Goal: Task Accomplishment & Management: Use online tool/utility

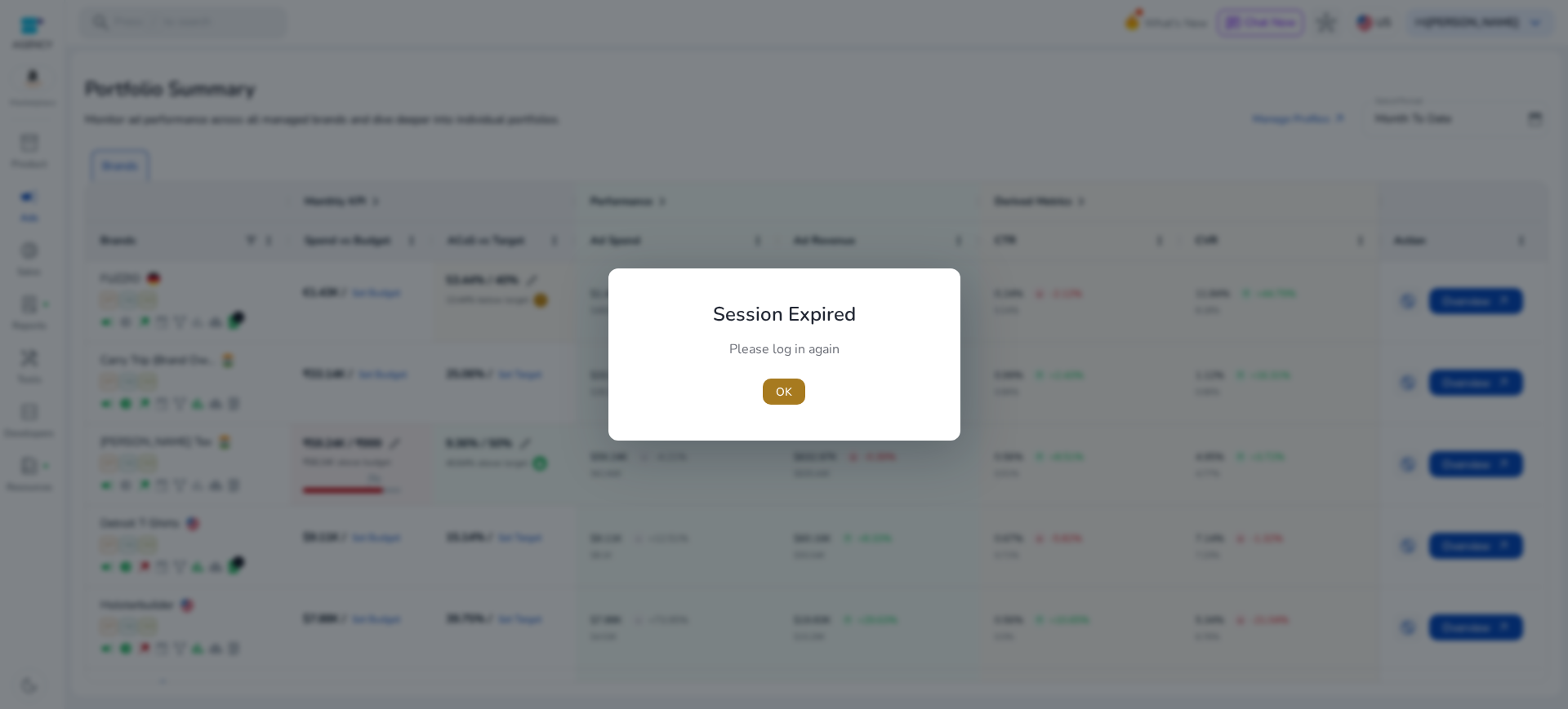
click at [789, 385] on span "OK" at bounding box center [784, 392] width 17 height 17
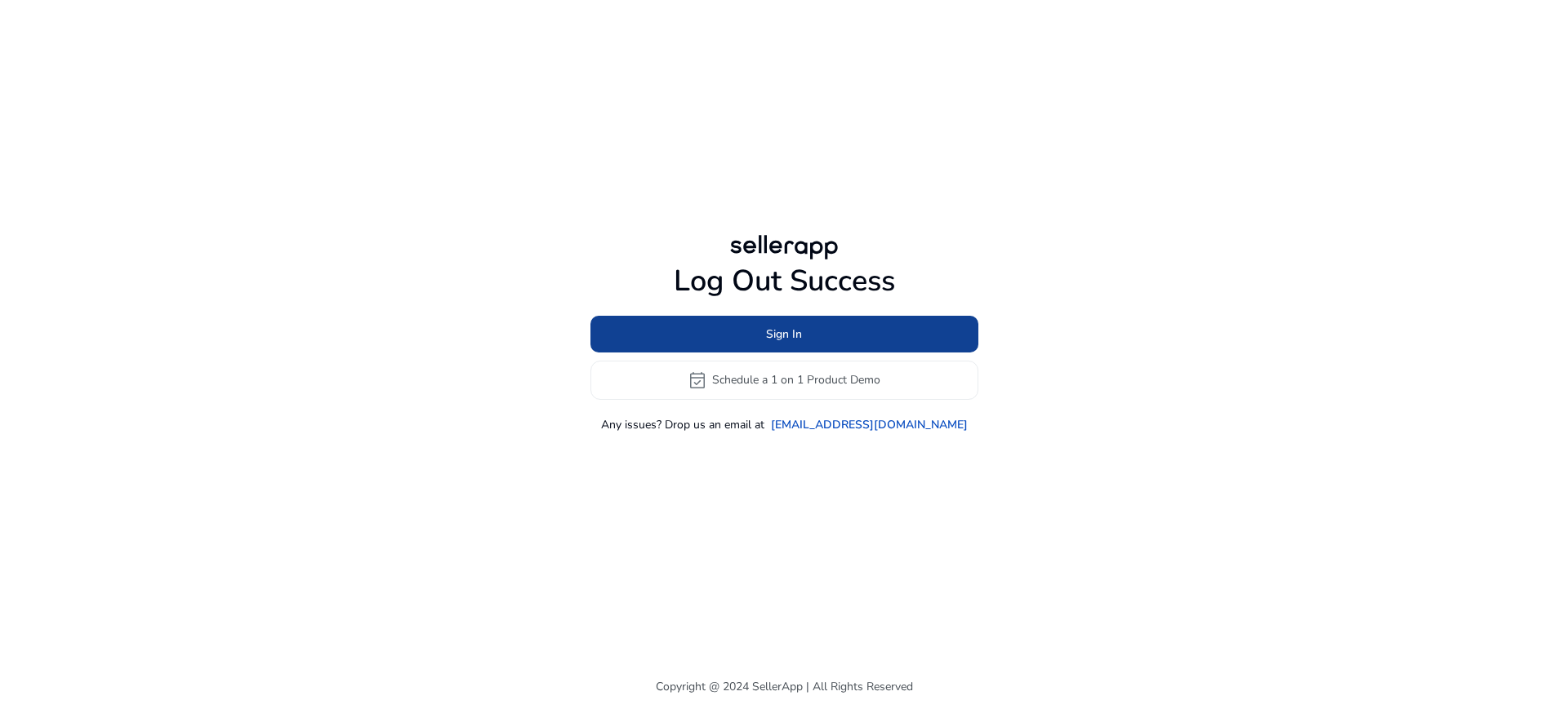
click at [855, 321] on span at bounding box center [784, 334] width 388 height 39
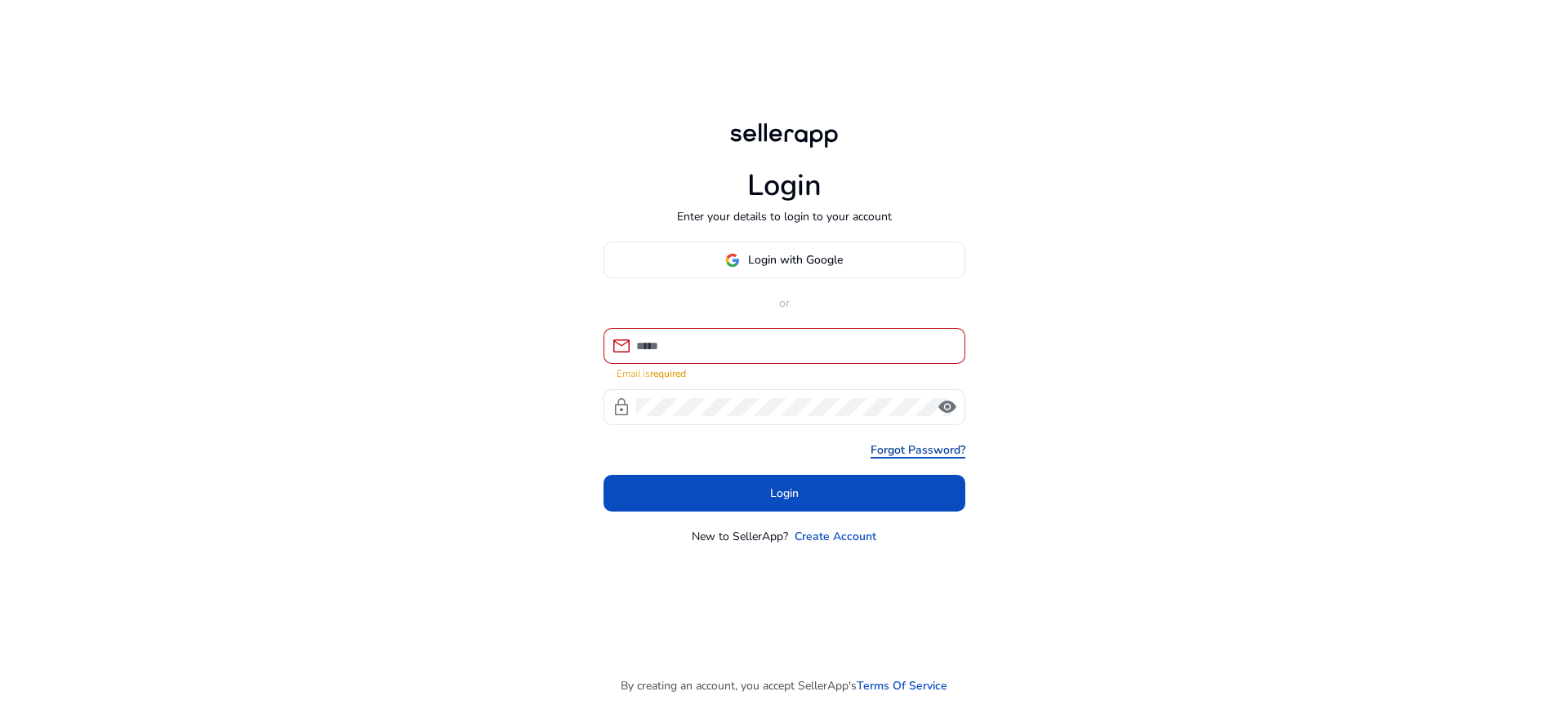
type input "**********"
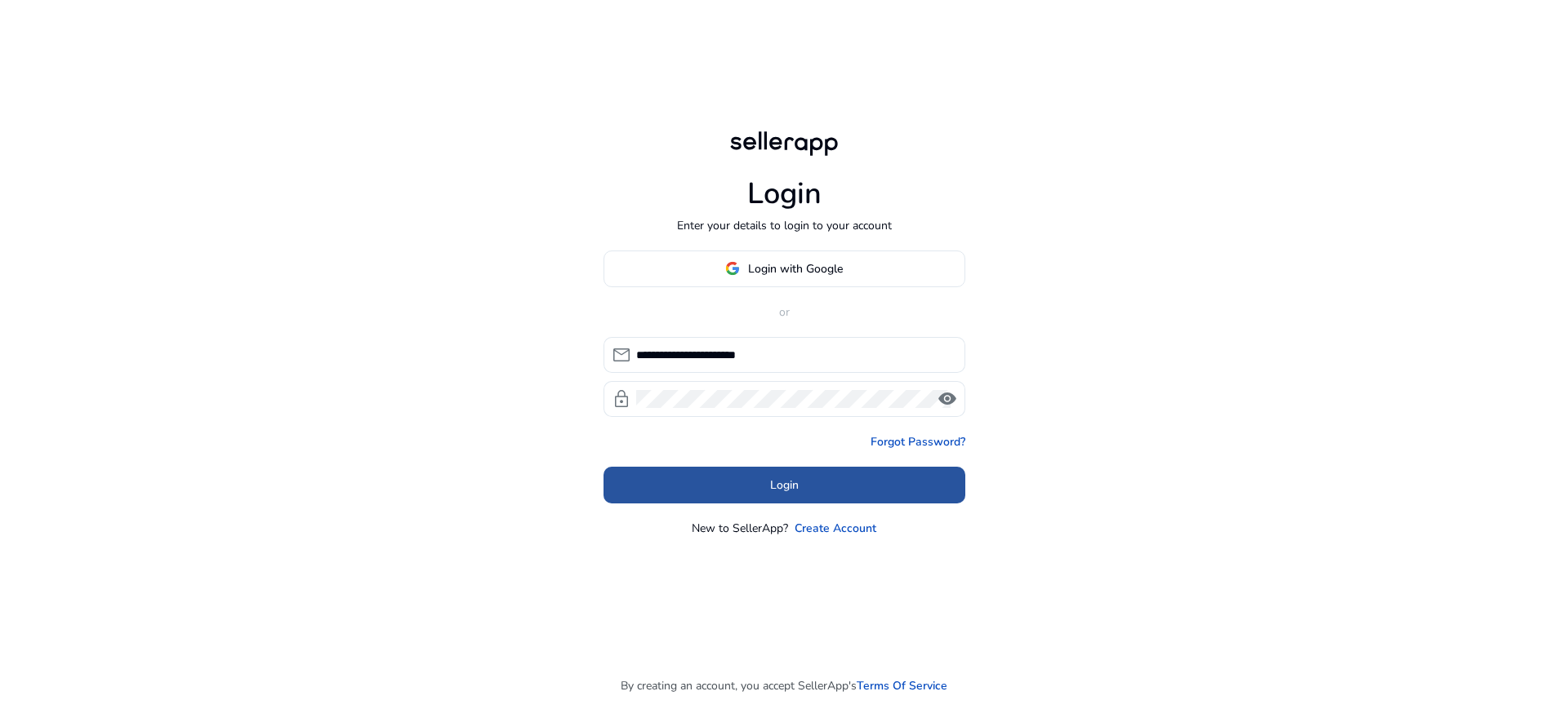
click at [782, 477] on span "Login" at bounding box center [784, 485] width 29 height 17
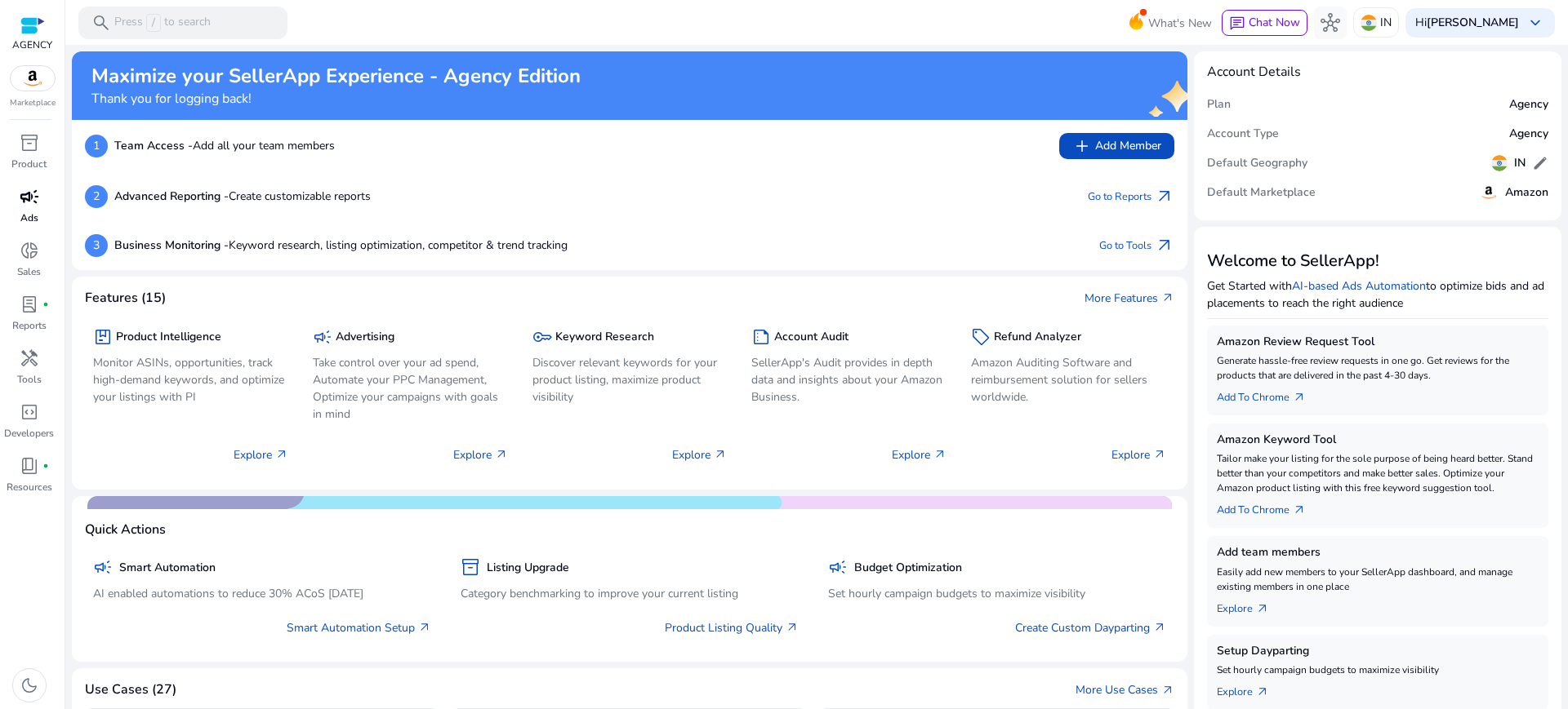
click at [30, 187] on span "campaign" at bounding box center [30, 197] width 20 height 20
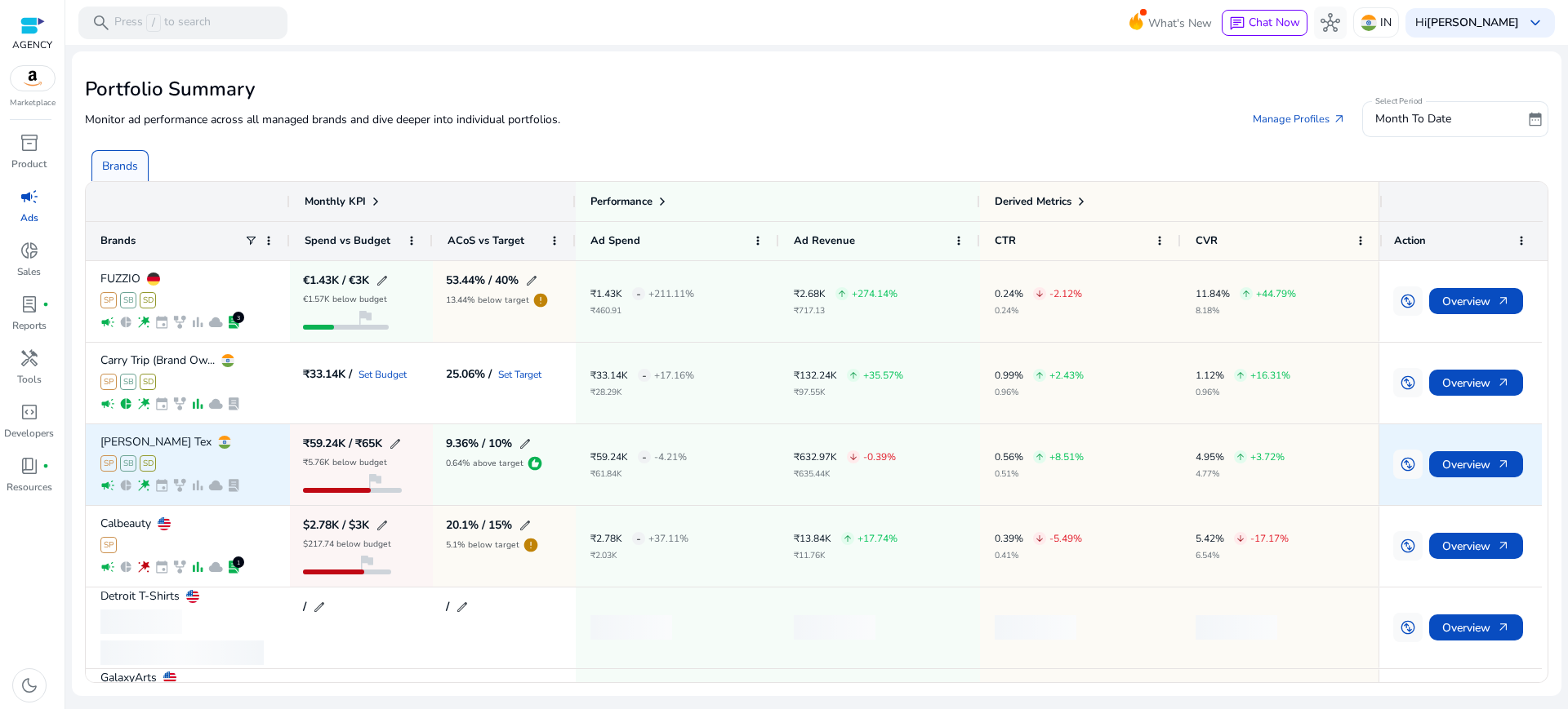
scroll to position [102, 0]
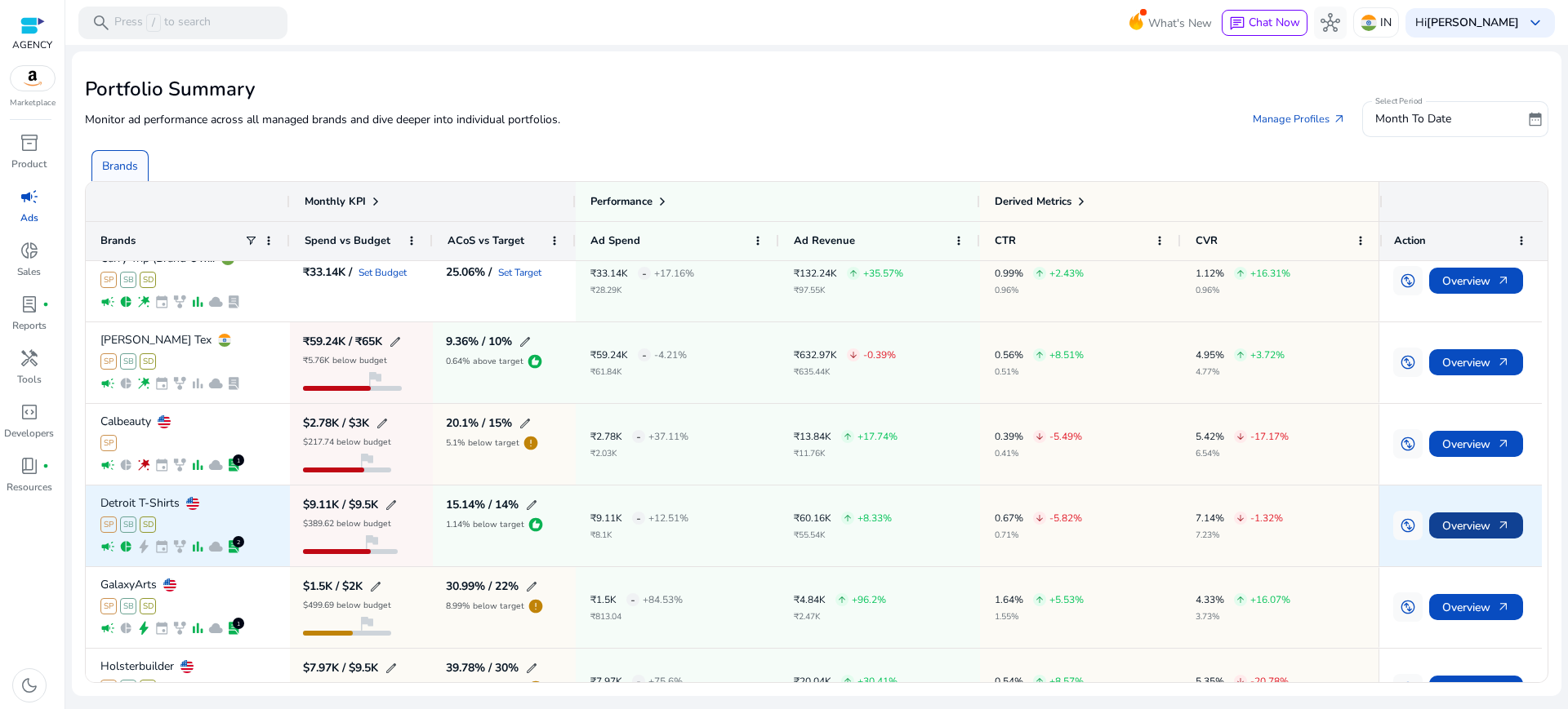
click at [1460, 510] on span "Overview arrow_outward" at bounding box center [1476, 526] width 68 height 34
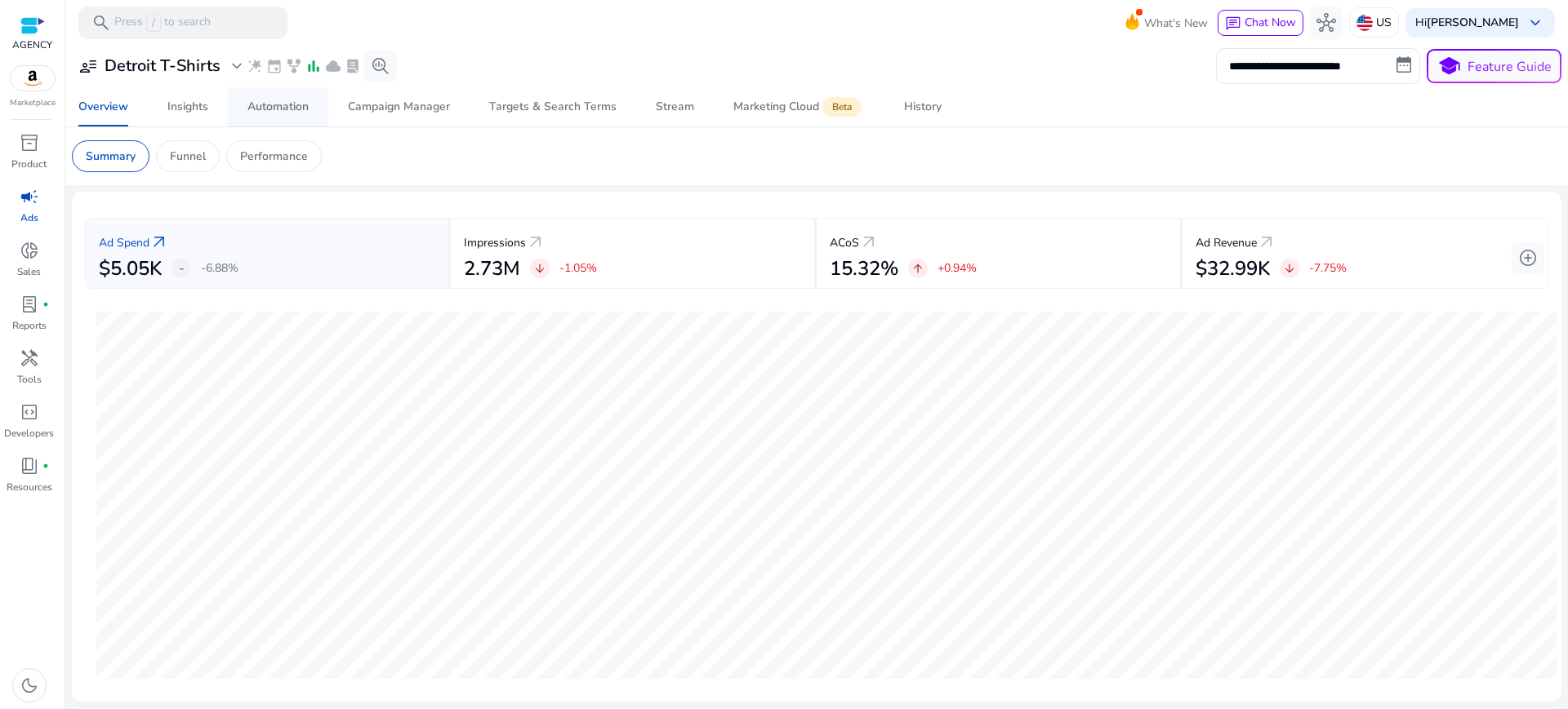
click at [284, 108] on div "Automation" at bounding box center [279, 108] width 61 height 12
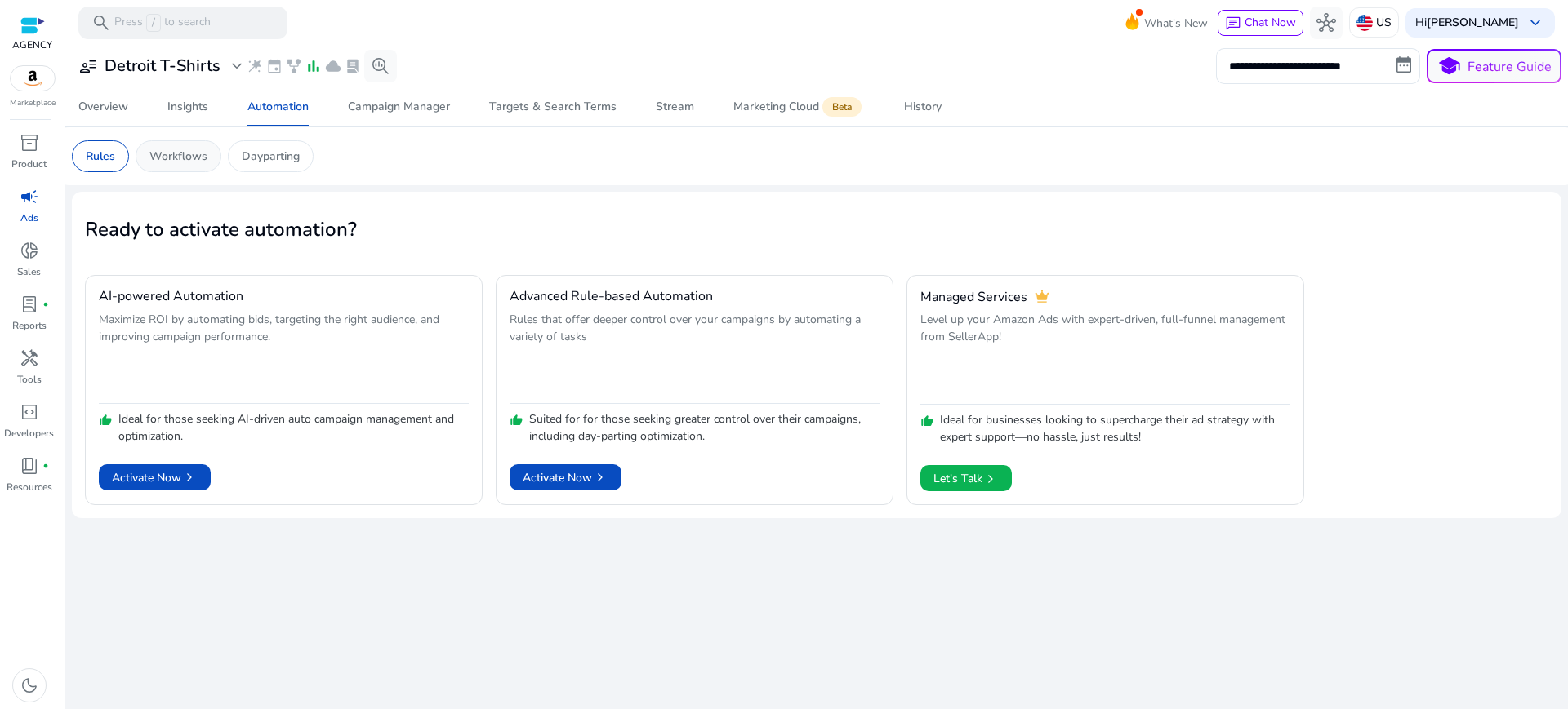
click at [167, 153] on p "Workflows" at bounding box center [178, 156] width 58 height 17
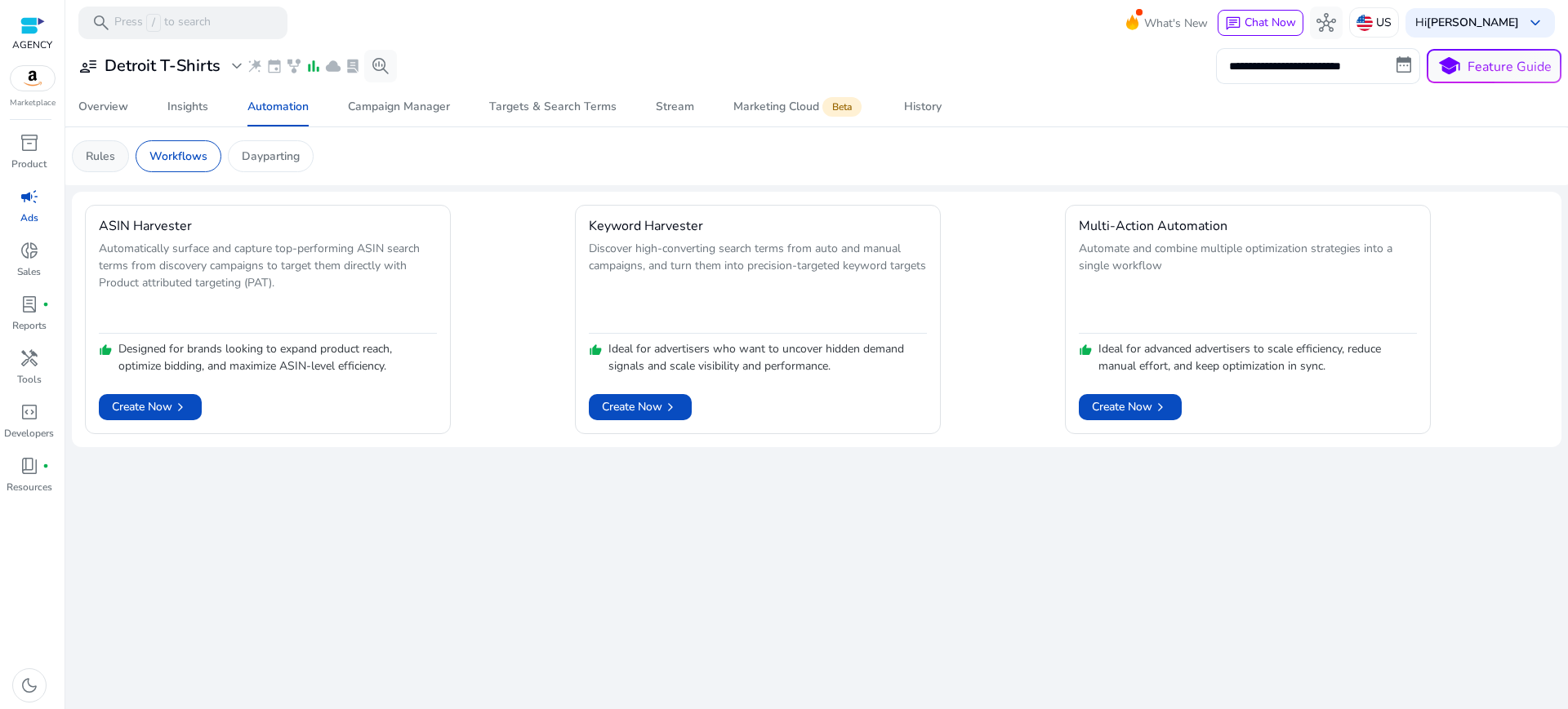
click at [111, 157] on p "Rules" at bounding box center [101, 156] width 30 height 17
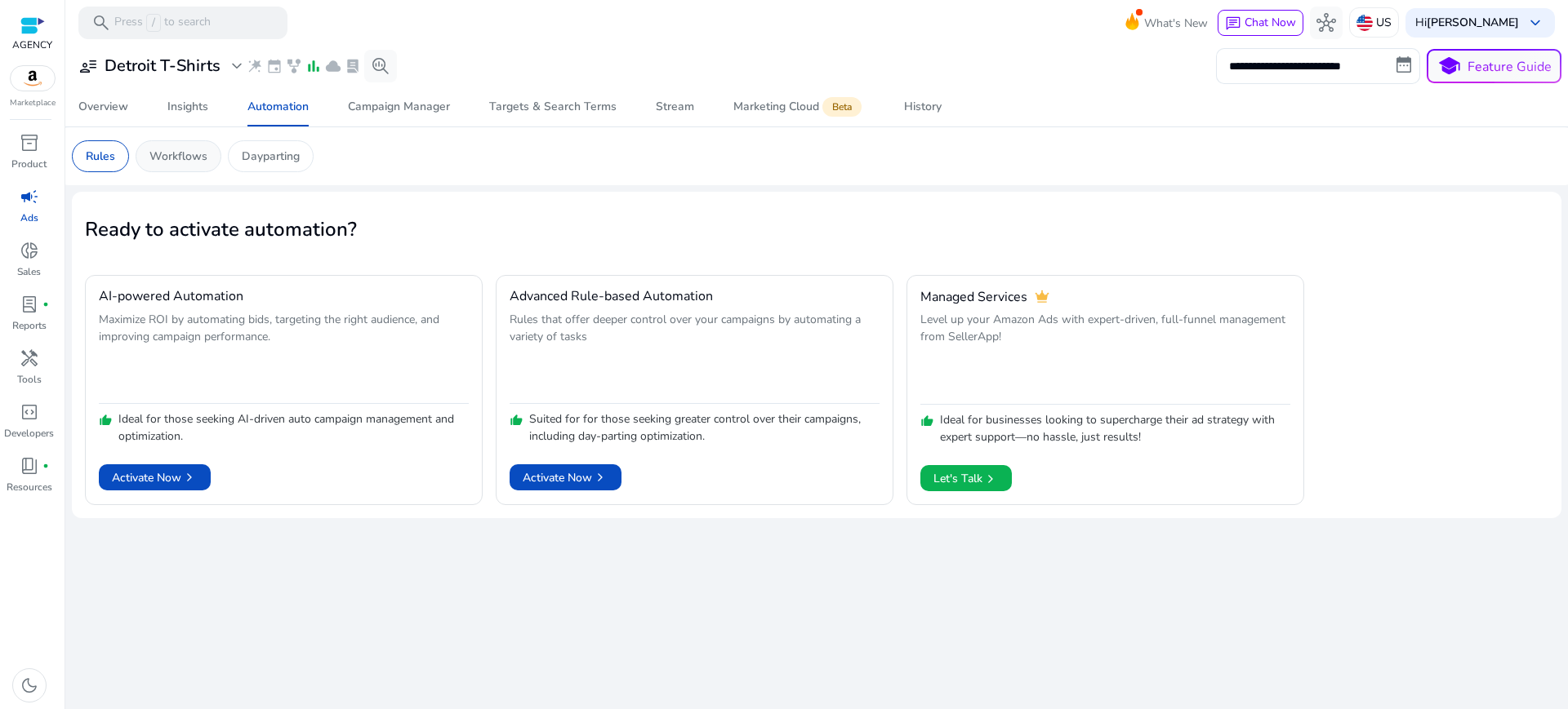
click at [168, 150] on p "Workflows" at bounding box center [178, 156] width 58 height 17
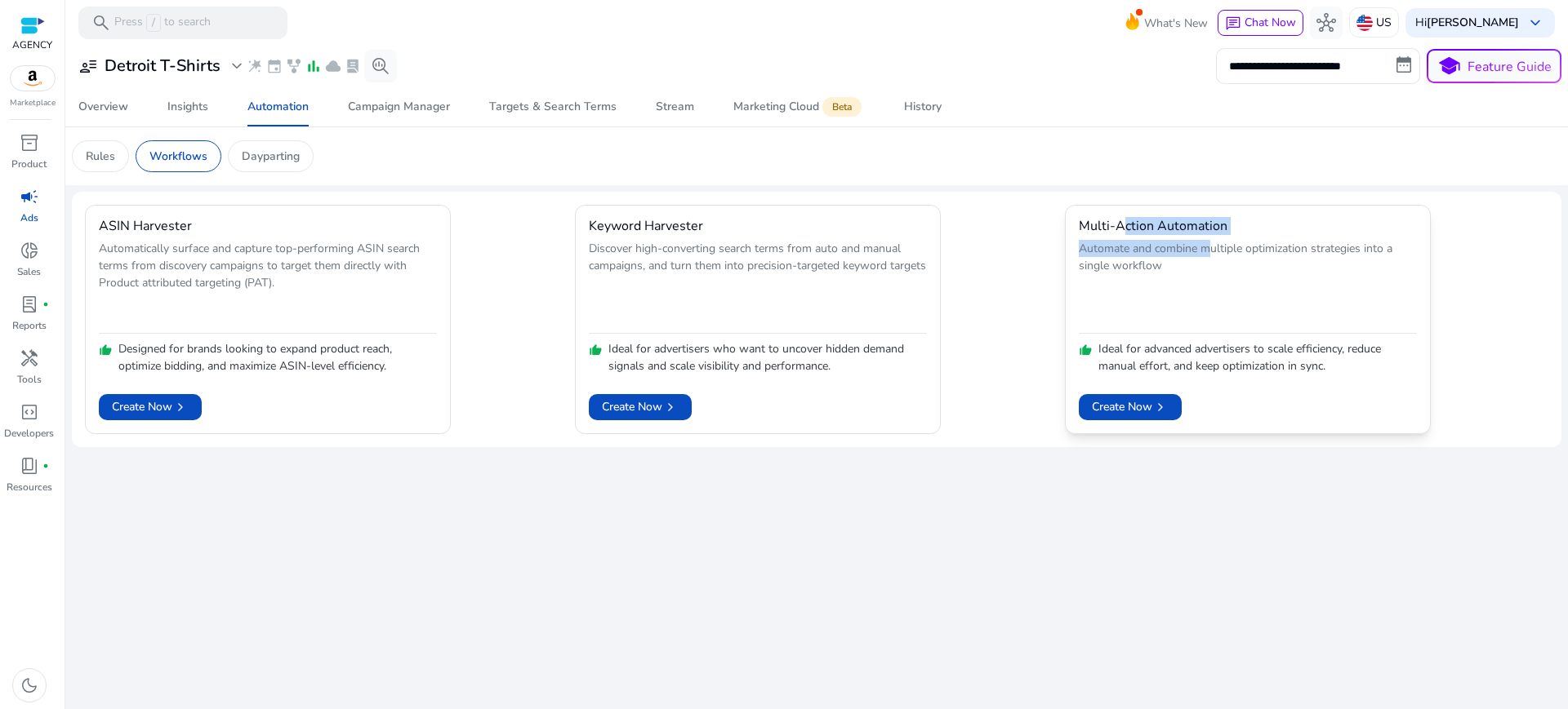
drag, startPoint x: 1187, startPoint y: 234, endPoint x: 1201, endPoint y: 229, distance: 14.9
click at [1200, 230] on mat-card "Multi-Action Automation Automate and combine multiple optimization strategies i…" at bounding box center [1248, 320] width 366 height 229
click at [1123, 399] on span "Create Now chevron_right" at bounding box center [1130, 406] width 77 height 17
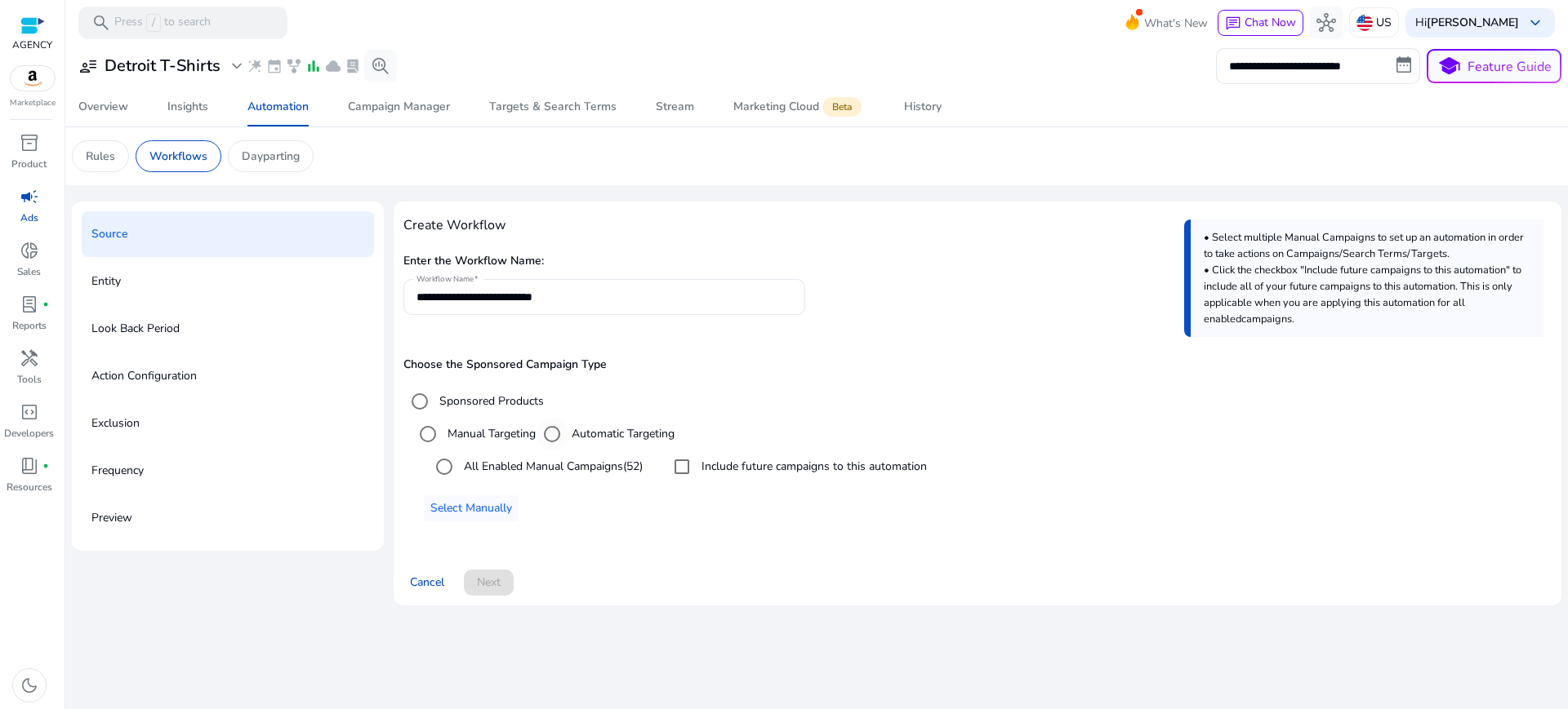
click at [591, 426] on label "Automatic Targeting" at bounding box center [620, 433] width 106 height 17
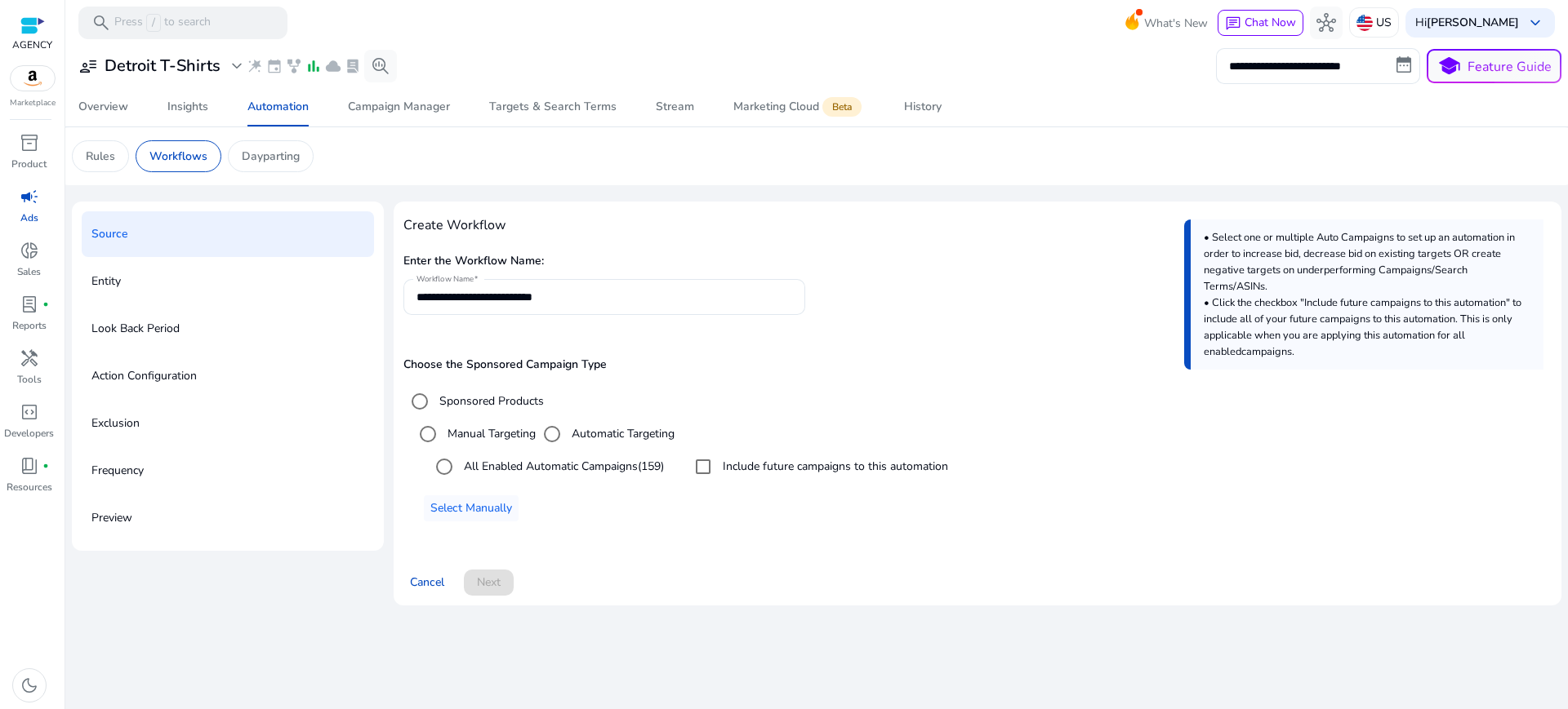
click at [507, 418] on div "Manual Targeting" at bounding box center [474, 433] width 124 height 33
click at [478, 426] on label "Manual Targeting" at bounding box center [490, 433] width 92 height 17
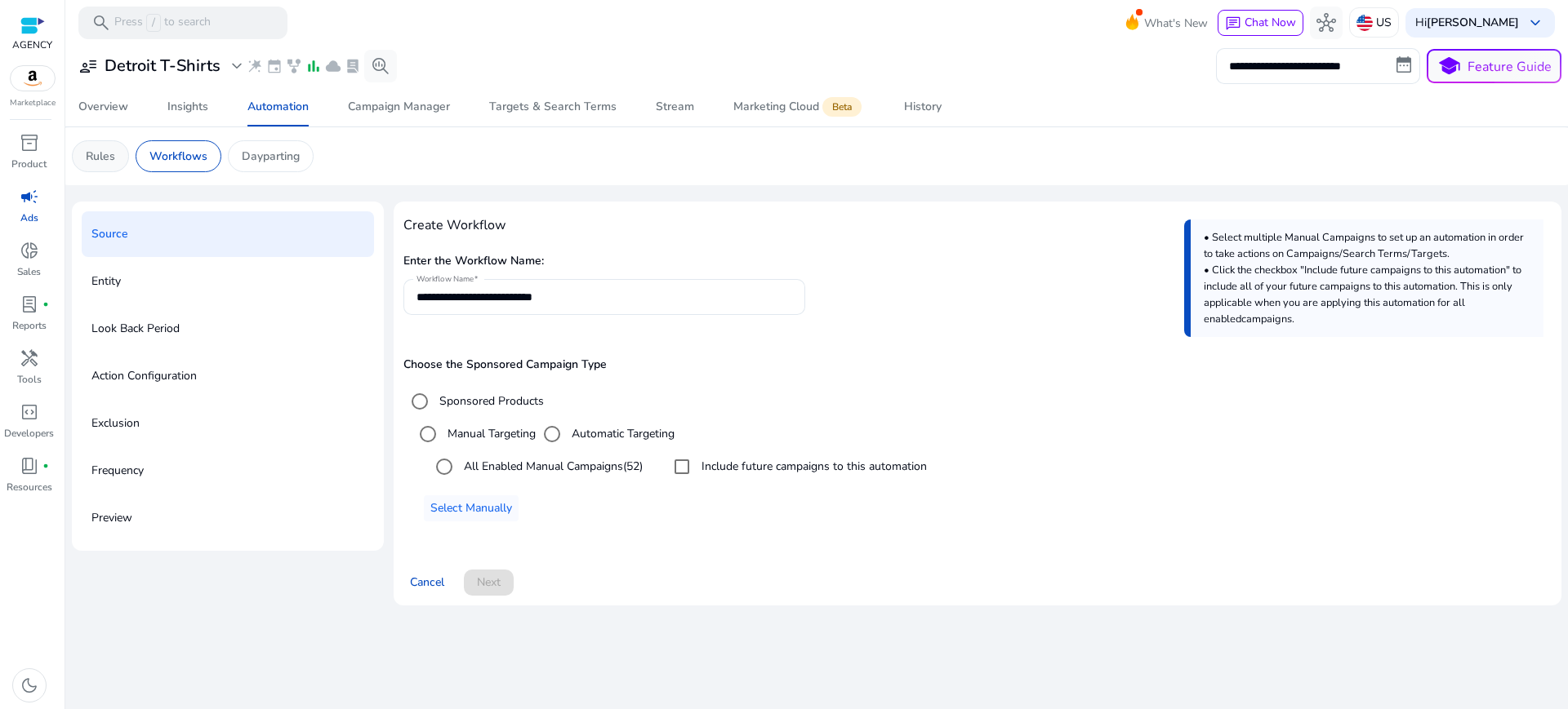
click at [102, 148] on p "Rules" at bounding box center [101, 156] width 30 height 17
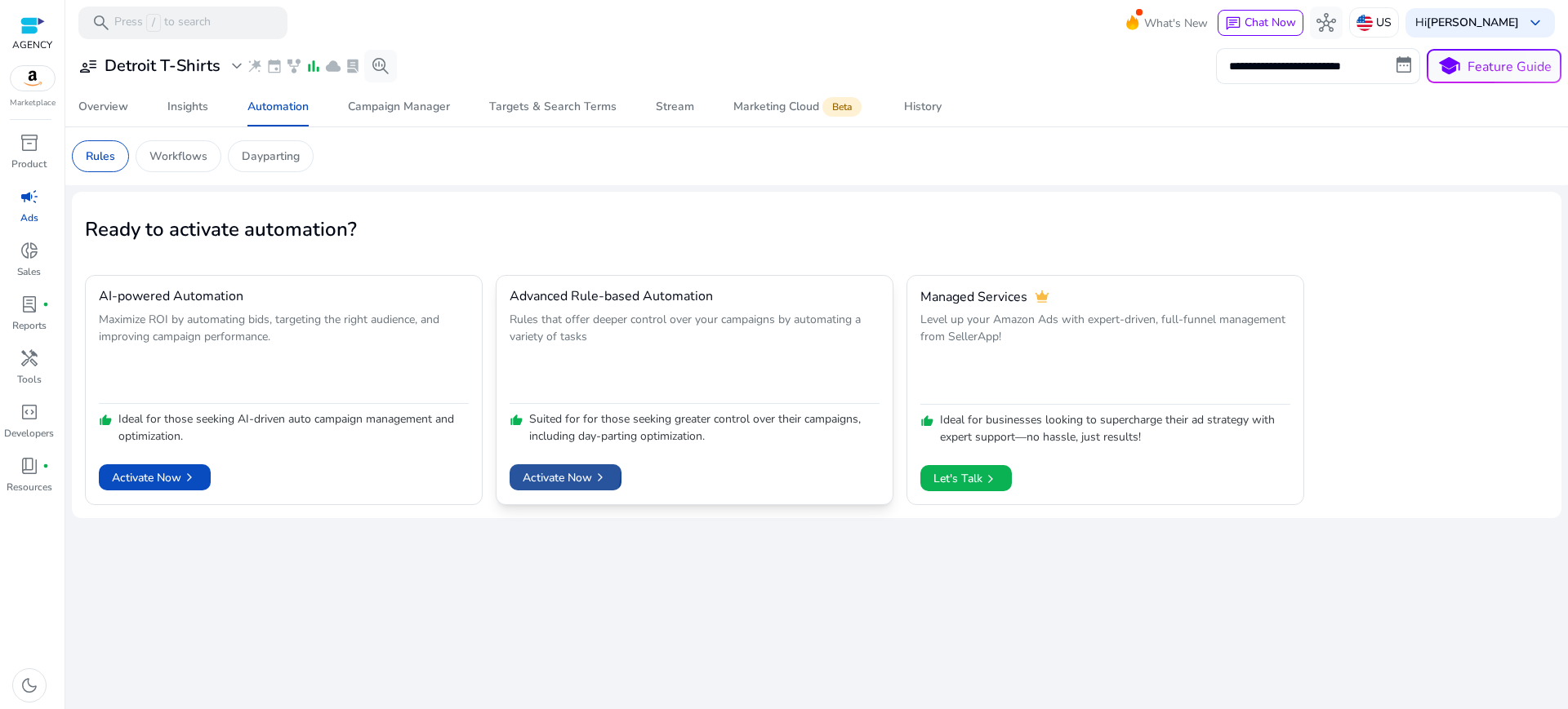
click at [554, 469] on span "Activate Now chevron_right" at bounding box center [565, 477] width 86 height 17
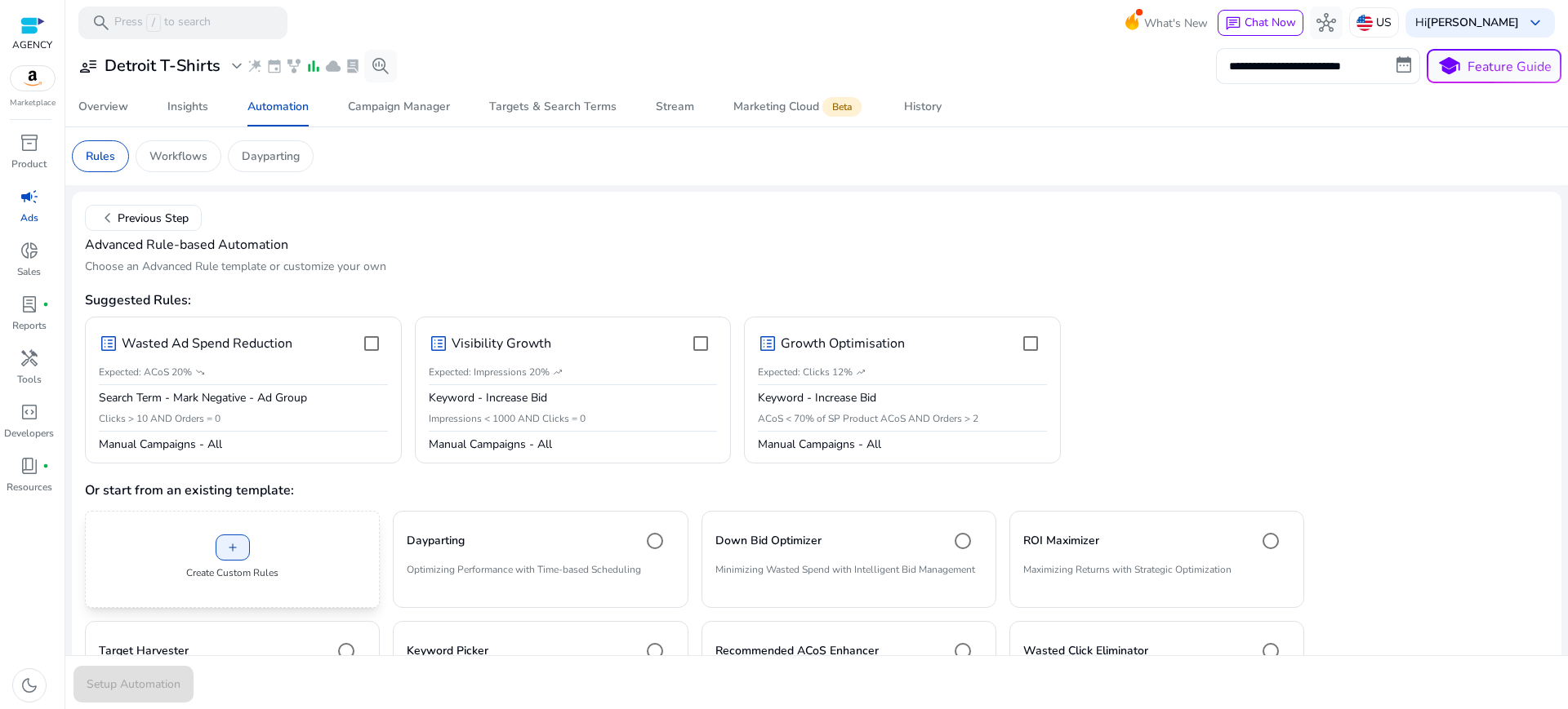
click at [246, 512] on div "add Create Custom Rules" at bounding box center [232, 560] width 294 height 97
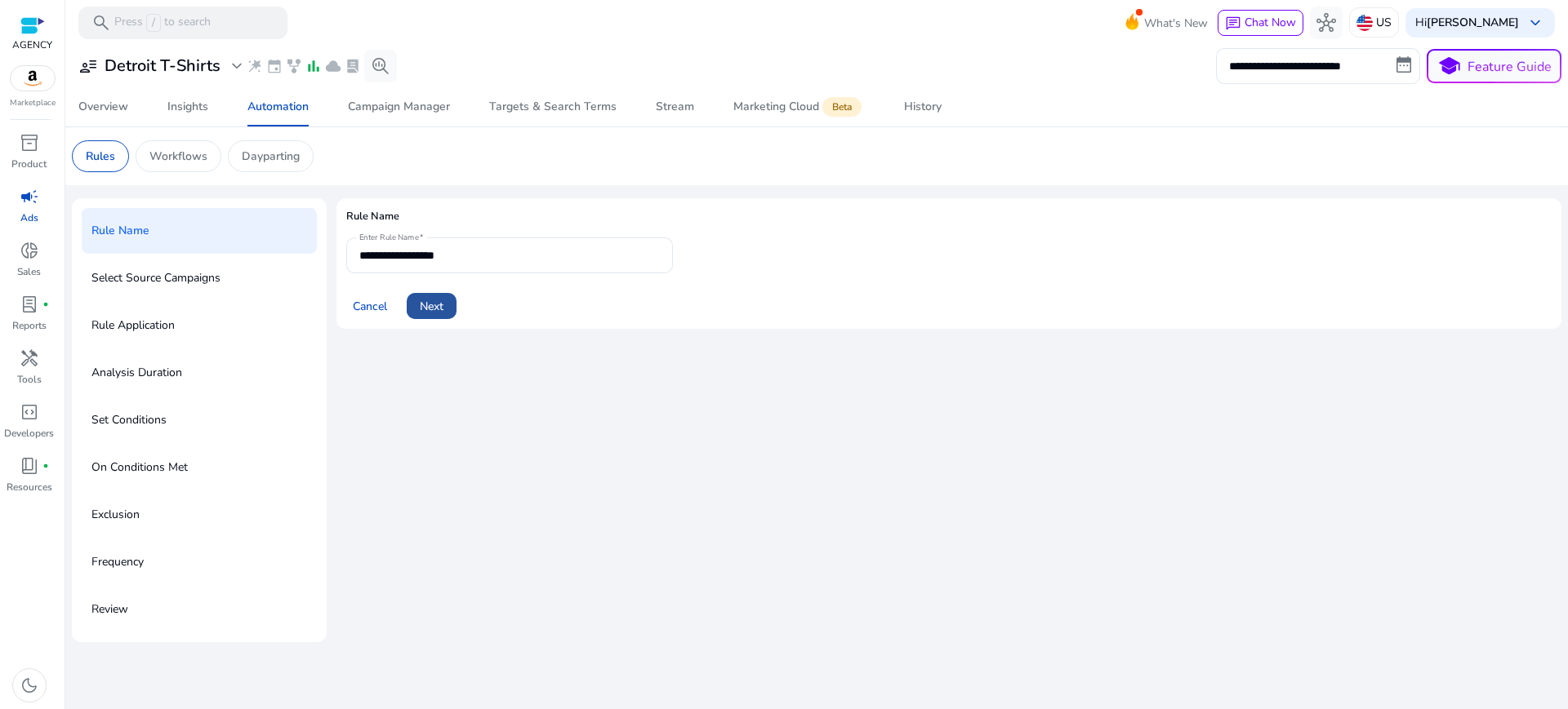
click at [420, 298] on span "Next" at bounding box center [432, 306] width 24 height 17
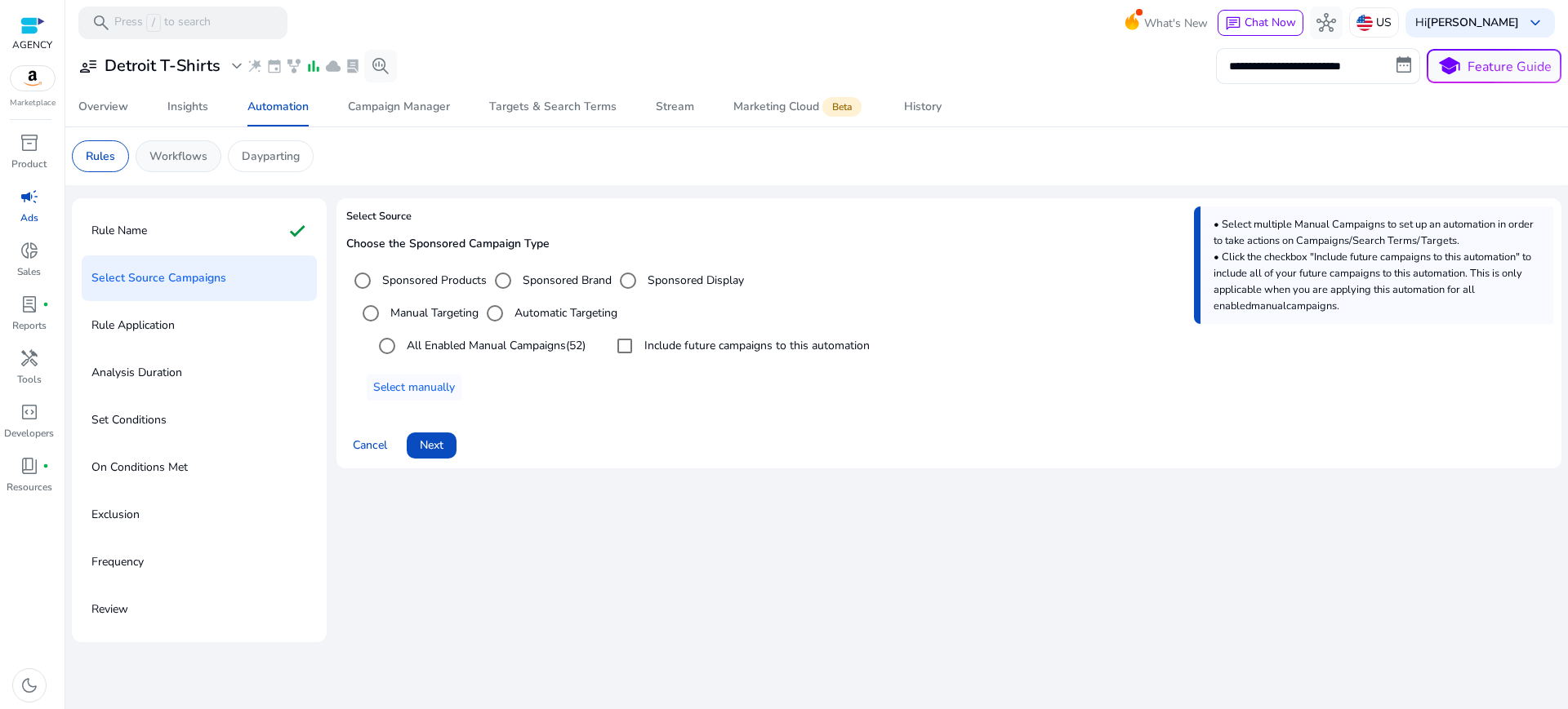
click at [174, 148] on p "Workflows" at bounding box center [178, 156] width 58 height 17
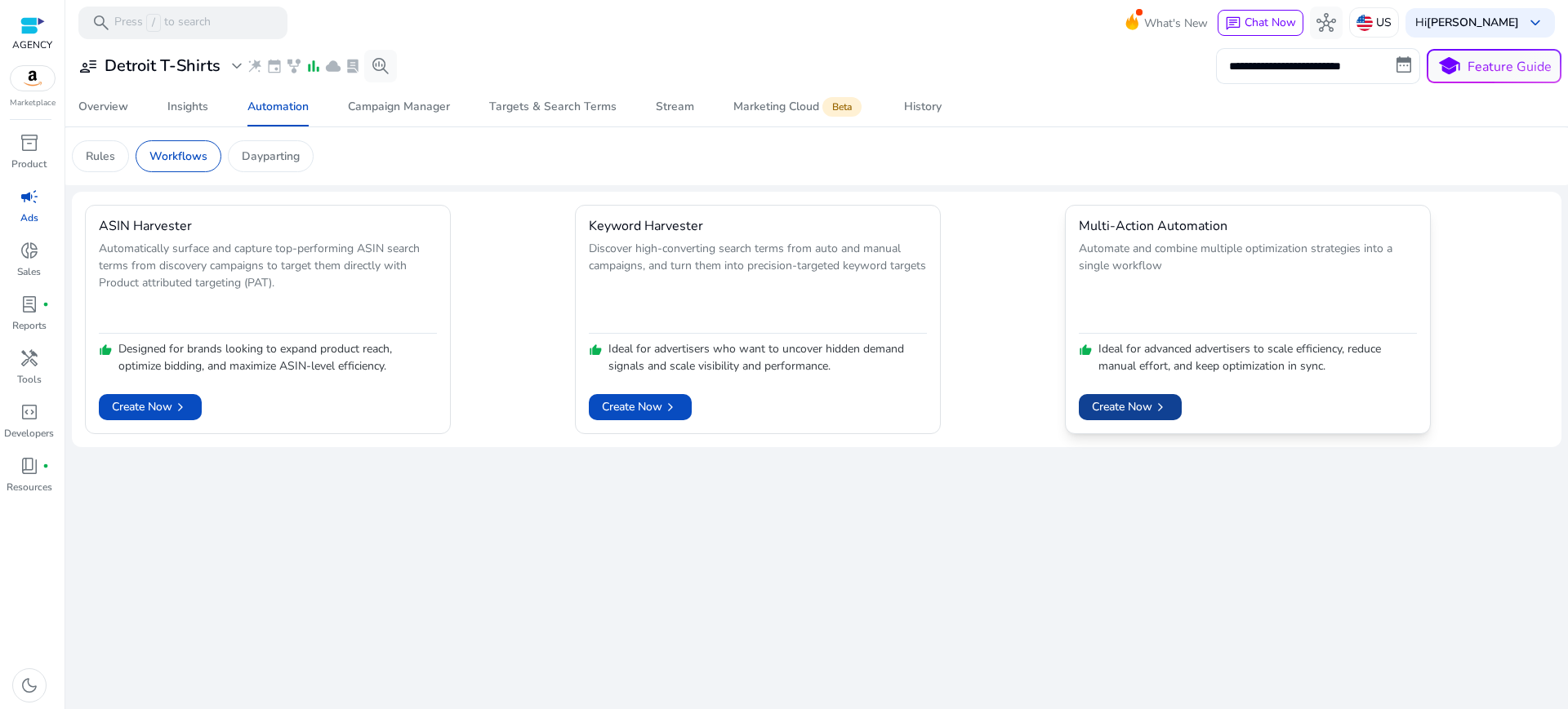
click at [1102, 402] on span "Create Now chevron_right" at bounding box center [1130, 406] width 77 height 17
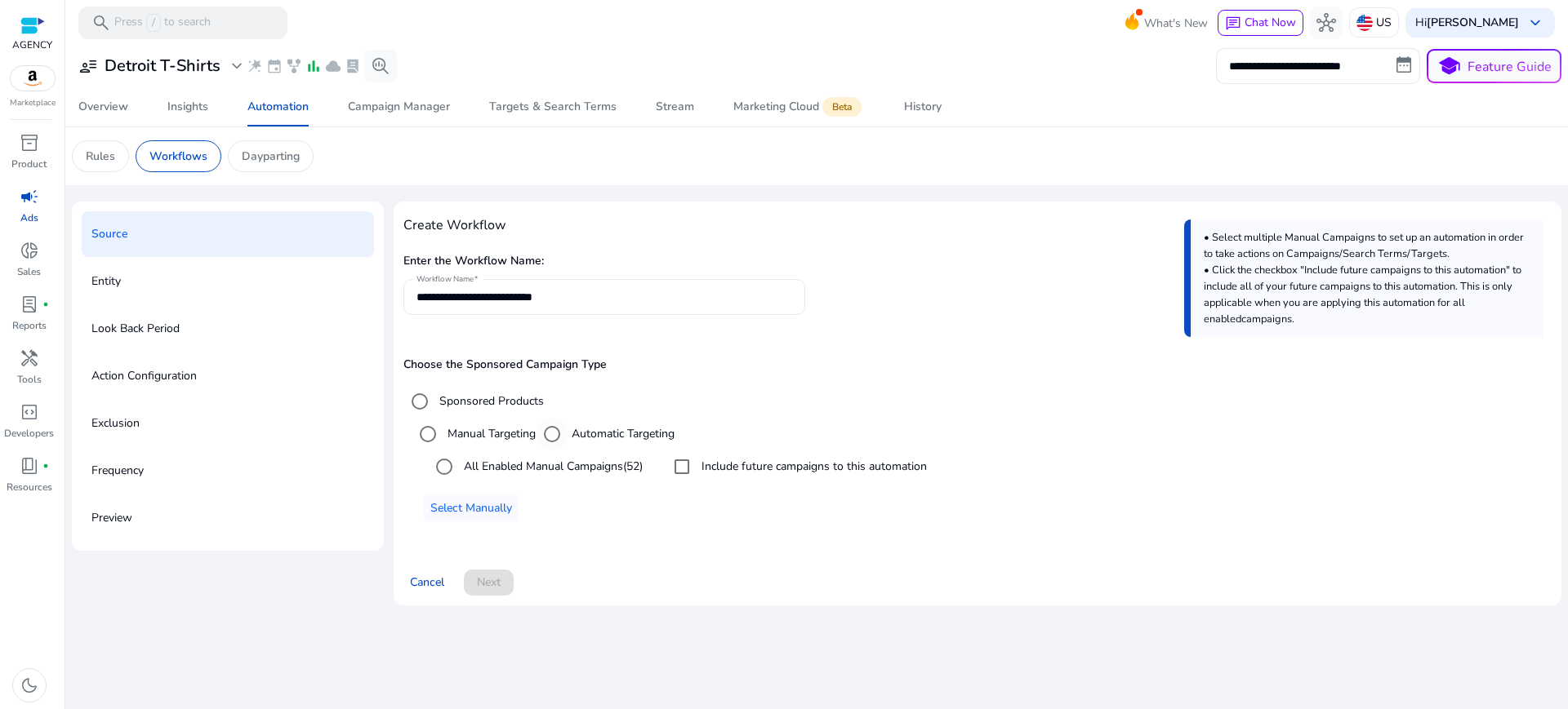
click at [616, 426] on label "Automatic Targeting" at bounding box center [620, 433] width 106 height 17
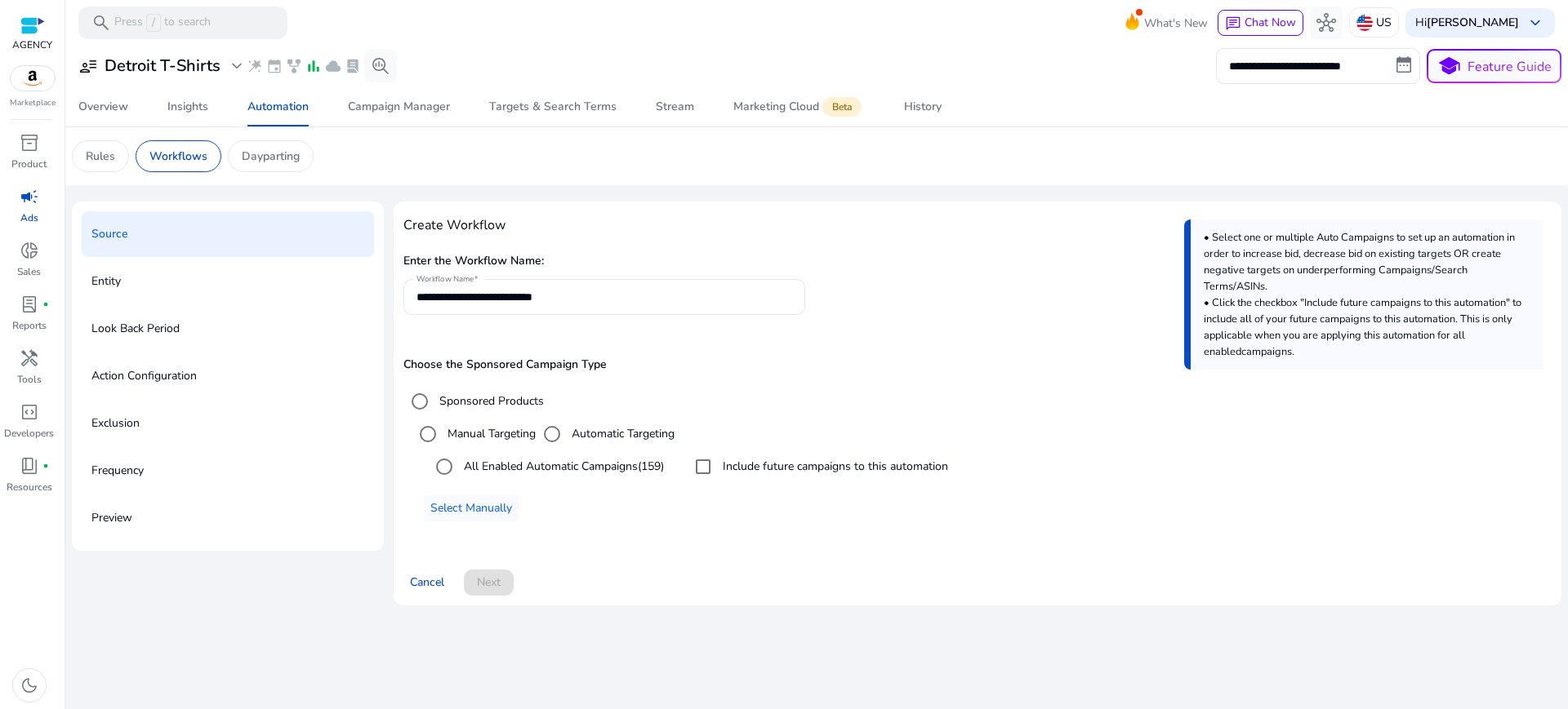
click at [512, 426] on label "Manual Targeting" at bounding box center [490, 433] width 92 height 17
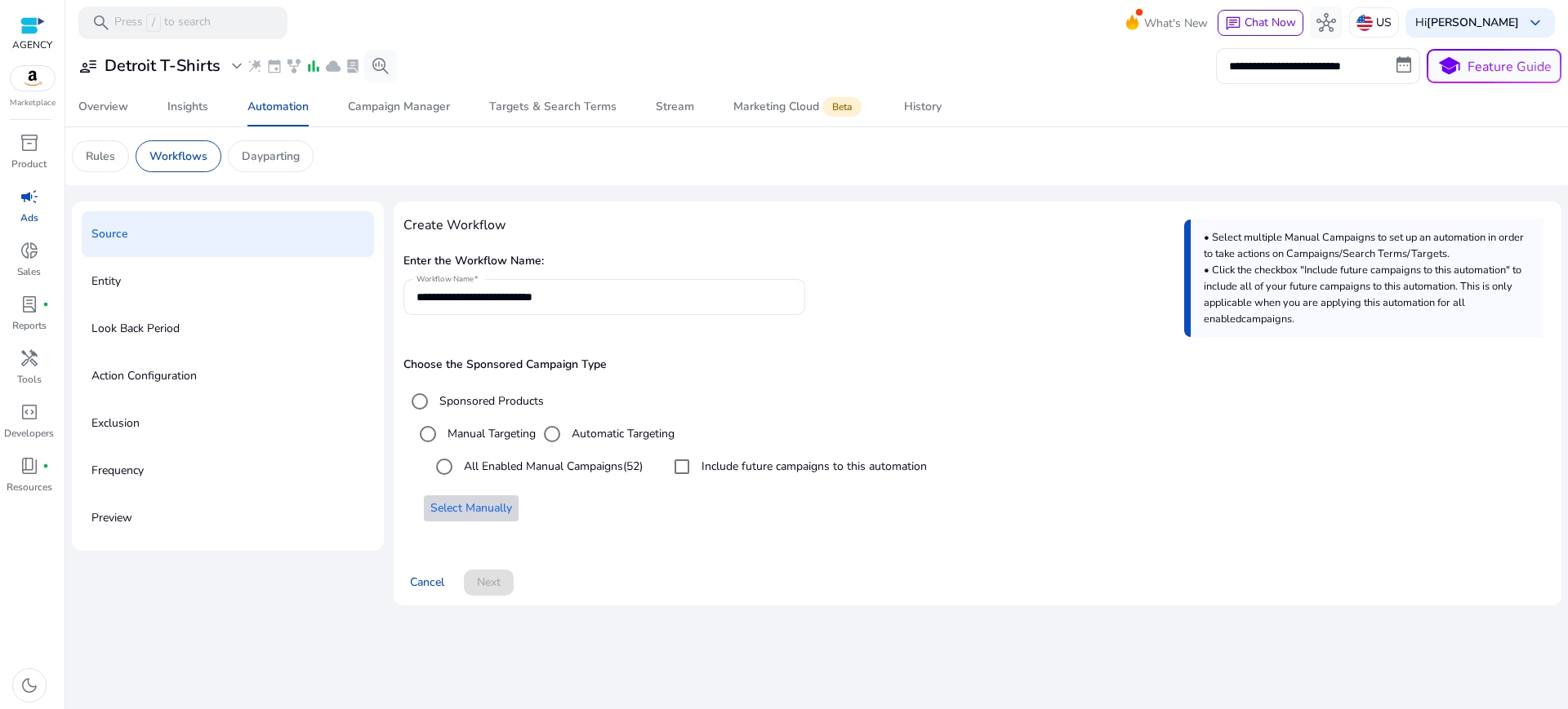
click at [489, 500] on span "Select Manually" at bounding box center [471, 508] width 82 height 17
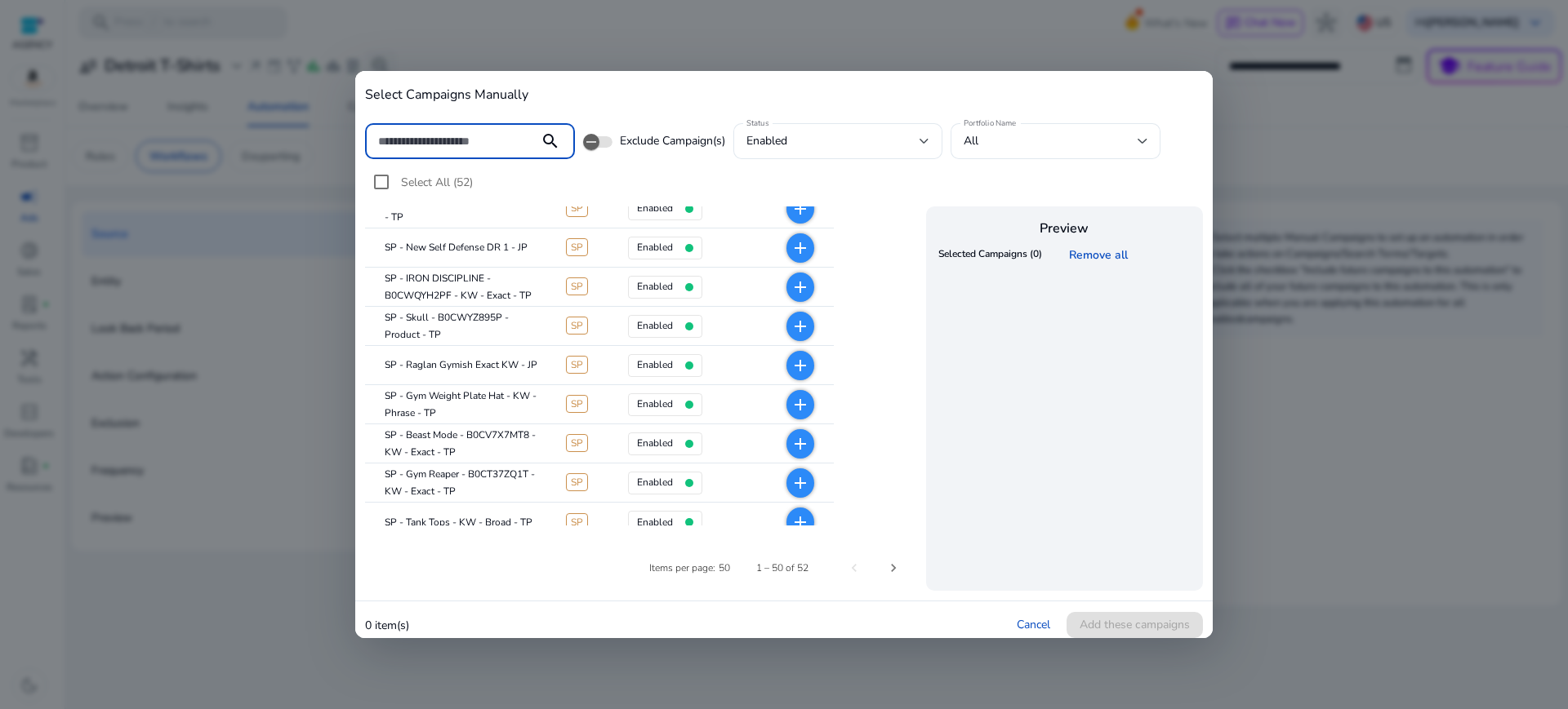
scroll to position [1742, 0]
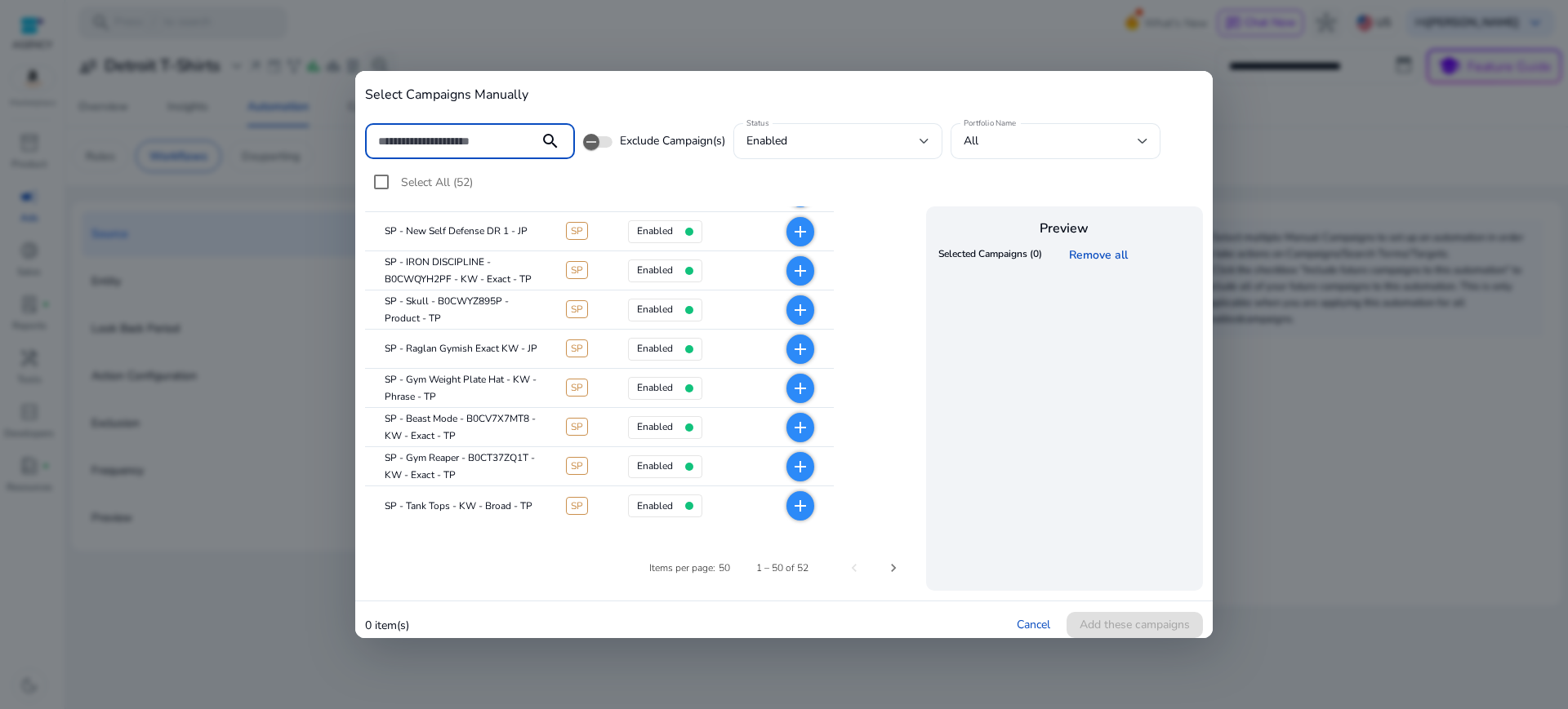
click at [1265, 372] on div at bounding box center [784, 354] width 1568 height 709
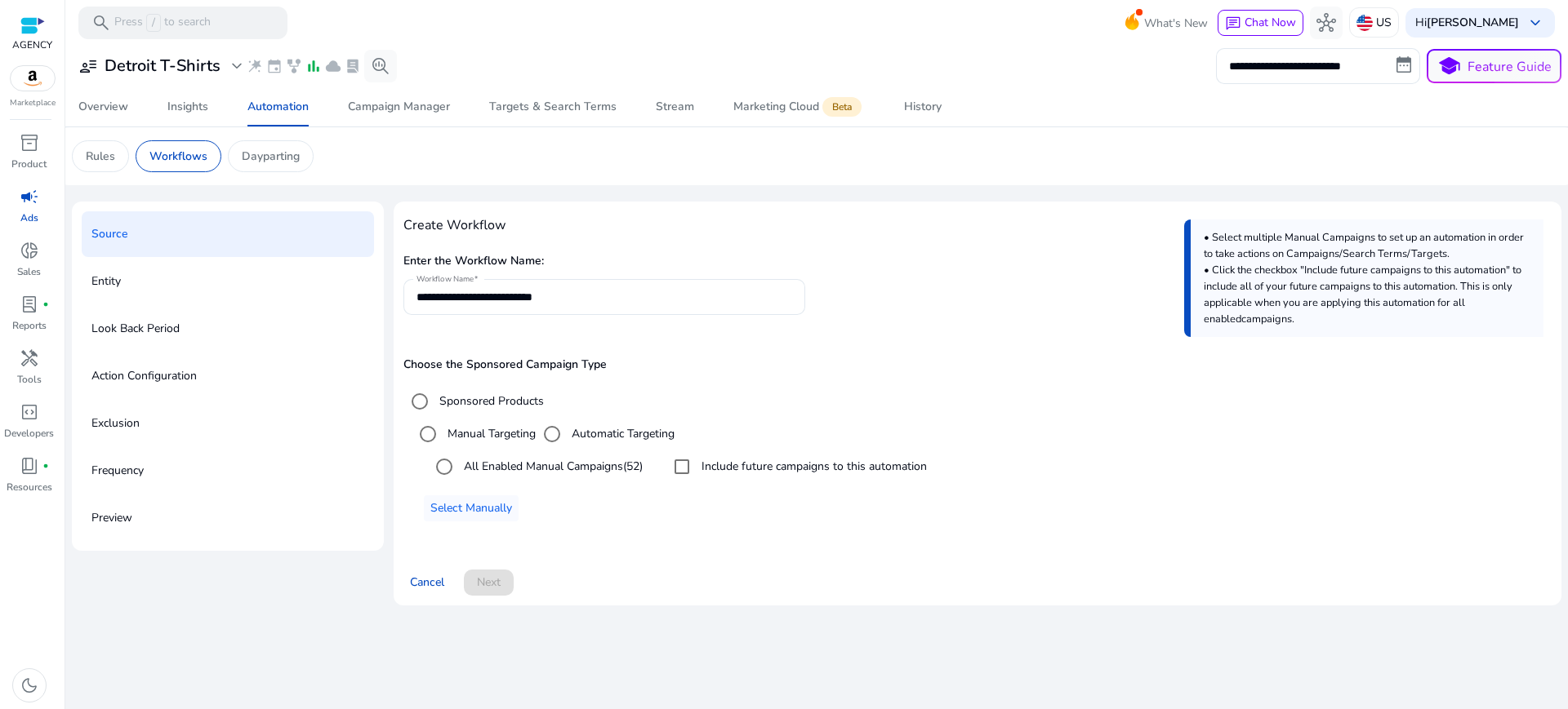
click at [563, 458] on label "All Enabled Manual Campaigns (52)" at bounding box center [551, 466] width 182 height 17
click at [714, 458] on label "Include future campaigns to this automation" at bounding box center [812, 466] width 228 height 17
click at [497, 563] on span at bounding box center [489, 583] width 49 height 39
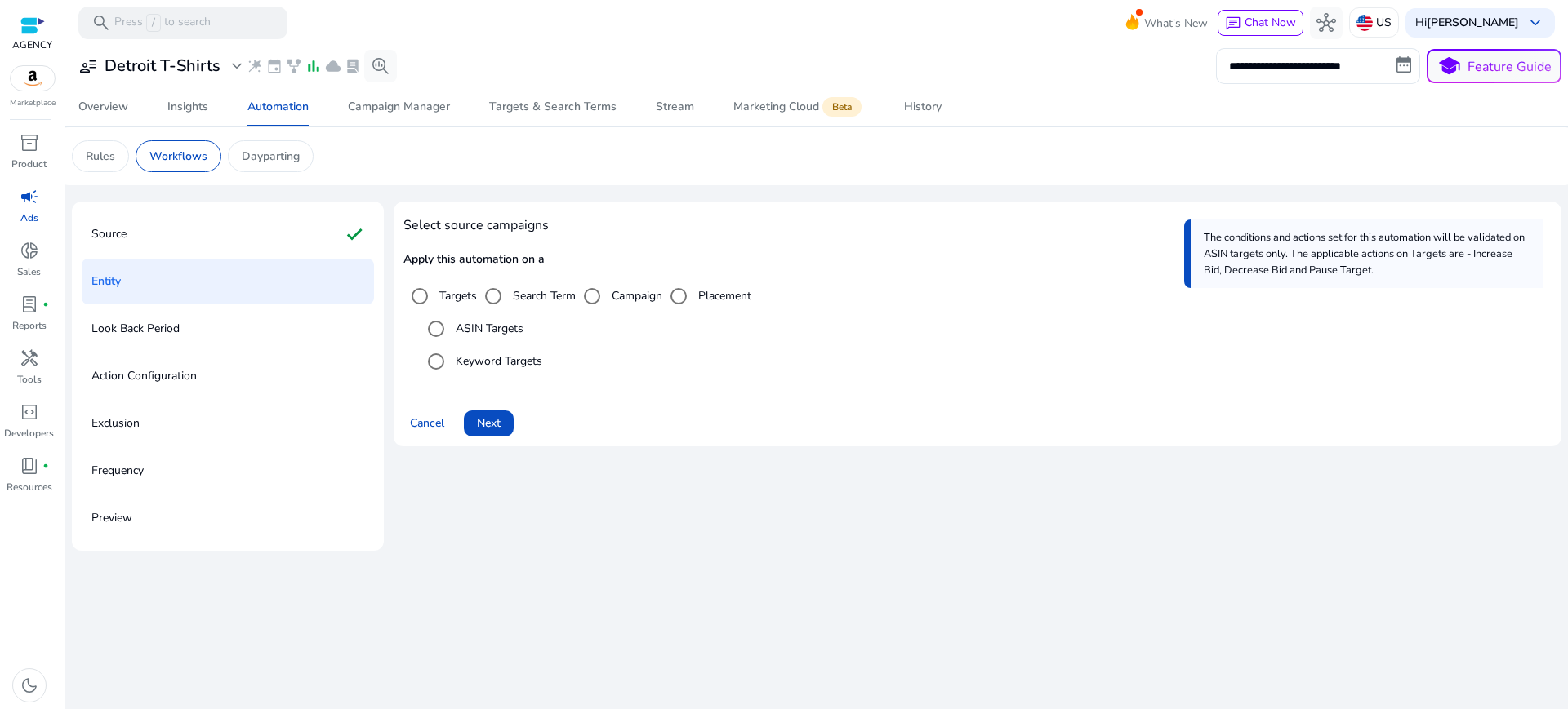
click at [491, 353] on label "Keyword Targets" at bounding box center [497, 360] width 90 height 17
click at [477, 415] on span "Next" at bounding box center [489, 423] width 24 height 17
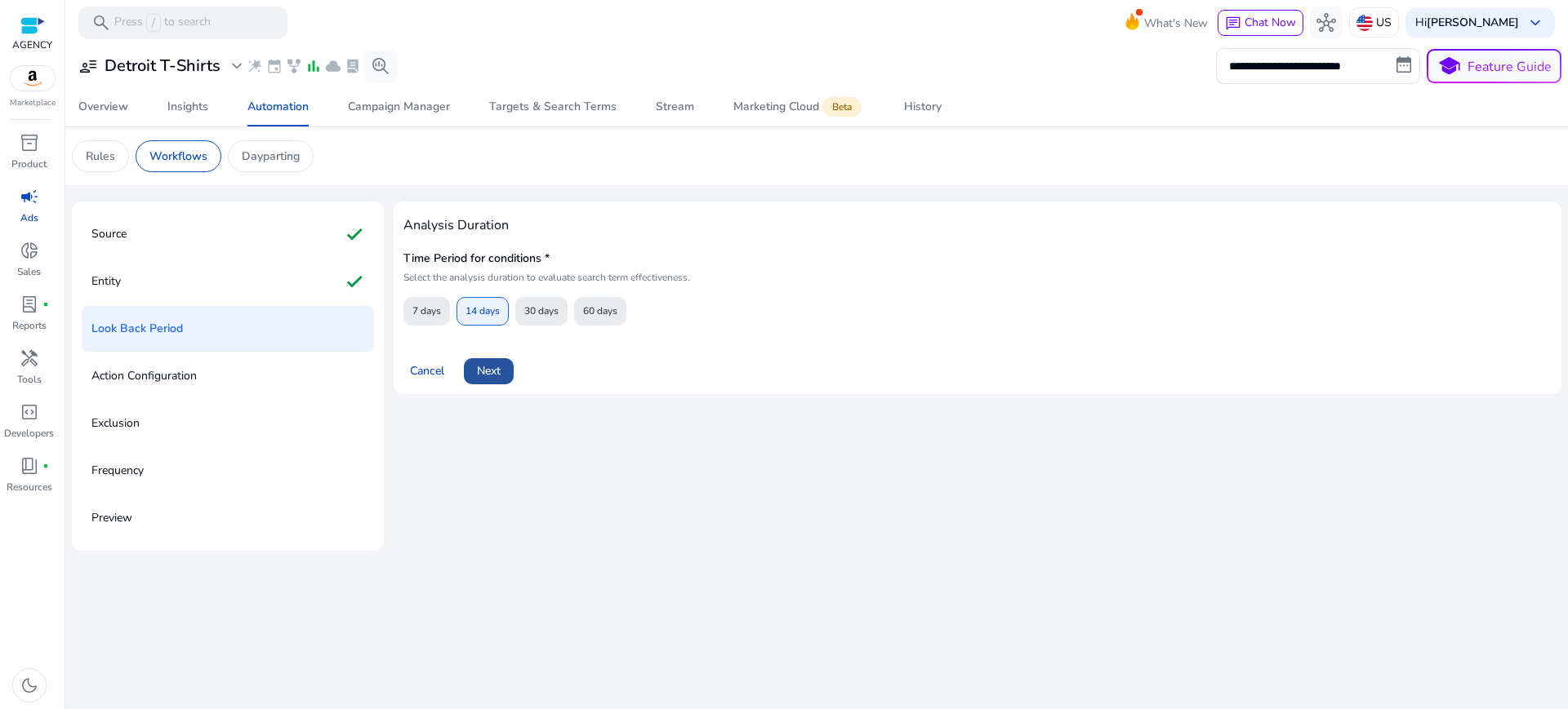
click at [480, 362] on span "Next" at bounding box center [489, 370] width 24 height 17
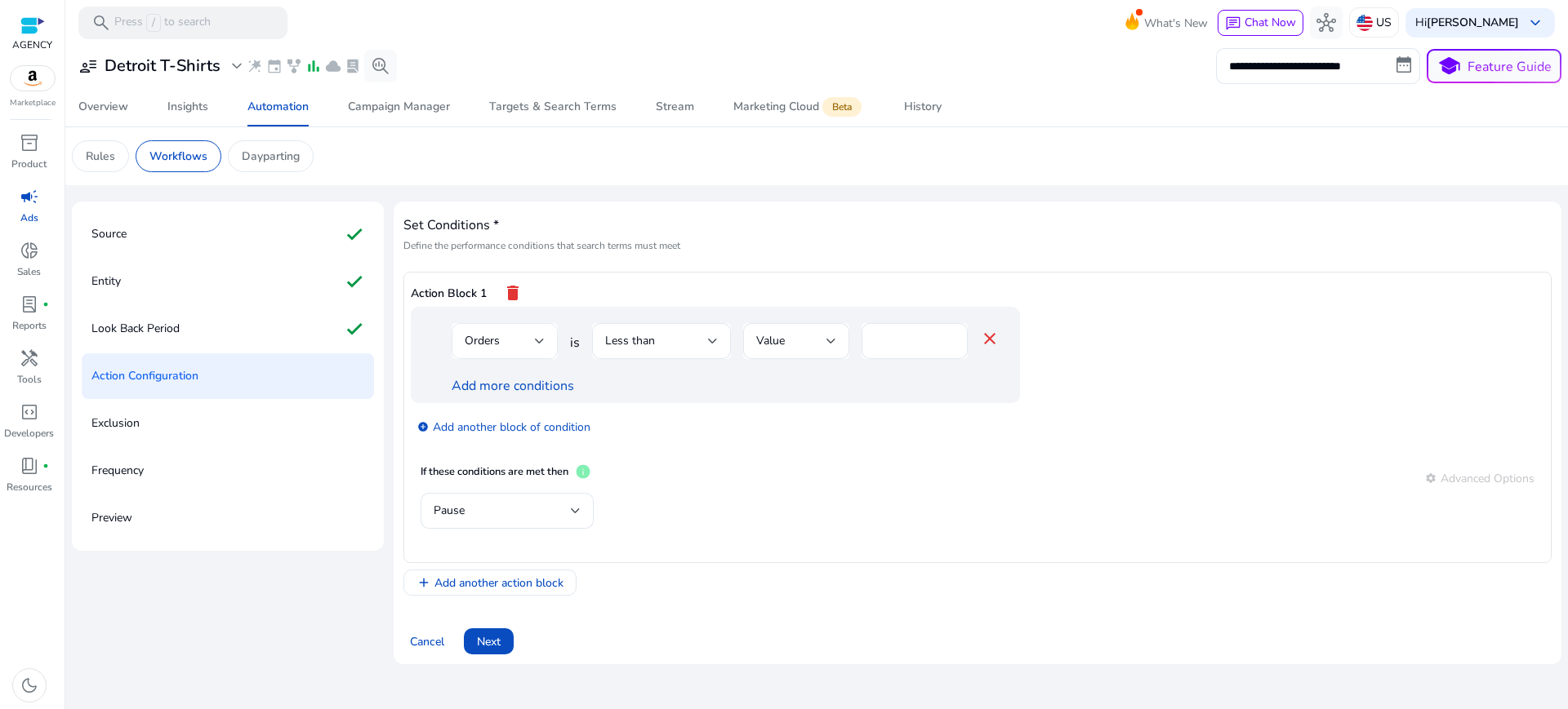
click at [536, 332] on div at bounding box center [540, 342] width 10 height 20
click at [526, 313] on div at bounding box center [784, 354] width 1568 height 709
click at [536, 332] on div at bounding box center [540, 342] width 10 height 20
click at [503, 419] on mat-option "Clicks" at bounding box center [493, 432] width 106 height 39
click at [638, 333] on span "Less than" at bounding box center [630, 341] width 49 height 16
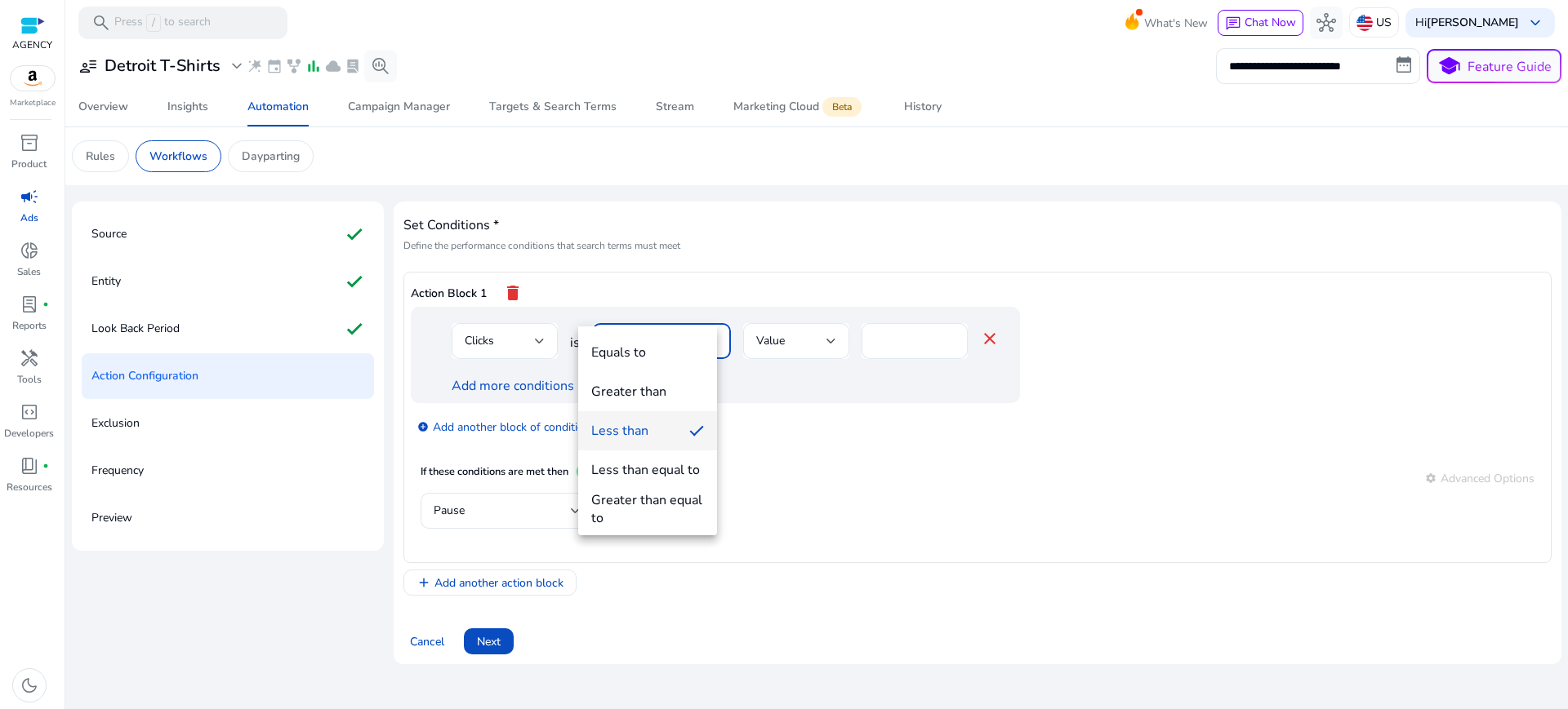
click at [640, 397] on div "Greater than" at bounding box center [629, 392] width 75 height 18
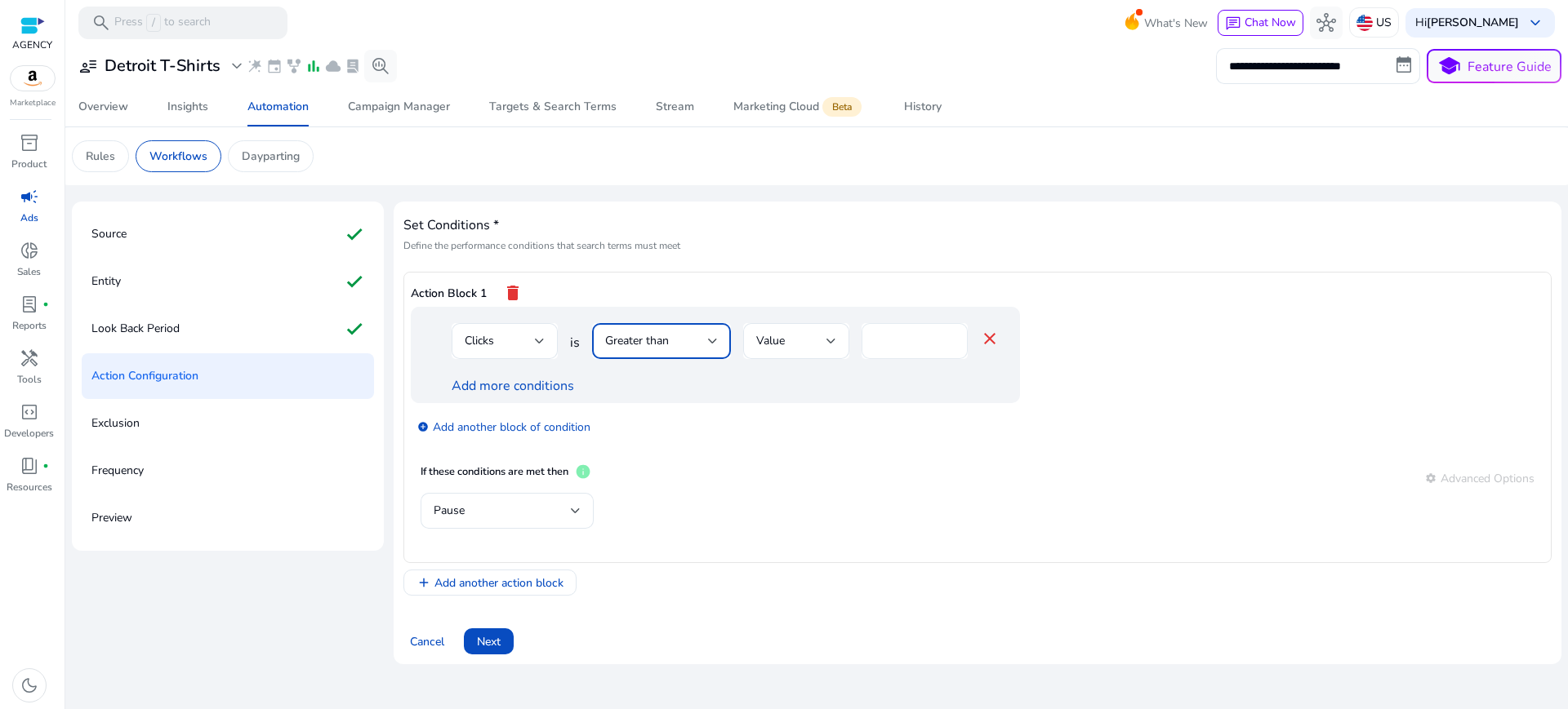
click at [885, 332] on input "*" at bounding box center [914, 341] width 80 height 18
type input "**"
click at [474, 377] on link "Add more conditions" at bounding box center [513, 386] width 123 height 18
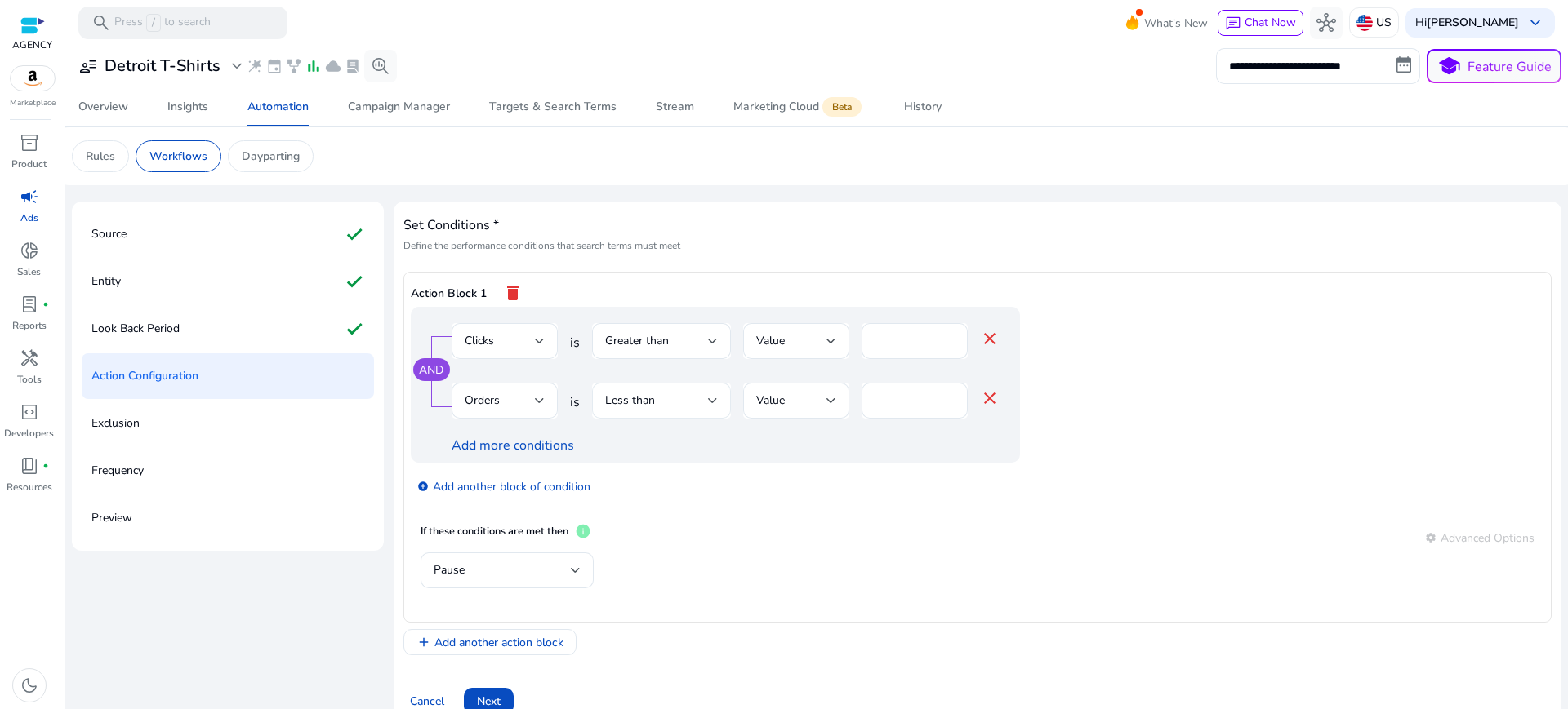
click at [670, 392] on div "Less than" at bounding box center [657, 401] width 103 height 18
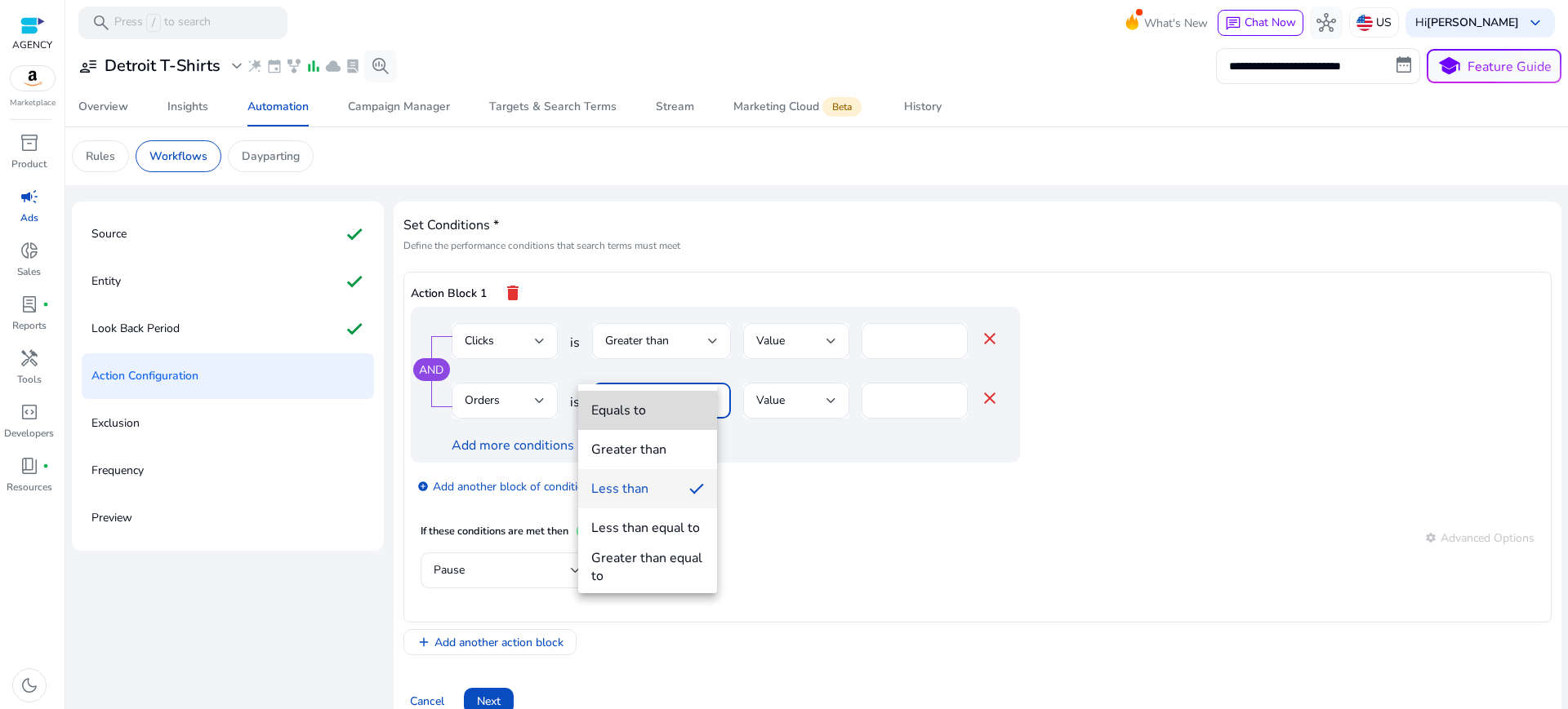
click at [645, 408] on div "Equals to" at bounding box center [619, 411] width 54 height 18
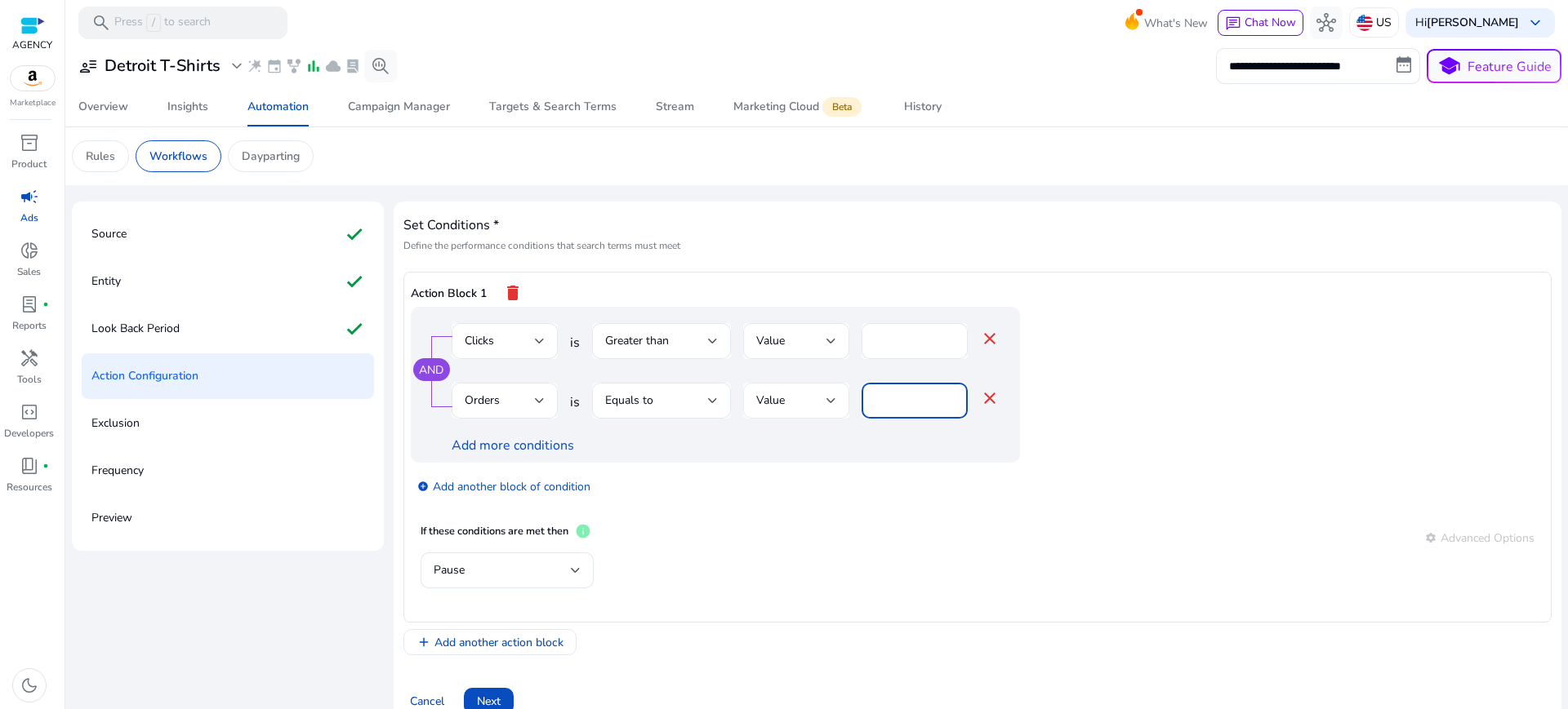
drag, startPoint x: 878, startPoint y: 362, endPoint x: 748, endPoint y: 382, distance: 131.5
click at [775, 383] on div "Orders is Equals to Value * close" at bounding box center [725, 410] width 548 height 53
type input "*"
click at [459, 562] on div "Pause" at bounding box center [502, 571] width 137 height 18
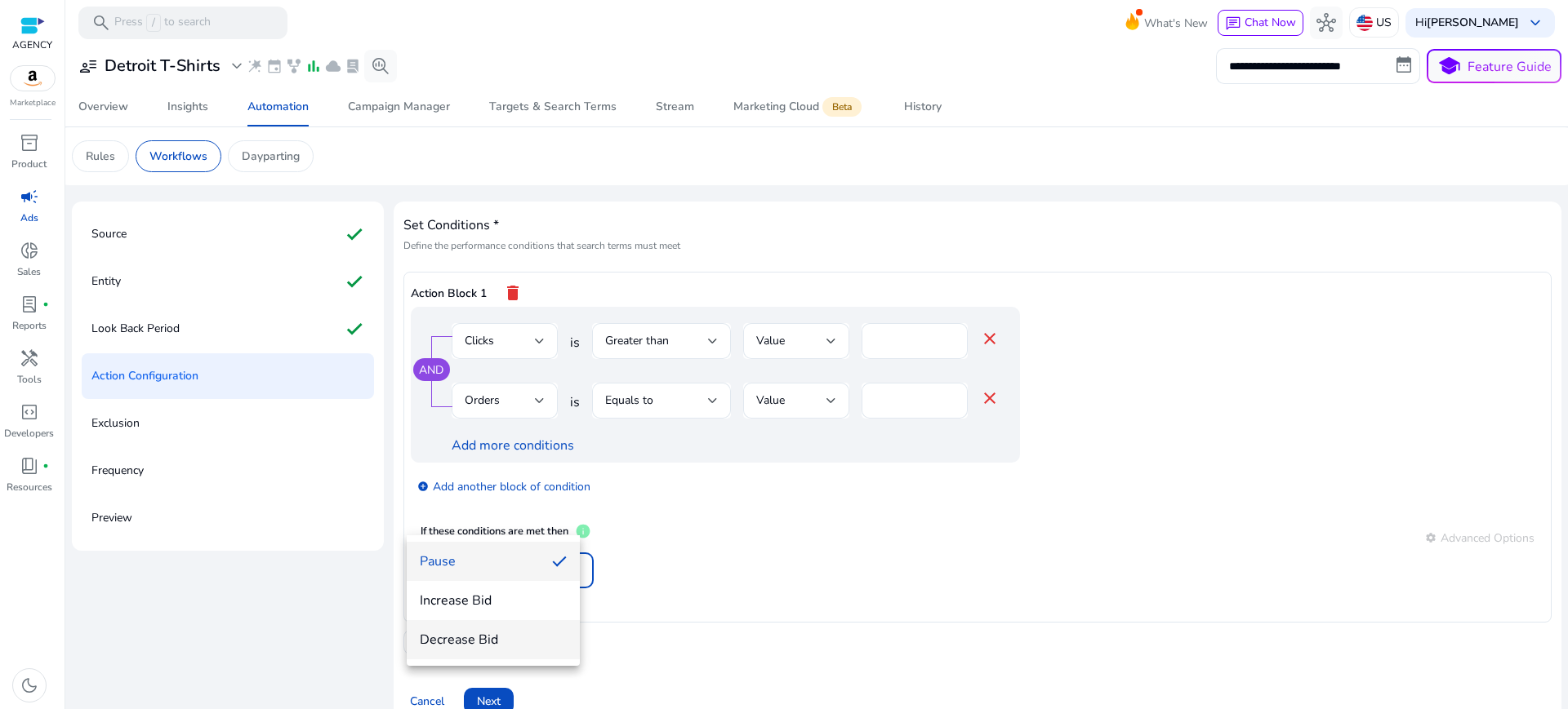
click at [463, 642] on span "Decrease Bid" at bounding box center [493, 640] width 147 height 18
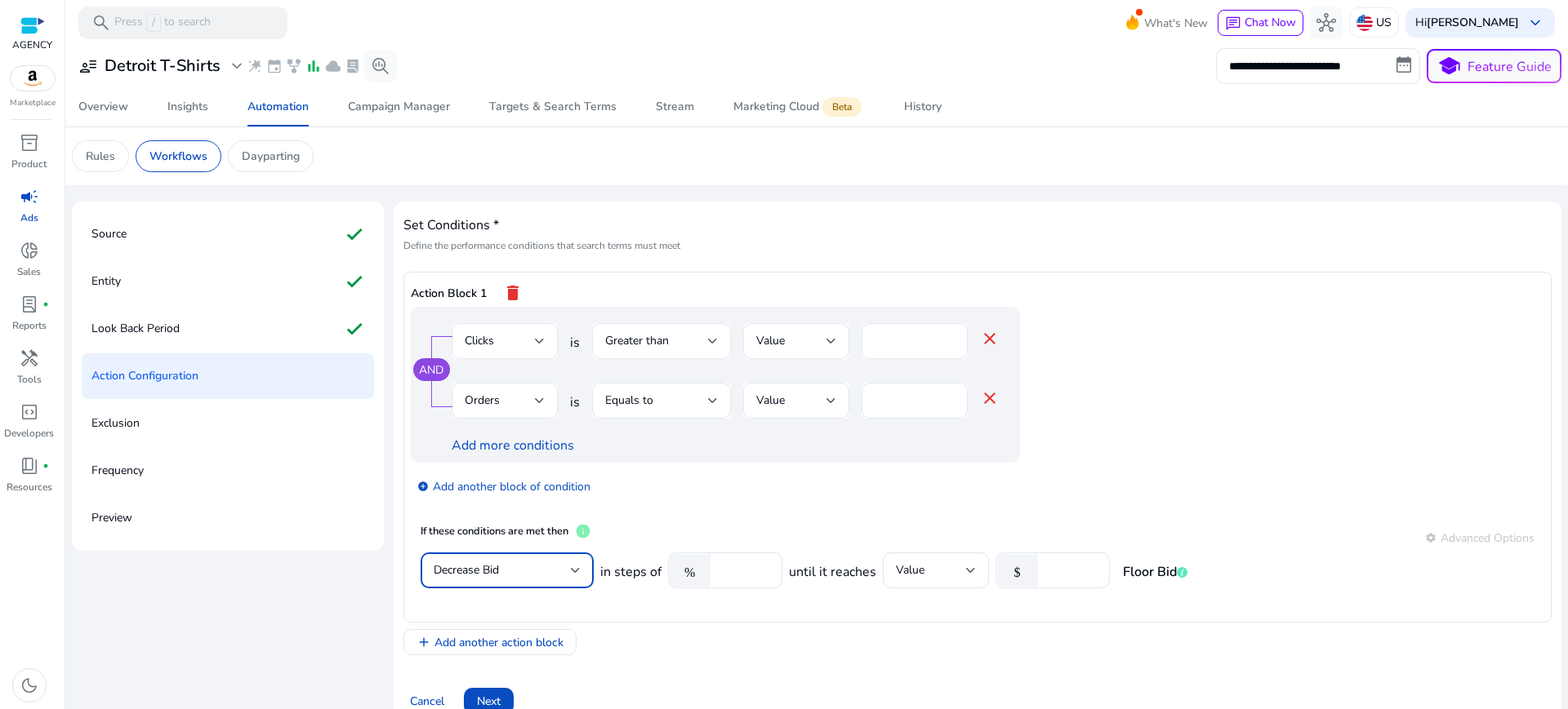
drag, startPoint x: 711, startPoint y: 521, endPoint x: 622, endPoint y: 538, distance: 90.6
click at [624, 553] on div "in steps of % **** until it reaches Value $ Floor Bid" at bounding box center [894, 580] width 587 height 53
type input "*"
type input "**"
click at [883, 589] on div at bounding box center [936, 596] width 106 height 17
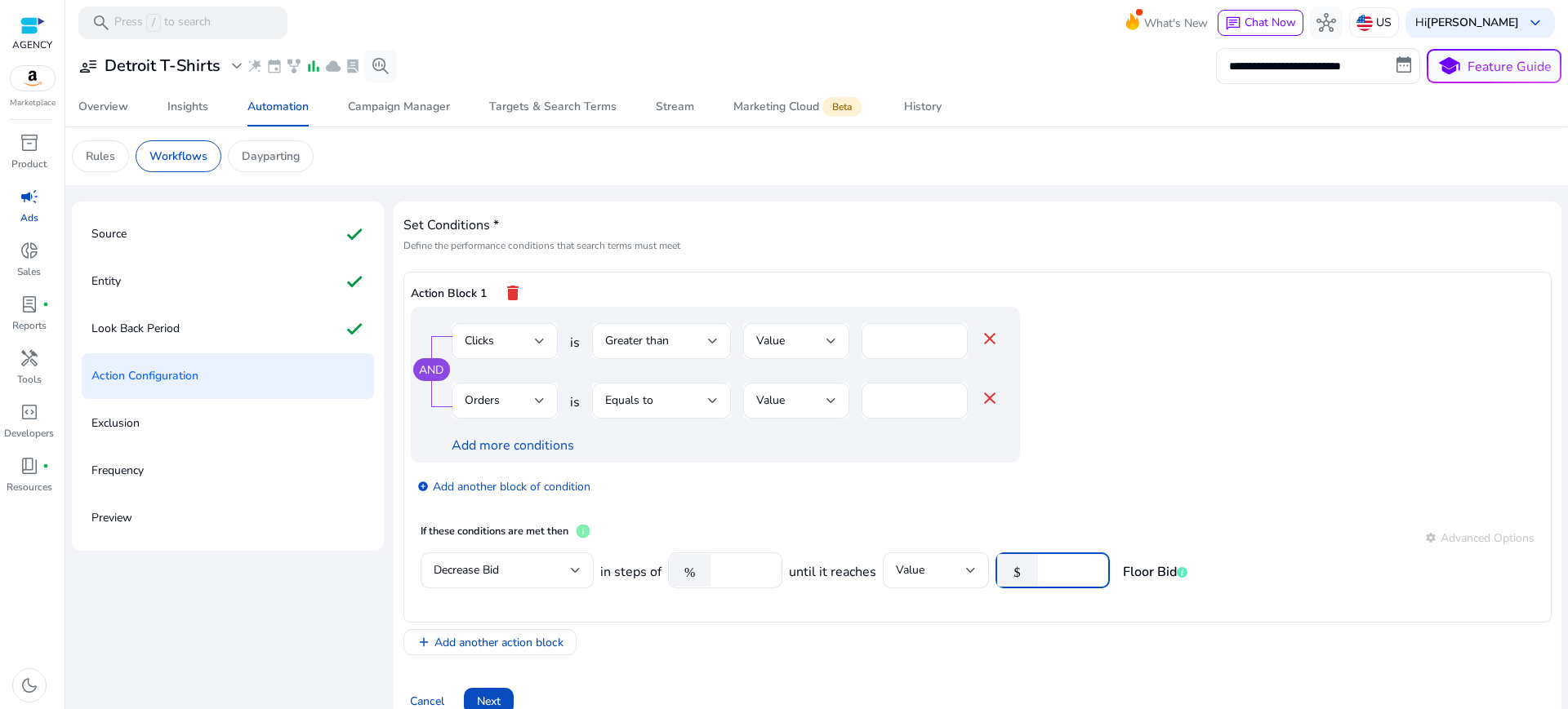
click at [1046, 562] on input "number" at bounding box center [1071, 571] width 50 height 18
click at [525, 436] on link "Add more conditions" at bounding box center [513, 445] width 123 height 18
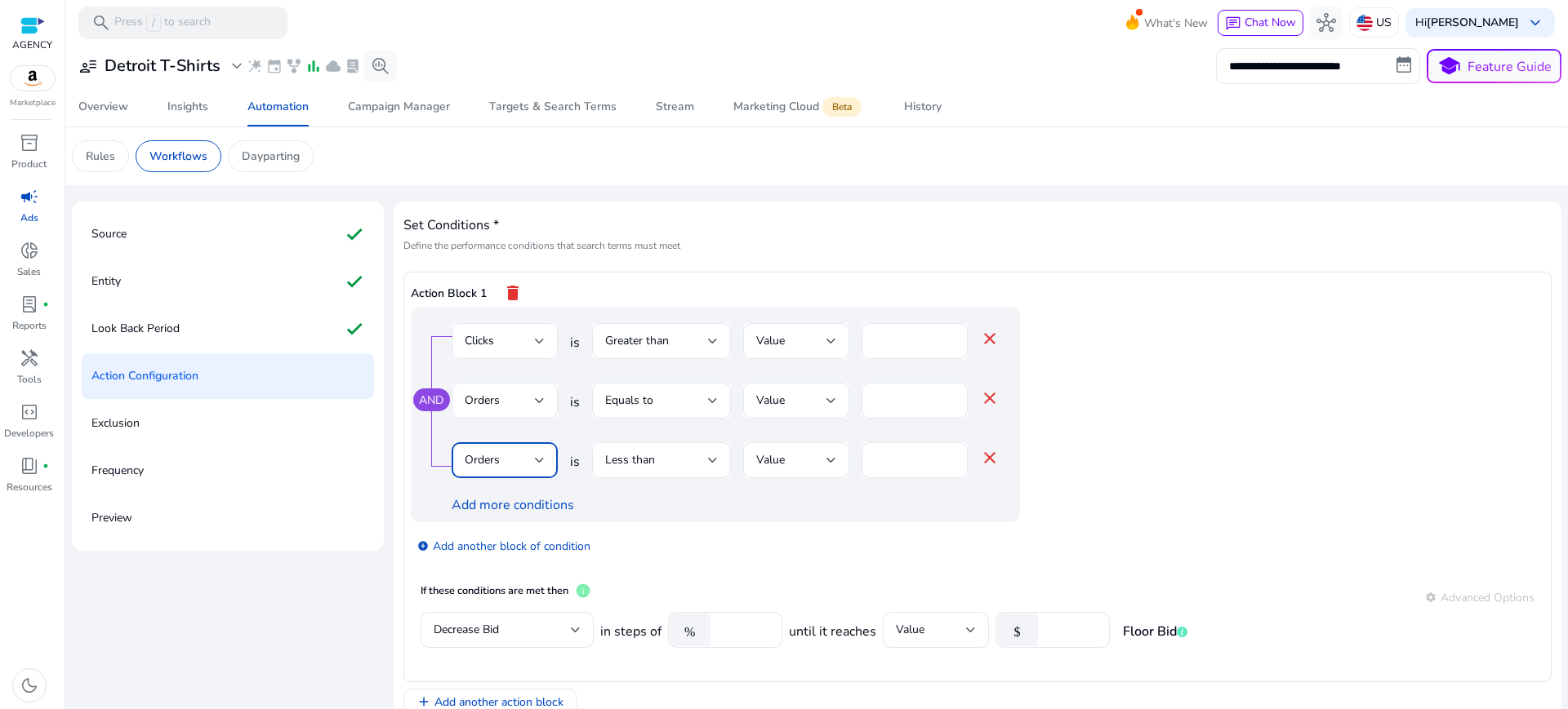
click at [498, 451] on div "Orders" at bounding box center [499, 460] width 70 height 18
click at [493, 468] on span "Bid" at bounding box center [492, 468] width 80 height 18
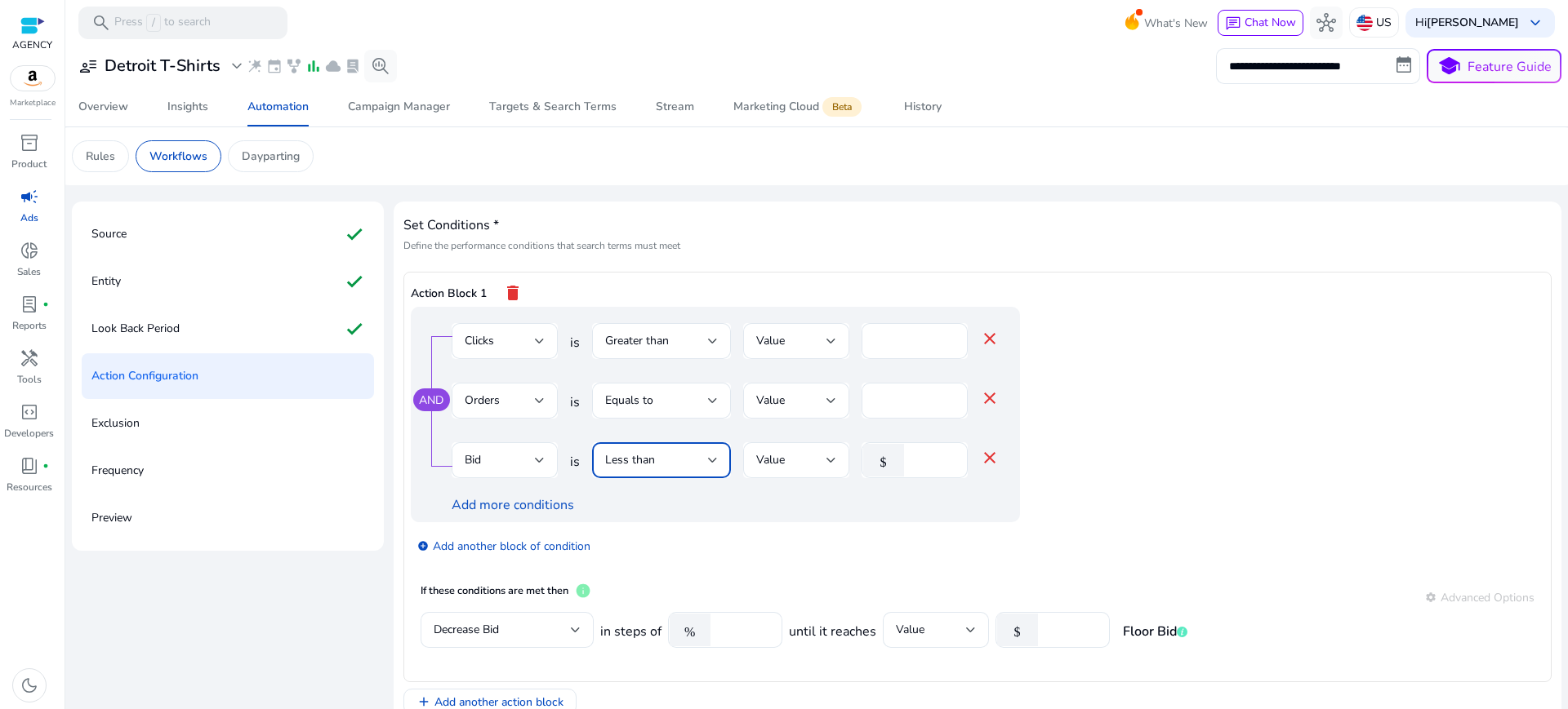
click at [616, 452] on span "Less than" at bounding box center [630, 460] width 49 height 16
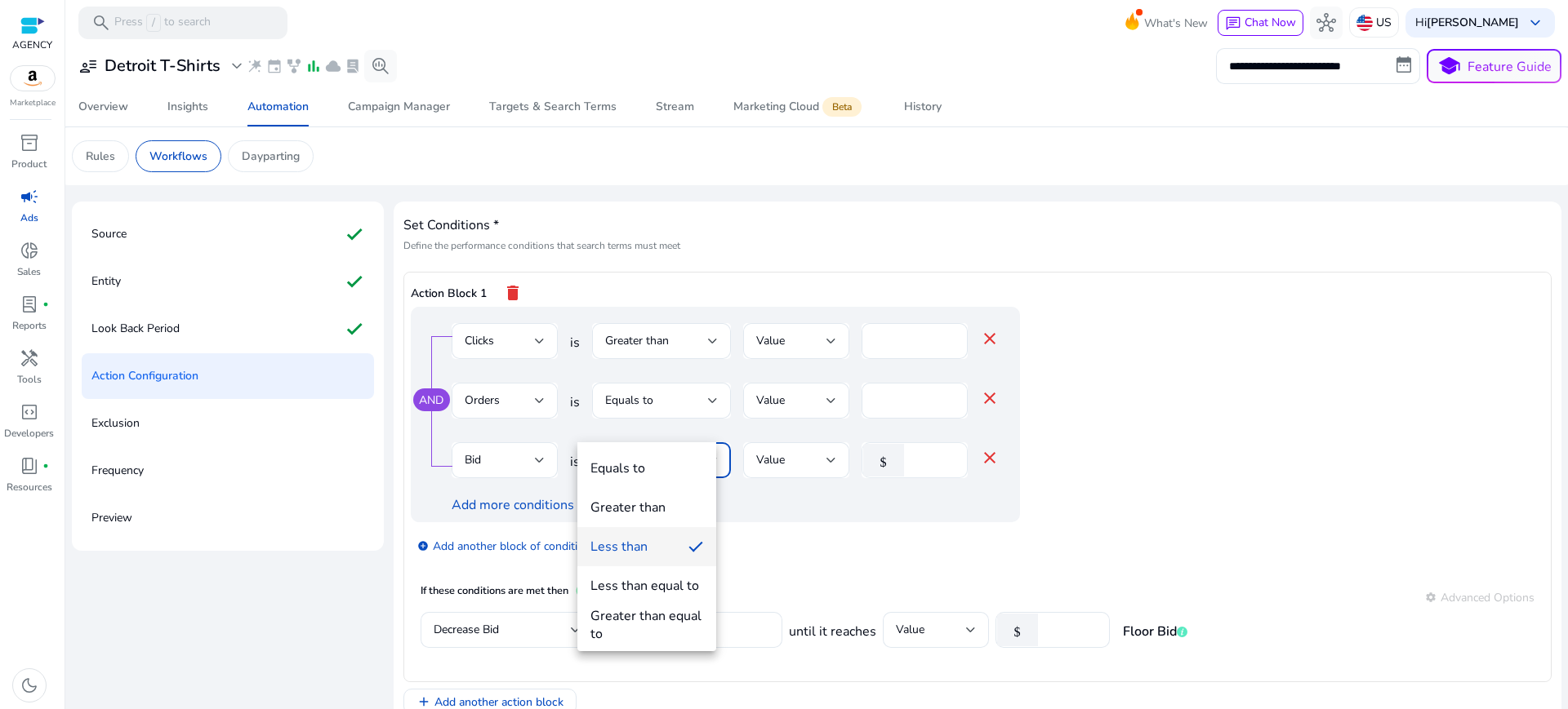
drag, startPoint x: 911, startPoint y: 425, endPoint x: 847, endPoint y: 439, distance: 65.5
click at [854, 437] on div at bounding box center [784, 354] width 1568 height 709
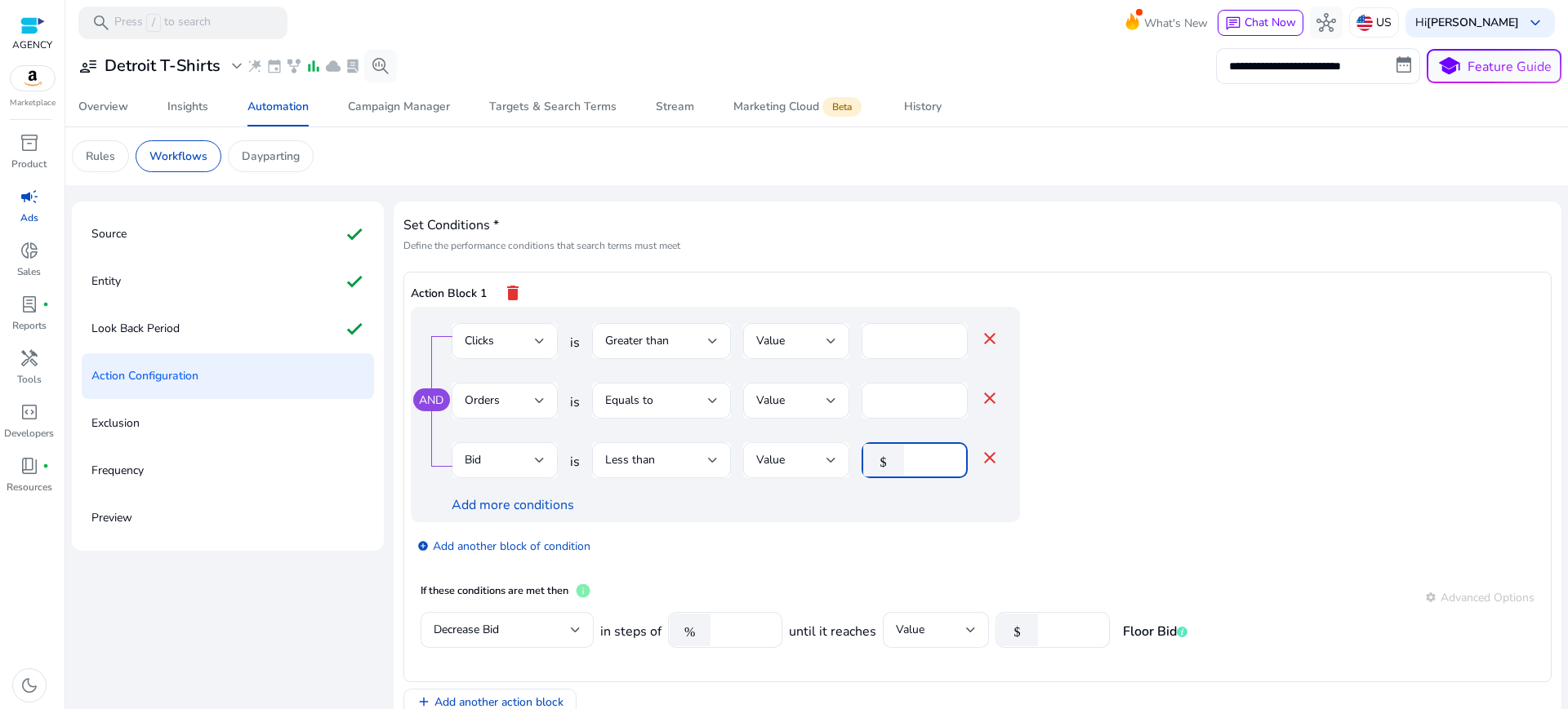
drag, startPoint x: 917, startPoint y: 422, endPoint x: 828, endPoint y: 422, distance: 89.0
click at [837, 442] on div "Bid is Less than Value $ * close" at bounding box center [725, 469] width 548 height 53
type input "***"
click at [1082, 466] on app-ppc-editable-conditions "AND Clicks is Greater than Value ** close Orders is Equals to Value * close Bid…" at bounding box center [978, 440] width 1134 height 267
click at [1046, 621] on input "number" at bounding box center [1071, 630] width 50 height 18
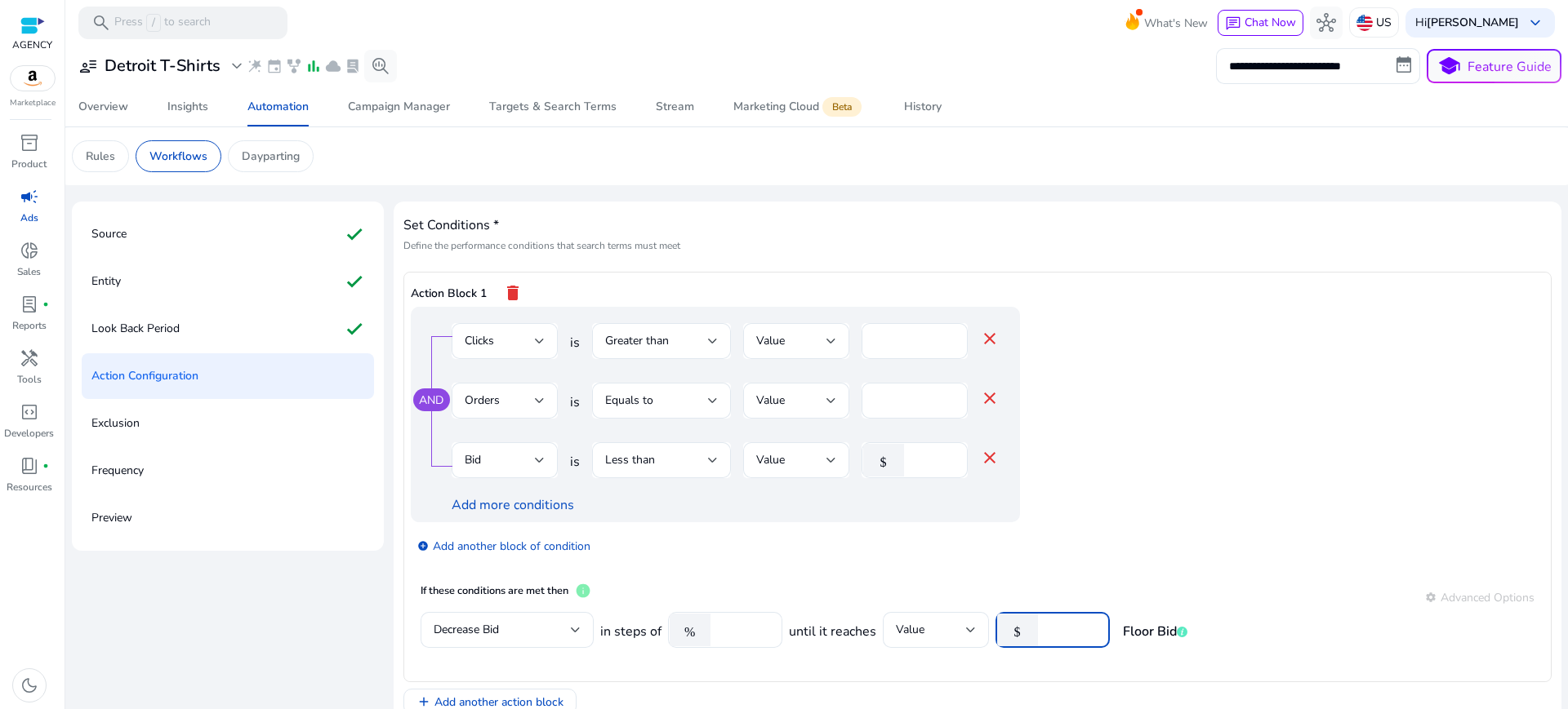
type input "***"
click at [1049, 583] on div "If these conditions are met then info settings Advanced Options" at bounding box center [978, 597] width 1114 height 30
click at [980, 448] on mat-icon "close" at bounding box center [990, 458] width 20 height 20
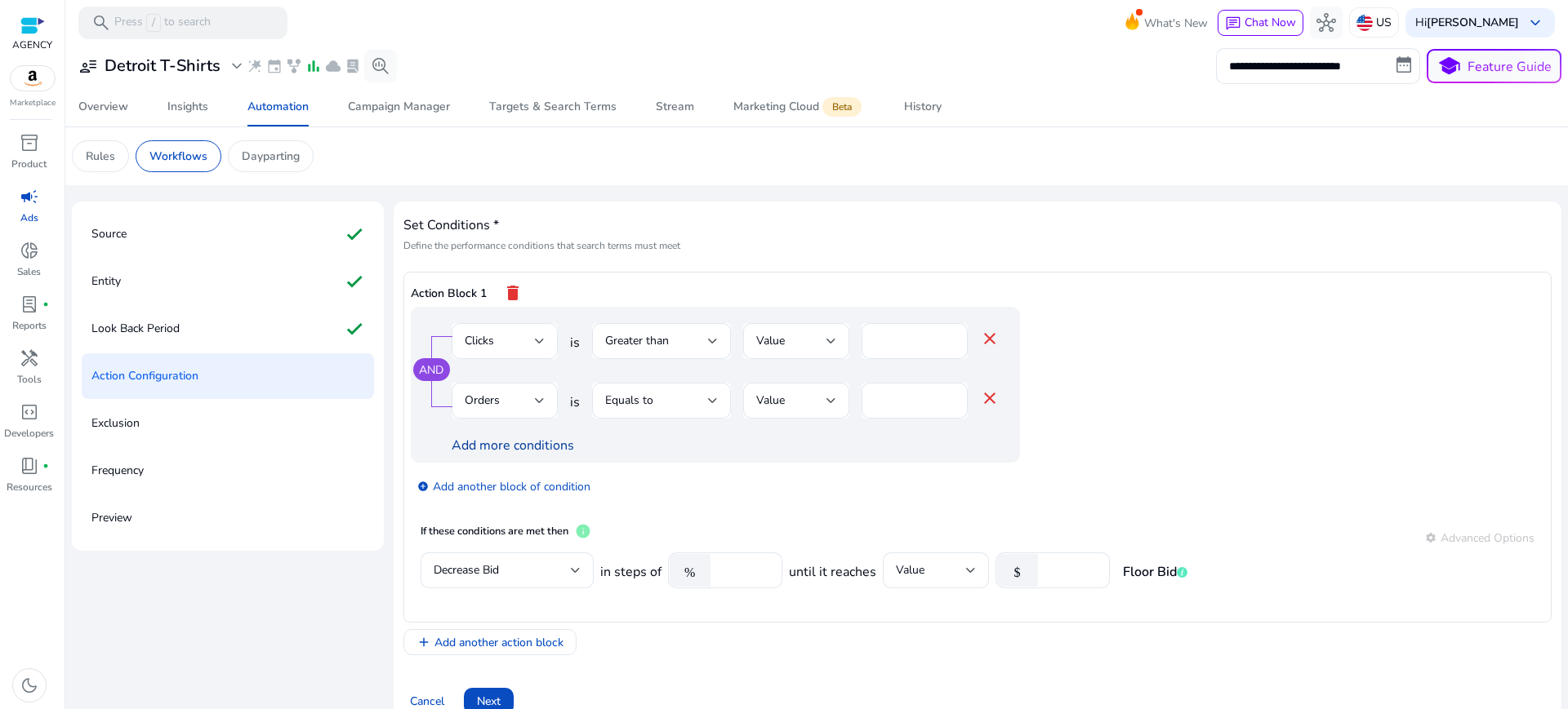
click at [521, 436] on link "Add more conditions" at bounding box center [513, 445] width 123 height 18
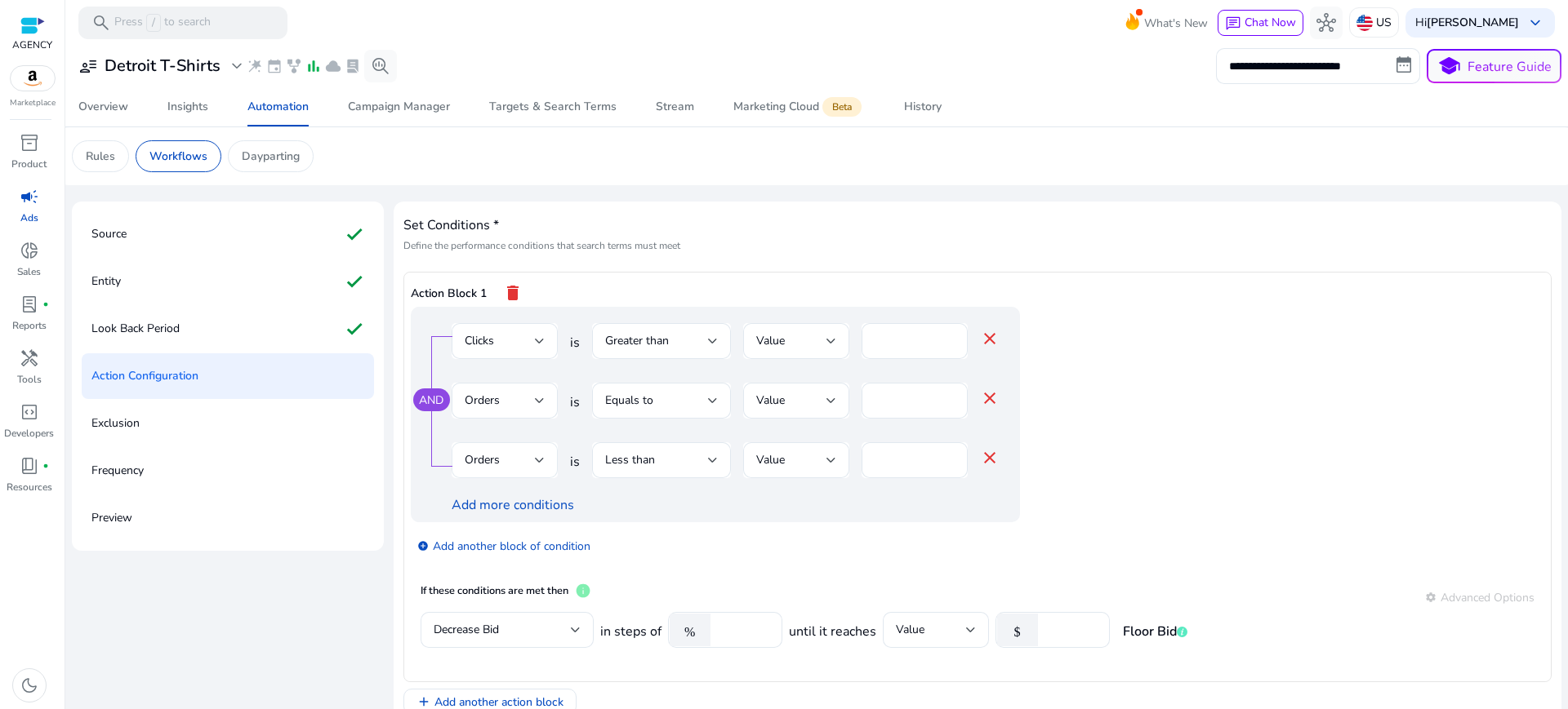
click at [519, 451] on div "Orders" at bounding box center [499, 460] width 70 height 18
click at [507, 467] on span "Bid" at bounding box center [492, 468] width 80 height 18
click at [681, 451] on div "Less than" at bounding box center [657, 460] width 103 height 18
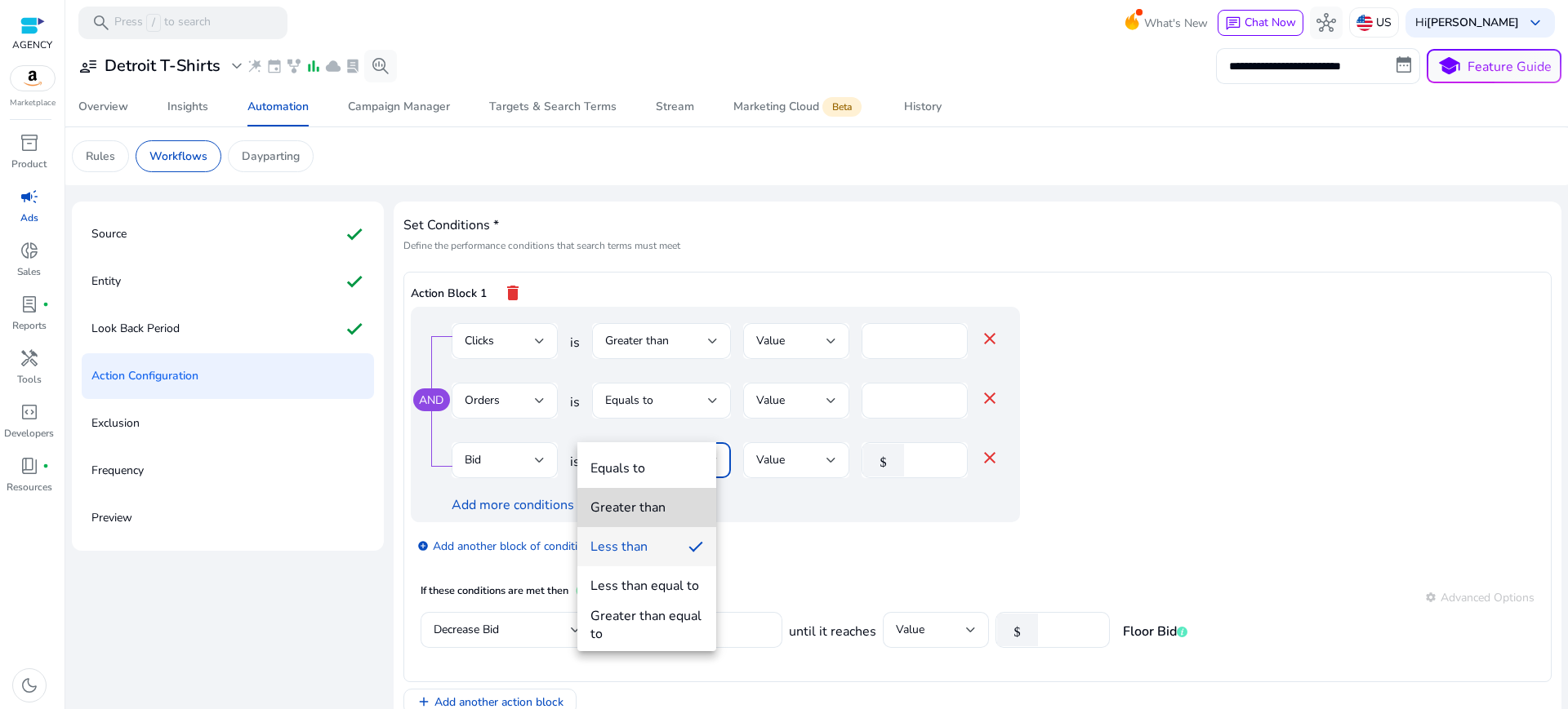
click at [663, 511] on div "Greater than" at bounding box center [628, 508] width 75 height 18
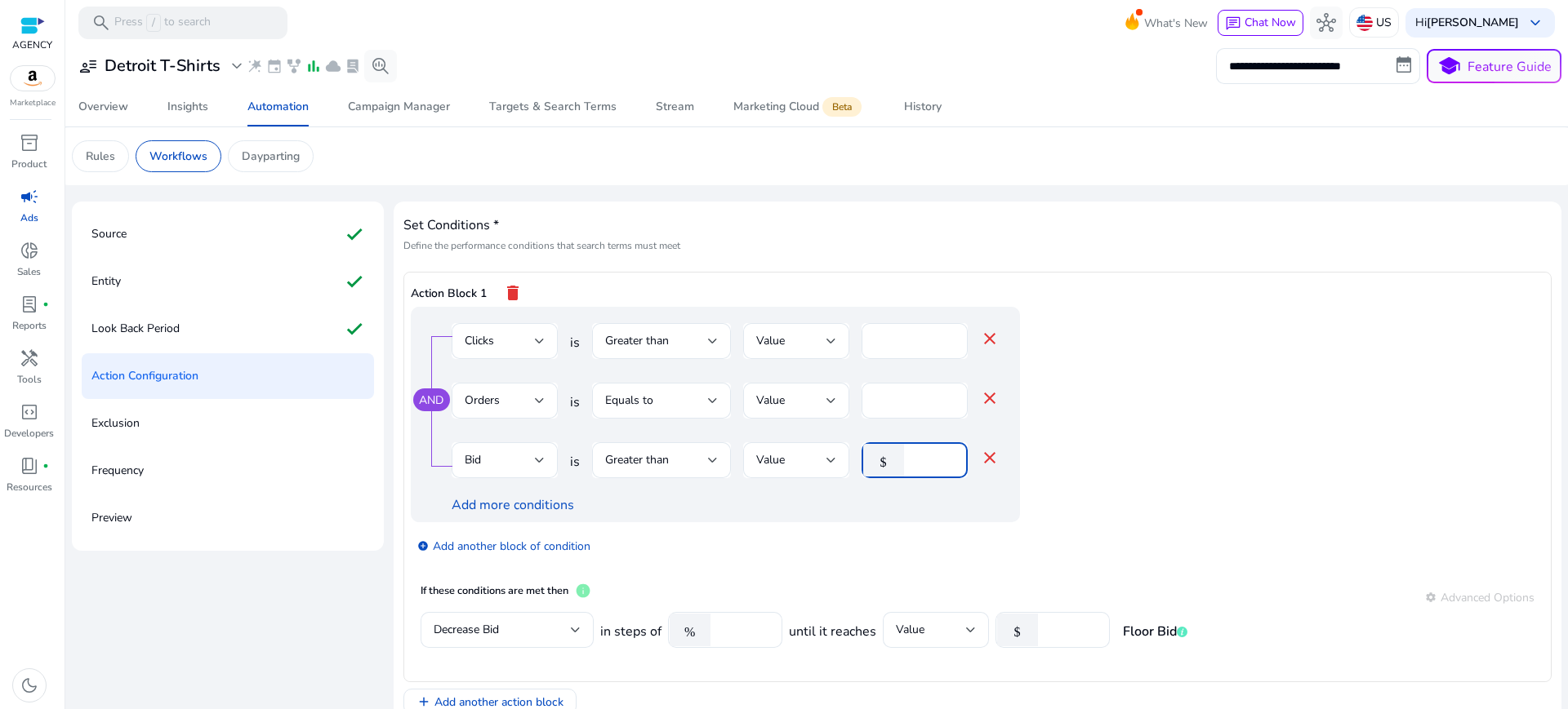
drag, startPoint x: 911, startPoint y: 429, endPoint x: 847, endPoint y: 445, distance: 66.0
click at [862, 443] on mat-form-field "$ *" at bounding box center [914, 469] width 106 height 53
type input "**"
click at [1036, 420] on div "AND Clicks is Greater than Value ** close Orders is Equals to Value * close Bid…" at bounding box center [748, 415] width 675 height 215
click at [1046, 621] on input "***" at bounding box center [1071, 630] width 50 height 18
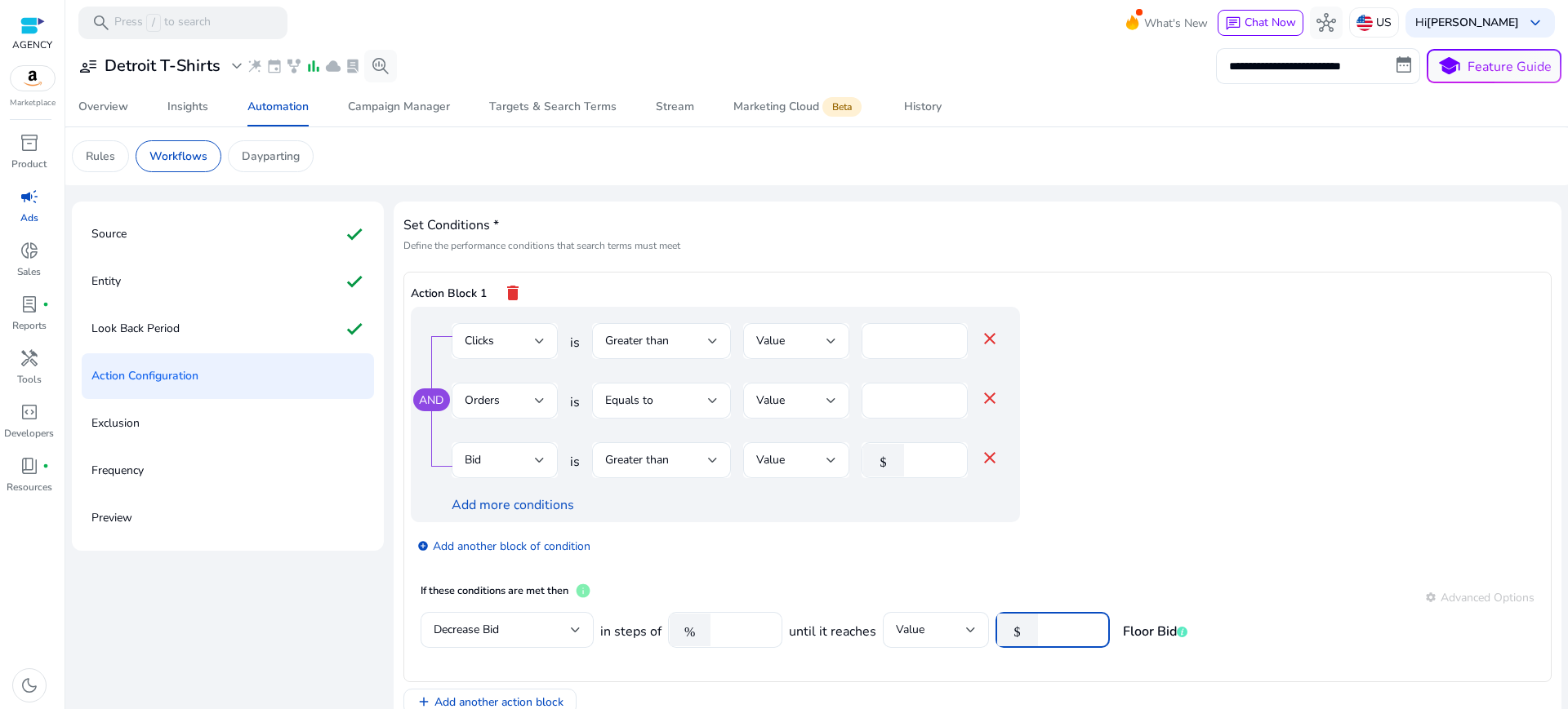
type input "**"
click at [1101, 502] on app-ppc-editable-conditions "AND Clicks is Greater than Value ** close Orders is Equals to Value * close Bid…" at bounding box center [978, 440] width 1134 height 267
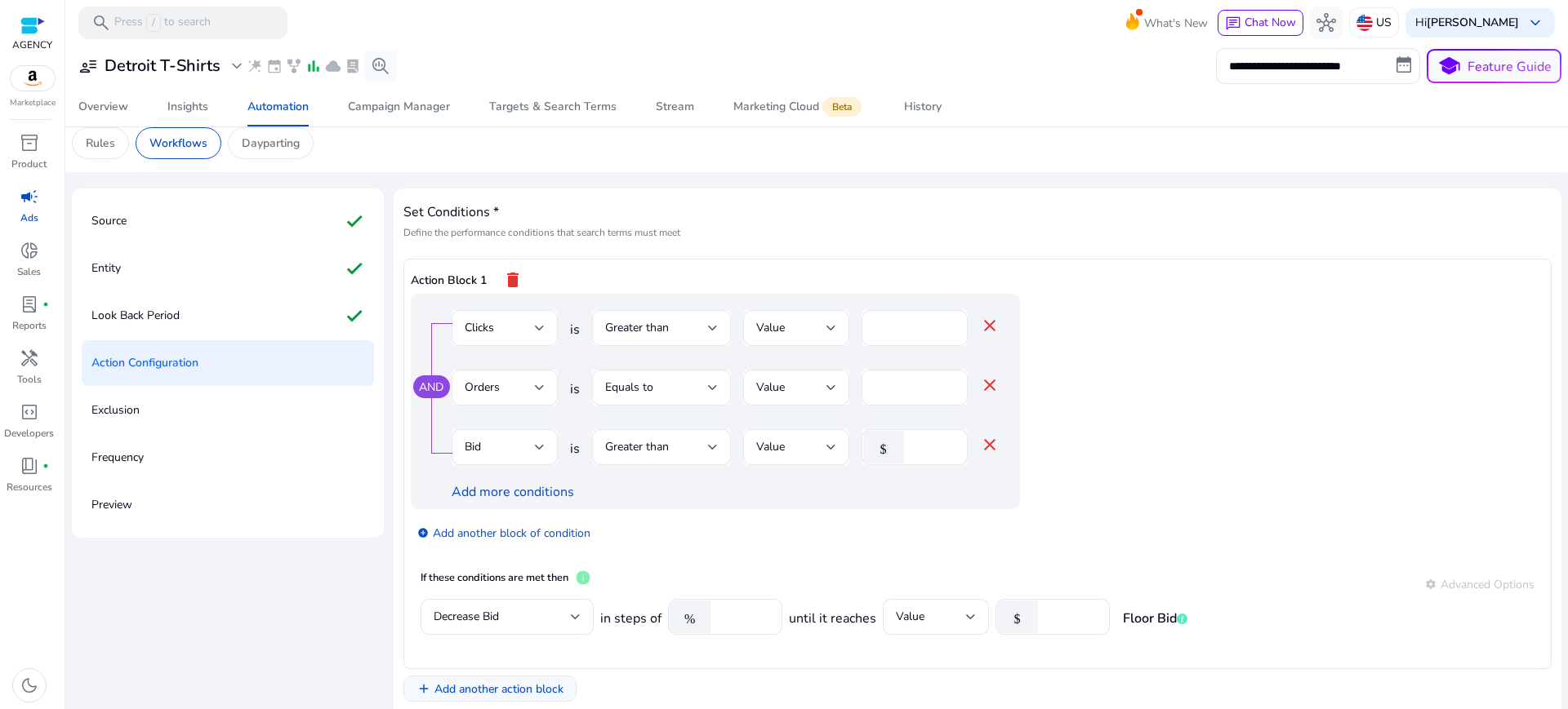
click at [469, 681] on span "Add another action block" at bounding box center [499, 689] width 129 height 17
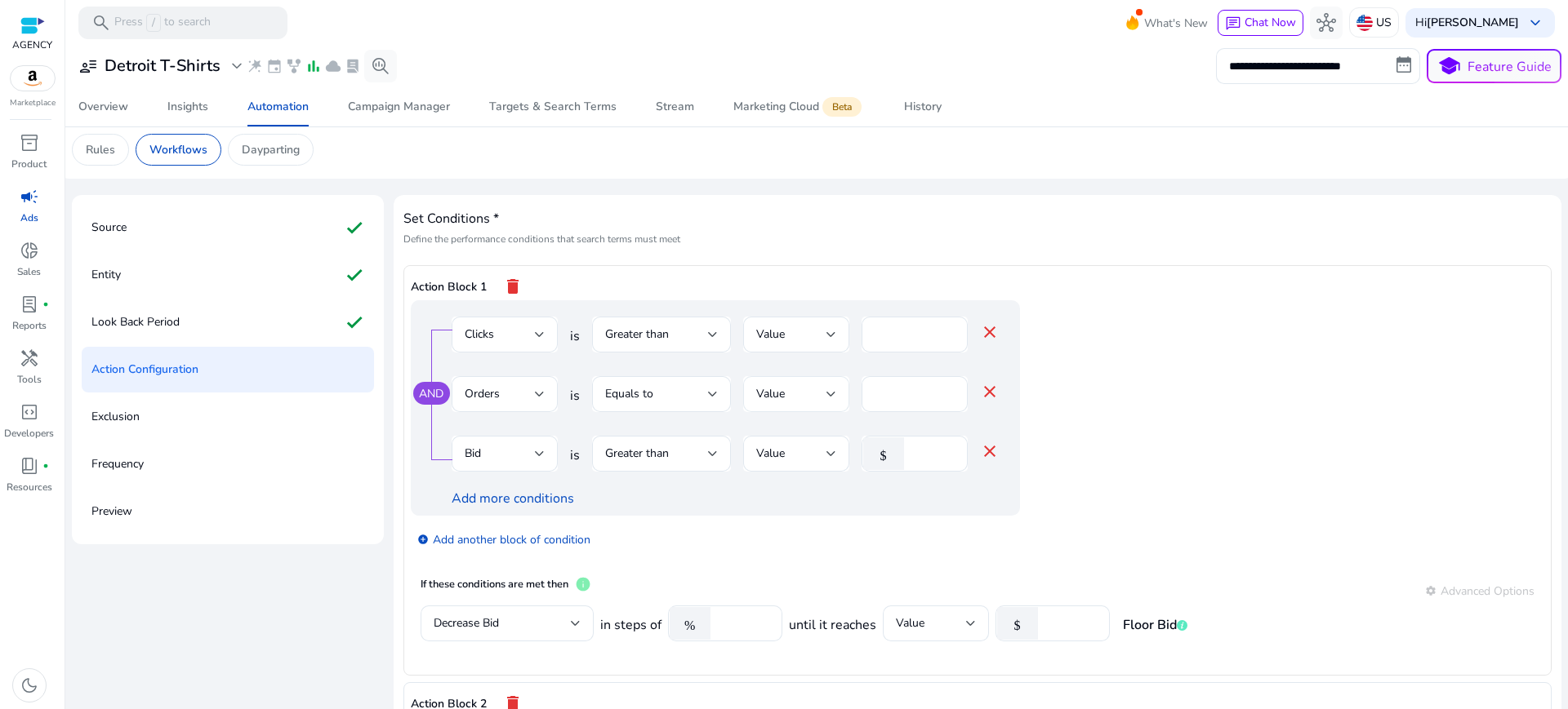
scroll to position [0, 0]
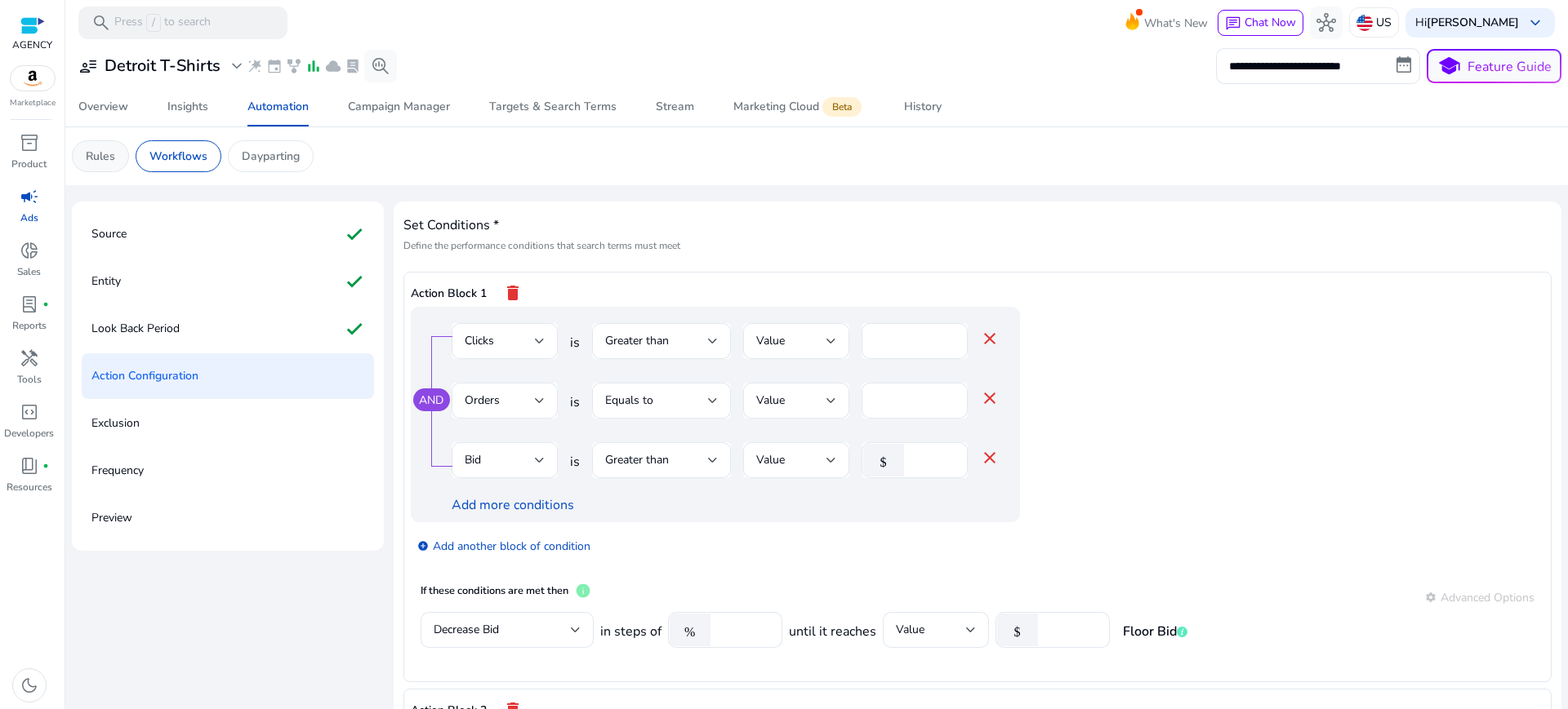
click at [103, 152] on p "Rules" at bounding box center [101, 156] width 30 height 17
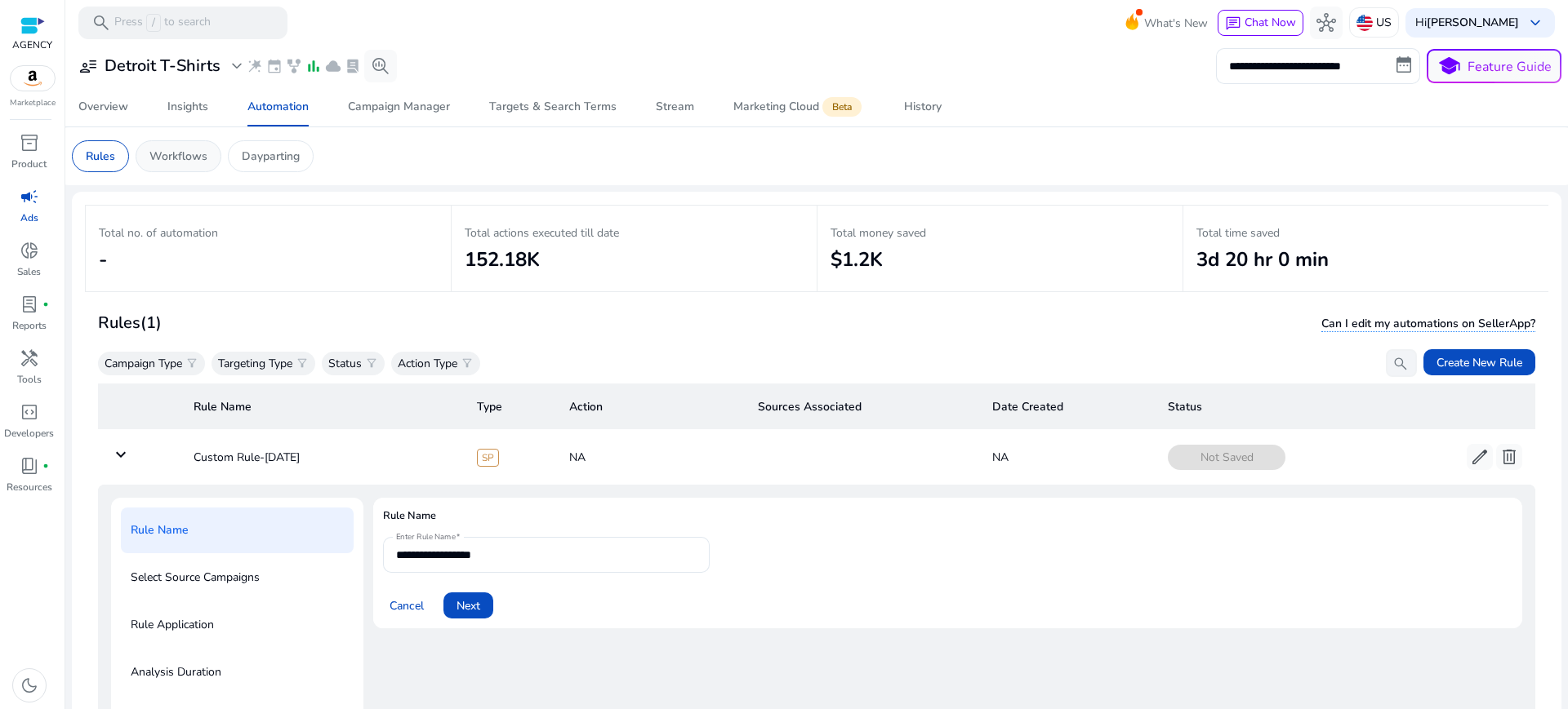
click at [163, 155] on p "Workflows" at bounding box center [178, 156] width 58 height 17
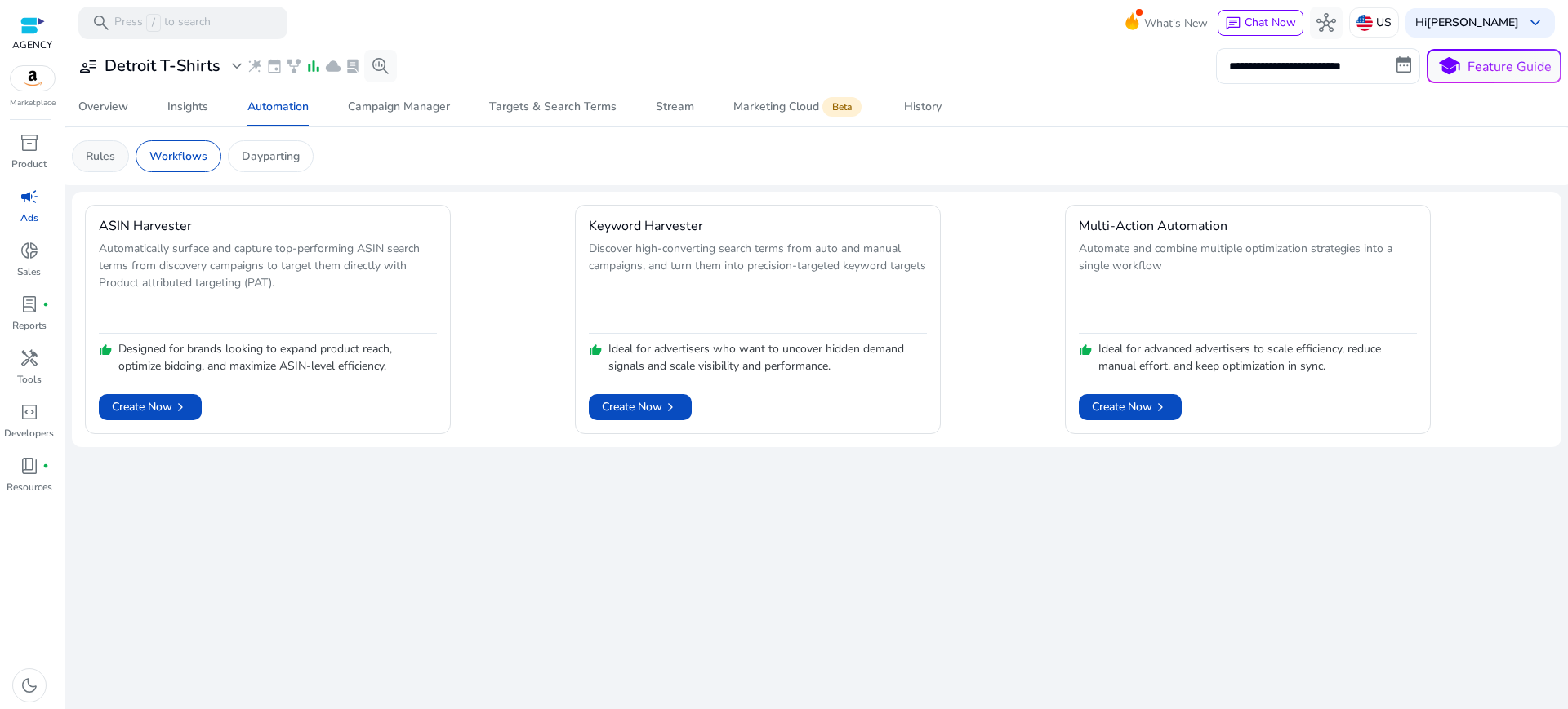
click at [102, 153] on p "Rules" at bounding box center [101, 156] width 30 height 17
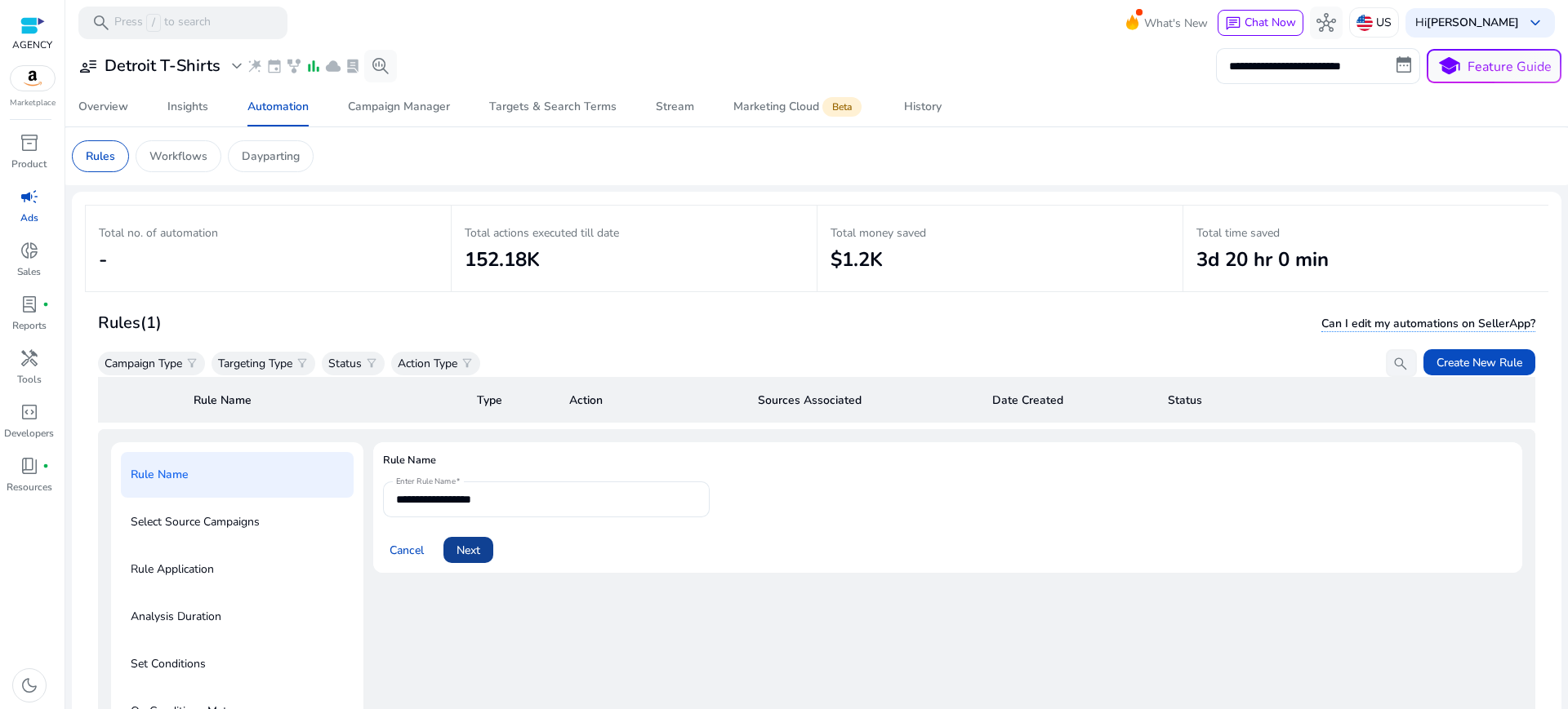
click at [454, 530] on span at bounding box center [468, 550] width 49 height 39
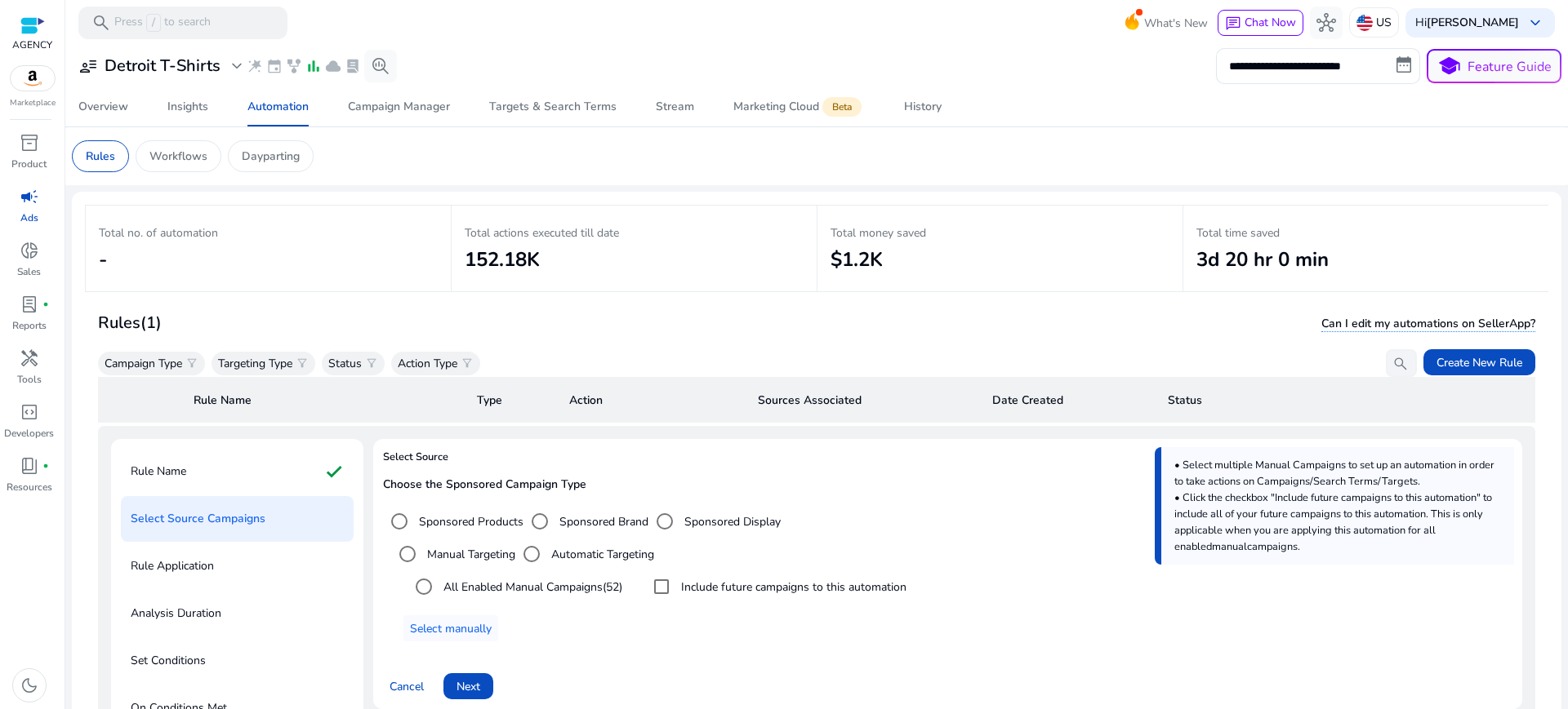
scroll to position [61, 0]
click at [592, 544] on label "Automatic Targeting" at bounding box center [601, 552] width 106 height 17
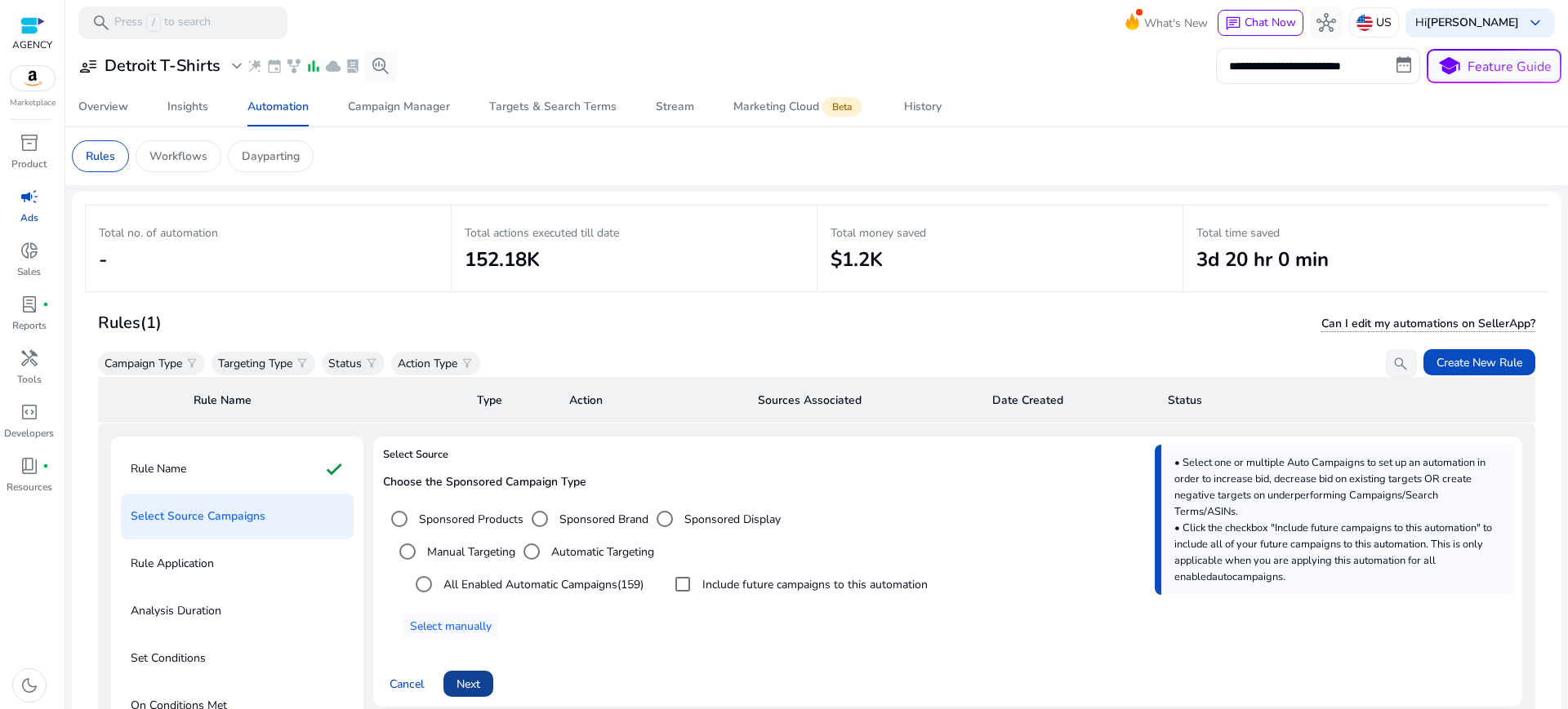
click at [456, 676] on span "Next" at bounding box center [468, 684] width 24 height 17
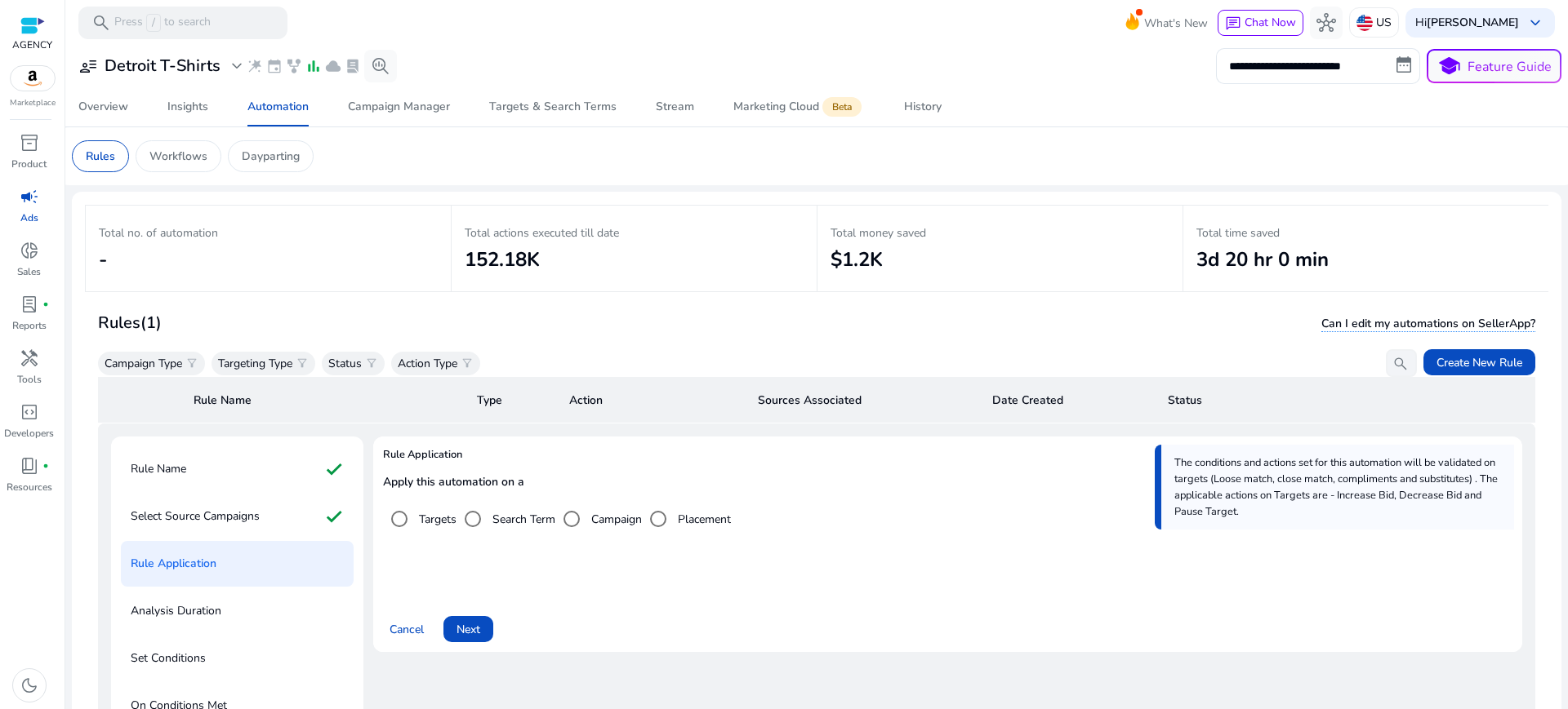
click at [502, 512] on label "Search Term" at bounding box center [522, 519] width 66 height 17
click at [459, 621] on span "Next" at bounding box center [468, 629] width 24 height 17
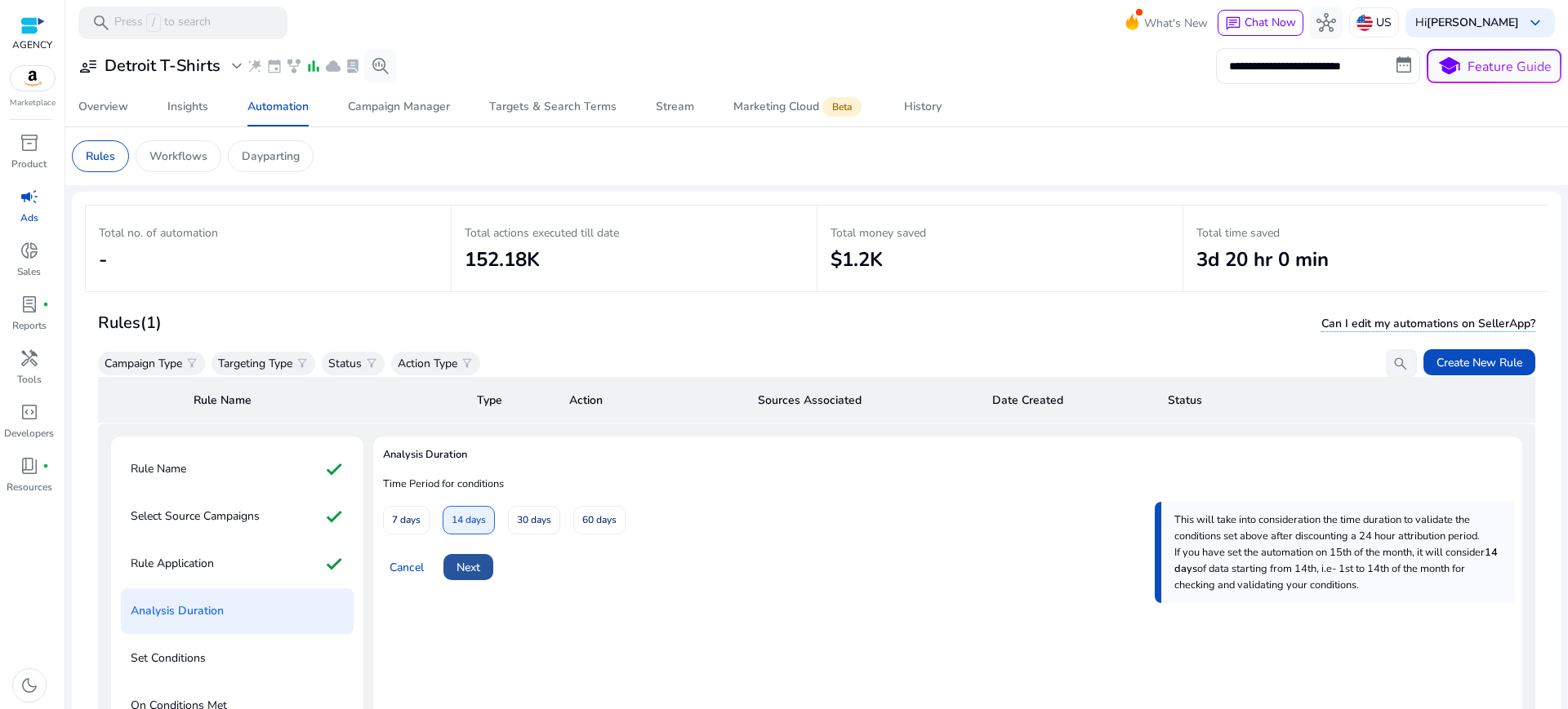
click at [462, 559] on span "Next" at bounding box center [468, 567] width 24 height 17
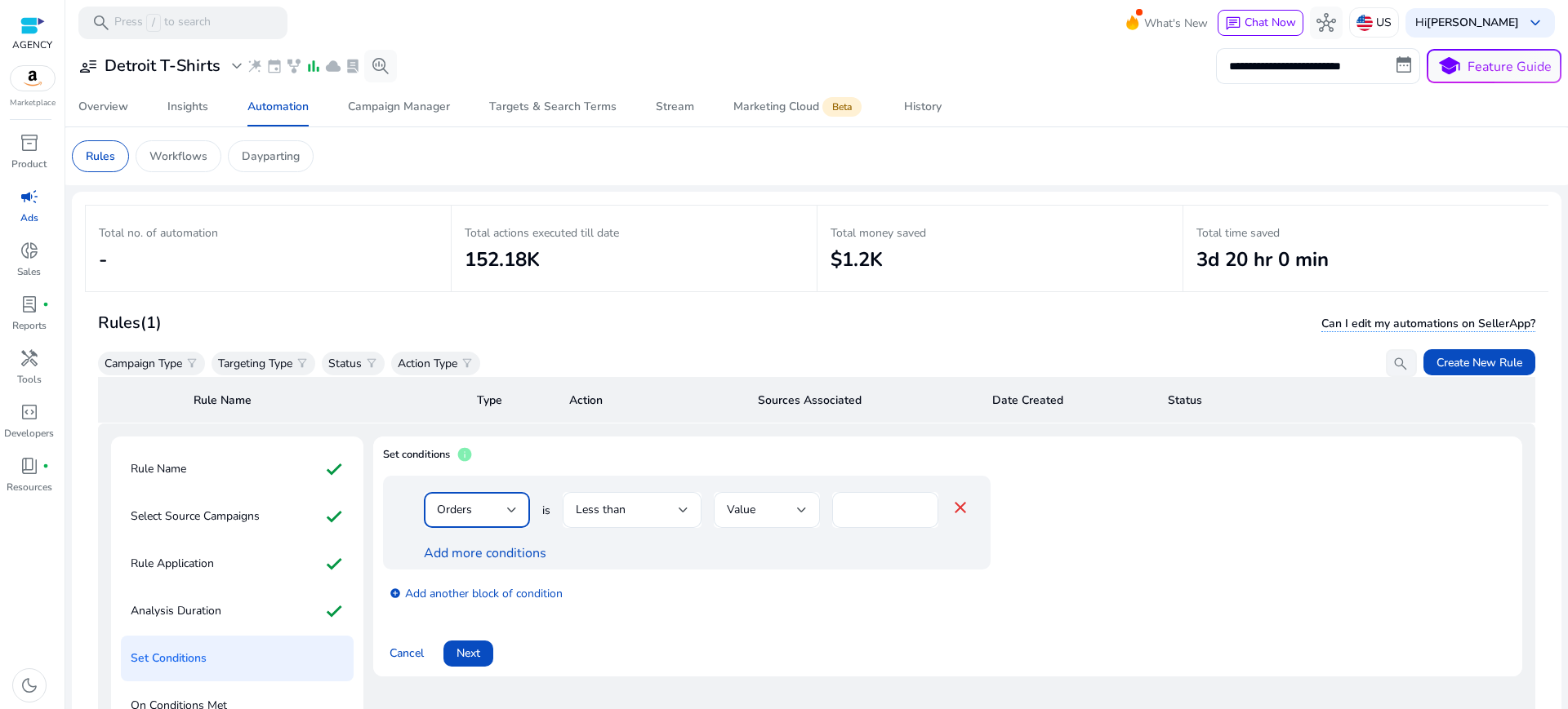
click at [470, 502] on div "Orders" at bounding box center [471, 511] width 70 height 18
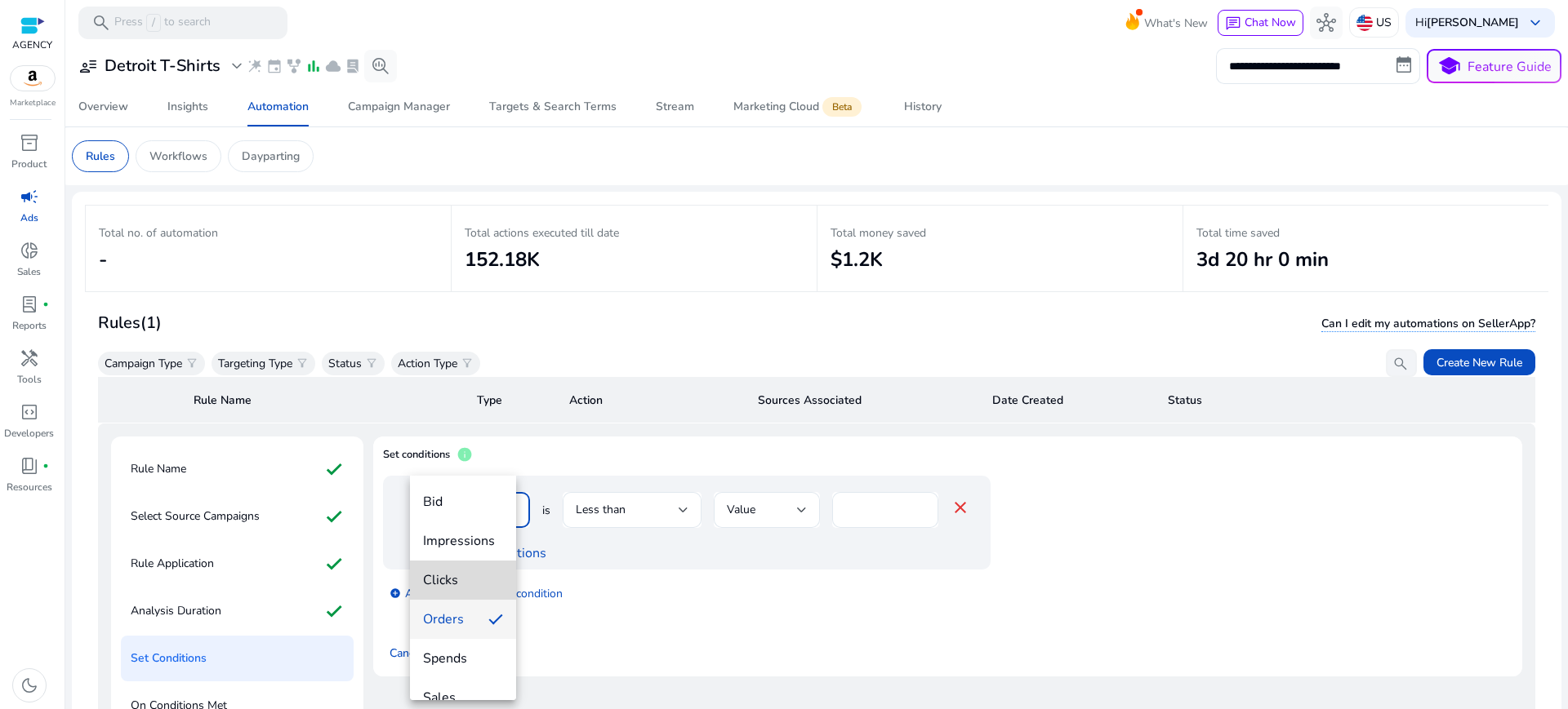
click at [469, 572] on span "Clicks" at bounding box center [462, 581] width 80 height 18
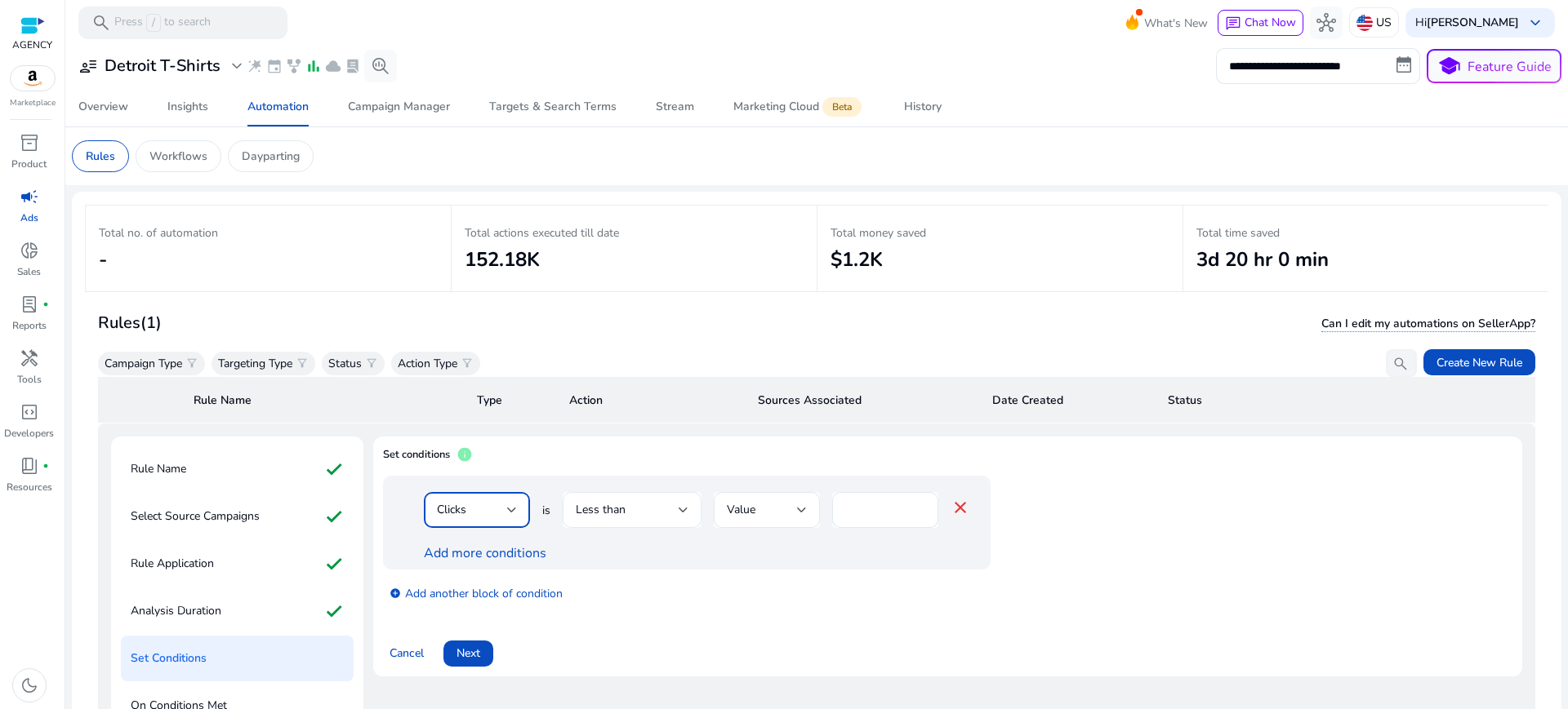
click at [591, 502] on span "Less than" at bounding box center [601, 510] width 49 height 16
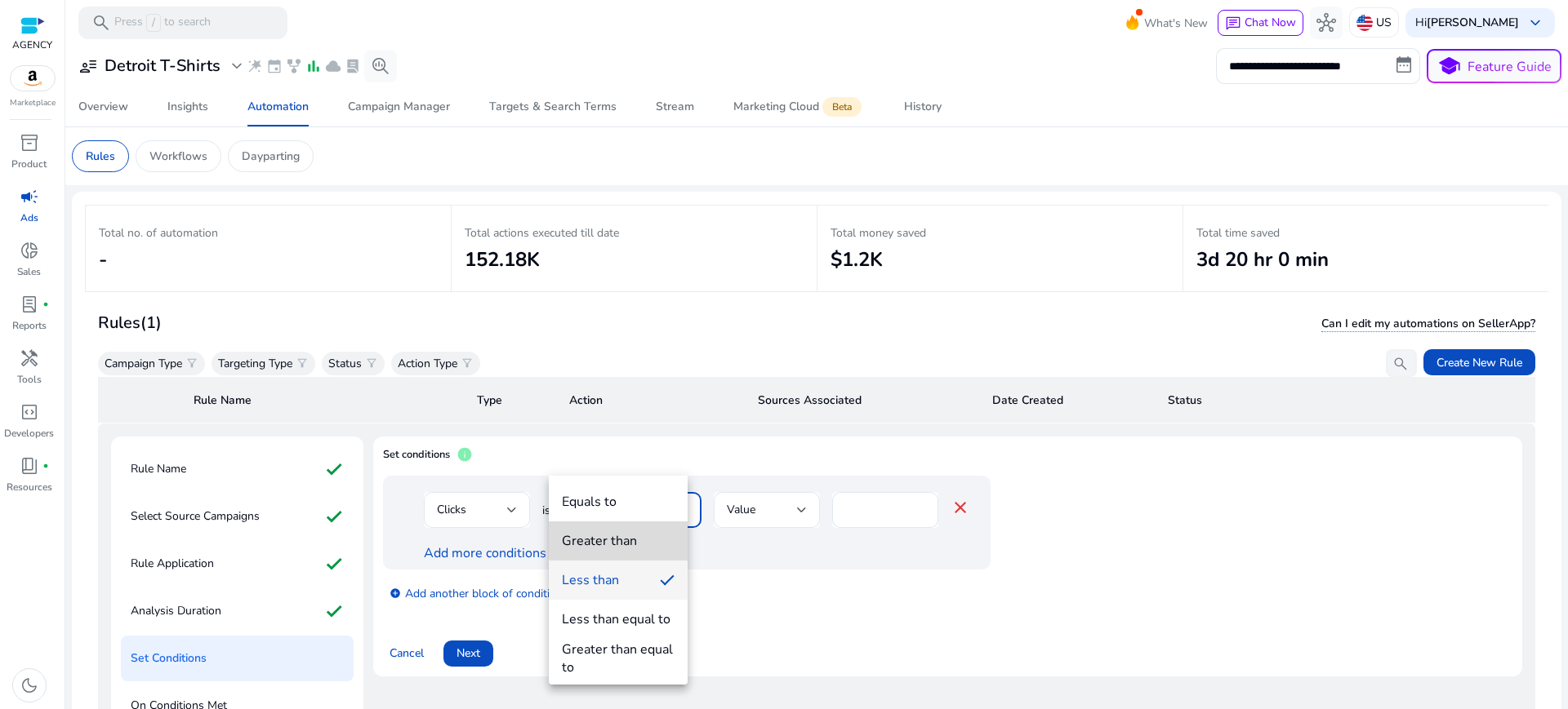
click at [634, 523] on mat-option "Greater than" at bounding box center [619, 541] width 139 height 39
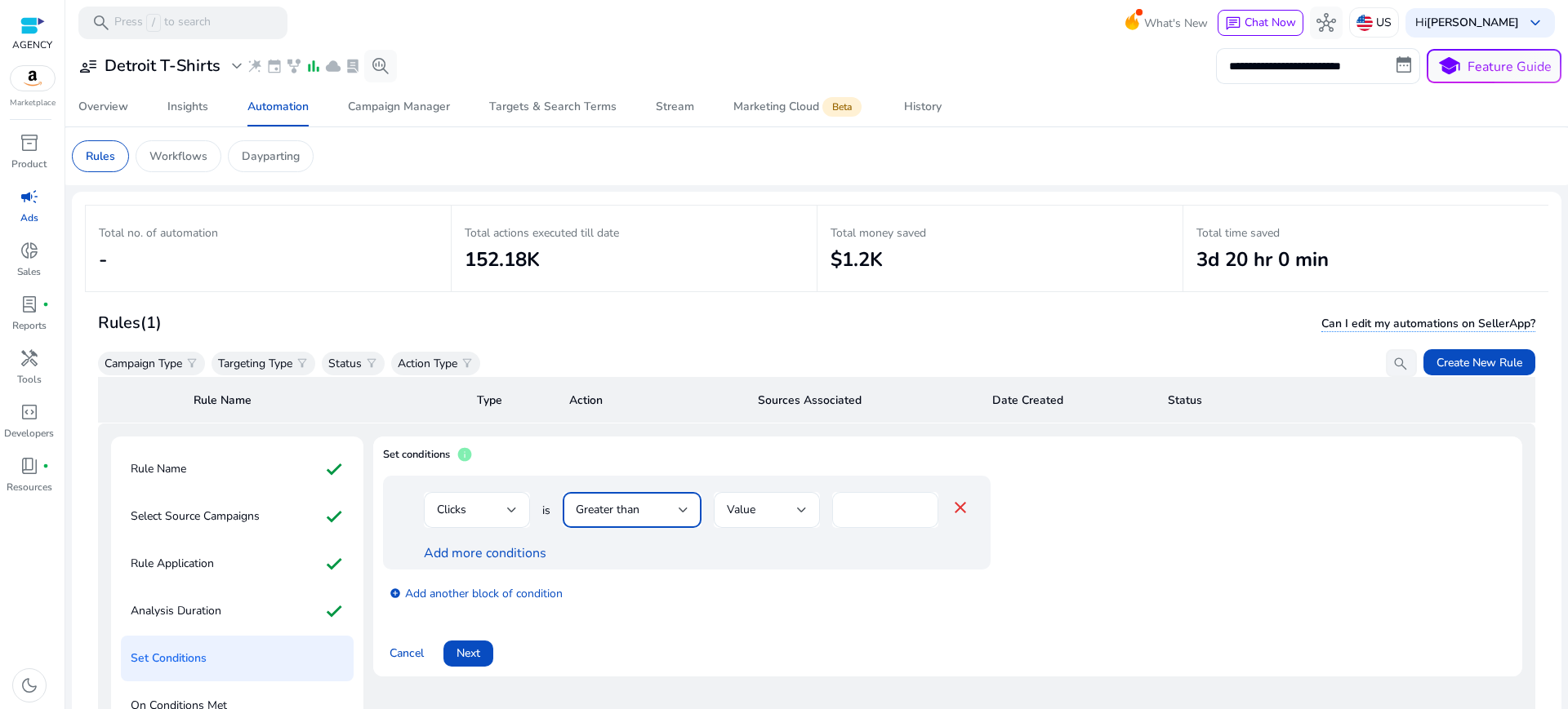
click at [870, 502] on input "*" at bounding box center [885, 511] width 80 height 18
type input "**"
click at [771, 570] on div "add_circle Add another block of condition" at bounding box center [719, 592] width 673 height 45
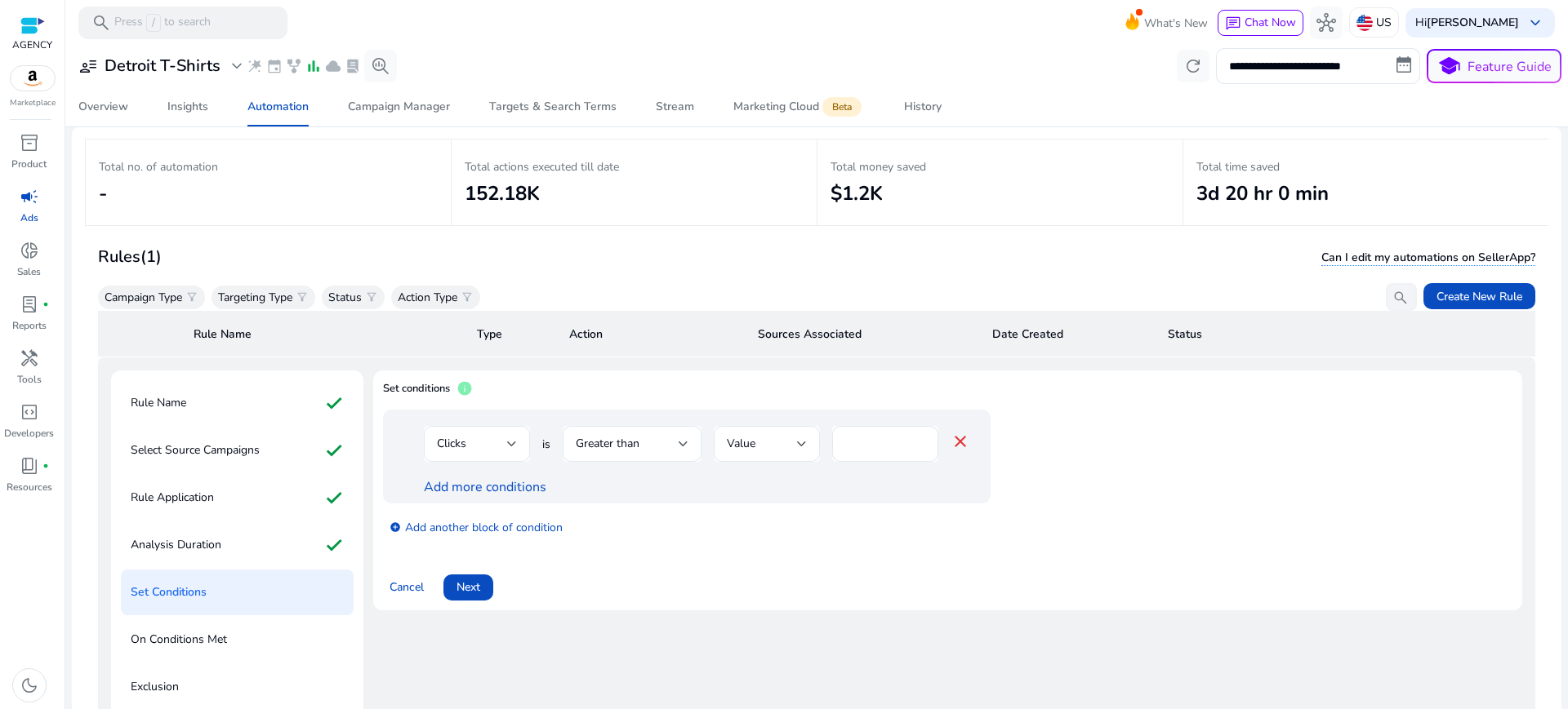
scroll to position [54, 0]
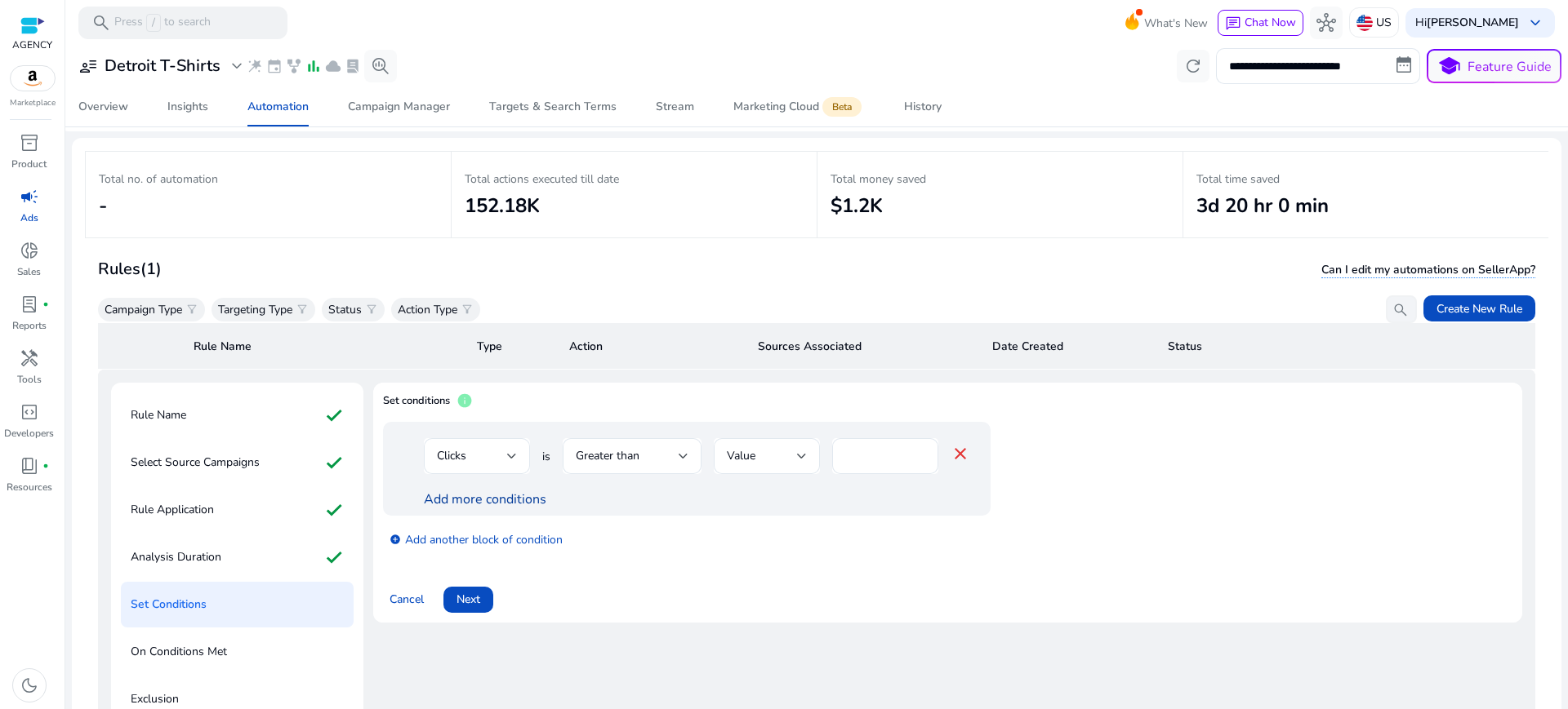
click at [480, 491] on link "Add more conditions" at bounding box center [485, 500] width 123 height 18
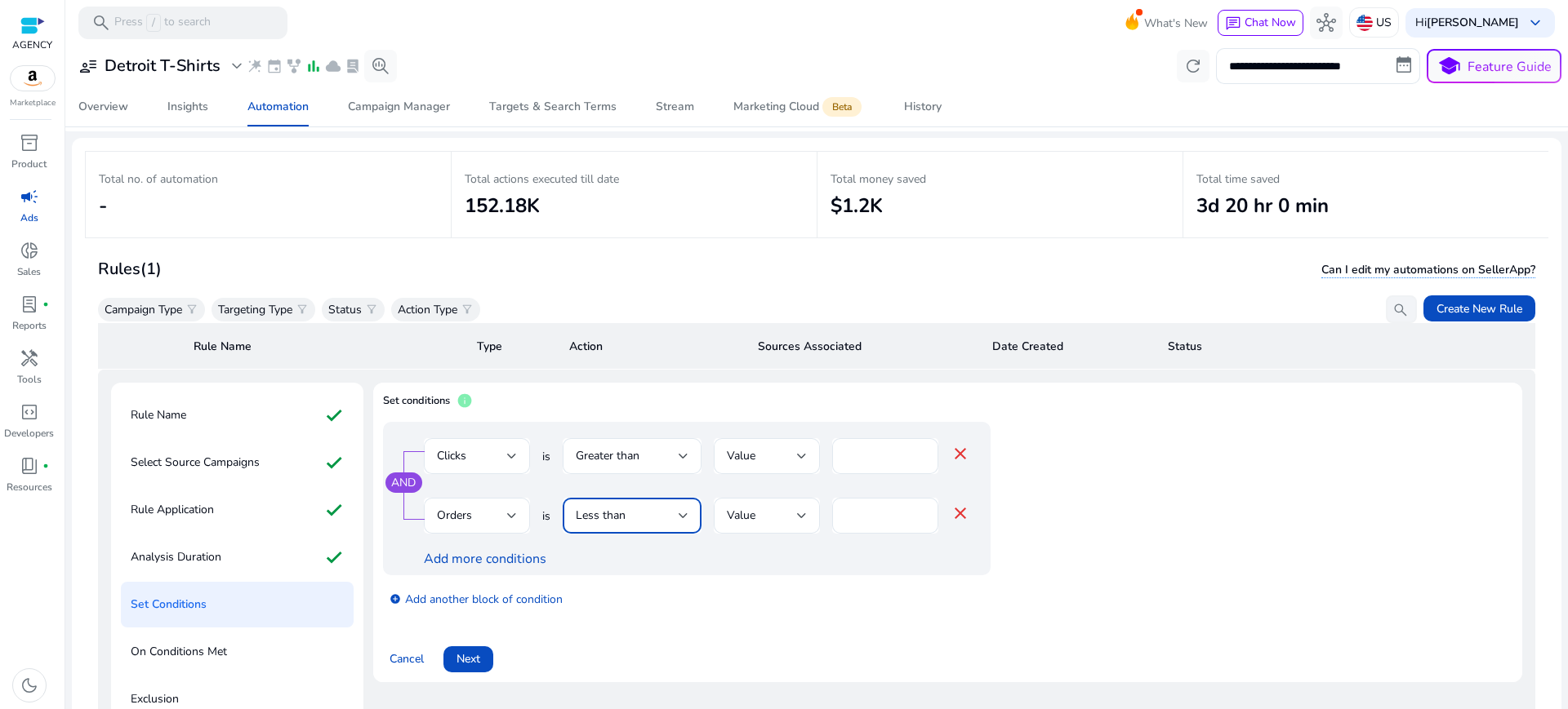
click at [612, 507] on div "Less than" at bounding box center [627, 515] width 103 height 18
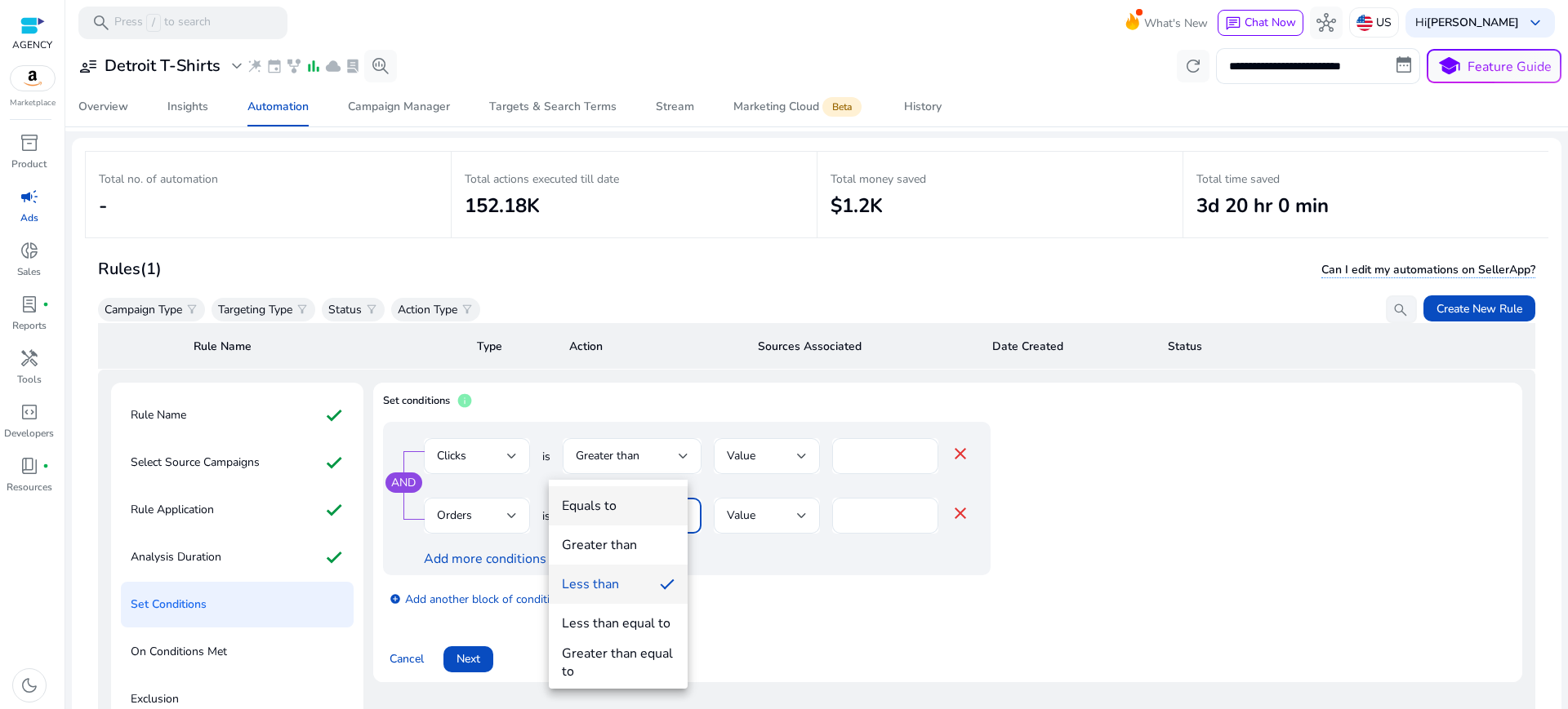
click at [604, 498] on div "Equals to" at bounding box center [589, 507] width 54 height 18
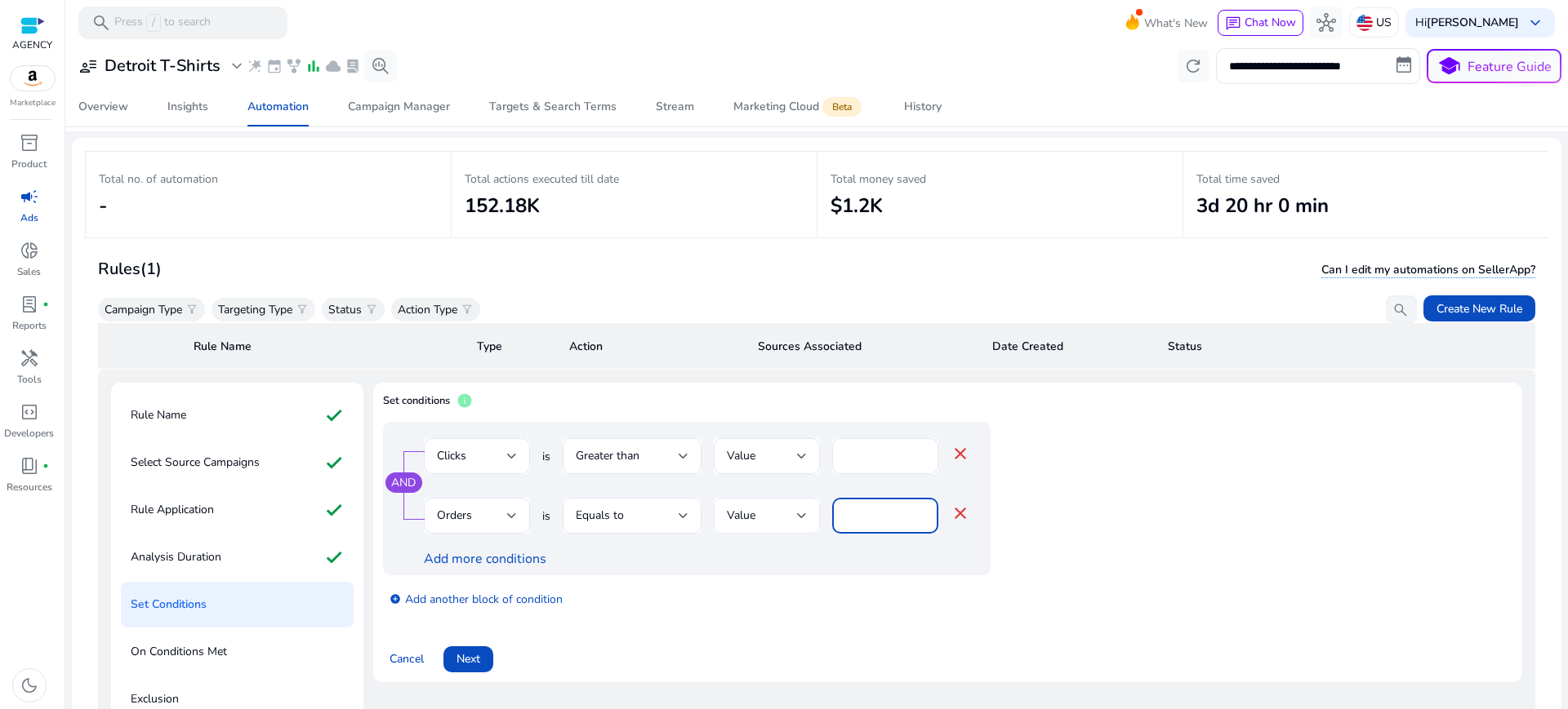
drag, startPoint x: 798, startPoint y: 457, endPoint x: 737, endPoint y: 459, distance: 61.0
click at [750, 498] on div "Orders is Equals to Value * close" at bounding box center [697, 524] width 546 height 53
type input "*"
click at [602, 576] on div "add_circle Add another block of condition" at bounding box center [719, 598] width 673 height 45
click at [461, 651] on span "Next" at bounding box center [468, 659] width 24 height 17
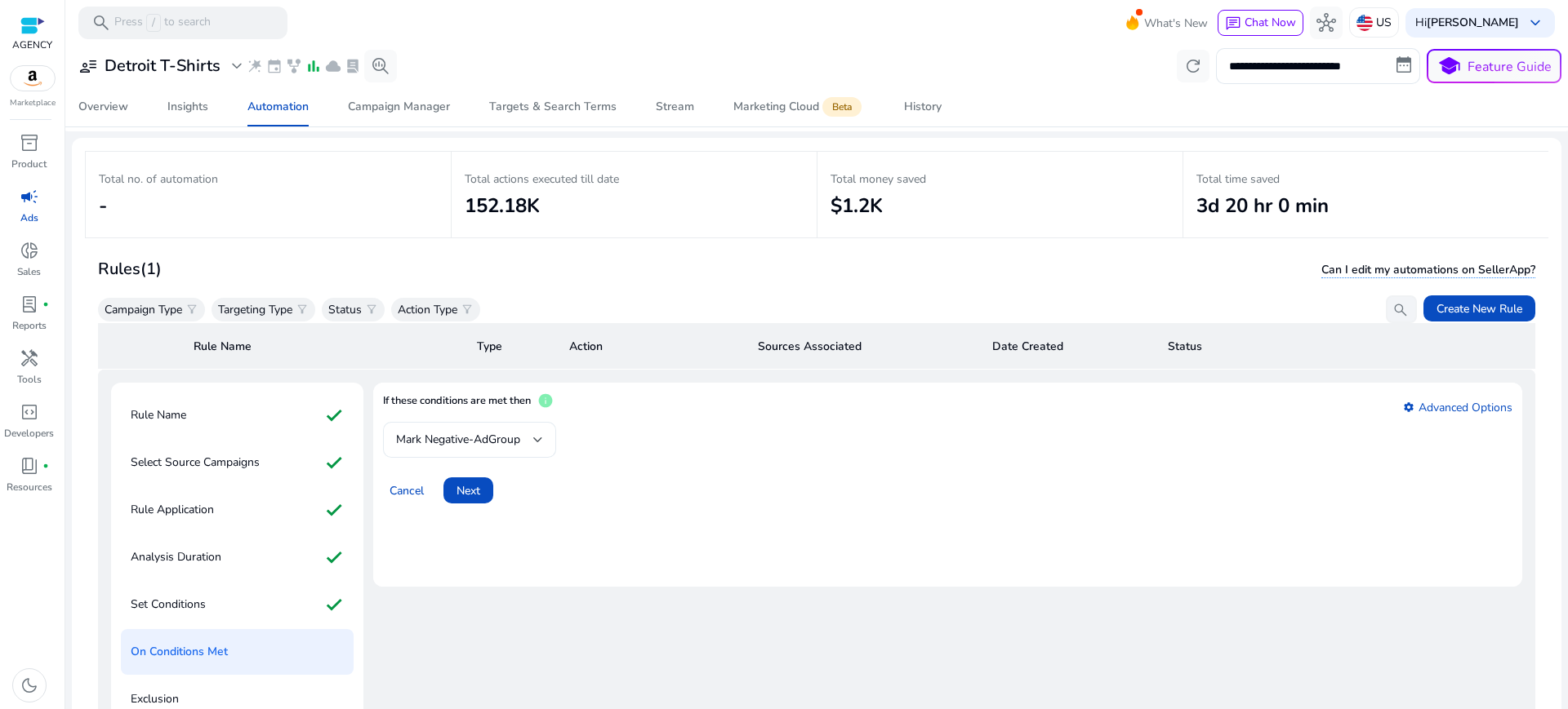
click at [421, 432] on span "Mark Negative-AdGroup" at bounding box center [458, 439] width 124 height 16
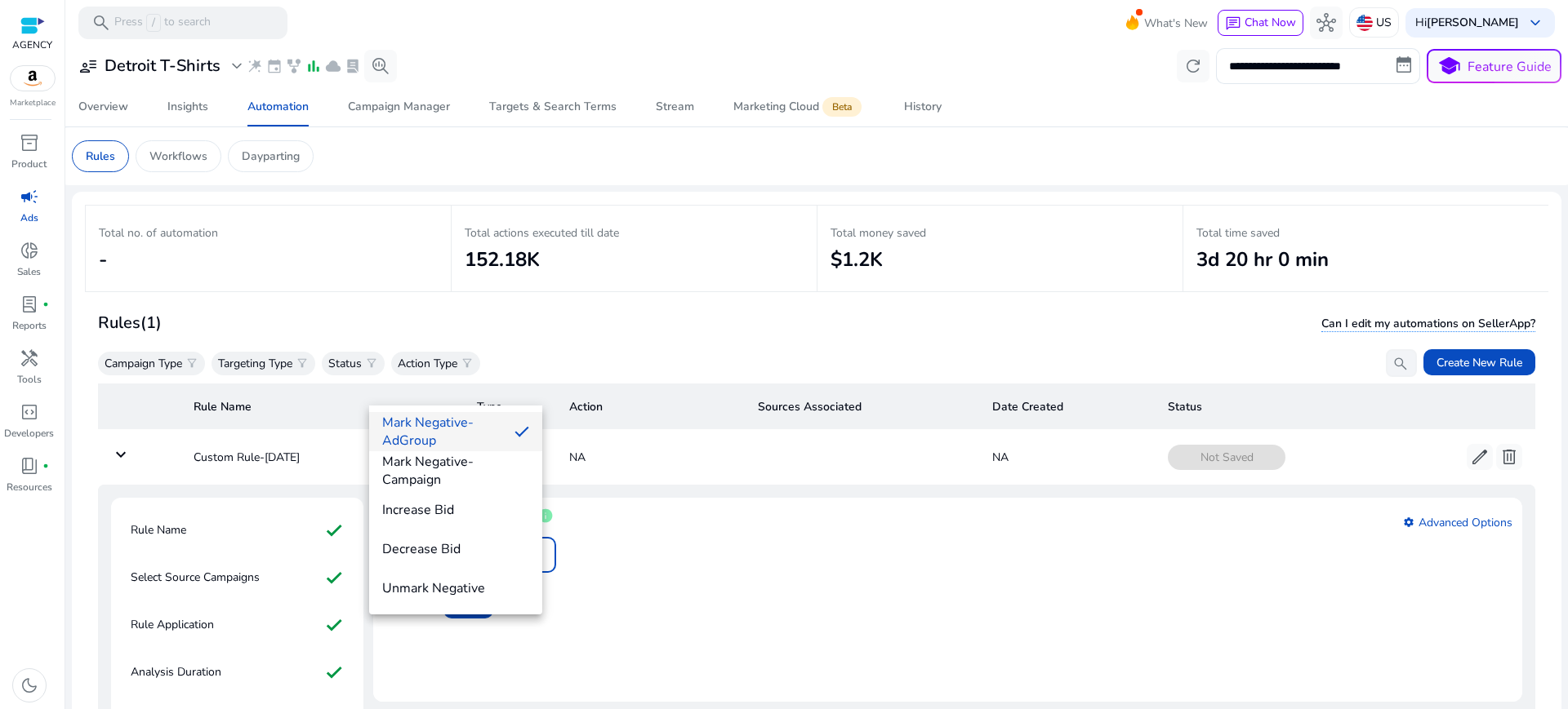
scroll to position [61, 0]
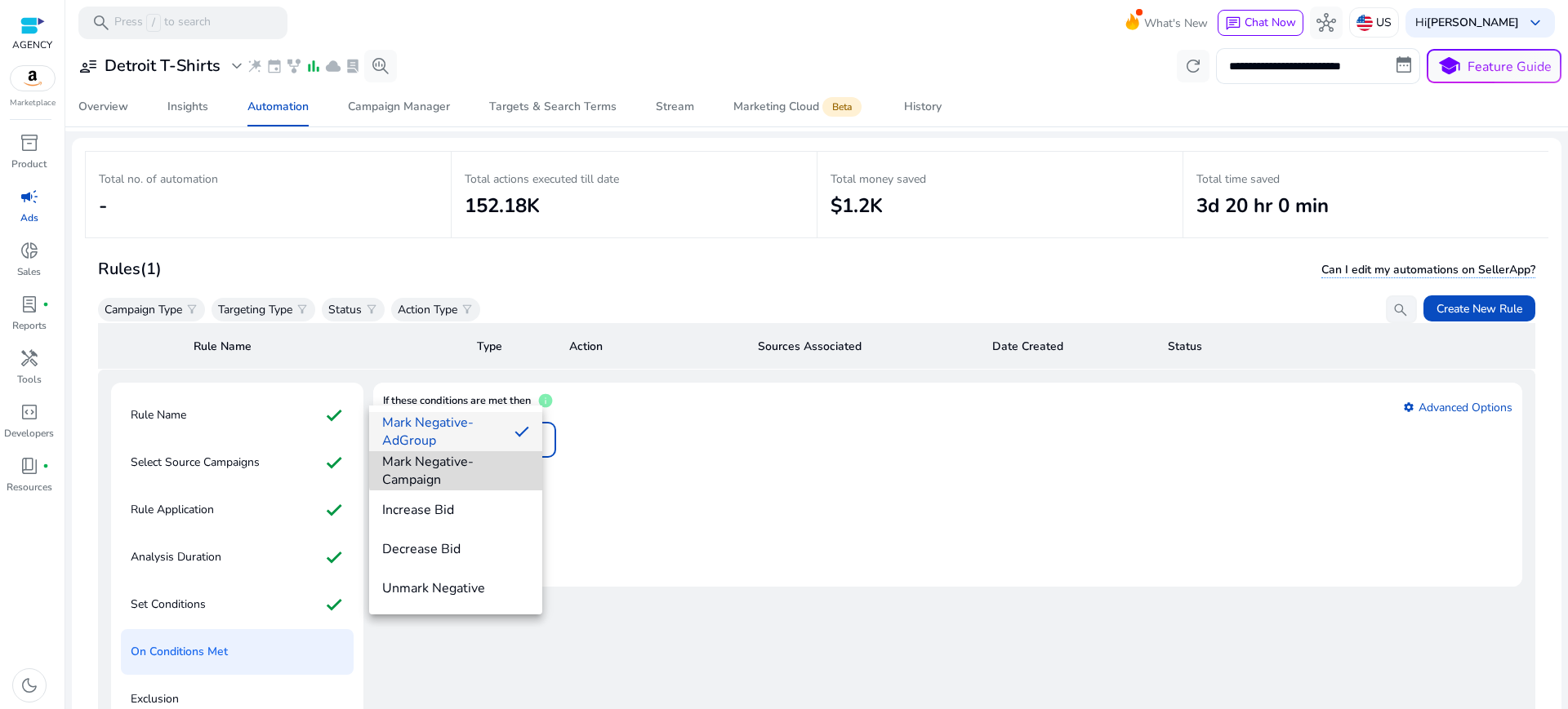
click at [474, 461] on span "Mark Negative-Campaign" at bounding box center [455, 471] width 147 height 36
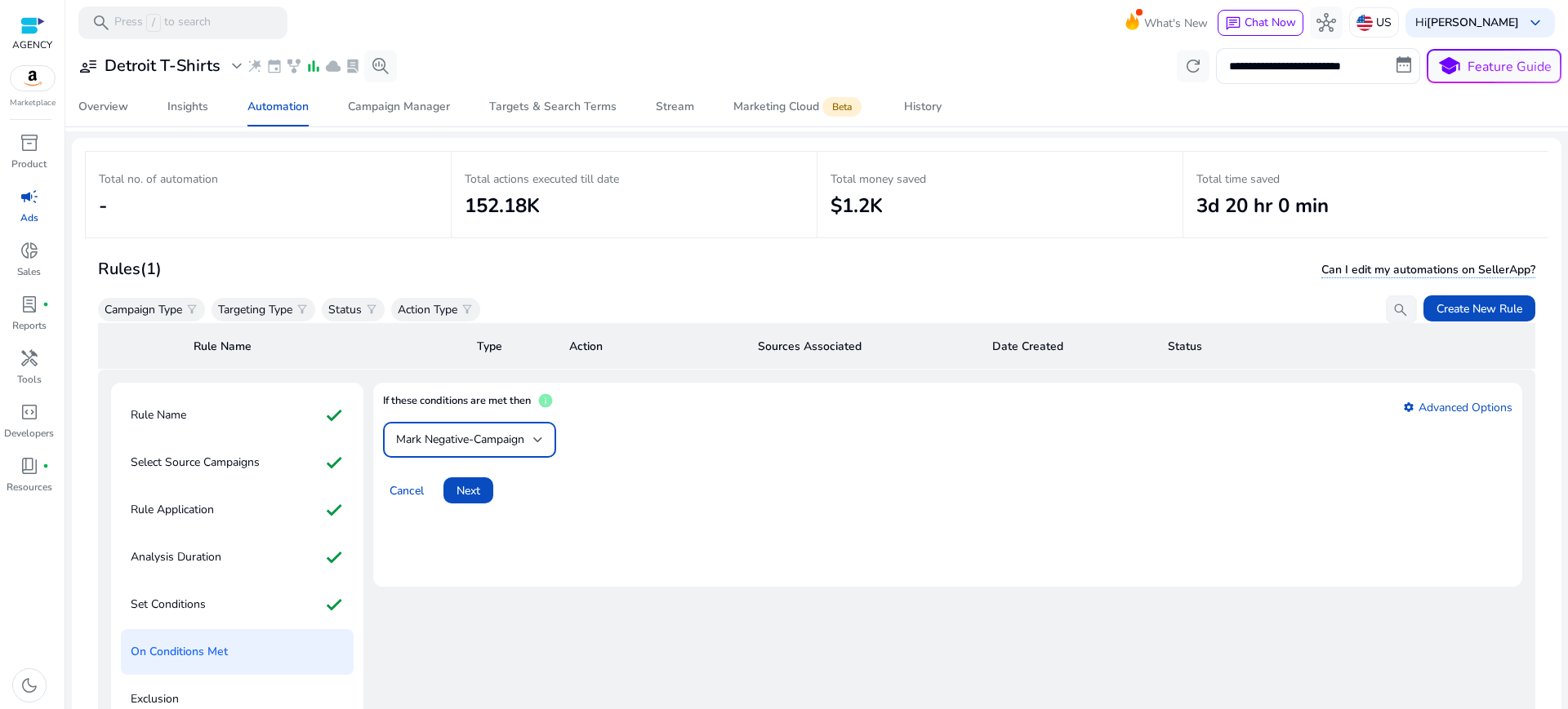
click at [39, 19] on div at bounding box center [33, 26] width 25 height 19
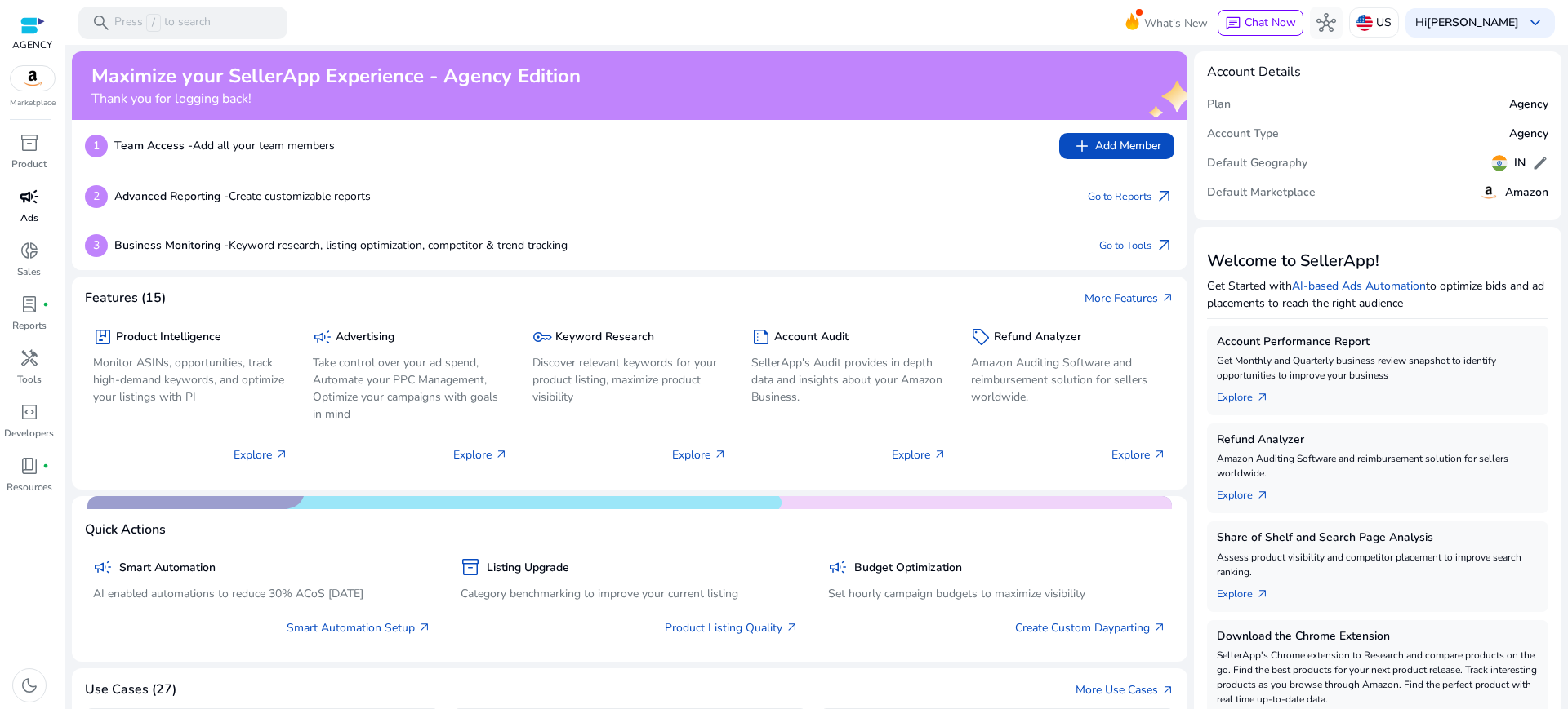
click at [26, 210] on p "Ads" at bounding box center [30, 217] width 18 height 15
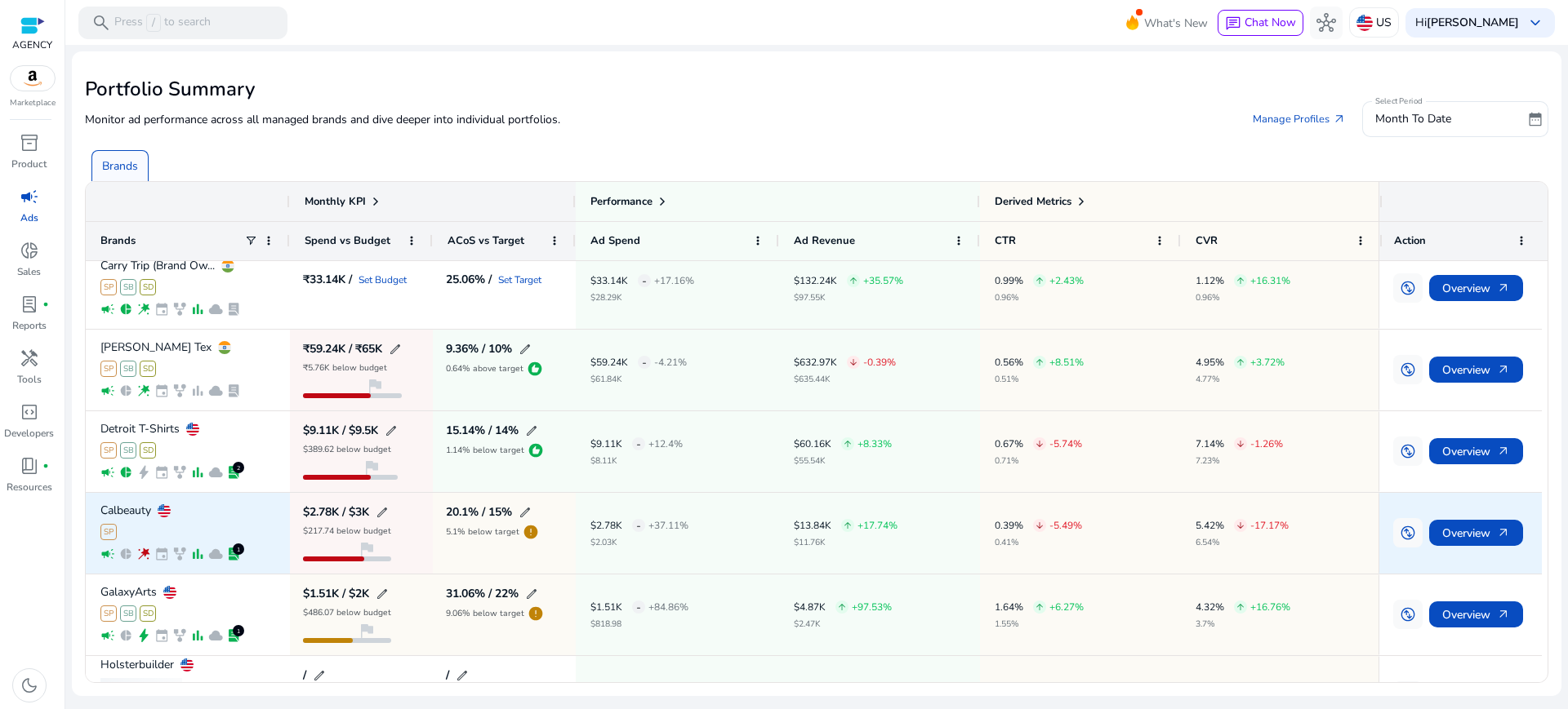
scroll to position [102, 0]
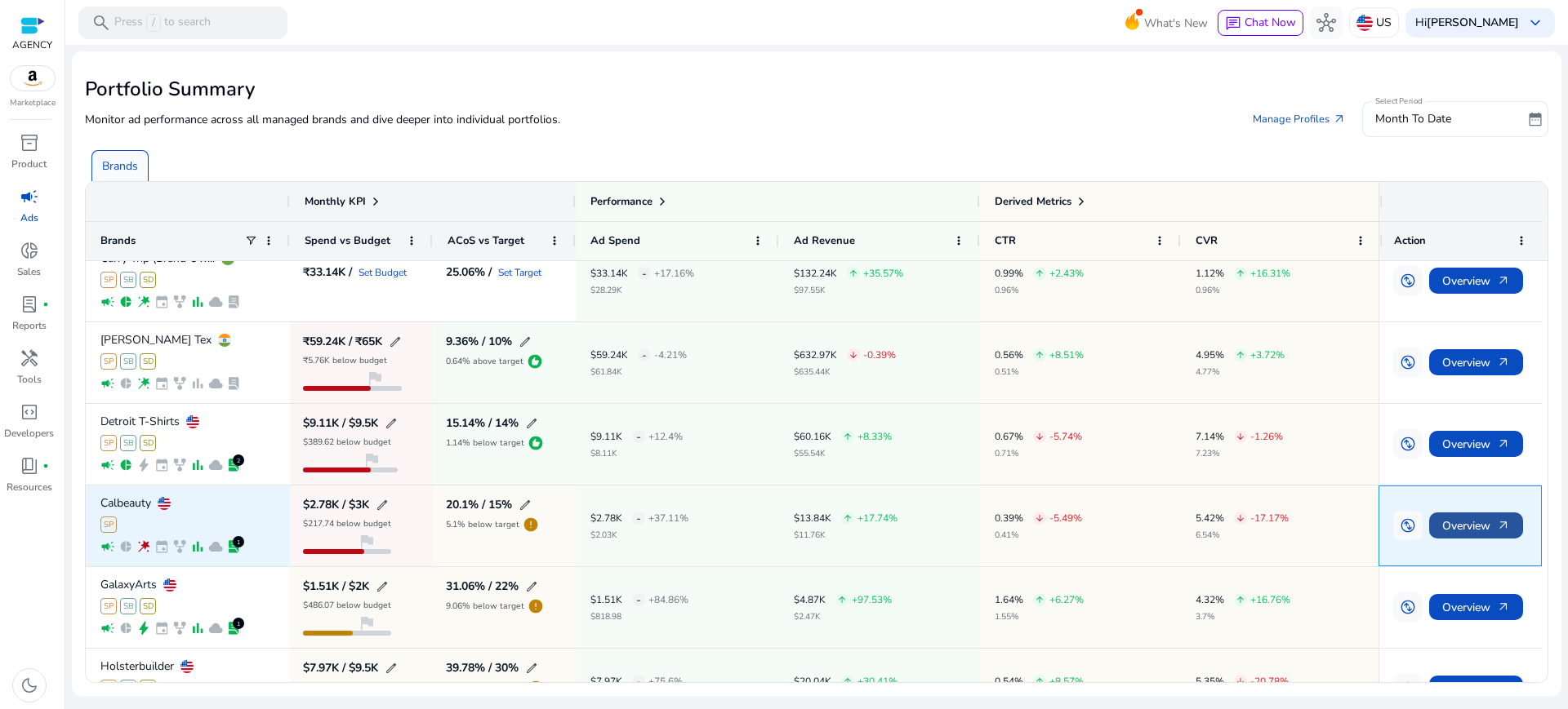
click at [1459, 510] on span "Overview arrow_outward" at bounding box center [1476, 526] width 68 height 34
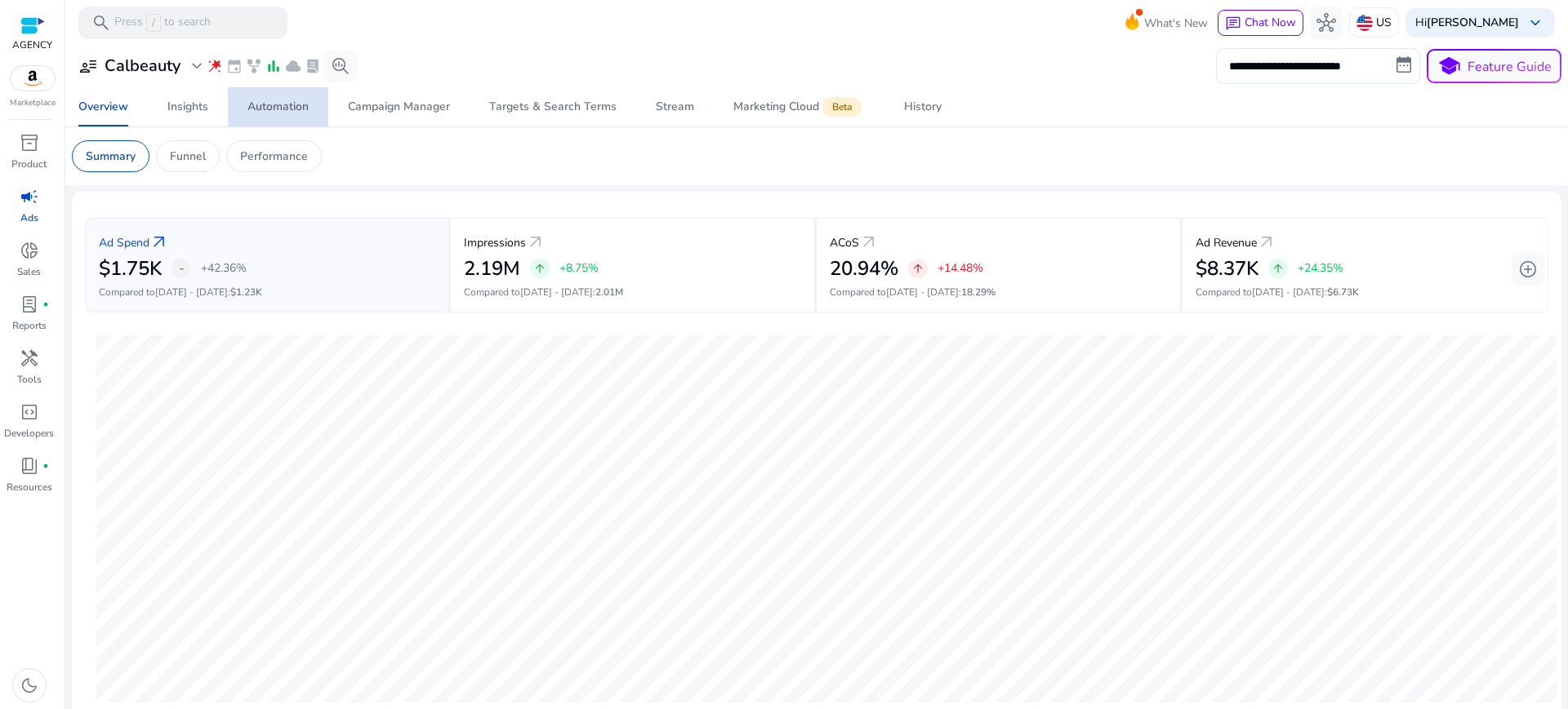
click at [278, 111] on div "Automation" at bounding box center [279, 108] width 61 height 12
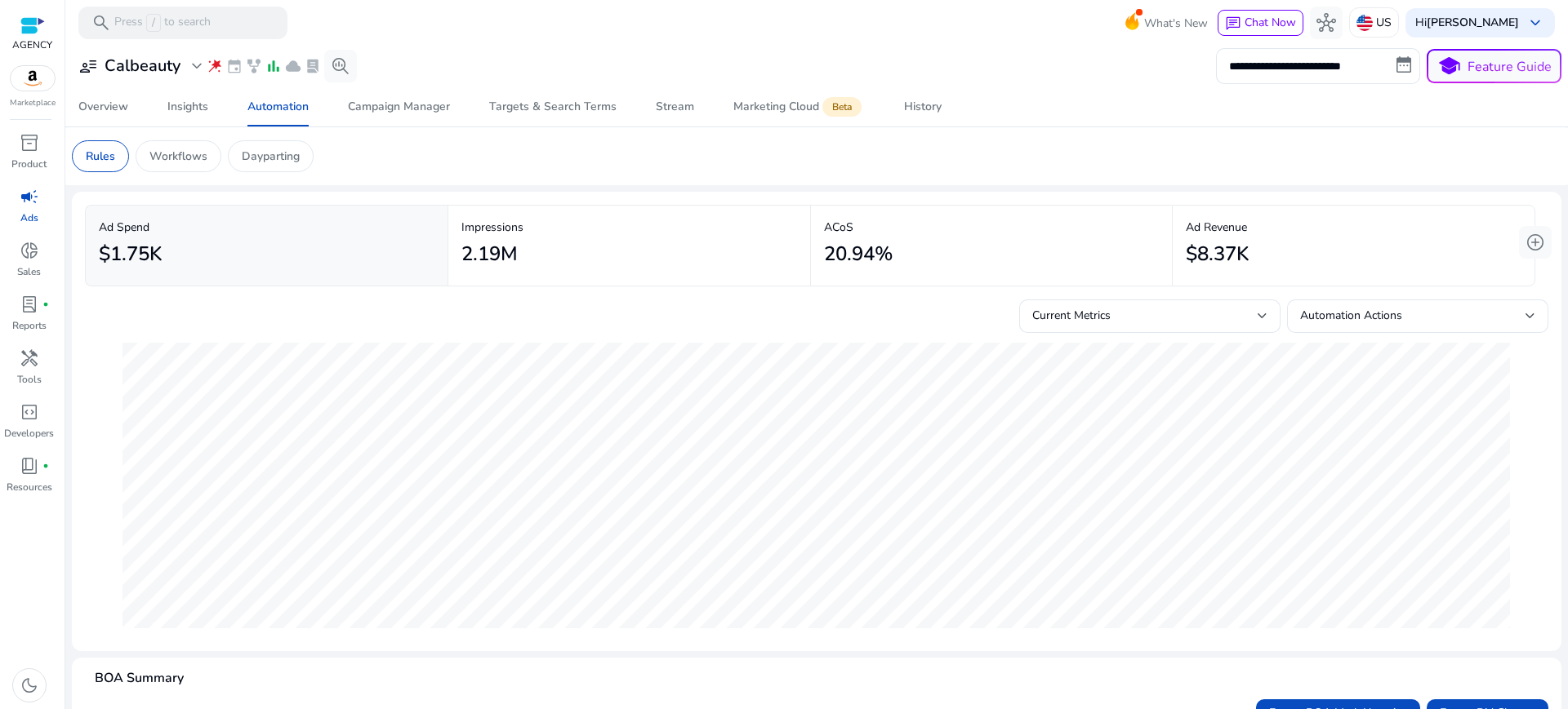
click at [162, 156] on p "Workflows" at bounding box center [178, 156] width 58 height 17
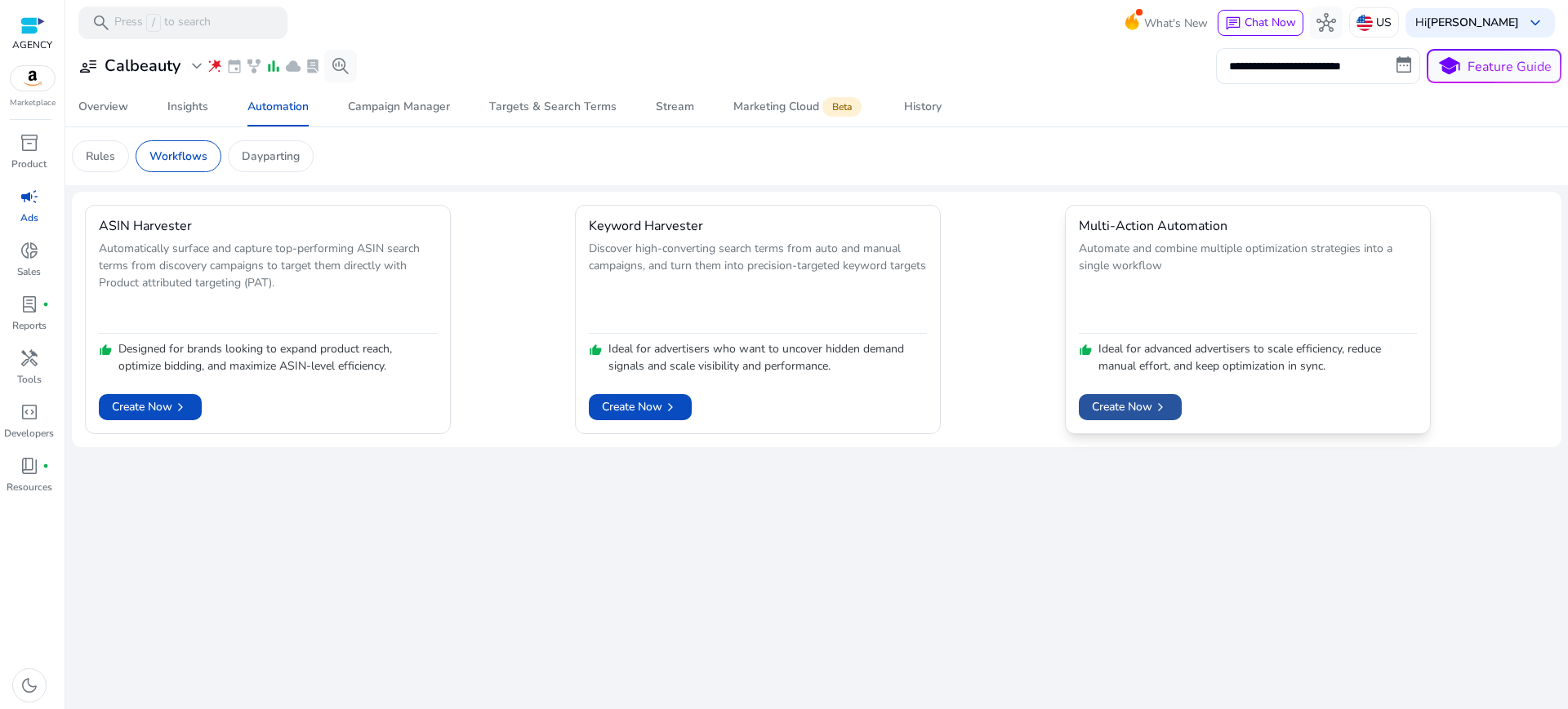
click at [1152, 398] on span "Create Now chevron_right" at bounding box center [1130, 406] width 77 height 17
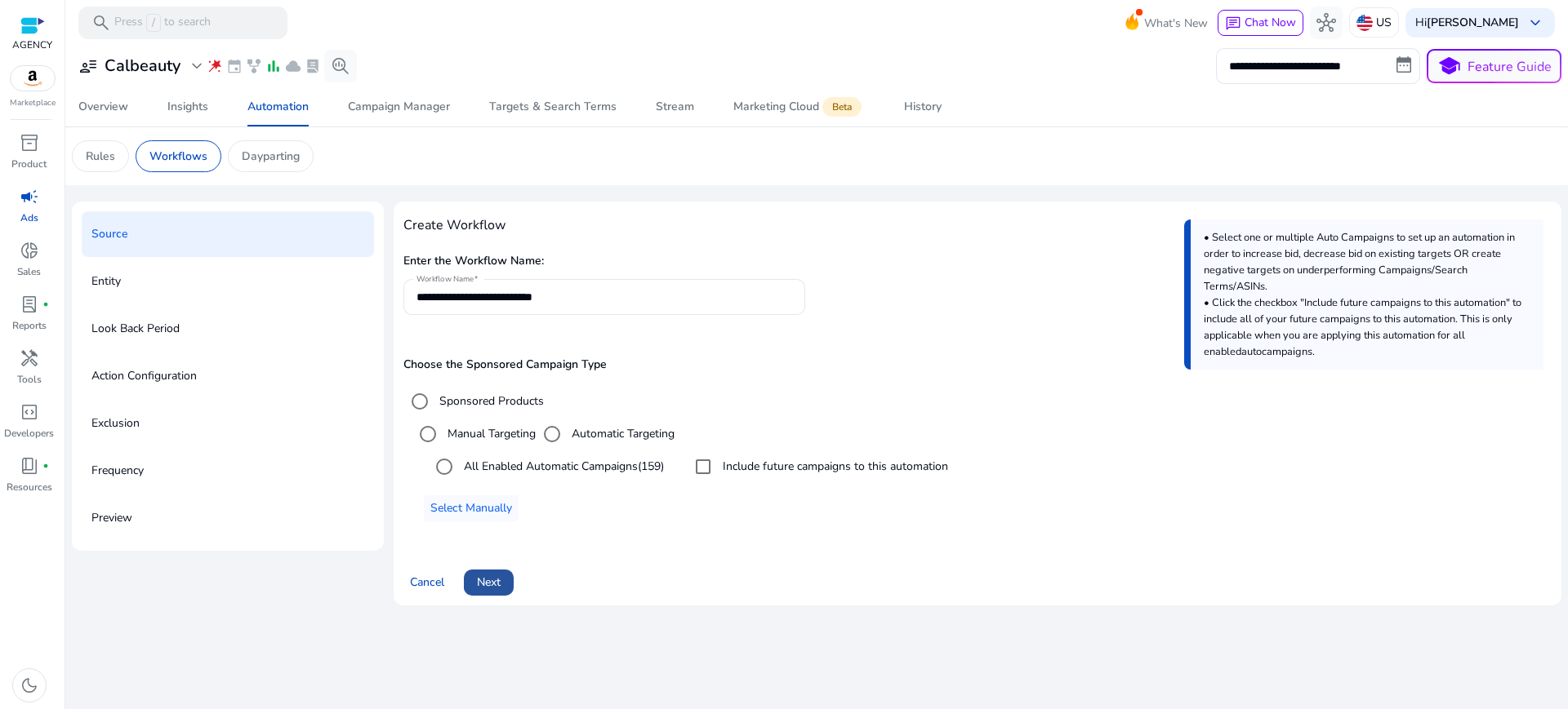
click at [483, 574] on span "Next" at bounding box center [489, 582] width 24 height 17
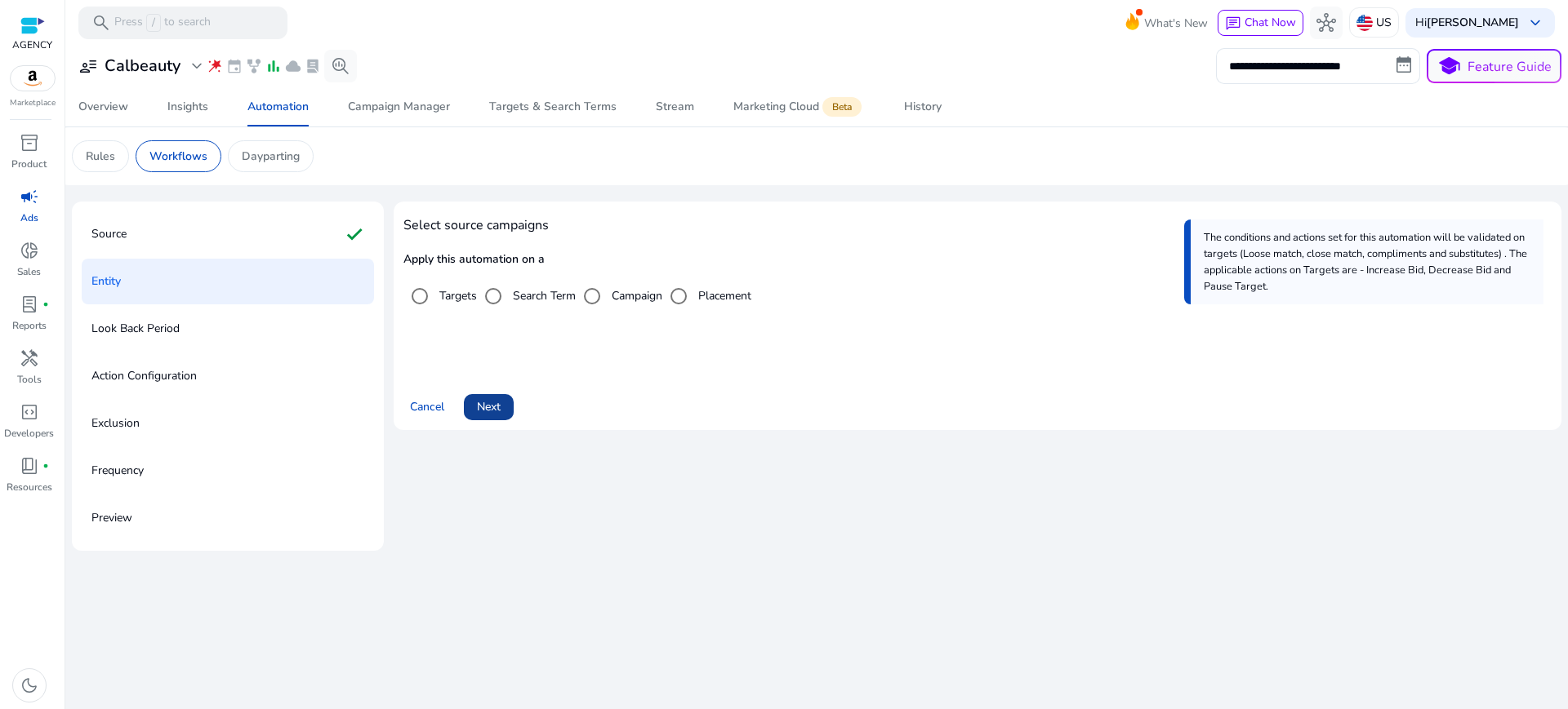
click at [490, 388] on span at bounding box center [489, 408] width 49 height 39
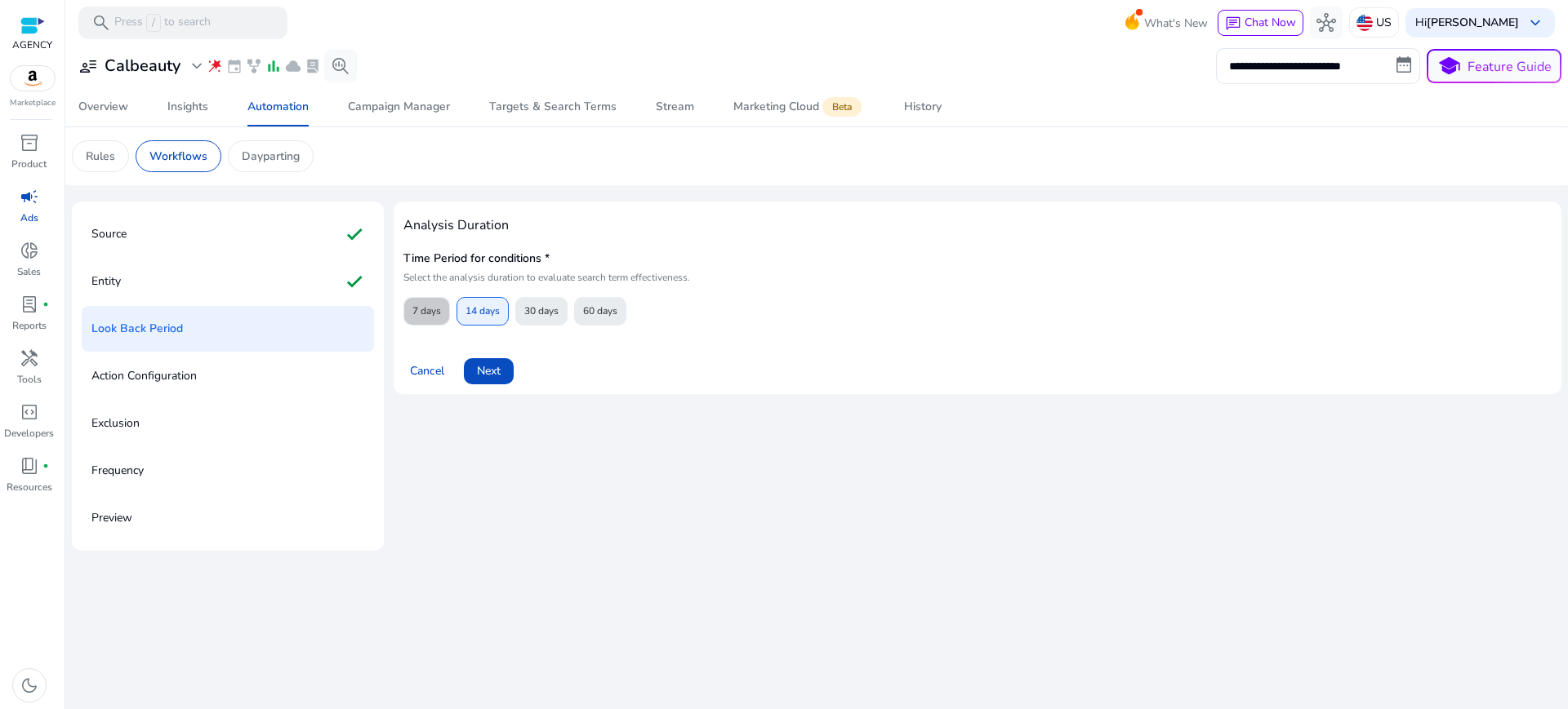
click at [413, 297] on span "7 days" at bounding box center [427, 311] width 29 height 29
click at [486, 362] on span "Next" at bounding box center [489, 370] width 24 height 17
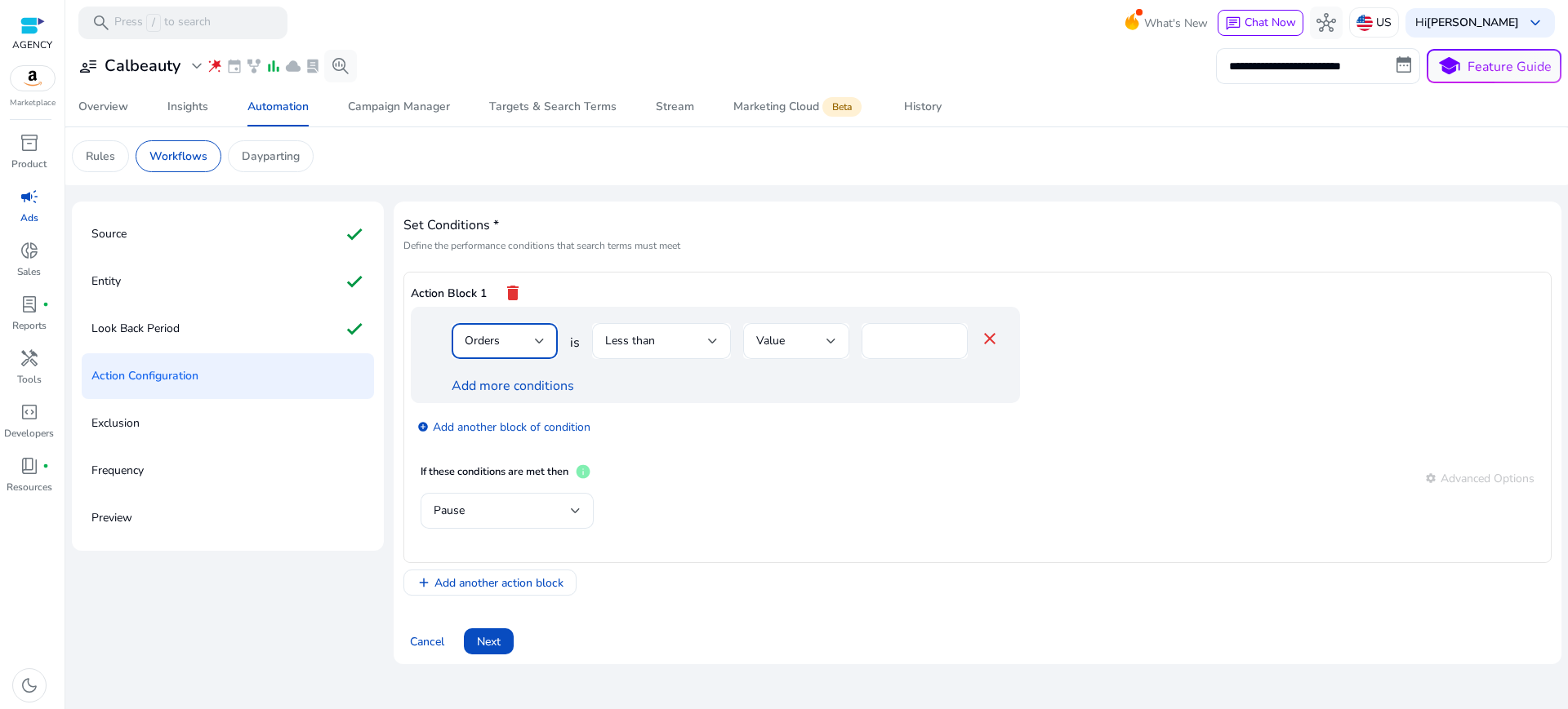
click at [502, 332] on div "Orders" at bounding box center [499, 341] width 70 height 18
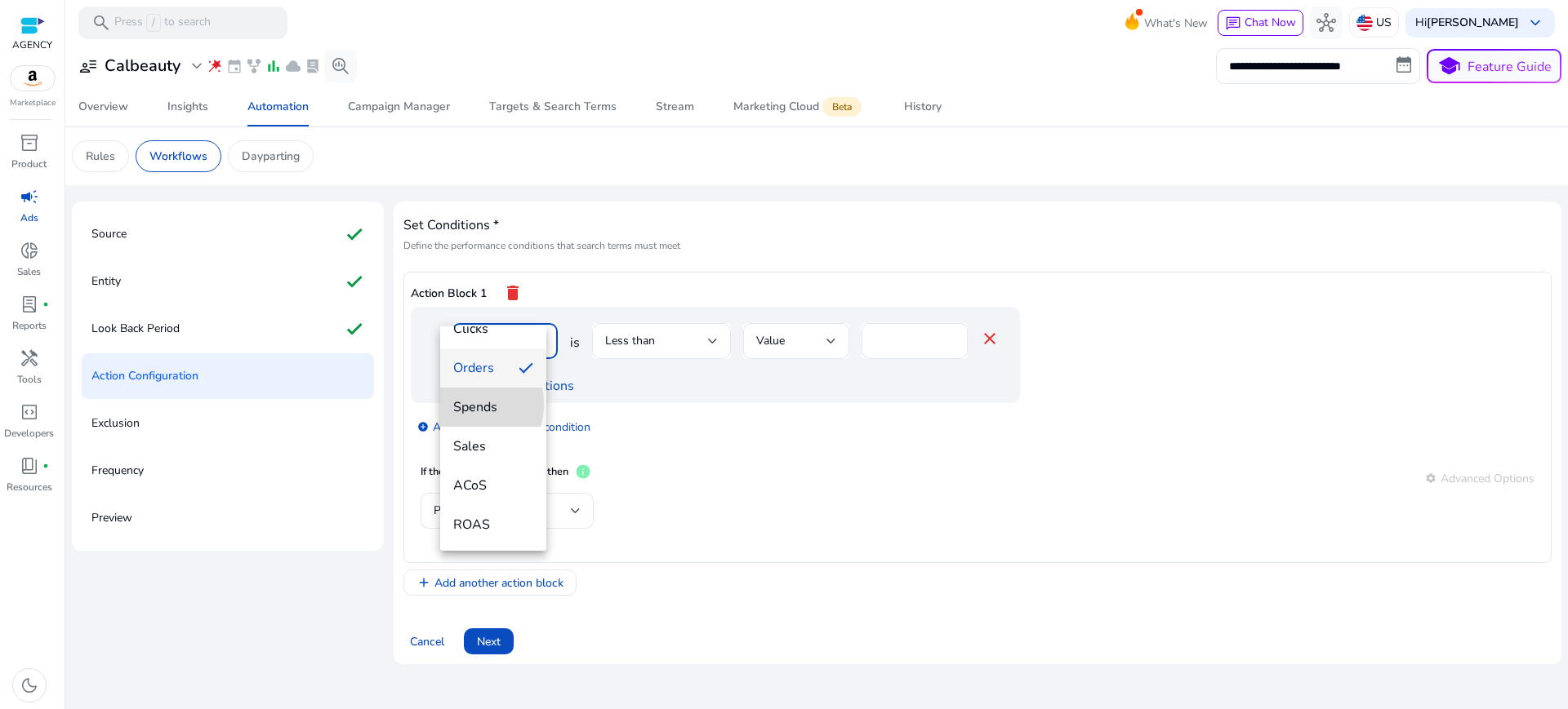
click at [459, 404] on span "Spends" at bounding box center [493, 407] width 80 height 18
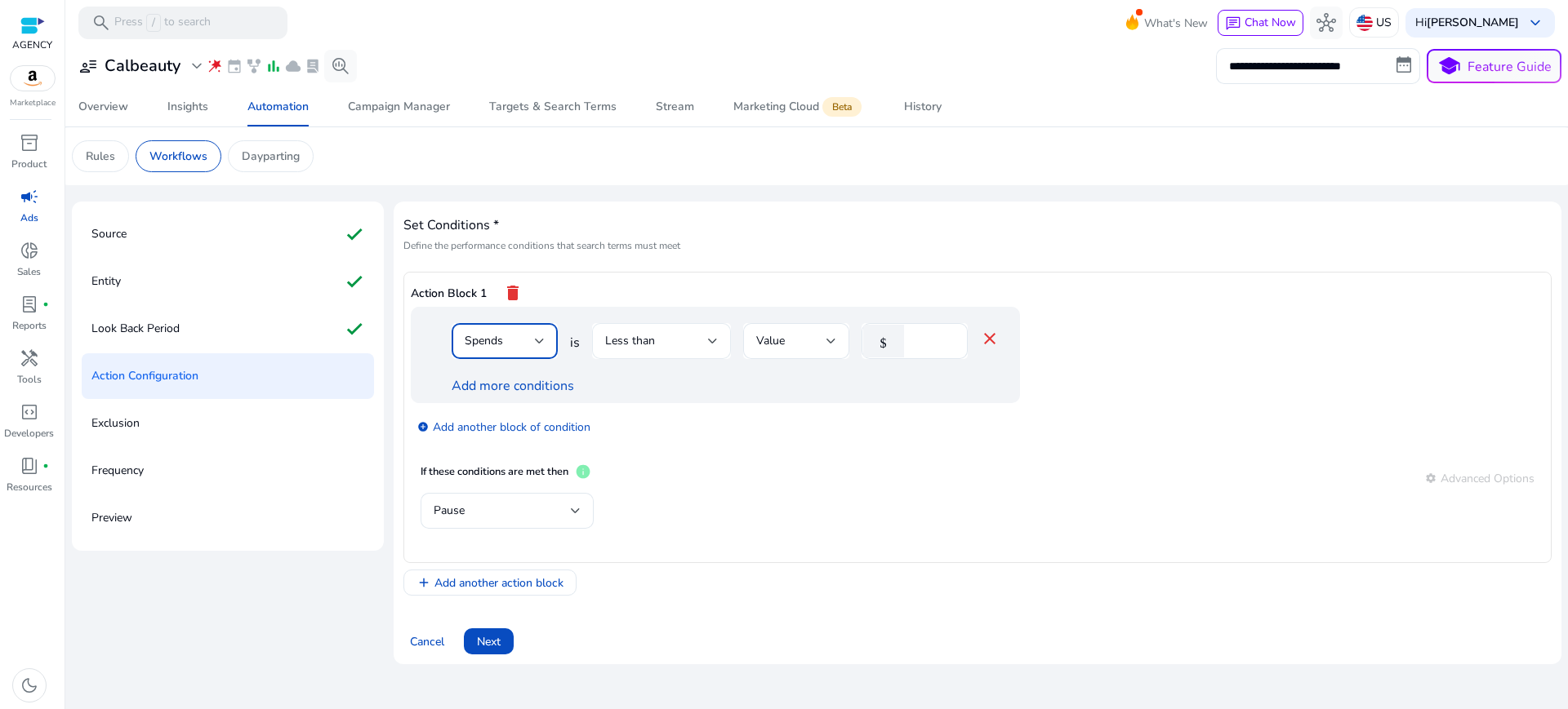
click at [622, 333] on span "Less than" at bounding box center [630, 341] width 49 height 16
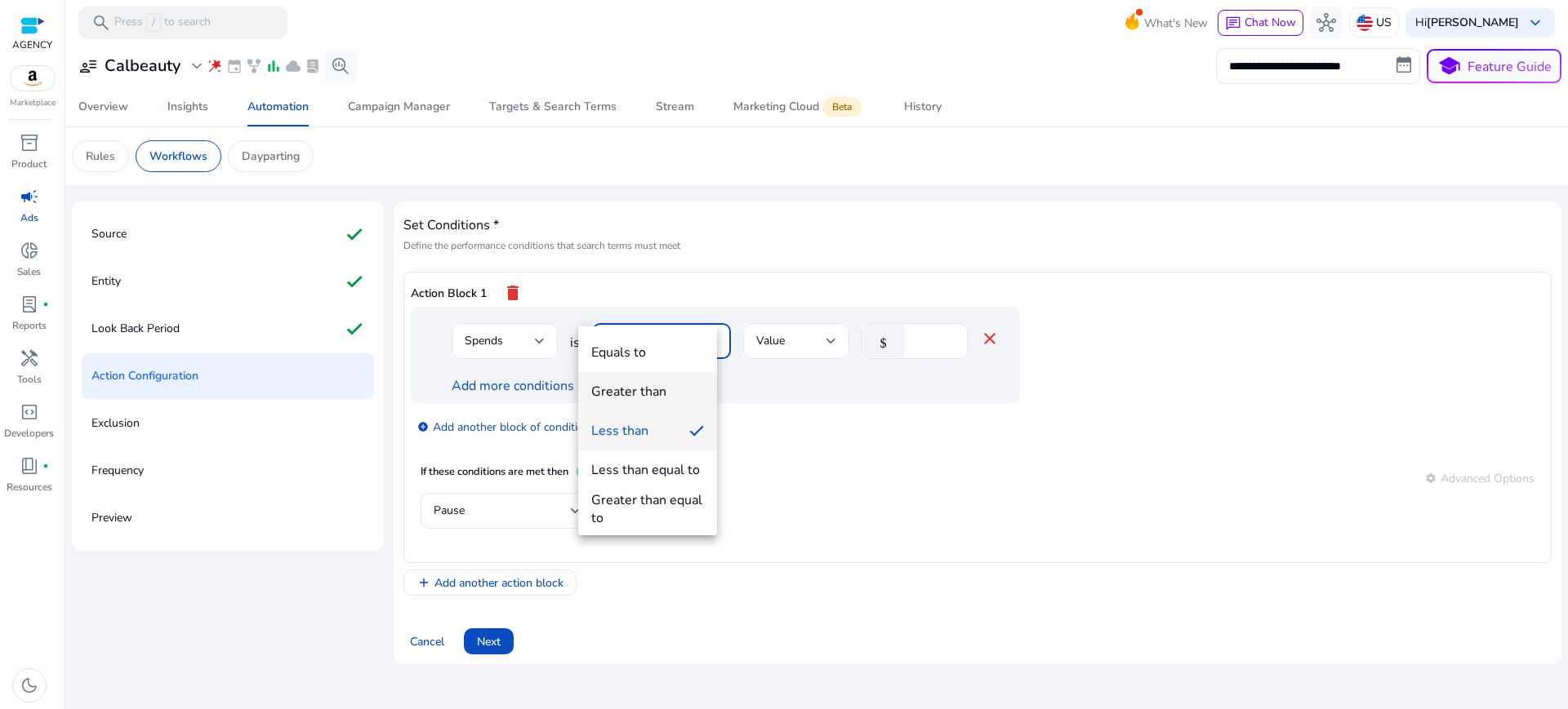
click at [632, 386] on div "Greater than" at bounding box center [629, 392] width 75 height 18
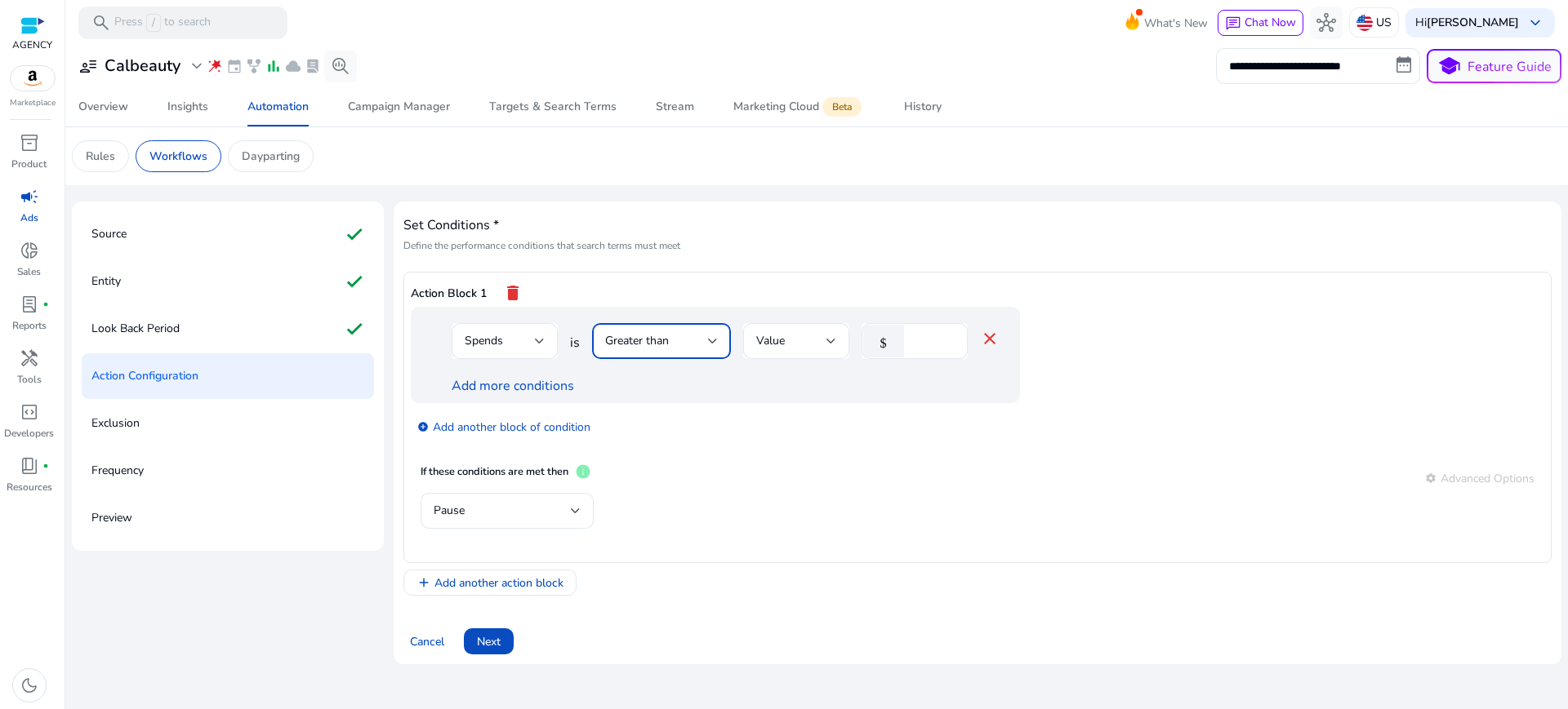
click at [655, 333] on span "Greater than" at bounding box center [637, 341] width 63 height 16
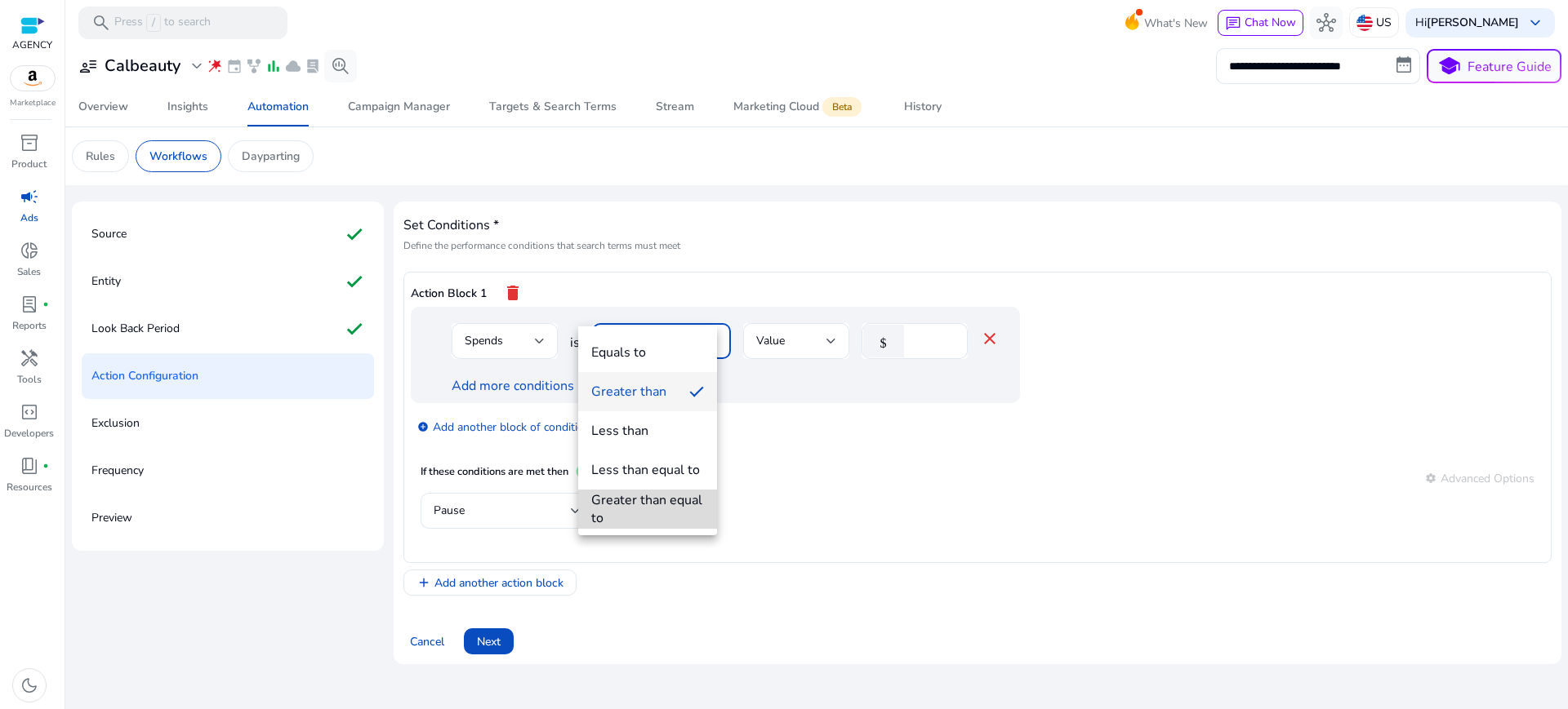
click at [653, 511] on div "Greater than equal to" at bounding box center [648, 510] width 113 height 36
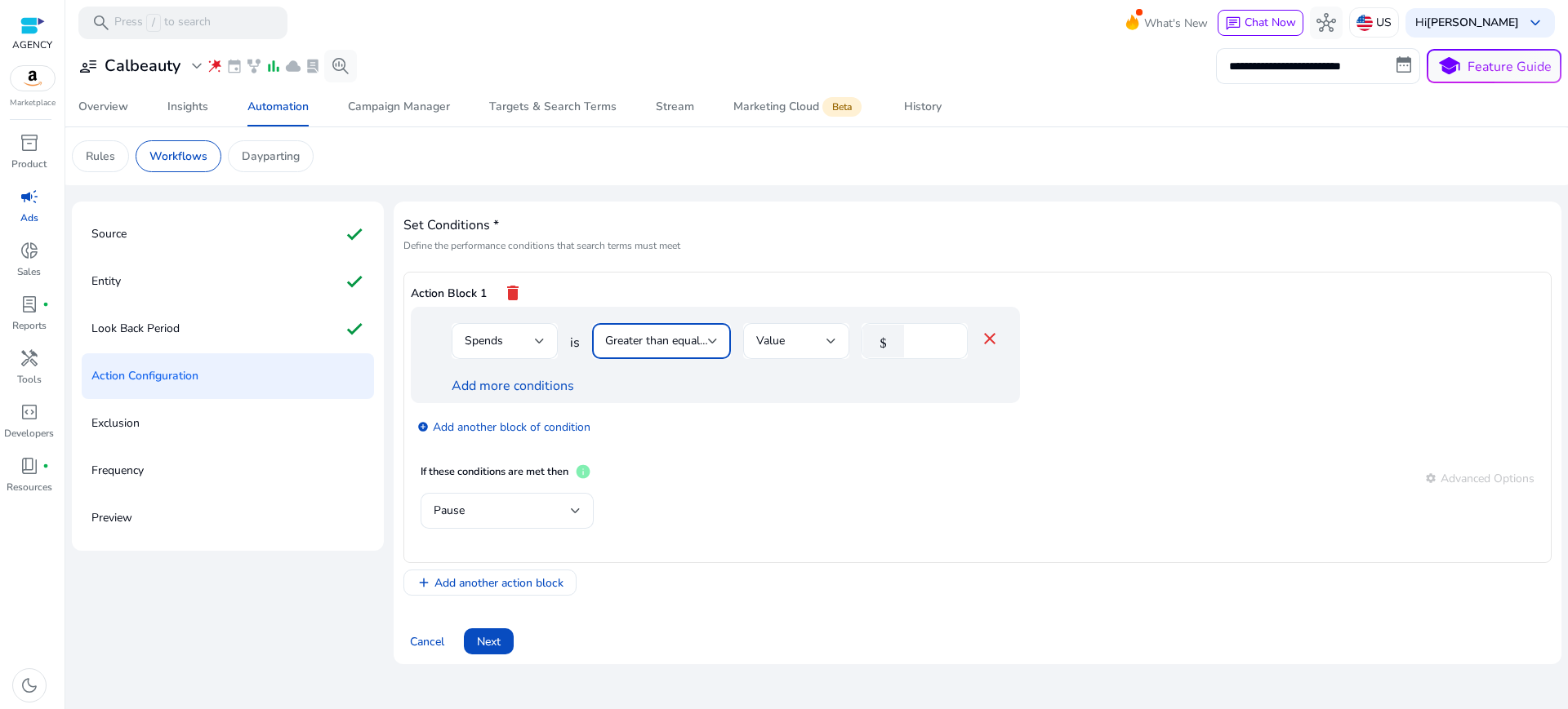
click at [918, 332] on input "*" at bounding box center [933, 341] width 42 height 18
type input "**"
click at [896, 403] on div "add_circle Add another block of condition" at bounding box center [748, 426] width 675 height 45
click at [512, 377] on link "Add more conditions" at bounding box center [513, 386] width 123 height 18
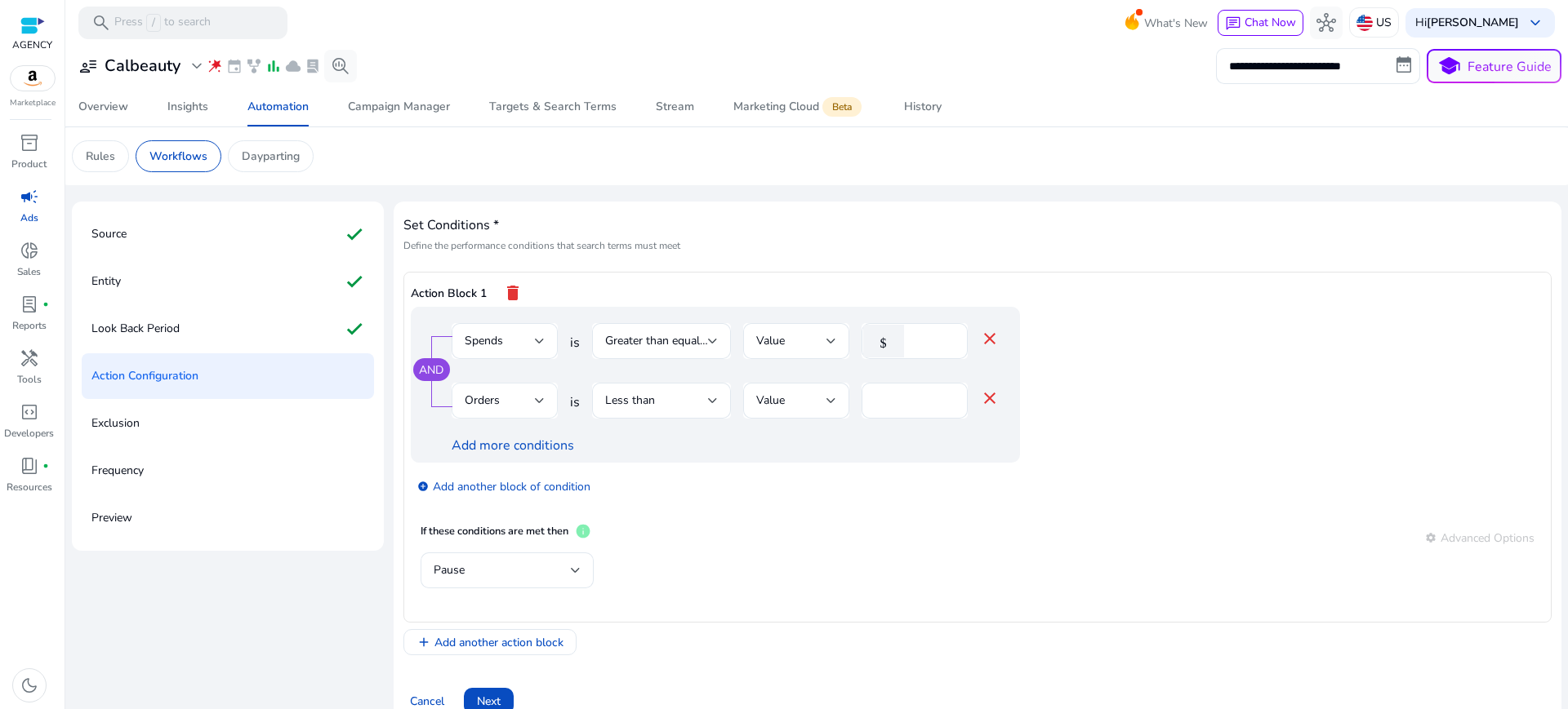
click at [471, 393] on span "Orders" at bounding box center [482, 401] width 36 height 16
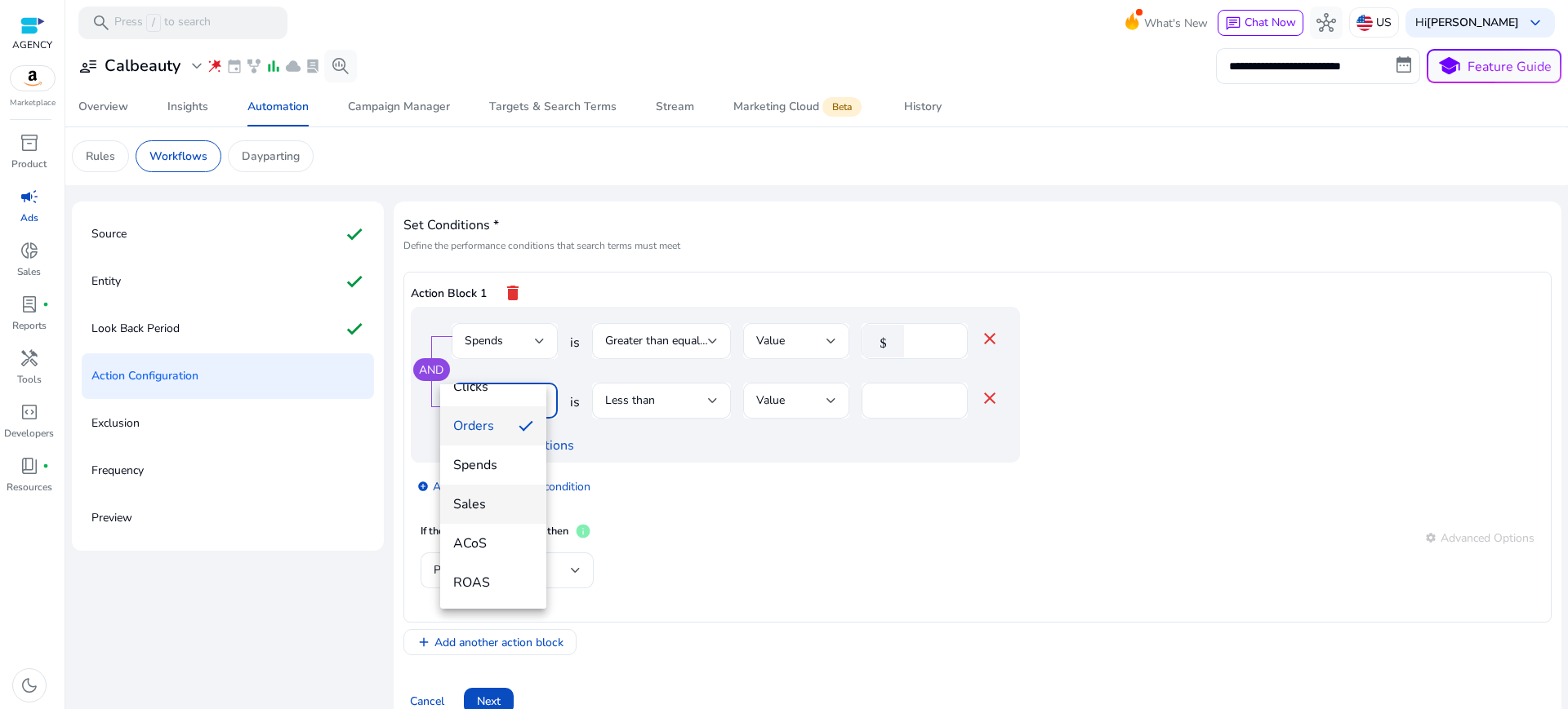
click at [478, 504] on span "Sales" at bounding box center [493, 505] width 80 height 18
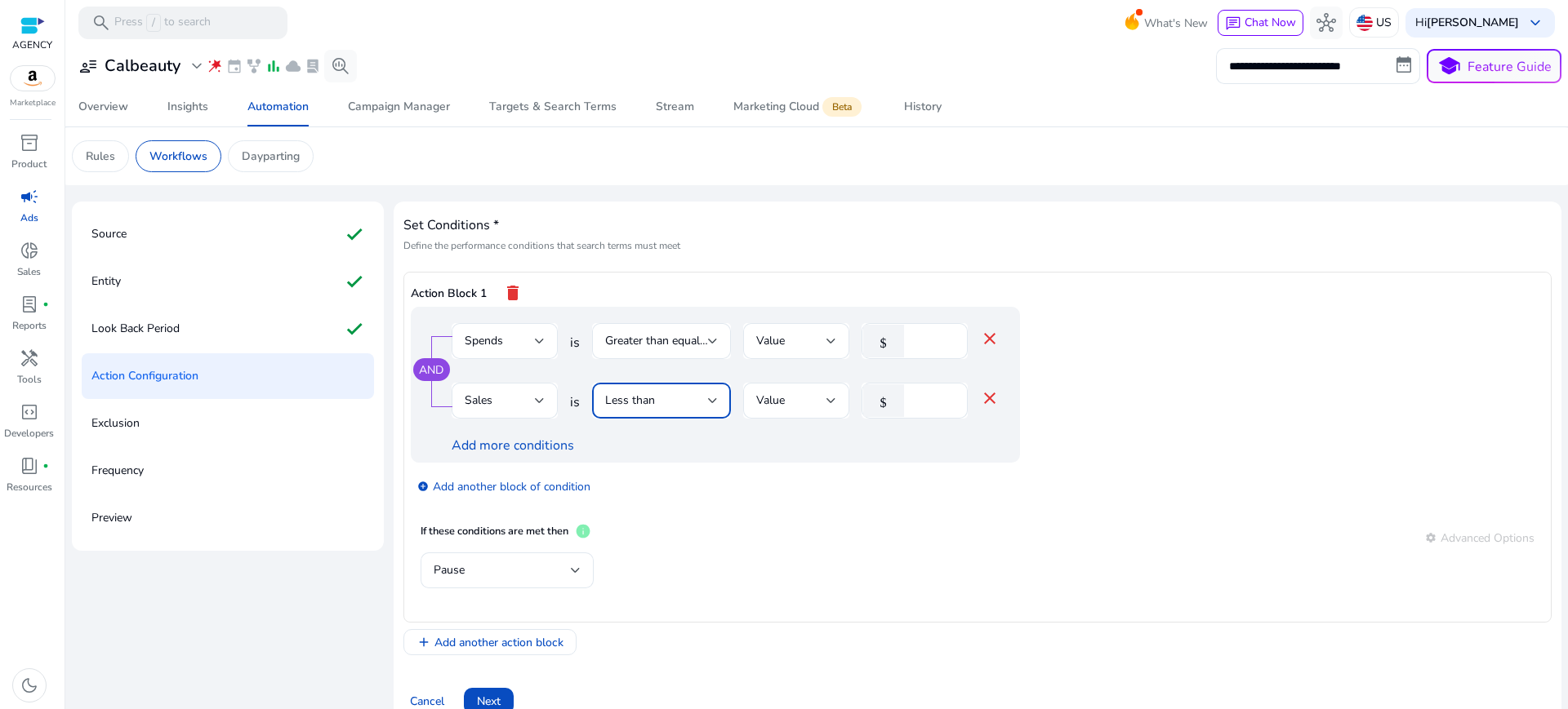
click at [682, 391] on div "Less than" at bounding box center [662, 401] width 113 height 20
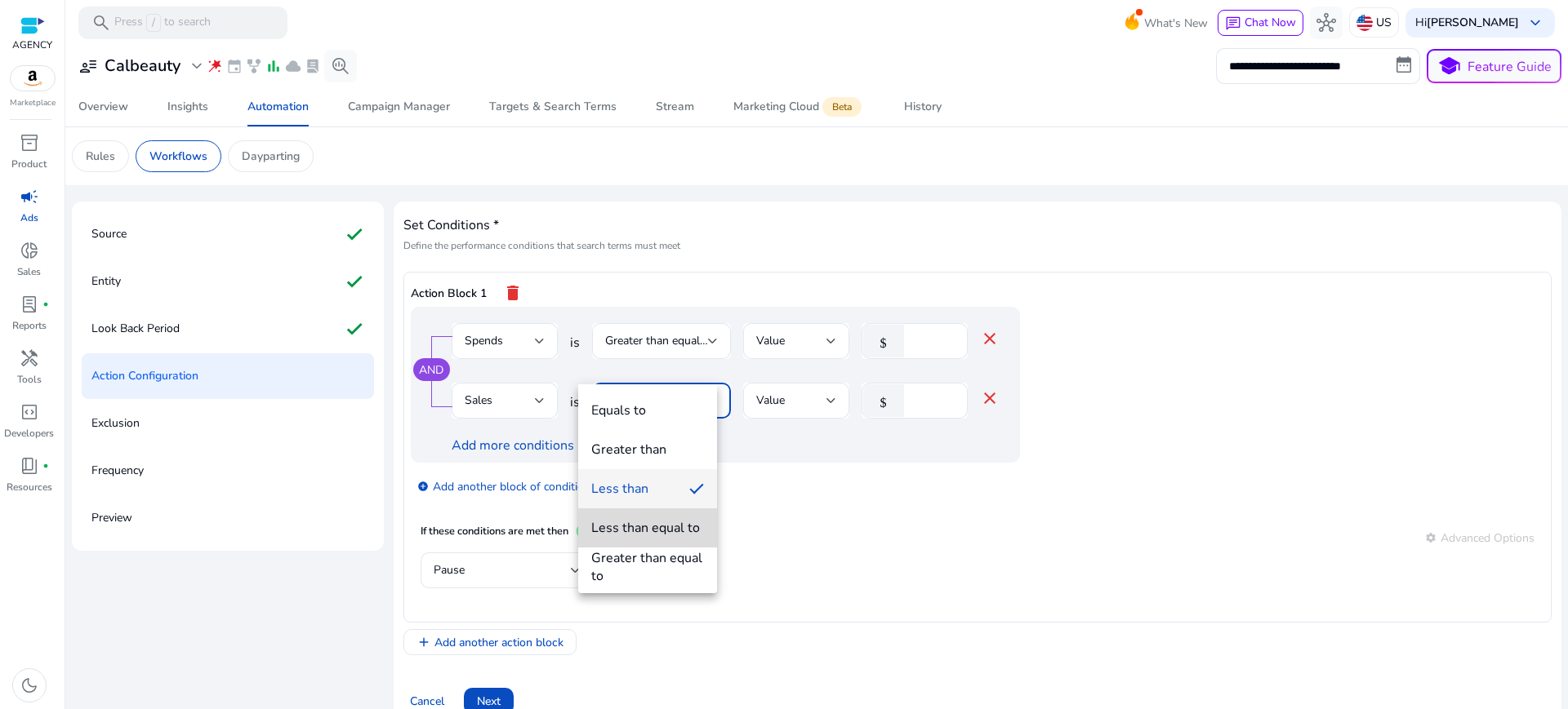
click at [643, 528] on div "Less than equal to" at bounding box center [646, 528] width 109 height 18
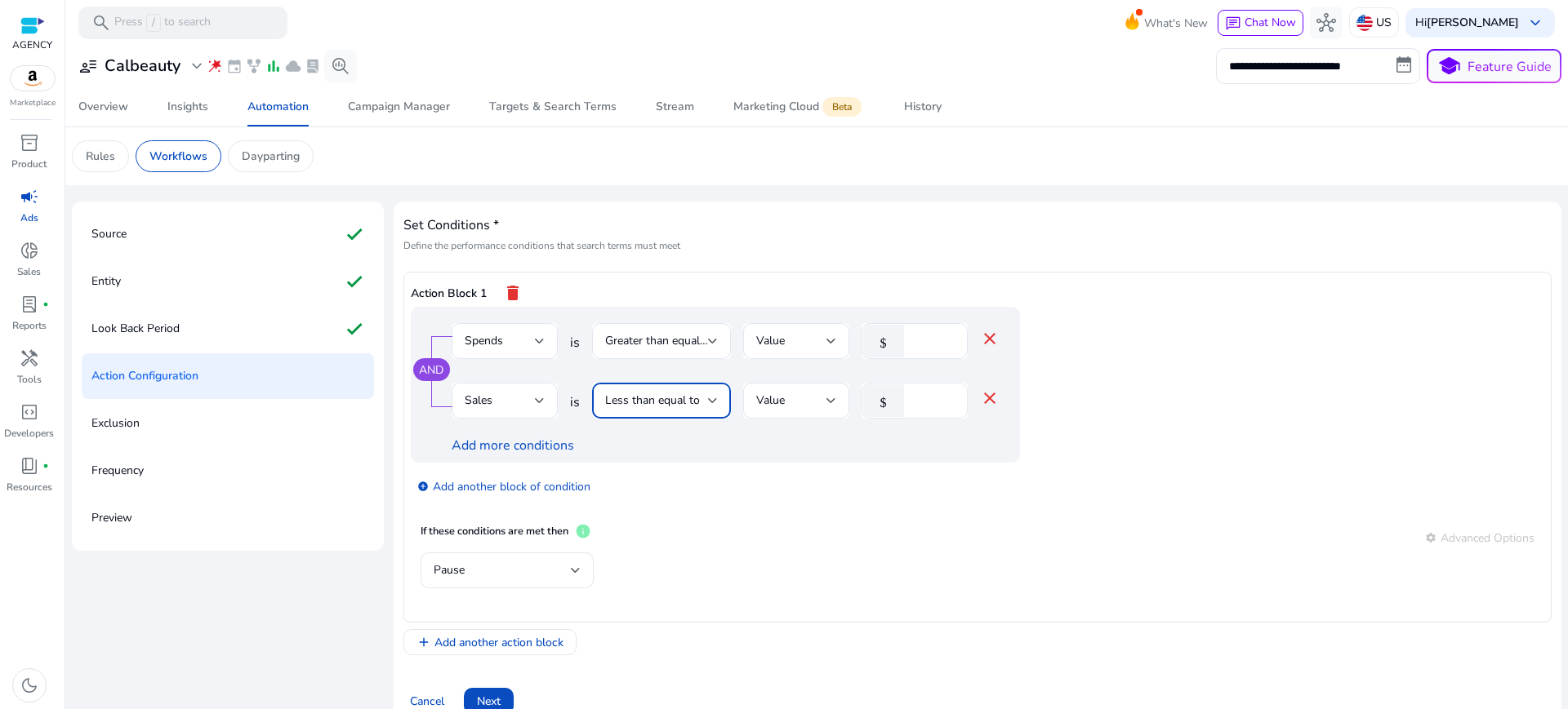
click at [912, 392] on input "*" at bounding box center [933, 401] width 42 height 18
type input "*"
click at [878, 513] on mat-card "If these conditions are met then info settings Advanced Options Pause" at bounding box center [978, 564] width 1134 height 102
click at [544, 562] on div "Pause" at bounding box center [502, 571] width 137 height 18
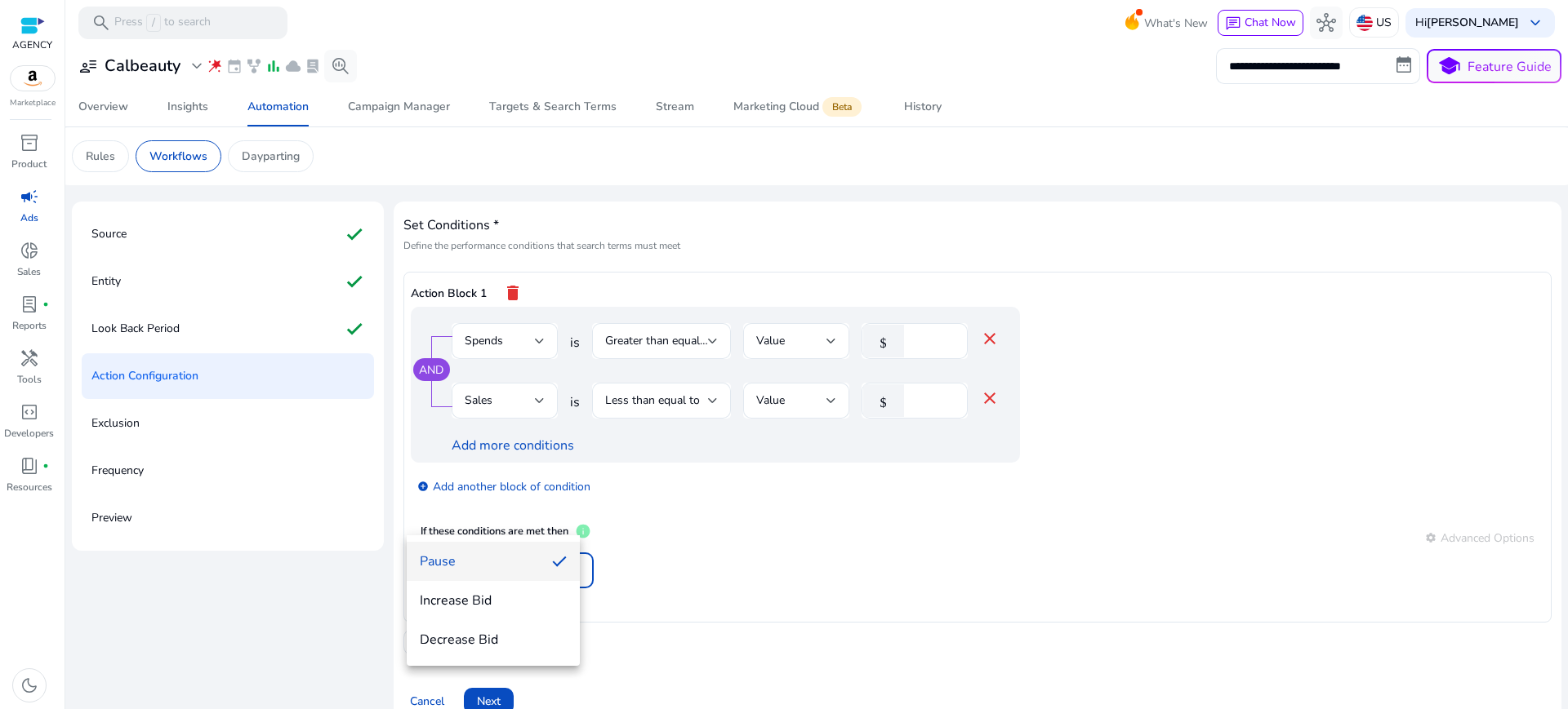
click at [499, 560] on span "Pause" at bounding box center [479, 562] width 120 height 18
click at [828, 523] on div "If these conditions are met then info settings Advanced Options" at bounding box center [978, 538] width 1114 height 30
click at [493, 634] on span "Add another action block" at bounding box center [499, 642] width 129 height 17
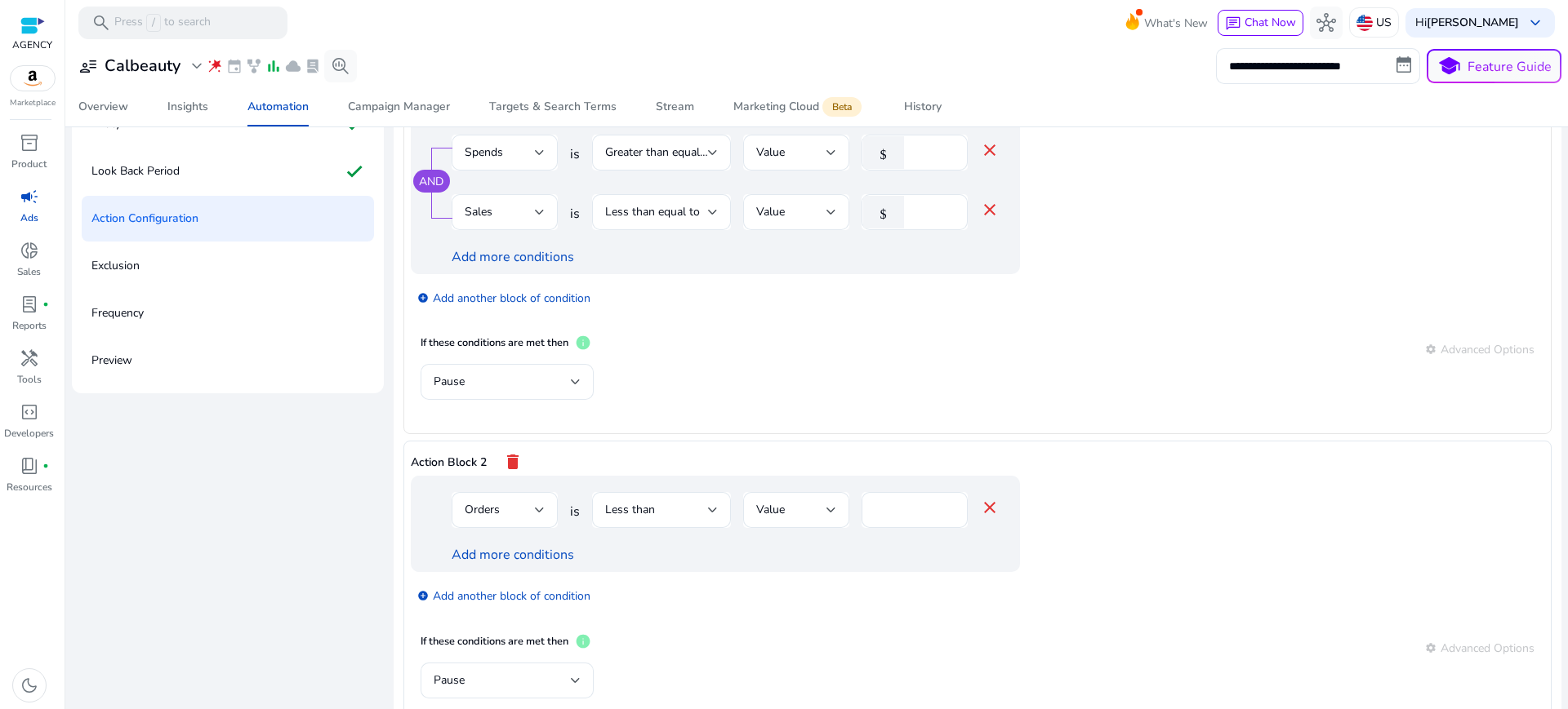
scroll to position [192, 0]
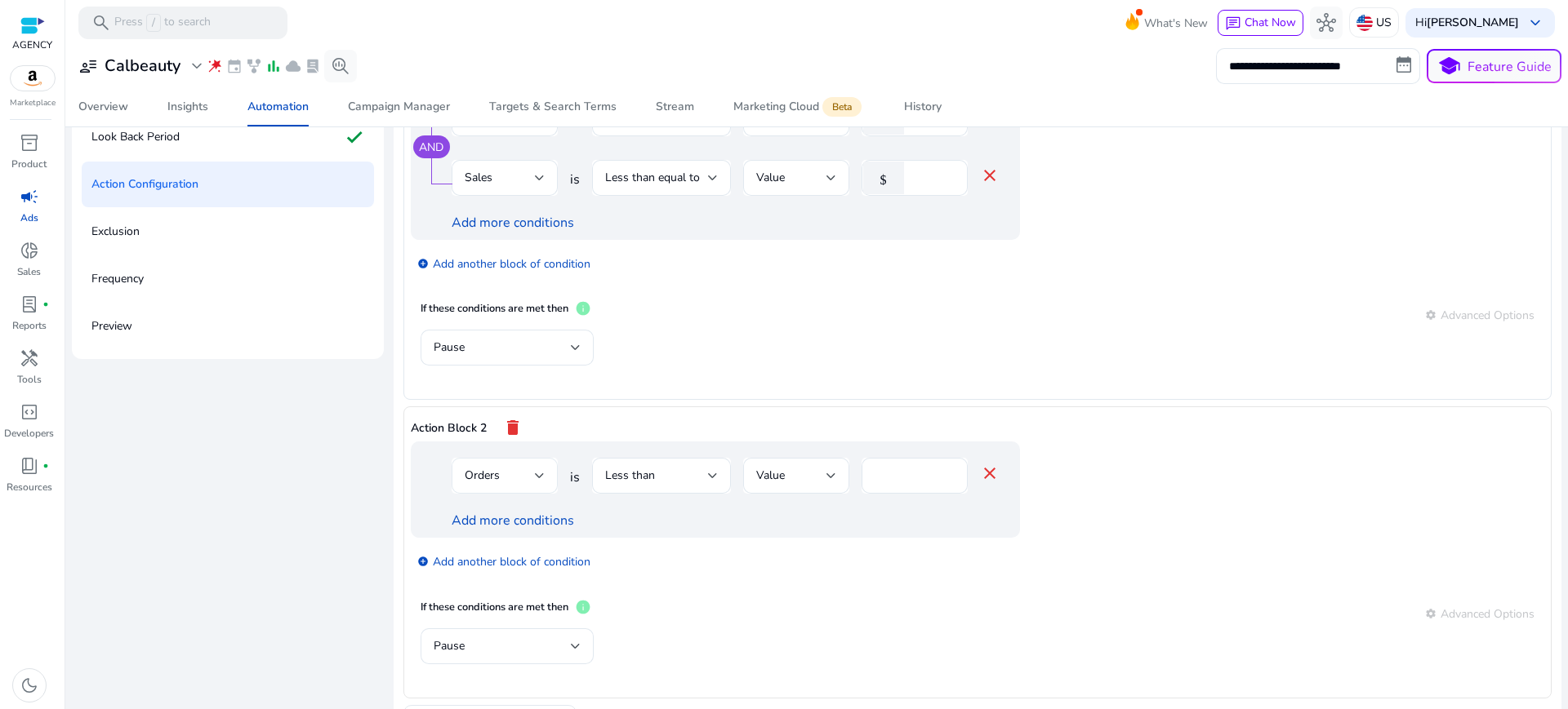
click at [487, 468] on span "Orders" at bounding box center [482, 476] width 36 height 16
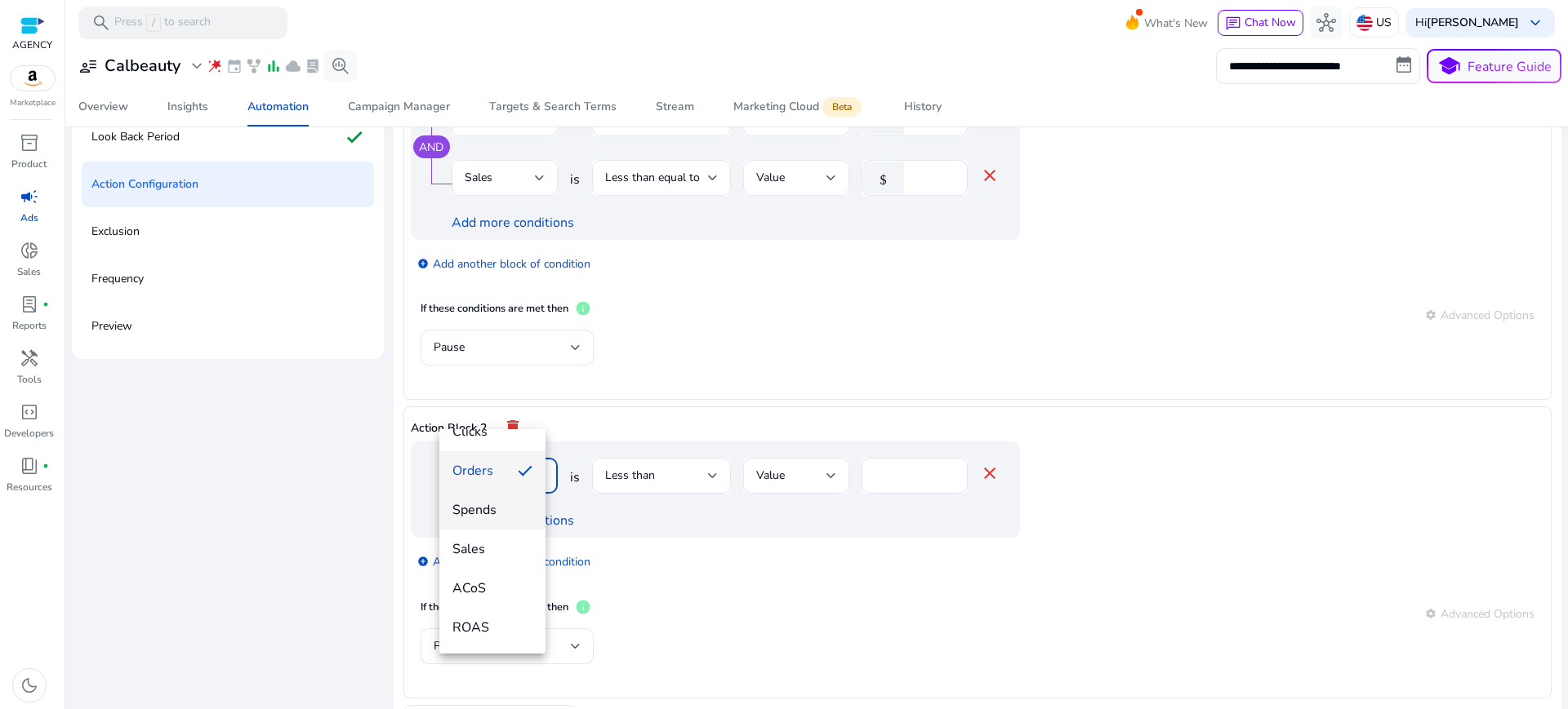
click at [481, 502] on span "Spends" at bounding box center [492, 511] width 80 height 18
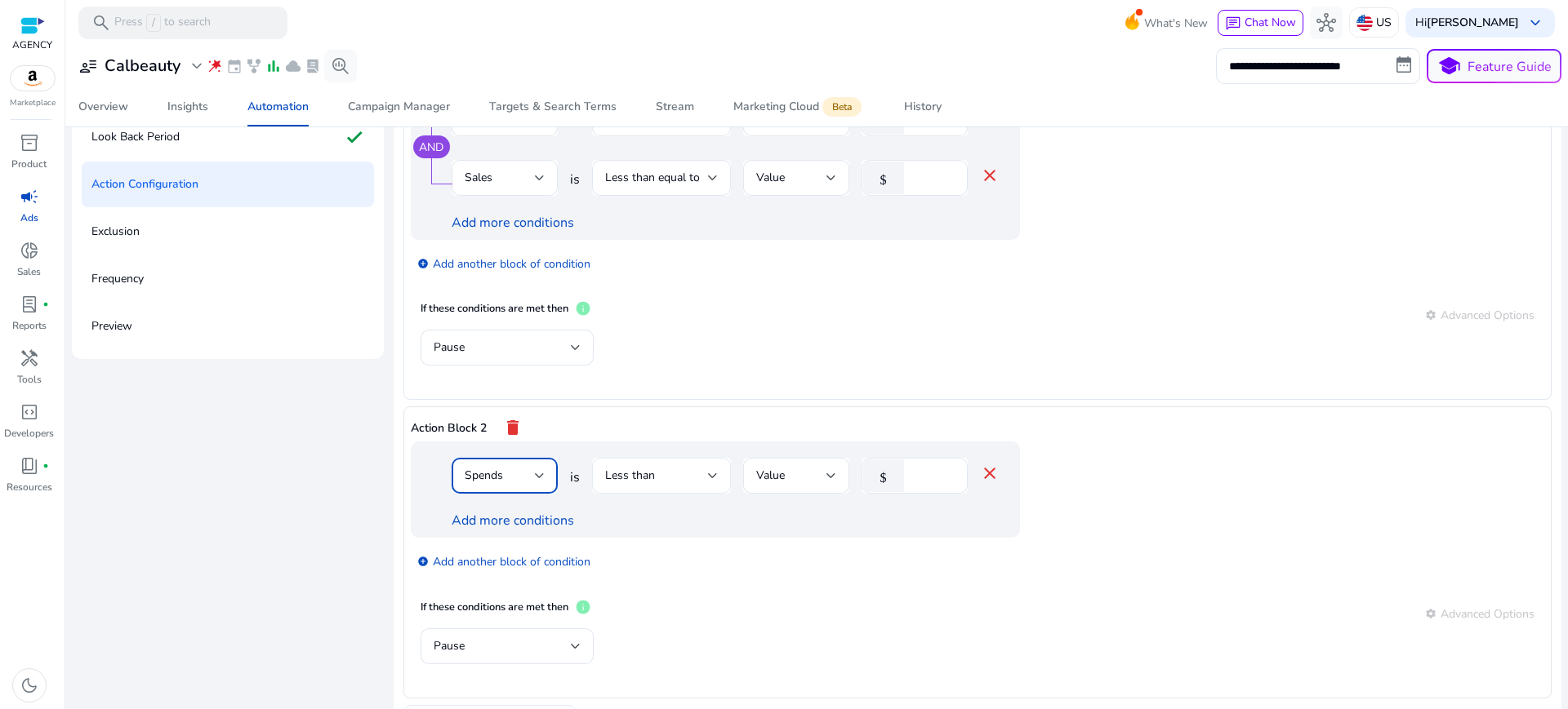
click at [635, 468] on span "Less than" at bounding box center [630, 476] width 49 height 16
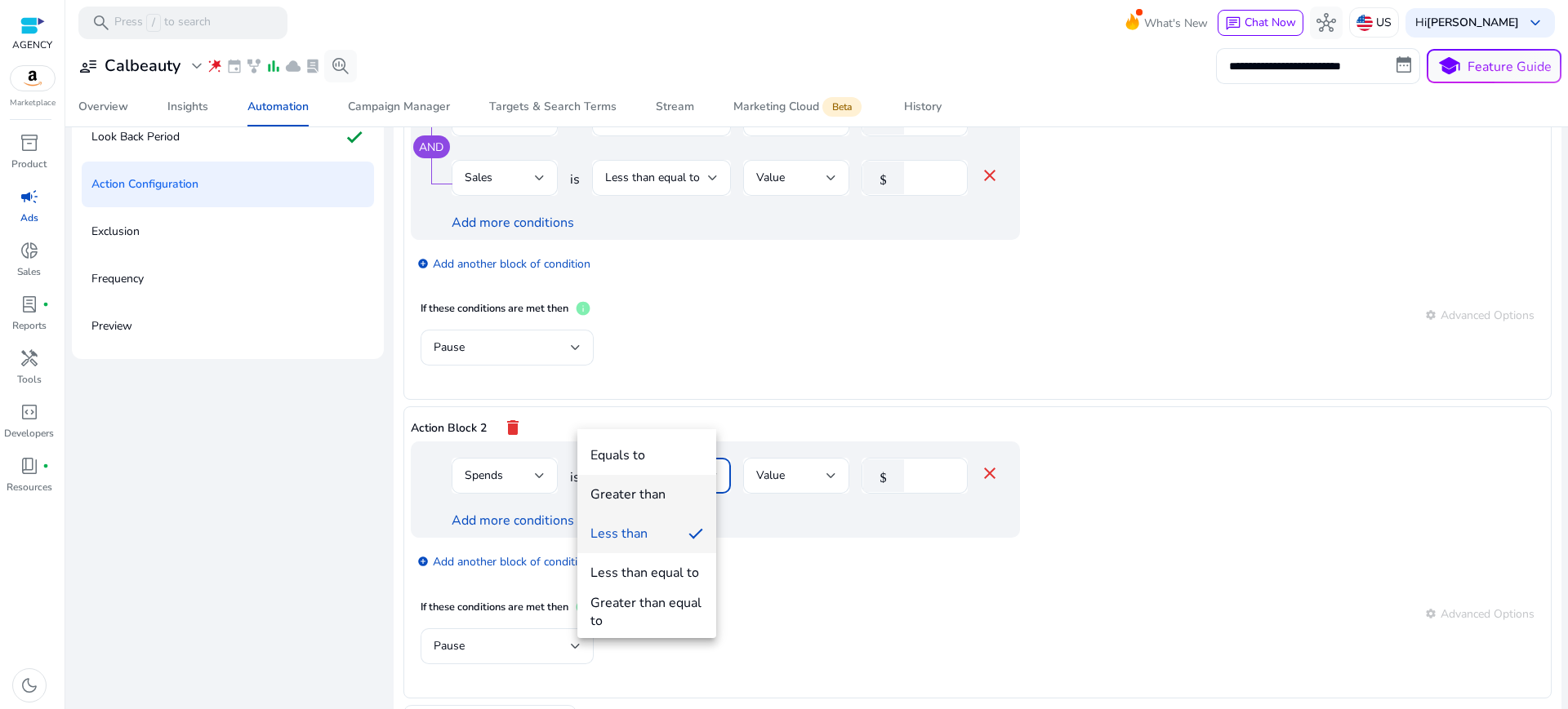
click at [639, 493] on div "Greater than" at bounding box center [628, 495] width 75 height 18
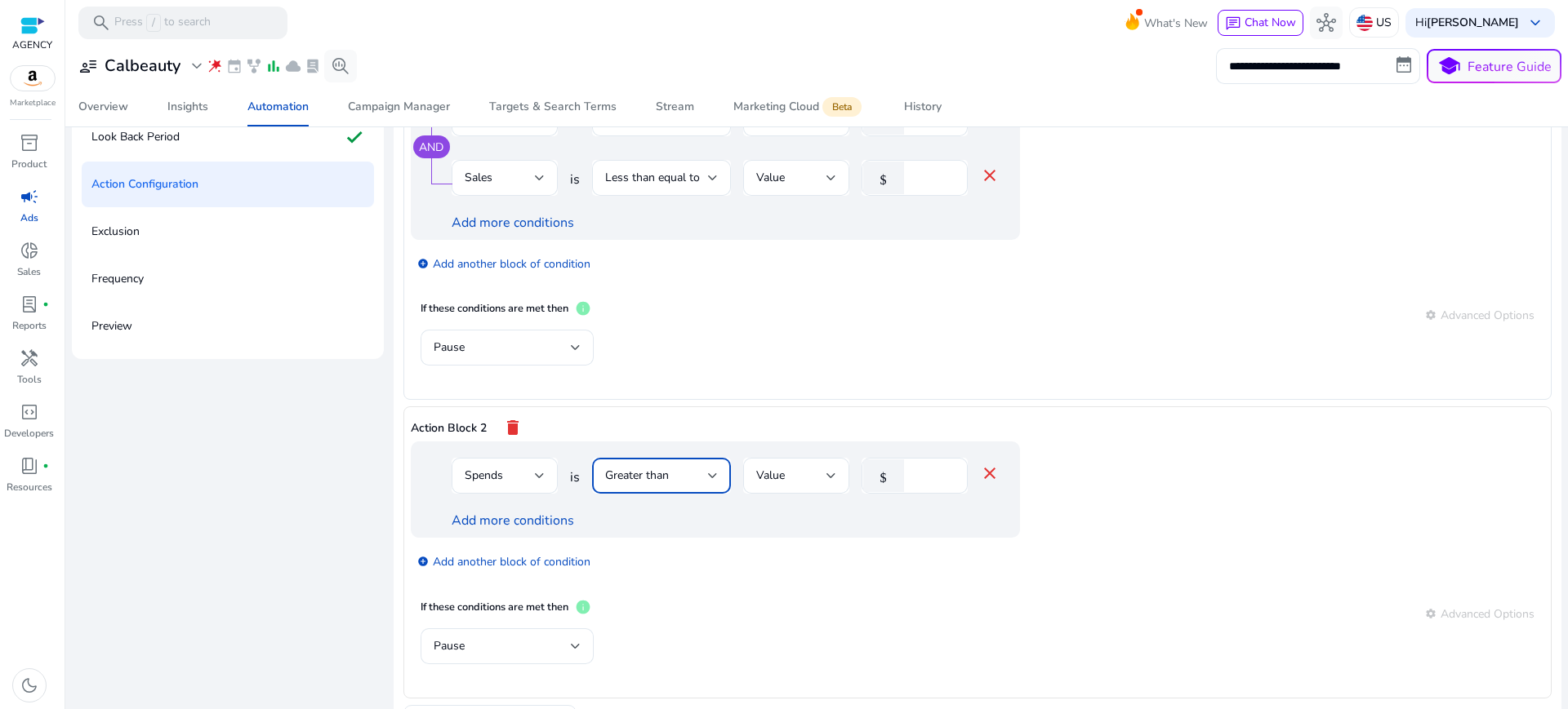
click at [638, 468] on span "Greater than" at bounding box center [637, 476] width 63 height 16
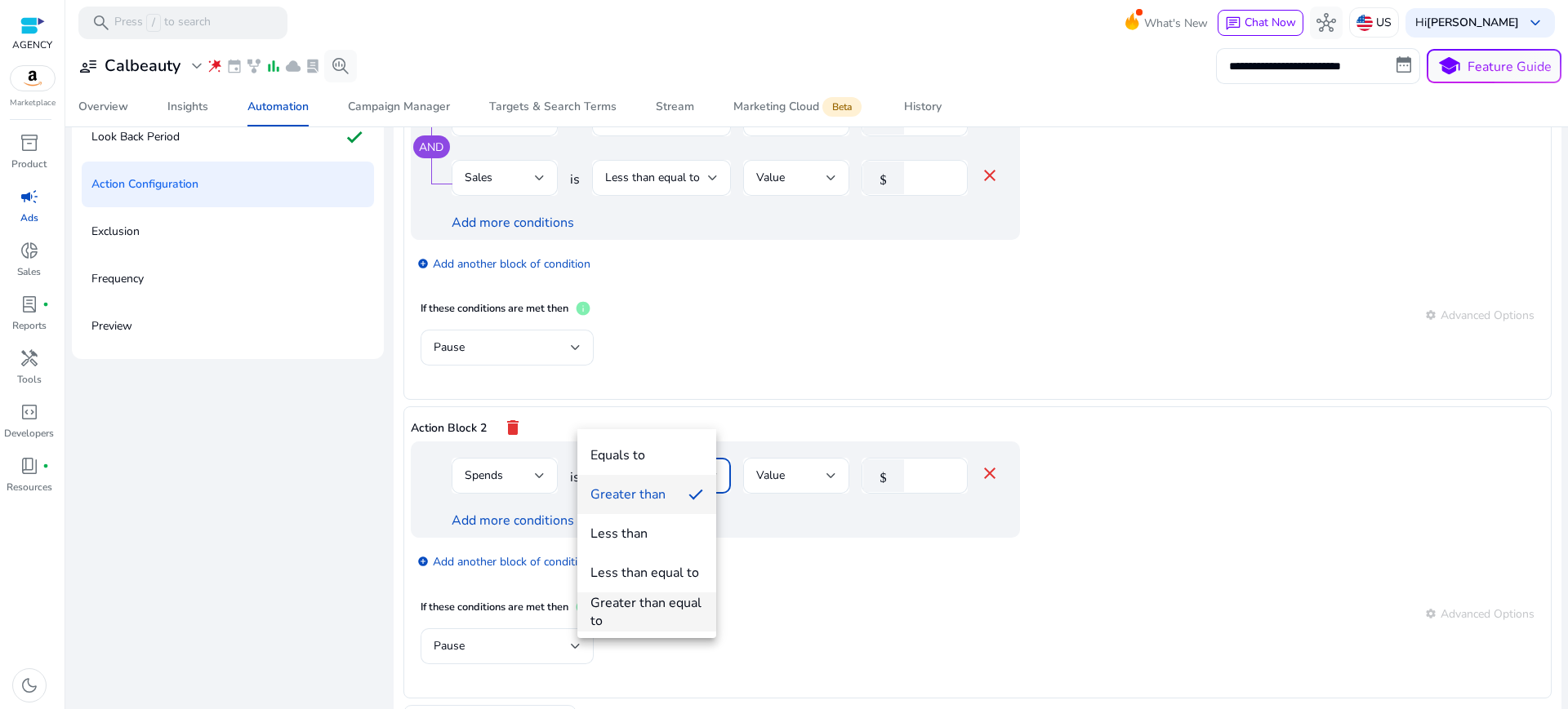
click at [631, 597] on div "Greater than equal to" at bounding box center [647, 612] width 113 height 36
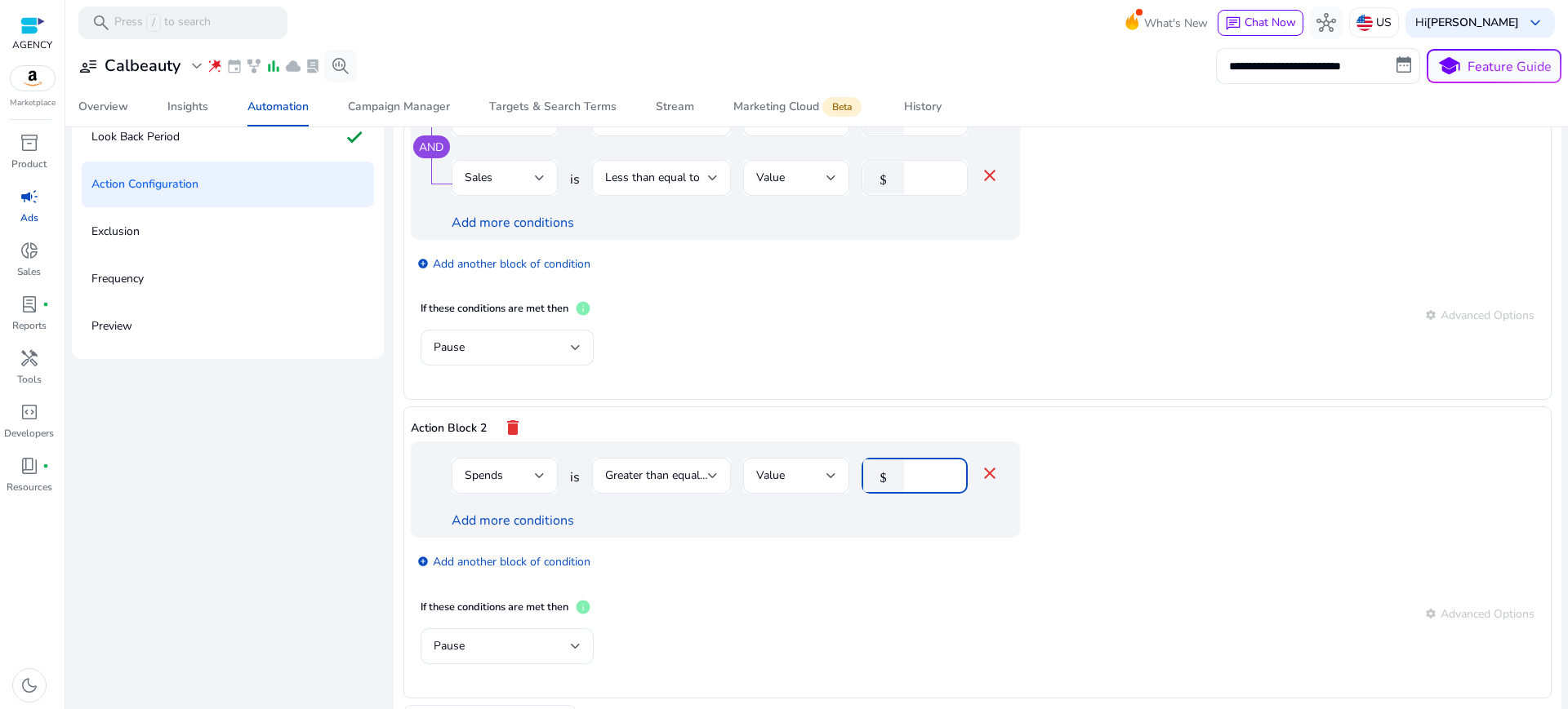
click at [912, 467] on input "*" at bounding box center [933, 476] width 42 height 18
type input "**"
click at [906, 538] on div "add_circle Add another block of condition" at bounding box center [748, 561] width 675 height 45
click at [527, 552] on link "add_circle Add another block of condition" at bounding box center [503, 561] width 173 height 19
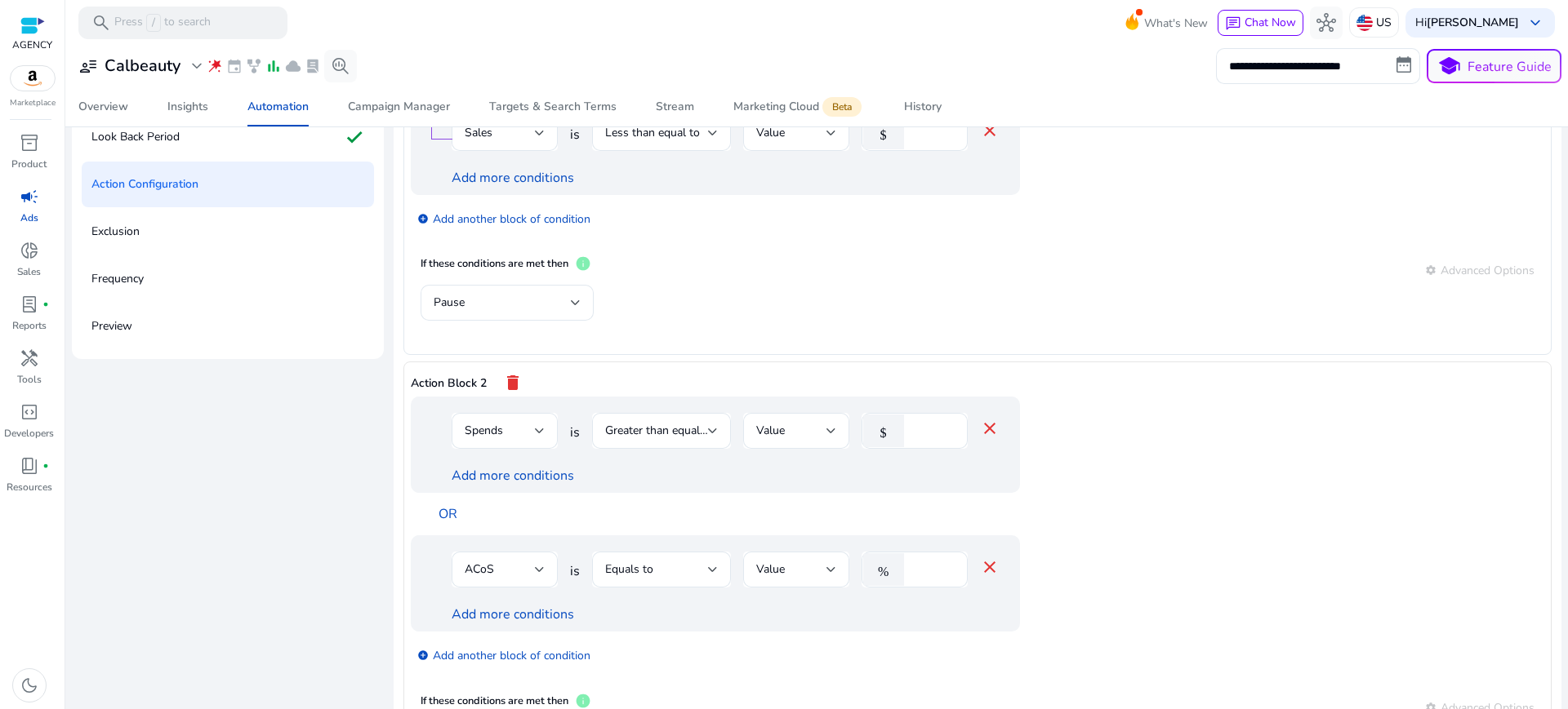
scroll to position [133, 0]
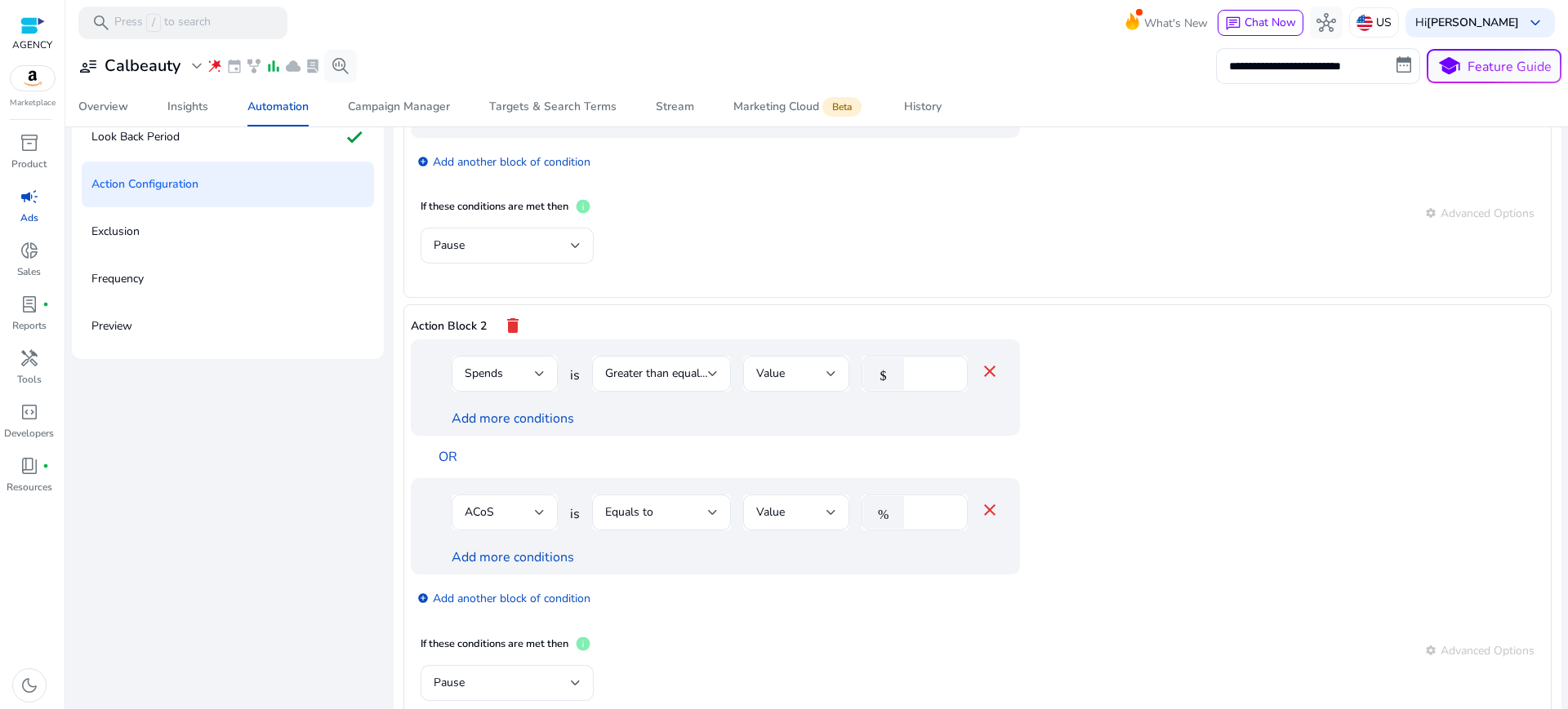
click at [506, 504] on div "ACoS" at bounding box center [499, 512] width 70 height 18
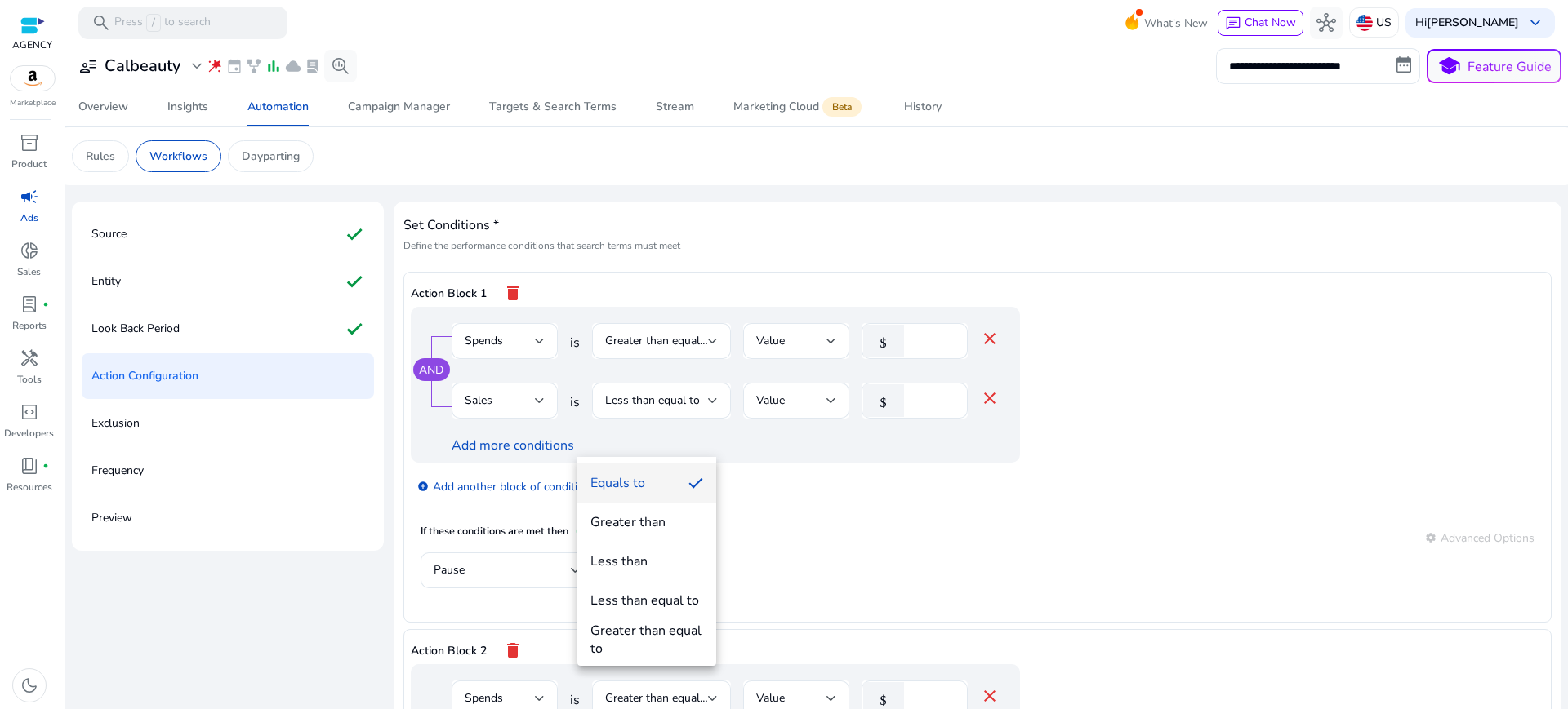
scroll to position [133, 0]
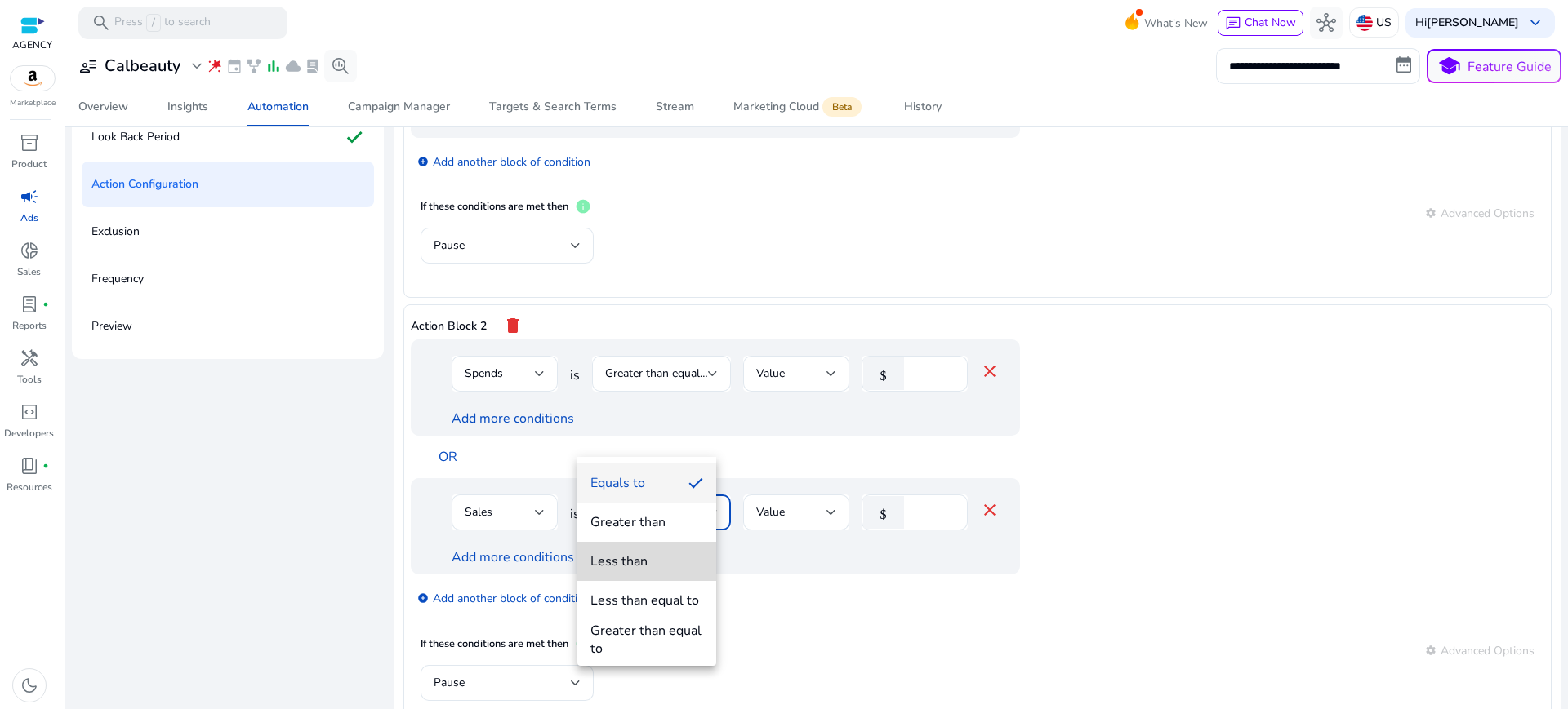
click at [640, 564] on div "Less than" at bounding box center [619, 562] width 57 height 18
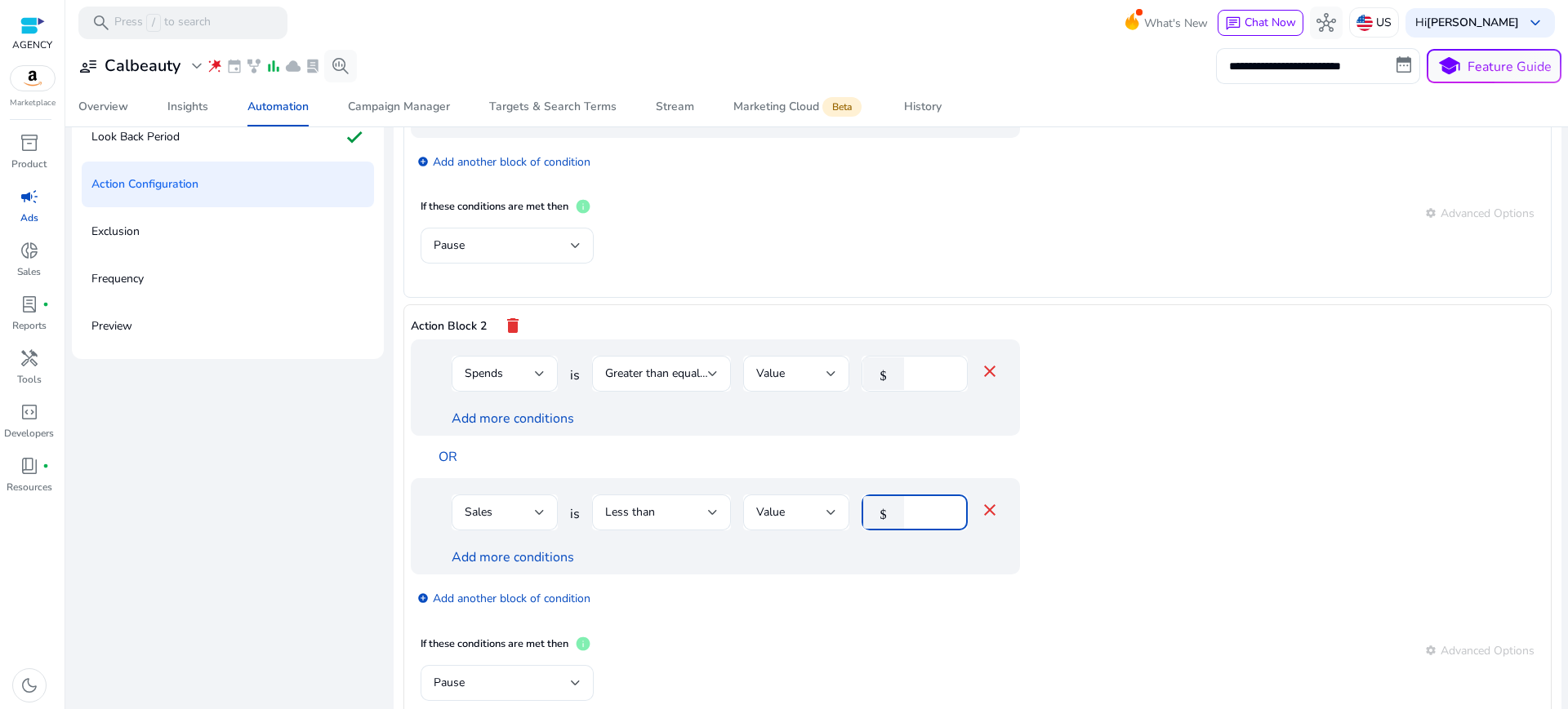
click at [912, 504] on input "****" at bounding box center [933, 512] width 42 height 18
click at [889, 575] on div "add_circle Add another block of condition" at bounding box center [748, 597] width 675 height 45
click at [434, 675] on span "Pause" at bounding box center [449, 683] width 31 height 16
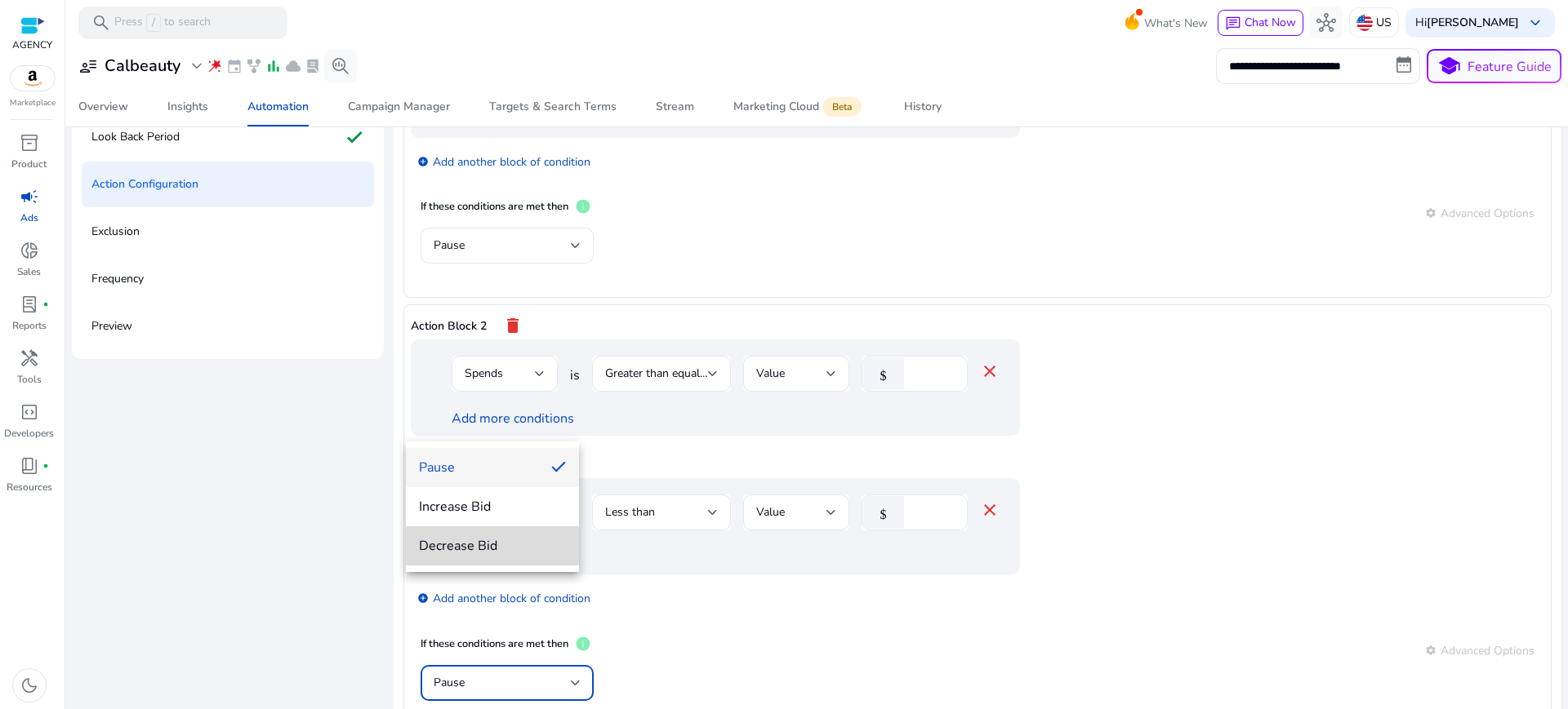
click at [451, 547] on span "Decrease Bid" at bounding box center [492, 546] width 147 height 18
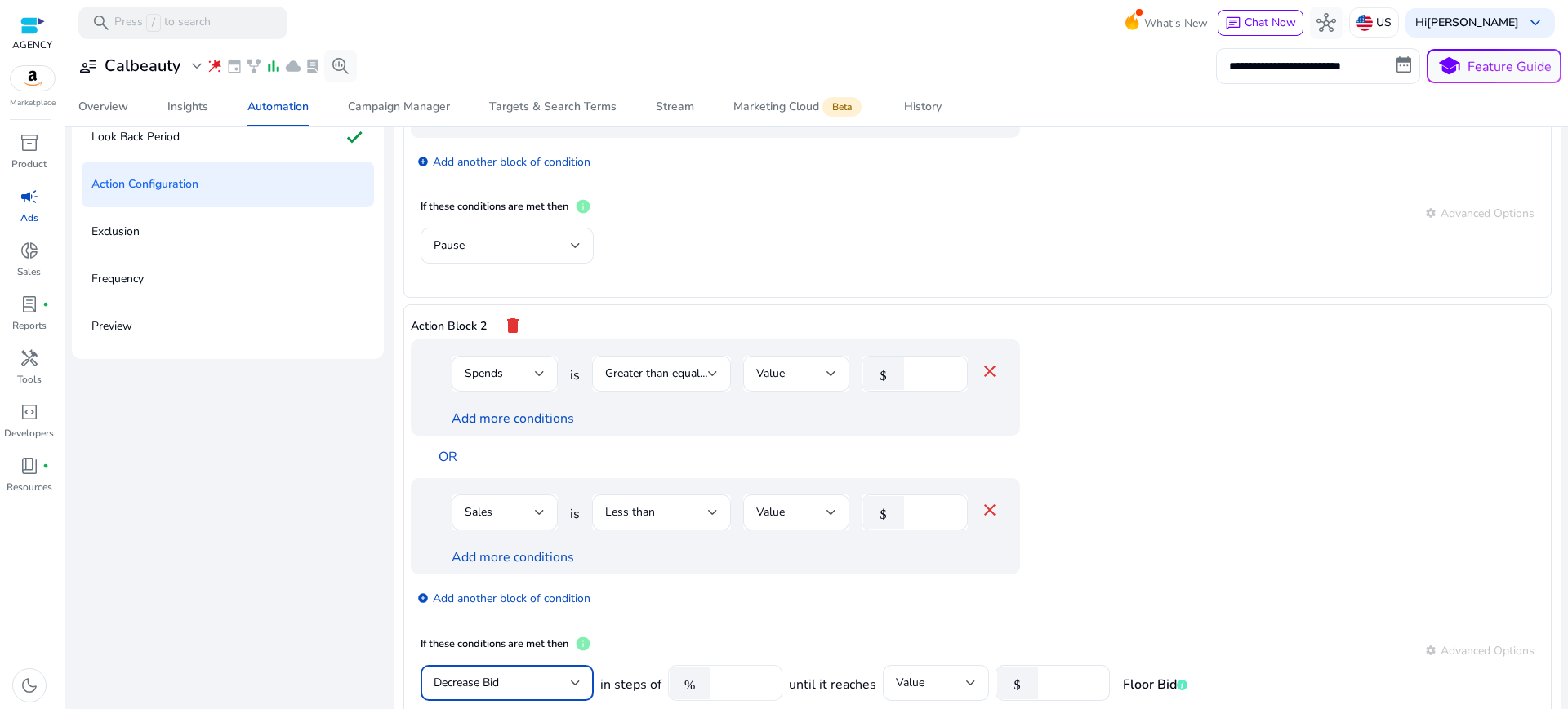
click at [719, 674] on input "**" at bounding box center [744, 683] width 50 height 18
type input "*"
type input "**"
click at [976, 575] on div "add_circle Add another block of condition" at bounding box center [748, 597] width 675 height 45
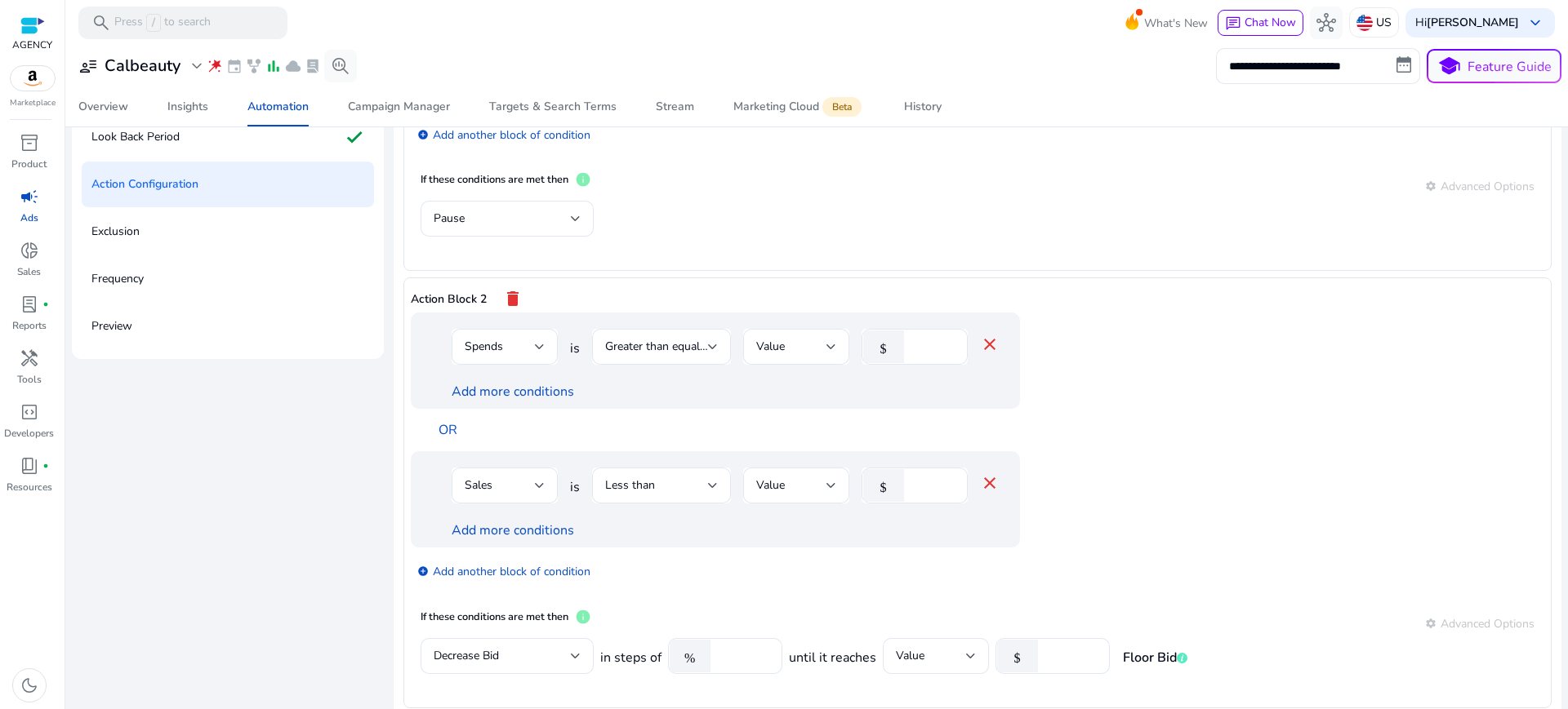
scroll to position [161, 0]
click at [474, 520] on link "Add more conditions" at bounding box center [513, 529] width 123 height 18
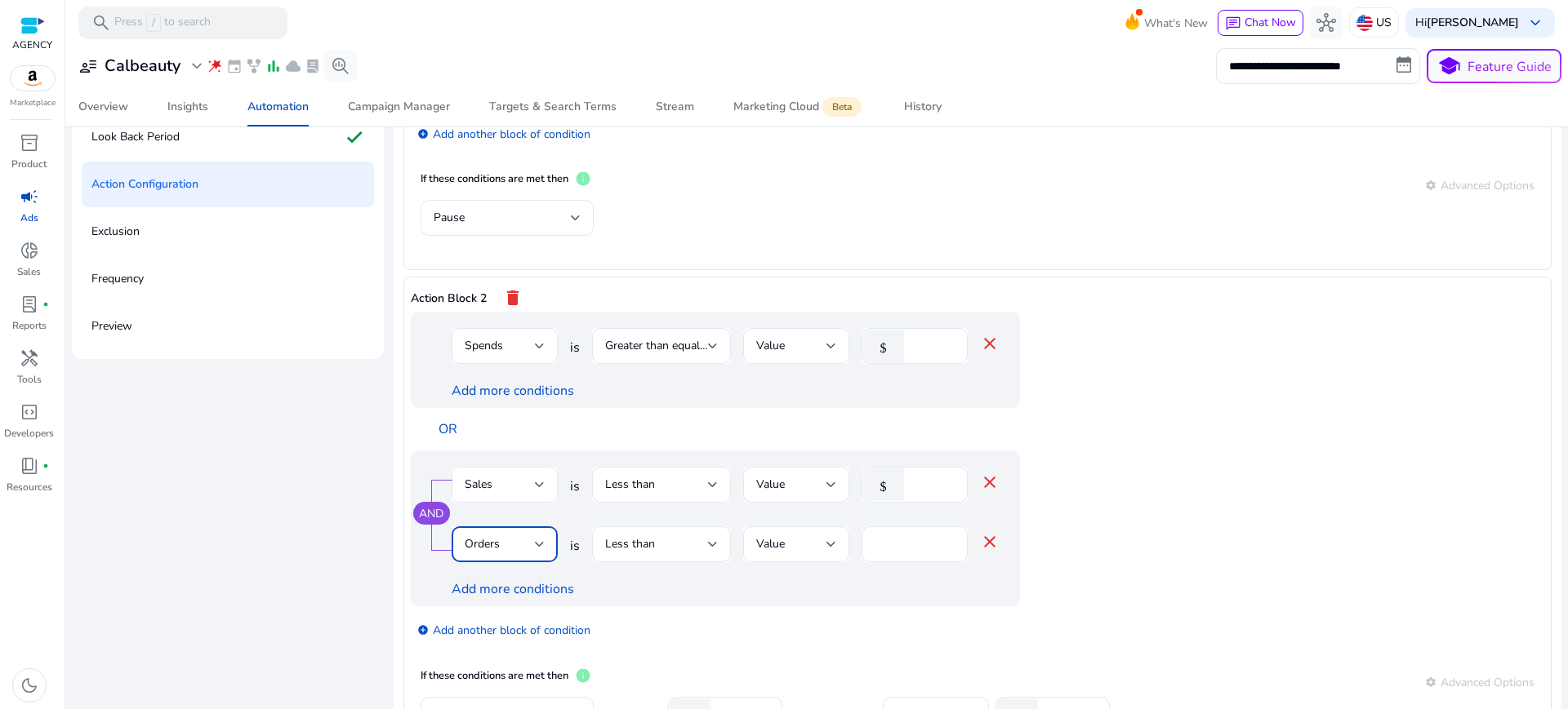
click at [478, 536] on span "Orders" at bounding box center [482, 544] width 36 height 16
click at [1169, 464] on div at bounding box center [784, 354] width 1568 height 709
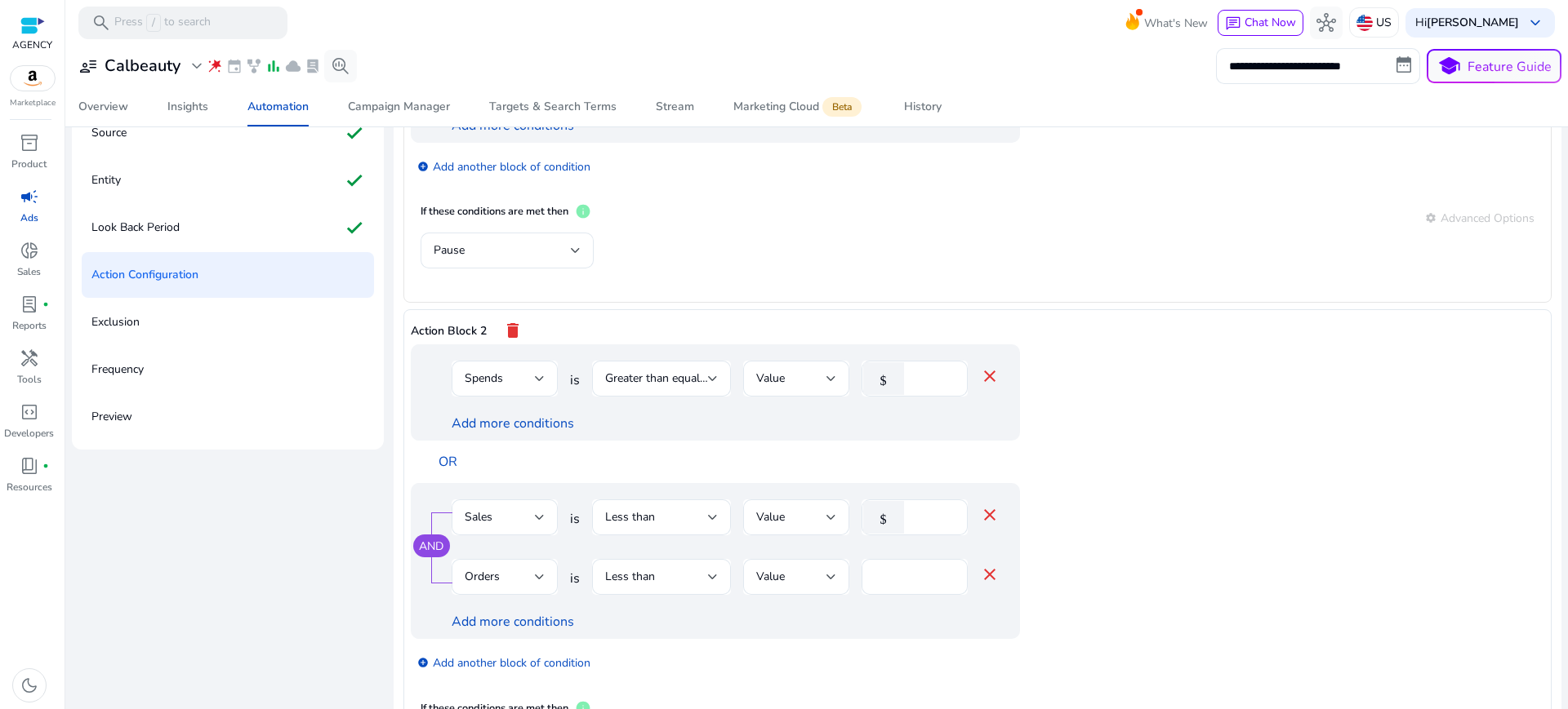
scroll to position [102, 0]
click at [980, 505] on mat-icon "close" at bounding box center [990, 514] width 20 height 20
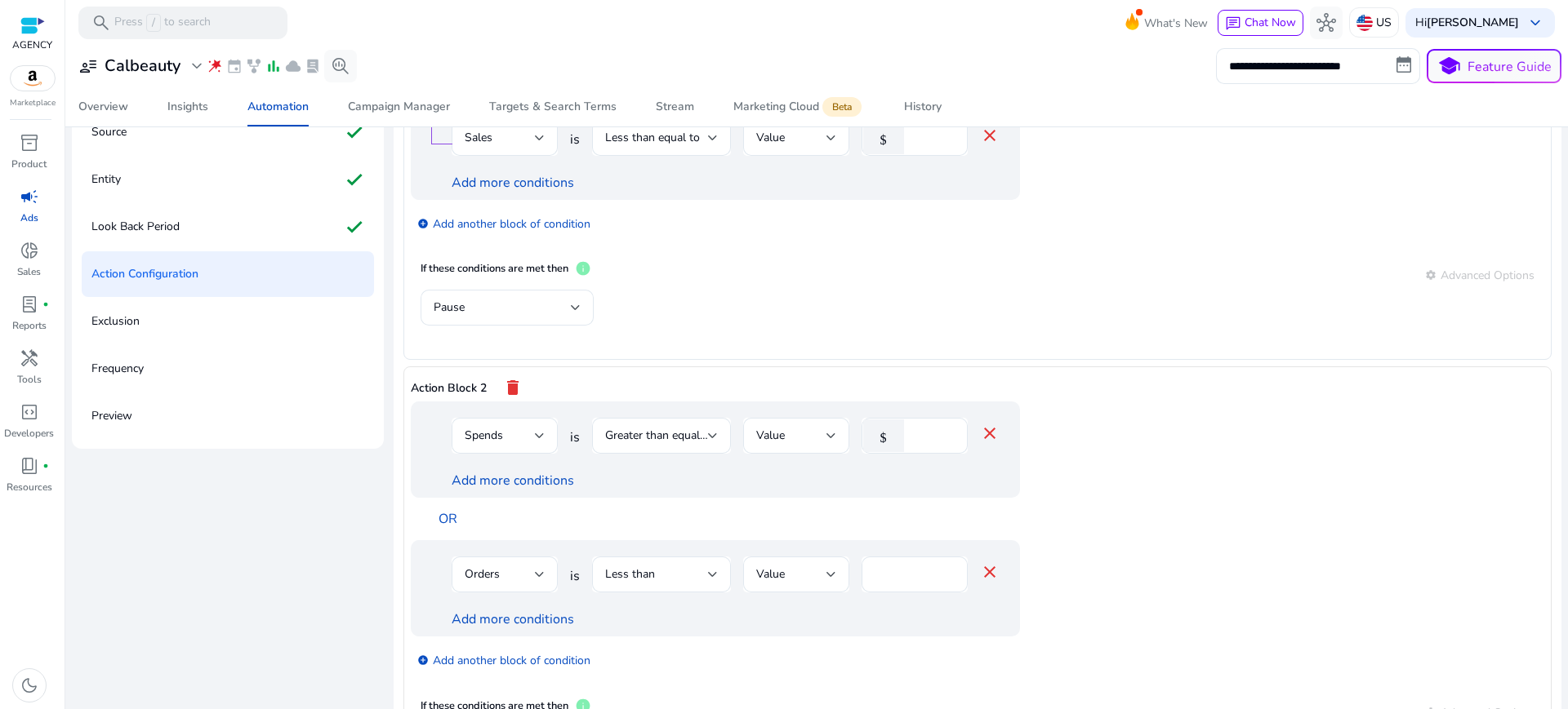
click at [980, 563] on mat-icon "close" at bounding box center [990, 573] width 20 height 20
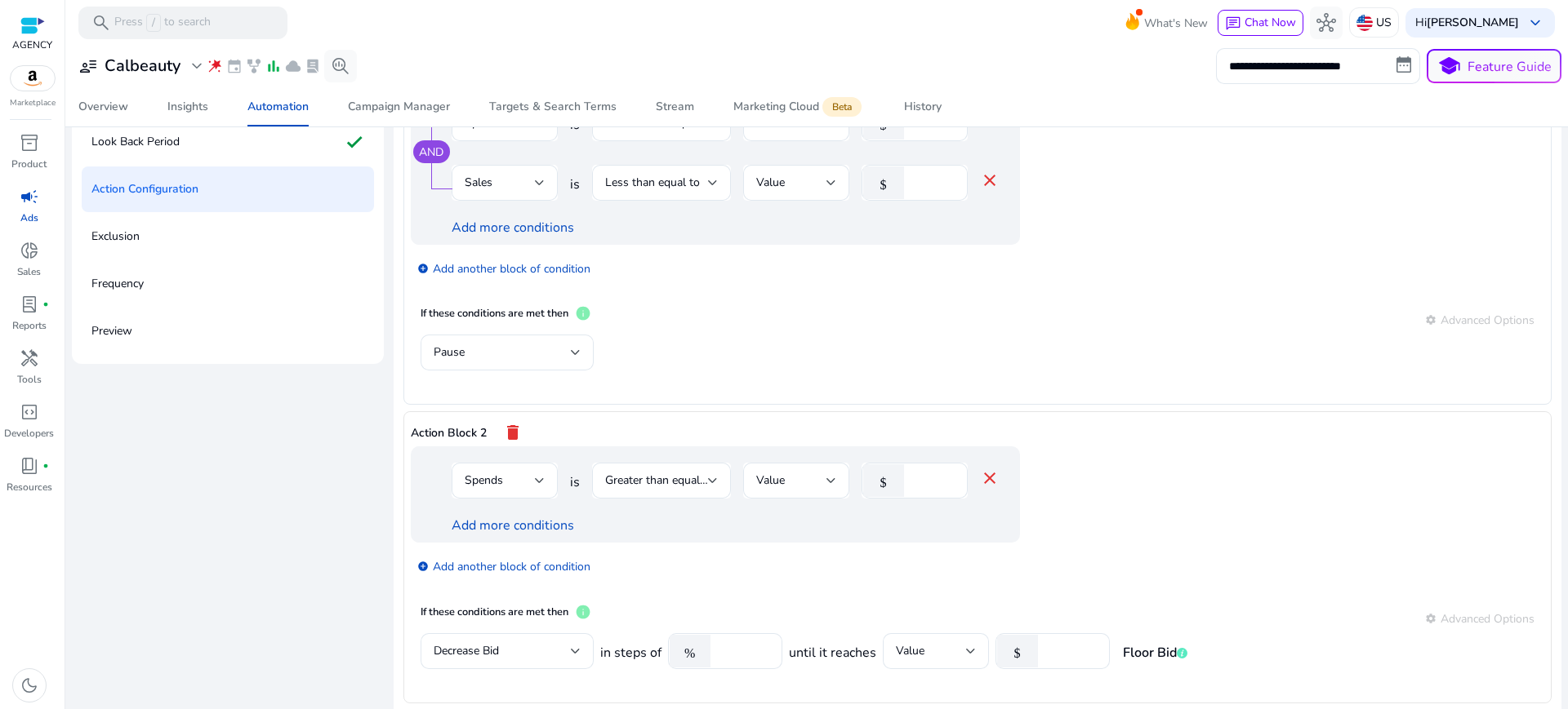
scroll to position [192, 0]
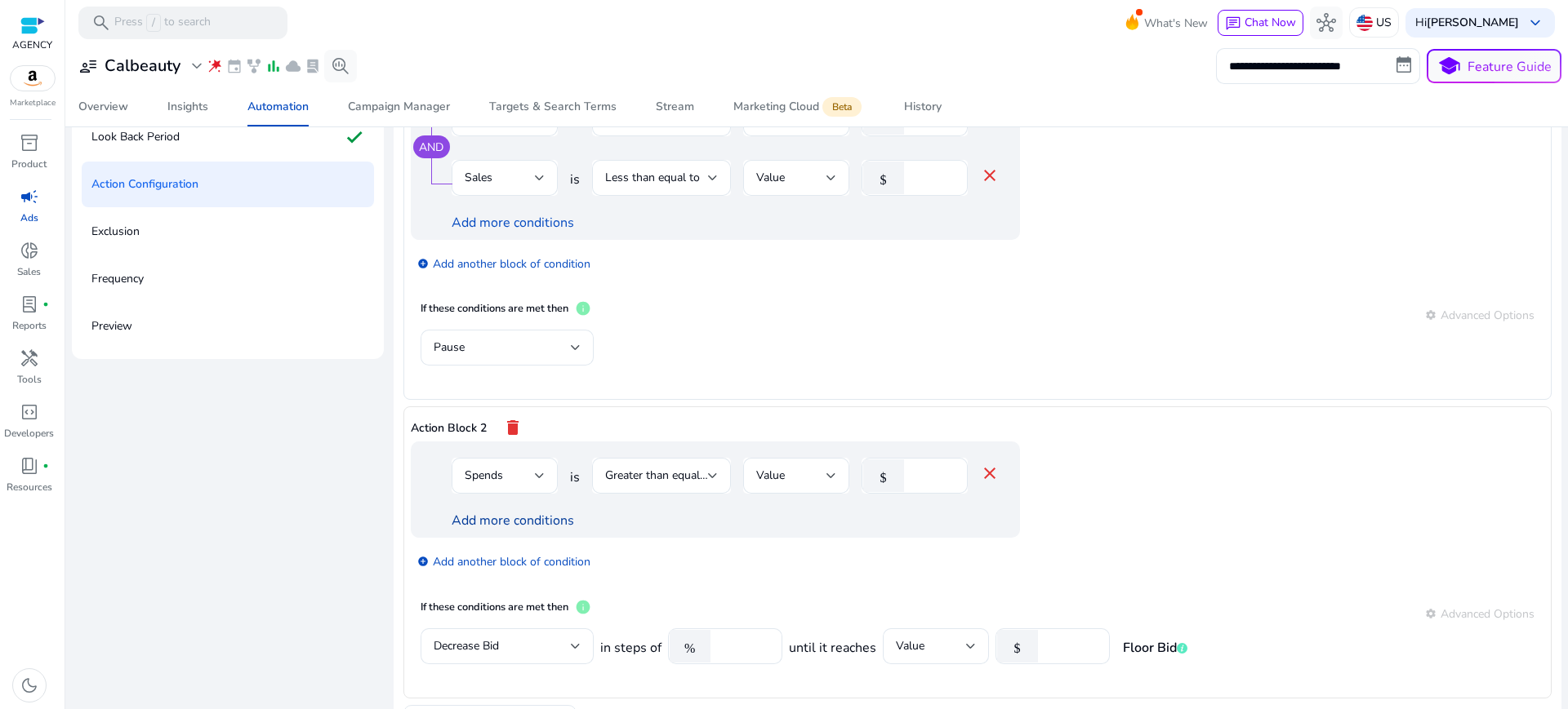
click at [512, 512] on link "Add more conditions" at bounding box center [513, 520] width 123 height 18
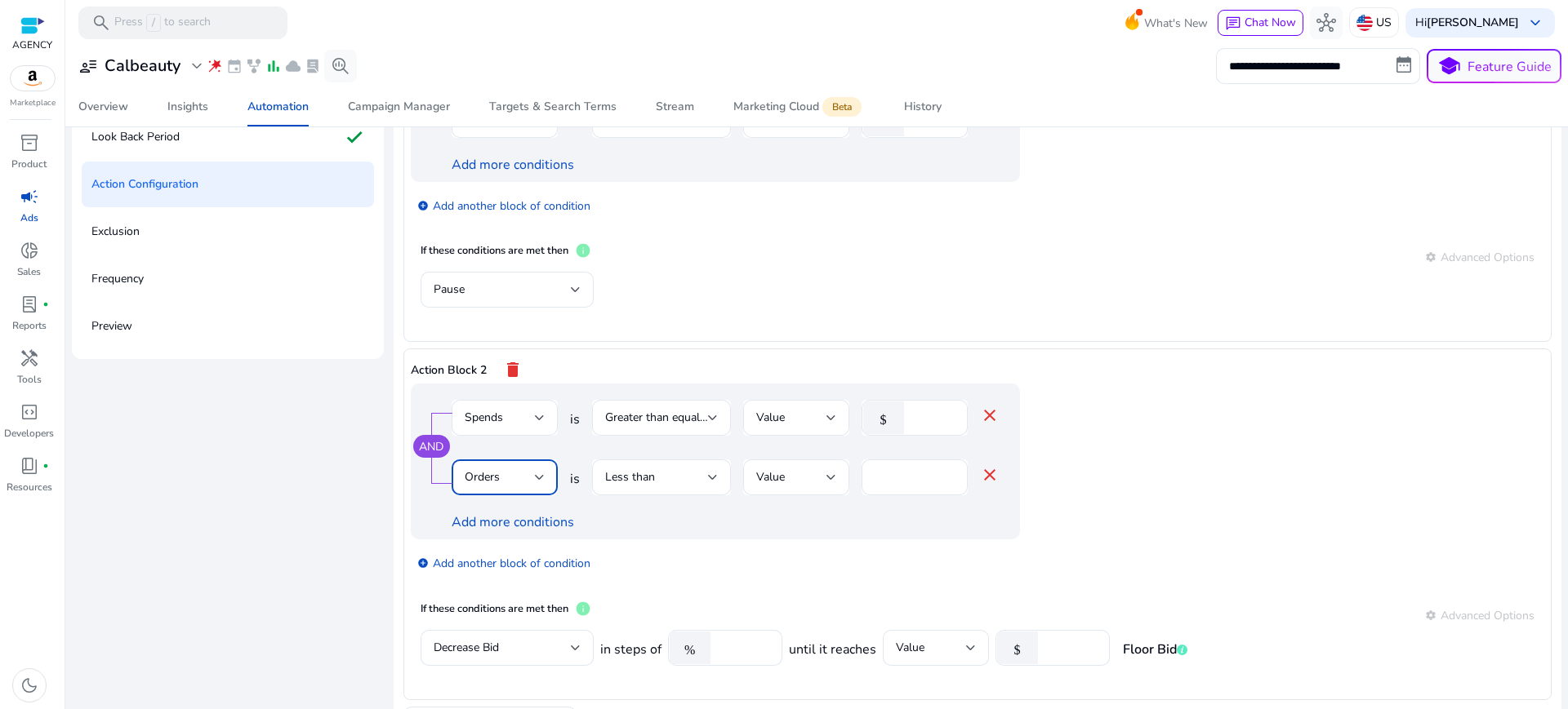
click at [490, 469] on div "Orders" at bounding box center [499, 478] width 70 height 18
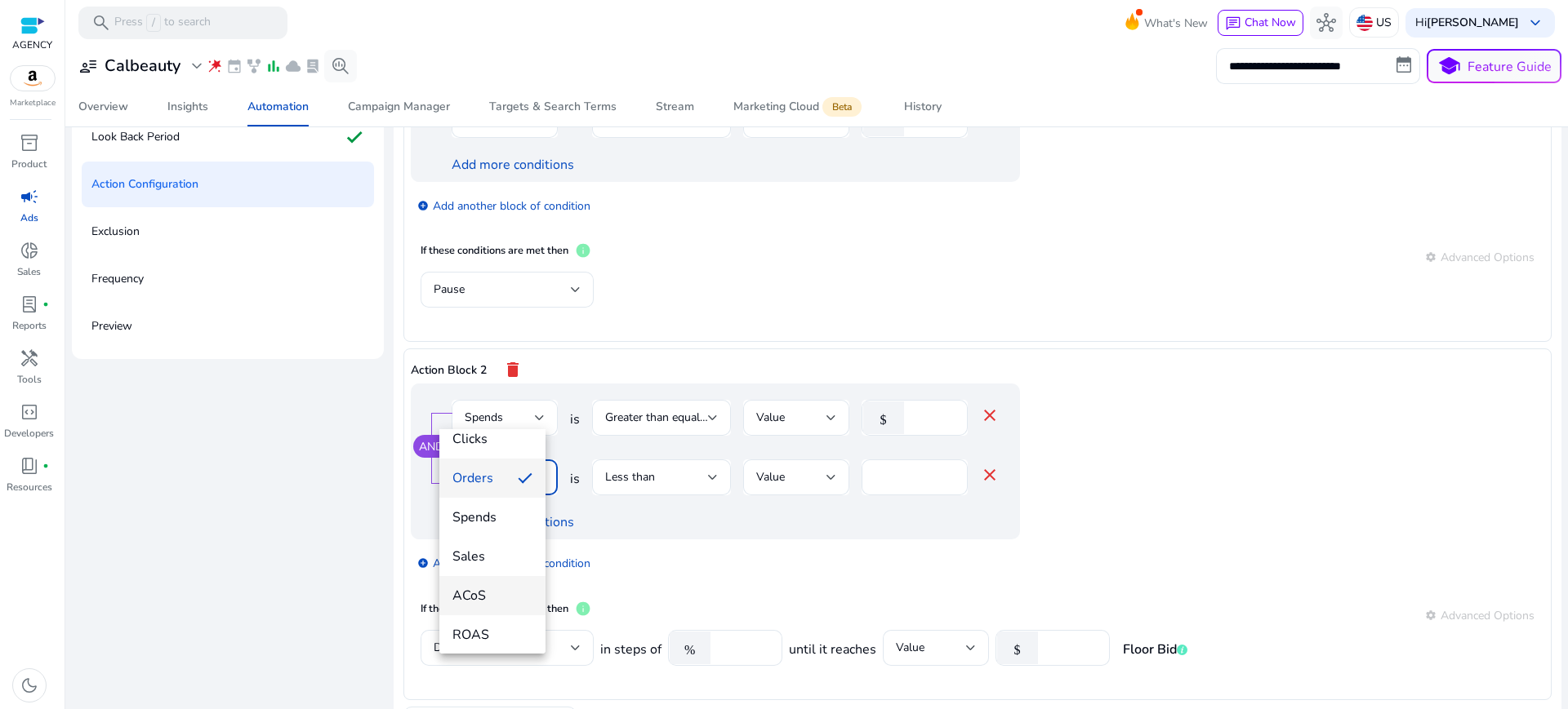
scroll to position [102, 0]
click at [476, 549] on span "Sales" at bounding box center [492, 549] width 80 height 18
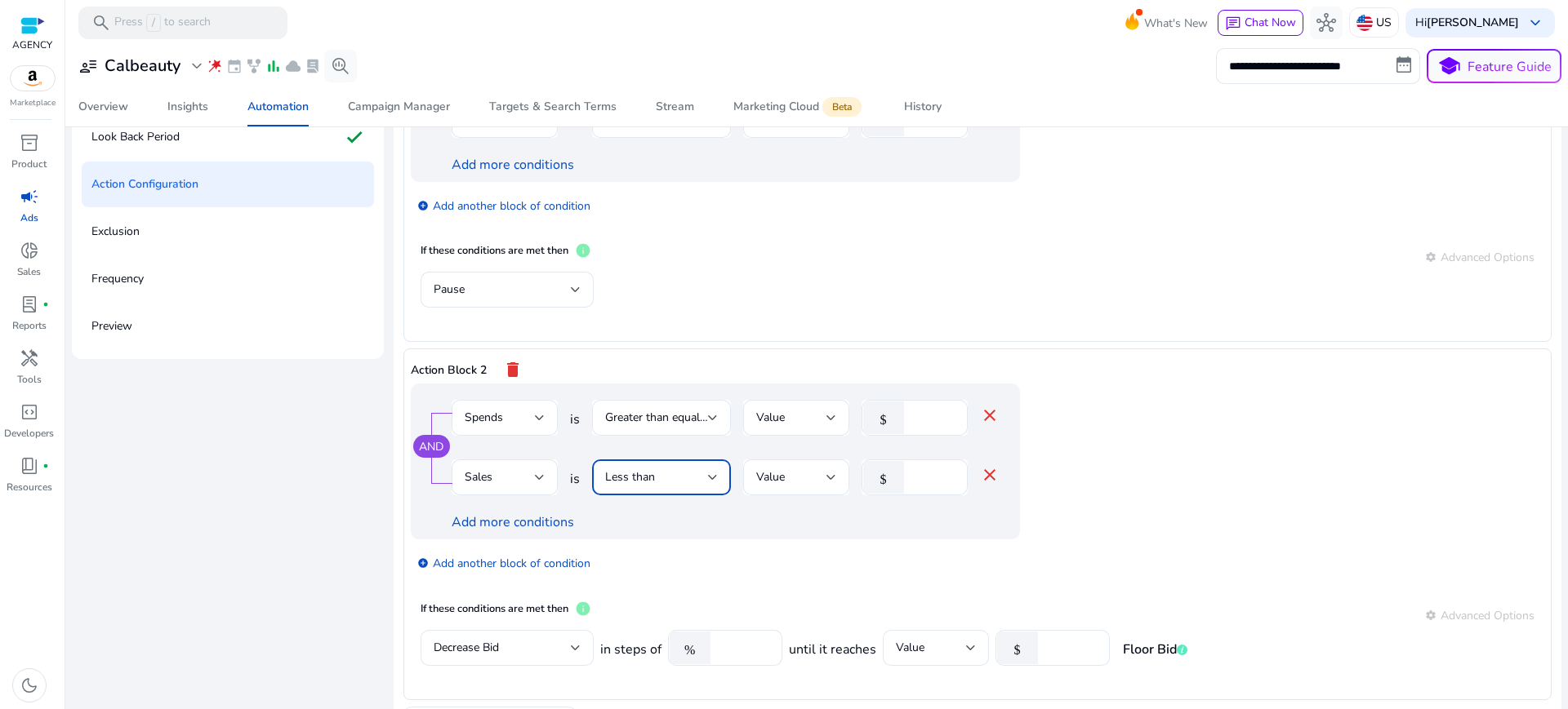
click at [606, 469] on span "Less than" at bounding box center [630, 477] width 49 height 16
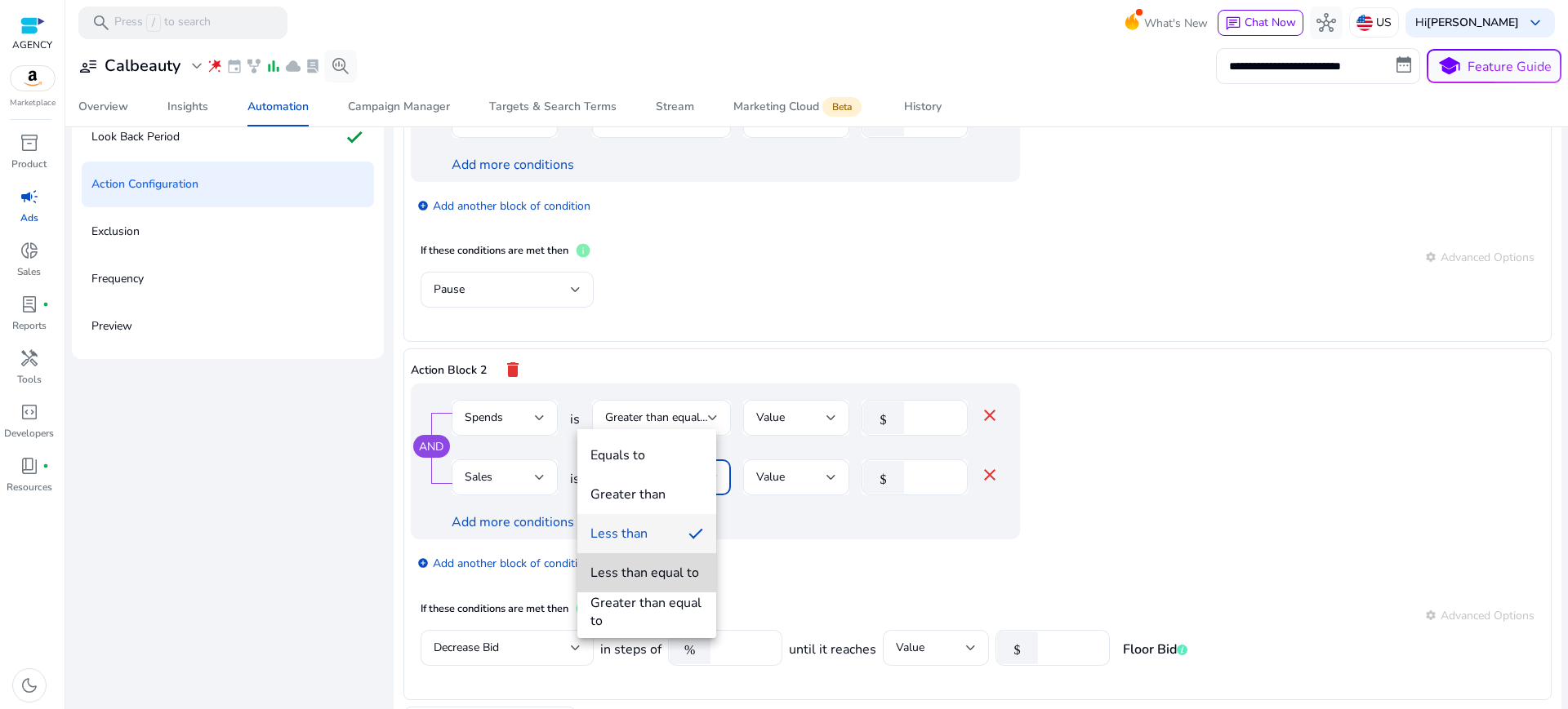
click at [629, 578] on div "Less than equal to" at bounding box center [645, 573] width 109 height 18
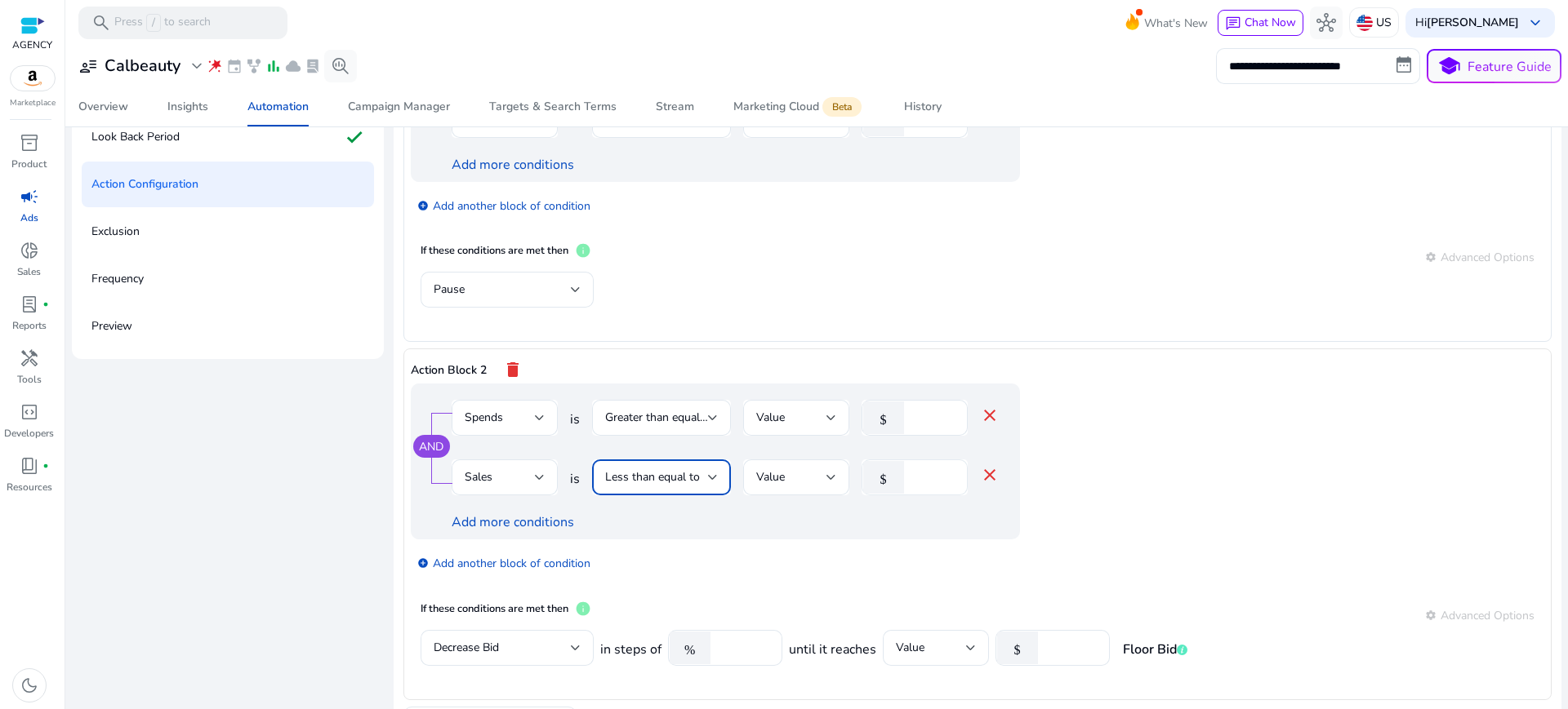
click at [912, 469] on input "*" at bounding box center [933, 478] width 42 height 18
type input "**"
click at [847, 539] on div "add_circle Add another block of condition" at bounding box center [748, 562] width 675 height 45
click at [491, 513] on link "Add more conditions" at bounding box center [513, 522] width 123 height 18
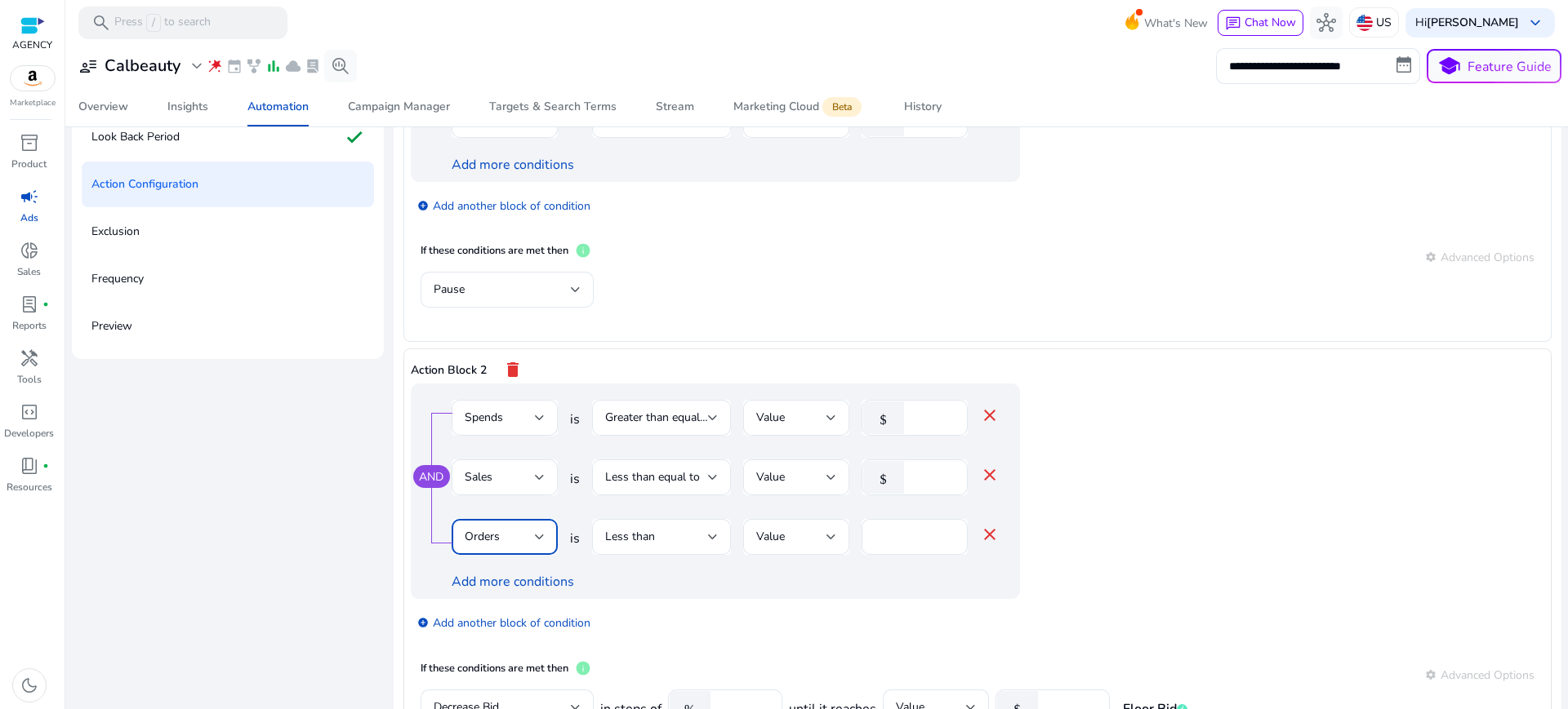
click at [485, 529] on span "Orders" at bounding box center [482, 537] width 36 height 16
click at [489, 256] on span "Bid" at bounding box center [492, 253] width 80 height 18
click at [684, 528] on div "Less than" at bounding box center [657, 537] width 103 height 18
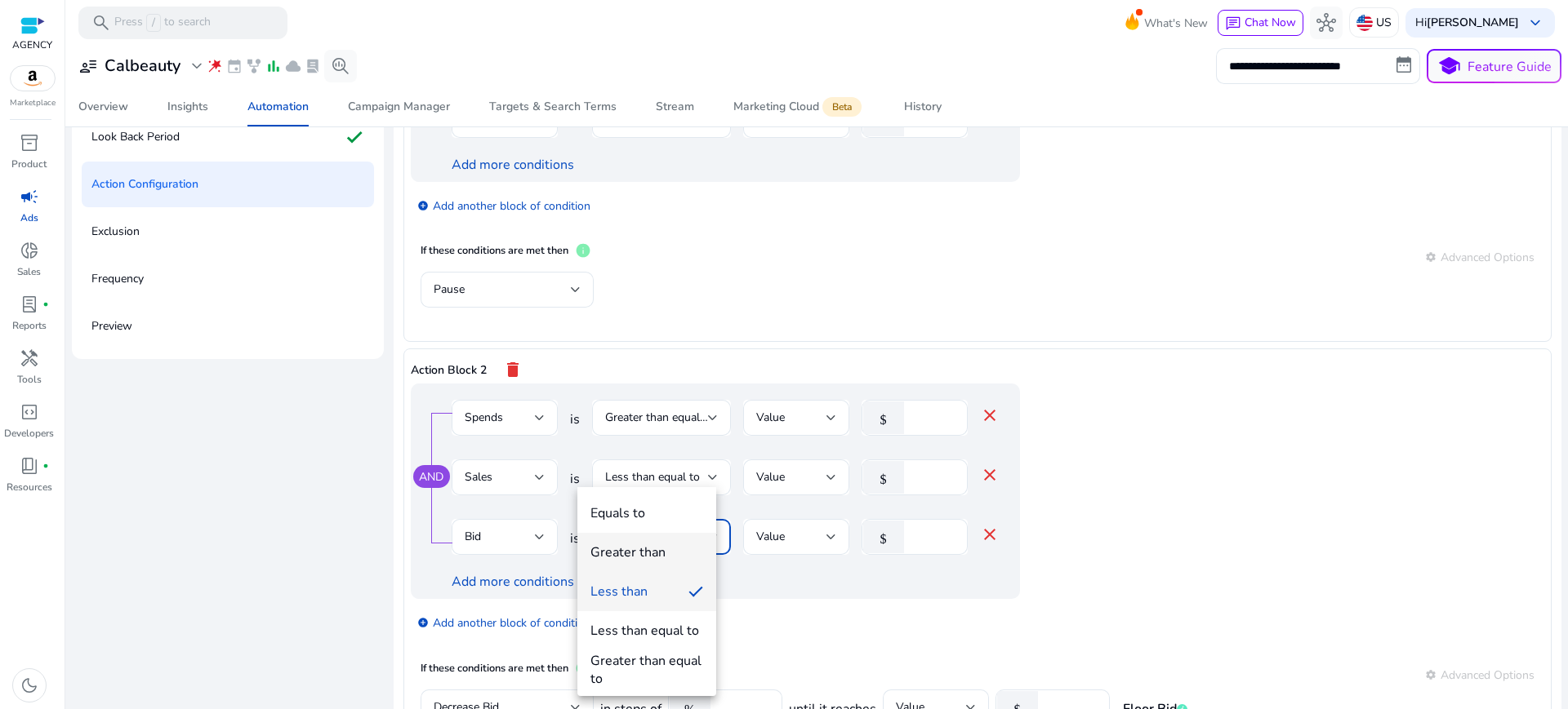
click at [629, 554] on div "Greater than" at bounding box center [628, 553] width 75 height 18
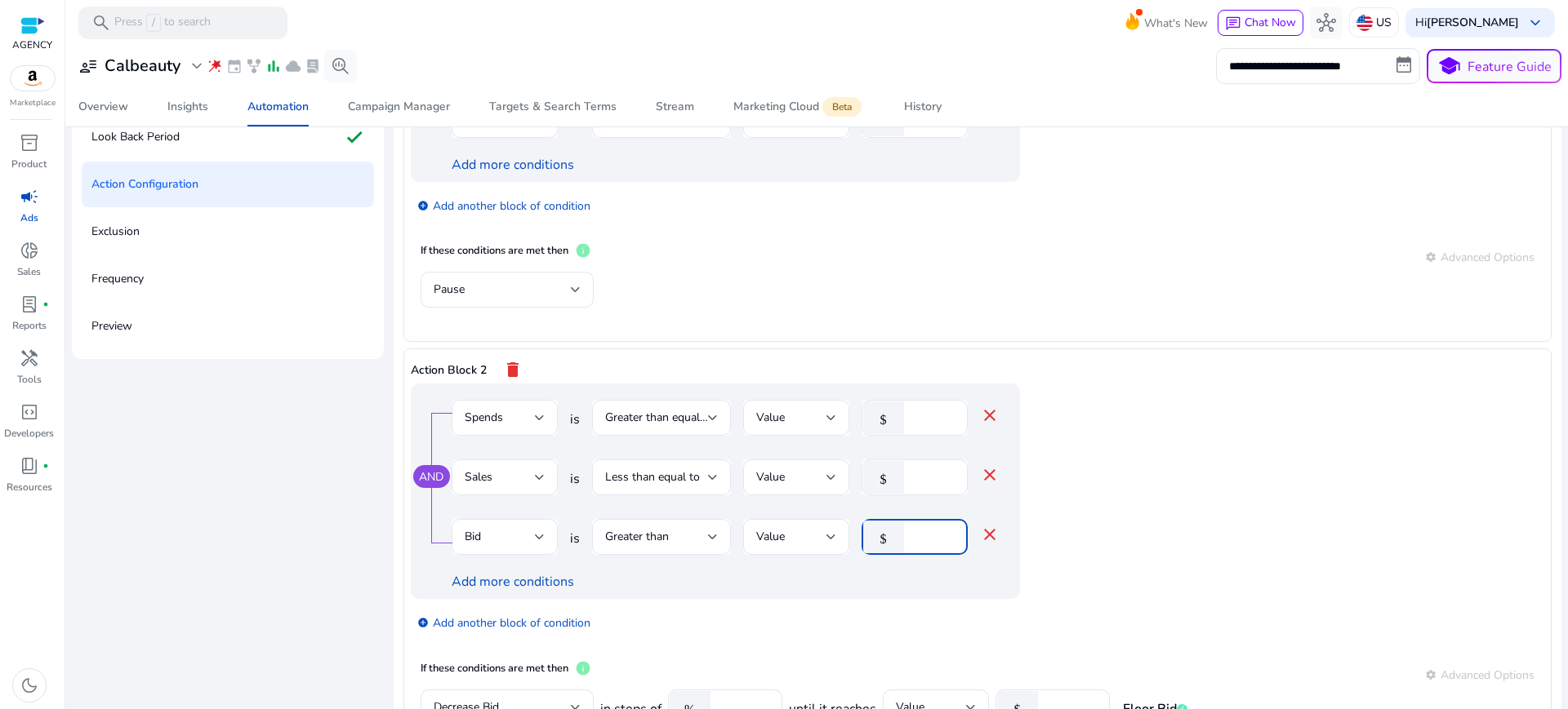
click at [912, 528] on input "*" at bounding box center [933, 537] width 42 height 18
type input "****"
click at [877, 599] on div "add_circle Add another block of condition" at bounding box center [748, 622] width 675 height 45
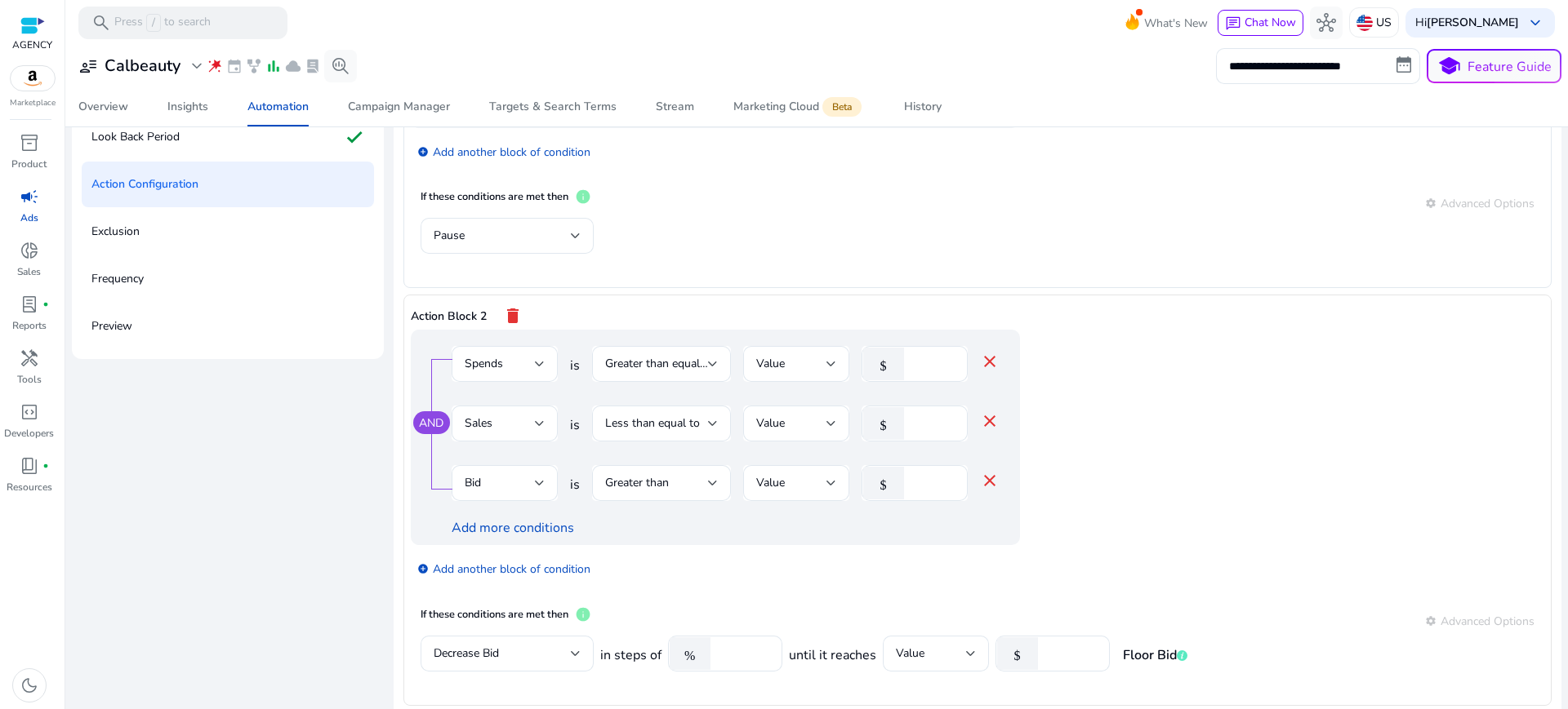
scroll to position [147, 0]
click at [1046, 641] on input "***" at bounding box center [1071, 650] width 50 height 18
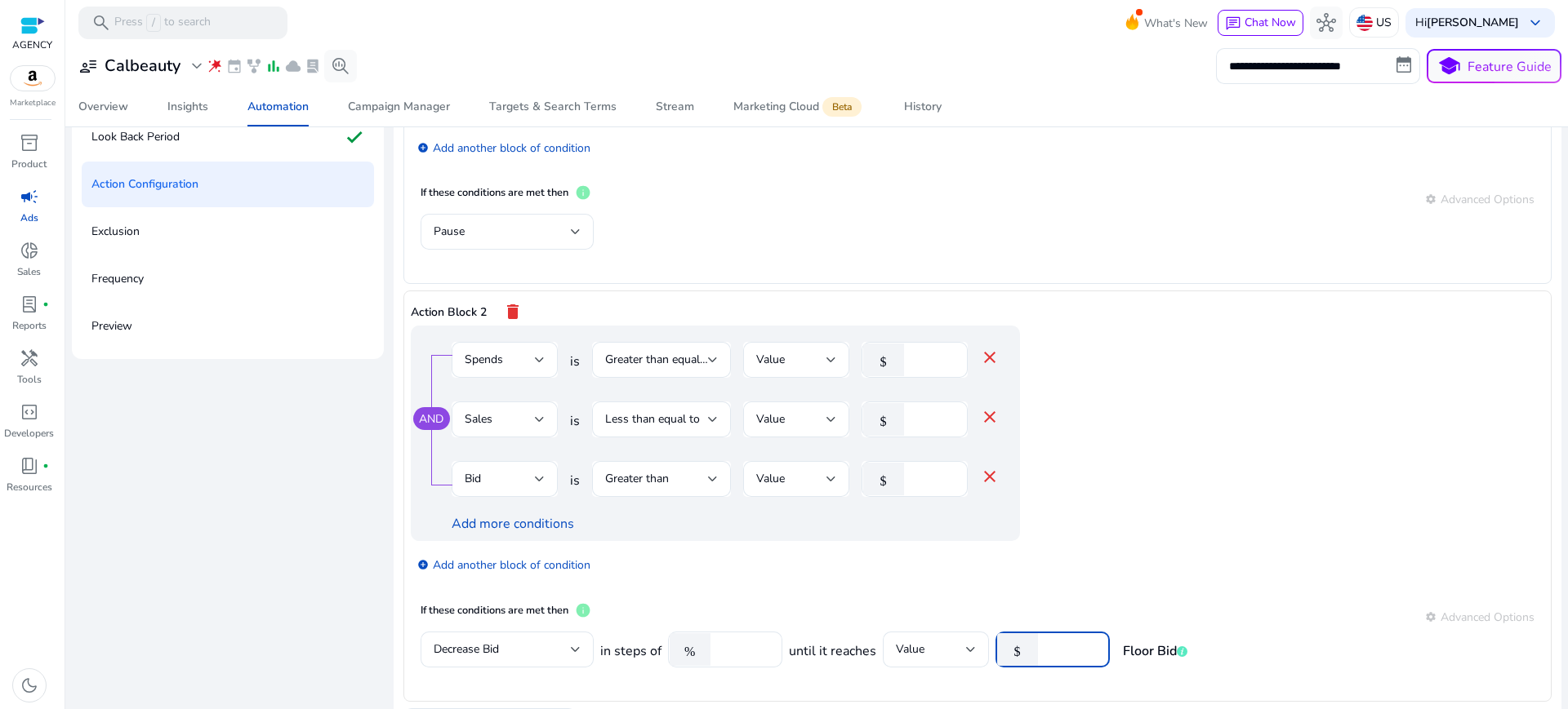
click at [1046, 641] on input "***" at bounding box center [1071, 650] width 50 height 18
type input "****"
click at [1183, 488] on app-ppc-editable-conditions "AND Spends is Greater than equal to Value $ ** close Sales is Less than equal t…" at bounding box center [978, 459] width 1134 height 267
click at [525, 555] on link "add_circle Add another block of condition" at bounding box center [503, 564] width 173 height 19
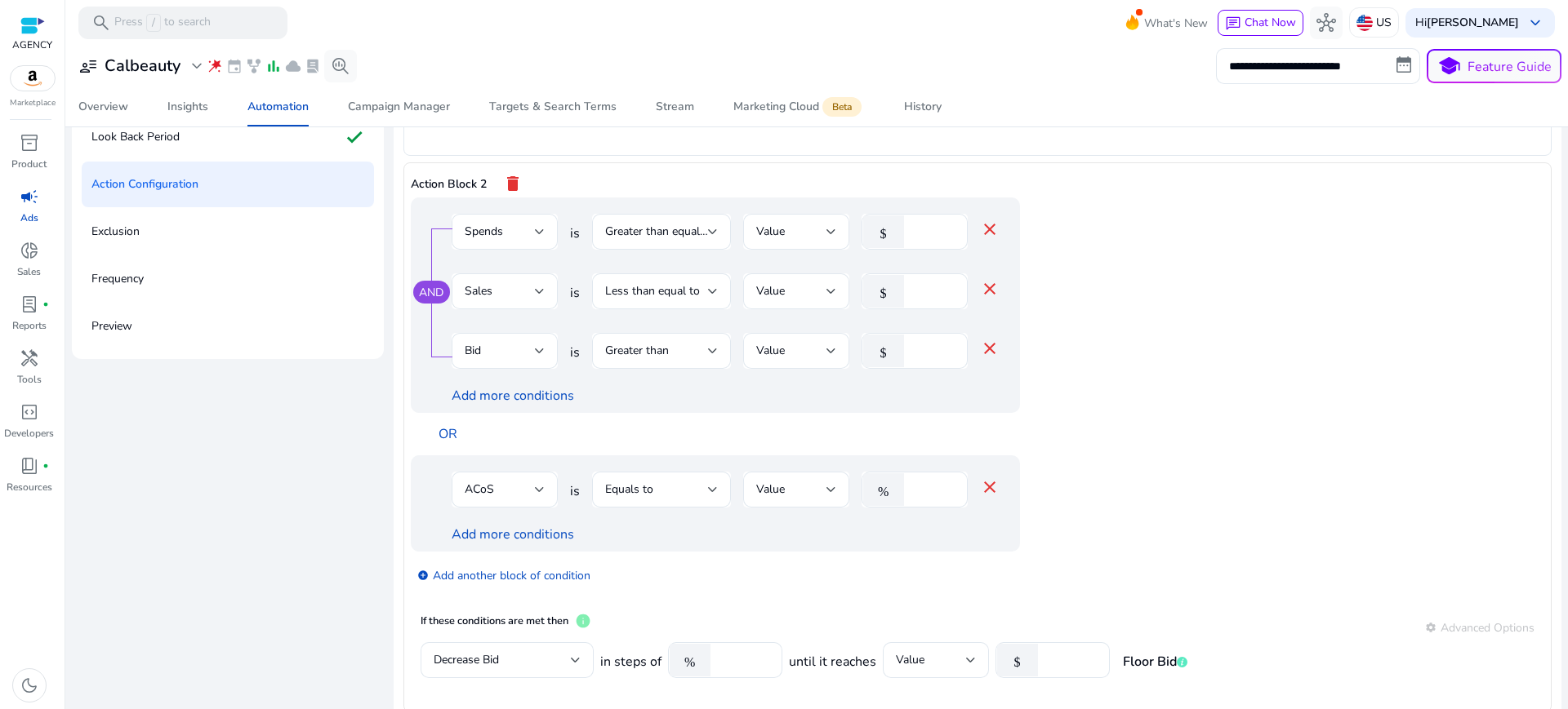
scroll to position [276, 0]
click at [620, 480] on span "Equals to" at bounding box center [629, 488] width 48 height 16
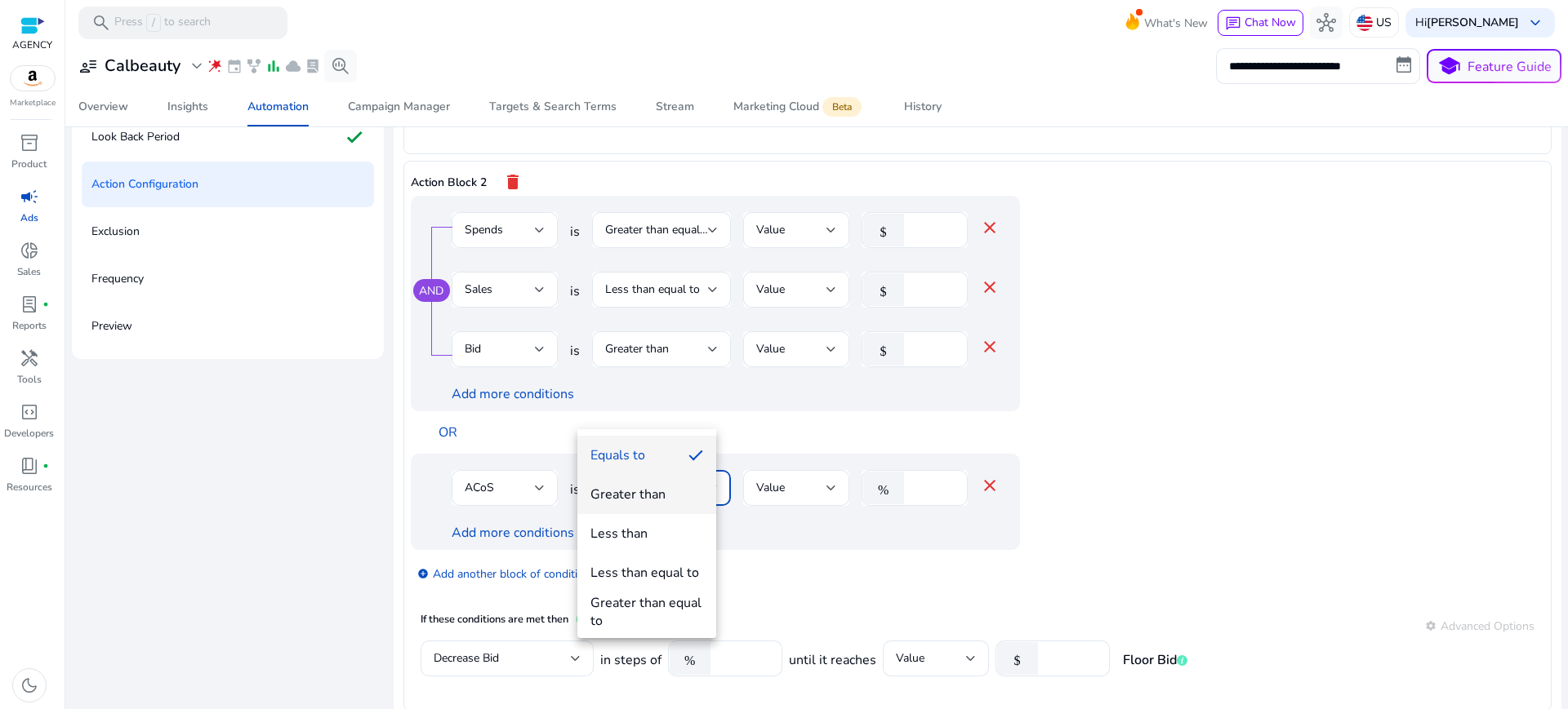
click at [617, 495] on div "Greater than" at bounding box center [628, 495] width 75 height 18
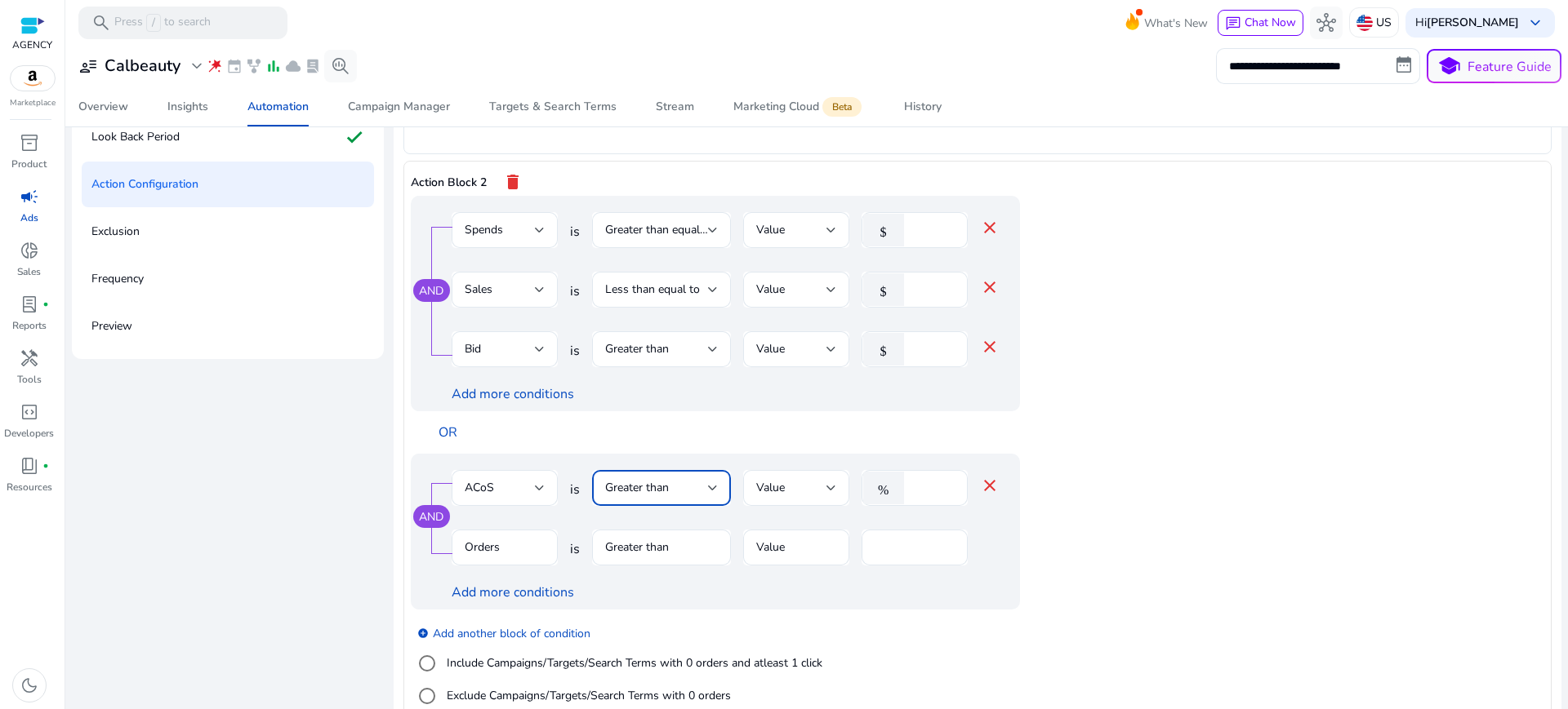
click at [656, 479] on div "Greater than" at bounding box center [657, 488] width 103 height 18
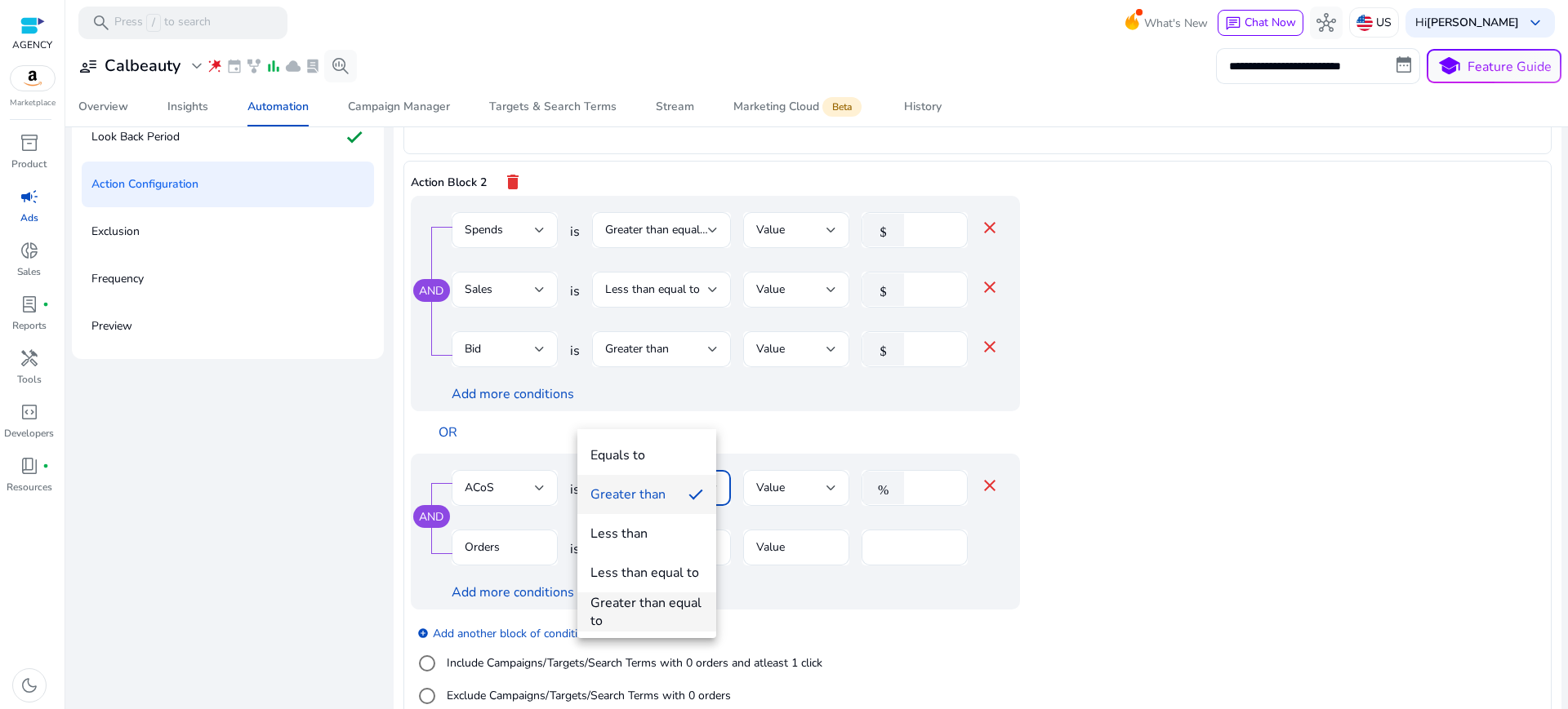
click at [634, 599] on div "Greater than equal to" at bounding box center [647, 612] width 113 height 36
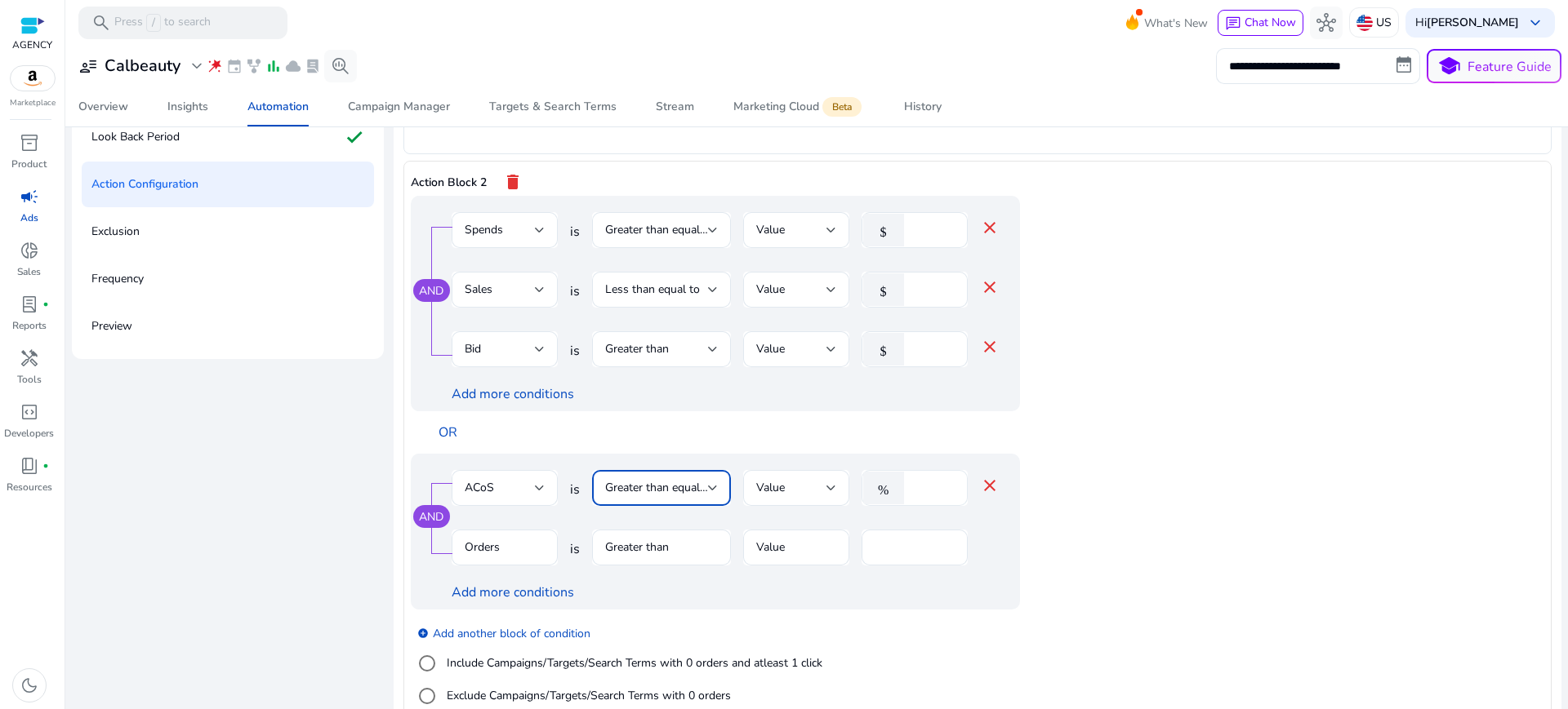
click at [916, 479] on input "****" at bounding box center [933, 488] width 42 height 18
type input "**"
click at [1174, 531] on app-ppc-editable-conditions "AND Spends is Greater than equal to Value $ ** close Sales is Less than equal t…" at bounding box center [978, 460] width 1134 height 530
click at [500, 530] on mat-form-field "Orders" at bounding box center [504, 557] width 106 height 53
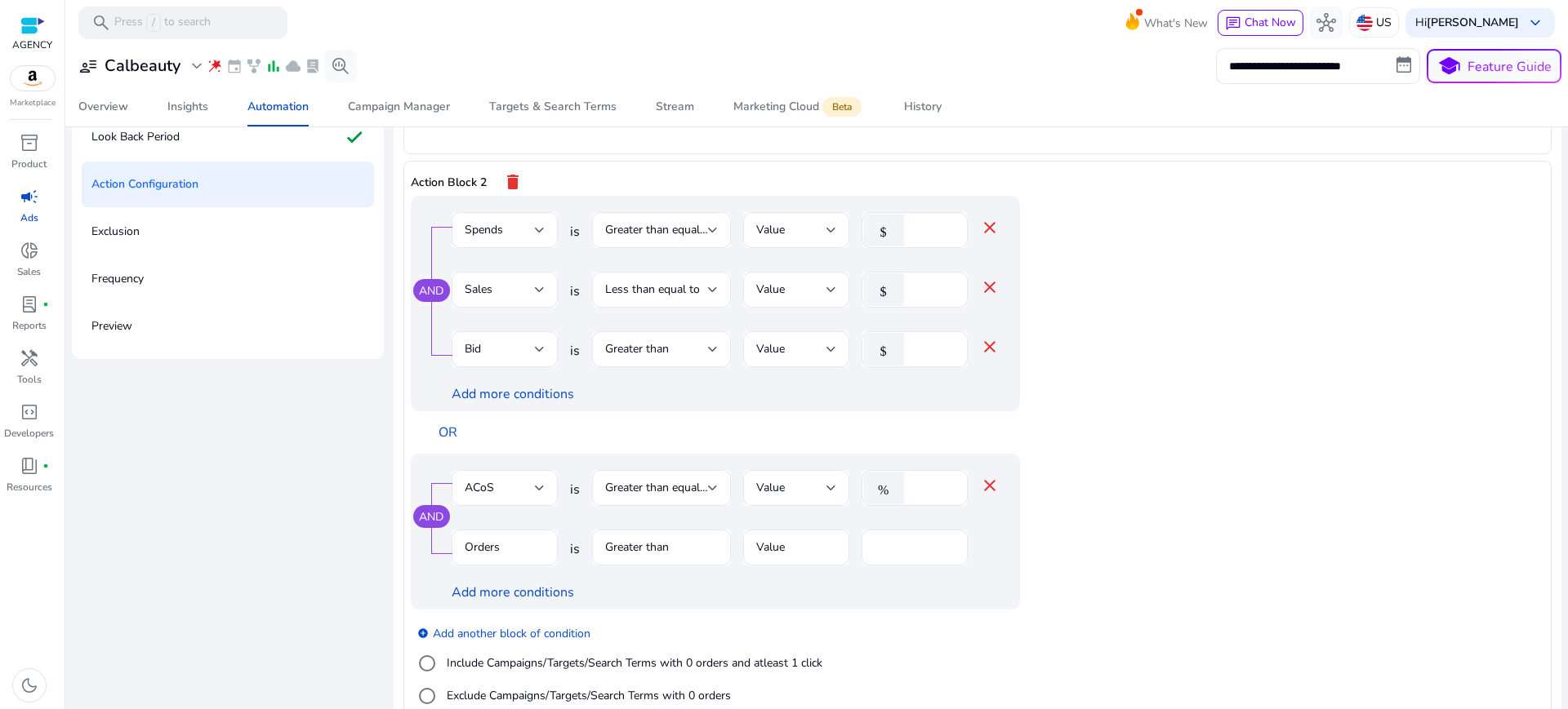
click at [480, 530] on mat-form-field "Orders" at bounding box center [504, 557] width 106 height 53
click at [479, 530] on mat-form-field "Orders" at bounding box center [504, 557] width 106 height 53
click at [473, 530] on mat-form-field "Orders" at bounding box center [504, 557] width 106 height 53
click at [536, 478] on div at bounding box center [540, 488] width 10 height 20
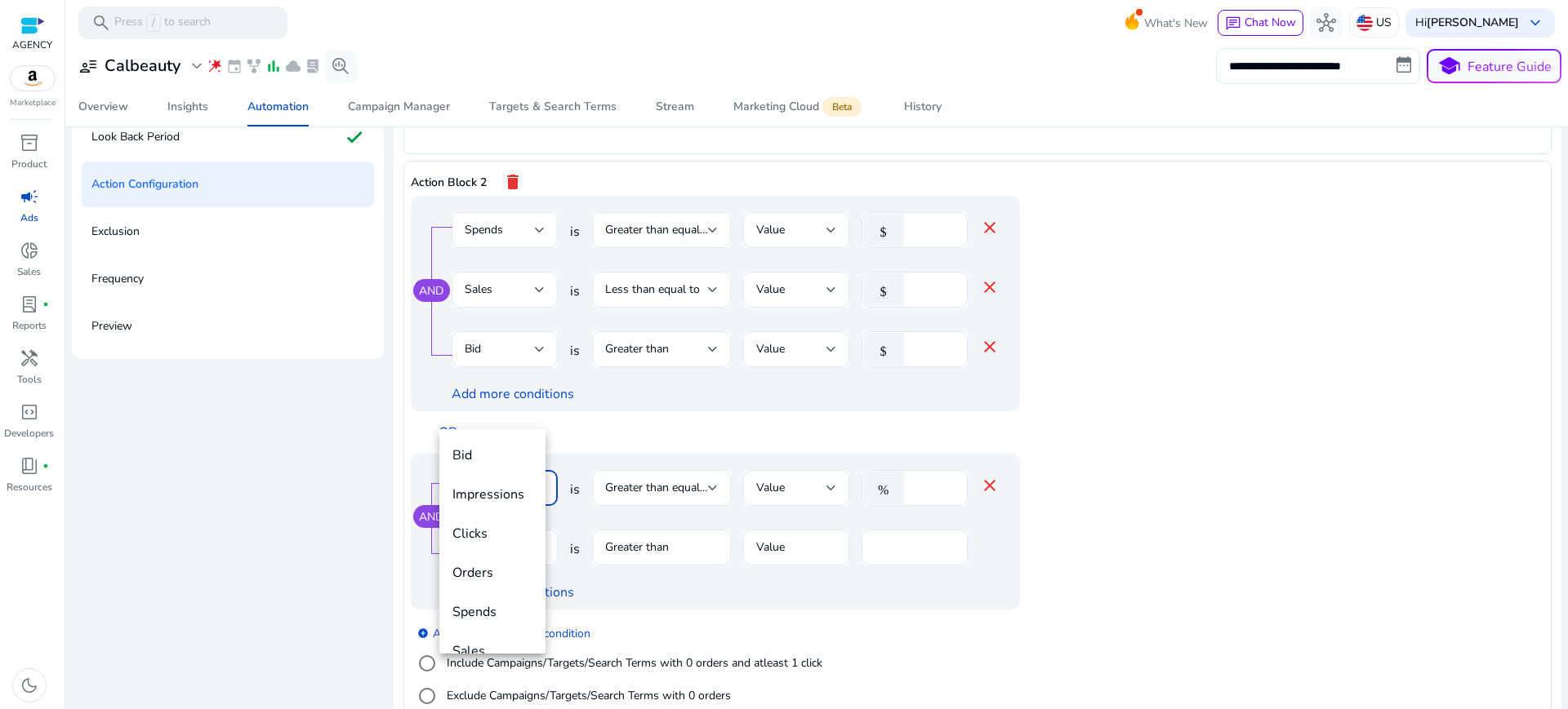
scroll to position [56, 0]
click at [472, 625] on span "ACoS" at bounding box center [478, 634] width 52 height 18
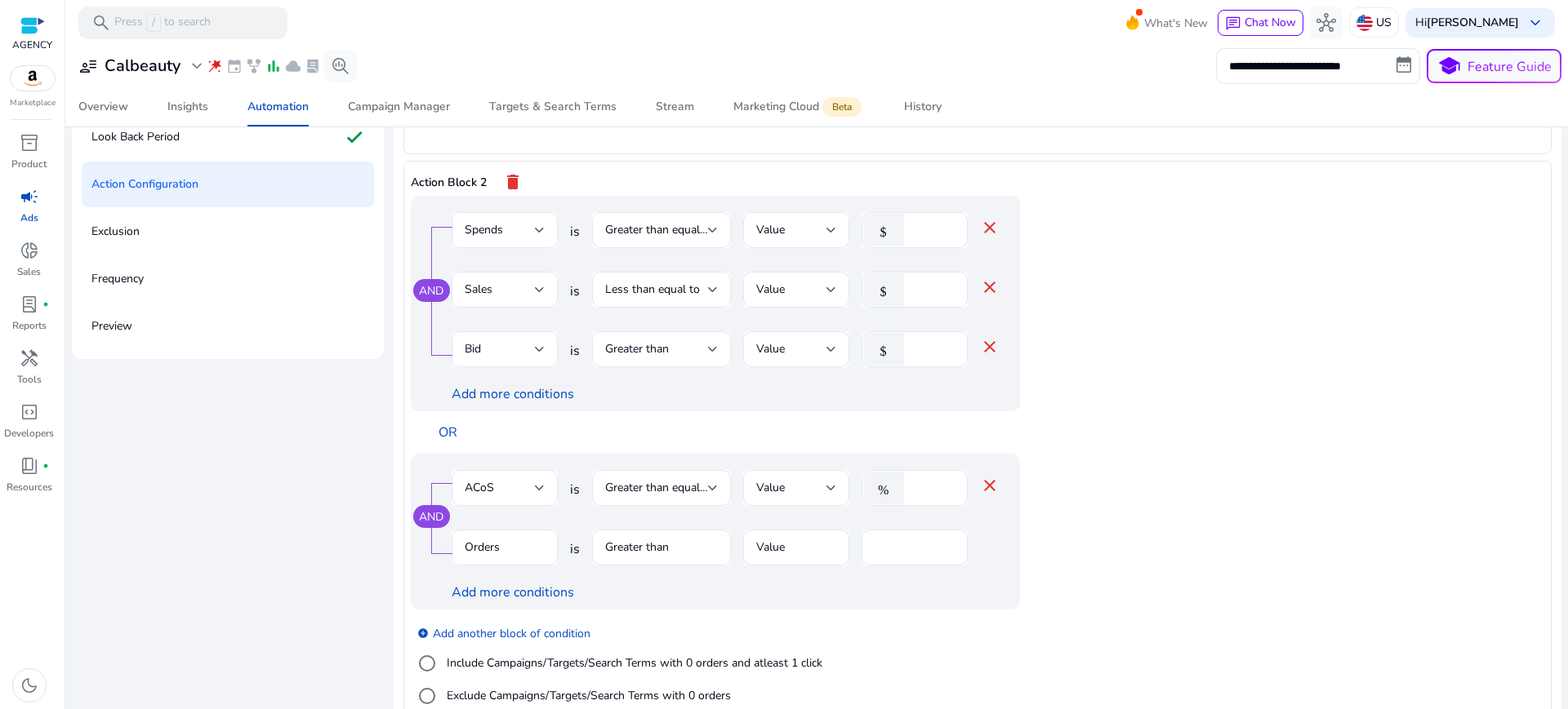
click at [639, 530] on mat-form-field "Greater than" at bounding box center [661, 557] width 139 height 53
click at [980, 476] on mat-icon "close" at bounding box center [990, 486] width 20 height 20
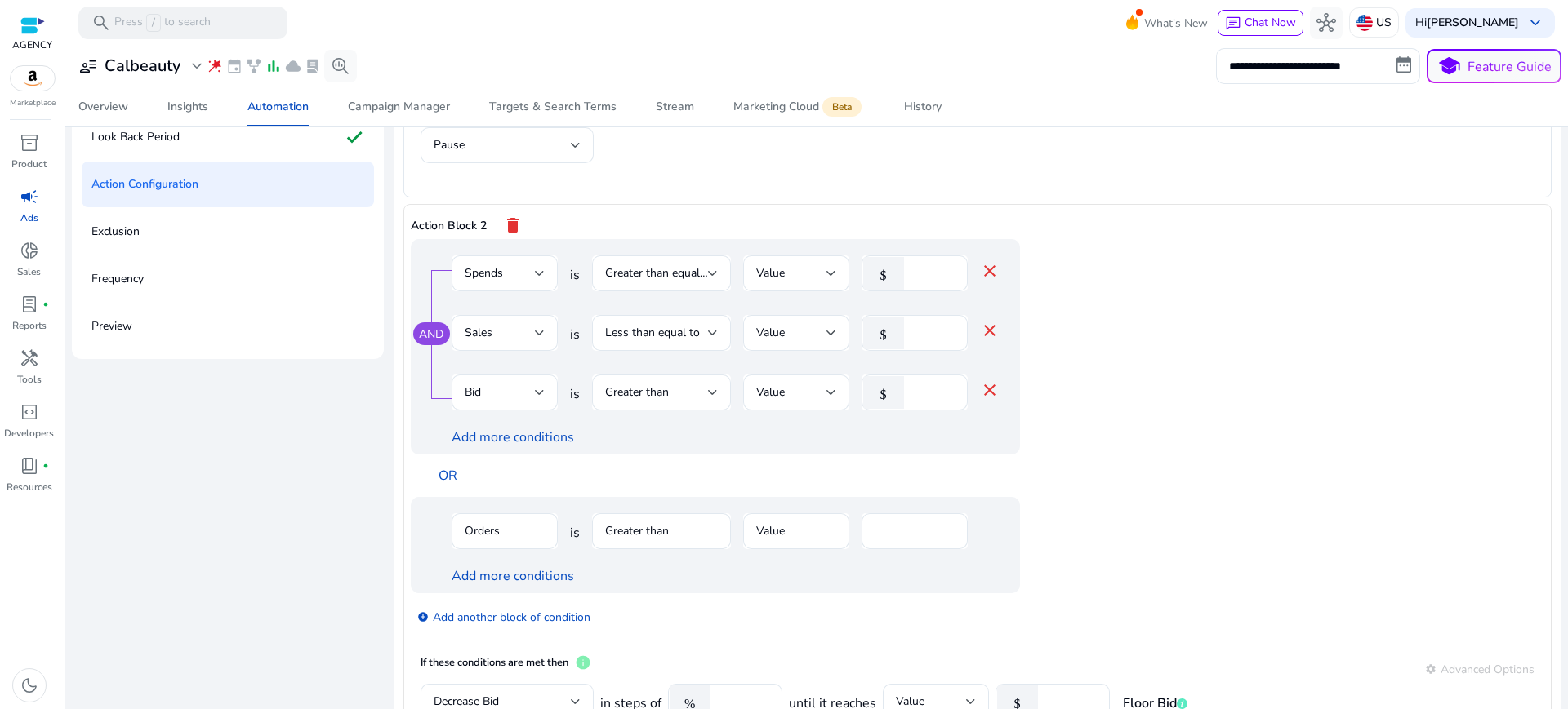
scroll to position [276, 0]
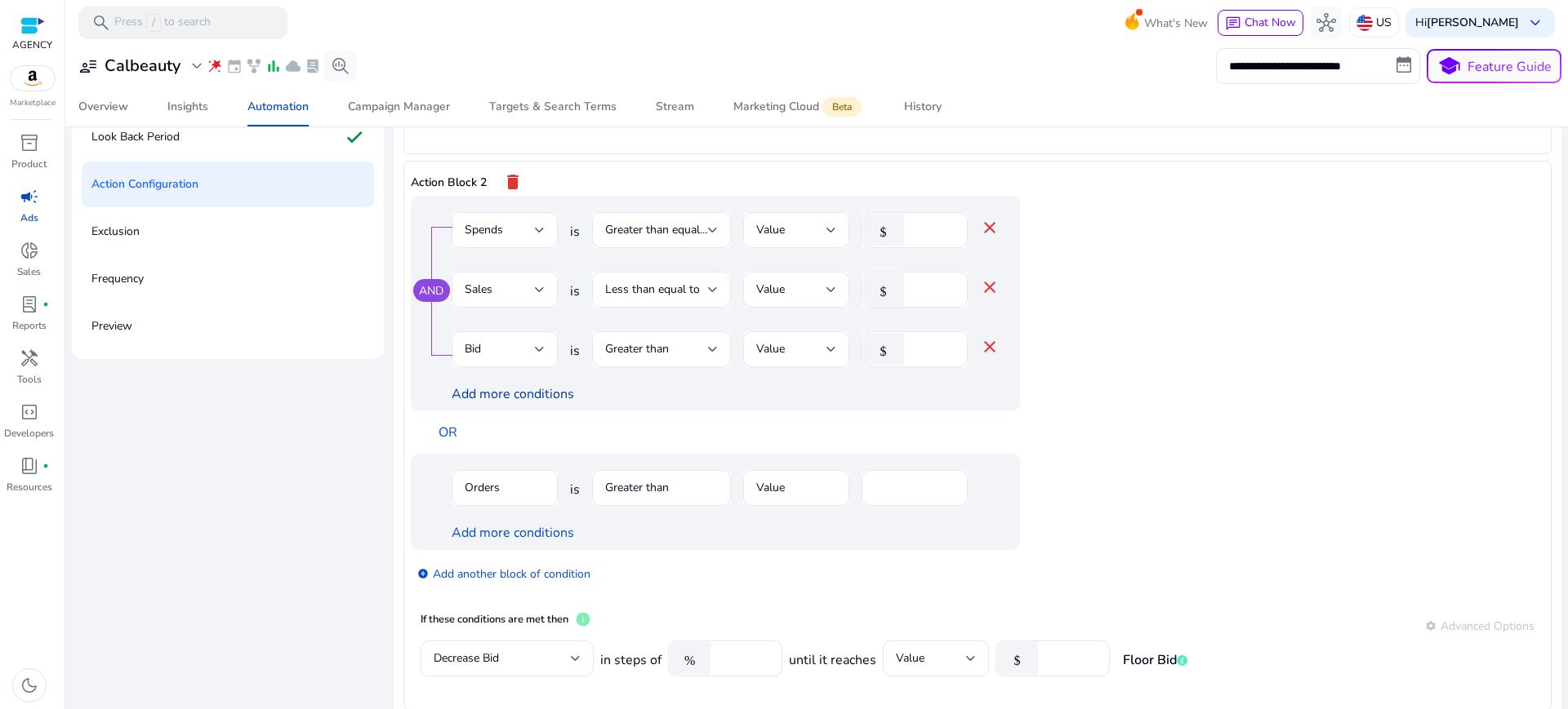
click at [507, 385] on link "Add more conditions" at bounding box center [513, 394] width 123 height 18
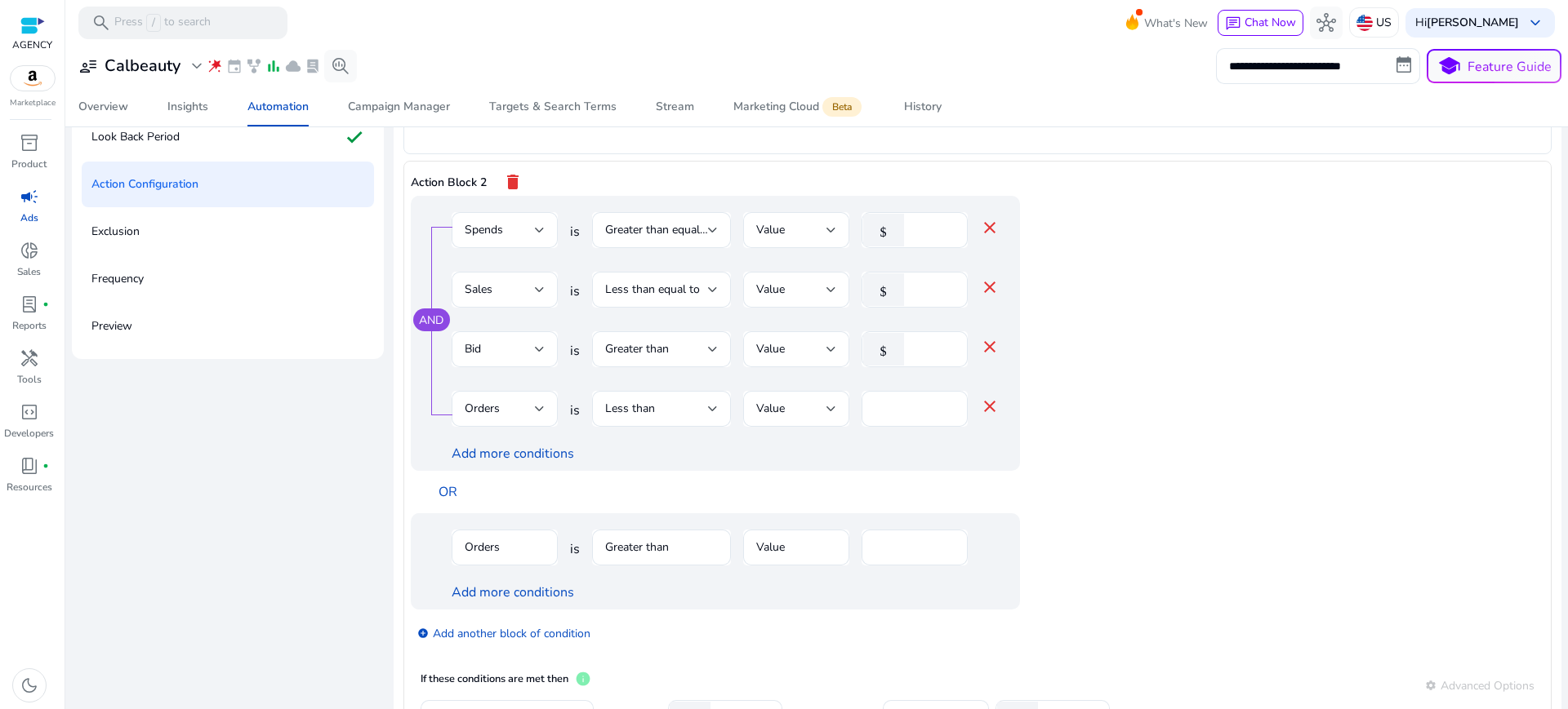
click at [980, 397] on mat-icon "close" at bounding box center [990, 407] width 20 height 20
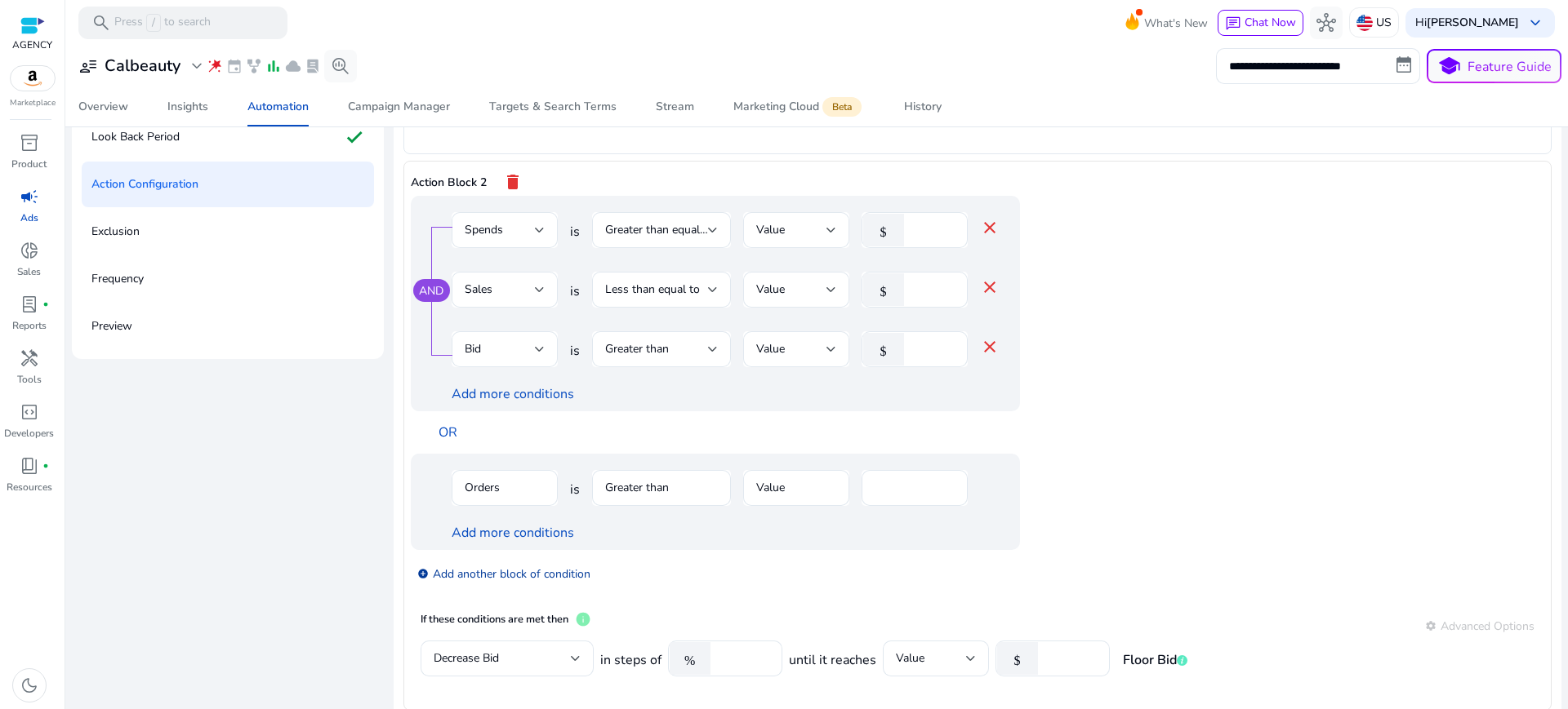
click at [469, 564] on link "add_circle Add another block of condition" at bounding box center [503, 573] width 173 height 19
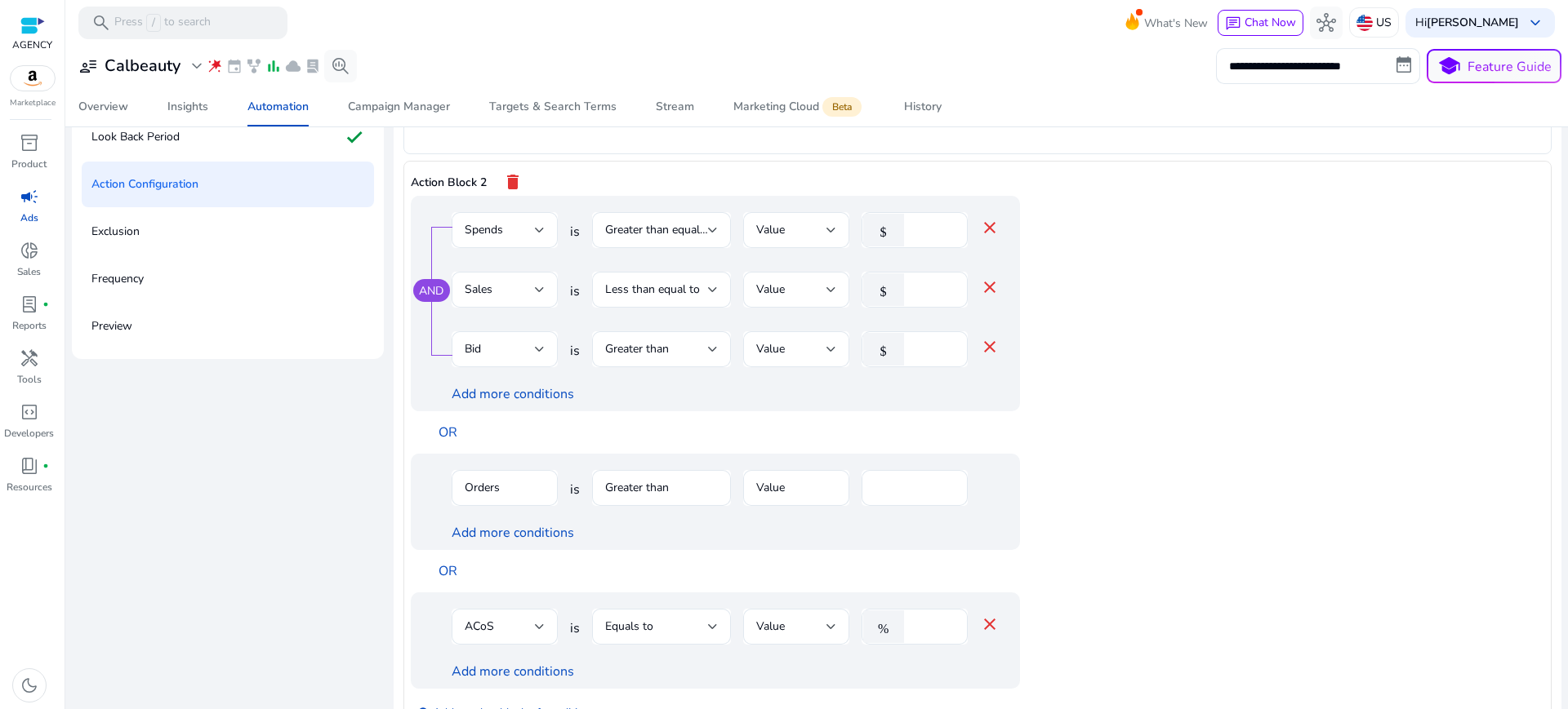
click at [1196, 462] on app-ppc-editable-conditions "AND Spends is Greater than equal to Value $ ** close Sales is Less than equal t…" at bounding box center [978, 467] width 1134 height 544
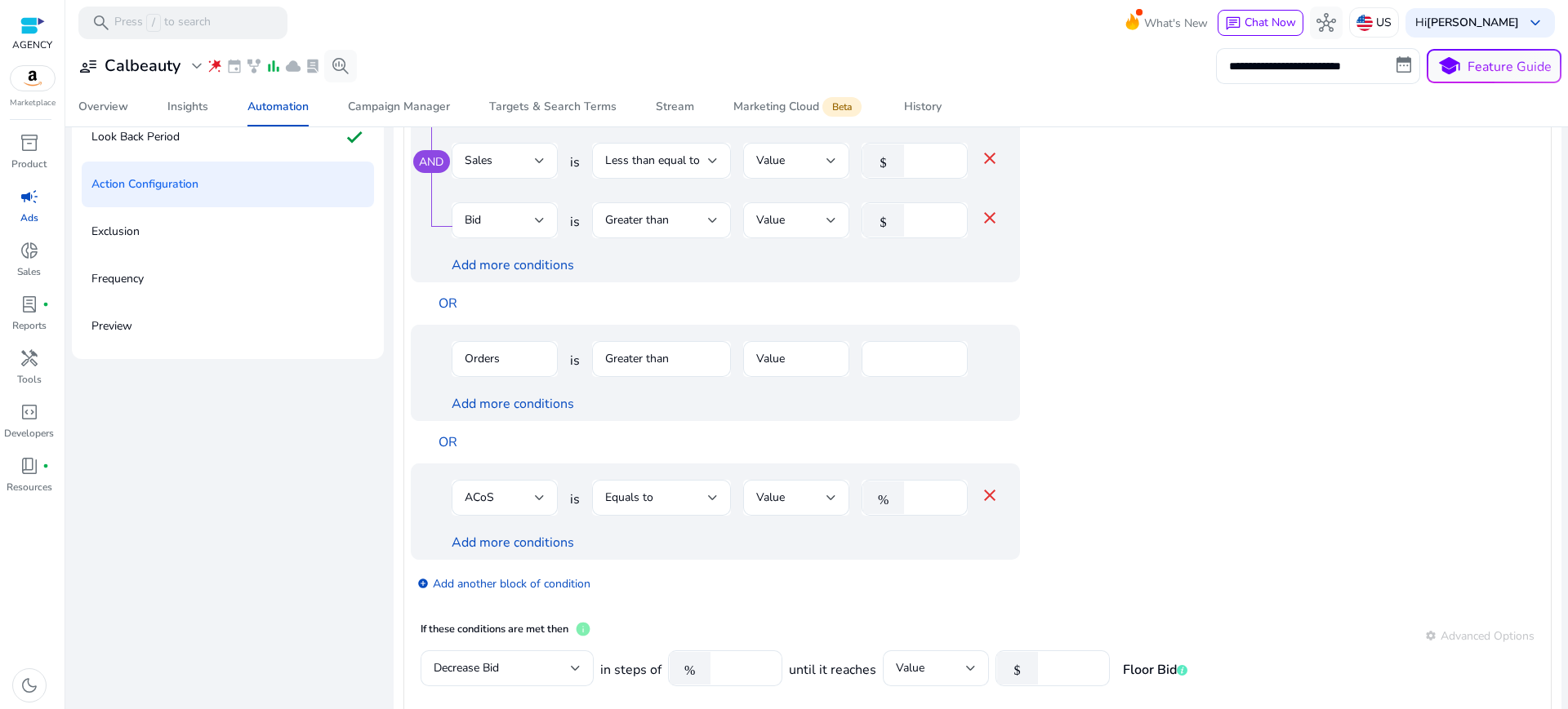
scroll to position [407, 0]
click at [980, 485] on mat-icon "close" at bounding box center [990, 495] width 20 height 20
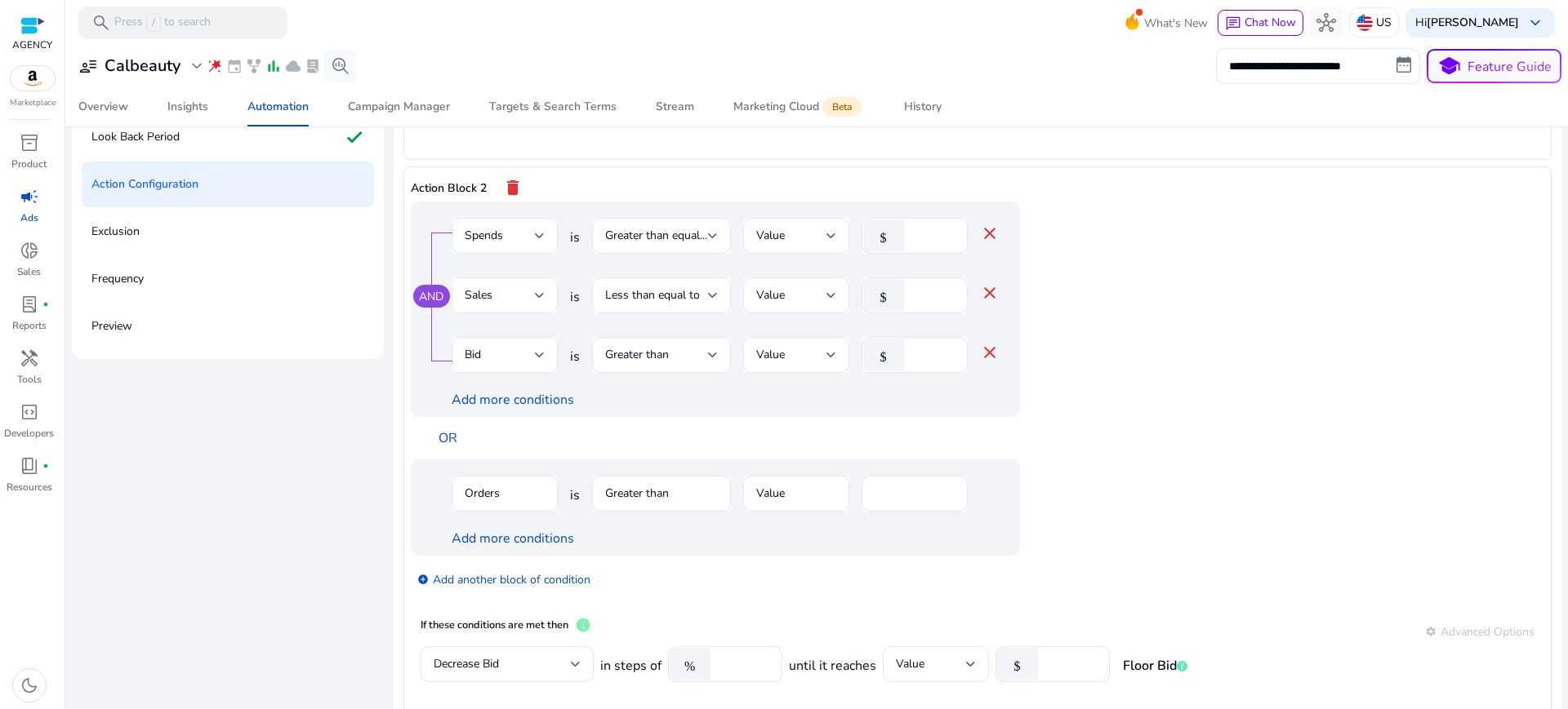
scroll to position [276, 0]
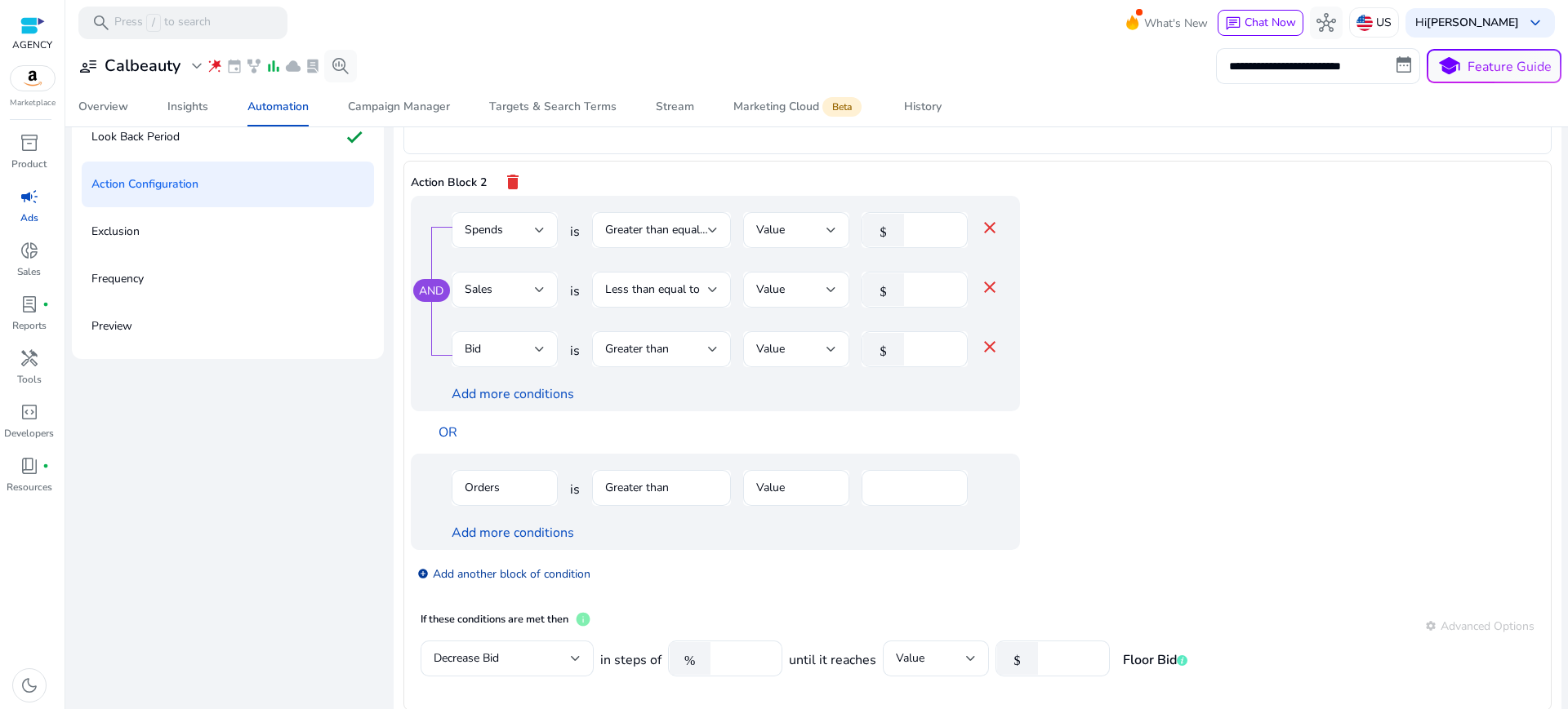
click at [498, 564] on link "add_circle Add another block of condition" at bounding box center [503, 573] width 173 height 19
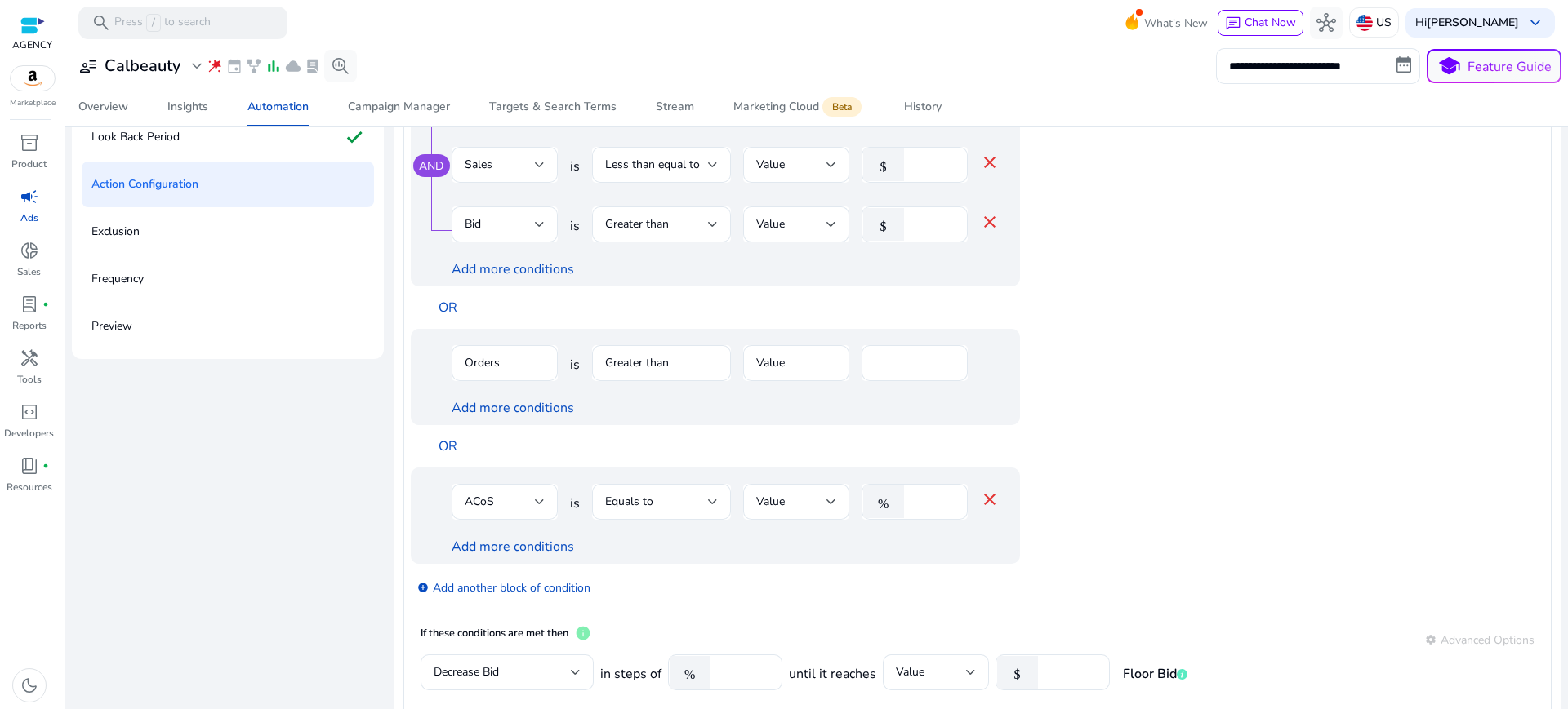
scroll to position [407, 0]
click at [980, 485] on mat-icon "close" at bounding box center [990, 495] width 20 height 20
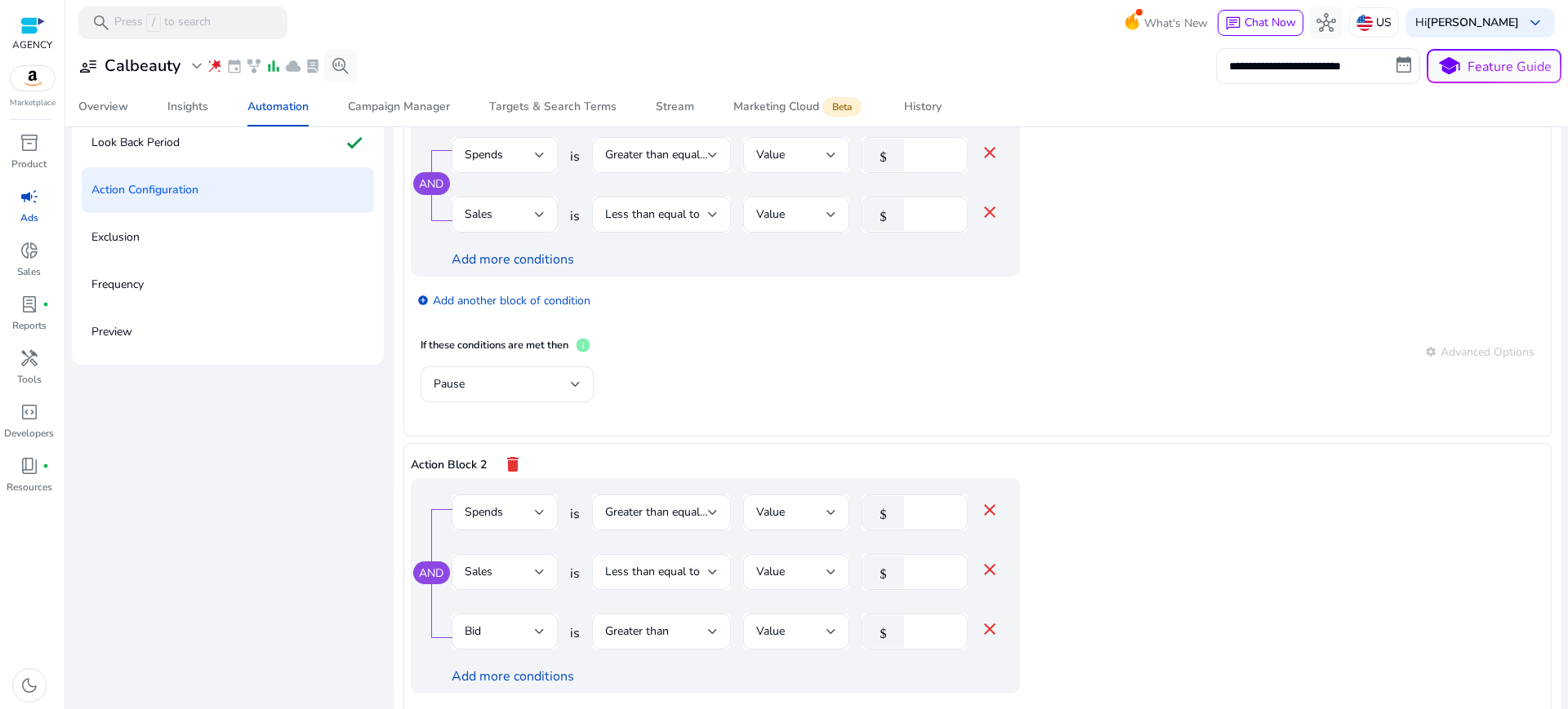
scroll to position [192, 0]
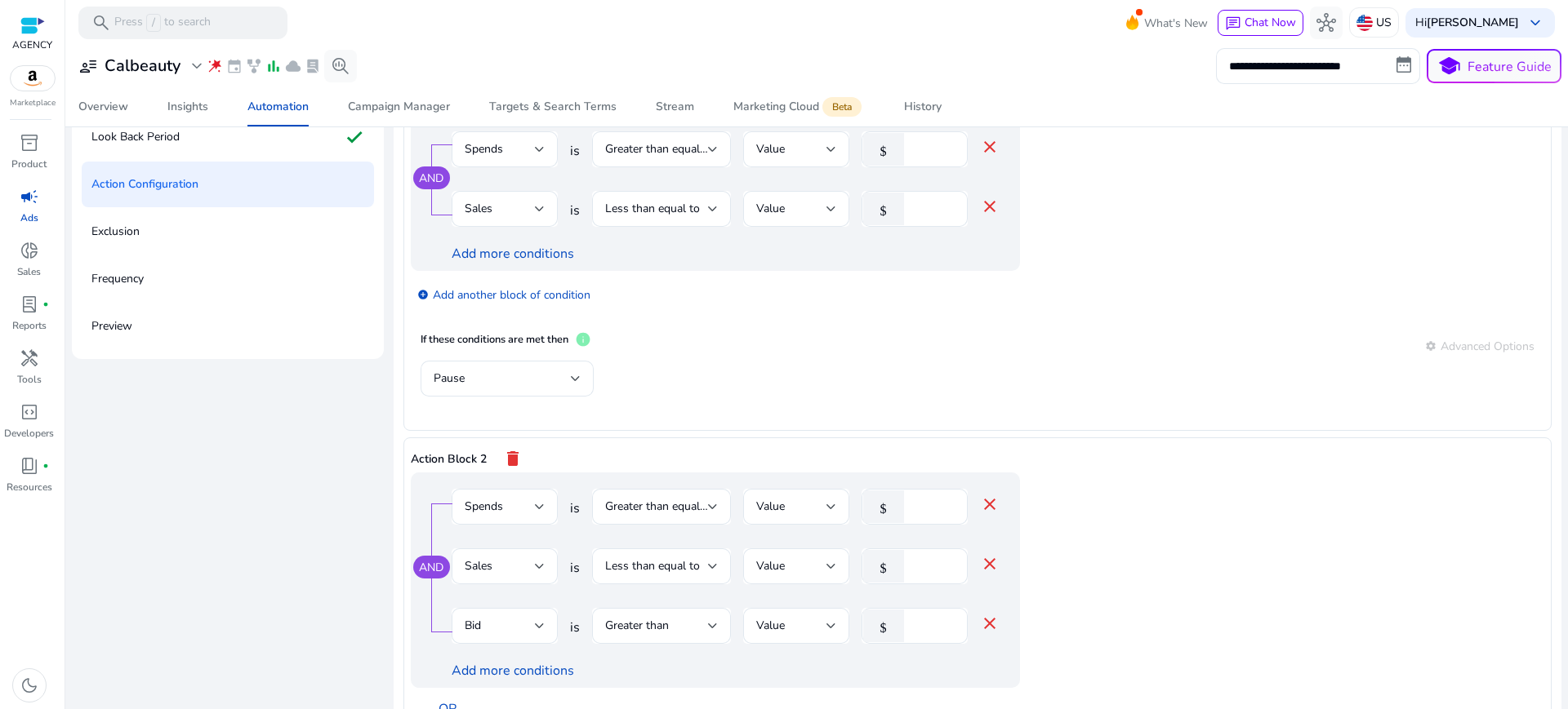
drag, startPoint x: 477, startPoint y: 389, endPoint x: 508, endPoint y: 404, distance: 34.4
click at [478, 445] on div "Action Block 2 delete" at bounding box center [978, 459] width 1134 height 28
click at [503, 445] on mat-icon "delete" at bounding box center [513, 459] width 20 height 28
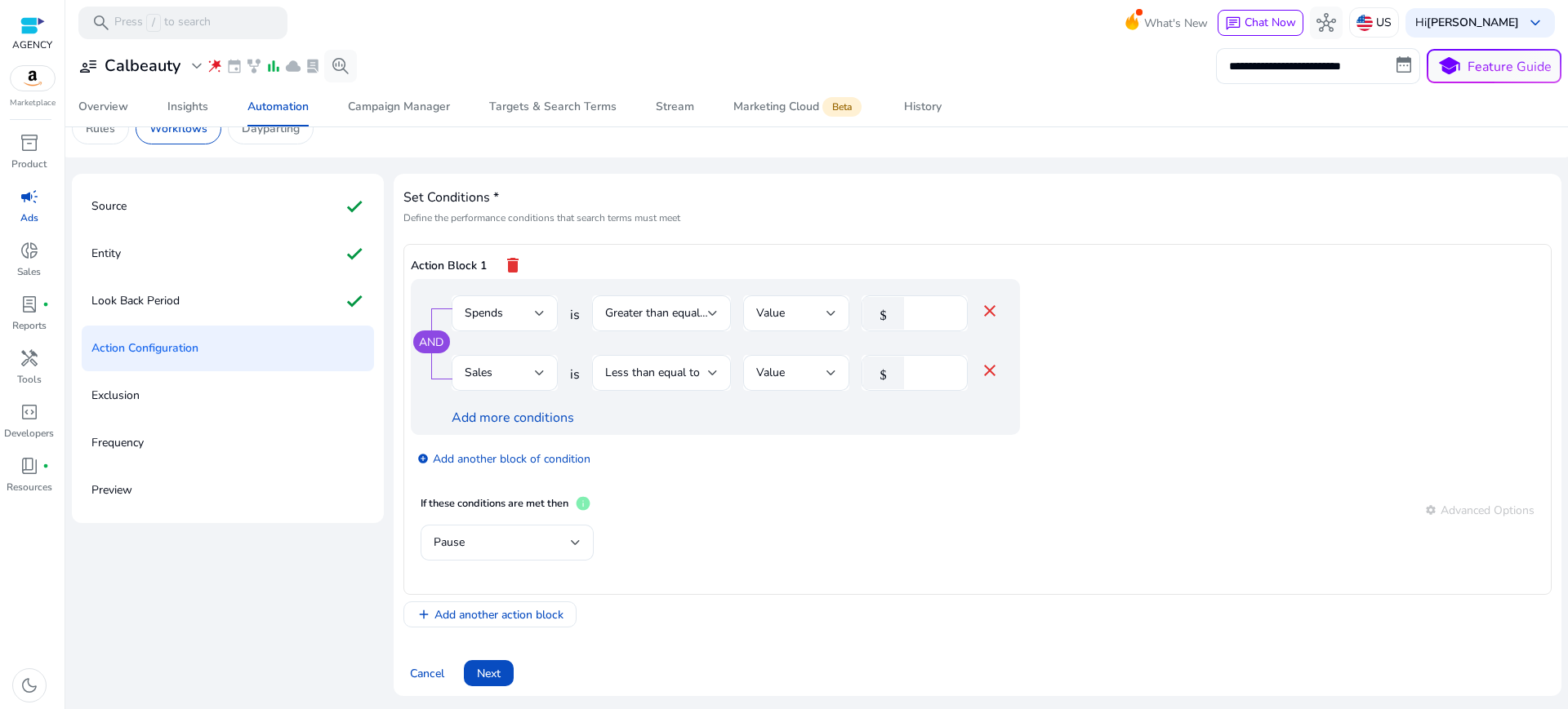
scroll to position [0, 0]
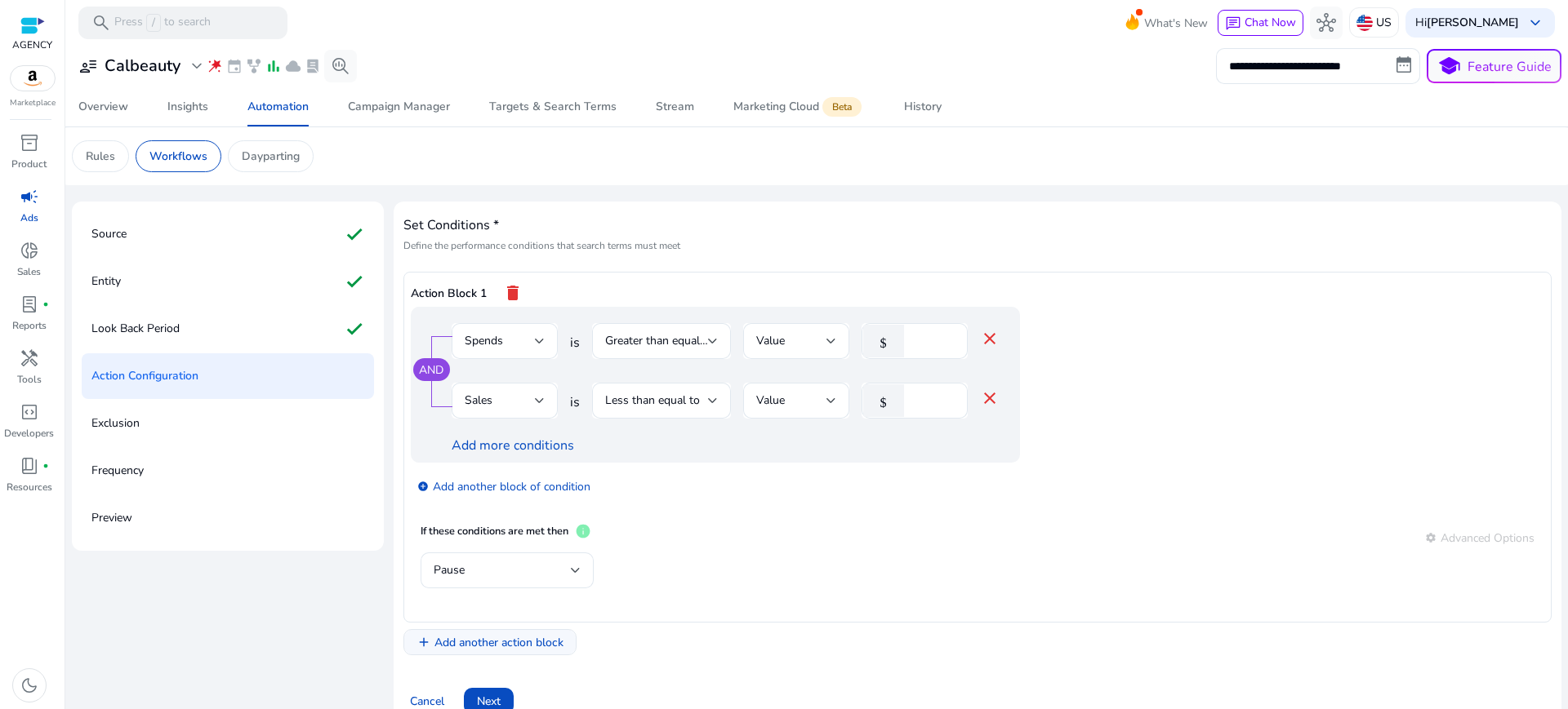
click at [494, 634] on span "Add another action block" at bounding box center [499, 642] width 129 height 17
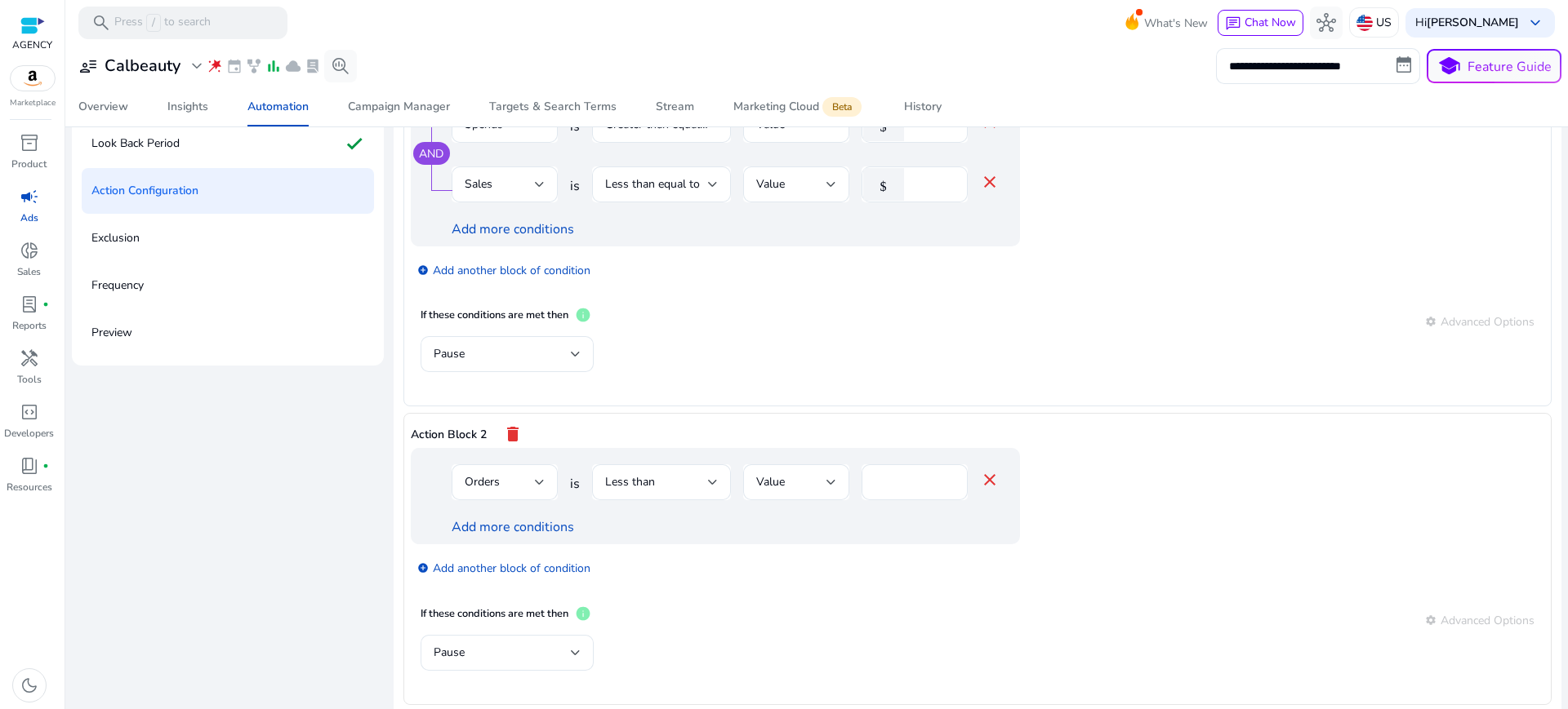
scroll to position [192, 0]
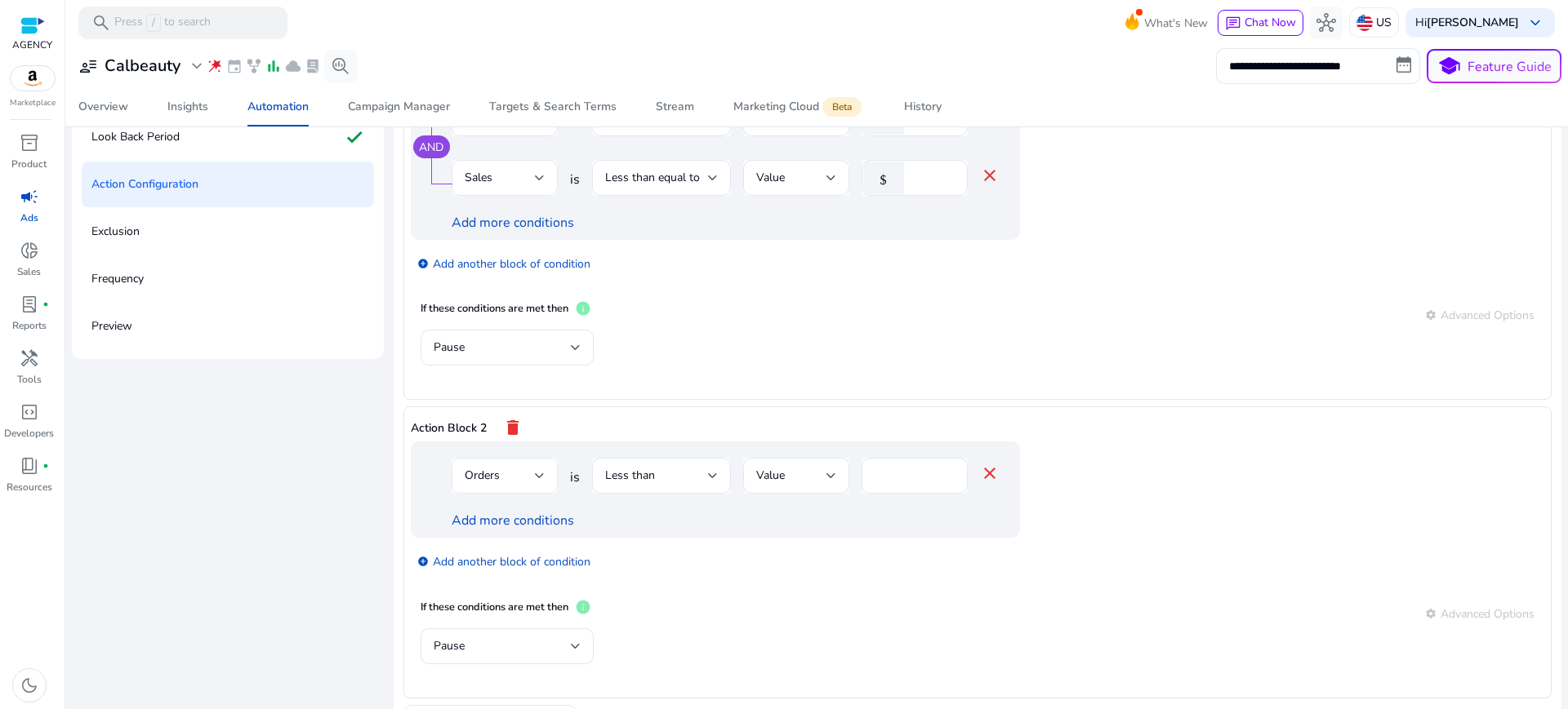
click at [493, 467] on div "Orders" at bounding box center [499, 476] width 70 height 18
click at [476, 614] on span "Spends" at bounding box center [492, 612] width 80 height 18
click at [912, 467] on input "*" at bounding box center [933, 476] width 42 height 18
click at [851, 599] on div "If these conditions are met then info settings Advanced Options" at bounding box center [978, 614] width 1114 height 30
click at [912, 467] on input "**" at bounding box center [933, 476] width 42 height 18
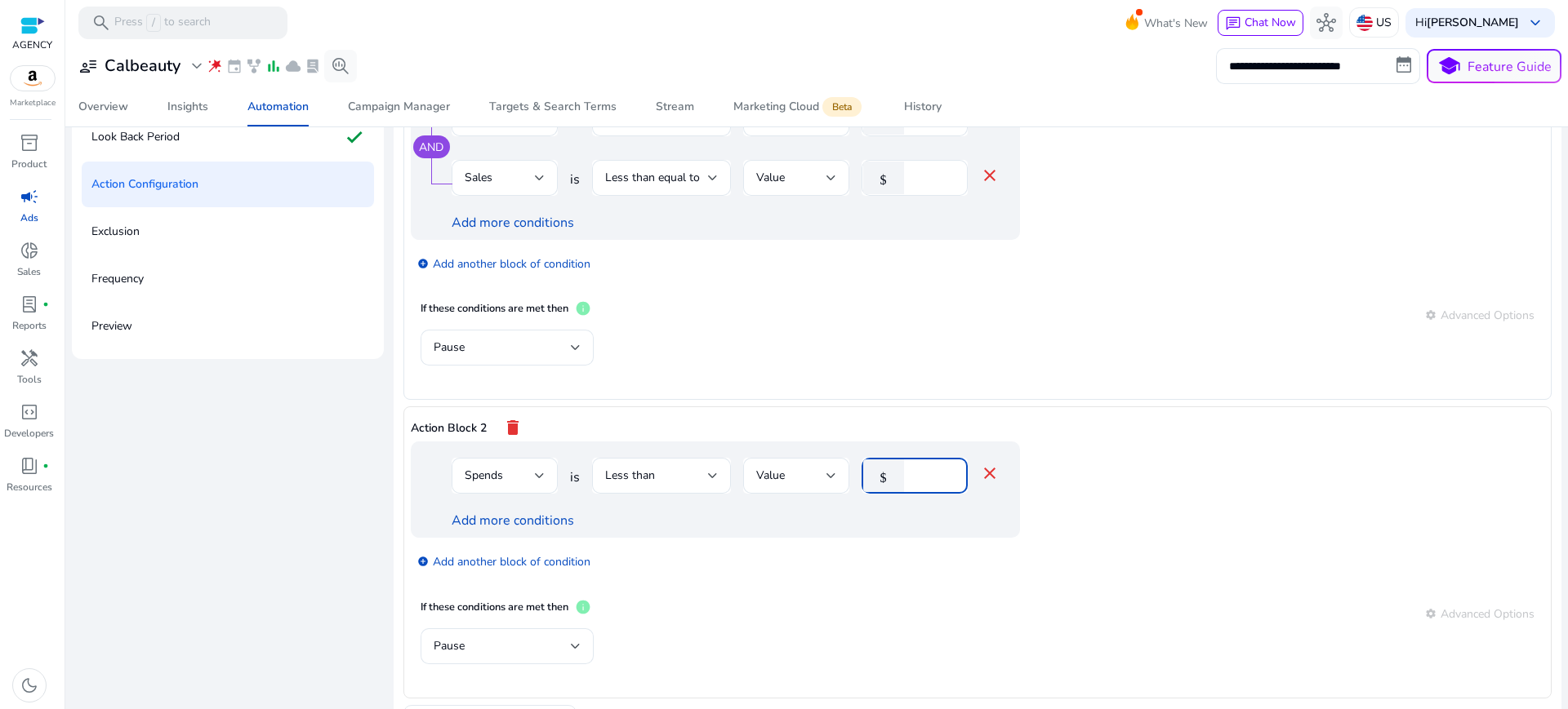
click at [912, 467] on input "**" at bounding box center [933, 476] width 42 height 18
type input "*"
click at [892, 538] on div "add_circle Add another block of condition" at bounding box center [748, 561] width 675 height 45
click at [642, 467] on div "Less than" at bounding box center [657, 476] width 103 height 18
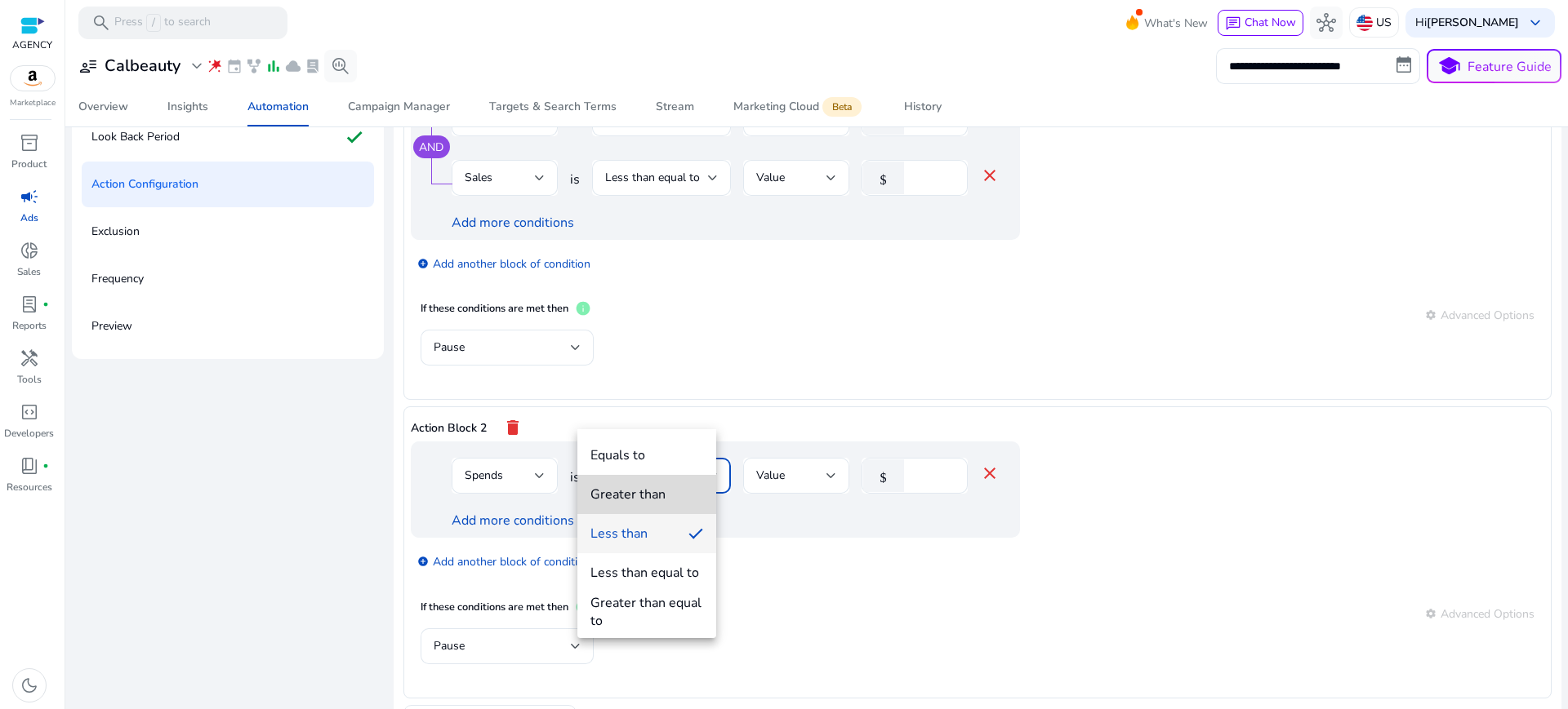
click at [652, 488] on div "Greater than" at bounding box center [628, 495] width 75 height 18
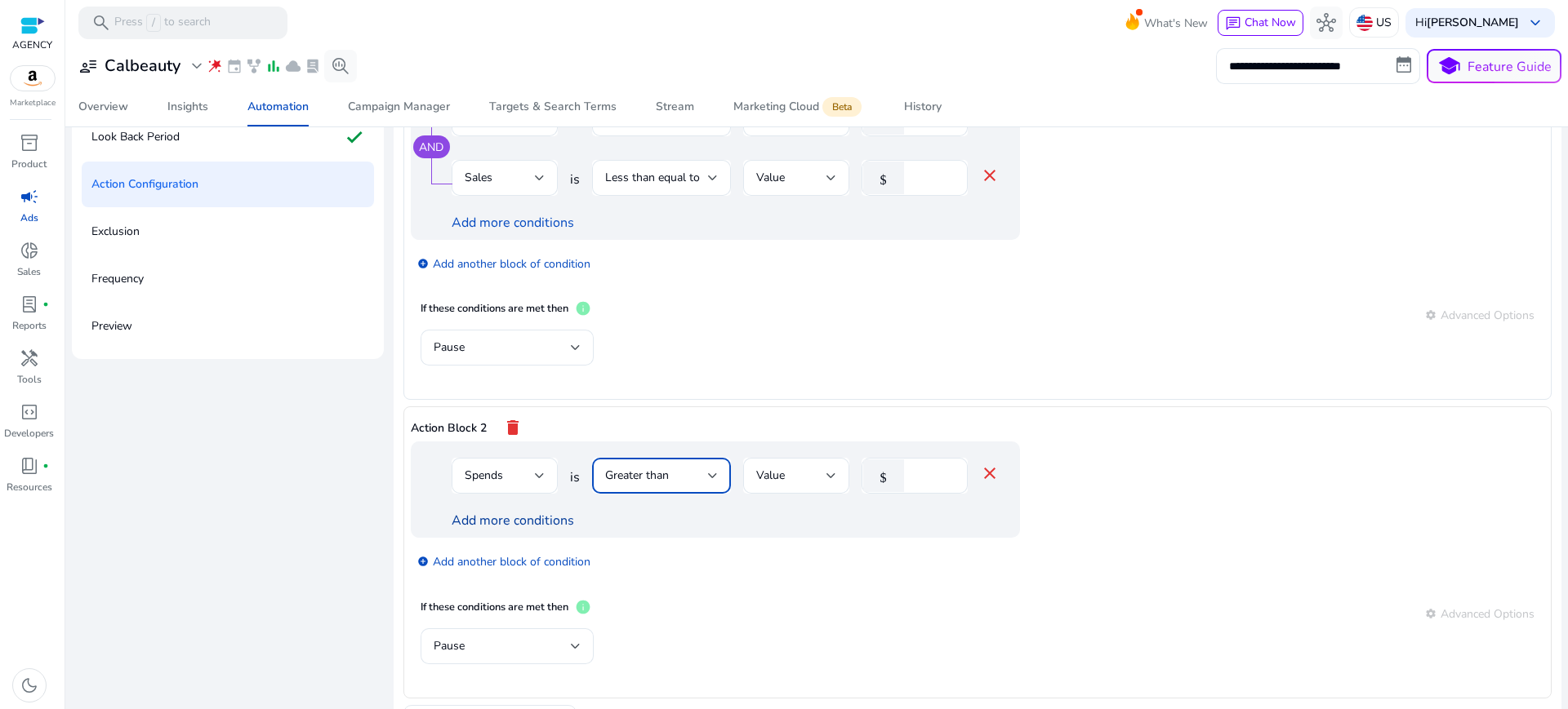
click at [465, 512] on link "Add more conditions" at bounding box center [513, 520] width 123 height 18
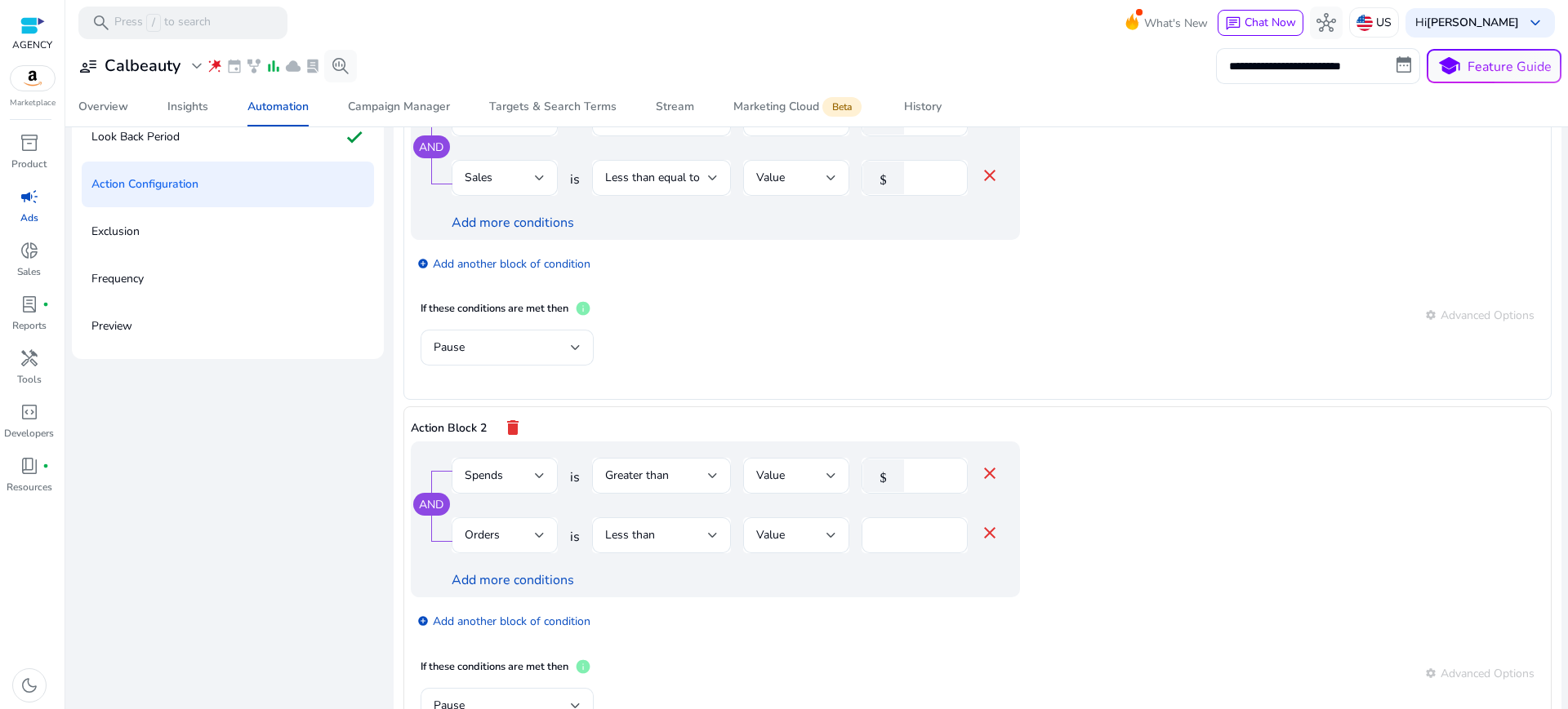
click at [476, 527] on span "Orders" at bounding box center [482, 535] width 36 height 16
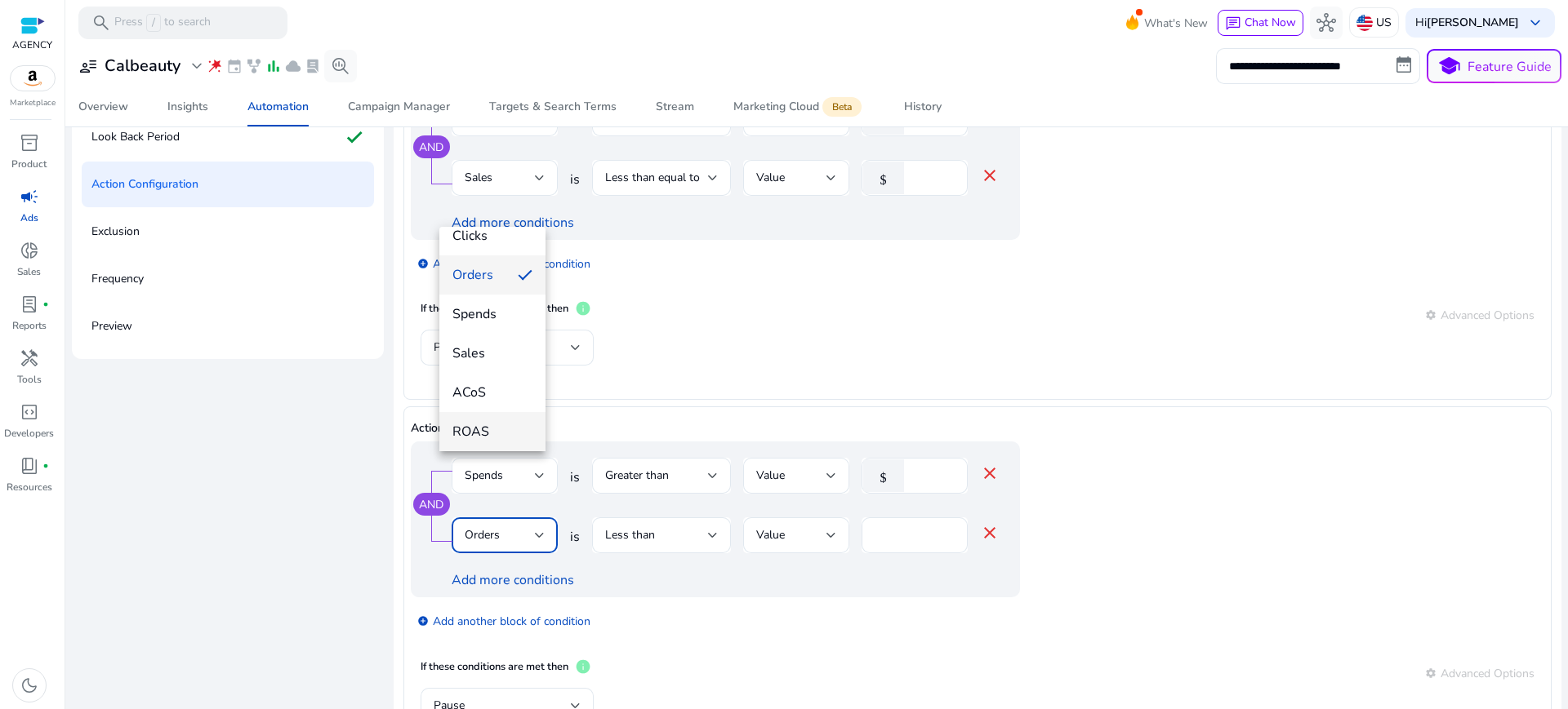
scroll to position [102, 0]
click at [477, 354] on span "Sales" at bounding box center [492, 347] width 80 height 18
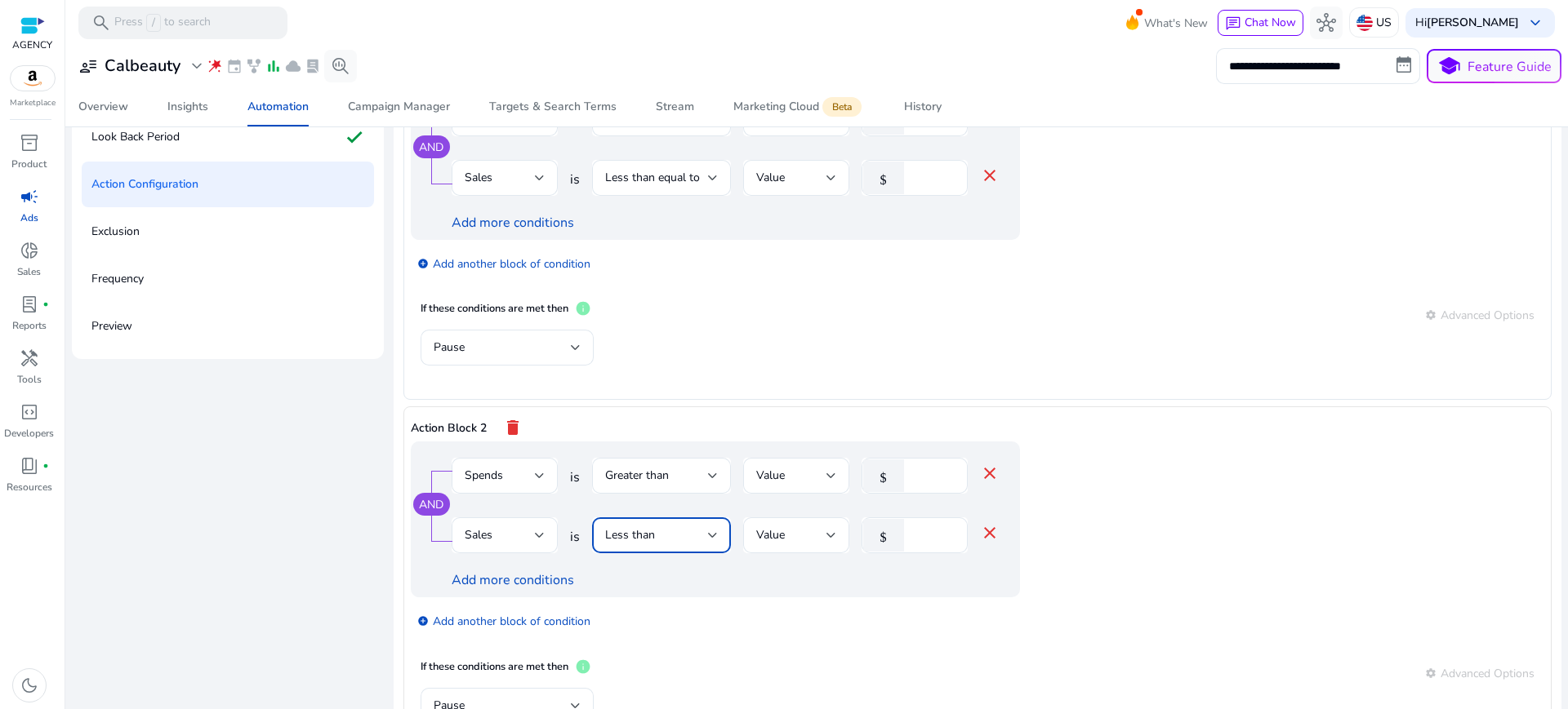
click at [679, 526] on div "Less than" at bounding box center [657, 535] width 103 height 18
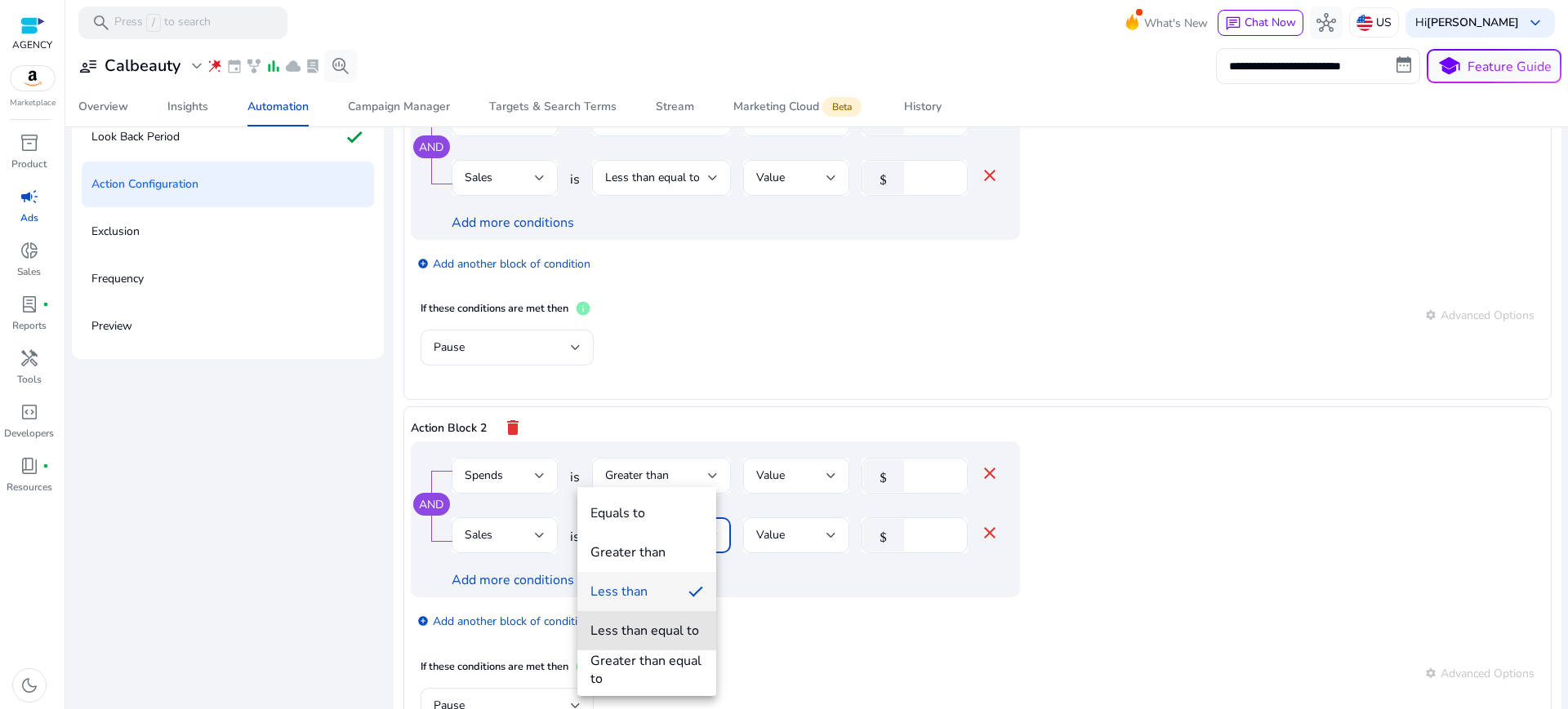
drag, startPoint x: 630, startPoint y: 629, endPoint x: 795, endPoint y: 536, distance: 189.4
click at [630, 630] on div "Less than equal to" at bounding box center [645, 631] width 109 height 18
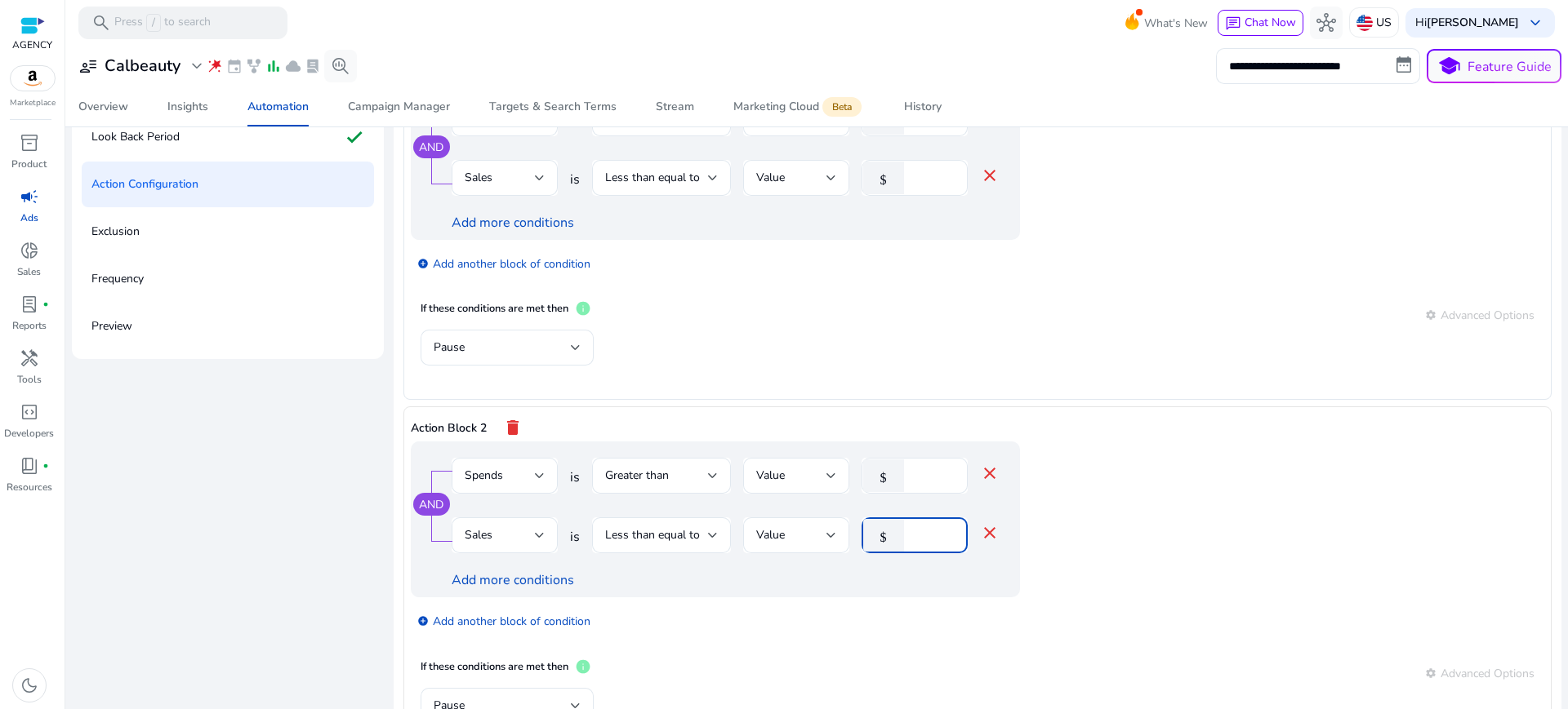
click at [912, 526] on input "*" at bounding box center [933, 535] width 42 height 18
type input "**"
click at [879, 597] on div "add_circle Add another block of condition" at bounding box center [748, 620] width 675 height 45
click at [517, 467] on div "Spends" at bounding box center [499, 476] width 70 height 18
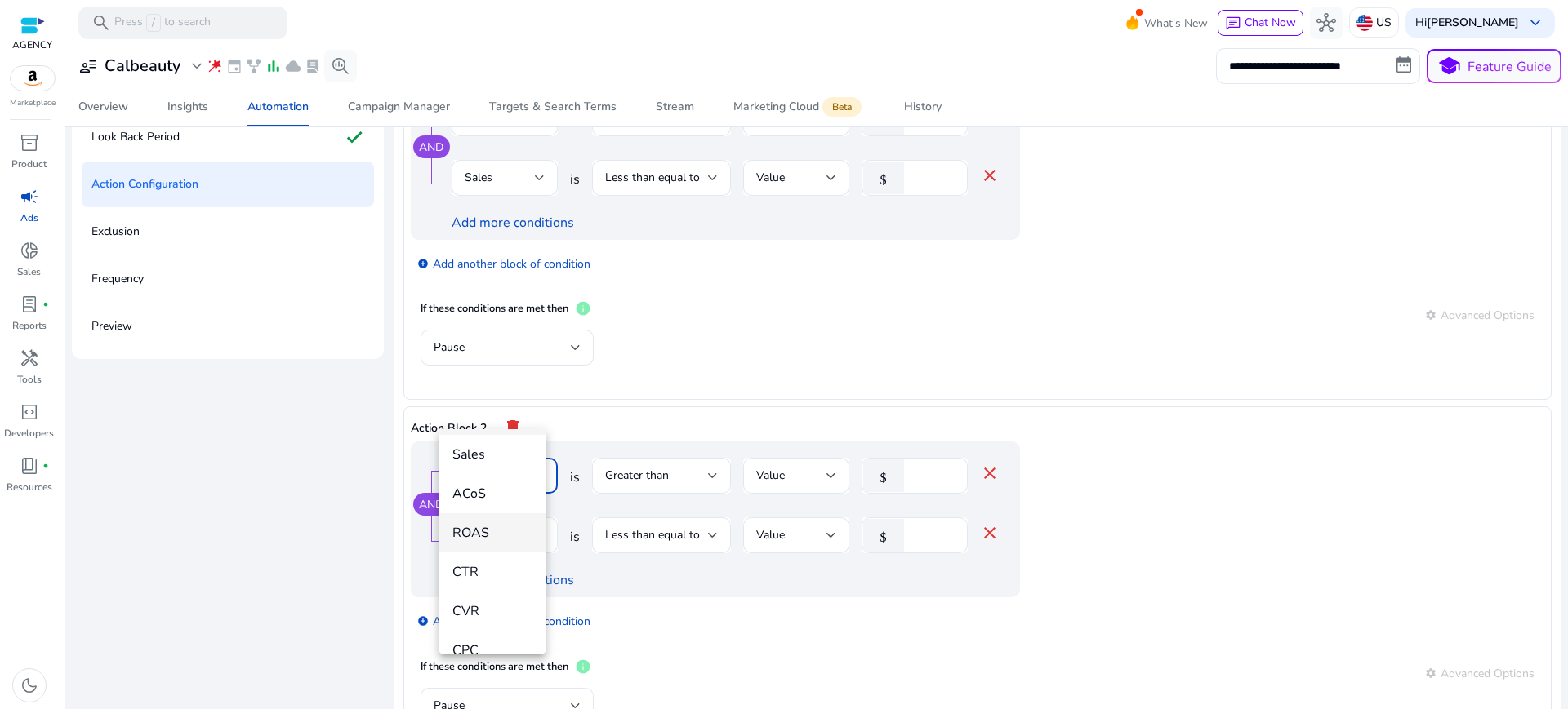
scroll to position [204, 0]
click at [480, 493] on span "ACoS" at bounding box center [492, 487] width 80 height 18
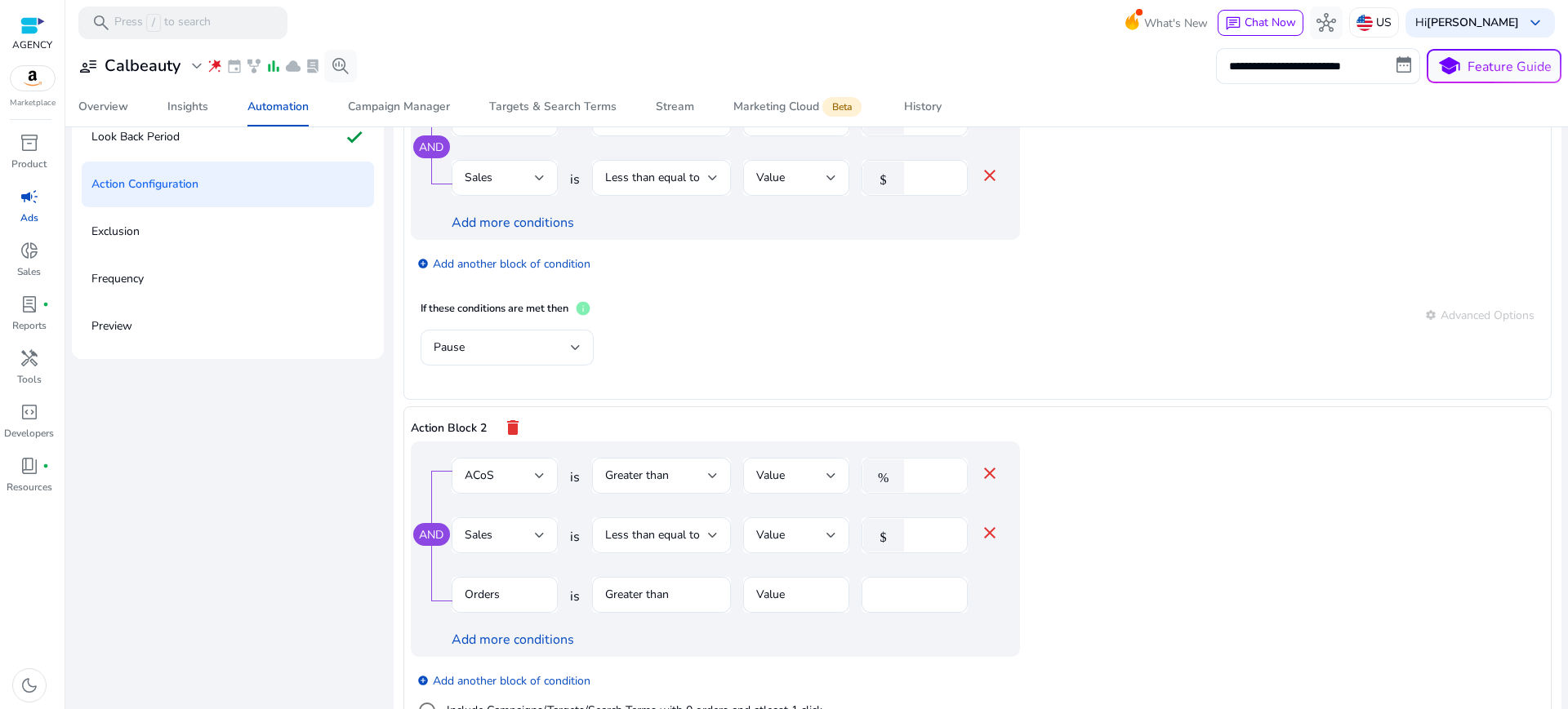
click at [915, 467] on input "*" at bounding box center [933, 476] width 42 height 18
type input "**"
click at [1099, 446] on app-ppc-editable-conditions "AND ACoS is Greater than Value % ** close Sales is Less than equal to Value $ *…" at bounding box center [978, 607] width 1134 height 332
click at [499, 526] on div "Sales" at bounding box center [499, 535] width 70 height 18
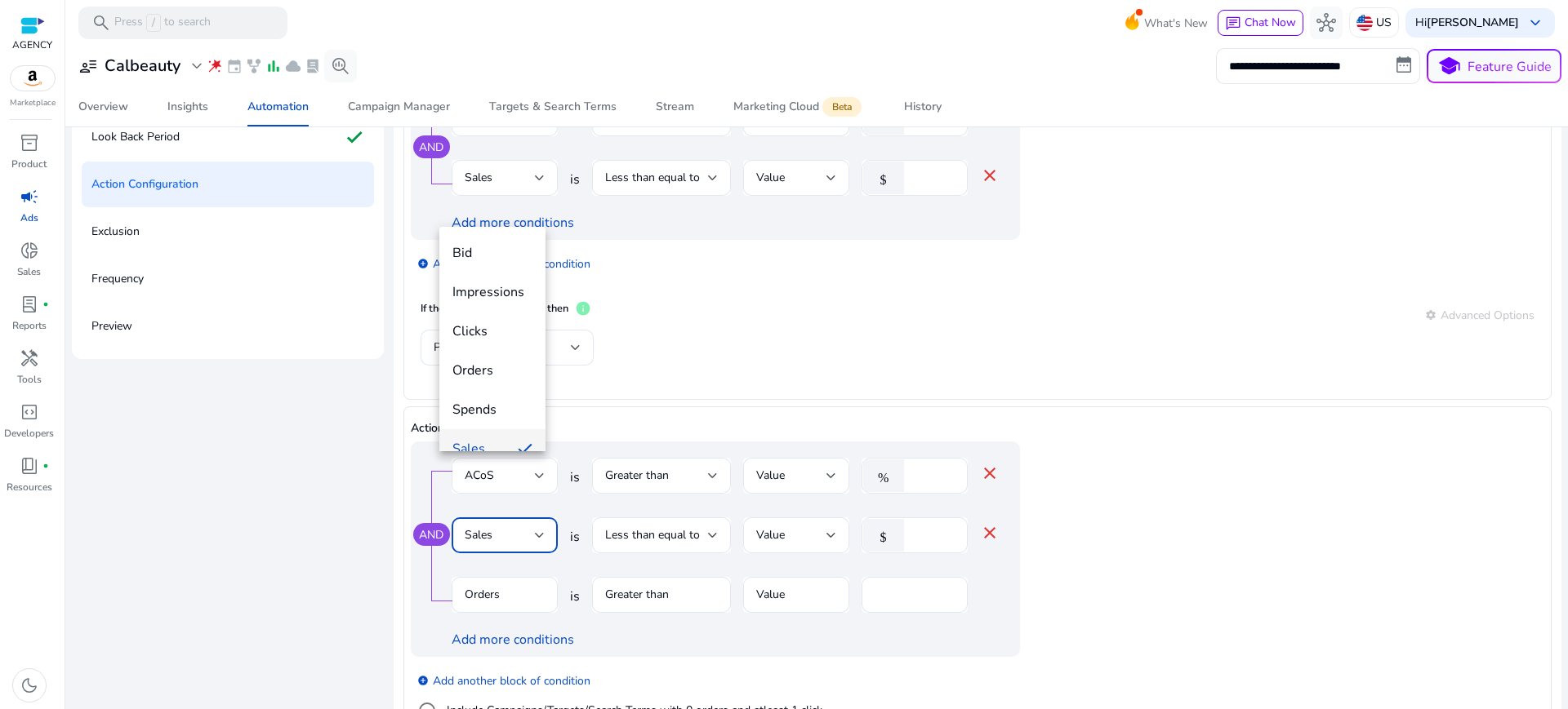
scroll to position [17, 0]
click at [482, 398] on span "Spends" at bounding box center [492, 393] width 80 height 18
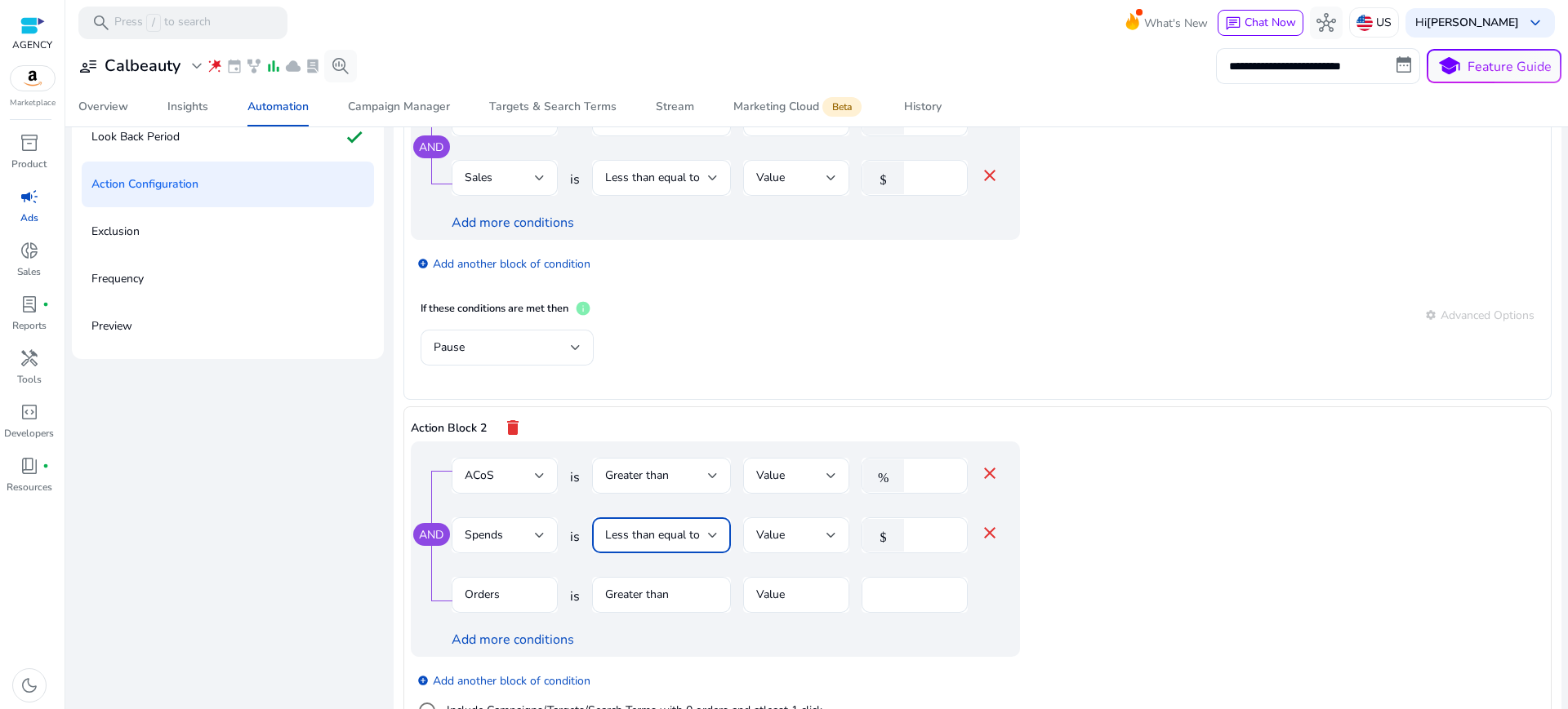
click at [649, 527] on span "Less than equal to" at bounding box center [653, 535] width 95 height 16
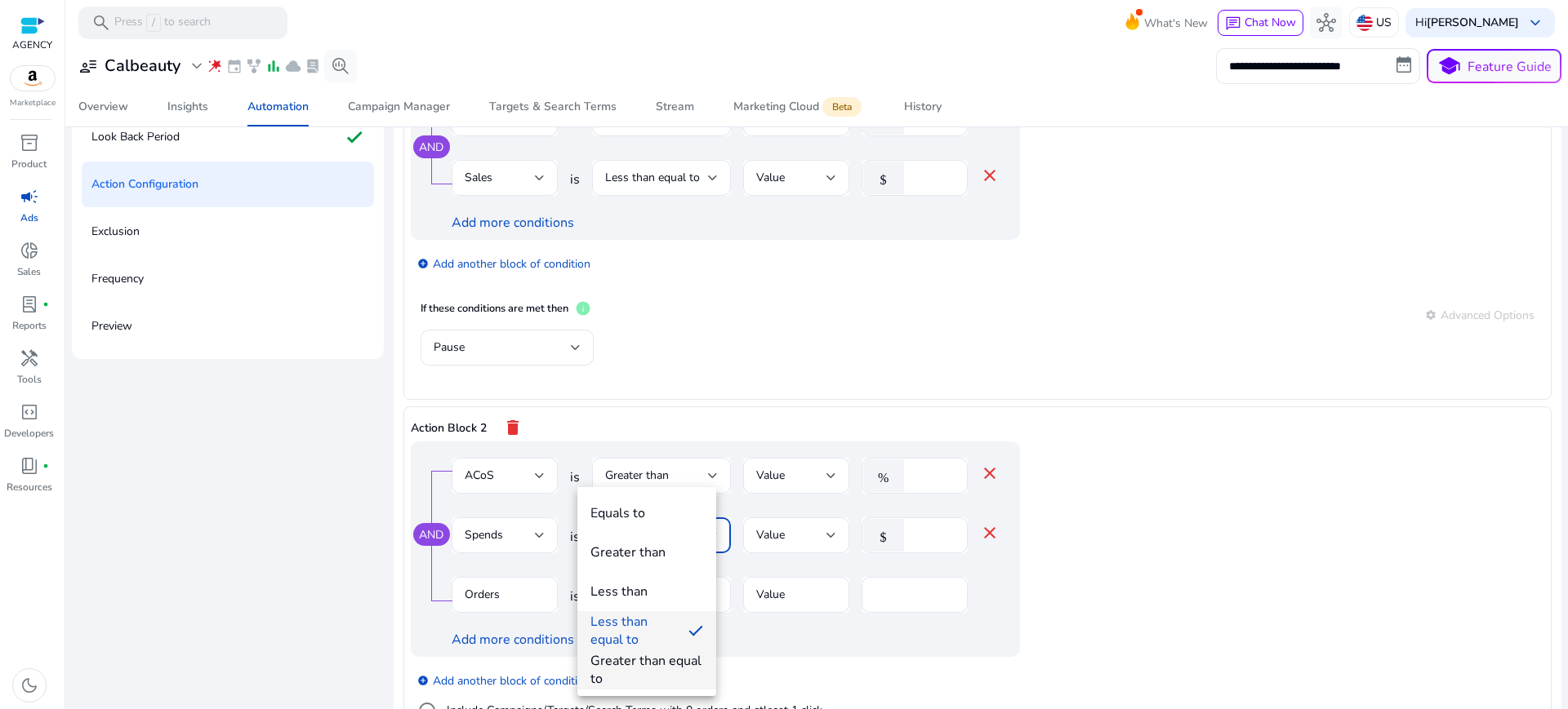
click at [637, 663] on div "Greater than equal to" at bounding box center [647, 670] width 113 height 36
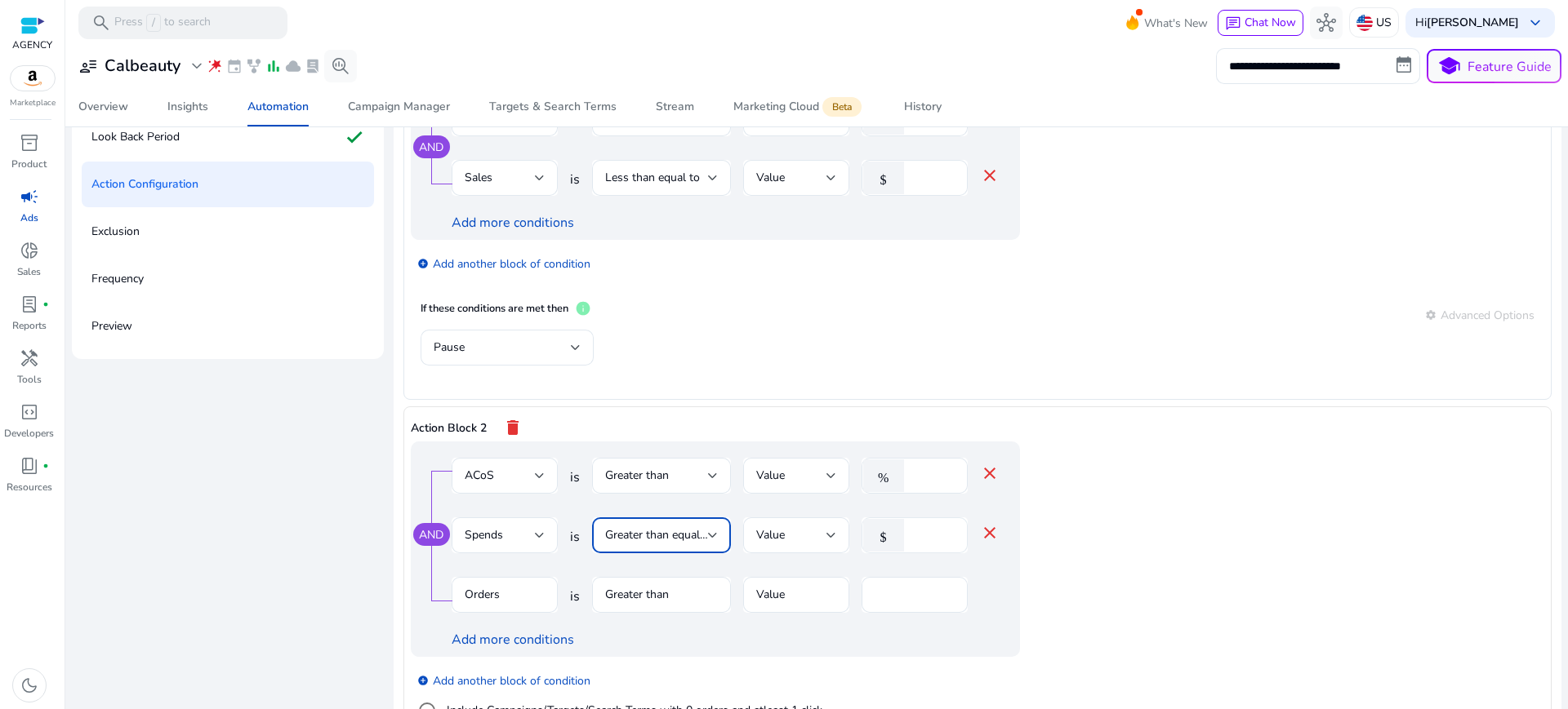
click at [912, 526] on input "**" at bounding box center [933, 535] width 42 height 18
type input "**"
click at [1153, 529] on app-ppc-editable-conditions "AND ACoS is Greater than Value % ** close Spends is Greater than equal to Value…" at bounding box center [978, 607] width 1134 height 332
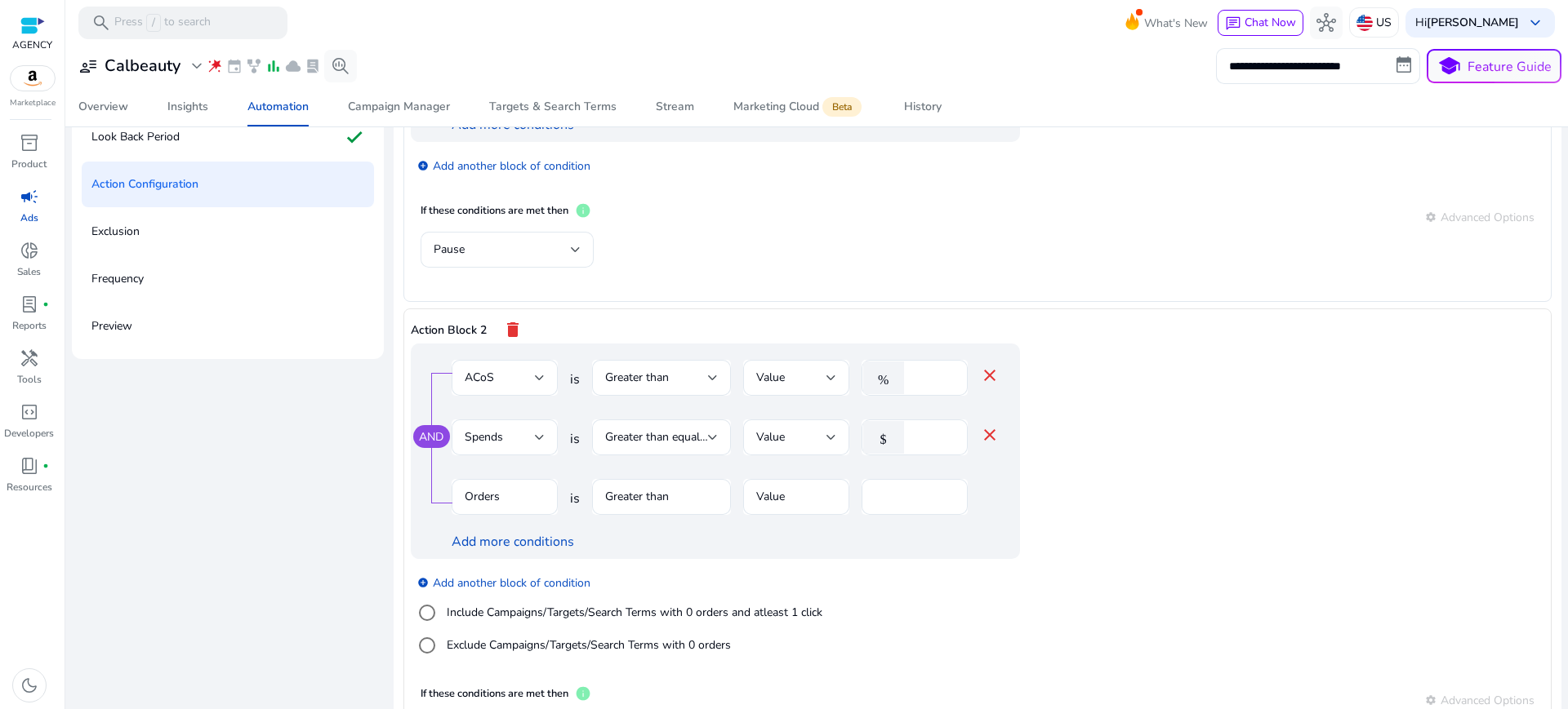
scroll to position [133, 0]
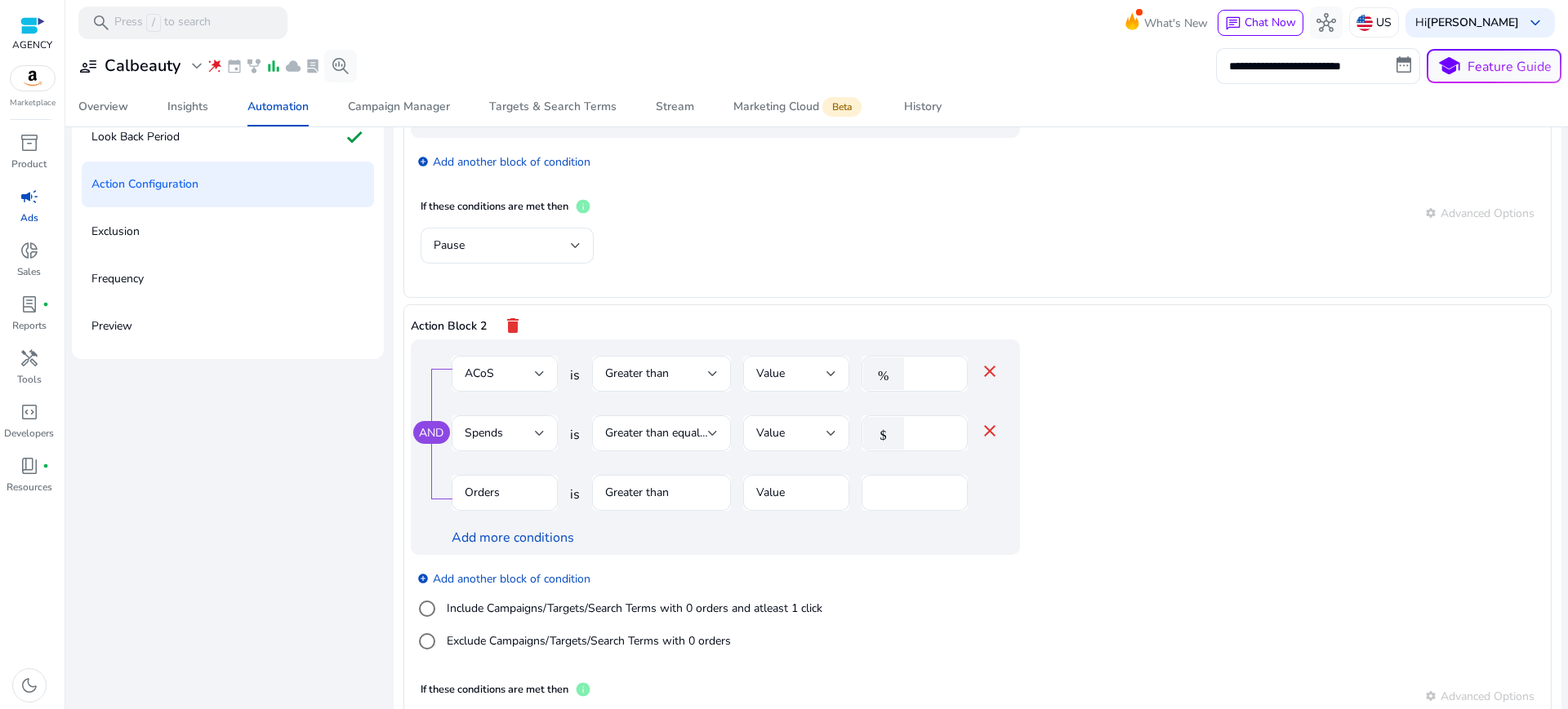
click at [635, 475] on mat-form-field "Greater than" at bounding box center [661, 502] width 139 height 53
click at [639, 475] on mat-form-field "Greater than" at bounding box center [661, 502] width 139 height 53
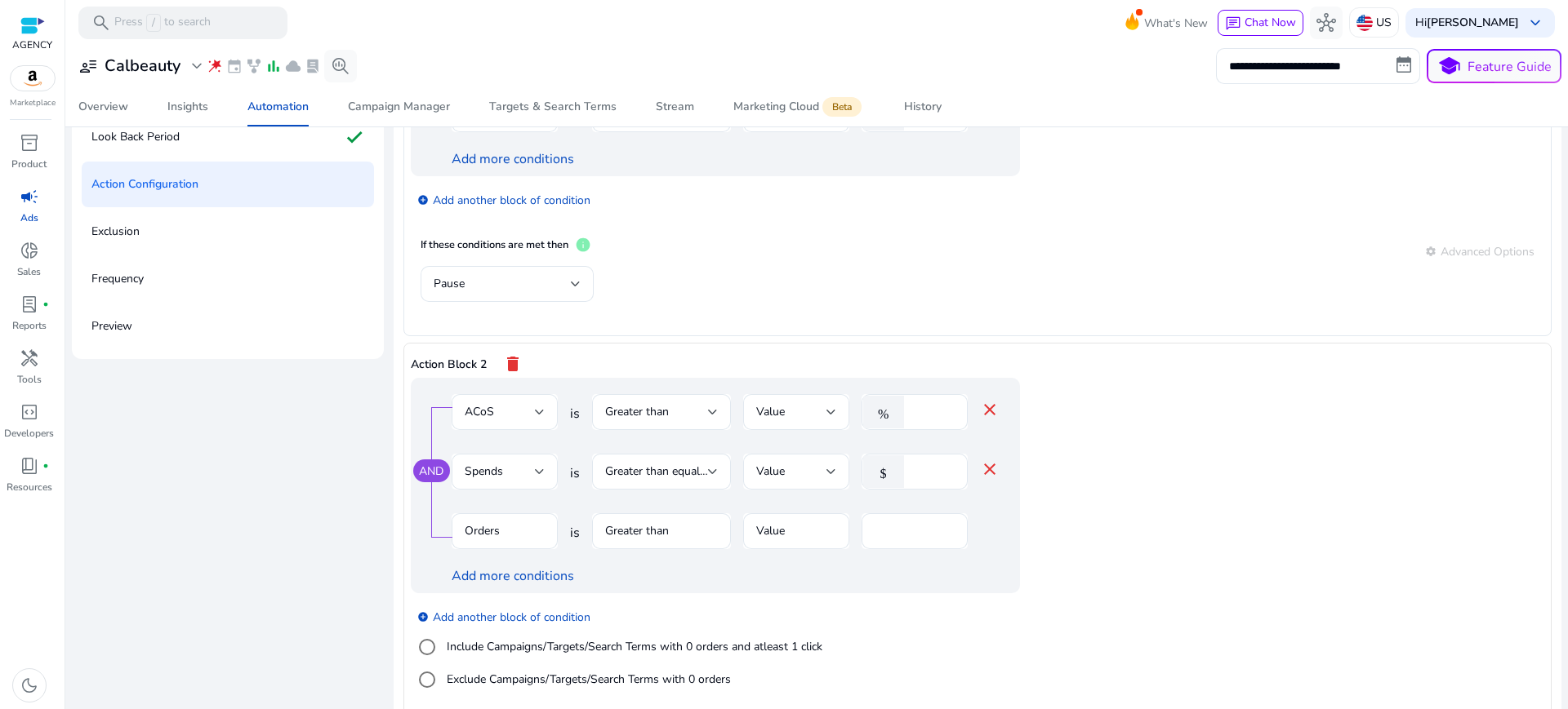
scroll to position [102, 0]
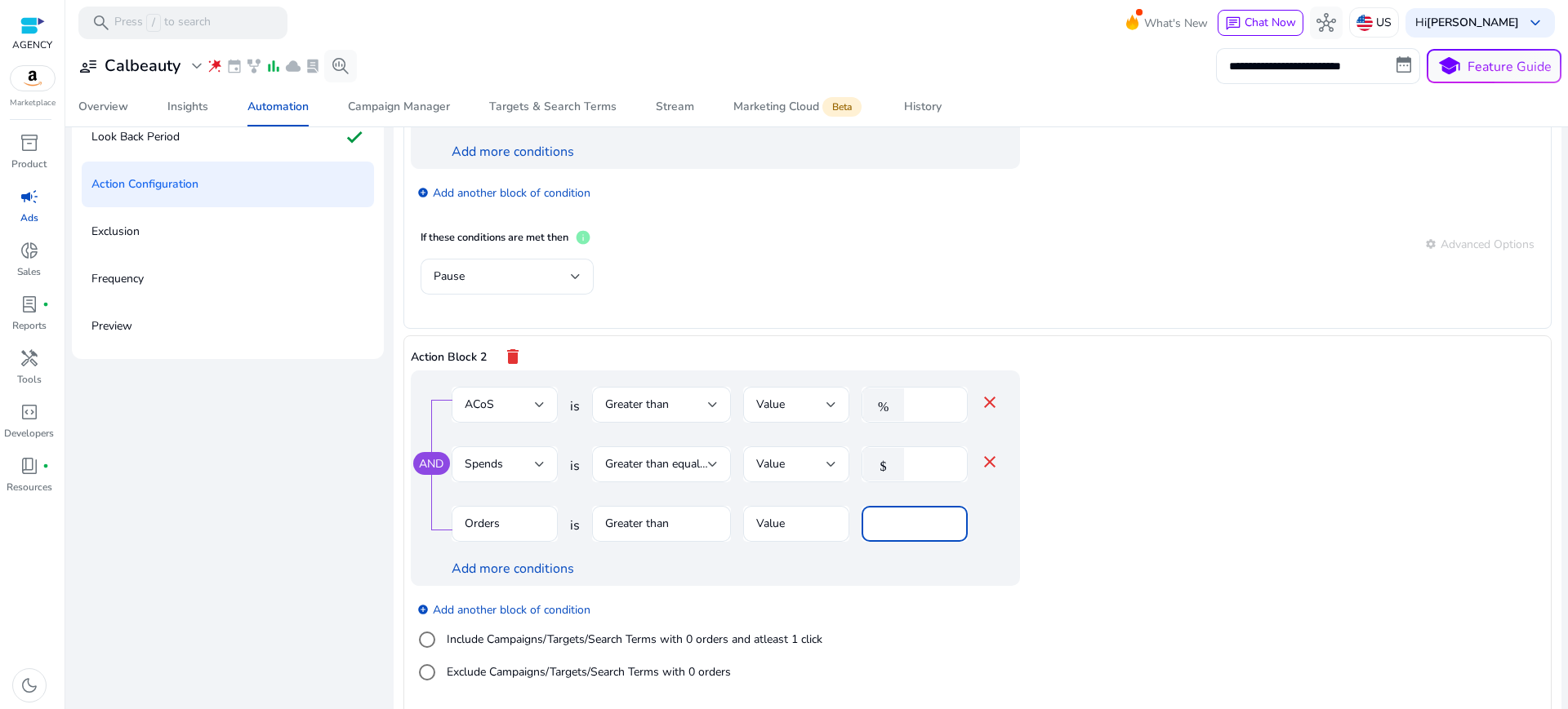
click at [874, 515] on input "*" at bounding box center [914, 524] width 80 height 18
type input "*"
click at [1354, 530] on app-ppc-editable-conditions "AND ACoS is Greater than Value % ** close Spends is Greater than equal to Value…" at bounding box center [978, 536] width 1134 height 332
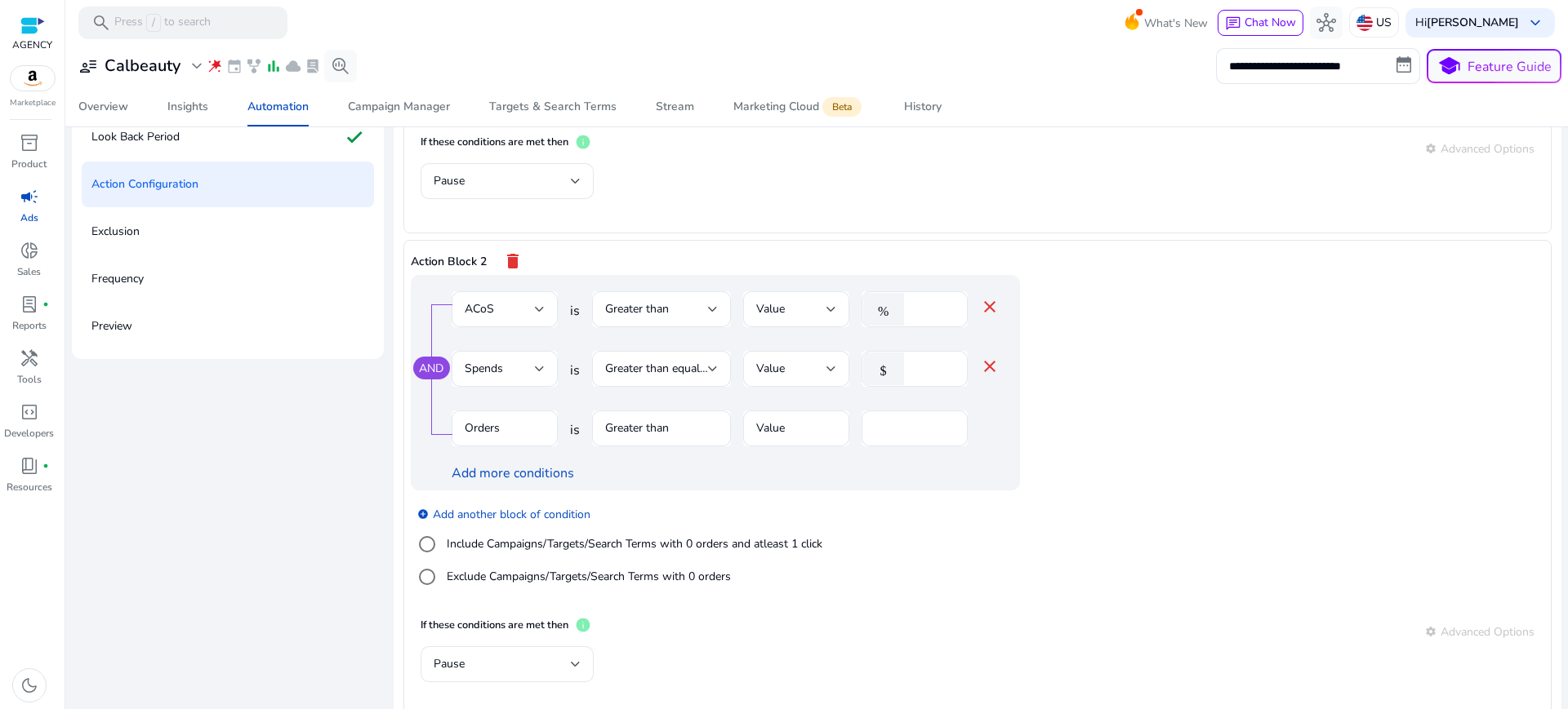
scroll to position [204, 0]
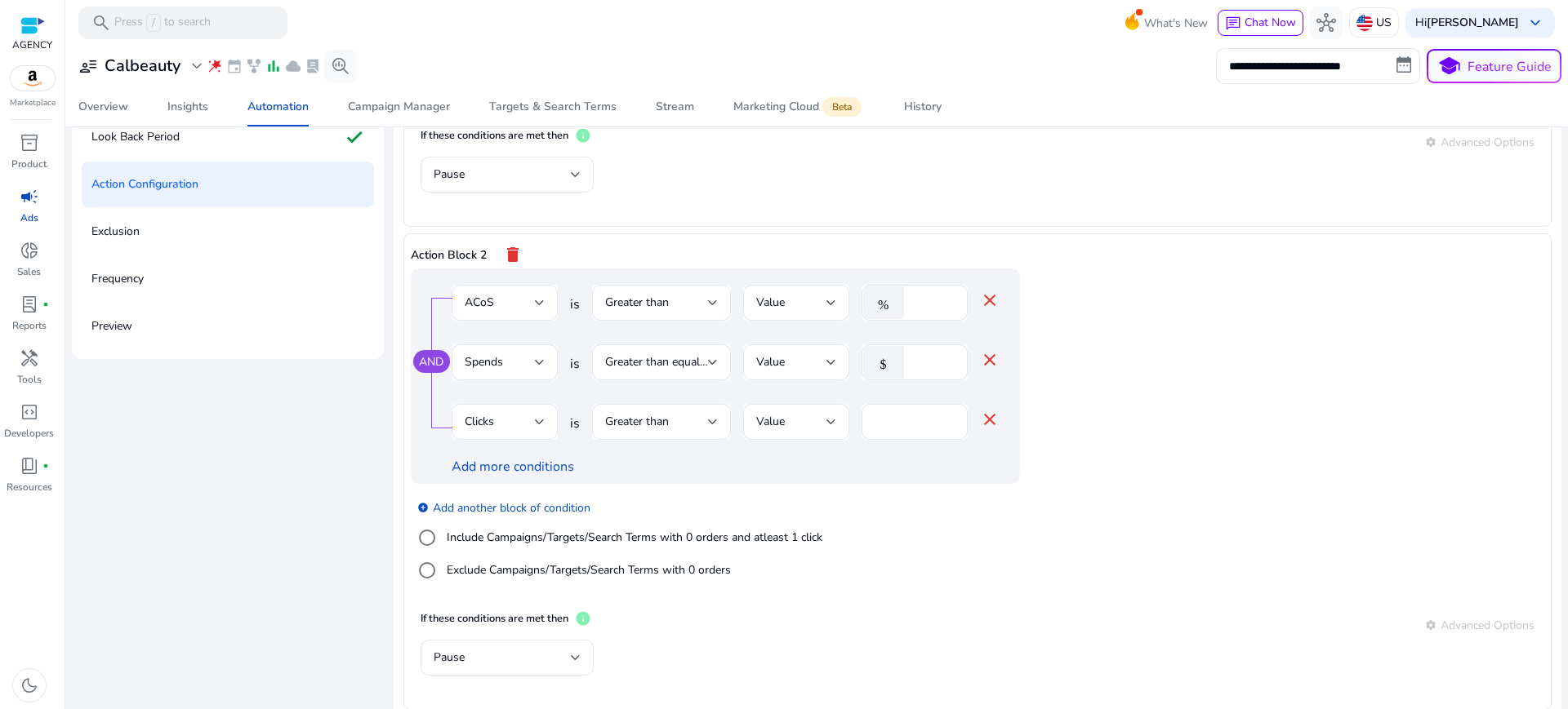
click at [980, 410] on mat-icon "close" at bounding box center [990, 420] width 20 height 20
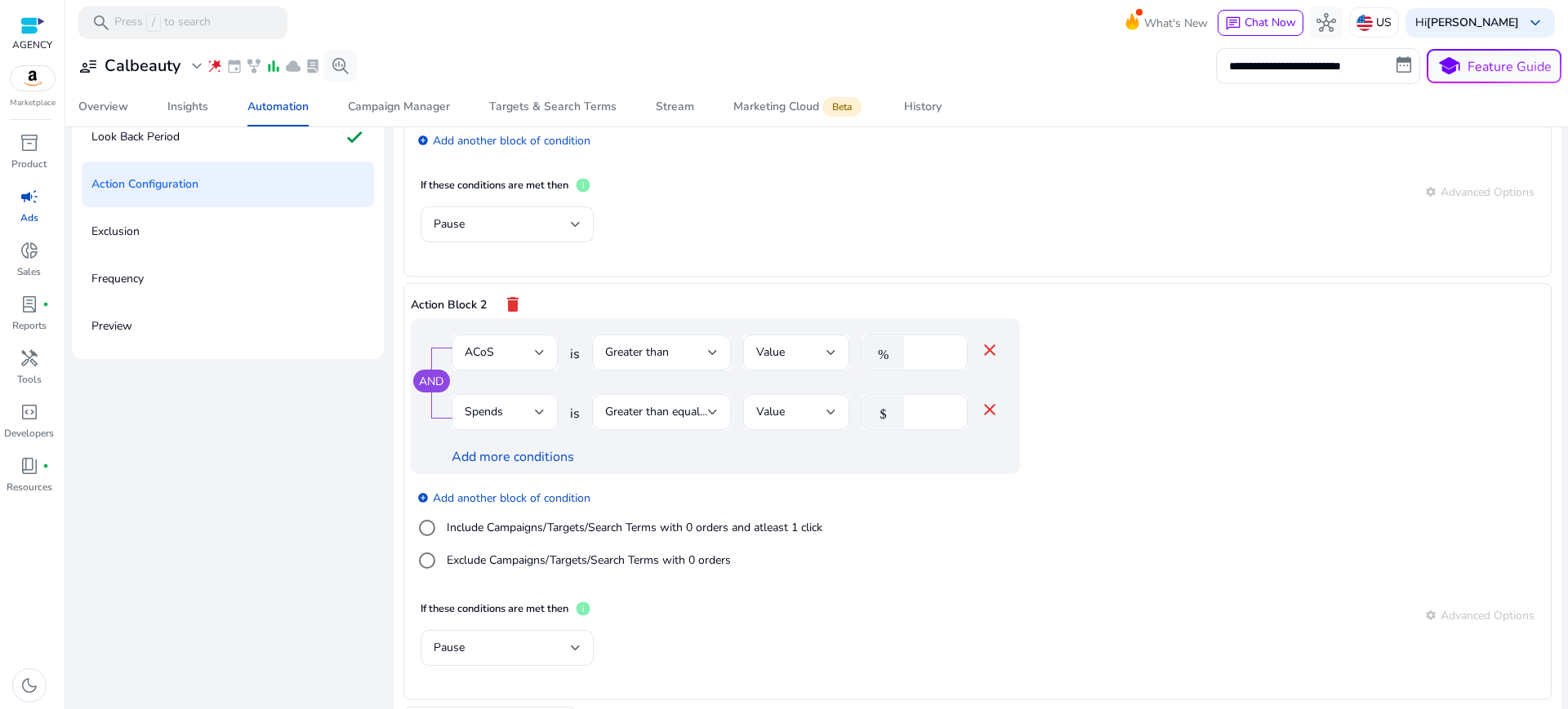
click at [841, 502] on div "add_circle Add another block of condition Include Campaigns/Targets/Search Term…" at bounding box center [748, 529] width 675 height 111
click at [514, 639] on div "Pause" at bounding box center [502, 648] width 137 height 18
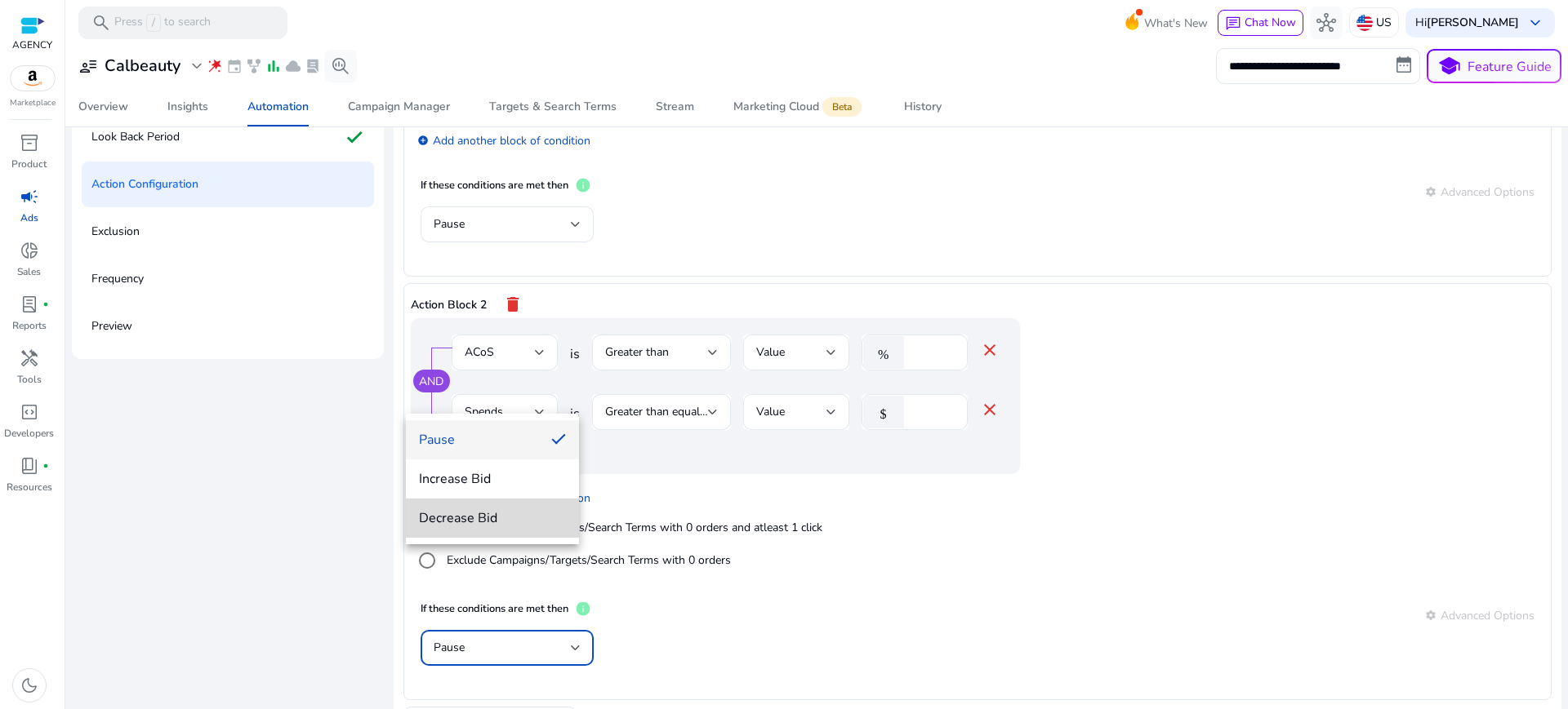
click at [473, 525] on span "Decrease Bid" at bounding box center [492, 518] width 147 height 18
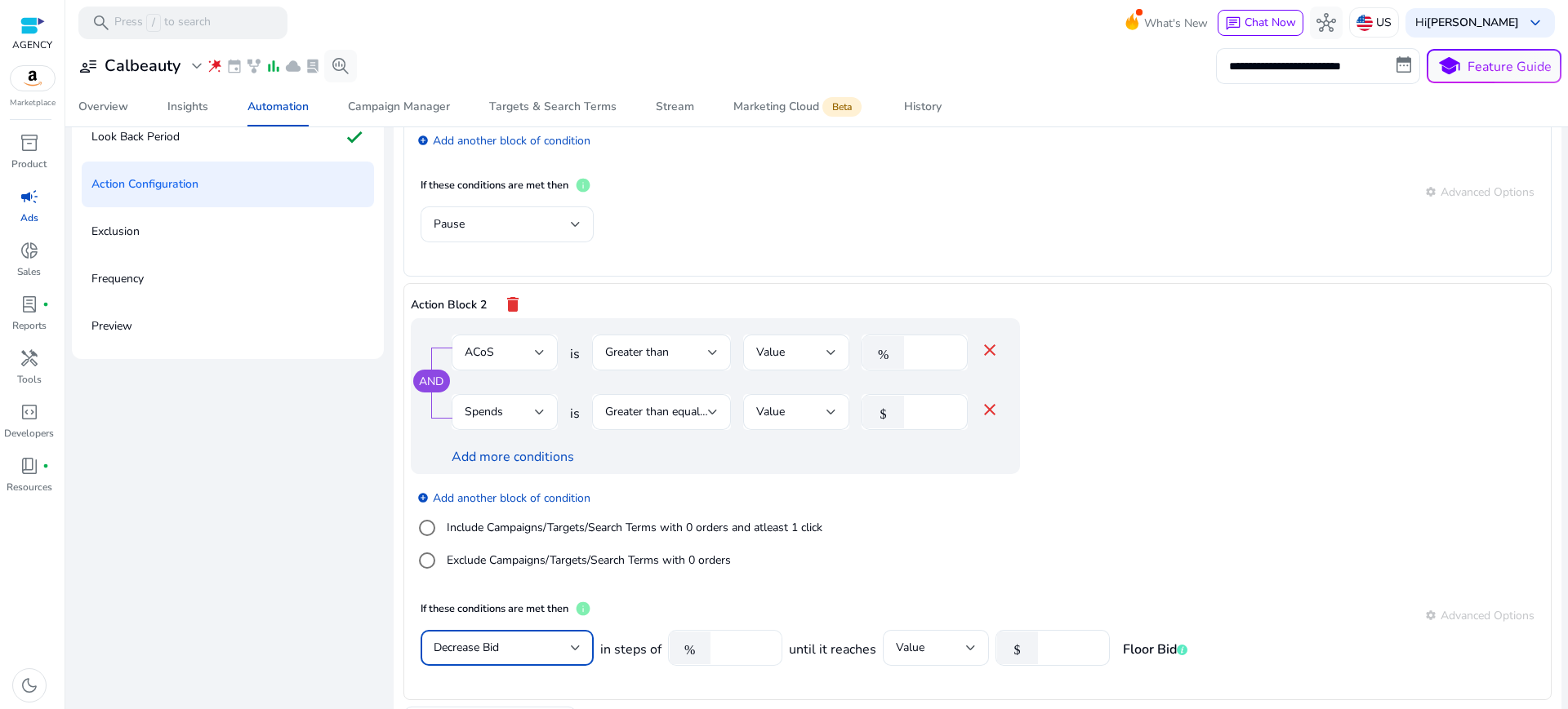
click at [719, 639] on input "**" at bounding box center [744, 648] width 50 height 18
click at [1046, 639] on input "****" at bounding box center [1071, 648] width 50 height 18
click at [1118, 493] on app-ppc-editable-conditions "AND ACoS is Greater than Value % ** close Spends is Greater than equal to Value…" at bounding box center [978, 454] width 1134 height 273
click at [501, 709] on span "Add another action block" at bounding box center [499, 719] width 129 height 17
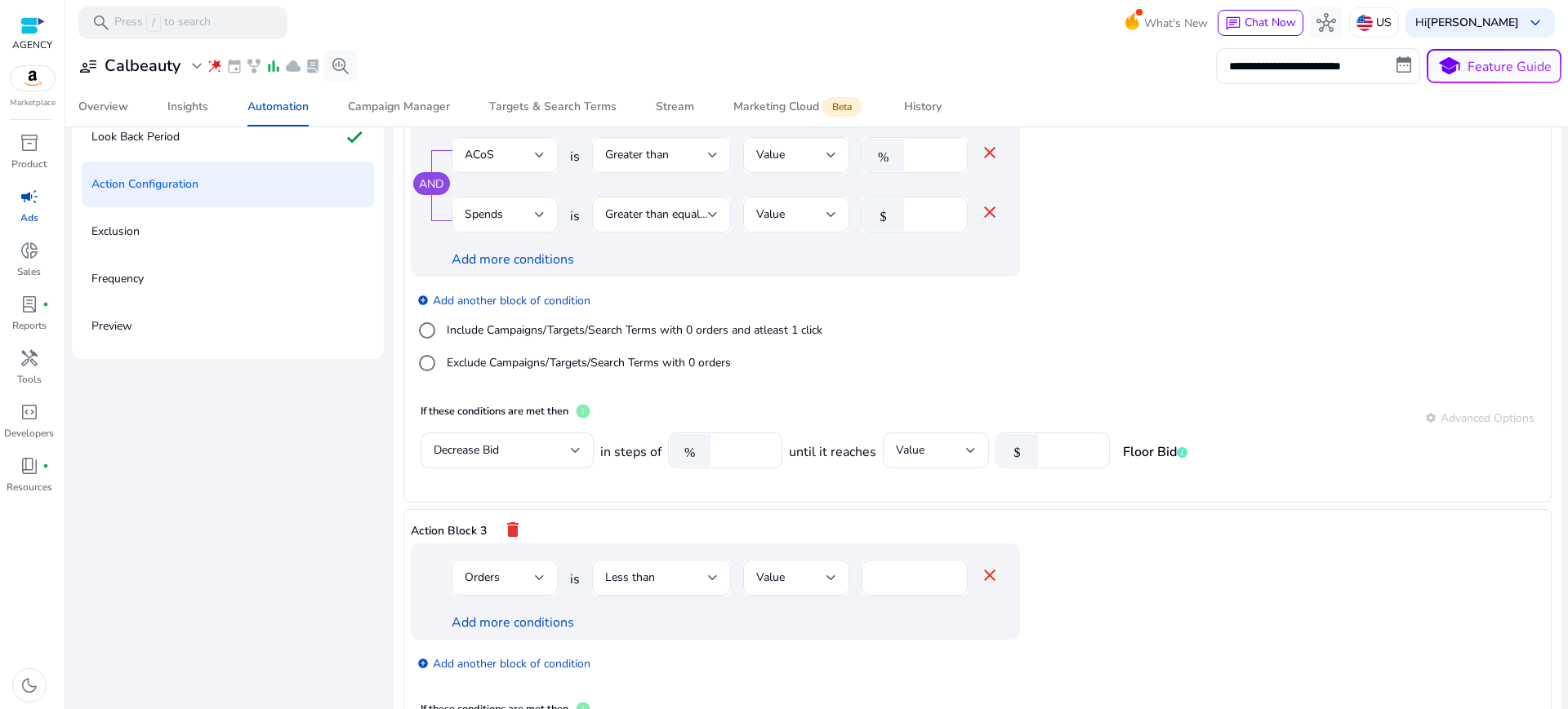
scroll to position [422, 0]
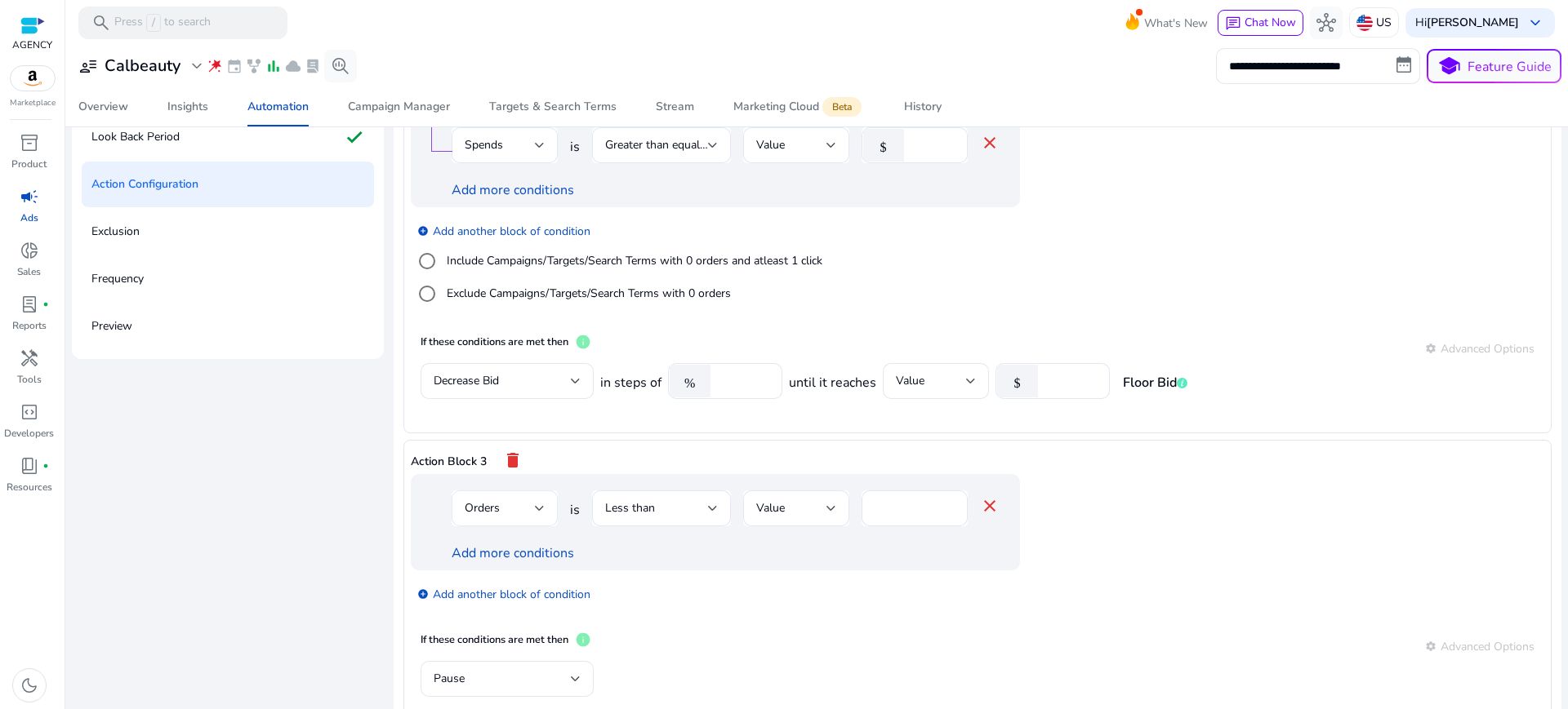
click at [479, 501] on span "Orders" at bounding box center [482, 509] width 36 height 16
click at [494, 584] on span "ACoS" at bounding box center [492, 590] width 80 height 18
click at [625, 501] on span "Less than" at bounding box center [630, 509] width 49 height 16
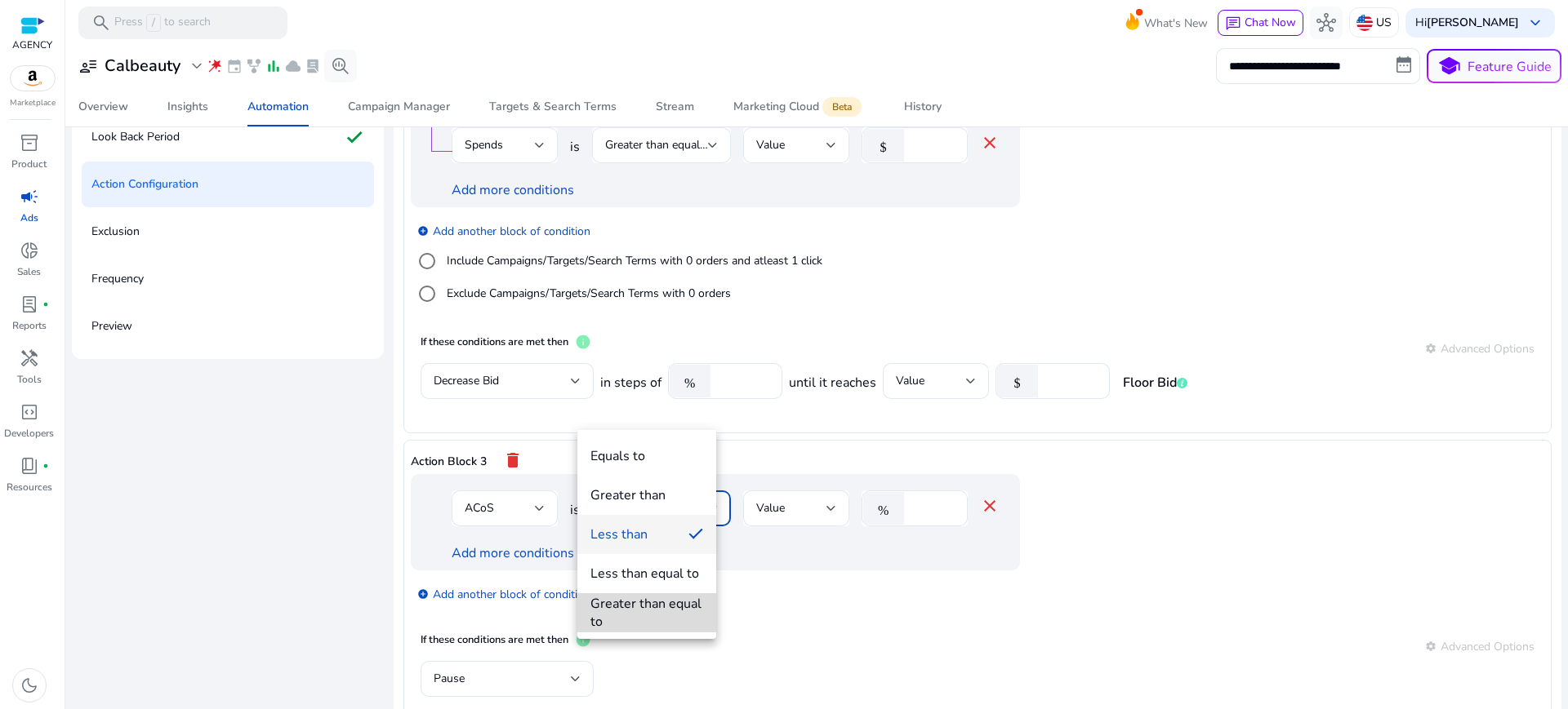
click at [620, 605] on div "Greater than equal to" at bounding box center [647, 613] width 113 height 36
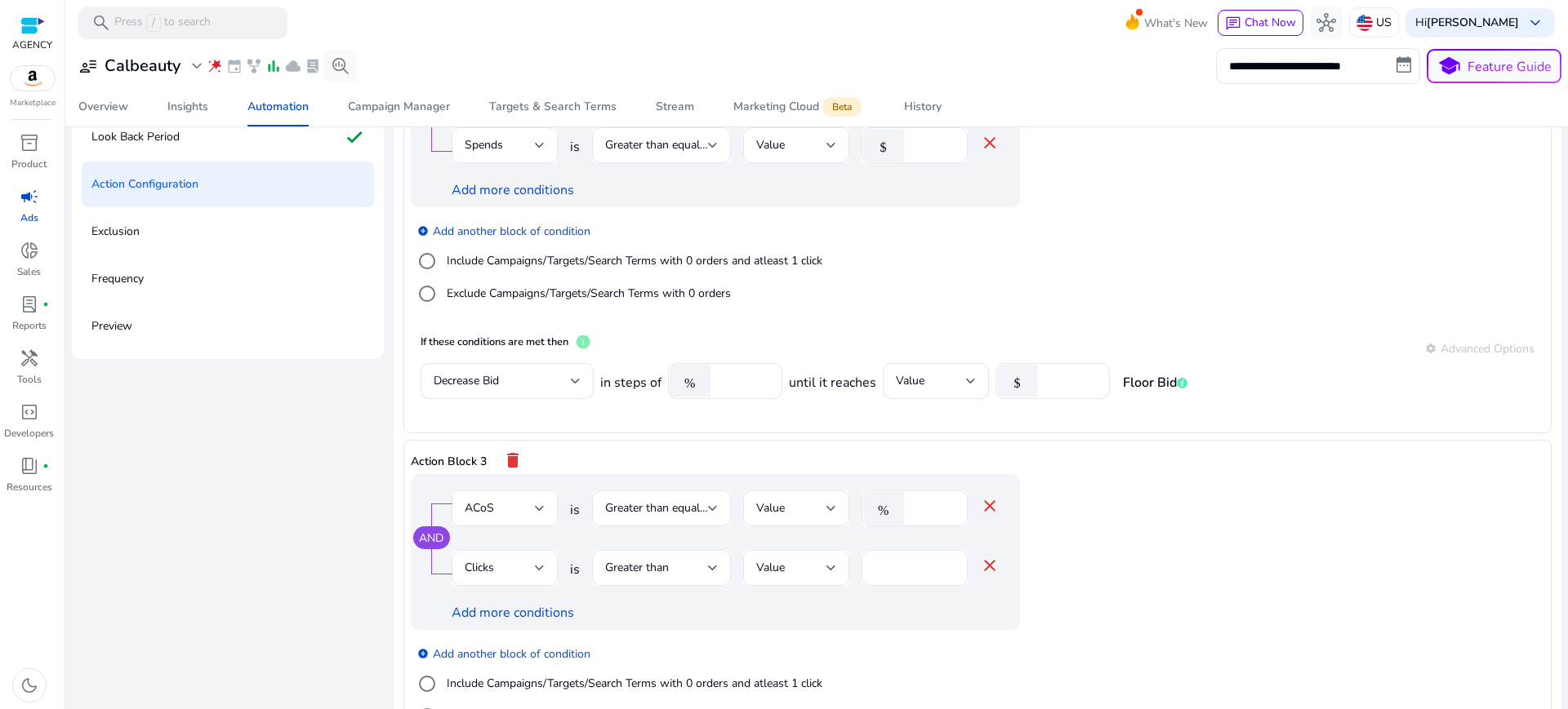
click at [980, 556] on mat-icon "close" at bounding box center [990, 566] width 20 height 20
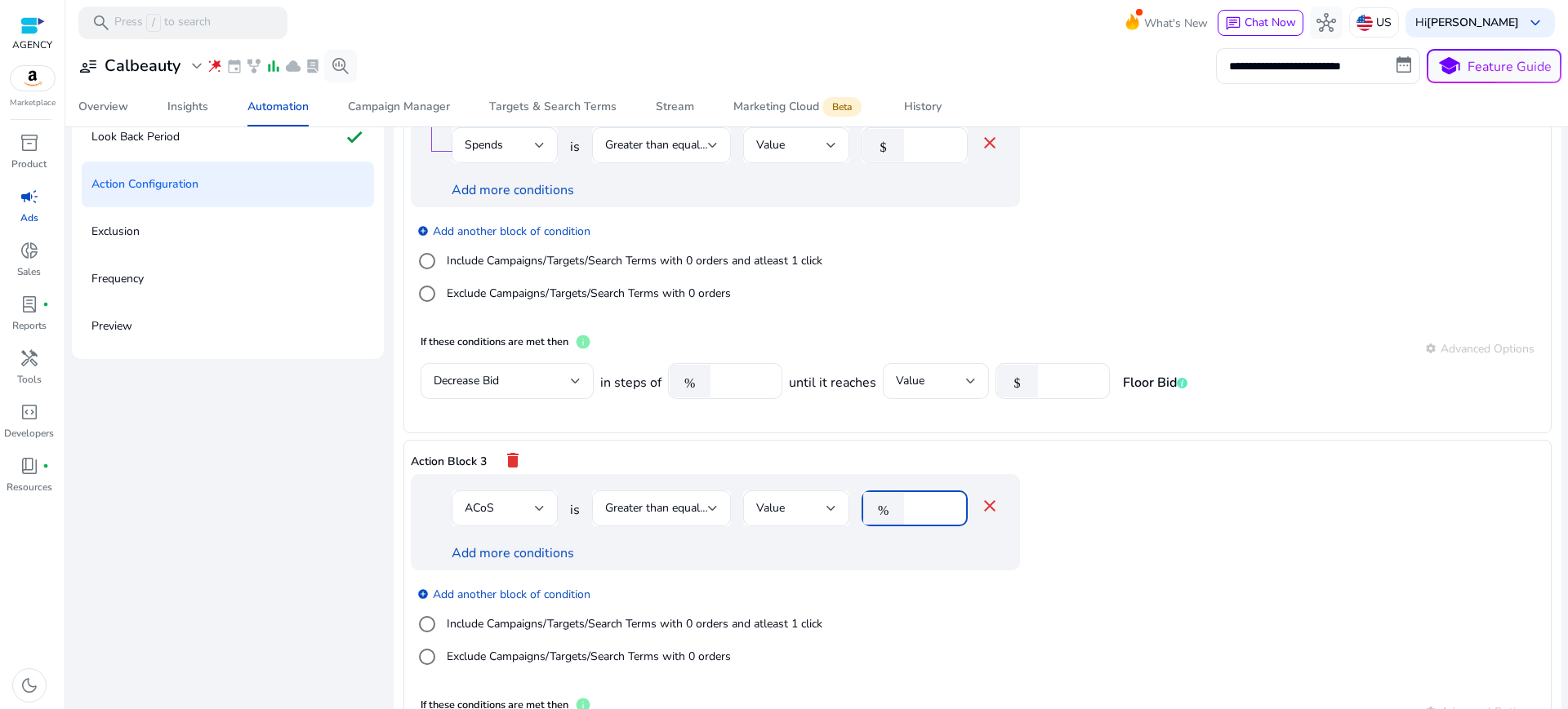
click at [917, 500] on input "*" at bounding box center [933, 509] width 42 height 18
type input "*"
type input "**"
click at [879, 571] on div "add_circle Add another block of condition Include Campaigns/Targets/Search Term…" at bounding box center [748, 626] width 675 height 111
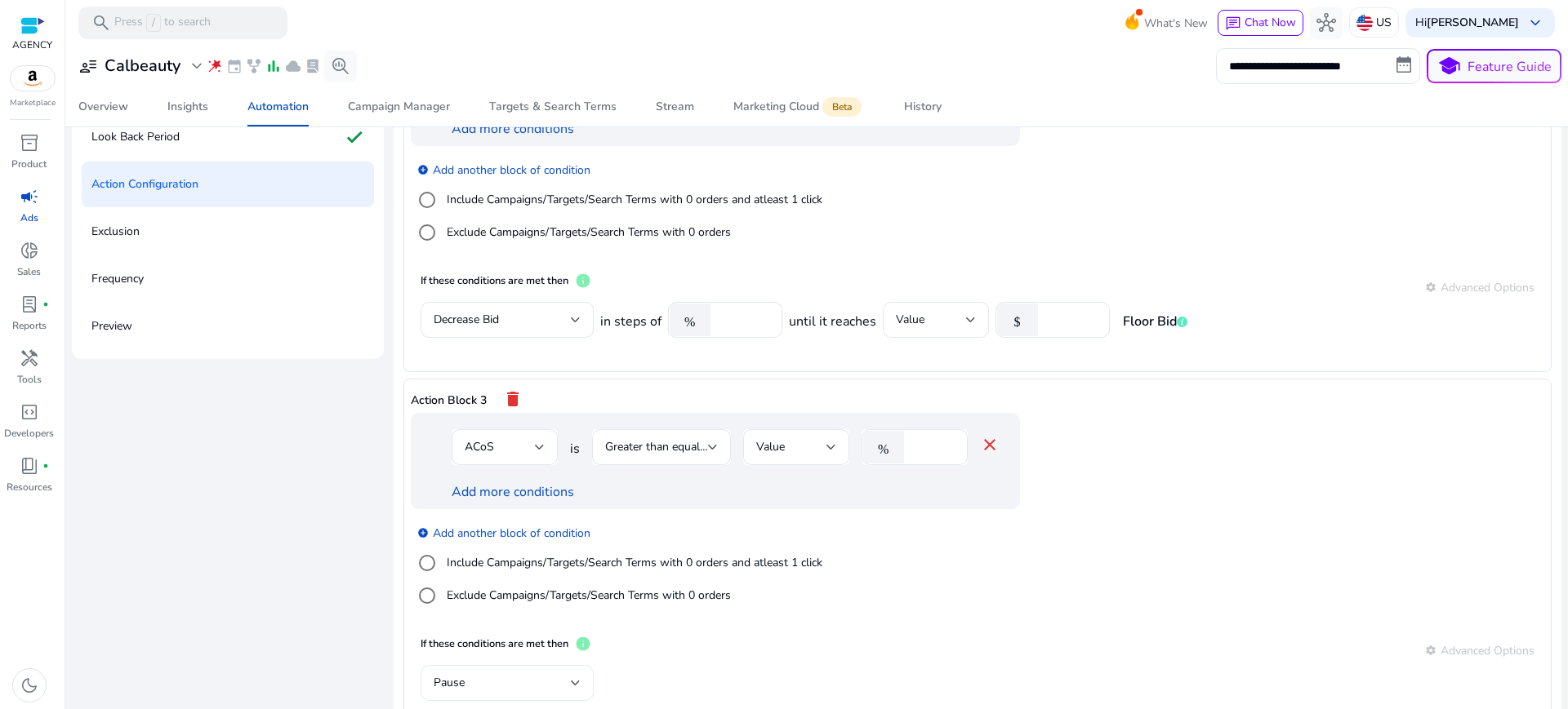
scroll to position [487, 0]
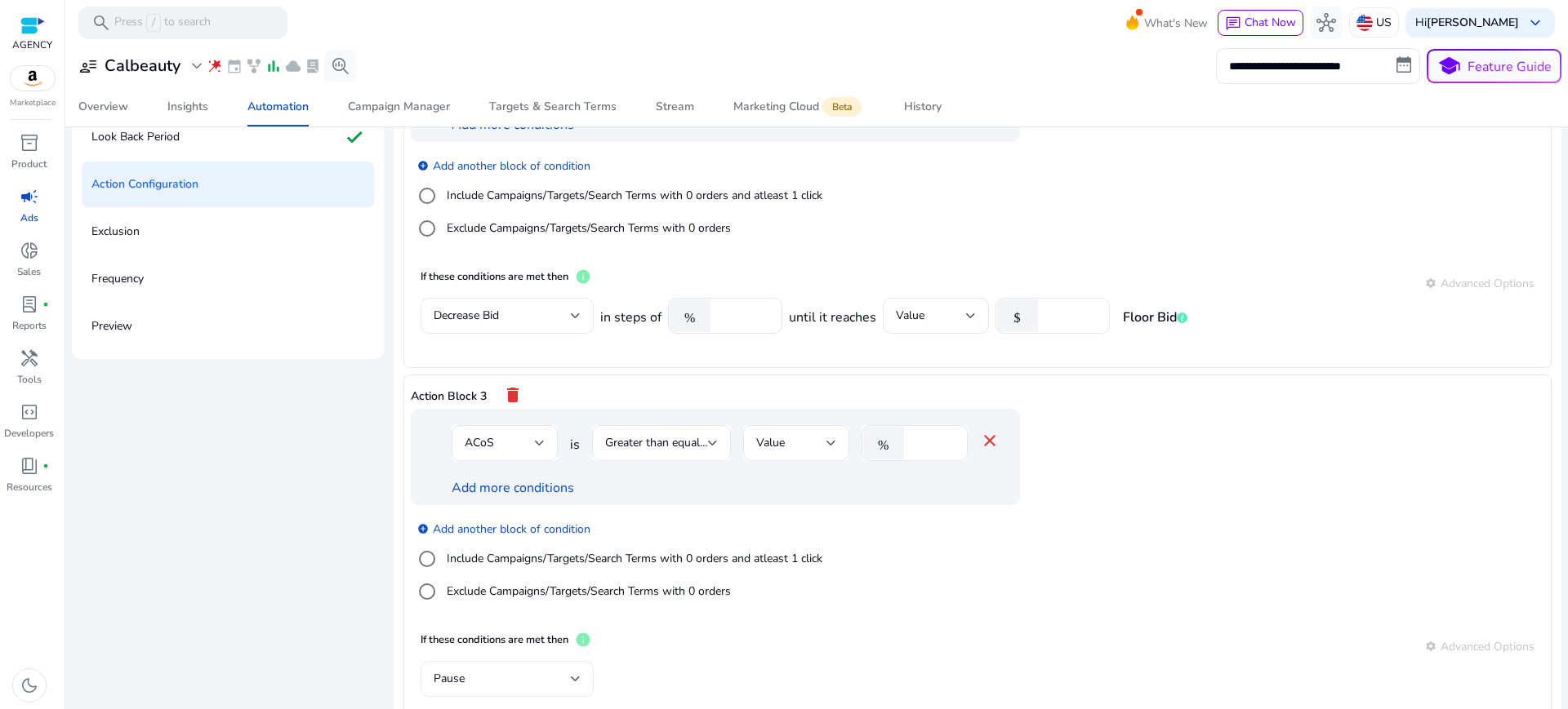
click at [488, 670] on div "Pause" at bounding box center [507, 679] width 147 height 20
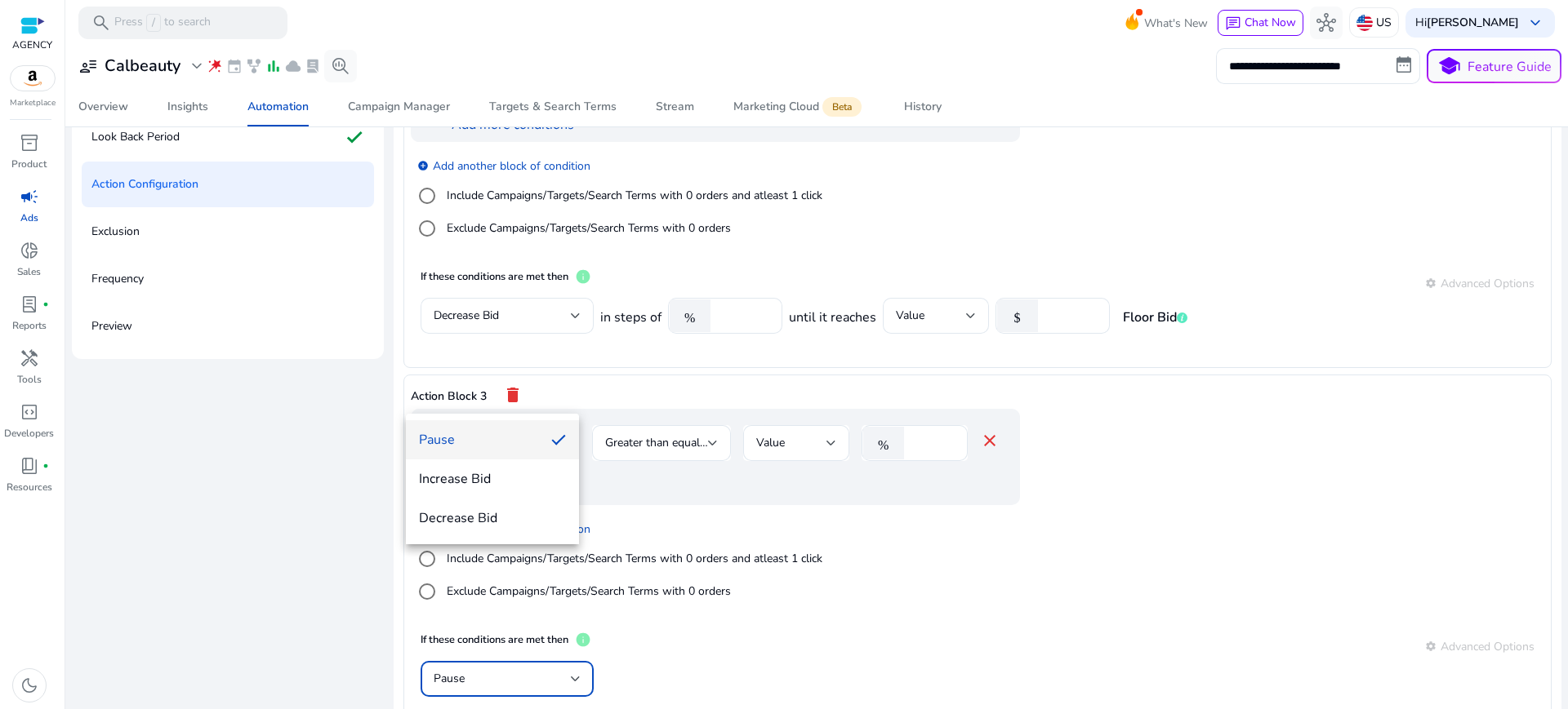
click at [471, 438] on span "Pause" at bounding box center [478, 440] width 120 height 18
click at [837, 662] on div "Pause" at bounding box center [978, 688] width 1114 height 53
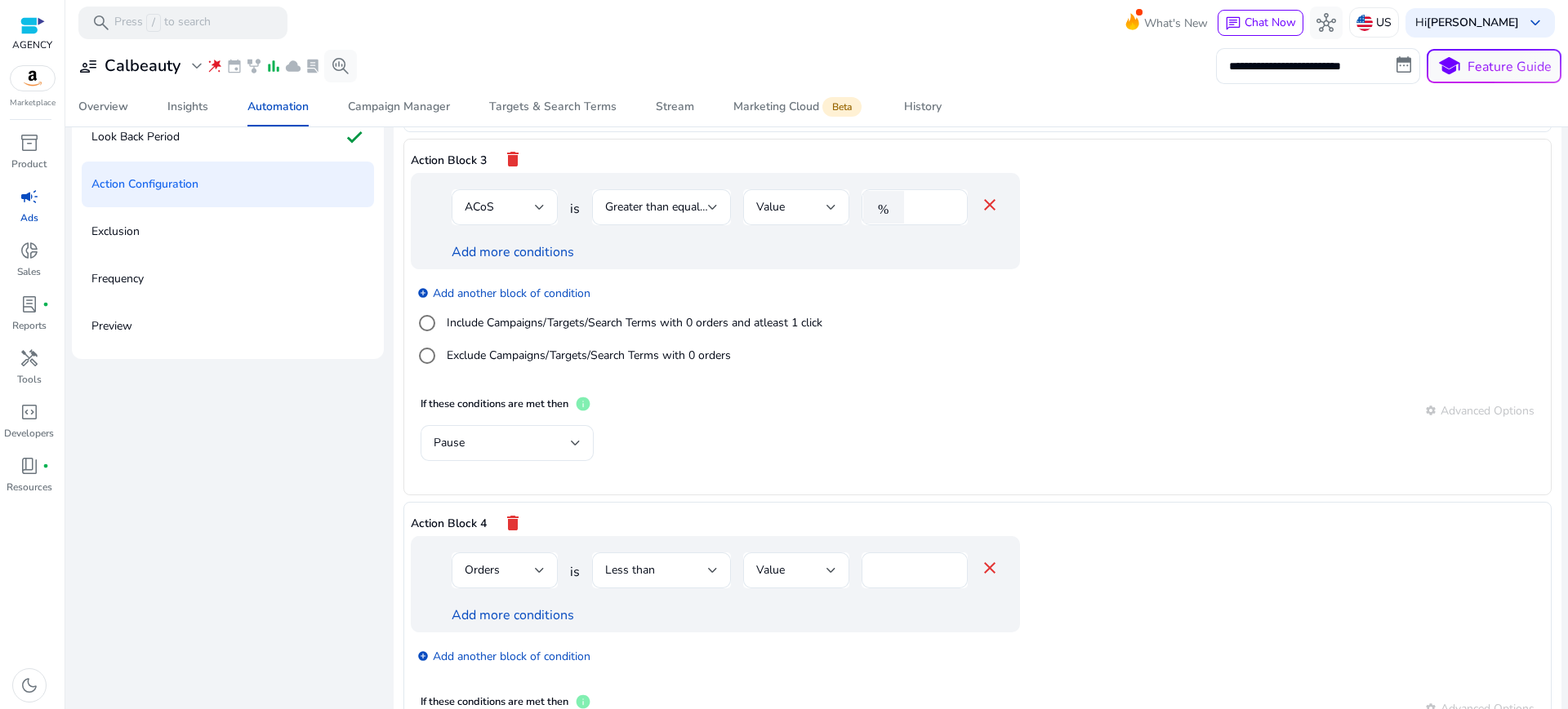
scroll to position [754, 0]
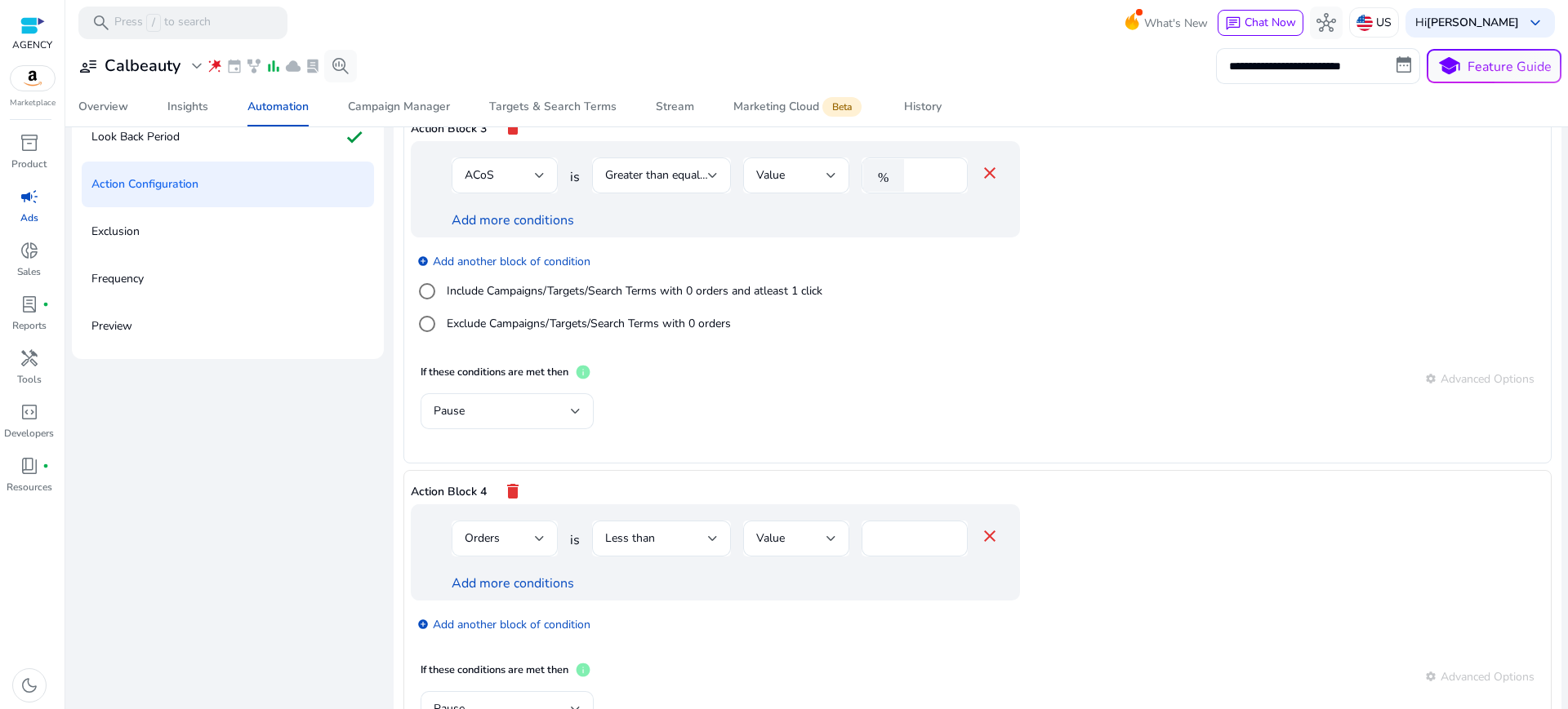
click at [497, 530] on div "Orders" at bounding box center [499, 539] width 70 height 18
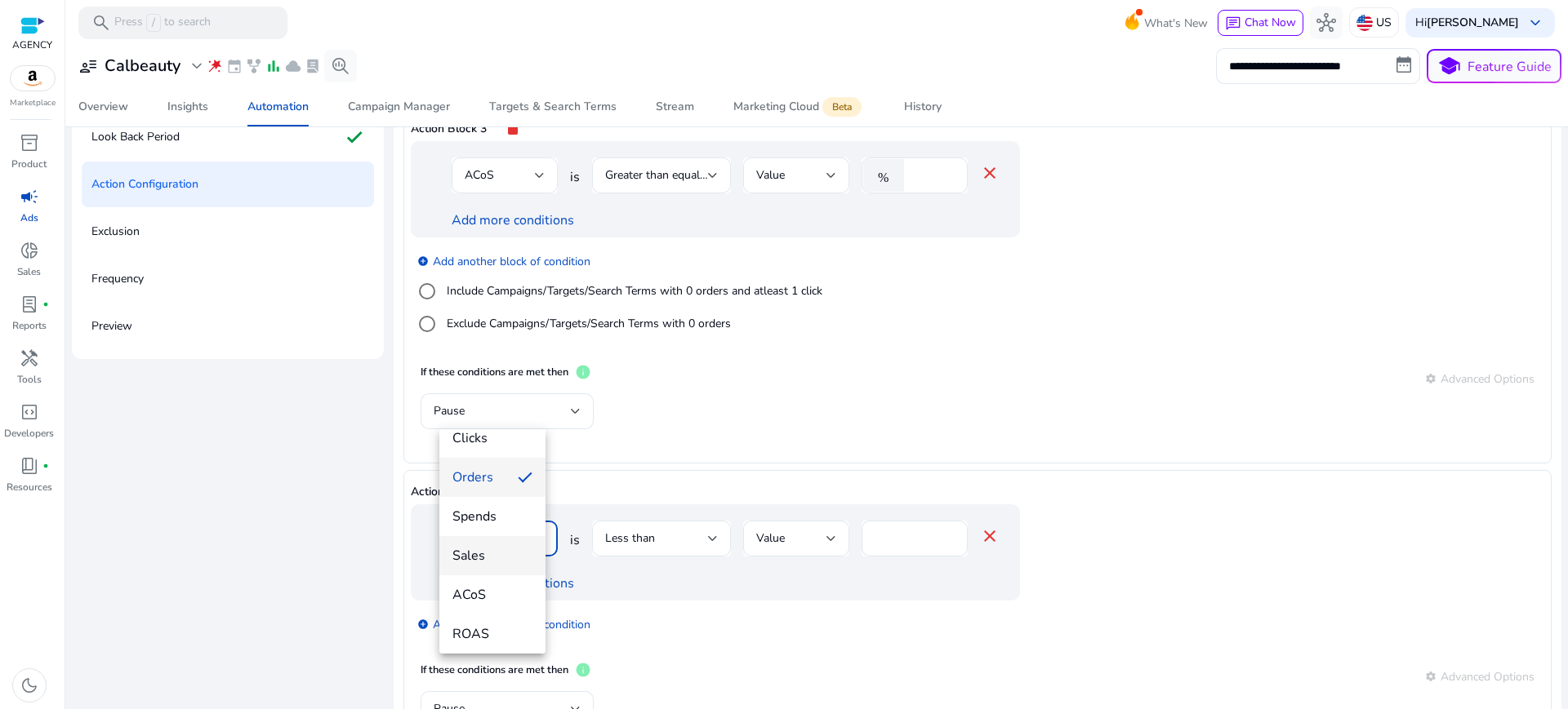
scroll to position [102, 0]
click at [490, 582] on span "ACoS" at bounding box center [492, 589] width 80 height 18
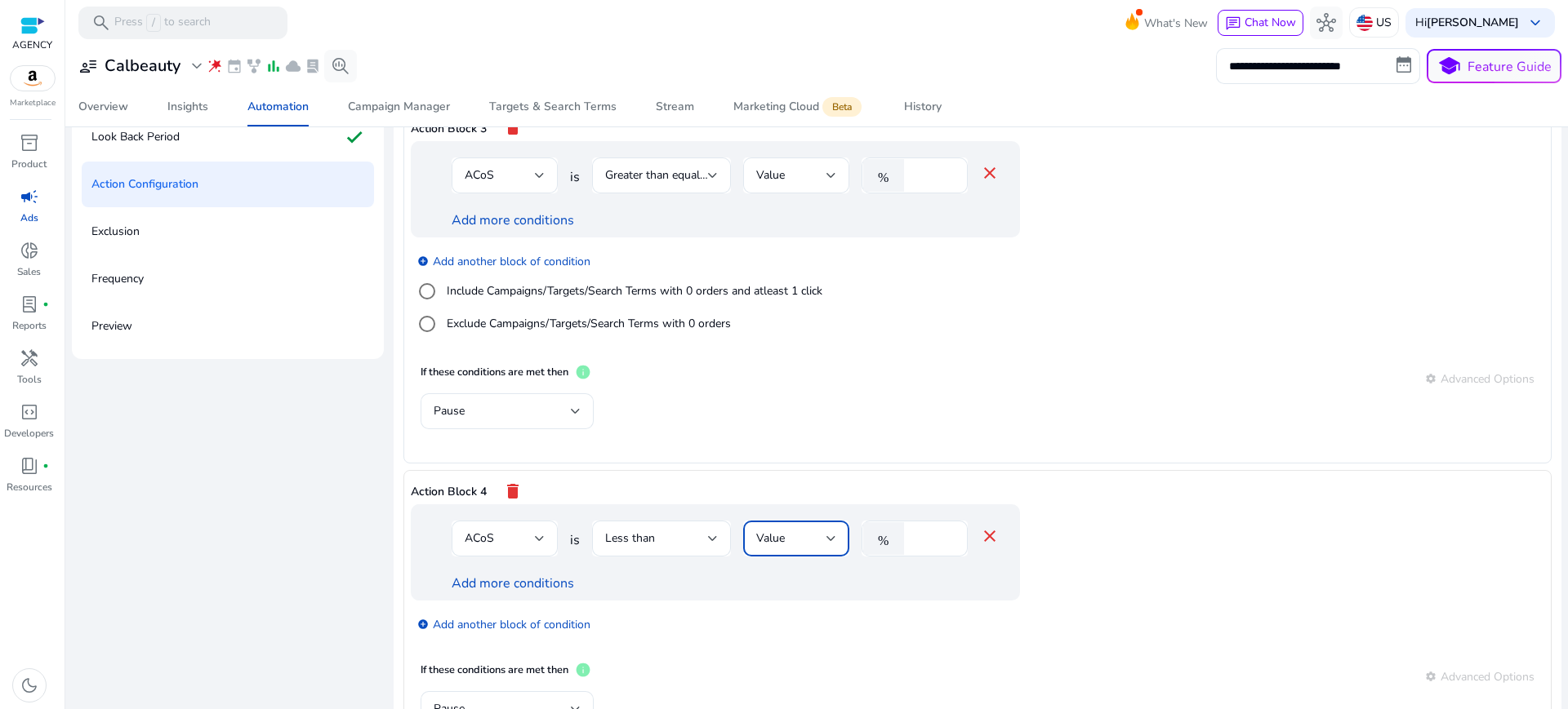
click at [797, 530] on div "Value" at bounding box center [791, 539] width 70 height 18
click at [896, 417] on div at bounding box center [784, 354] width 1568 height 709
click at [912, 530] on input "*" at bounding box center [933, 539] width 42 height 18
type input "**"
click at [970, 663] on div "If these conditions are met then info settings Advanced Options" at bounding box center [978, 677] width 1114 height 30
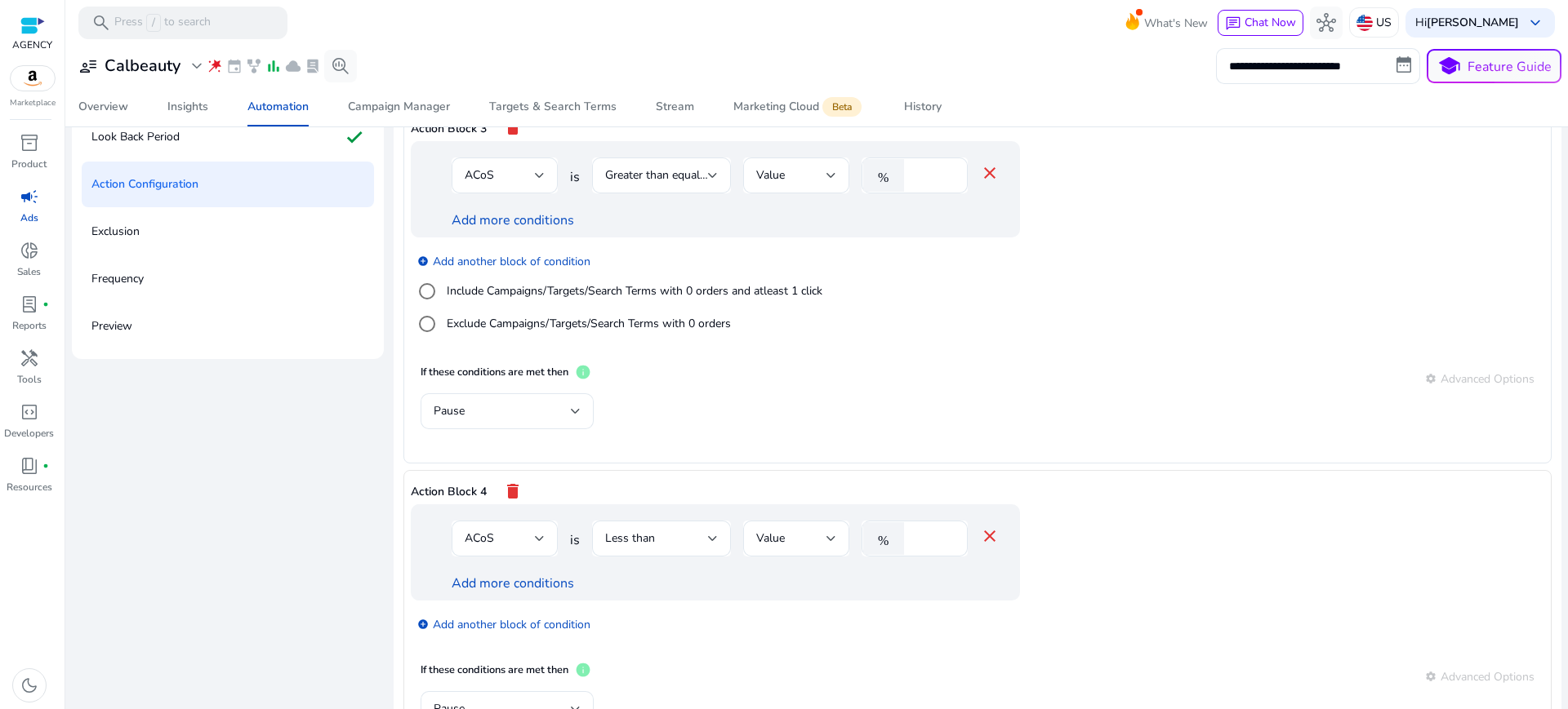
click at [677, 663] on div "If these conditions are met then info settings Advanced Options" at bounding box center [978, 677] width 1114 height 30
click at [498, 700] on div "Pause" at bounding box center [502, 709] width 137 height 18
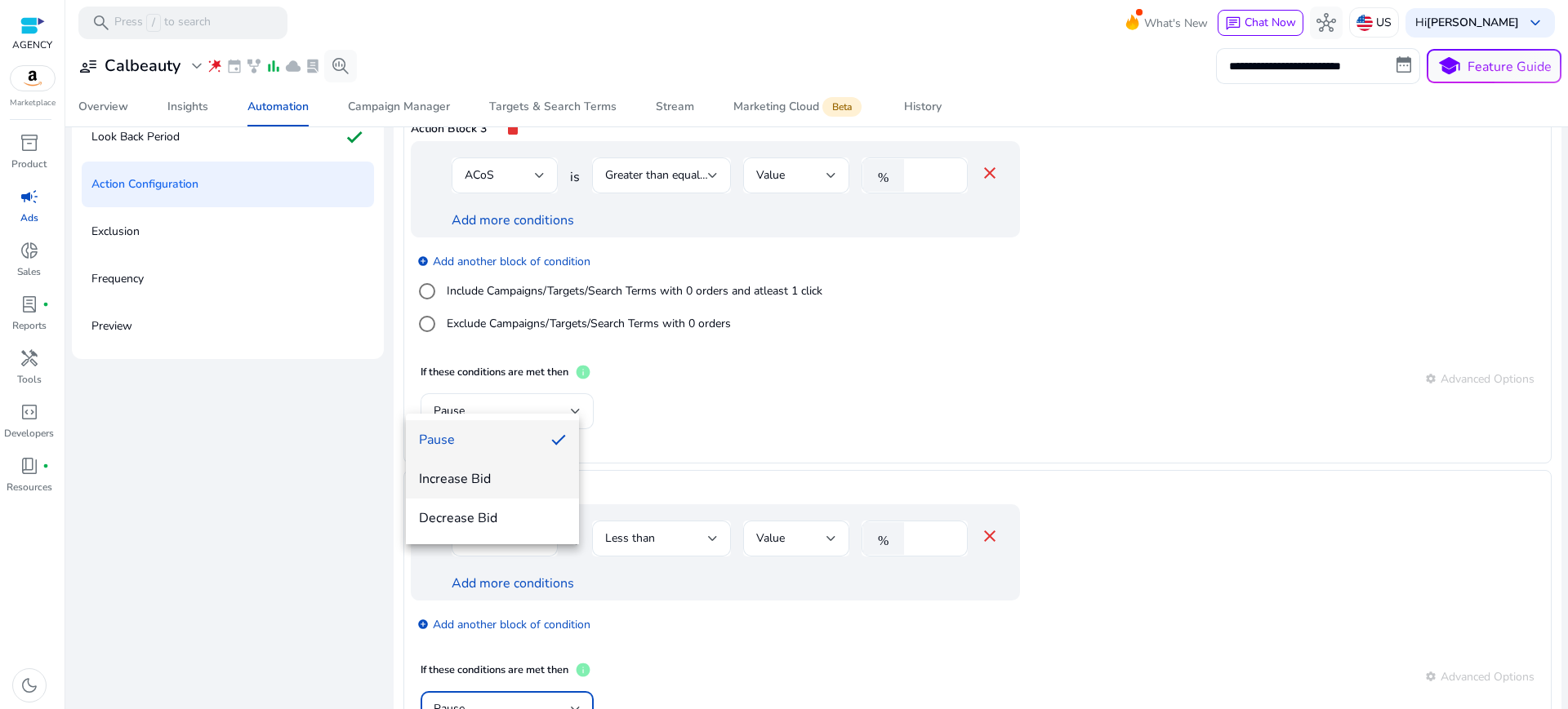
click at [473, 488] on mat-option "Increase Bid" at bounding box center [492, 479] width 173 height 39
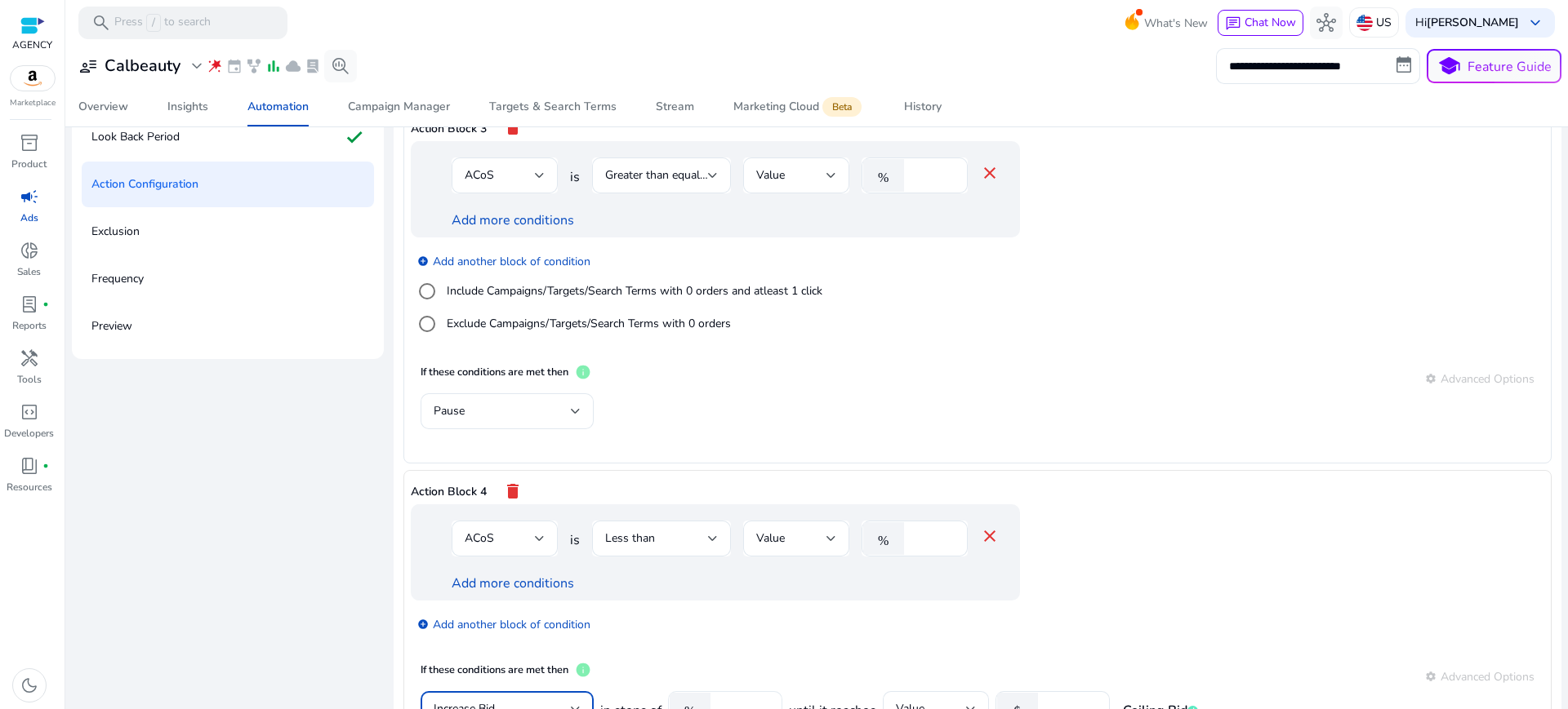
click at [719, 700] on input "****" at bounding box center [744, 709] width 50 height 18
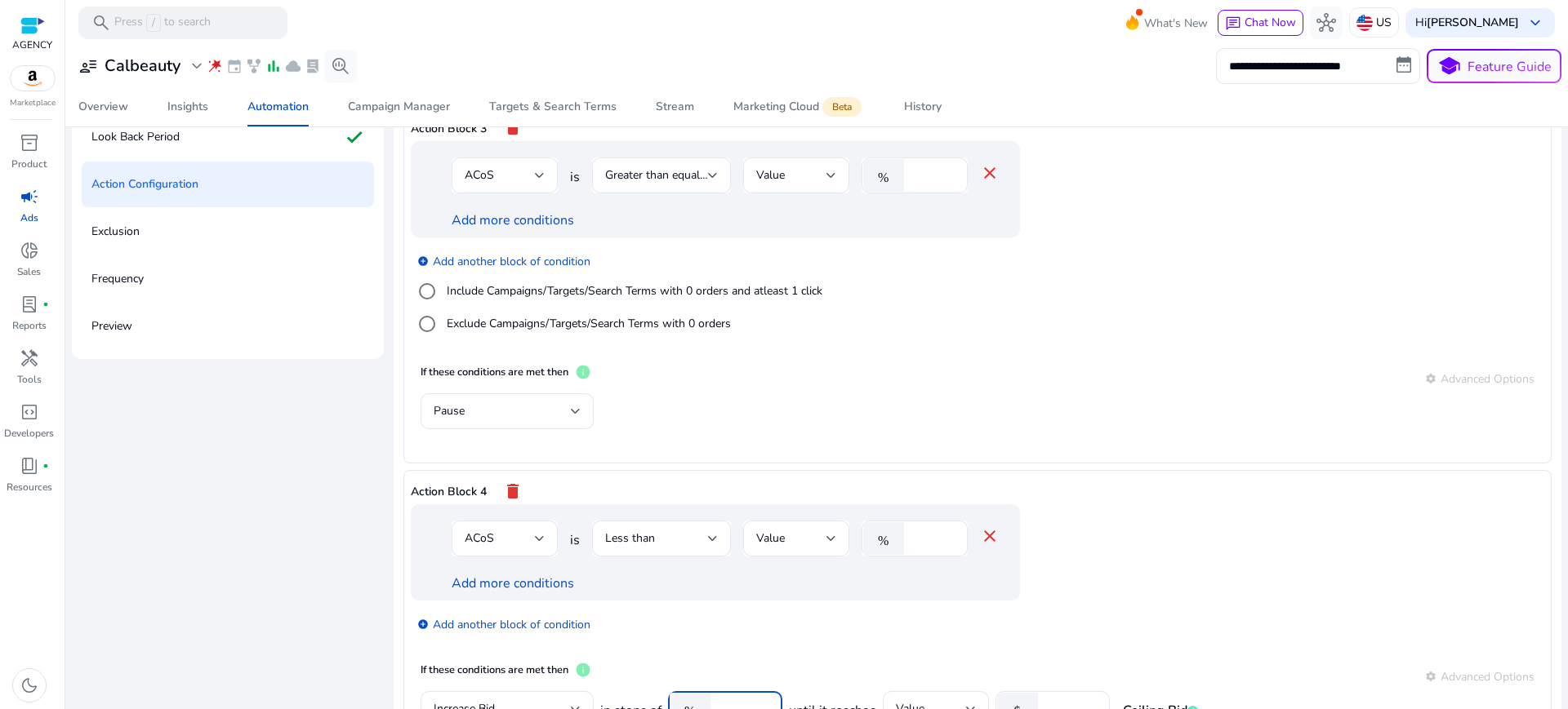
type input "**"
click at [1094, 505] on app-ppc-editable-conditions "ACoS is Less than Value % ** close Add more conditions add_circle Add another b…" at bounding box center [978, 579] width 1134 height 148
click at [1046, 700] on input "****" at bounding box center [1071, 709] width 50 height 18
click at [1076, 505] on app-ppc-editable-conditions "ACoS is Less than Value % ** close Add more conditions add_circle Add another b…" at bounding box center [978, 579] width 1134 height 148
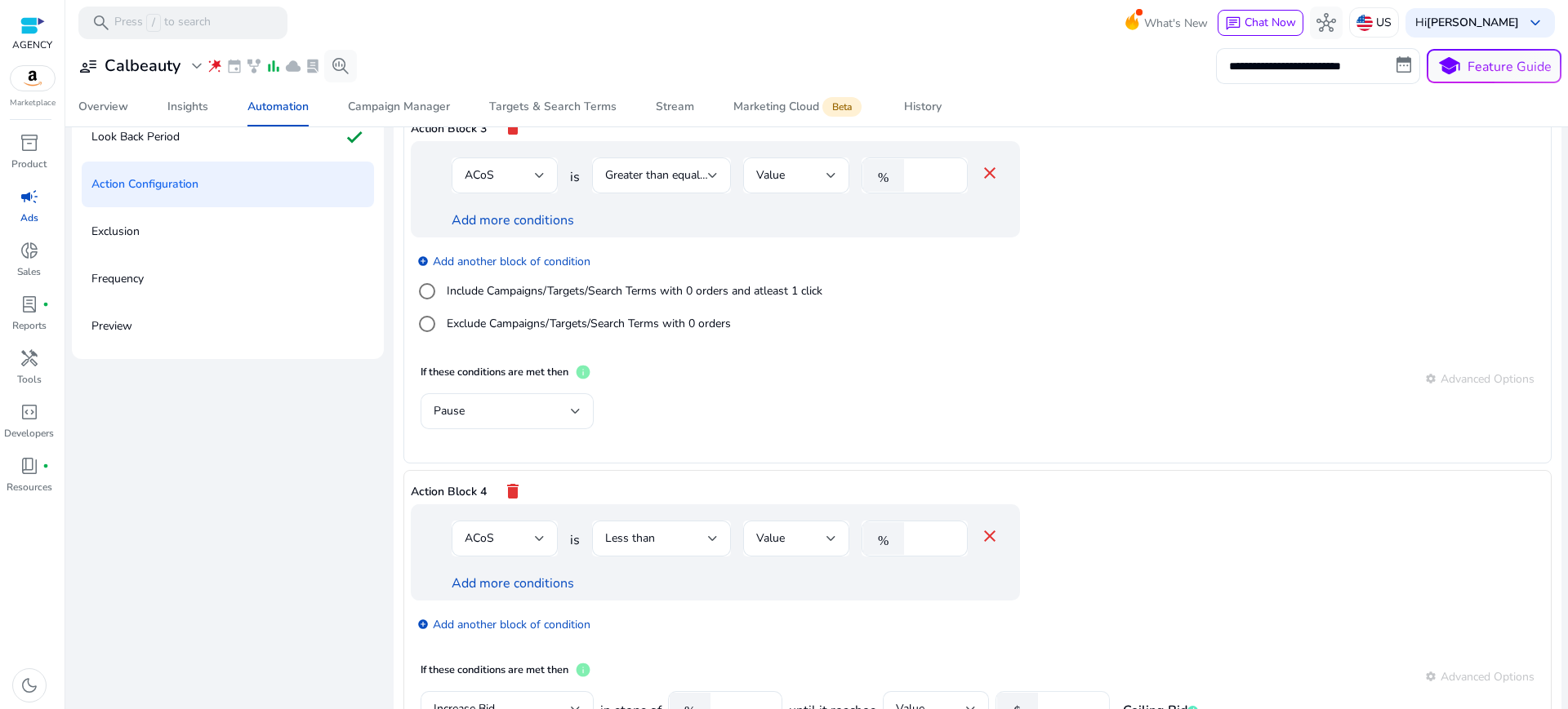
drag, startPoint x: 1027, startPoint y: 560, endPoint x: 1007, endPoint y: 558, distance: 20.1
click at [1046, 700] on input "***" at bounding box center [1071, 709] width 50 height 18
type input "***"
click at [1078, 505] on app-ppc-editable-conditions "ACoS is Less than Value % ** close Add more conditions add_circle Add another b…" at bounding box center [978, 579] width 1134 height 148
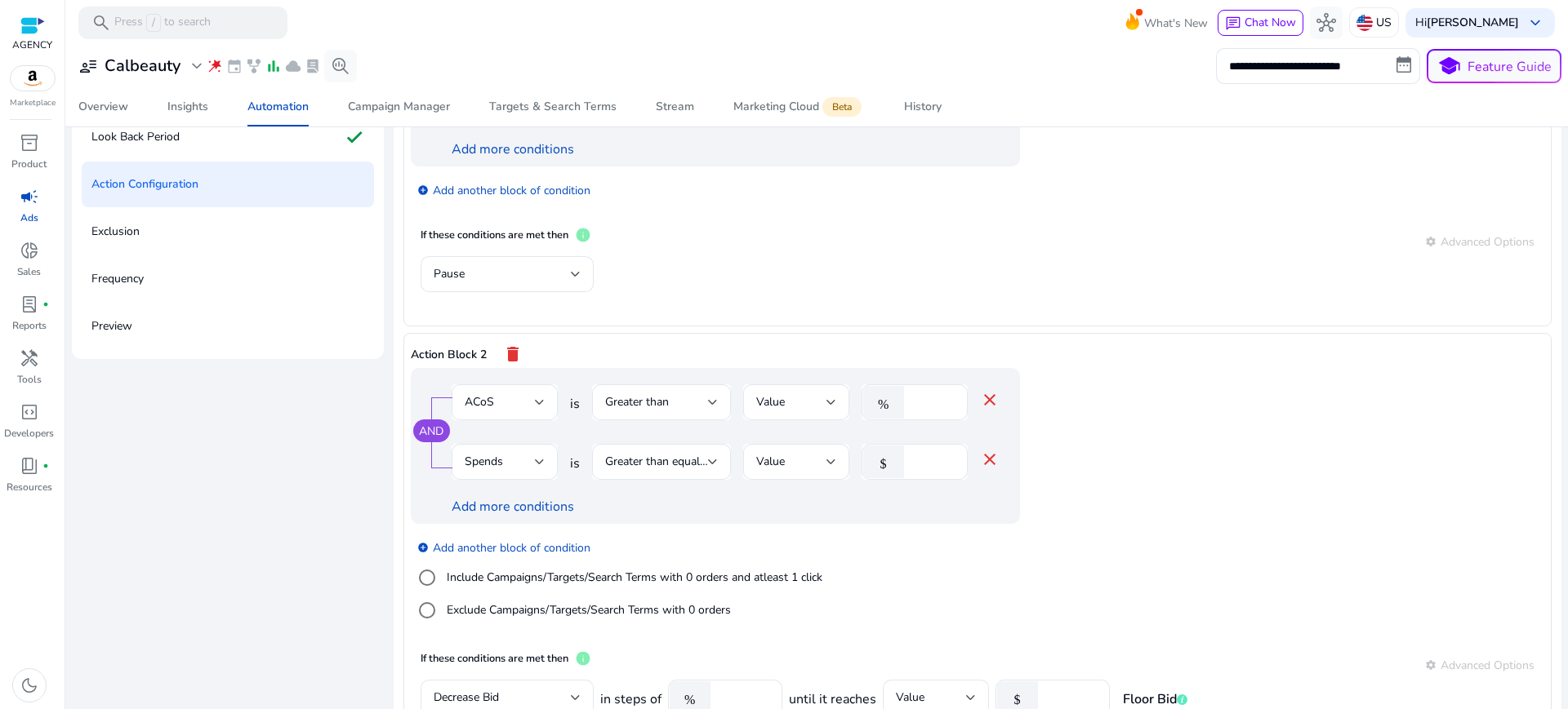
scroll to position [103, 0]
click at [708, 460] on div at bounding box center [713, 463] width 10 height 7
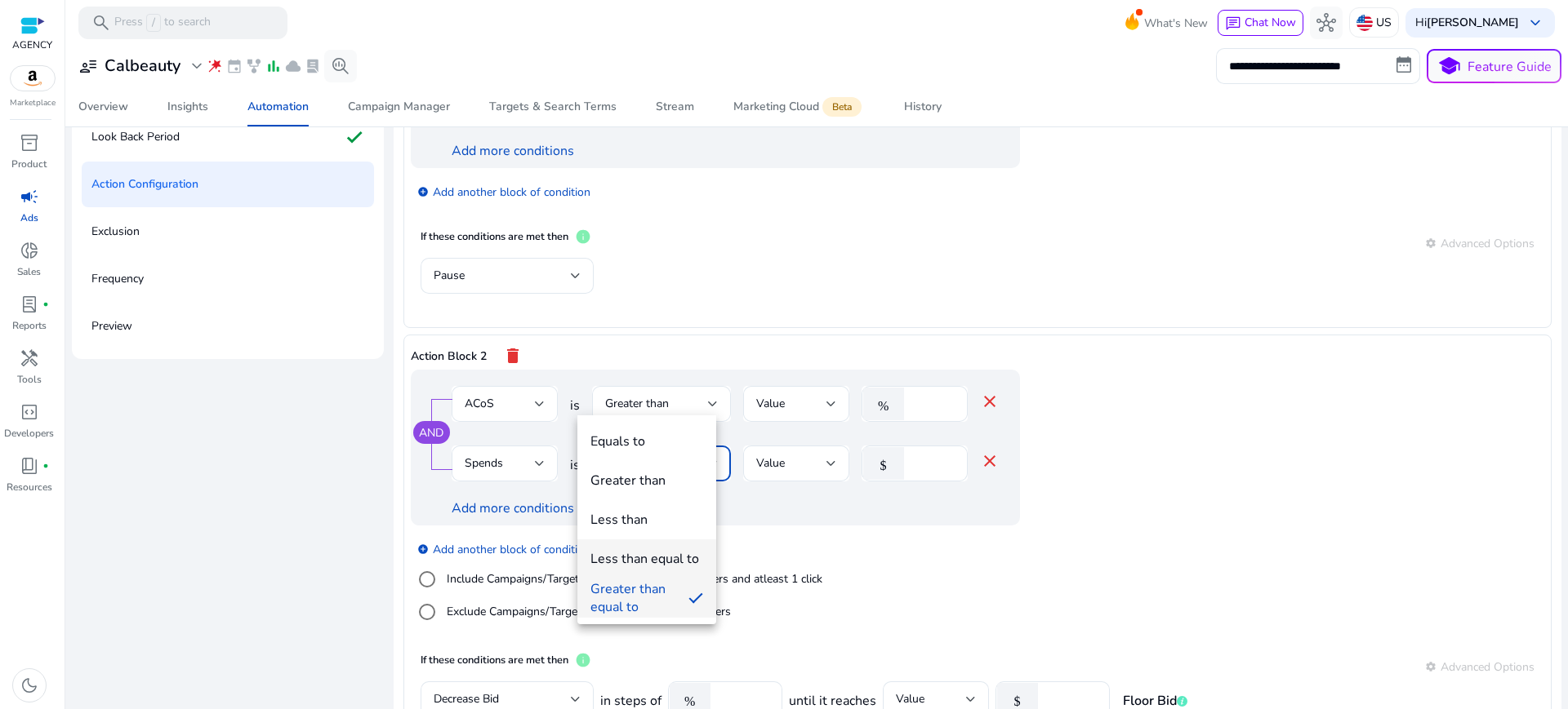
click at [613, 562] on div "Less than equal to" at bounding box center [645, 559] width 109 height 18
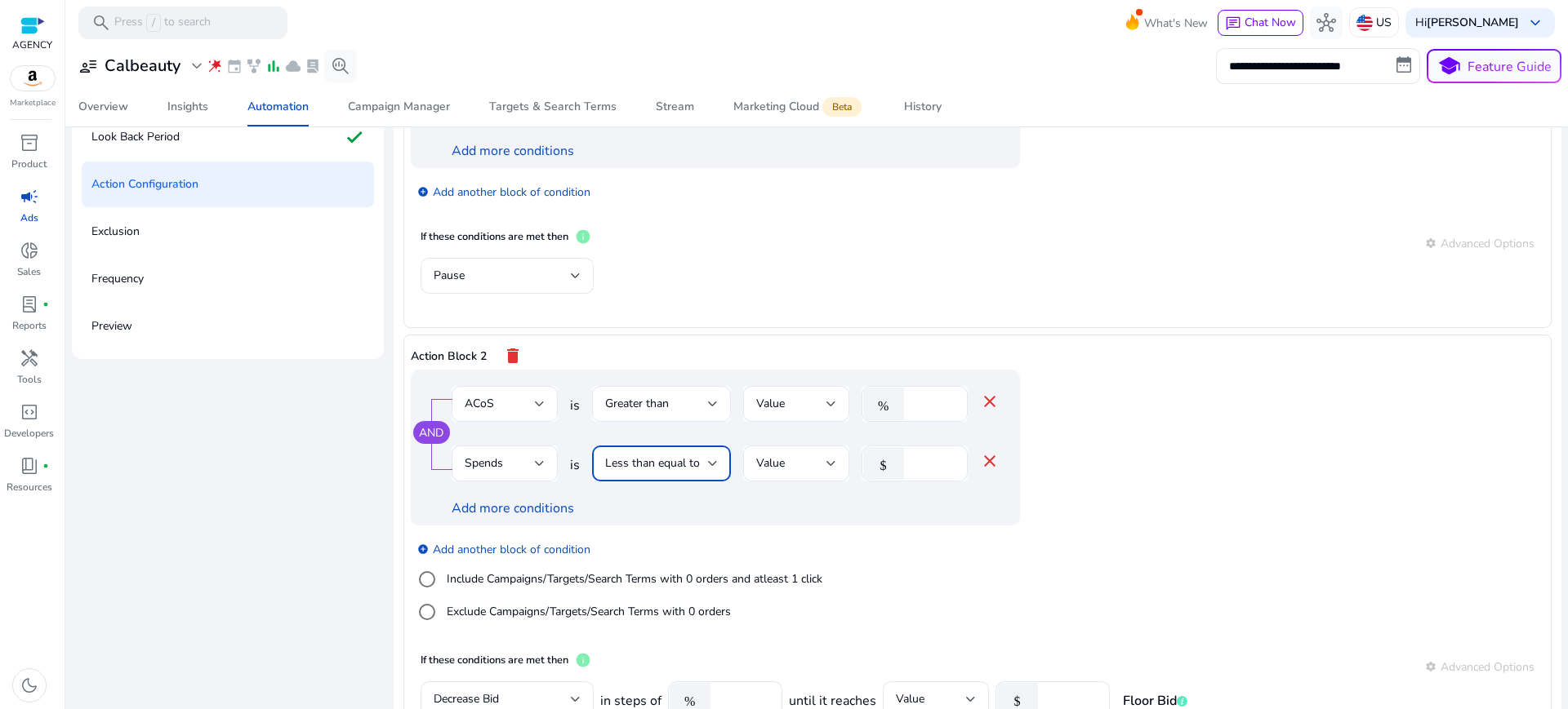
click at [919, 455] on input "**" at bounding box center [933, 464] width 42 height 18
type input "*"
type input "***"
click at [1108, 421] on app-ppc-editable-conditions "AND ACoS is Greater than Value % ** close Spends is Less than equal to Value $ …" at bounding box center [978, 507] width 1134 height 273
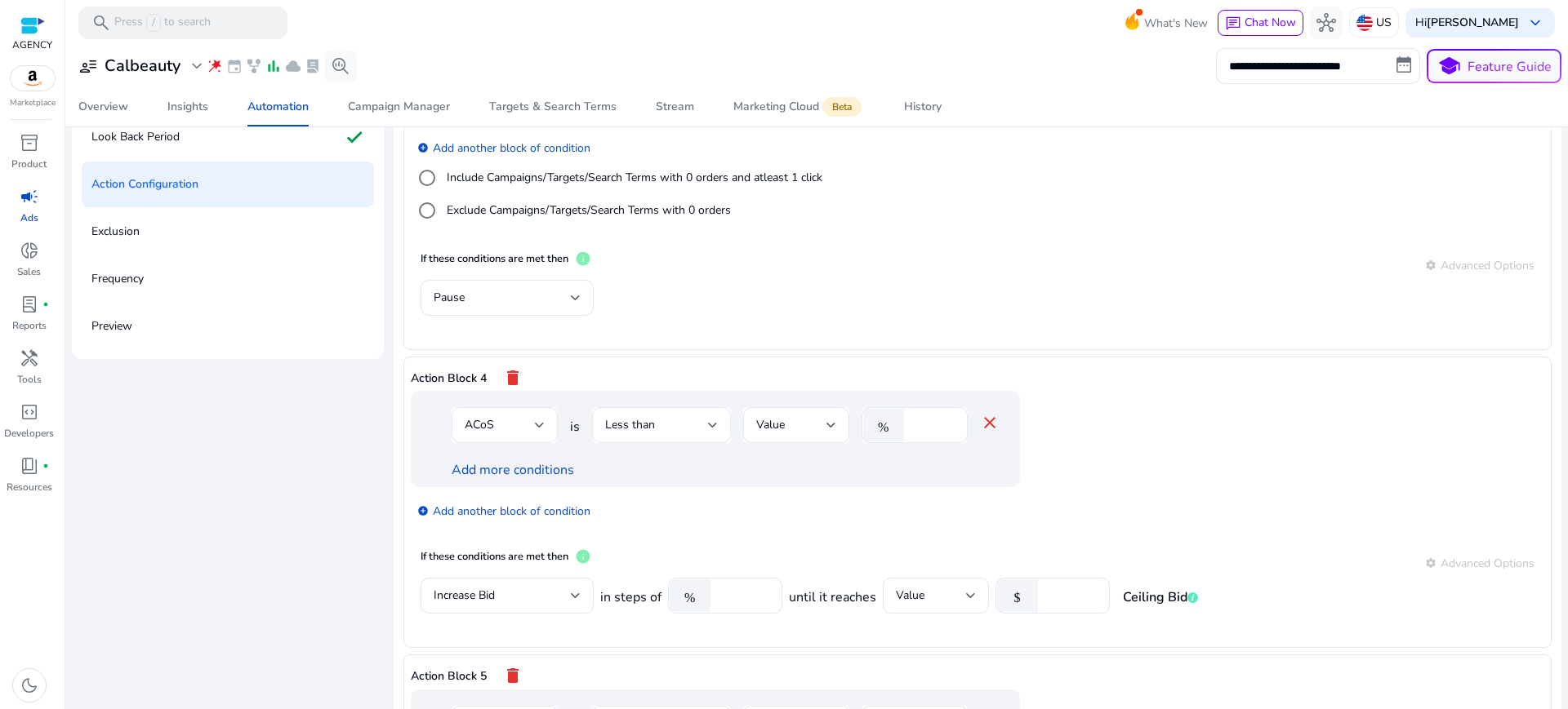
scroll to position [1021, 0]
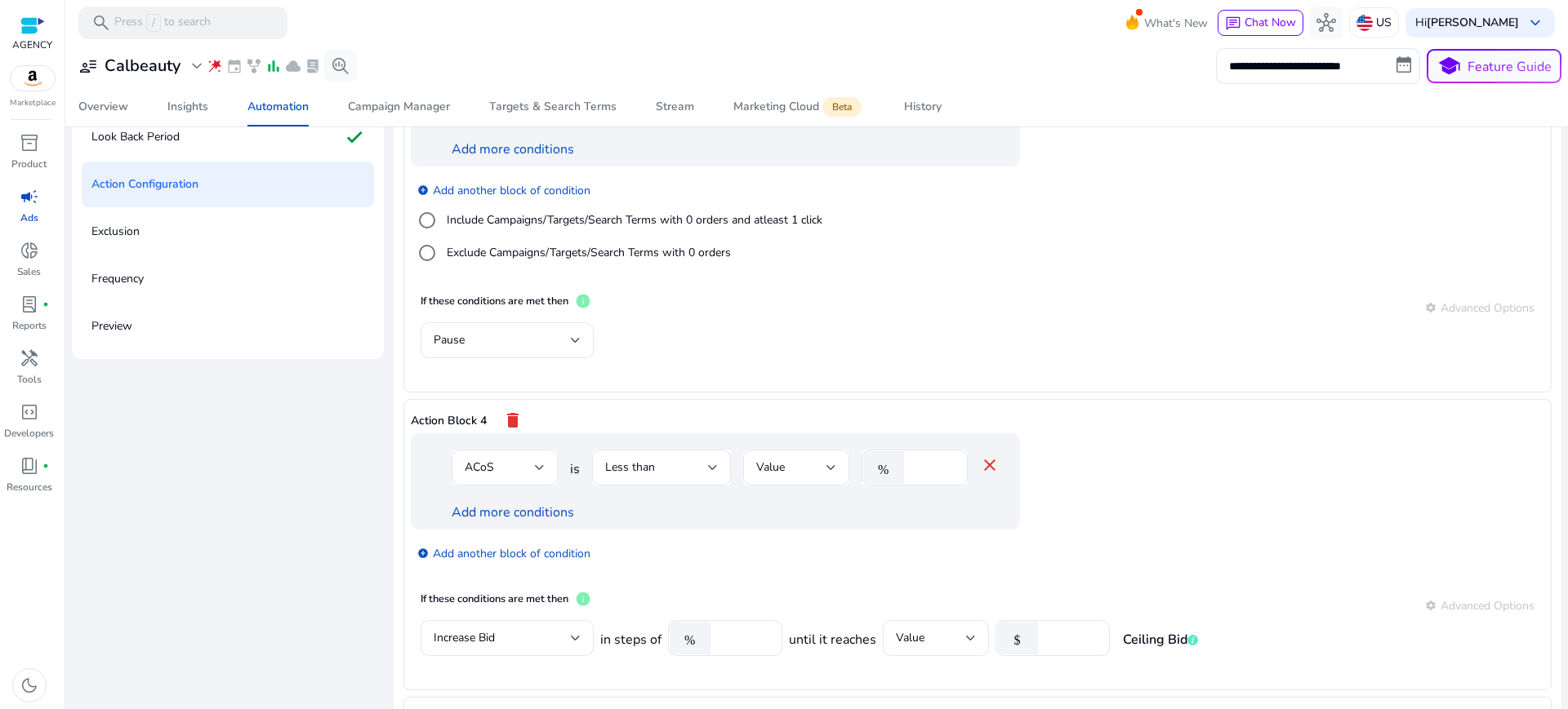
scroll to position [818, 0]
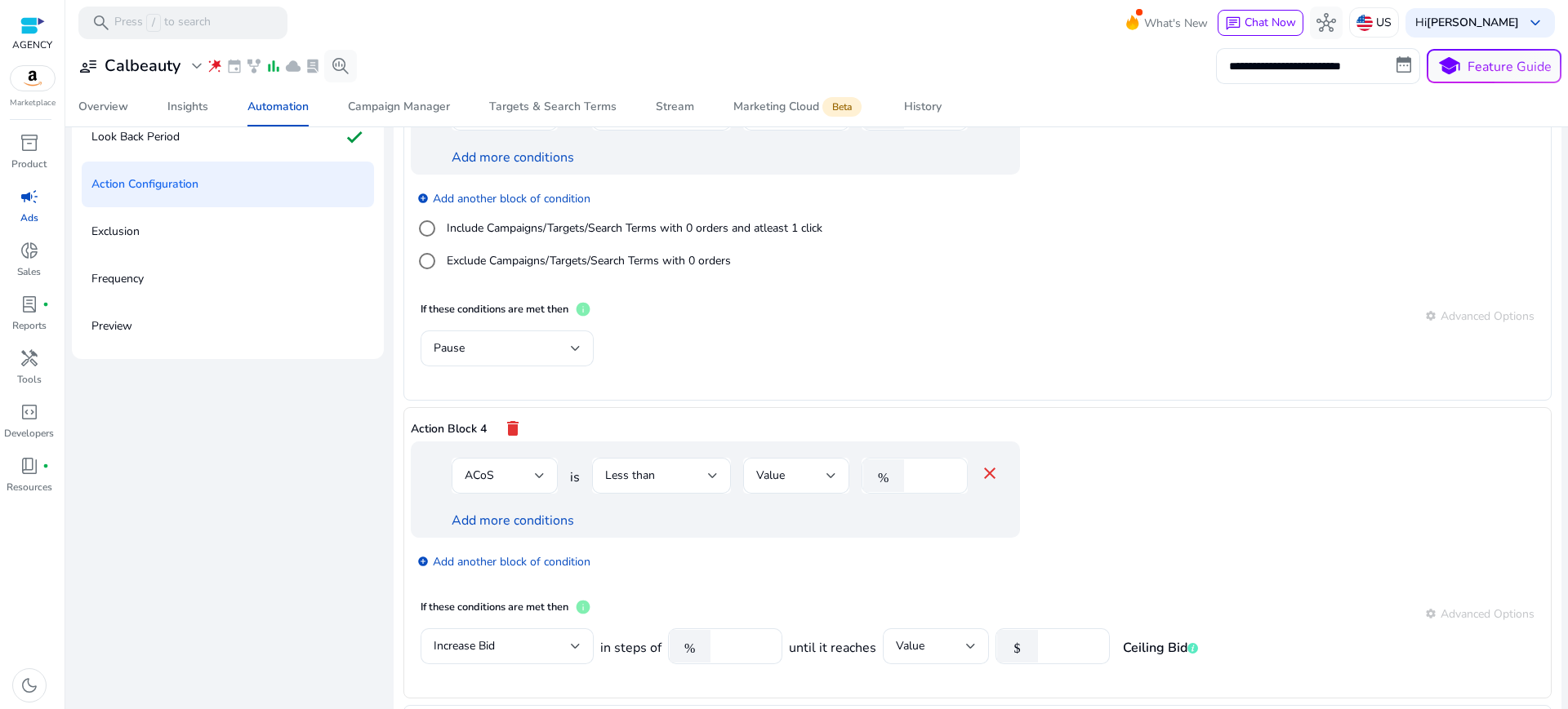
click at [912, 467] on input "**" at bounding box center [933, 476] width 42 height 18
type input "*"
type input "**"
click at [1158, 441] on app-ppc-editable-conditions "ACoS is Less than Value % ** close Add more conditions add_circle Add another b…" at bounding box center [978, 515] width 1134 height 148
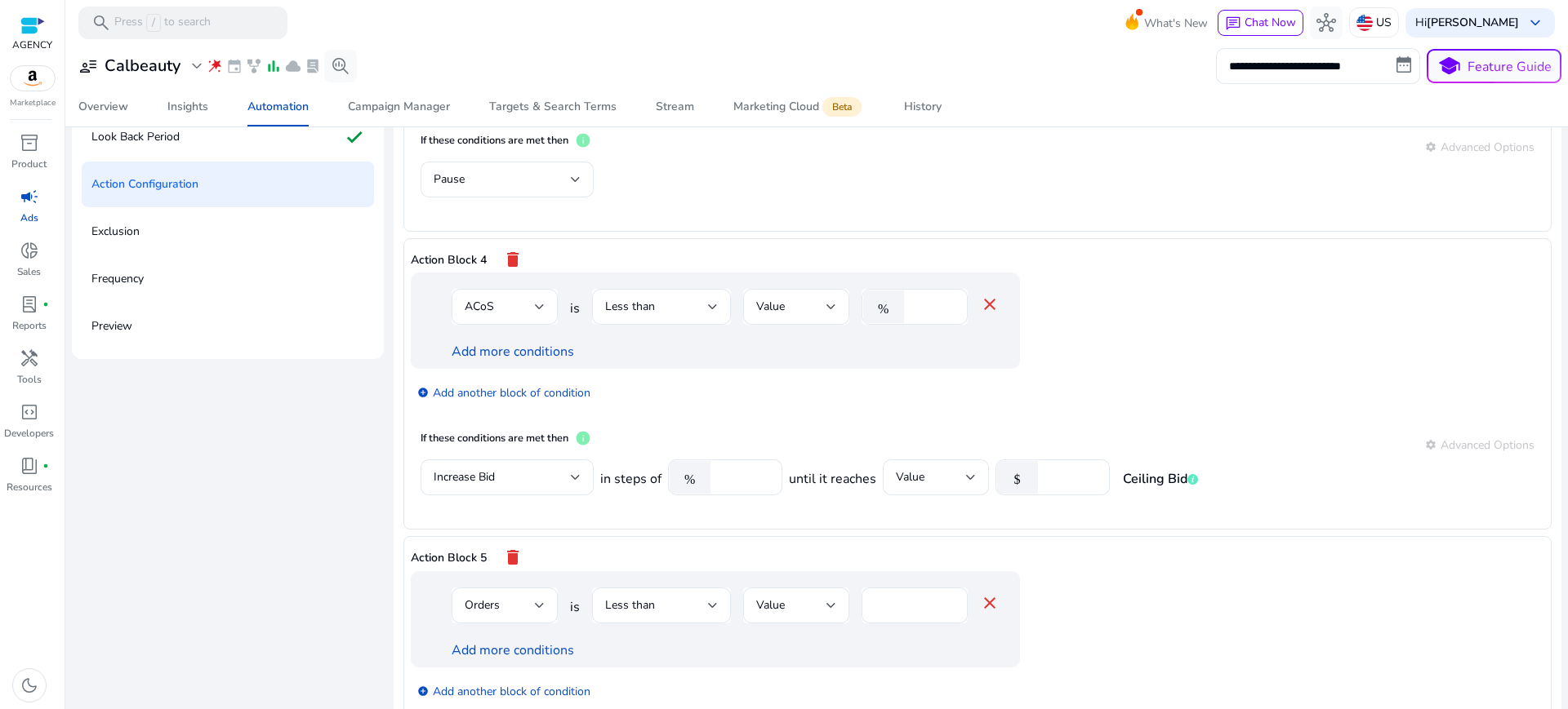
scroll to position [1021, 0]
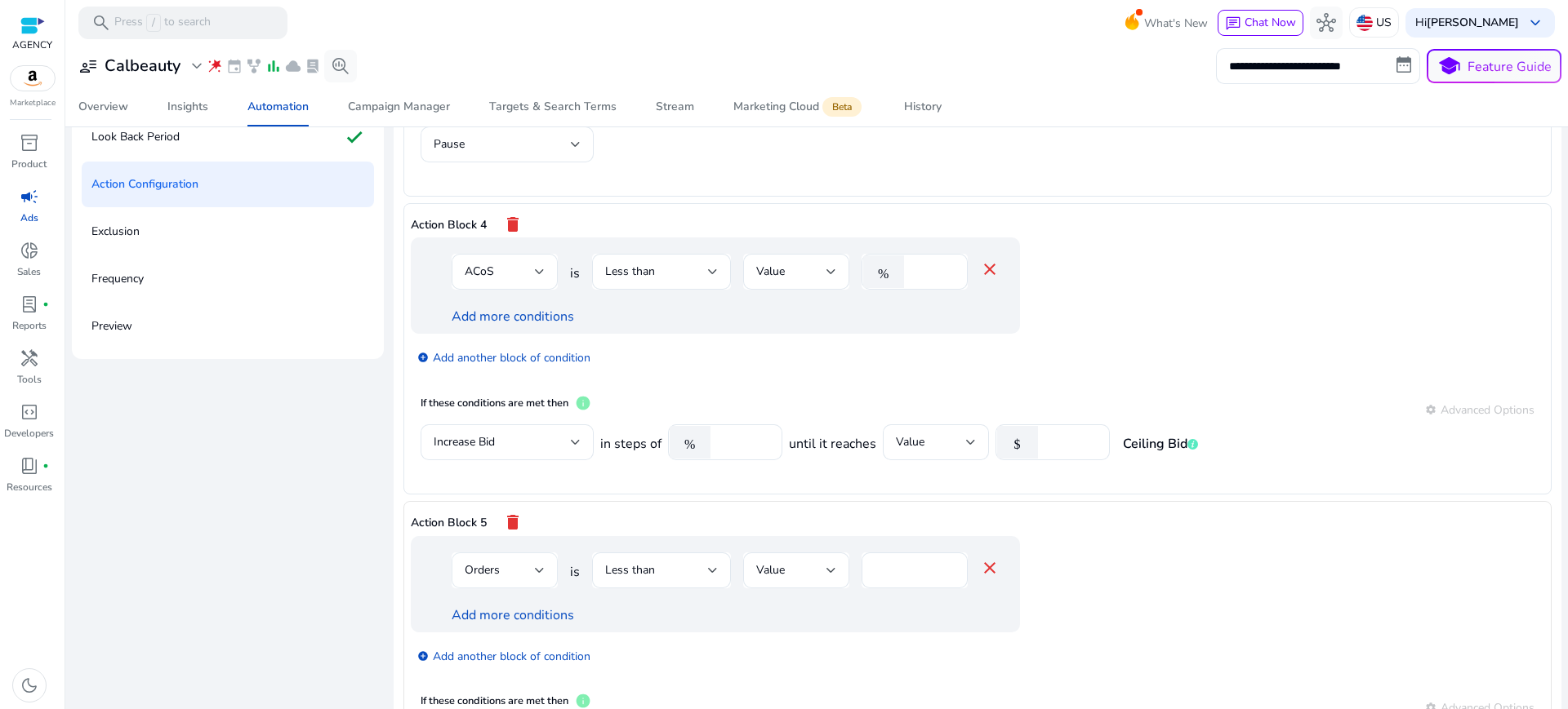
click at [484, 563] on span "Orders" at bounding box center [482, 571] width 36 height 16
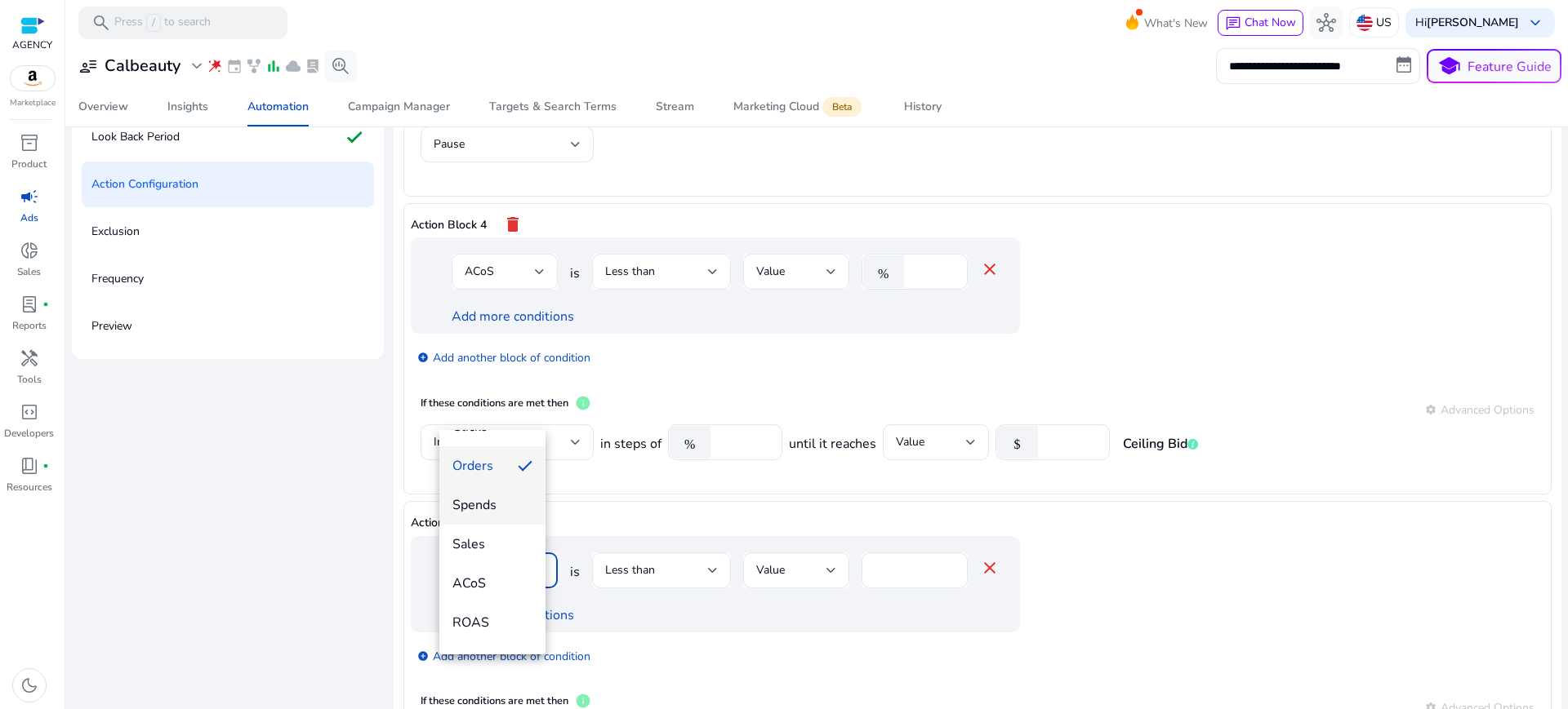
scroll to position [102, 0]
click at [474, 507] on span "Spends" at bounding box center [492, 511] width 80 height 18
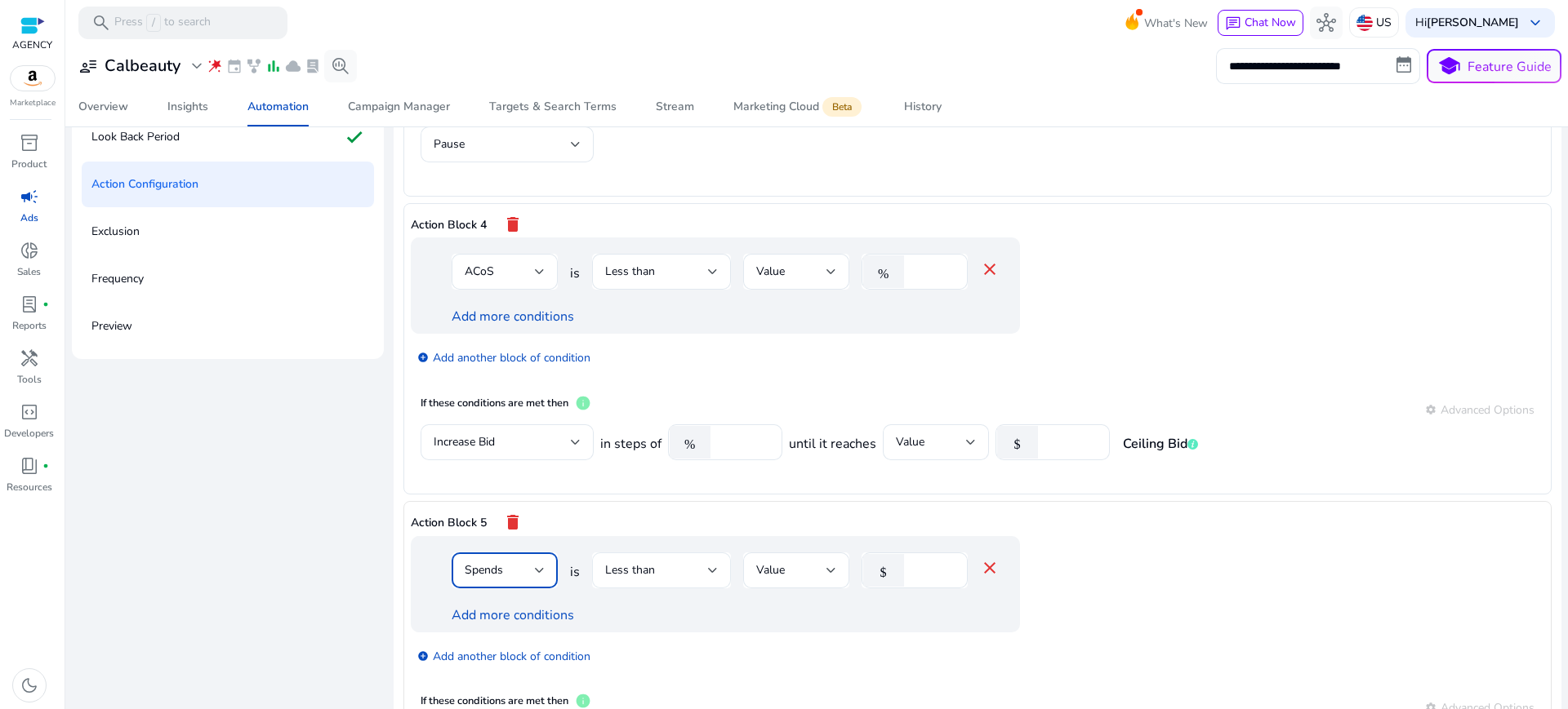
click at [659, 562] on div "Less than" at bounding box center [657, 571] width 103 height 18
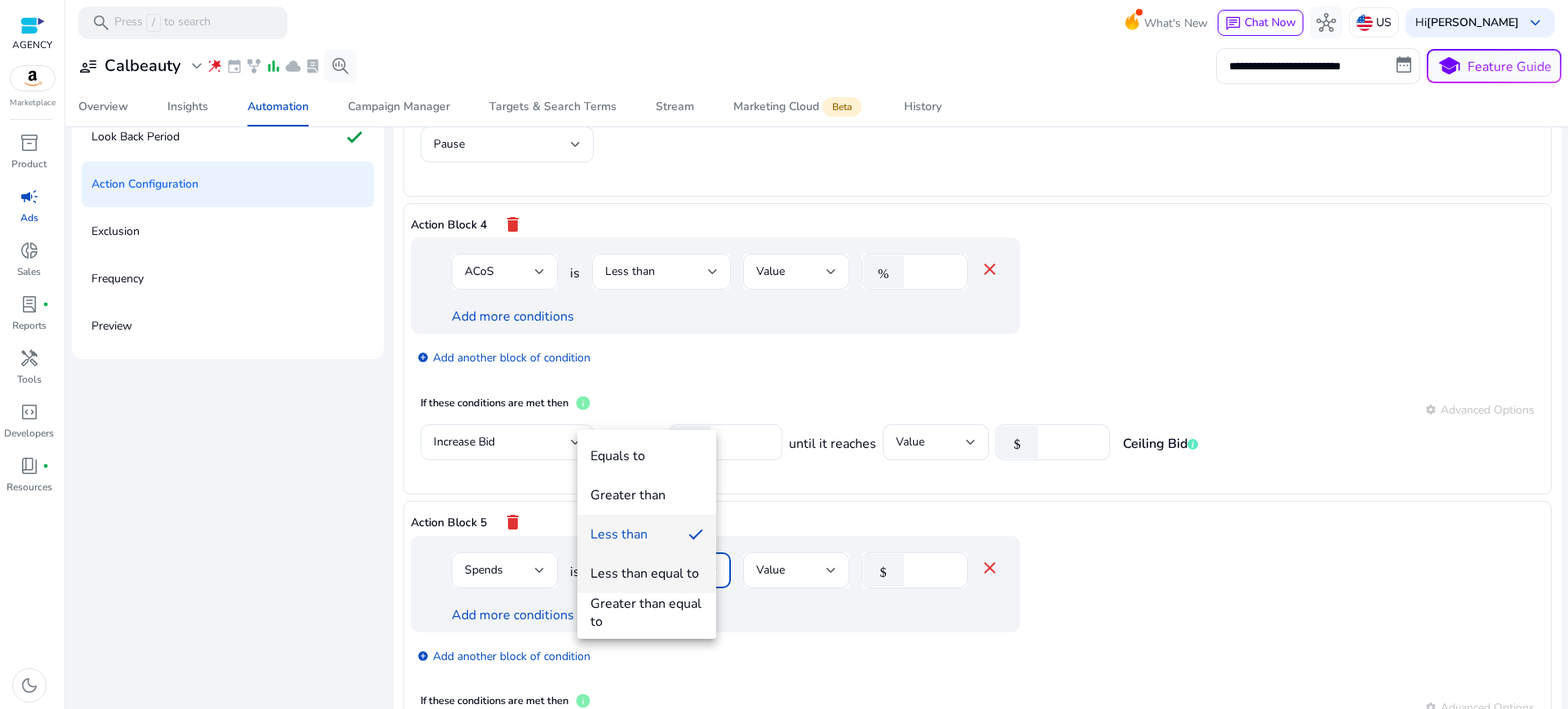
click at [660, 586] on mat-option "Less than equal to" at bounding box center [647, 574] width 139 height 39
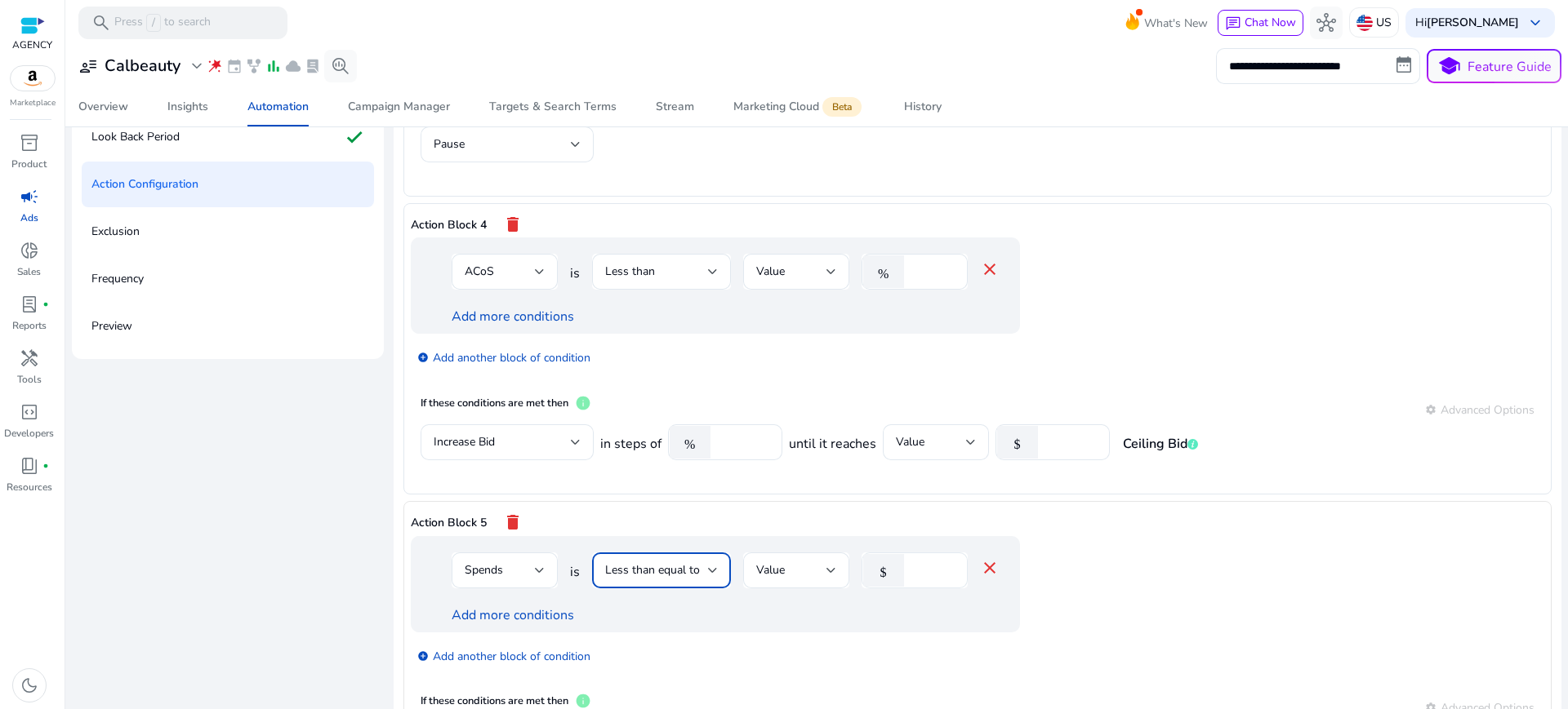
click at [912, 562] on input "*" at bounding box center [933, 571] width 42 height 18
type input "*"
click at [943, 693] on div "If these conditions are met then info settings Advanced Options" at bounding box center [978, 708] width 1114 height 30
click at [464, 606] on link "Add more conditions" at bounding box center [513, 615] width 123 height 18
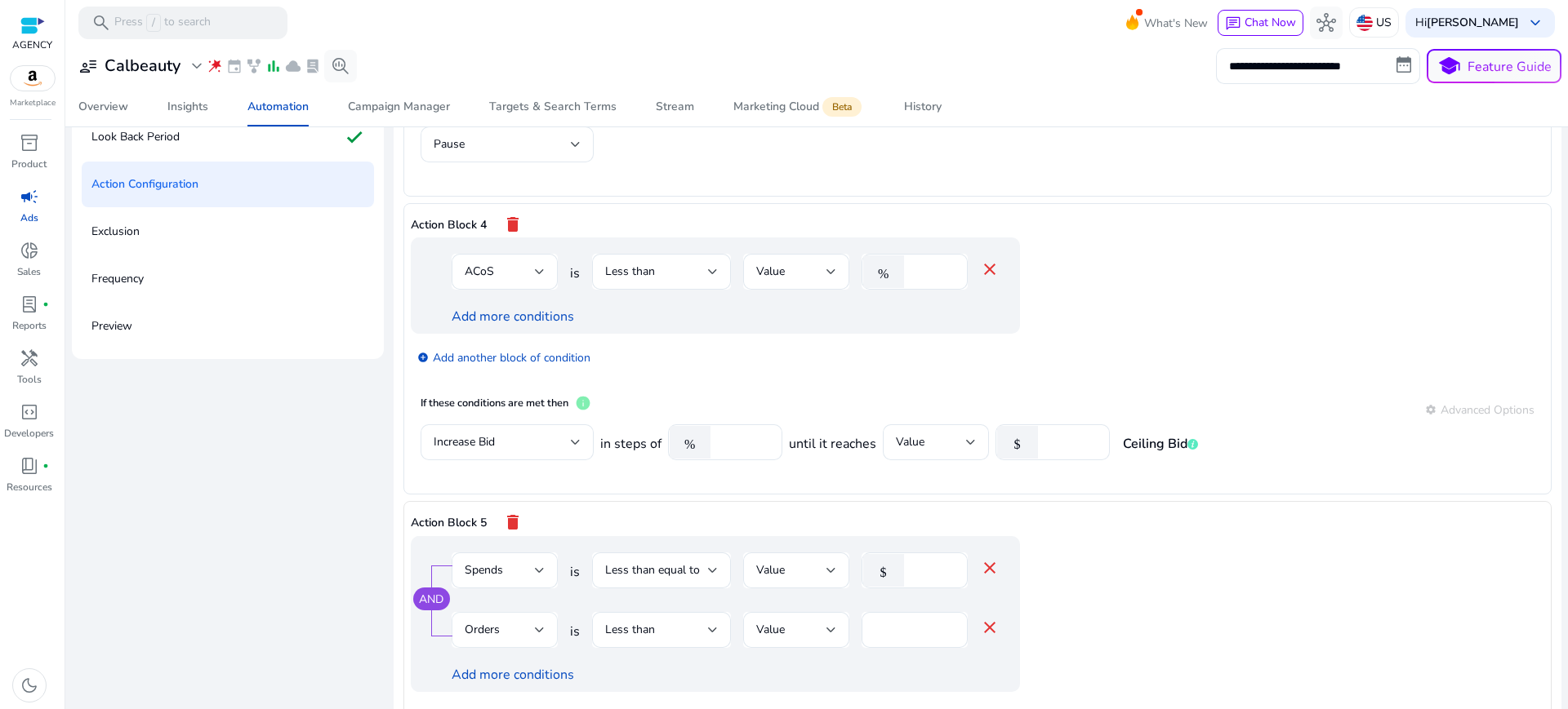
click at [469, 622] on span "Orders" at bounding box center [482, 630] width 36 height 16
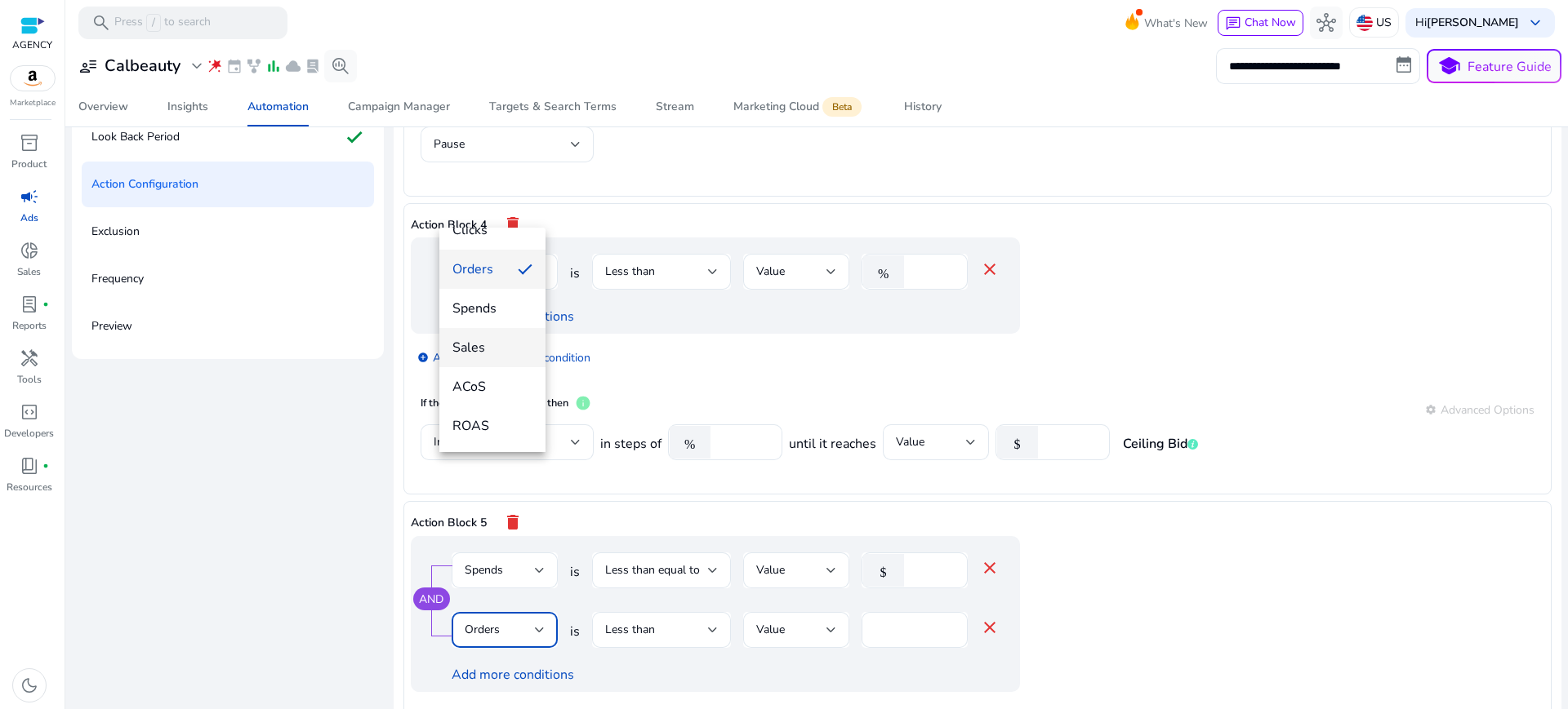
click at [478, 351] on span "Sales" at bounding box center [492, 348] width 80 height 18
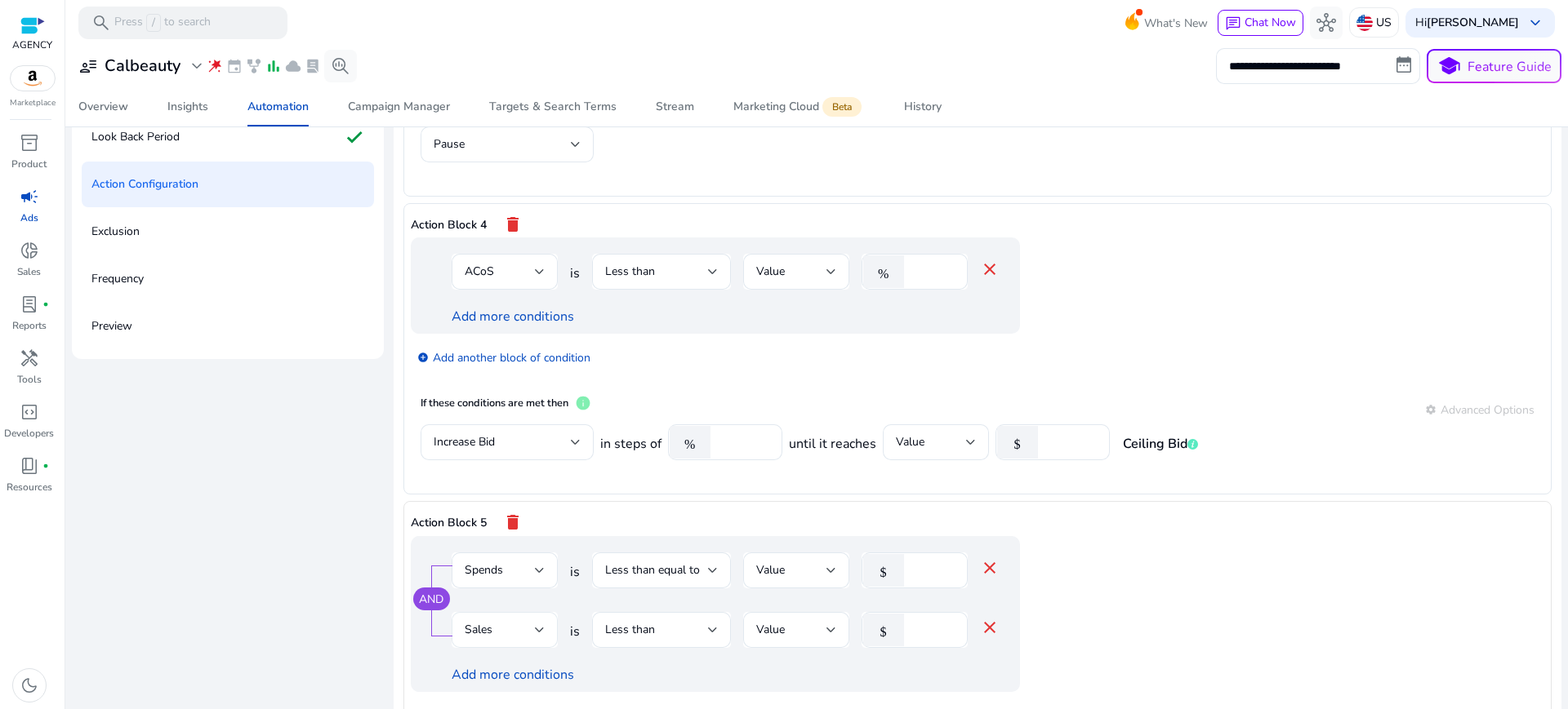
click at [473, 612] on div "Sales" at bounding box center [504, 630] width 80 height 36
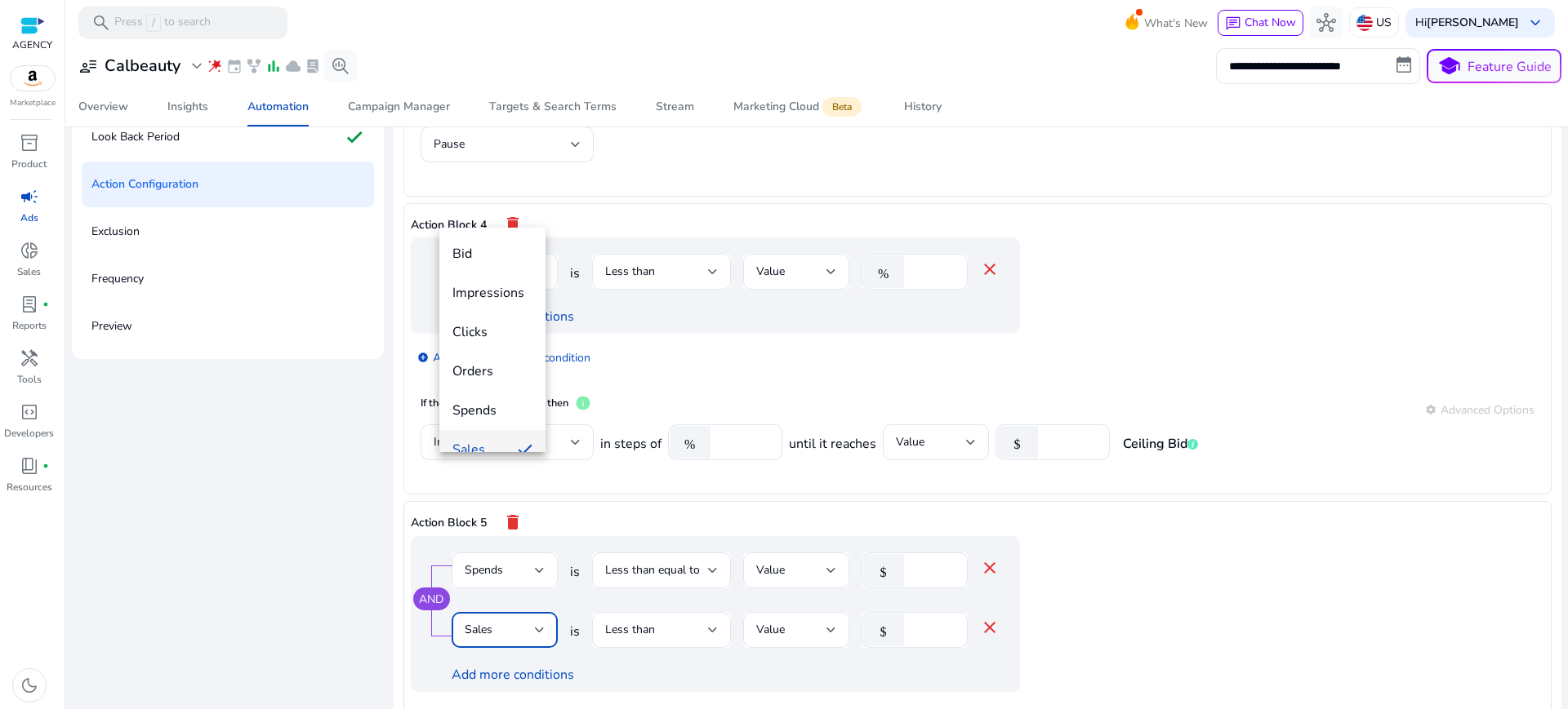
scroll to position [17, 0]
click at [501, 279] on span "Impressions" at bounding box center [492, 276] width 80 height 18
click at [613, 622] on span "Less than" at bounding box center [630, 630] width 49 height 16
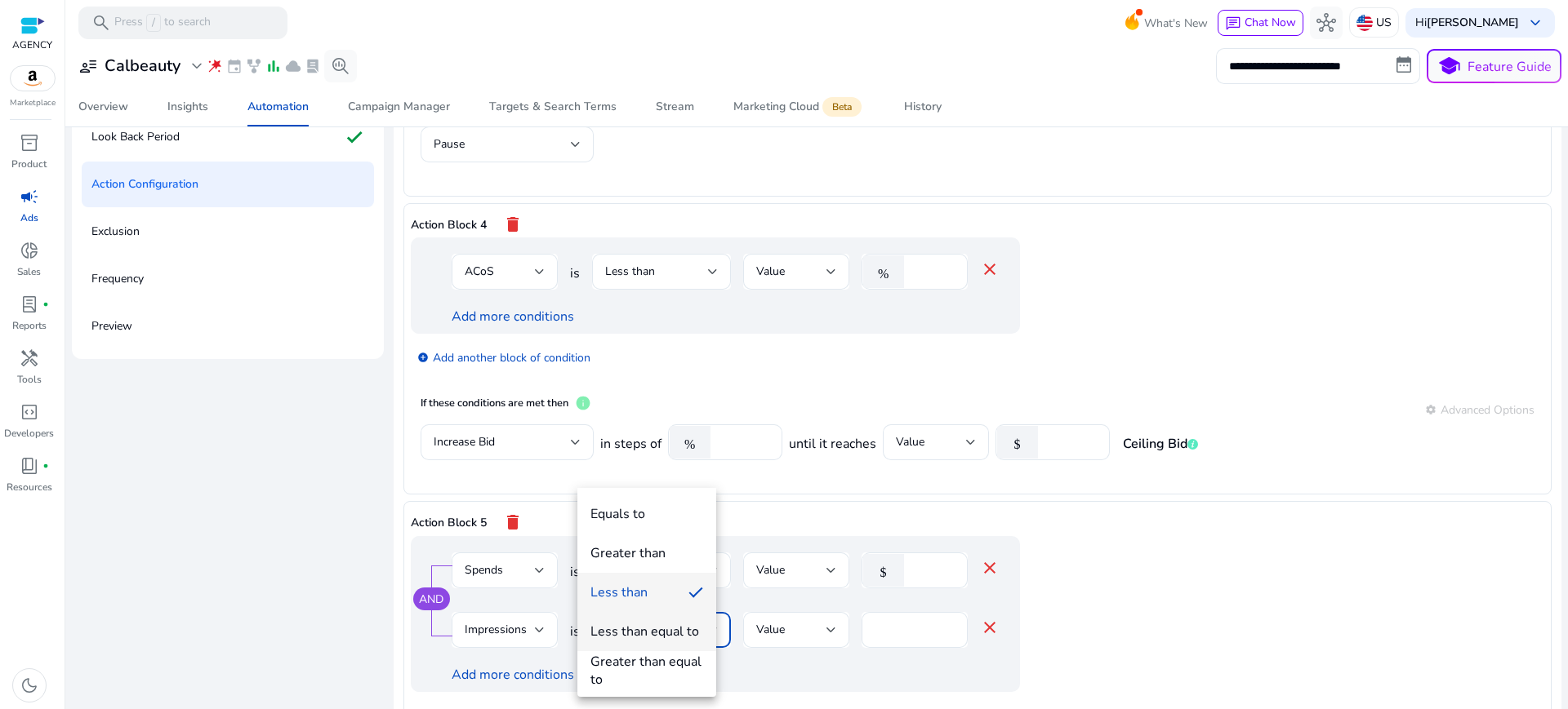
click at [653, 631] on div "Less than equal to" at bounding box center [645, 632] width 109 height 18
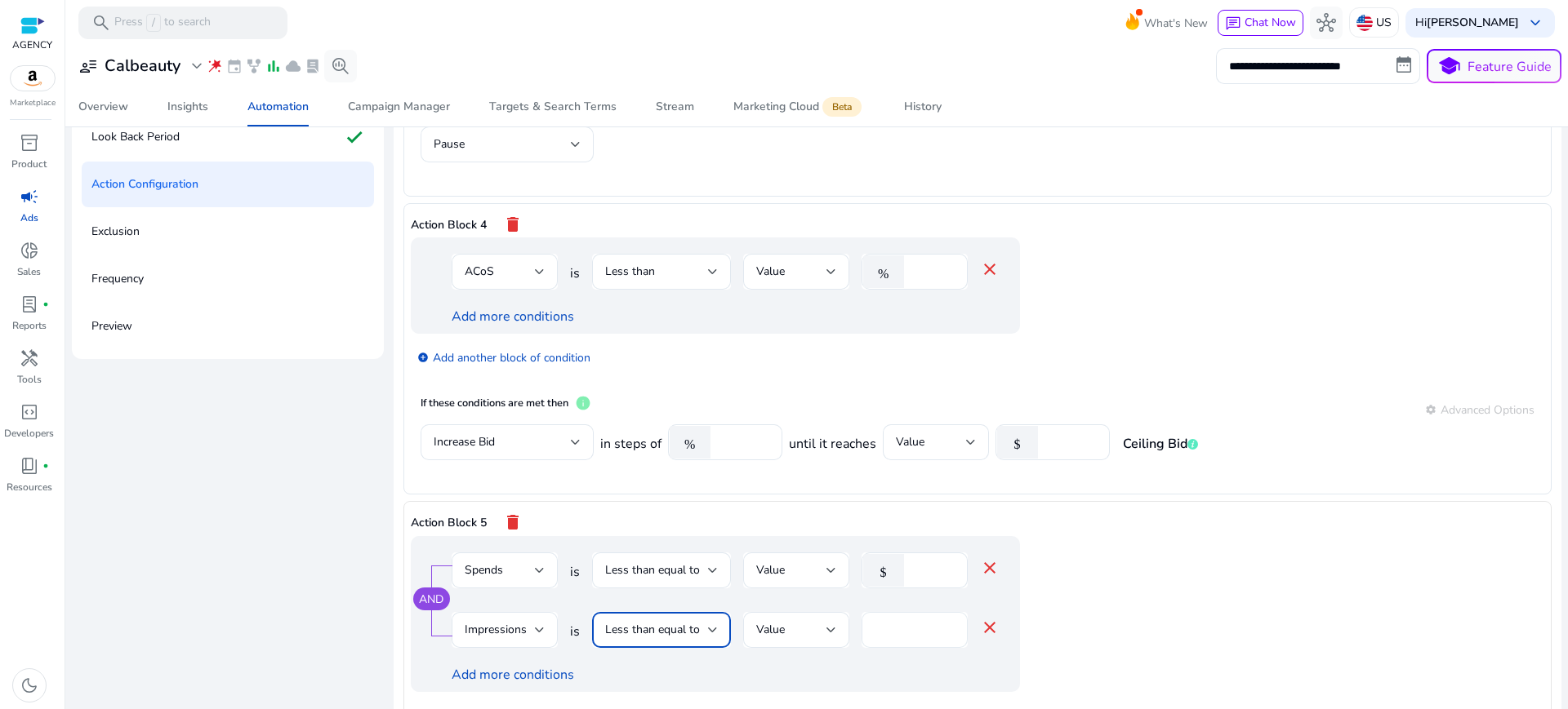
click at [889, 621] on input "*" at bounding box center [914, 630] width 80 height 18
type input "*"
click at [889, 692] on div "add_circle Add another block of condition" at bounding box center [748, 715] width 675 height 45
click at [523, 667] on link "Add more conditions" at bounding box center [513, 675] width 123 height 18
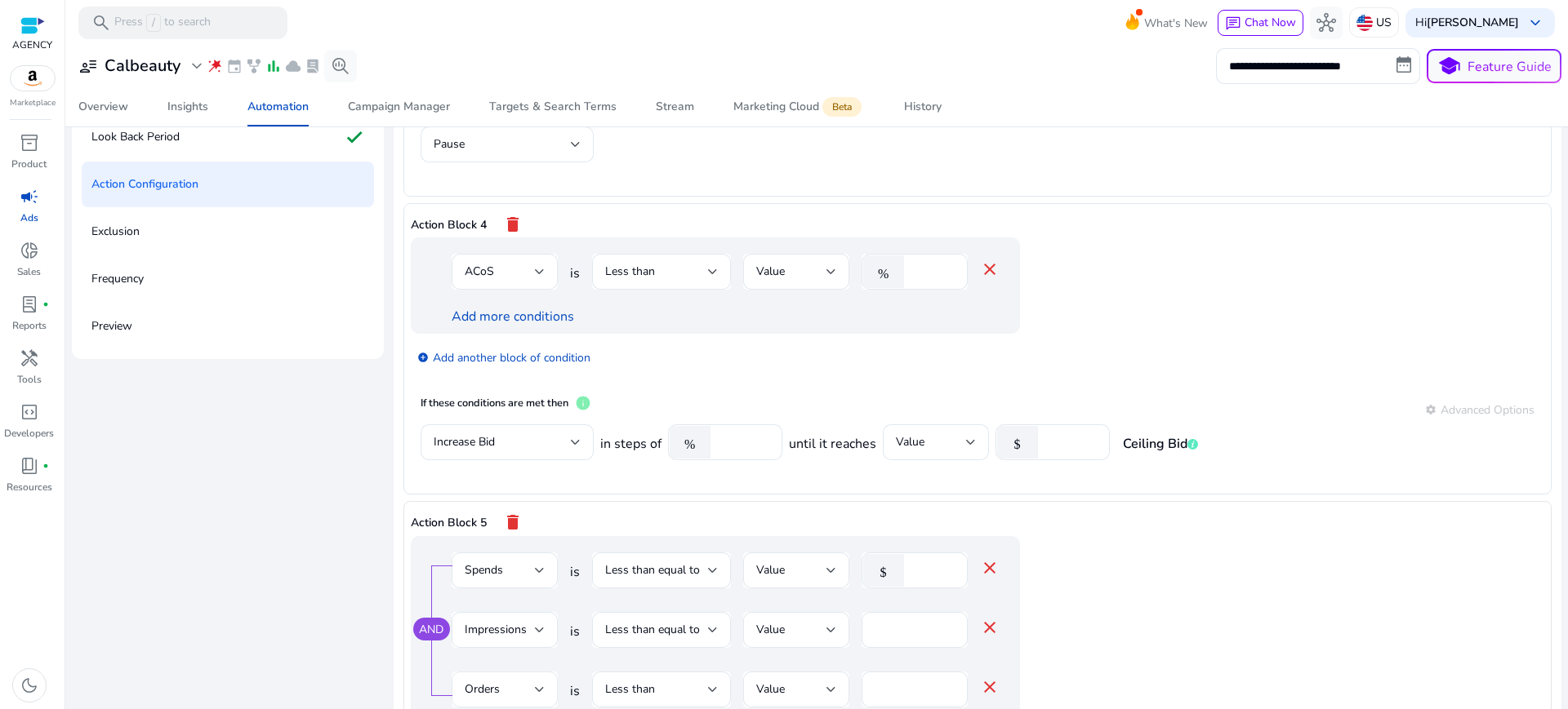
click at [506, 681] on div "Orders" at bounding box center [499, 690] width 70 height 18
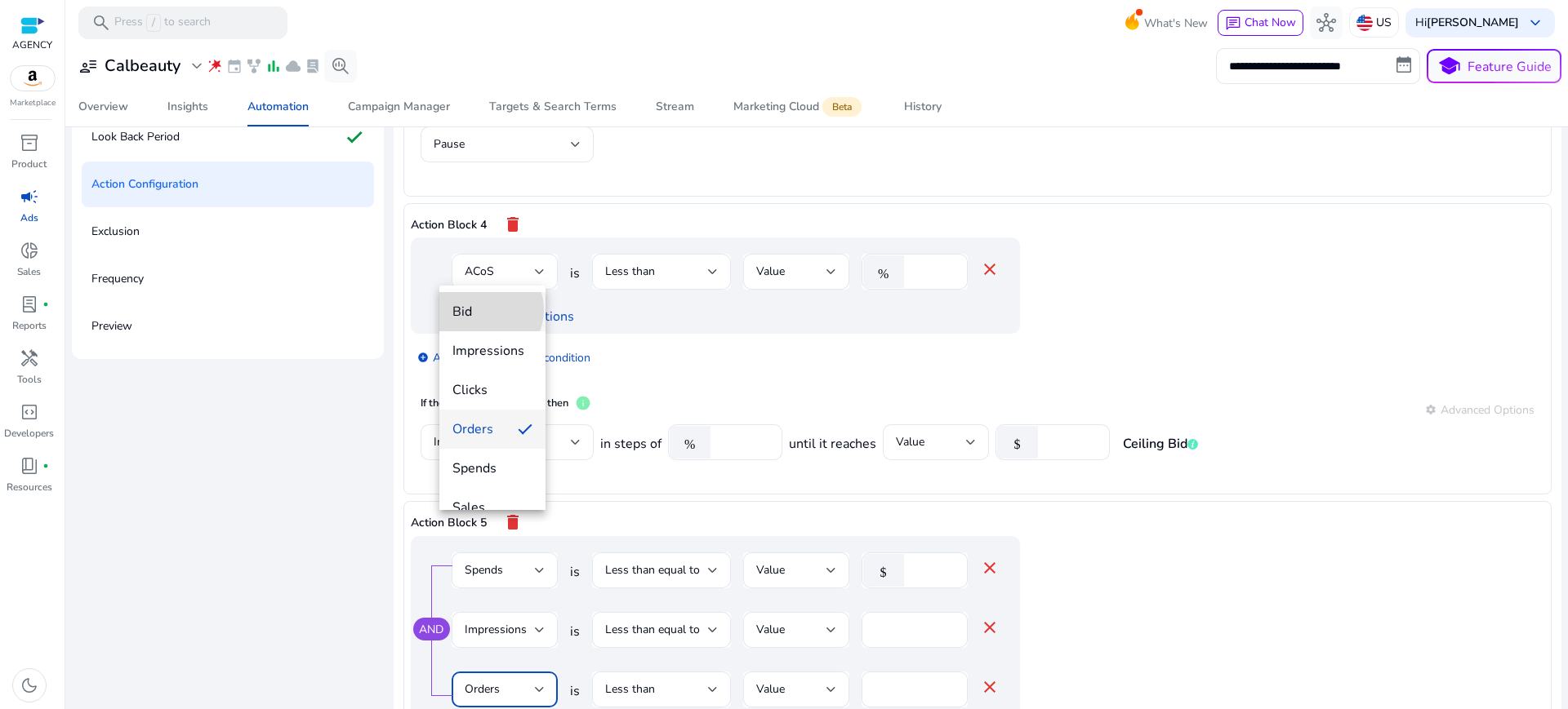
click at [482, 309] on span "Bid" at bounding box center [492, 312] width 80 height 18
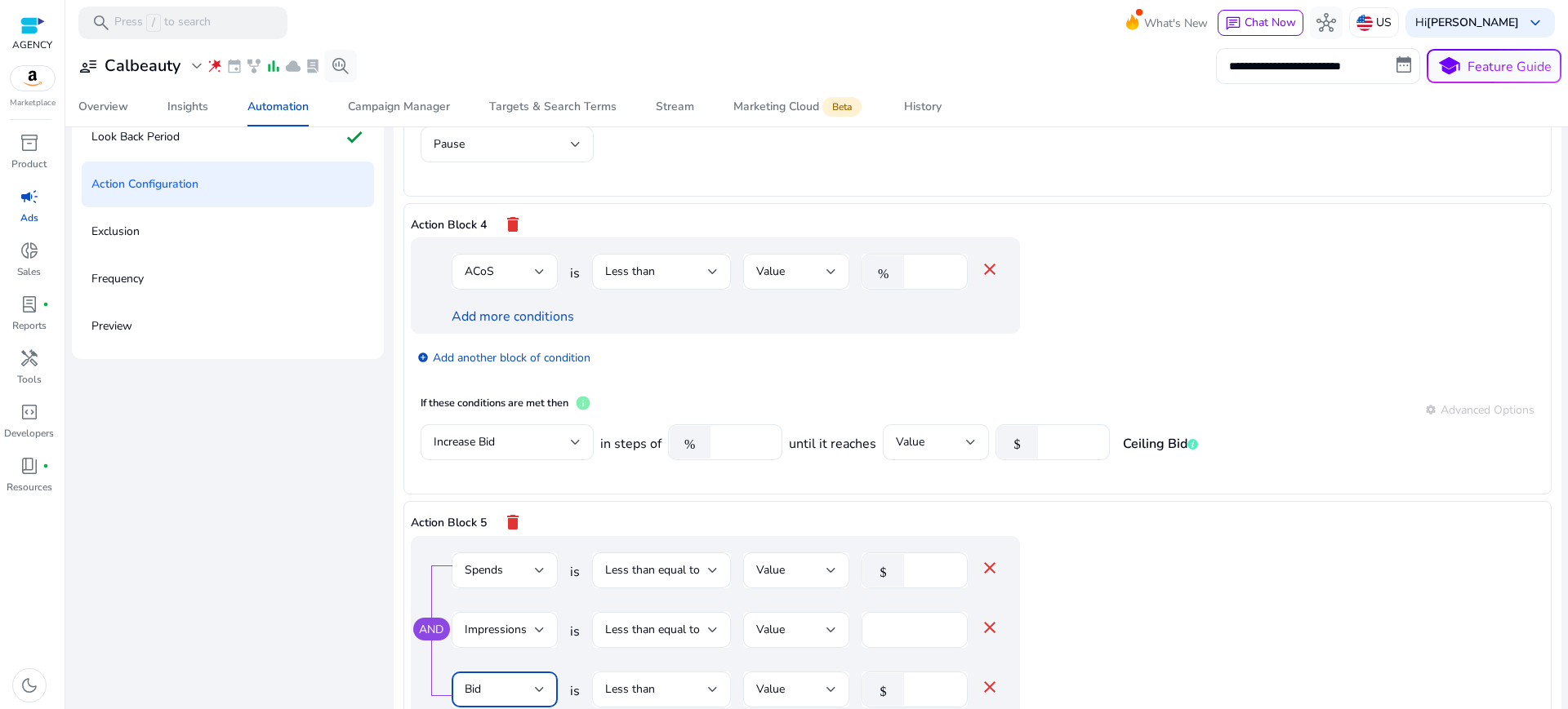
click at [651, 681] on div "Less than" at bounding box center [657, 690] width 103 height 18
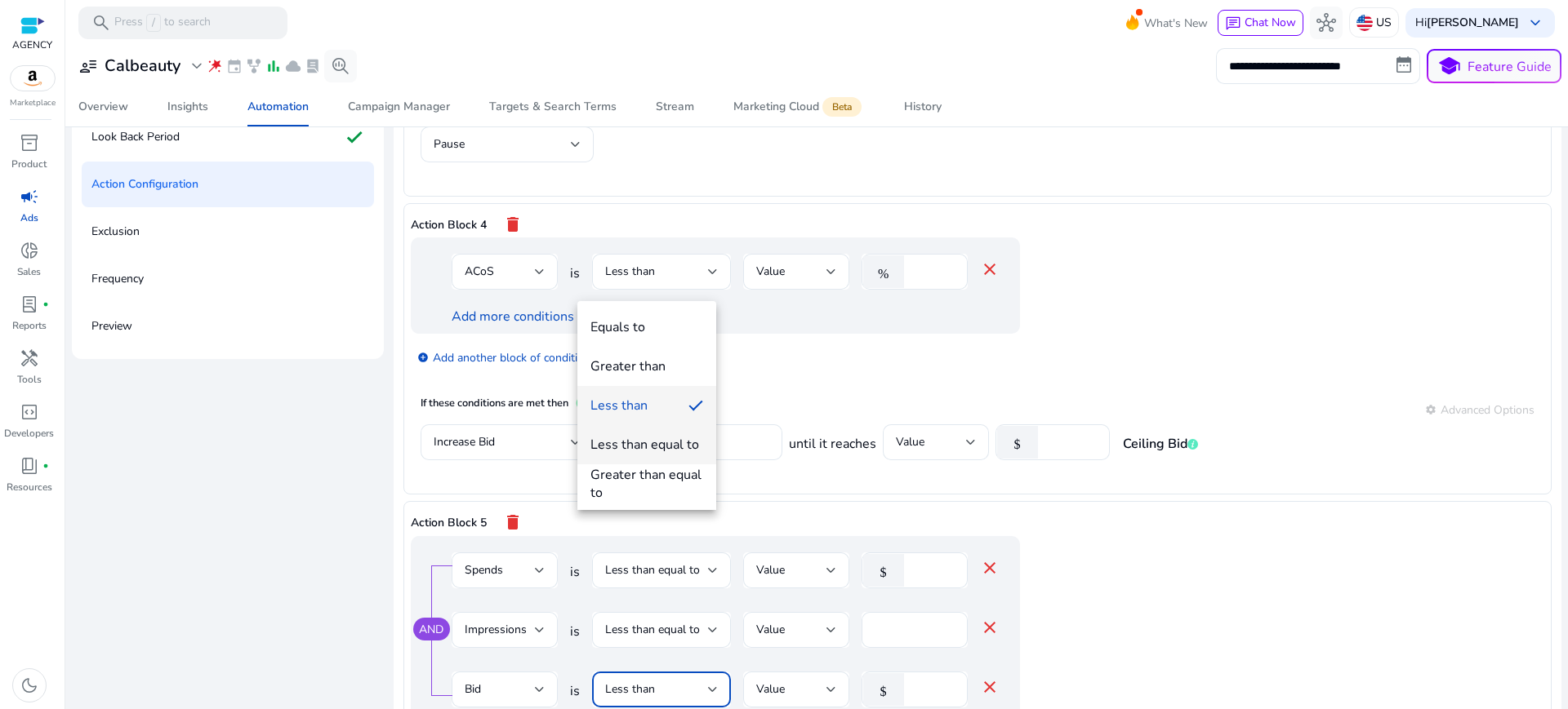
click at [630, 448] on div "Less than equal to" at bounding box center [645, 444] width 109 height 18
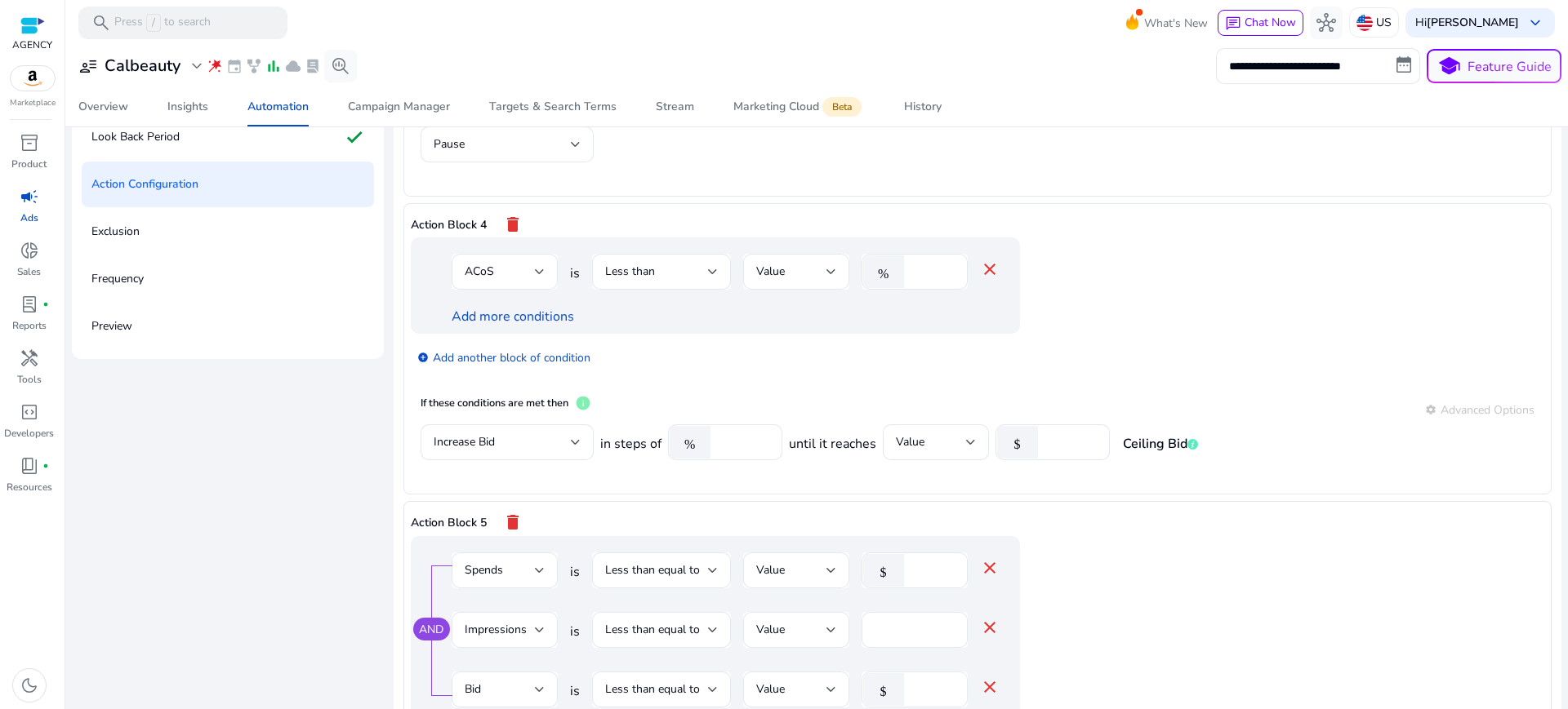
click at [895, 673] on div "$" at bounding box center [886, 689] width 50 height 33
click at [912, 681] on input "*" at bounding box center [933, 690] width 42 height 18
type input "***"
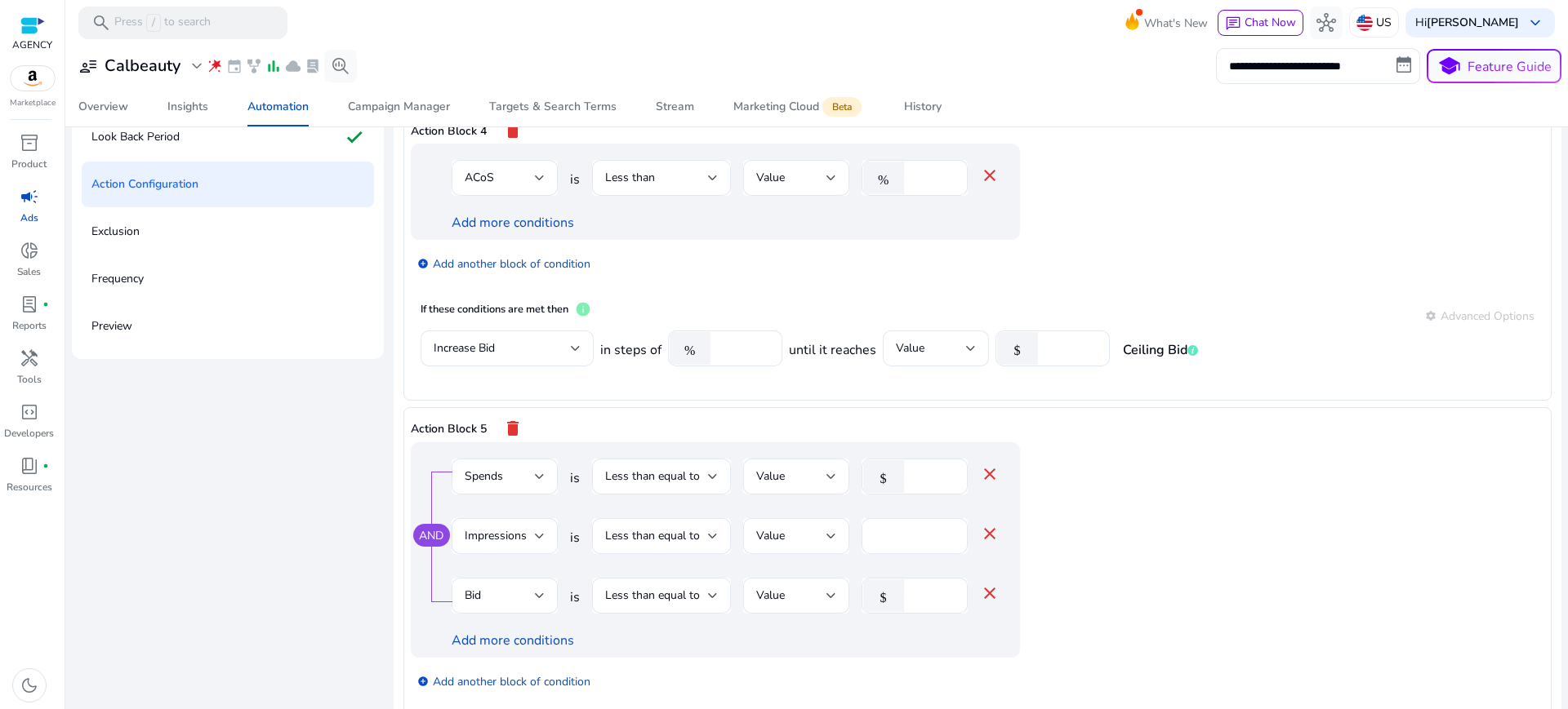
scroll to position [1138, 0]
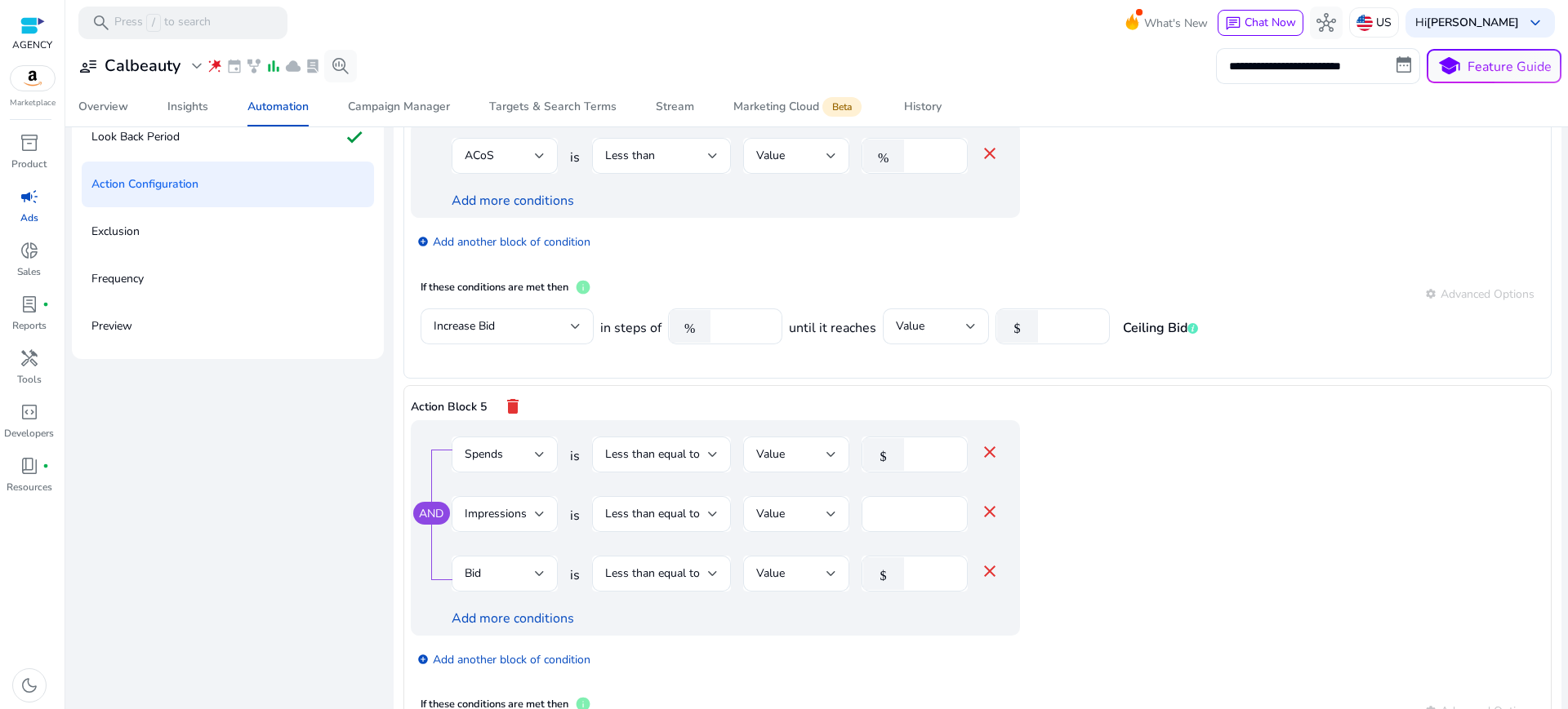
click at [471, 480] on span "Increase Bid" at bounding box center [492, 479] width 147 height 18
click at [714, 696] on div "If these conditions are met then info settings Advanced Options" at bounding box center [978, 711] width 1114 height 30
type input "*"
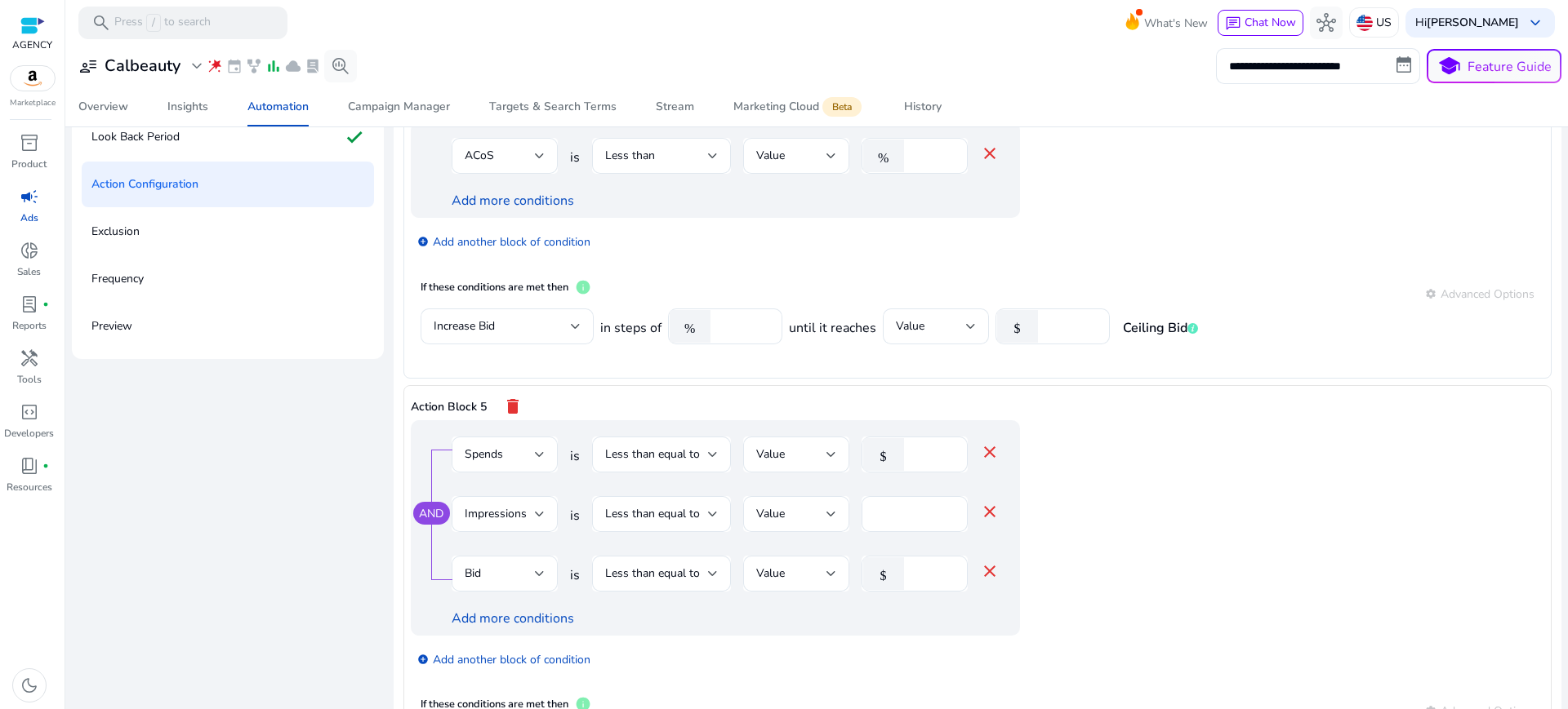
type input "**"
click at [1021, 636] on div "add_circle Add another block of condition" at bounding box center [748, 659] width 675 height 45
click at [1096, 470] on app-ppc-editable-conditions "AND Spends is Less than equal to Value $ * close Impressions is Less than equal…" at bounding box center [978, 554] width 1134 height 267
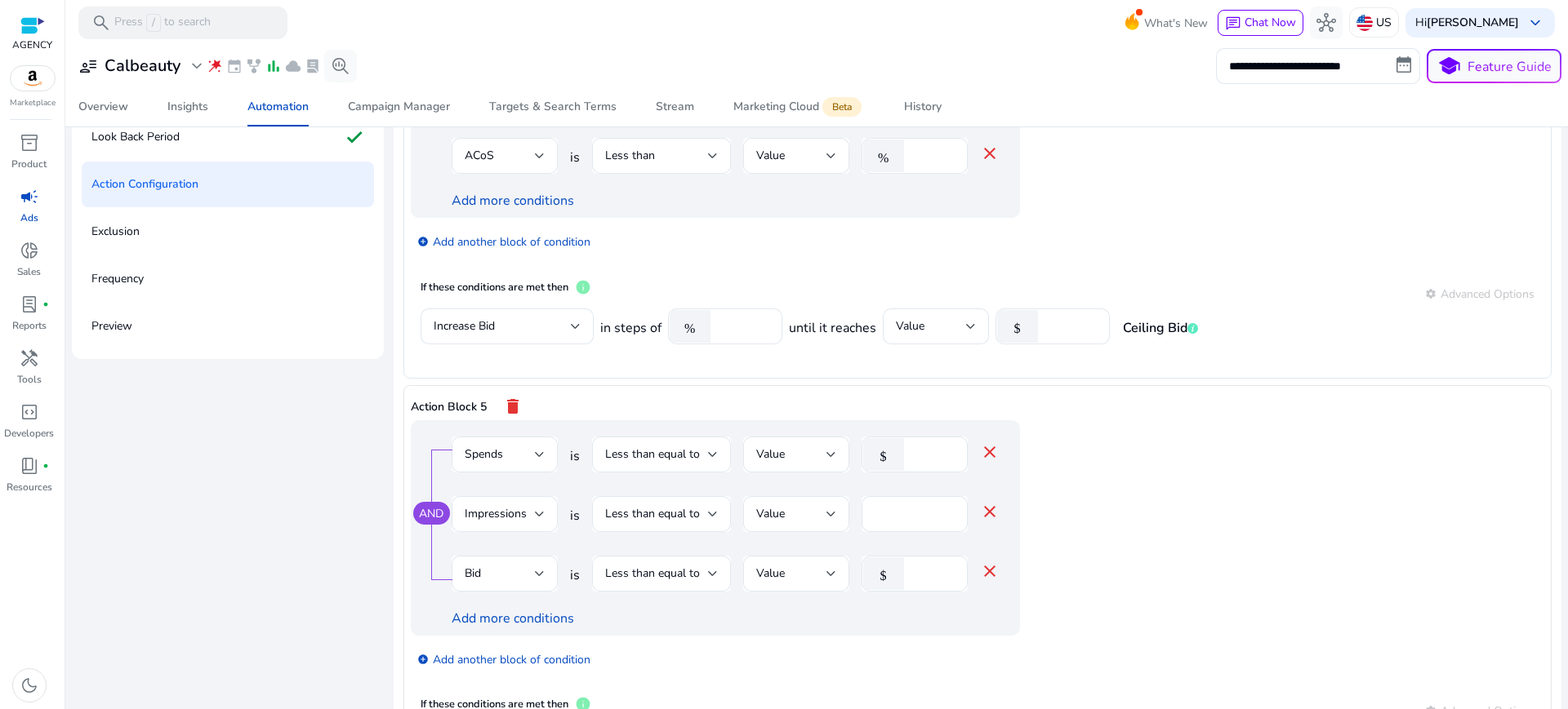
type input "***"
click at [1148, 457] on app-ppc-editable-conditions "AND Spends is Less than equal to Value $ * close Impressions is Less than equal…" at bounding box center [978, 554] width 1134 height 267
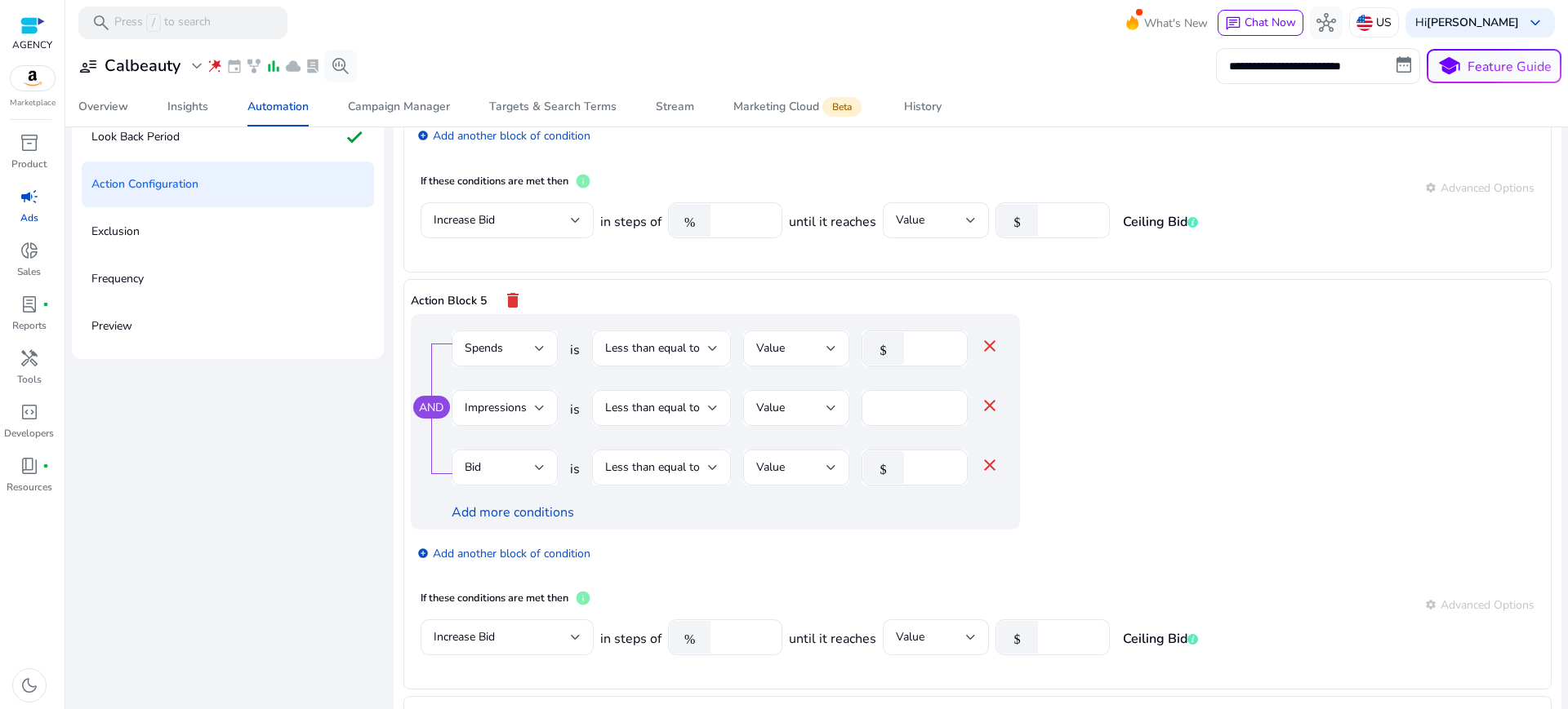
scroll to position [1239, 0]
click at [980, 341] on mat-icon "close" at bounding box center [990, 351] width 20 height 20
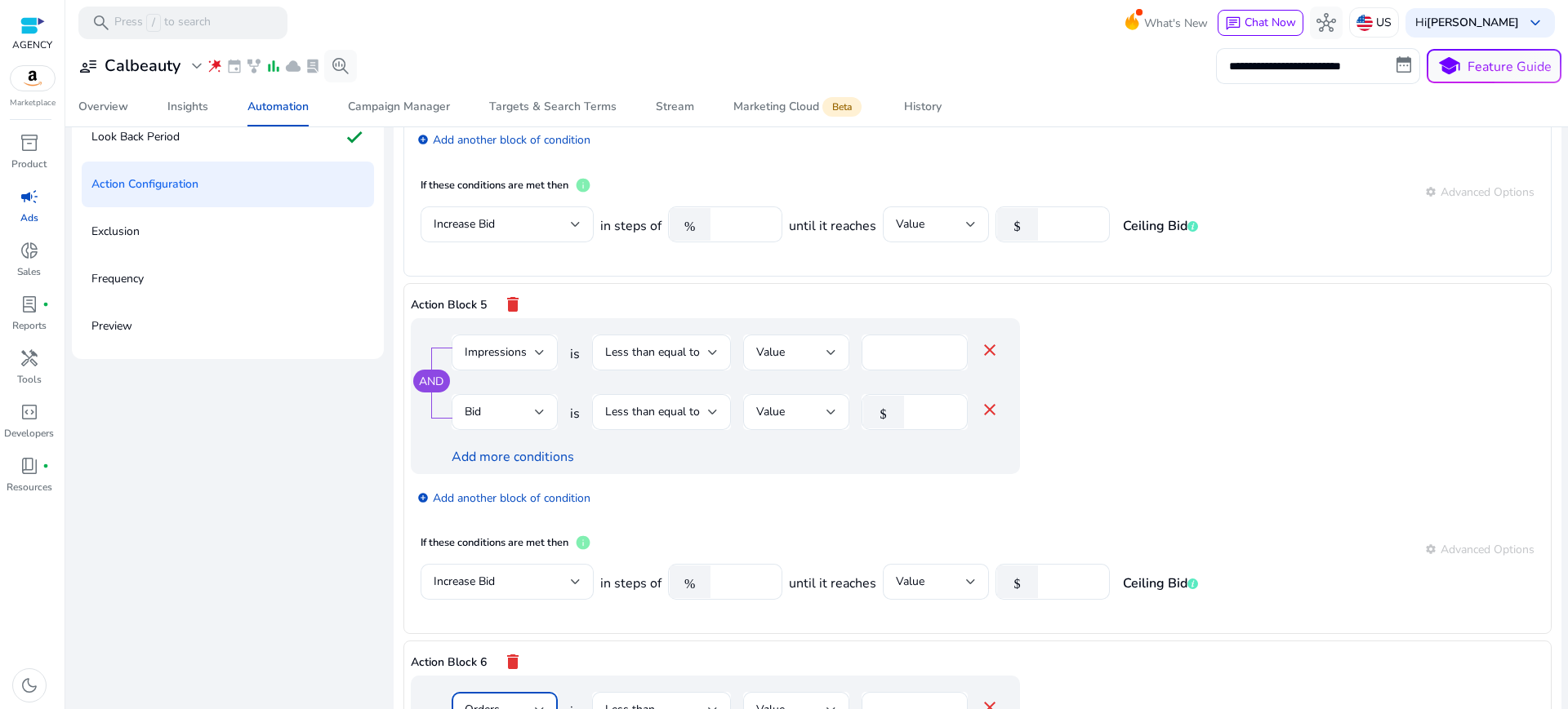
click at [503, 701] on div "Orders" at bounding box center [499, 710] width 70 height 18
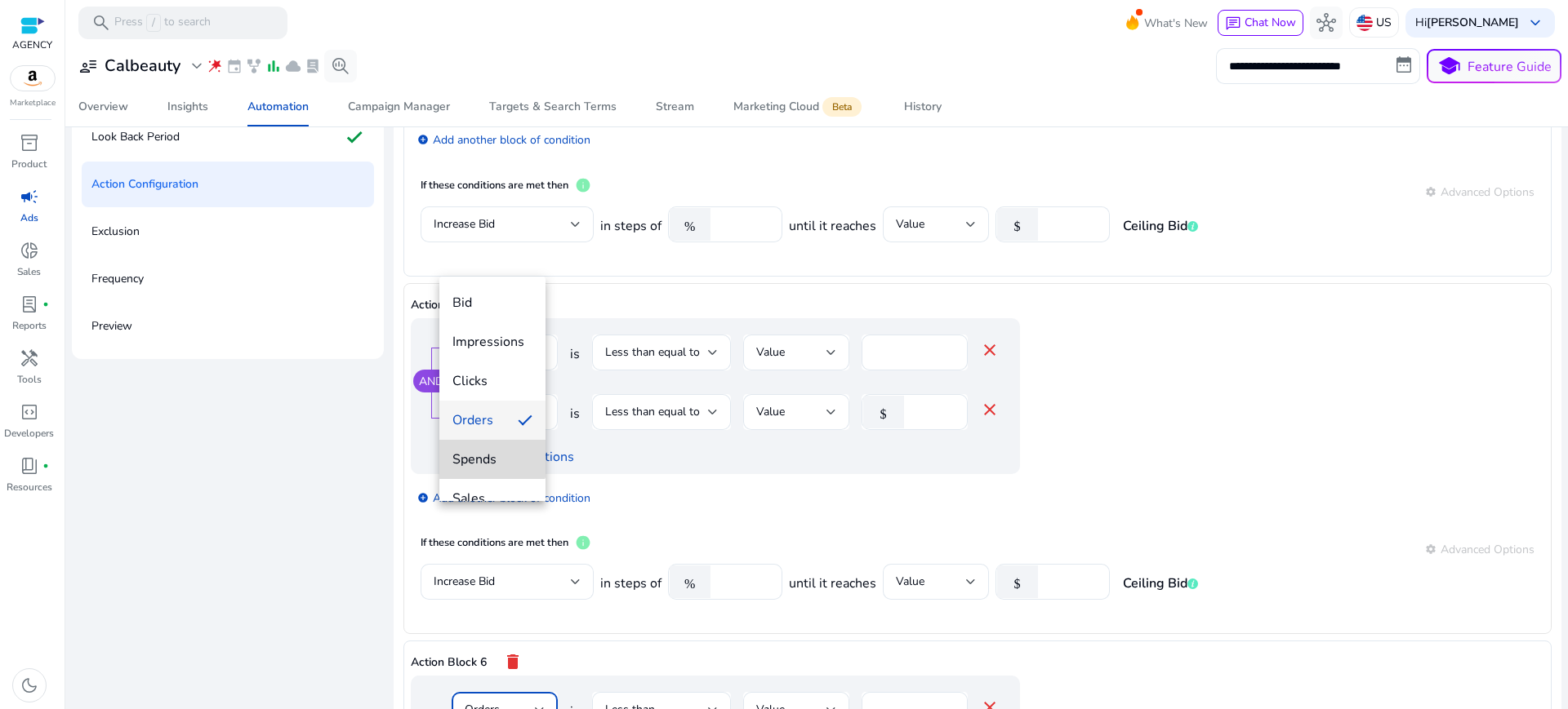
click at [492, 454] on span "Spends" at bounding box center [492, 459] width 80 height 18
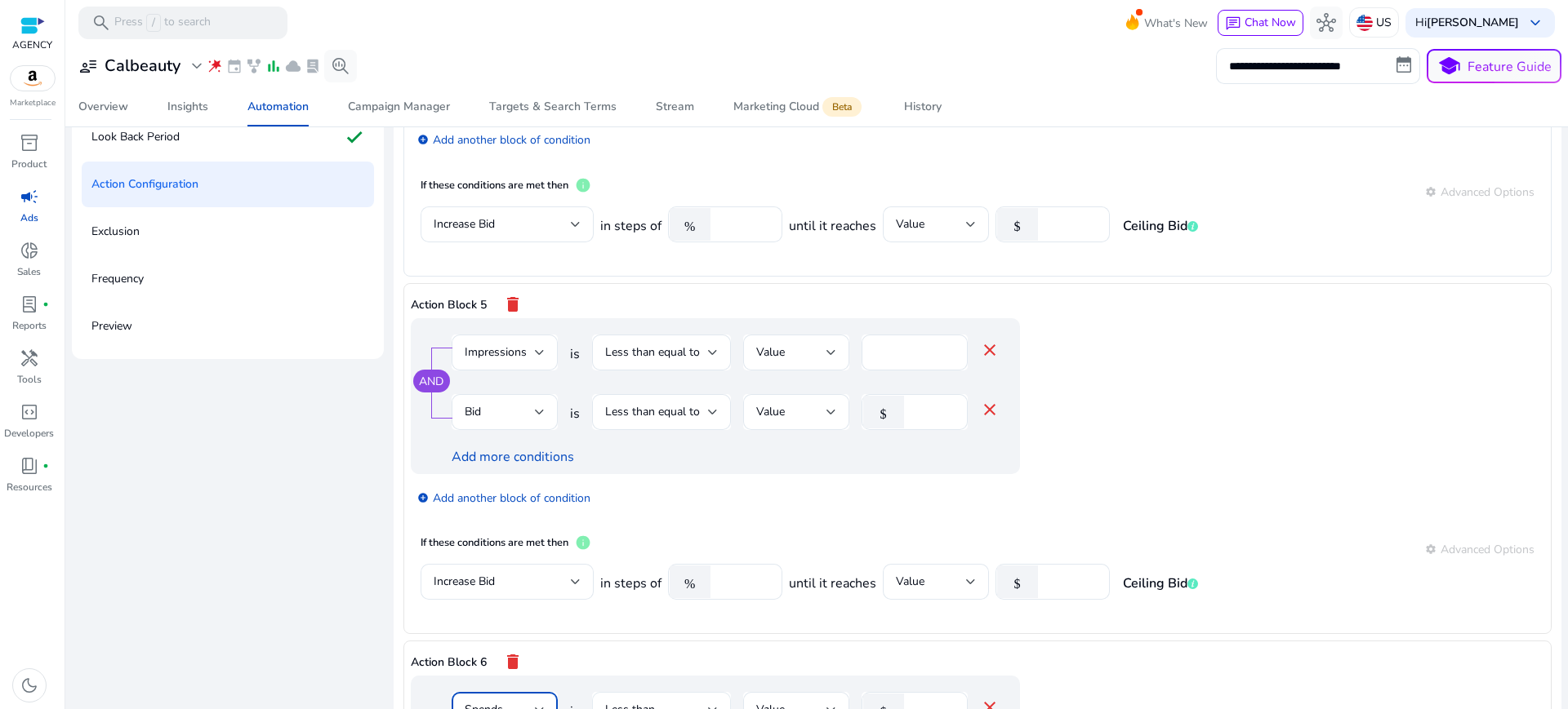
click at [677, 701] on div "Less than" at bounding box center [657, 710] width 103 height 18
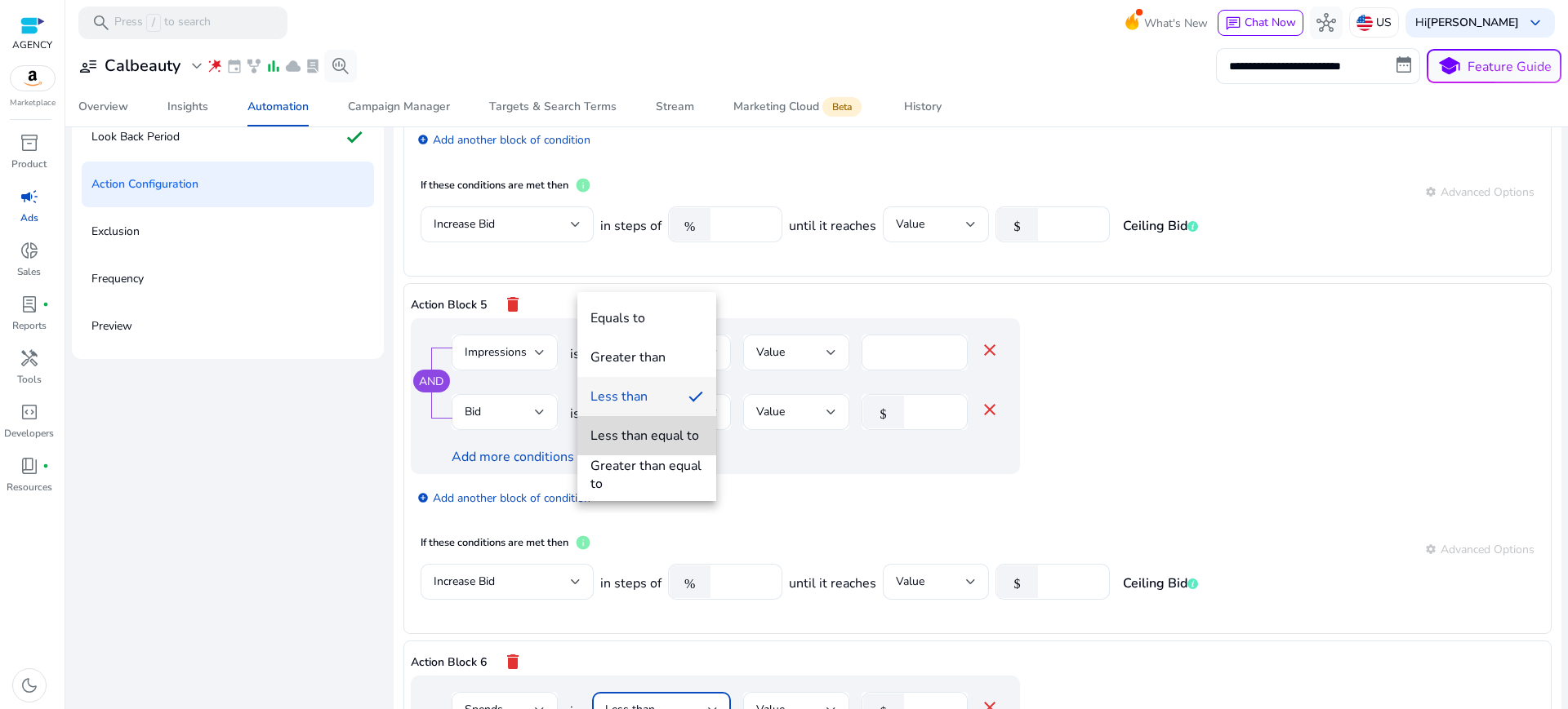
click at [666, 440] on div "Less than equal to" at bounding box center [645, 435] width 109 height 18
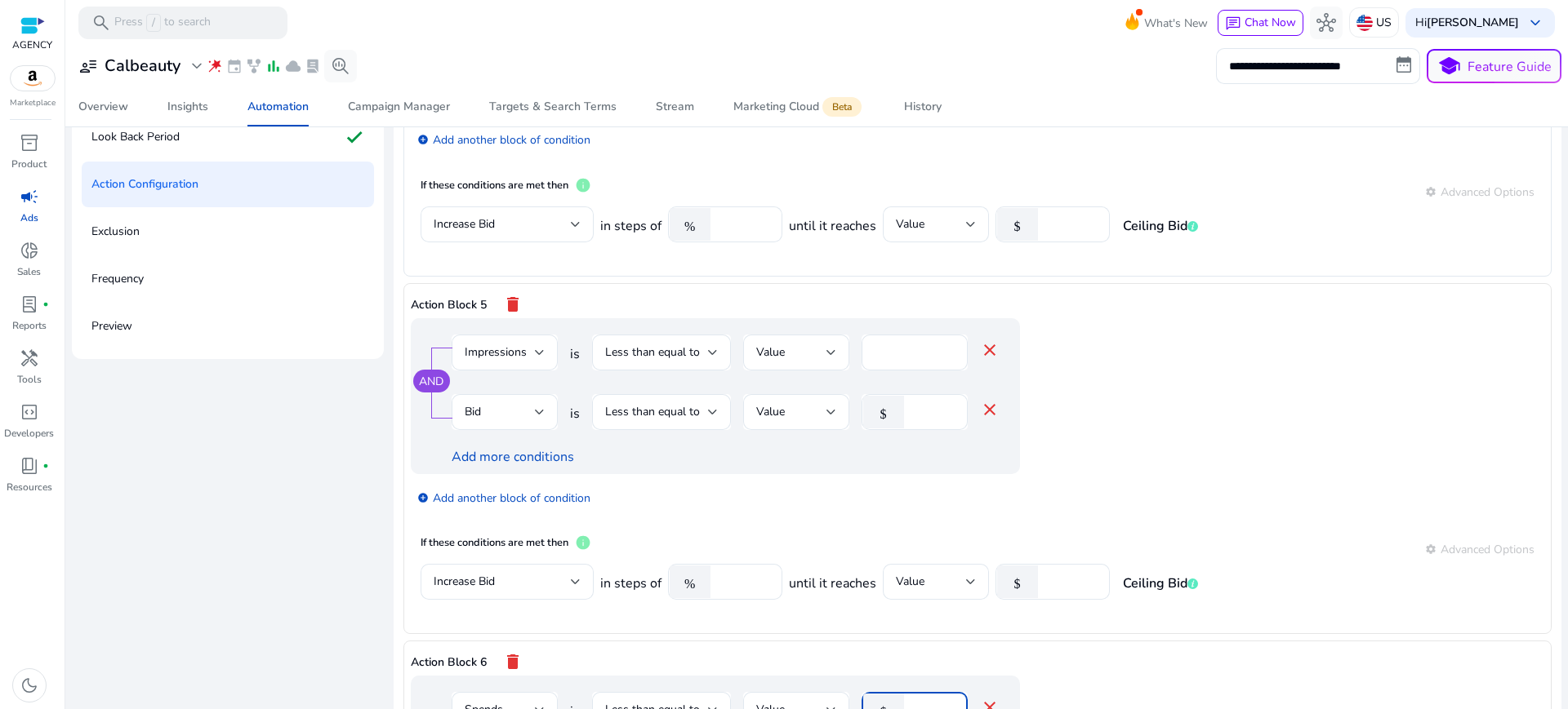
click at [912, 701] on input "*" at bounding box center [933, 710] width 42 height 18
type input "*"
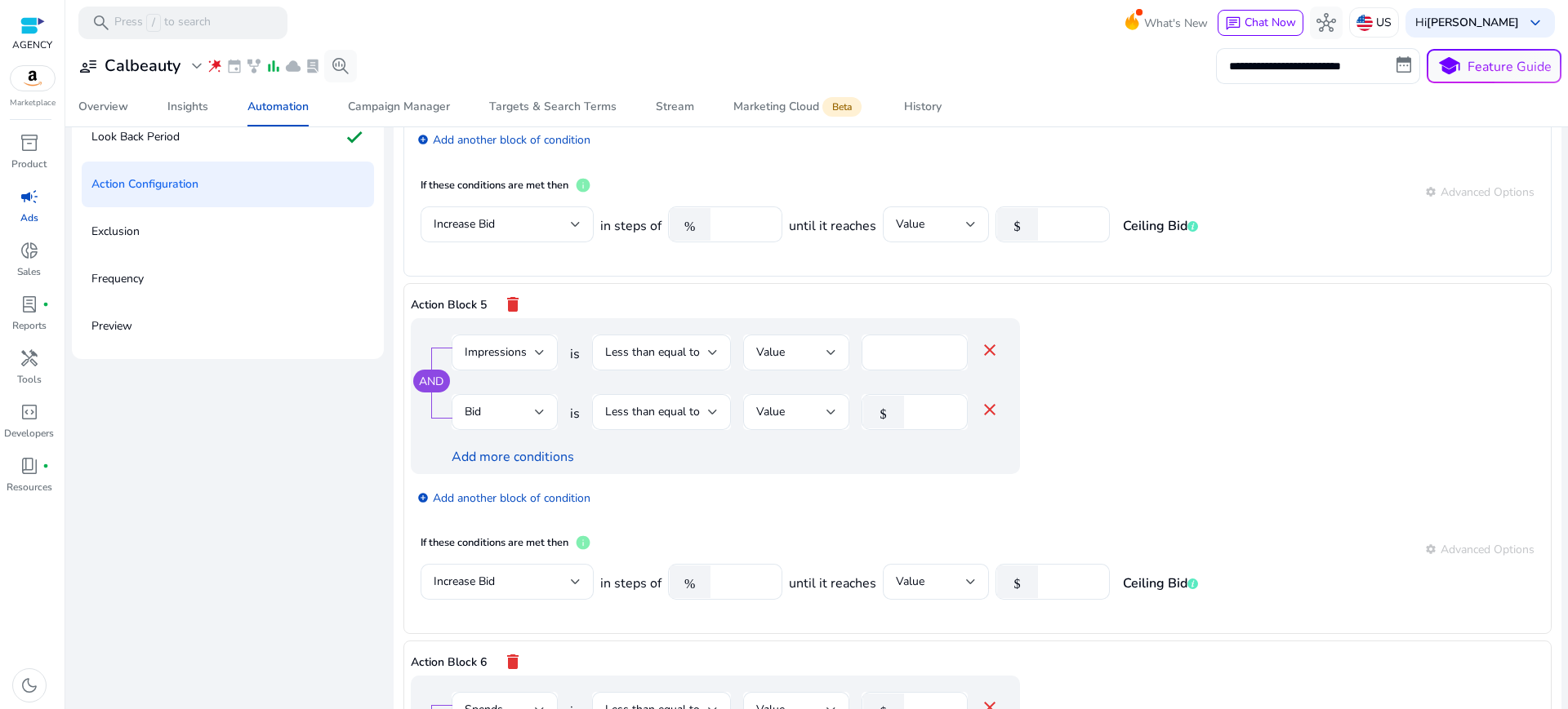
type input "*"
click at [719, 573] on input "**" at bounding box center [744, 582] width 50 height 18
type input "**"
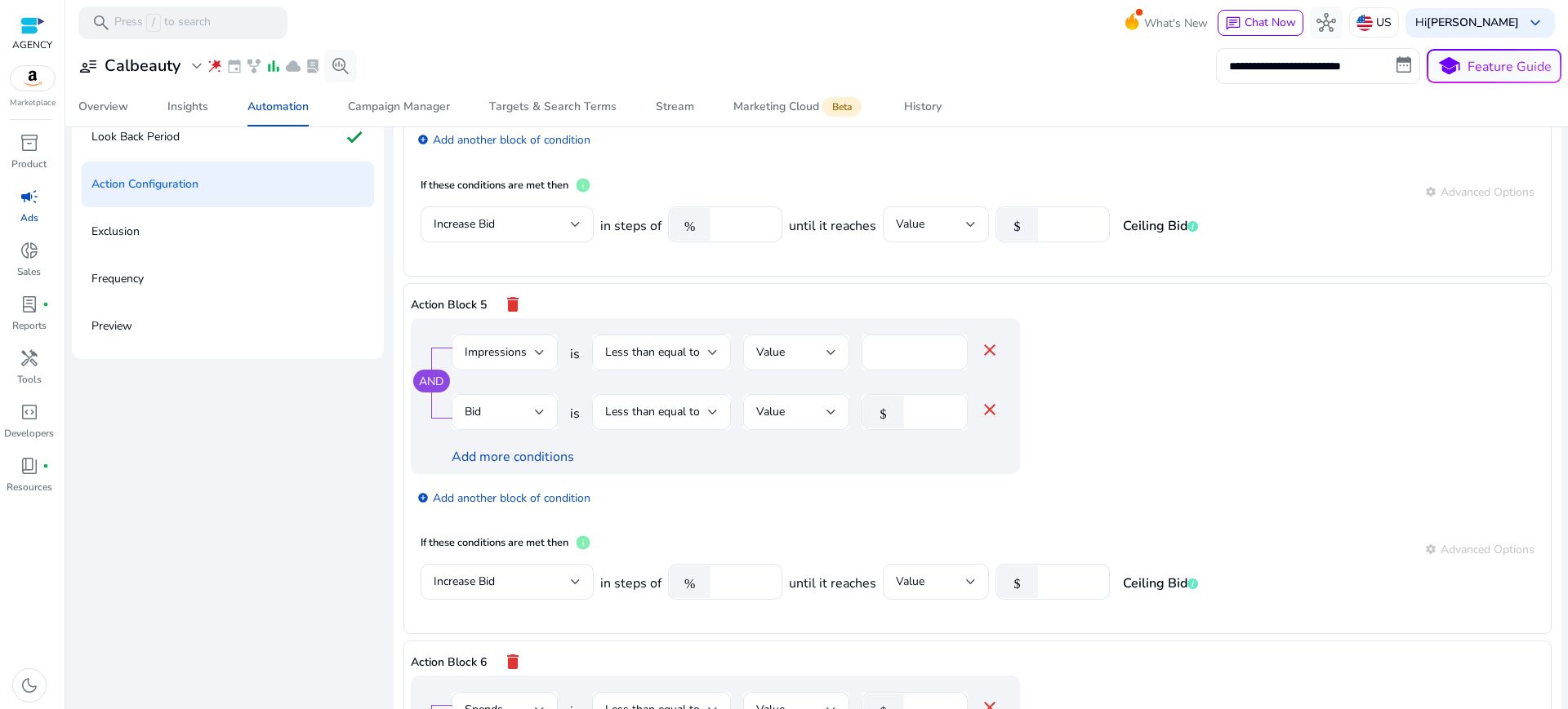
click at [856, 474] on div "add_circle Add another block of condition" at bounding box center [748, 497] width 675 height 45
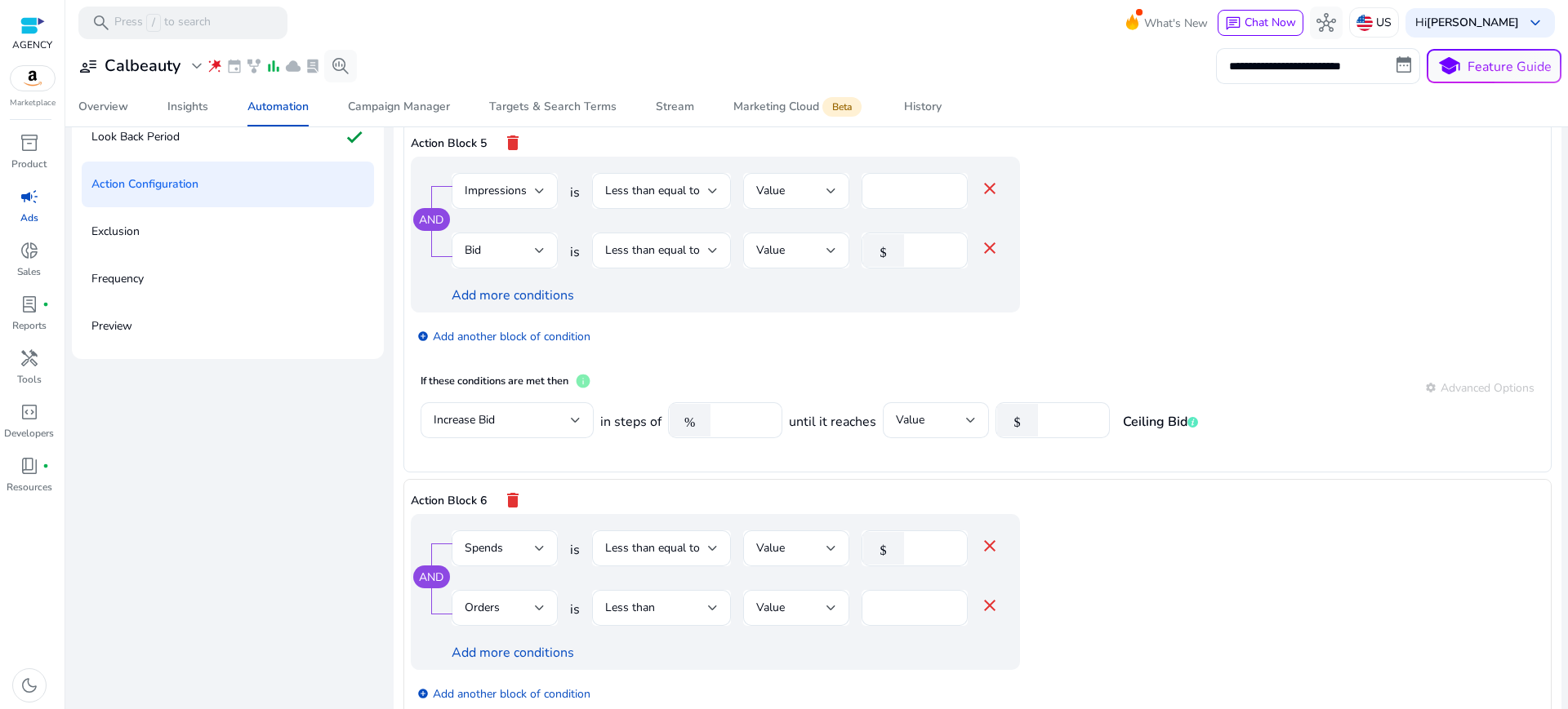
scroll to position [1405, 0]
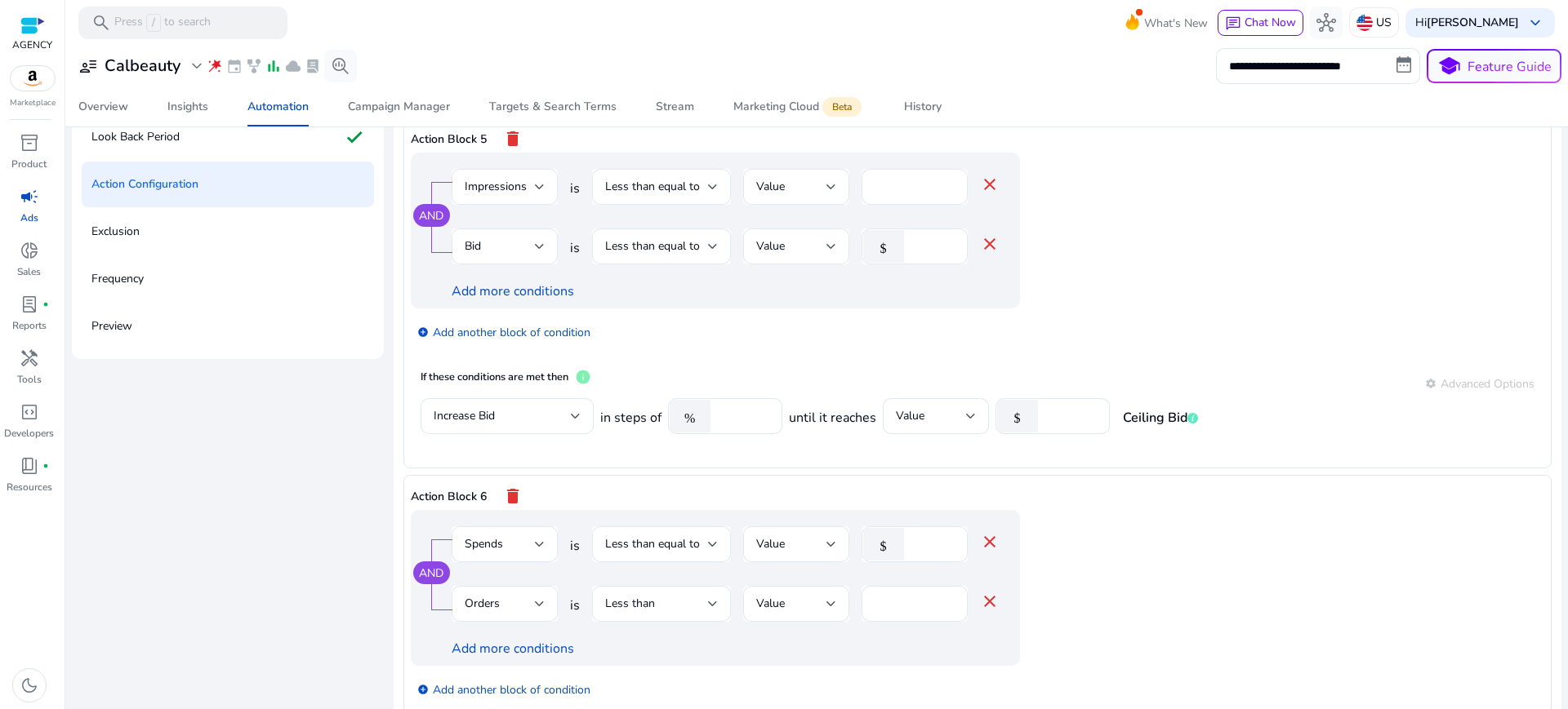
click at [504, 640] on link "Add more conditions" at bounding box center [513, 649] width 123 height 18
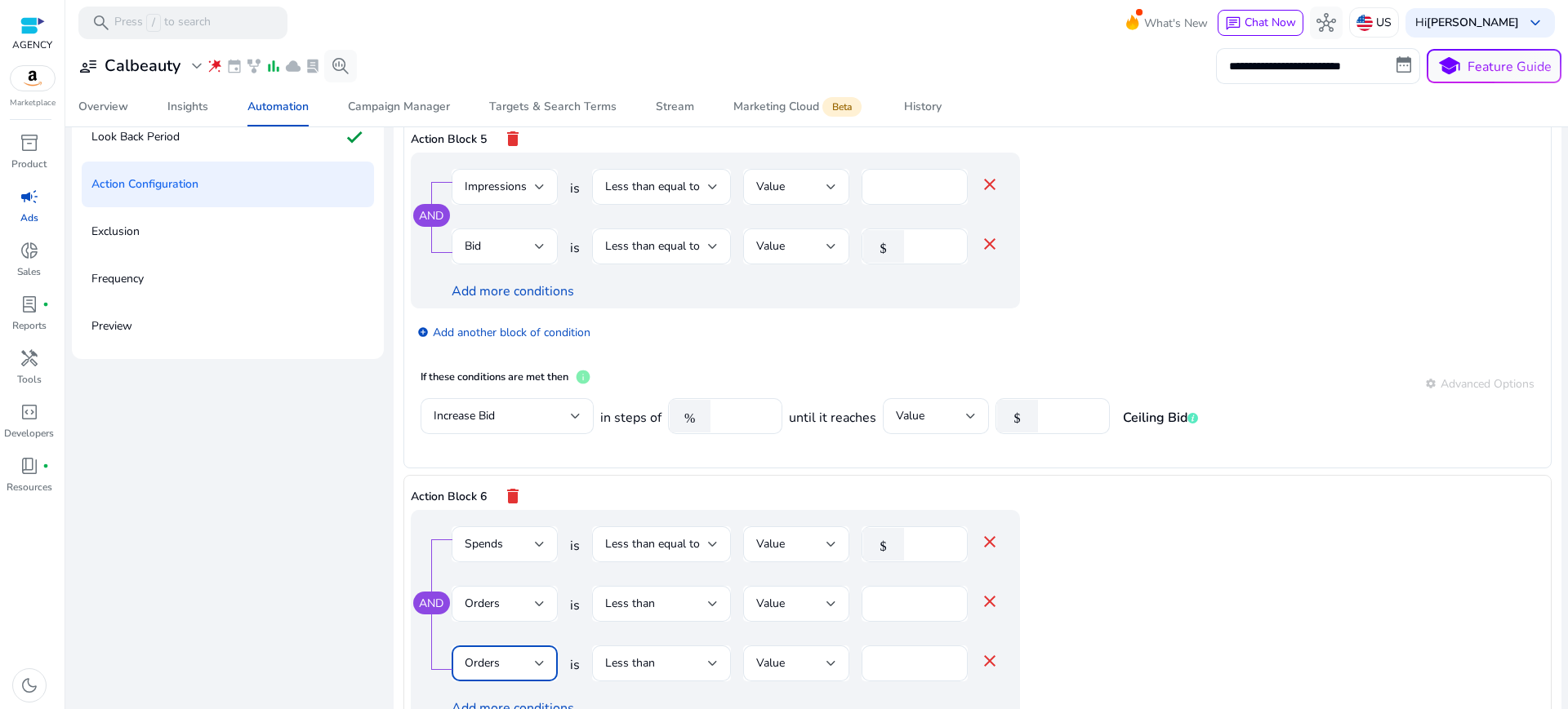
click at [492, 655] on div "Orders" at bounding box center [499, 664] width 70 height 18
click at [472, 255] on span "Bid" at bounding box center [492, 253] width 80 height 18
click at [912, 655] on input "*" at bounding box center [933, 664] width 42 height 18
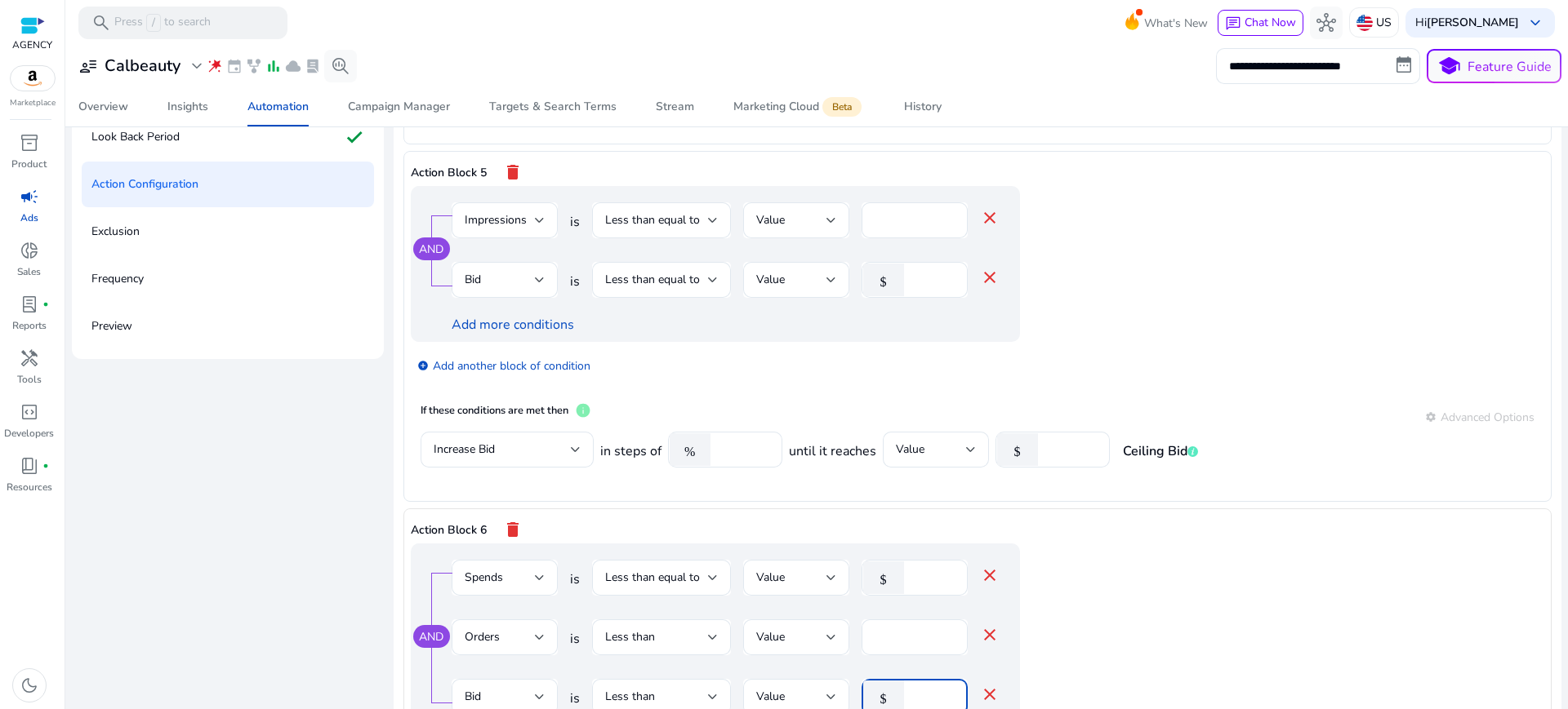
scroll to position [1361, 0]
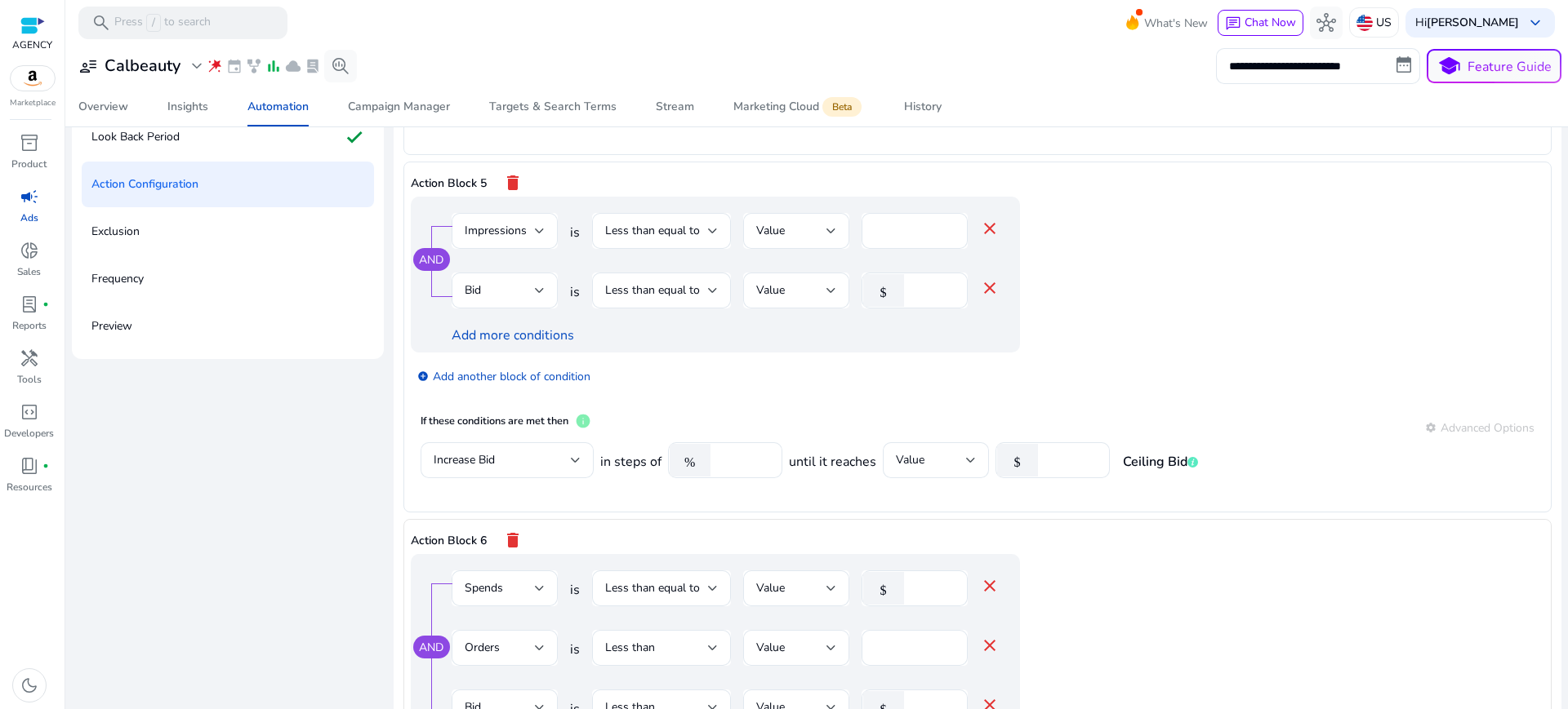
click at [1061, 554] on div "AND Spends is Less than equal to Value $ * close Orders is Less than Value * cl…" at bounding box center [748, 662] width 675 height 215
click at [651, 699] on div "Less than" at bounding box center [657, 708] width 103 height 18
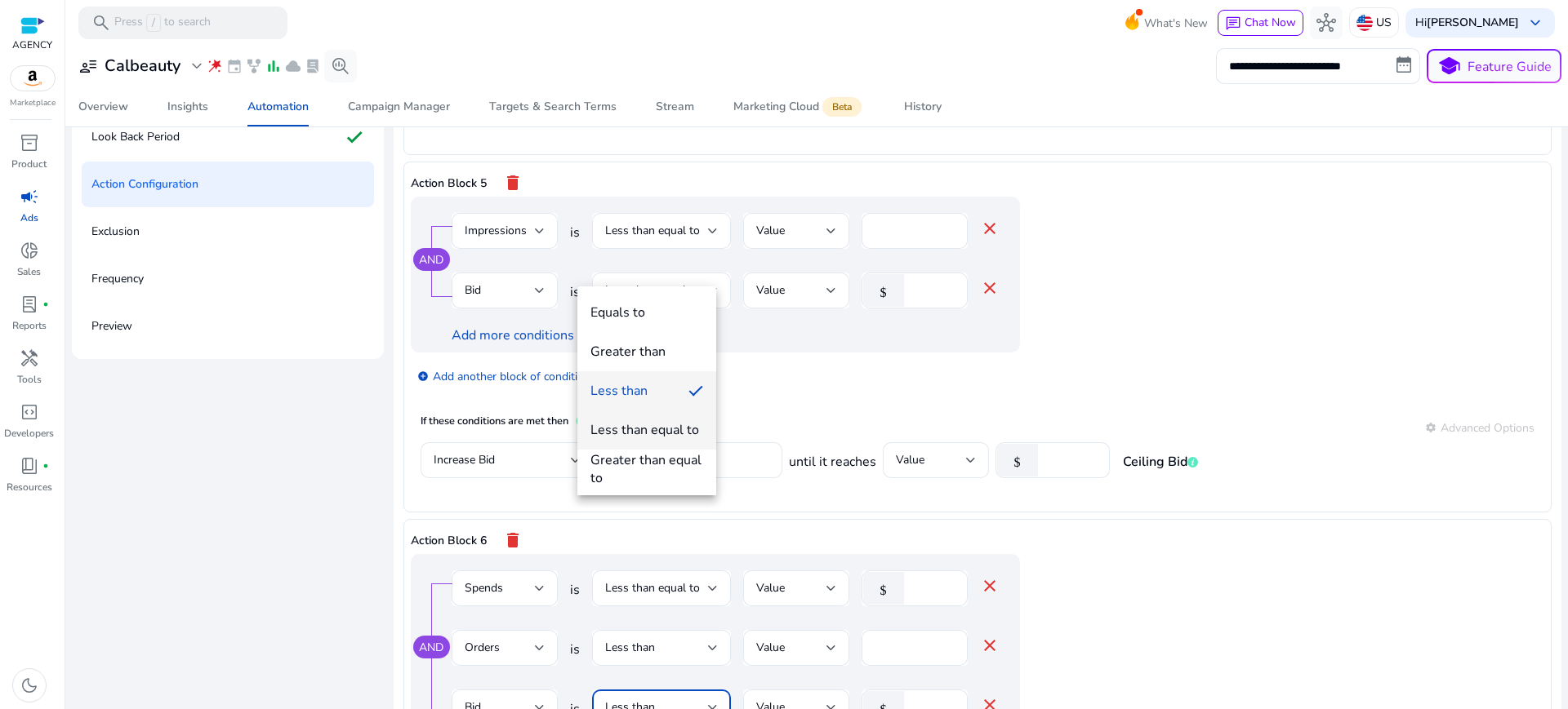
click at [668, 431] on div "Less than equal to" at bounding box center [645, 431] width 109 height 18
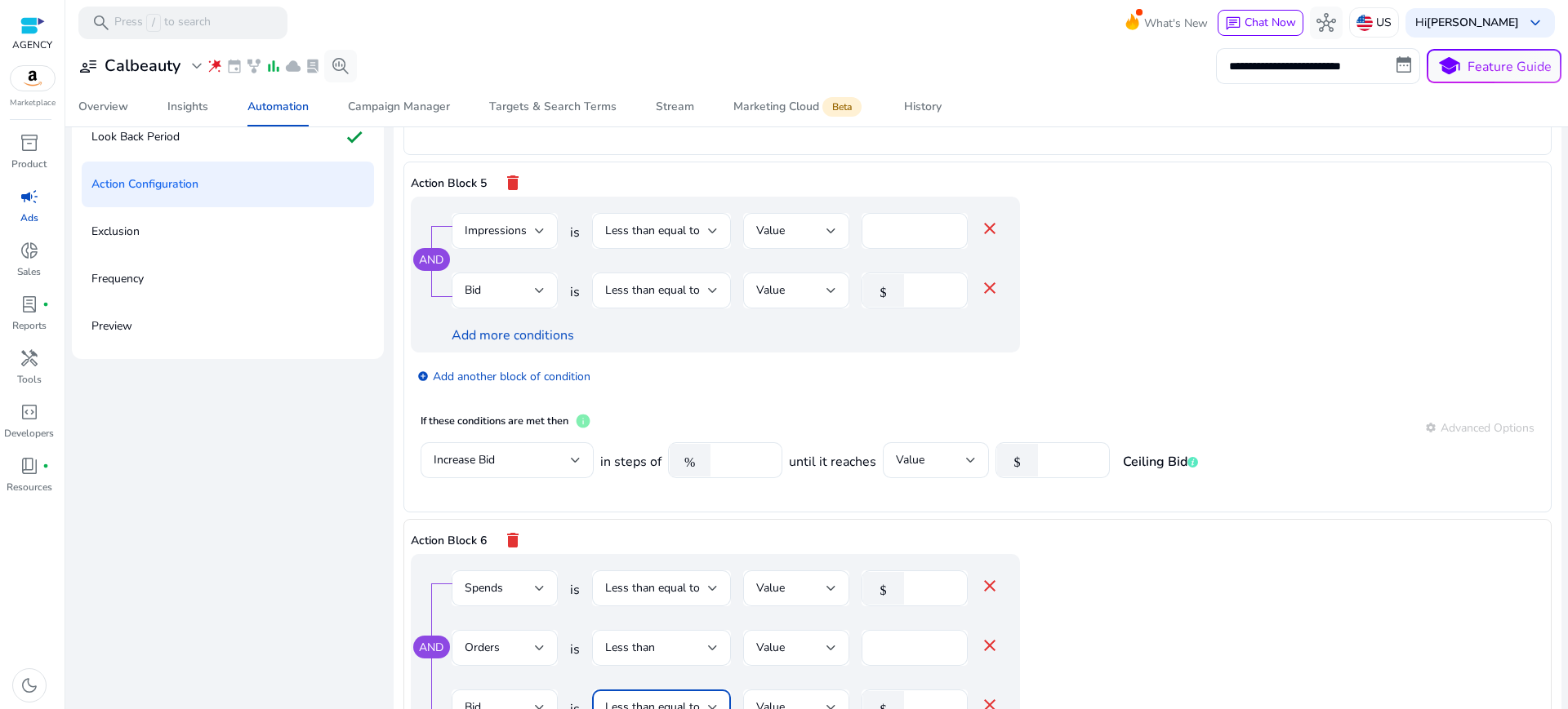
click at [1190, 577] on app-ppc-editable-conditions "AND Spends is Less than equal to Value $ * close Orders is Less than Value * cl…" at bounding box center [978, 687] width 1134 height 267
click at [912, 699] on input "****" at bounding box center [933, 708] width 42 height 18
click at [1117, 560] on app-ppc-editable-conditions "AND Spends is Less than equal to Value $ * close Orders is Less than Value * cl…" at bounding box center [978, 687] width 1134 height 267
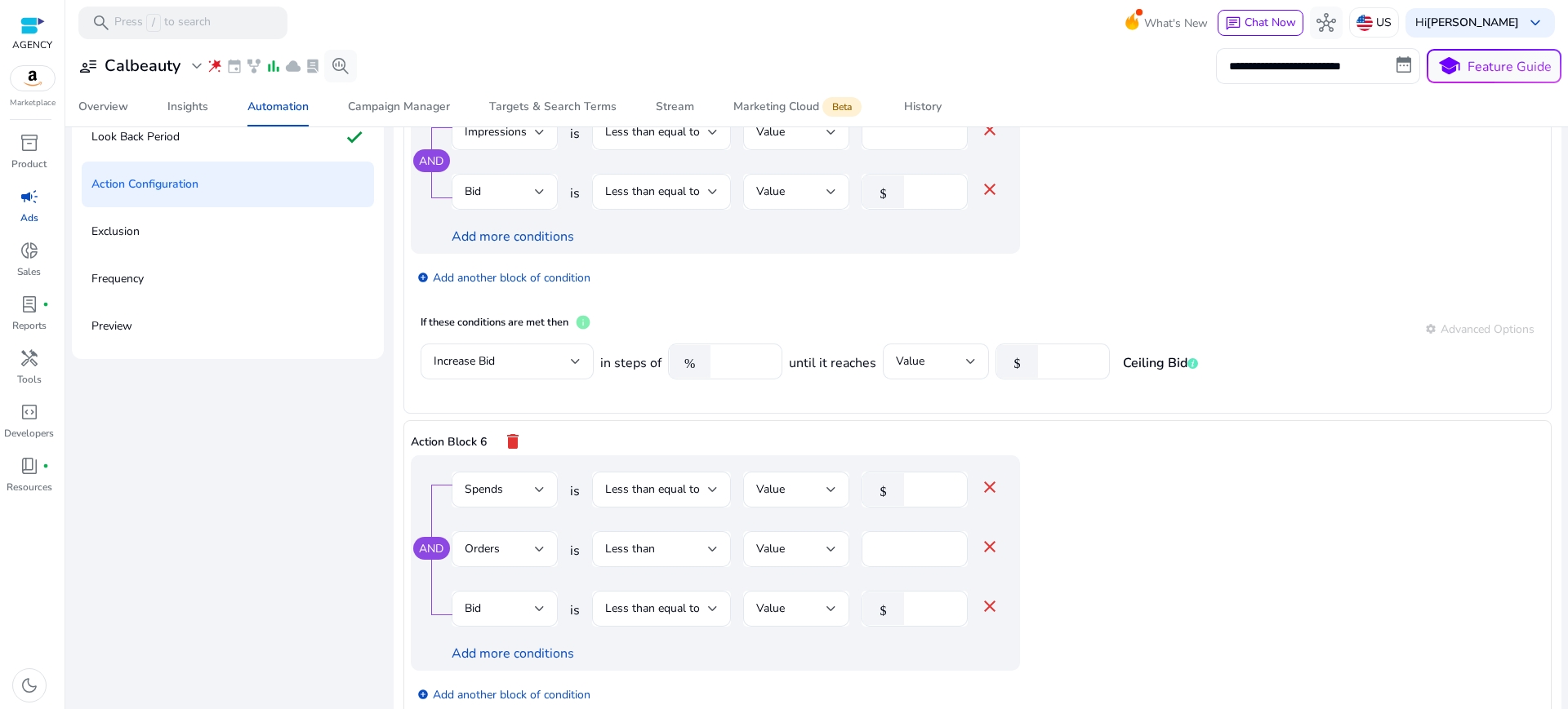
scroll to position [1463, 0]
click at [913, 596] on input "****" at bounding box center [933, 605] width 42 height 18
type input "****"
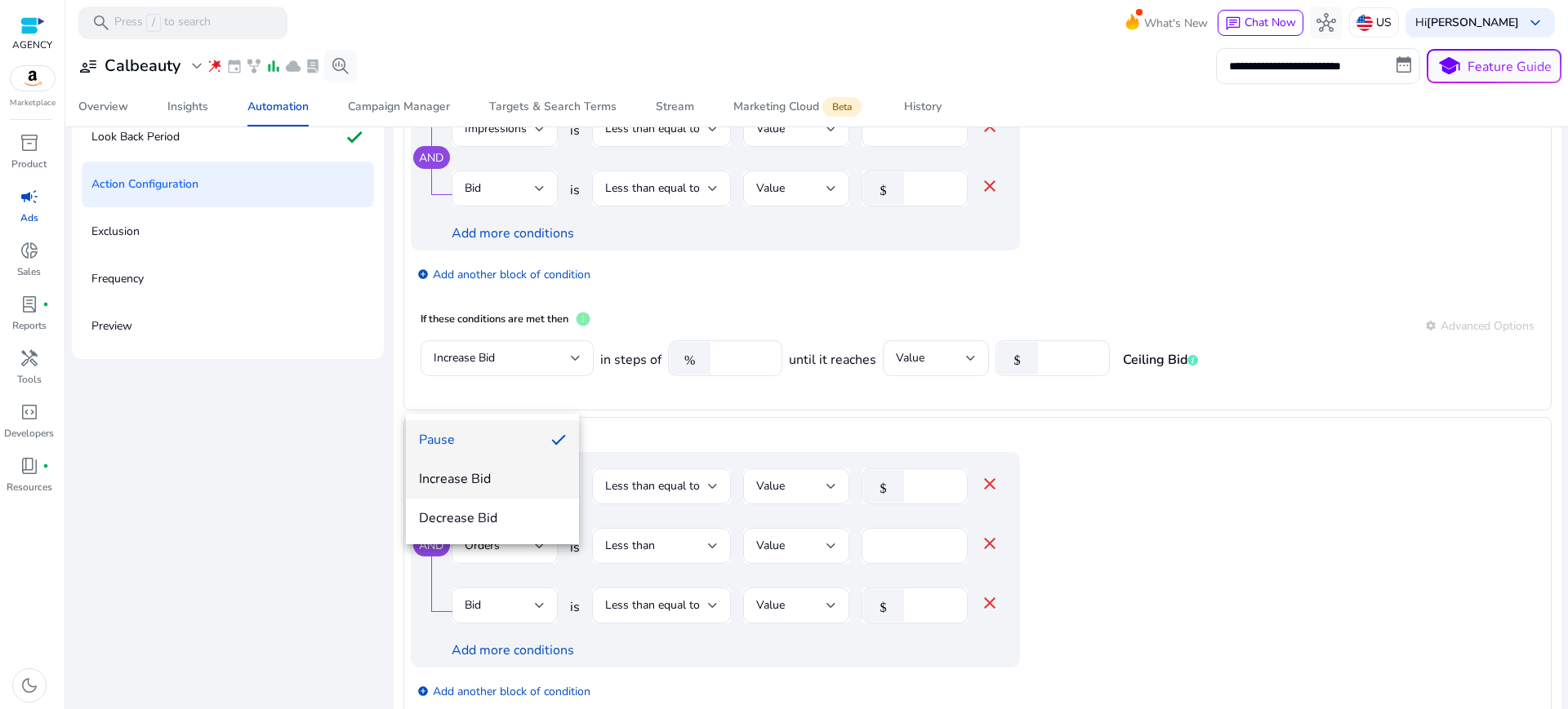
click at [470, 483] on span "Increase Bid" at bounding box center [492, 479] width 147 height 18
type input "***"
click at [1247, 503] on app-ppc-editable-conditions "AND Spends is Less than equal to Value $ * close Orders is Less than Value * cl…" at bounding box center [978, 586] width 1134 height 267
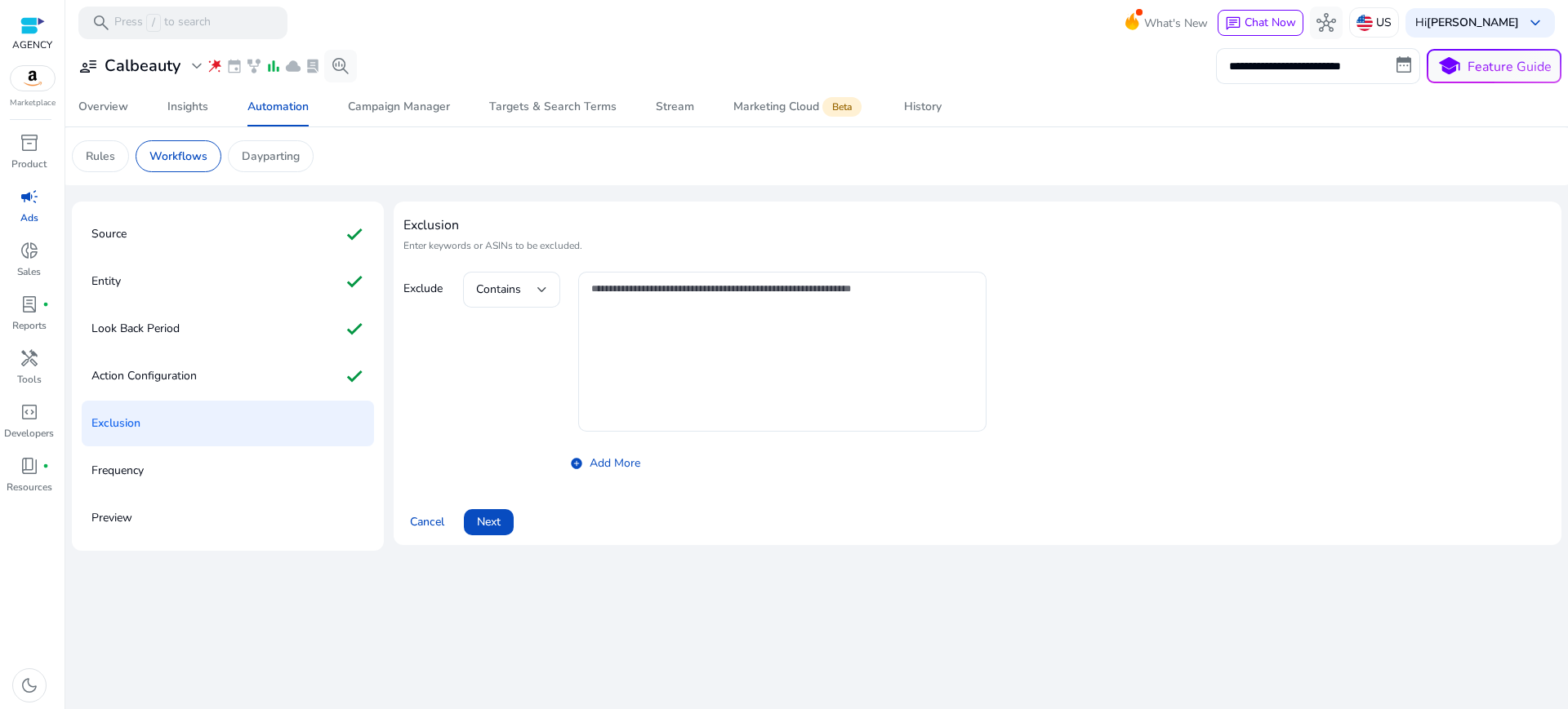
scroll to position [0, 0]
click at [512, 280] on div "Contains" at bounding box center [507, 289] width 61 height 18
click at [428, 316] on div at bounding box center [784, 354] width 1568 height 709
click at [478, 513] on span "Next" at bounding box center [489, 521] width 24 height 17
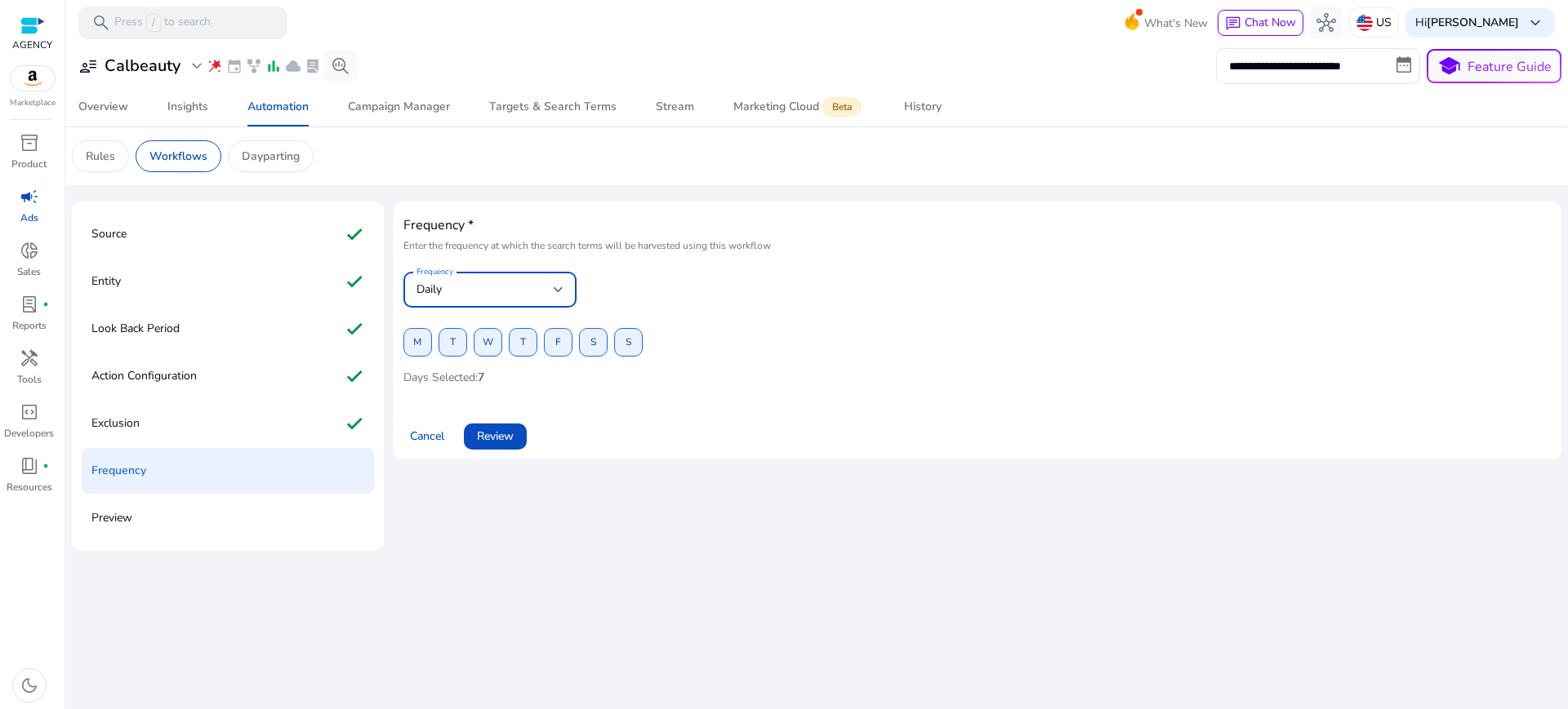
click at [498, 280] on div "Daily" at bounding box center [485, 289] width 137 height 18
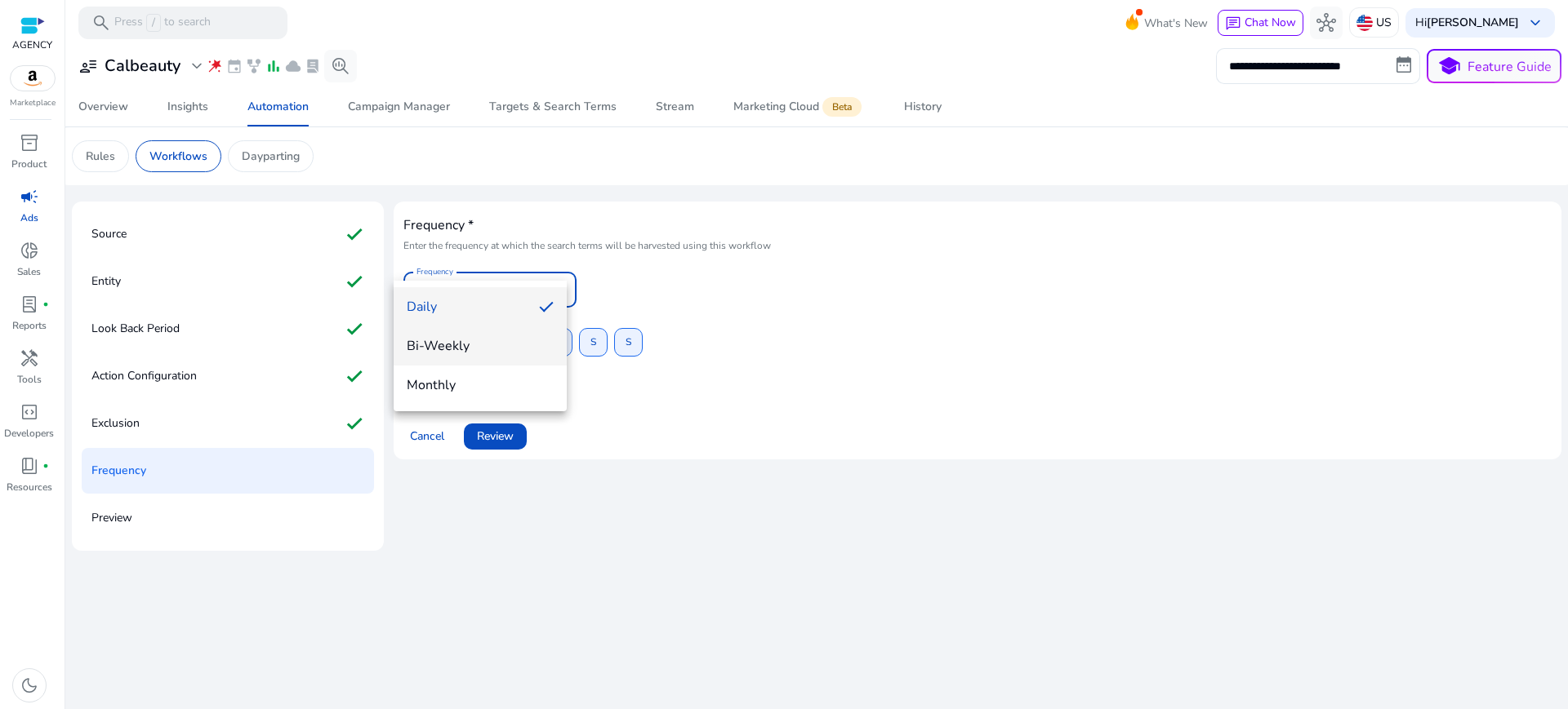
click at [447, 349] on span "Bi-Weekly" at bounding box center [480, 346] width 147 height 18
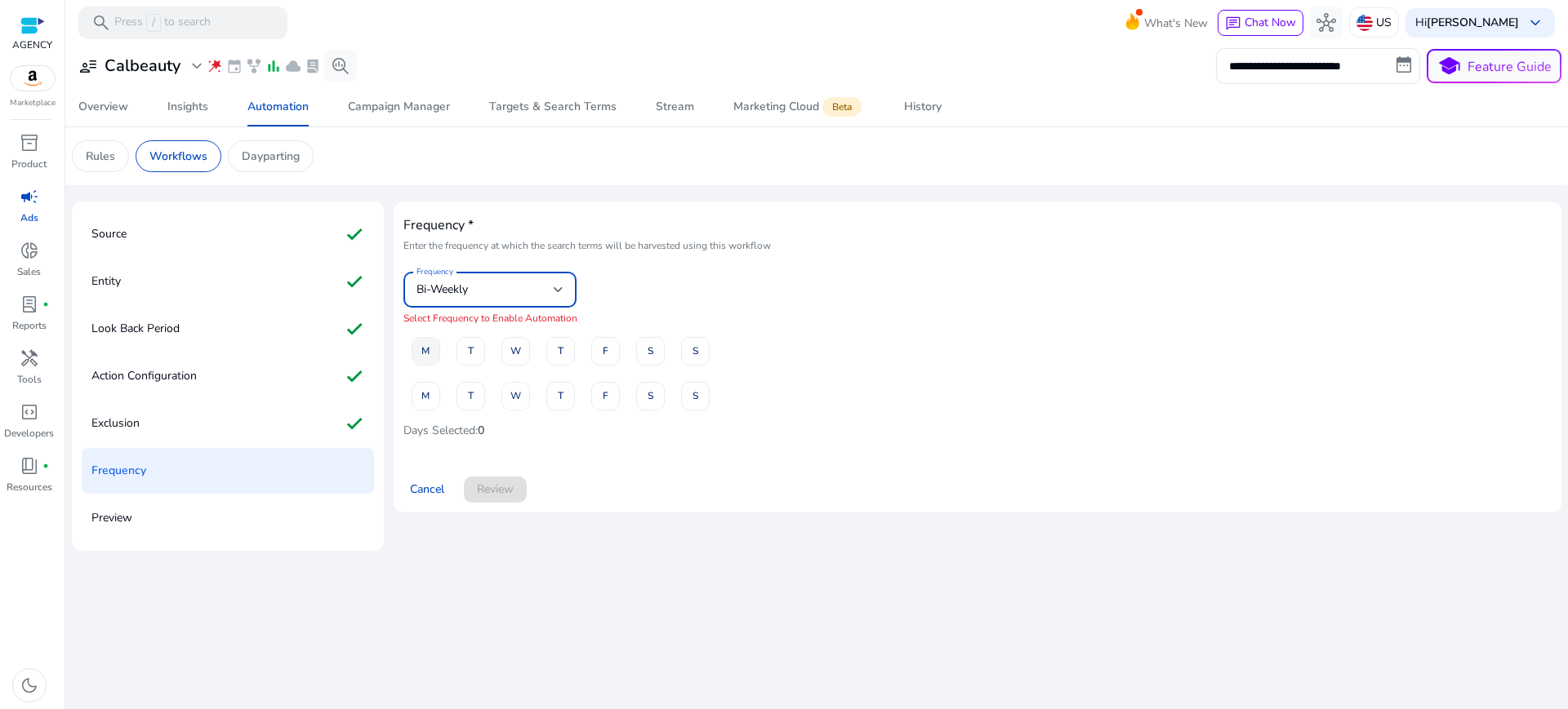
click at [422, 337] on span "M" at bounding box center [426, 351] width 8 height 29
click at [558, 337] on span "T" at bounding box center [561, 351] width 6 height 29
click at [562, 332] on span at bounding box center [560, 352] width 27 height 39
click at [515, 332] on span at bounding box center [515, 352] width 27 height 39
click at [603, 337] on span "F" at bounding box center [606, 351] width 6 height 29
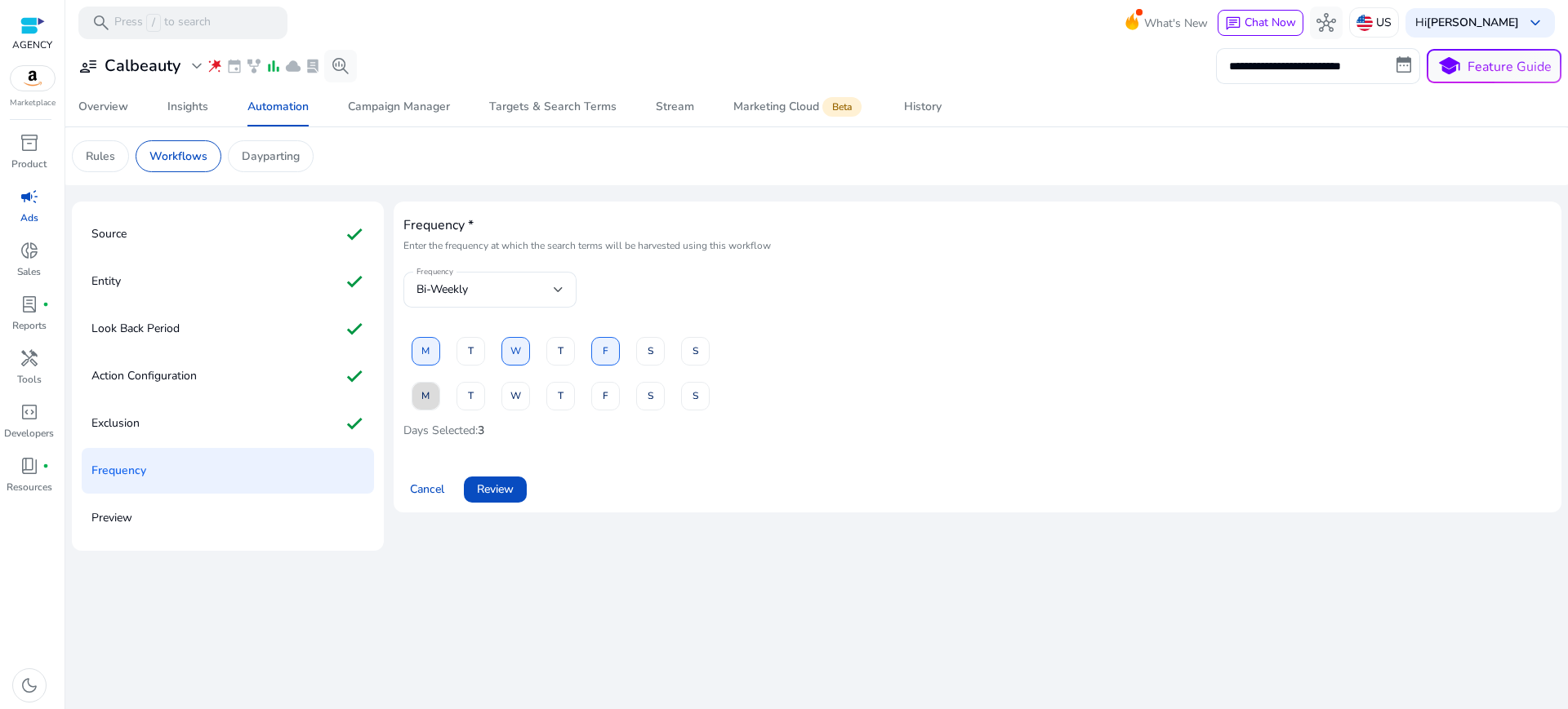
click at [422, 382] on span "M" at bounding box center [426, 396] width 8 height 29
click at [511, 382] on span "W" at bounding box center [516, 396] width 11 height 29
click at [607, 376] on span at bounding box center [605, 396] width 27 height 39
click at [482, 481] on span "Review" at bounding box center [495, 489] width 37 height 17
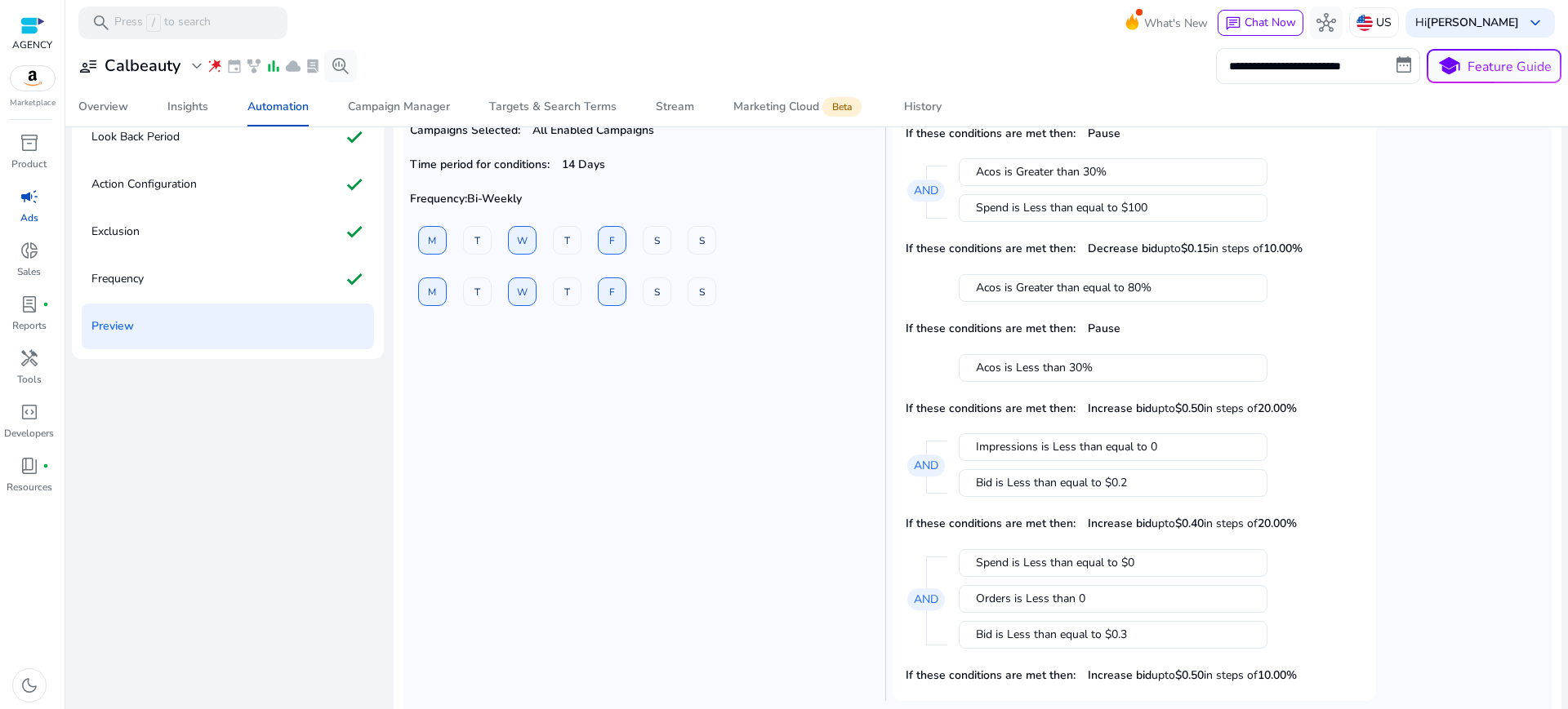
scroll to position [97, 0]
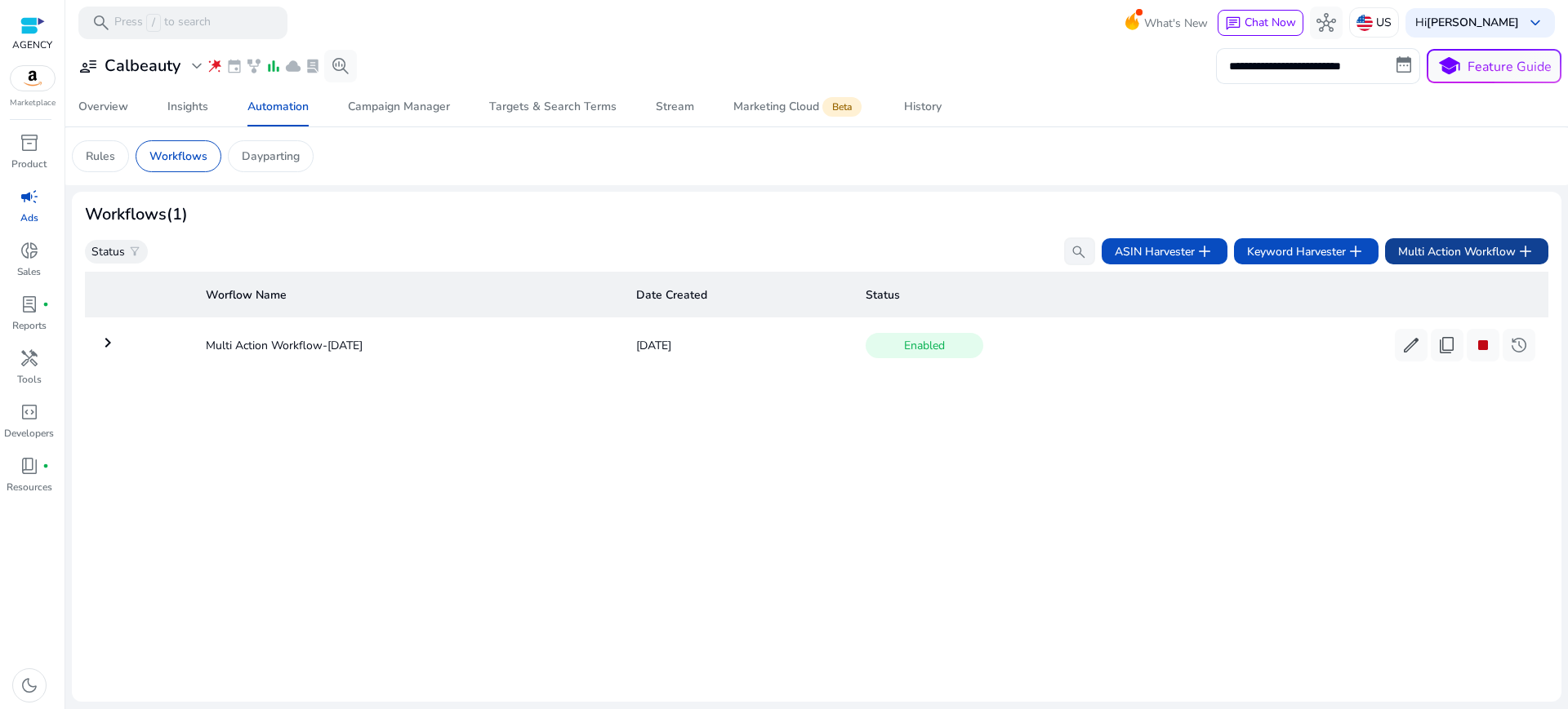
click at [1500, 242] on span "Multi Action Workflow add" at bounding box center [1466, 252] width 137 height 20
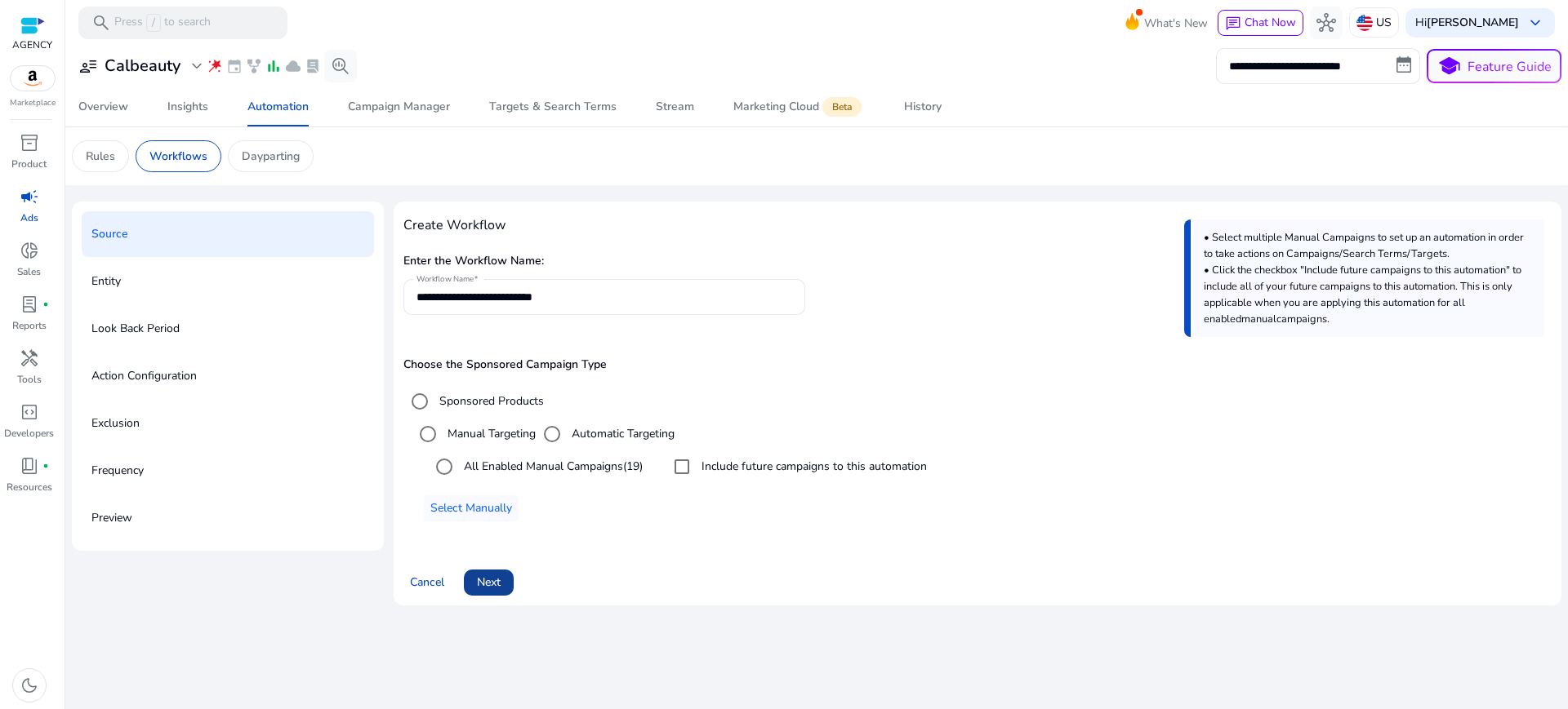
click at [487, 574] on span "Next" at bounding box center [489, 582] width 24 height 17
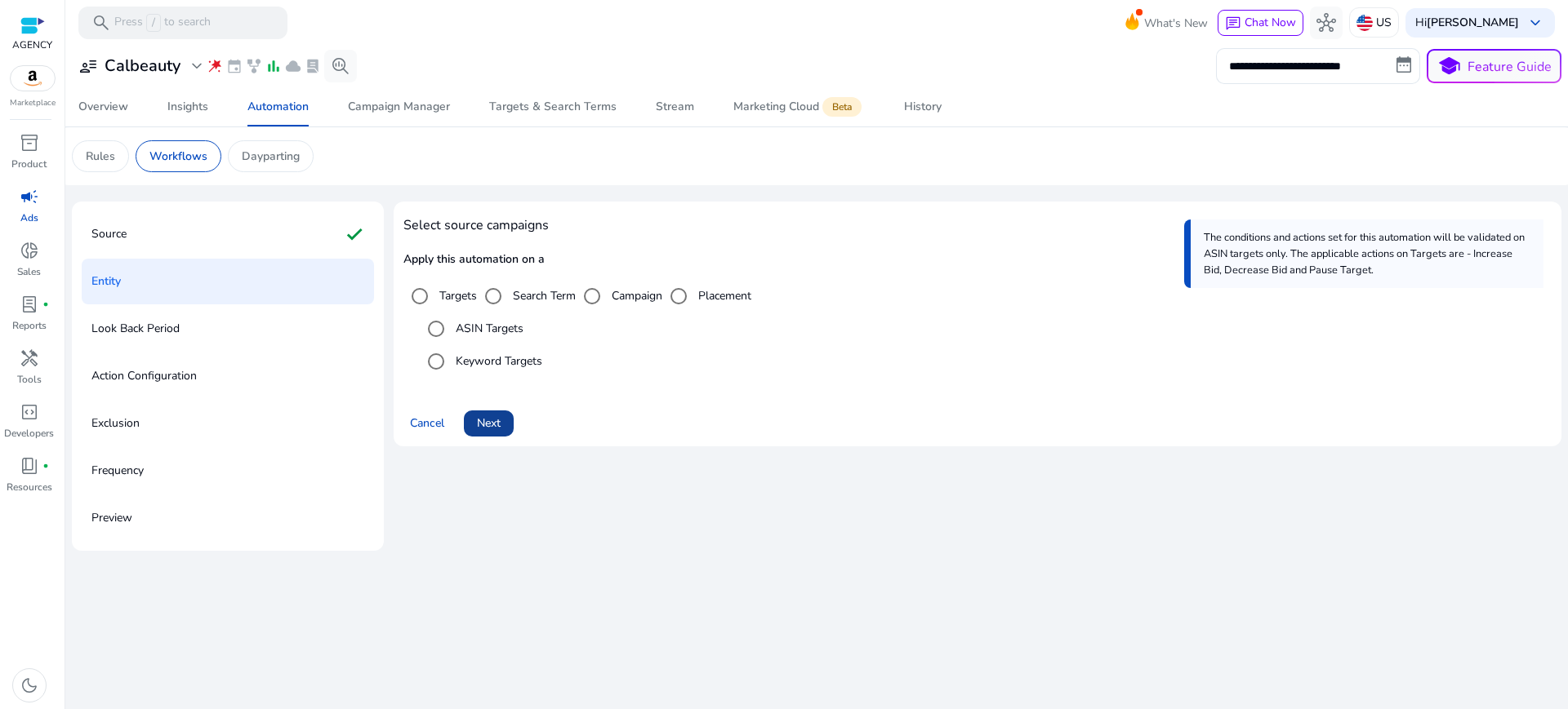
click at [488, 415] on span "Next" at bounding box center [489, 423] width 24 height 17
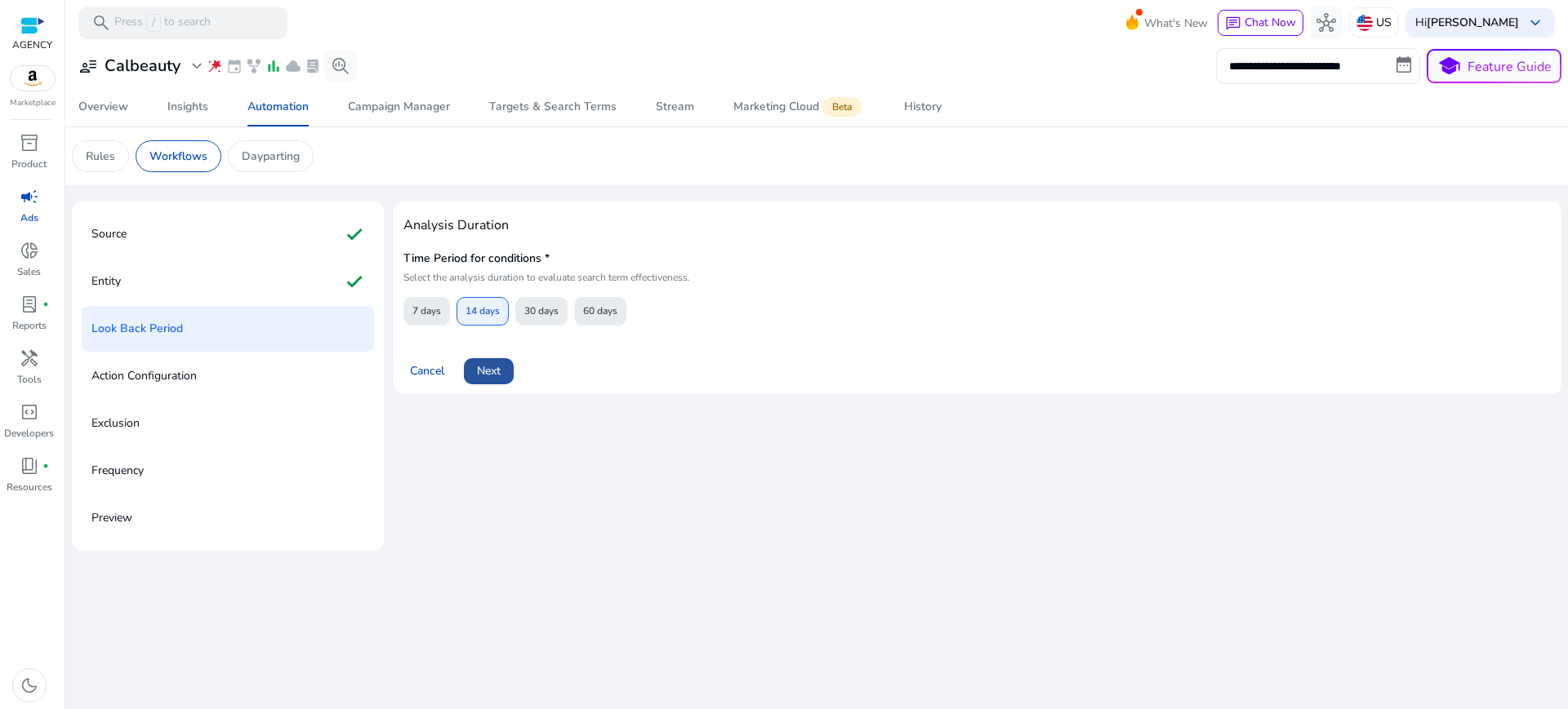
click at [478, 362] on span "Next" at bounding box center [489, 370] width 24 height 17
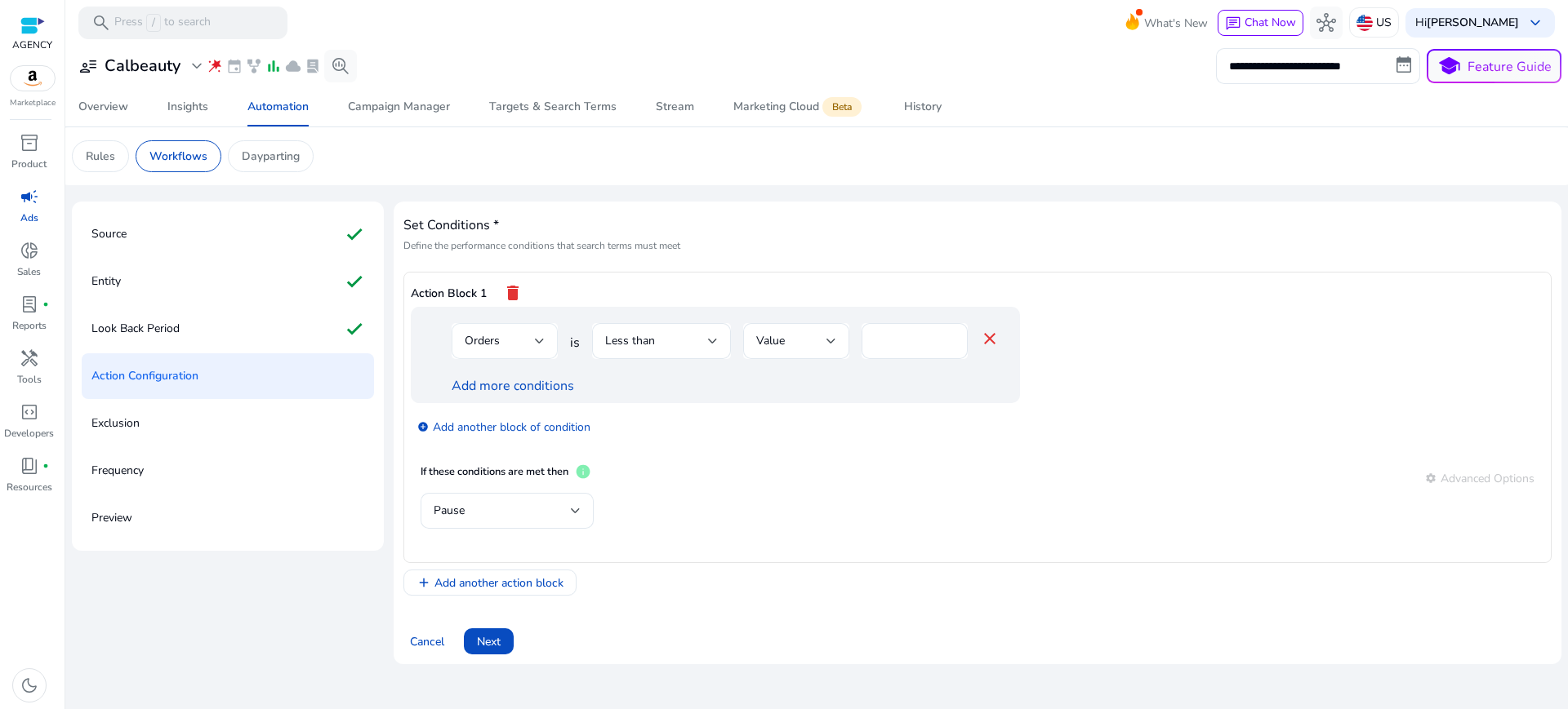
click at [493, 332] on div "Orders" at bounding box center [499, 341] width 70 height 18
click at [913, 332] on input "*" at bounding box center [933, 341] width 42 height 18
type input "**"
click at [942, 403] on div "add_circle Add another block of condition" at bounding box center [748, 426] width 675 height 45
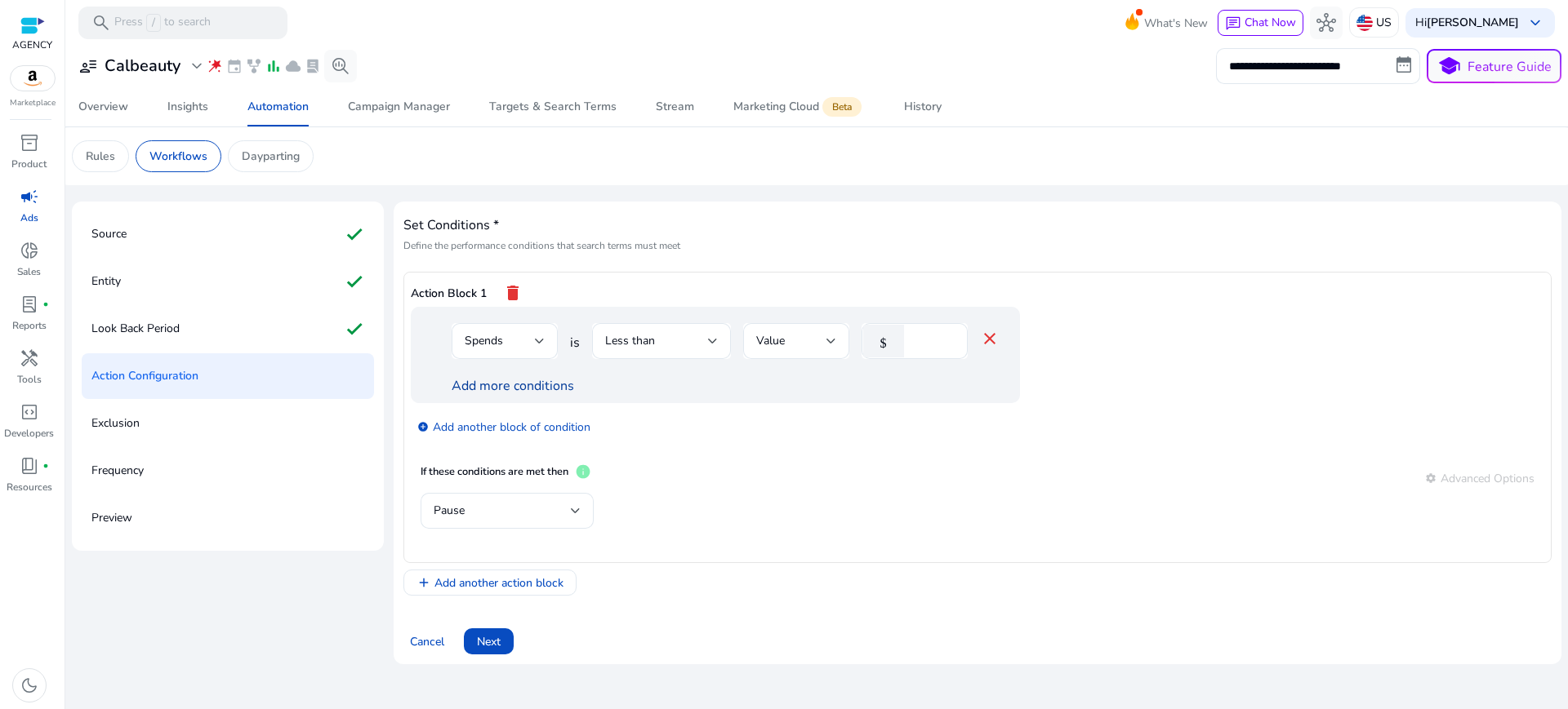
click at [481, 377] on link "Add more conditions" at bounding box center [513, 386] width 123 height 18
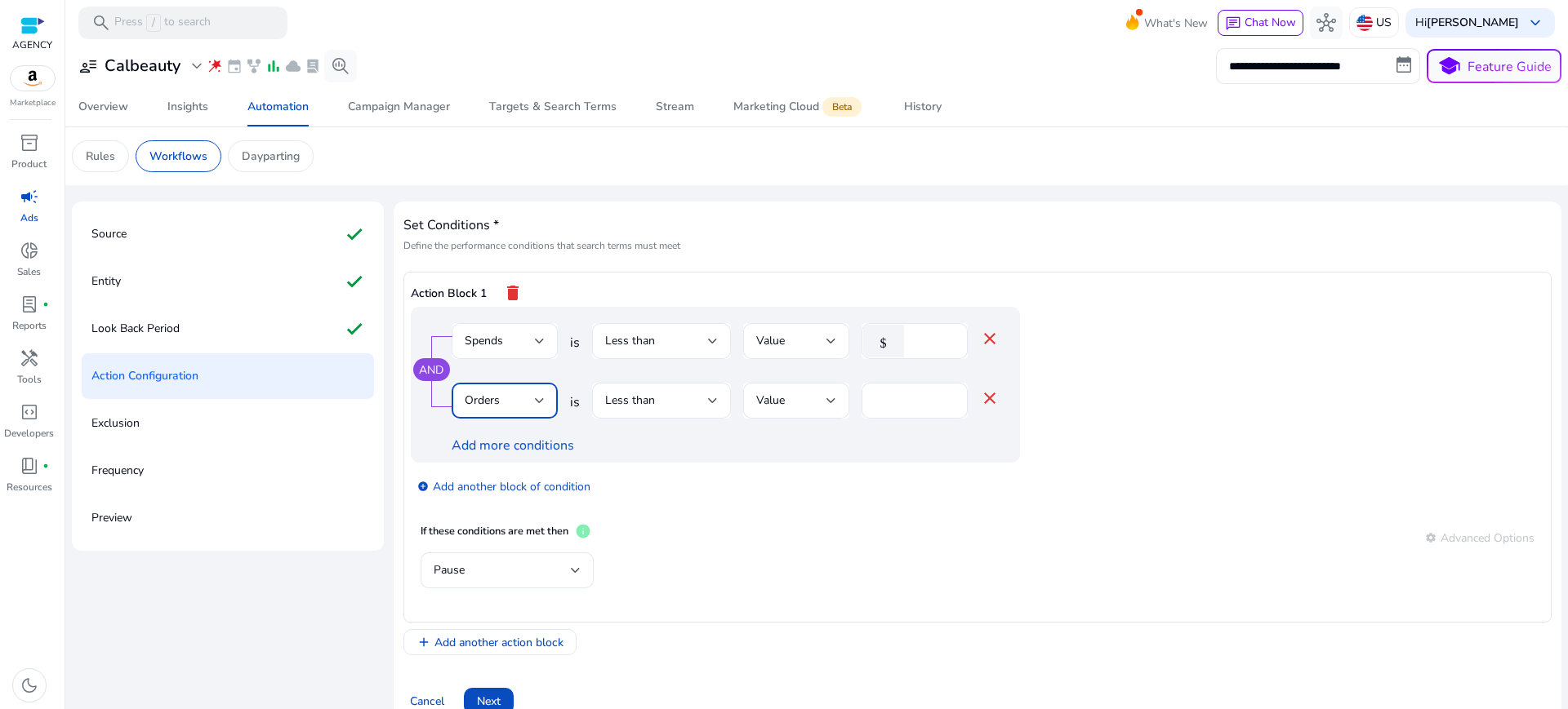
click at [478, 393] on span "Orders" at bounding box center [482, 401] width 36 height 16
click at [487, 268] on div at bounding box center [784, 354] width 1568 height 709
click at [503, 279] on mat-icon "delete" at bounding box center [513, 293] width 20 height 28
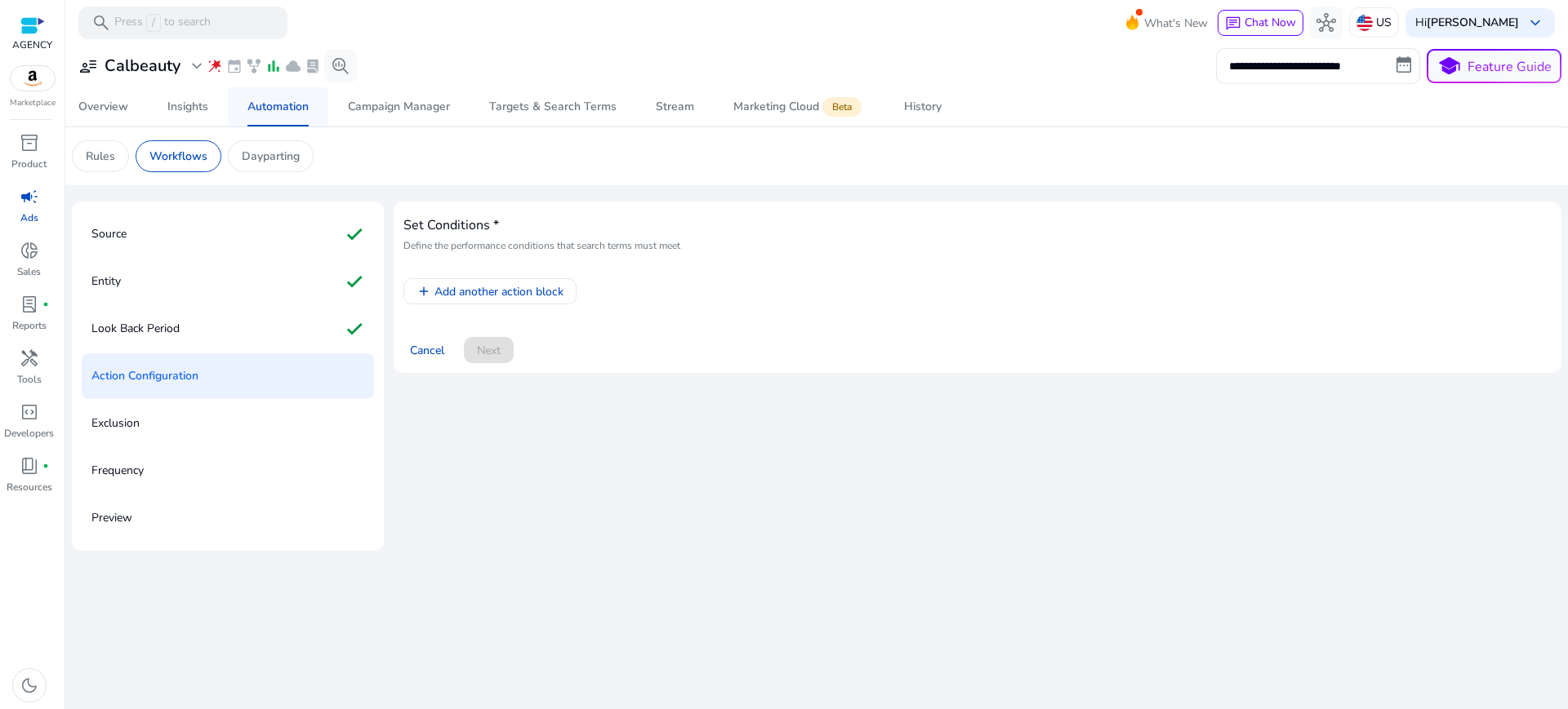
click at [271, 108] on div "Automation" at bounding box center [279, 108] width 61 height 12
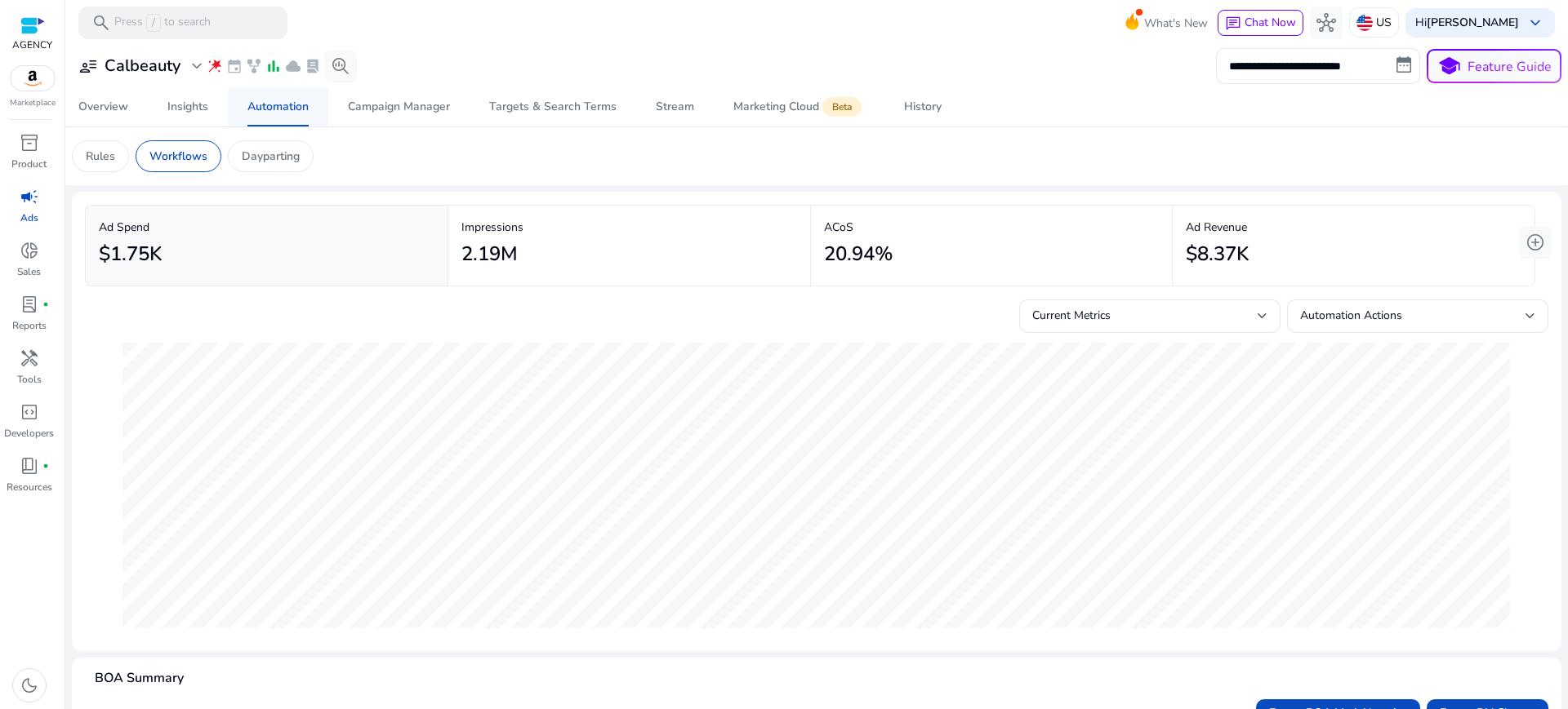
click at [287, 103] on div "Automation" at bounding box center [279, 108] width 61 height 12
click at [163, 157] on p "Workflows" at bounding box center [178, 156] width 58 height 17
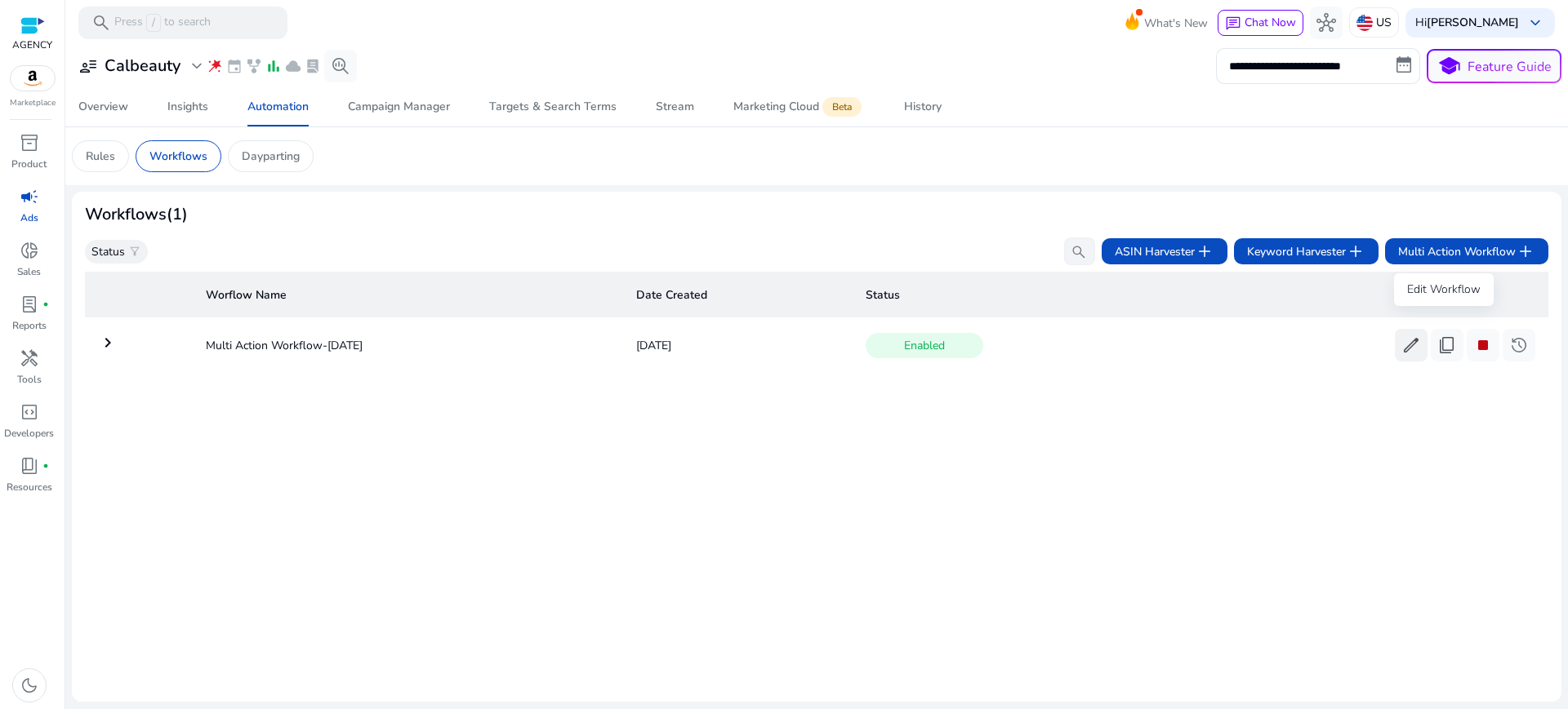
click at [1422, 336] on span "edit" at bounding box center [1412, 346] width 20 height 20
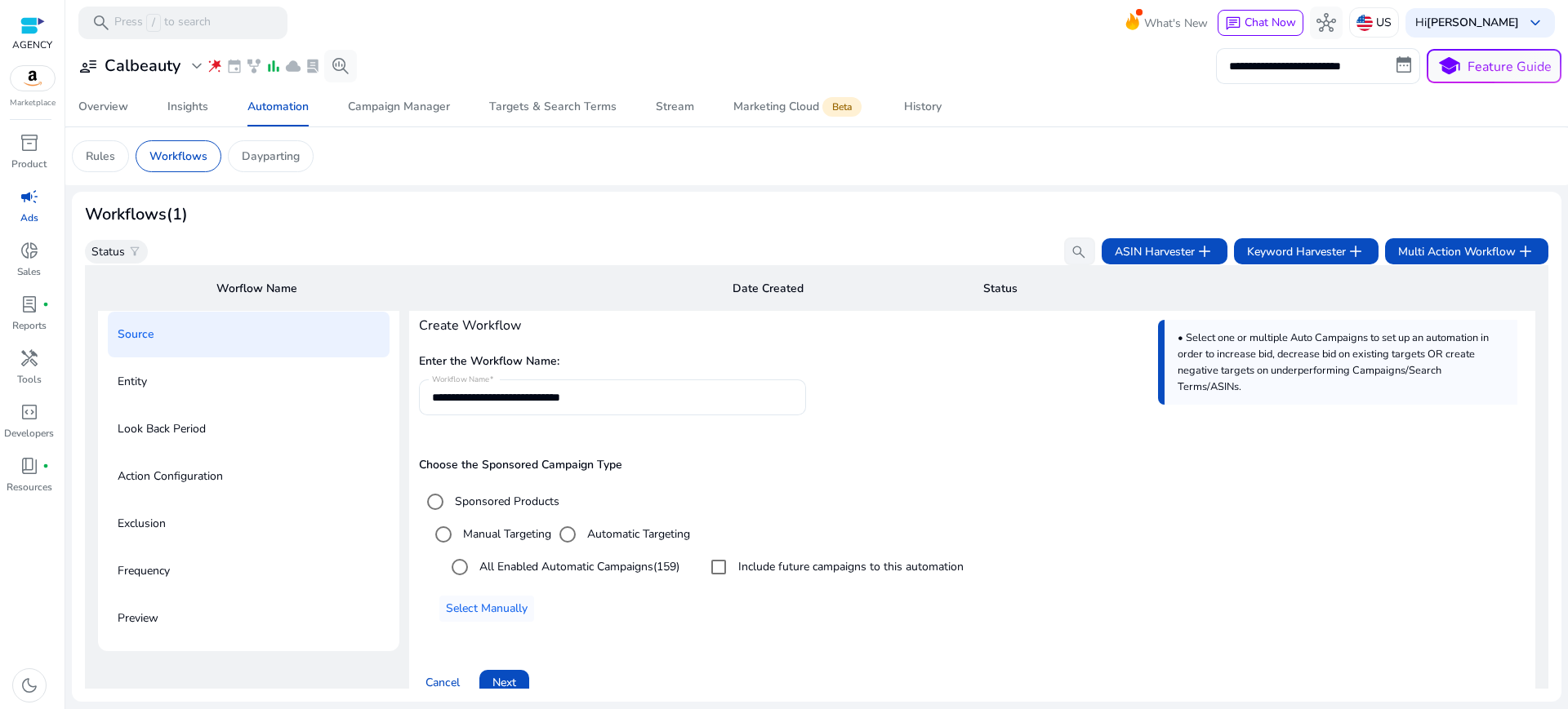
scroll to position [97, 0]
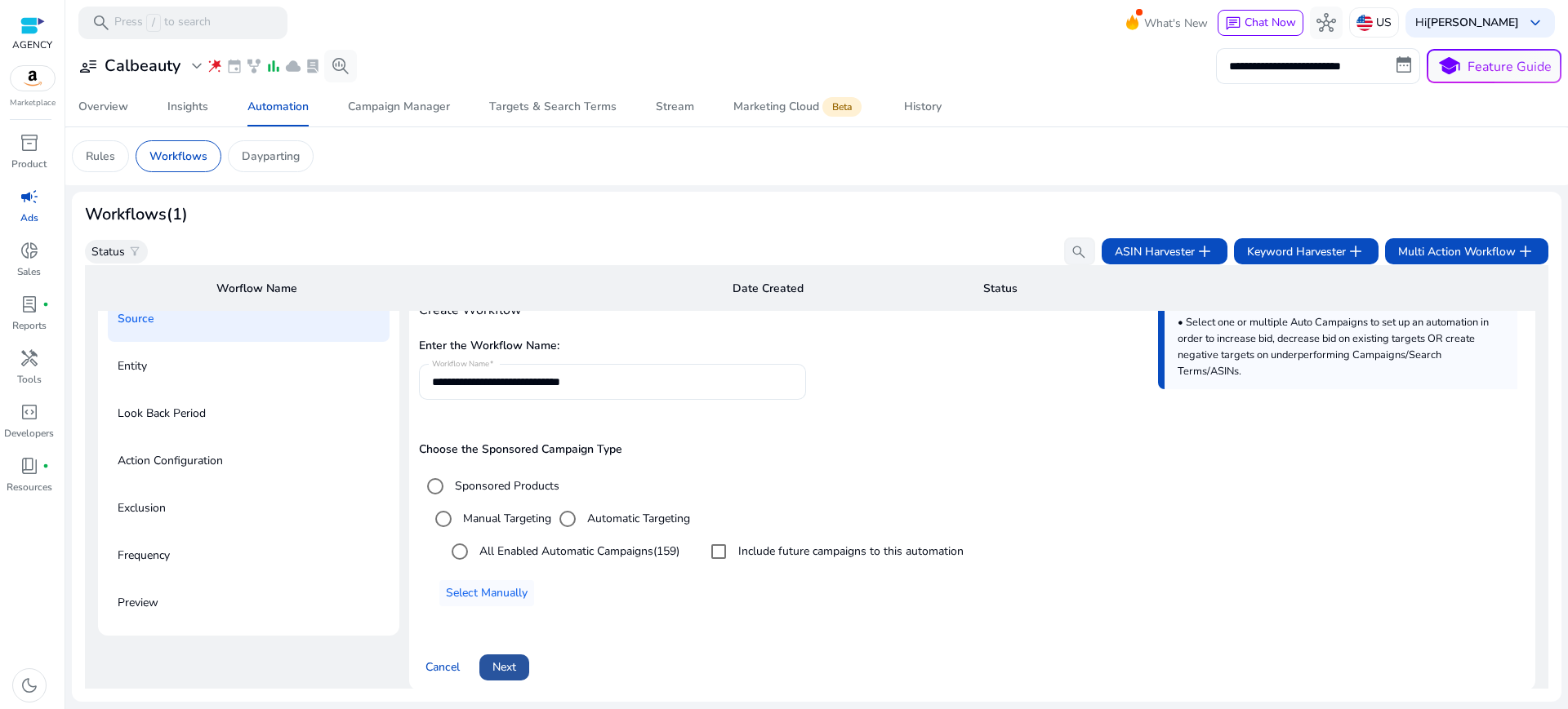
click at [509, 648] on span at bounding box center [504, 668] width 49 height 39
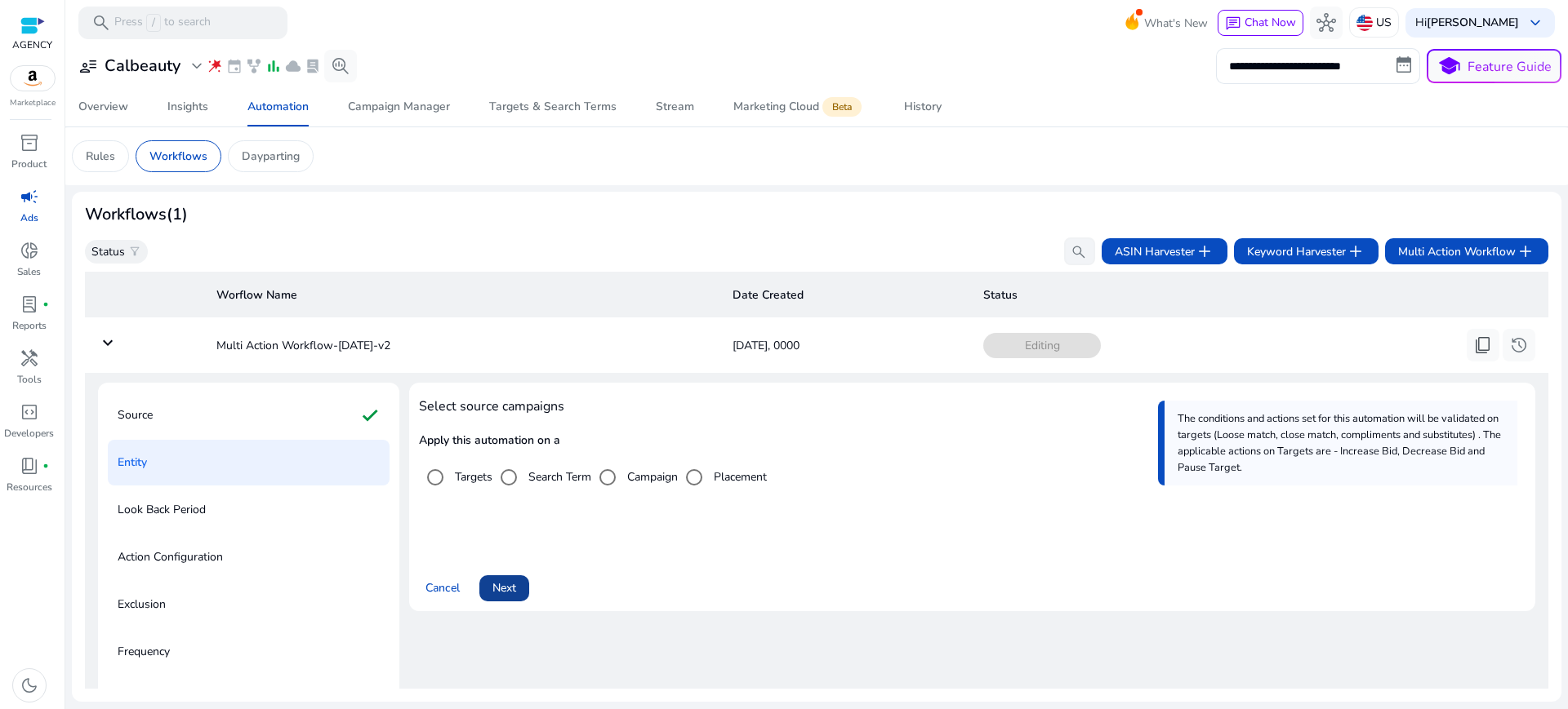
click at [499, 580] on span "Next" at bounding box center [505, 588] width 24 height 17
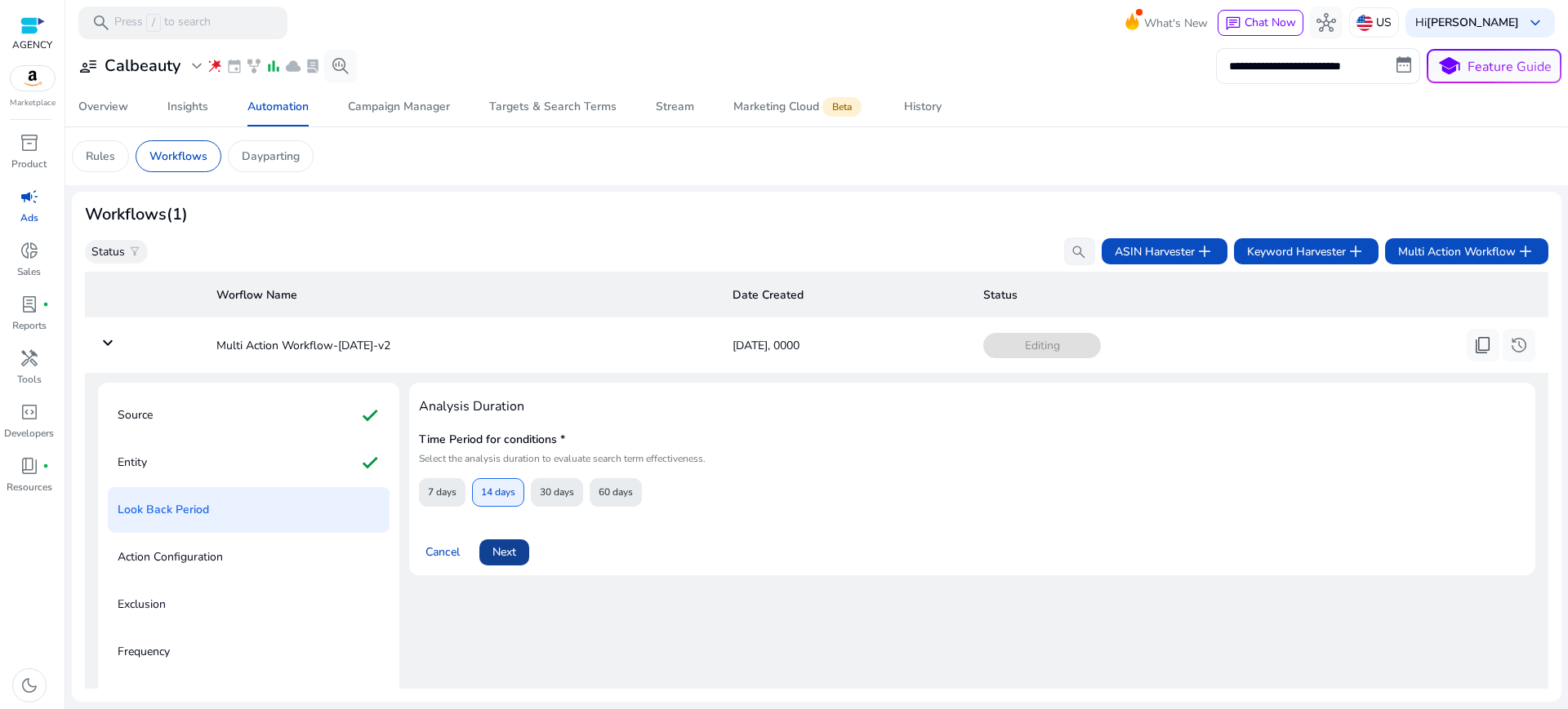
click at [501, 533] on span at bounding box center [504, 553] width 49 height 39
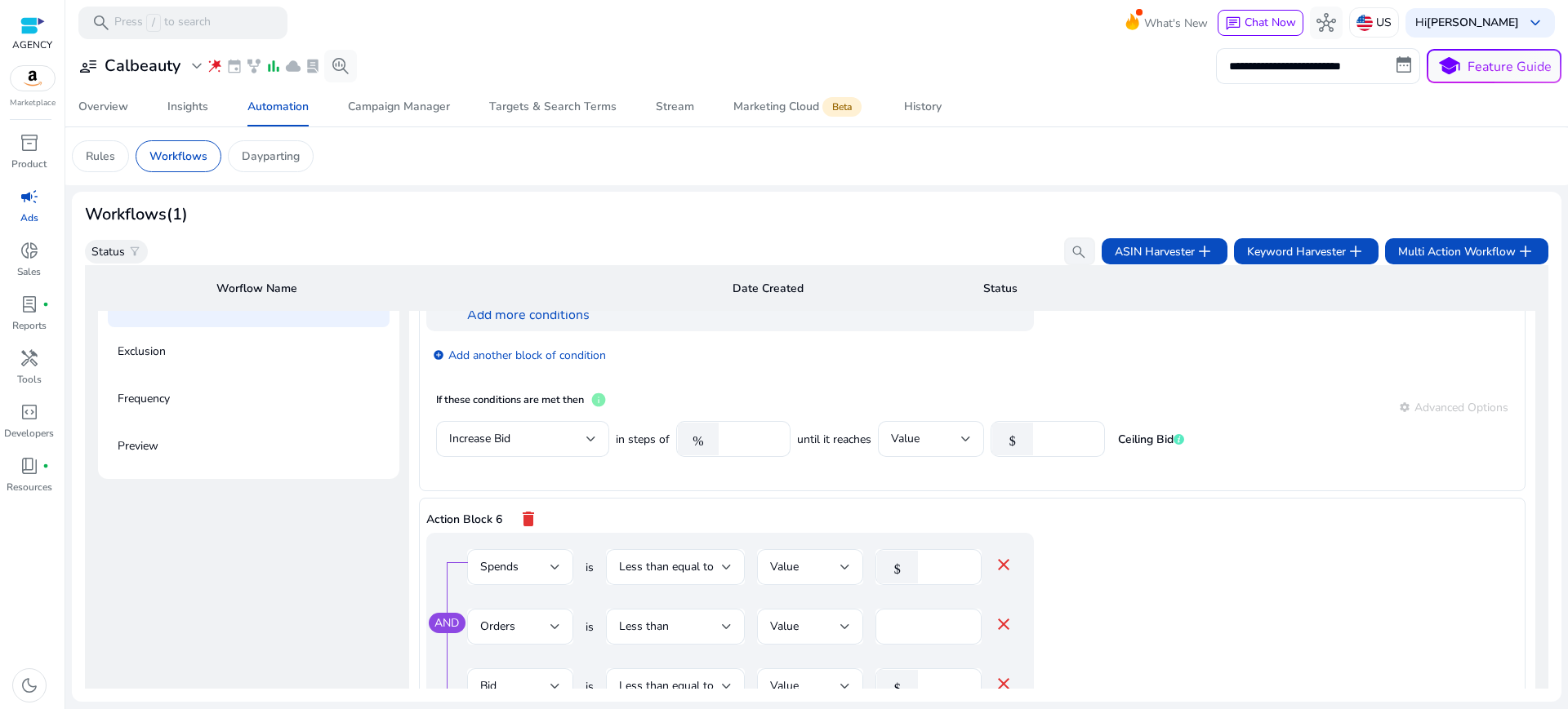
scroll to position [422, 0]
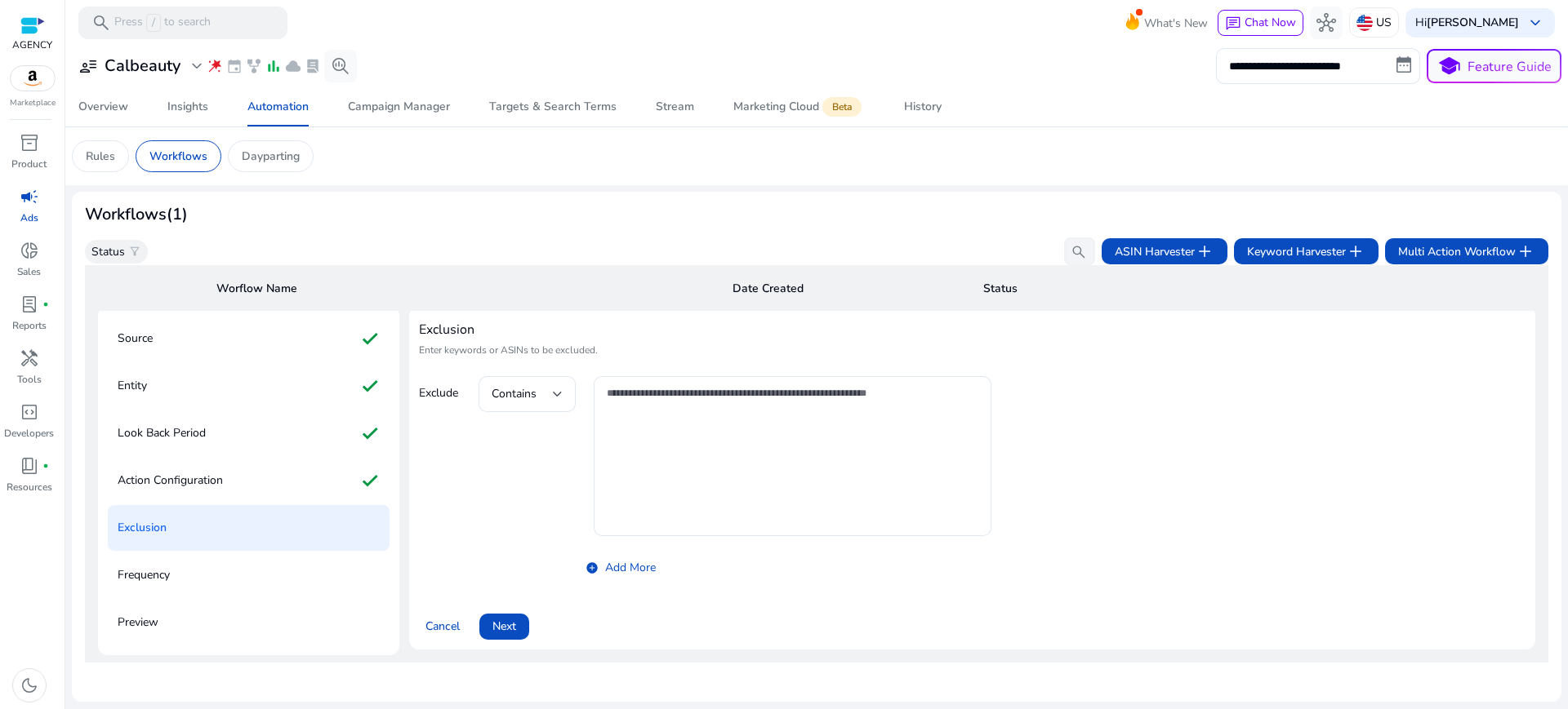
scroll to position [36, 0]
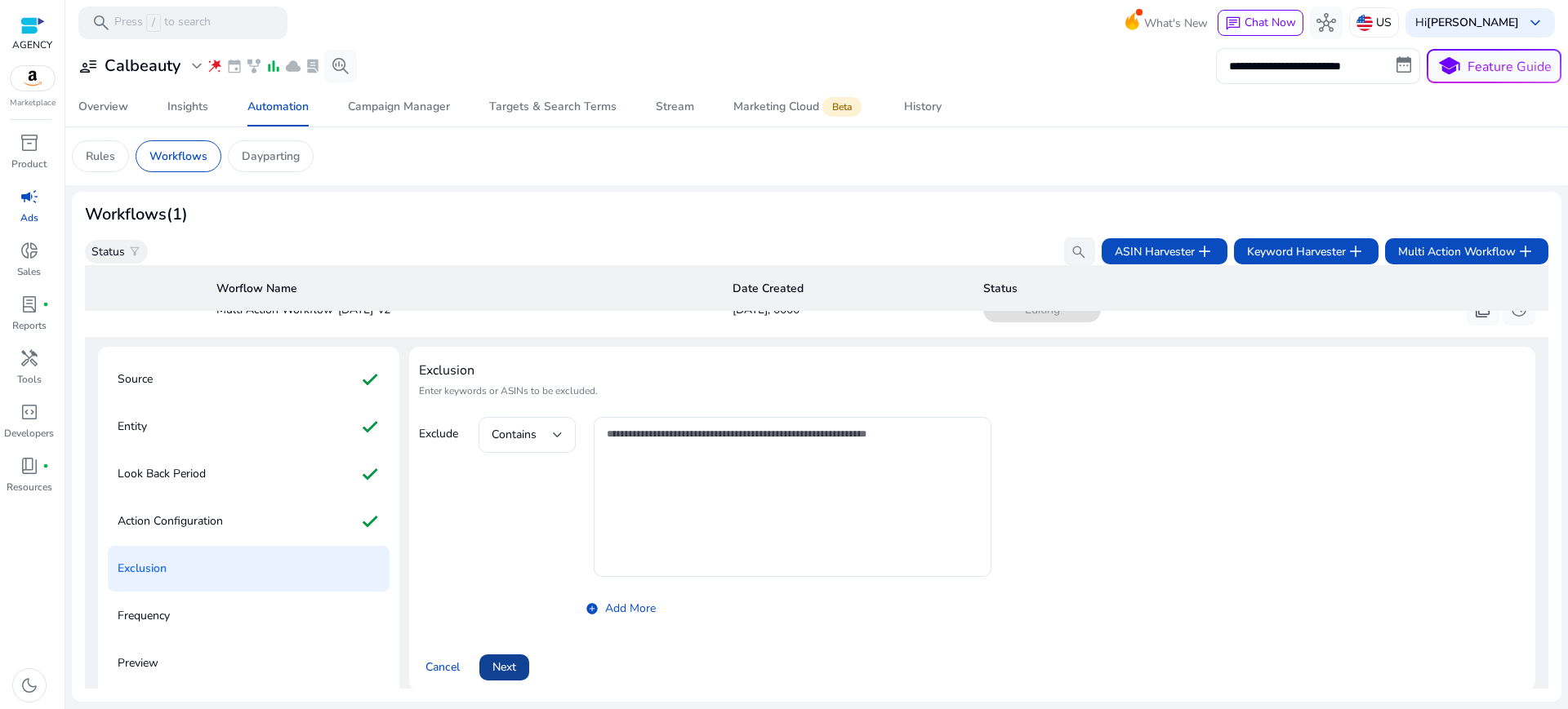
click at [499, 659] on span "Next" at bounding box center [505, 667] width 24 height 17
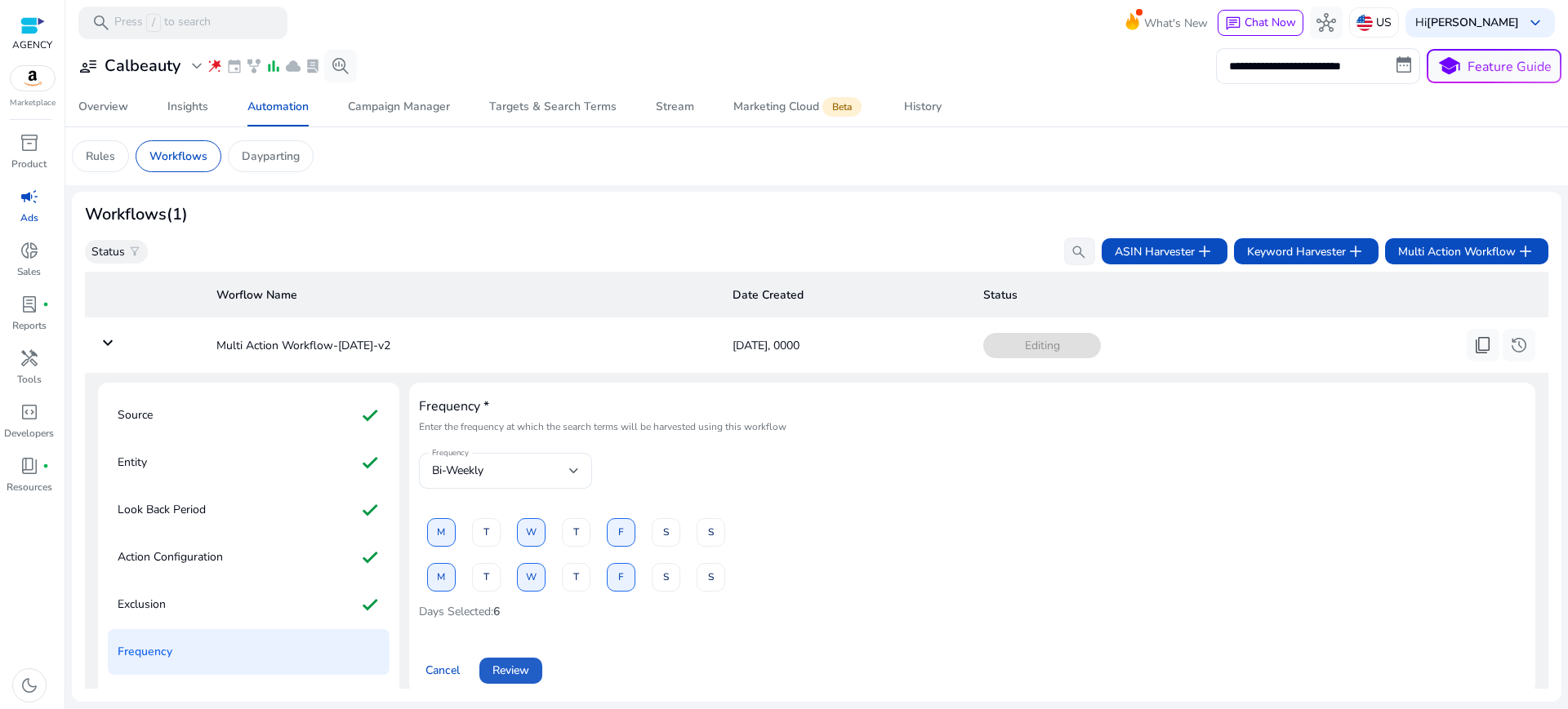
click at [499, 663] on span "Review" at bounding box center [511, 670] width 37 height 17
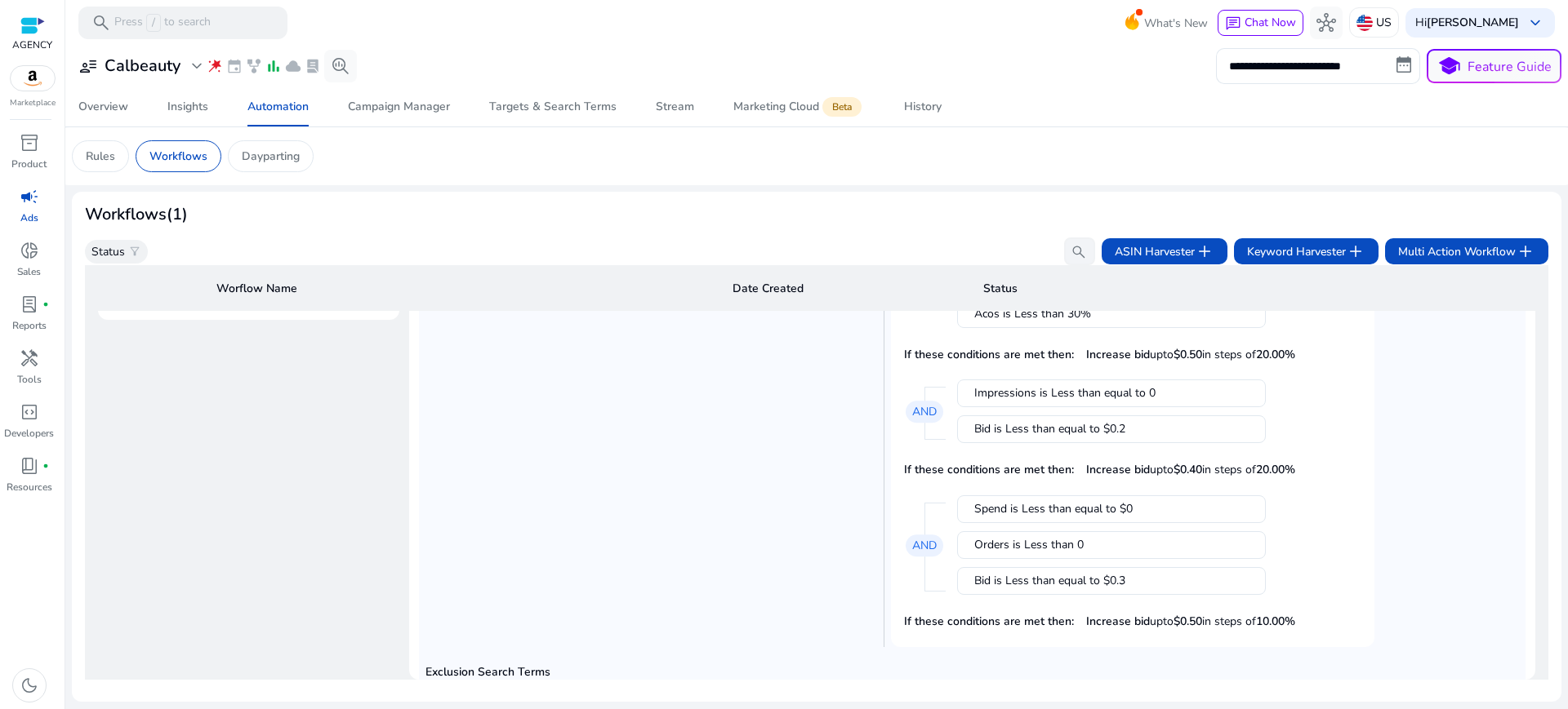
scroll to position [422, 0]
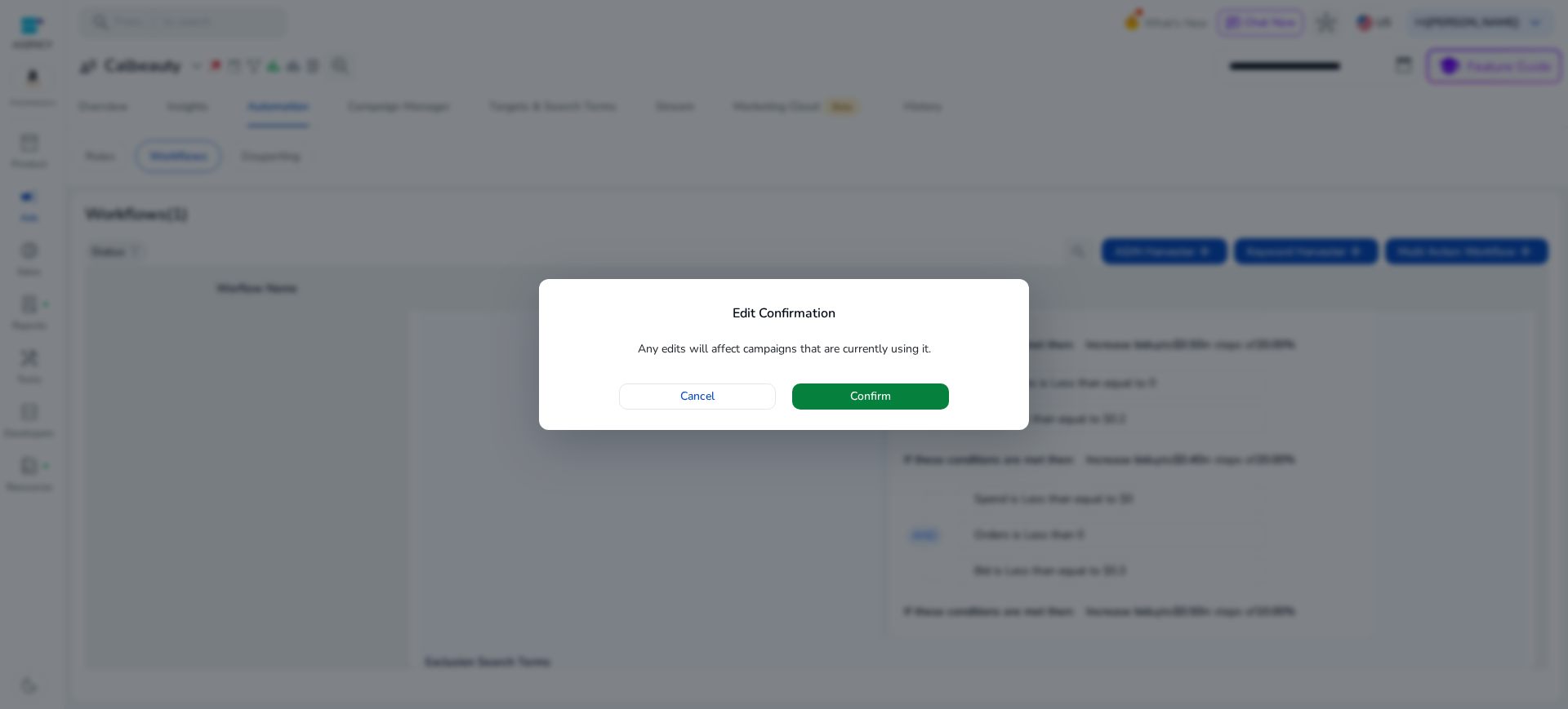
click at [855, 395] on span "Confirm" at bounding box center [870, 396] width 41 height 17
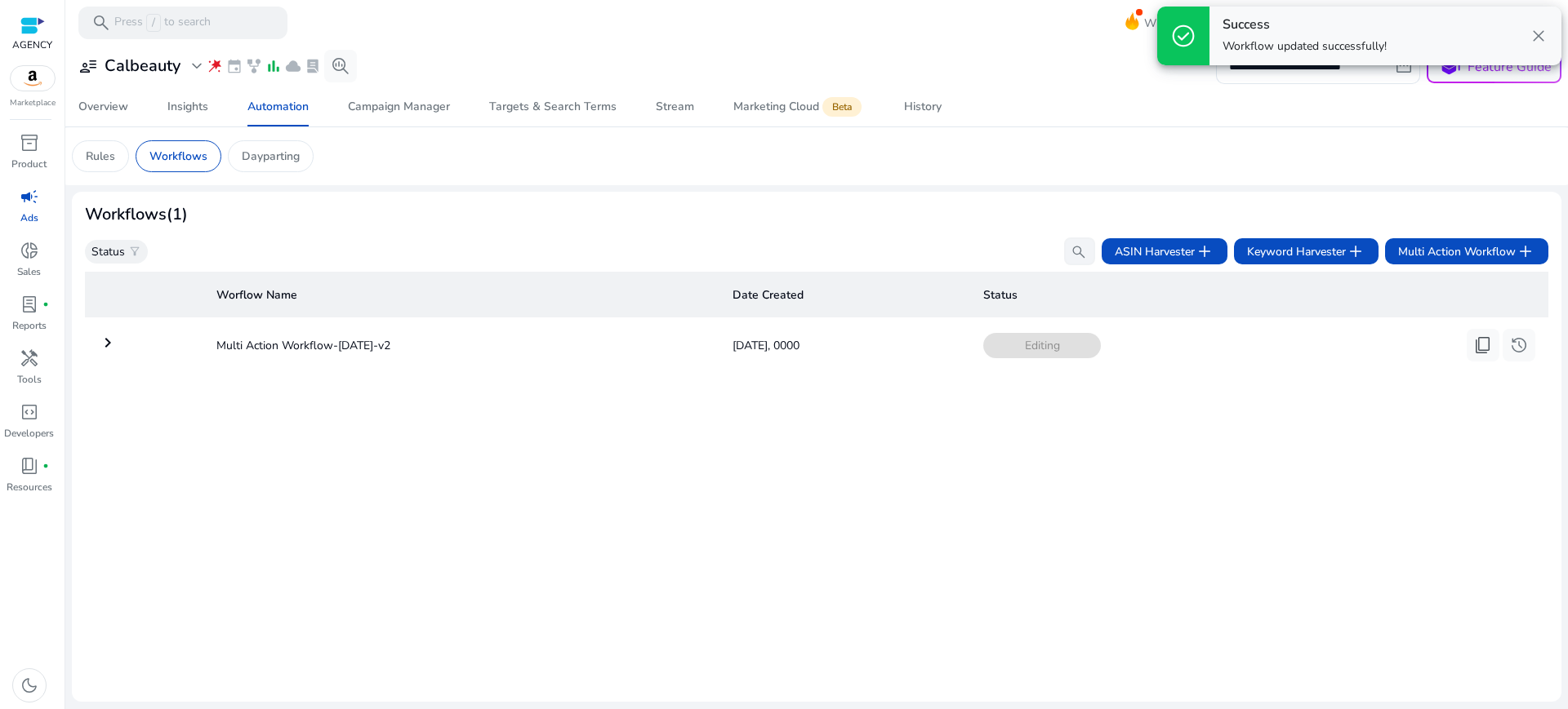
scroll to position [0, 0]
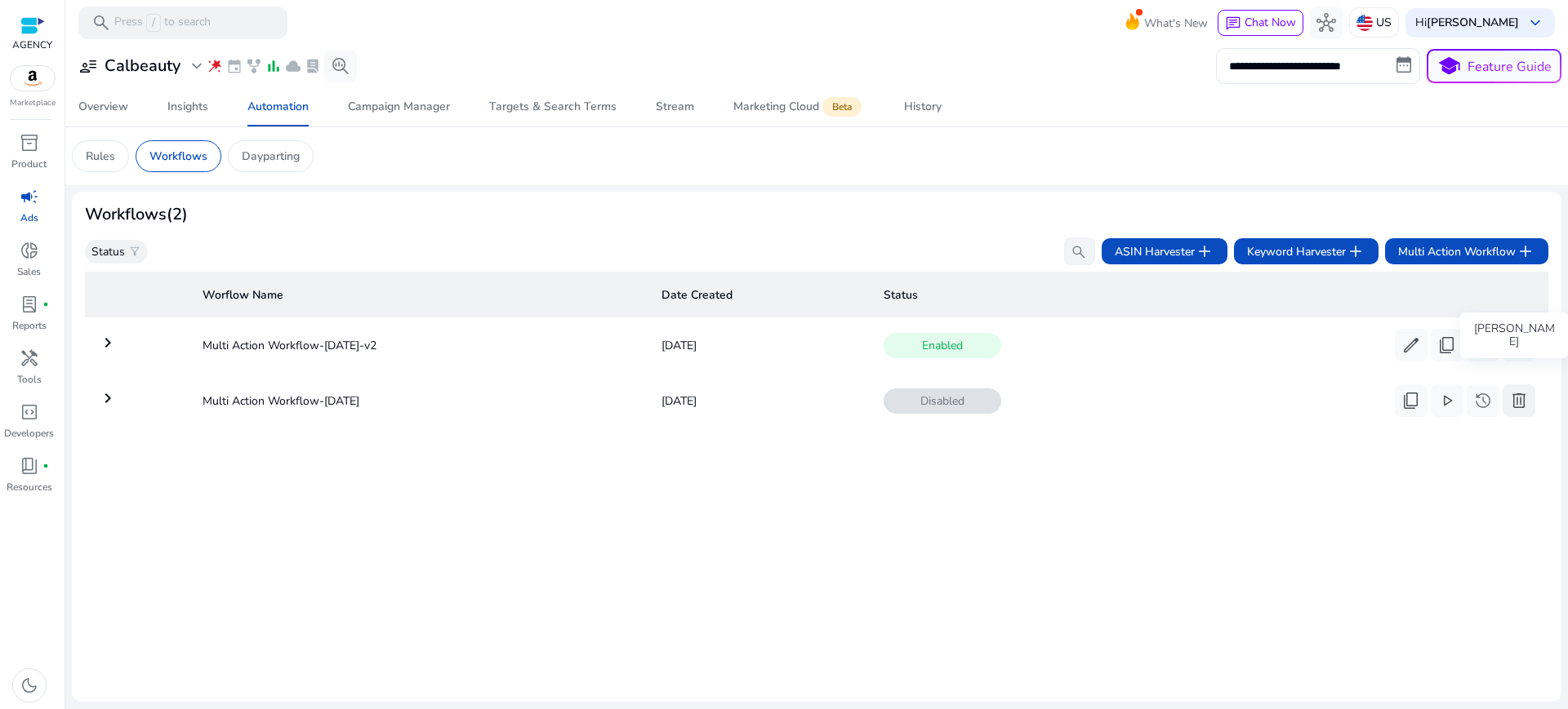
click at [1520, 391] on span "delete" at bounding box center [1520, 401] width 20 height 20
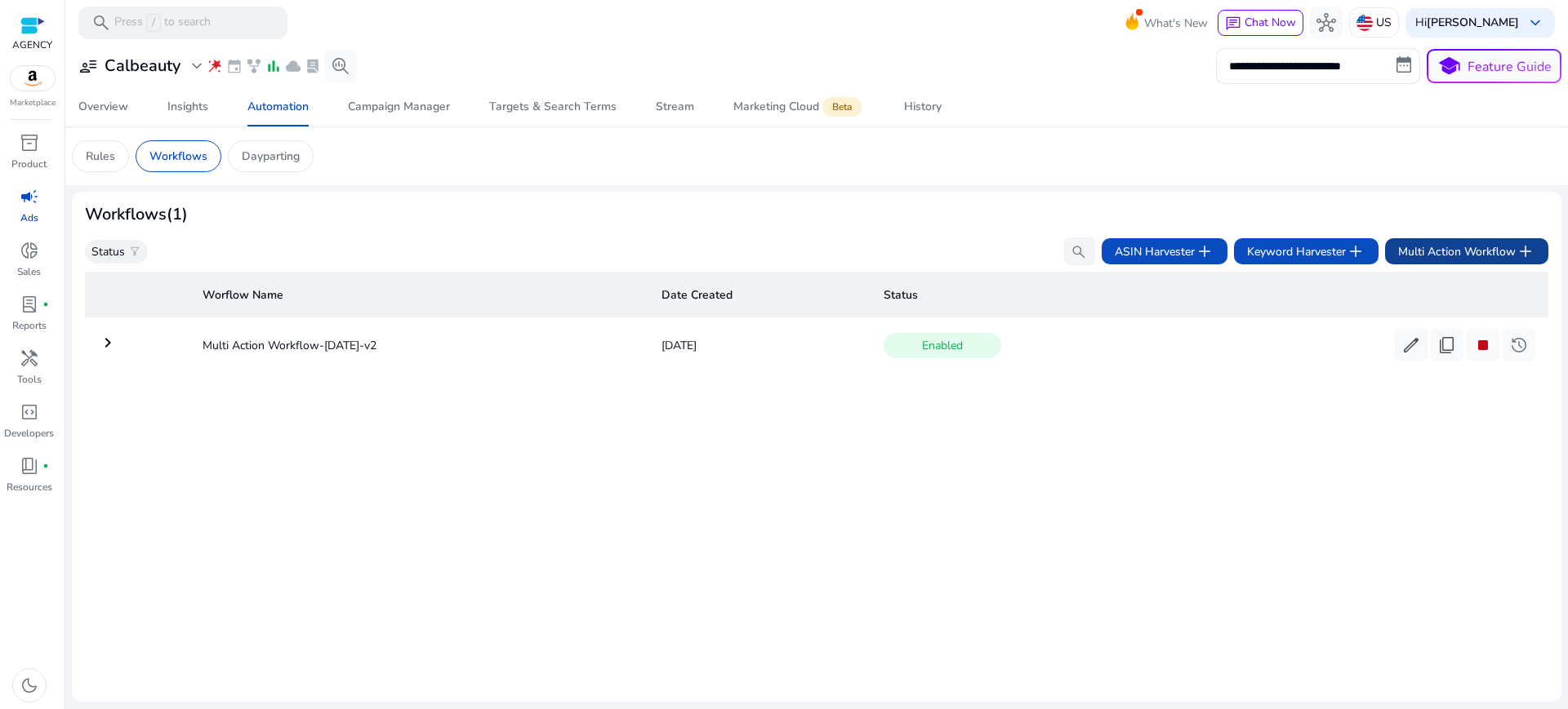
click at [1423, 242] on span "Multi Action Workflow add" at bounding box center [1466, 252] width 137 height 20
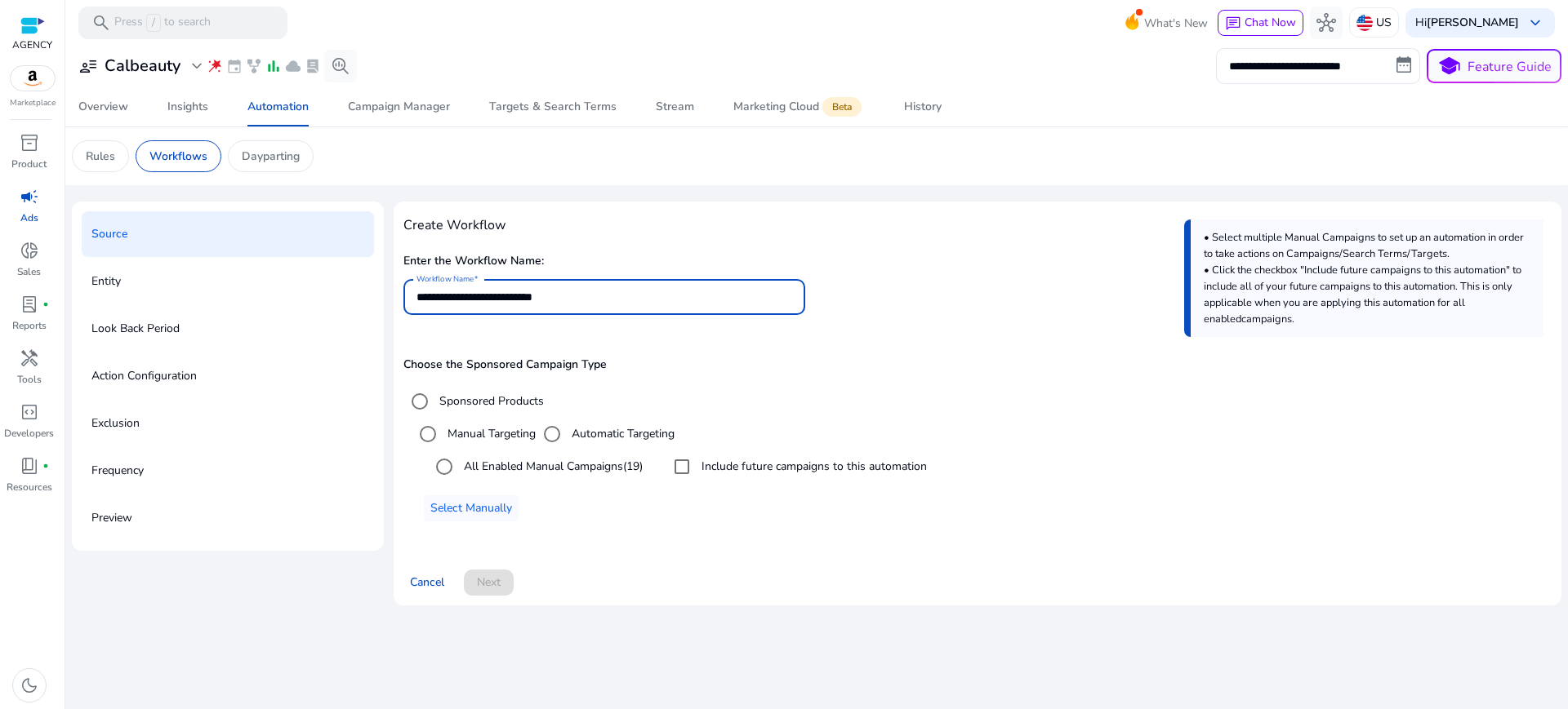
click at [512, 288] on input "**********" at bounding box center [605, 297] width 375 height 18
type input "**********"
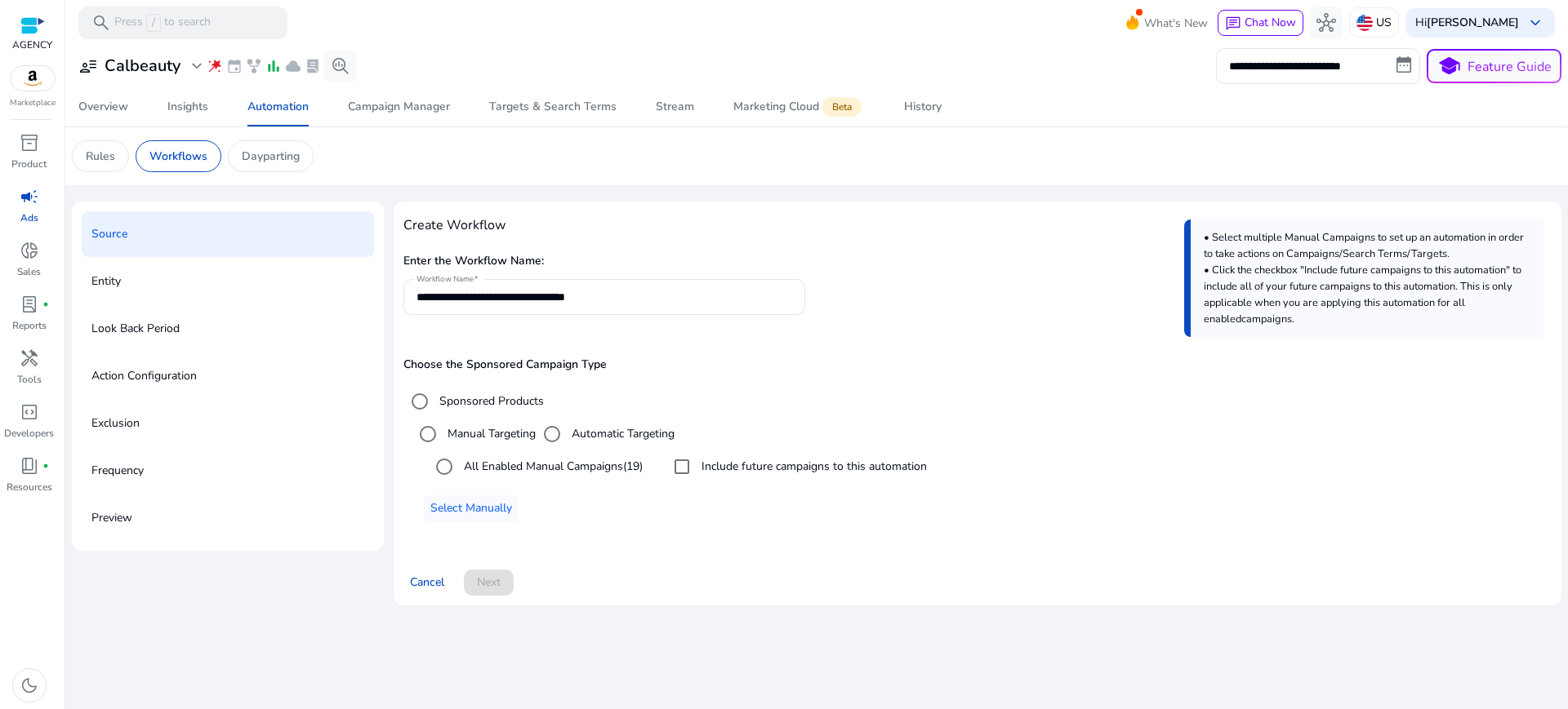
click at [763, 358] on h5 "Choose the Sponsored Campaign Type" at bounding box center [977, 365] width 1148 height 14
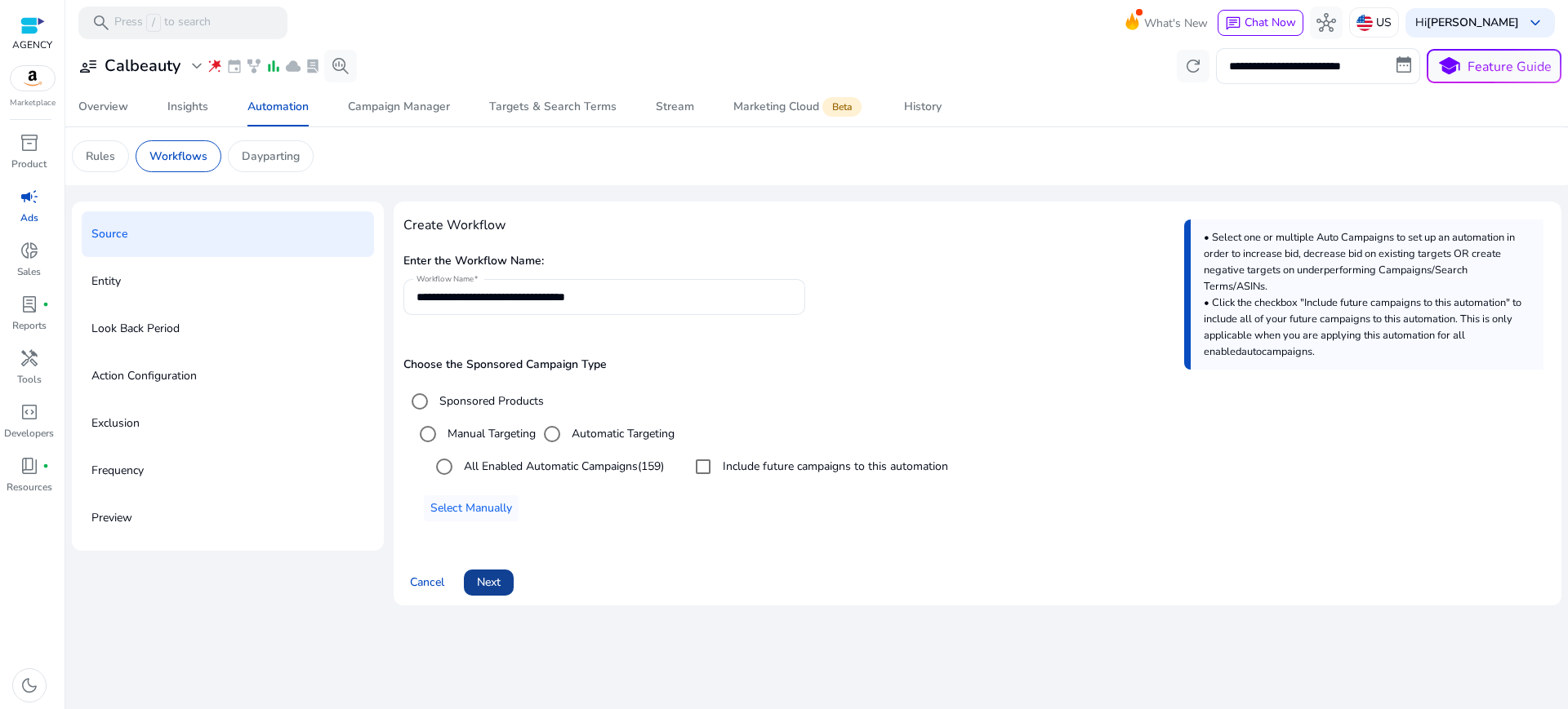
click at [477, 574] on span "Next" at bounding box center [489, 582] width 24 height 17
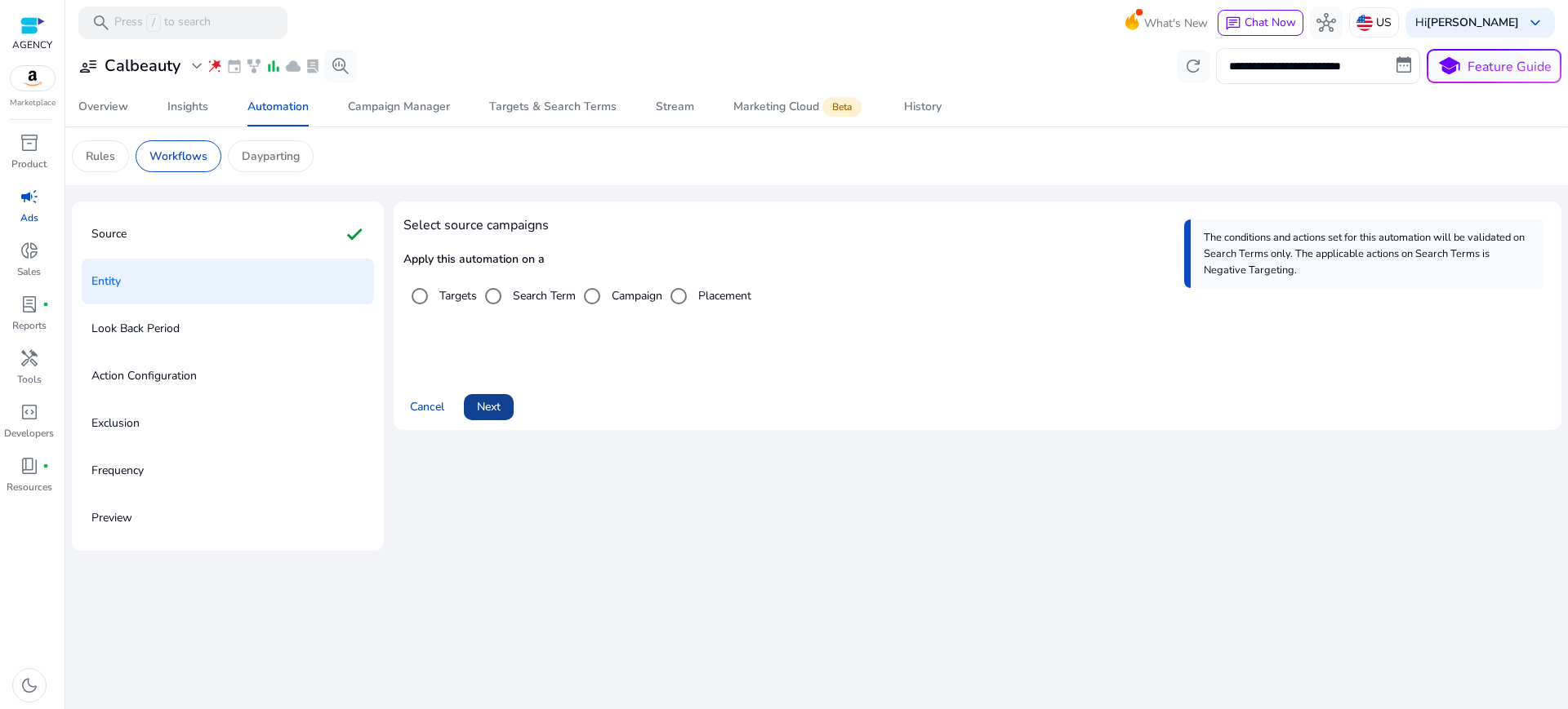
click at [478, 398] on span "Next" at bounding box center [489, 406] width 24 height 17
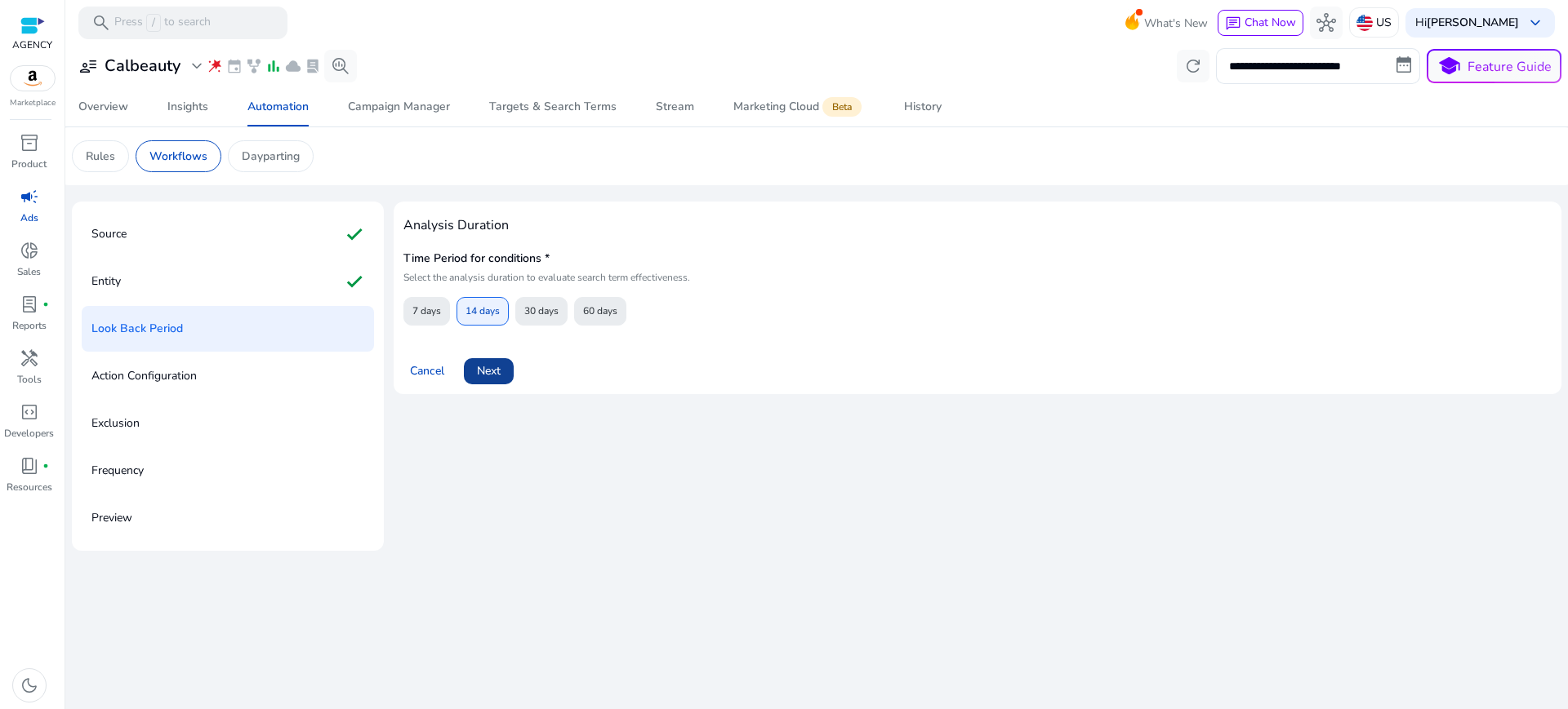
click at [477, 362] on span "Next" at bounding box center [489, 370] width 24 height 17
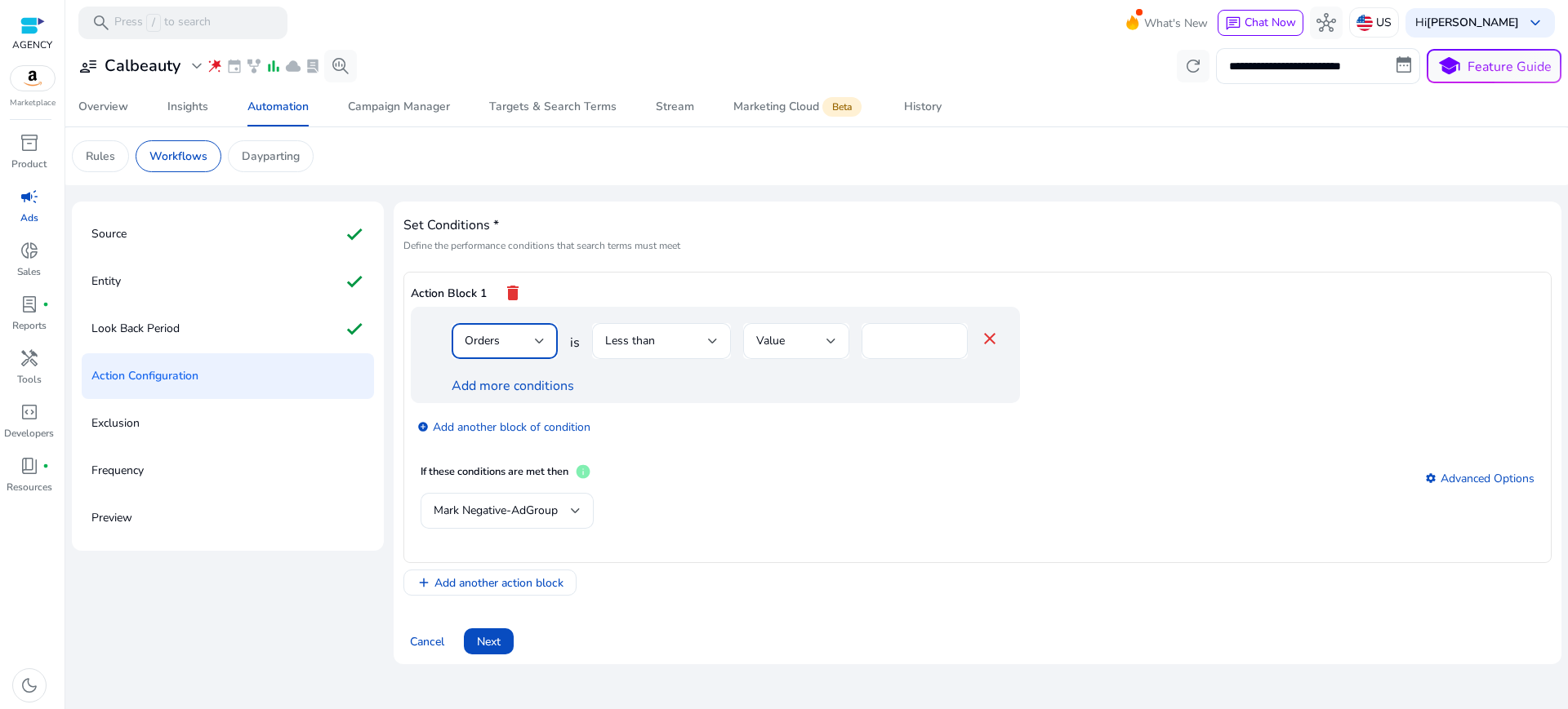
click at [498, 332] on div "Orders" at bounding box center [499, 341] width 70 height 18
drag, startPoint x: 485, startPoint y: 462, endPoint x: 492, endPoint y: 417, distance: 45.5
click at [483, 464] on span "Orders" at bounding box center [479, 470] width 52 height 18
click at [758, 333] on span "Value" at bounding box center [771, 341] width 29 height 16
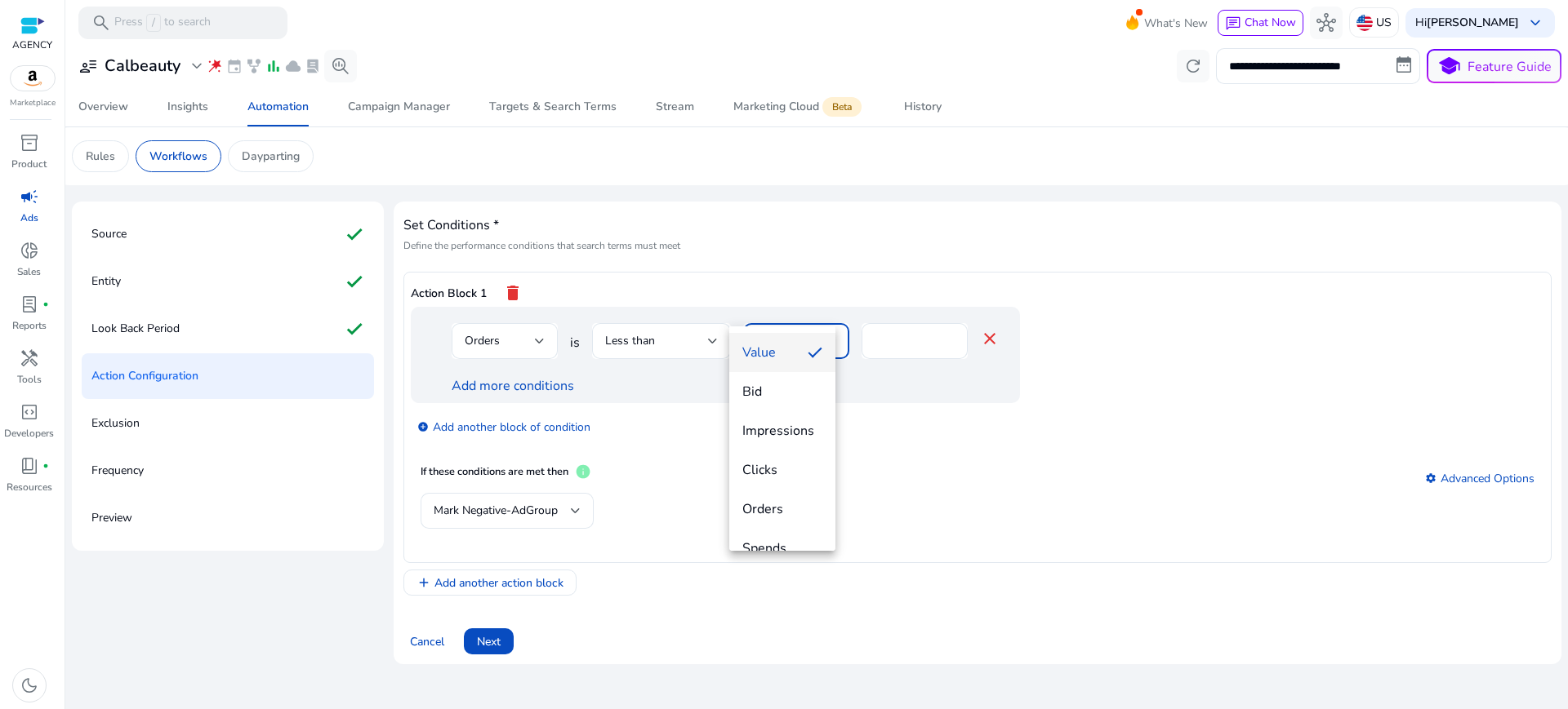
click at [603, 307] on div at bounding box center [784, 354] width 1568 height 709
click at [629, 333] on span "Less than" at bounding box center [630, 341] width 49 height 16
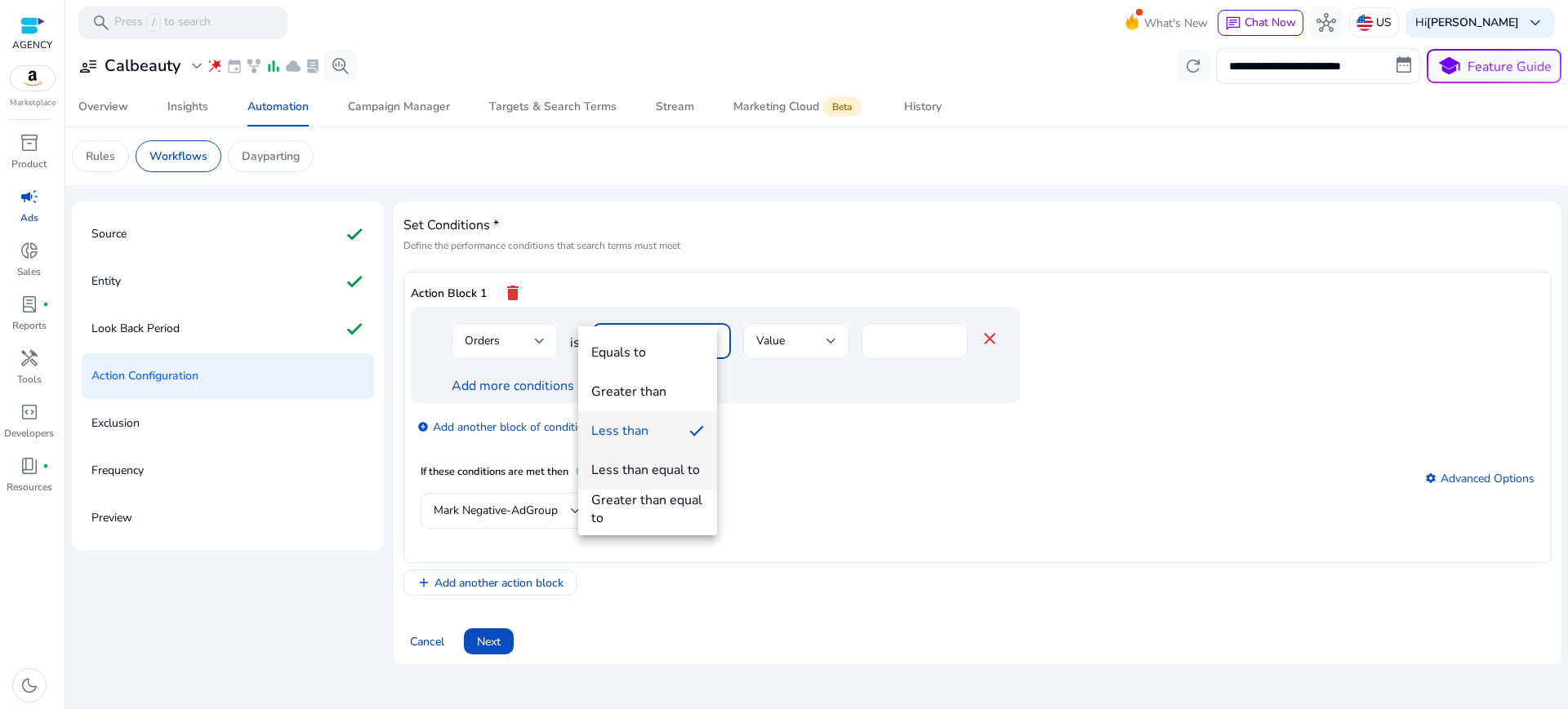
click at [645, 471] on div "Less than equal to" at bounding box center [646, 470] width 109 height 18
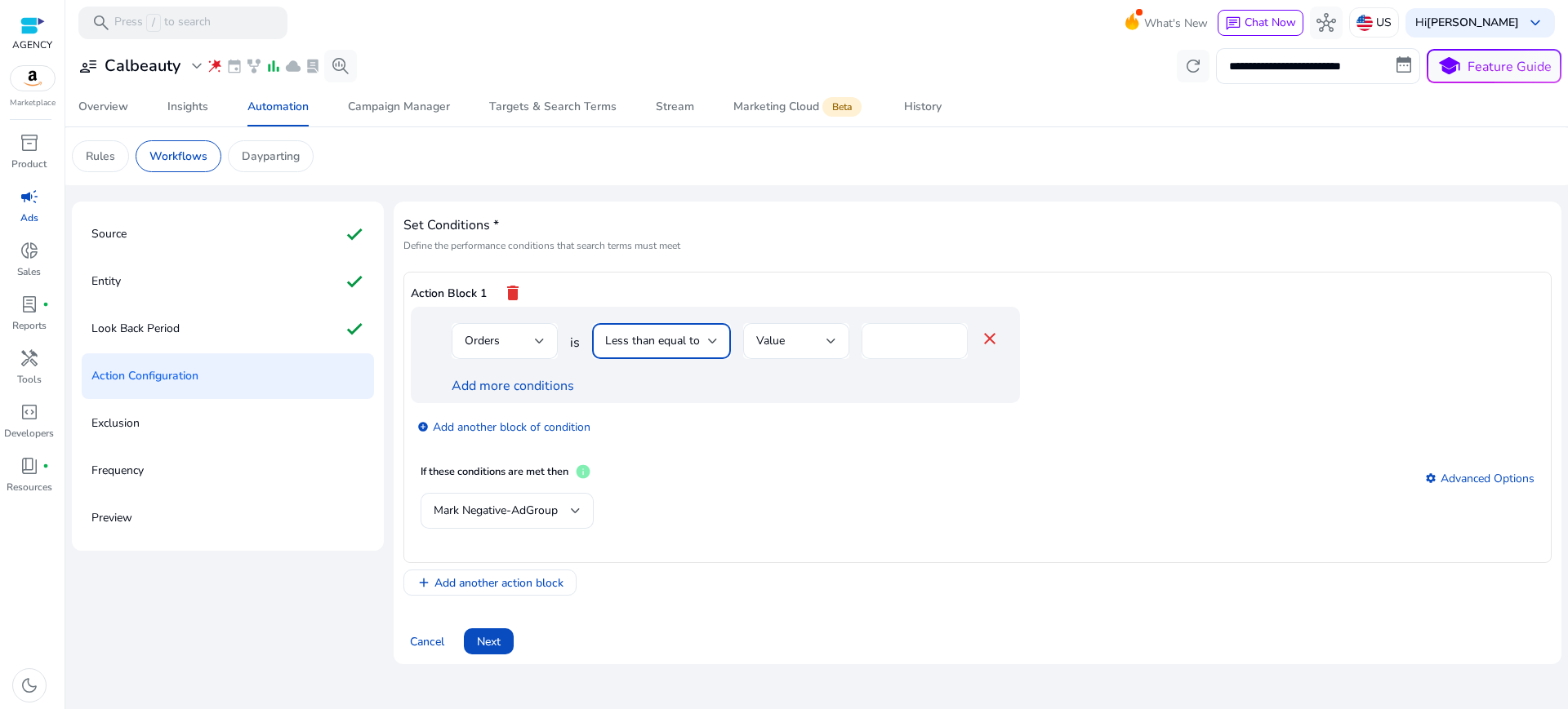
click at [874, 332] on input "*" at bounding box center [914, 341] width 80 height 18
type input "*"
click at [979, 454] on mat-card "If these conditions are met then info settings Advanced Options Mark Negative-A…" at bounding box center [978, 505] width 1134 height 102
click at [463, 377] on link "Add more conditions" at bounding box center [513, 386] width 123 height 18
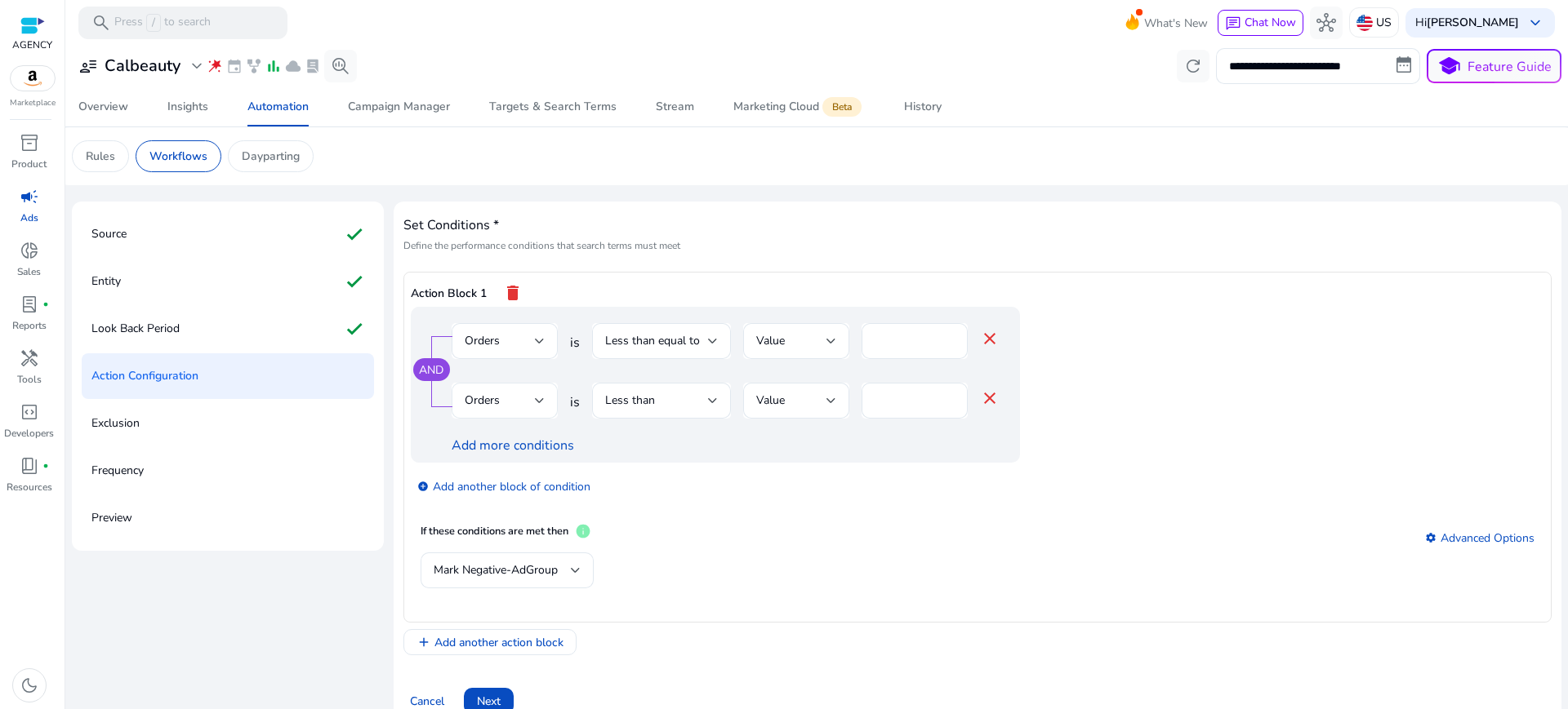
click at [464, 393] on span "Orders" at bounding box center [482, 401] width 36 height 16
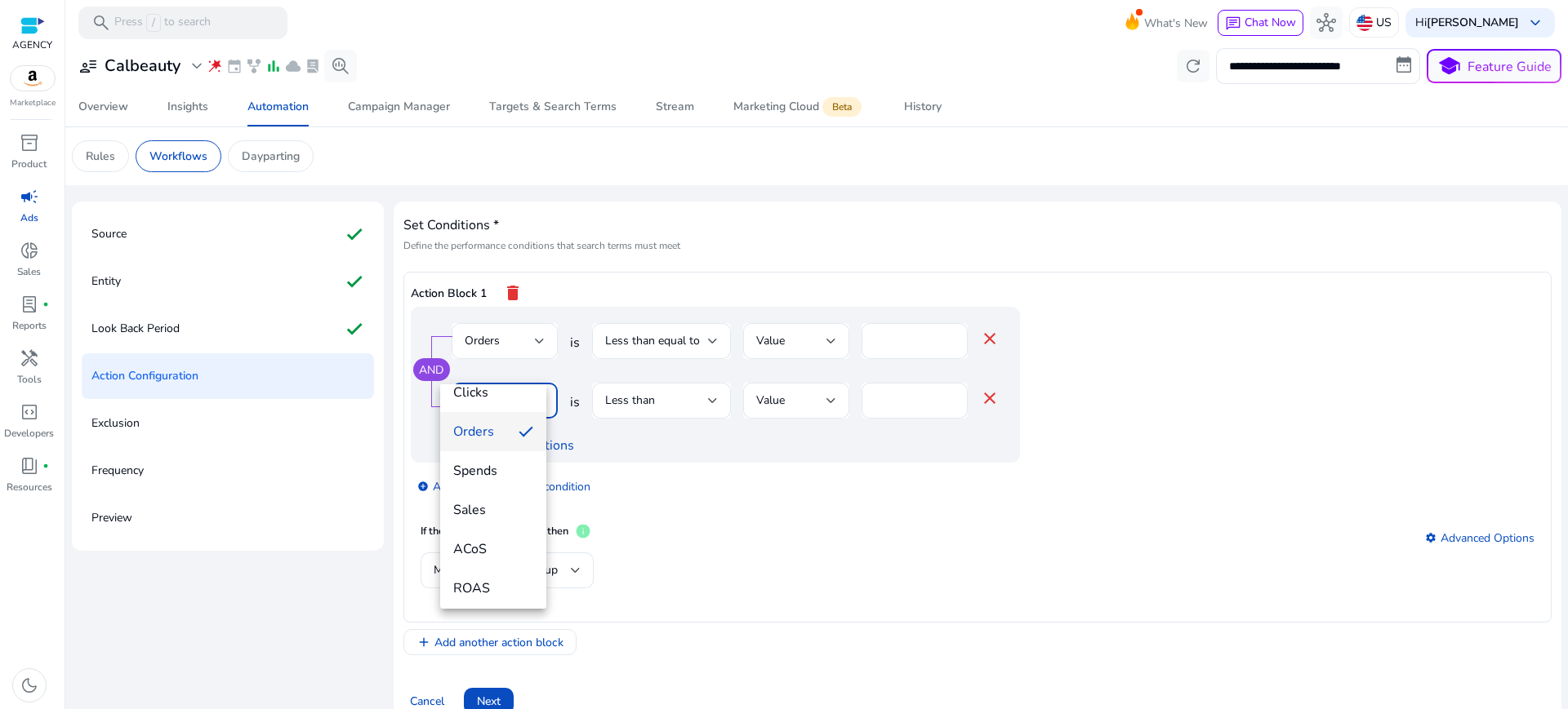
scroll to position [102, 0]
click at [469, 465] on span "Spends" at bounding box center [493, 465] width 80 height 18
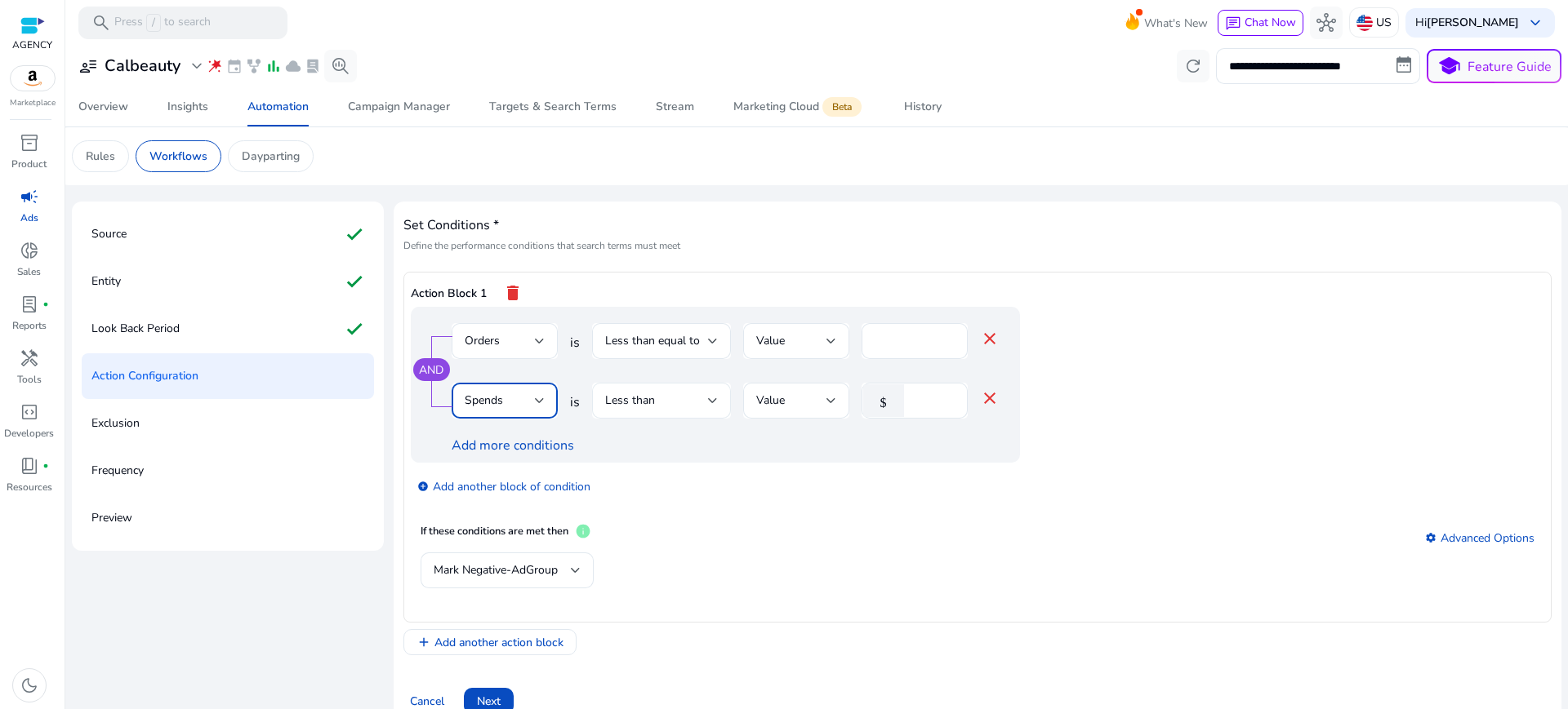
click at [606, 393] on span "Less than" at bounding box center [630, 401] width 49 height 16
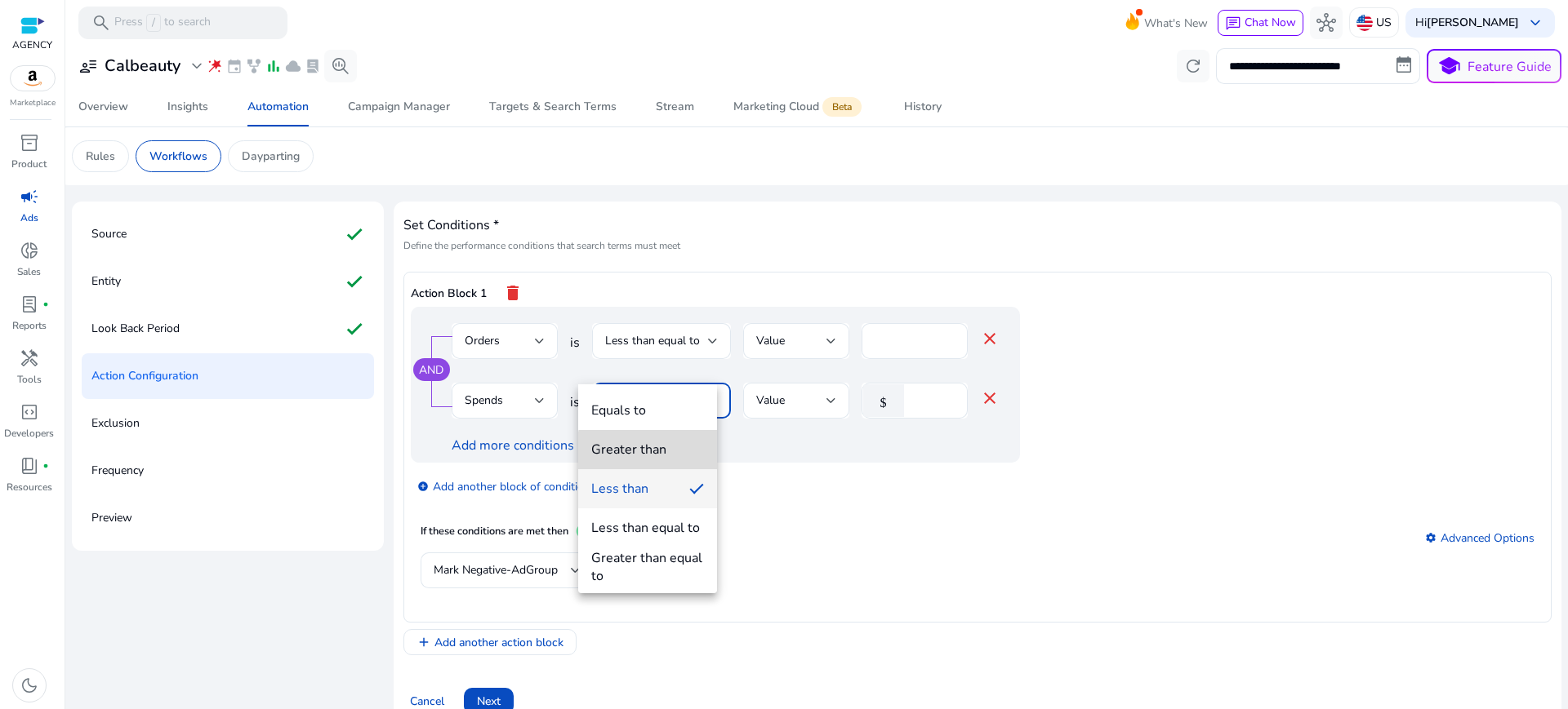
click at [658, 452] on div "Greater than" at bounding box center [629, 449] width 75 height 18
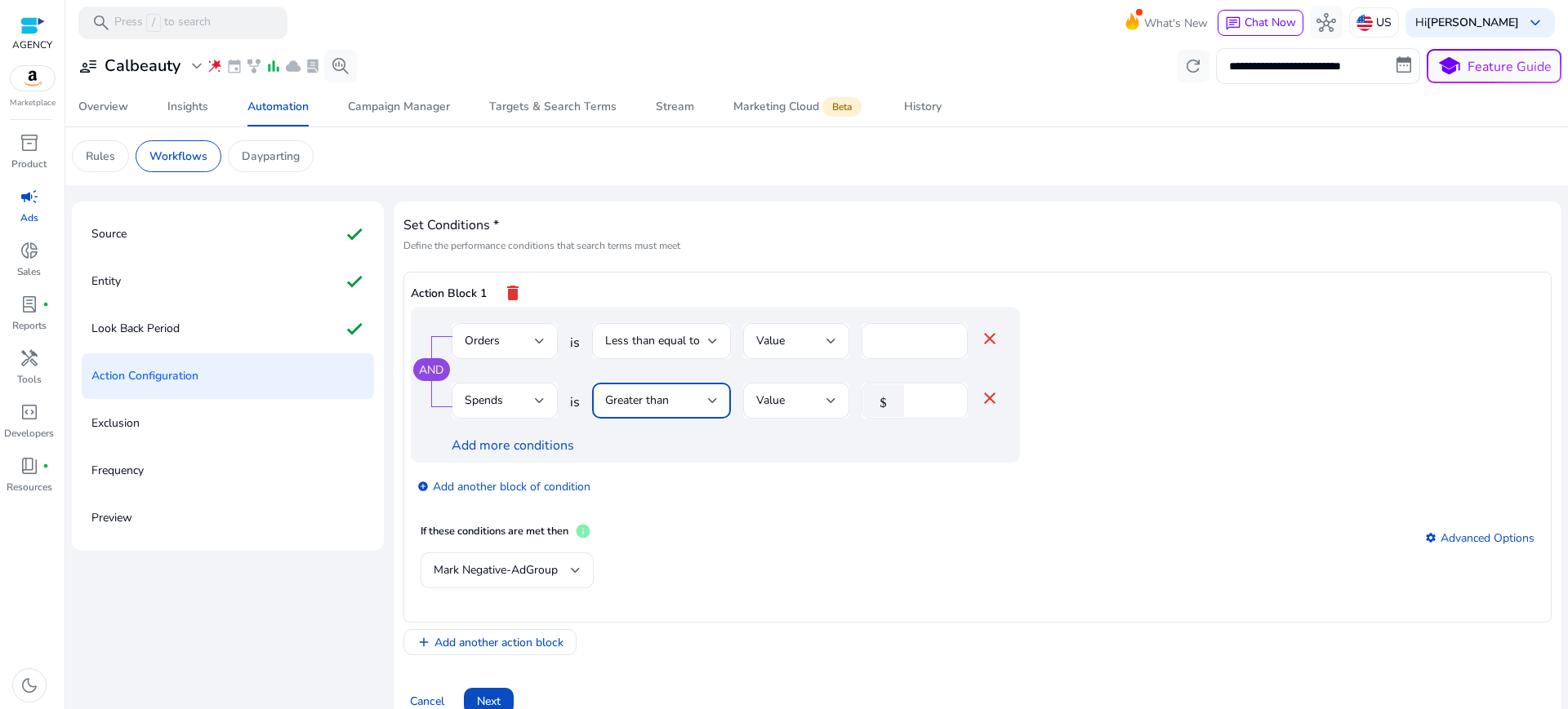
click at [919, 392] on input "*" at bounding box center [933, 401] width 42 height 18
type input "**"
click at [918, 463] on div "add_circle Add another block of condition" at bounding box center [748, 486] width 675 height 45
click at [534, 563] on span "Mark Negative-AdGroup" at bounding box center [496, 571] width 124 height 16
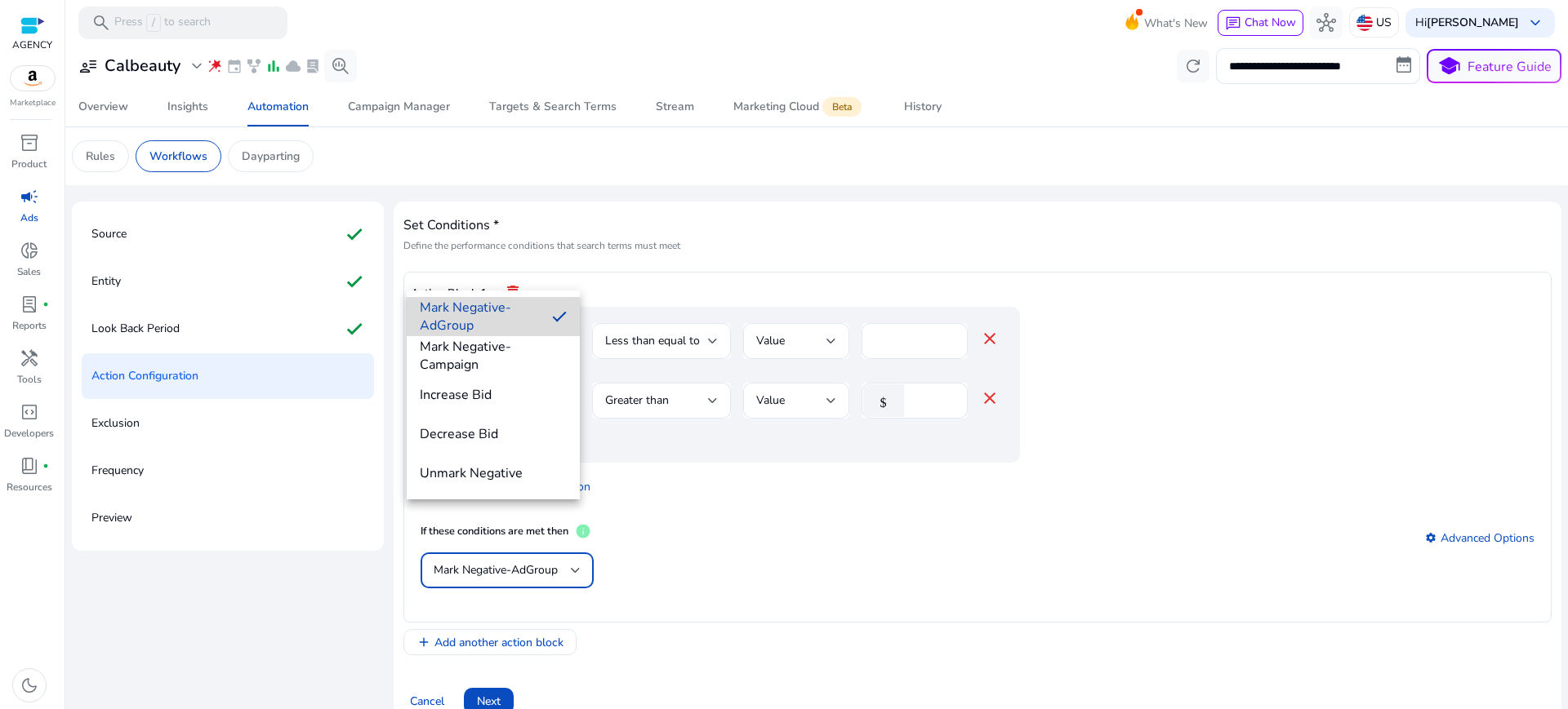
click at [486, 318] on span "Mark Negative-AdGroup" at bounding box center [479, 317] width 120 height 36
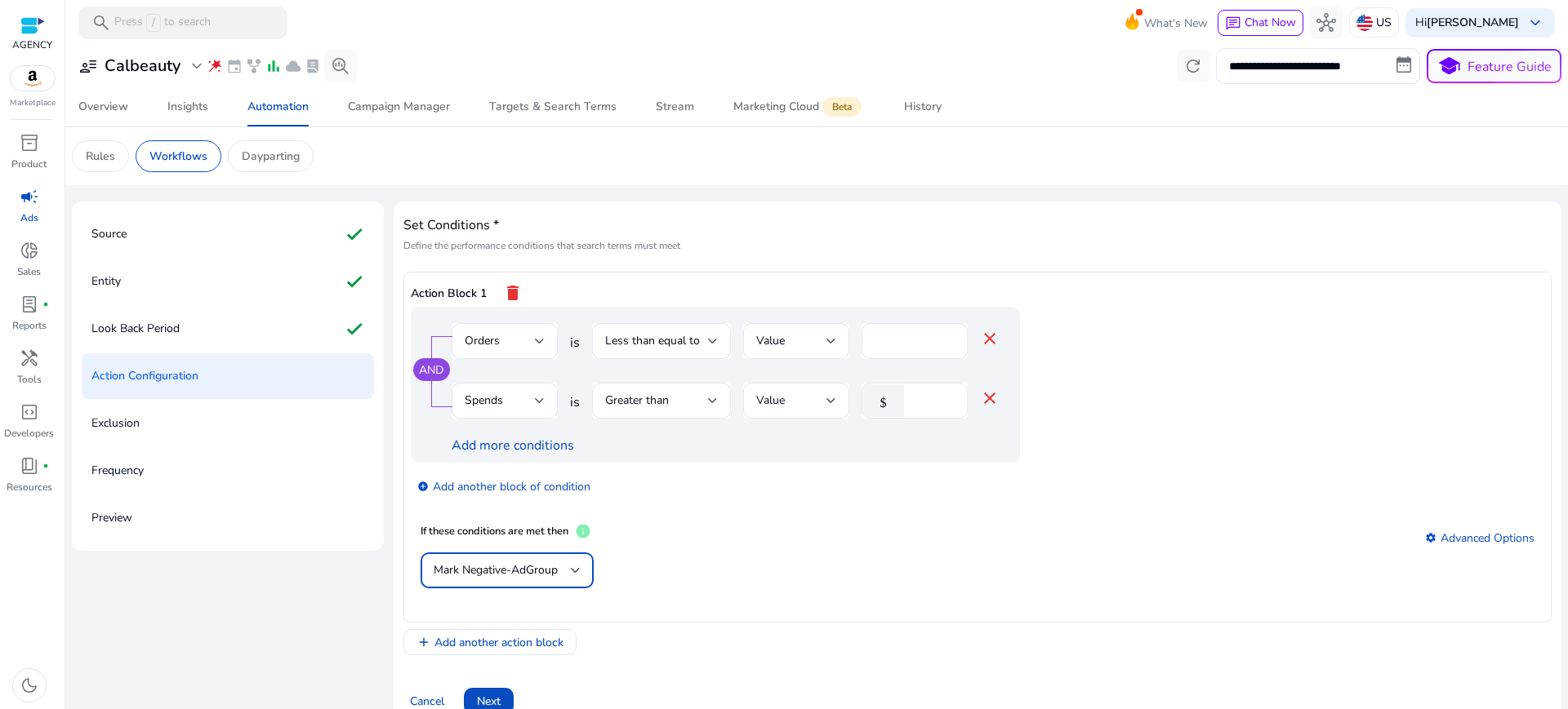
click at [823, 553] on div "Mark Negative-AdGroup" at bounding box center [978, 580] width 1114 height 53
click at [511, 563] on span "Mark Negative-AdGroup" at bounding box center [496, 571] width 124 height 16
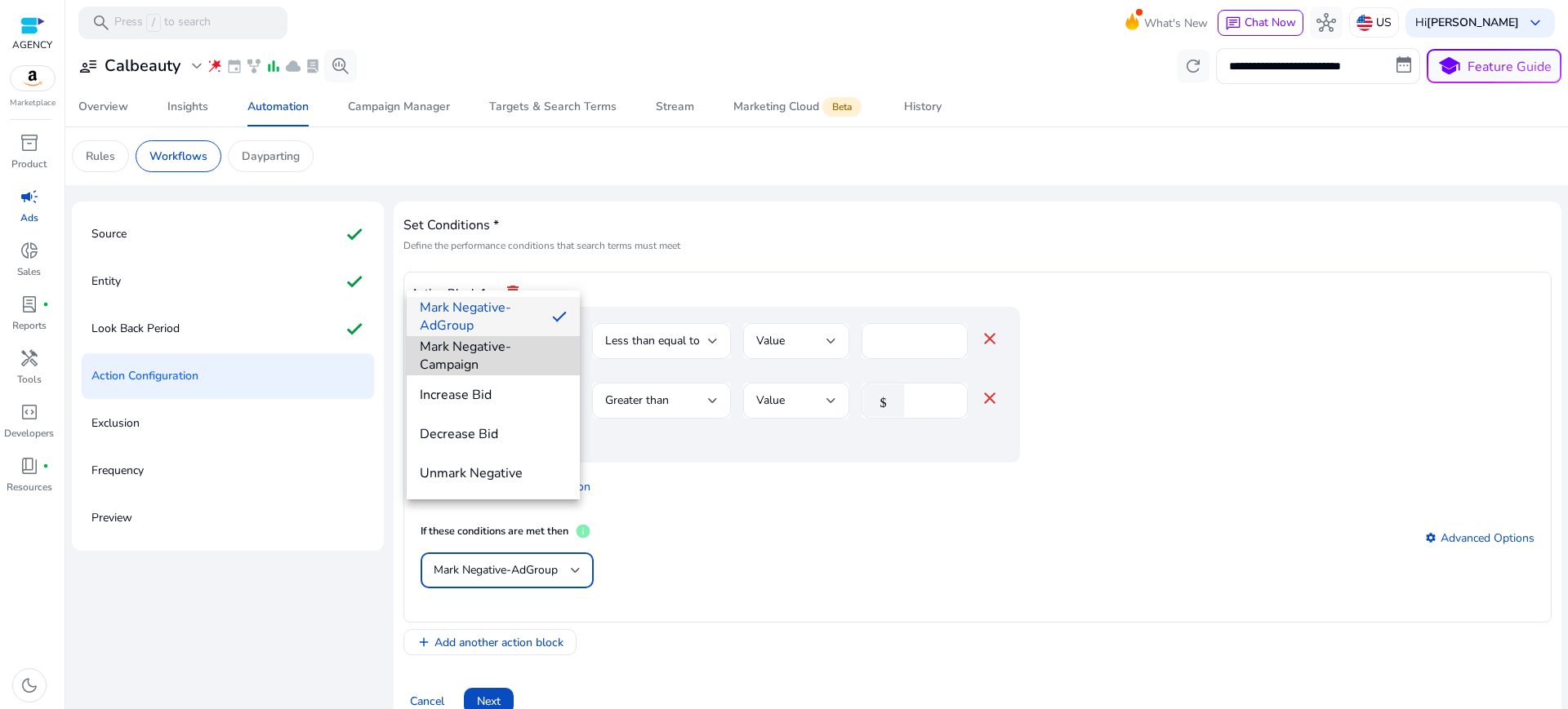
click at [455, 355] on span "Mark Negative-Campaign" at bounding box center [493, 355] width 147 height 36
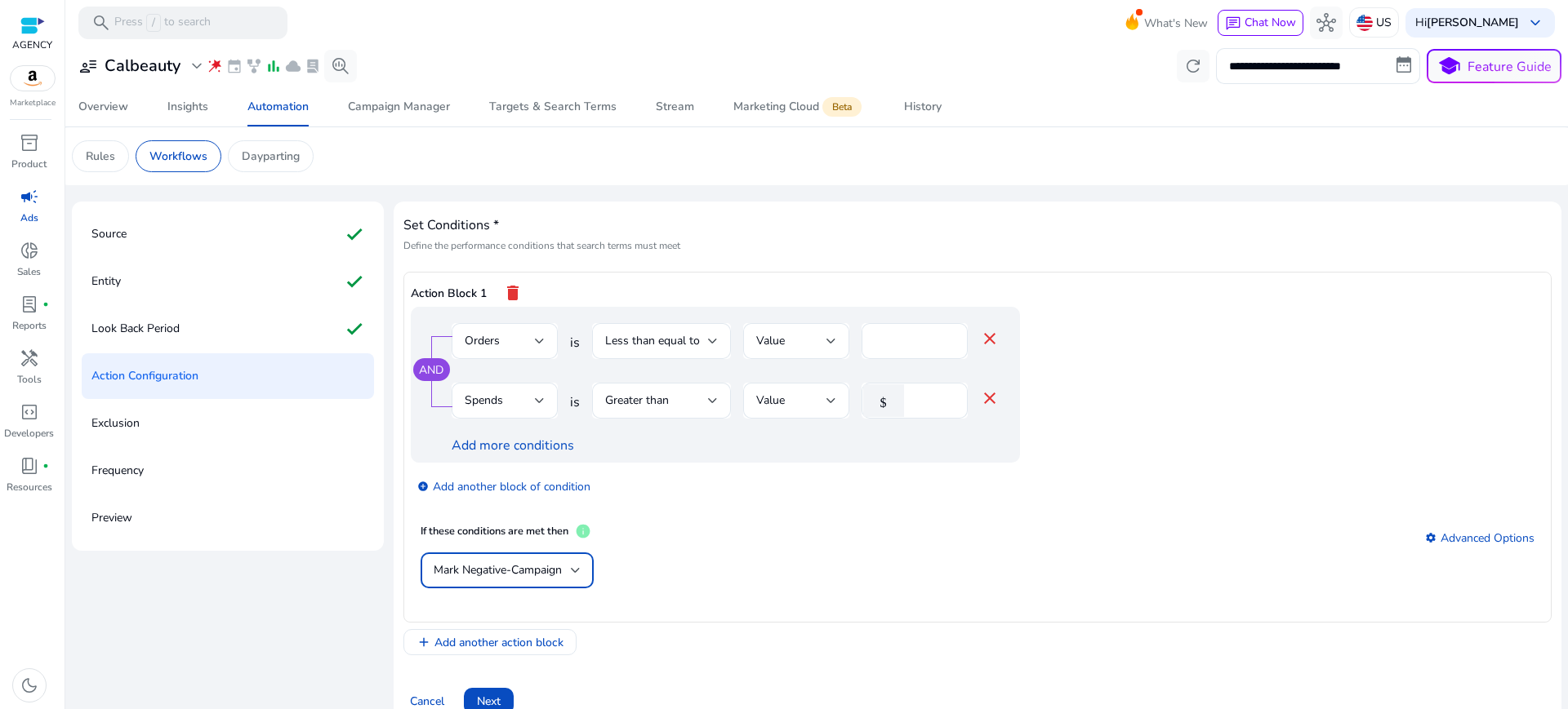
click at [810, 553] on div "Mark Negative-Campaign" at bounding box center [978, 580] width 1114 height 53
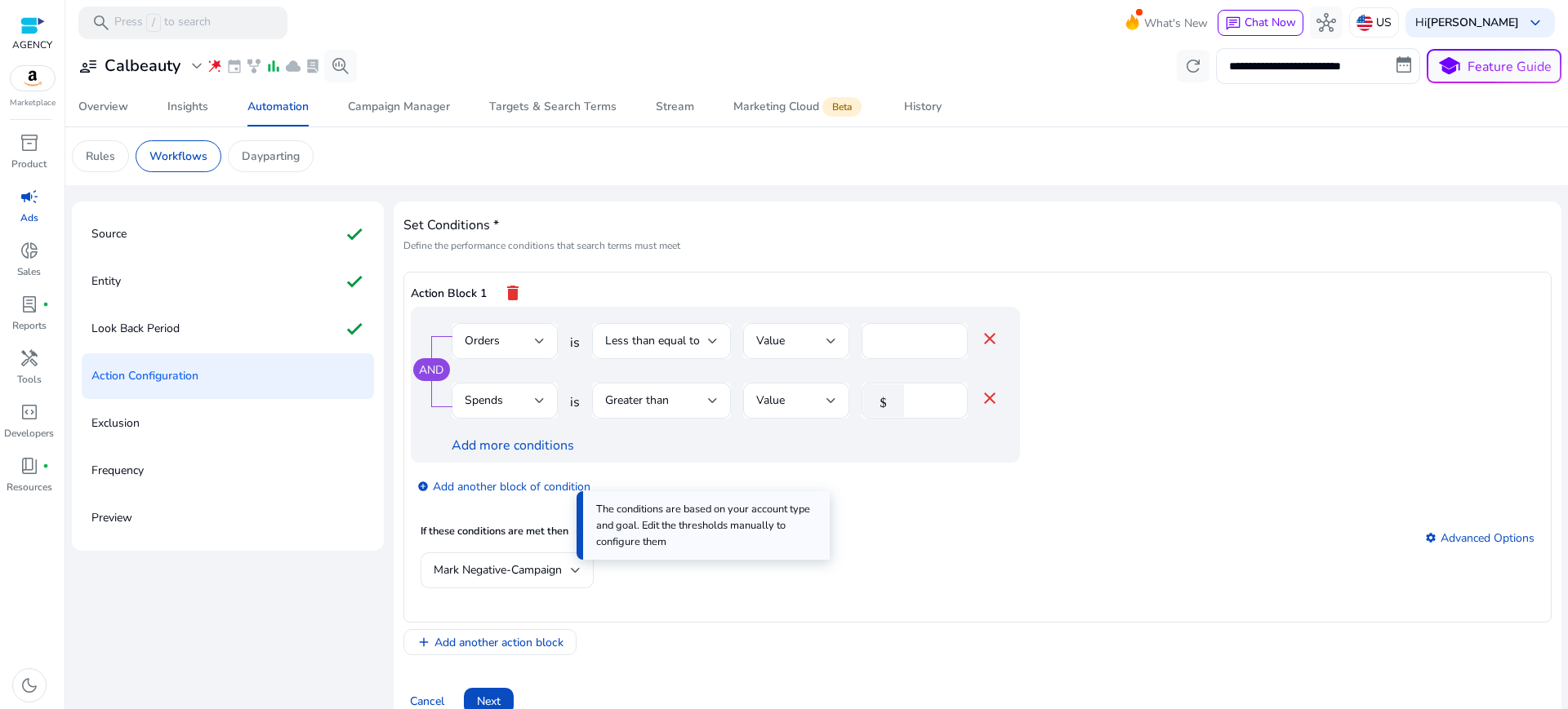
click at [692, 513] on mat-card "If these conditions are met then info settings Advanced Options Mark Negative-C…" at bounding box center [978, 564] width 1134 height 102
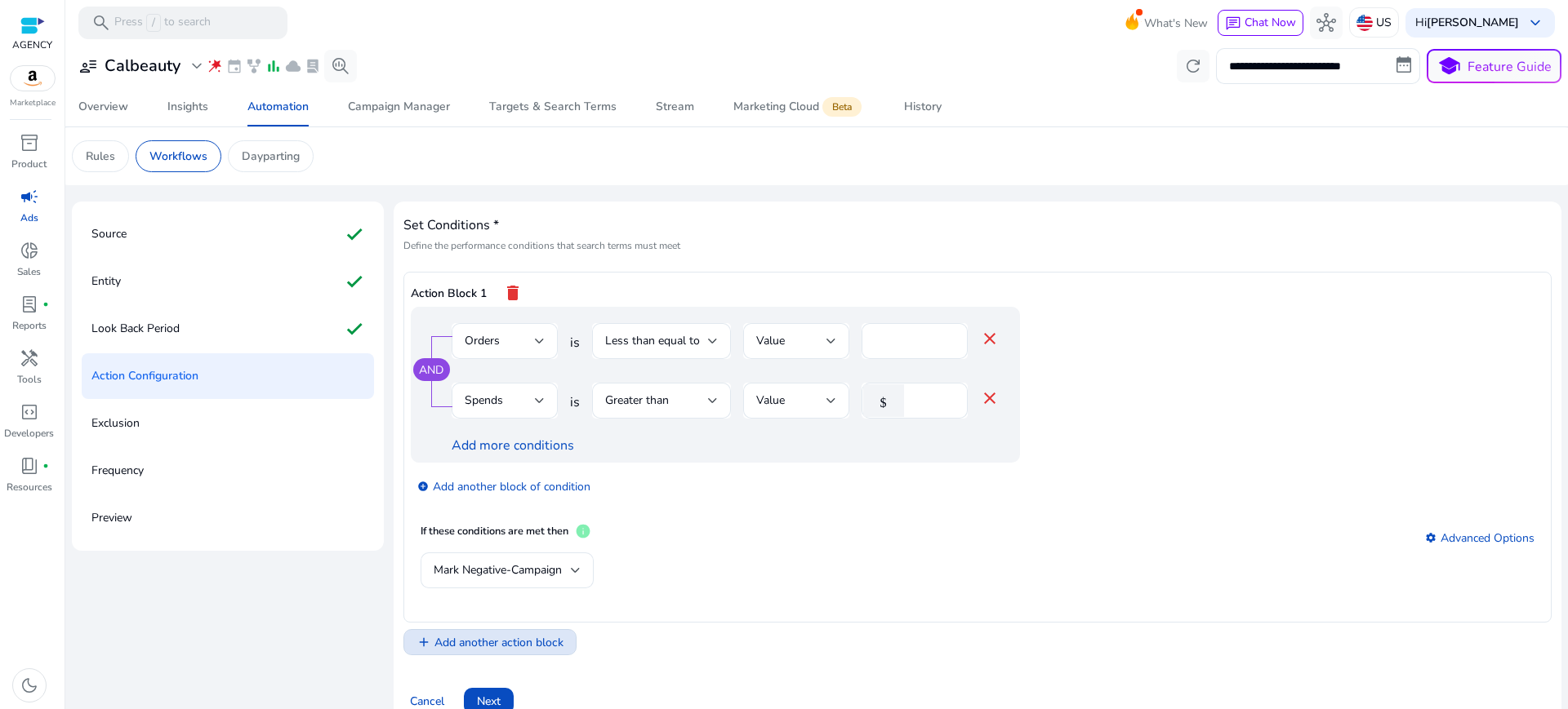
click at [488, 634] on span "Add another action block" at bounding box center [499, 642] width 129 height 17
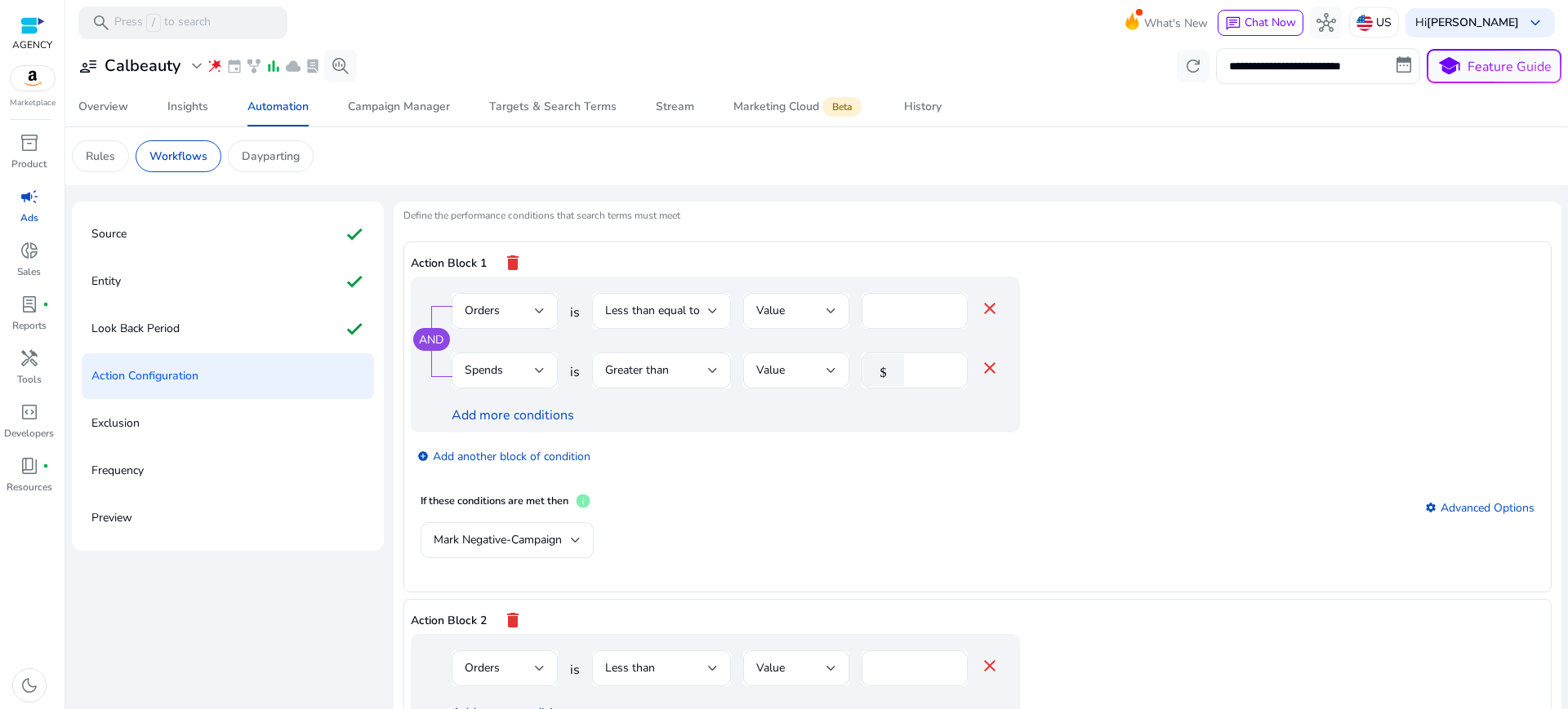
scroll to position [31, 0]
click at [536, 521] on div "Mark Negative-Campaign" at bounding box center [507, 539] width 147 height 36
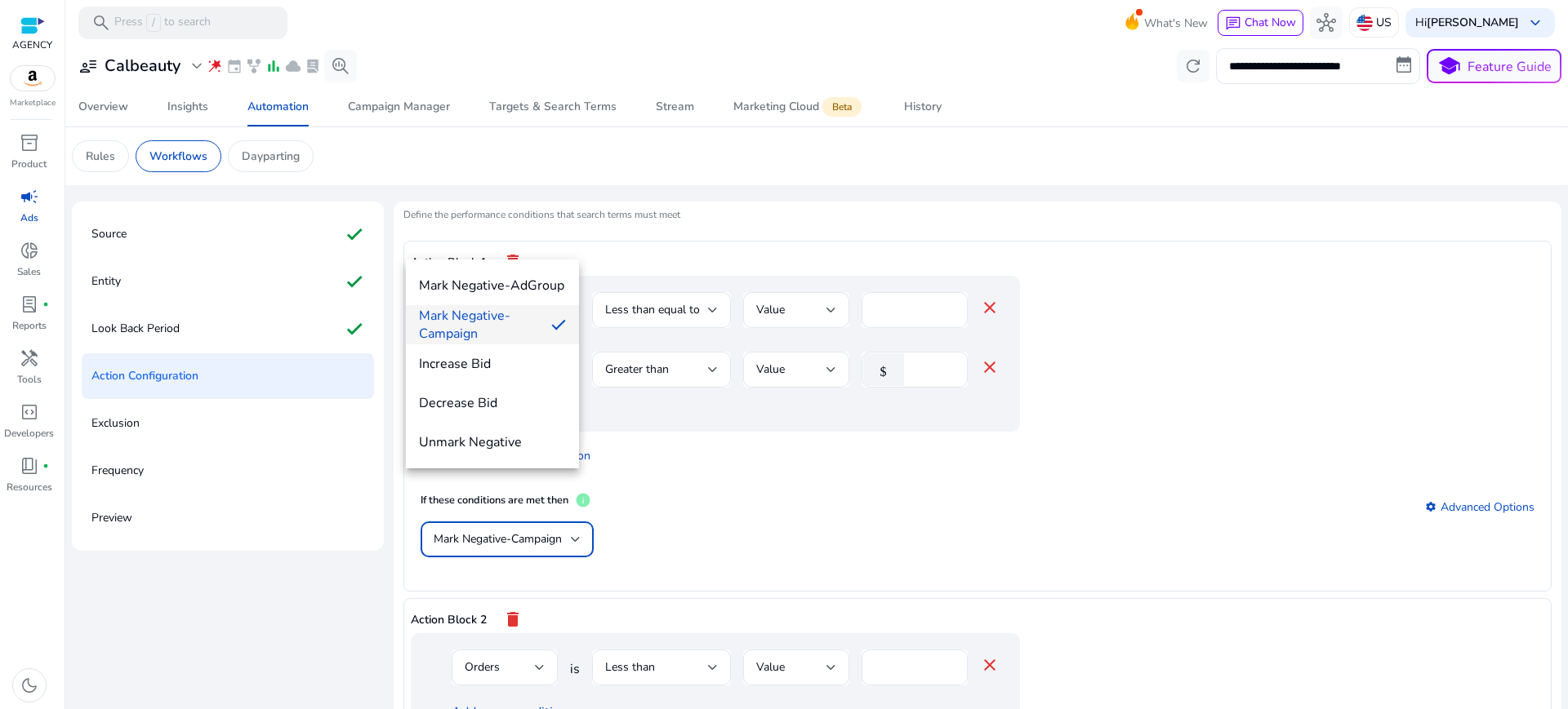
click at [680, 465] on div at bounding box center [784, 354] width 1568 height 709
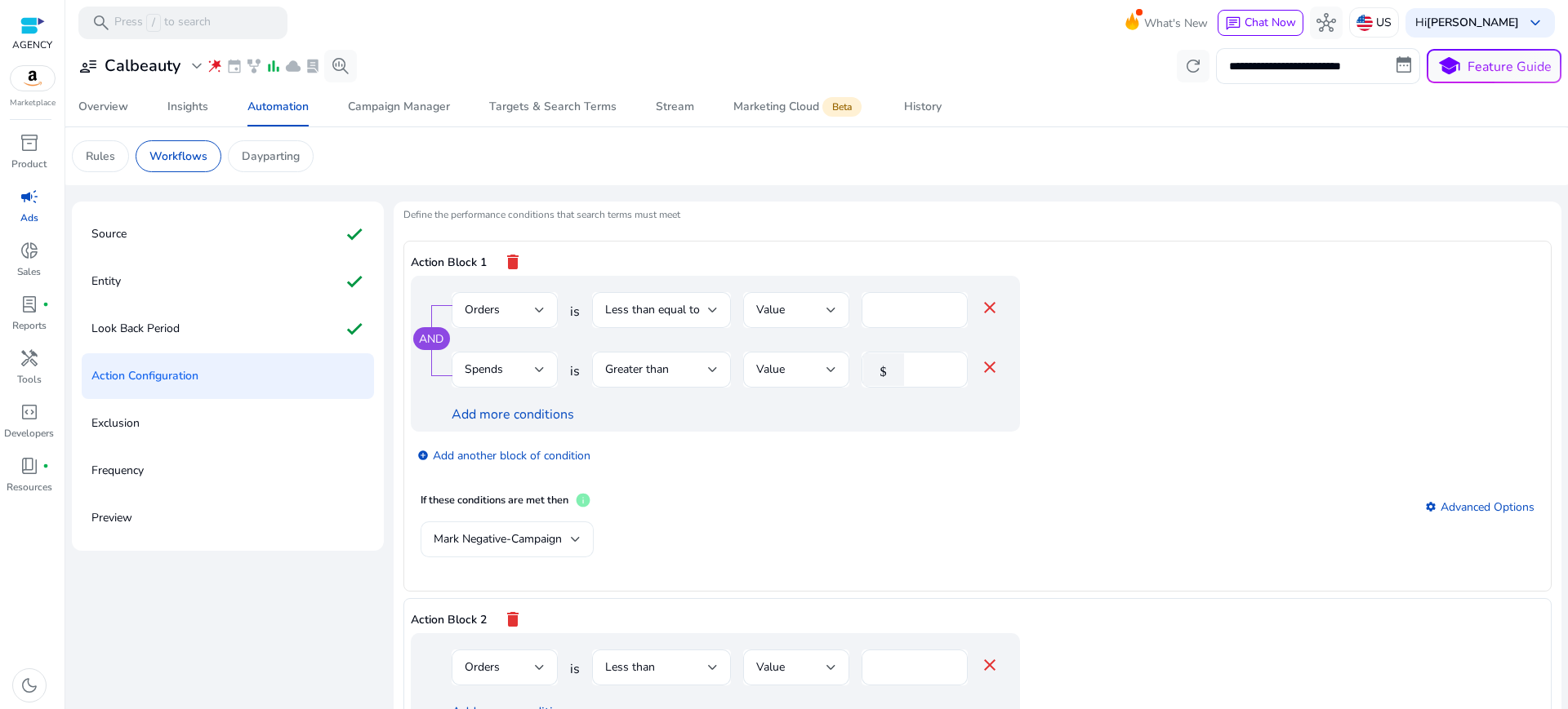
click at [470, 530] on div "Mark Negative-Campaign" at bounding box center [502, 539] width 137 height 18
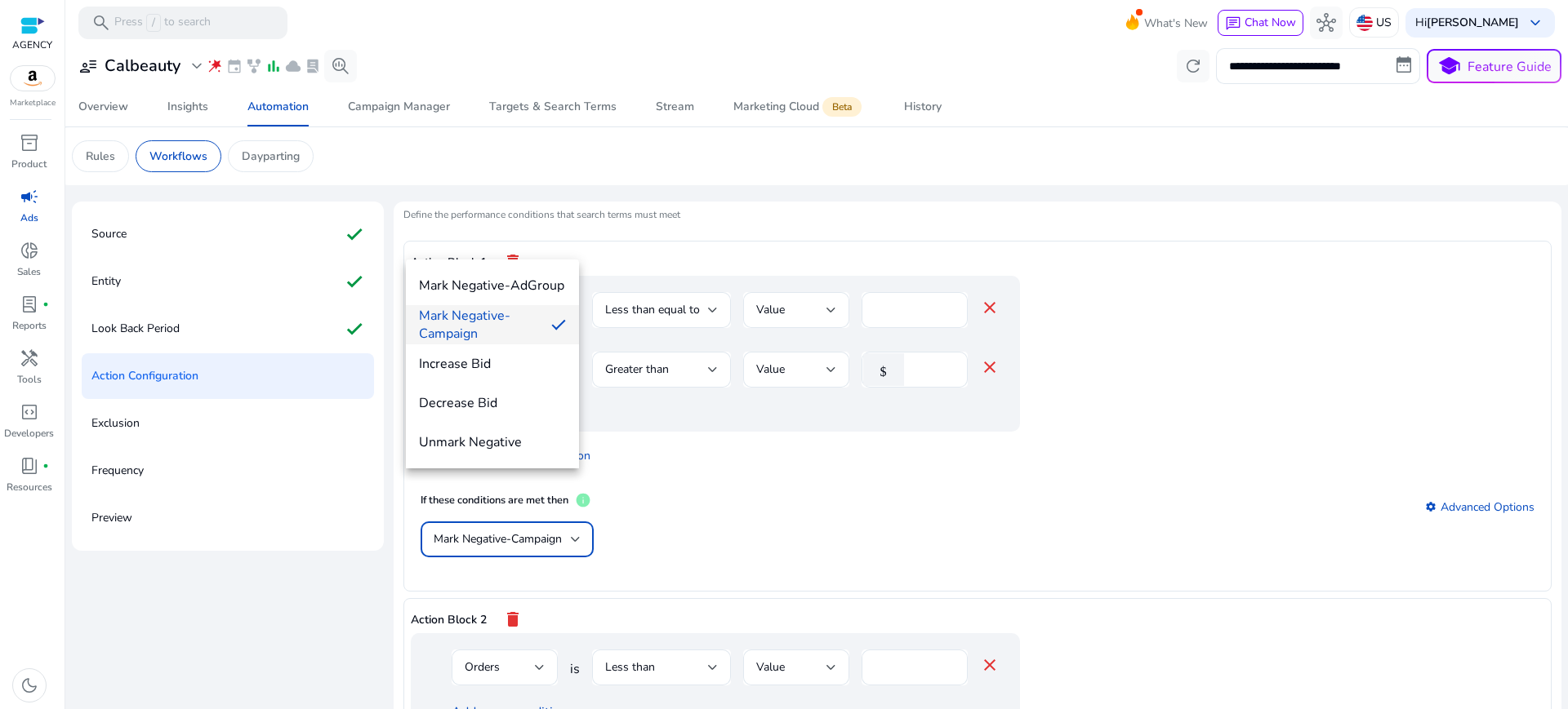
click at [728, 473] on div at bounding box center [784, 354] width 1568 height 709
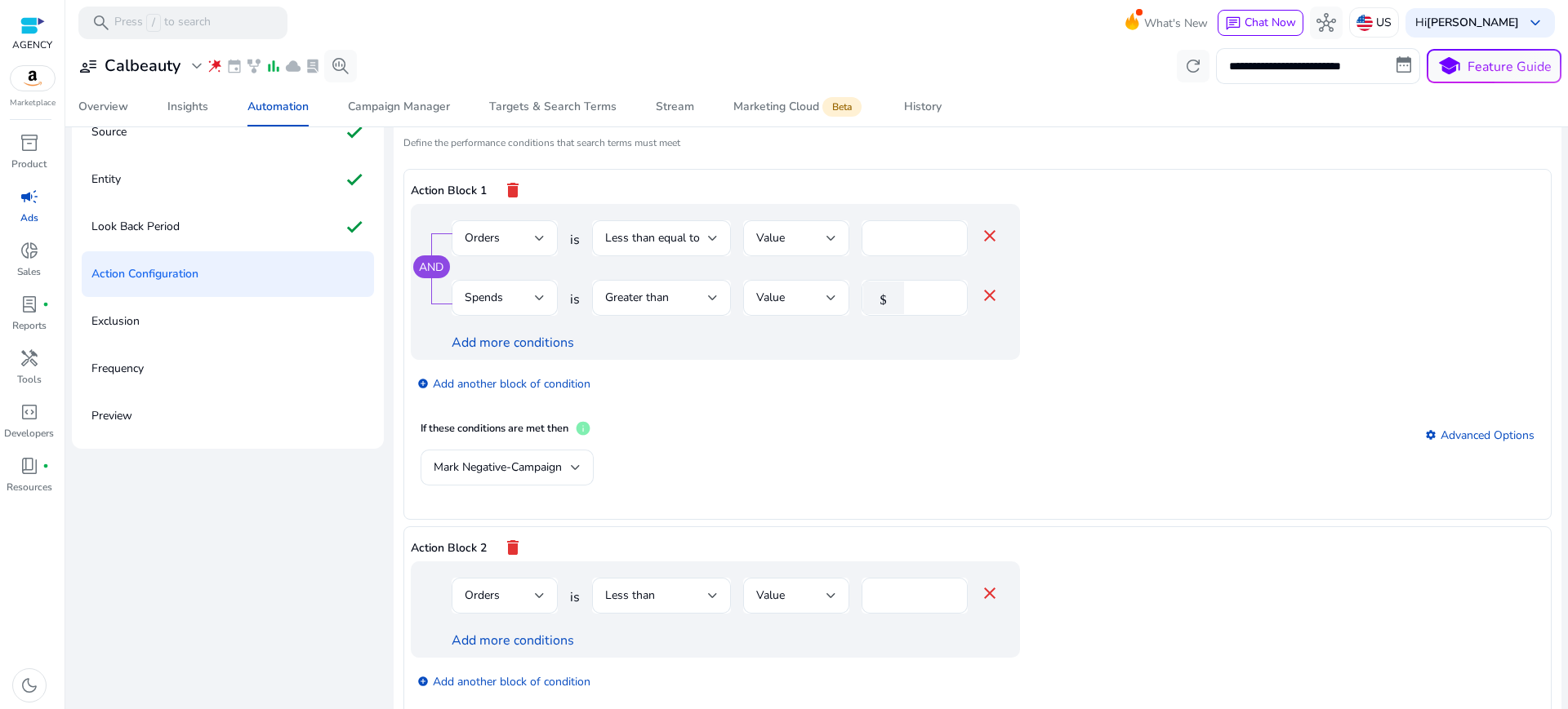
scroll to position [0, 0]
click at [734, 464] on div "Action Block 1 delete AND Orders is Less than equal to Value * close Spends is …" at bounding box center [977, 494] width 1148 height 649
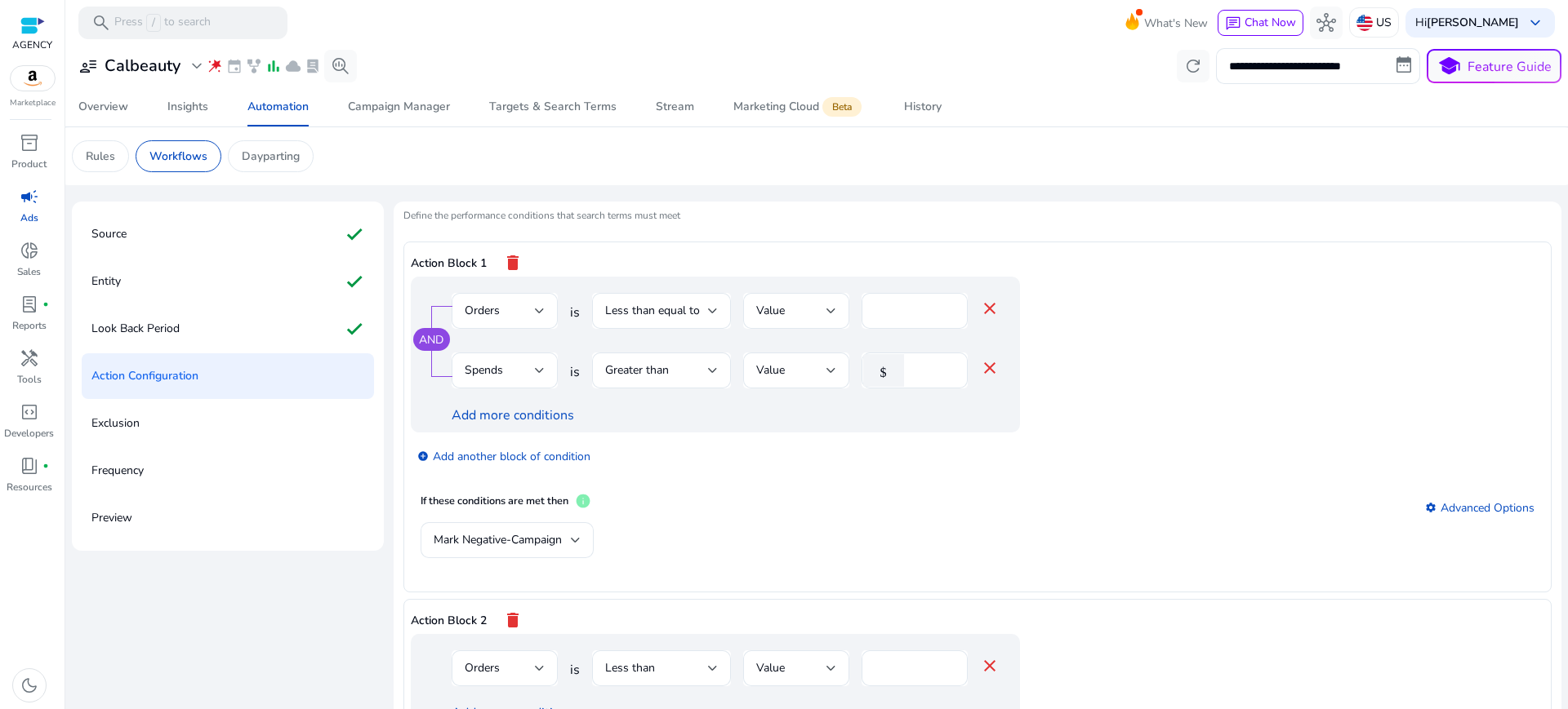
scroll to position [31, 0]
click at [503, 605] on mat-icon "delete" at bounding box center [513, 619] width 20 height 28
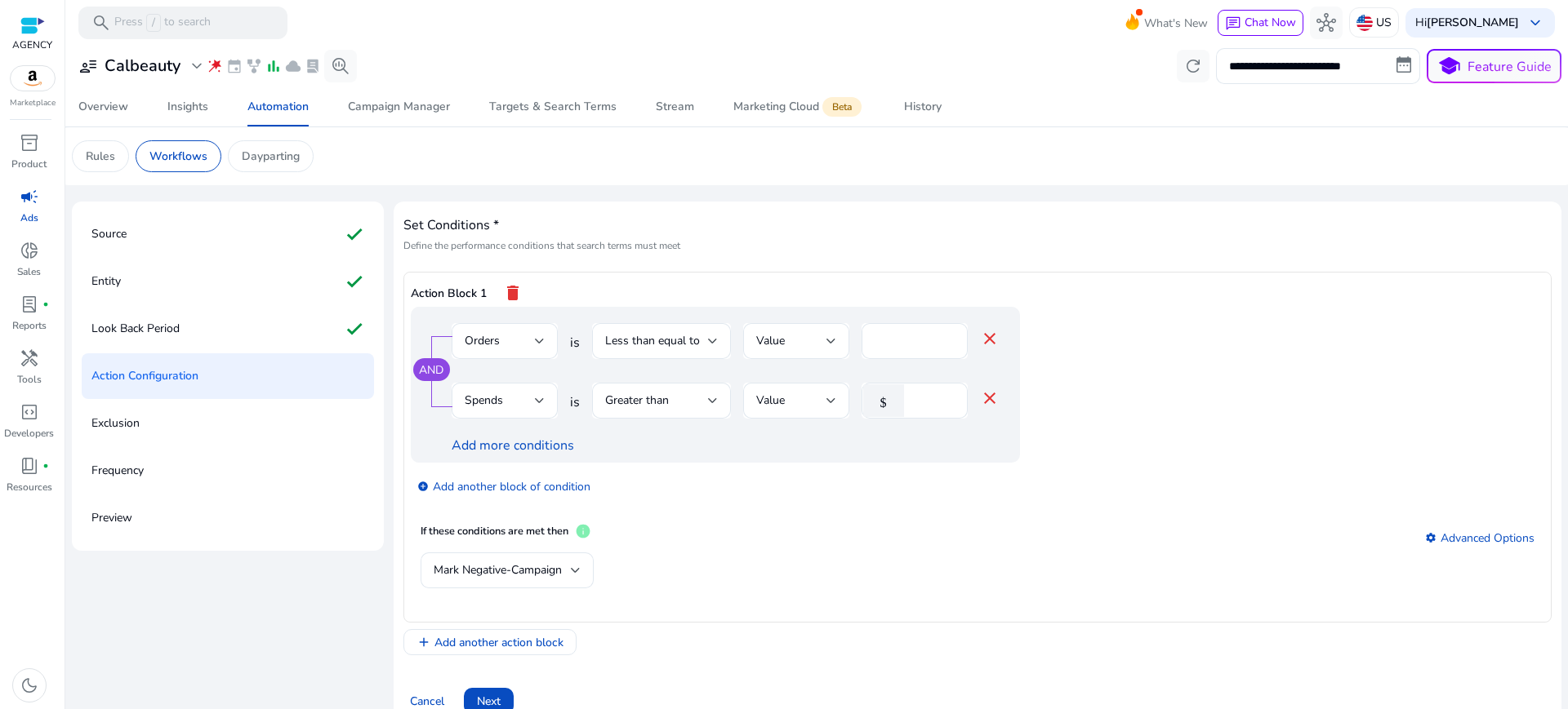
scroll to position [0, 0]
click at [663, 392] on div "Greater than" at bounding box center [657, 401] width 103 height 18
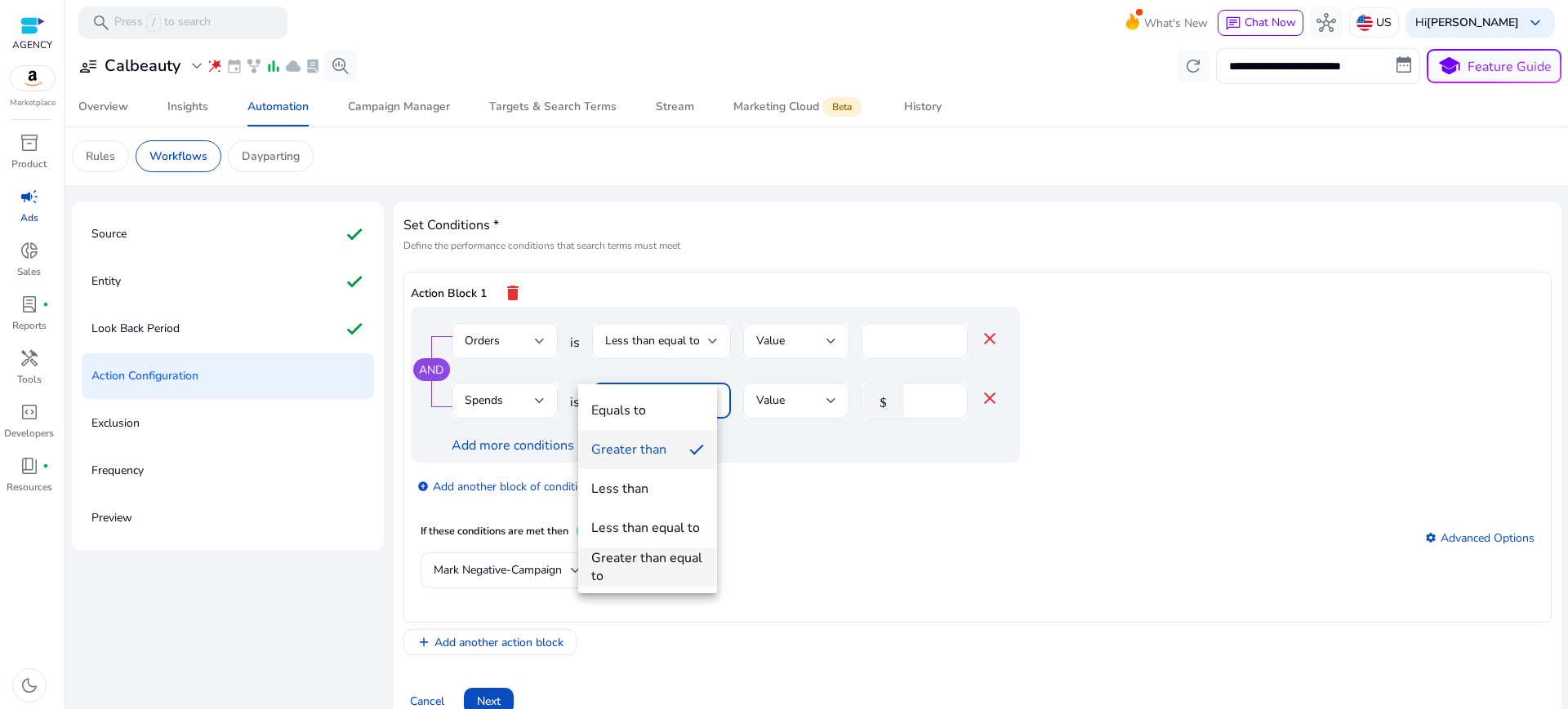
click at [661, 559] on div "Greater than equal to" at bounding box center [648, 567] width 113 height 36
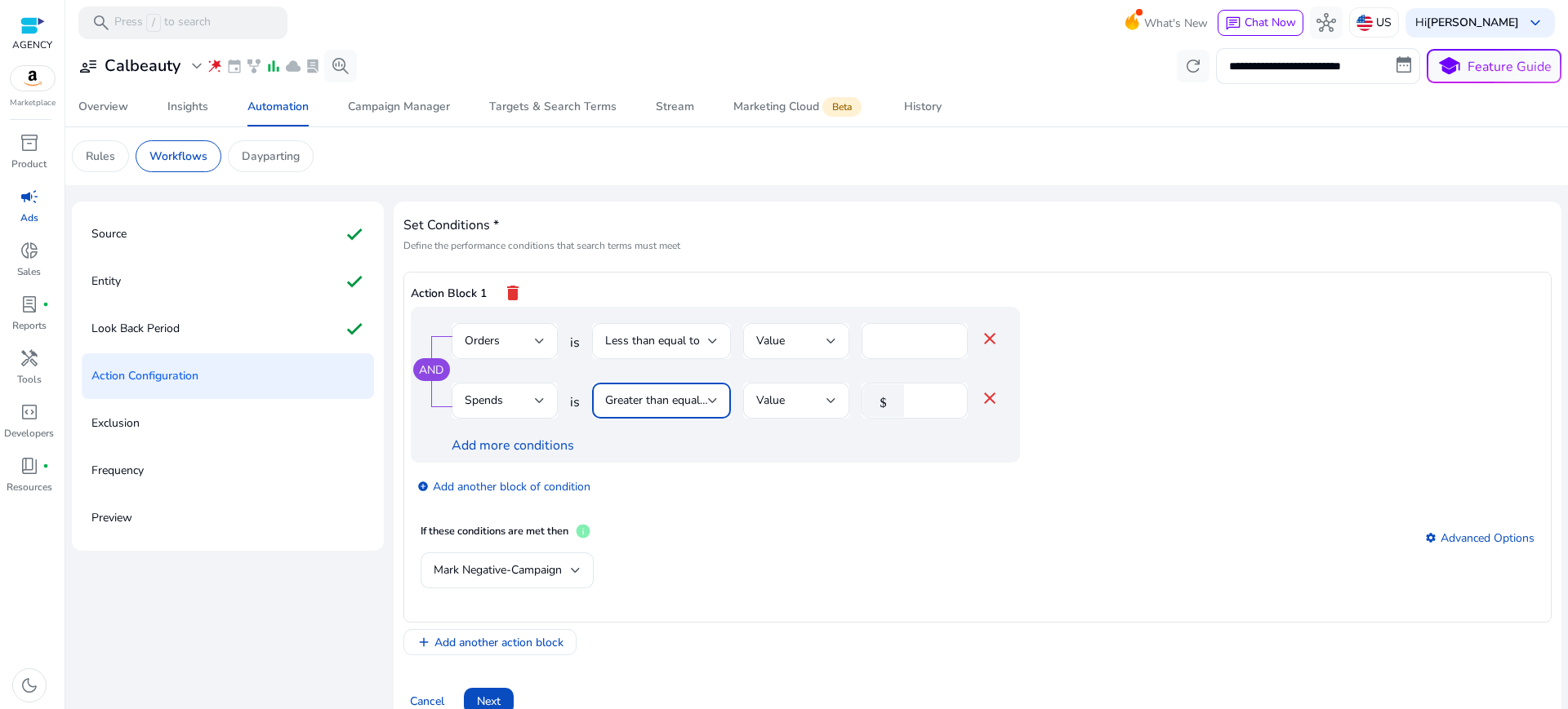
click at [818, 553] on div "Mark Negative-Campaign" at bounding box center [978, 580] width 1114 height 53
click at [816, 523] on div "If these conditions are met then info settings Advanced Options" at bounding box center [978, 538] width 1114 height 30
click at [512, 634] on span "Add another action block" at bounding box center [499, 642] width 129 height 17
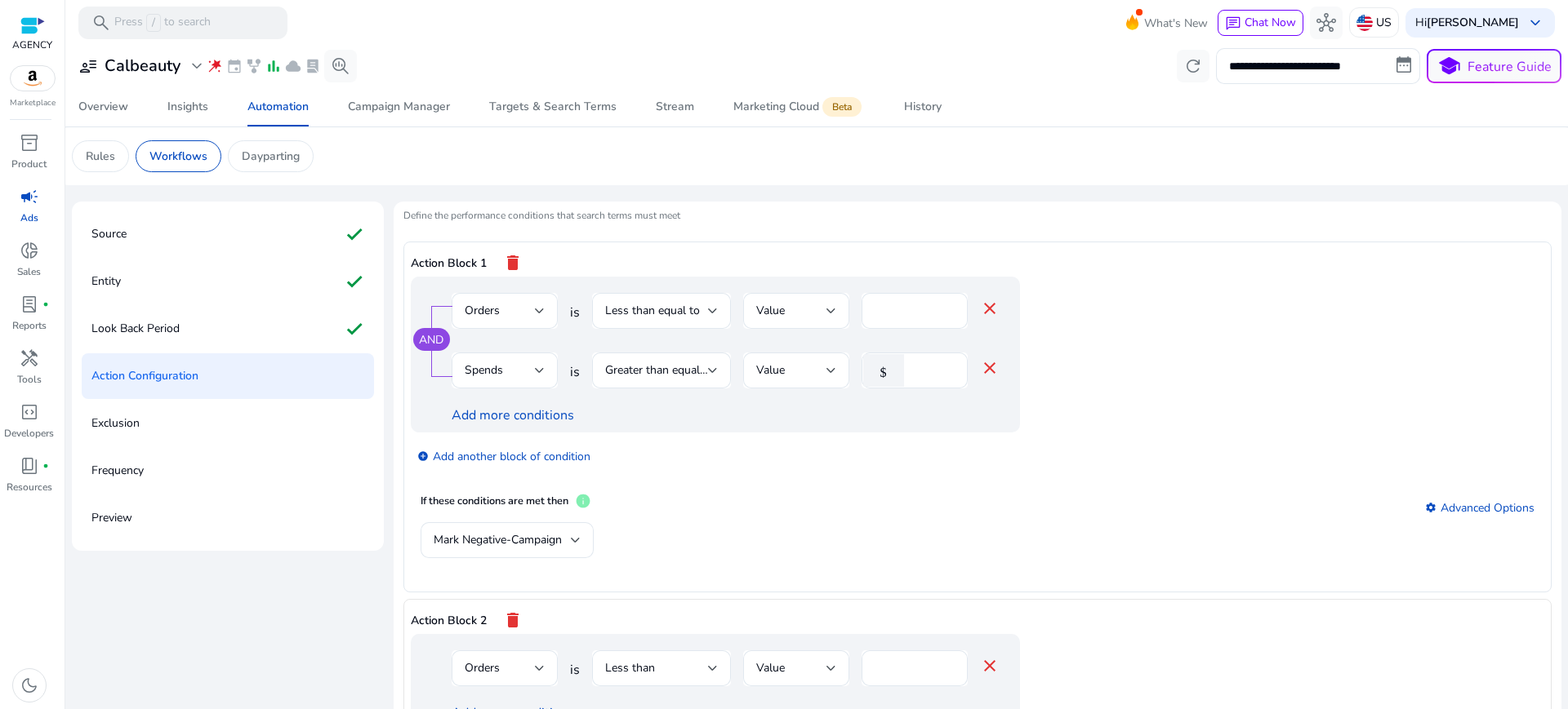
scroll to position [31, 0]
click at [482, 660] on span "Orders" at bounding box center [482, 668] width 36 height 16
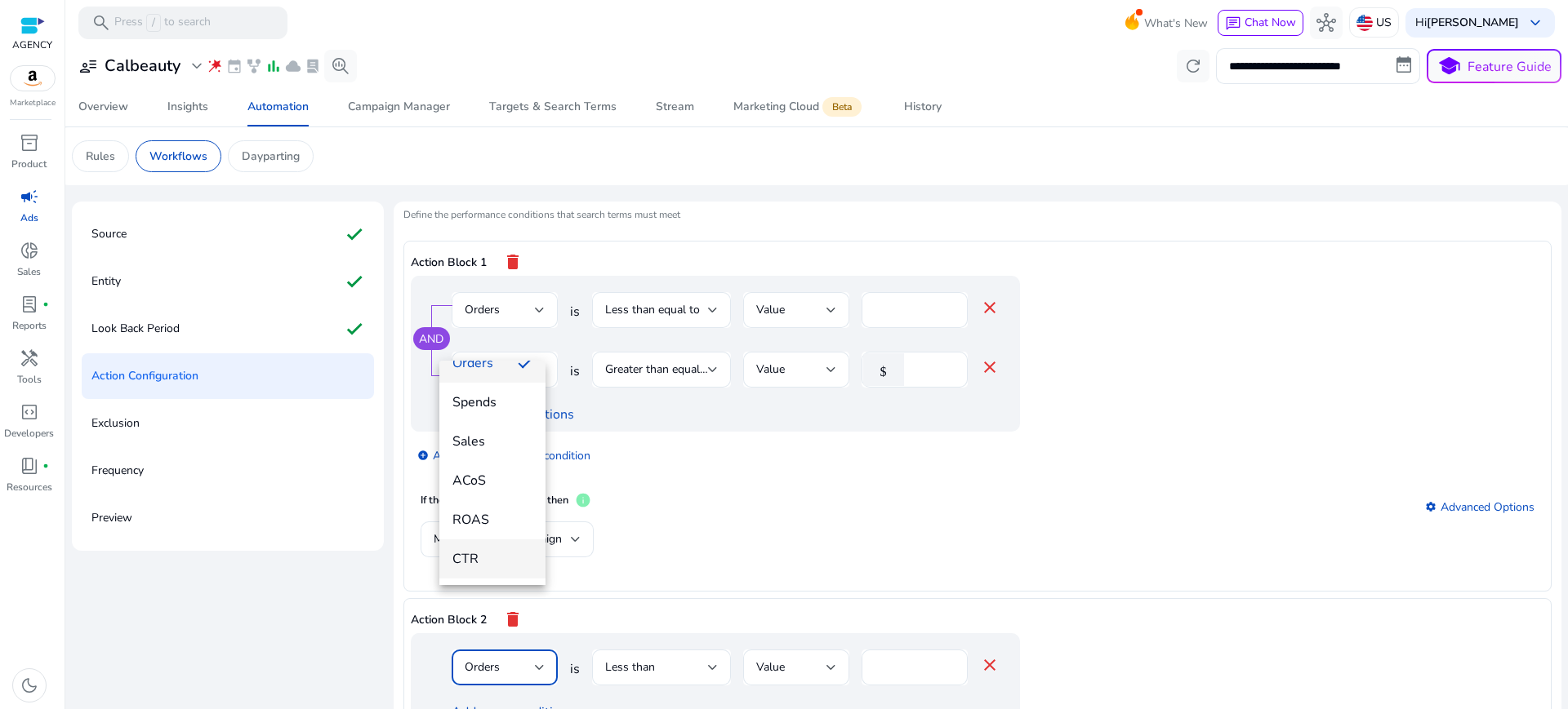
scroll to position [204, 0]
click at [476, 427] on mat-option "ACoS" at bounding box center [492, 418] width 106 height 39
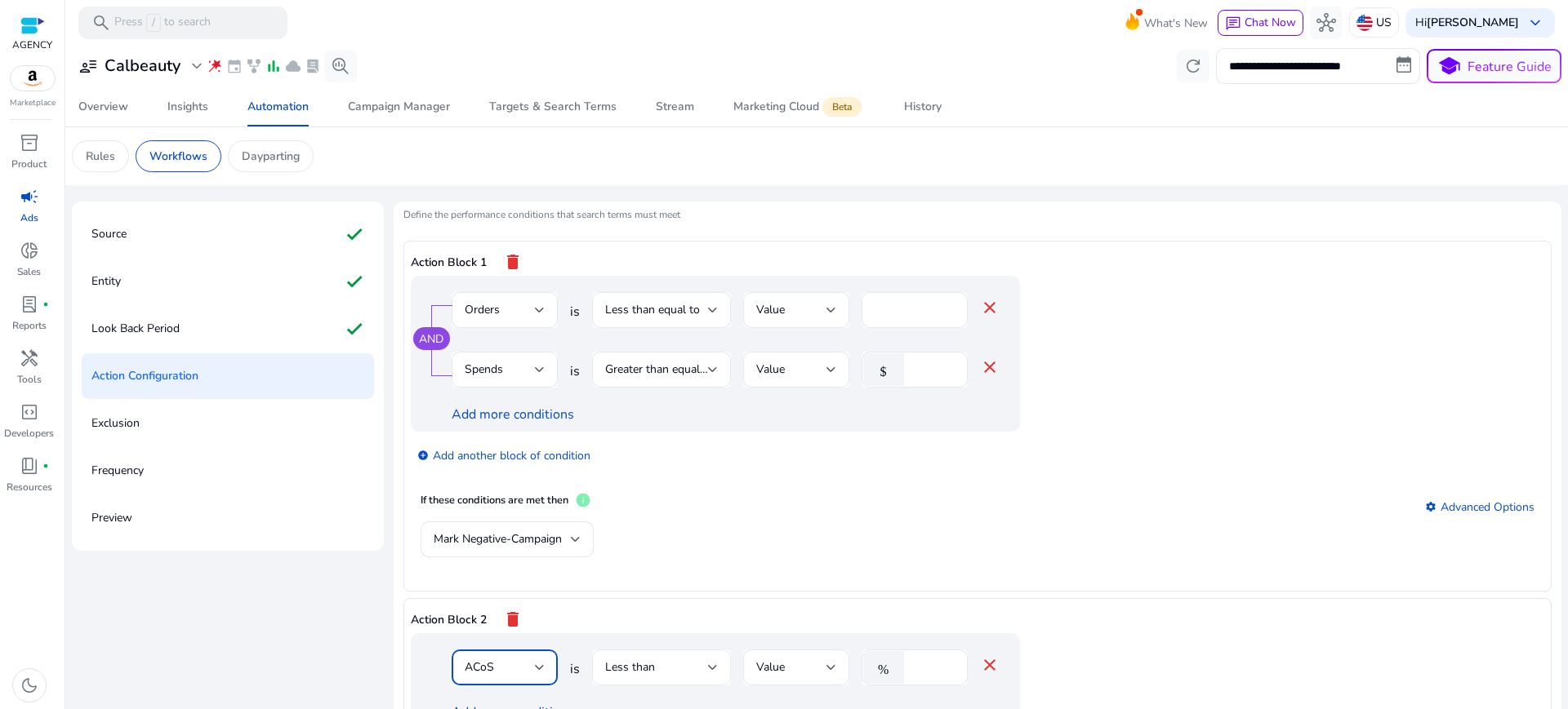
click at [615, 650] on div "Less than" at bounding box center [662, 668] width 113 height 36
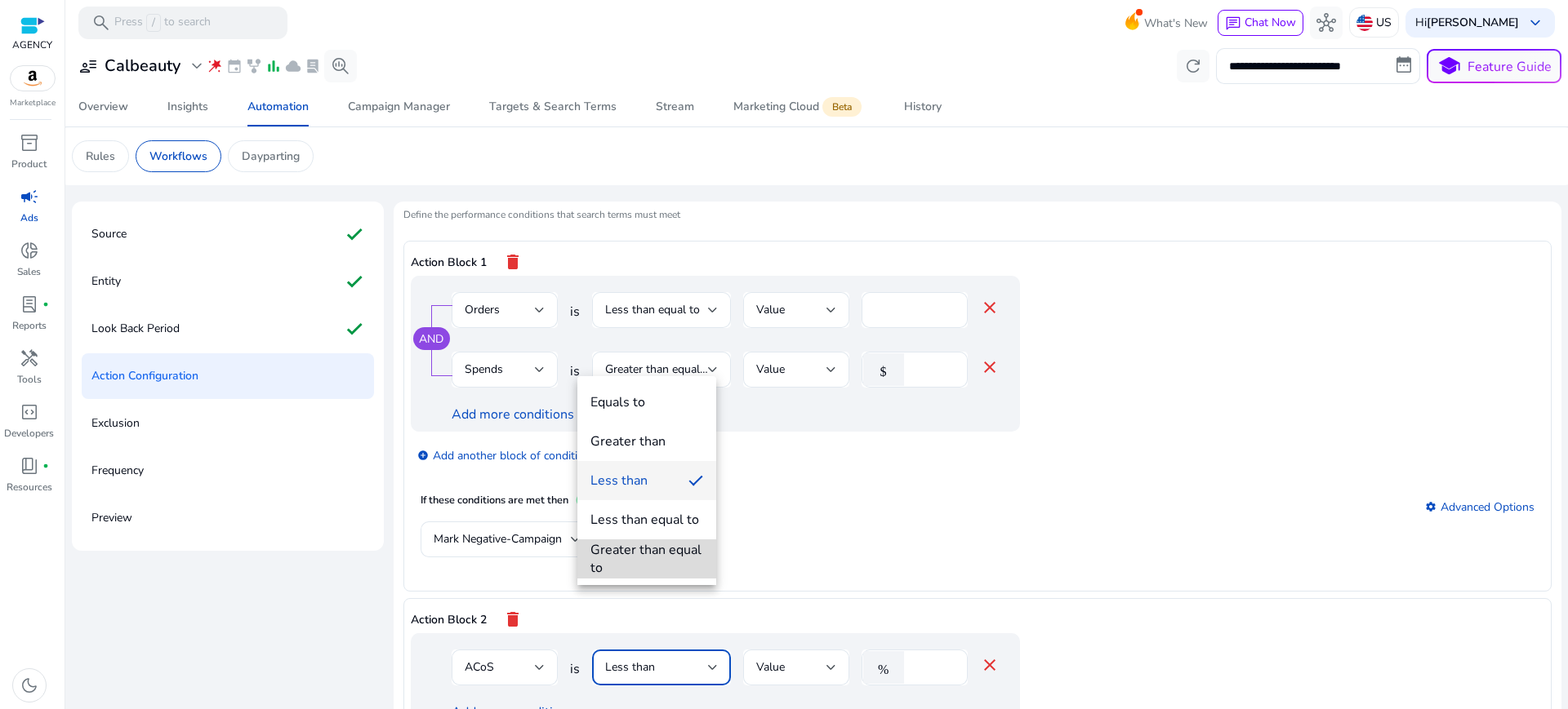
click at [626, 555] on div "Greater than equal to" at bounding box center [647, 559] width 113 height 36
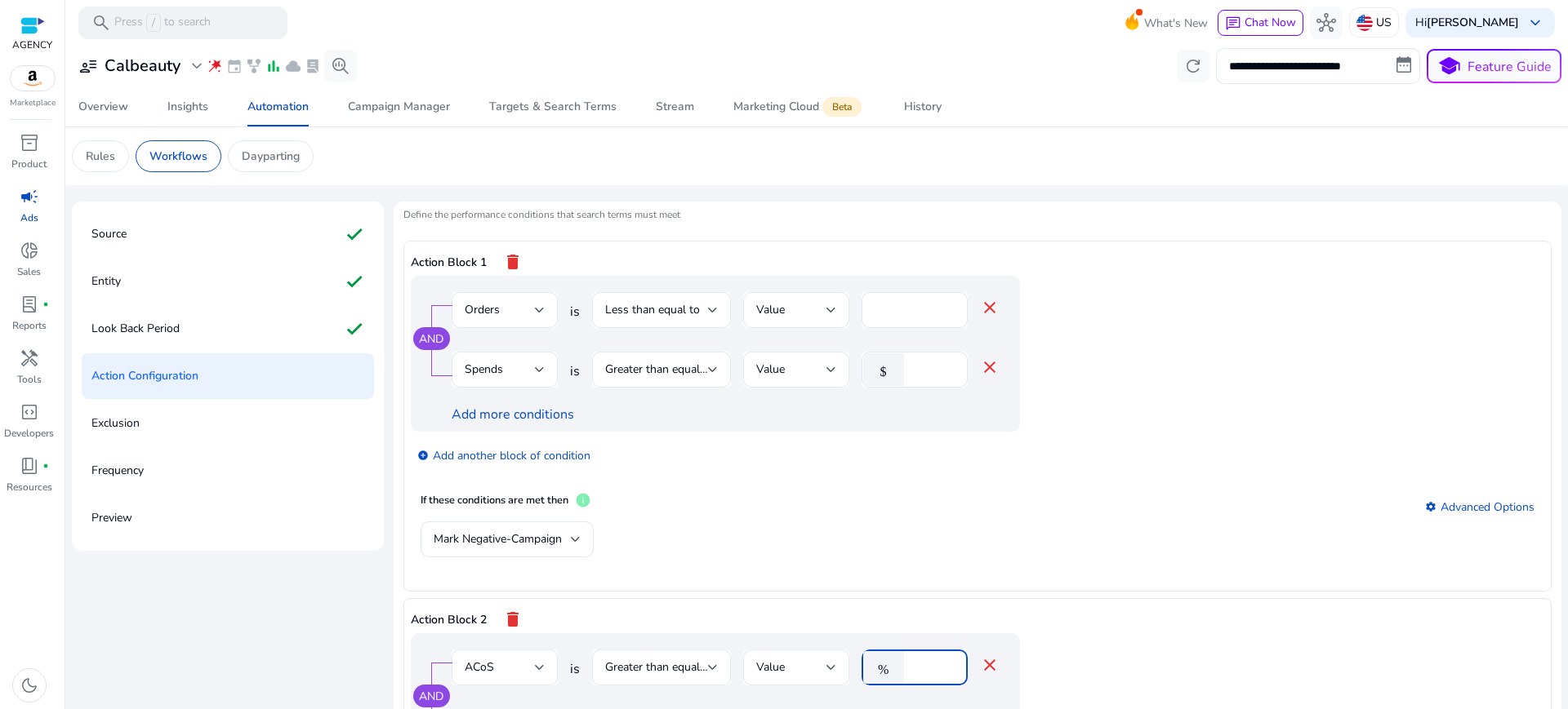
click at [912, 659] on input "*" at bounding box center [933, 668] width 42 height 18
type input "***"
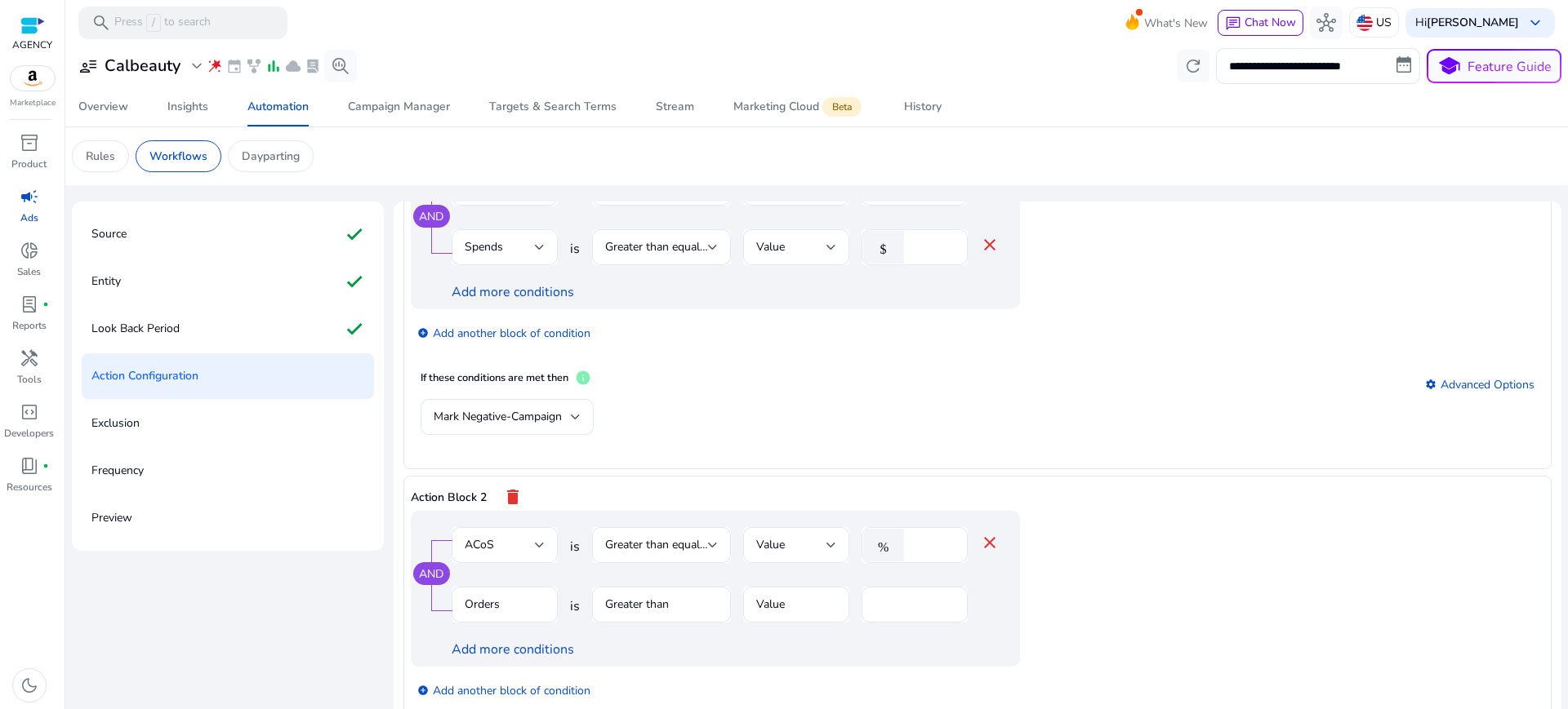
scroll to position [154, 0]
click at [1100, 544] on app-ppc-editable-conditions "AND ACoS is Greater than equal to Value % *** close Orders is Greater than Valu…" at bounding box center [978, 647] width 1134 height 273
click at [512, 640] on link "Add more conditions" at bounding box center [513, 649] width 123 height 18
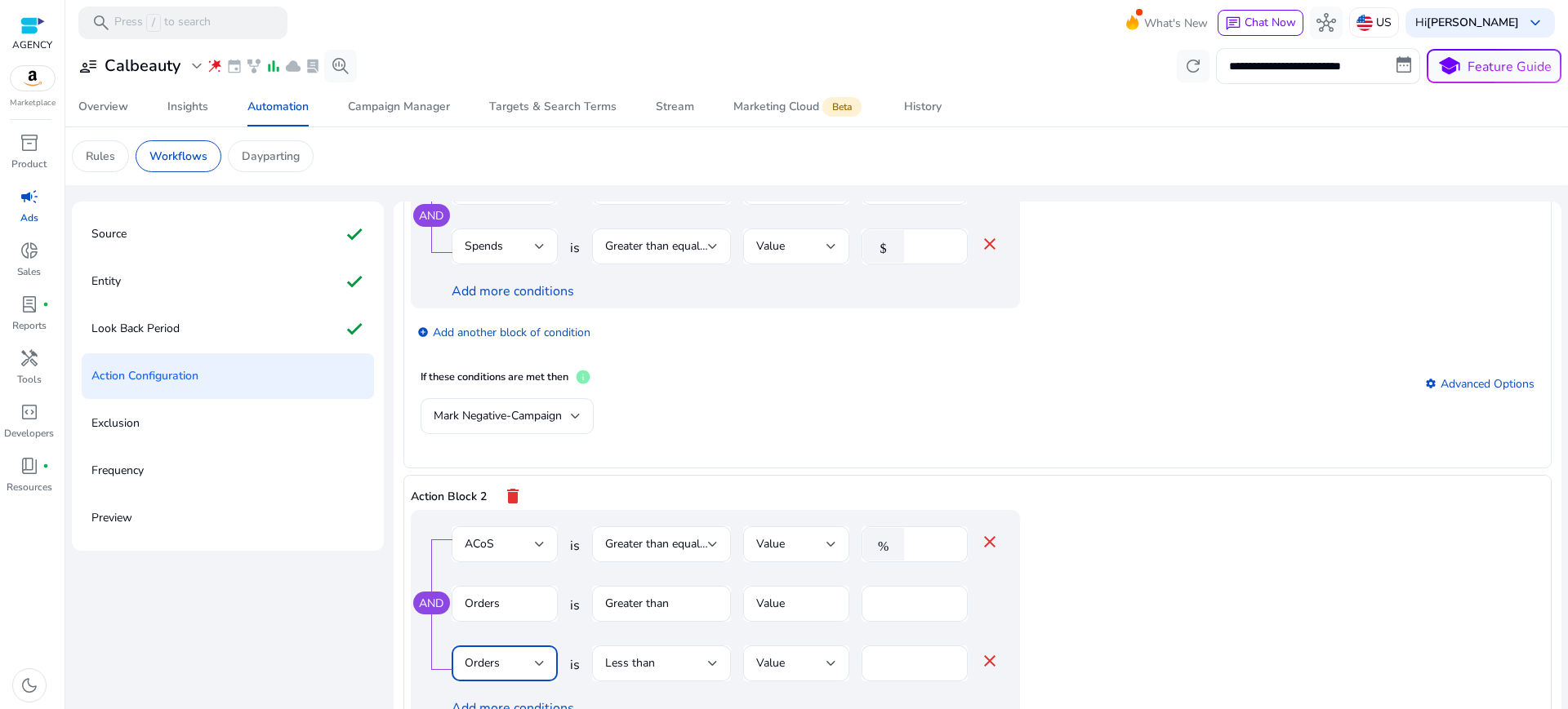
click at [483, 656] on span "Orders" at bounding box center [482, 664] width 36 height 16
click at [476, 531] on span "Spends" at bounding box center [492, 536] width 80 height 18
click at [631, 656] on span "Less than" at bounding box center [630, 664] width 49 height 16
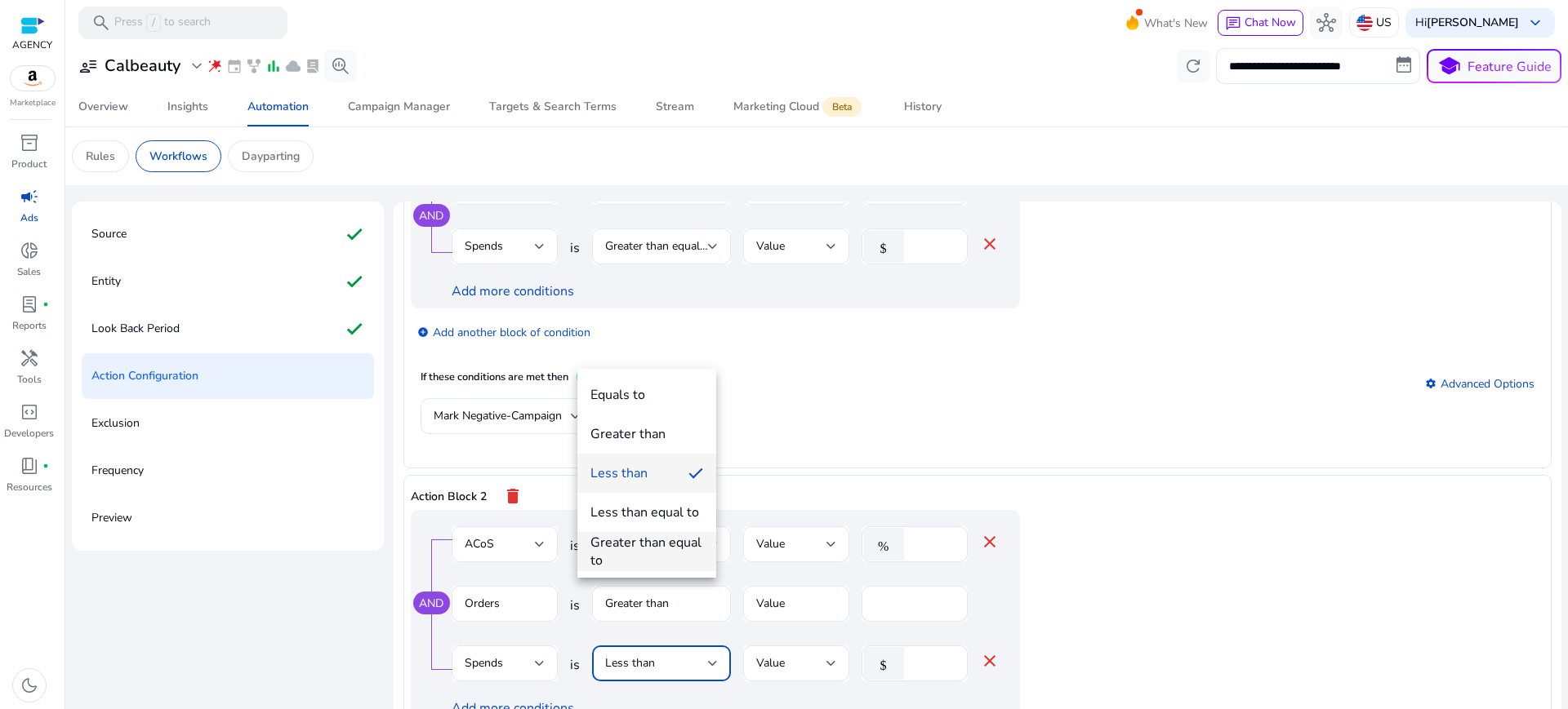
click at [634, 548] on div "Greater than equal to" at bounding box center [647, 552] width 113 height 36
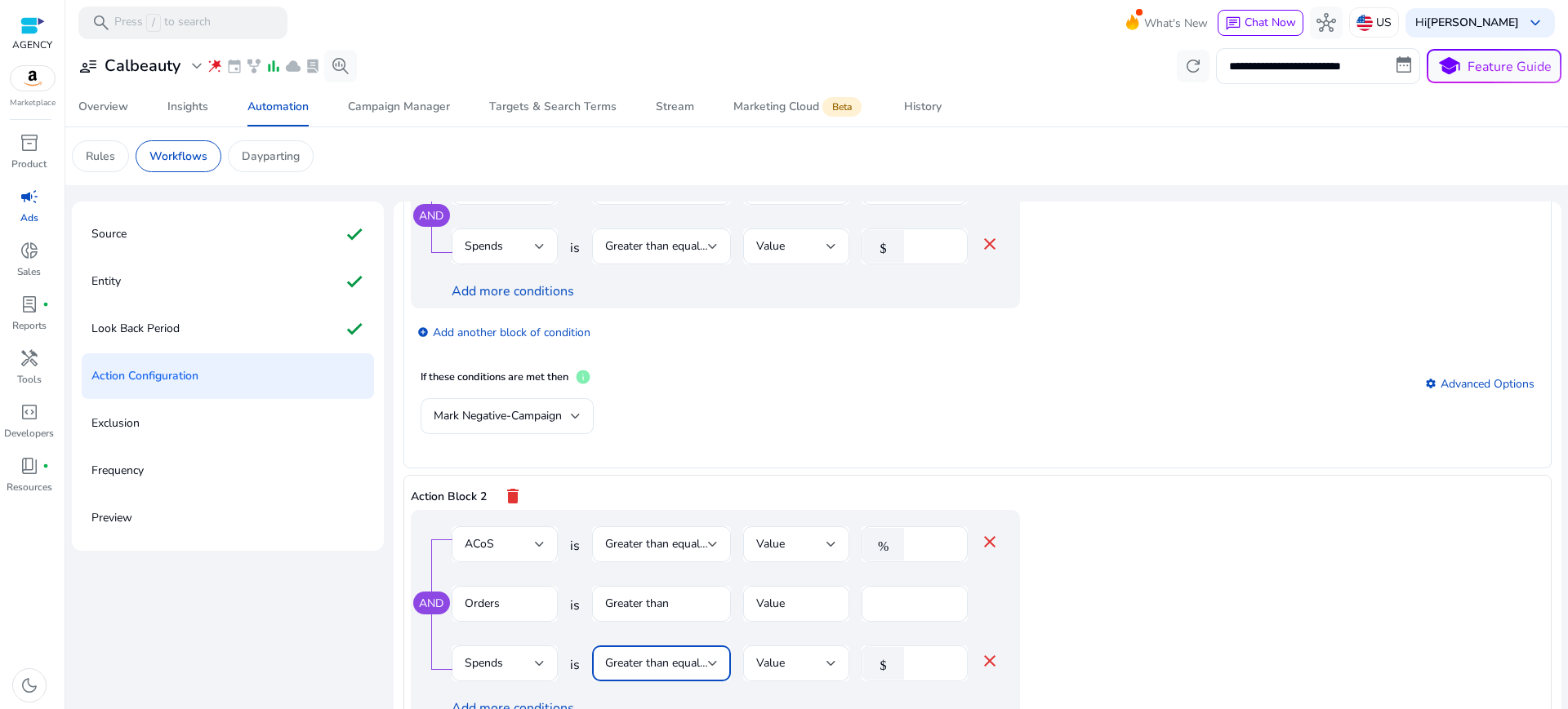
click at [917, 655] on input "*" at bounding box center [933, 664] width 42 height 18
type input "*"
type input "**"
click at [1197, 593] on app-ppc-editable-conditions "AND ACoS is Greater than equal to Value % *** close Orders is Greater than Valu…" at bounding box center [978, 676] width 1134 height 332
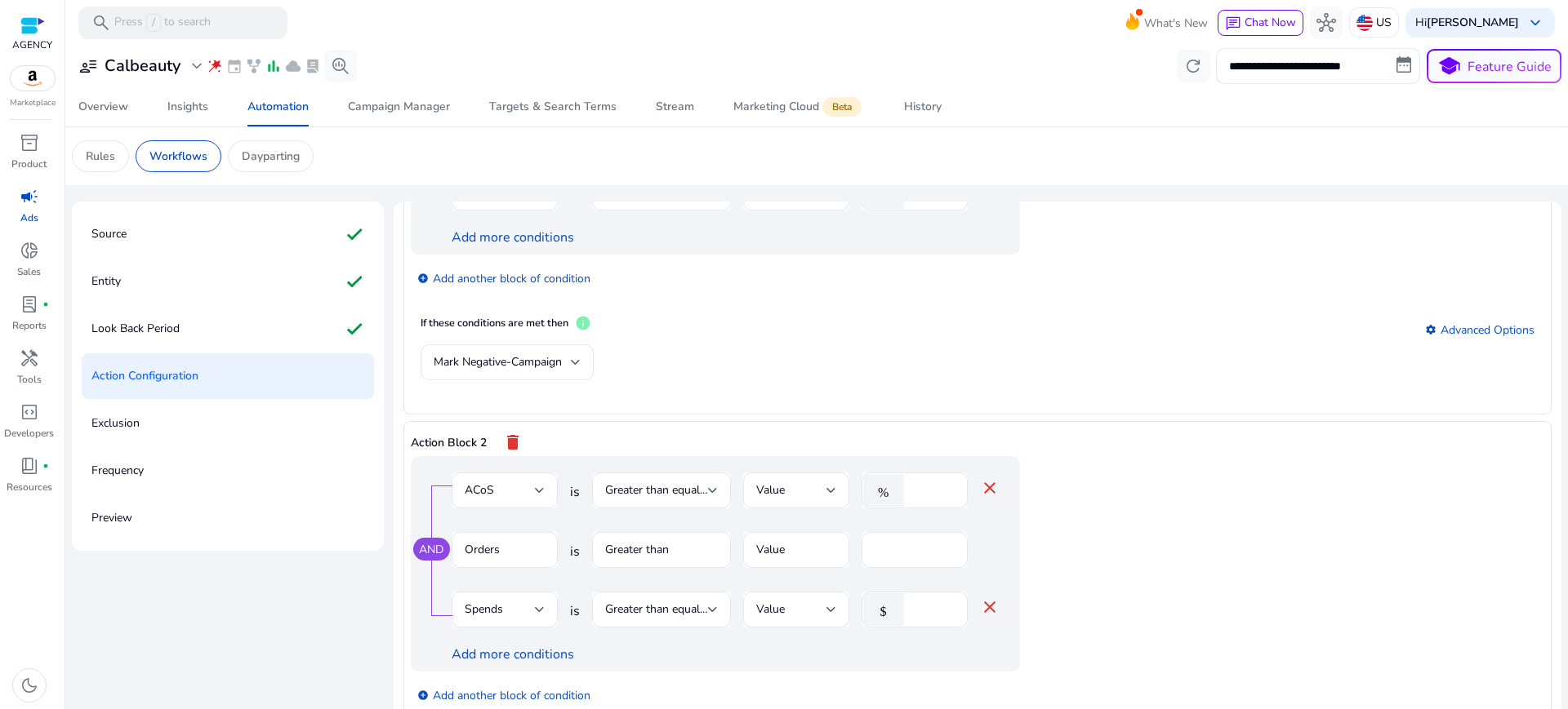
scroll to position [212, 0]
click at [1142, 589] on app-ppc-editable-conditions "AND ACoS is Greater than equal to Value % *** close Orders is Greater than Valu…" at bounding box center [978, 618] width 1134 height 332
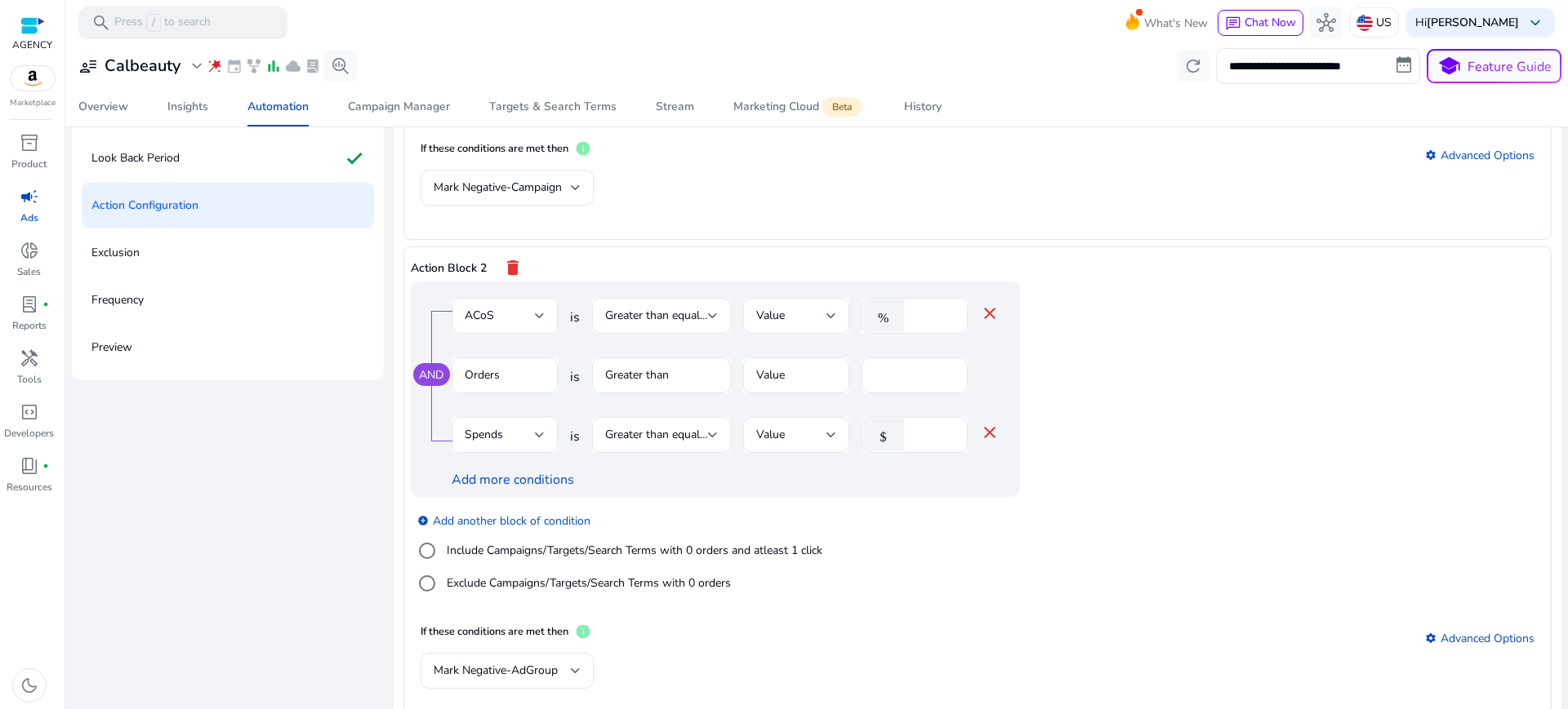
scroll to position [192, 0]
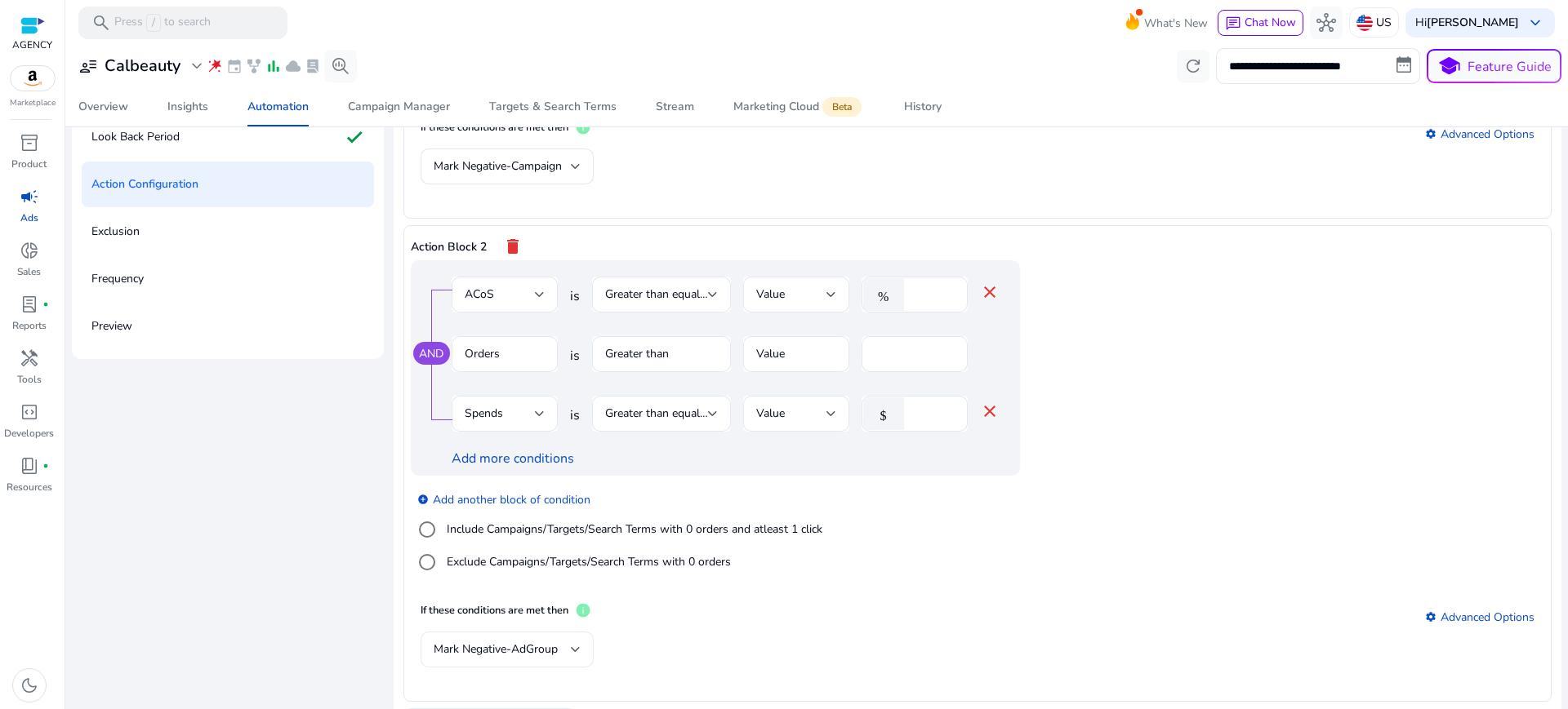
click at [479, 642] on span "Mark Negative-AdGroup" at bounding box center [496, 650] width 124 height 16
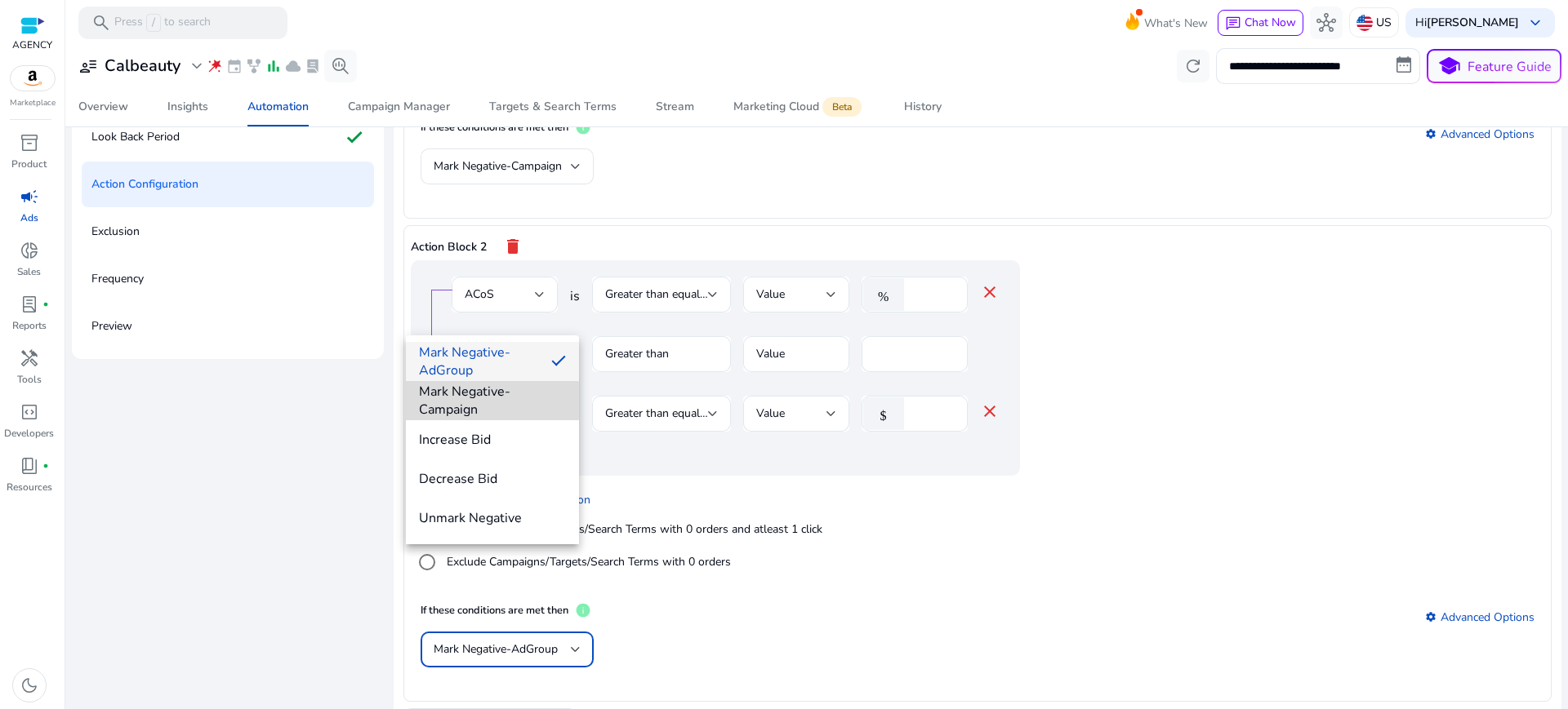
click at [478, 401] on span "Mark Negative-Campaign" at bounding box center [492, 401] width 147 height 36
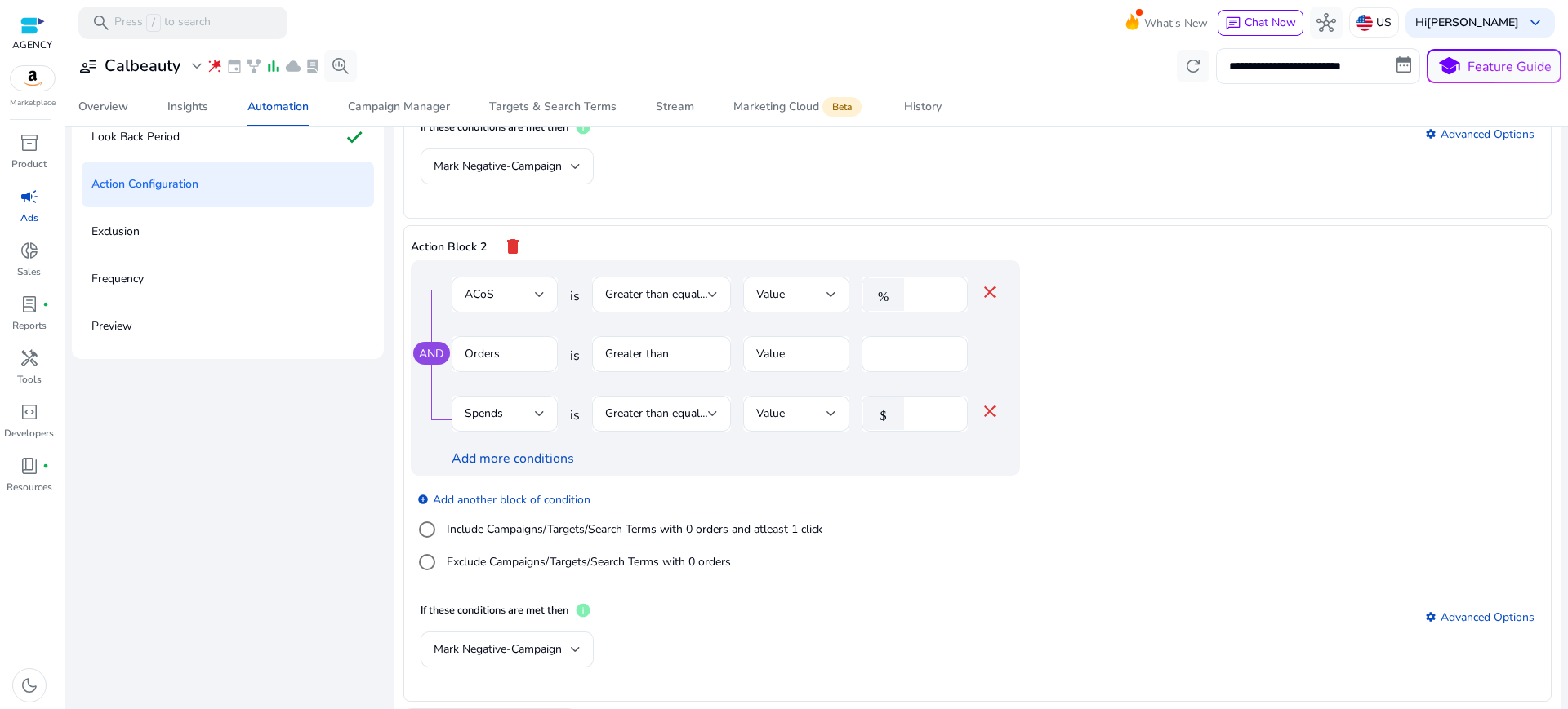
click at [770, 632] on div "Mark Negative-Campaign" at bounding box center [978, 659] width 1114 height 53
click at [906, 632] on div "Mark Negative-Campaign" at bounding box center [978, 659] width 1114 height 53
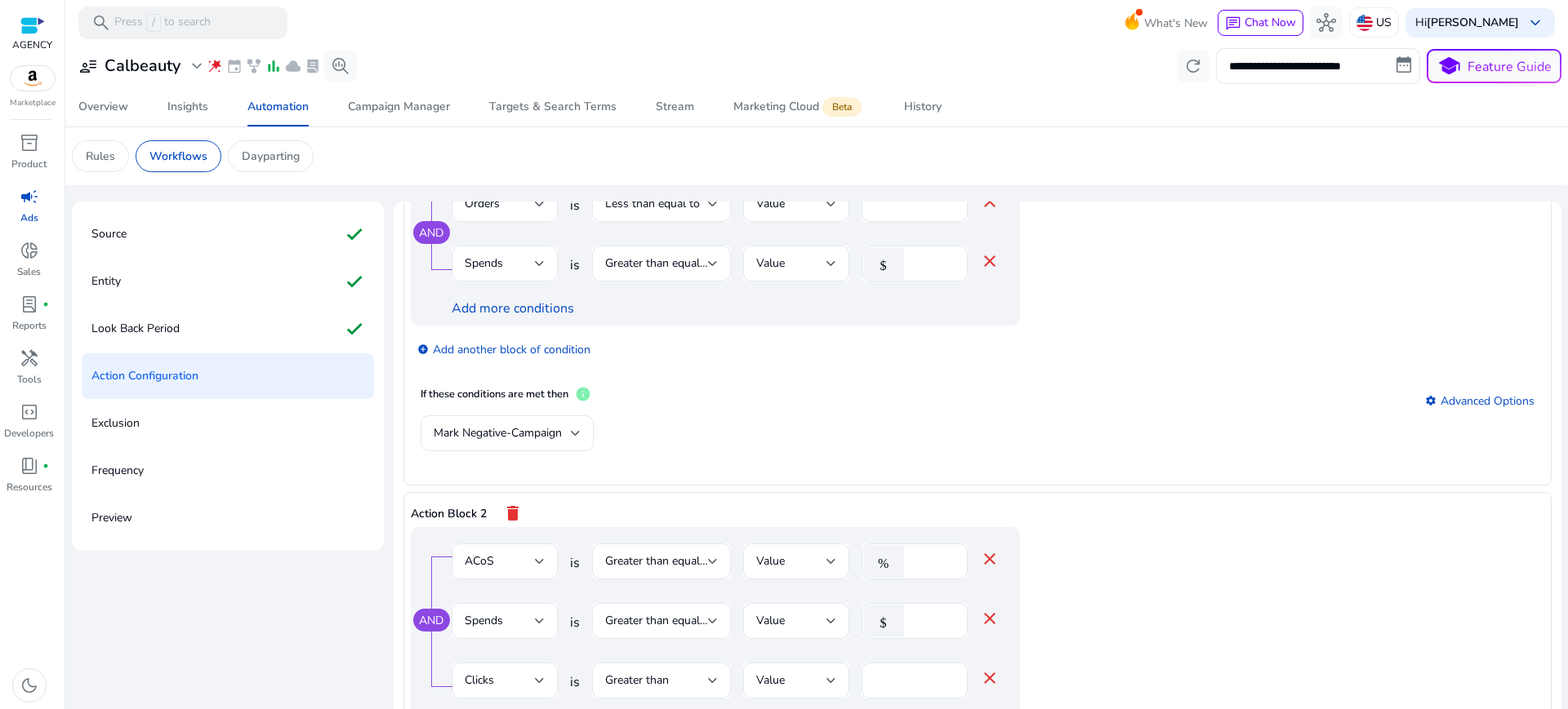
scroll to position [212, 0]
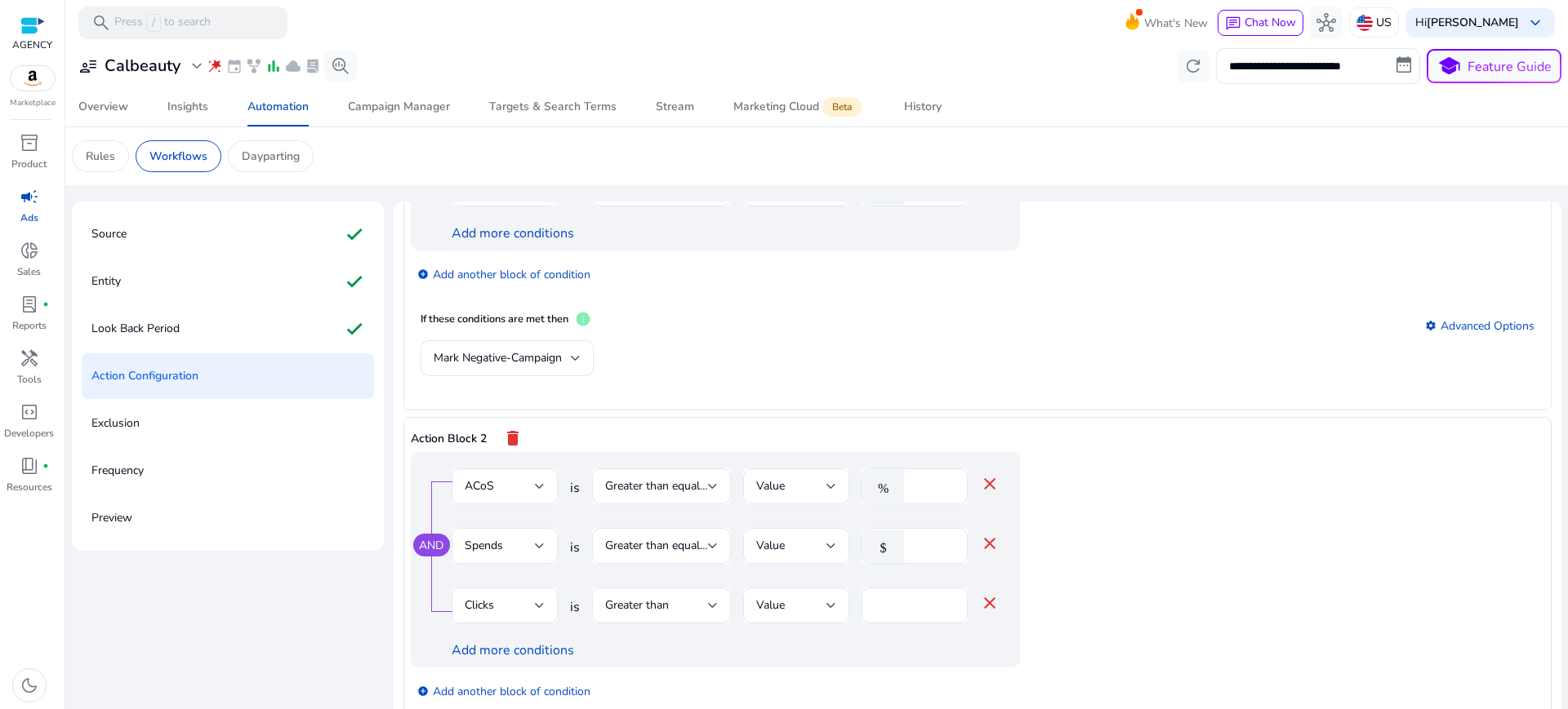
click at [1172, 586] on app-ppc-editable-conditions "AND ACoS is Greater than equal to Value % *** close Spends is Greater than equa…" at bounding box center [978, 618] width 1134 height 332
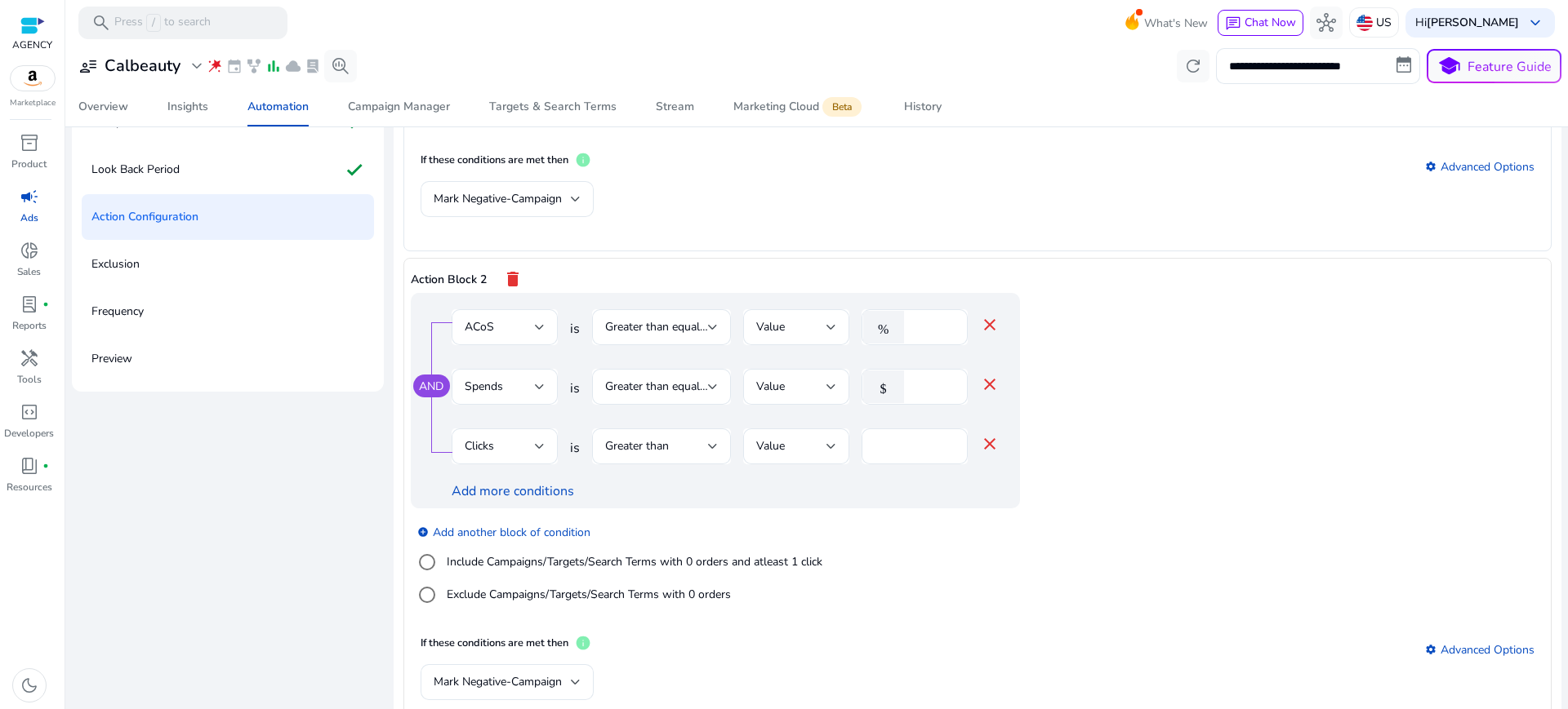
scroll to position [192, 0]
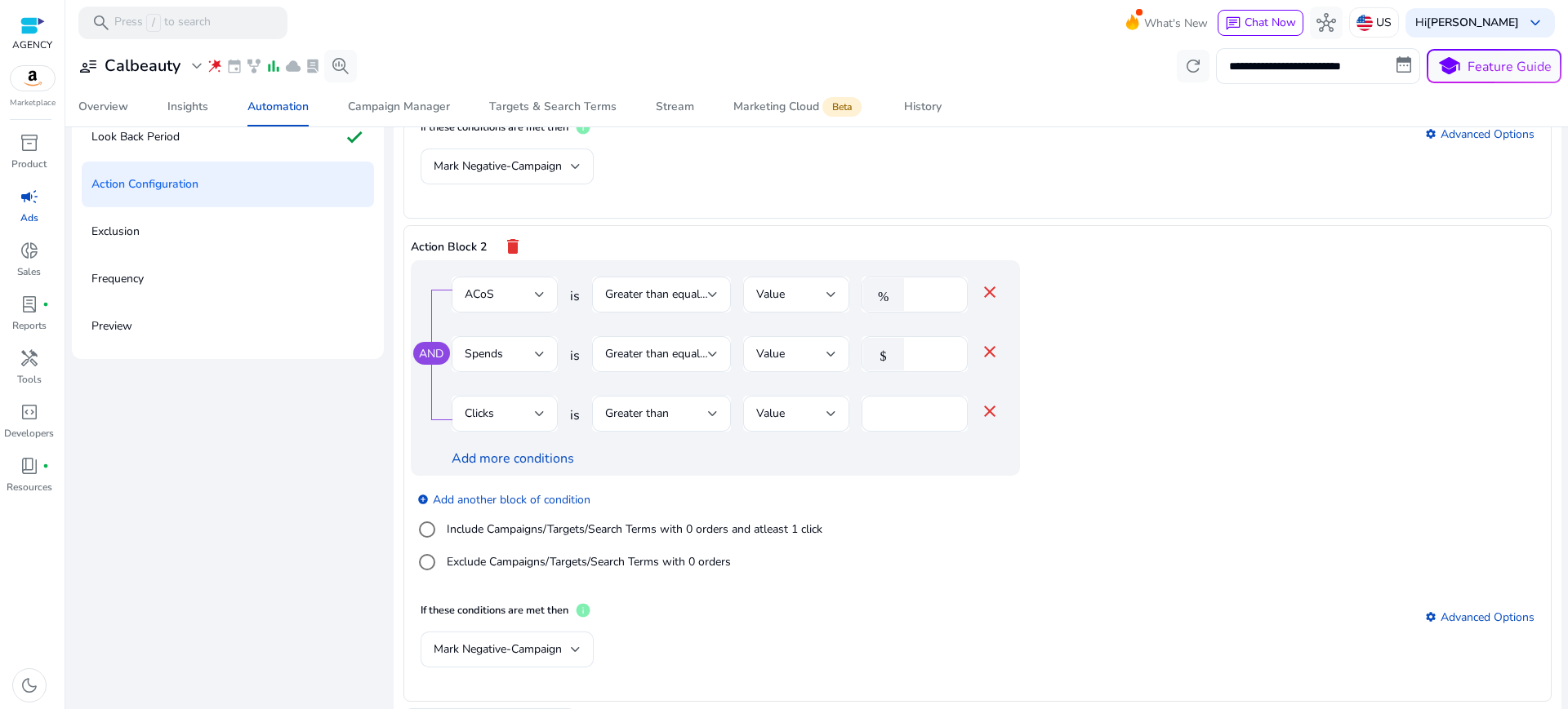
click at [1158, 632] on div "Mark Negative-Campaign" at bounding box center [978, 659] width 1114 height 53
click at [1132, 632] on div "Mark Negative-Campaign" at bounding box center [978, 659] width 1114 height 53
click at [980, 402] on mat-icon "close" at bounding box center [990, 412] width 20 height 20
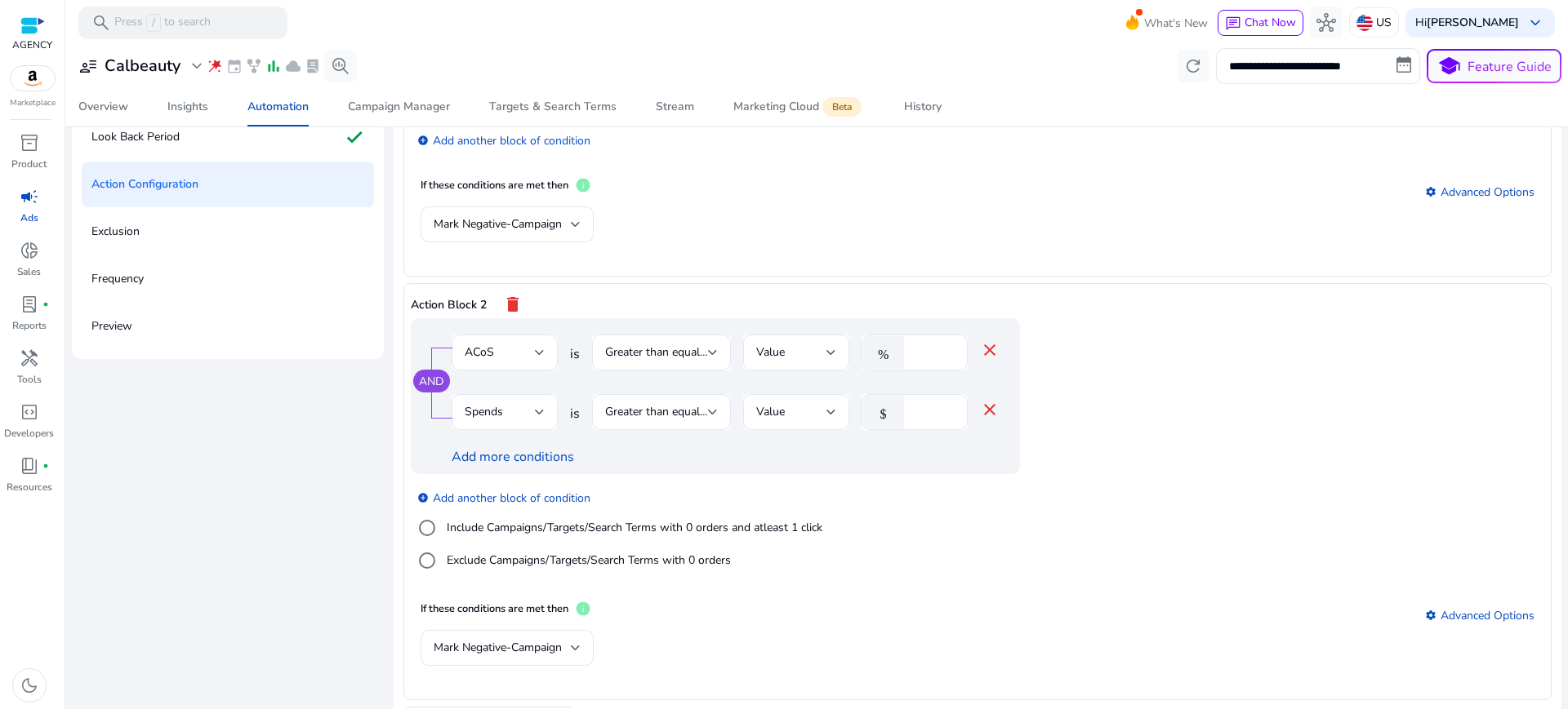
click at [1029, 474] on div "add_circle Add another block of condition Include Campaigns/Targets/Search Term…" at bounding box center [748, 529] width 675 height 111
click at [1031, 474] on div "add_circle Add another block of condition Include Campaigns/Targets/Search Term…" at bounding box center [748, 529] width 675 height 111
click at [539, 709] on span "Add another action block" at bounding box center [499, 719] width 129 height 17
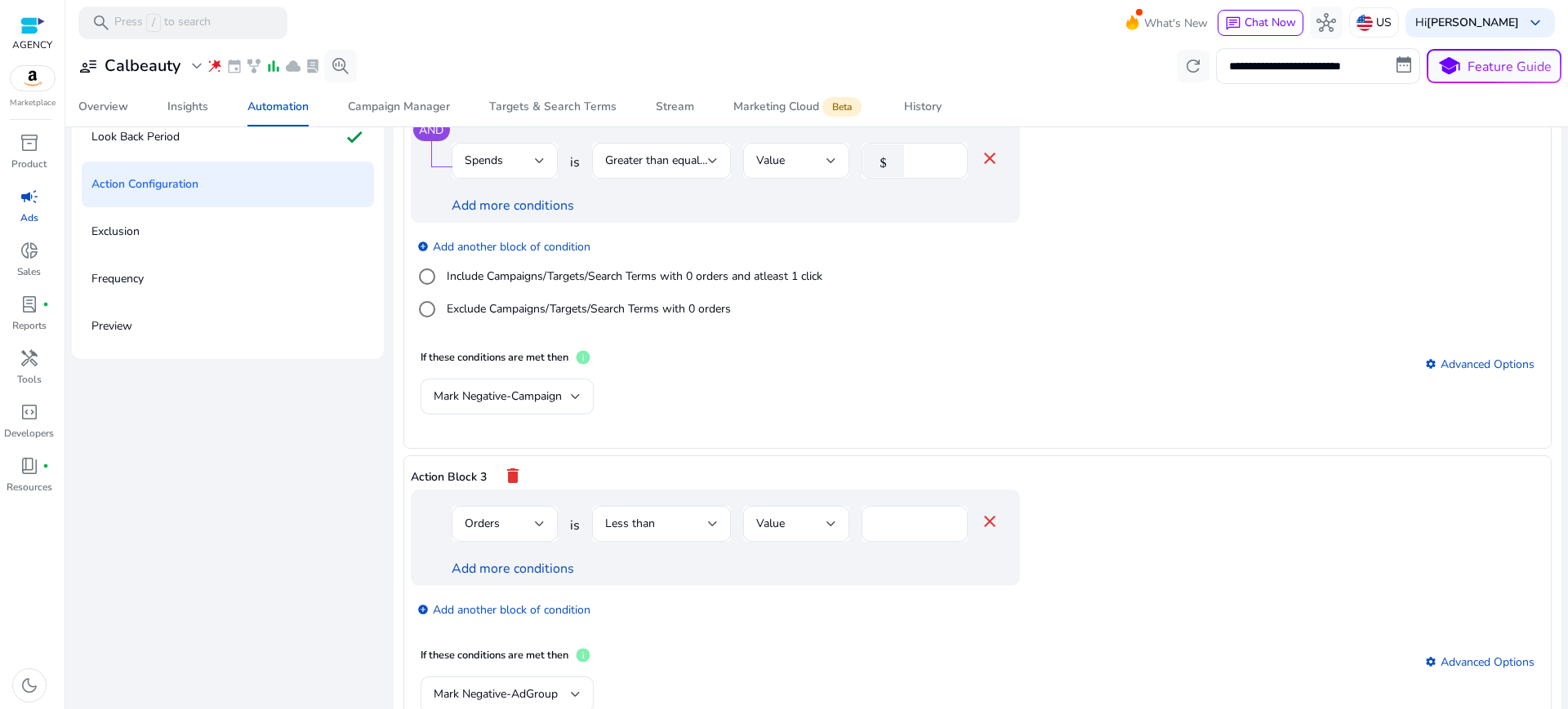
scroll to position [422, 0]
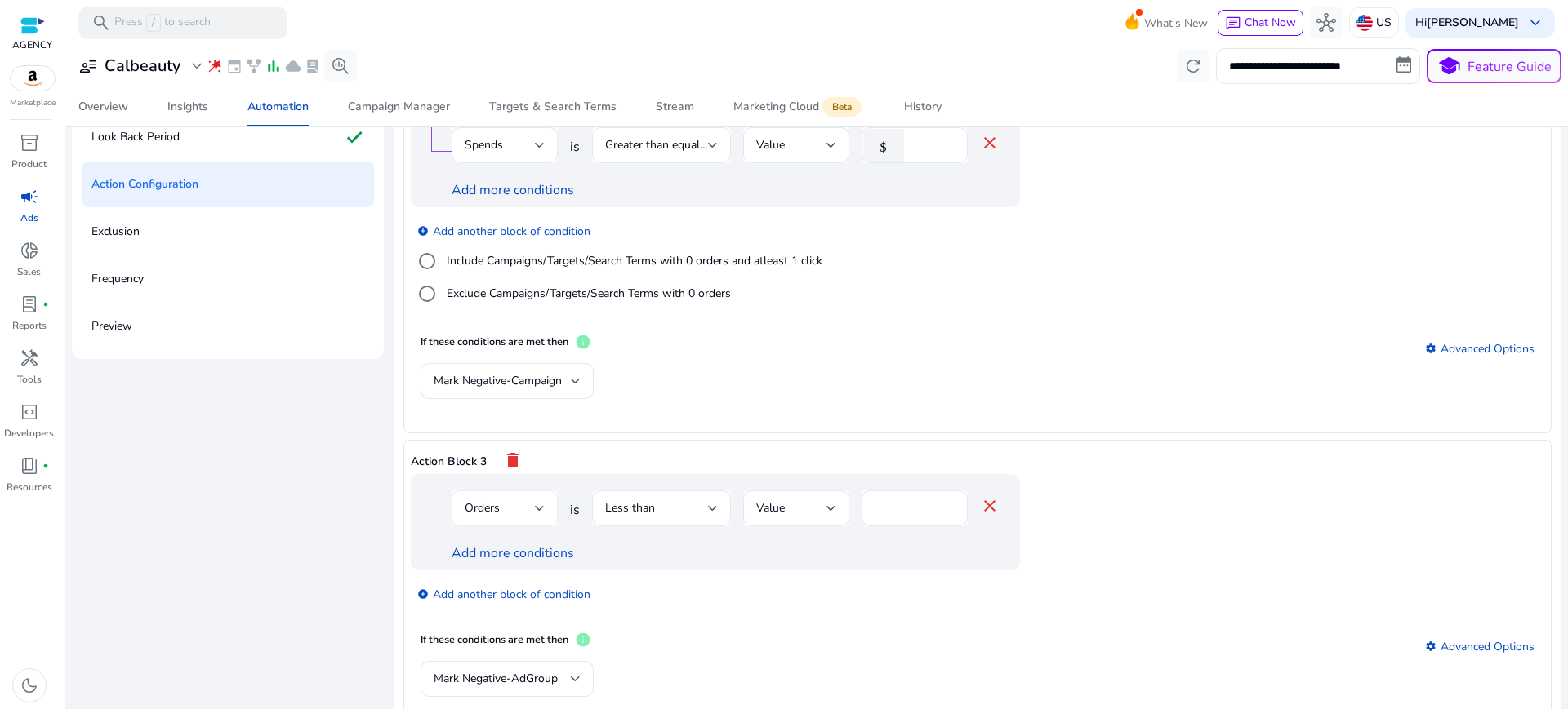
click at [517, 500] on div "Orders" at bounding box center [499, 509] width 70 height 18
click at [912, 555] on div at bounding box center [784, 354] width 1568 height 709
click at [503, 447] on mat-icon "delete" at bounding box center [513, 461] width 20 height 28
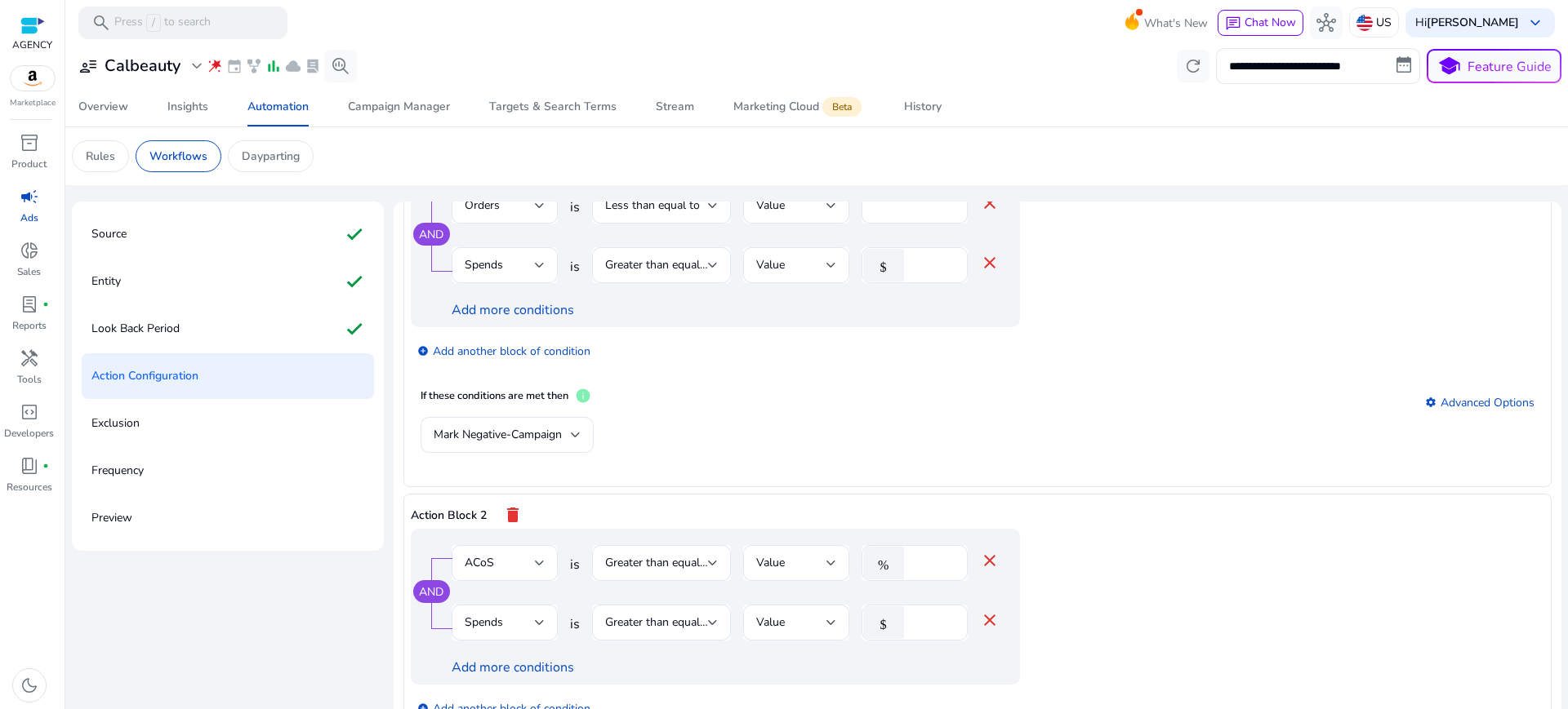
scroll to position [154, 0]
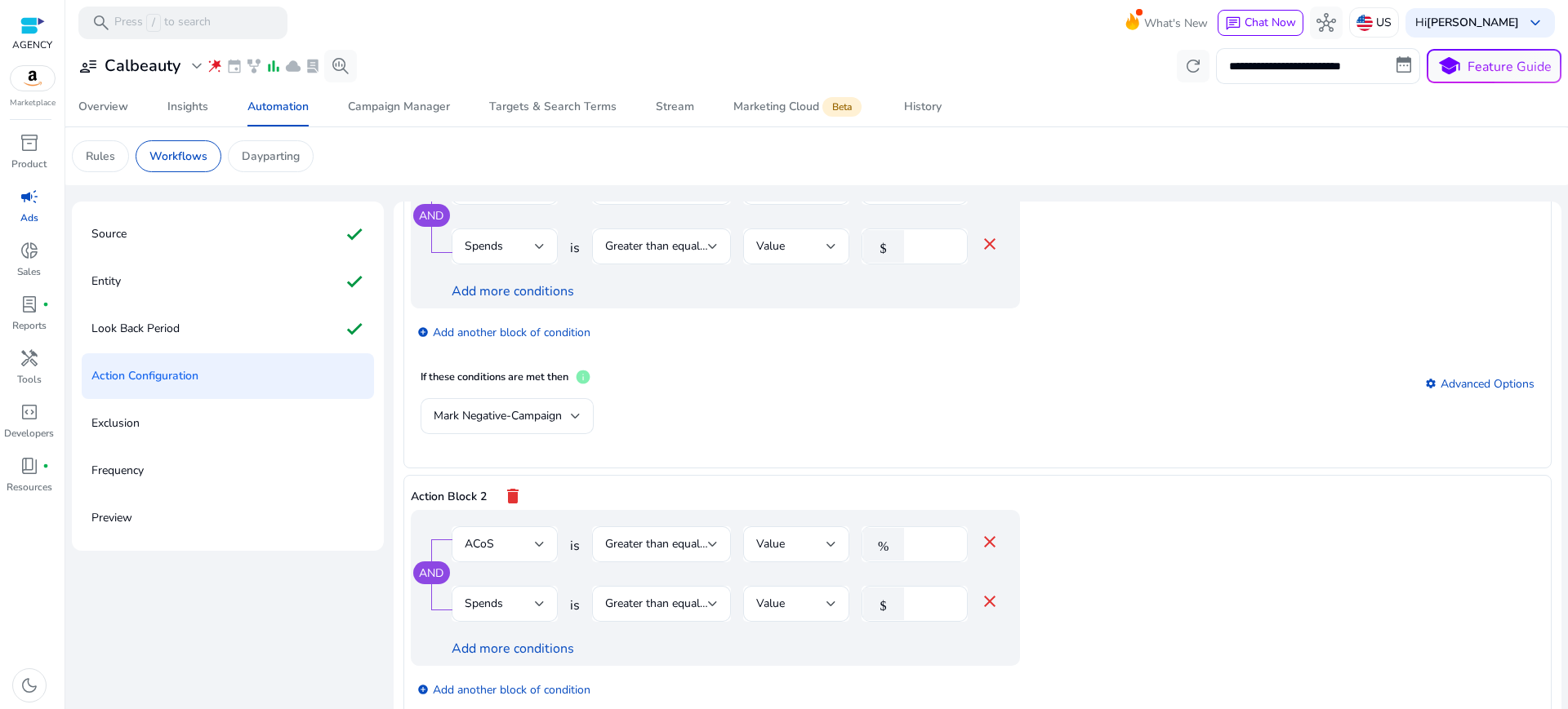
click at [912, 535] on input "***" at bounding box center [933, 544] width 42 height 18
type input "**"
click at [1179, 511] on app-ppc-editable-conditions "AND ACoS is Greater than equal to Value % ** close Spends is Greater than equal…" at bounding box center [978, 647] width 1134 height 273
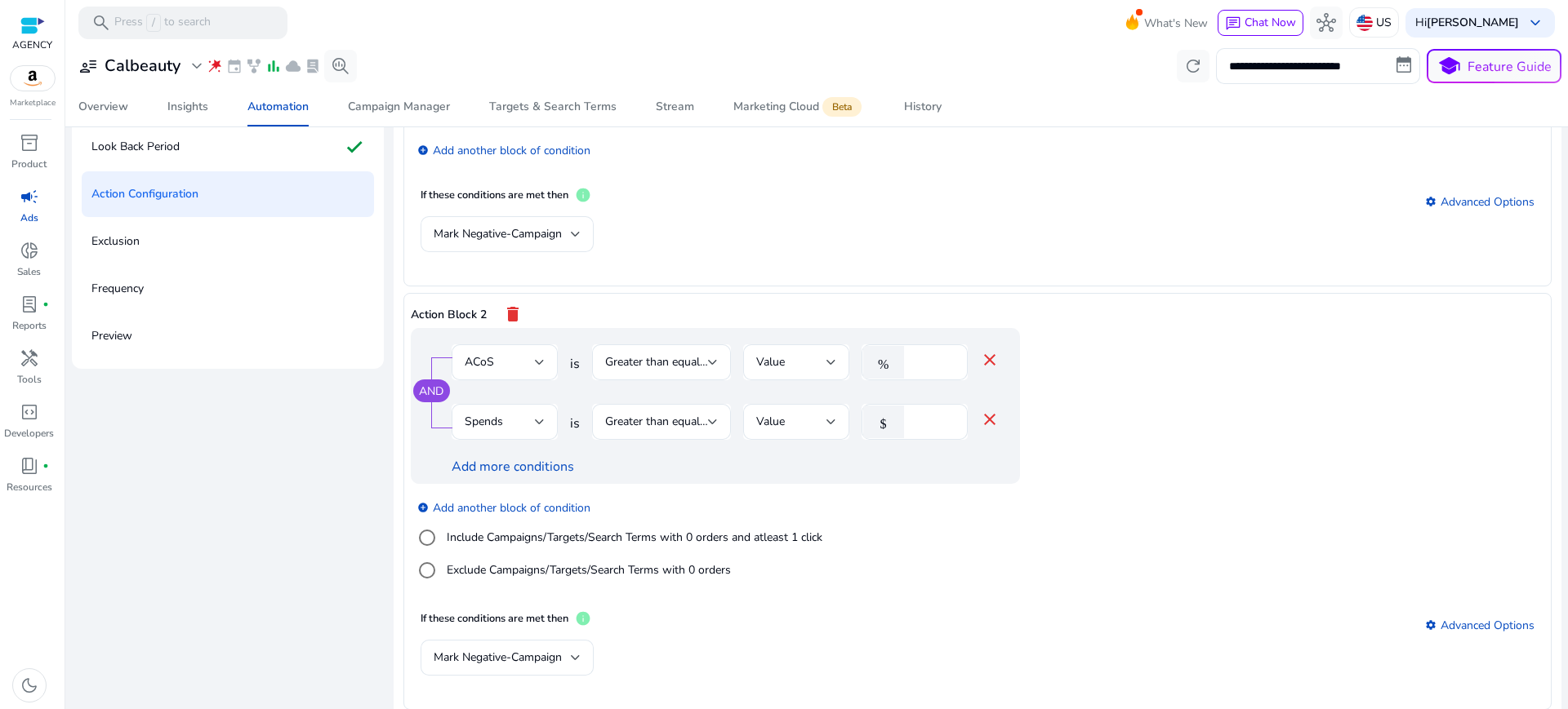
scroll to position [192, 0]
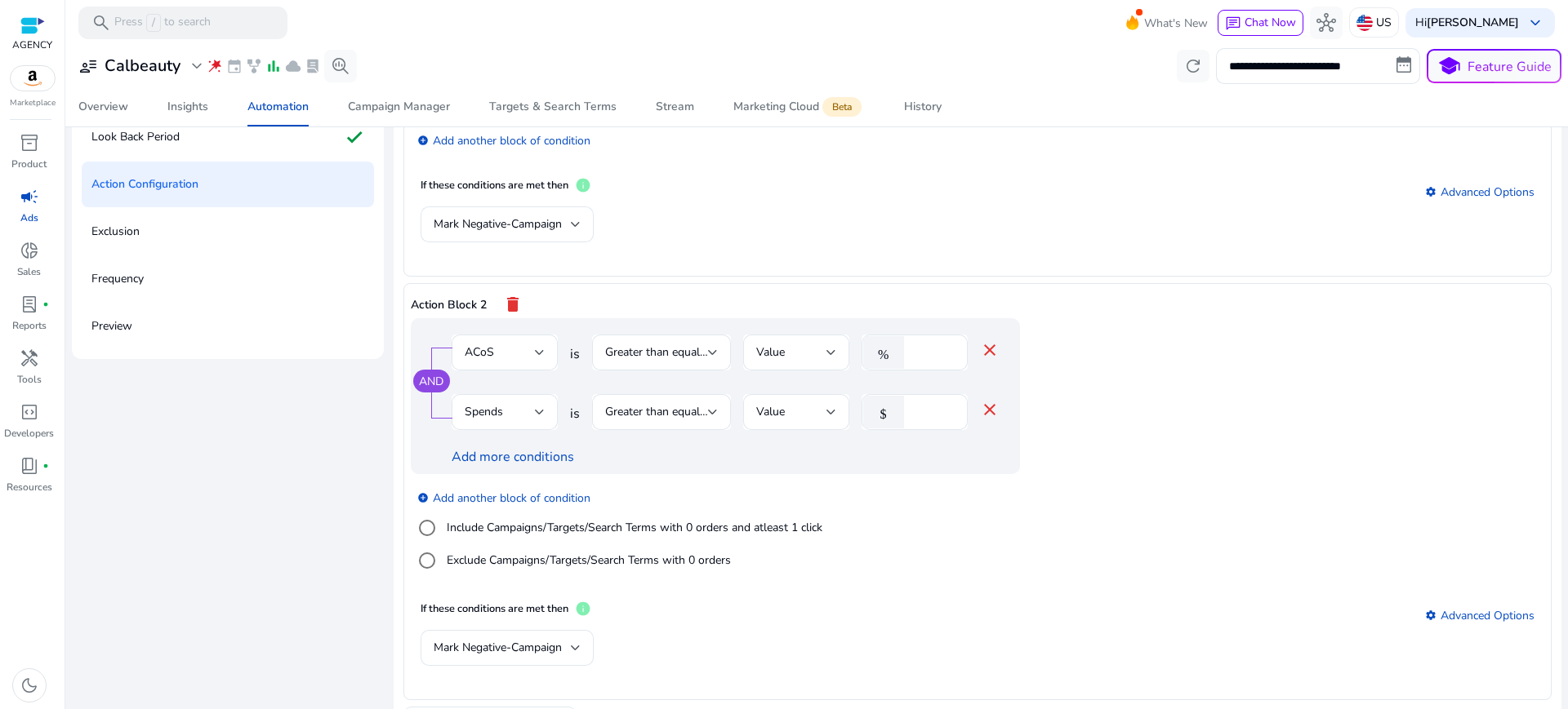
click at [1190, 486] on app-ppc-editable-conditions "AND ACoS is Greater than equal to Value % ** close Spends is Greater than equal…" at bounding box center [978, 454] width 1134 height 273
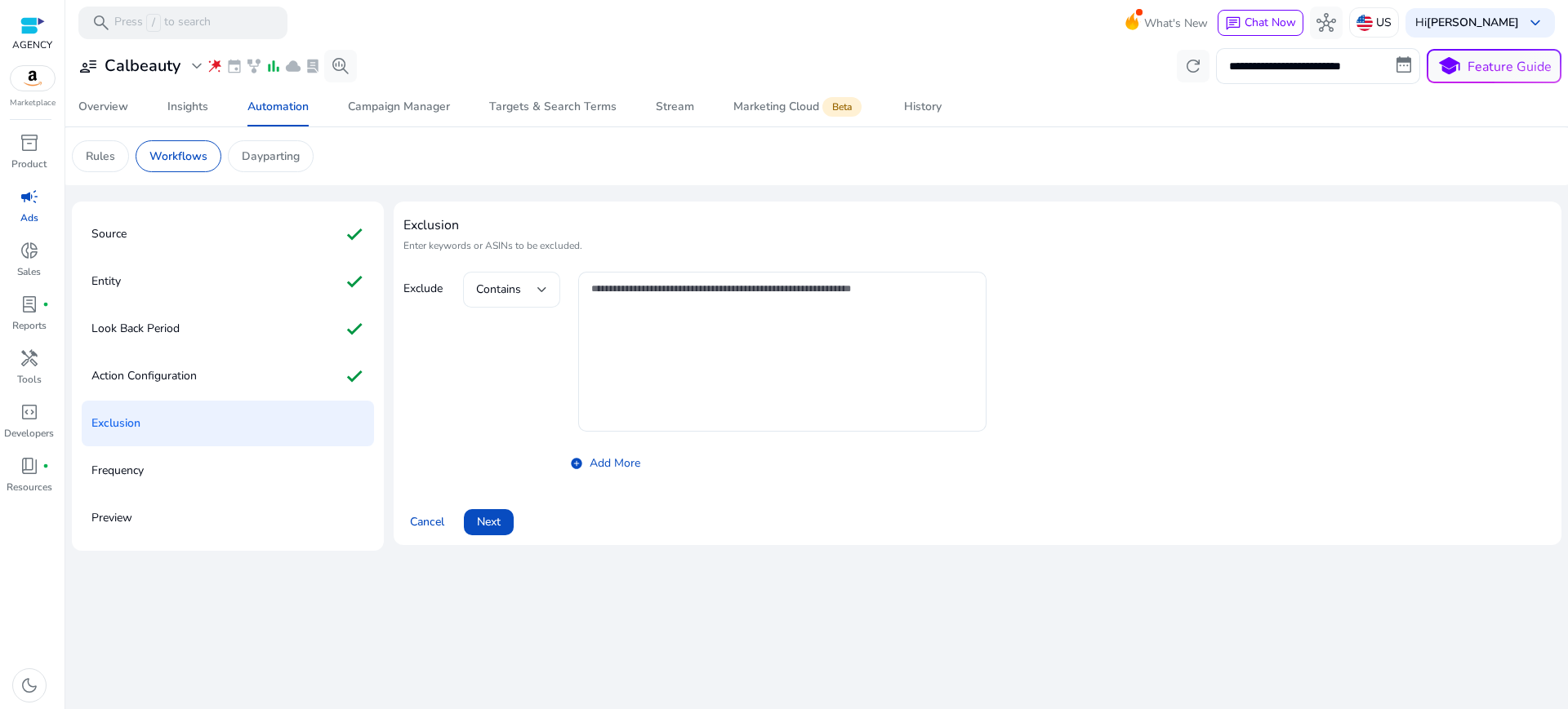
click at [529, 274] on div "Contains" at bounding box center [512, 289] width 71 height 36
click at [421, 329] on div at bounding box center [784, 354] width 1568 height 709
click at [477, 513] on span "Next" at bounding box center [489, 521] width 24 height 17
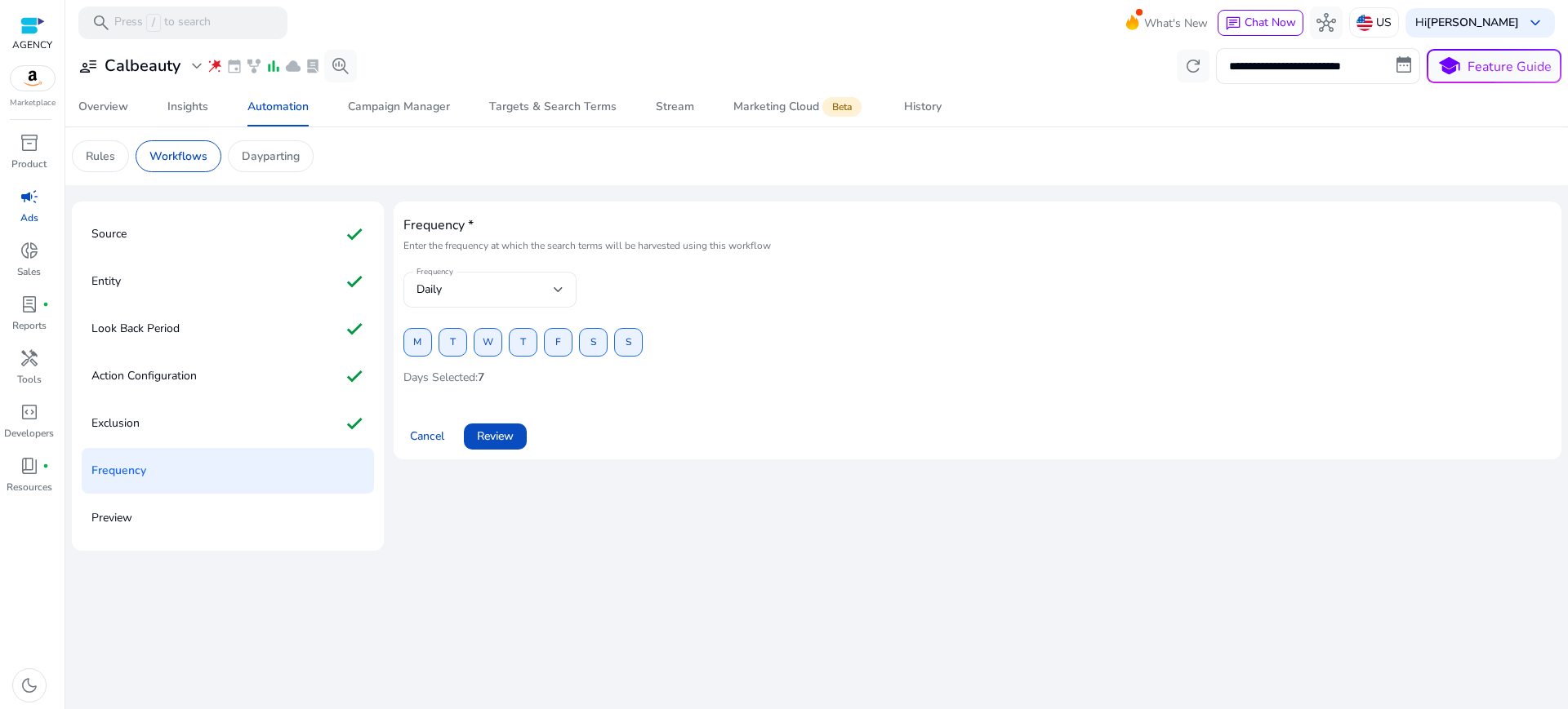
click at [479, 280] on div "Daily" at bounding box center [485, 289] width 137 height 18
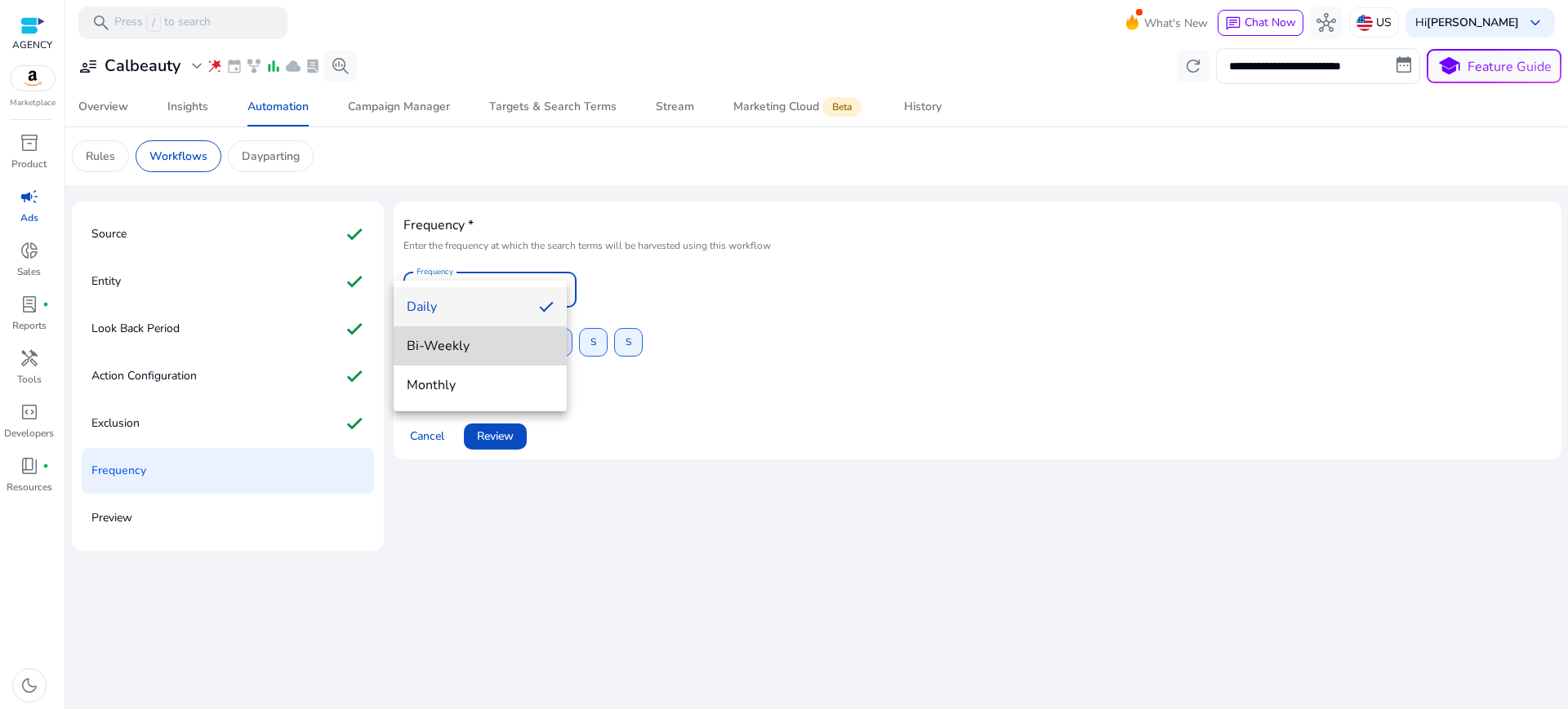
click at [434, 347] on span "Bi-Weekly" at bounding box center [480, 346] width 147 height 18
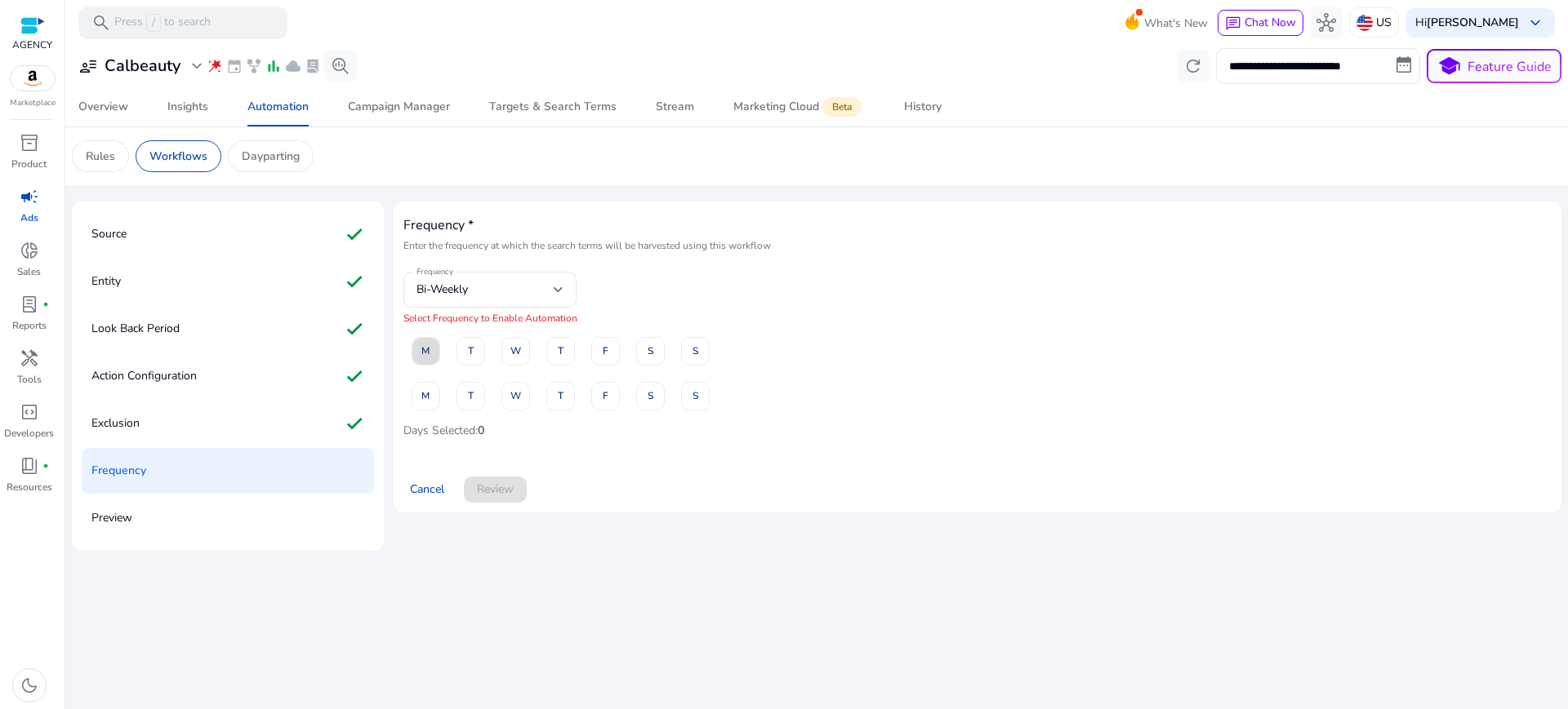
click at [413, 332] on span at bounding box center [426, 352] width 27 height 39
click at [511, 337] on span "W" at bounding box center [516, 351] width 11 height 29
click at [602, 332] on span at bounding box center [605, 352] width 27 height 39
click at [422, 382] on span "M" at bounding box center [426, 396] width 8 height 29
click at [511, 382] on span "W" at bounding box center [516, 396] width 11 height 29
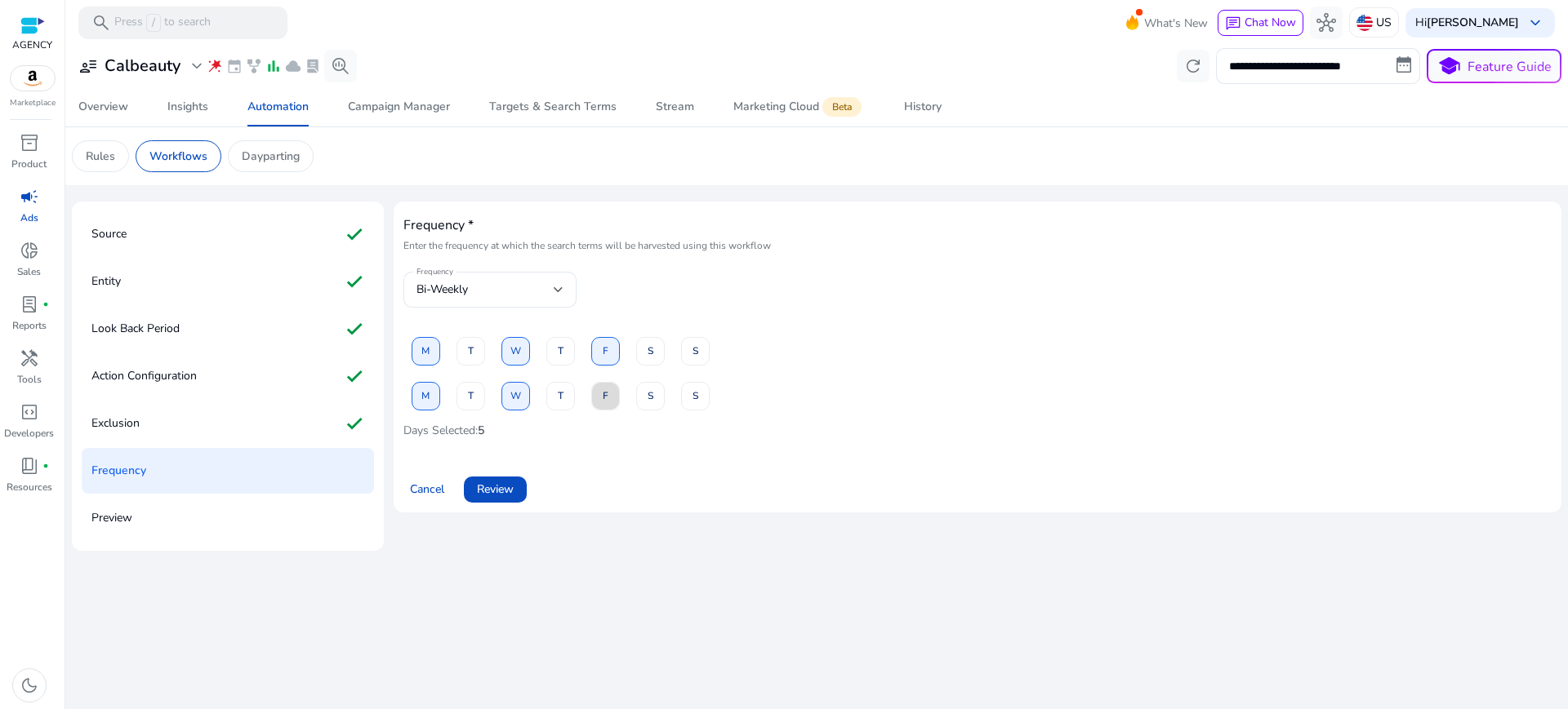
click at [603, 376] on span at bounding box center [605, 396] width 27 height 39
click at [493, 481] on span "Review" at bounding box center [495, 489] width 37 height 17
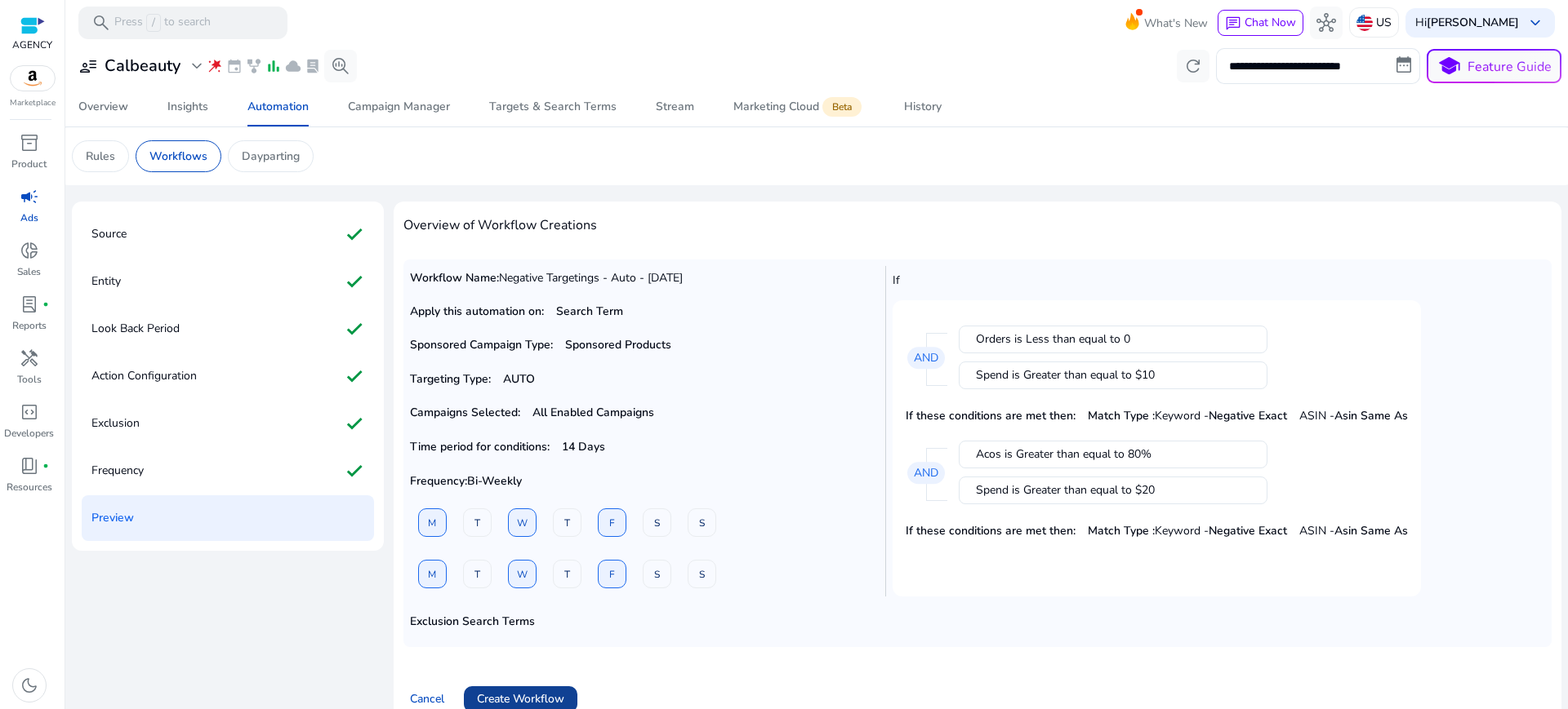
click at [526, 690] on span "Create Workflow" at bounding box center [521, 698] width 87 height 17
click at [419, 690] on span "Cancel" at bounding box center [427, 698] width 35 height 17
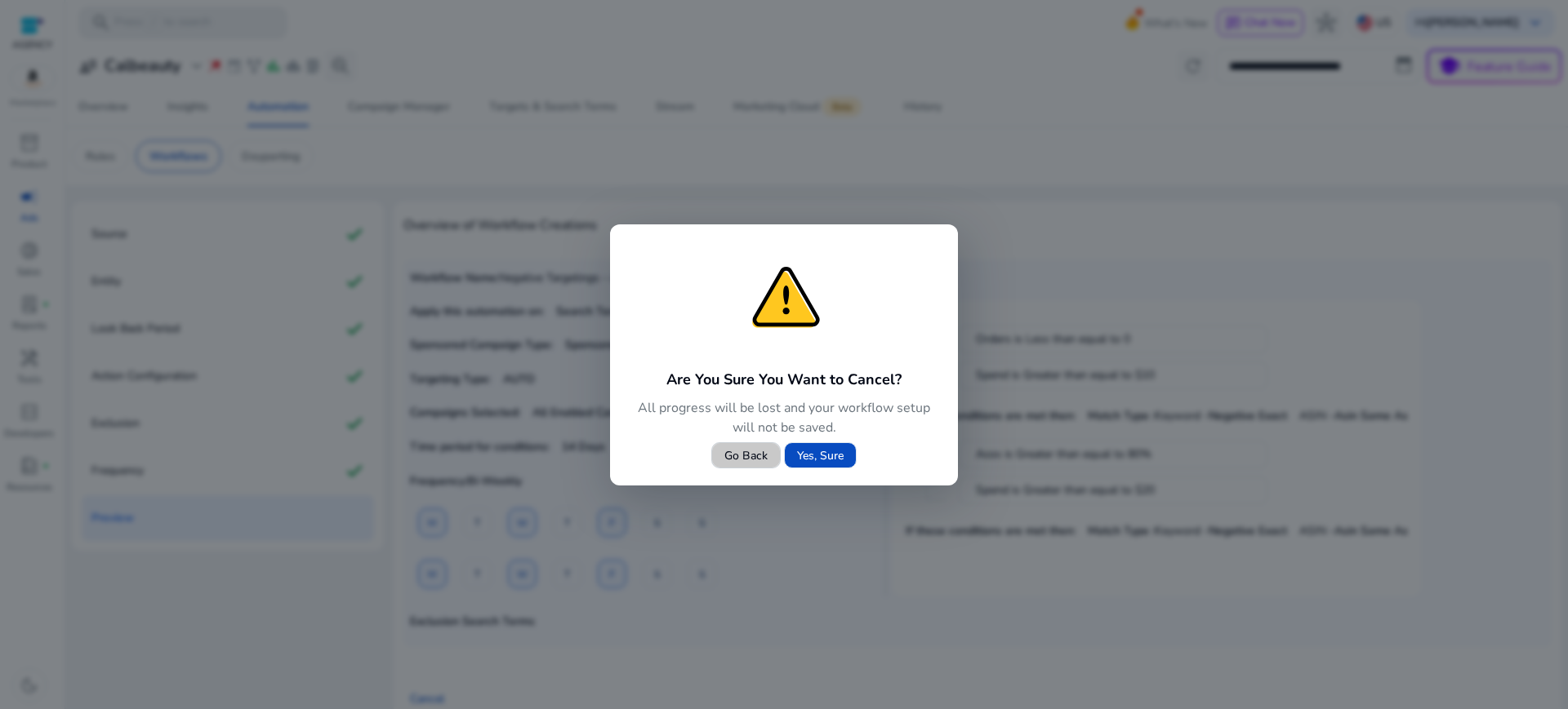
click at [748, 452] on span "Go Back" at bounding box center [746, 455] width 43 height 17
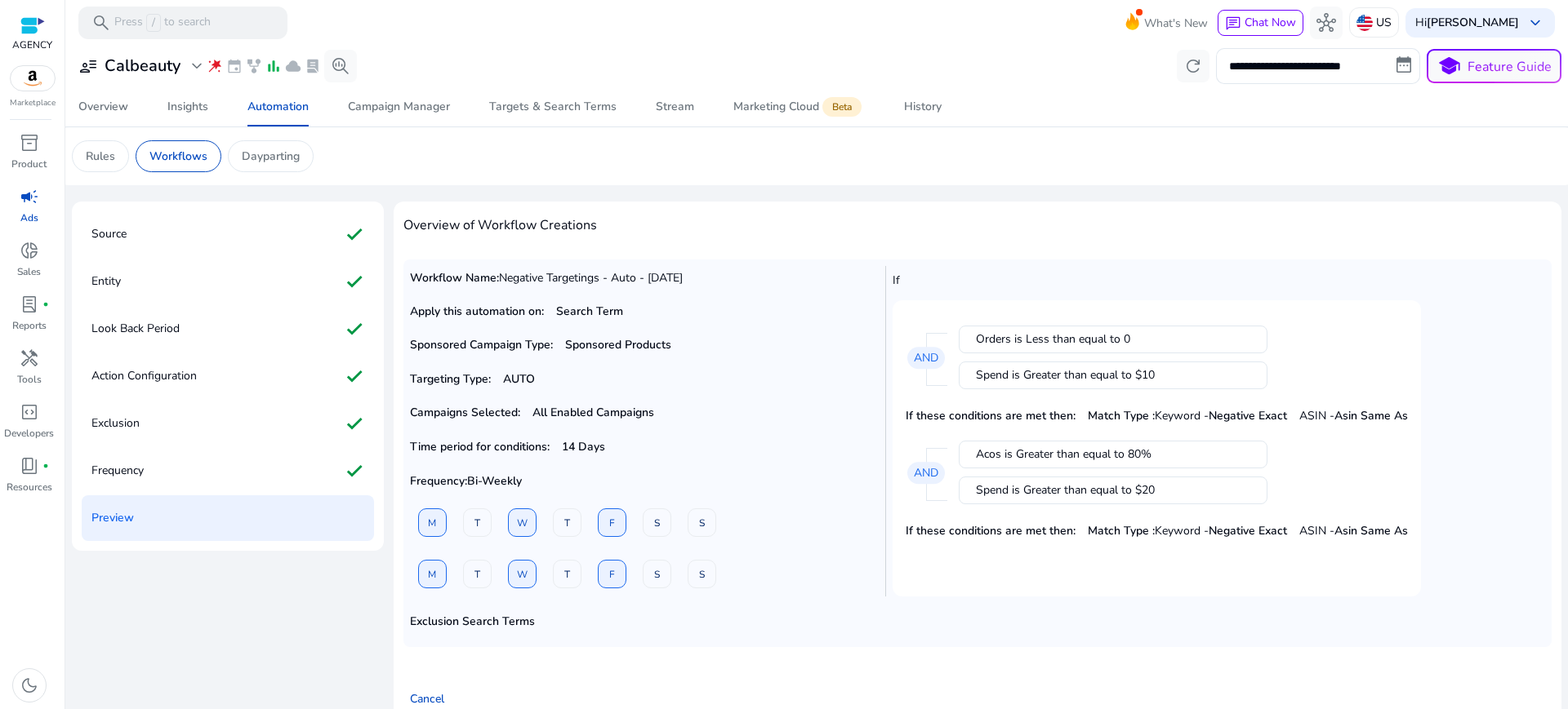
click at [756, 573] on app-ppc-automation-workflow-preview "Workflow Name: Negative Targetings - Auto - 26 Aug Apply this automation on: Se…" at bounding box center [977, 452] width 1148 height 400
click at [168, 150] on p "Workflows" at bounding box center [178, 156] width 58 height 17
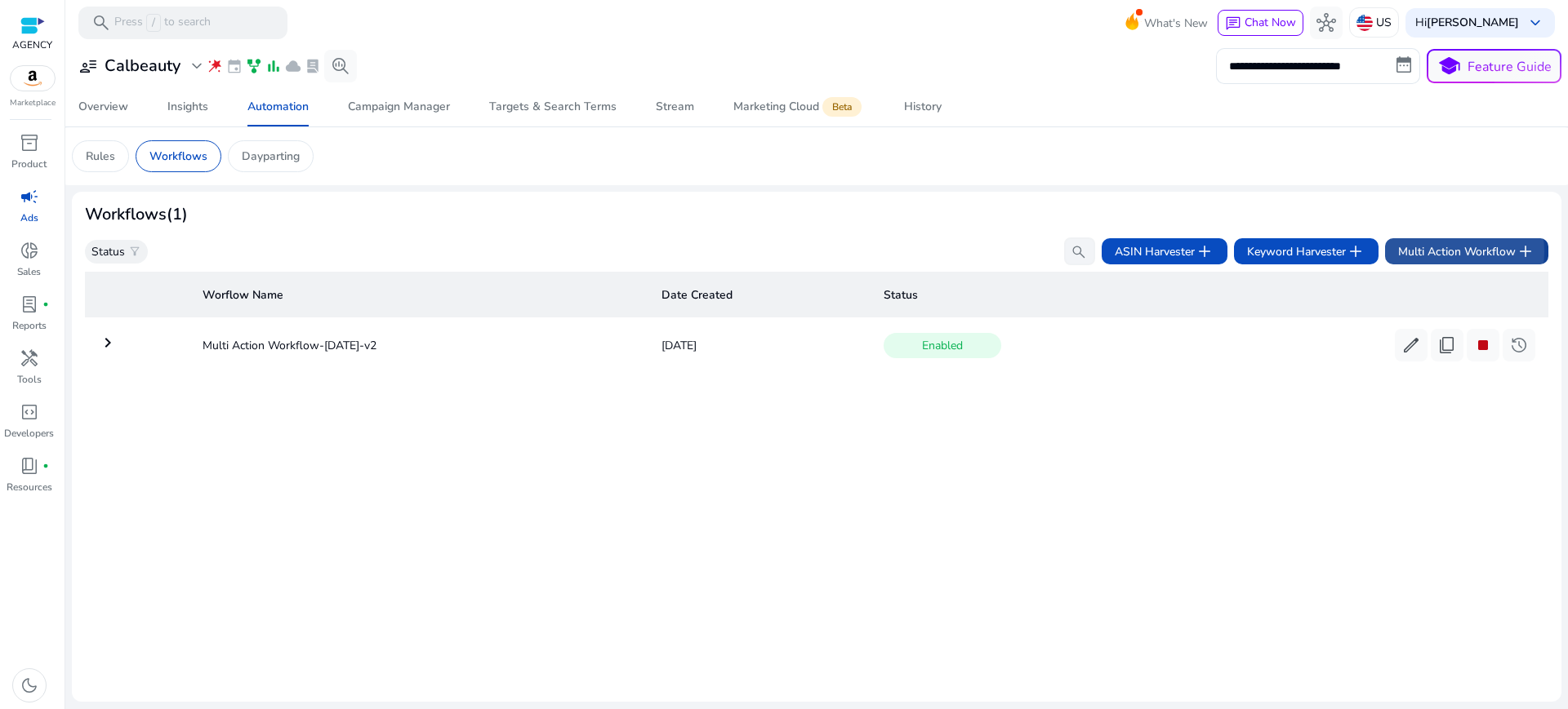
click at [1457, 242] on span "Multi Action Workflow add" at bounding box center [1466, 252] width 137 height 20
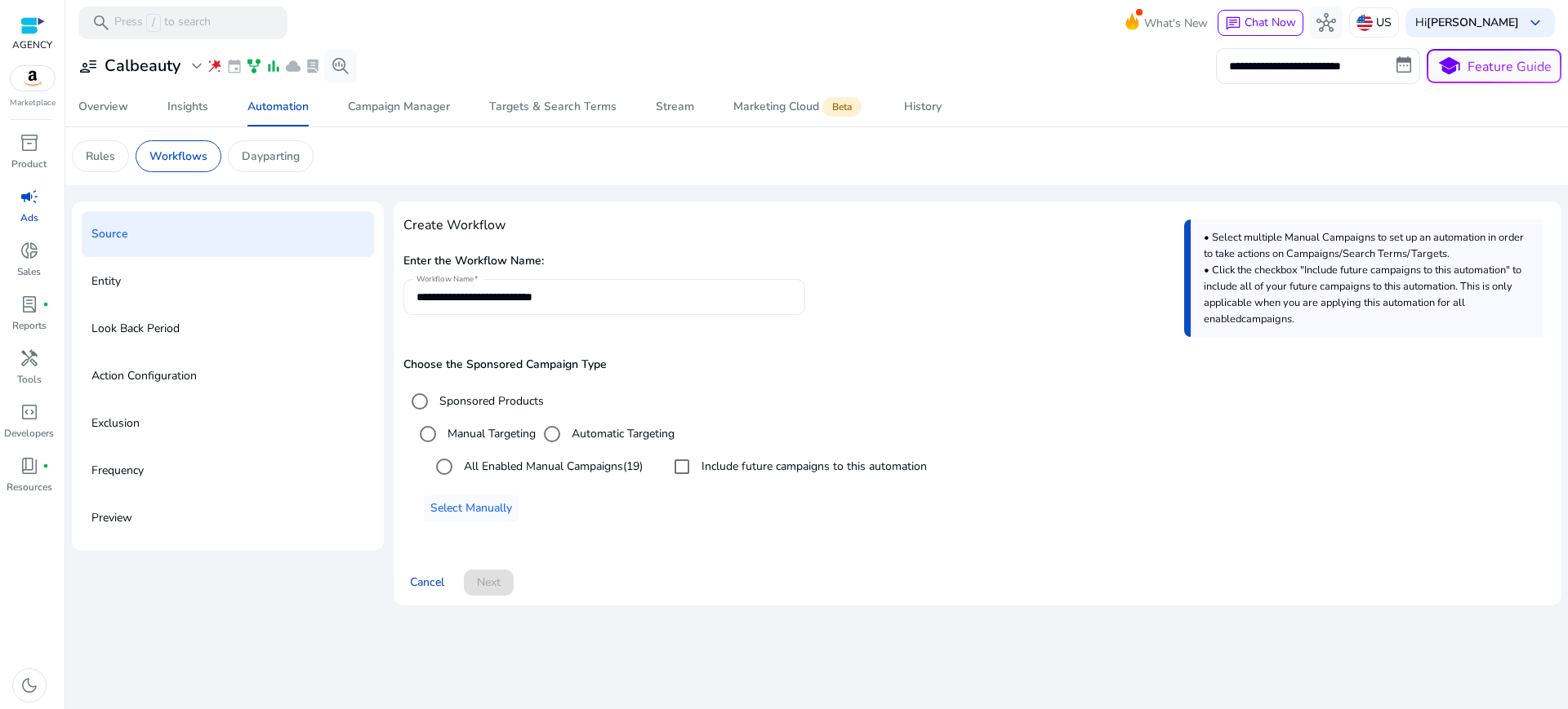
click at [472, 288] on input "**********" at bounding box center [605, 297] width 375 height 18
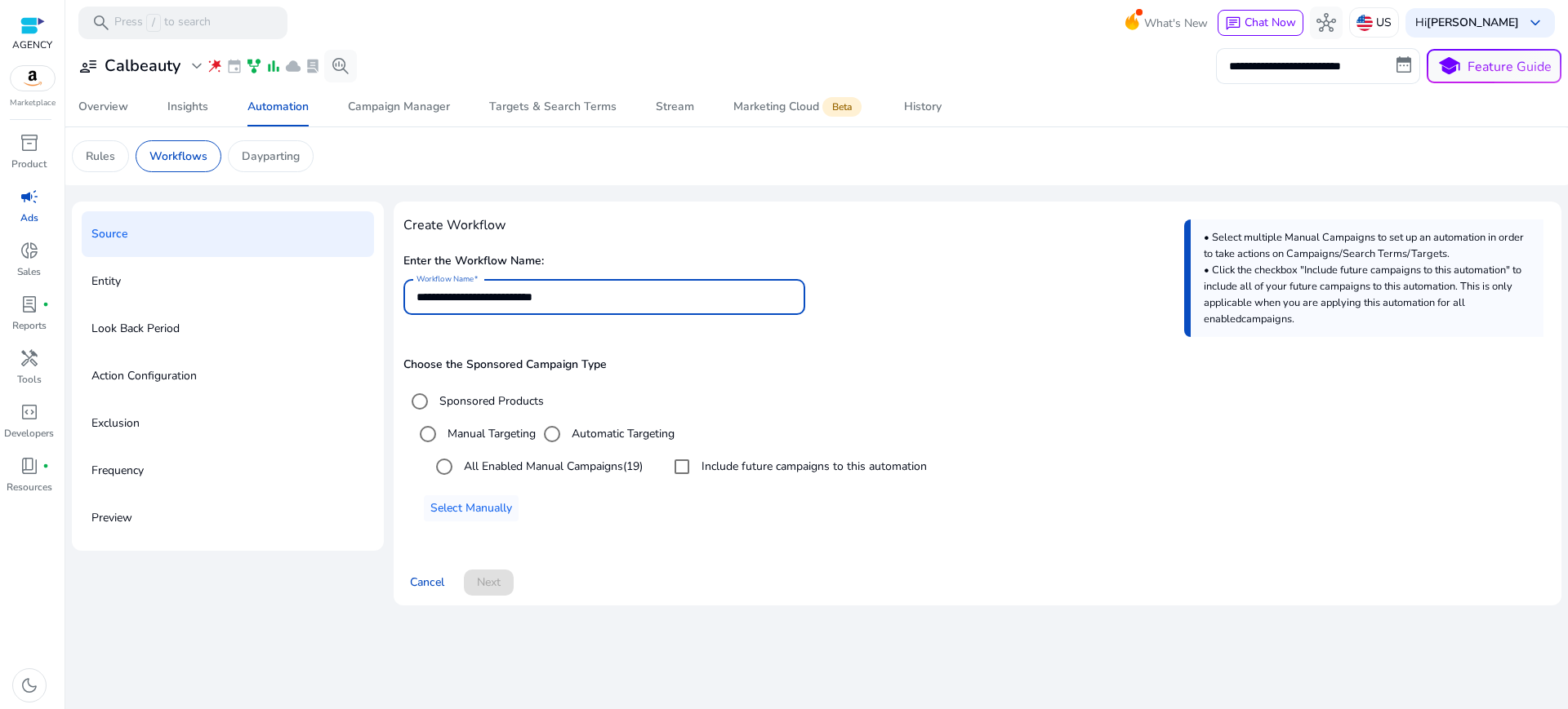
click at [472, 288] on input "**********" at bounding box center [605, 297] width 375 height 18
type input "**********"
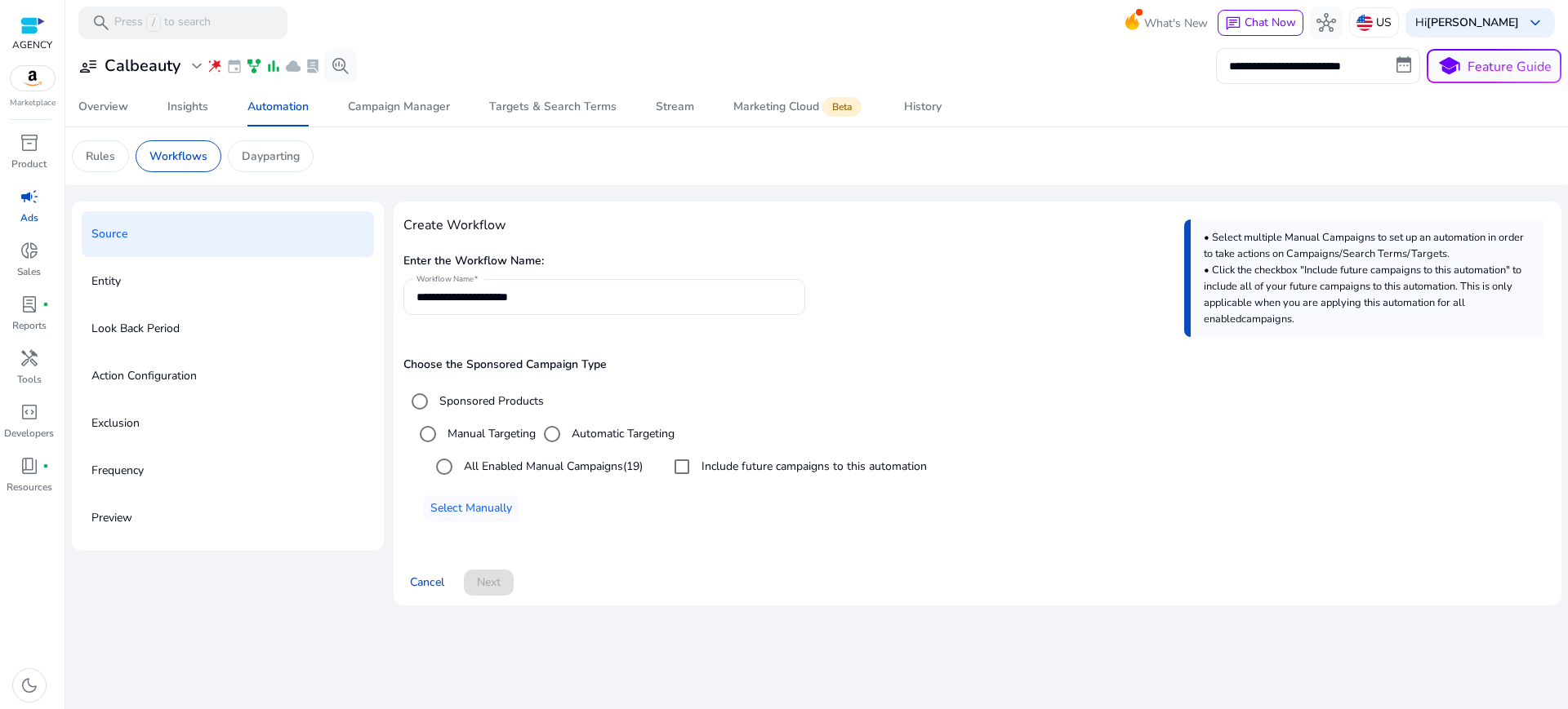
click at [770, 358] on div "Choose the Sponsored Campaign Type Sponsored Products Manual Targeting Automati…" at bounding box center [977, 439] width 1148 height 163
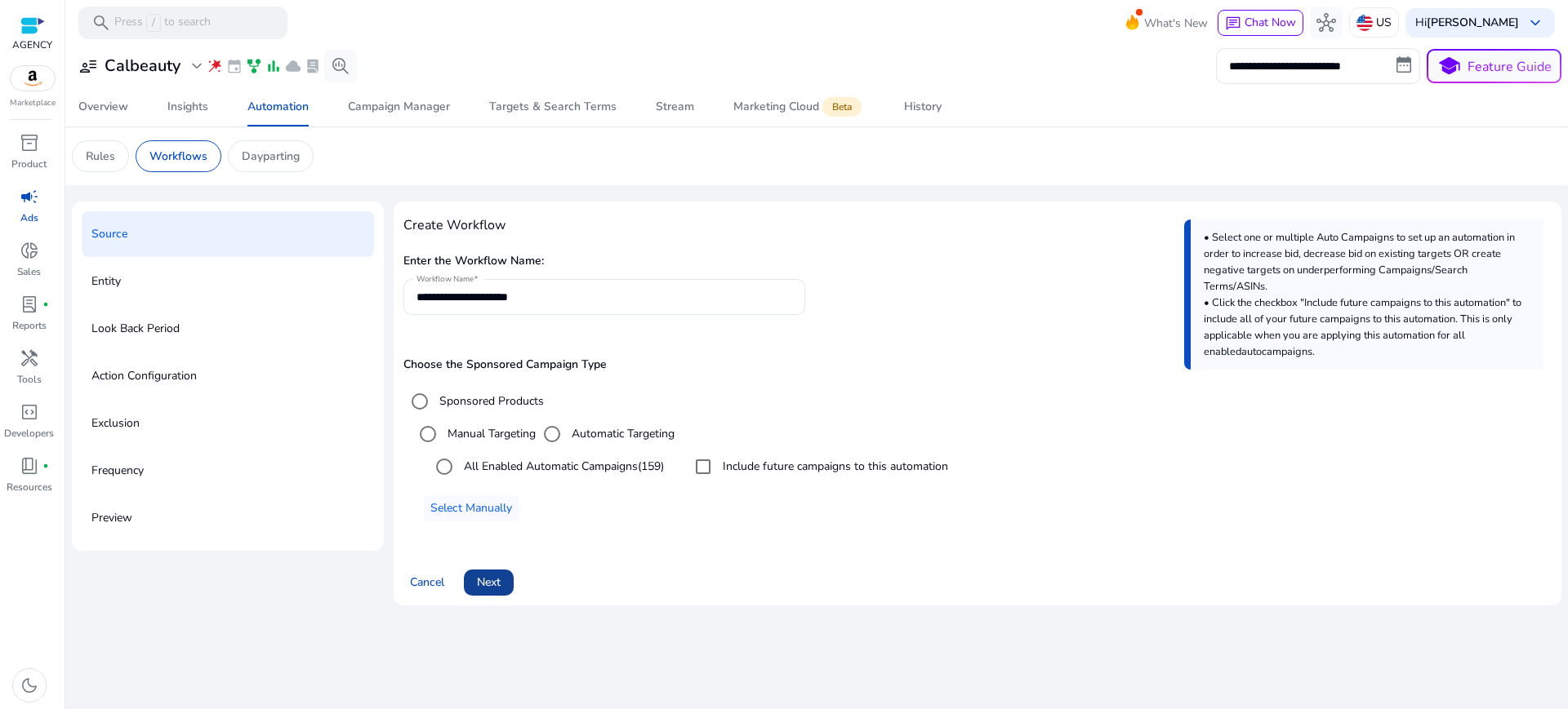
click at [479, 574] on span "Next" at bounding box center [489, 582] width 24 height 17
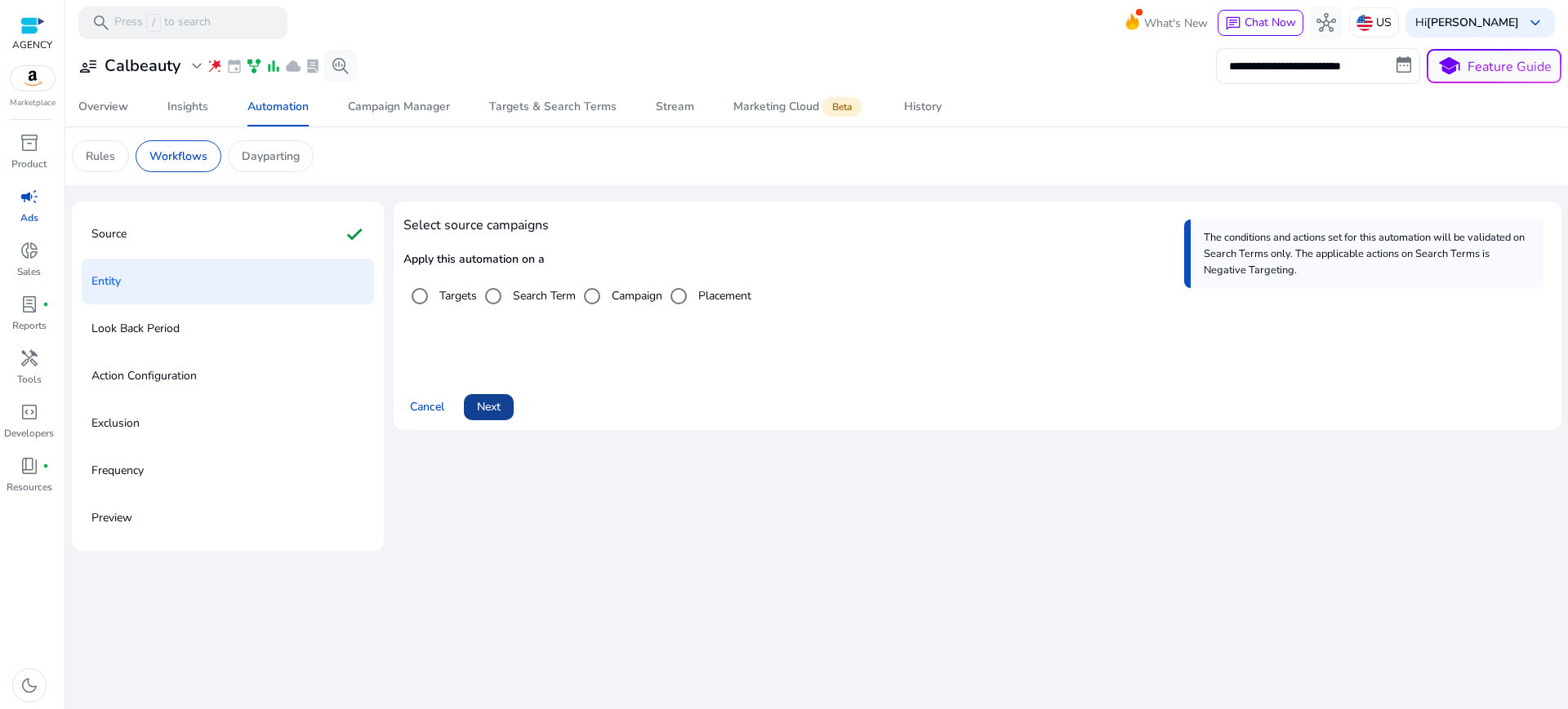
click at [470, 388] on span at bounding box center [489, 408] width 49 height 39
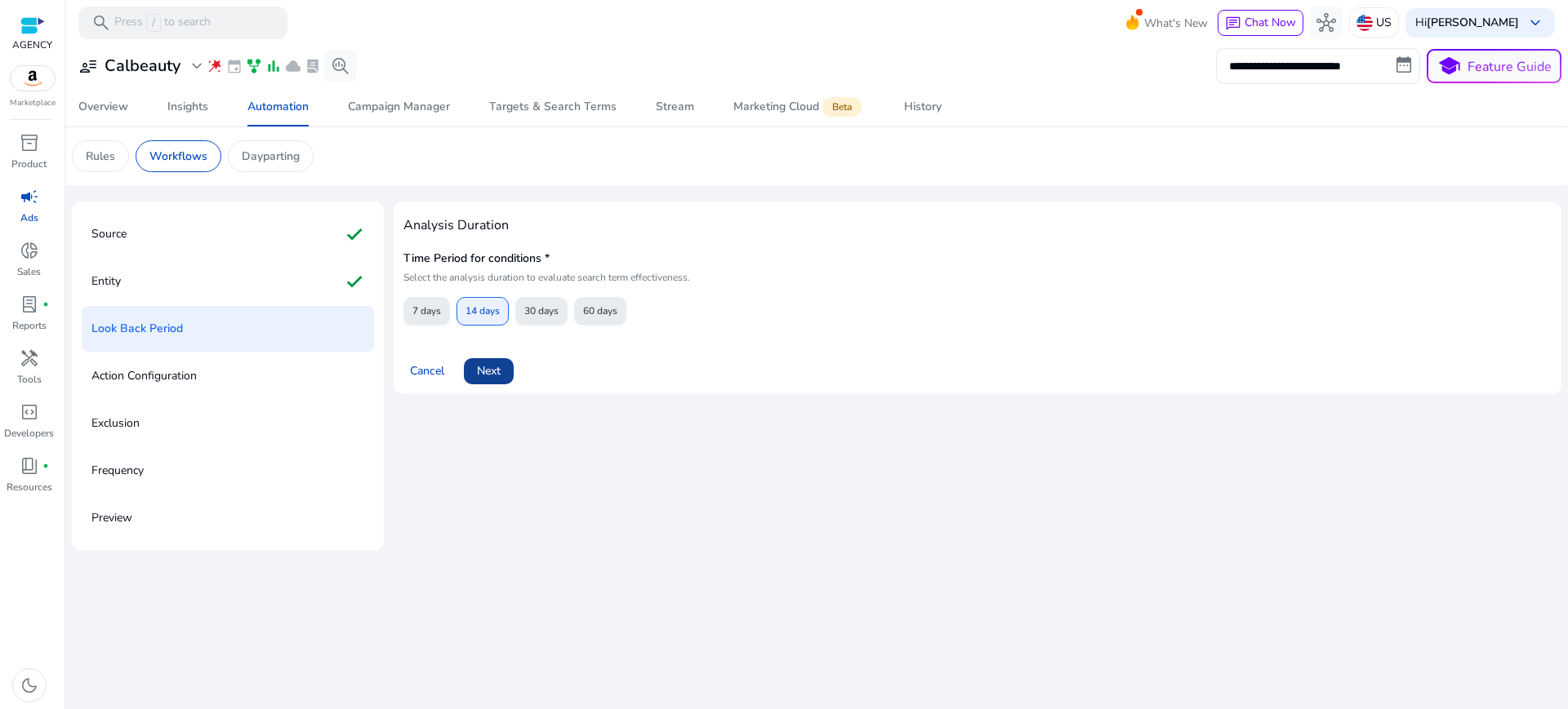
click at [484, 362] on span "Next" at bounding box center [489, 370] width 24 height 17
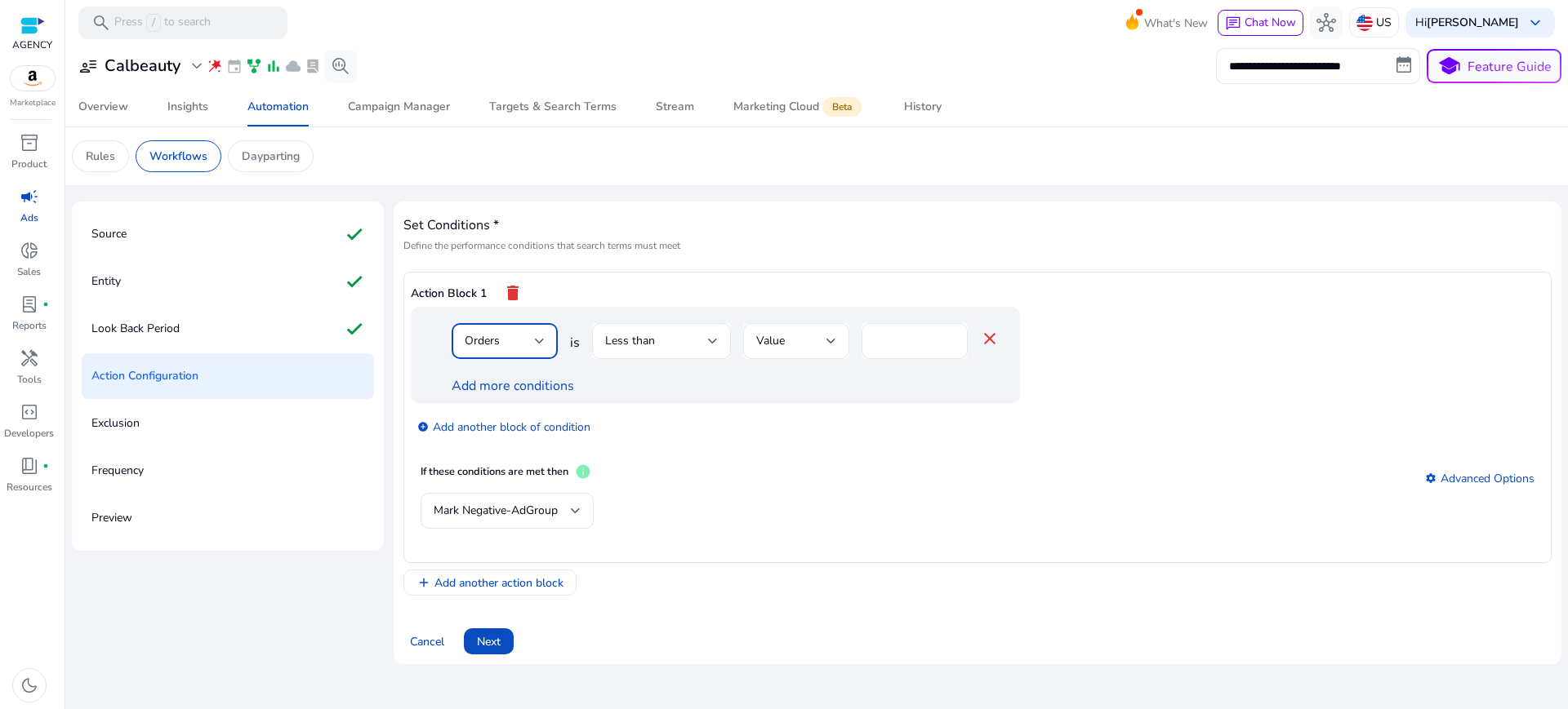
click at [498, 332] on div "Orders" at bounding box center [499, 341] width 70 height 18
click at [480, 503] on span "Spends" at bounding box center [493, 510] width 80 height 18
click at [628, 333] on span "Less than" at bounding box center [630, 341] width 49 height 16
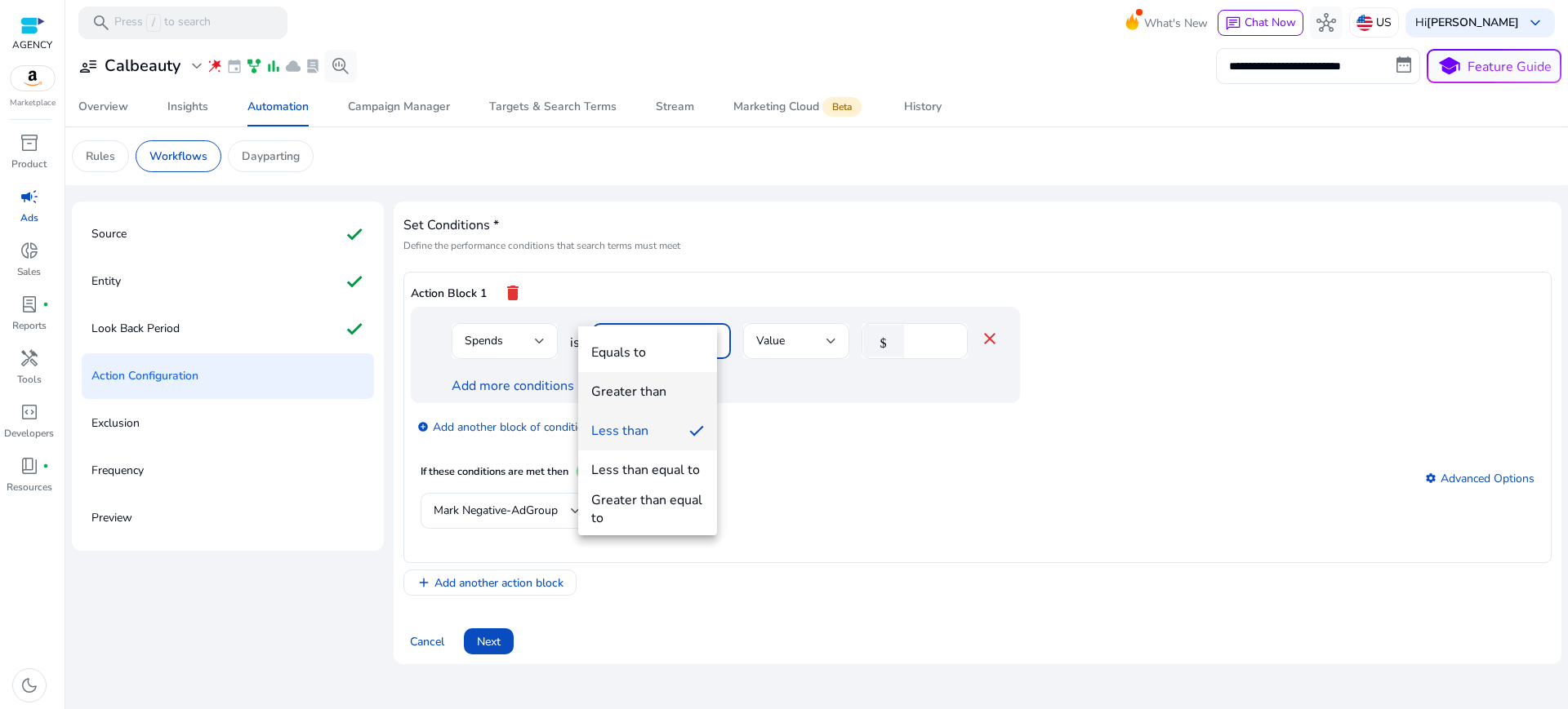
click at [632, 390] on div "Greater than" at bounding box center [629, 392] width 75 height 18
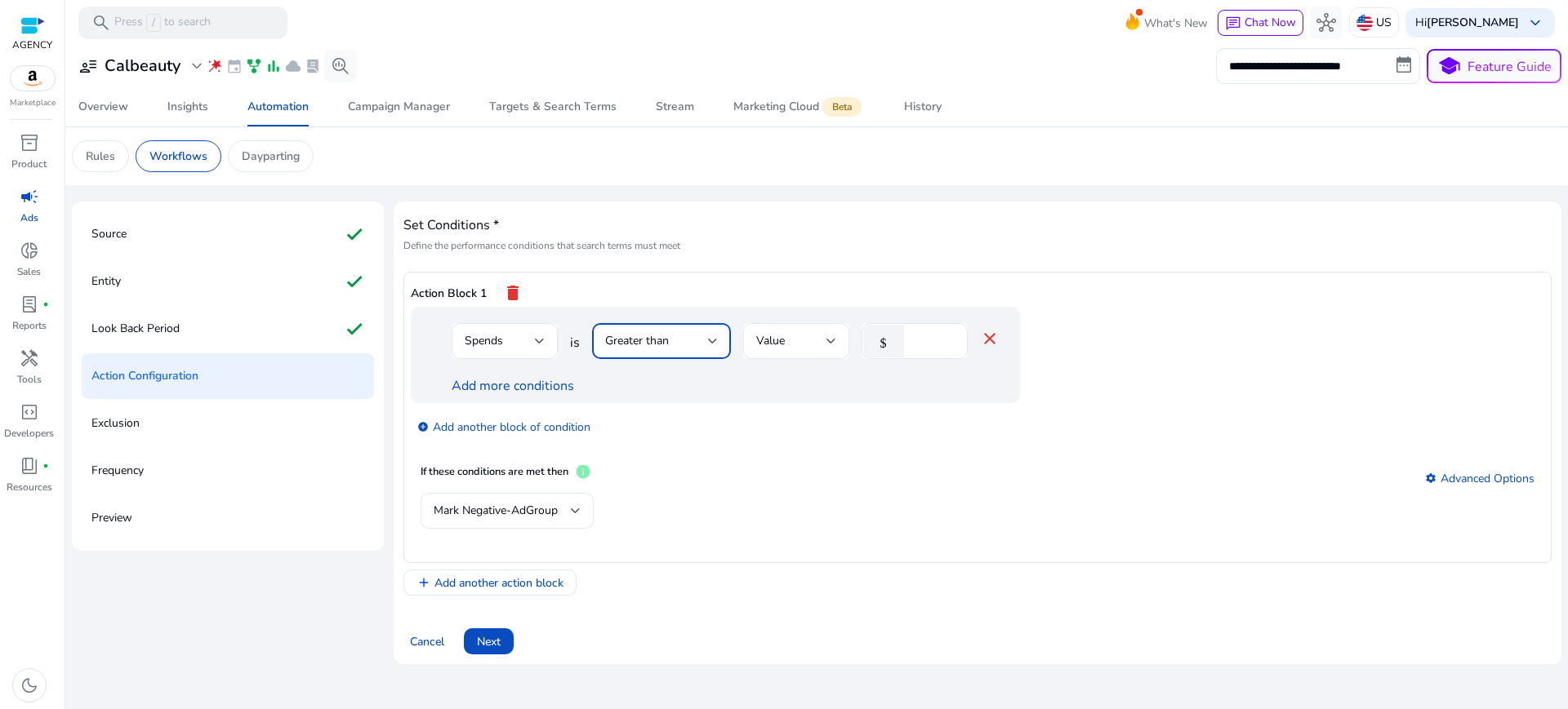
click at [783, 332] on div "Value" at bounding box center [791, 341] width 70 height 18
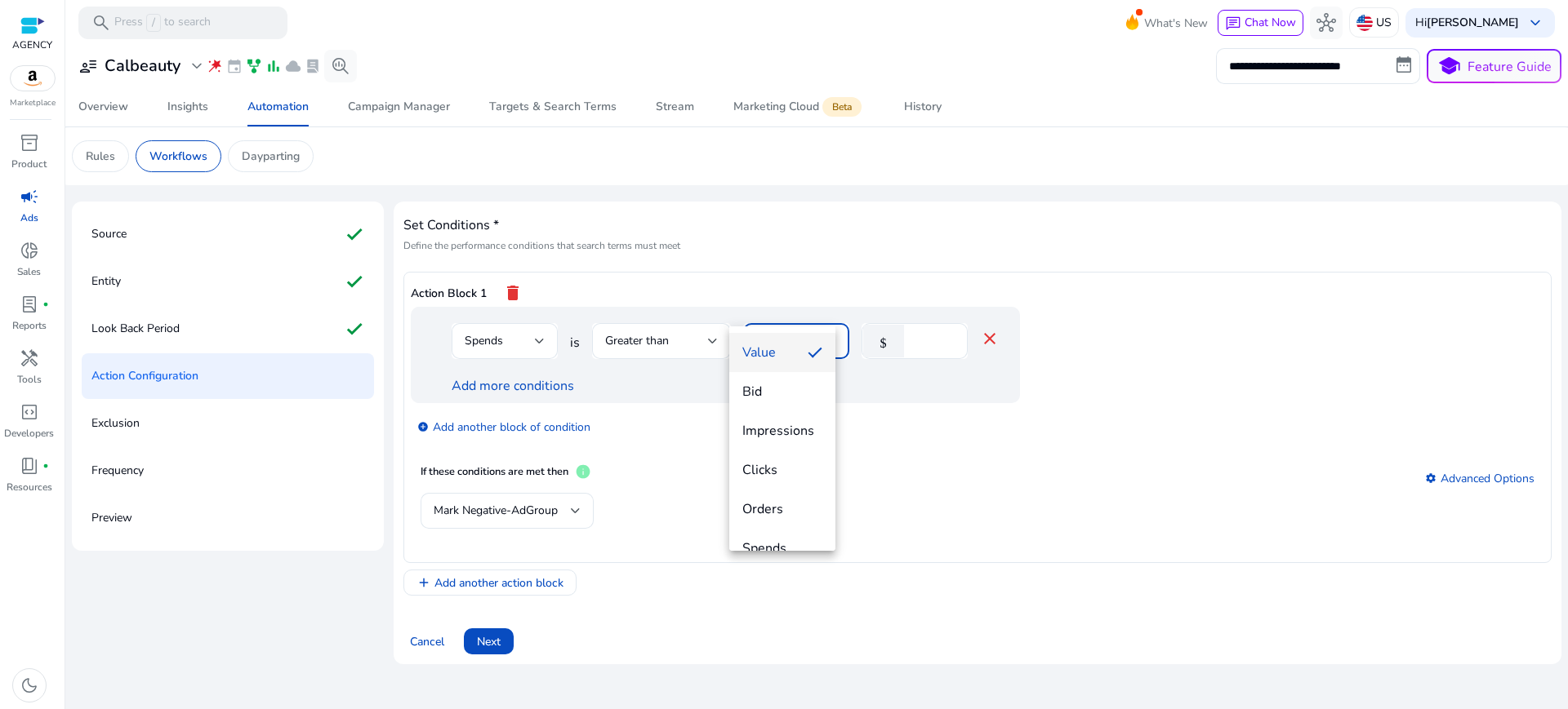
click at [932, 459] on div at bounding box center [784, 354] width 1568 height 709
click at [912, 332] on input "*" at bounding box center [933, 341] width 42 height 18
type input "**"
click at [975, 404] on div "add_circle Add another block of condition" at bounding box center [748, 426] width 675 height 45
click at [502, 377] on link "Add more conditions" at bounding box center [513, 386] width 123 height 18
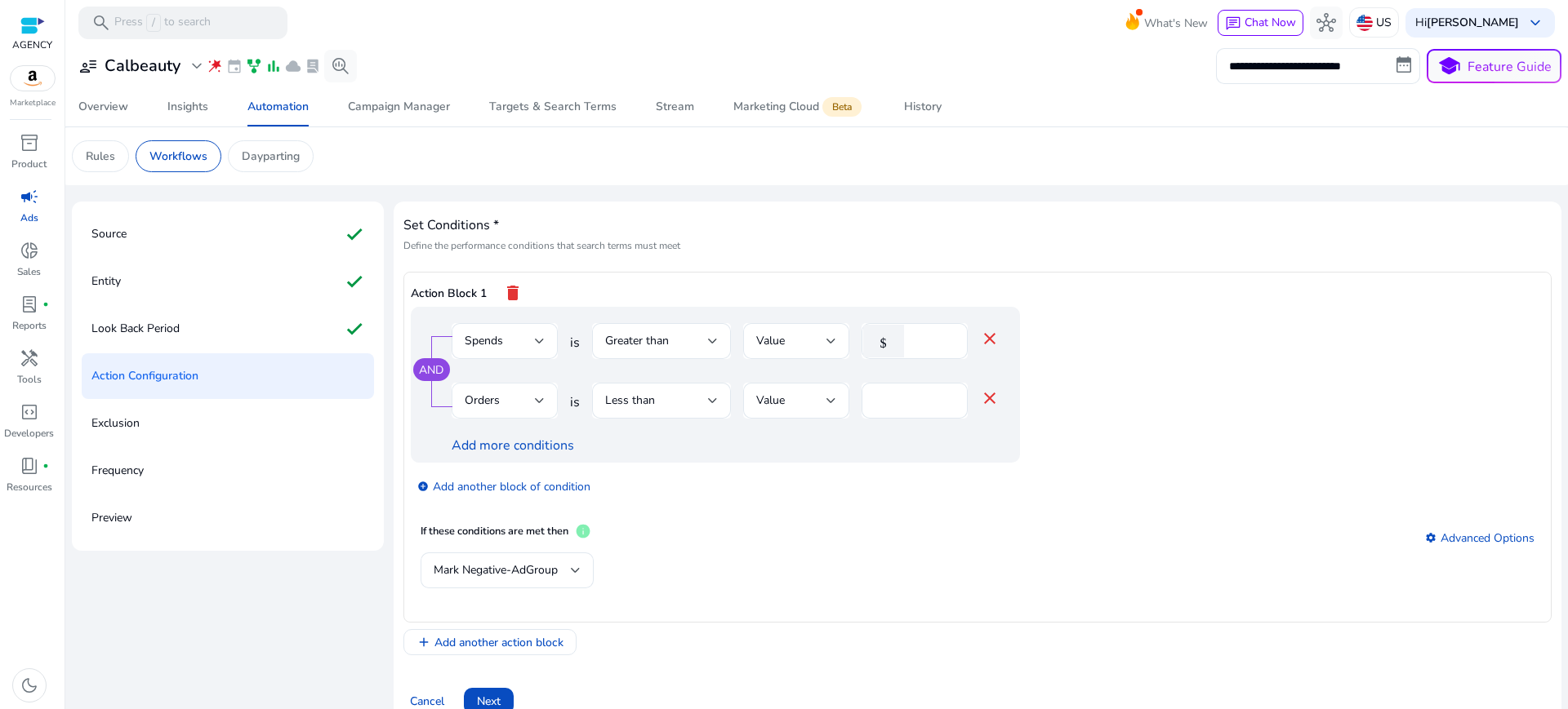
click at [481, 393] on span "Orders" at bounding box center [482, 401] width 36 height 16
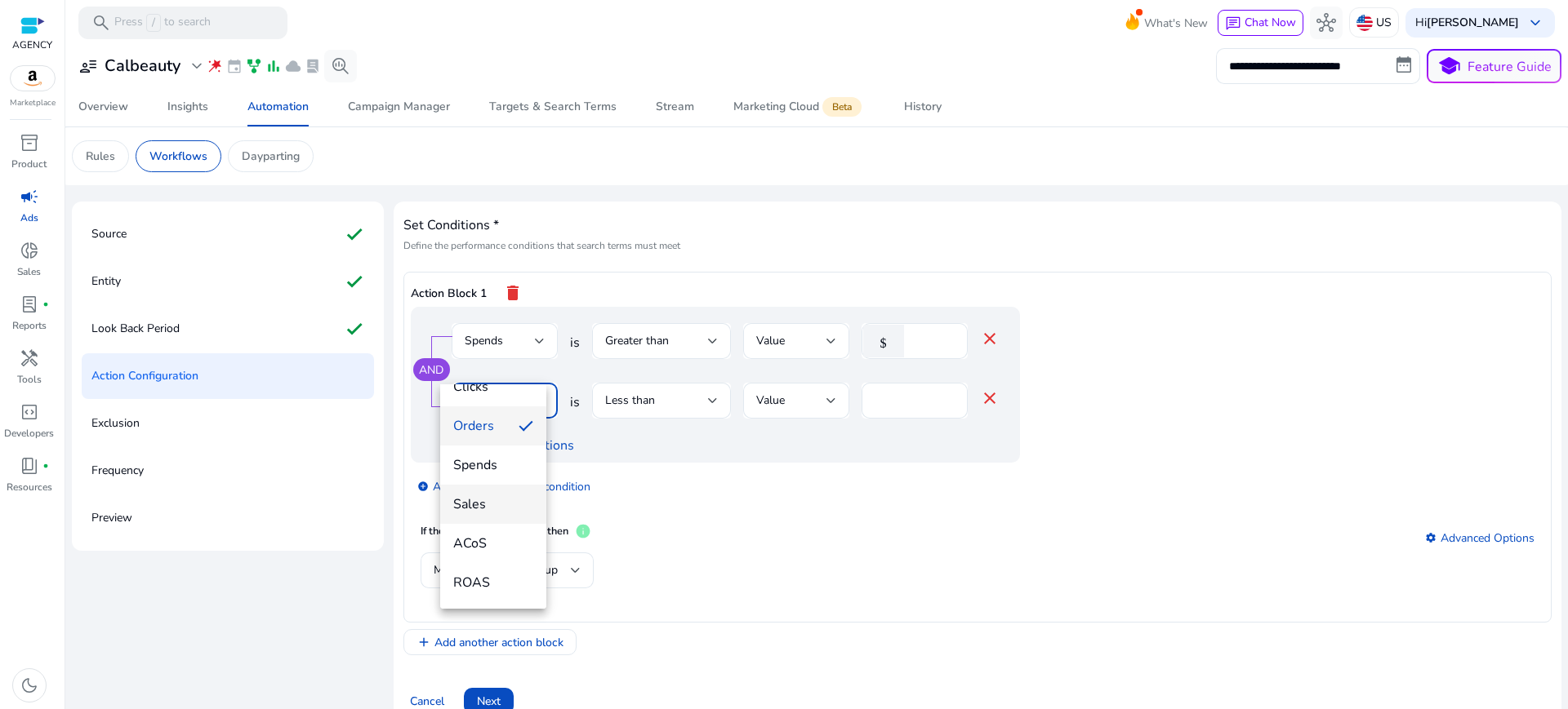
click at [497, 505] on span "Sales" at bounding box center [493, 505] width 80 height 18
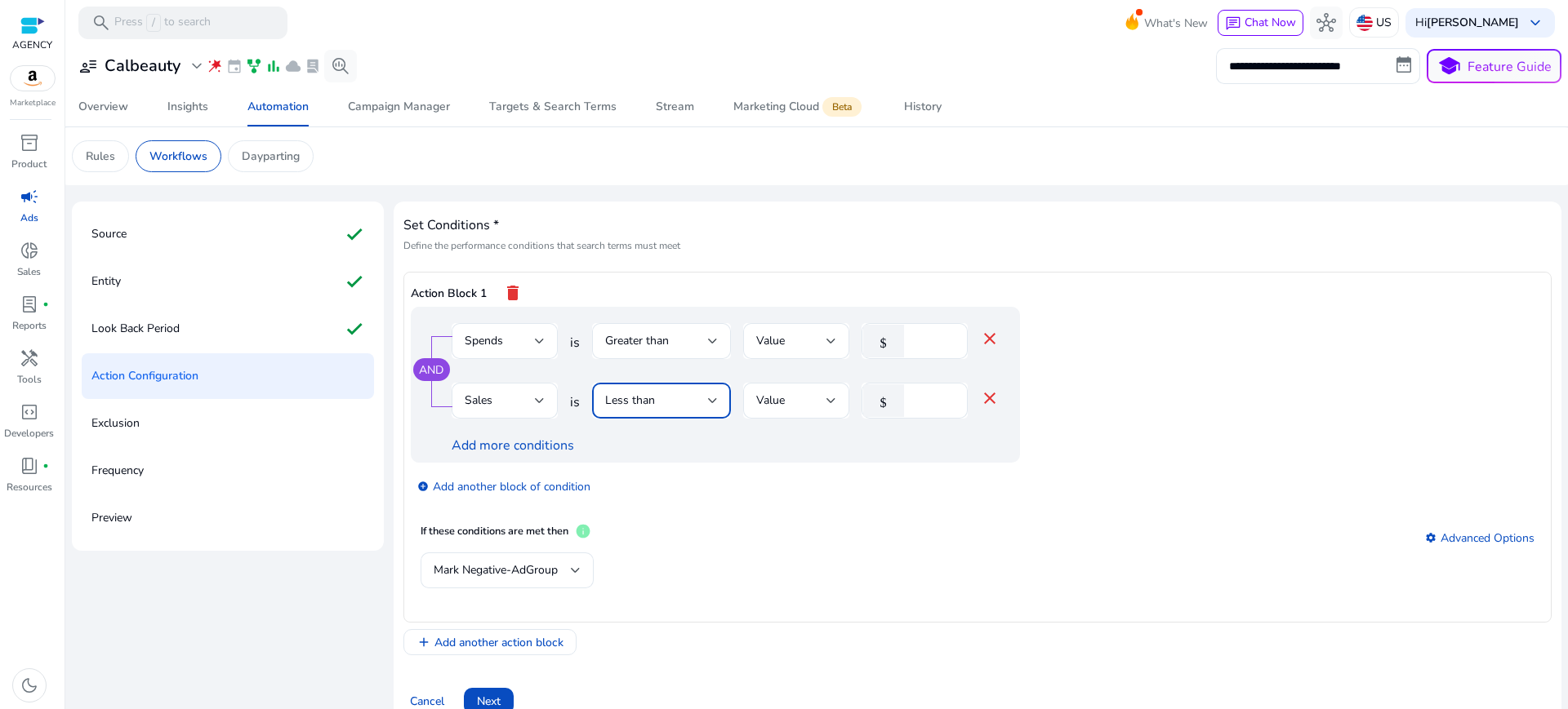
click at [671, 392] on div "Less than" at bounding box center [657, 401] width 103 height 18
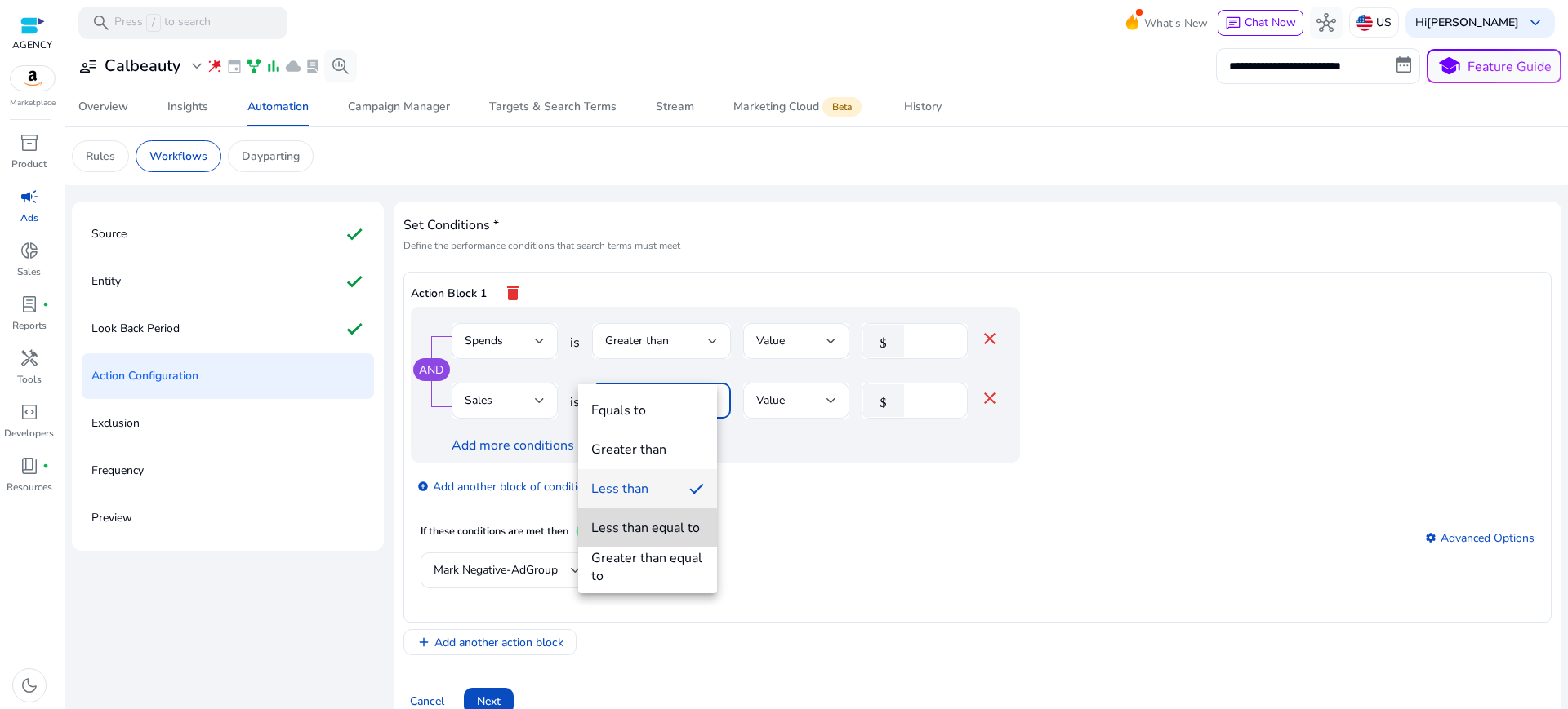
click at [625, 534] on div "Less than equal to" at bounding box center [646, 528] width 109 height 18
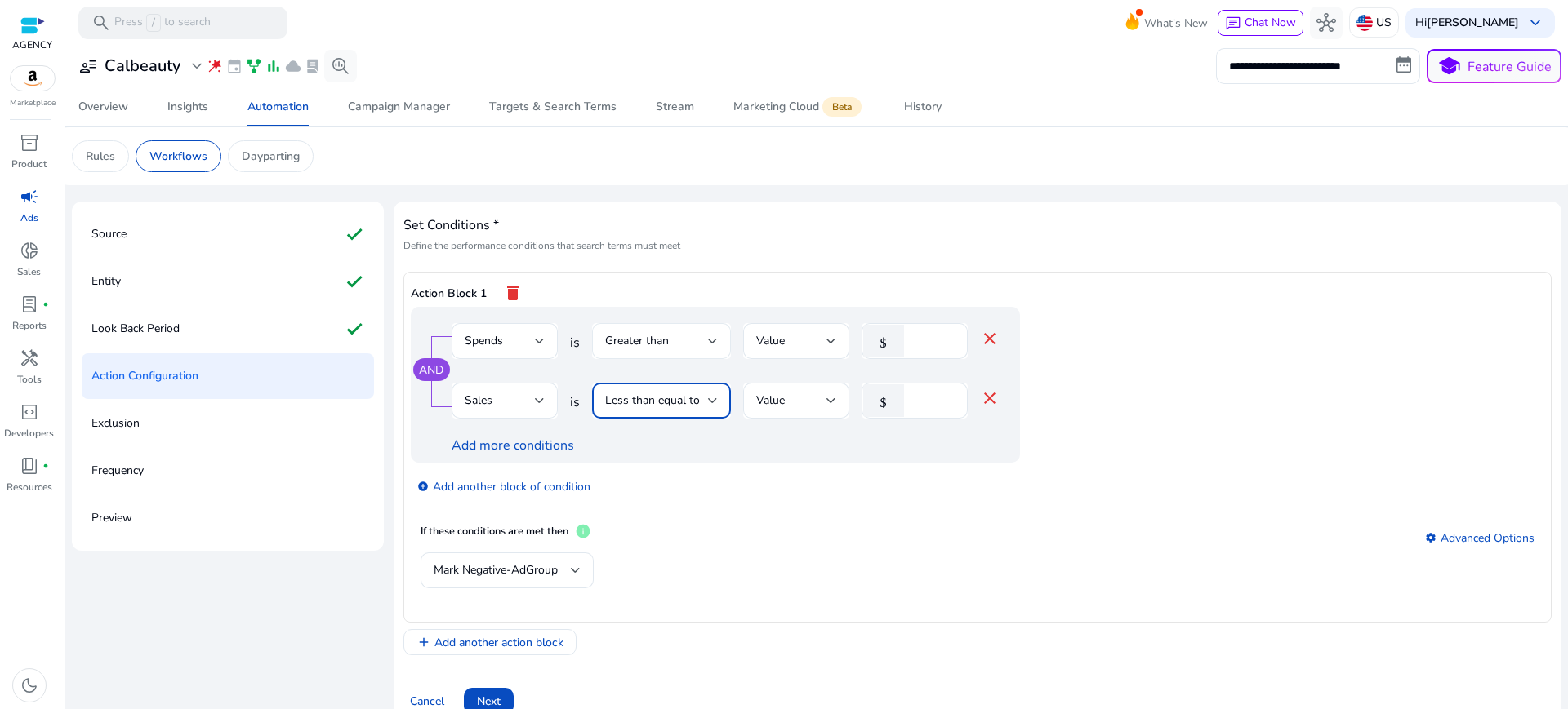
click at [650, 333] on span "Greater than" at bounding box center [637, 341] width 63 height 16
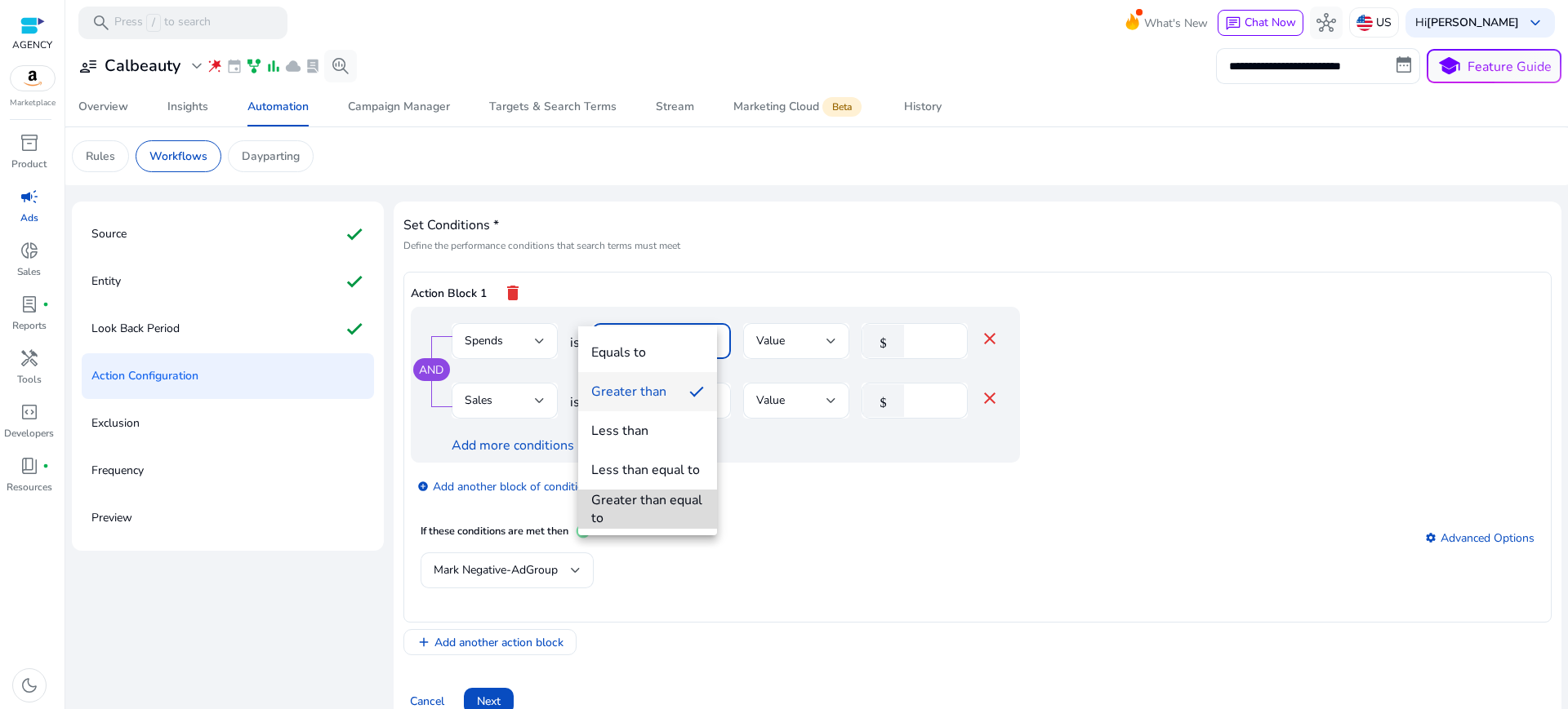
click at [634, 507] on div "Greater than equal to" at bounding box center [648, 510] width 113 height 36
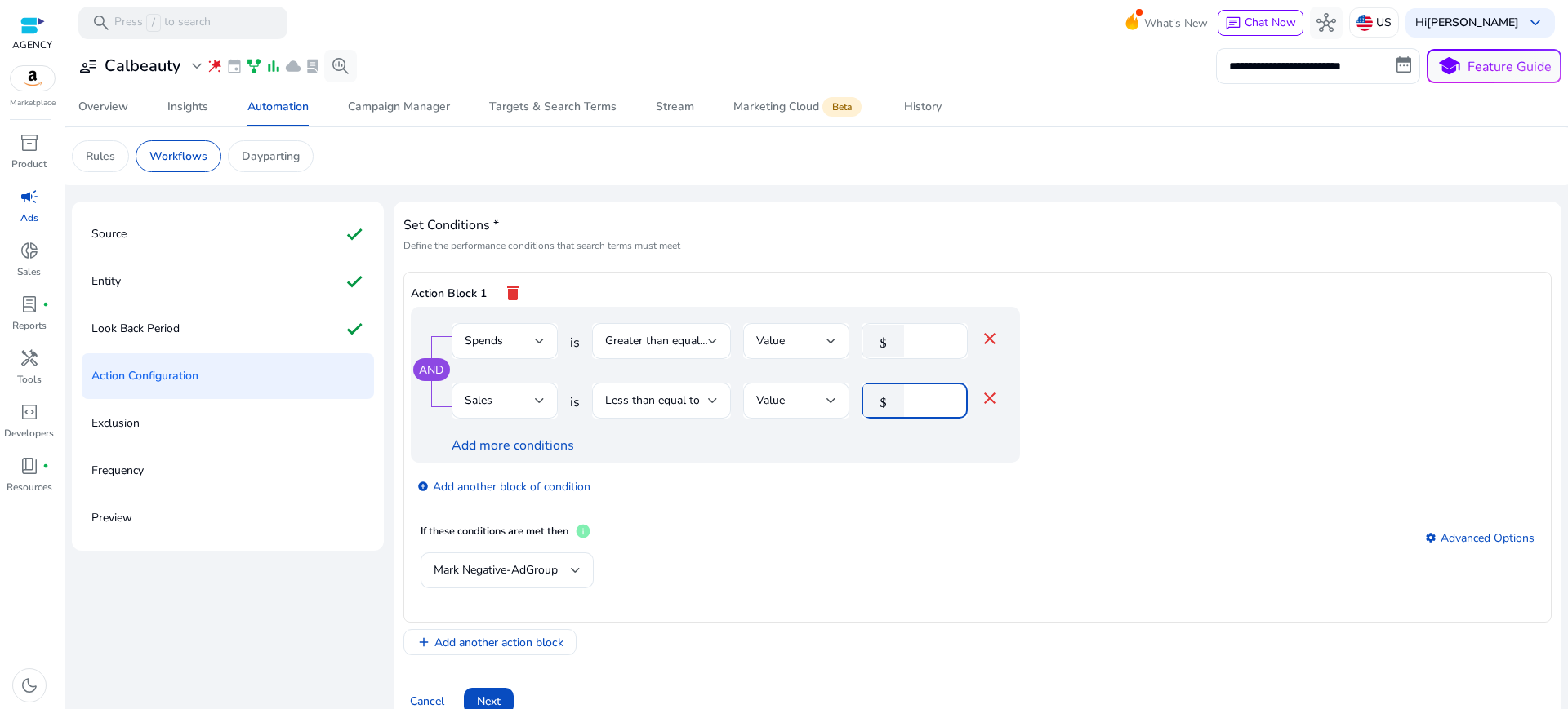
click at [926, 392] on input "*" at bounding box center [933, 401] width 42 height 18
type input "*"
click at [1166, 464] on app-ppc-editable-conditions "AND Spends is Greater than equal to Value $ ** close Sales is Less than equal t…" at bounding box center [978, 411] width 1134 height 207
click at [517, 563] on span "Mark Negative-AdGroup" at bounding box center [496, 571] width 124 height 16
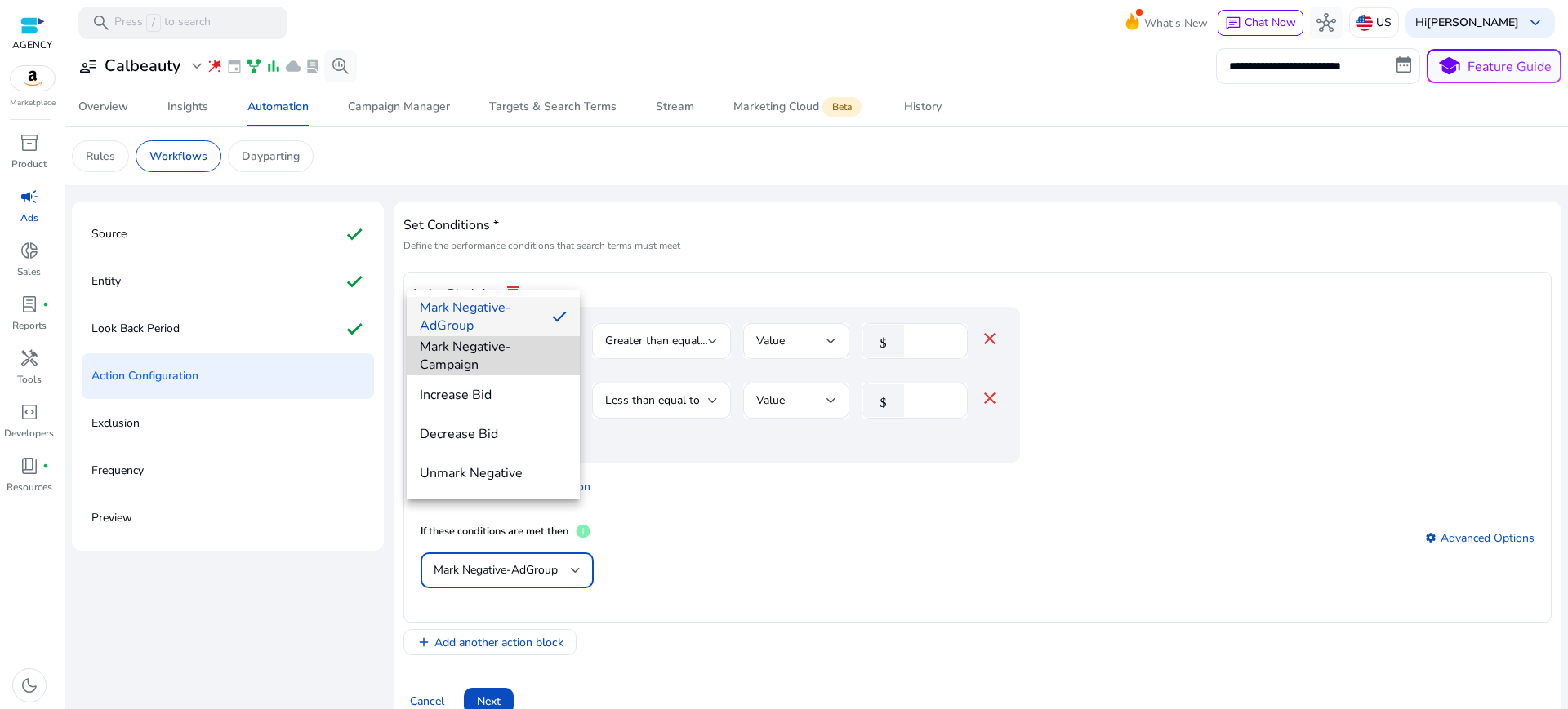
click at [498, 357] on span "Mark Negative-Campaign" at bounding box center [493, 355] width 147 height 36
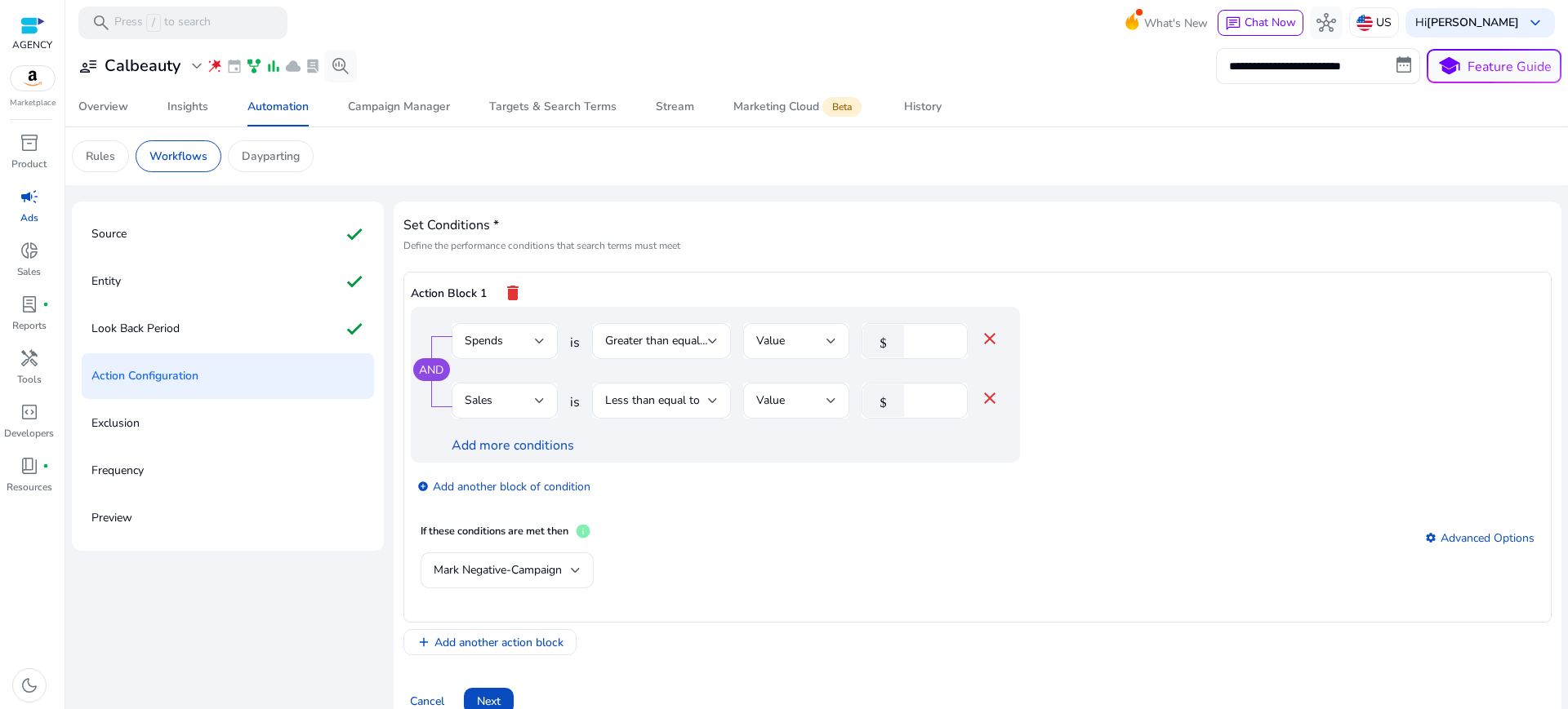
click at [842, 553] on div "Mark Negative-Campaign" at bounding box center [978, 580] width 1114 height 53
click at [502, 634] on span "Add another action block" at bounding box center [499, 642] width 129 height 17
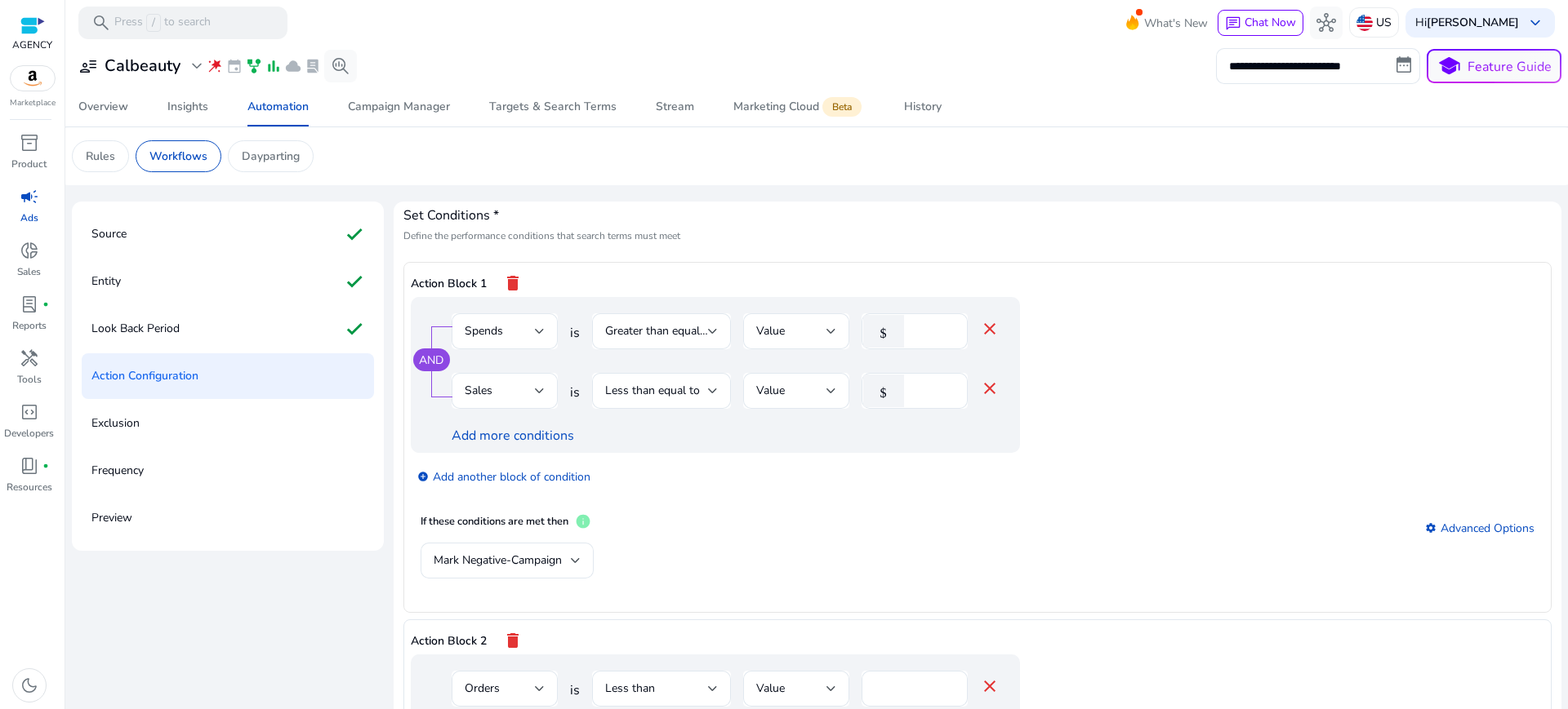
scroll to position [31, 0]
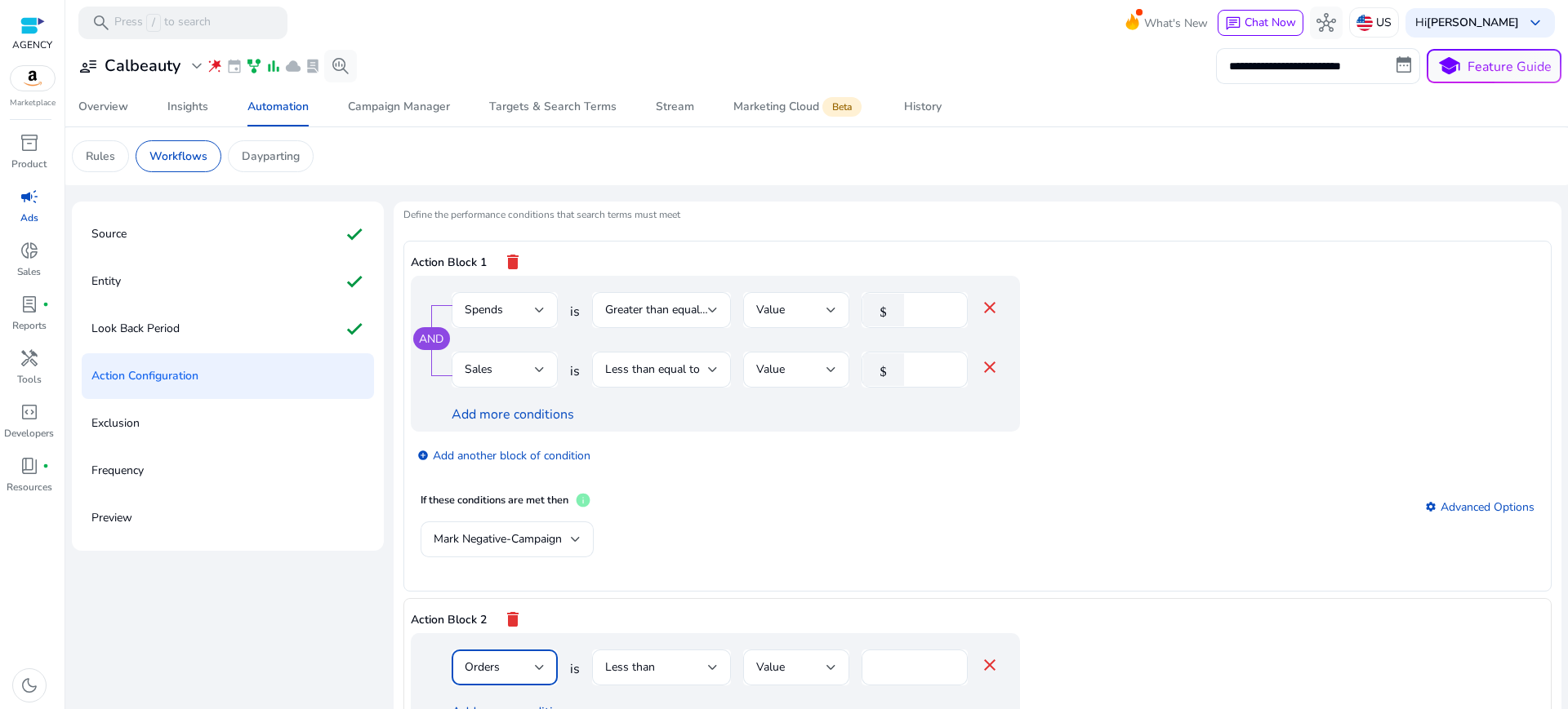
click at [510, 659] on div "Orders" at bounding box center [499, 668] width 70 height 18
click at [469, 418] on span "ACoS" at bounding box center [492, 418] width 80 height 18
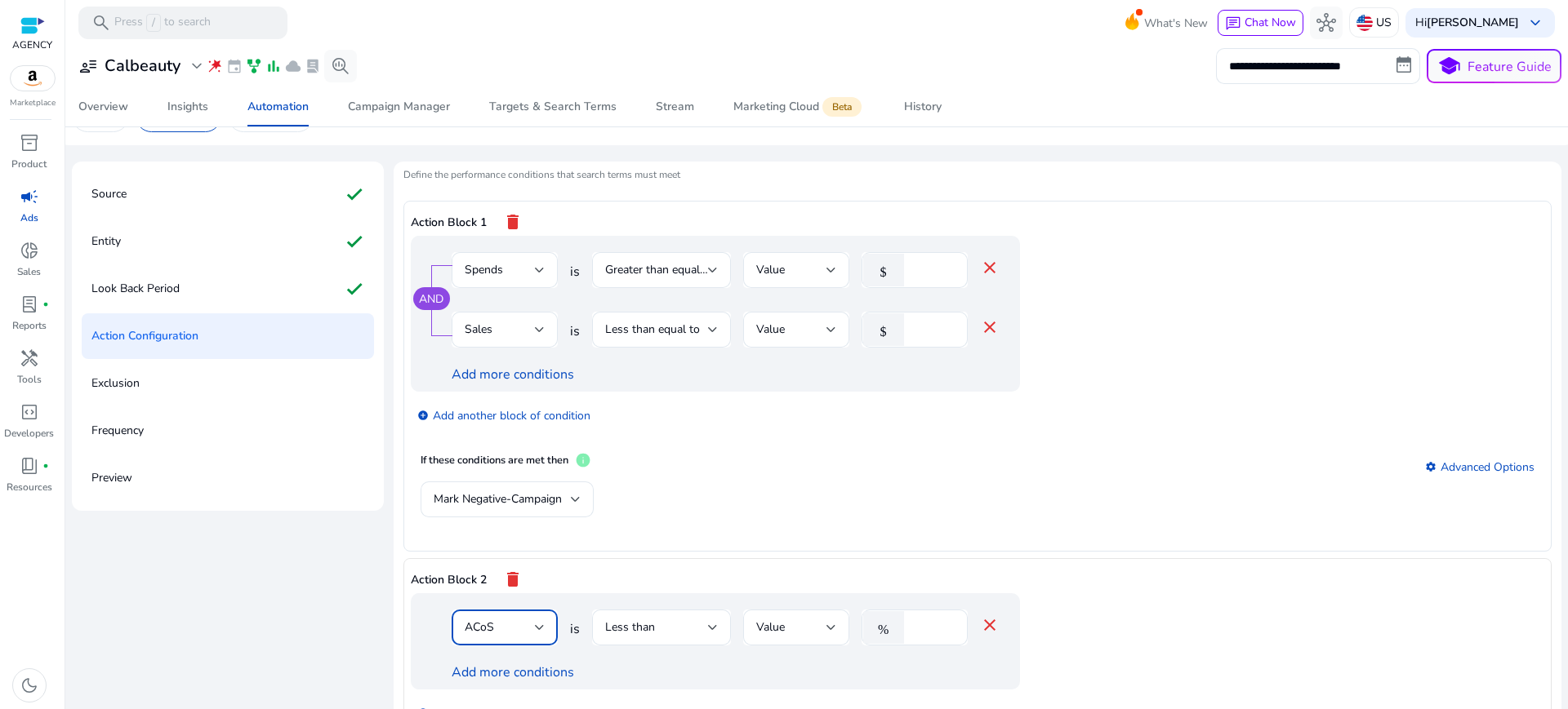
scroll to position [192, 0]
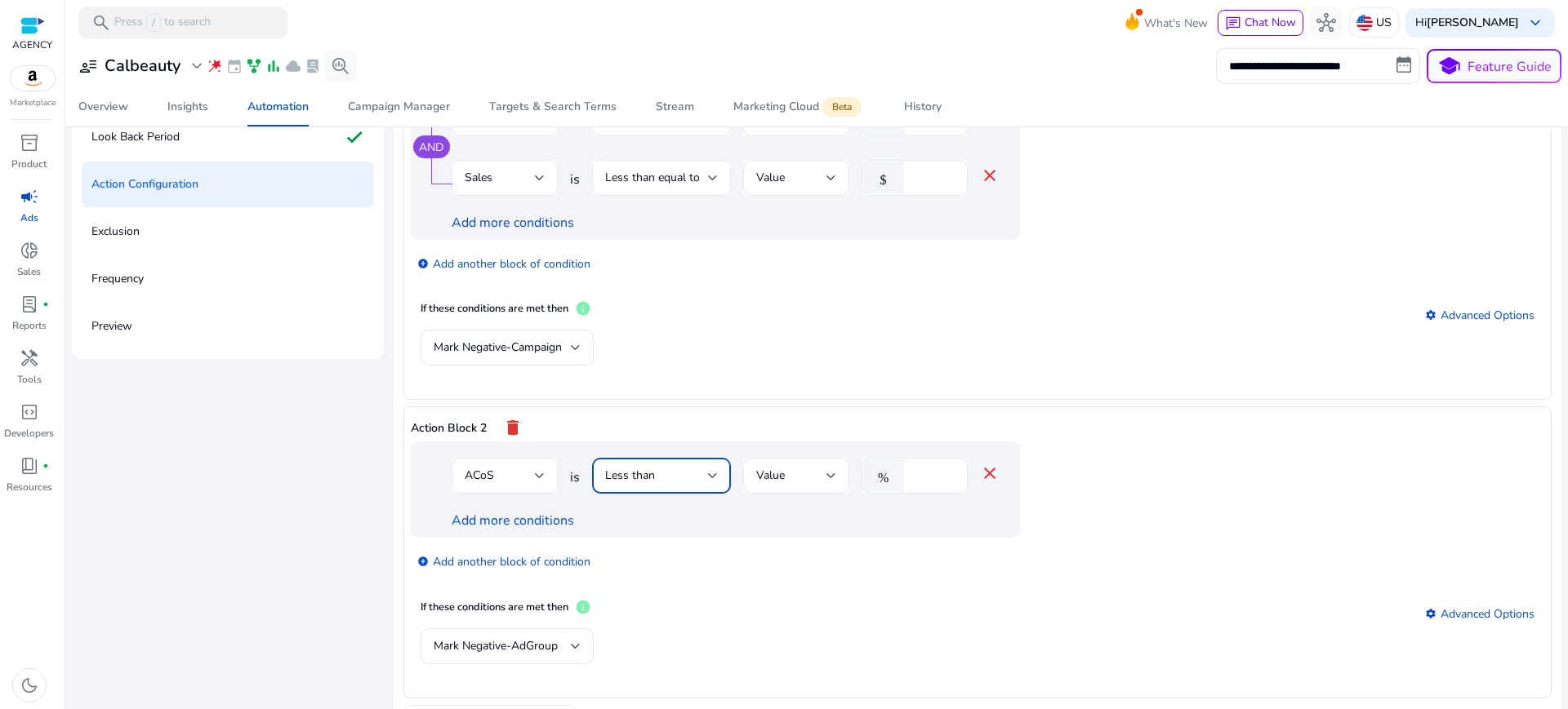
click at [616, 468] on span "Less than" at bounding box center [630, 476] width 49 height 16
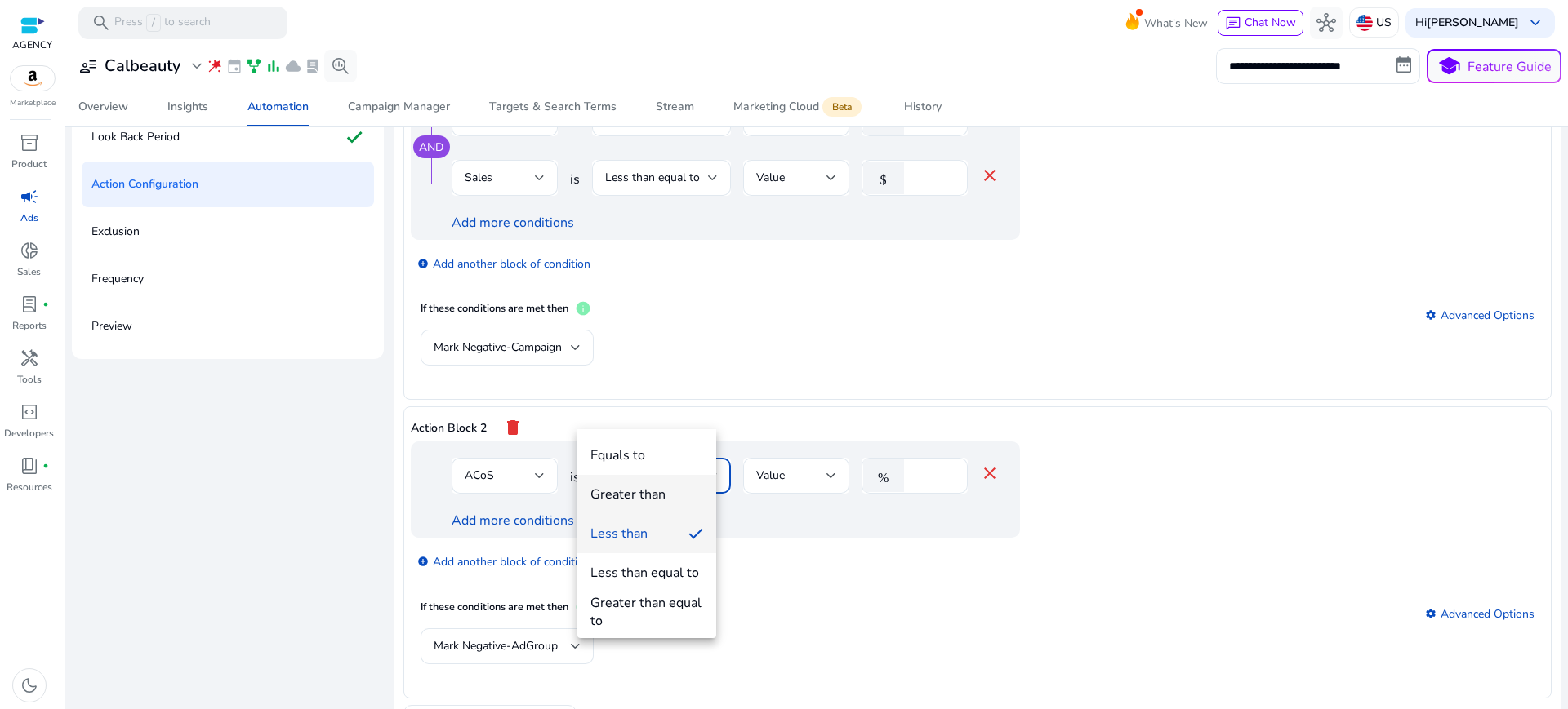
click at [633, 499] on div "Greater than" at bounding box center [628, 495] width 75 height 18
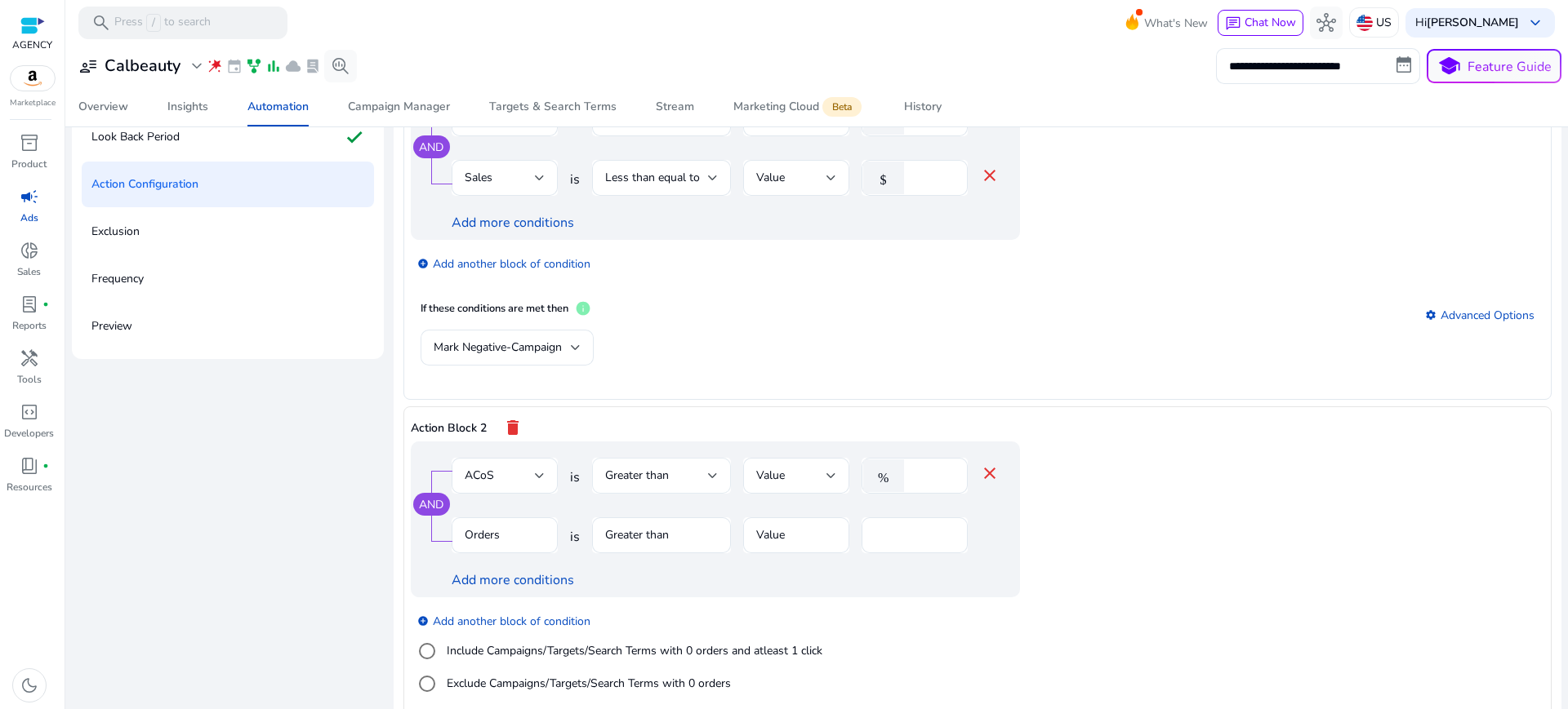
click at [655, 468] on span "Greater than" at bounding box center [637, 476] width 63 height 16
click at [641, 610] on div "Greater than equal to" at bounding box center [647, 612] width 113 height 36
click at [918, 467] on input "*" at bounding box center [933, 476] width 42 height 18
type input "*"
type input "**"
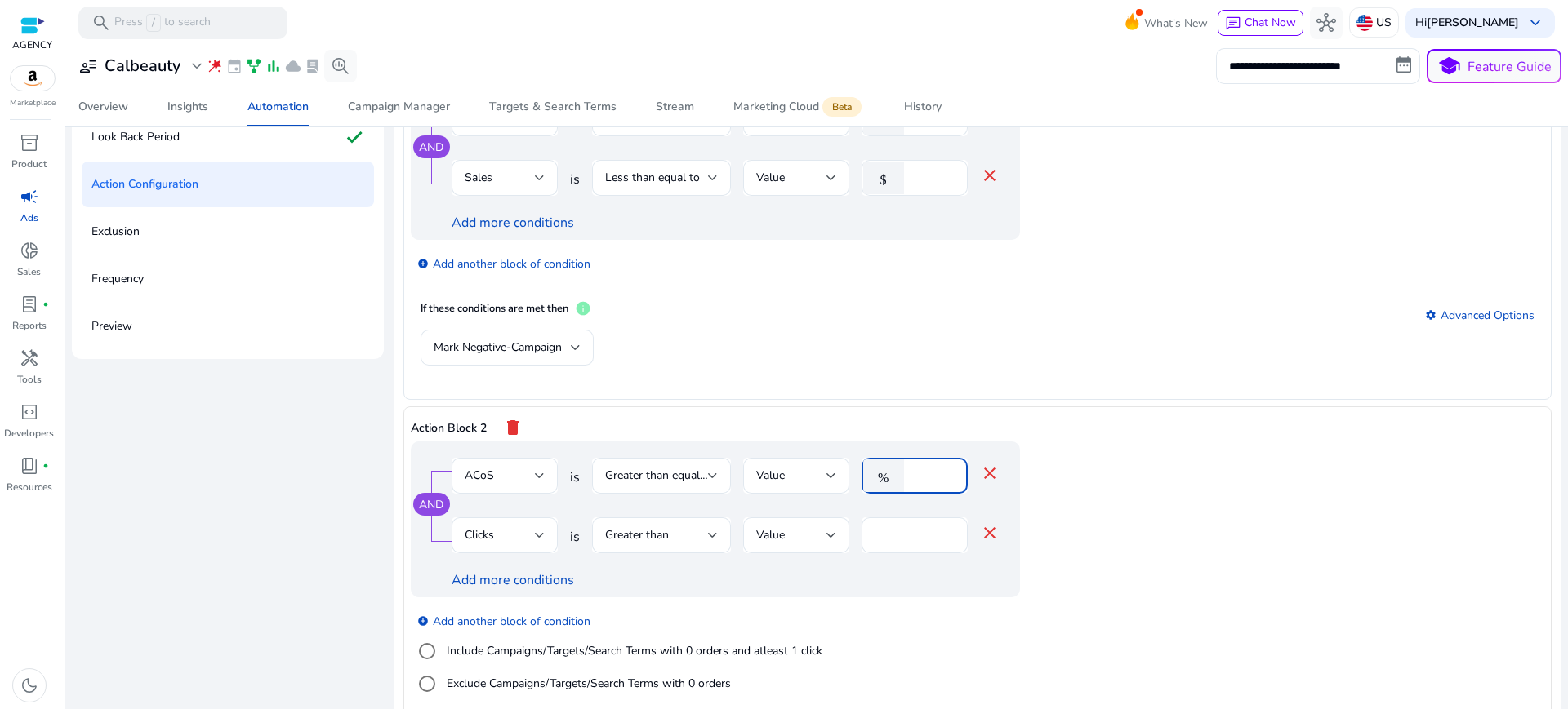
click at [1219, 451] on app-ppc-editable-conditions "AND ACoS is Greater than equal to Value % ** close Clicks is Greater than Value…" at bounding box center [978, 578] width 1134 height 273
click at [513, 526] on div "Clicks" at bounding box center [499, 535] width 70 height 18
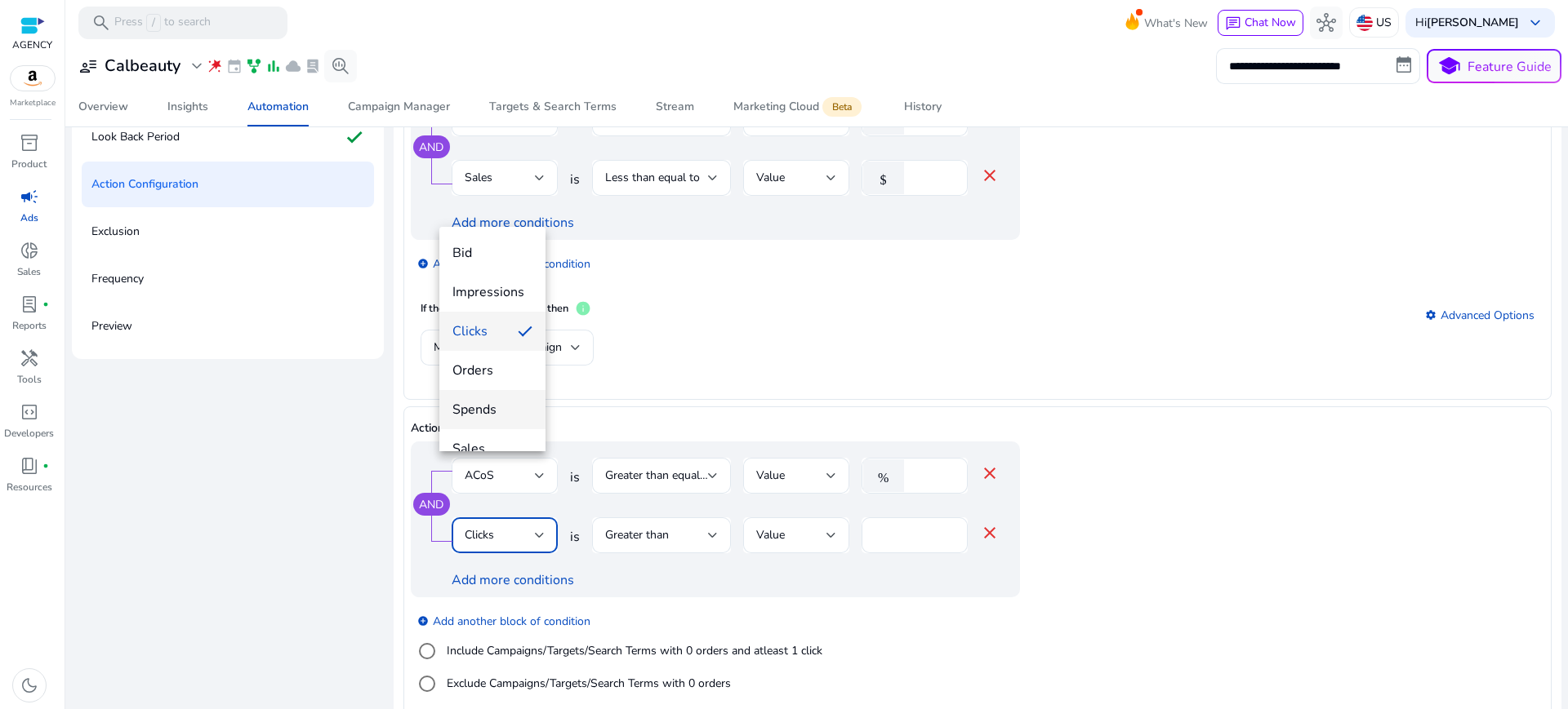
click at [489, 410] on span "Spends" at bounding box center [492, 410] width 80 height 18
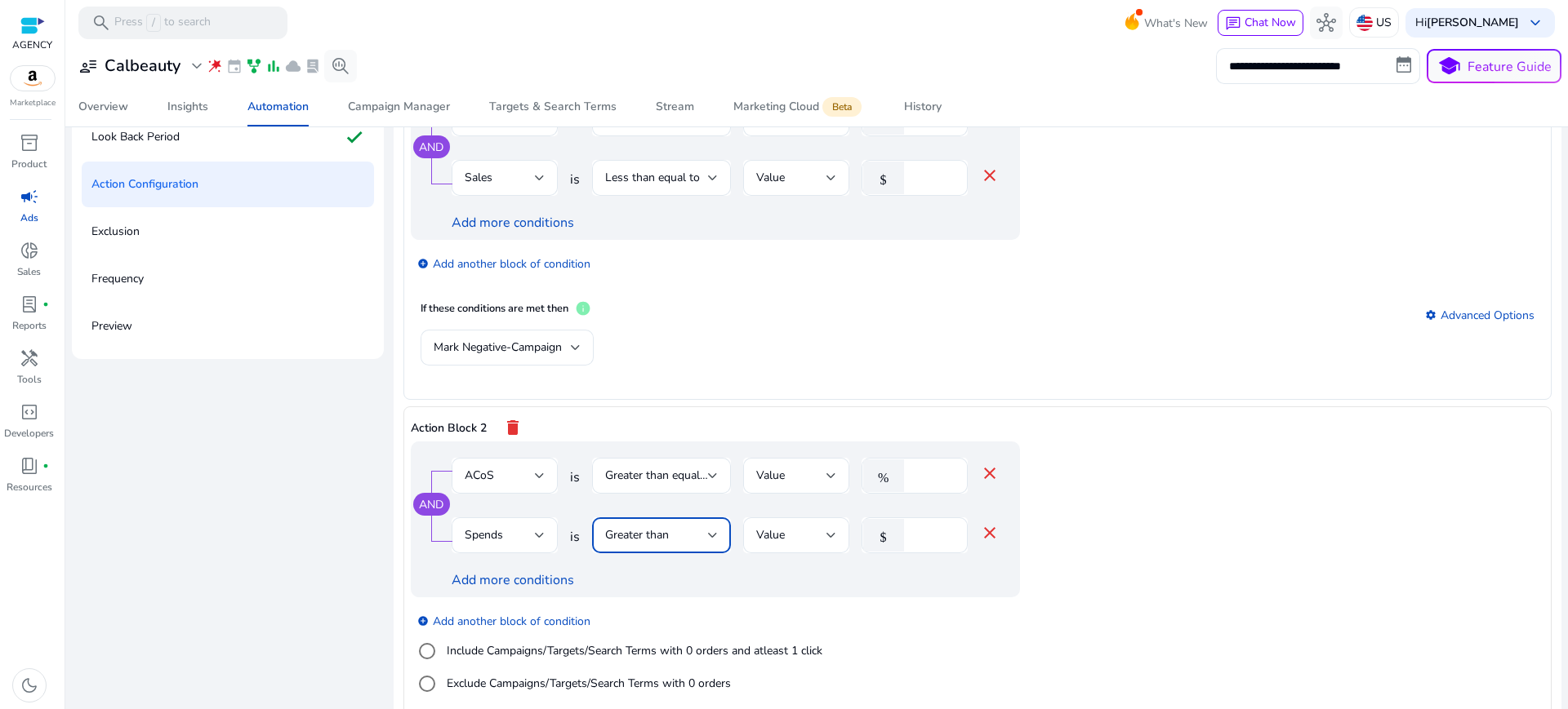
click at [676, 526] on div "Greater than" at bounding box center [657, 535] width 103 height 18
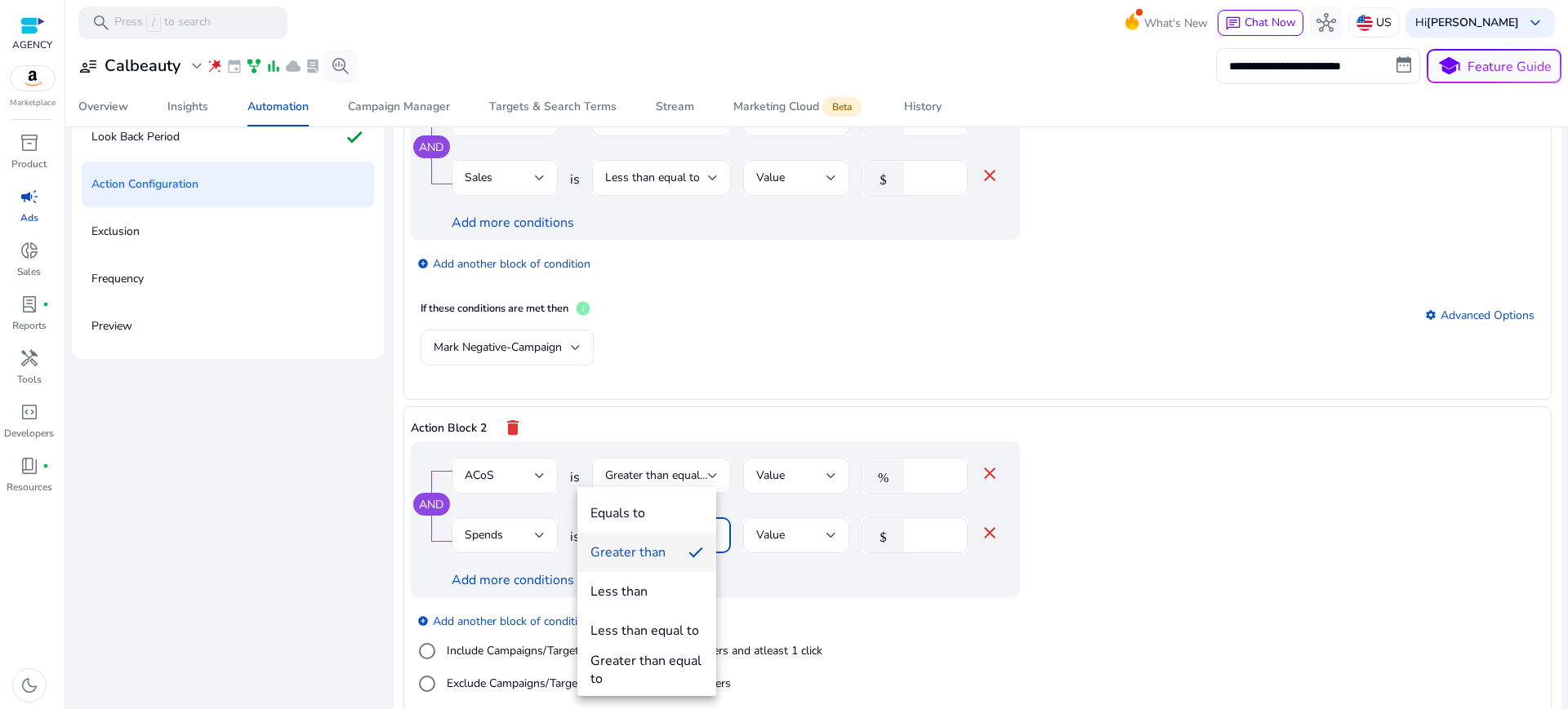
click at [660, 553] on div "Greater than" at bounding box center [628, 553] width 75 height 18
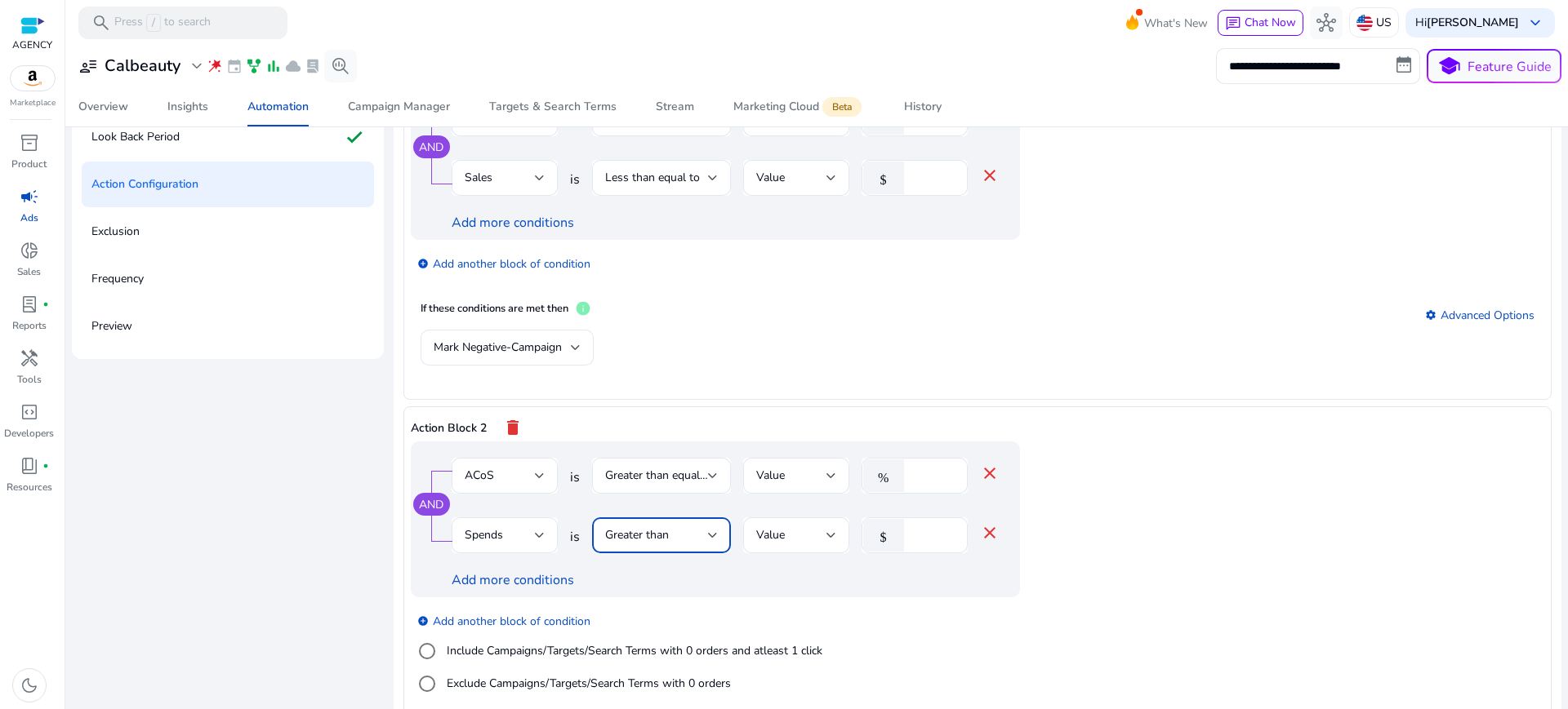
click at [632, 527] on span "Greater than" at bounding box center [637, 535] width 63 height 16
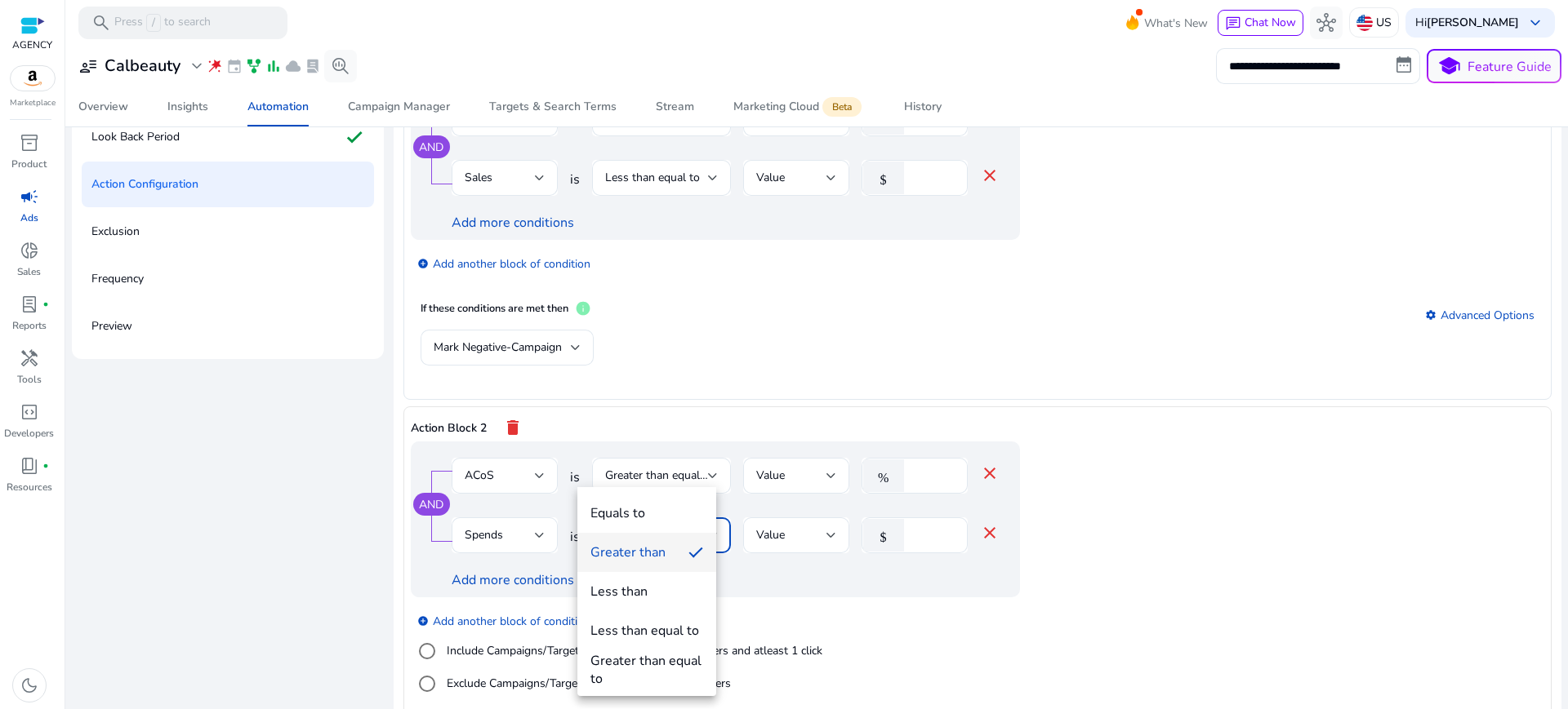
click at [648, 662] on div "Greater than equal to" at bounding box center [647, 670] width 113 height 36
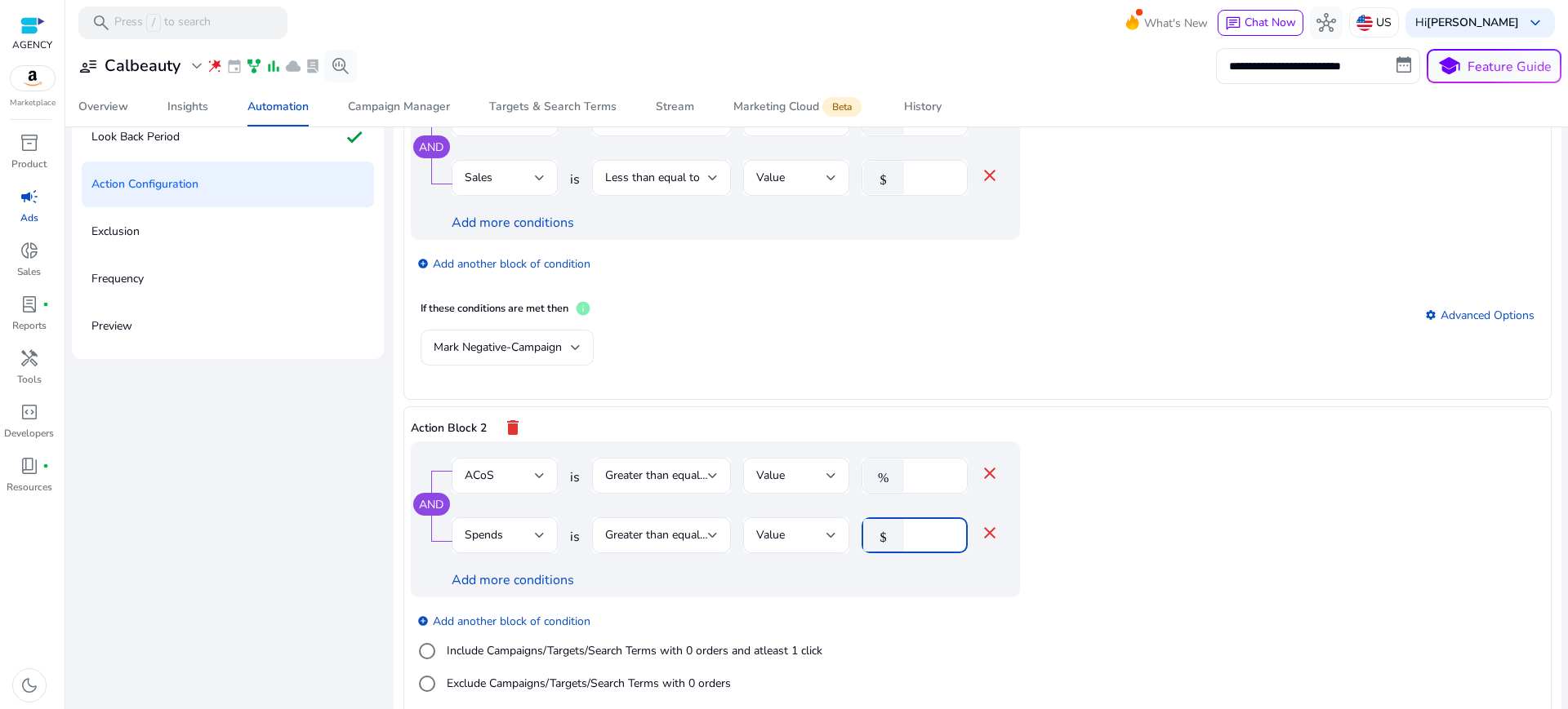
click at [912, 526] on input "*" at bounding box center [933, 535] width 42 height 18
type input "**"
click at [1005, 597] on div "add_circle Add another block of condition Include Campaigns/Targets/Search Term…" at bounding box center [748, 653] width 675 height 111
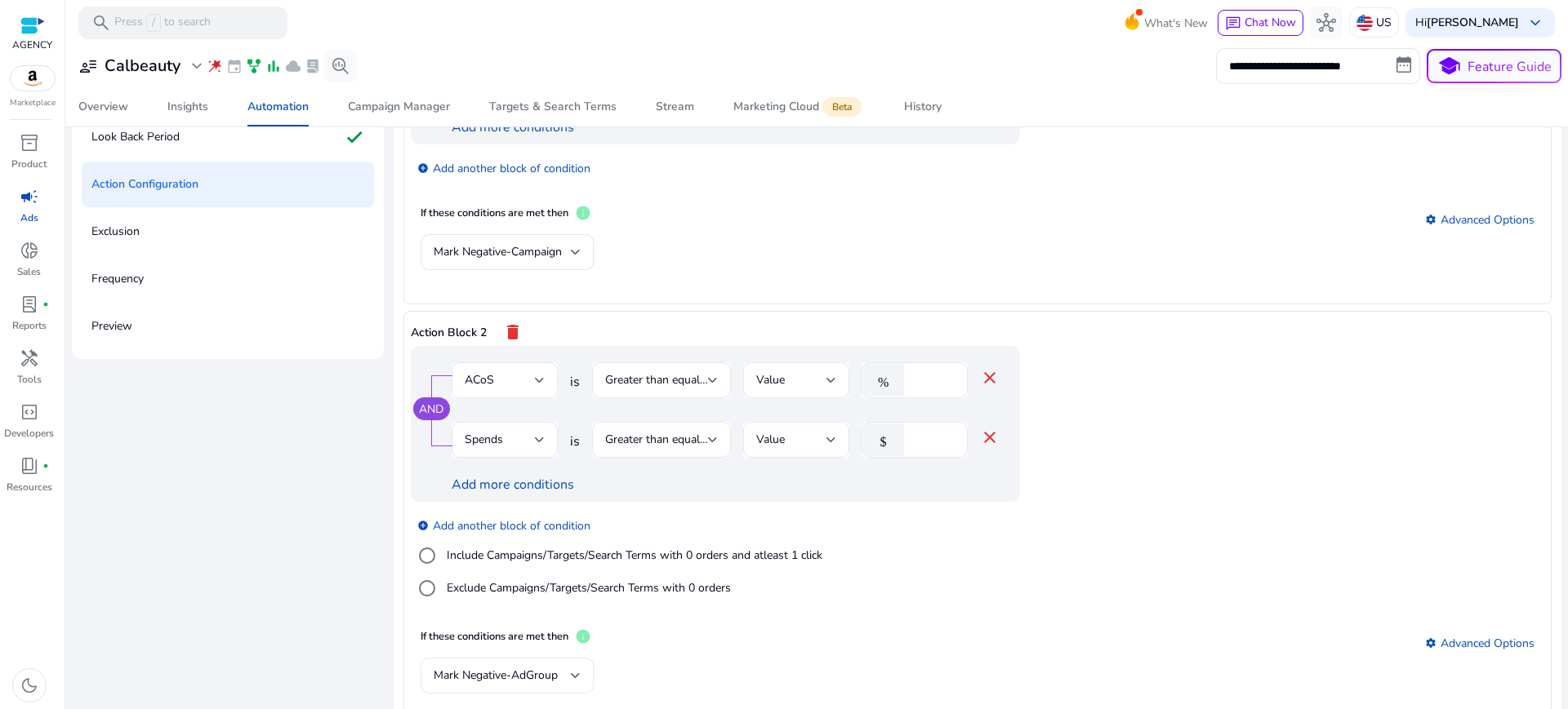
scroll to position [133, 0]
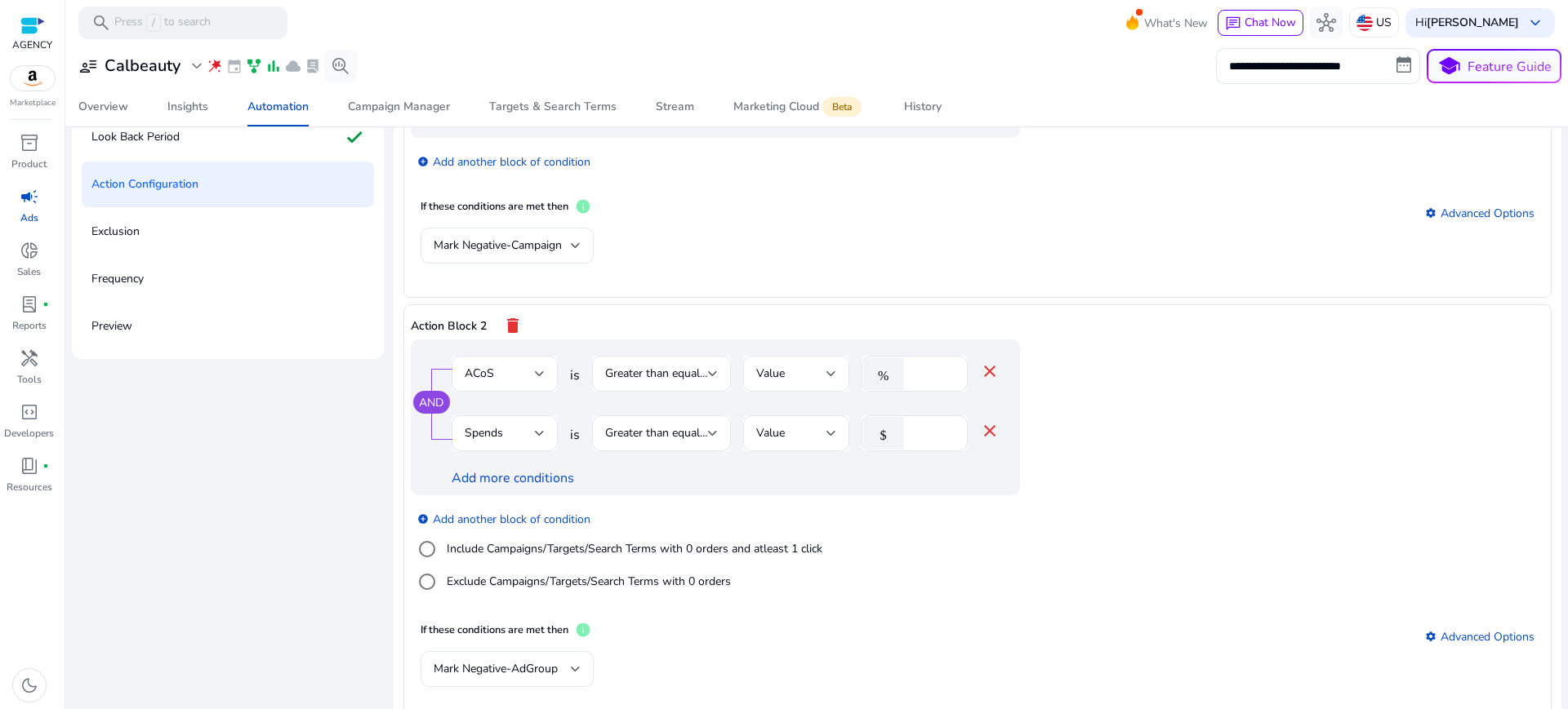
click at [451, 662] on span "Mark Negative-AdGroup" at bounding box center [496, 670] width 124 height 16
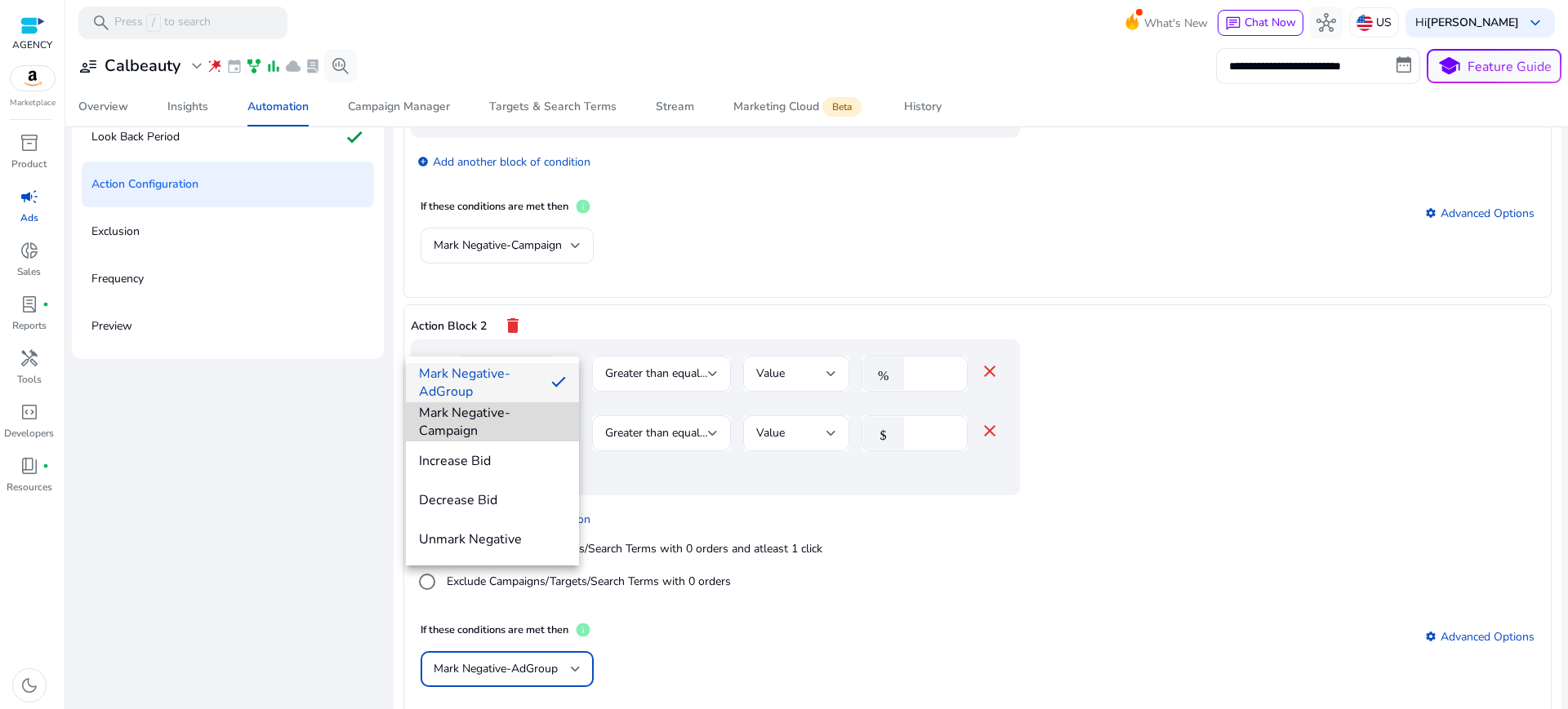
click at [459, 422] on span "Mark Negative-Campaign" at bounding box center [492, 422] width 147 height 36
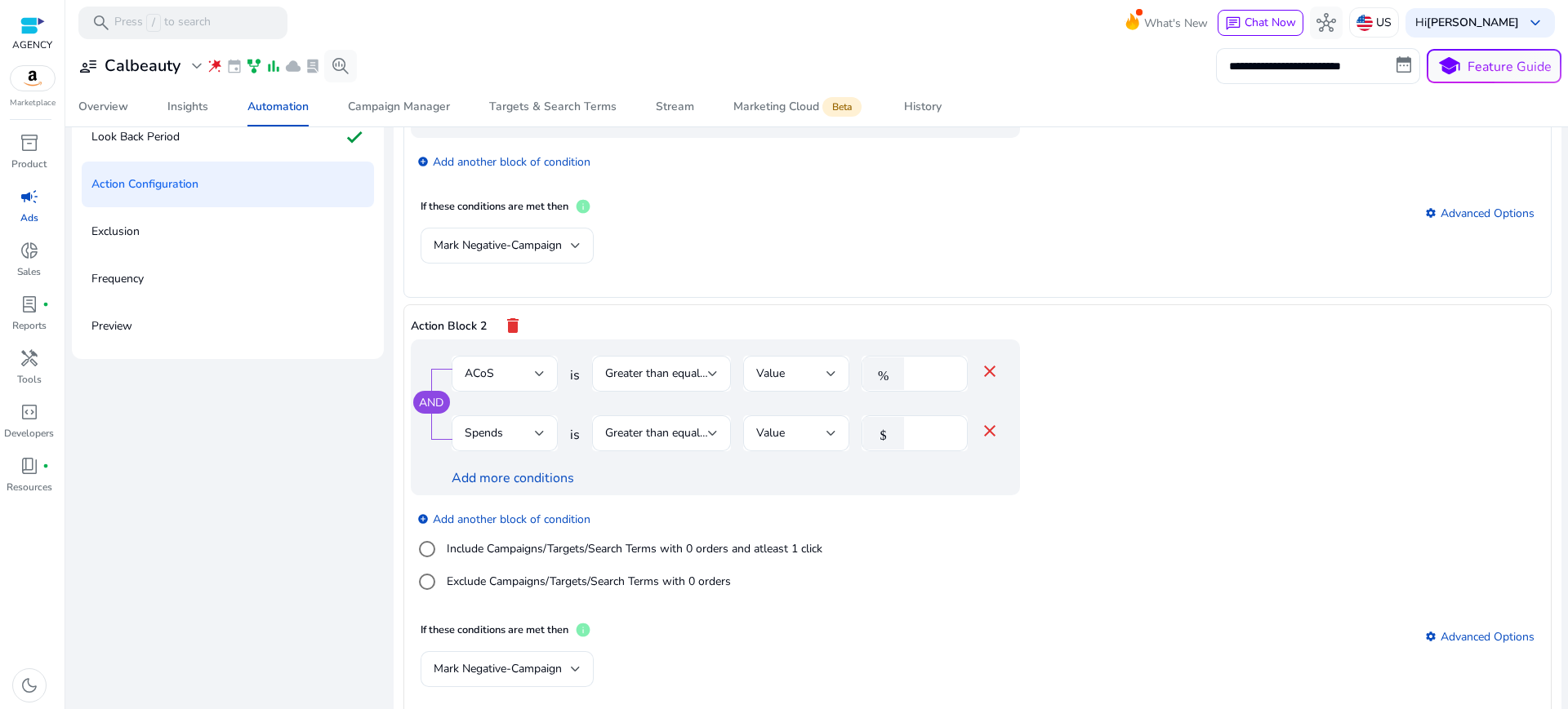
click at [992, 652] on div "Mark Negative-Campaign" at bounding box center [978, 678] width 1114 height 53
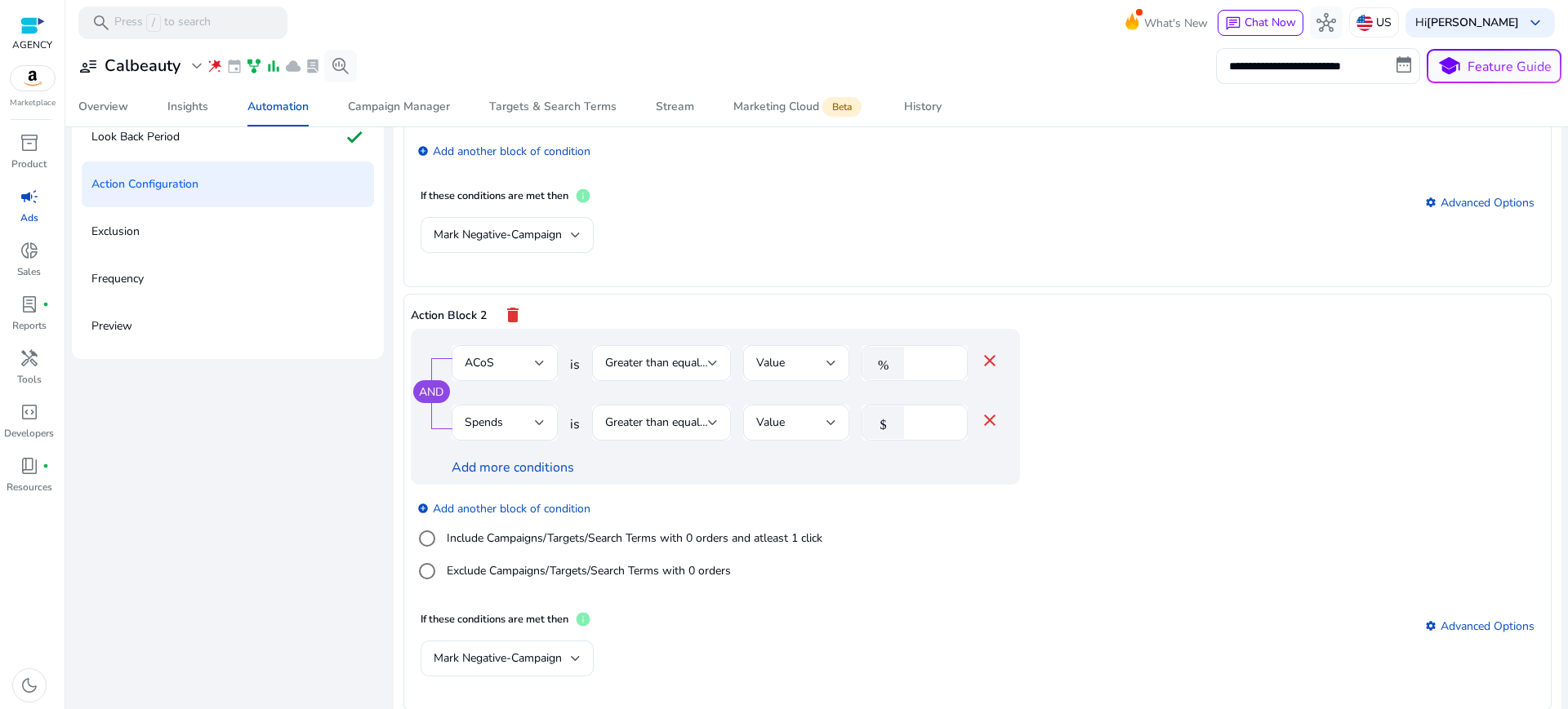
scroll to position [154, 0]
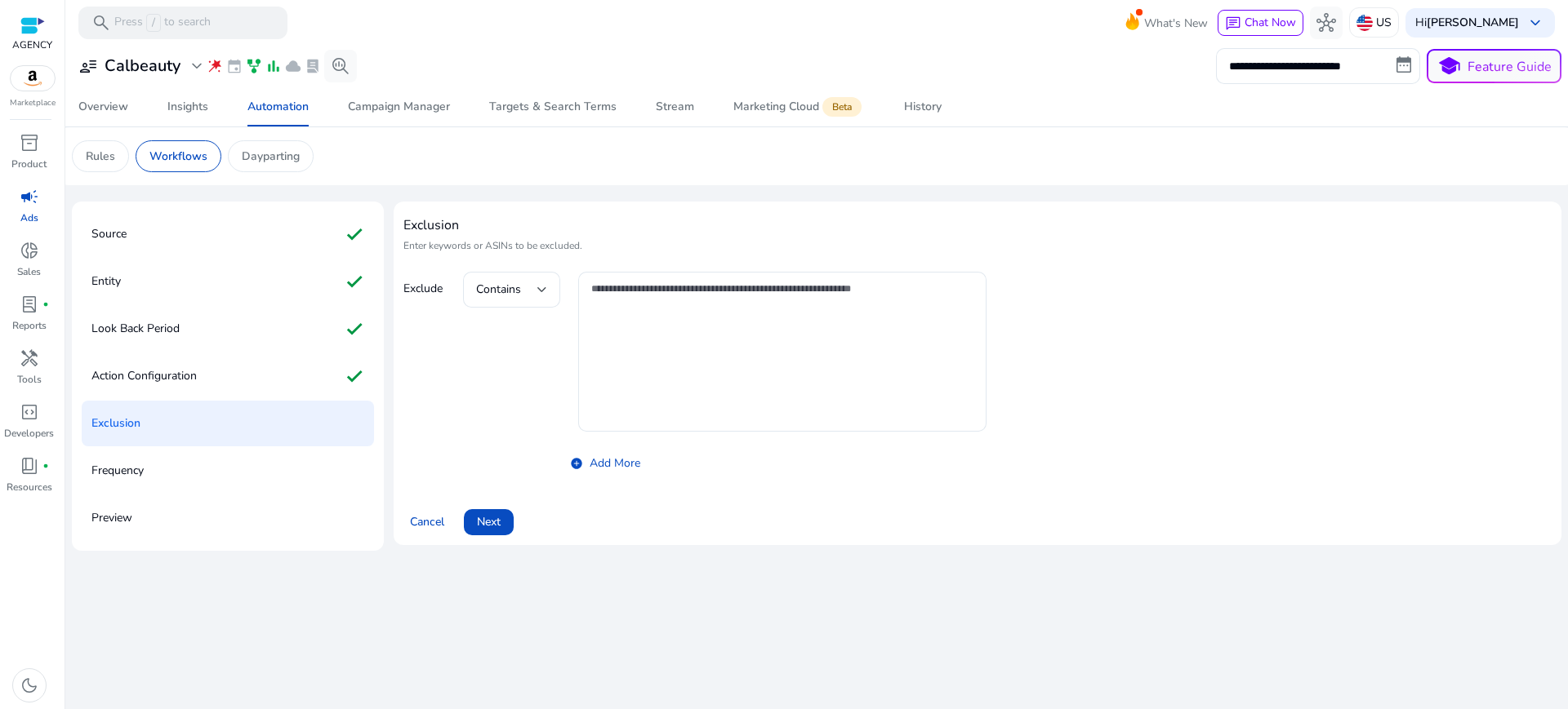
scroll to position [0, 0]
click at [477, 513] on span "Next" at bounding box center [489, 521] width 24 height 17
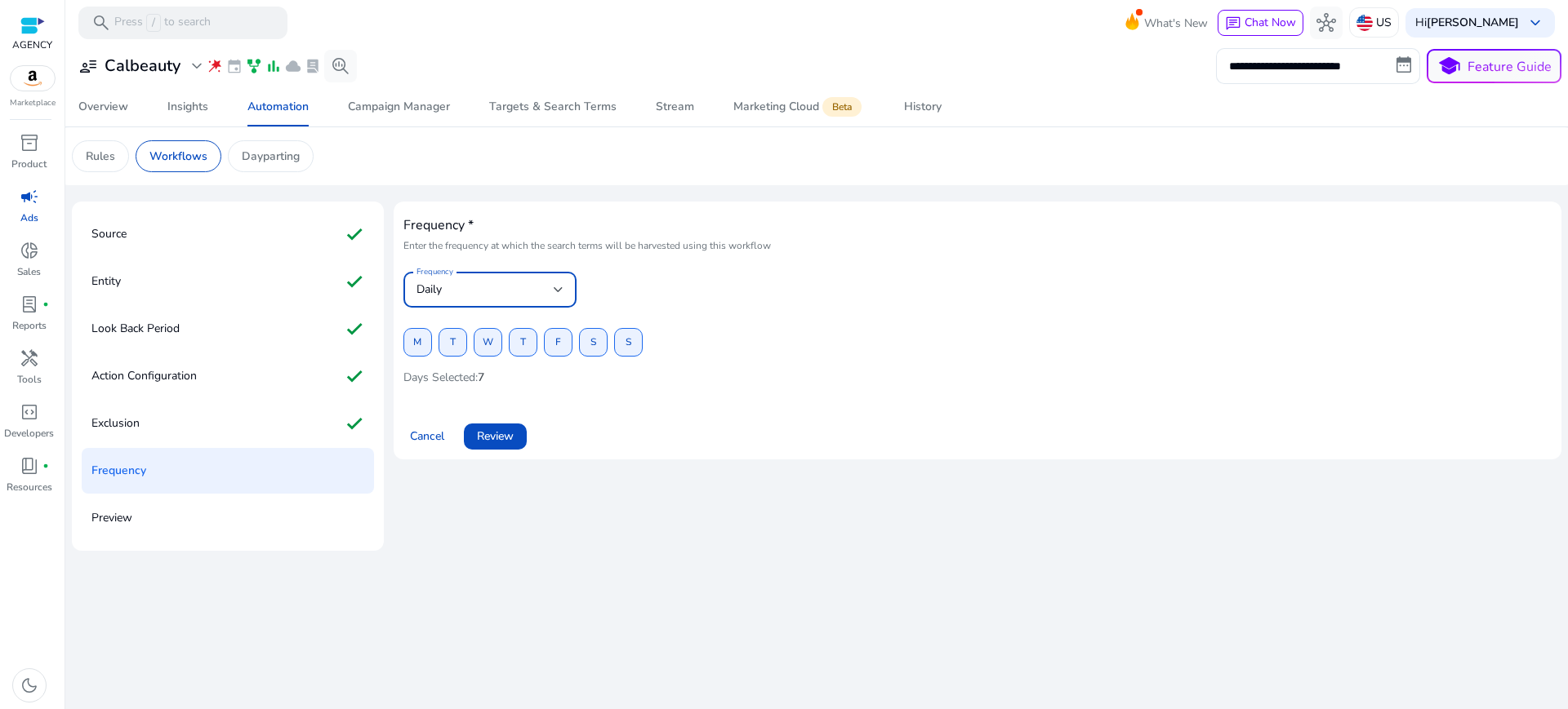
click at [476, 280] on div "Daily" at bounding box center [485, 289] width 137 height 18
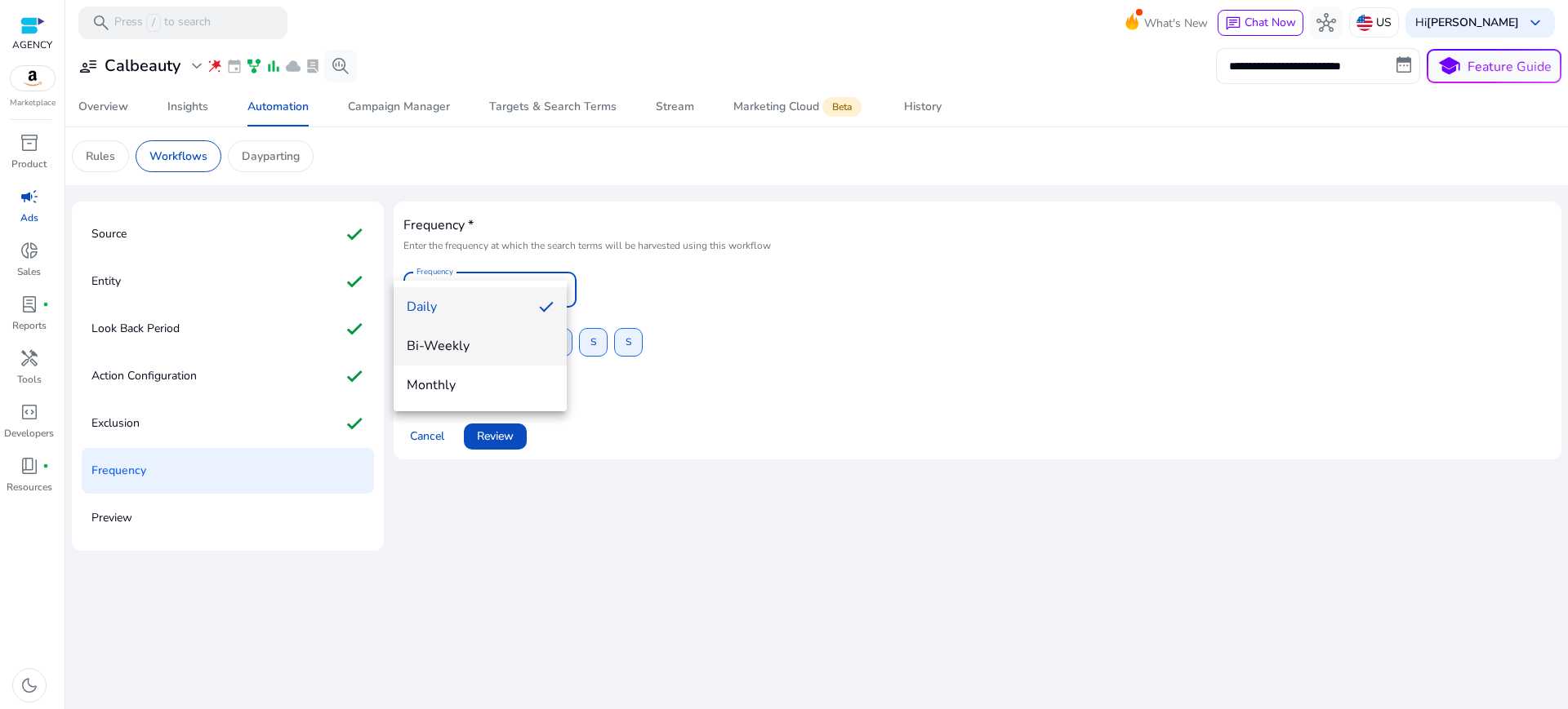
click at [431, 352] on span "Bi-Weekly" at bounding box center [480, 346] width 147 height 18
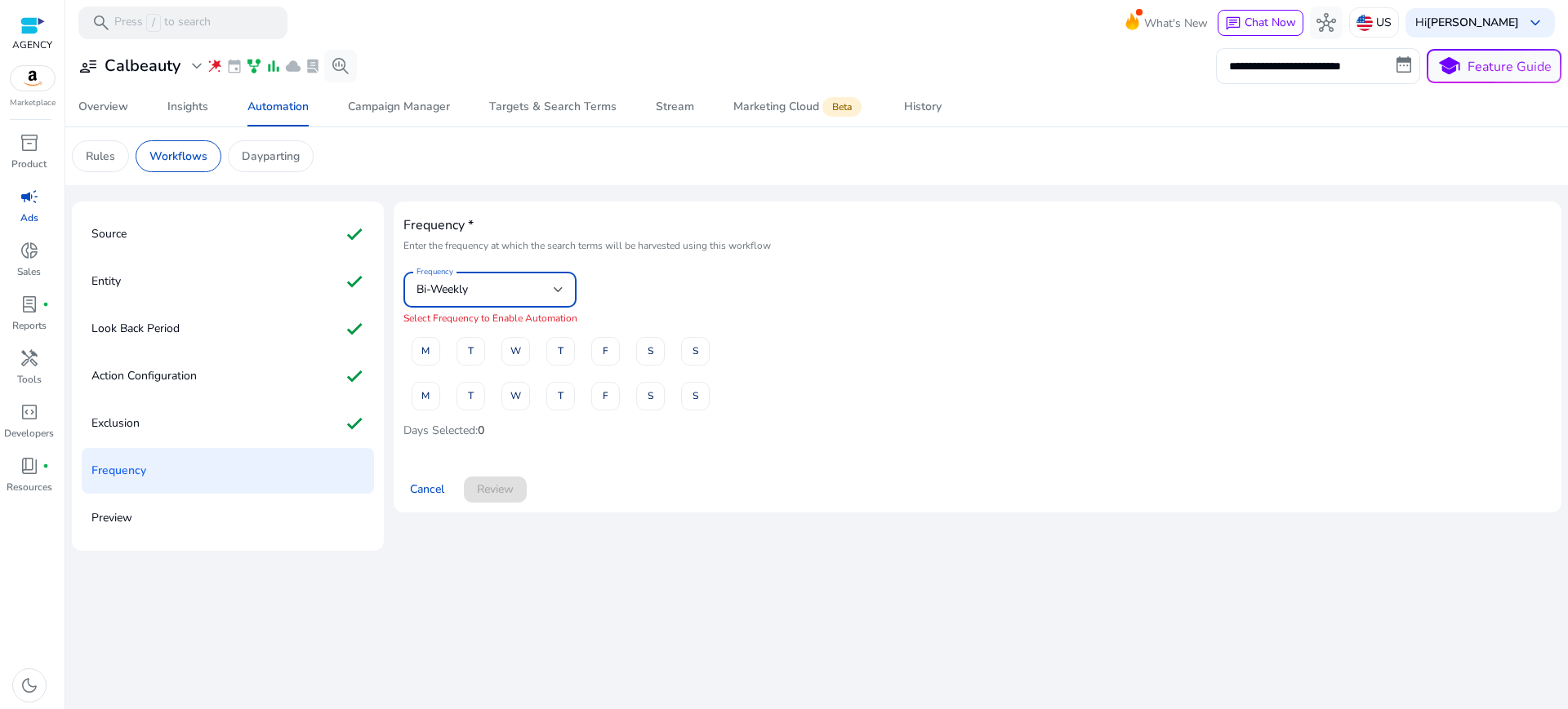
click at [486, 280] on div "Bi-Weekly" at bounding box center [485, 289] width 137 height 18
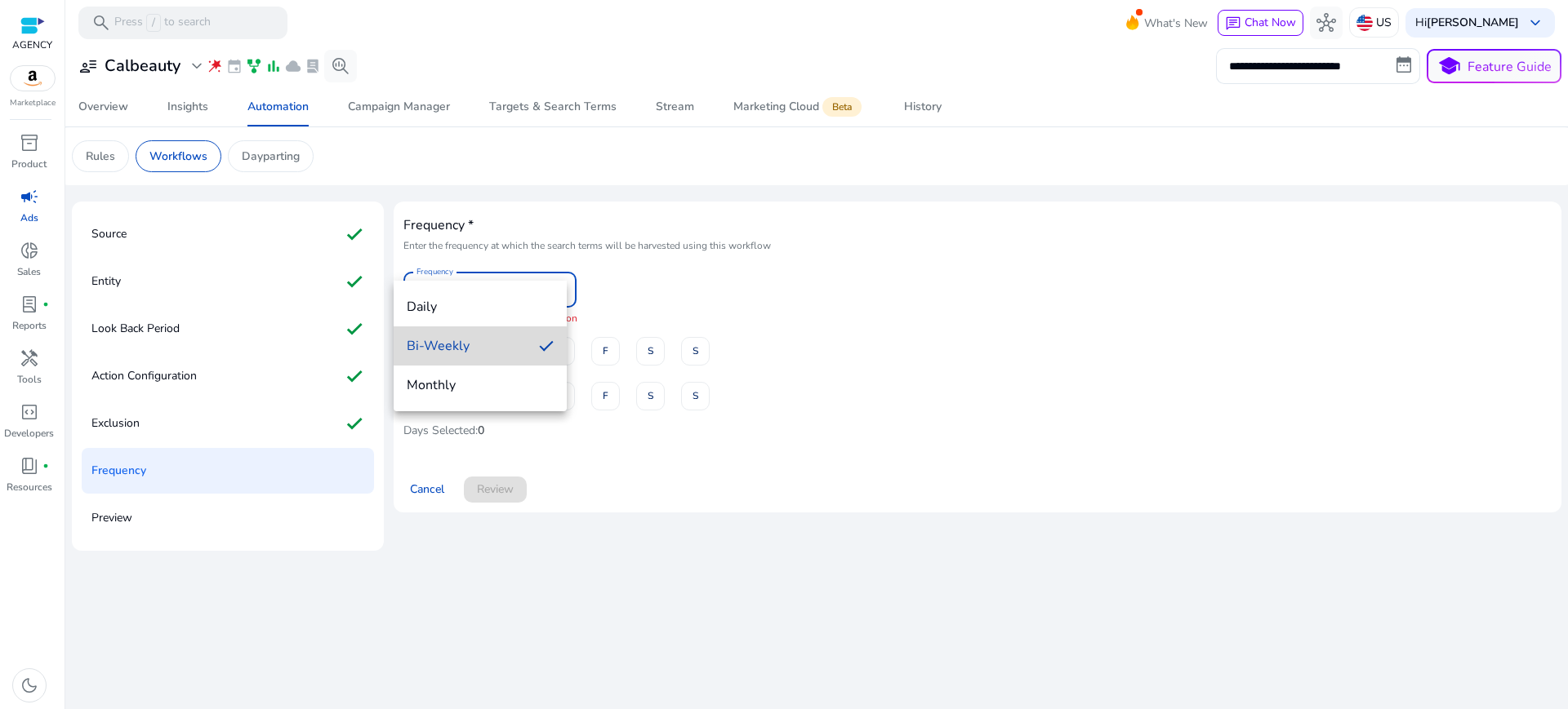
click at [446, 347] on span "Bi-Weekly" at bounding box center [466, 346] width 120 height 18
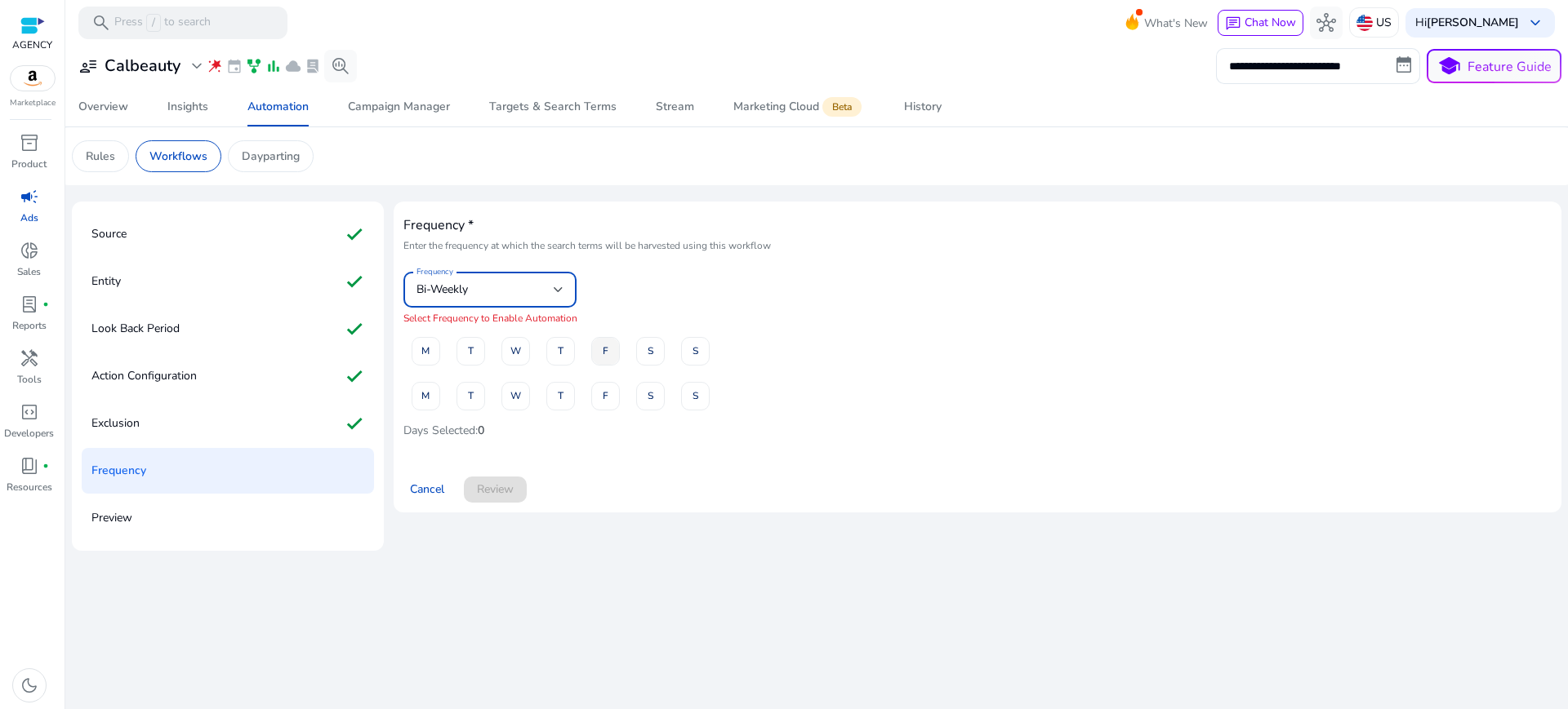
click at [603, 337] on span "F" at bounding box center [606, 351] width 6 height 29
click at [422, 337] on span "M" at bounding box center [426, 351] width 8 height 29
click at [422, 382] on span "M" at bounding box center [426, 396] width 8 height 29
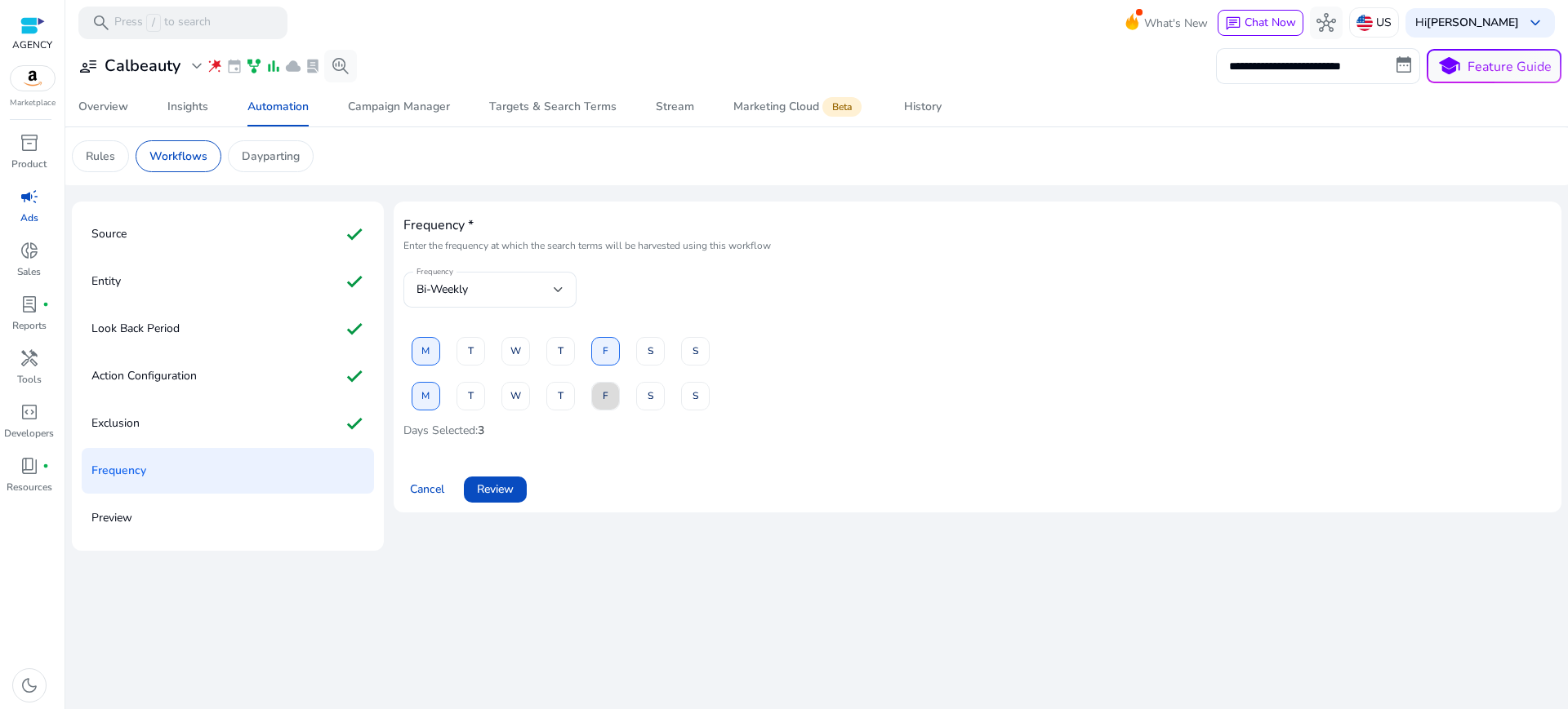
click at [603, 382] on span "F" at bounding box center [606, 396] width 6 height 29
click at [490, 481] on span "Review" at bounding box center [495, 489] width 37 height 17
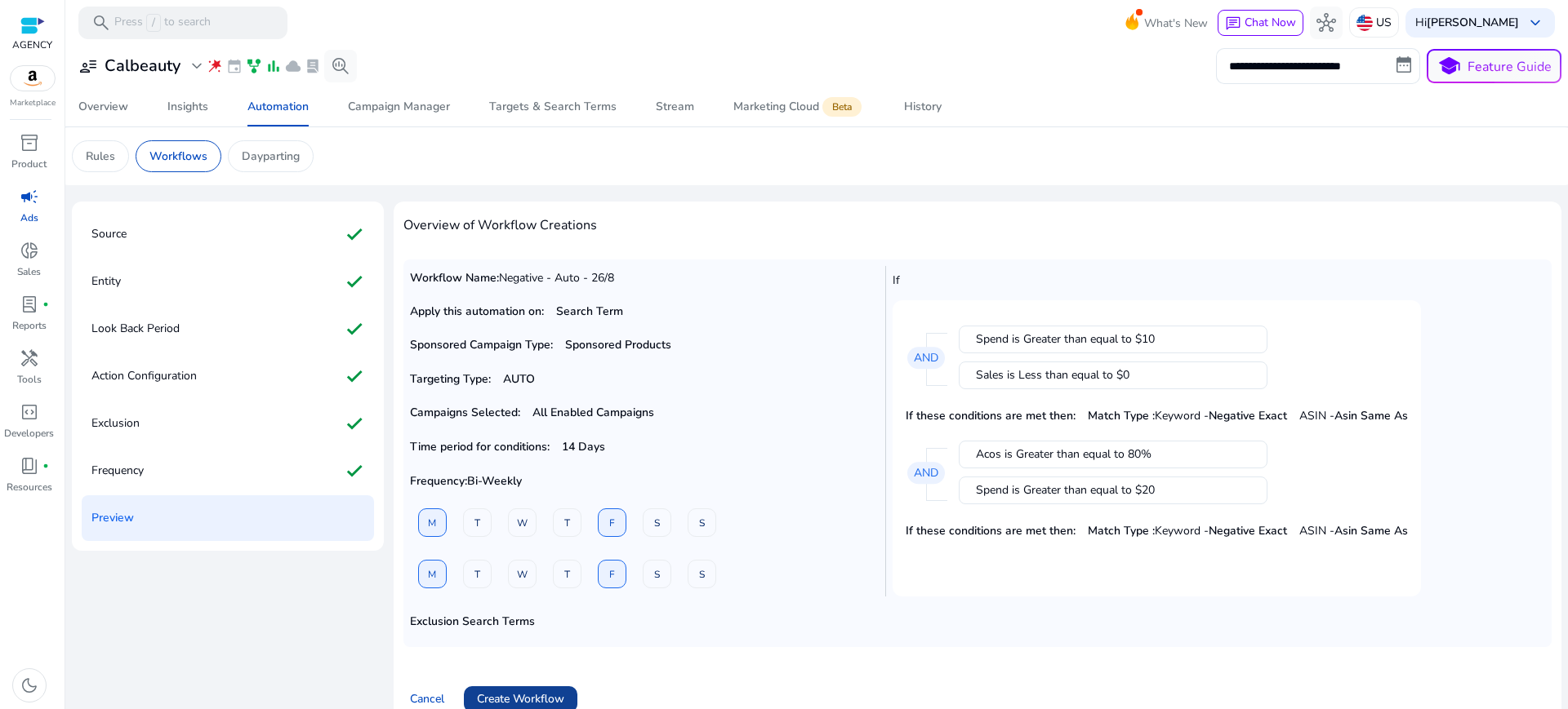
click at [531, 690] on span "Create Workflow" at bounding box center [521, 698] width 87 height 17
click at [969, 610] on div "Exclusion Search Terms" at bounding box center [977, 625] width 1135 height 31
drag, startPoint x: 1258, startPoint y: 471, endPoint x: 1070, endPoint y: 471, distance: 188.0
click at [1088, 522] on p "Match Type : Keyword - Negative Exact ASIN - Asin Same As" at bounding box center [1248, 530] width 320 height 17
copy p "Match Type : Keyword - Negative Exact"
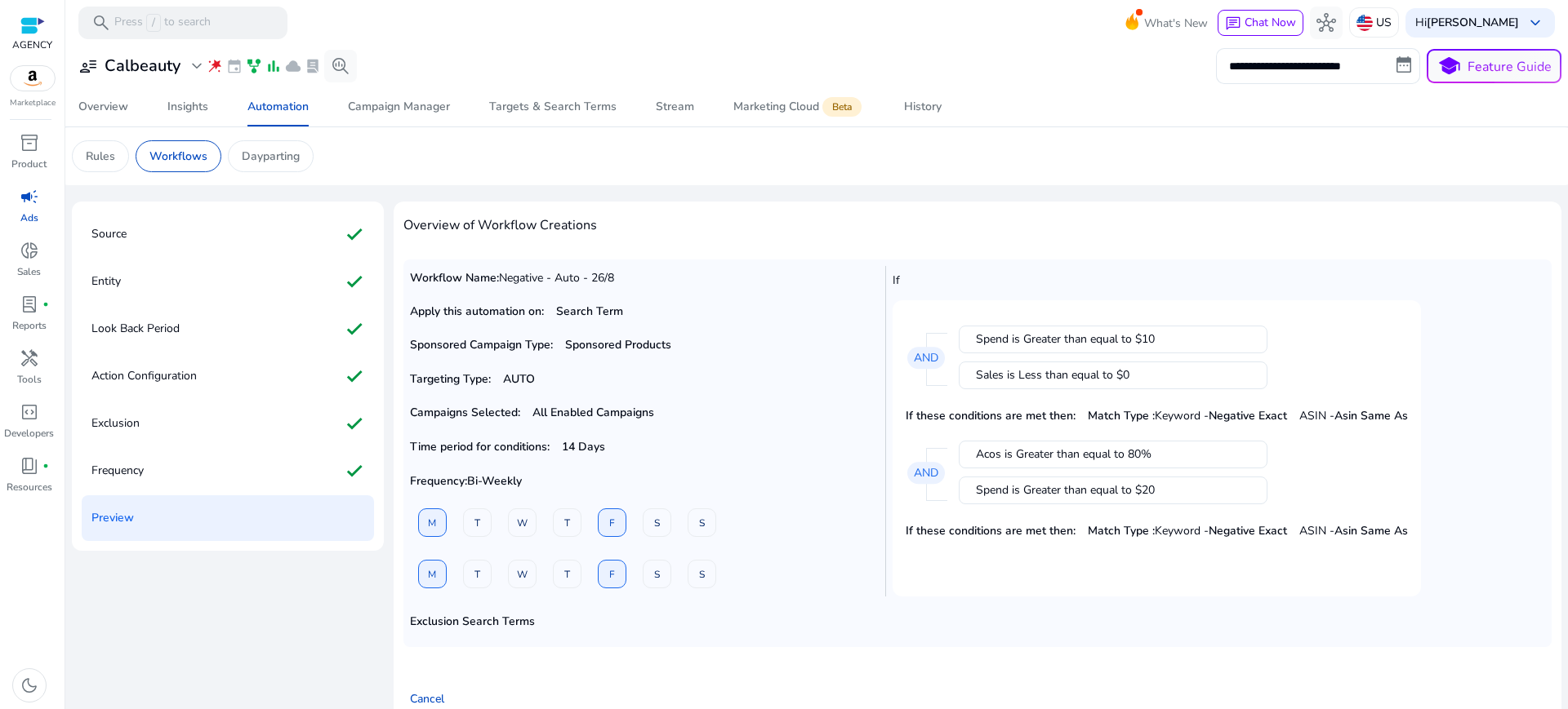
click at [1050, 539] on div "Workflow Name: Negative - Auto - 26/8 Apply this automation on: Search Term Spo…" at bounding box center [977, 453] width 1148 height 387
click at [120, 458] on p "Frequency" at bounding box center [118, 471] width 52 height 26
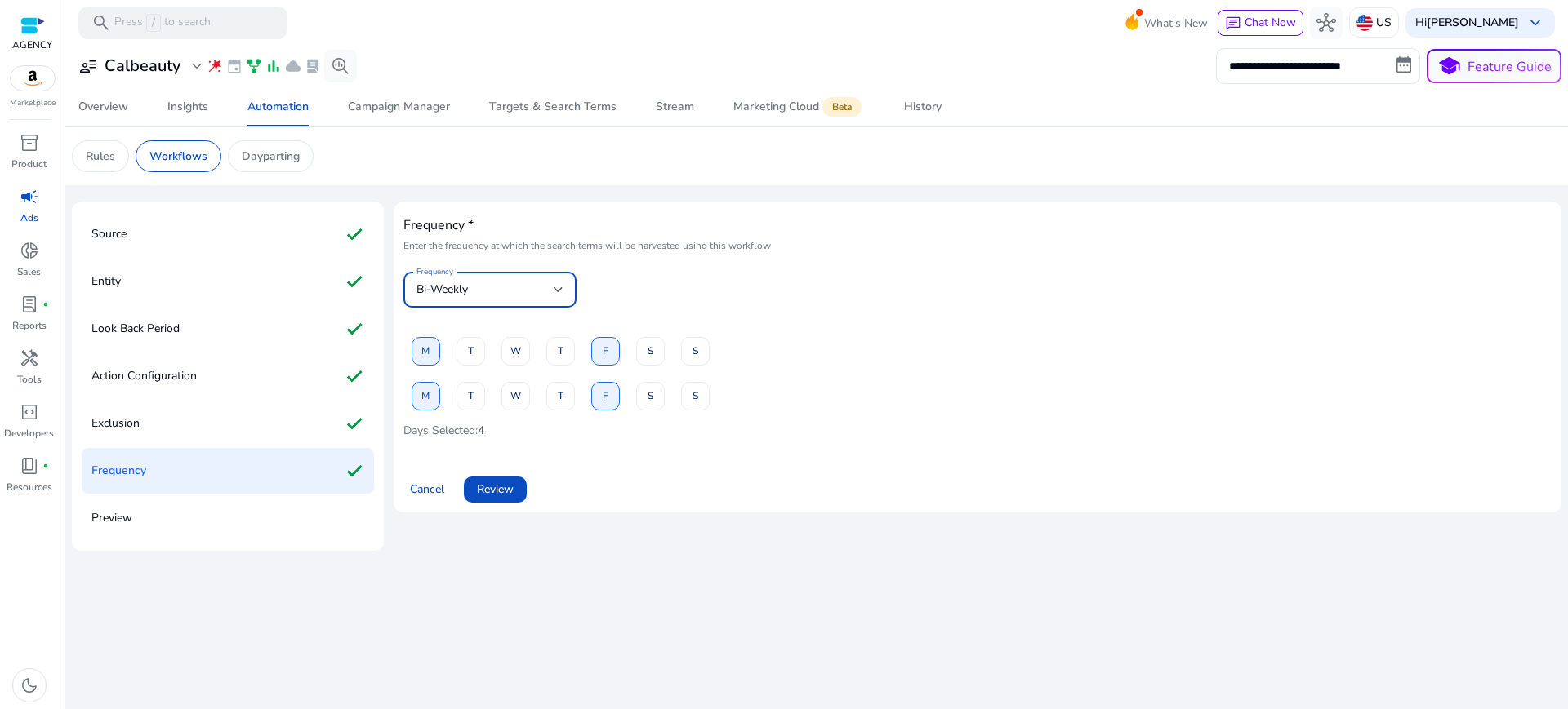
click at [454, 280] on div "Bi-Weekly" at bounding box center [485, 289] width 137 height 18
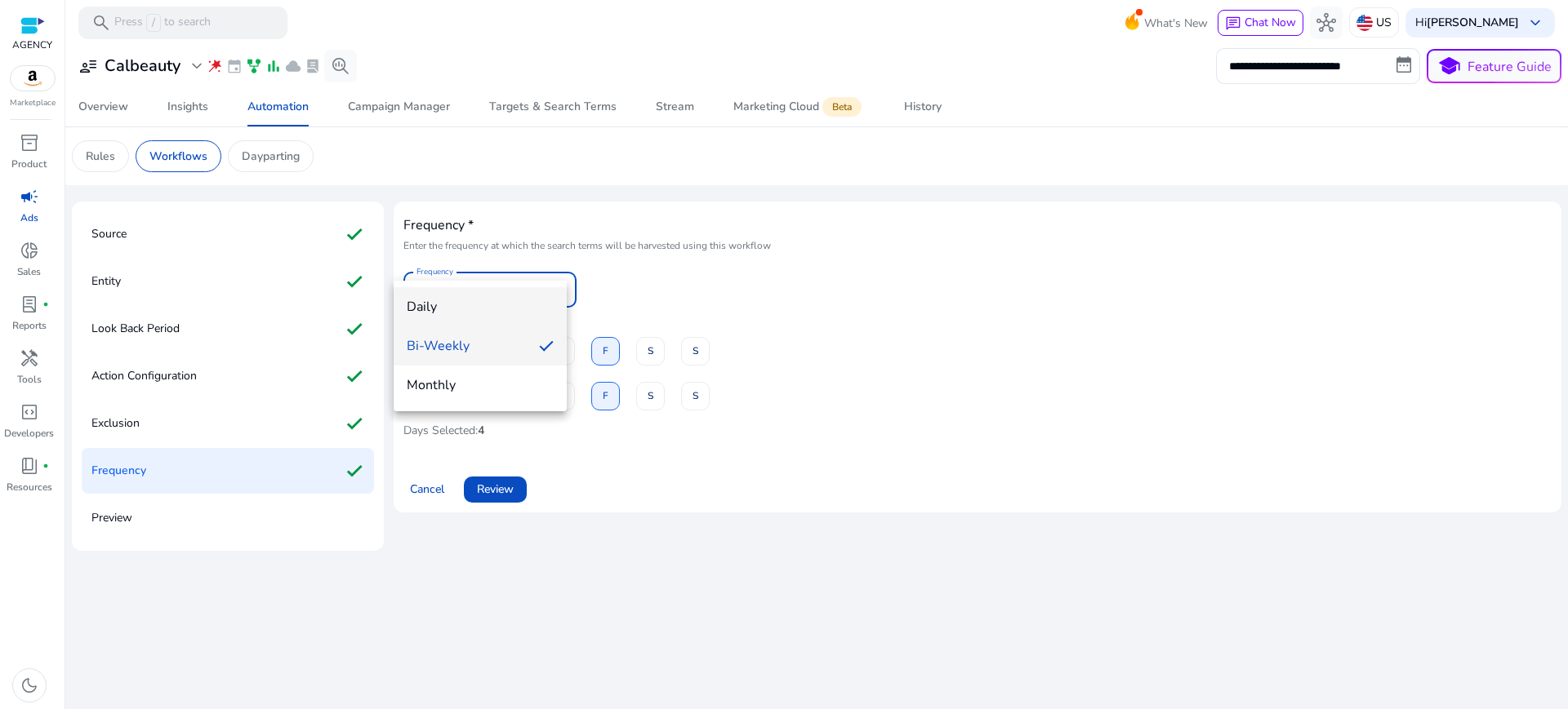
click at [432, 309] on span "Daily" at bounding box center [480, 307] width 147 height 18
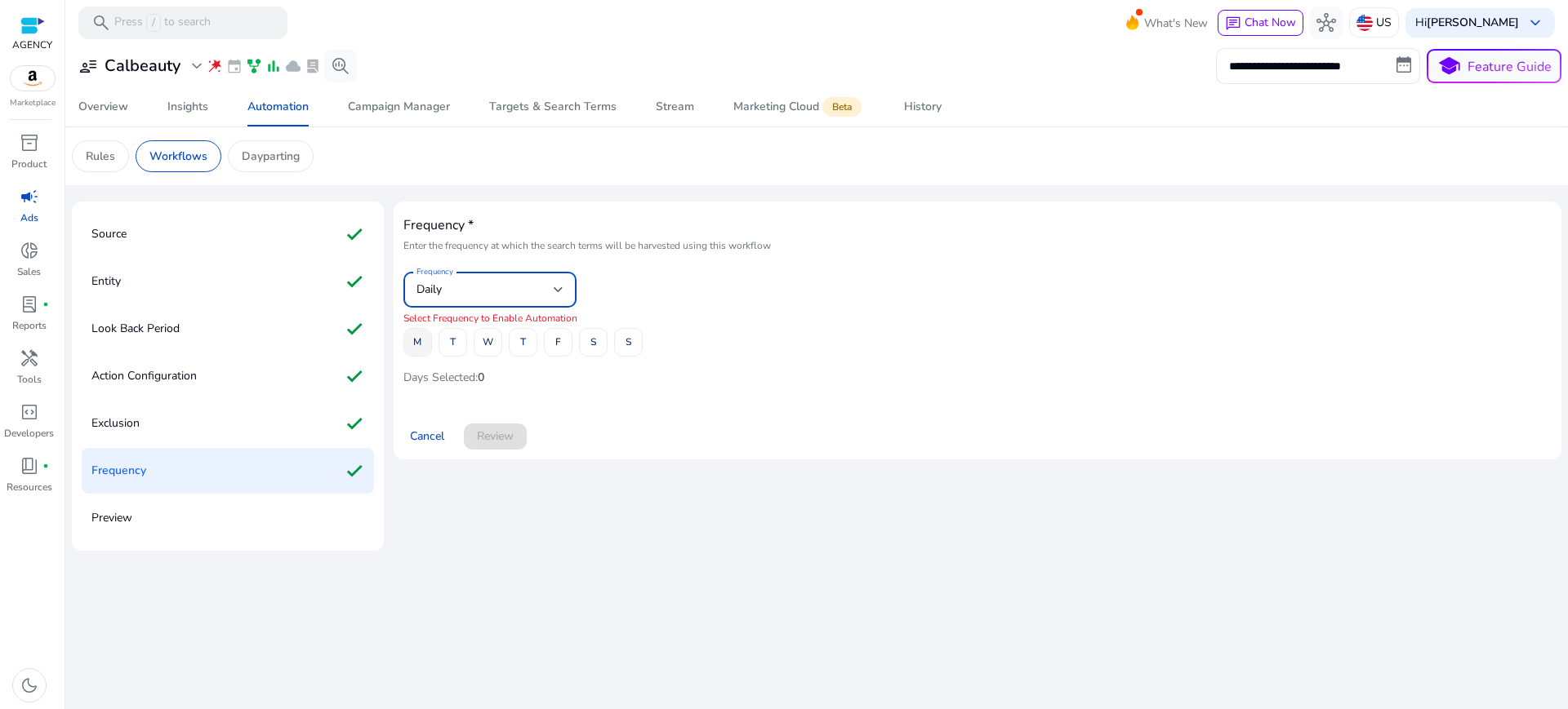
click at [413, 328] on span "M" at bounding box center [417, 342] width 8 height 29
click at [483, 328] on span "W" at bounding box center [488, 342] width 11 height 29
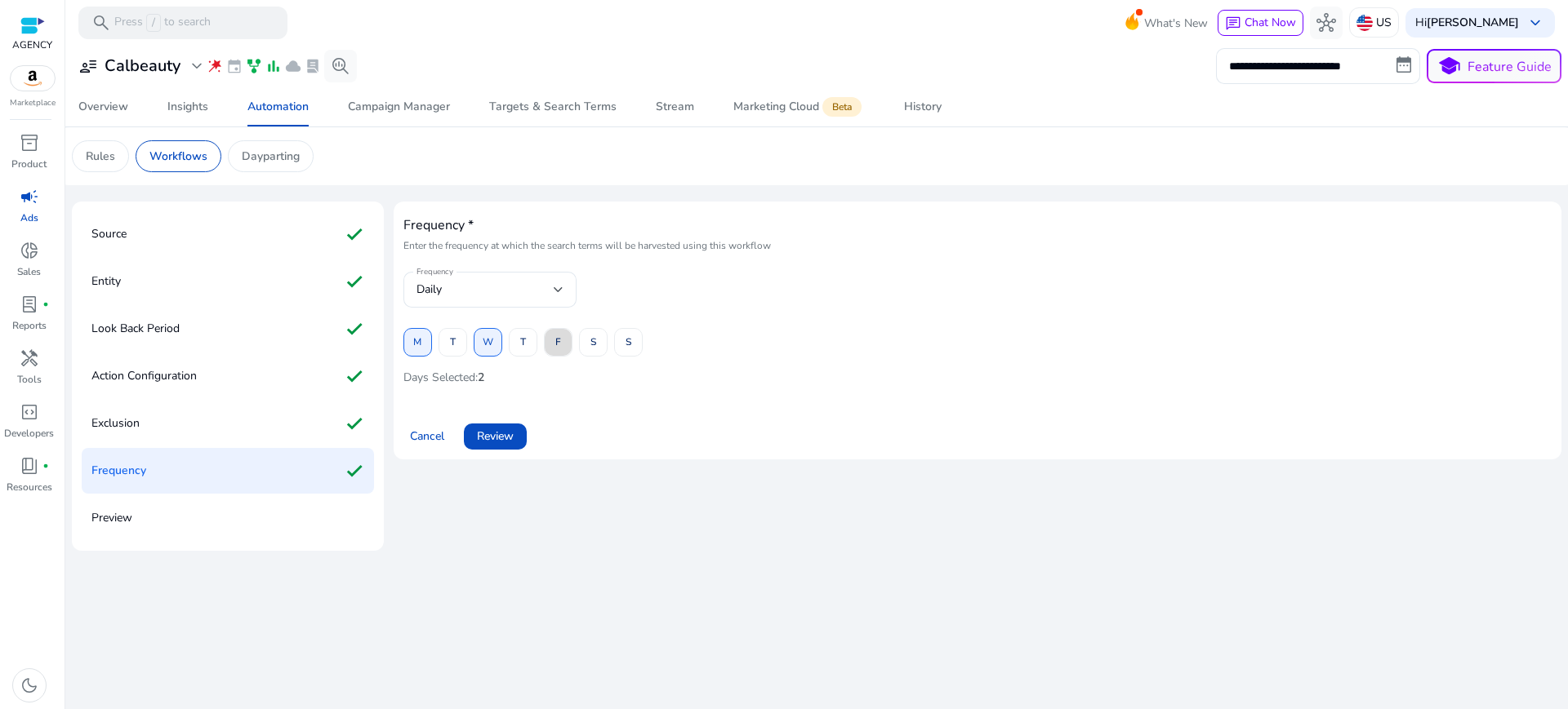
click at [549, 323] on span at bounding box center [557, 343] width 27 height 39
click at [679, 360] on div "Frequency * Enter the frequency at which the search terms will be harvested usi…" at bounding box center [977, 330] width 1148 height 238
click at [481, 428] on span "Review" at bounding box center [495, 435] width 37 height 17
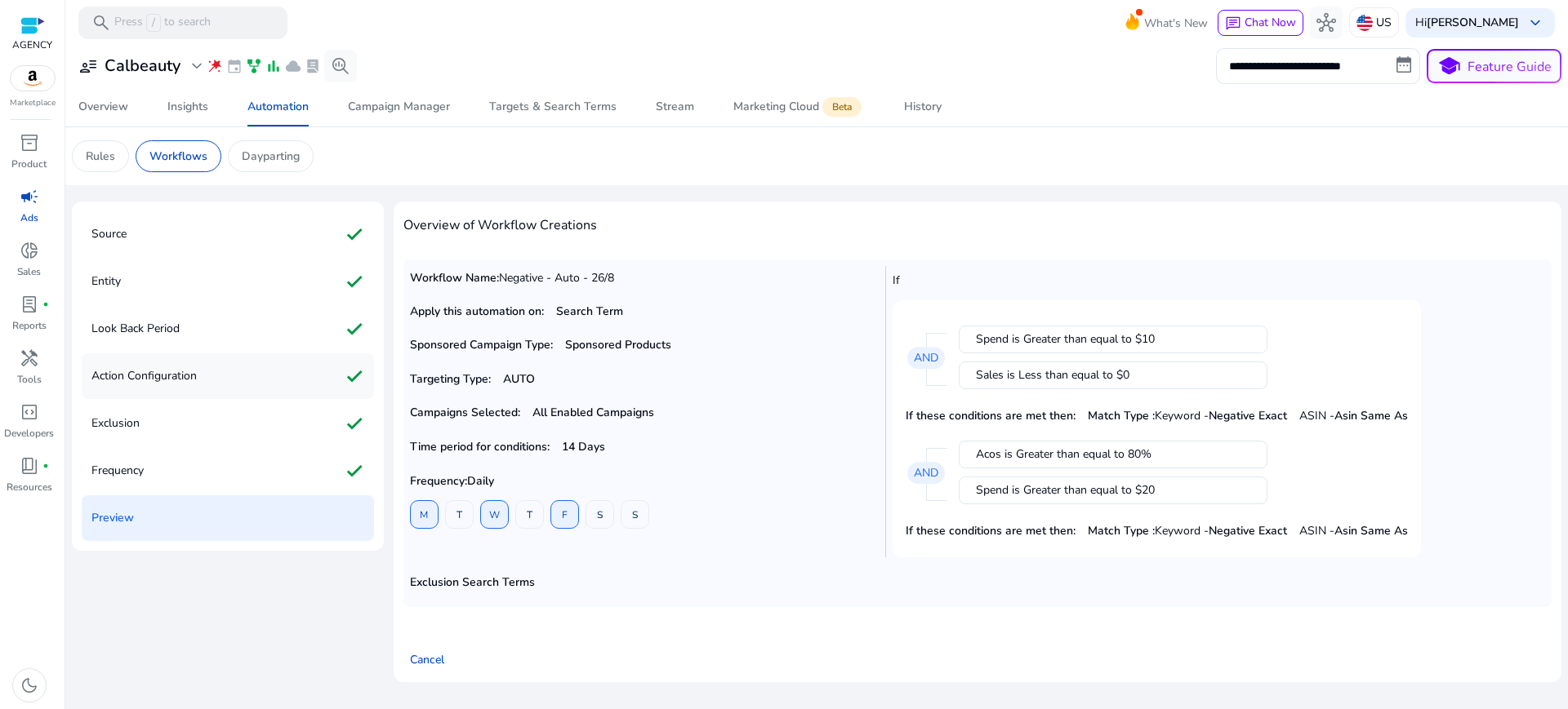
click at [146, 363] on p "Action Configuration" at bounding box center [144, 376] width 106 height 26
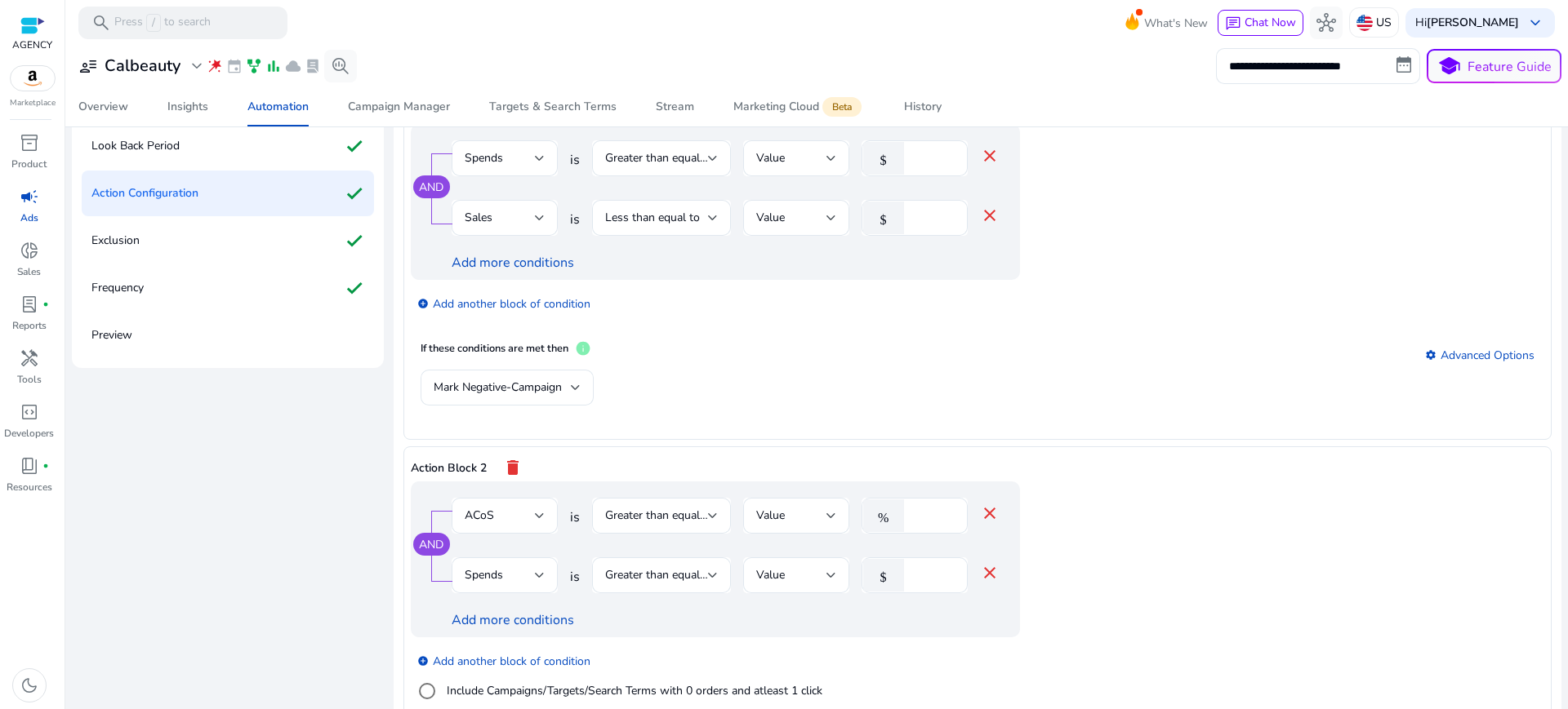
scroll to position [192, 0]
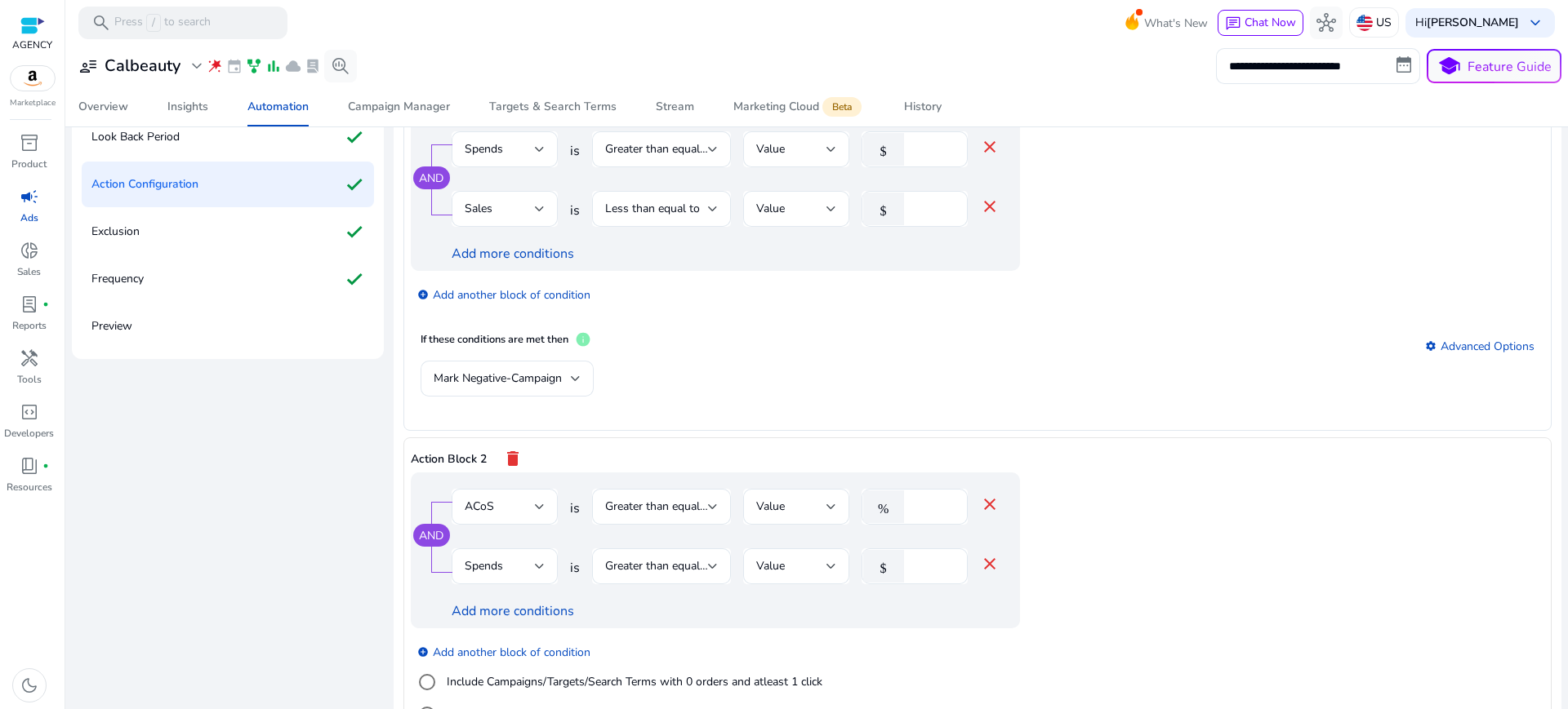
click at [503, 445] on mat-icon "delete" at bounding box center [513, 459] width 20 height 28
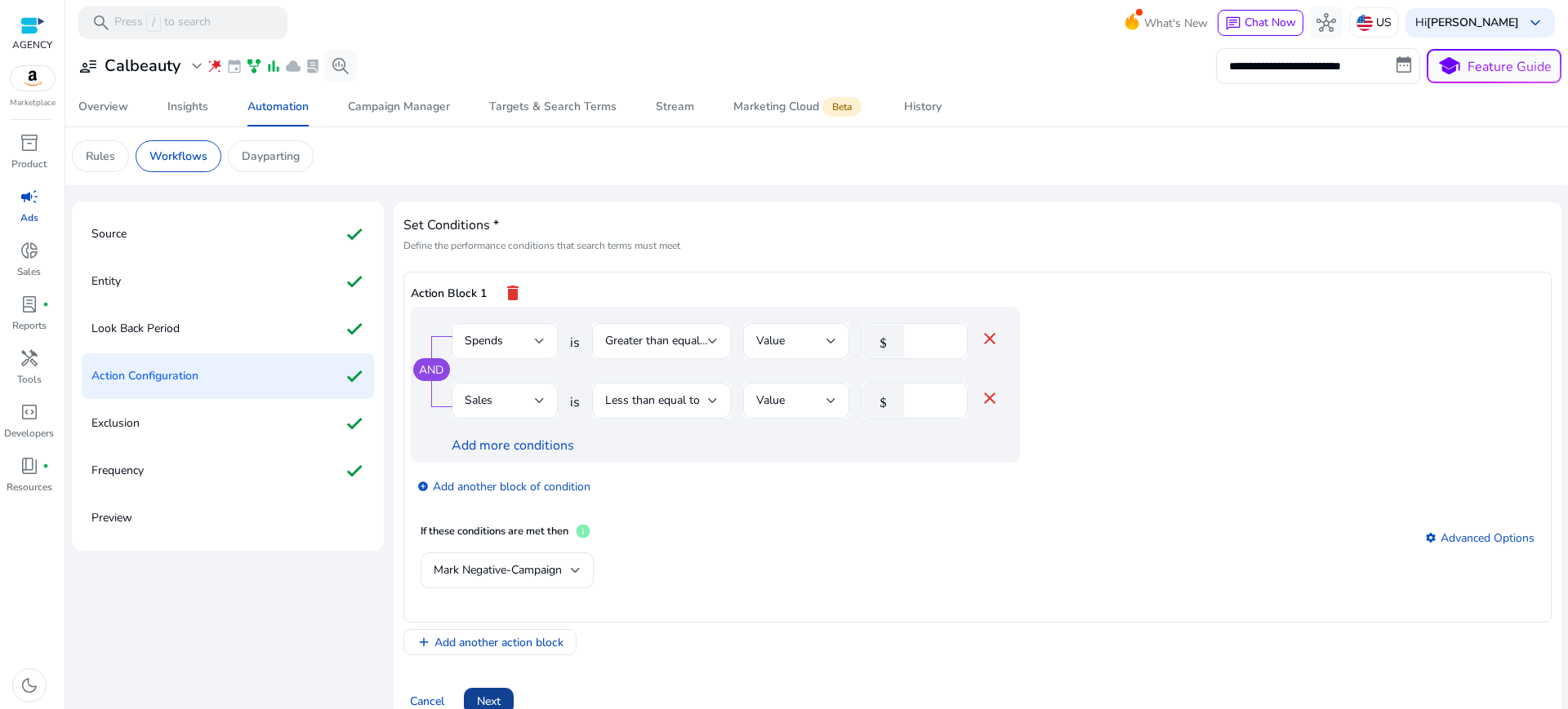
click at [488, 693] on span "Next" at bounding box center [489, 701] width 24 height 17
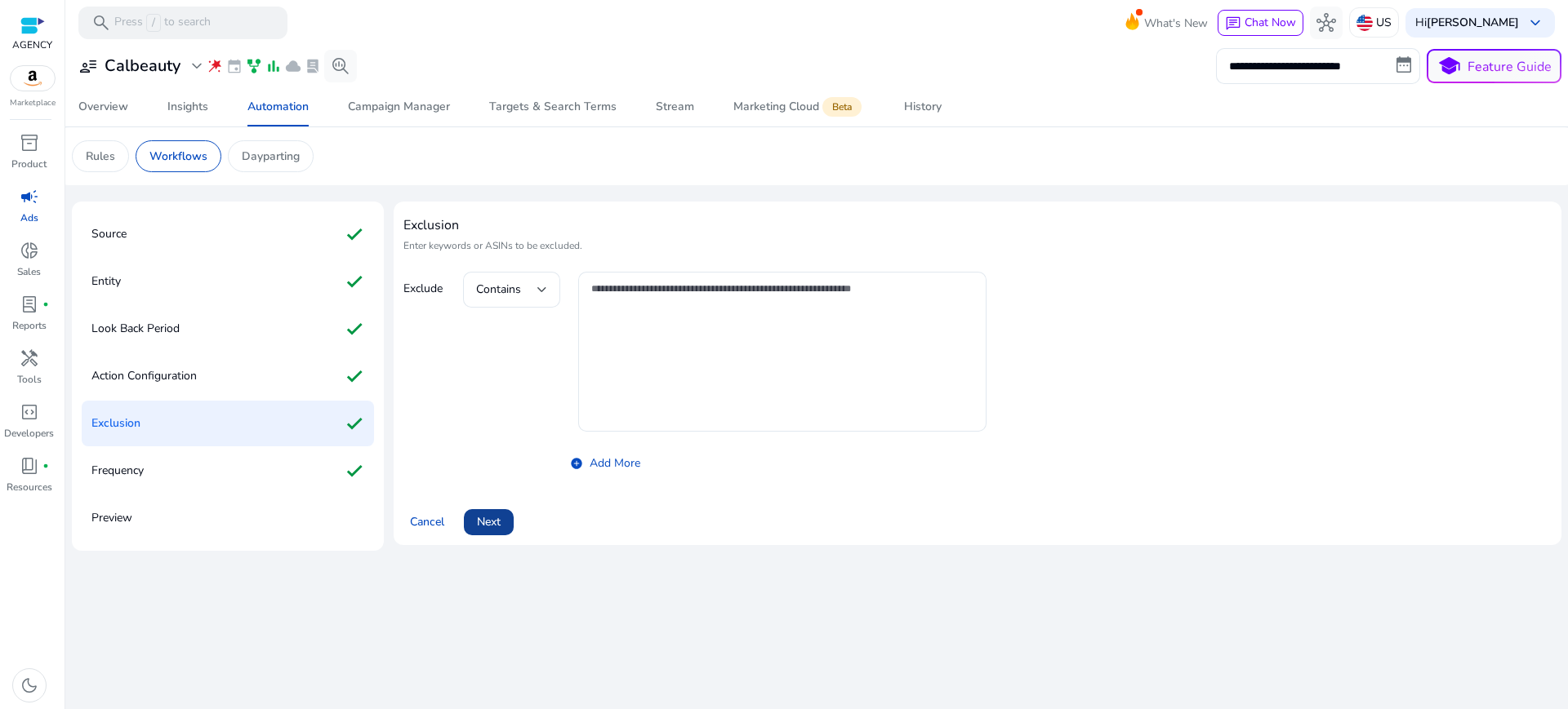
click at [488, 503] on span at bounding box center [489, 522] width 49 height 39
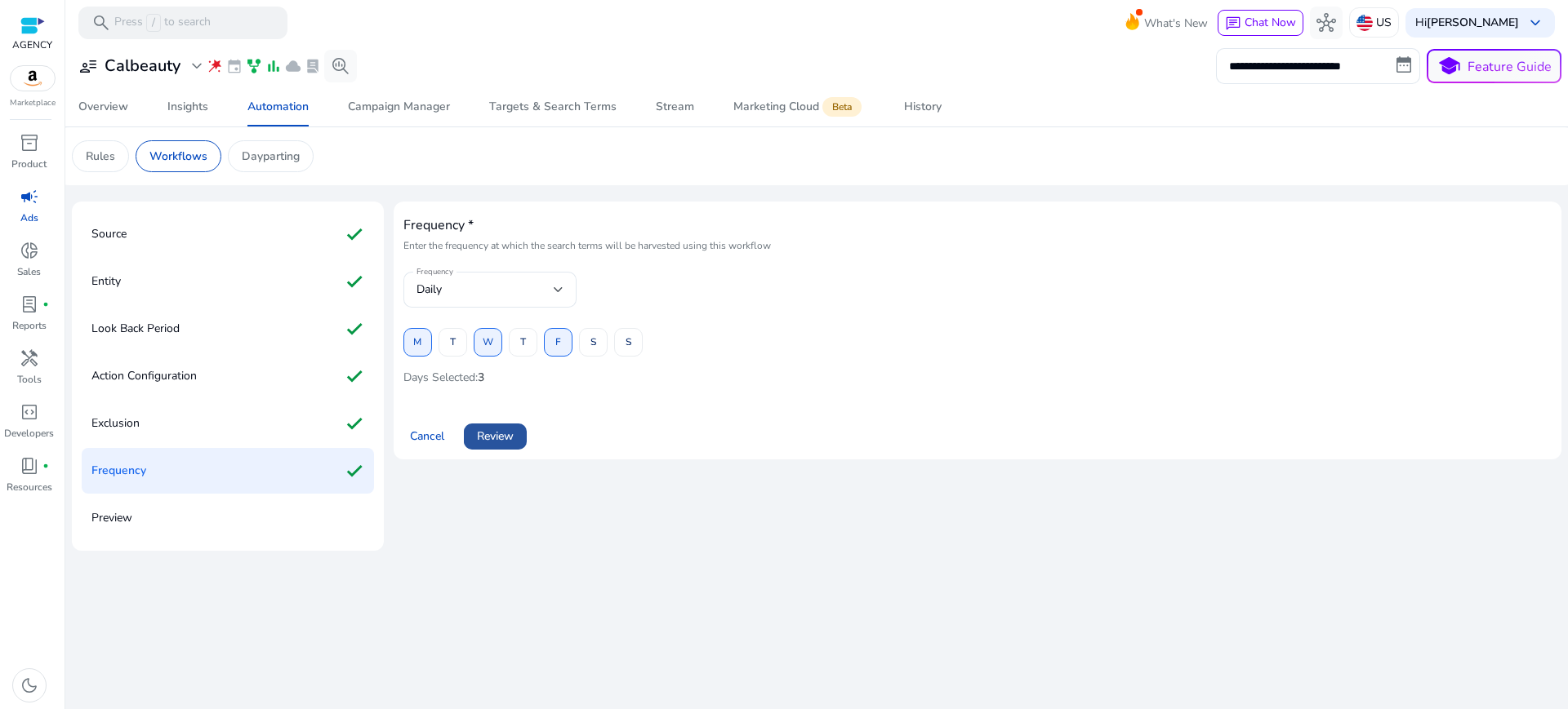
click at [488, 428] on span "Review" at bounding box center [495, 435] width 37 height 17
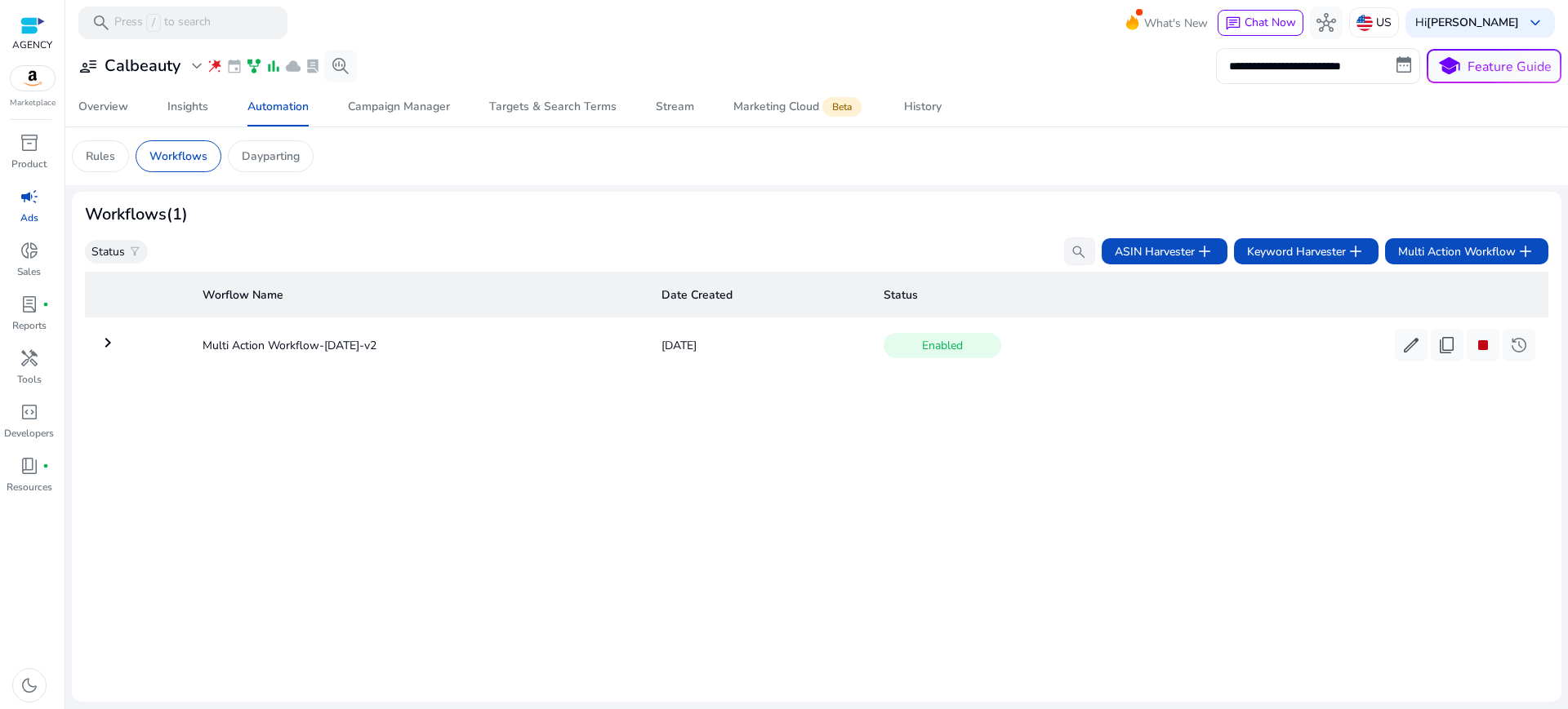
click at [933, 465] on div "Worflow Name Date Created Status keyboard_arrow_right Multi Action Workflow-Aug…" at bounding box center [817, 477] width 1464 height 424
click at [1501, 242] on span "Multi Action Workflow add" at bounding box center [1466, 252] width 137 height 20
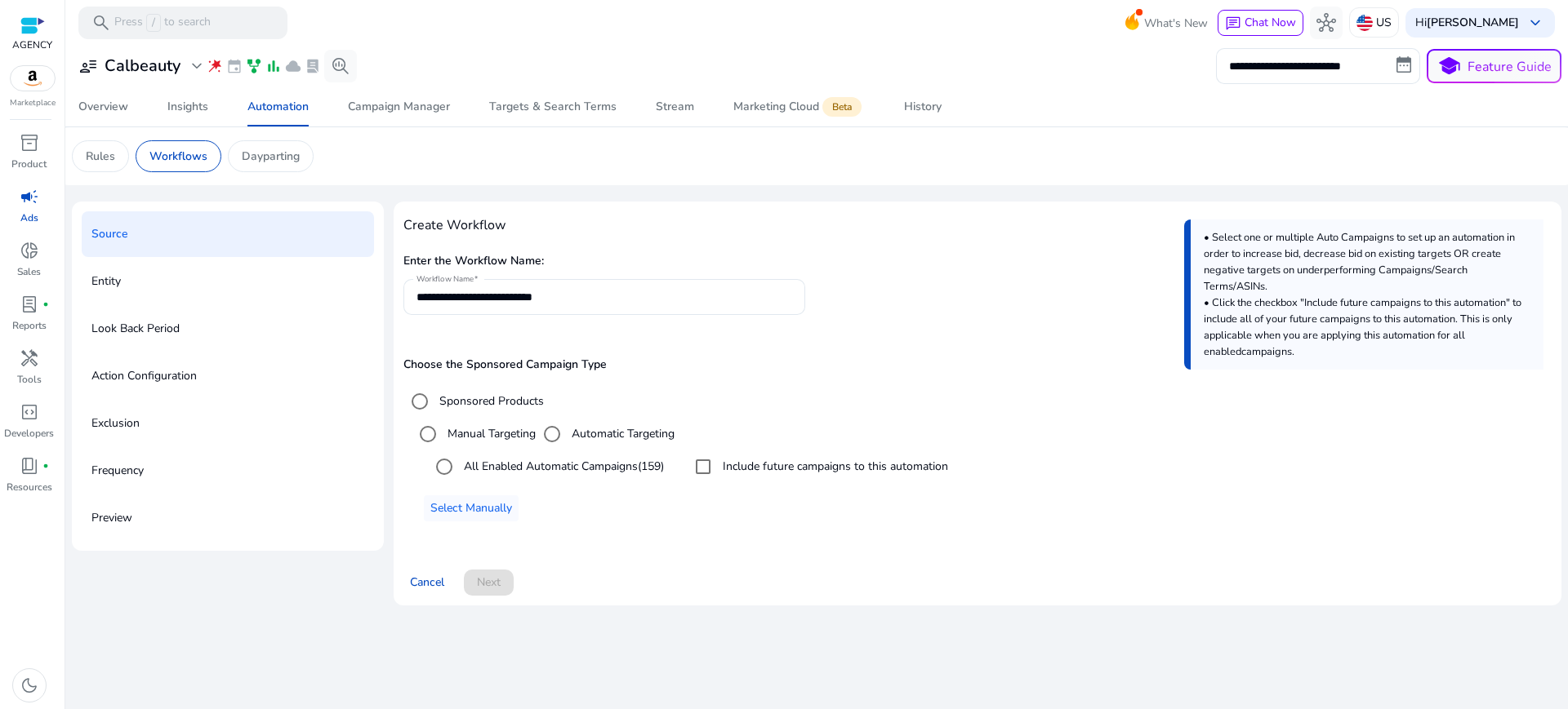
click at [881, 380] on div "Choose the Sponsored Campaign Type Sponsored Products Manual Targeting Automati…" at bounding box center [977, 439] width 1148 height 163
click at [494, 563] on span at bounding box center [489, 583] width 49 height 39
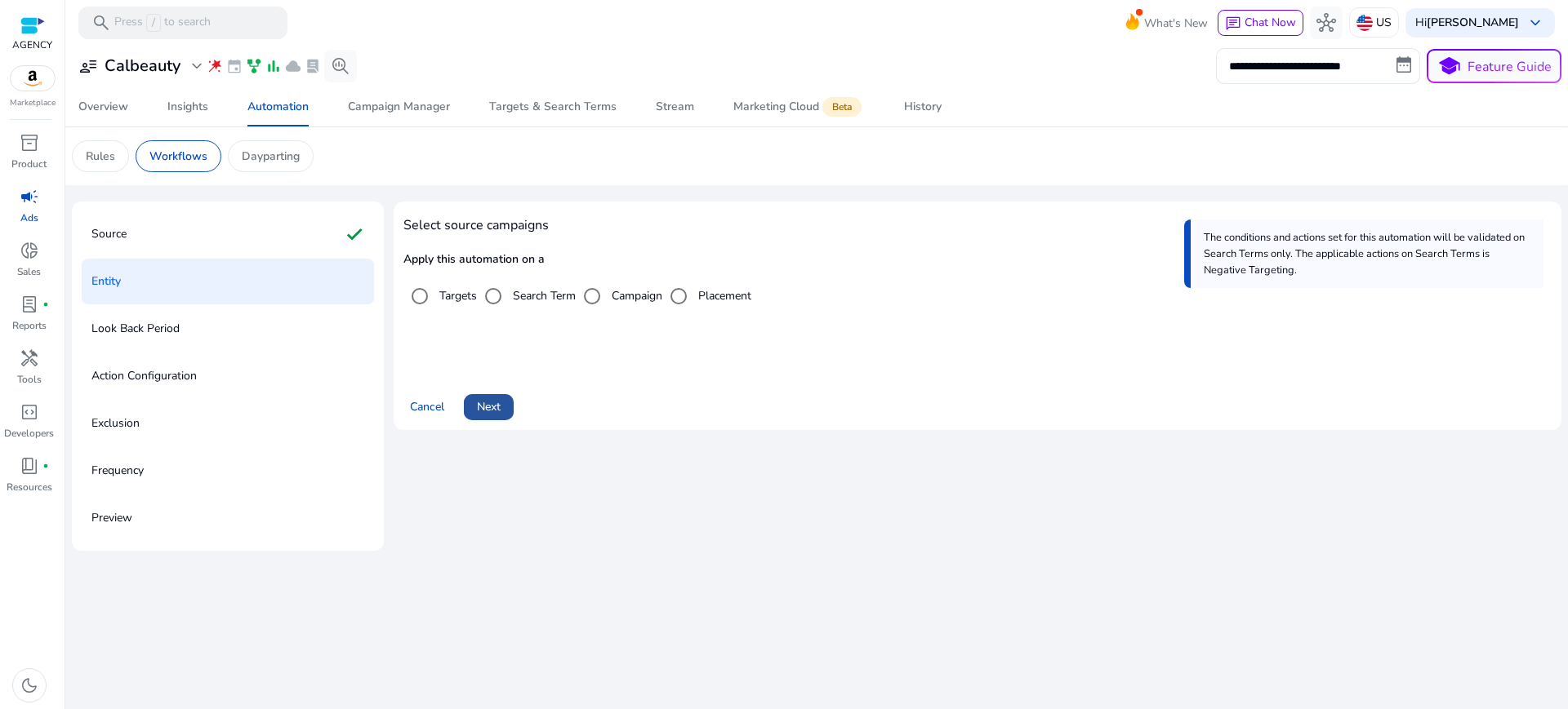
click at [477, 398] on span "Next" at bounding box center [489, 406] width 24 height 17
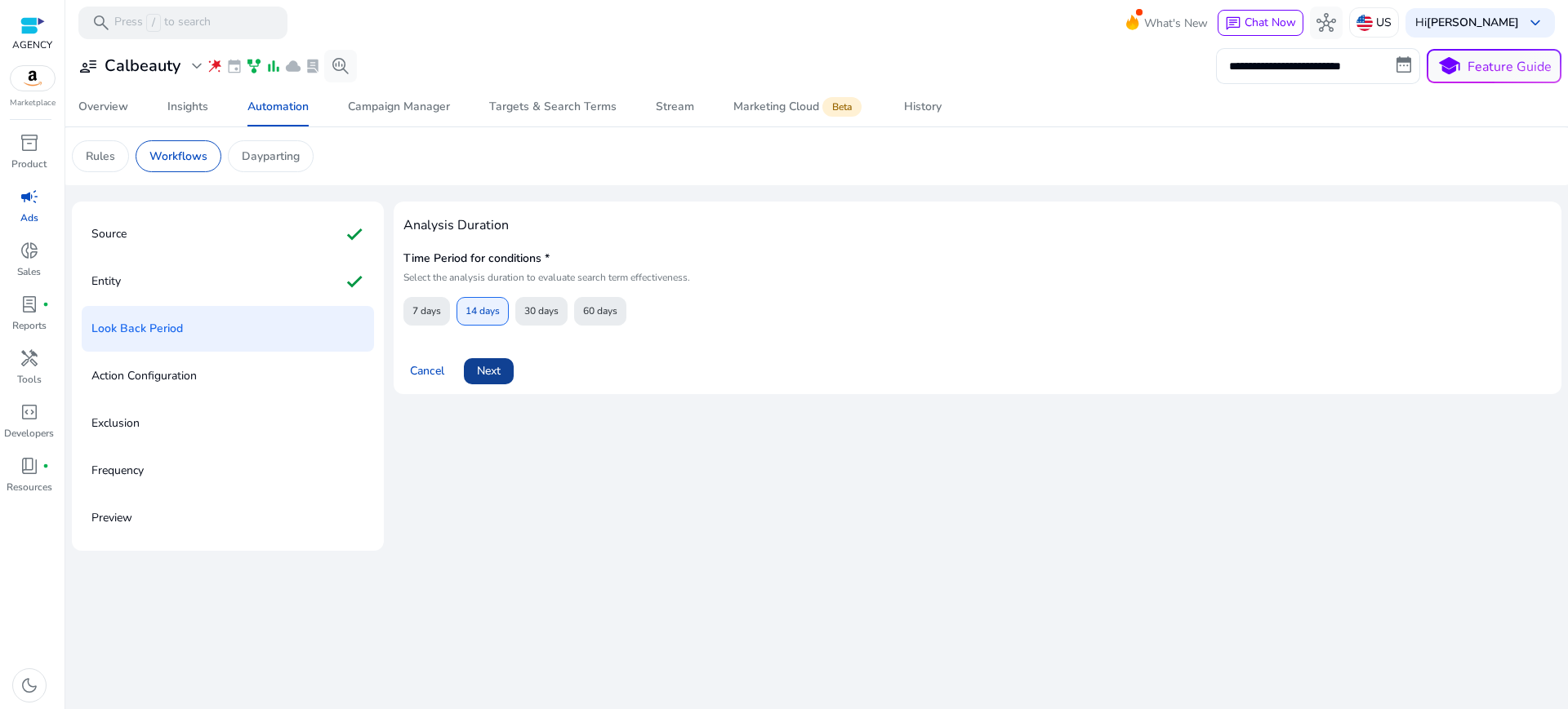
click at [477, 362] on span "Next" at bounding box center [489, 370] width 24 height 17
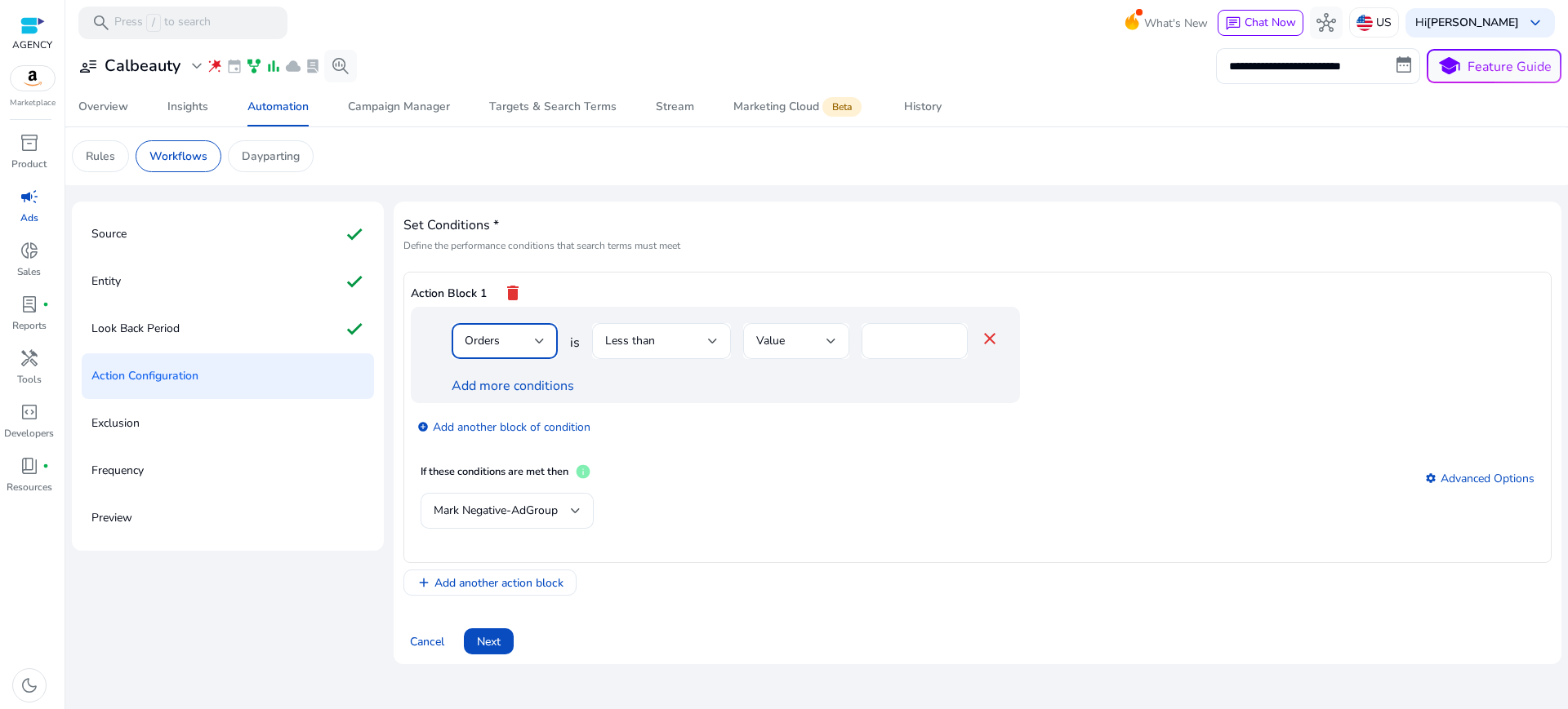
click at [509, 332] on div "Orders" at bounding box center [499, 341] width 70 height 18
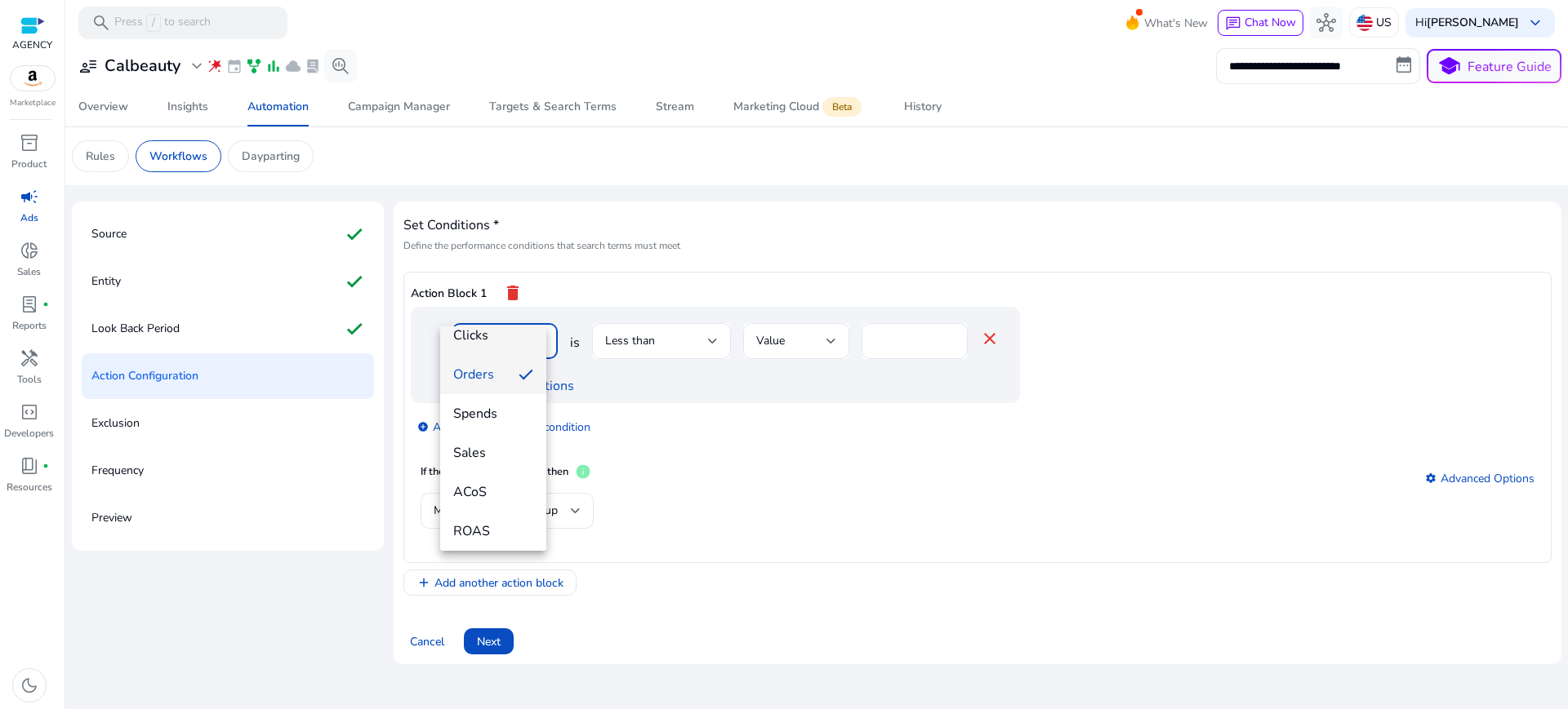
scroll to position [102, 0]
click at [489, 409] on span "Spends" at bounding box center [493, 407] width 80 height 18
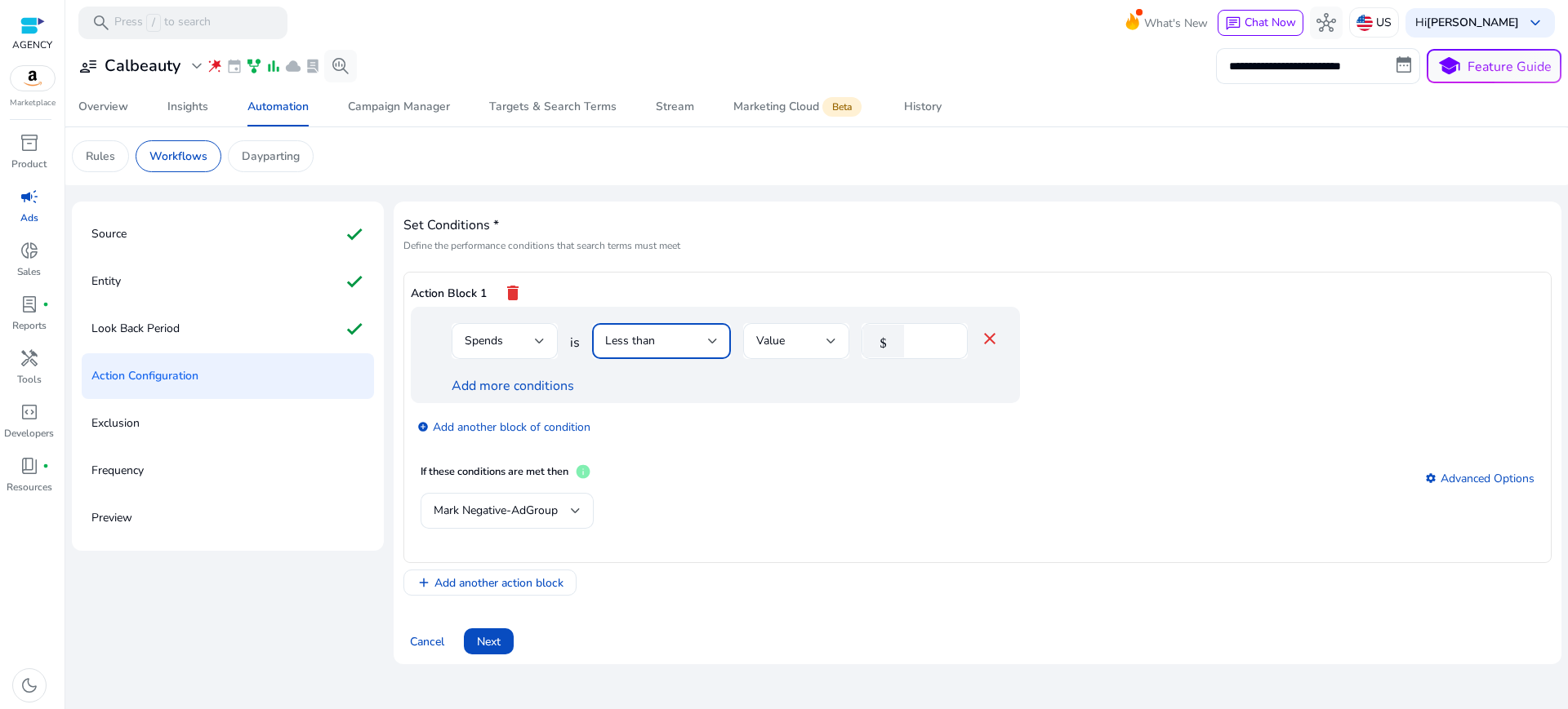
click at [657, 332] on div "Less than" at bounding box center [657, 341] width 103 height 18
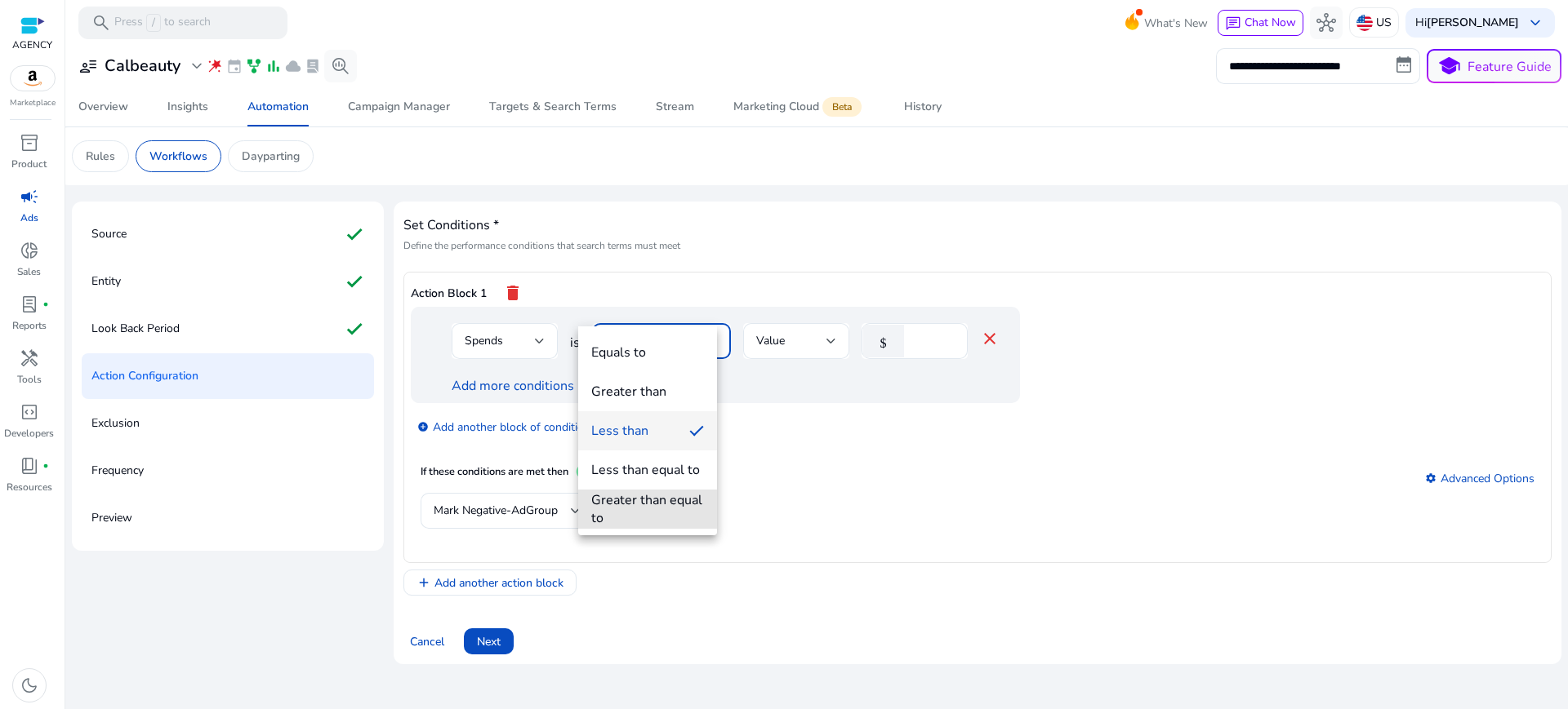
drag, startPoint x: 630, startPoint y: 499, endPoint x: 726, endPoint y: 399, distance: 138.6
click at [630, 498] on div "Greater than equal to" at bounding box center [648, 510] width 113 height 36
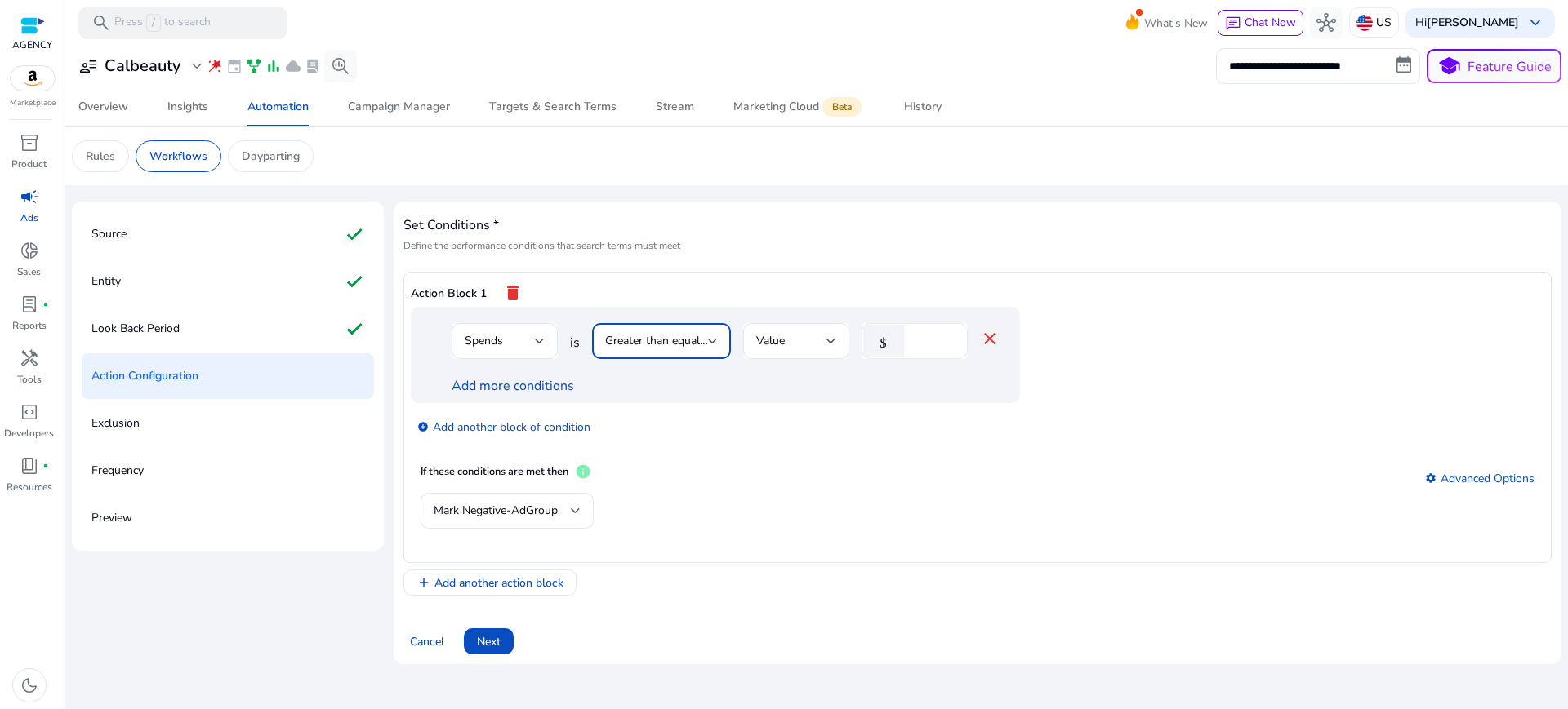
click at [921, 332] on input "*" at bounding box center [933, 341] width 42 height 18
type input "**"
click at [921, 411] on app-ppc-editable-conditions "Spends is Greater than equal to Value $ ** close Add more conditions add_circle…" at bounding box center [978, 381] width 1134 height 148
click at [482, 323] on div "Spends" at bounding box center [504, 341] width 80 height 36
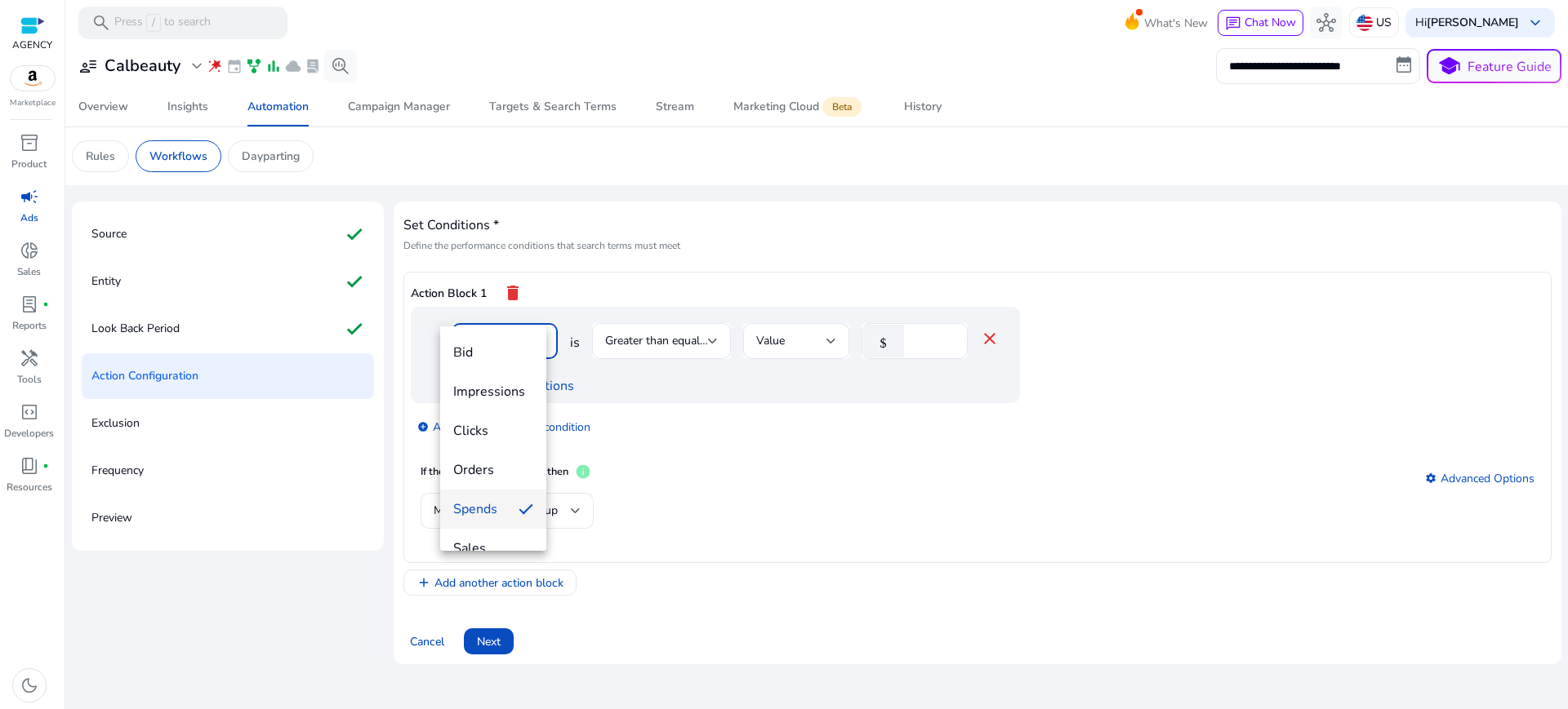
click at [667, 361] on div at bounding box center [784, 354] width 1568 height 709
click at [495, 377] on link "Add more conditions" at bounding box center [513, 386] width 123 height 18
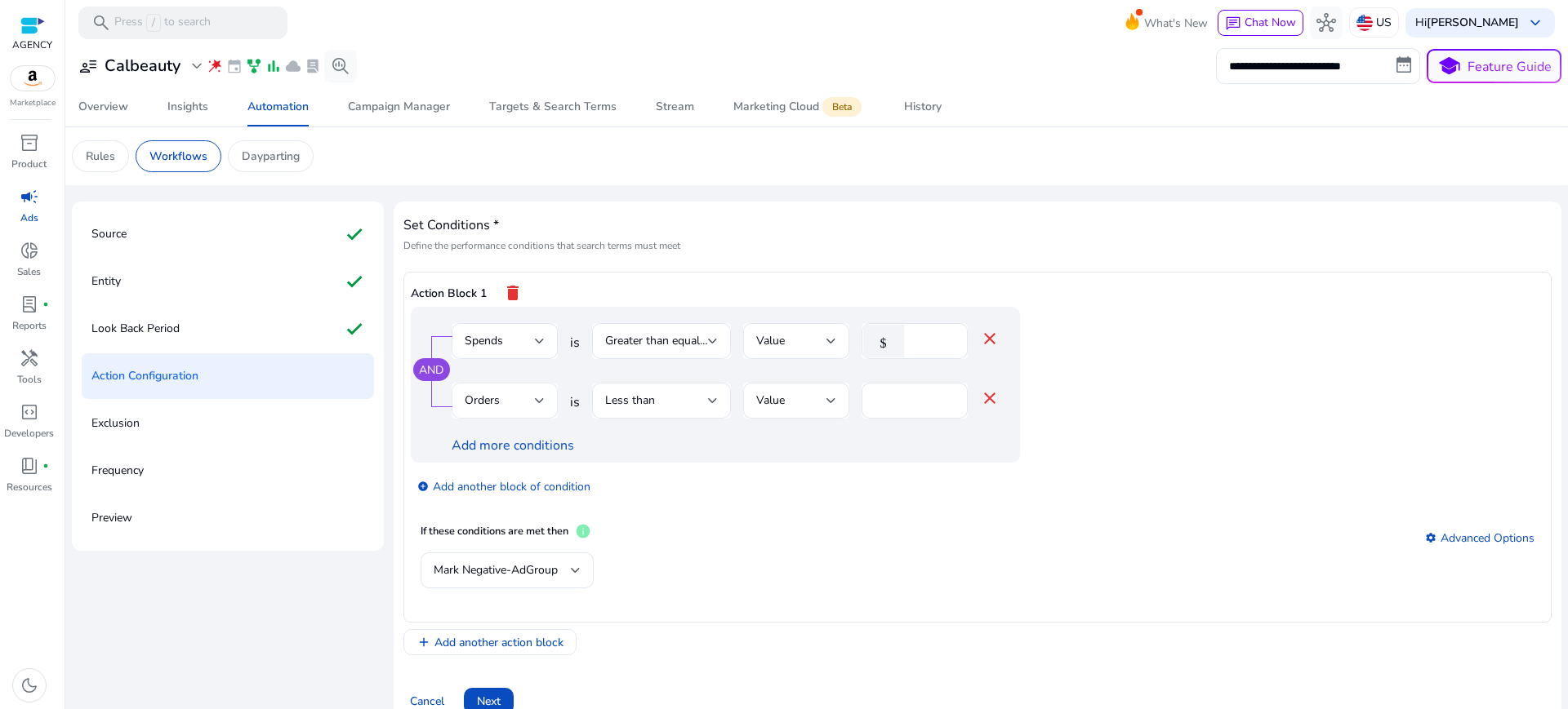
click at [480, 391] on div "Orders" at bounding box center [504, 401] width 80 height 20
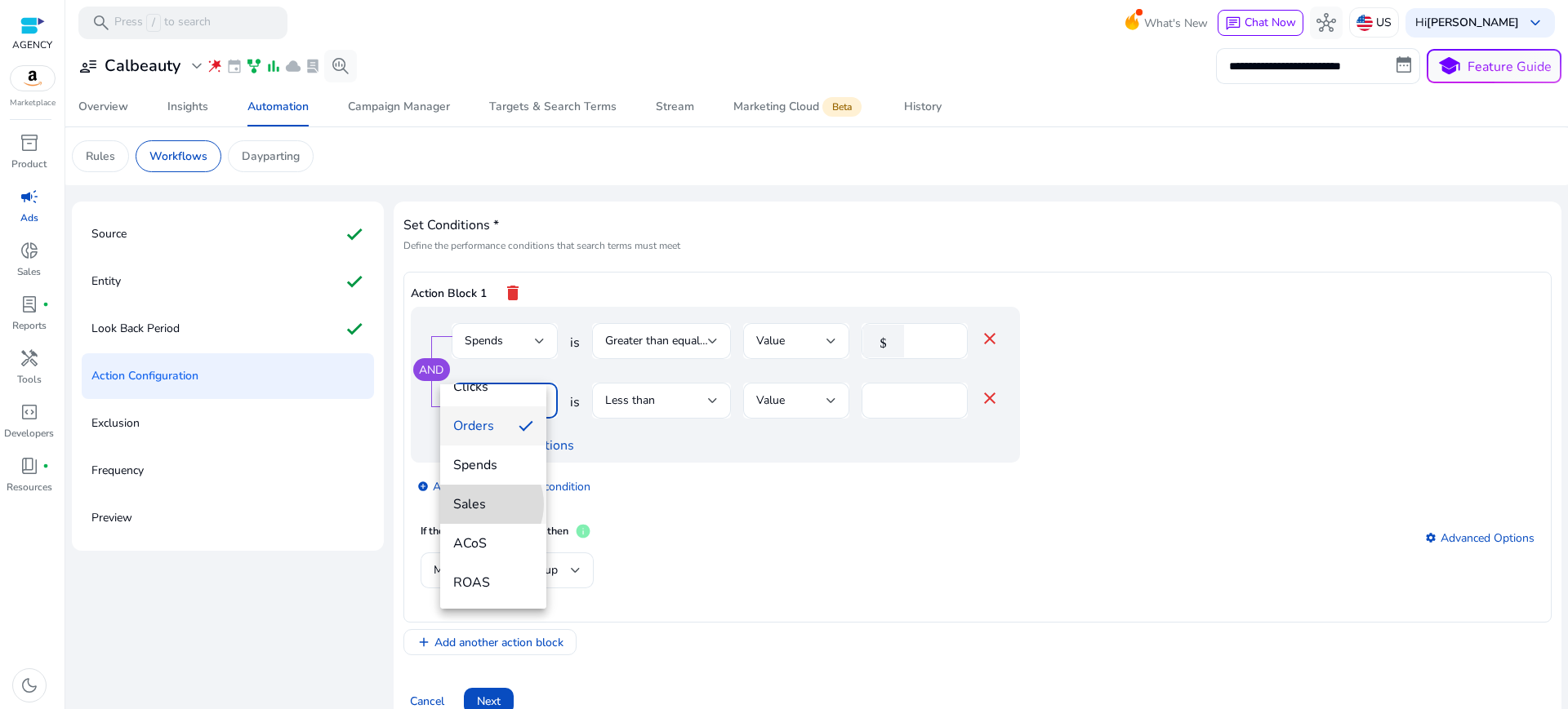
click at [478, 505] on span "Sales" at bounding box center [493, 505] width 80 height 18
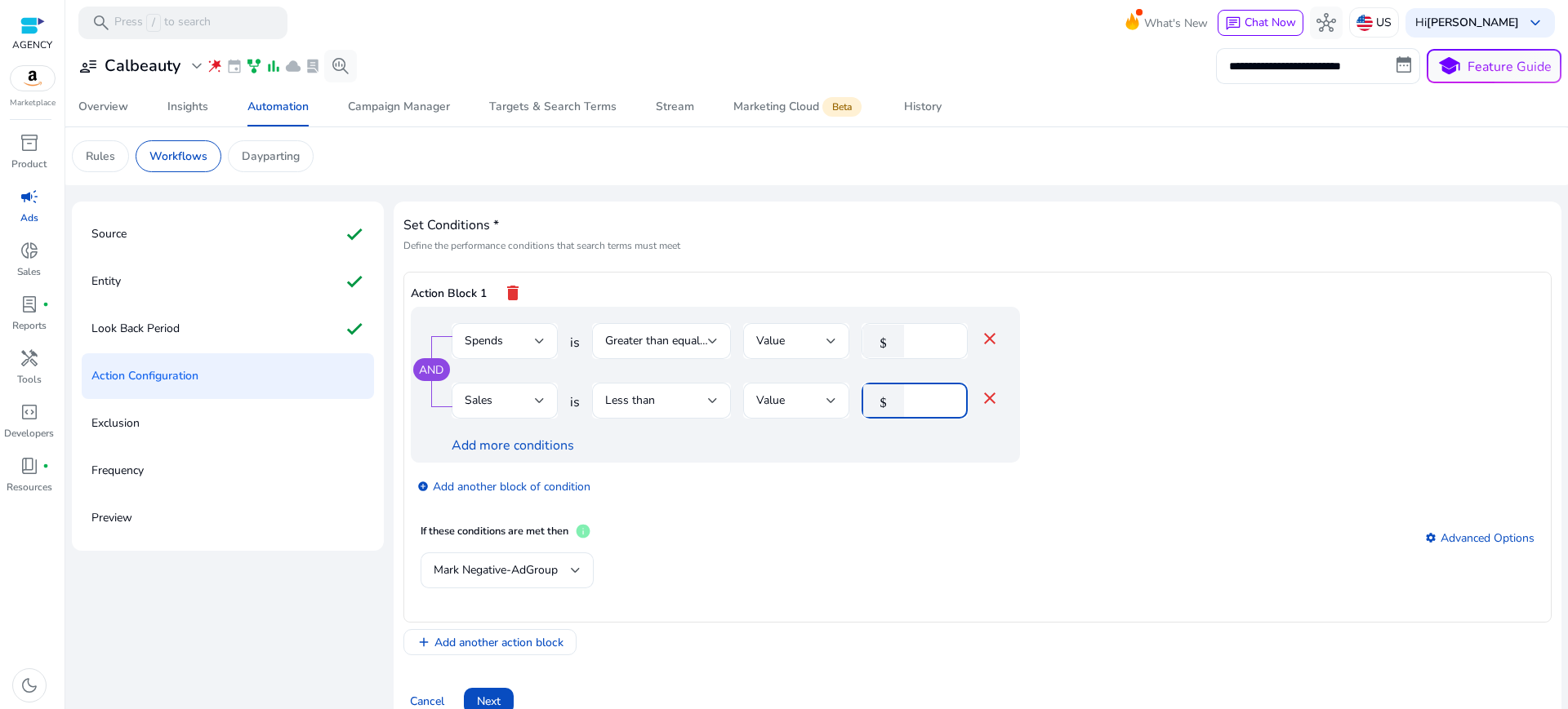
click at [912, 392] on input "*" at bounding box center [933, 401] width 42 height 18
type input "*"
click at [836, 523] on div "If these conditions are met then info settings Advanced Options" at bounding box center [978, 538] width 1114 height 30
click at [639, 383] on div "Less than" at bounding box center [662, 401] width 113 height 36
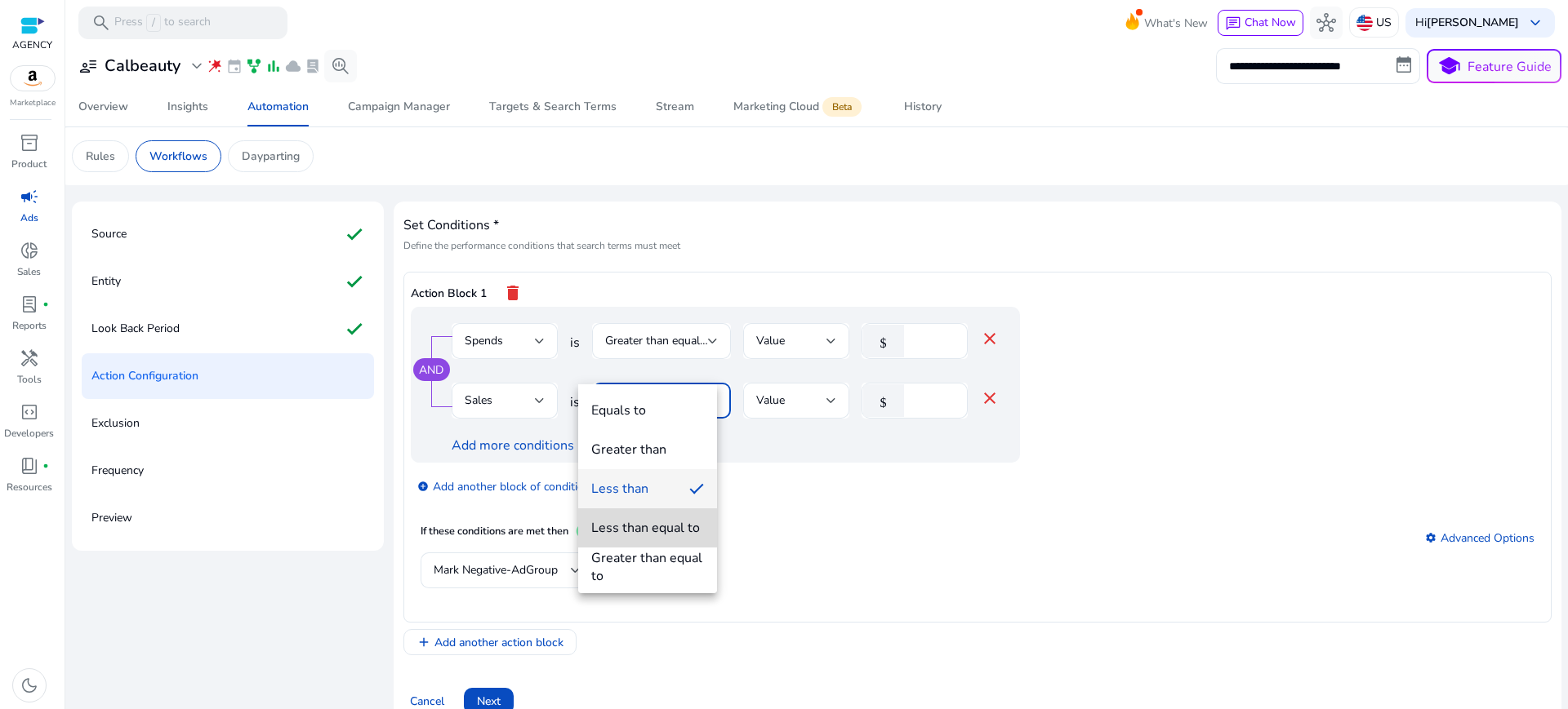
click at [633, 532] on div "Less than equal to" at bounding box center [646, 528] width 109 height 18
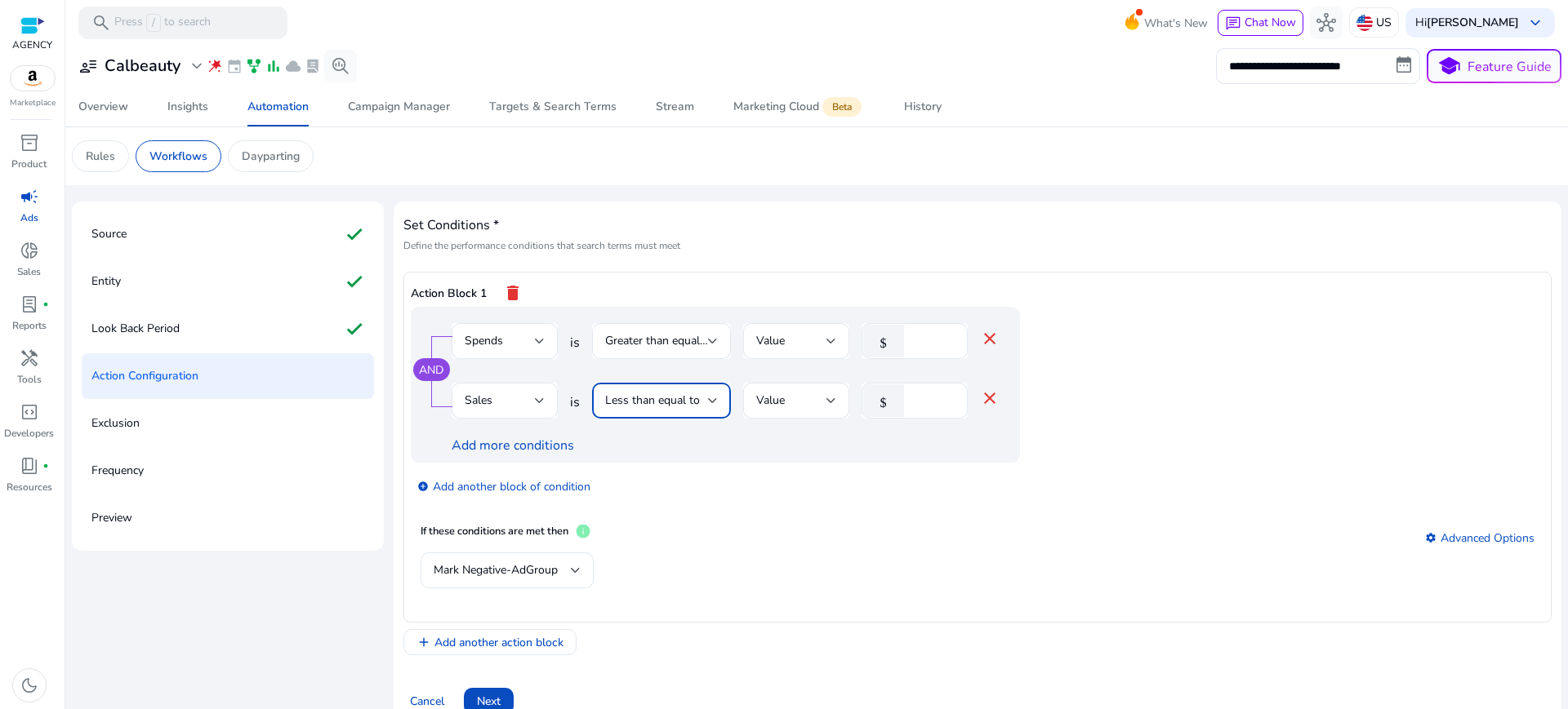
click at [859, 553] on div "Mark Negative-AdGroup" at bounding box center [978, 580] width 1114 height 53
click at [548, 562] on div "Mark Negative-AdGroup" at bounding box center [502, 571] width 137 height 18
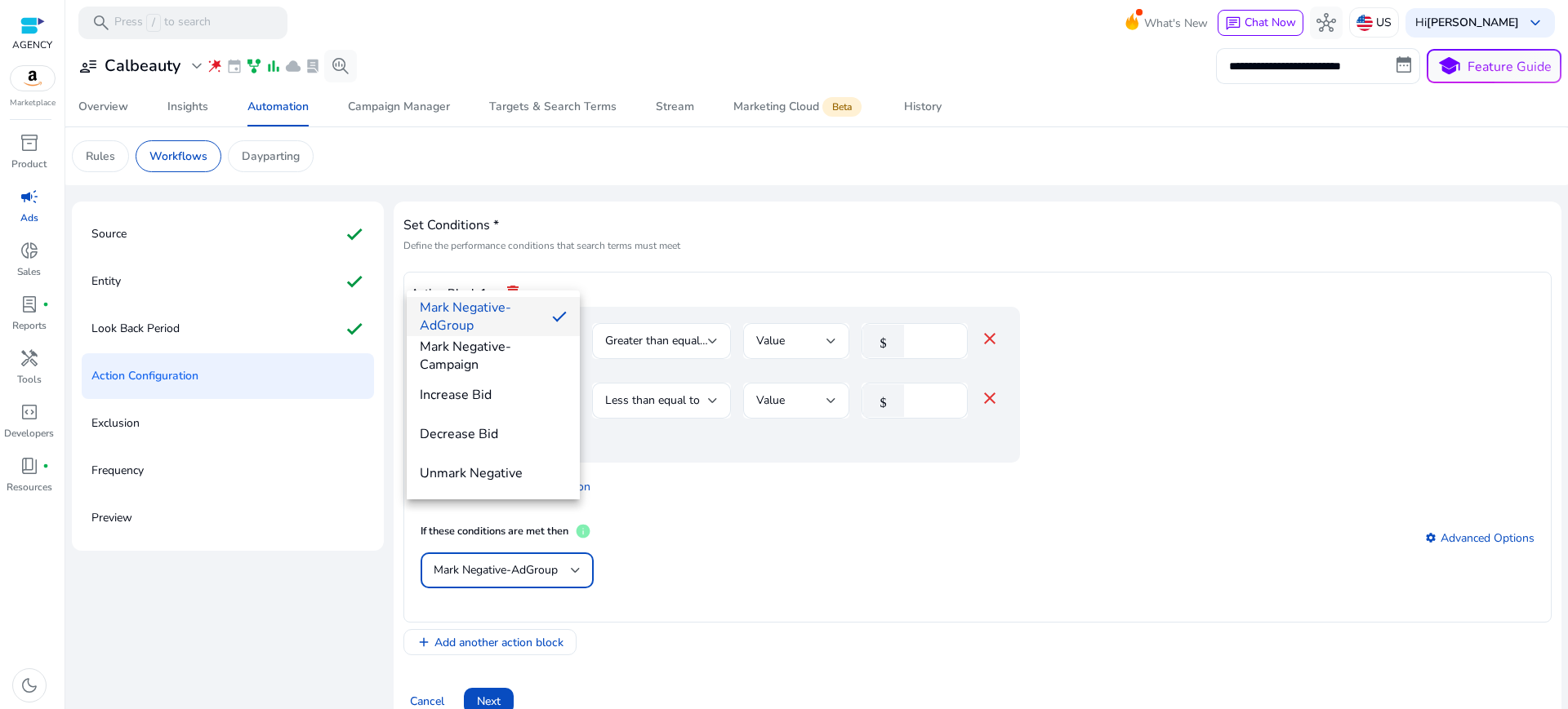
click at [504, 320] on span "Mark Negative-AdGroup" at bounding box center [479, 317] width 120 height 36
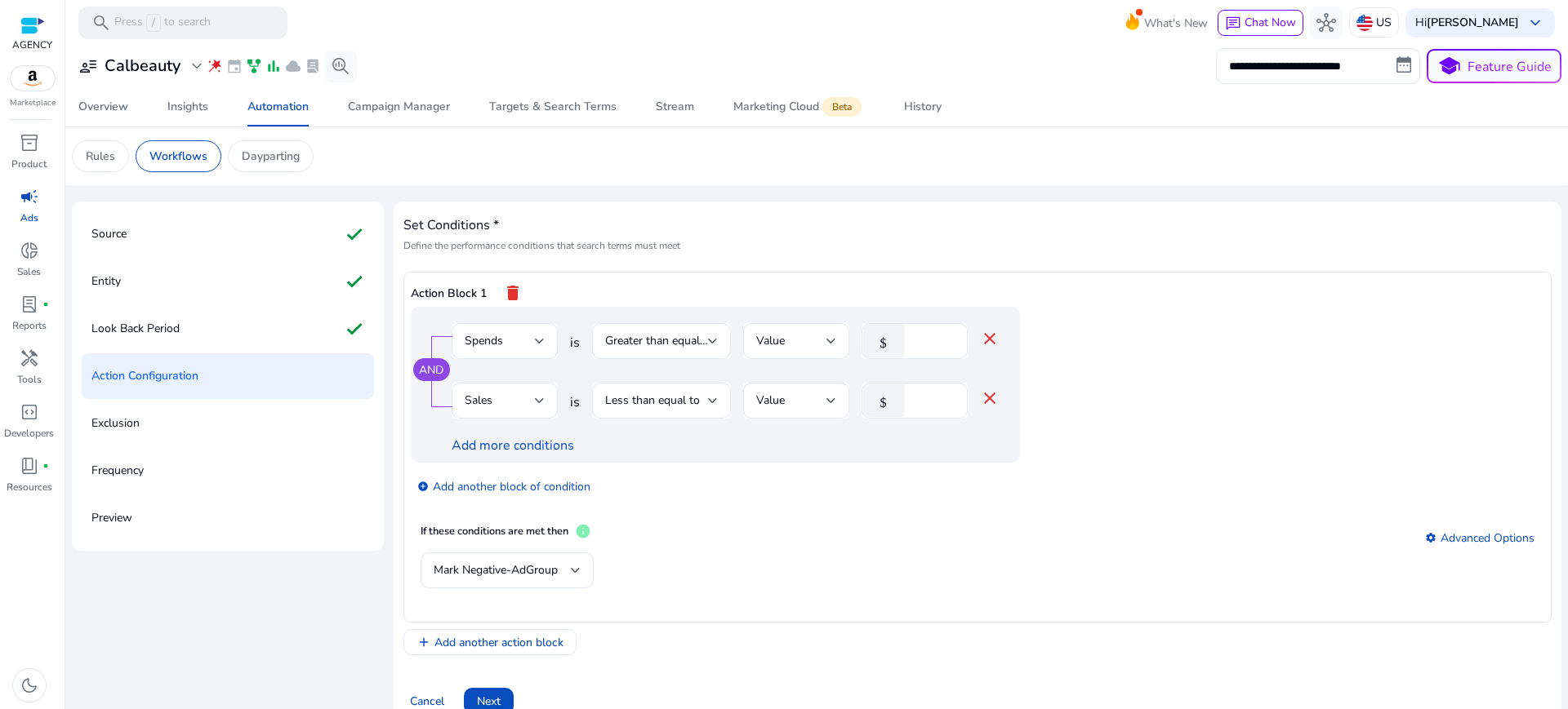
click at [805, 553] on div "Mark Negative-AdGroup" at bounding box center [978, 580] width 1114 height 53
click at [478, 693] on span "Next" at bounding box center [489, 701] width 24 height 17
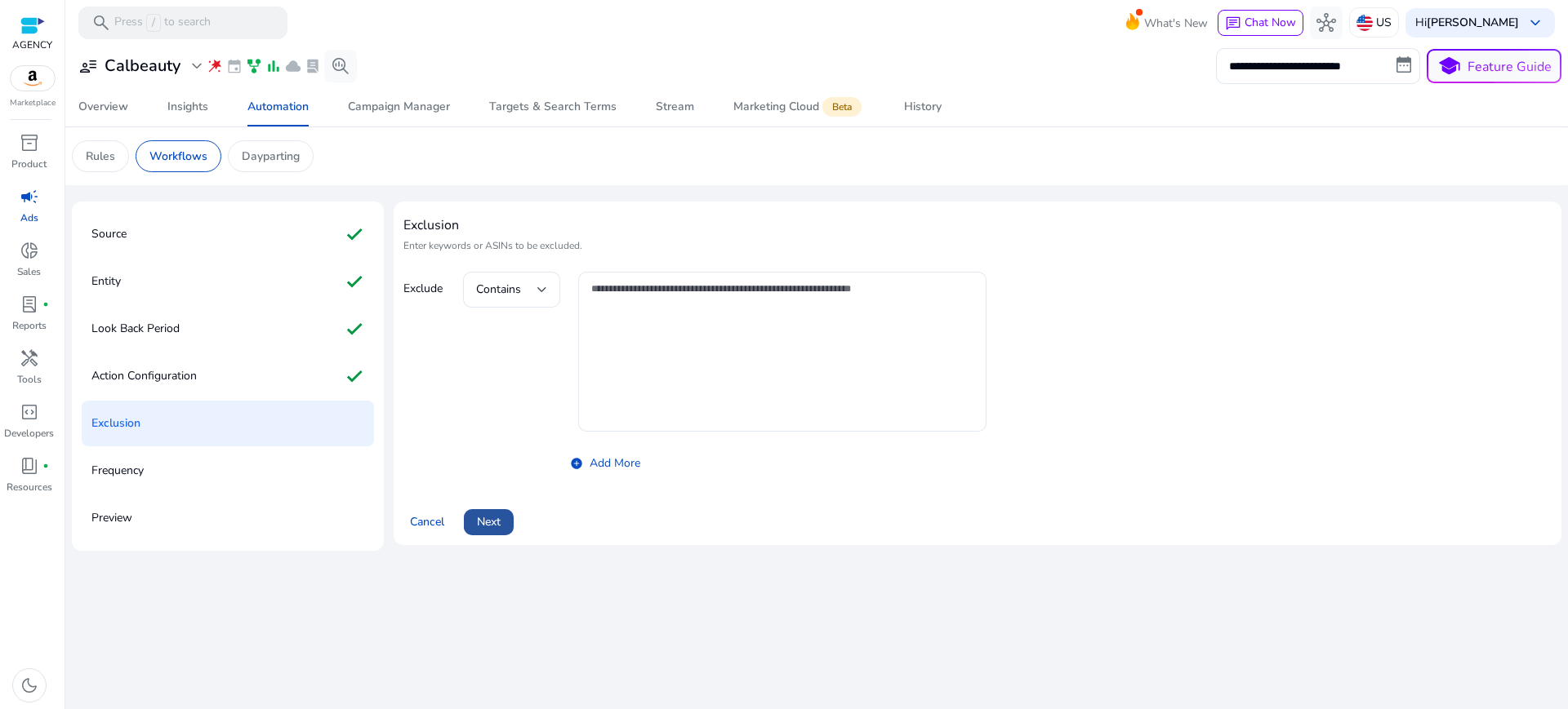
click at [464, 503] on span at bounding box center [489, 522] width 49 height 39
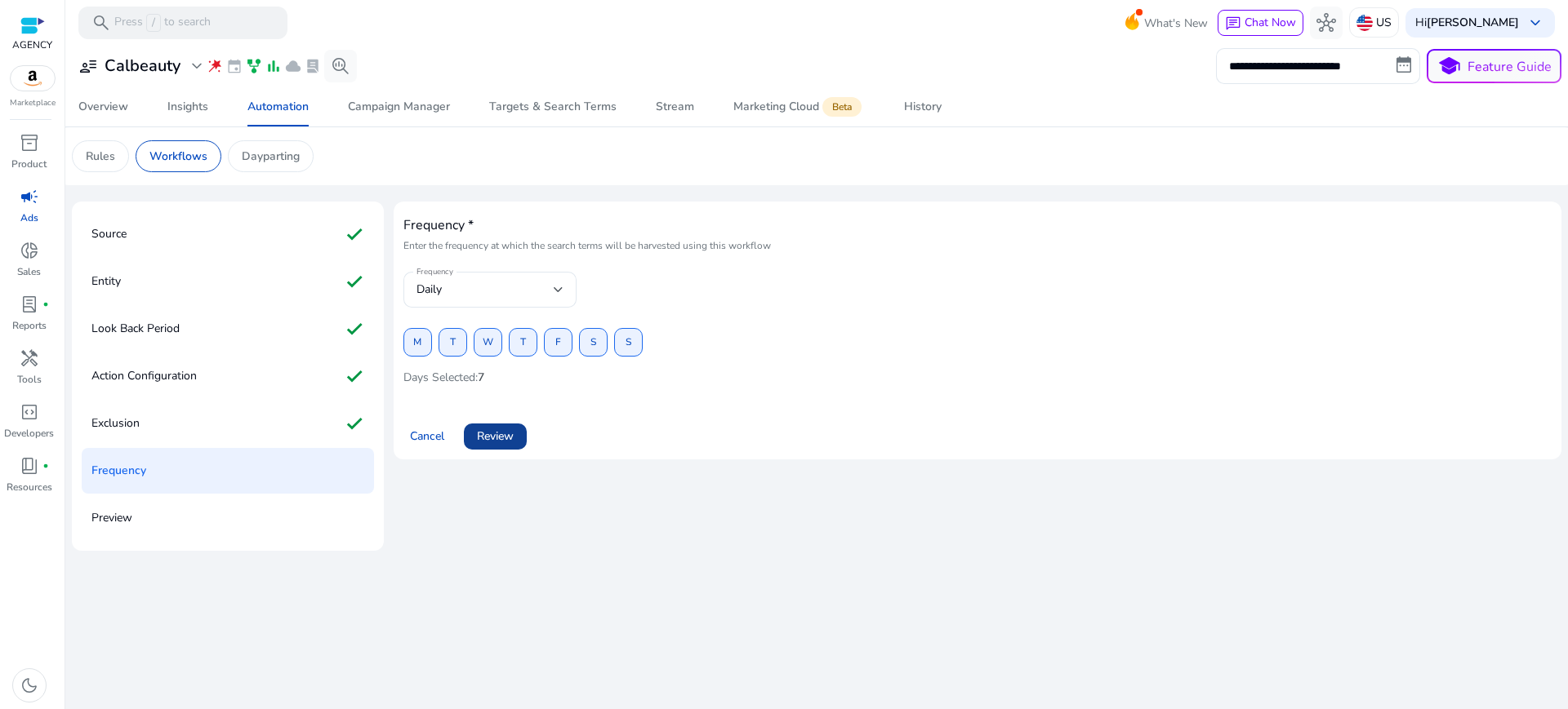
click at [492, 428] on span "Review" at bounding box center [495, 435] width 37 height 17
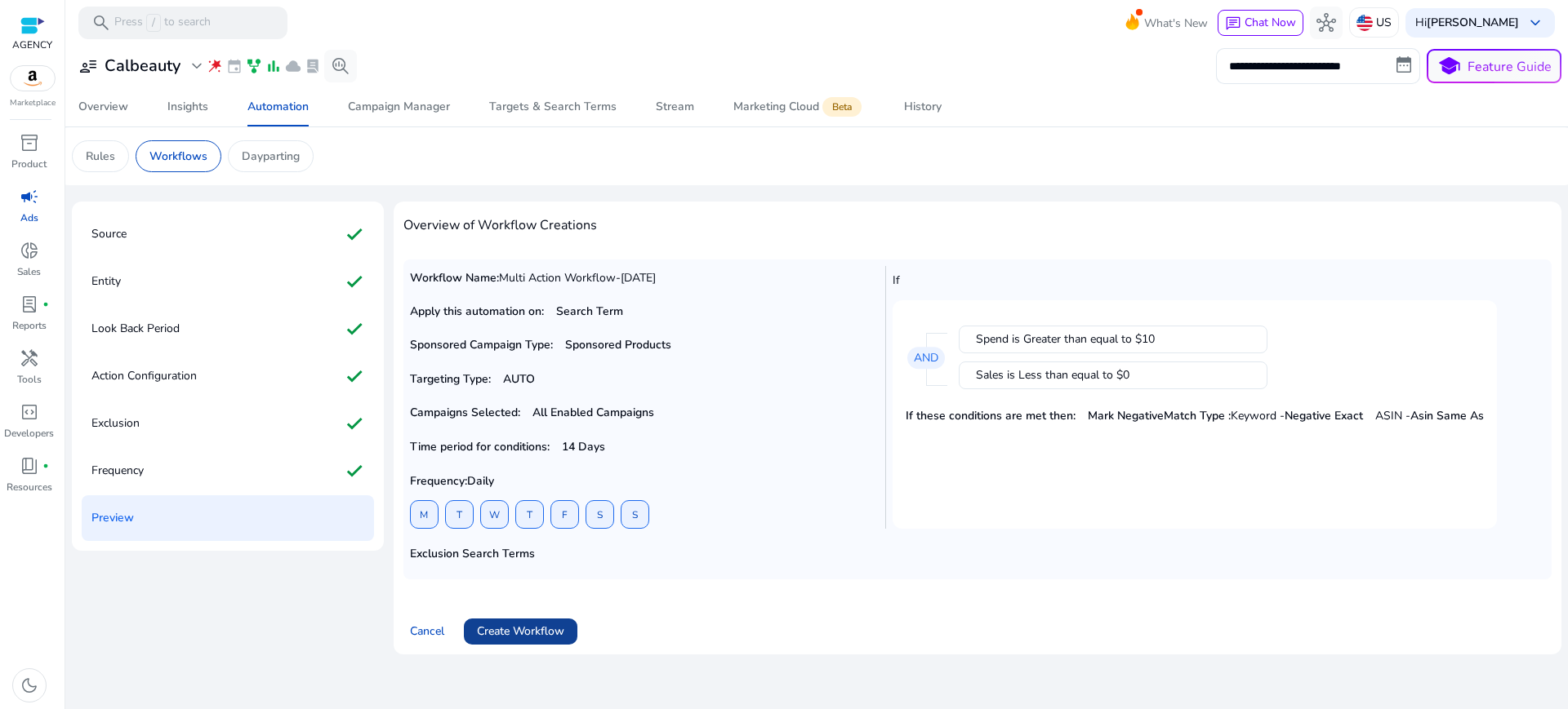
click at [530, 623] on span "Create Workflow" at bounding box center [521, 631] width 87 height 17
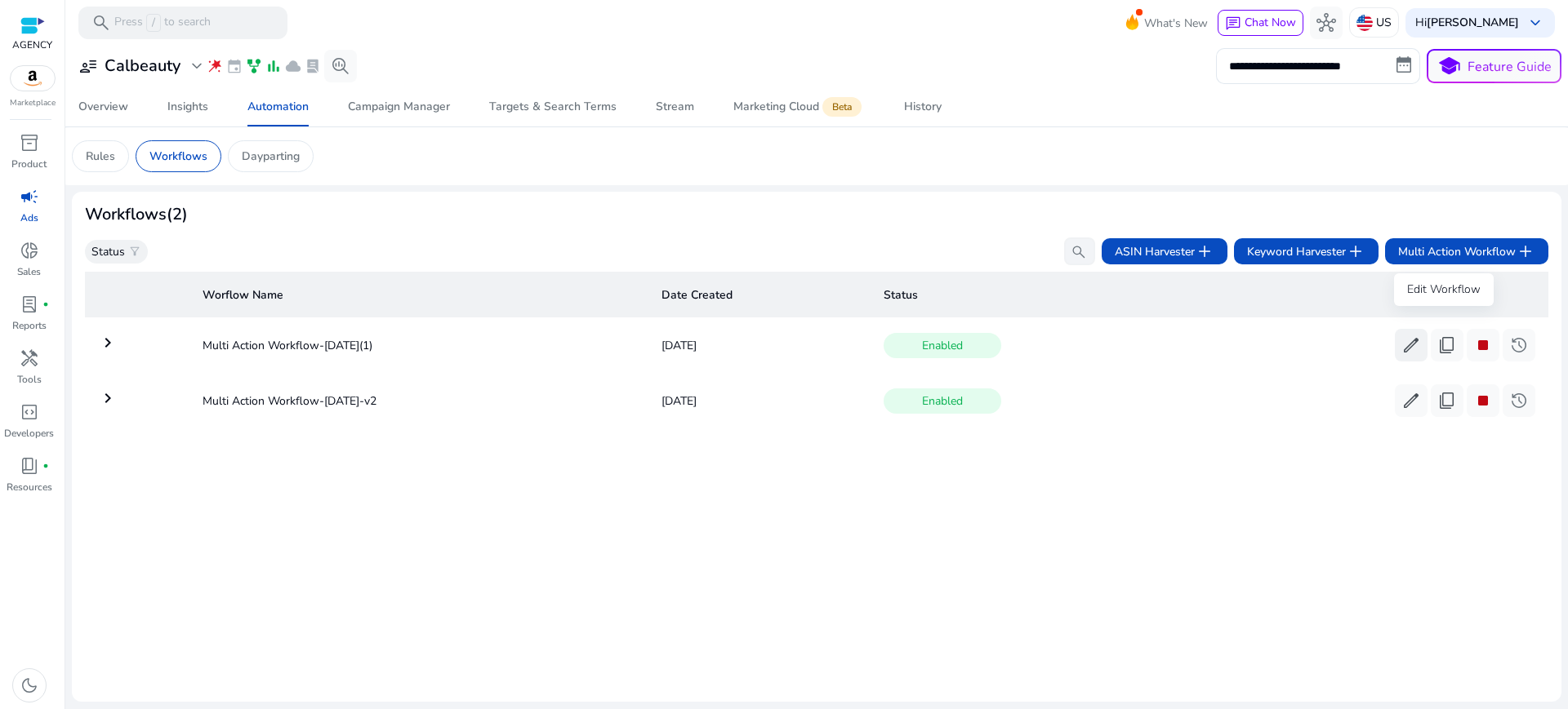
click at [1422, 336] on span "edit" at bounding box center [1412, 346] width 20 height 20
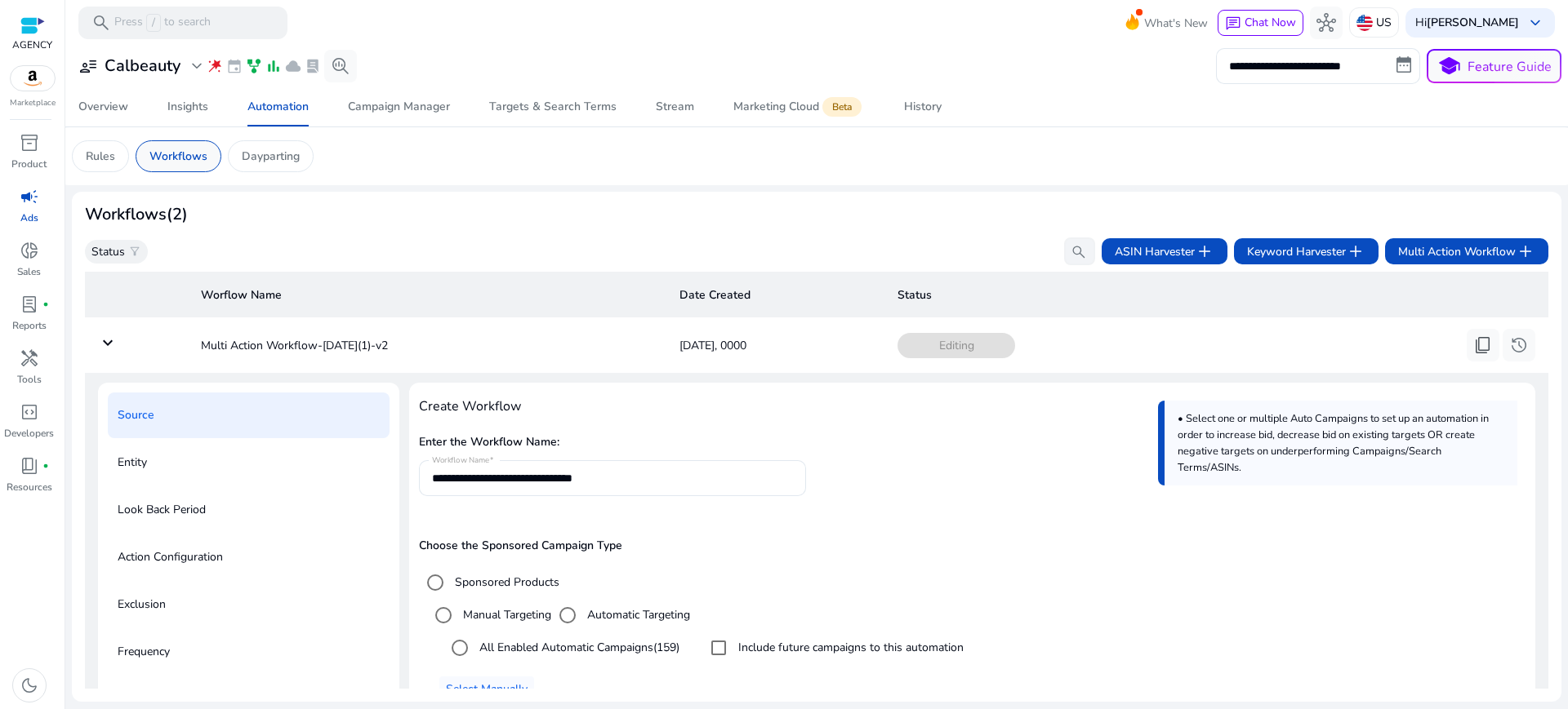
click at [172, 150] on p "Workflows" at bounding box center [178, 156] width 58 height 17
click at [163, 154] on p "Workflows" at bounding box center [178, 156] width 58 height 17
click at [110, 333] on mat-icon "keyboard_arrow_down" at bounding box center [108, 343] width 20 height 20
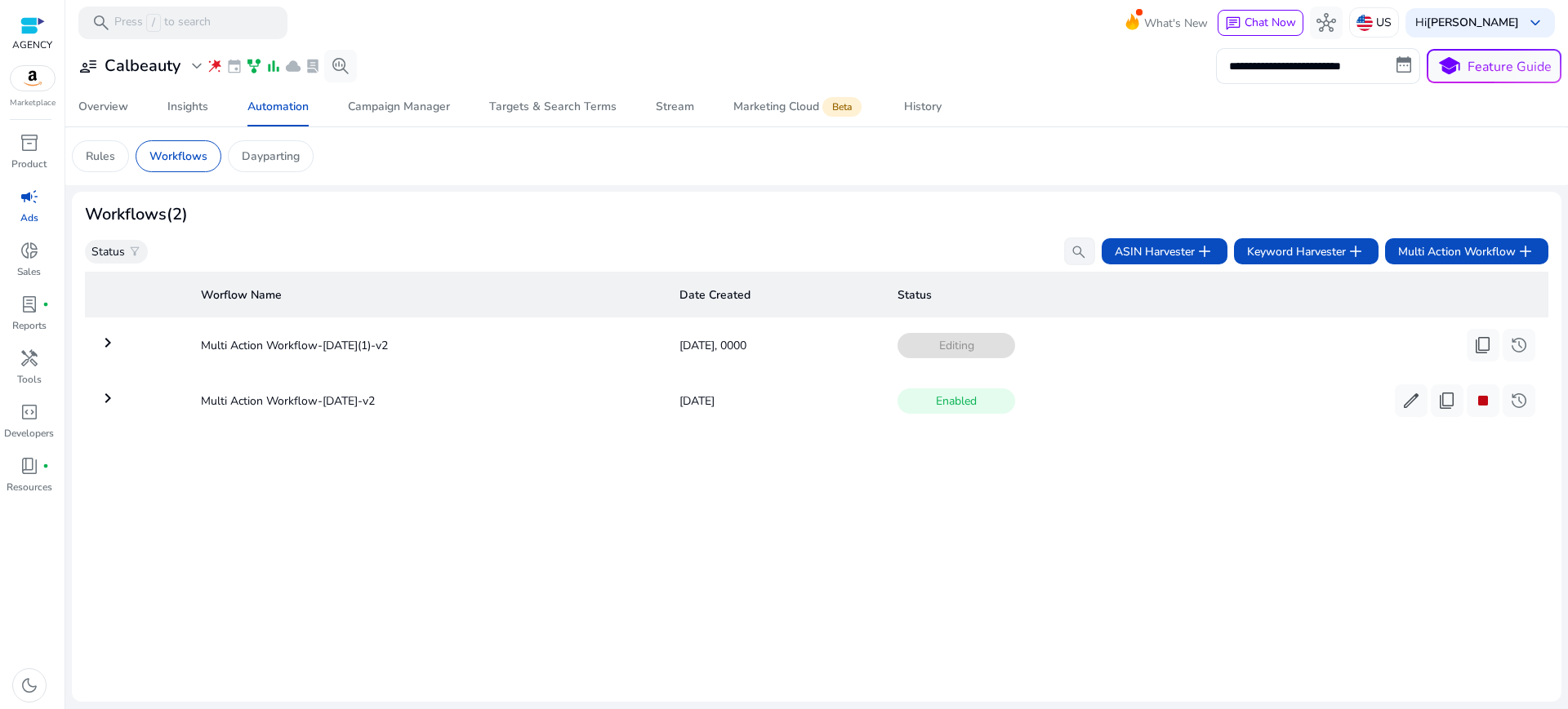
click at [106, 333] on mat-icon "keyboard_arrow_right" at bounding box center [108, 343] width 20 height 20
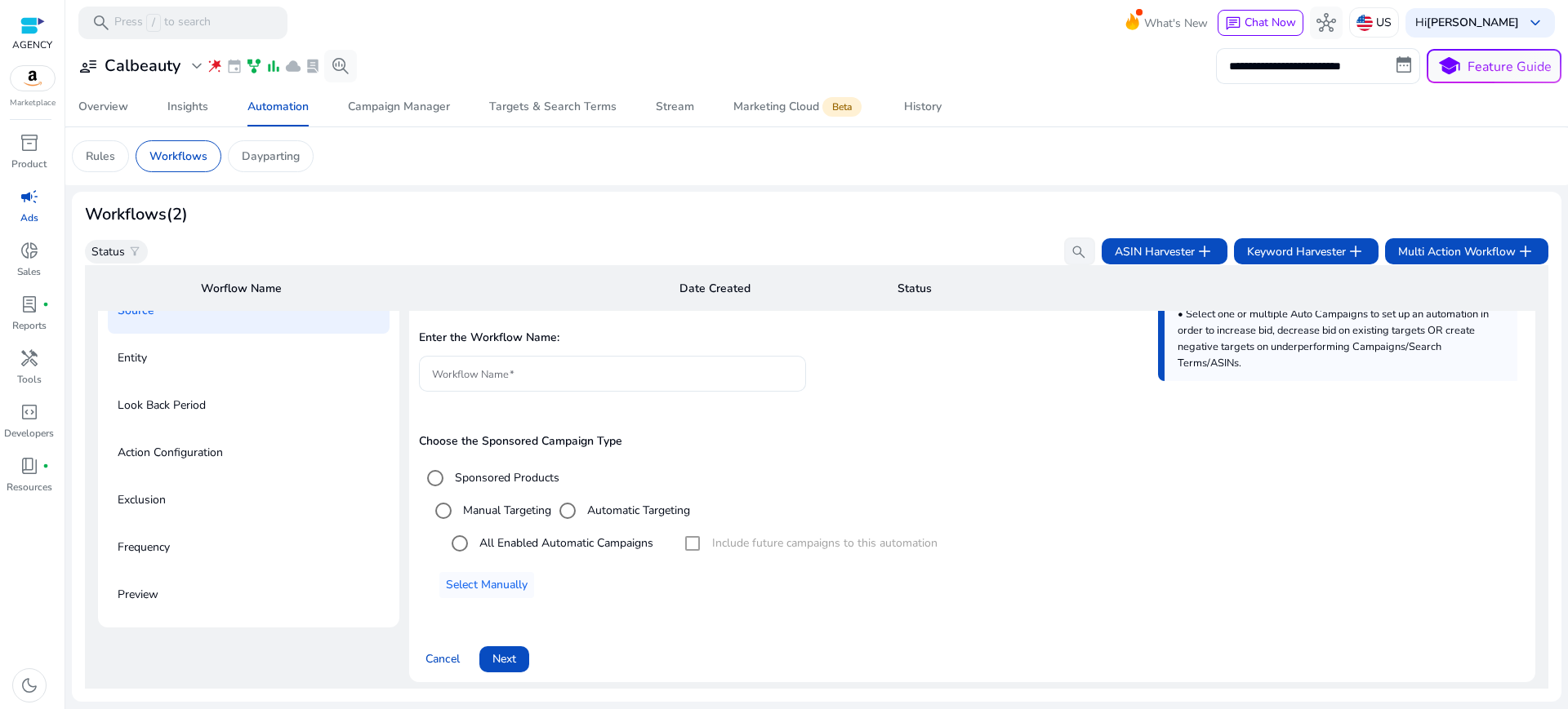
scroll to position [148, 0]
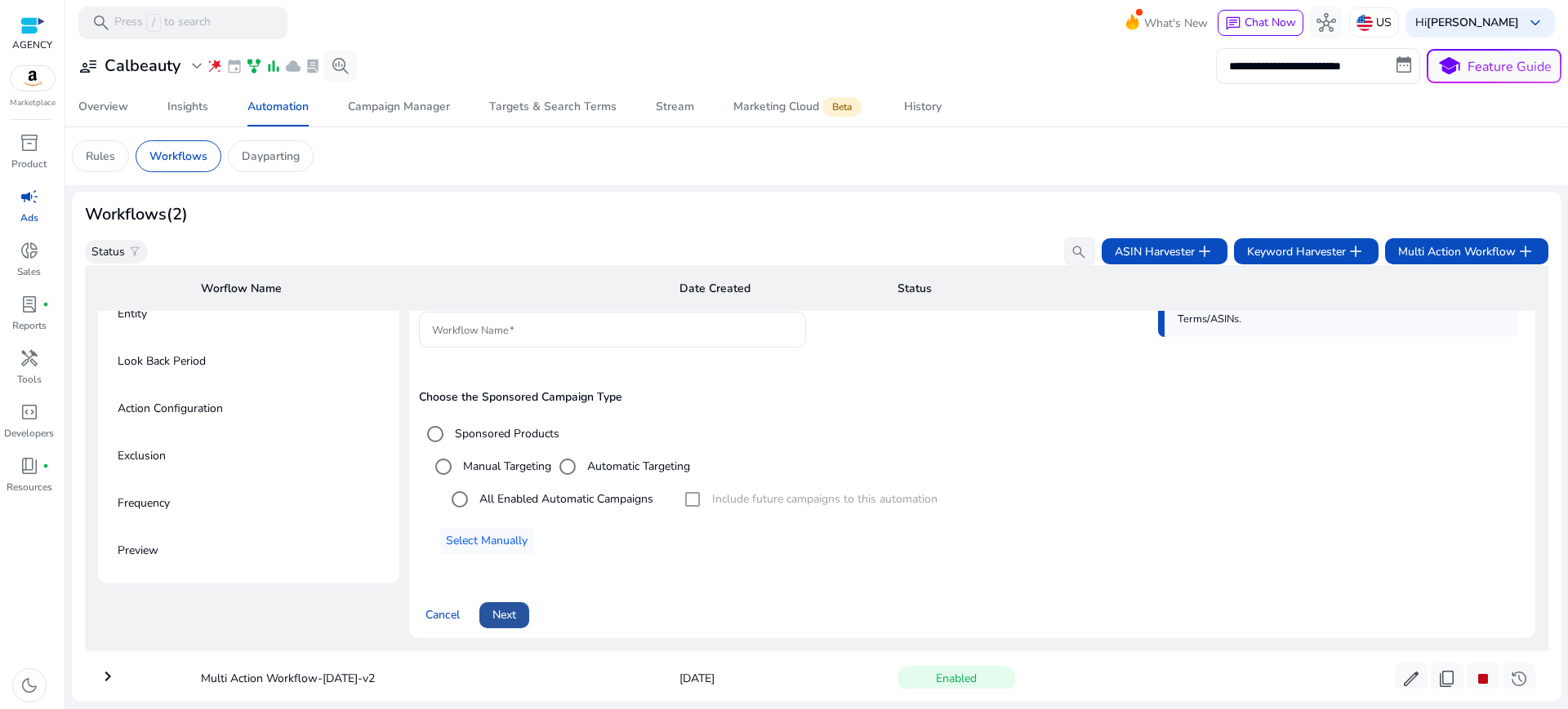
click at [493, 606] on span "Next" at bounding box center [505, 614] width 24 height 17
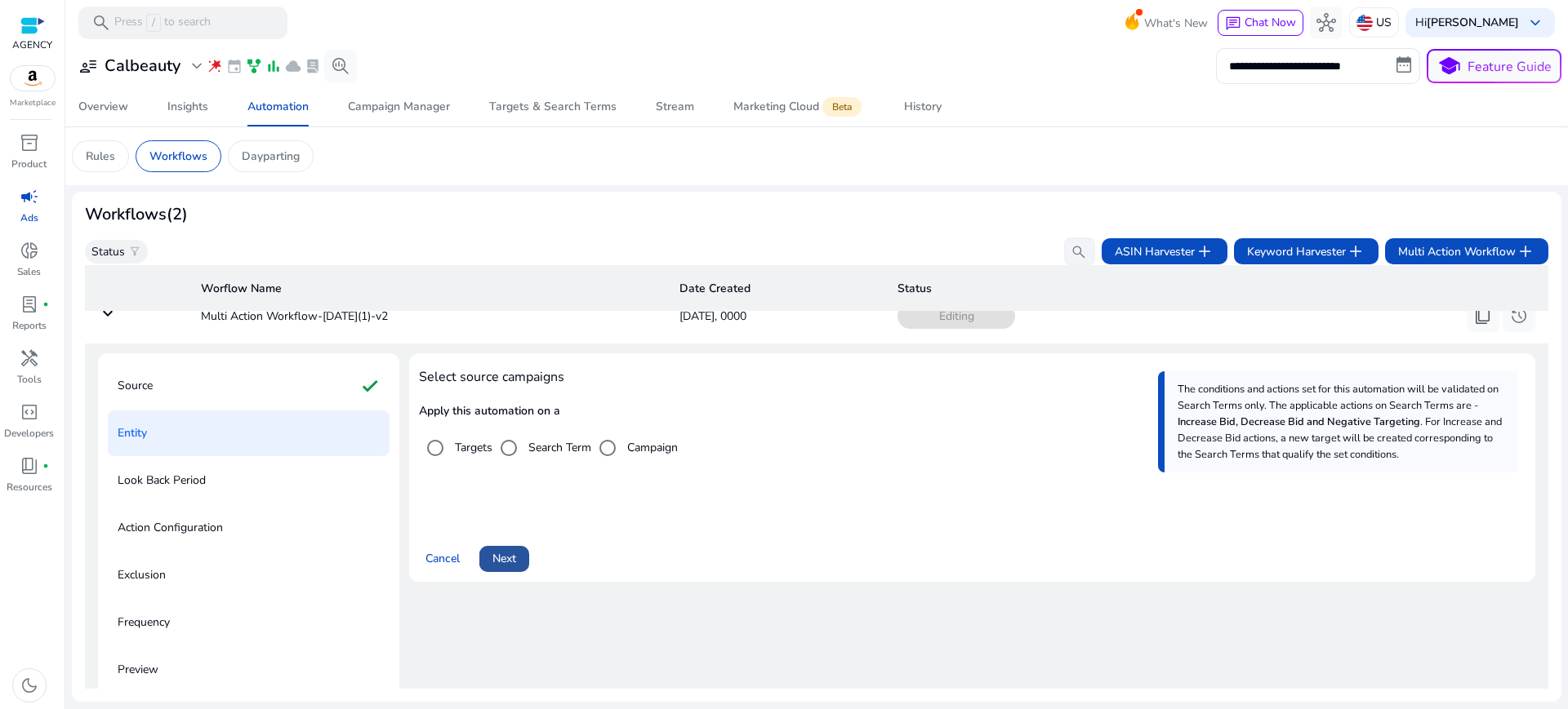
click at [502, 550] on span "Next" at bounding box center [505, 558] width 24 height 17
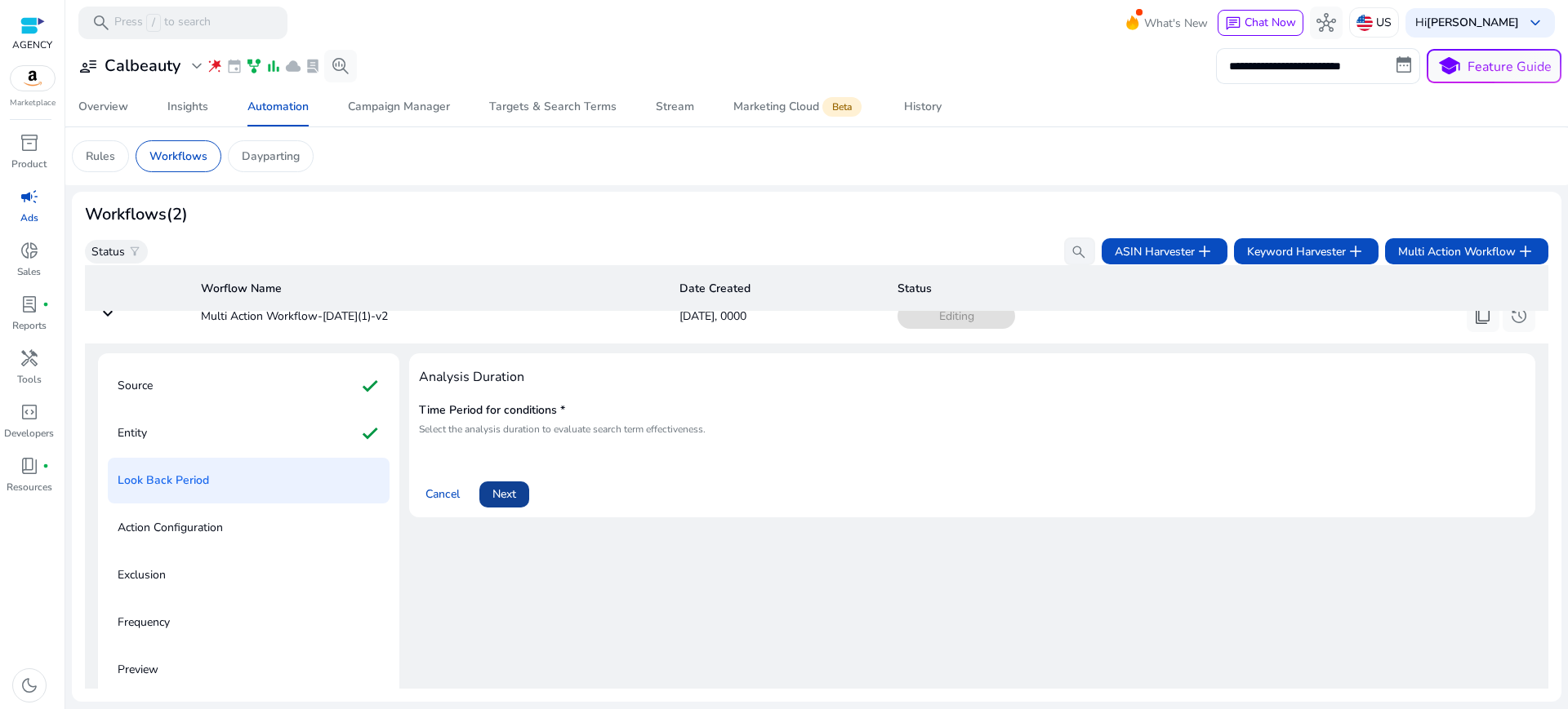
click at [502, 486] on span "Next" at bounding box center [505, 494] width 24 height 17
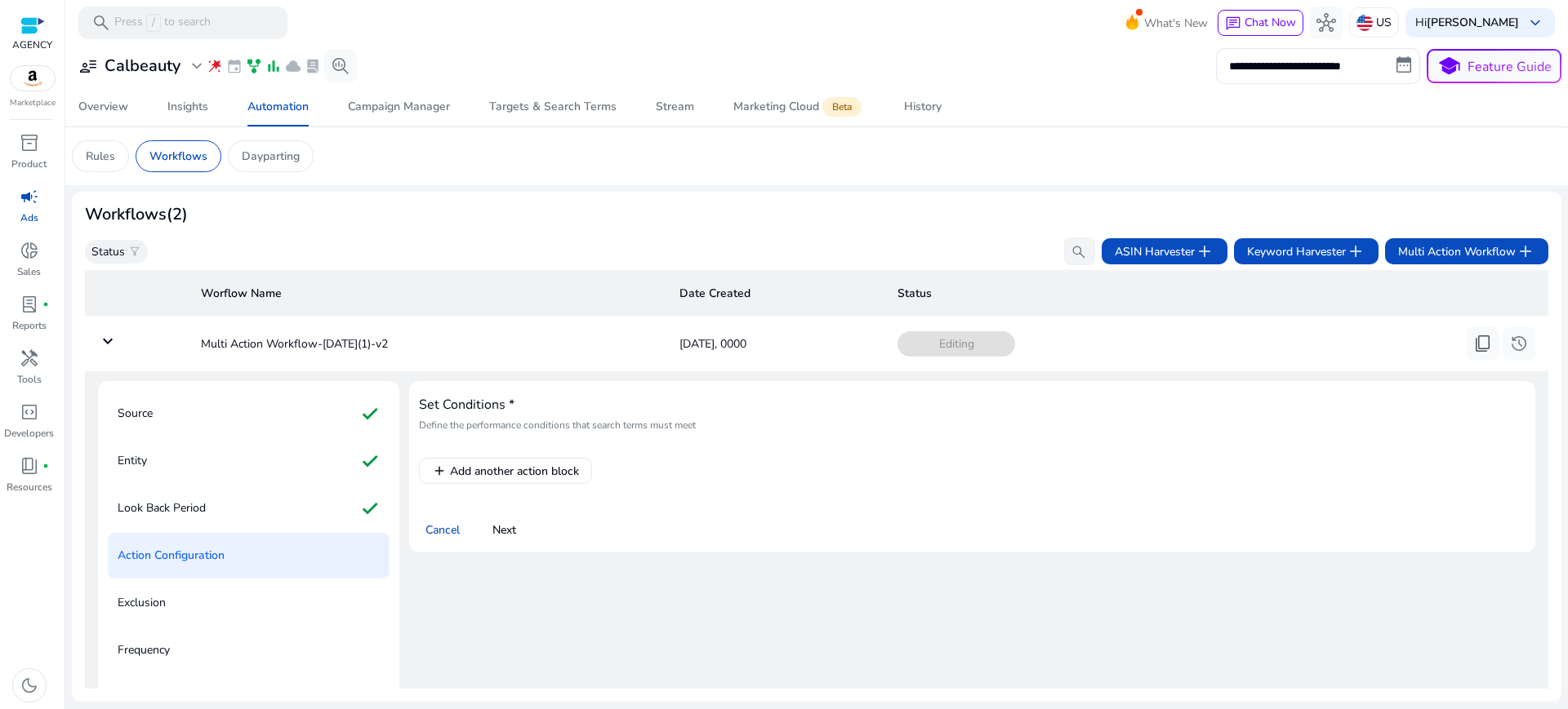
scroll to position [0, 0]
click at [498, 464] on span "Add another action block" at bounding box center [515, 472] width 129 height 17
click at [497, 523] on span "Next" at bounding box center [505, 531] width 24 height 17
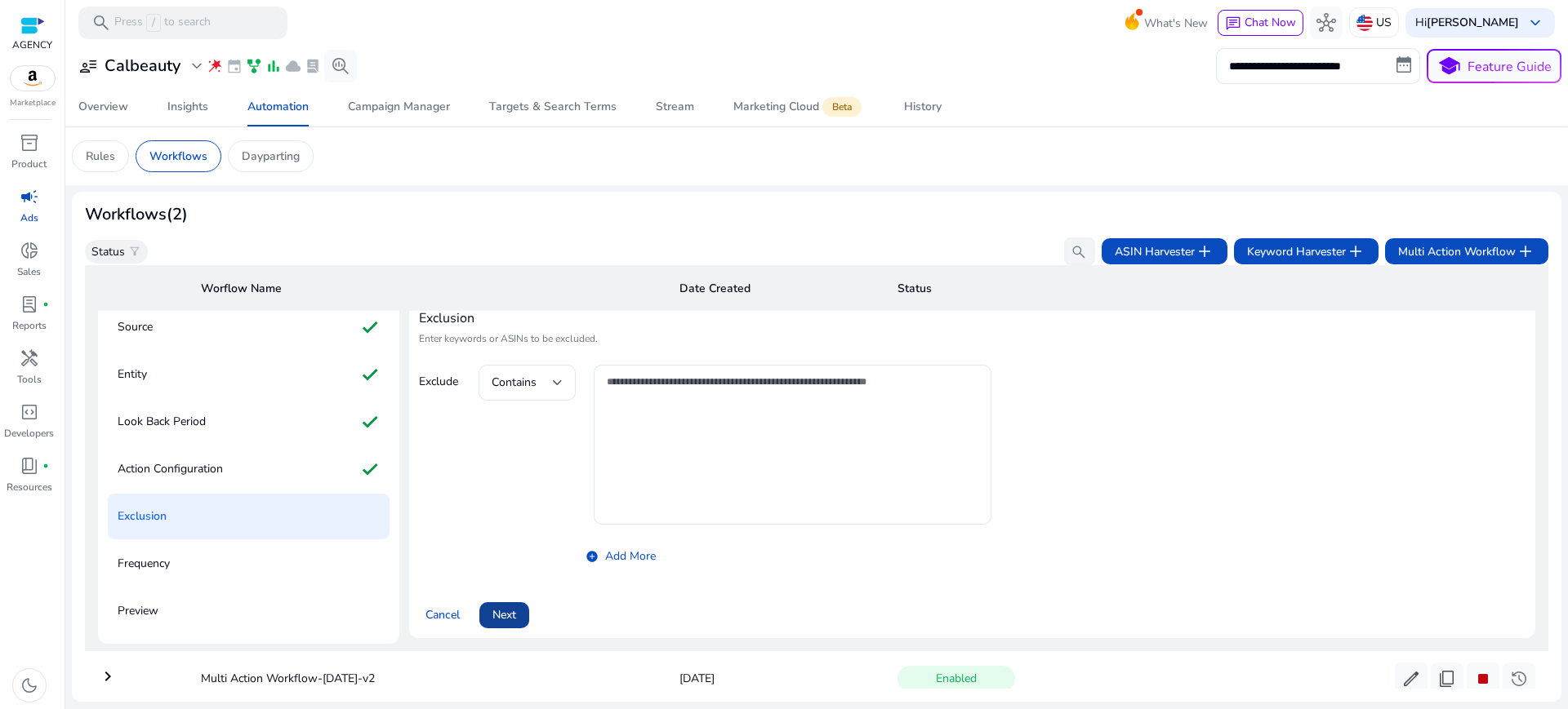
click at [493, 606] on span "Next" at bounding box center [505, 614] width 24 height 17
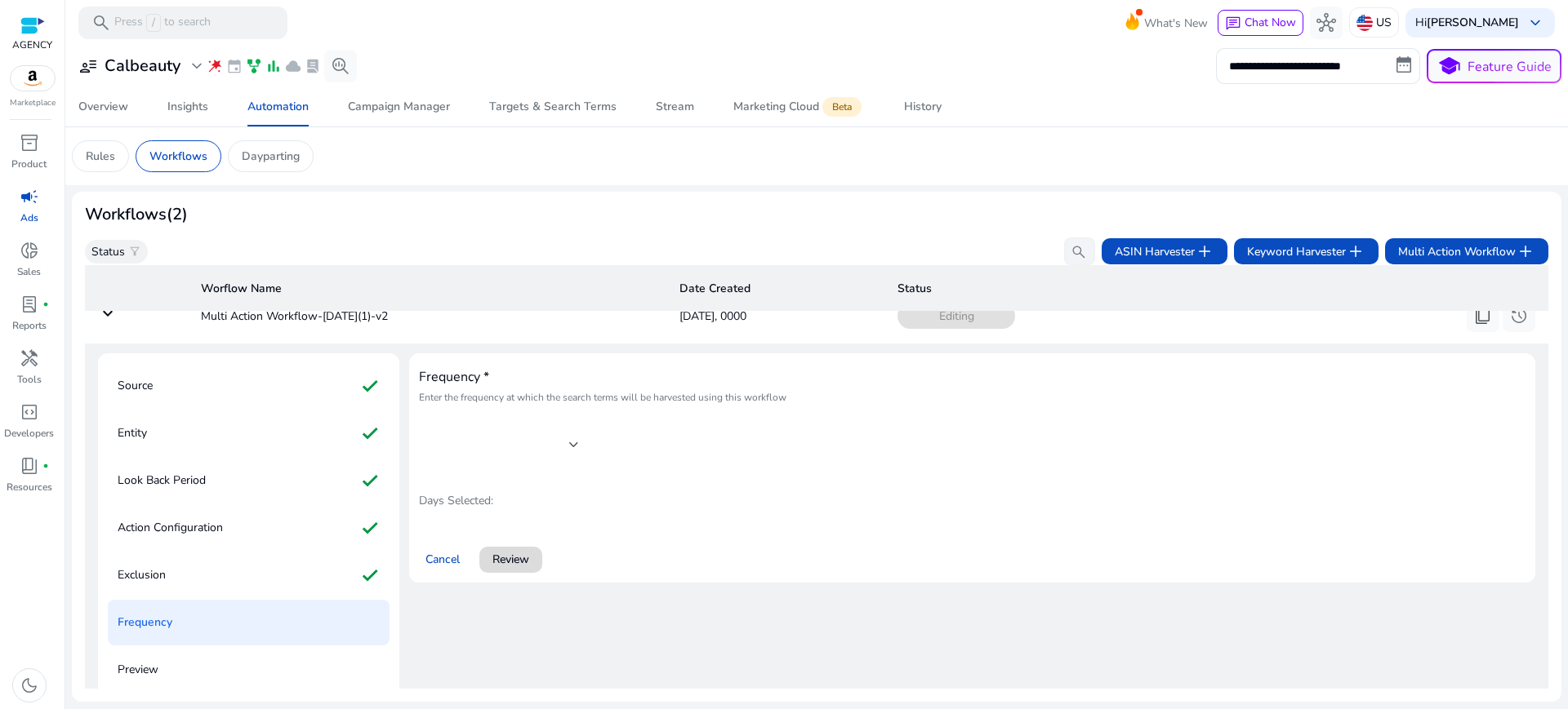
click at [498, 551] on span "Review" at bounding box center [511, 559] width 37 height 17
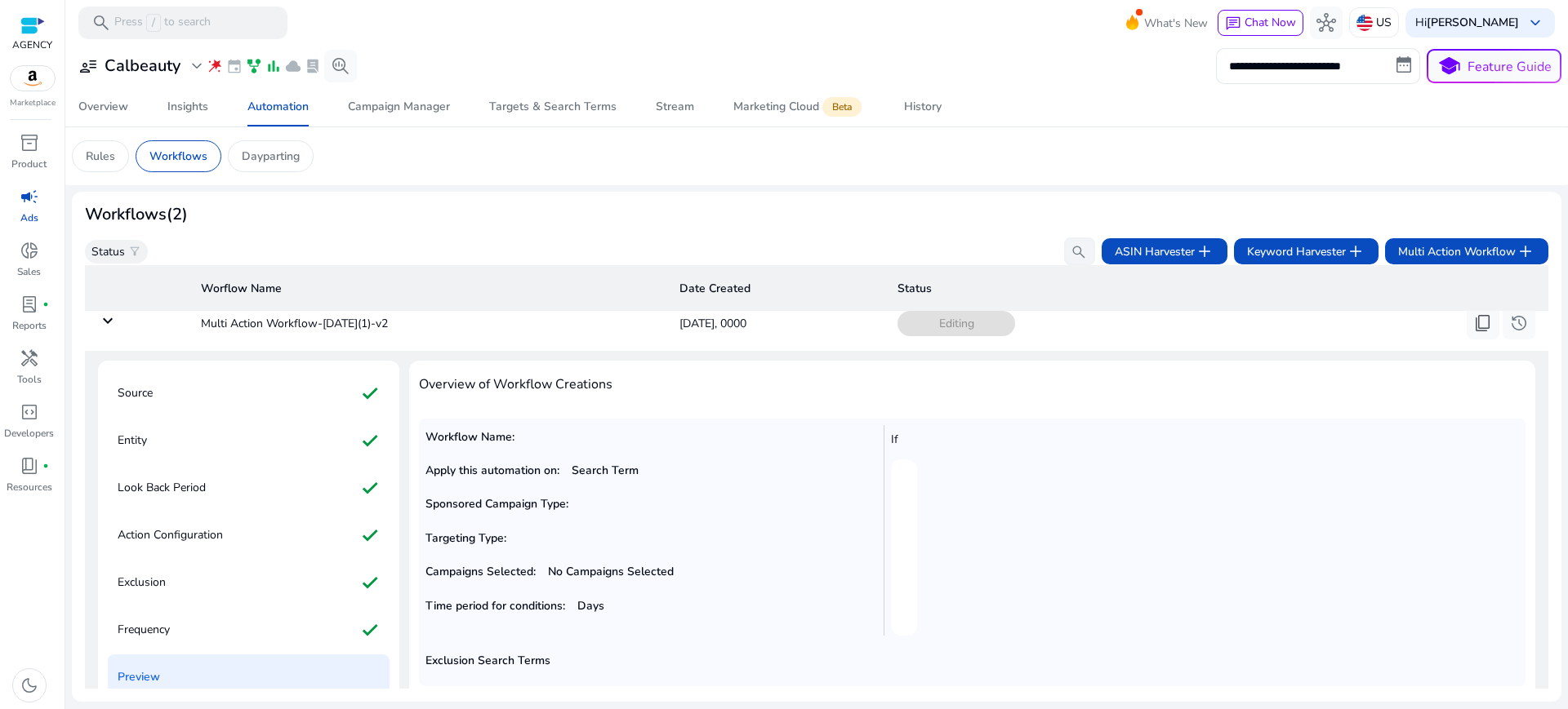
scroll to position [0, 0]
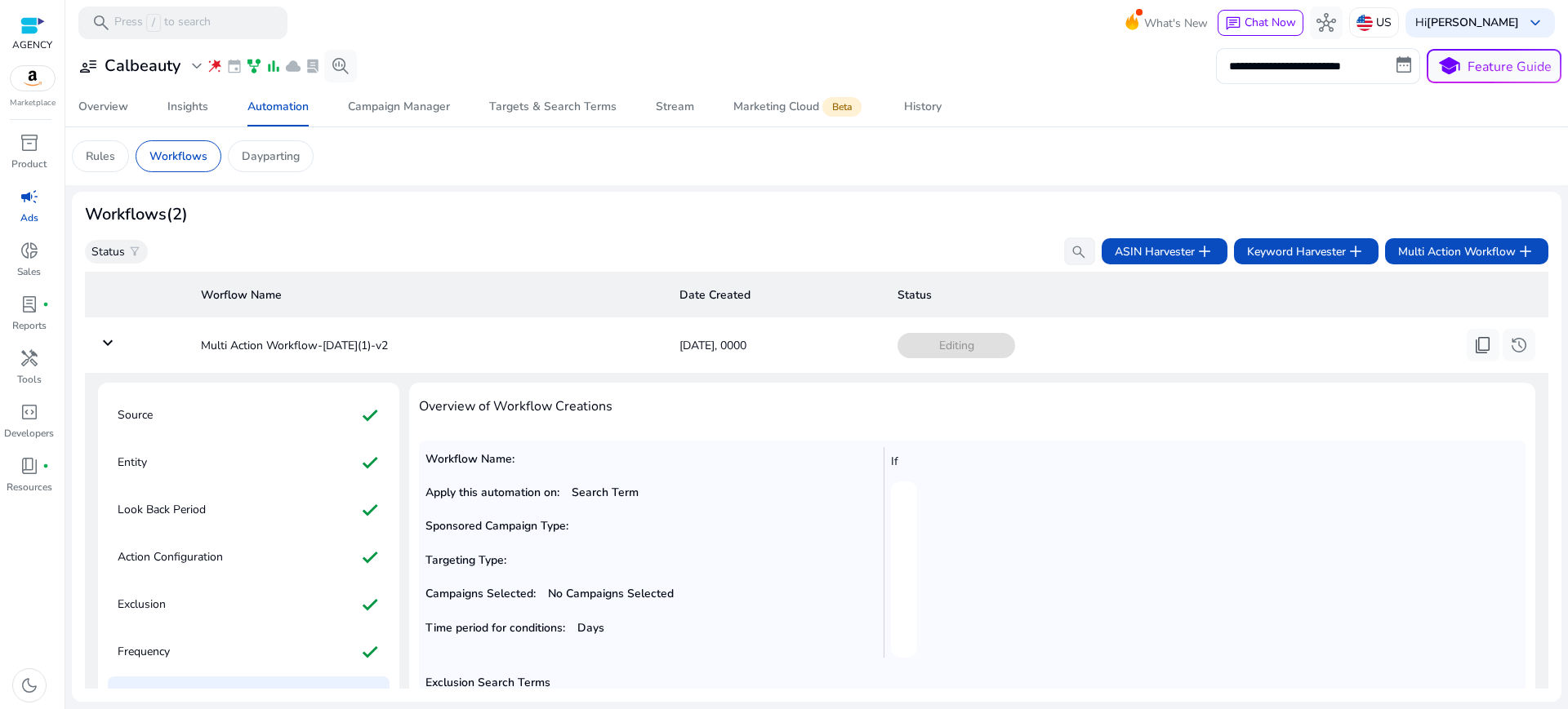
click at [108, 333] on mat-icon "keyboard_arrow_down" at bounding box center [108, 343] width 20 height 20
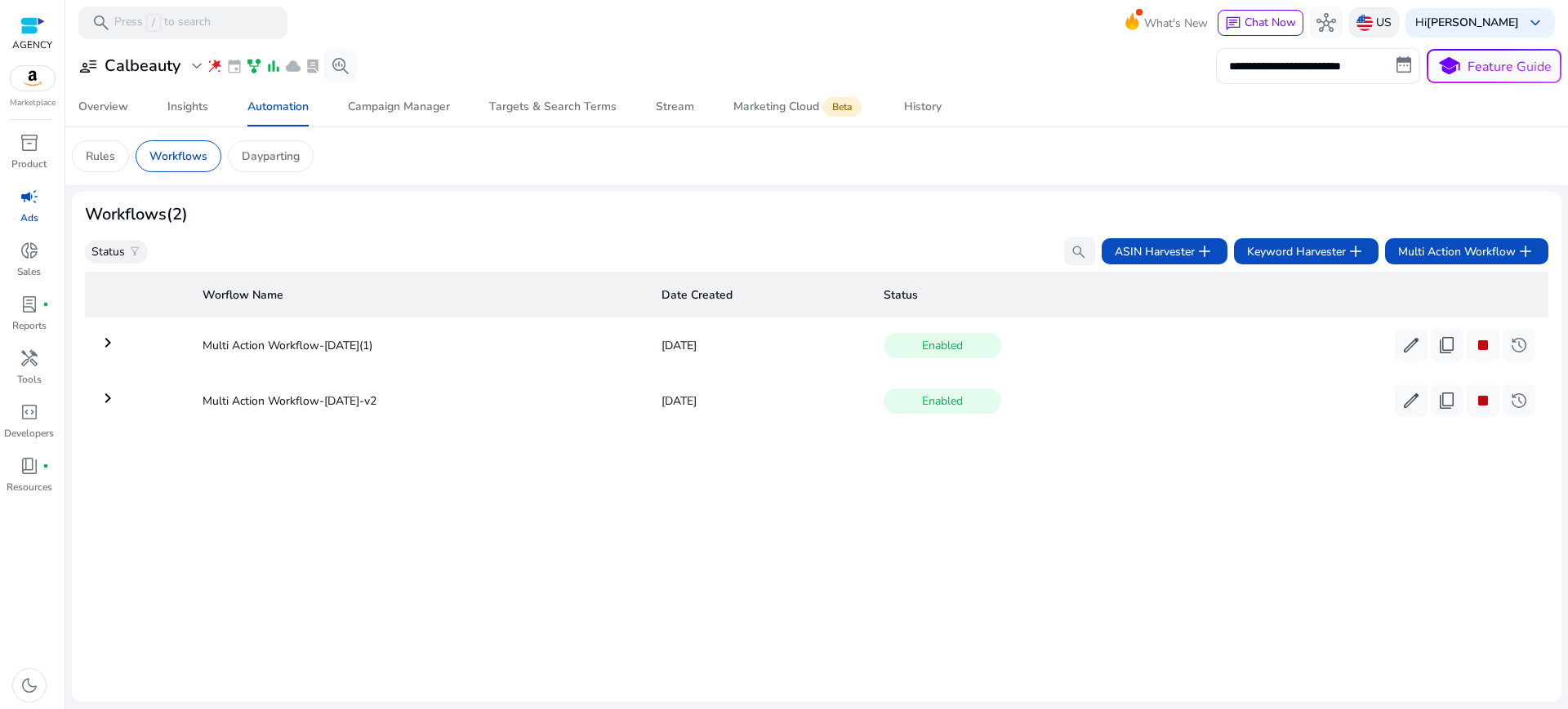
click at [1373, 21] on img at bounding box center [1364, 23] width 17 height 17
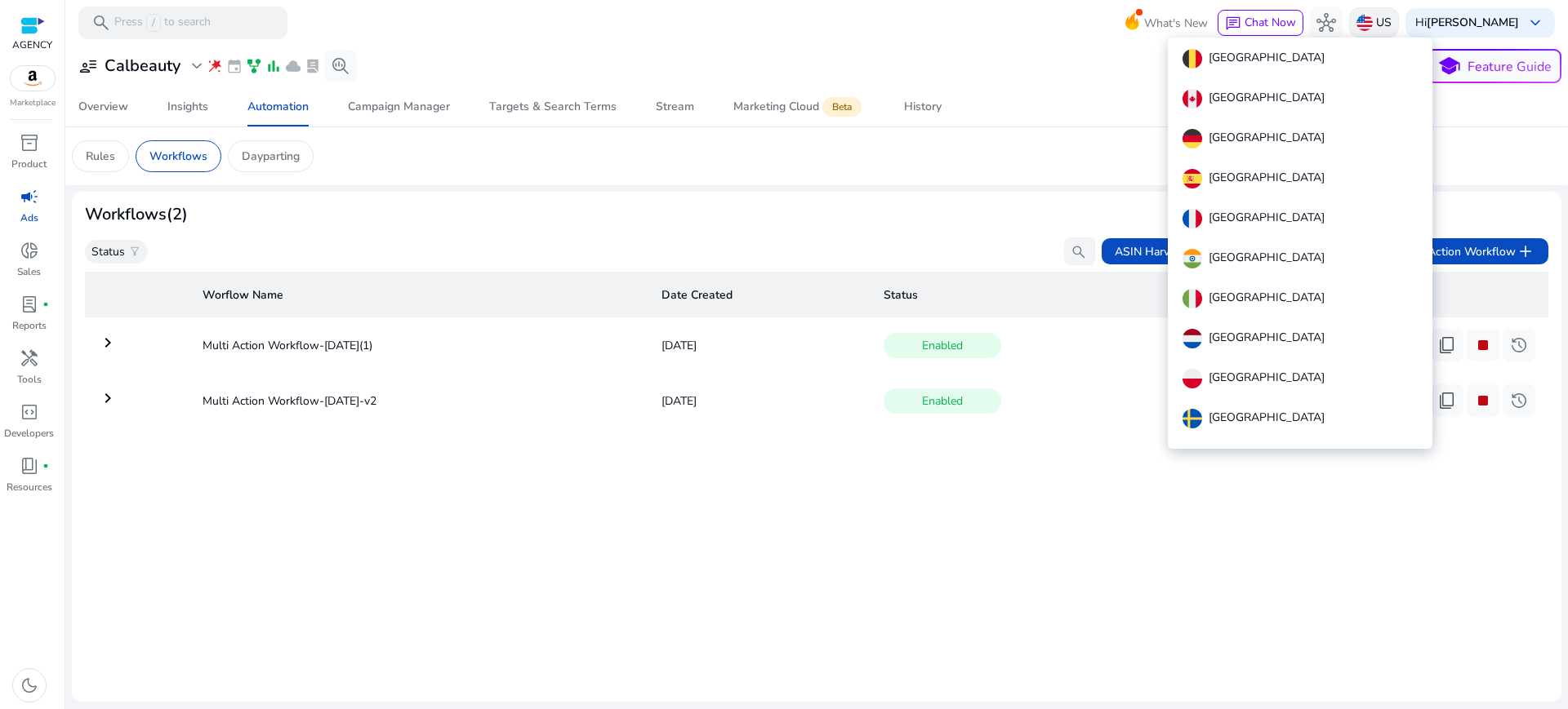
scroll to position [35, 0]
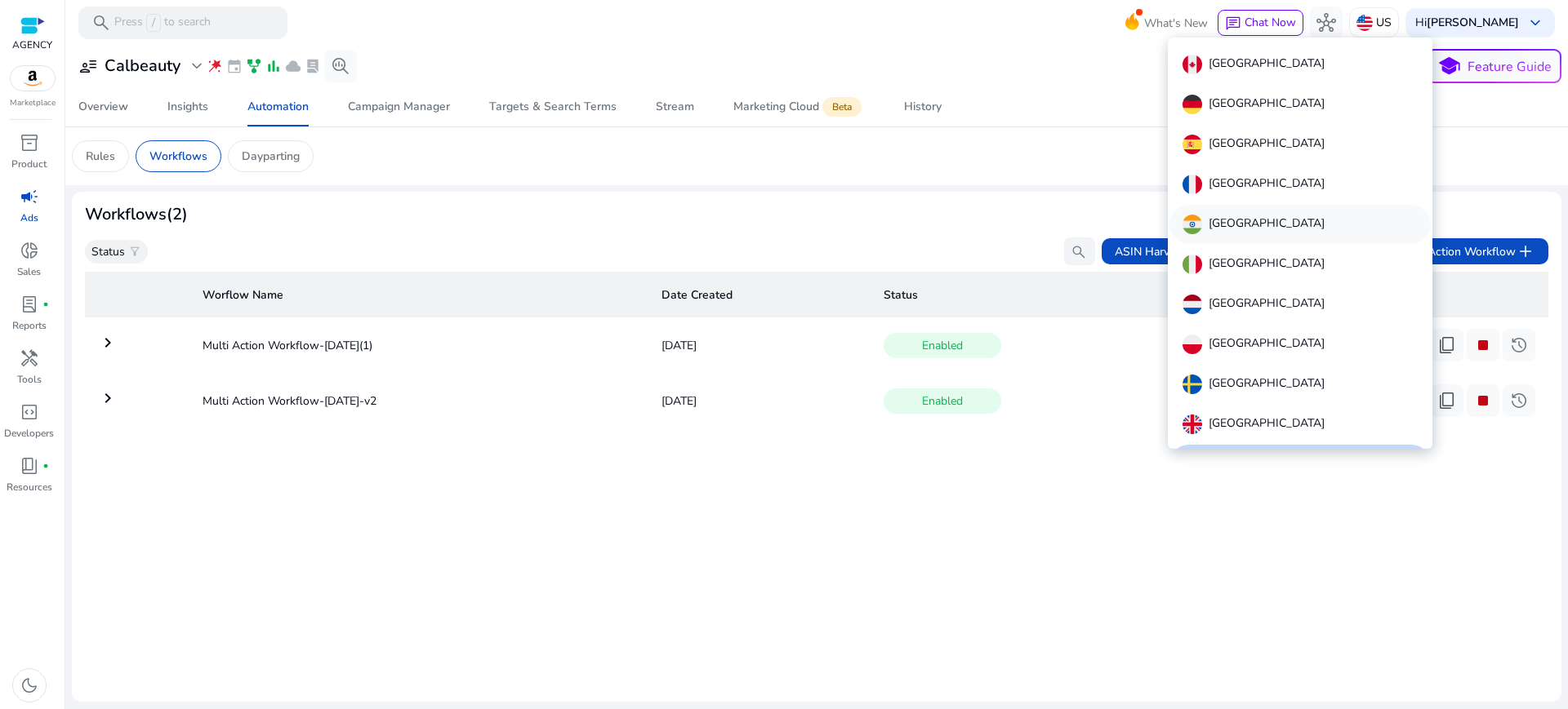
click at [1274, 205] on div "[GEOGRAPHIC_DATA]" at bounding box center [1300, 225] width 262 height 39
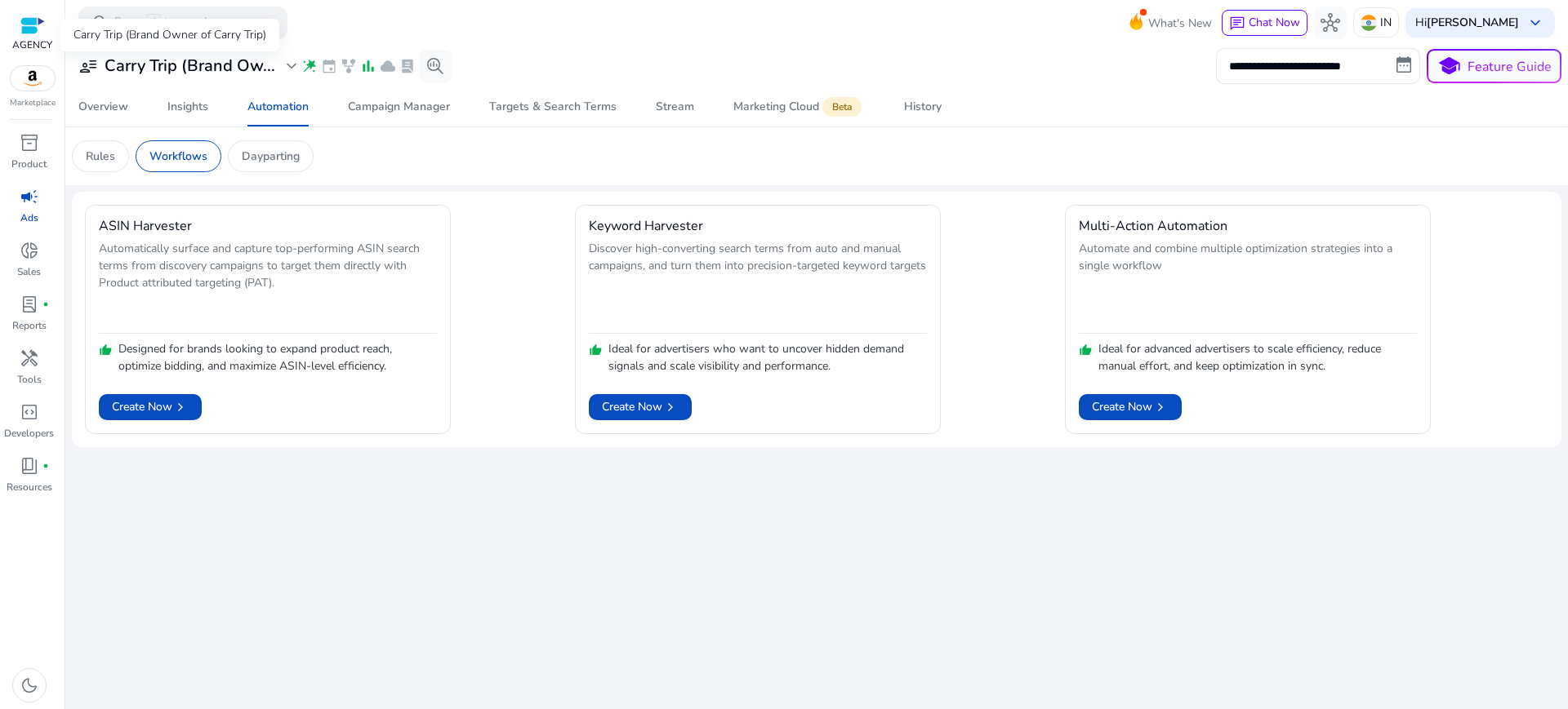
click at [204, 65] on h3 "Carry Trip (Brand Ow..." at bounding box center [190, 66] width 171 height 20
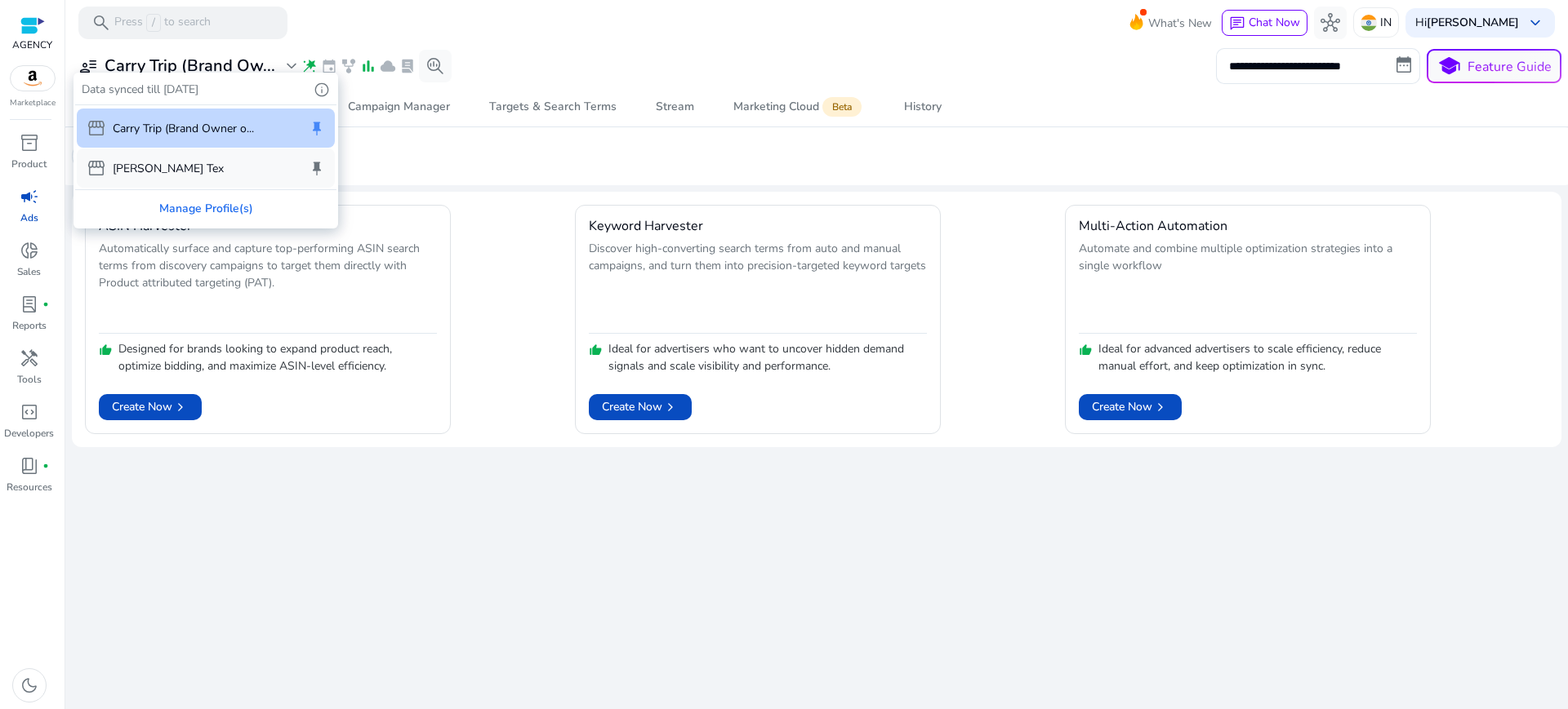
click at [163, 160] on p "[PERSON_NAME] Tex" at bounding box center [168, 168] width 111 height 17
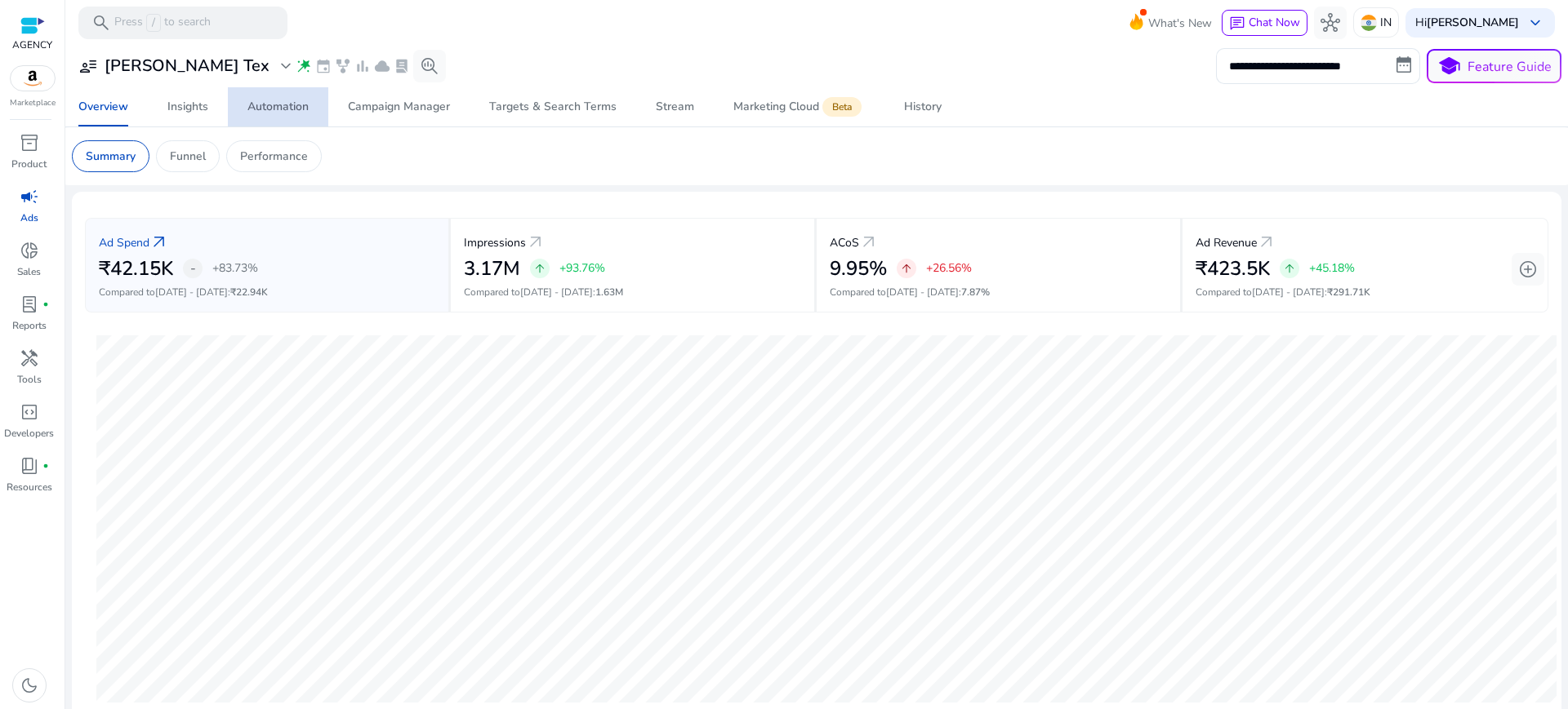
click at [299, 110] on div "Automation" at bounding box center [279, 108] width 61 height 12
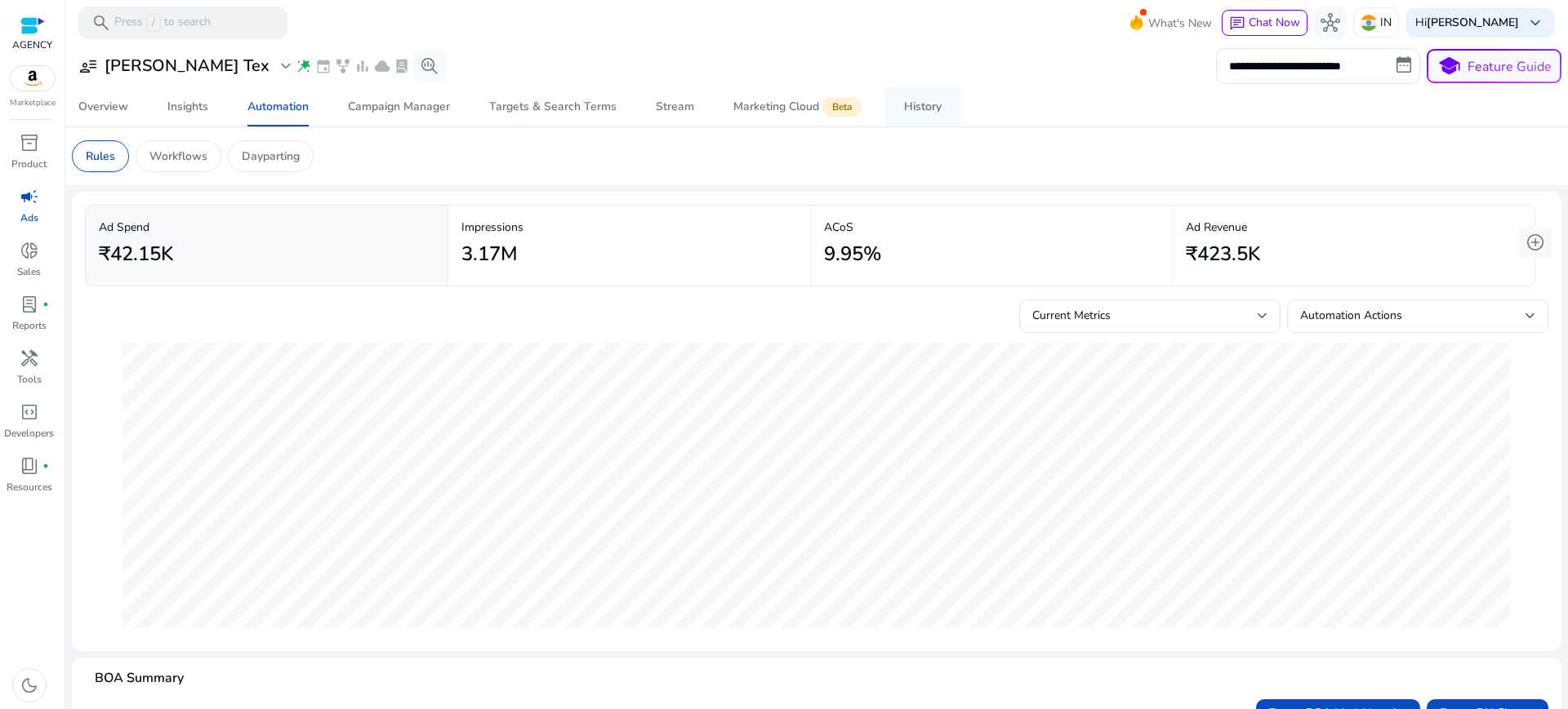
click at [909, 106] on div "History" at bounding box center [923, 108] width 38 height 12
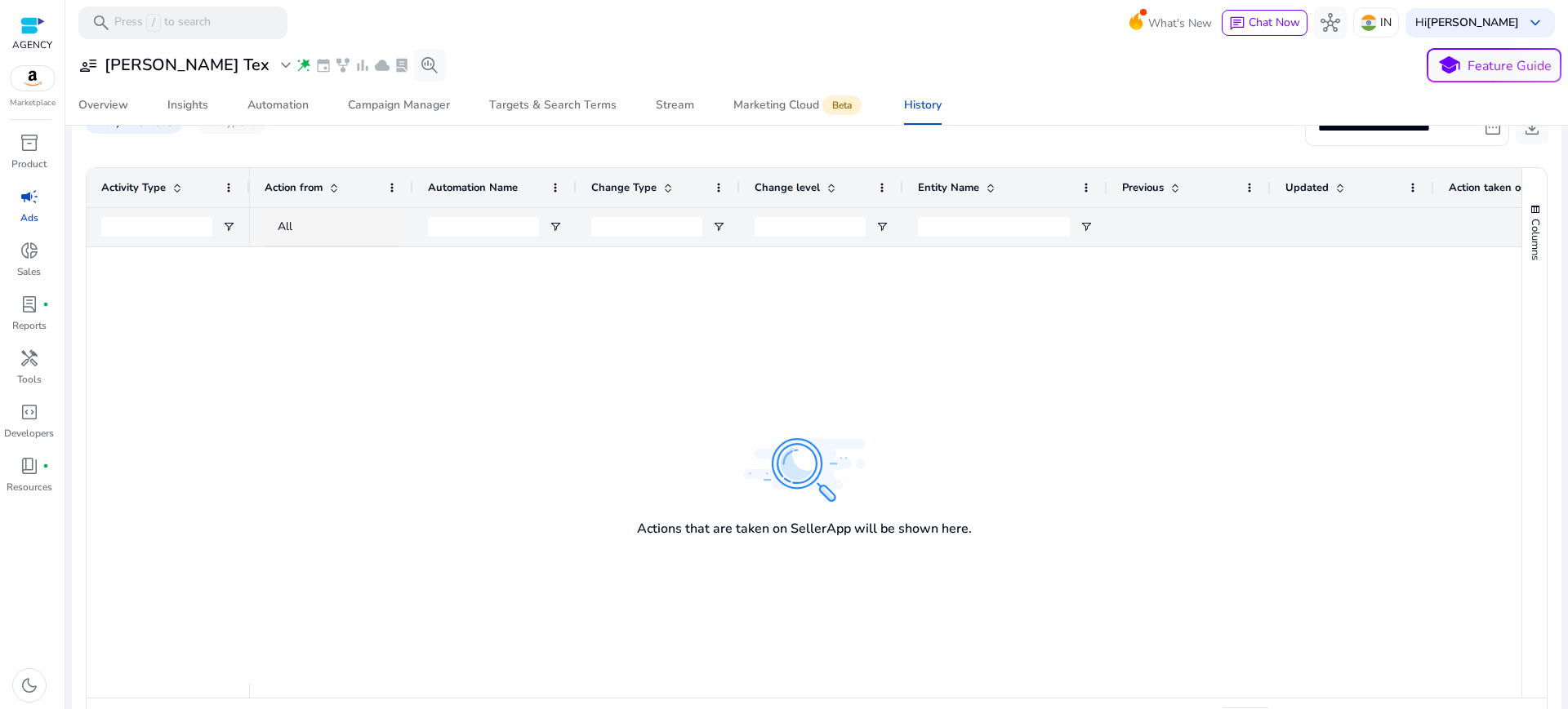
scroll to position [299, 0]
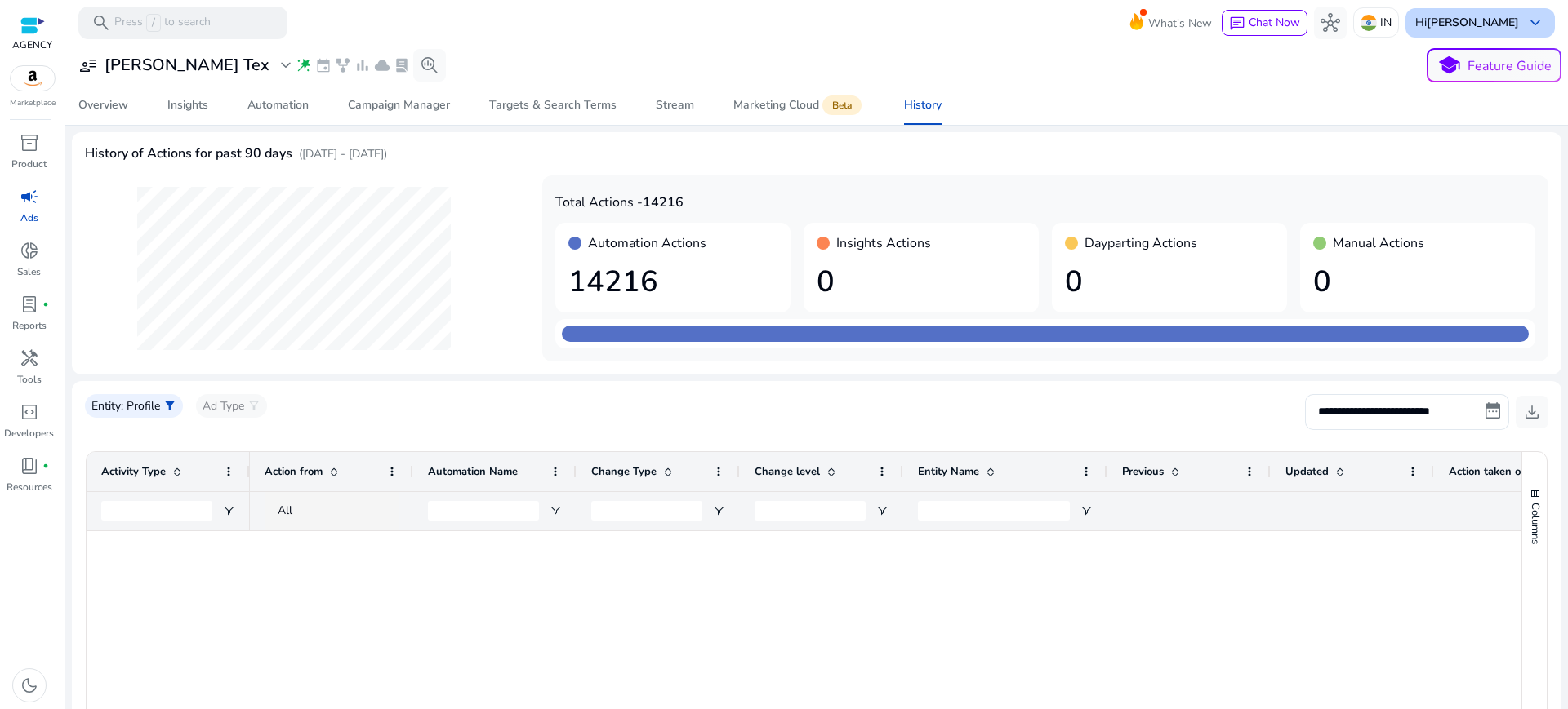
click at [1487, 17] on p "Hi [PERSON_NAME]" at bounding box center [1467, 23] width 104 height 12
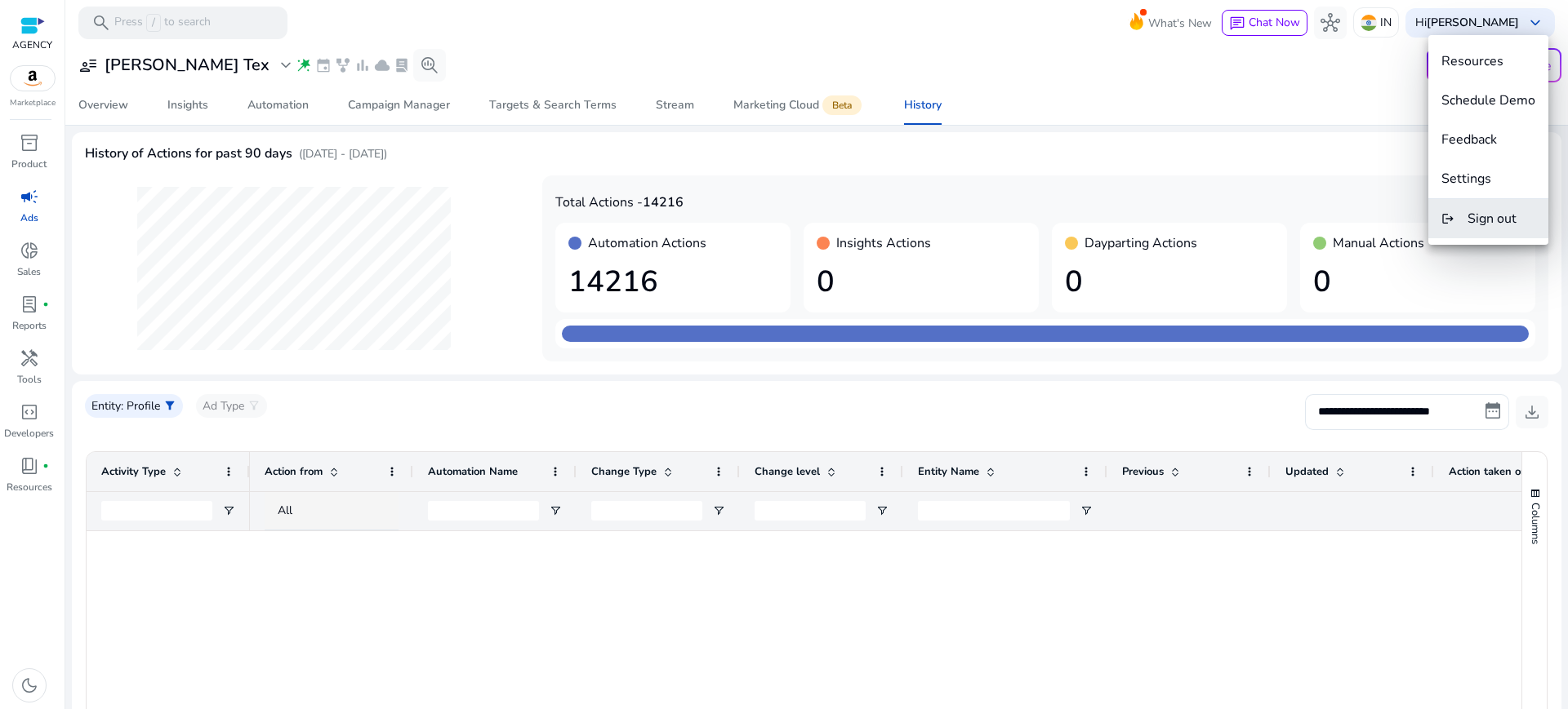
click at [1497, 231] on button "logout Sign out" at bounding box center [1489, 219] width 121 height 39
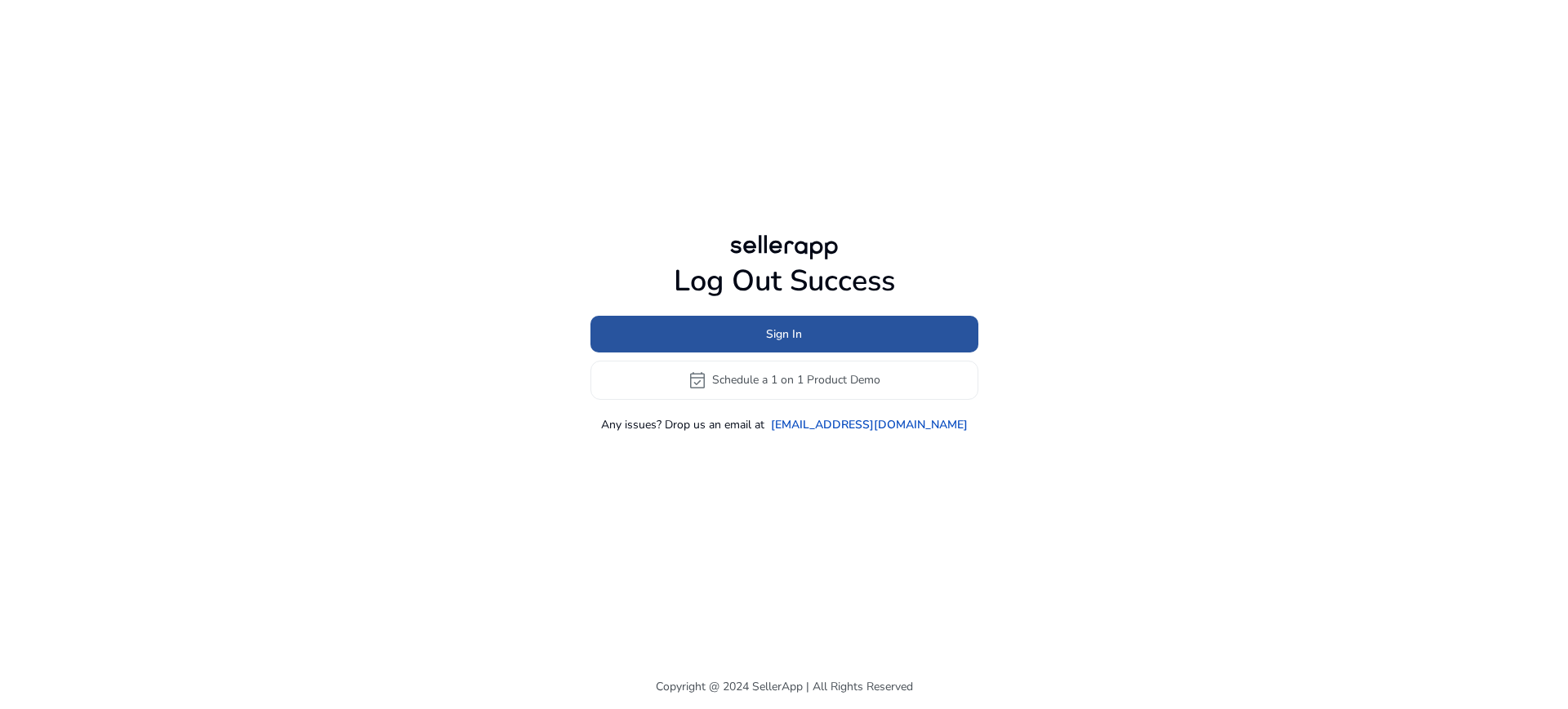
click at [760, 314] on span at bounding box center [784, 334] width 388 height 39
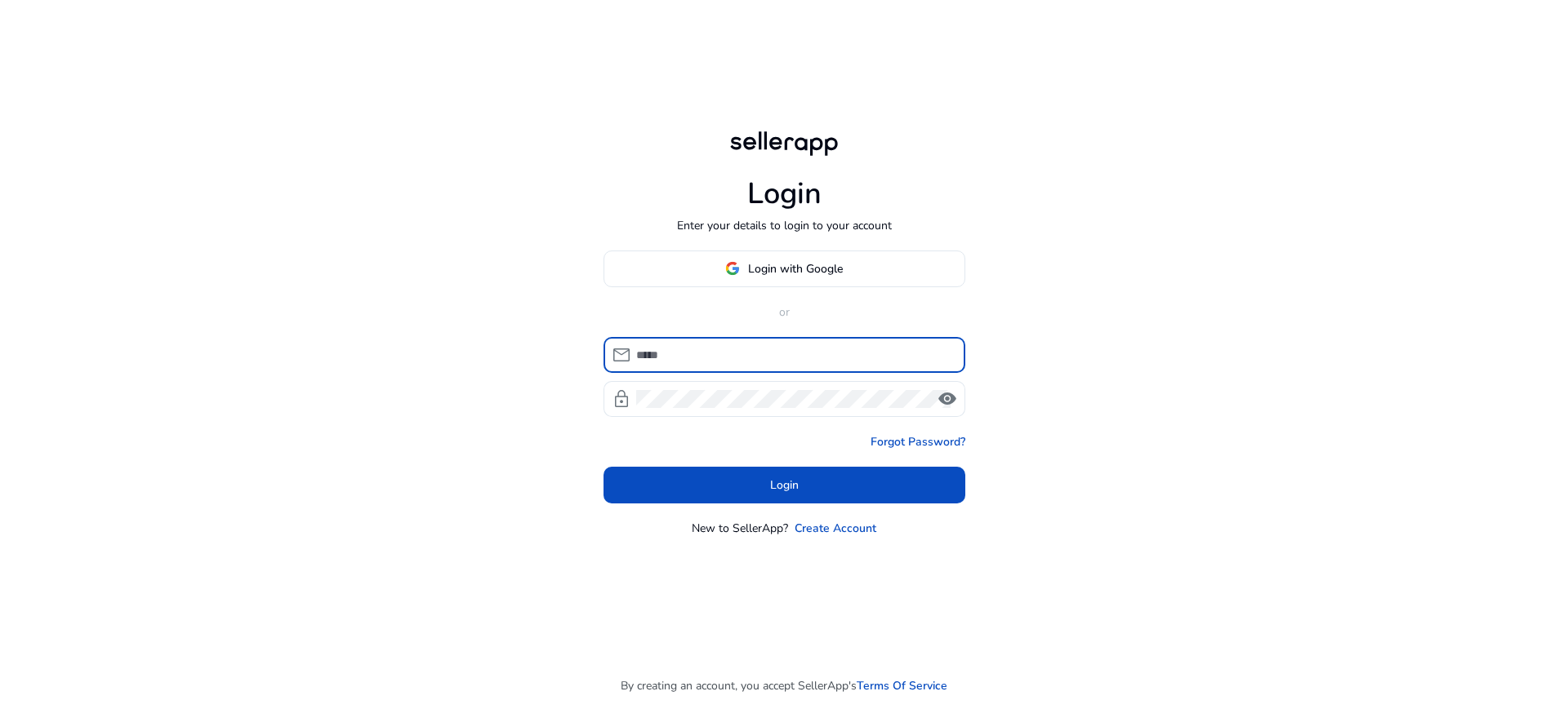
click at [866, 317] on div "Login with Google or mail lock visibility Forgot Password? Login New to SellerA…" at bounding box center [784, 394] width 362 height 286
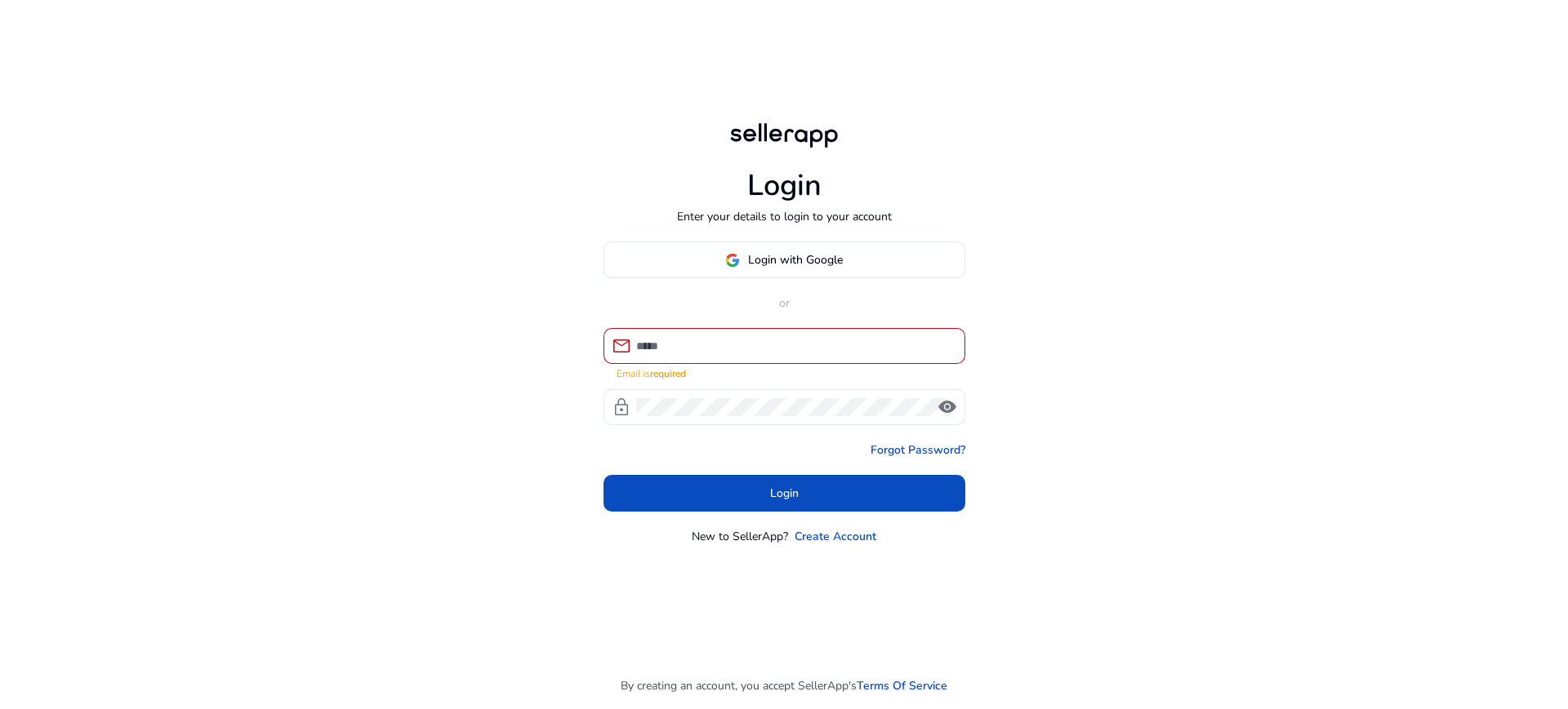
click at [772, 337] on input at bounding box center [794, 346] width 316 height 18
type input "**********"
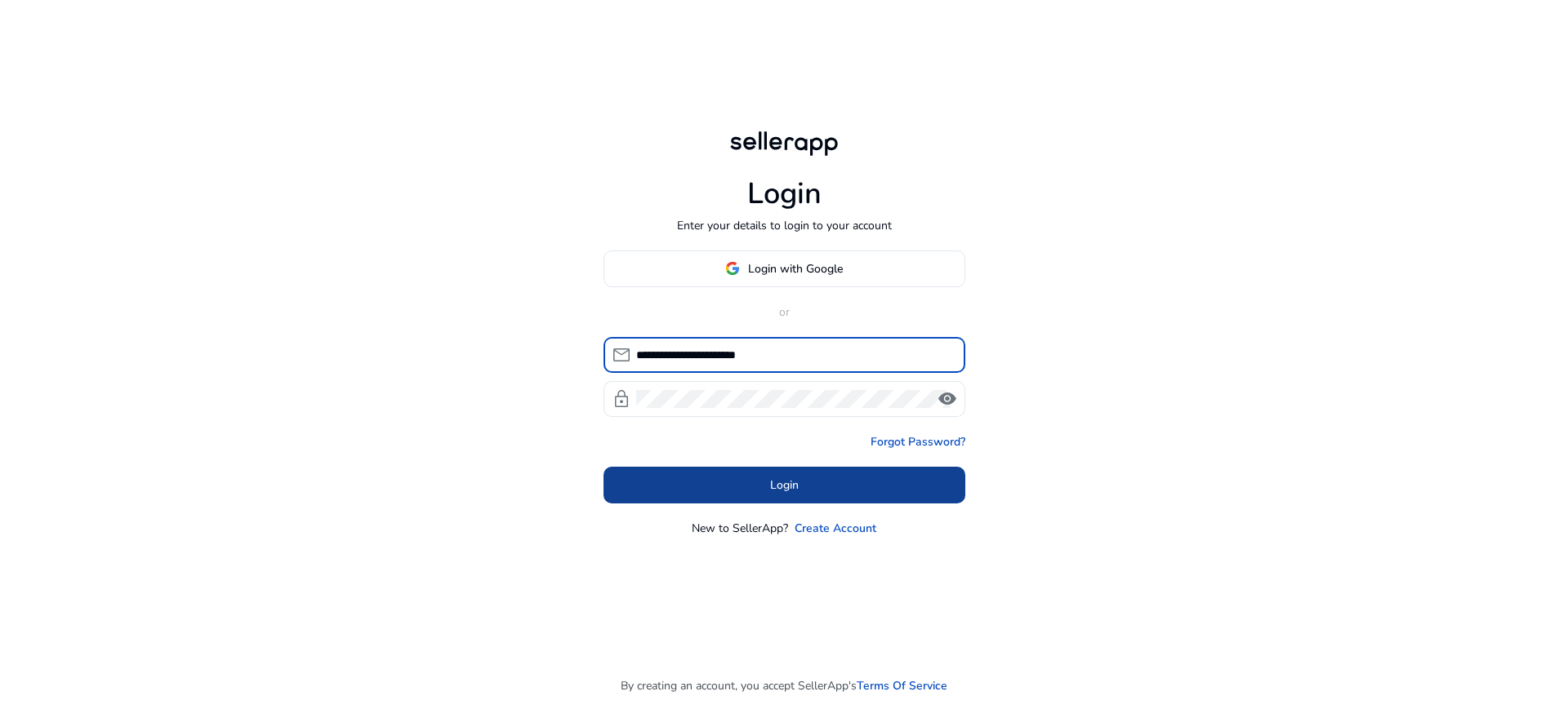
click at [814, 465] on span at bounding box center [784, 485] width 362 height 39
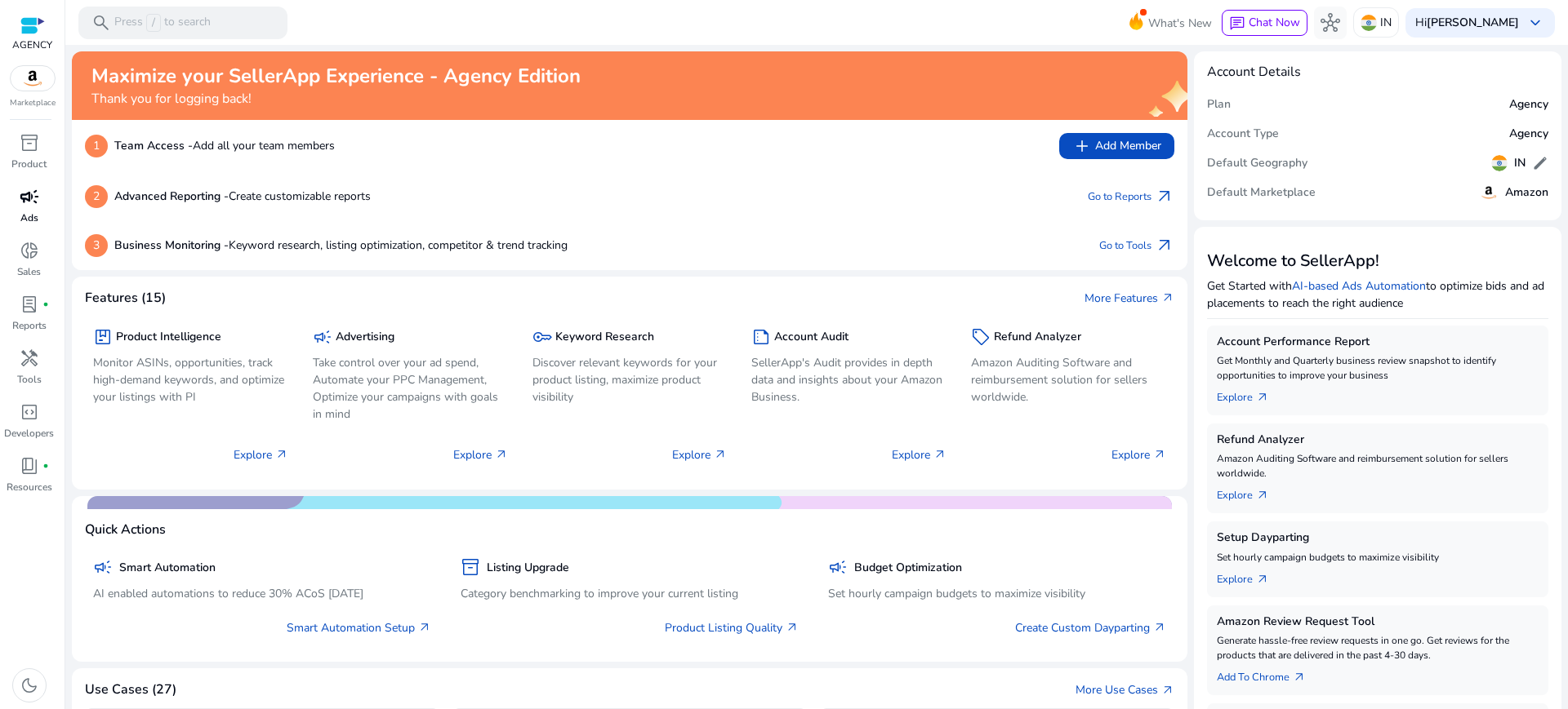
click at [31, 187] on span "campaign" at bounding box center [30, 197] width 20 height 20
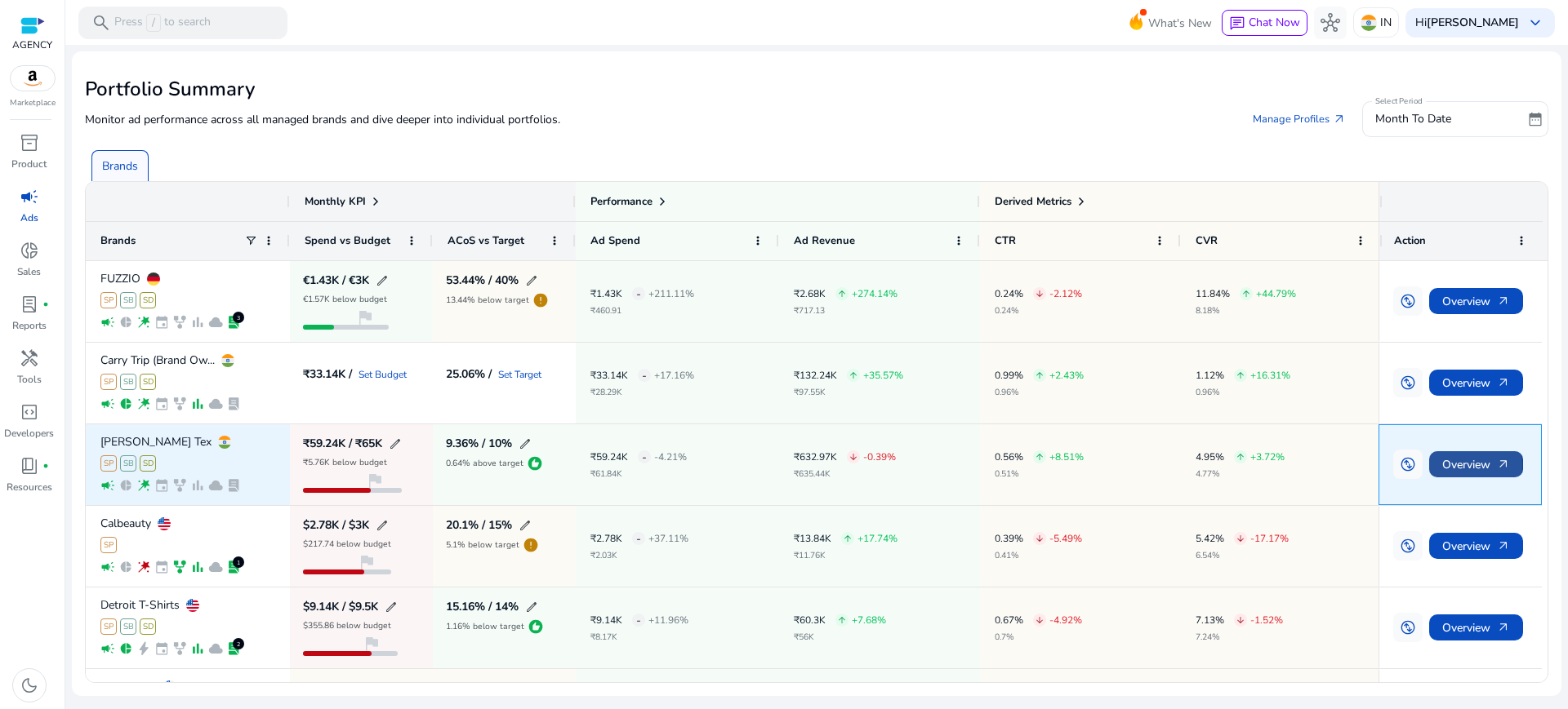
click at [1445, 448] on span "Overview arrow_outward" at bounding box center [1476, 465] width 68 height 34
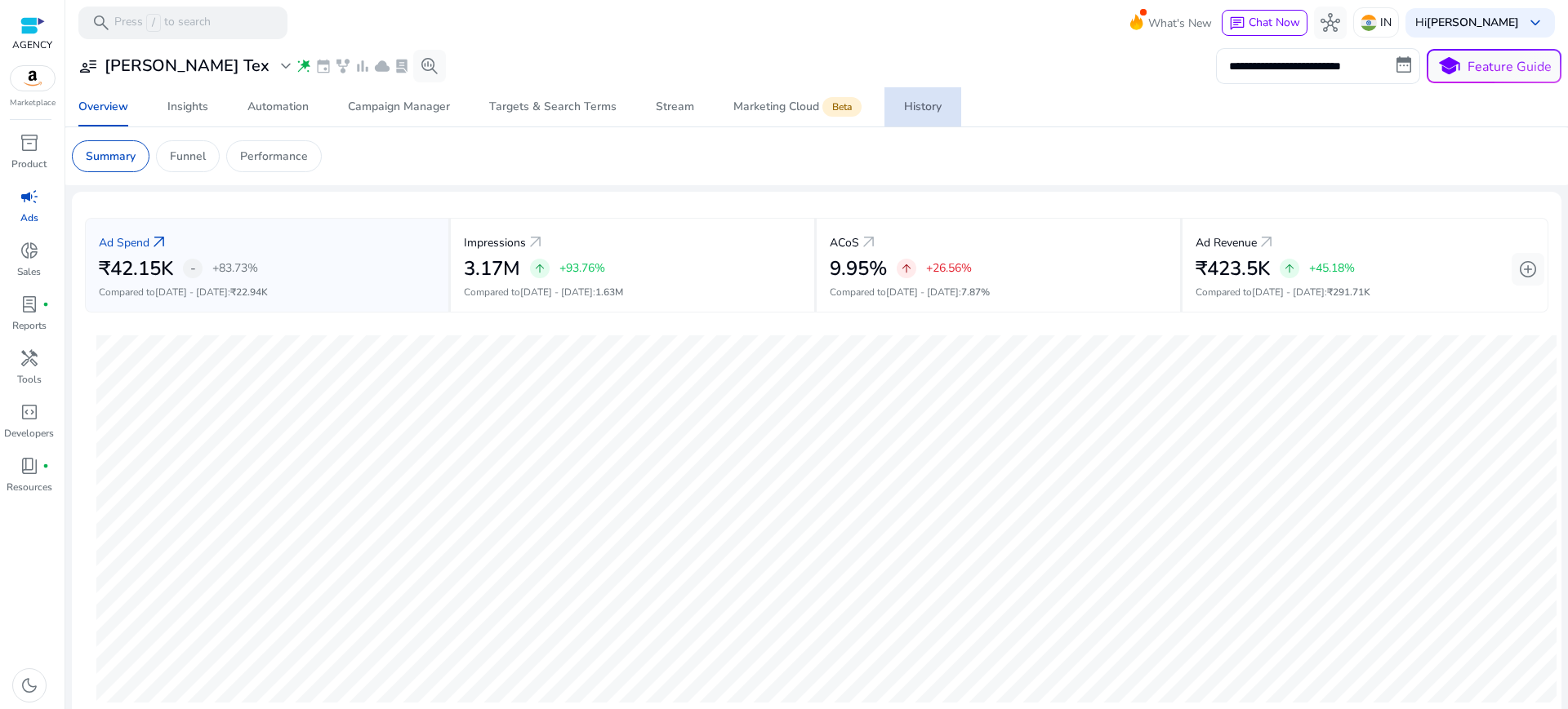
click at [917, 102] on div "History" at bounding box center [923, 108] width 38 height 12
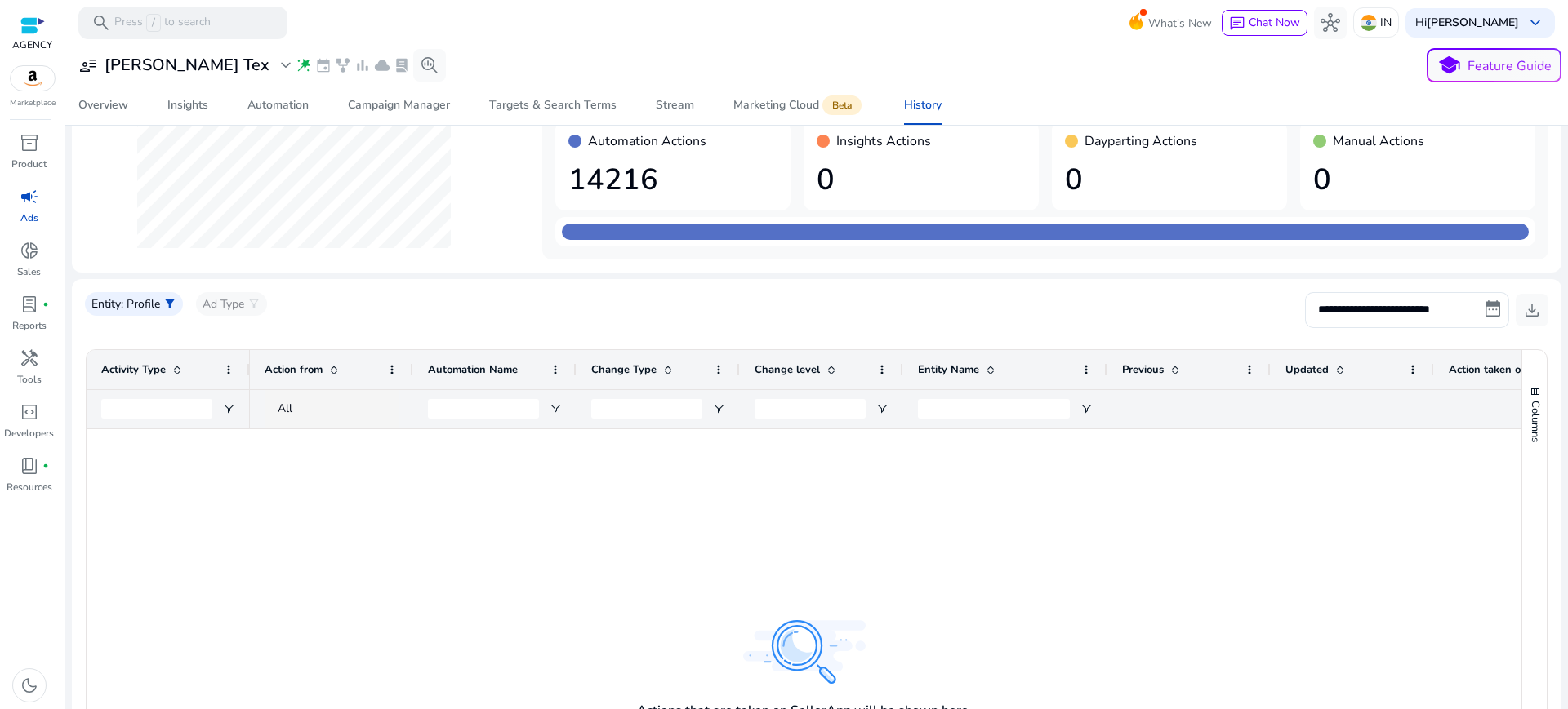
click at [163, 50] on div "Sree Rathnam Tex" at bounding box center [163, 50] width 0 height 0
click at [170, 68] on h3 "Sree Rathnam Tex" at bounding box center [187, 65] width 165 height 20
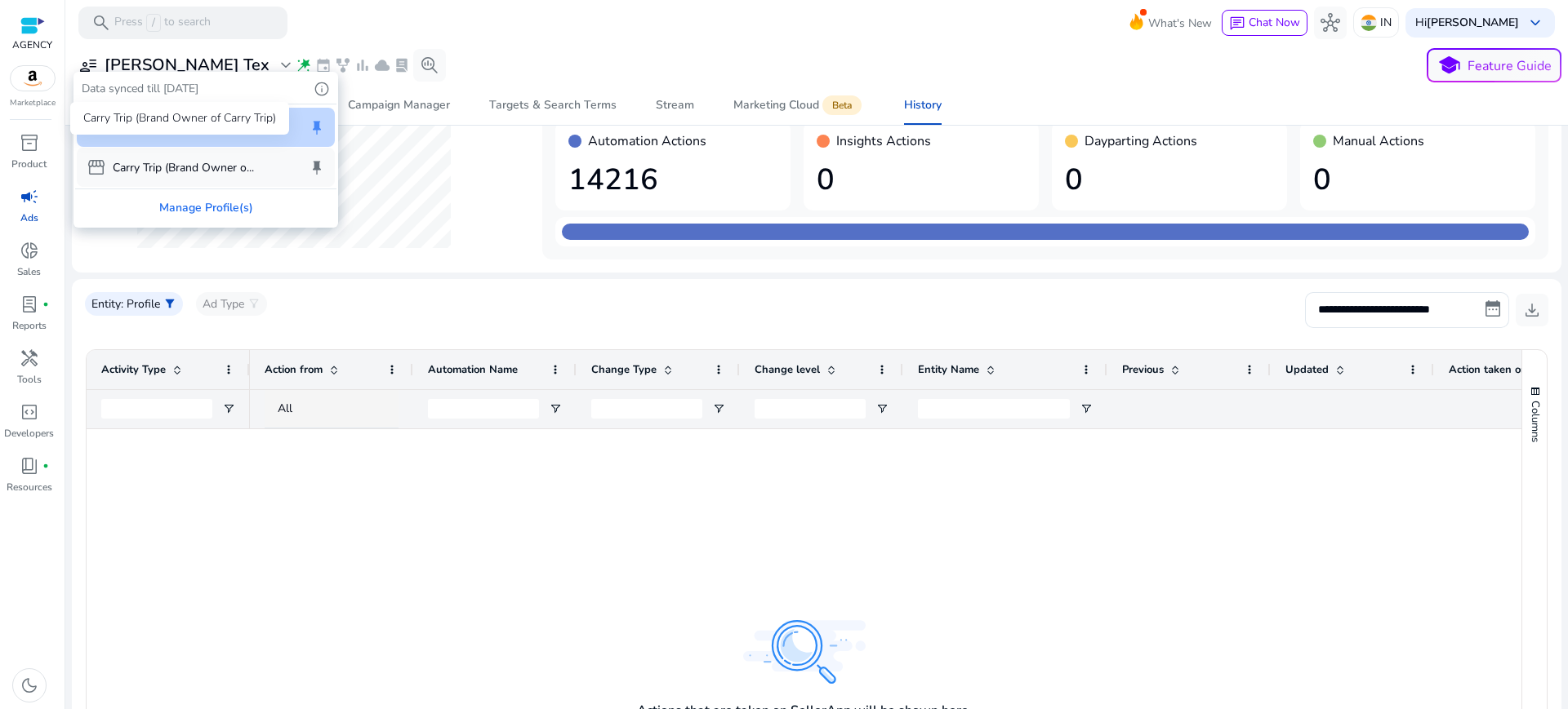
click at [154, 159] on p "Carry Trip (Brand Owner o..." at bounding box center [183, 167] width 141 height 17
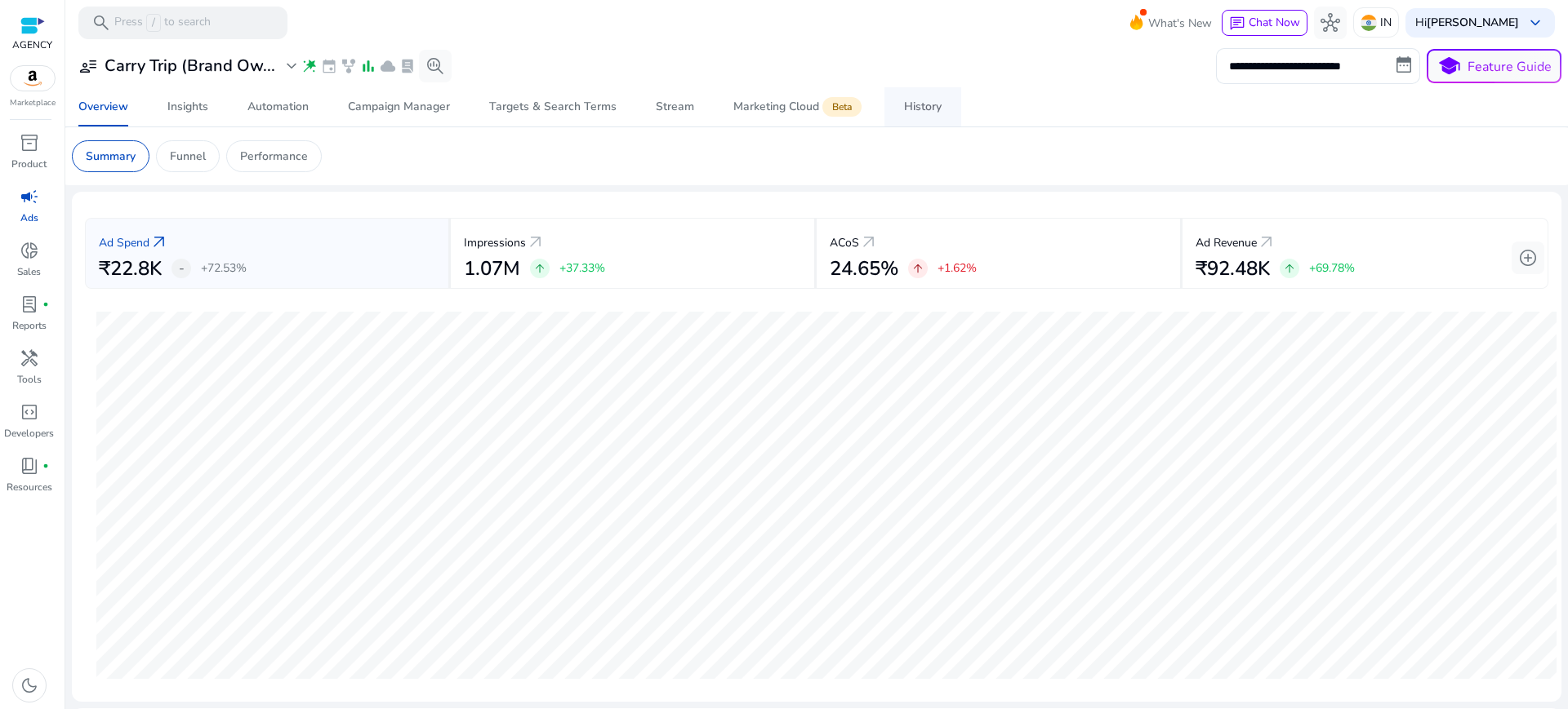
click at [915, 116] on span "History" at bounding box center [923, 107] width 38 height 39
select select "*"
select select "****"
select select "*"
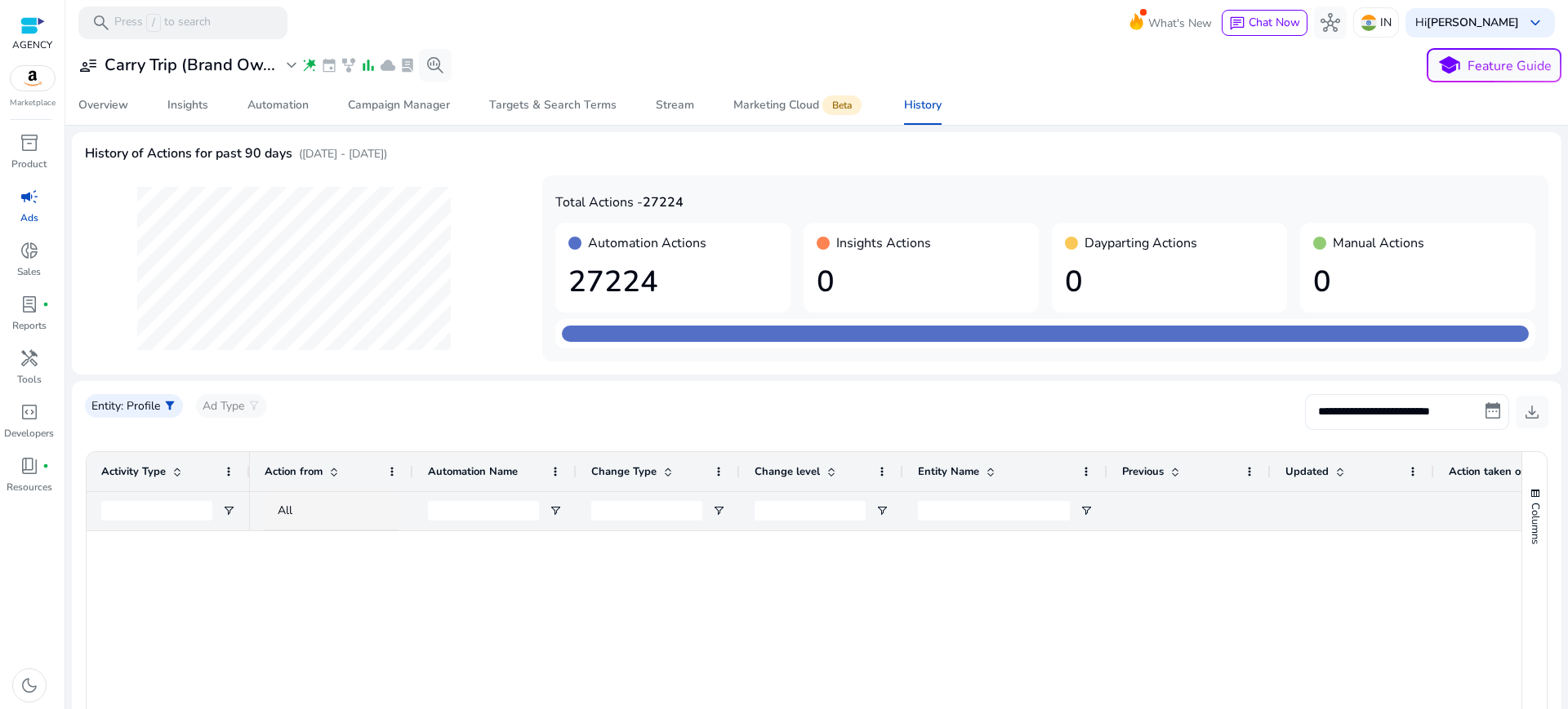
click at [1358, 394] on input "**********" at bounding box center [1407, 412] width 205 height 36
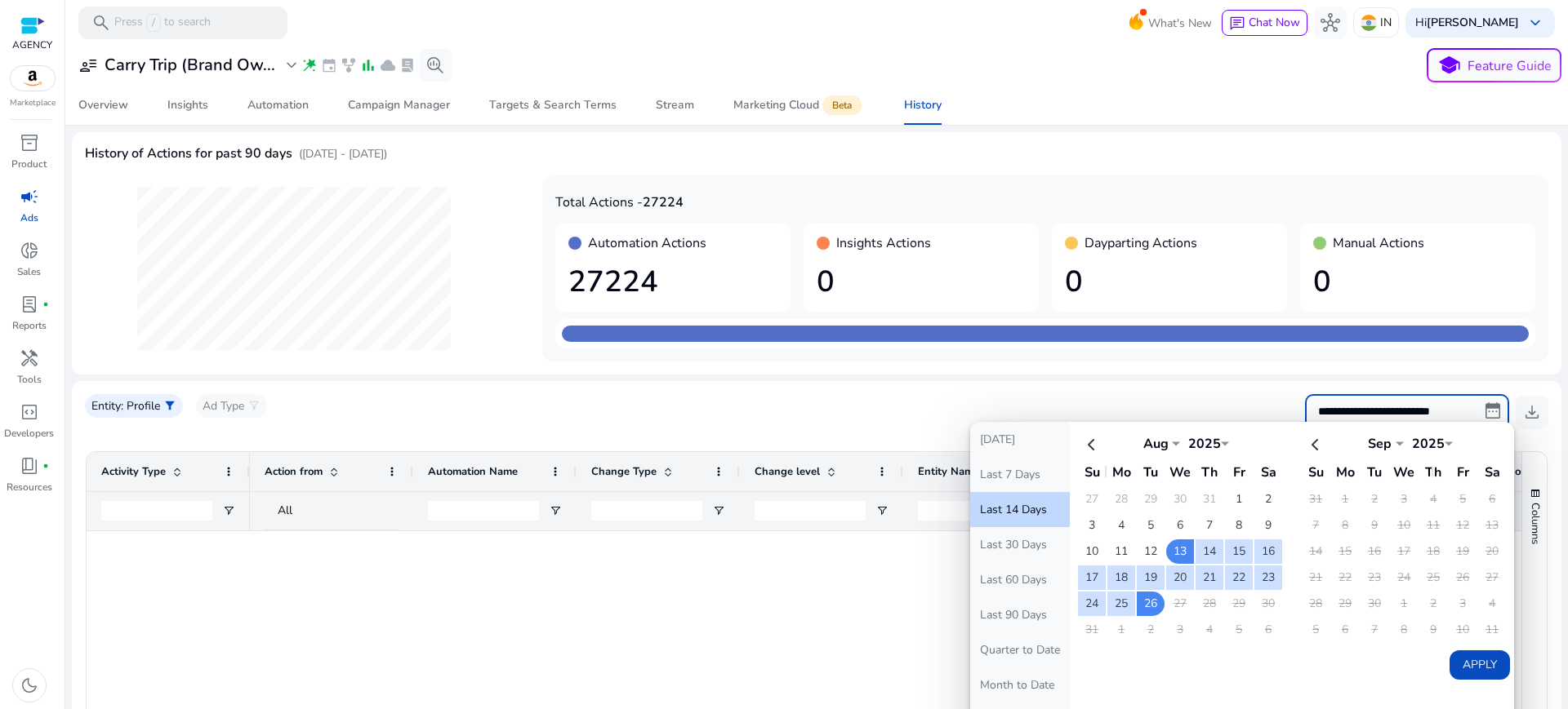
click at [1016, 493] on button "Last 14 Days" at bounding box center [1020, 511] width 100 height 36
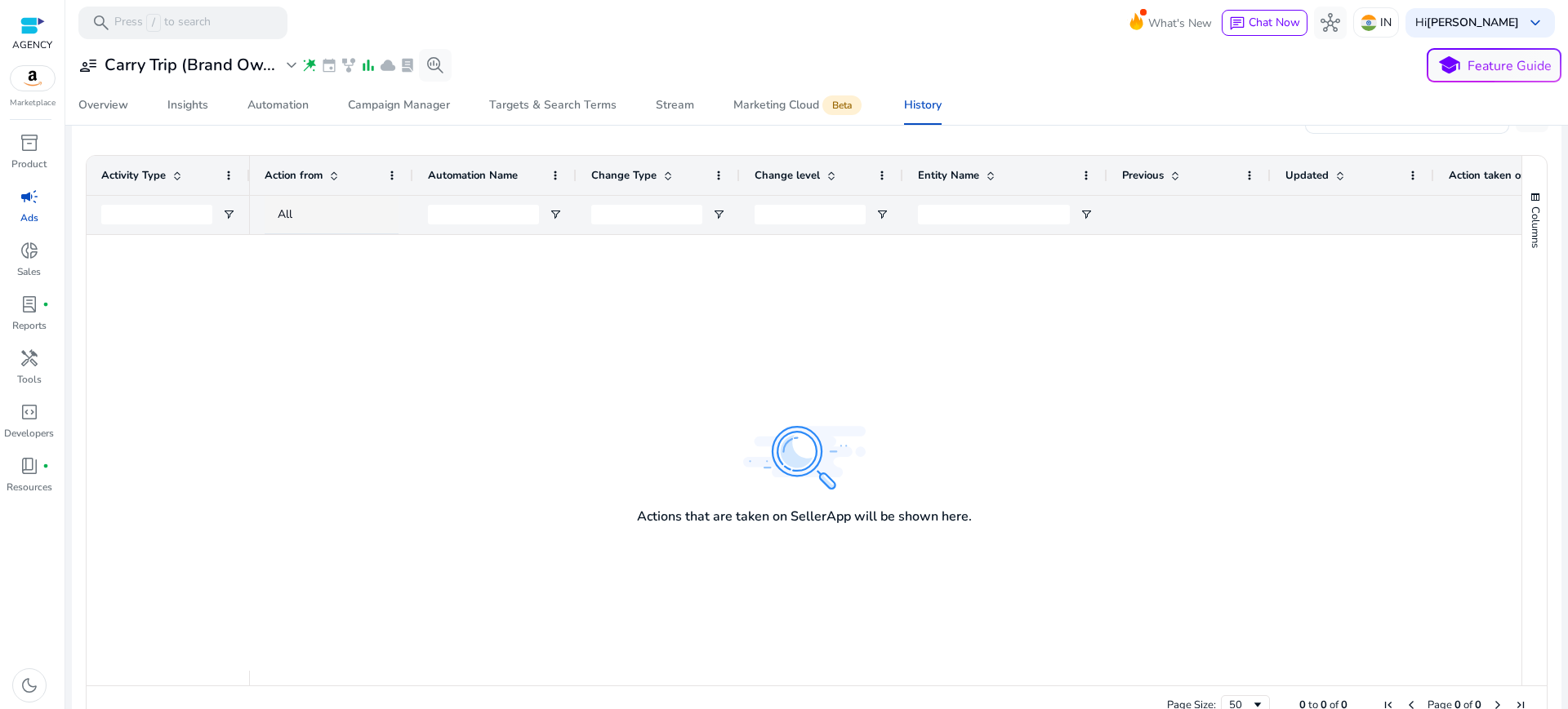
scroll to position [299, 0]
click at [785, 422] on div at bounding box center [885, 450] width 1272 height 435
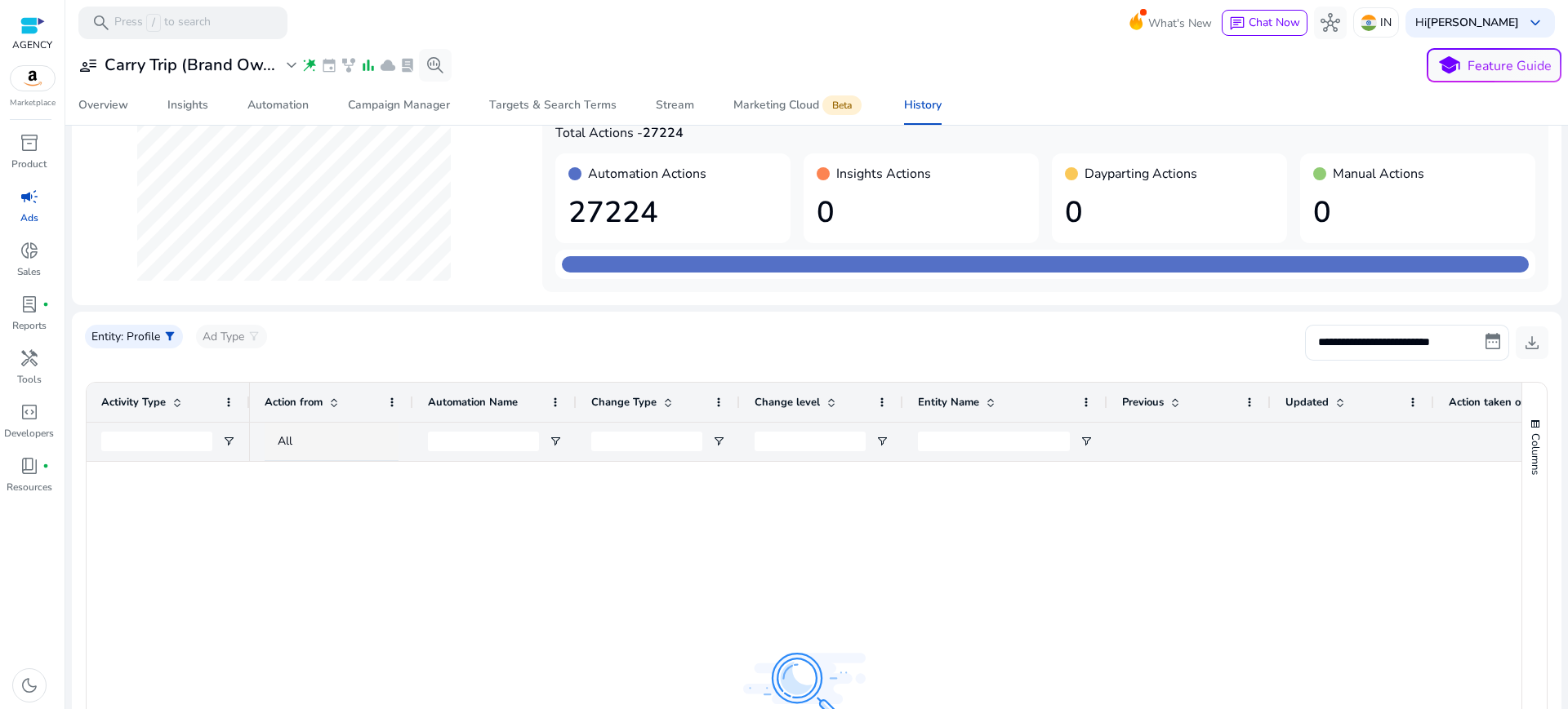
scroll to position [0, 0]
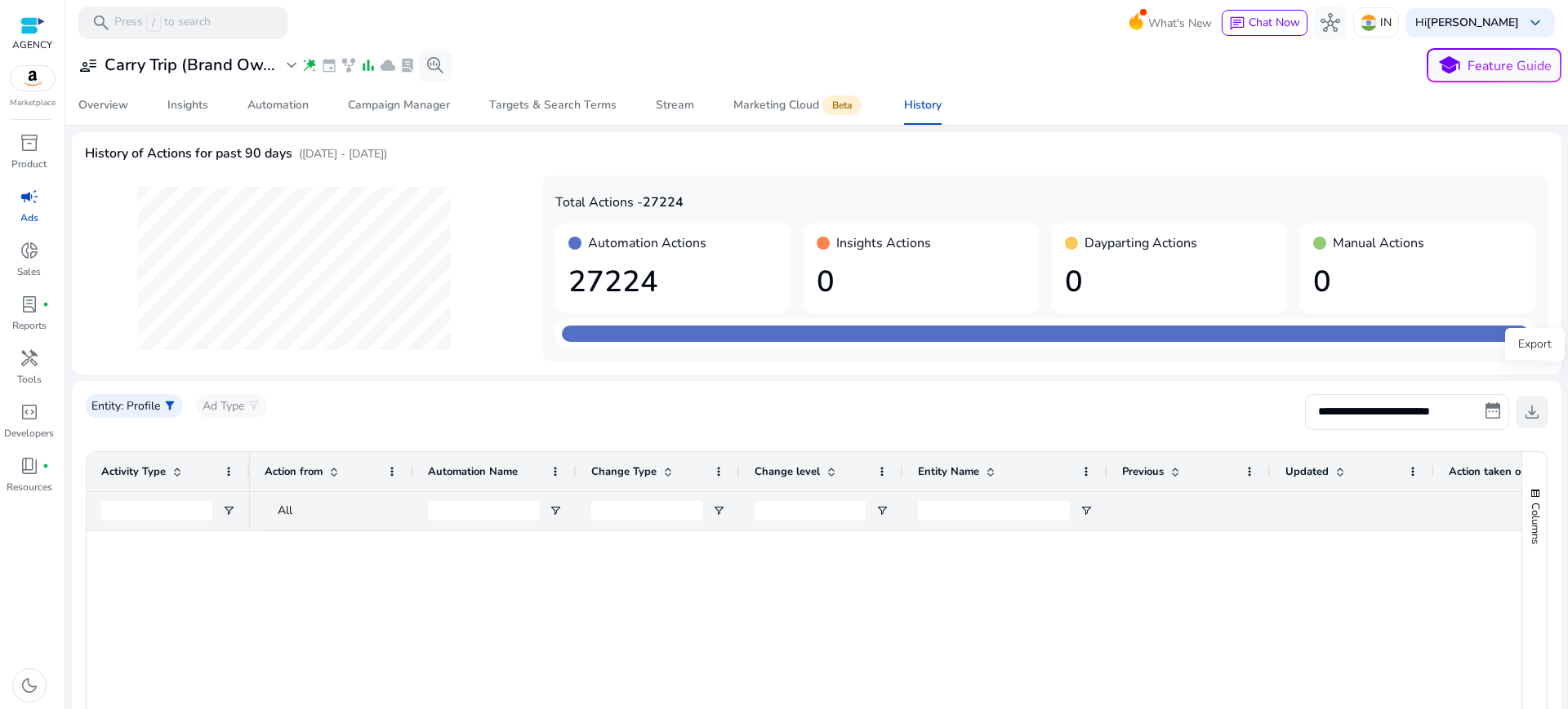
click at [1533, 403] on span "download" at bounding box center [1532, 413] width 20 height 20
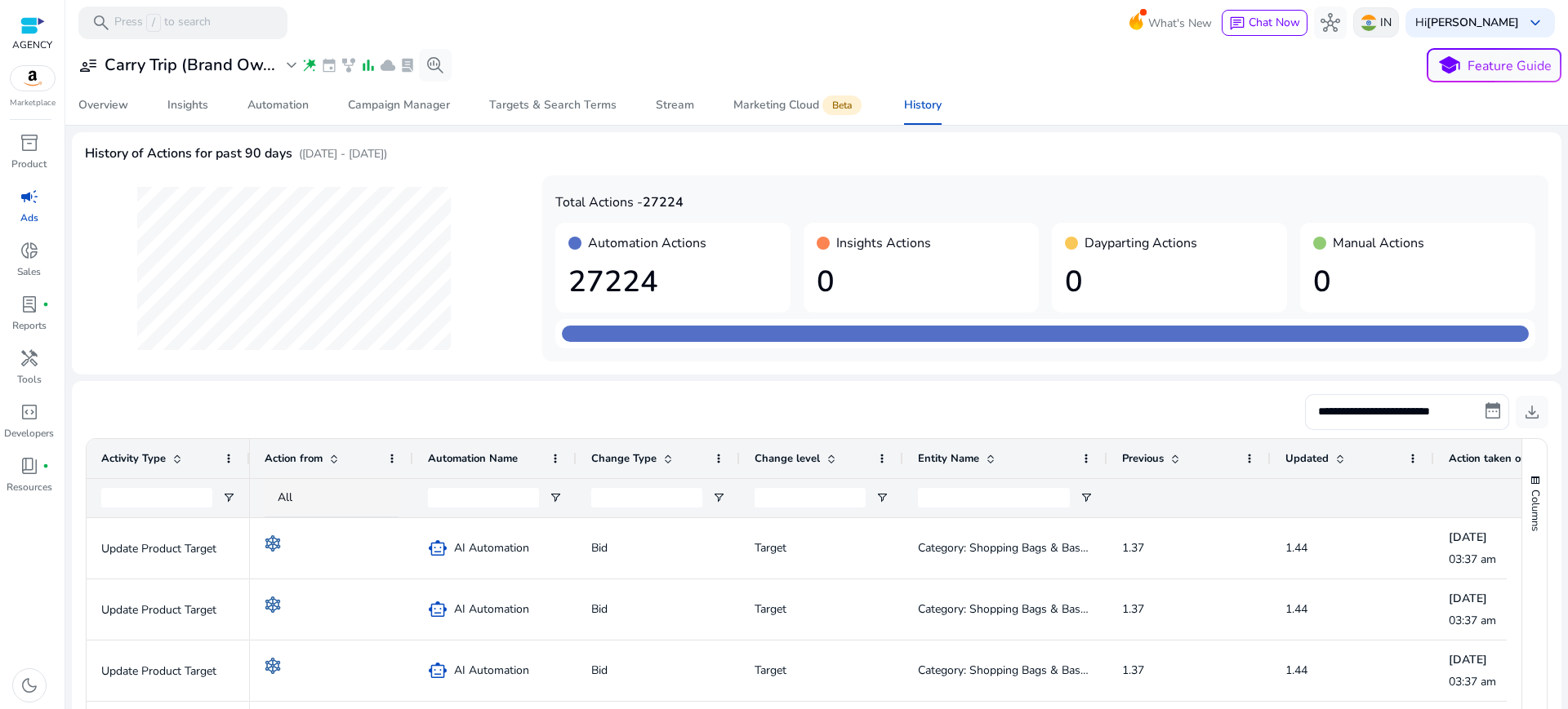
click at [1392, 31] on p "IN" at bounding box center [1386, 22] width 12 height 29
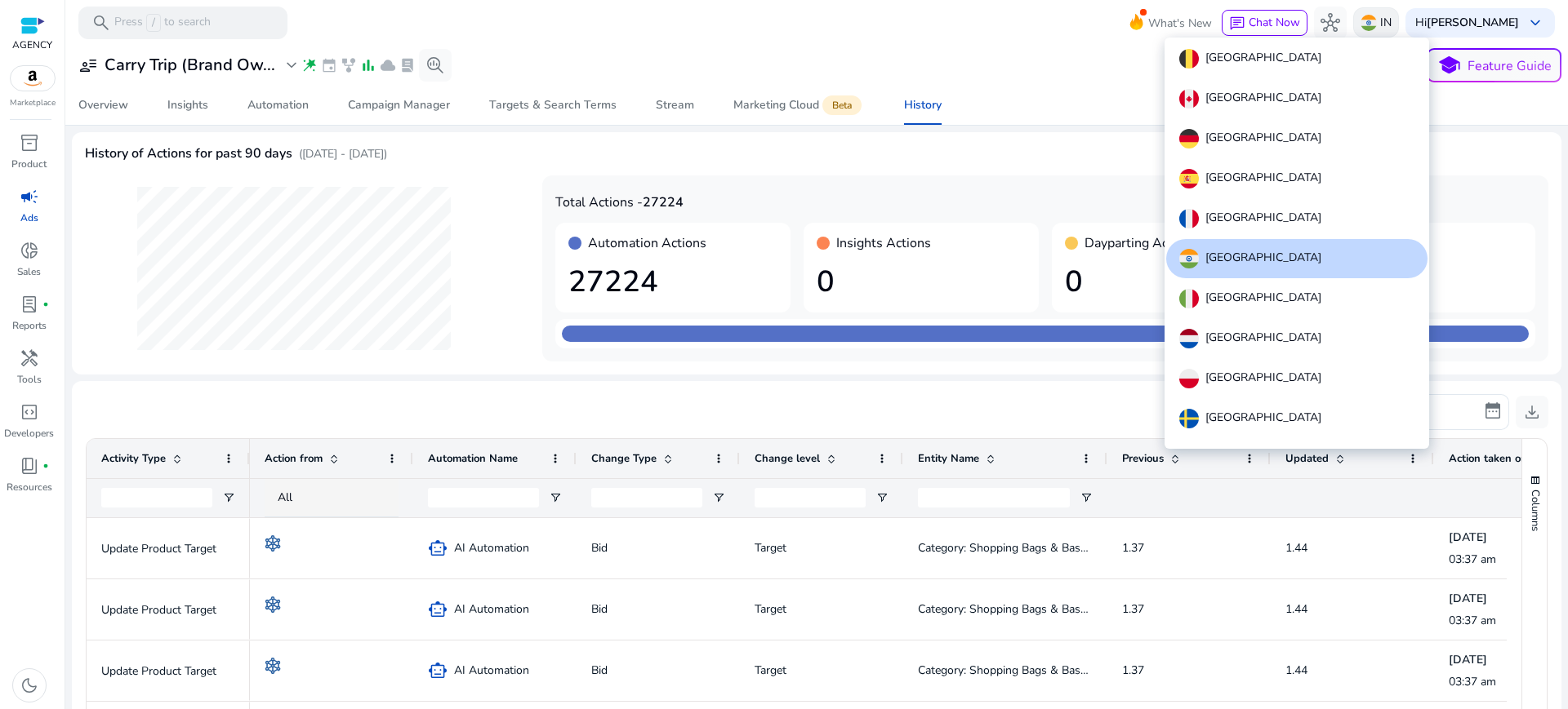
scroll to position [35, 0]
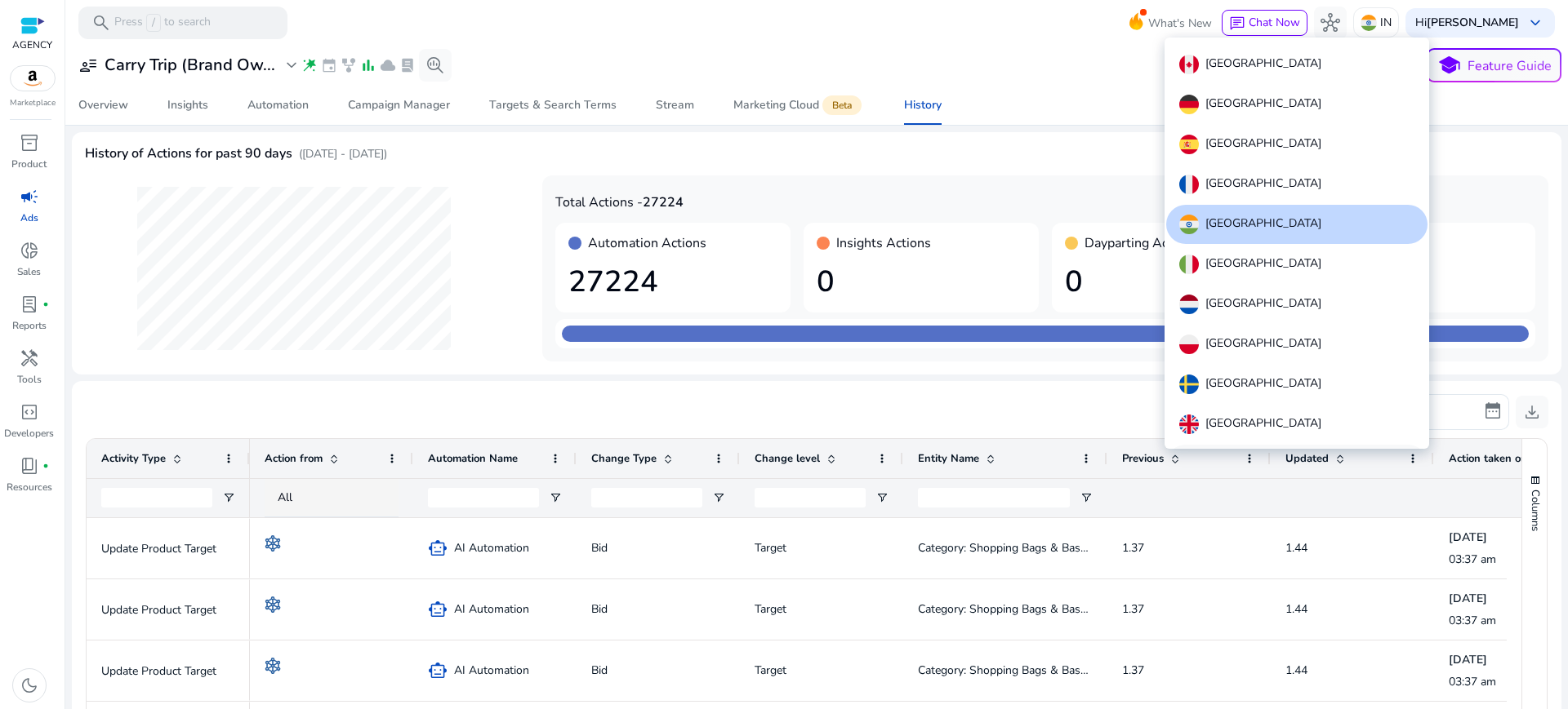
click at [1229, 455] on p "United States" at bounding box center [1263, 465] width 116 height 20
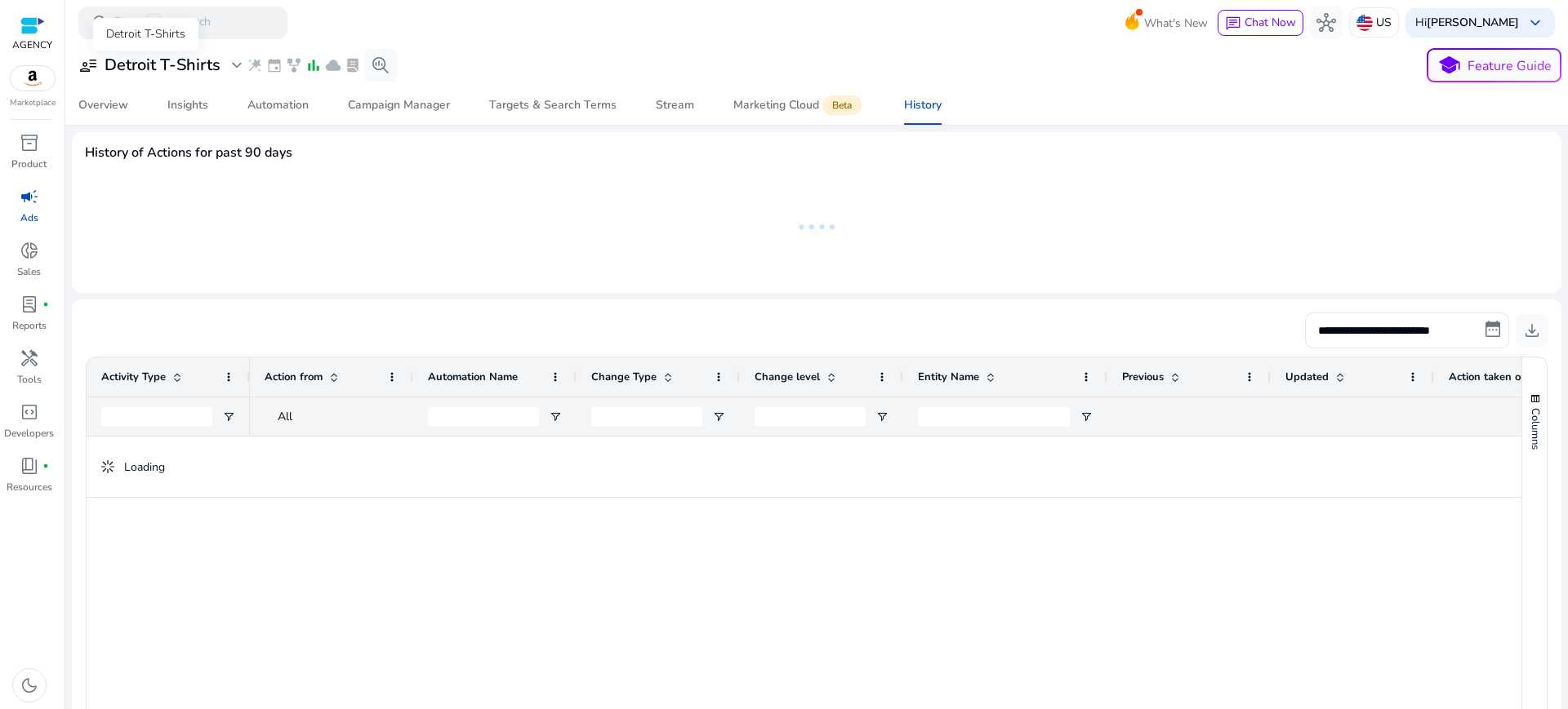
click at [143, 59] on h3 "Detroit T-Shirts" at bounding box center [162, 65] width 116 height 20
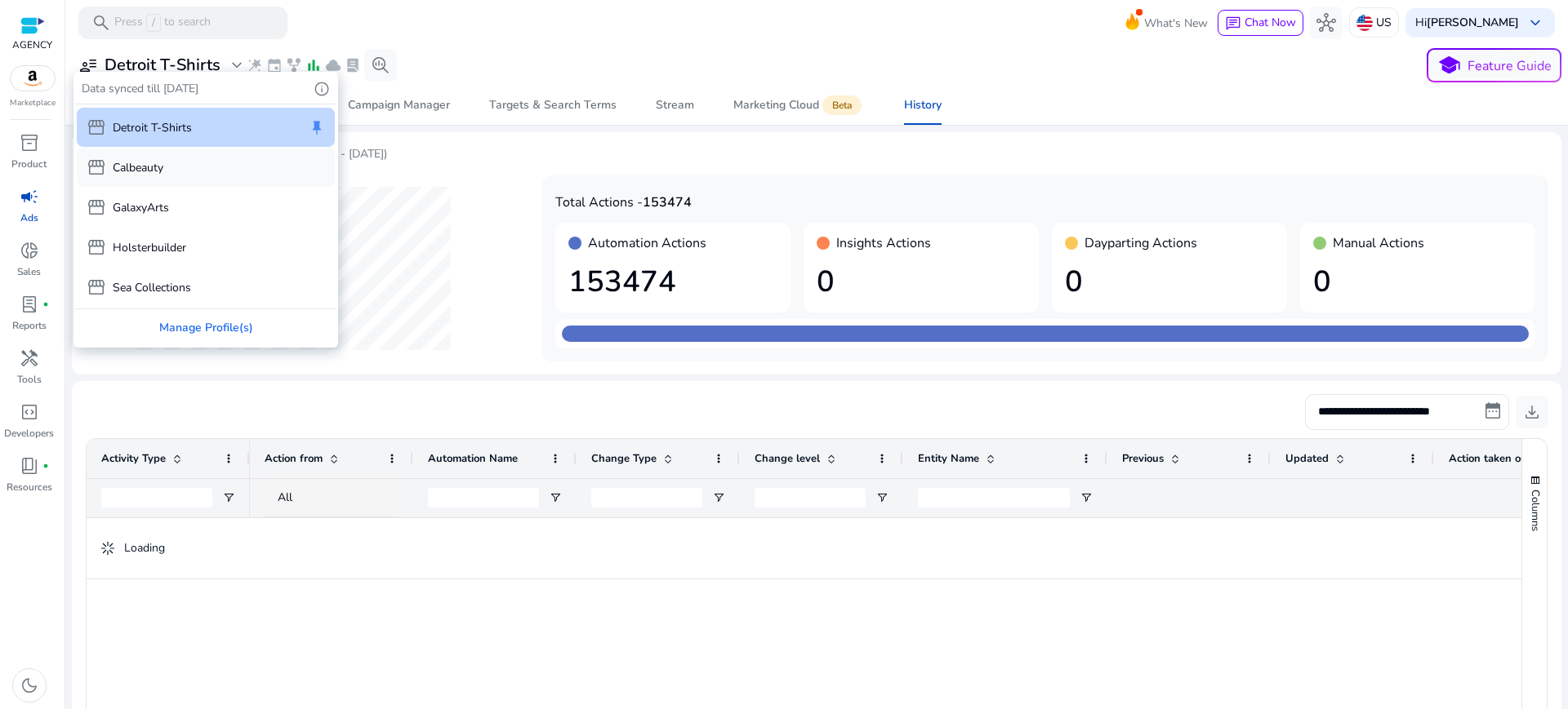
click at [147, 159] on p "Calbeauty" at bounding box center [137, 167] width 50 height 17
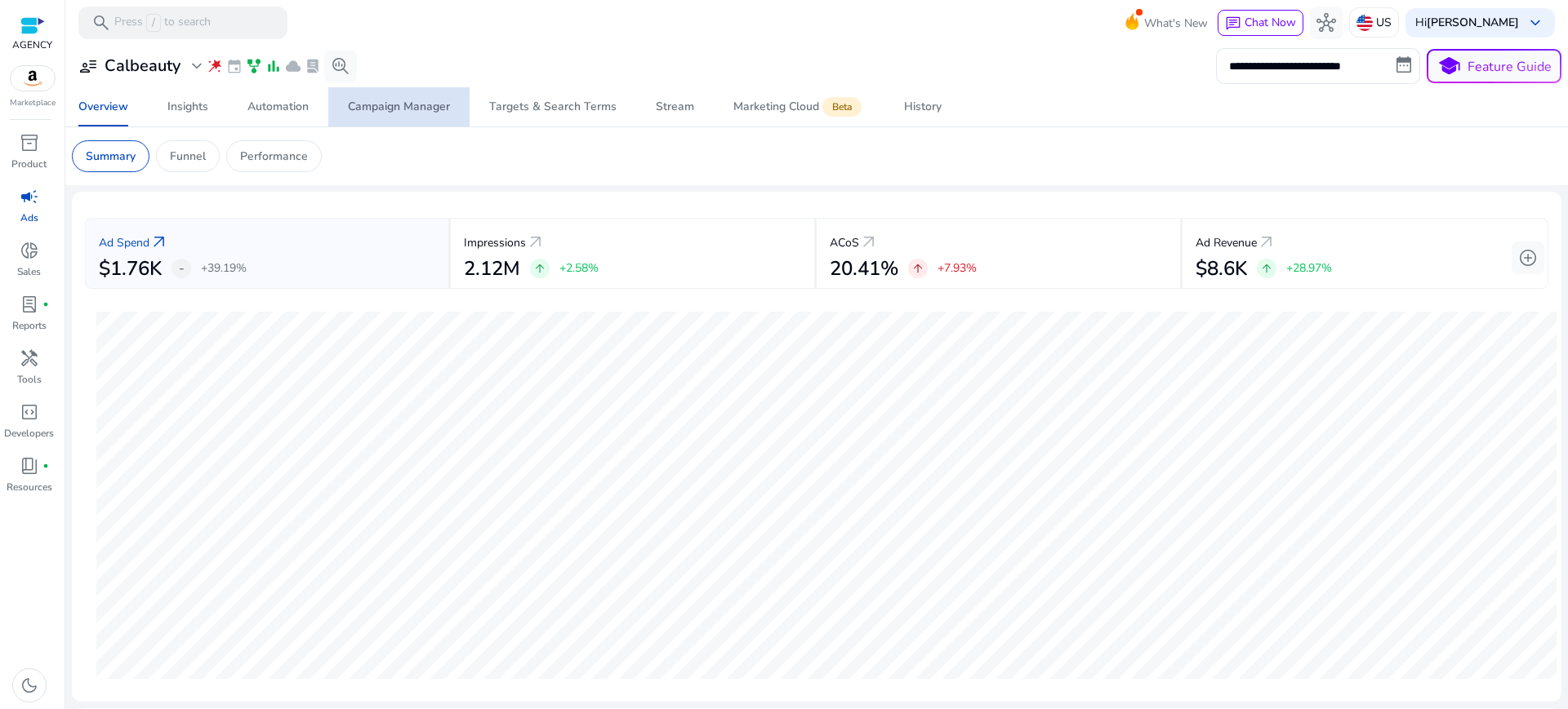
click at [409, 106] on div "Campaign Manager" at bounding box center [398, 108] width 102 height 12
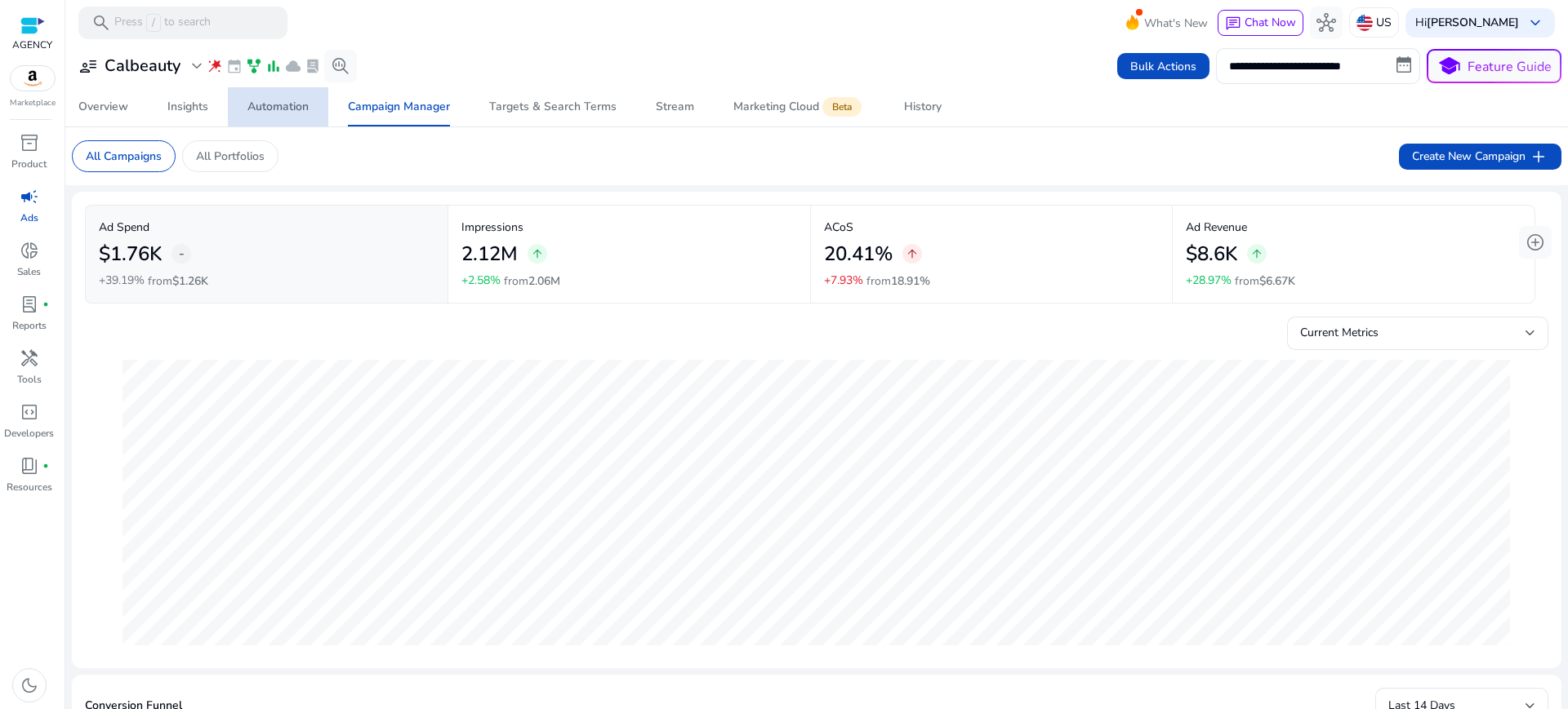
click at [294, 111] on div "Automation" at bounding box center [279, 108] width 61 height 12
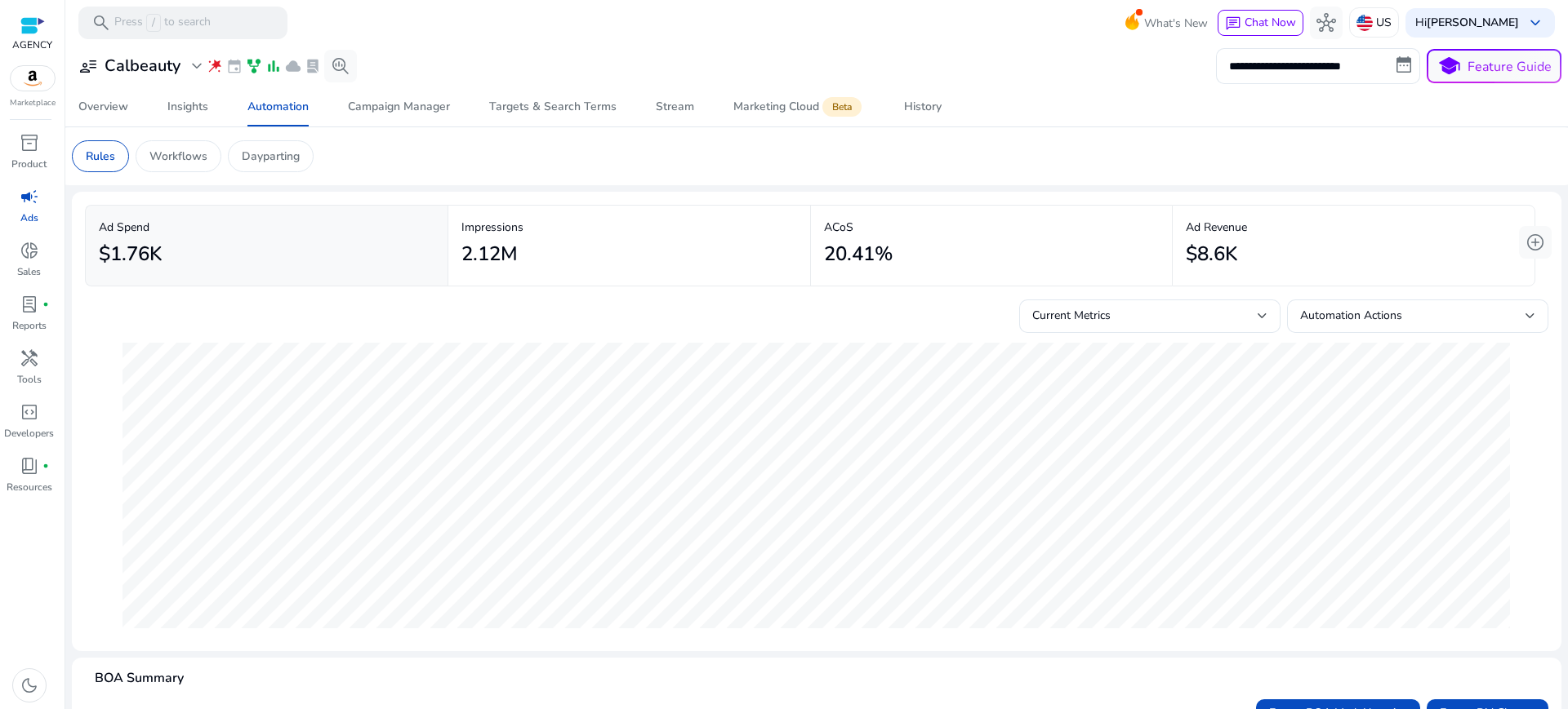
scroll to position [1, 0]
click at [181, 147] on p "Workflows" at bounding box center [178, 155] width 58 height 17
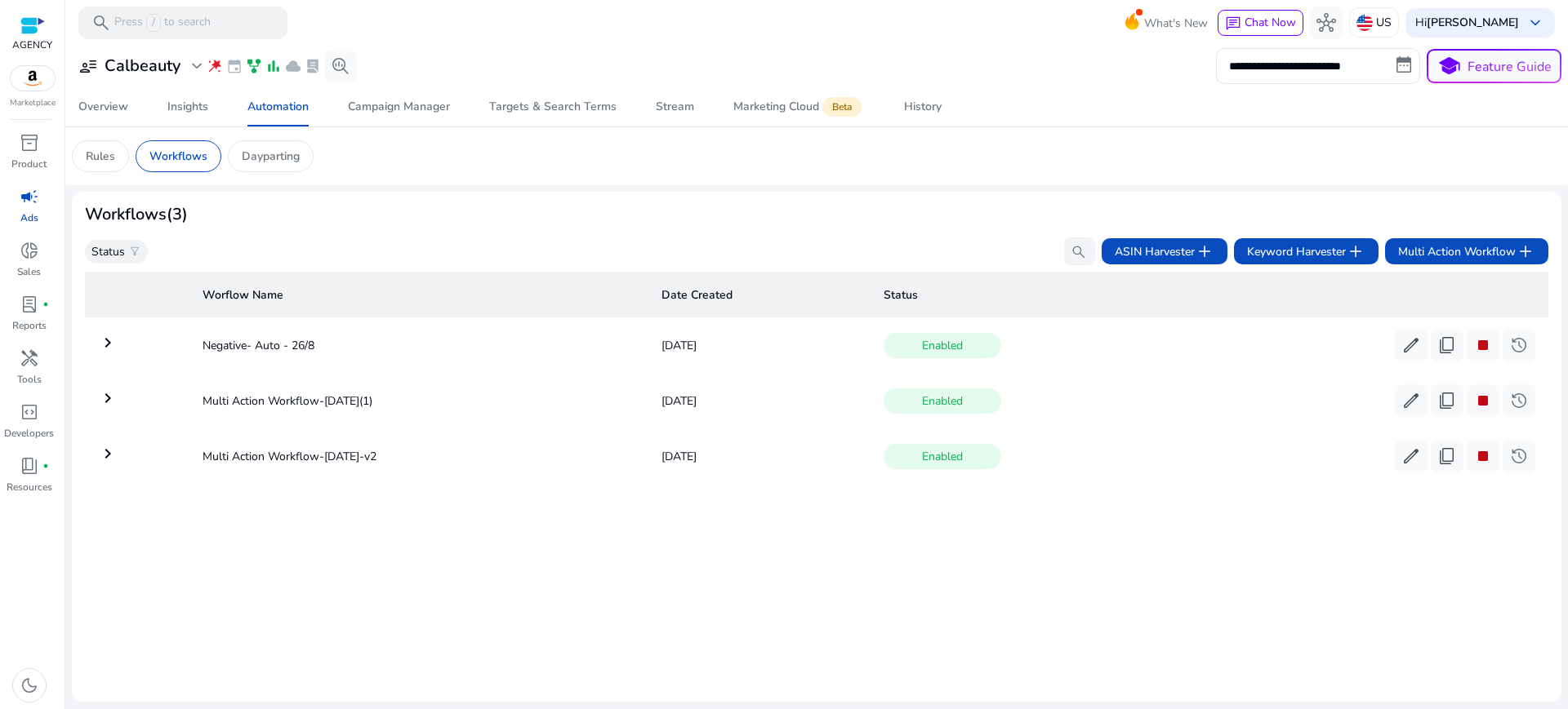
click at [923, 494] on div "Worflow Name Date Created Status keyboard_arrow_right Negative- Auto - 26/8 Aug…" at bounding box center [817, 477] width 1464 height 424
click at [1493, 391] on span "stop" at bounding box center [1483, 401] width 20 height 20
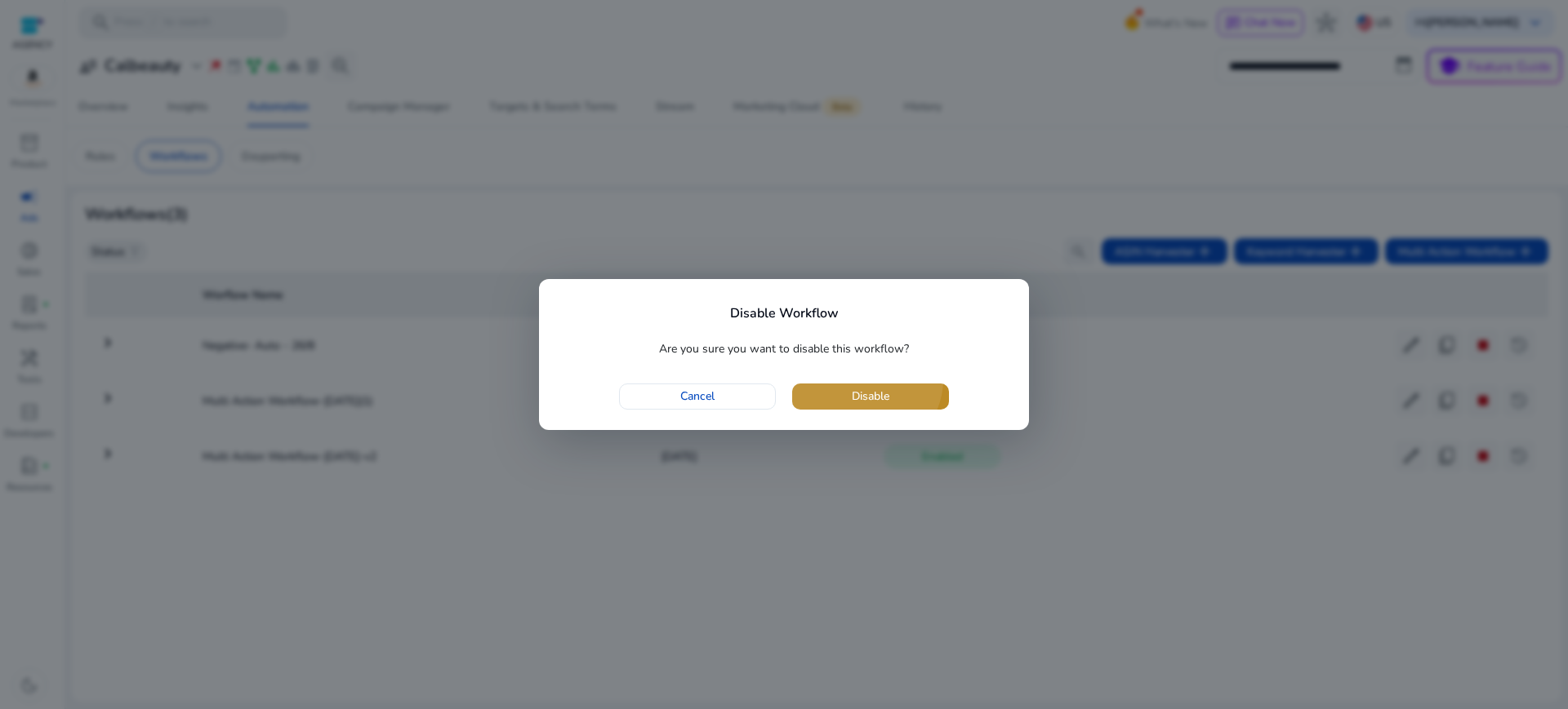
click at [866, 377] on span "button" at bounding box center [870, 397] width 157 height 39
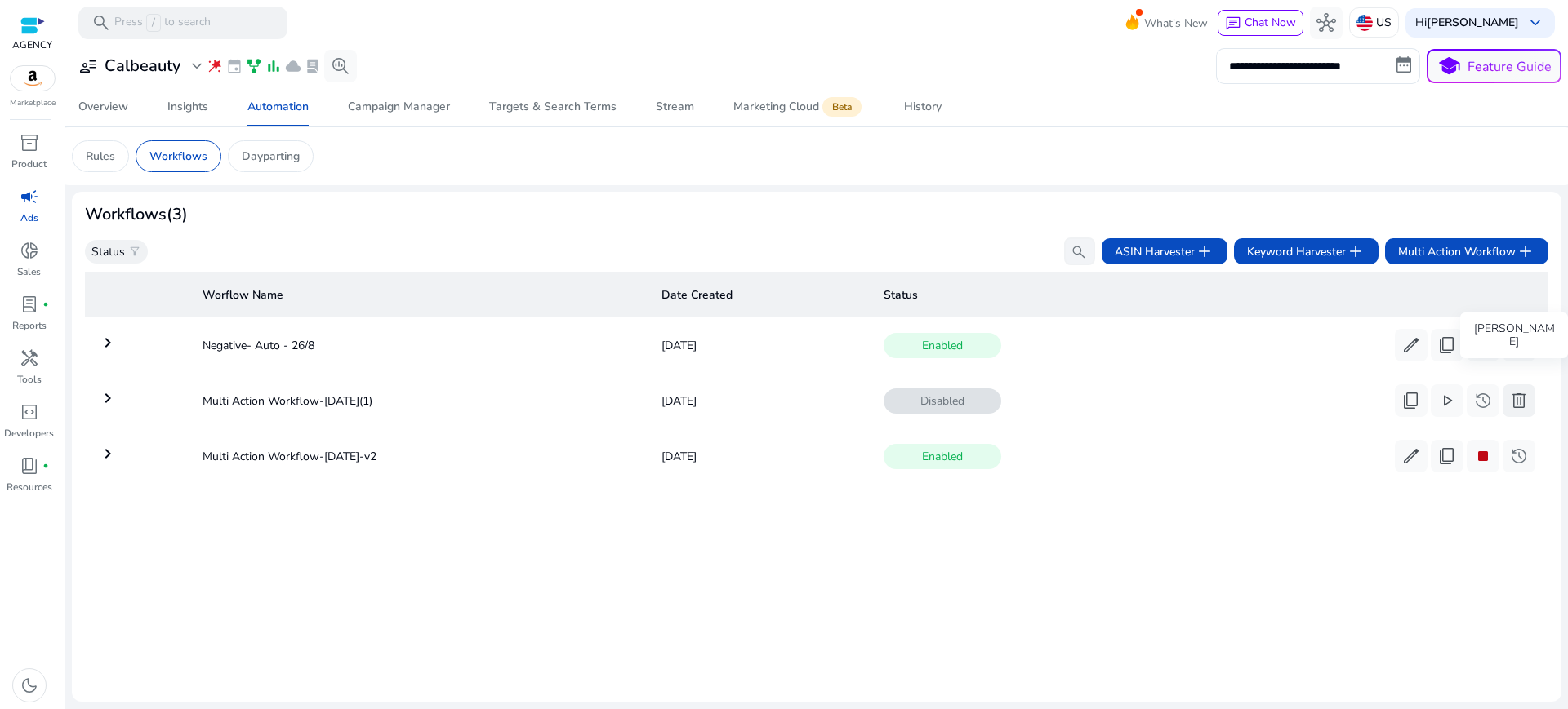
click at [1516, 391] on span "delete" at bounding box center [1520, 401] width 20 height 20
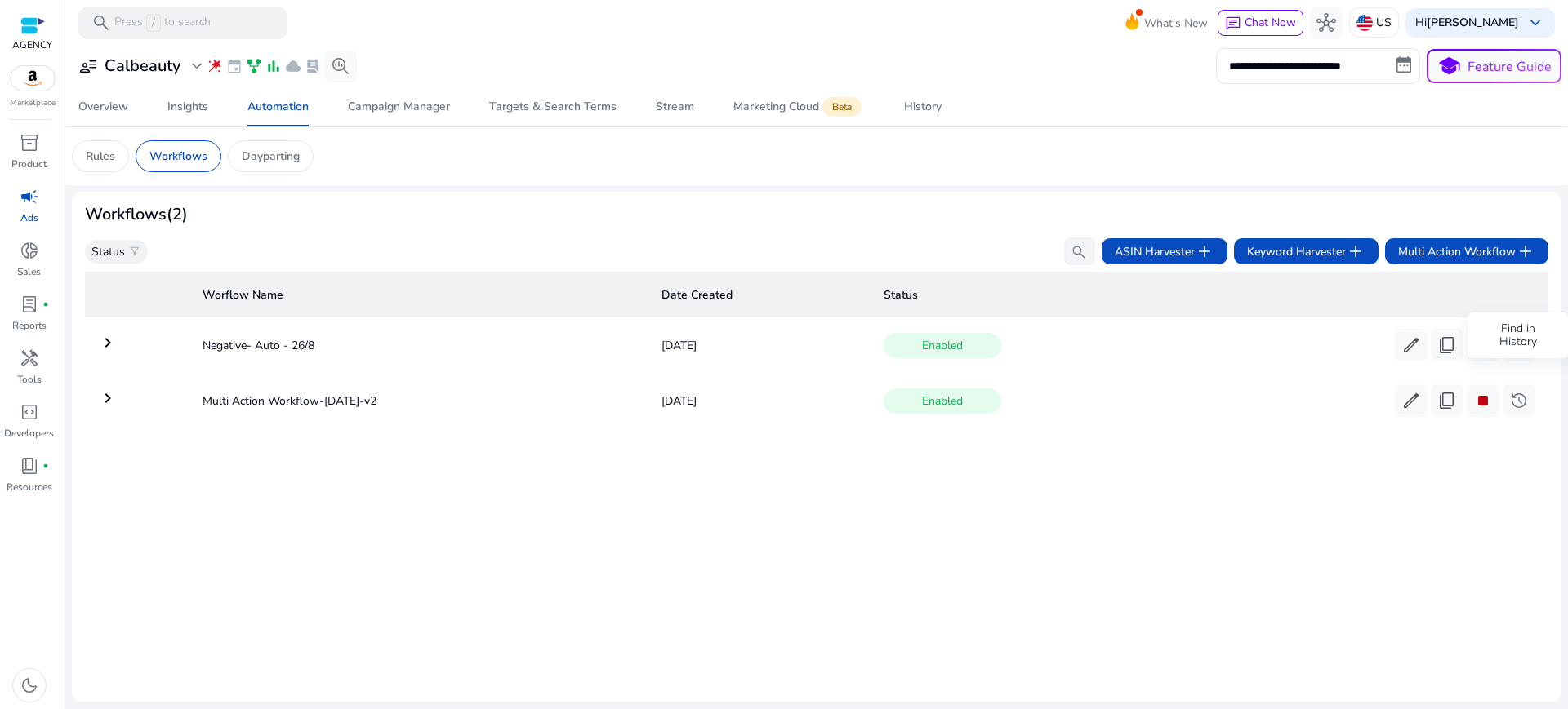
click at [1516, 391] on span "history" at bounding box center [1520, 401] width 20 height 20
click at [106, 333] on mat-icon "keyboard_arrow_right" at bounding box center [108, 343] width 20 height 20
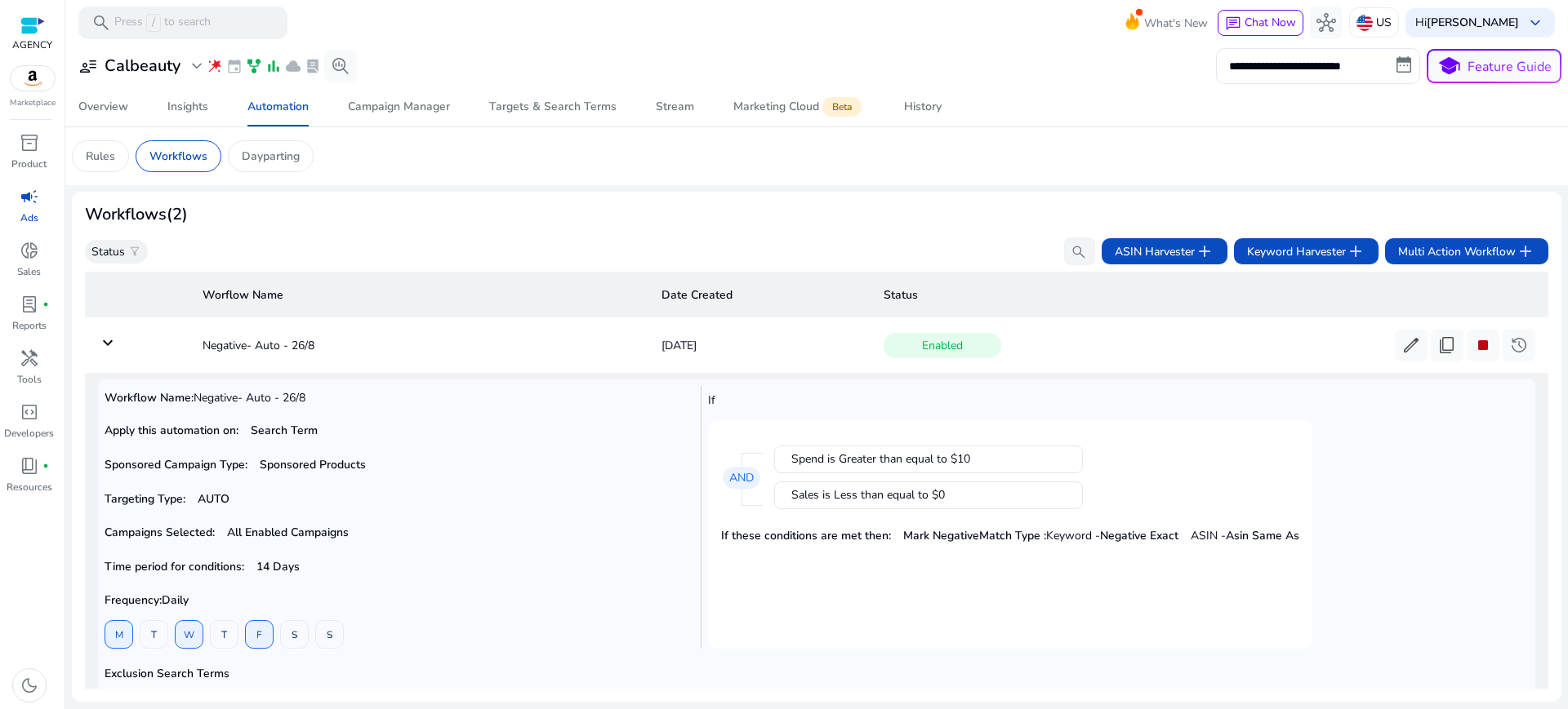
click at [103, 333] on mat-icon "keyboard_arrow_down" at bounding box center [108, 343] width 20 height 20
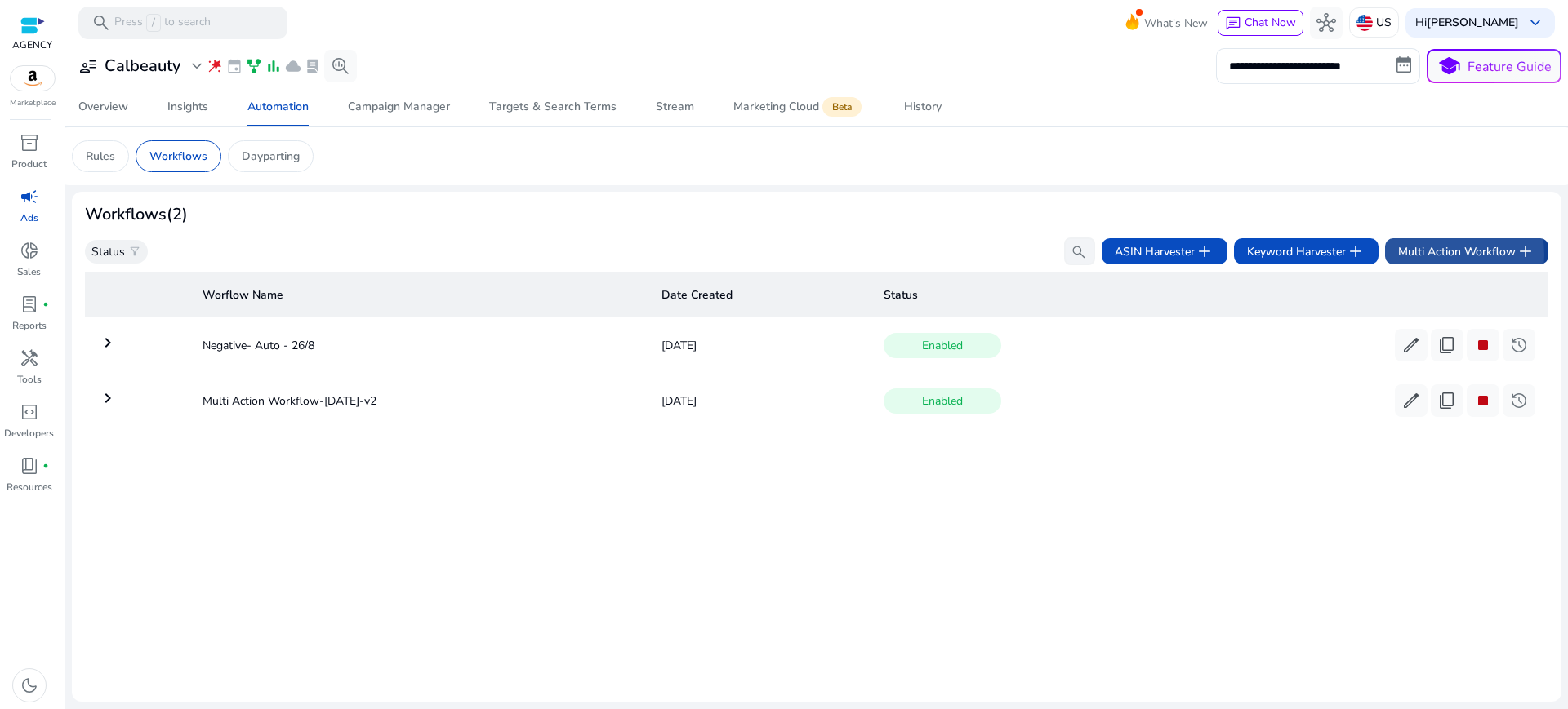
click at [1441, 242] on span "Multi Action Workflow add" at bounding box center [1466, 252] width 137 height 20
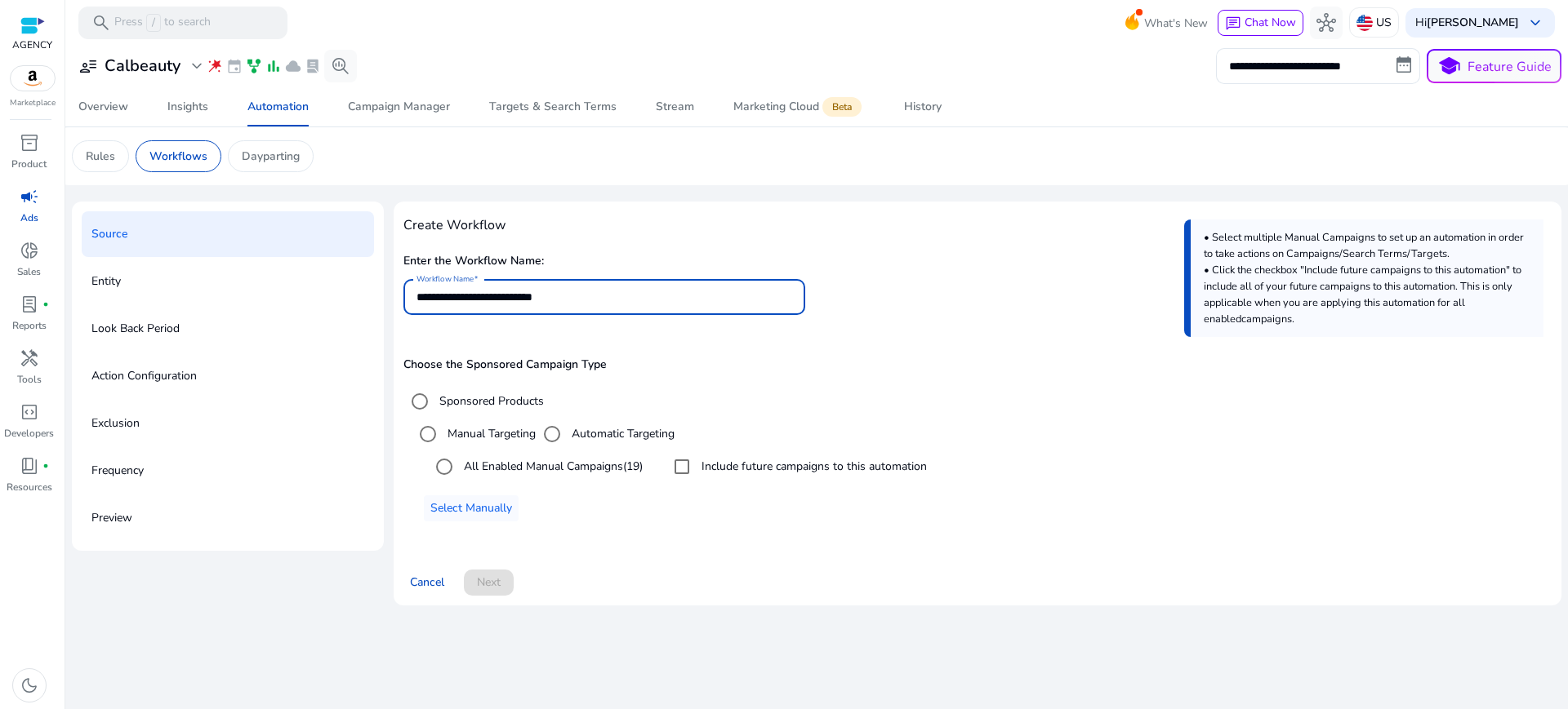
click at [515, 288] on input "**********" at bounding box center [605, 297] width 375 height 18
type input "**********"
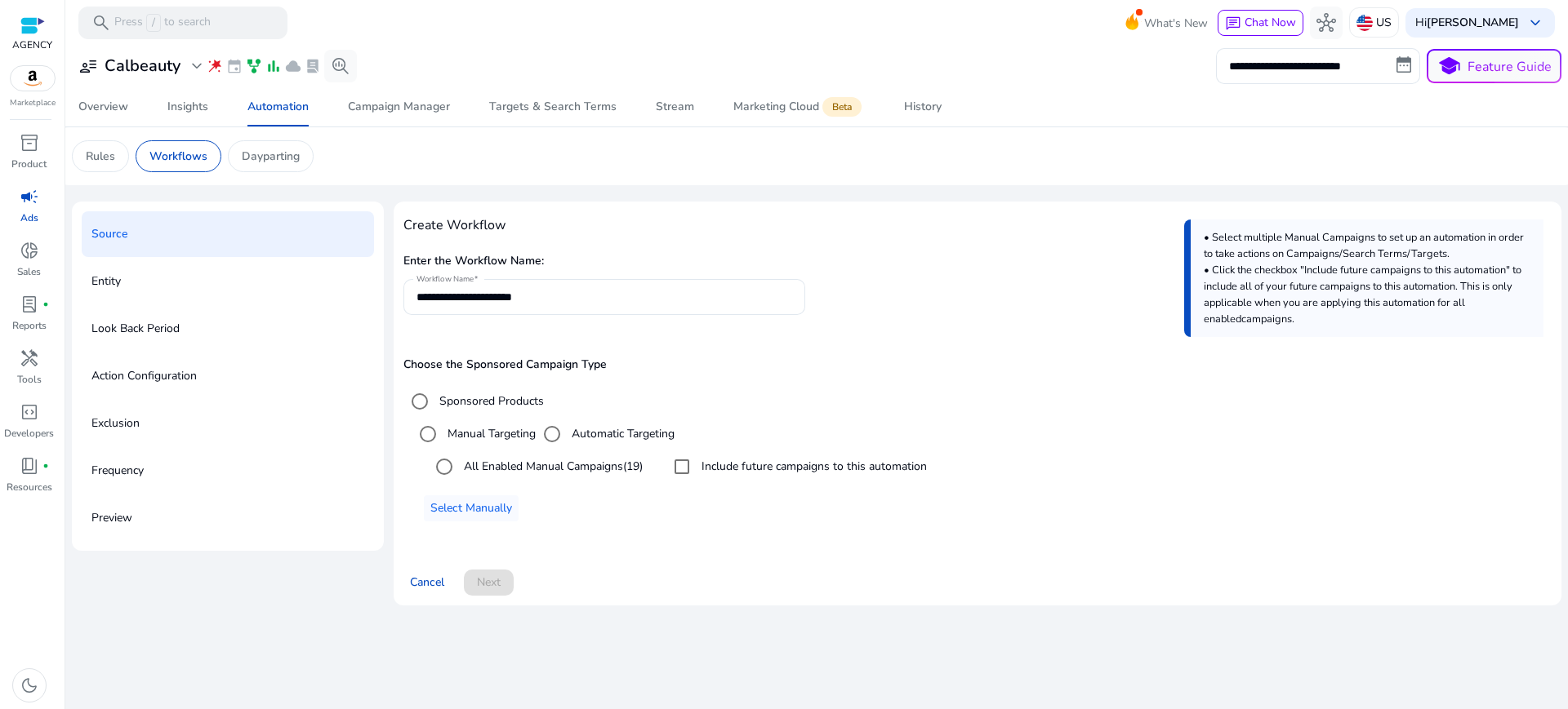
click at [827, 358] on div "Choose the Sponsored Campaign Type Sponsored Products Manual Targeting Automati…" at bounding box center [977, 439] width 1148 height 163
click at [483, 574] on span "Next" at bounding box center [489, 582] width 24 height 17
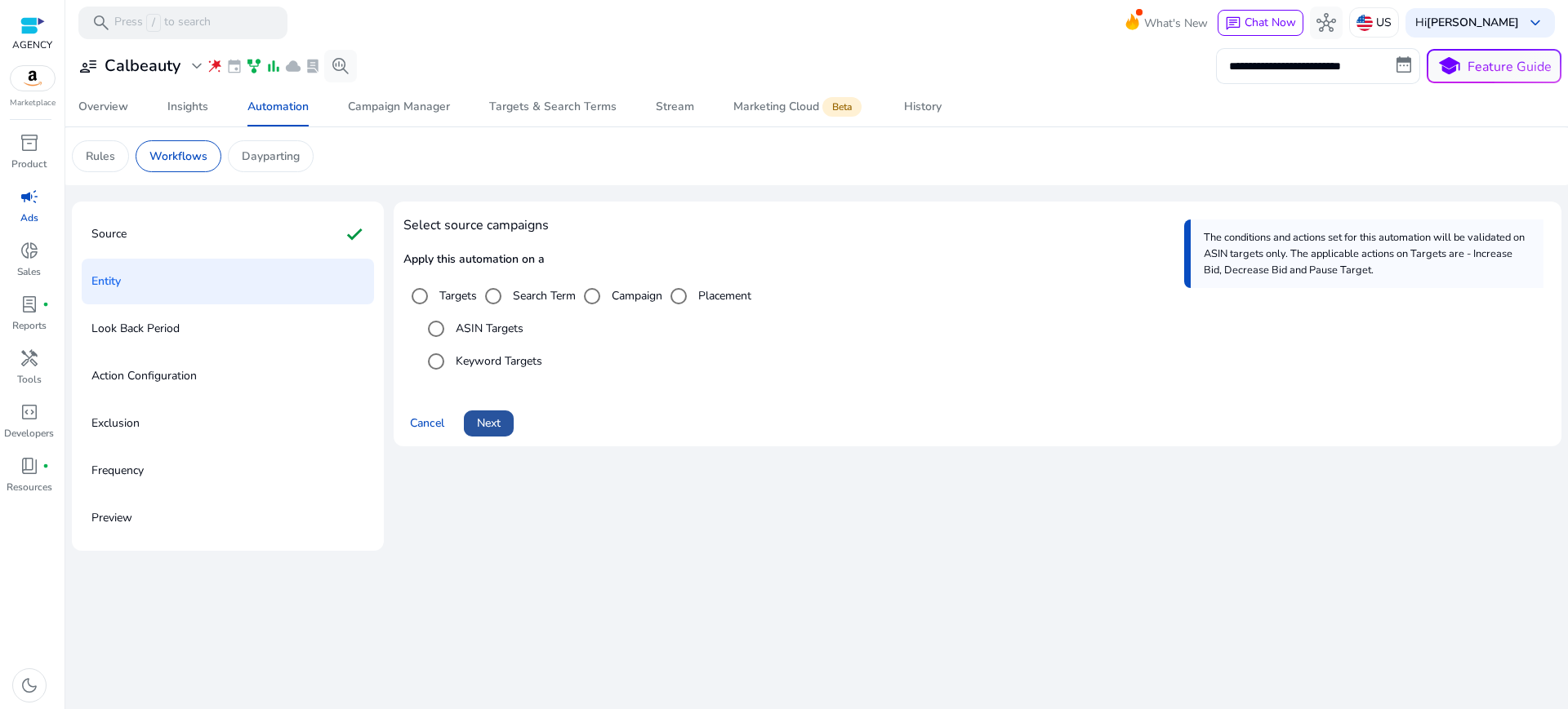
click at [477, 415] on span "Next" at bounding box center [489, 423] width 24 height 17
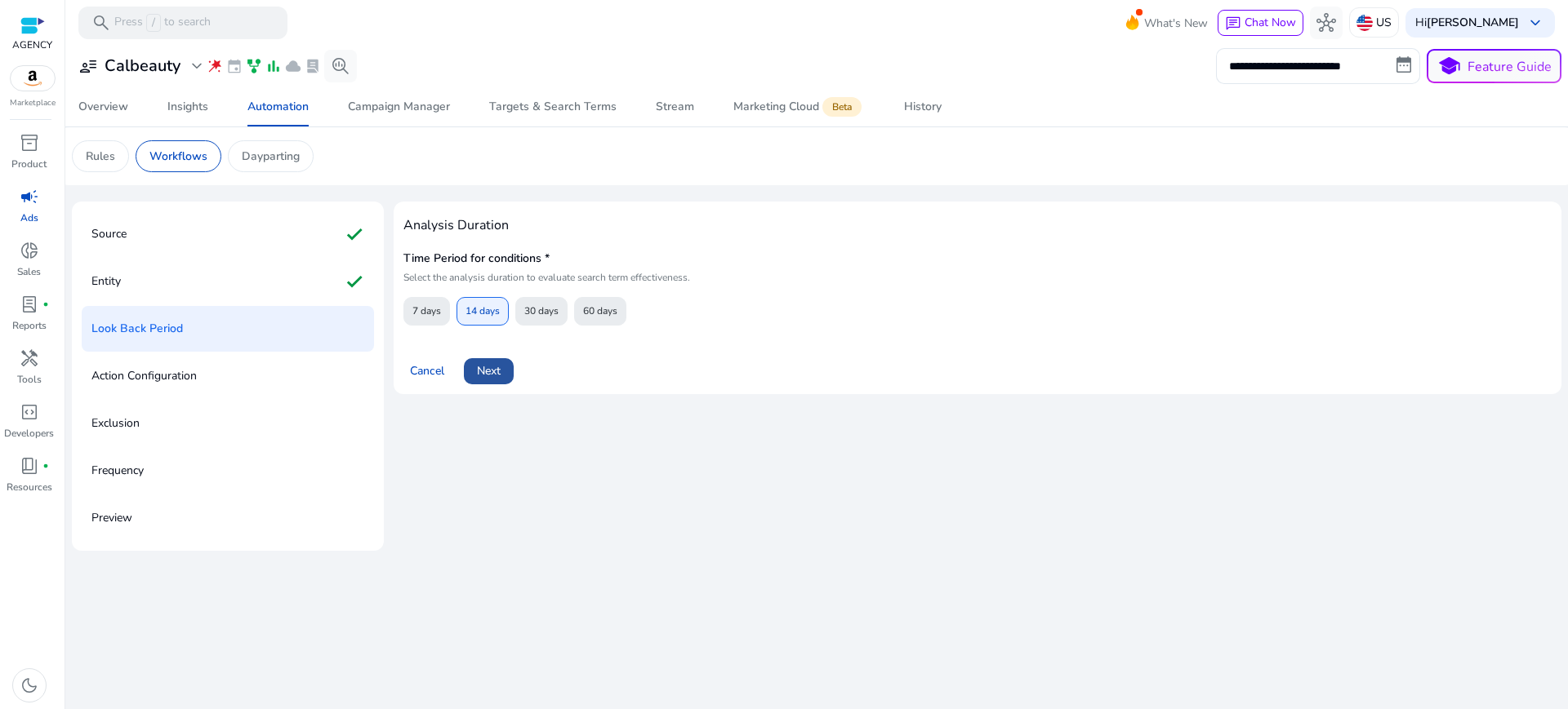
click at [482, 362] on span "Next" at bounding box center [489, 370] width 24 height 17
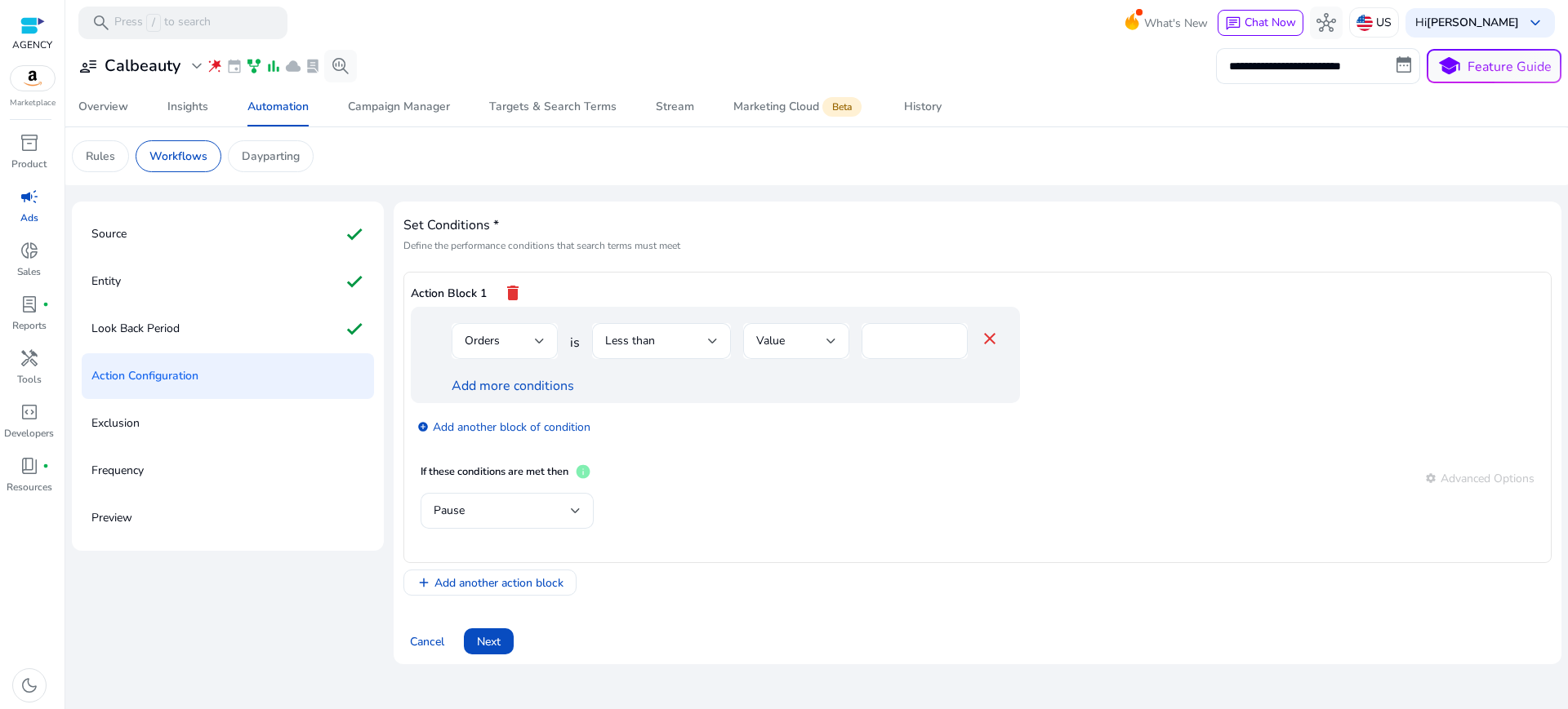
click at [486, 333] on span "Orders" at bounding box center [482, 341] width 36 height 16
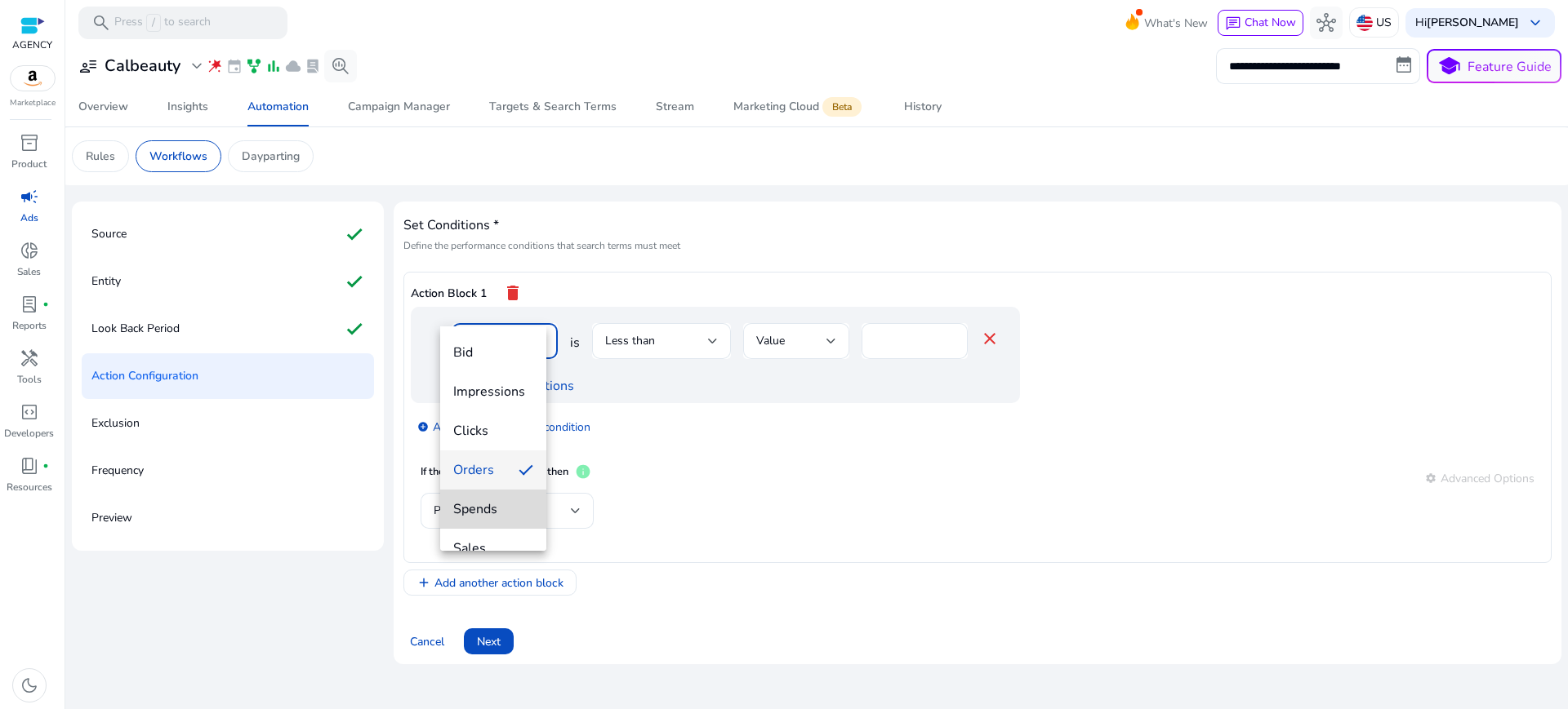
click at [520, 507] on span "Spends" at bounding box center [493, 510] width 80 height 18
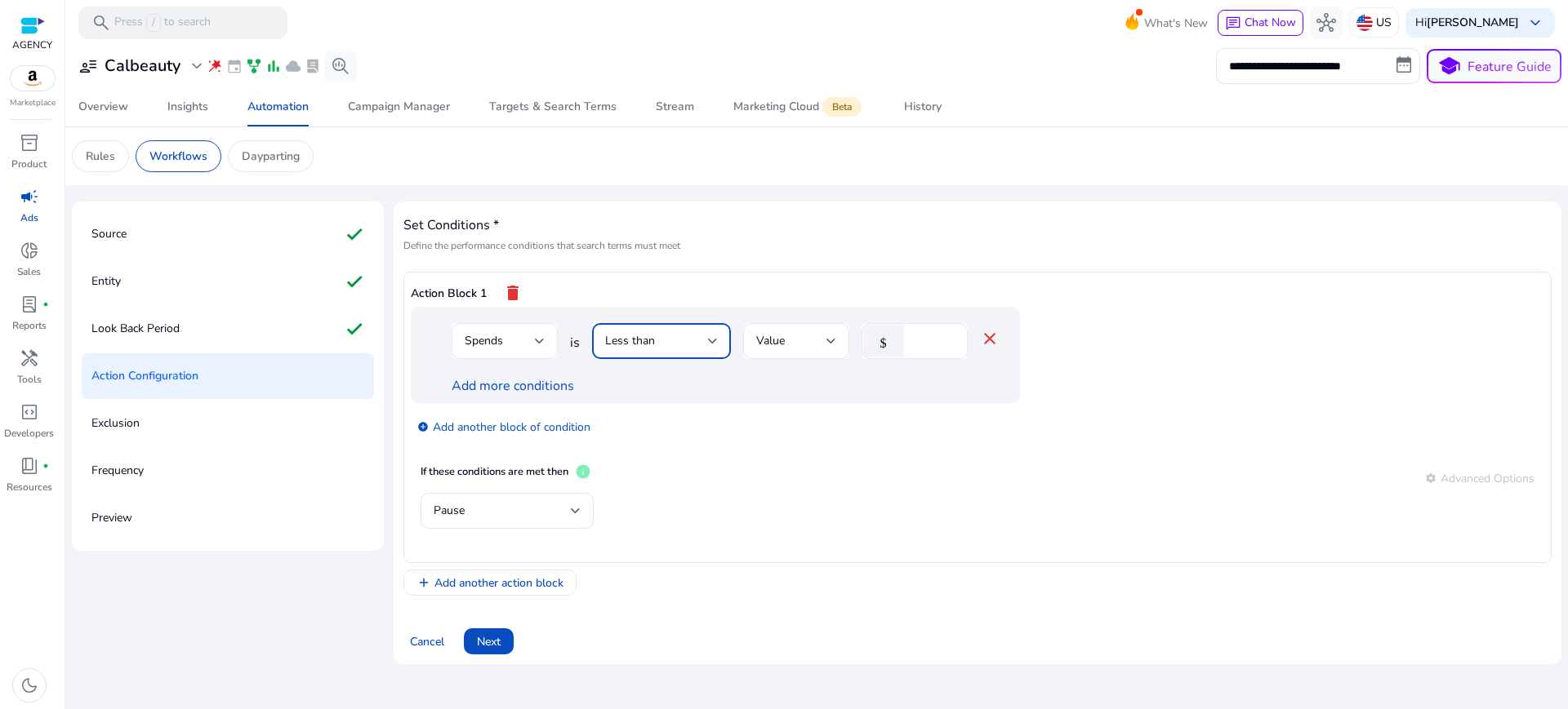
click at [639, 333] on span "Less than" at bounding box center [630, 341] width 49 height 16
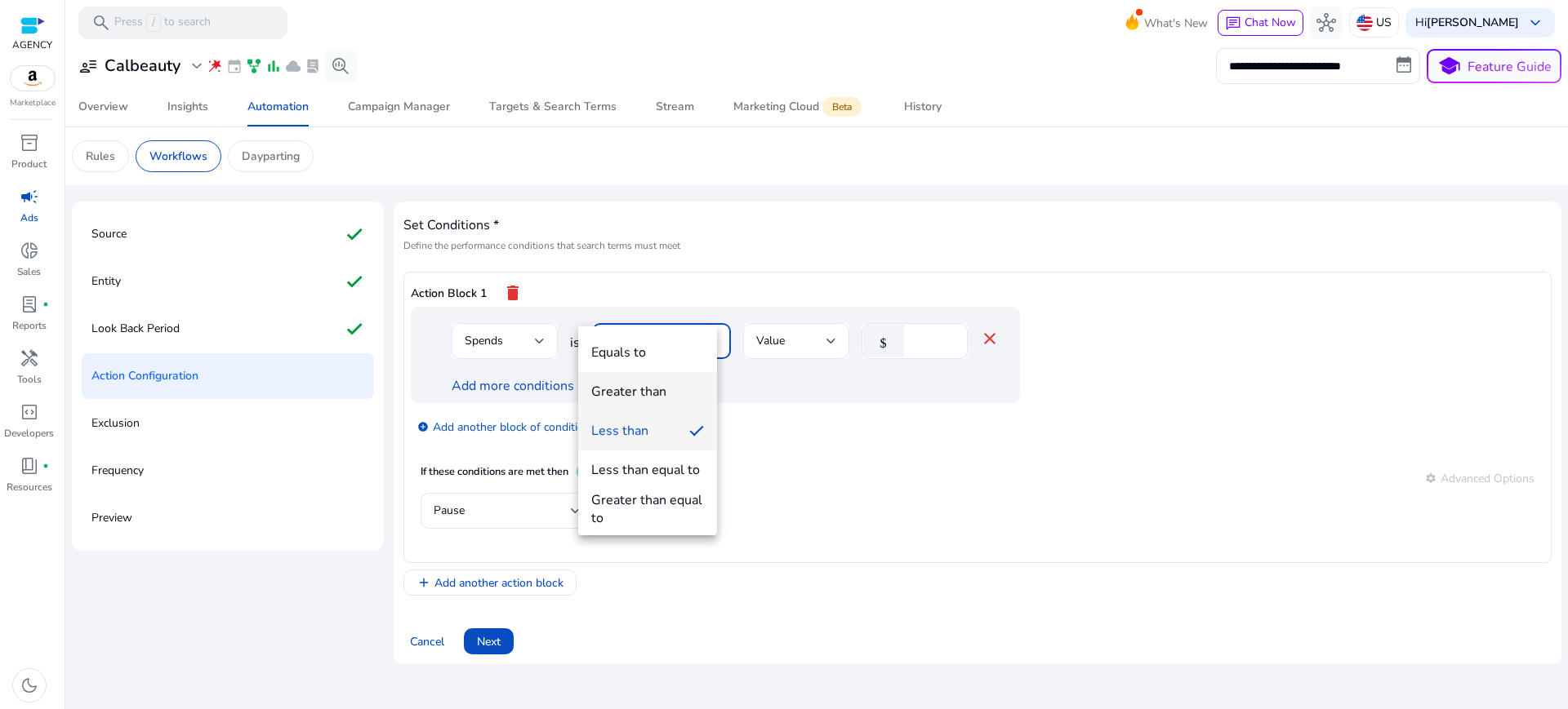
click at [644, 385] on div "Greater than" at bounding box center [629, 392] width 75 height 18
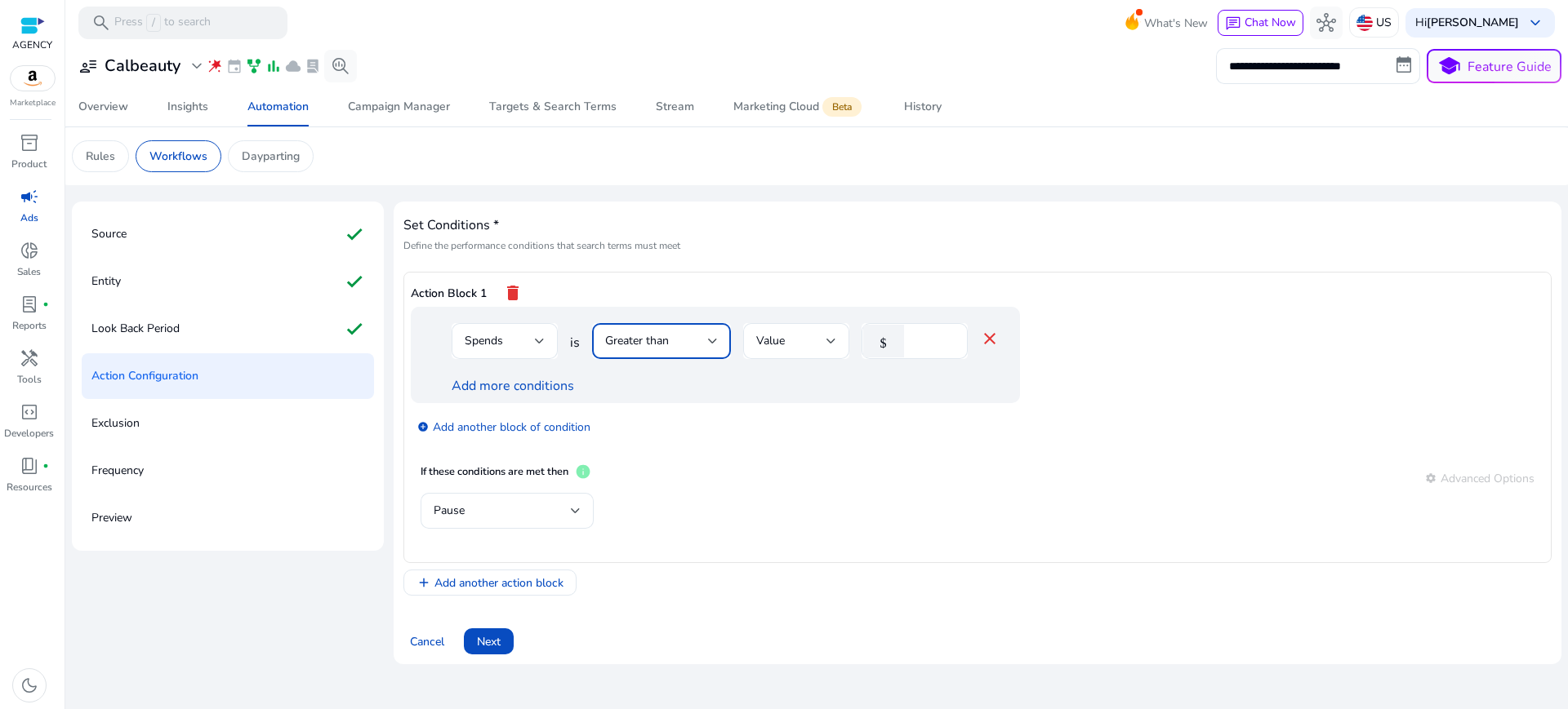
click at [643, 333] on span "Greater than" at bounding box center [637, 341] width 63 height 16
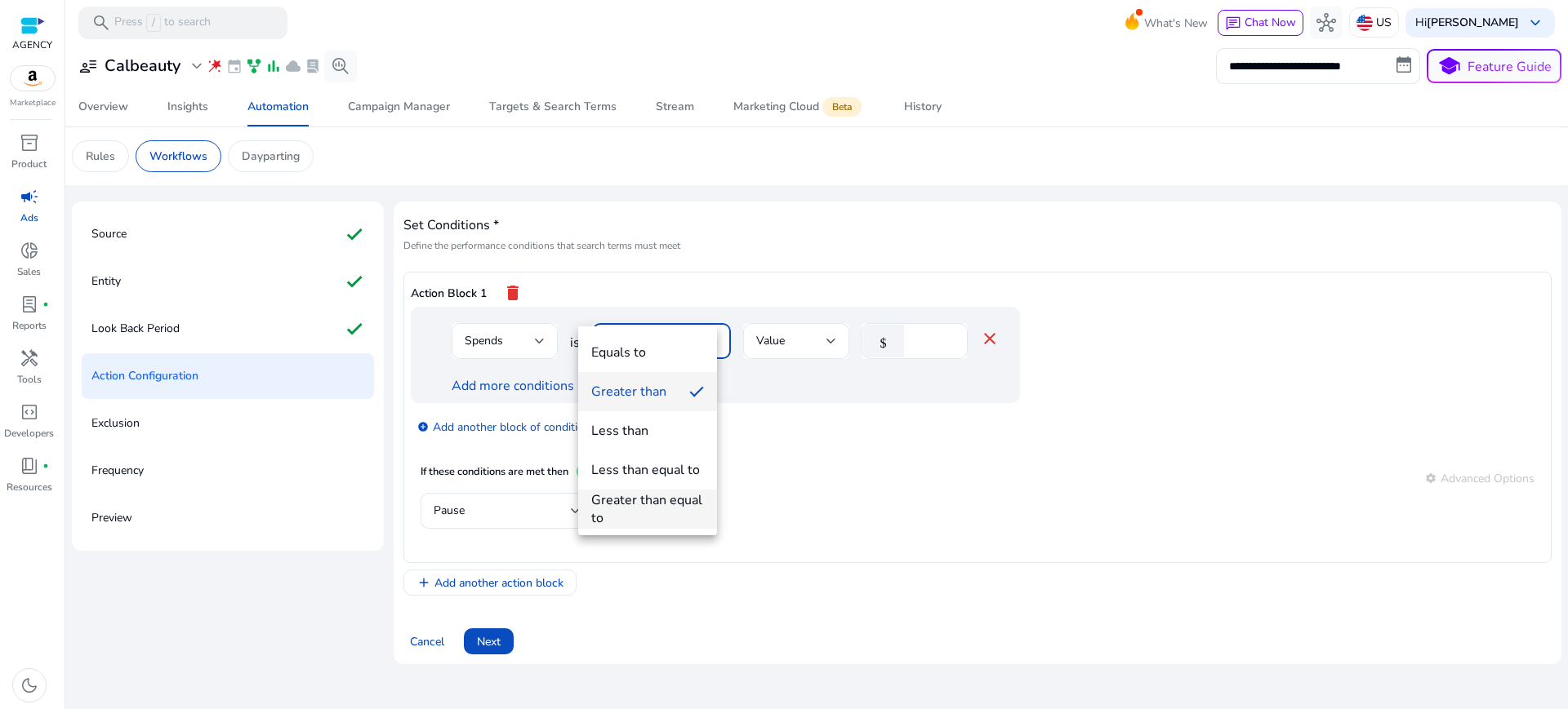
click at [647, 492] on div "Greater than equal to" at bounding box center [648, 510] width 113 height 36
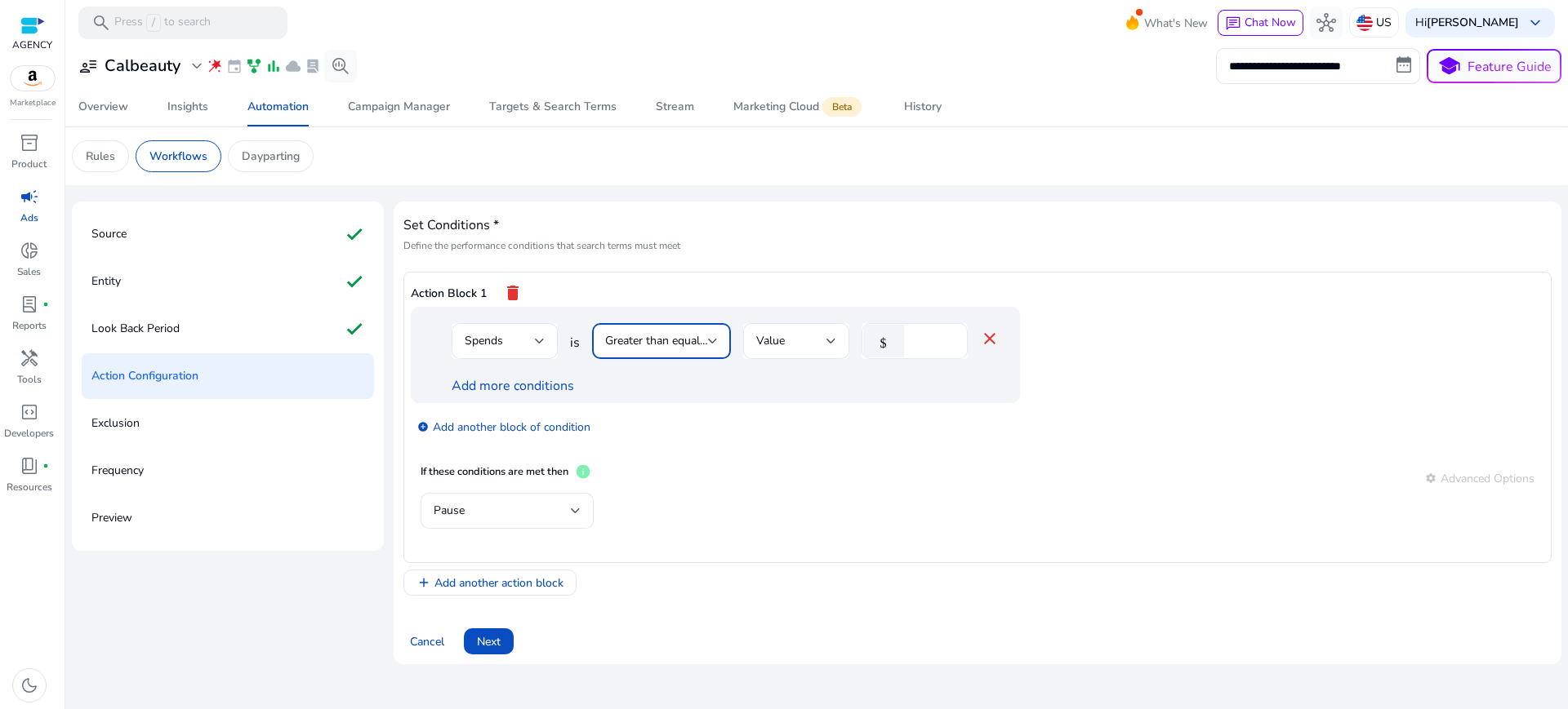
click at [917, 332] on input "*" at bounding box center [933, 341] width 42 height 18
type input "**"
click at [832, 406] on div "add_circle Add another block of condition" at bounding box center [748, 426] width 675 height 45
click at [487, 377] on link "Add more conditions" at bounding box center [513, 386] width 123 height 18
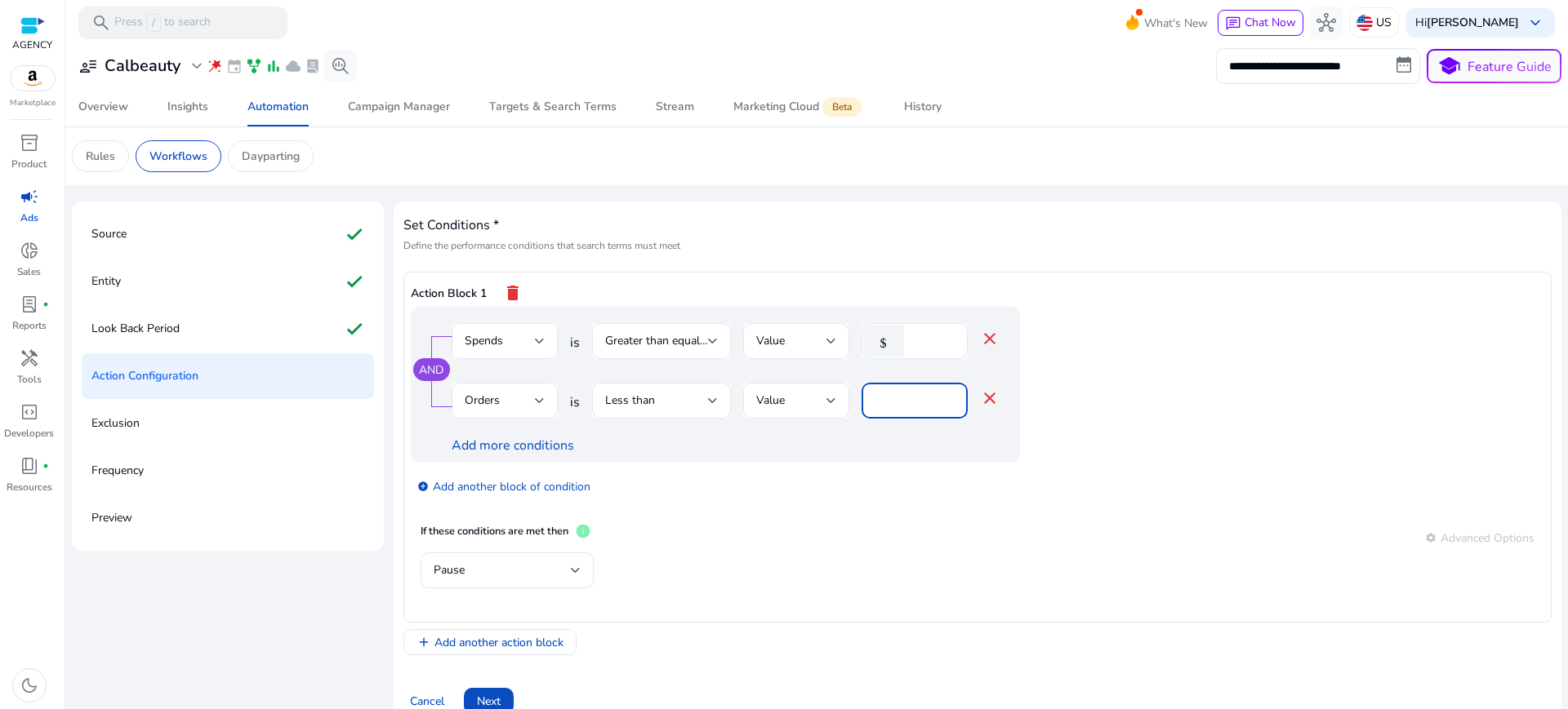
click at [874, 392] on input "*" at bounding box center [914, 401] width 80 height 18
type input "*"
click at [861, 523] on div "If these conditions are met then info settings Advanced Options" at bounding box center [978, 538] width 1114 height 30
click at [514, 562] on div "Pause" at bounding box center [502, 571] width 137 height 18
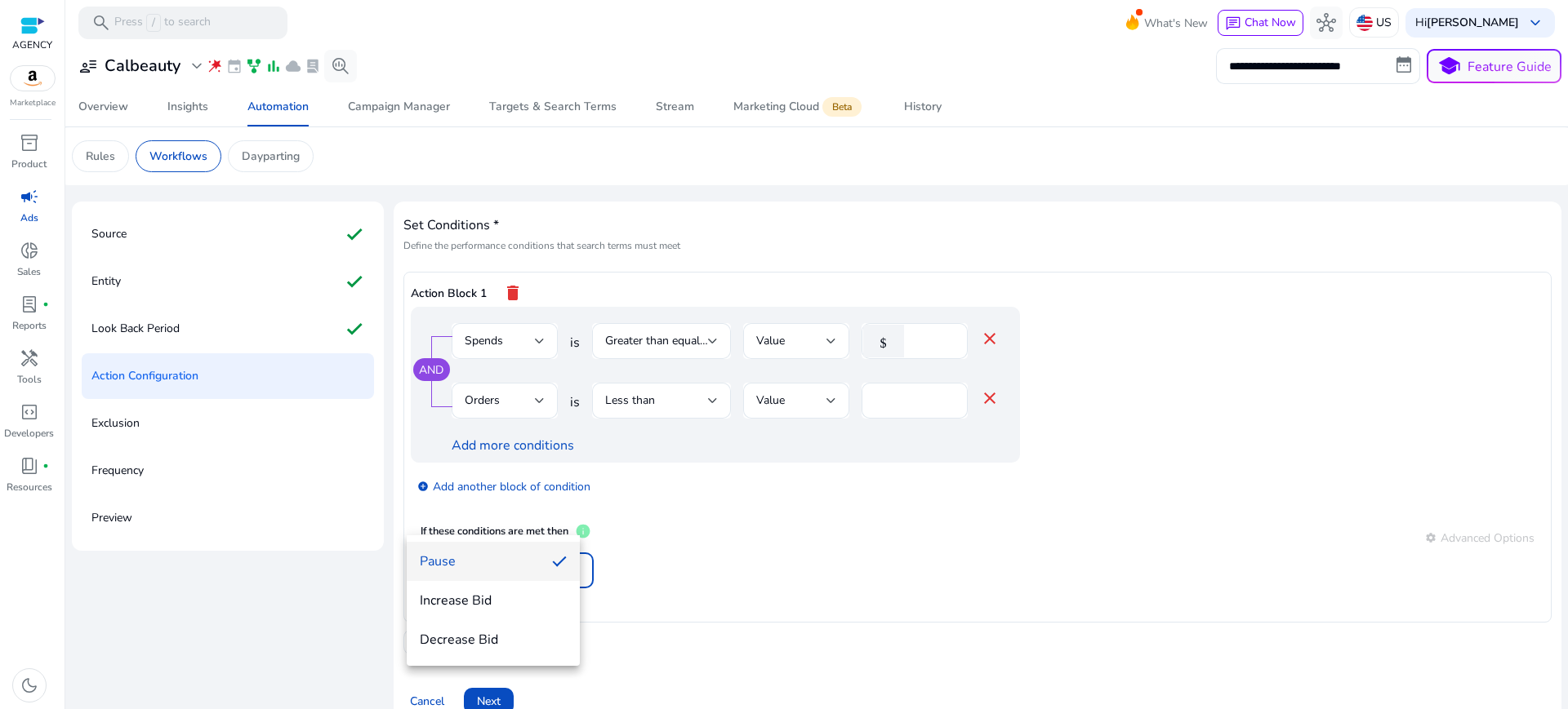
click at [464, 567] on span "Pause" at bounding box center [479, 562] width 120 height 18
click at [698, 553] on div "Pause" at bounding box center [978, 580] width 1114 height 53
click at [457, 634] on span "Add another action block" at bounding box center [499, 642] width 129 height 17
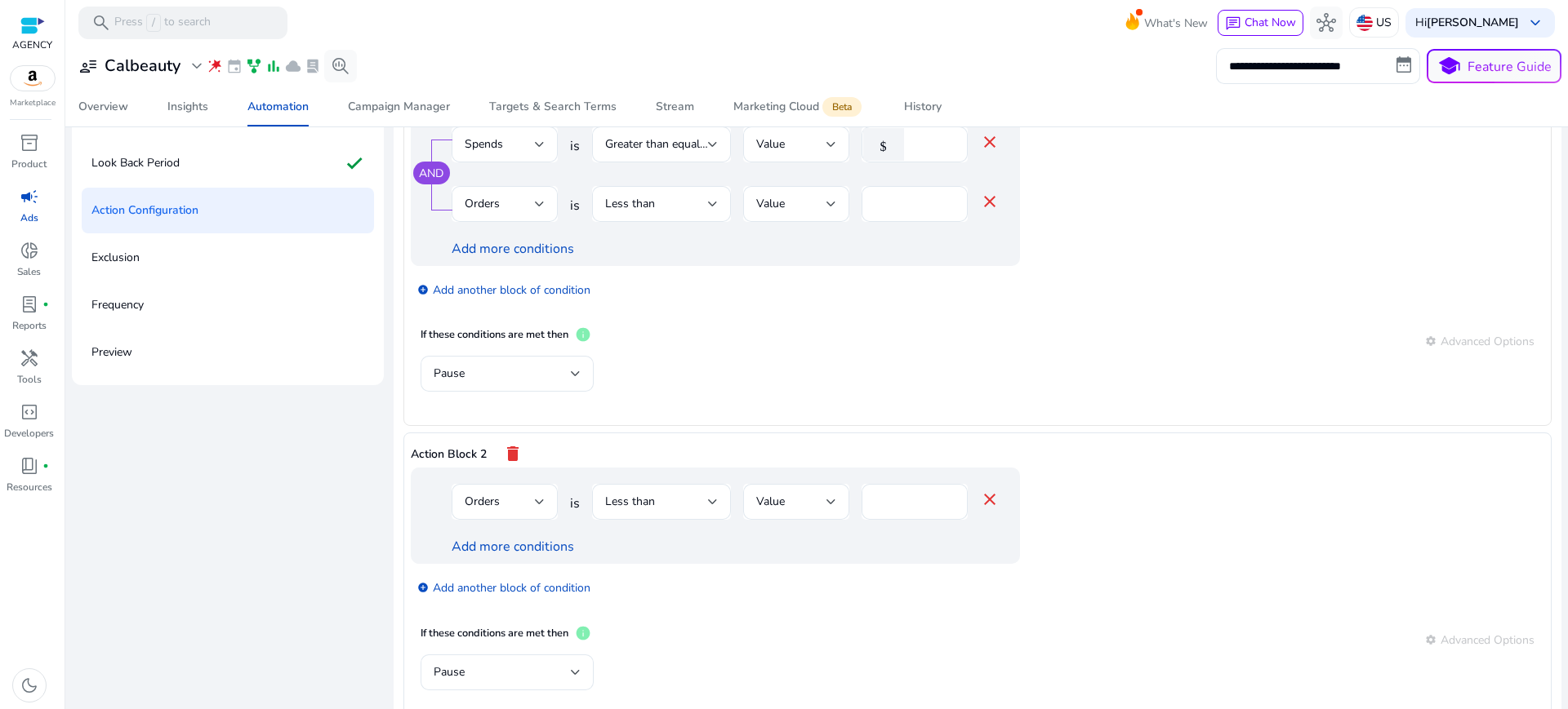
scroll to position [178, 0]
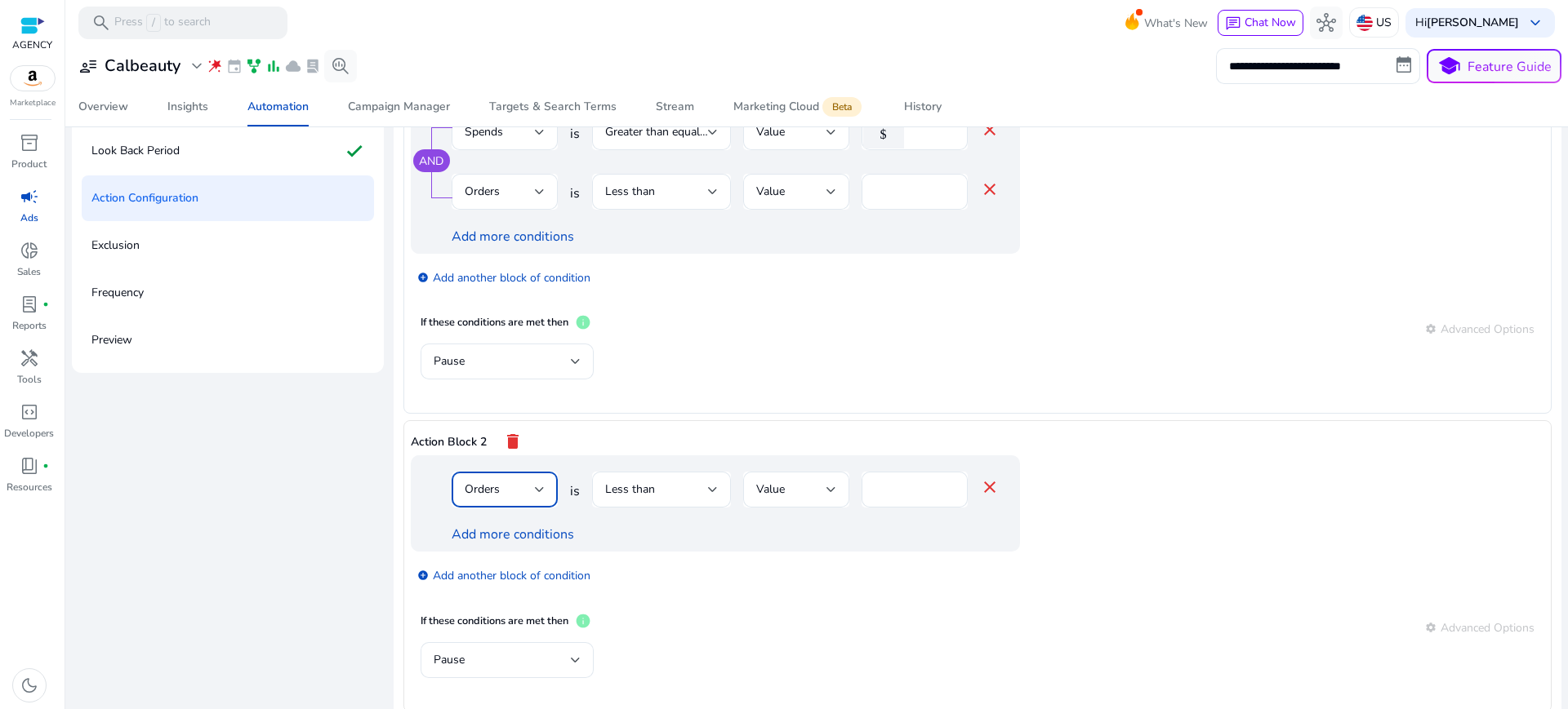
click at [478, 482] on span "Orders" at bounding box center [482, 490] width 36 height 16
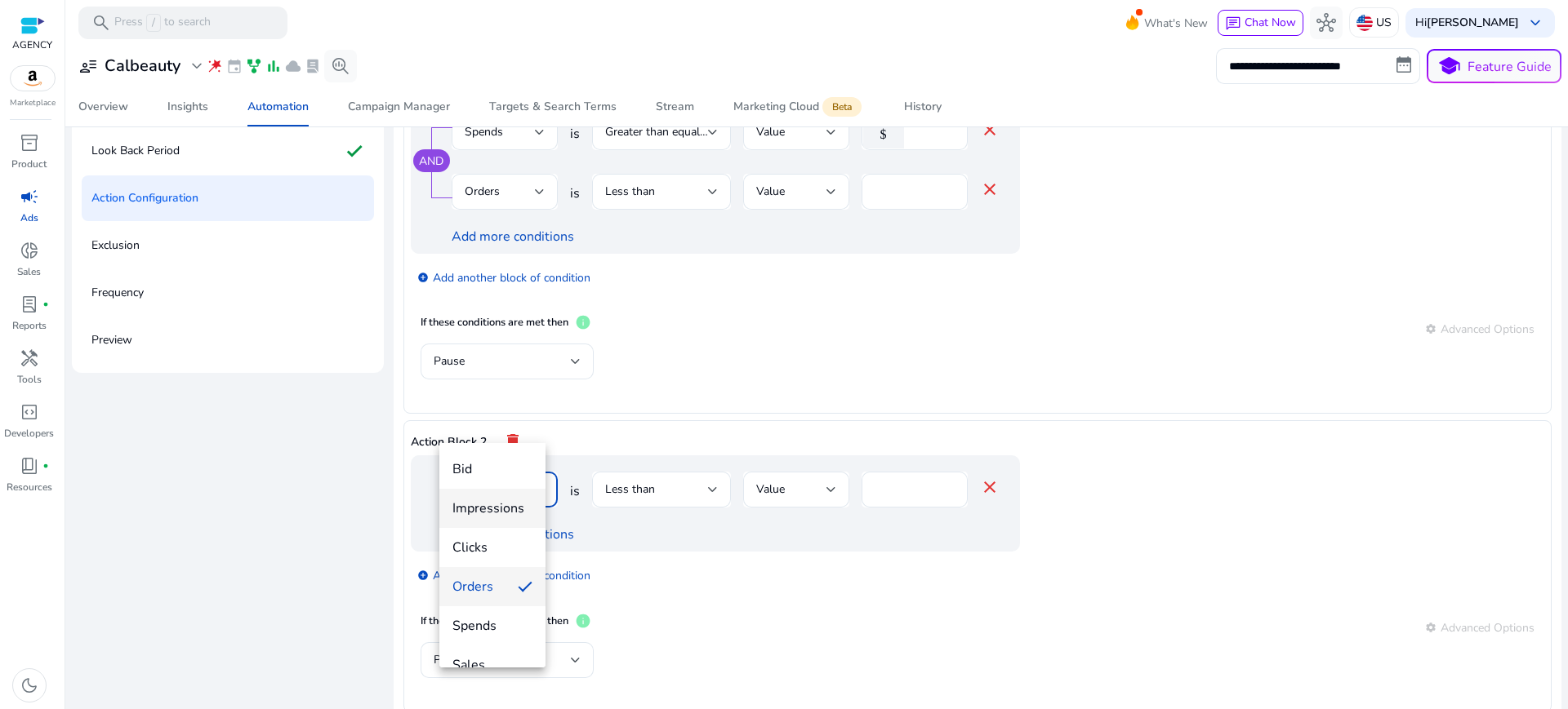
scroll to position [245, 0]
click at [468, 466] on span "ACoS" at bounding box center [492, 459] width 80 height 18
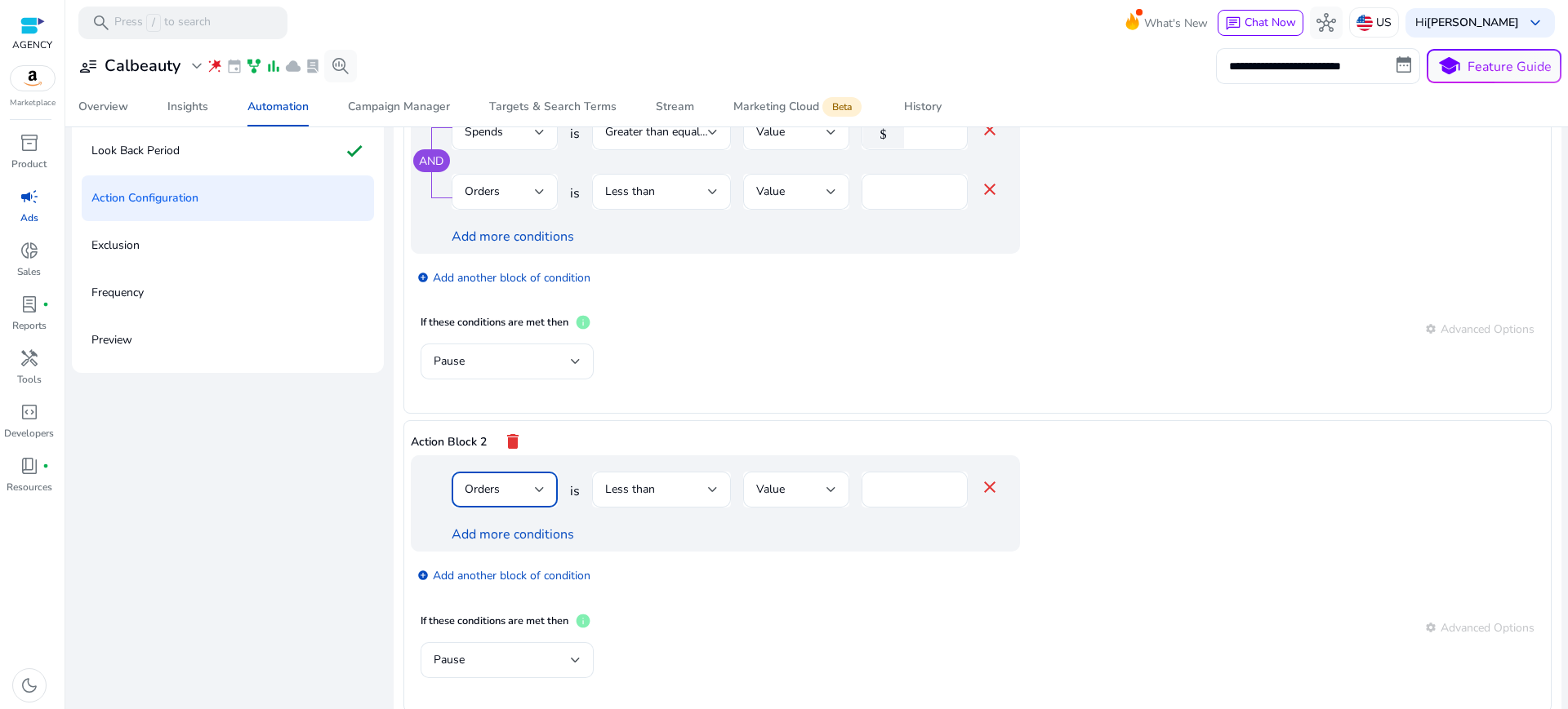
scroll to position [242, 0]
click at [629, 472] on div "Less than" at bounding box center [662, 490] width 113 height 36
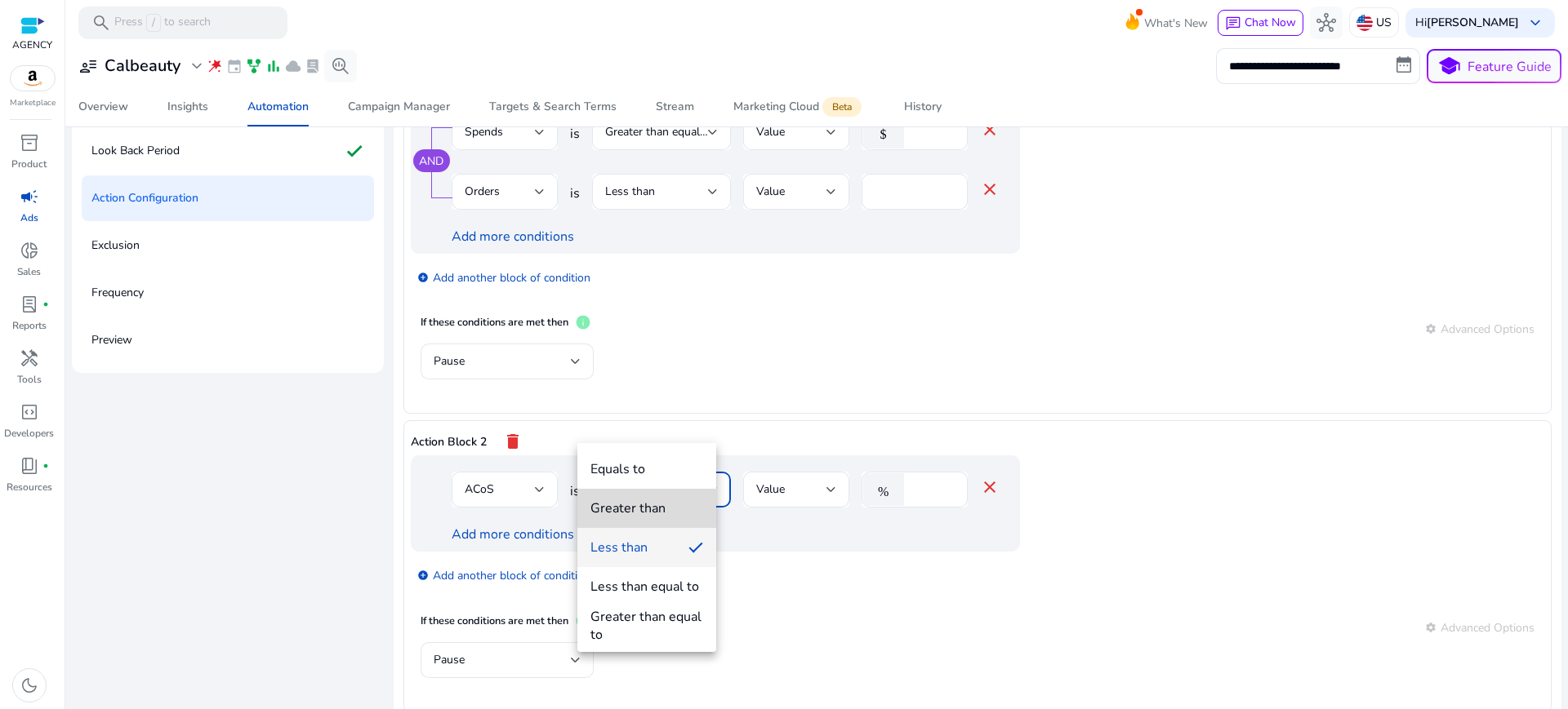
click at [658, 497] on mat-option "Greater than" at bounding box center [647, 509] width 139 height 39
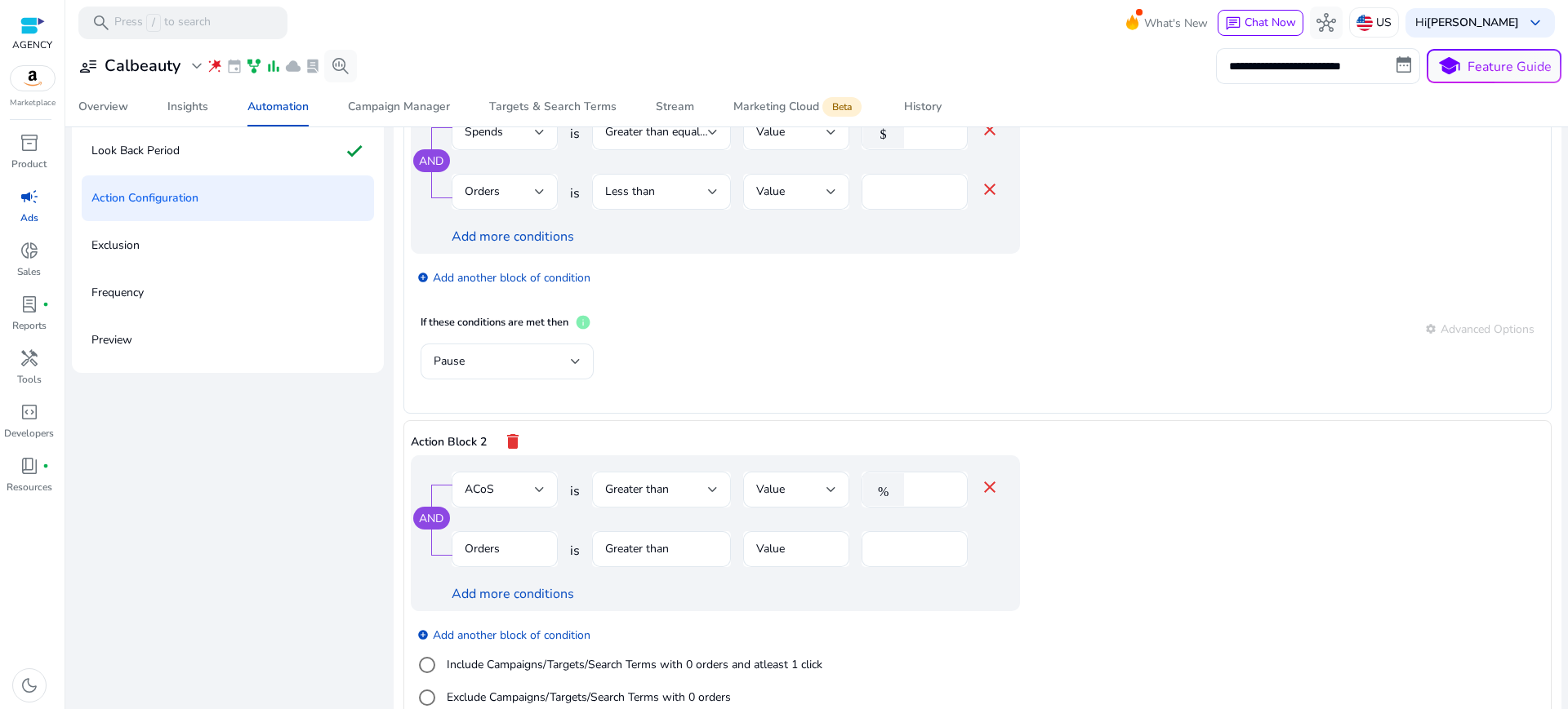
click at [656, 481] on div "Greater than" at bounding box center [657, 490] width 103 height 18
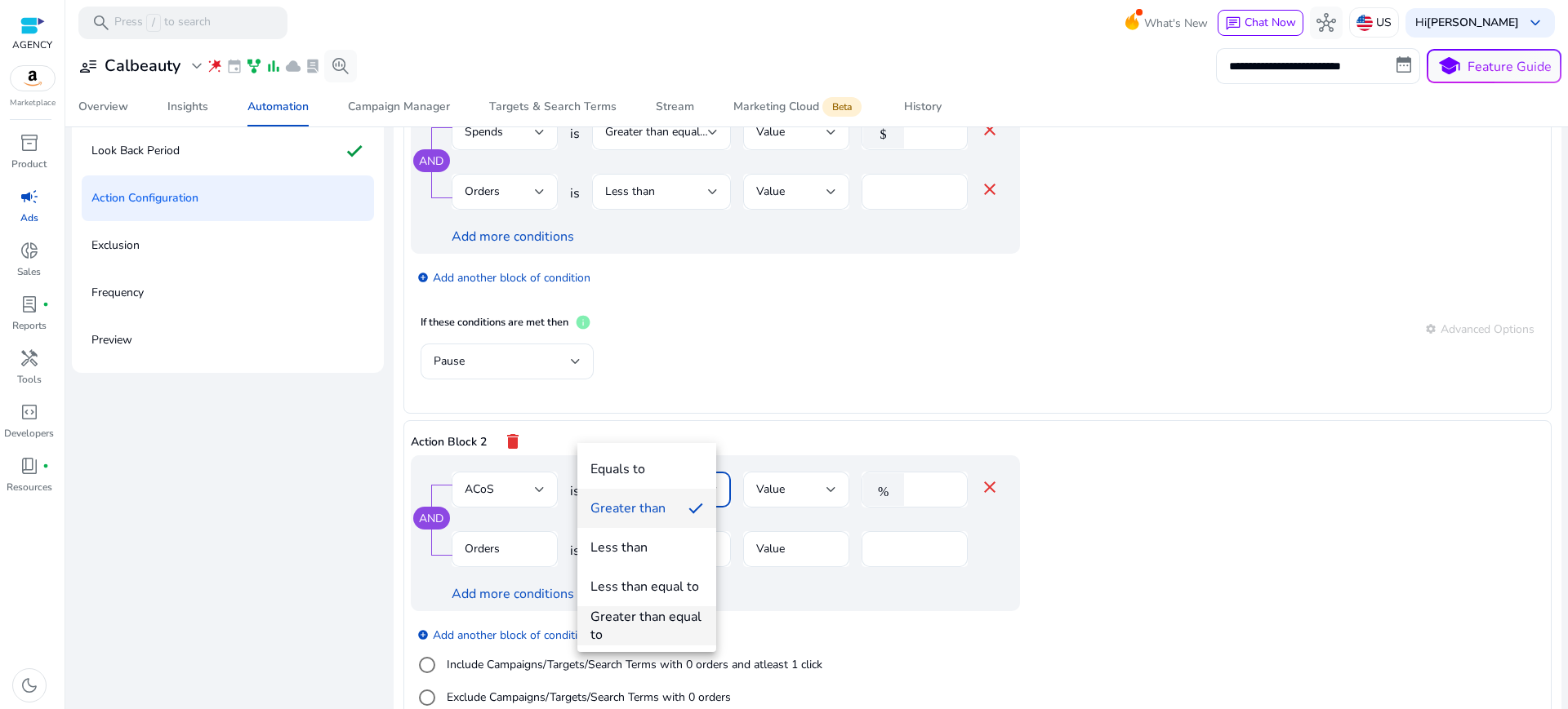
click at [668, 615] on div "Greater than equal to" at bounding box center [647, 626] width 113 height 36
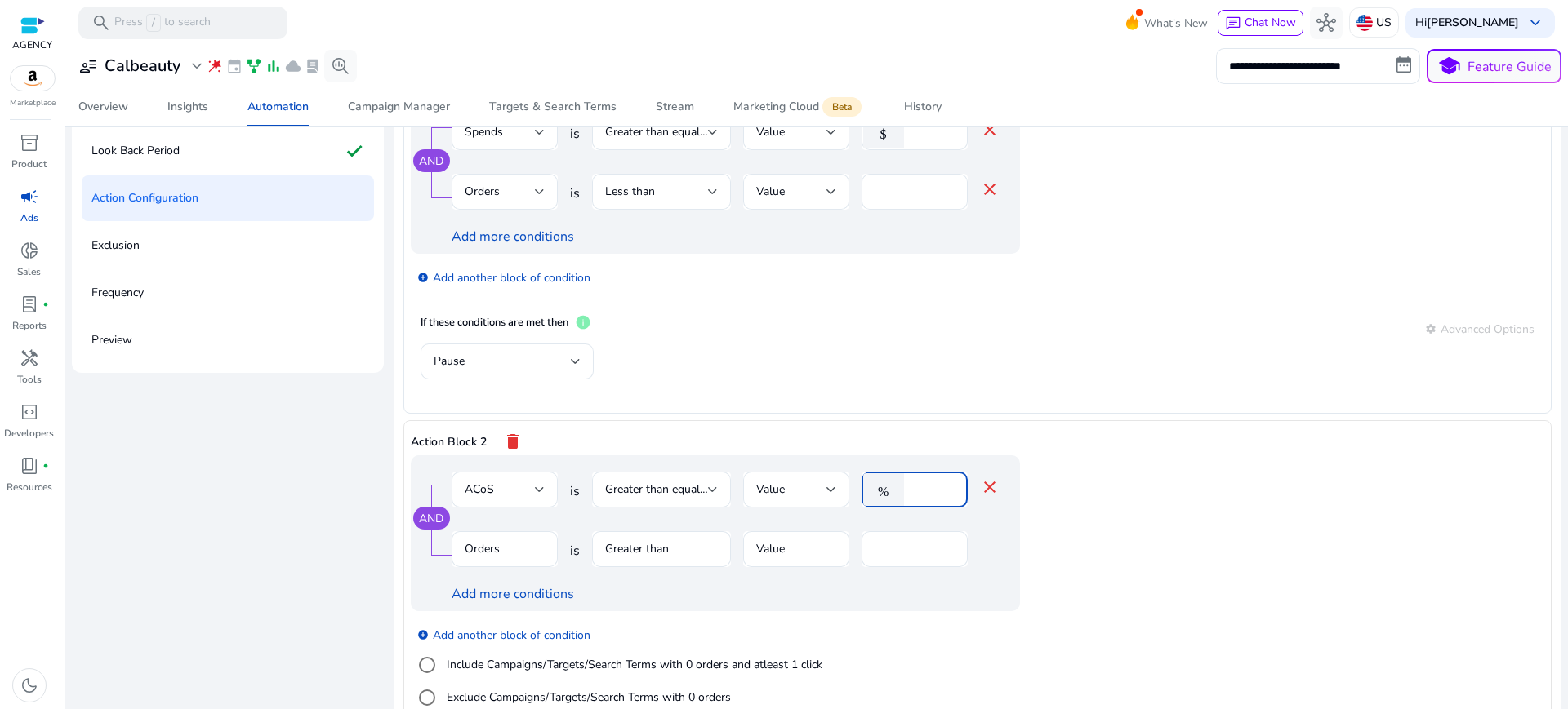
click at [912, 481] on input "*" at bounding box center [933, 490] width 42 height 18
type input "**"
click at [1398, 455] on app-ppc-editable-conditions "AND ACoS is Greater than equal to Value % ** close Orders is Greater than Value…" at bounding box center [978, 591] width 1134 height 273
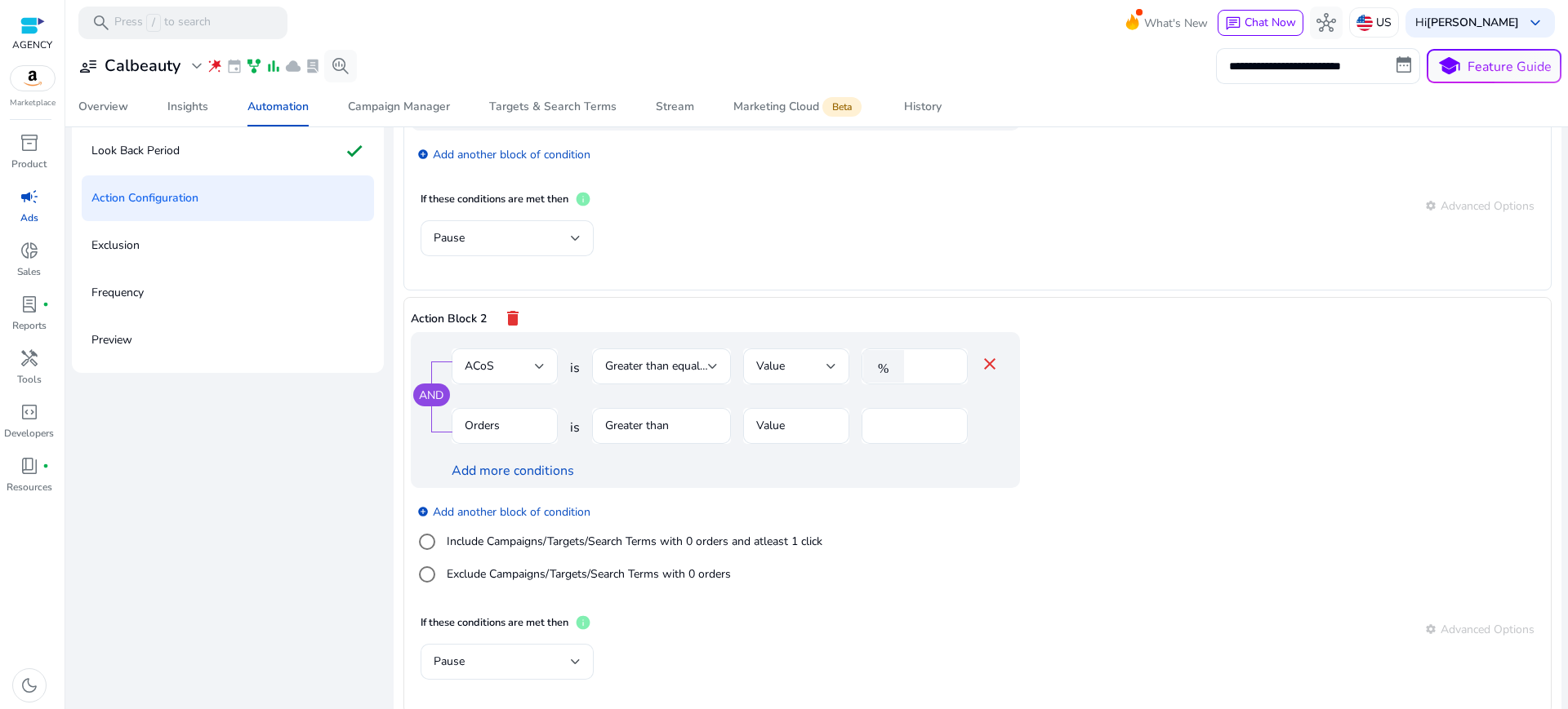
scroll to position [153, 0]
click at [478, 409] on div "Clicks" at bounding box center [504, 427] width 80 height 36
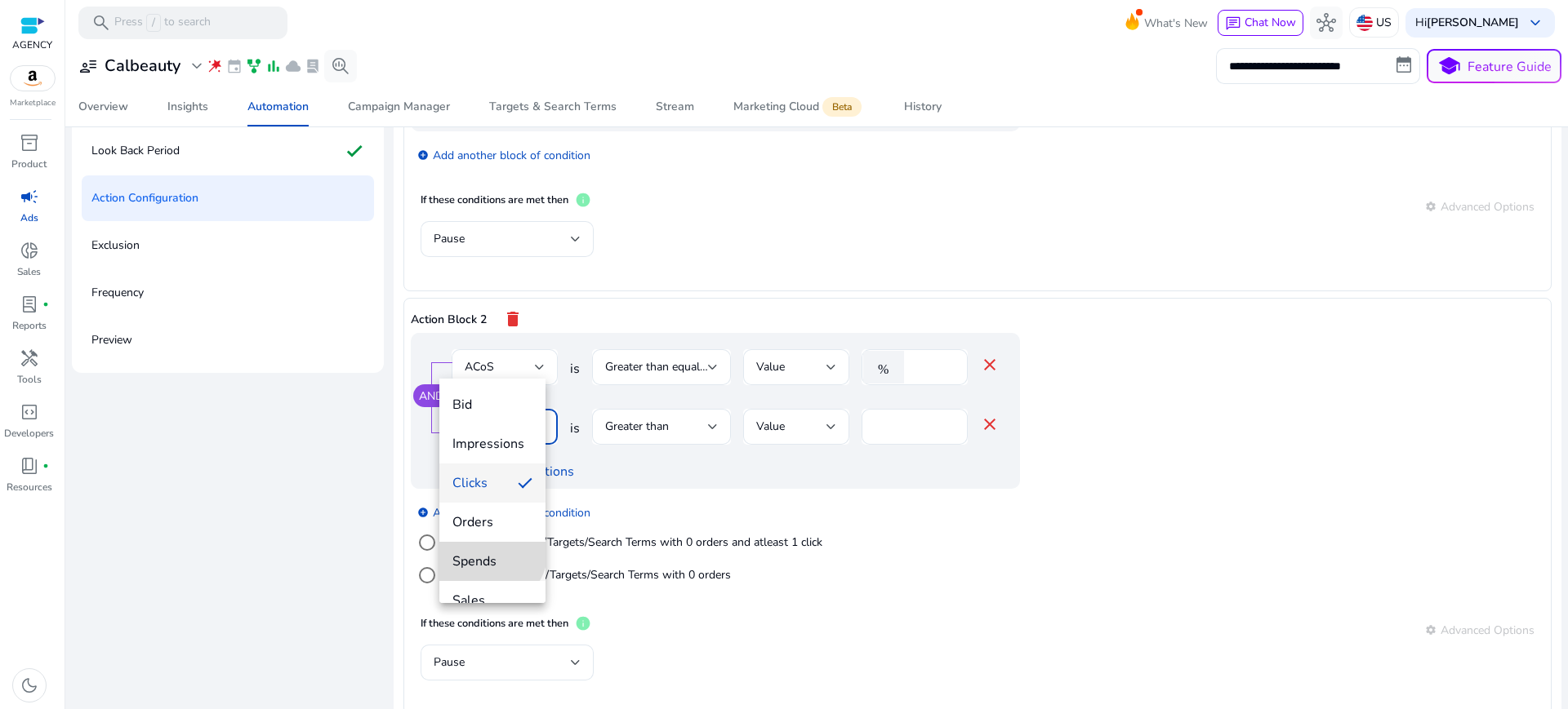
click at [484, 550] on mat-option "Spends" at bounding box center [492, 562] width 106 height 39
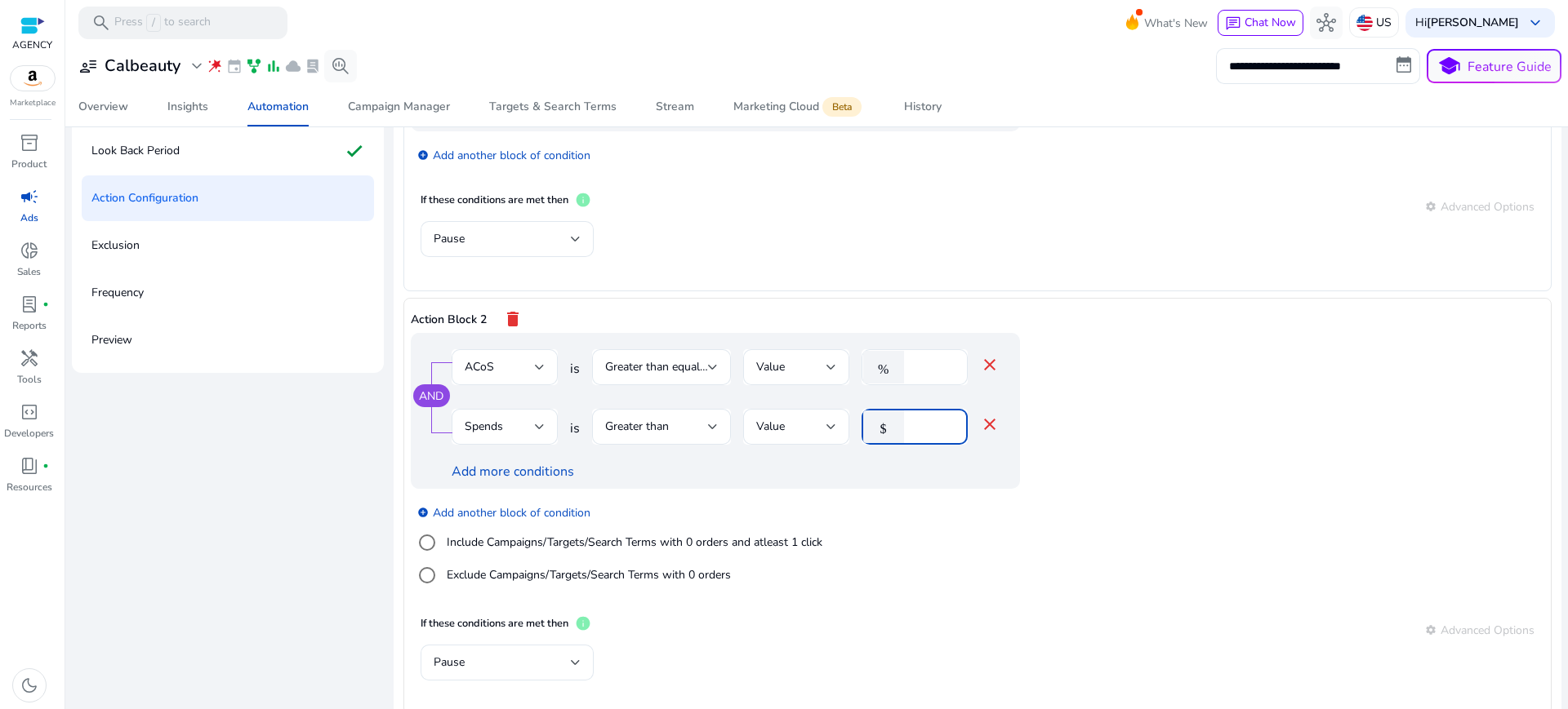
click at [916, 418] on input "*" at bounding box center [933, 427] width 42 height 18
click at [1018, 489] on div "add_circle Add another block of condition Include Campaigns/Targets/Search Term…" at bounding box center [748, 544] width 675 height 111
click at [644, 419] on span "Greater than" at bounding box center [637, 427] width 63 height 16
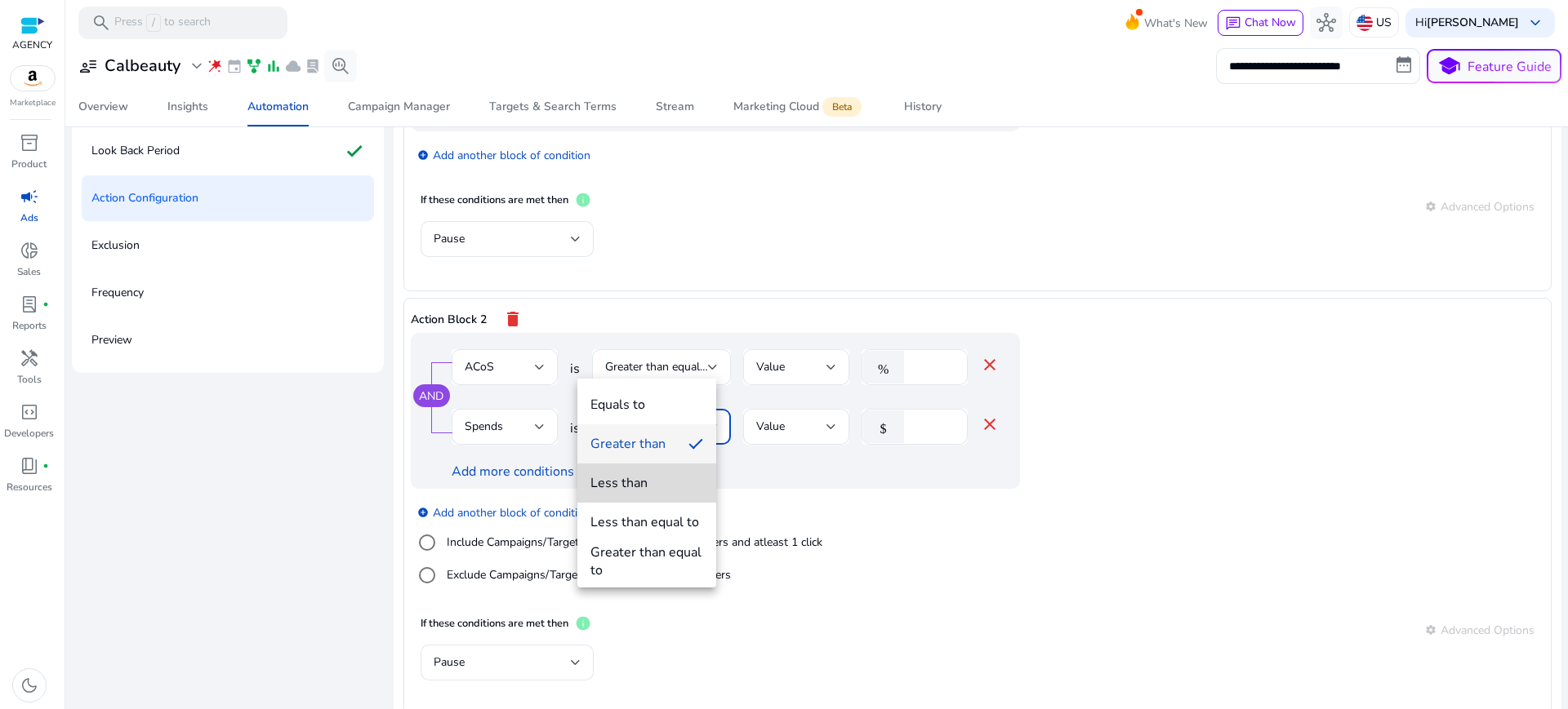
click at [644, 481] on div "Less than" at bounding box center [619, 483] width 57 height 18
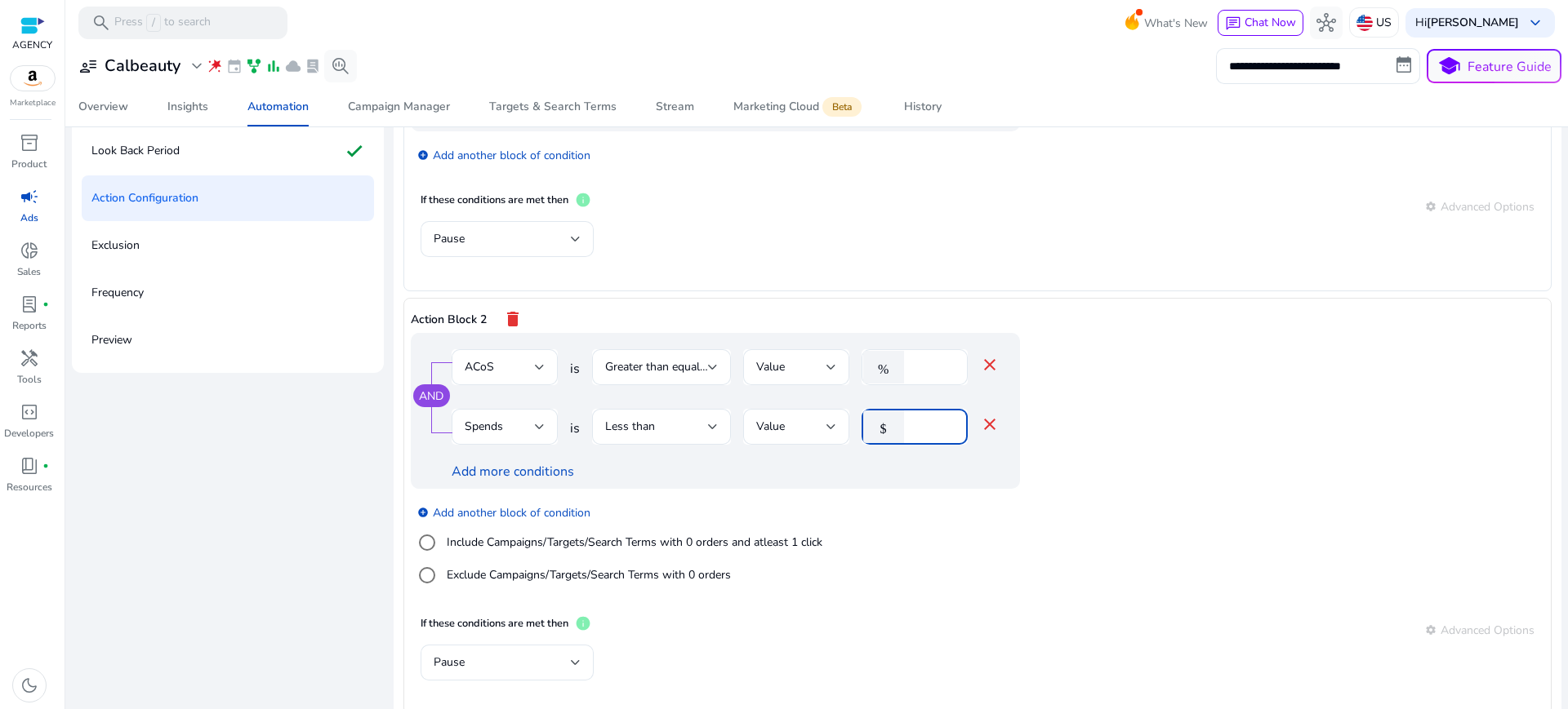
click at [912, 418] on input "**" at bounding box center [933, 427] width 42 height 18
type input "*"
type input "**"
click at [988, 506] on div "add_circle Add another block of condition Include Campaigns/Targets/Search Term…" at bounding box center [748, 544] width 675 height 111
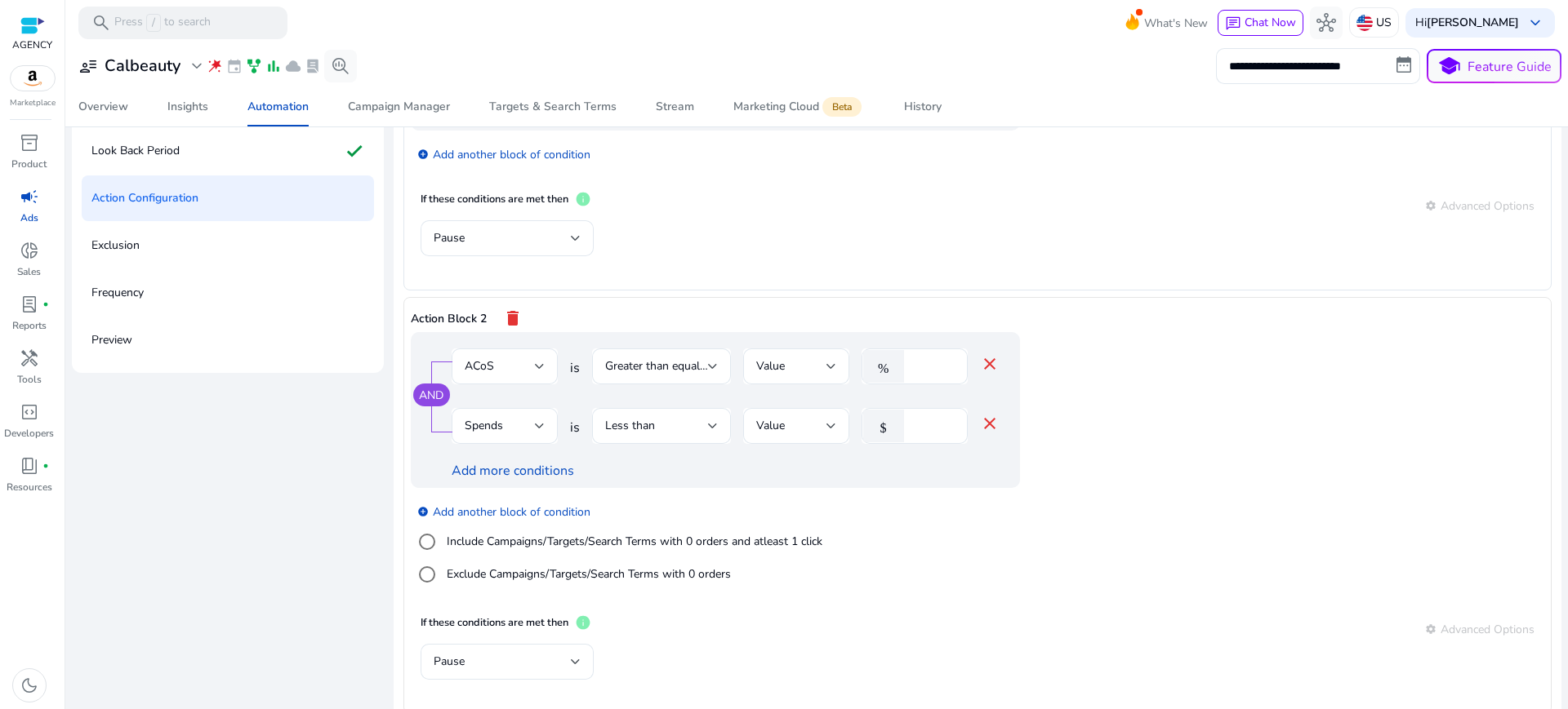
click at [980, 414] on mat-icon "close" at bounding box center [990, 424] width 20 height 20
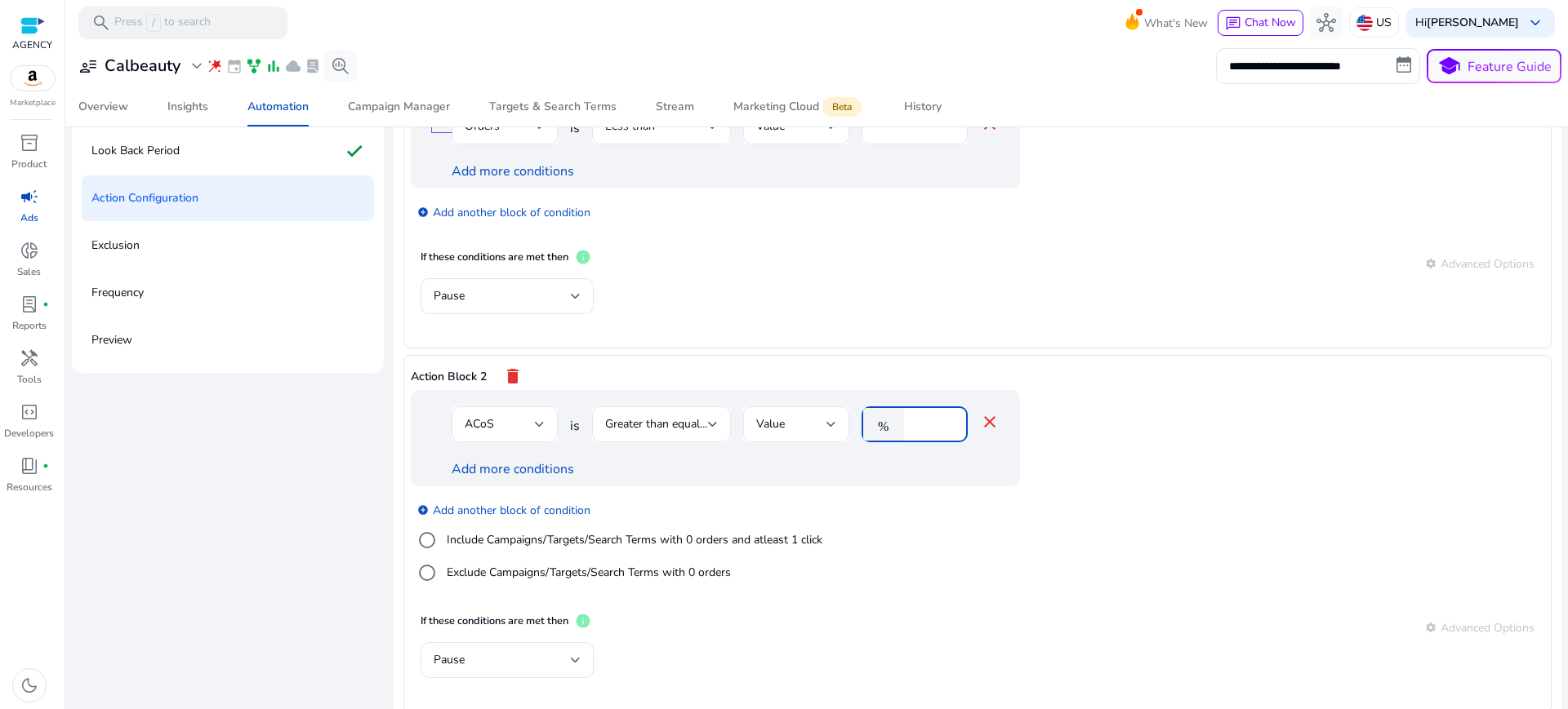
click at [912, 416] on input "**" at bounding box center [933, 425] width 42 height 18
type input "*"
type input "**"
click at [943, 487] on div "add_circle Add another block of condition Include Campaigns/Targets/Search Term…" at bounding box center [748, 542] width 675 height 111
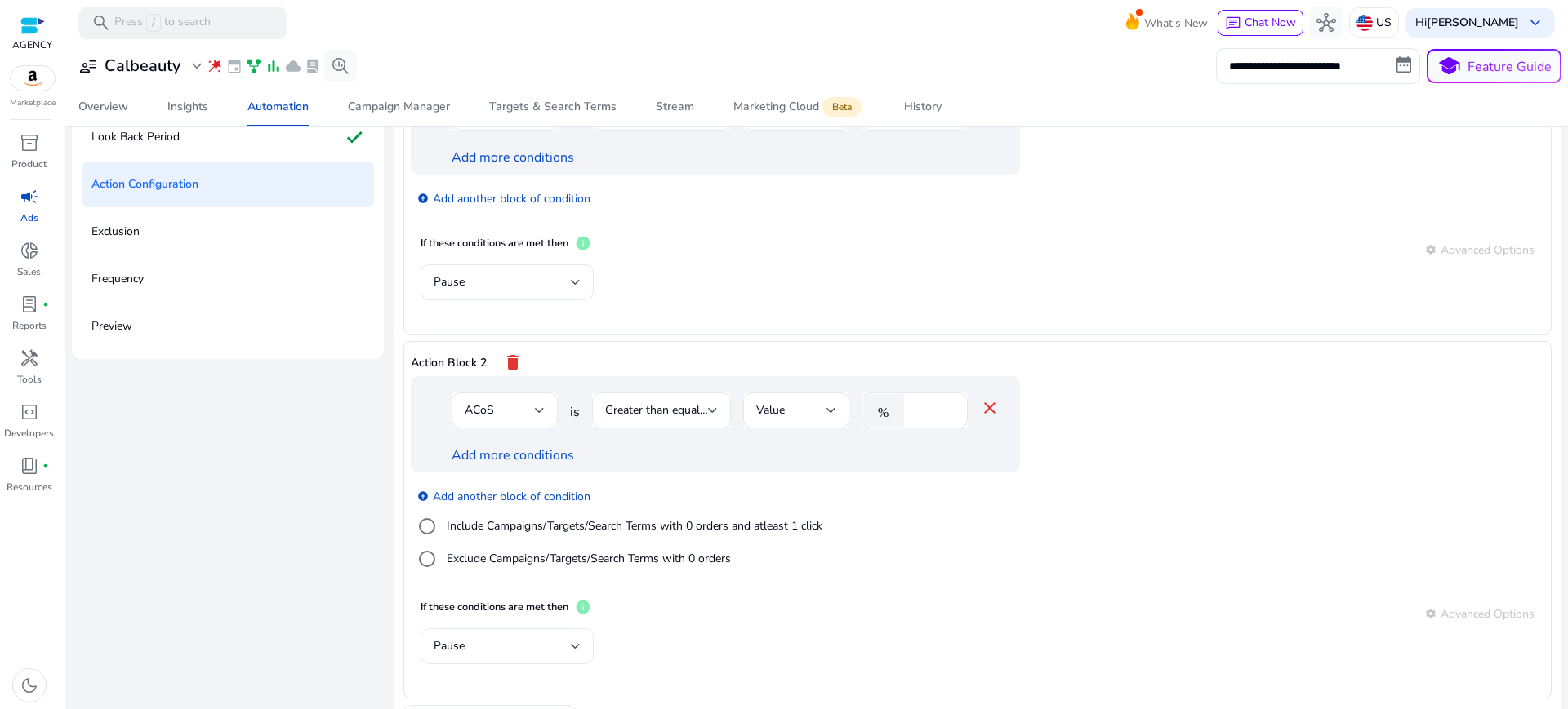
click at [513, 638] on div "Pause" at bounding box center [502, 647] width 137 height 18
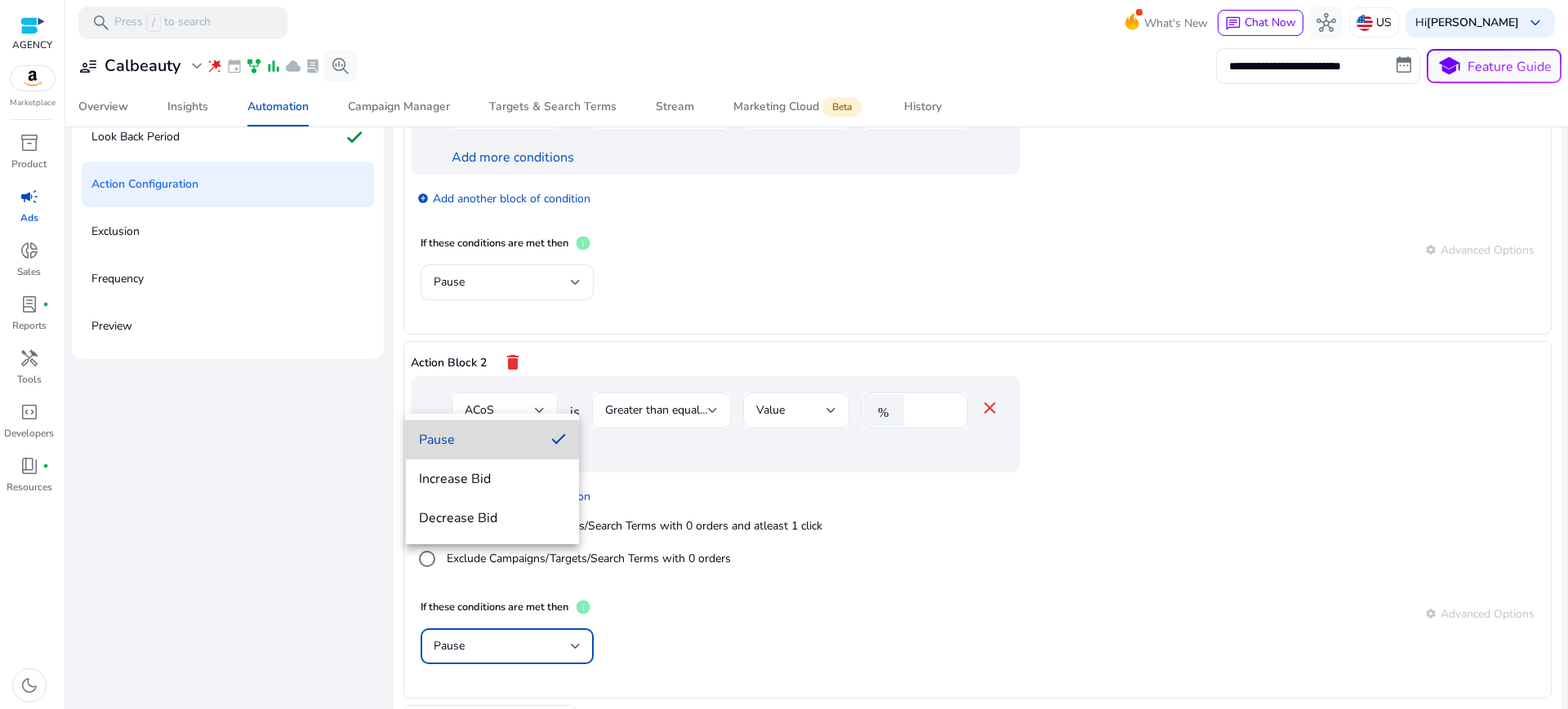
click at [451, 442] on span "Pause" at bounding box center [478, 440] width 120 height 18
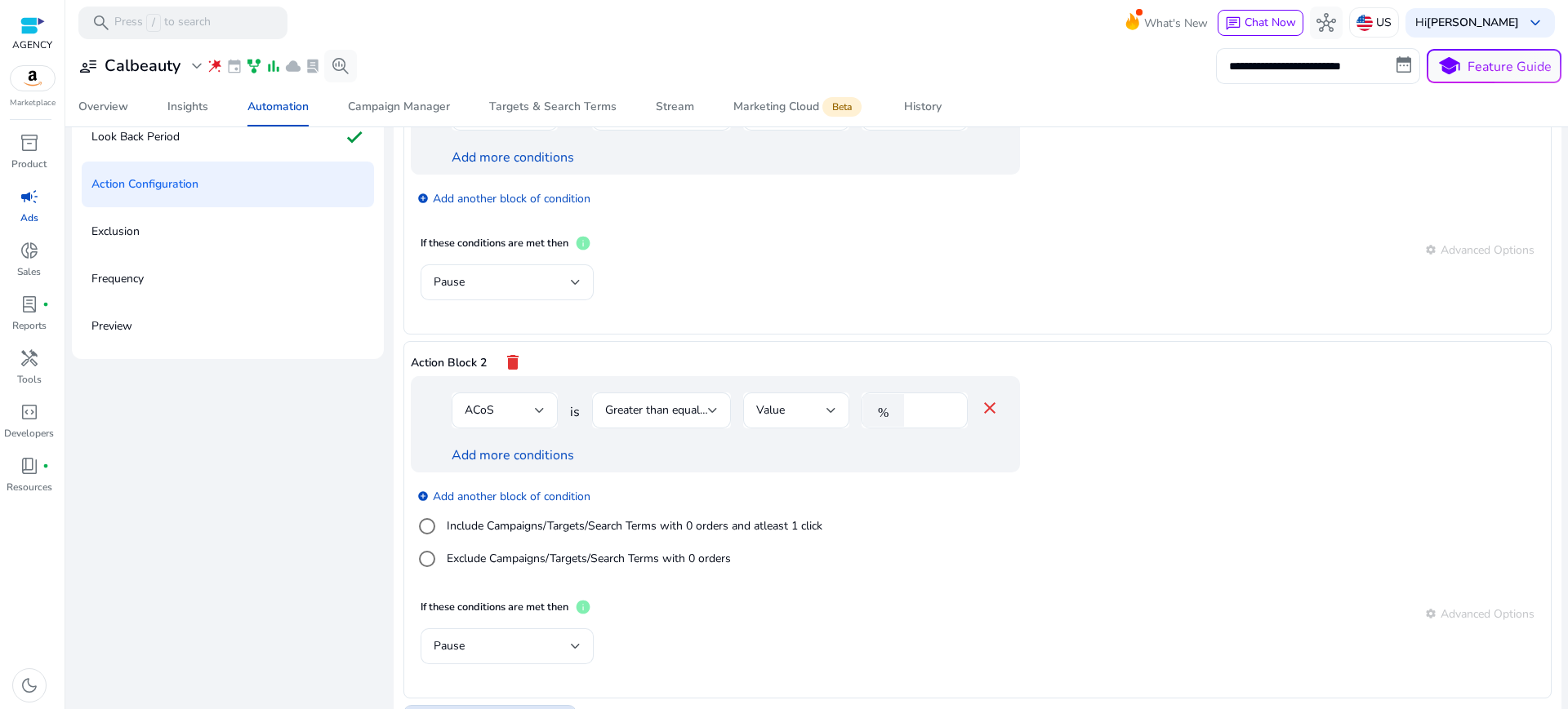
click at [497, 709] on span "Add another action block" at bounding box center [499, 717] width 129 height 17
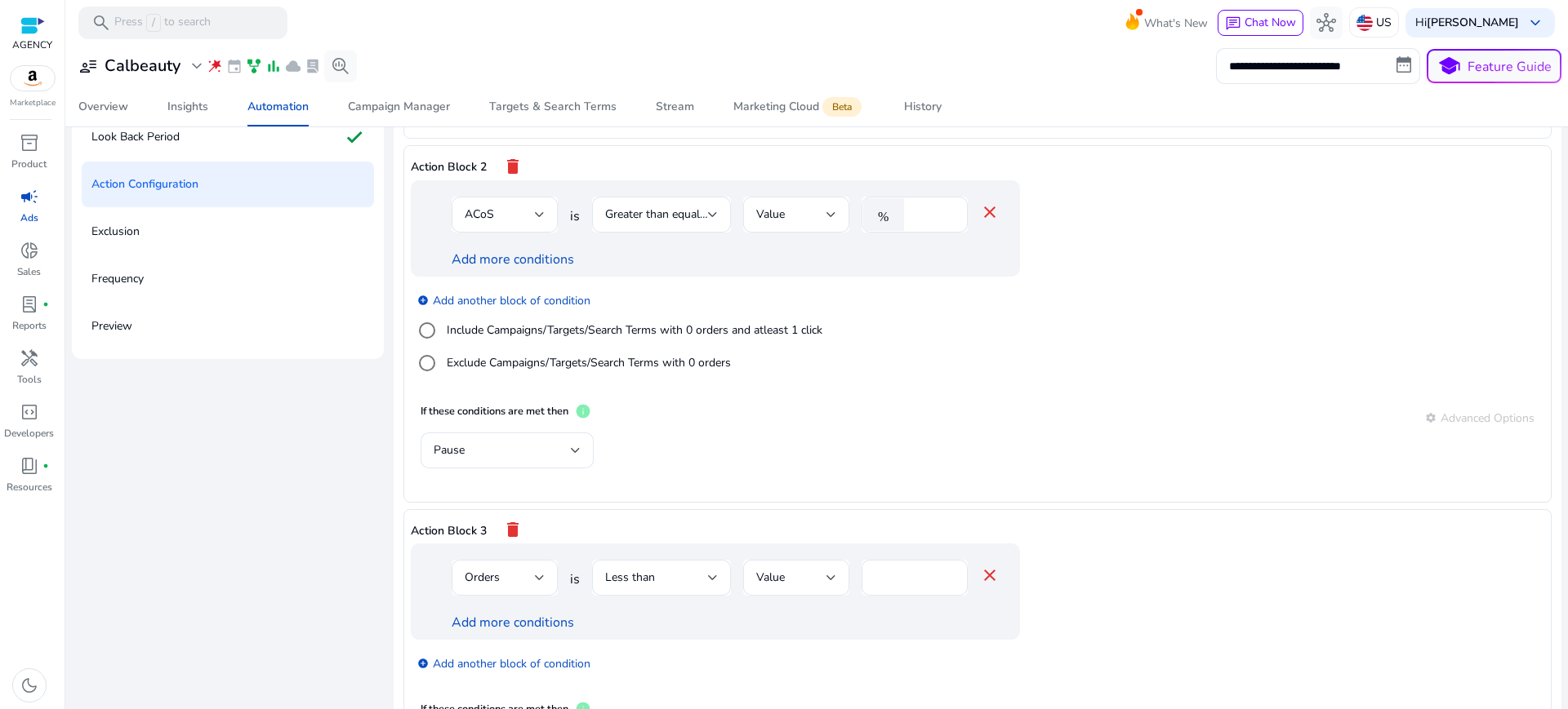
scroll to position [363, 0]
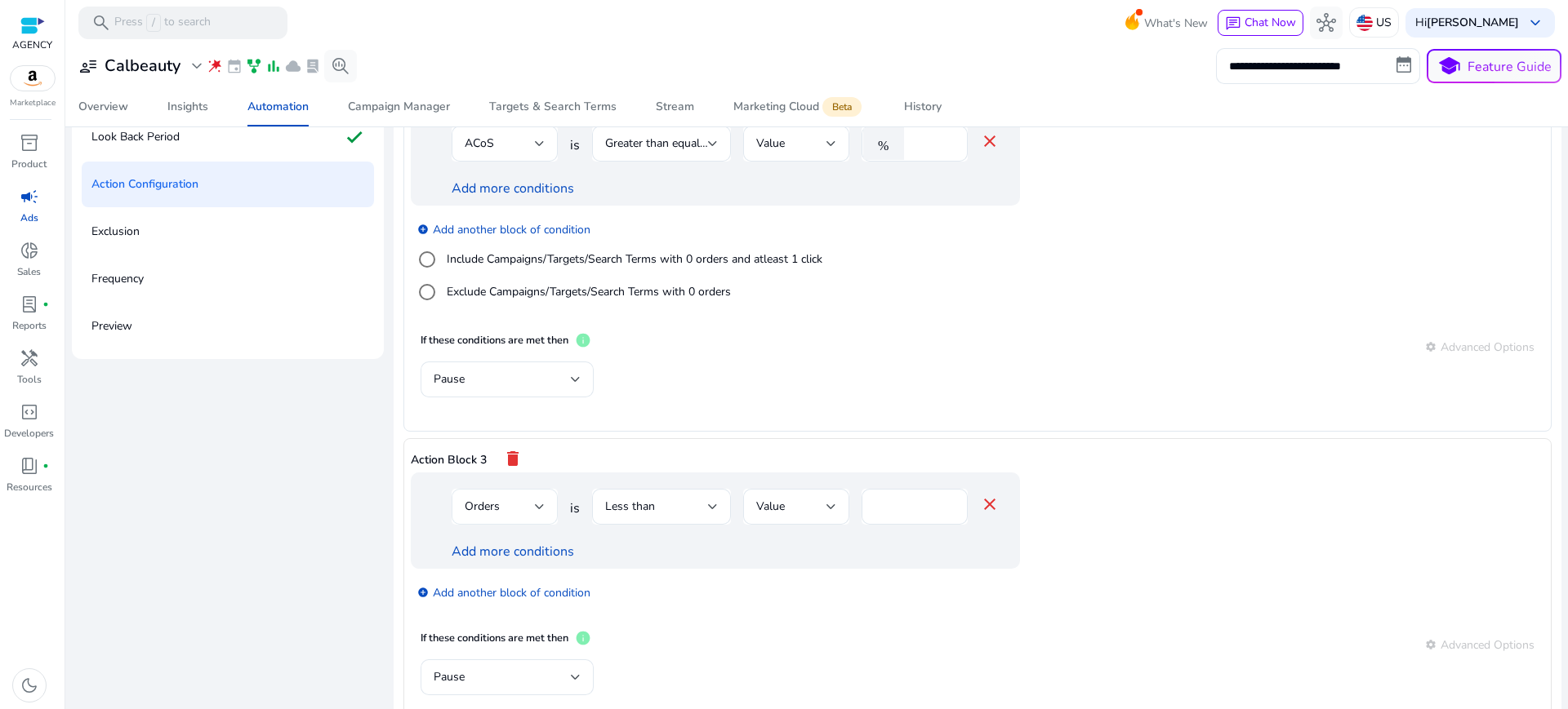
click at [486, 498] on div "Orders" at bounding box center [499, 507] width 70 height 18
click at [675, 517] on div at bounding box center [784, 354] width 1568 height 709
click at [980, 495] on mat-icon "close" at bounding box center [990, 505] width 20 height 20
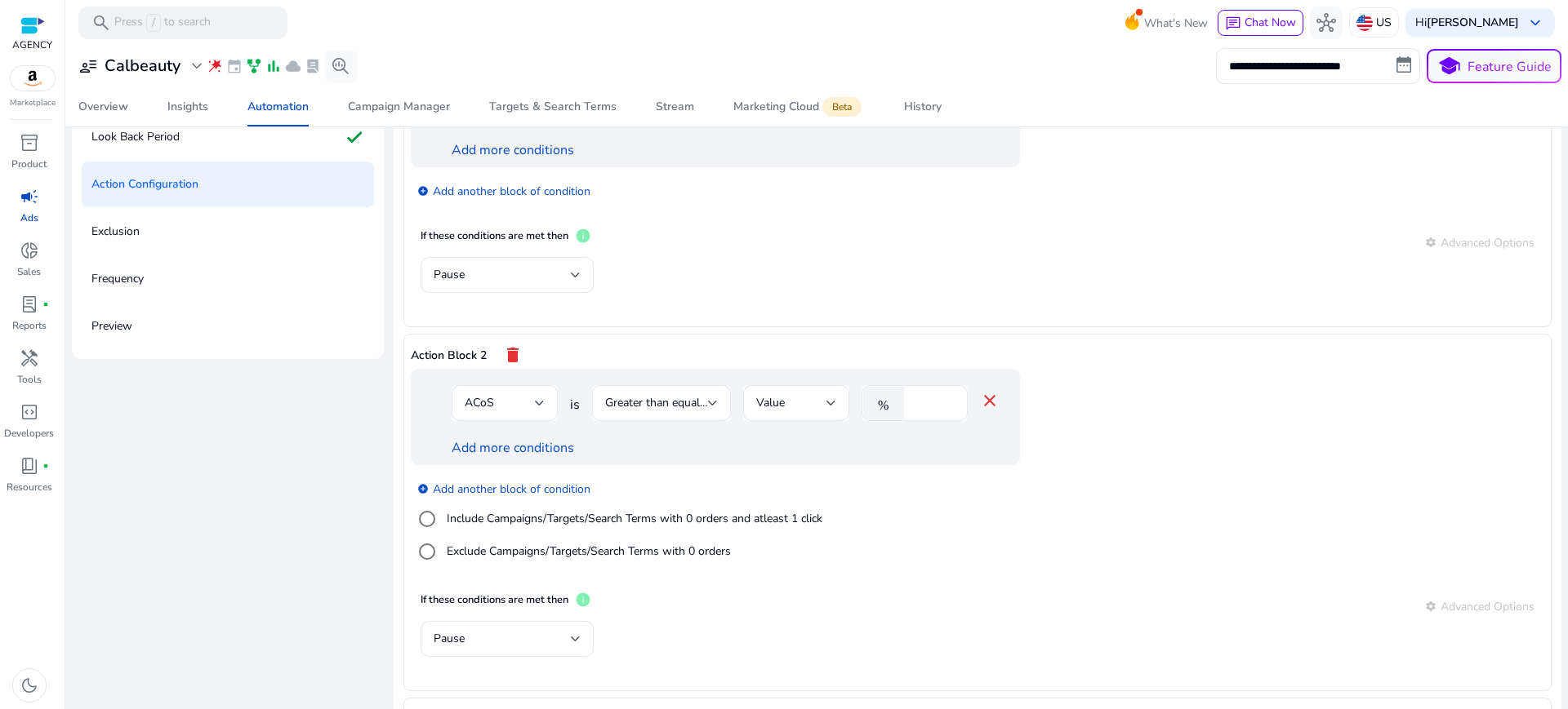
scroll to position [273, 0]
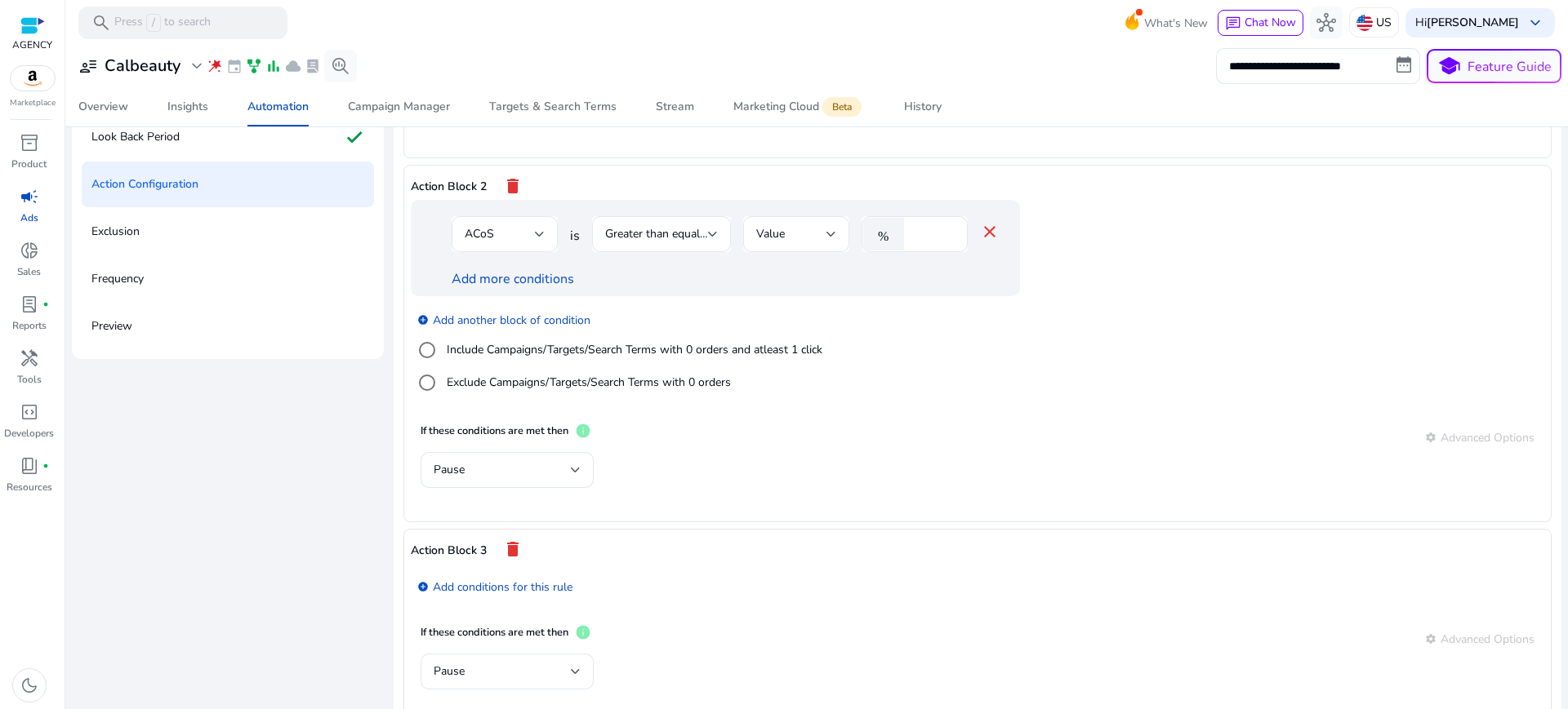
click at [503, 536] on mat-icon "delete" at bounding box center [513, 550] width 20 height 28
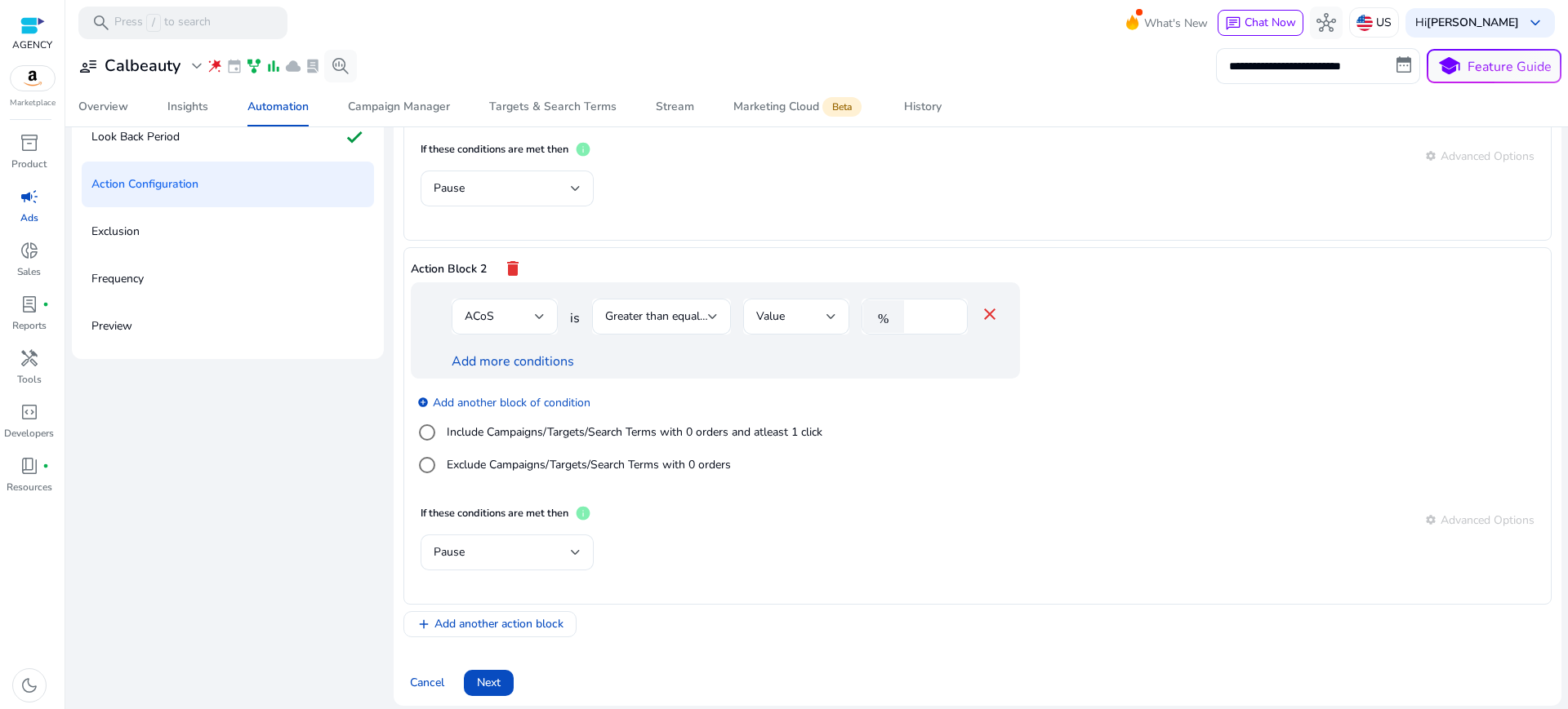
scroll to position [97, 0]
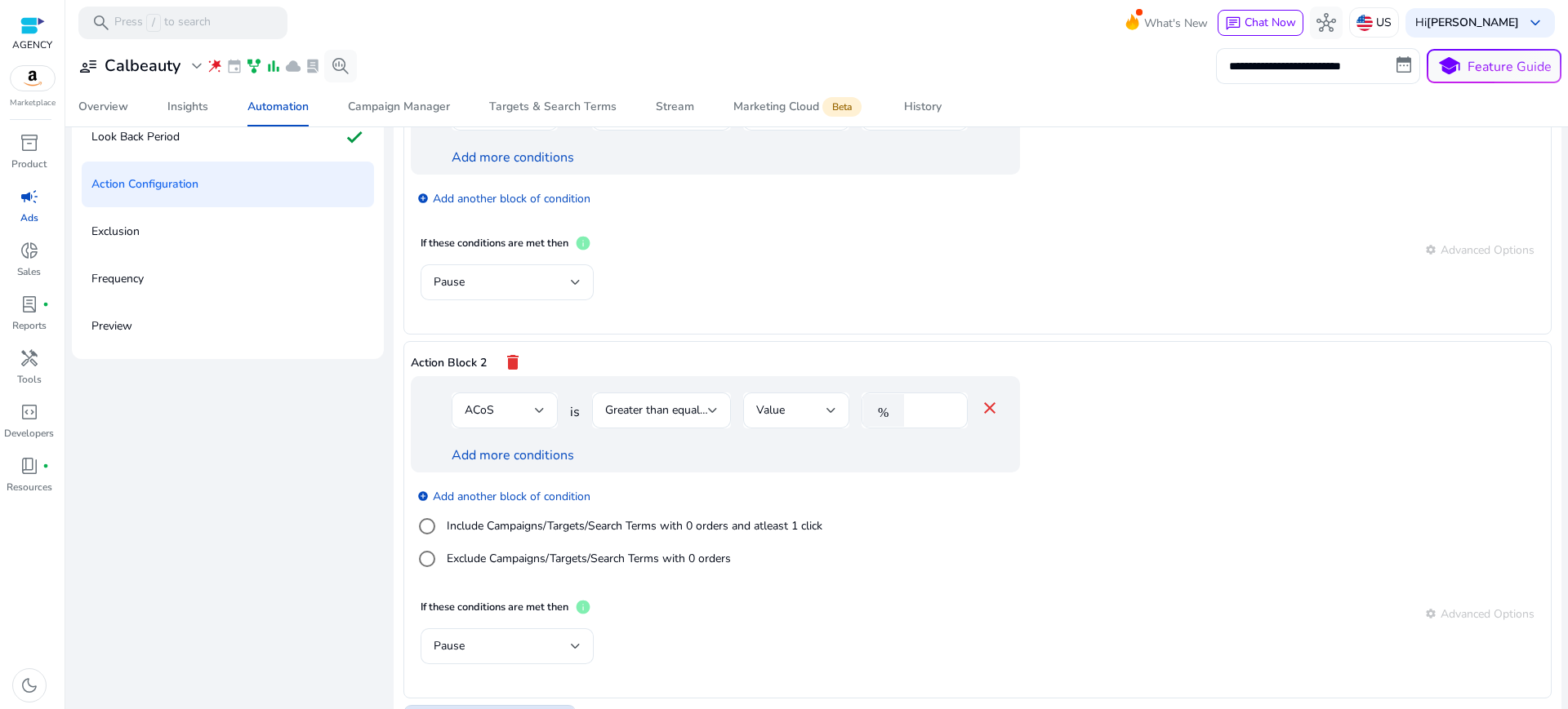
click at [448, 709] on span "Add another action block" at bounding box center [499, 717] width 129 height 17
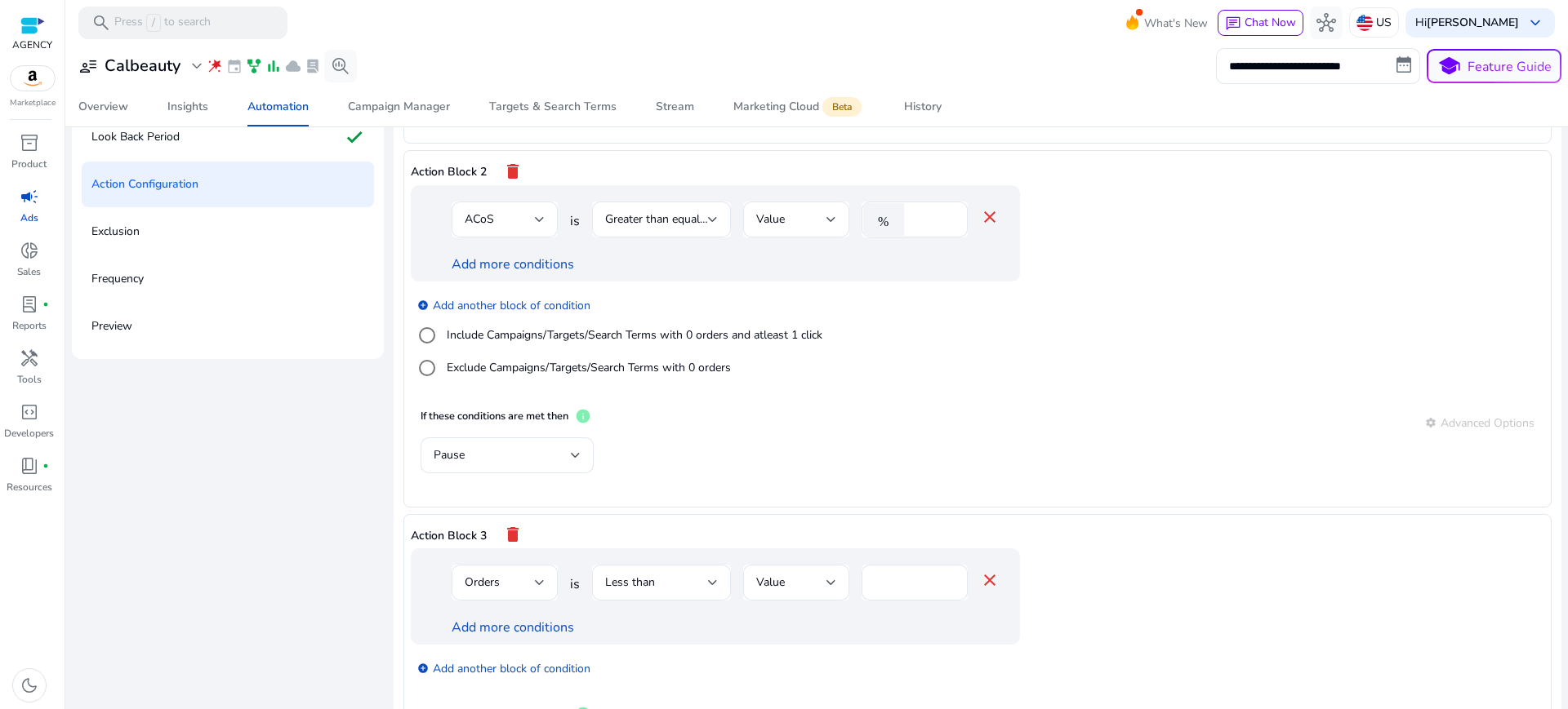
scroll to position [363, 0]
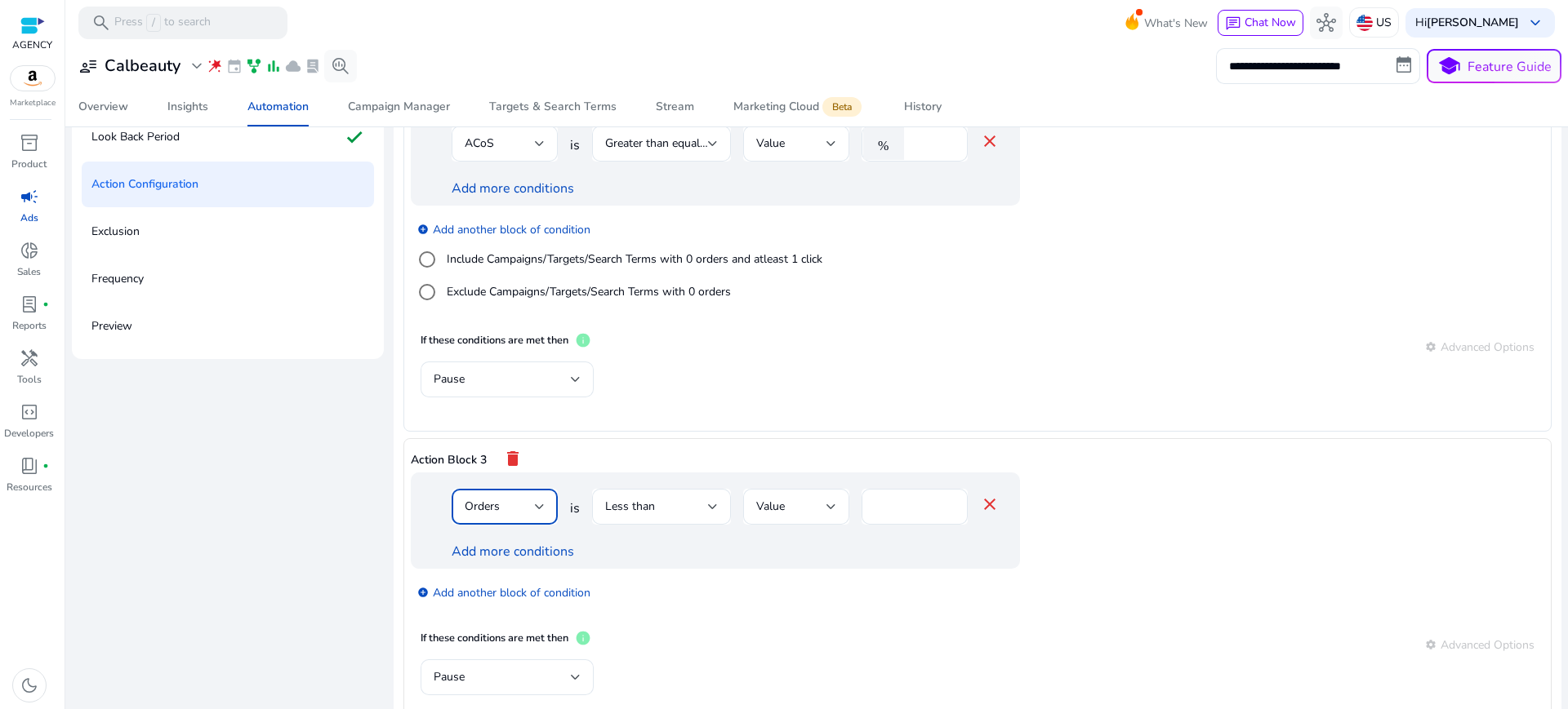
click at [511, 498] on div "Orders" at bounding box center [499, 507] width 70 height 18
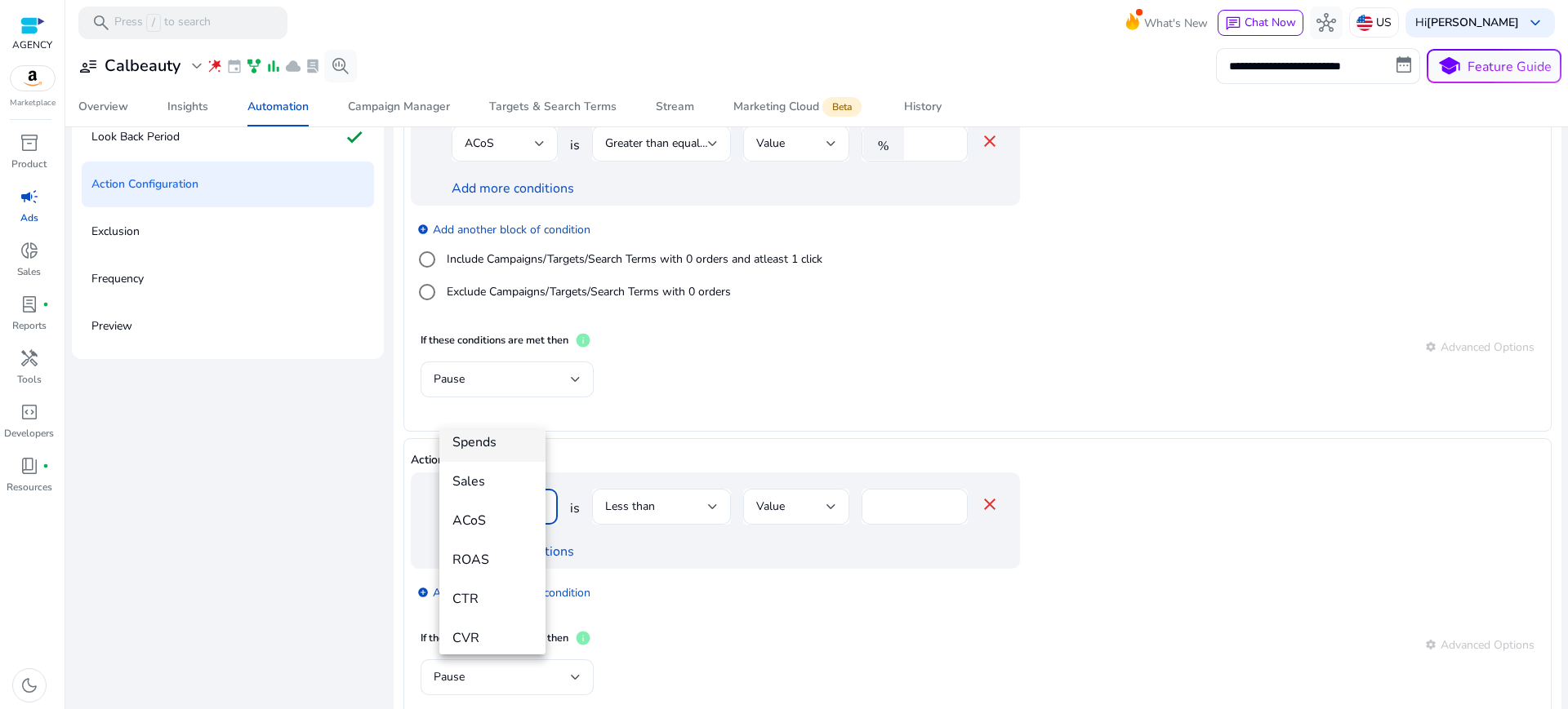
scroll to position [172, 0]
click at [474, 513] on span "ACoS" at bounding box center [492, 520] width 80 height 18
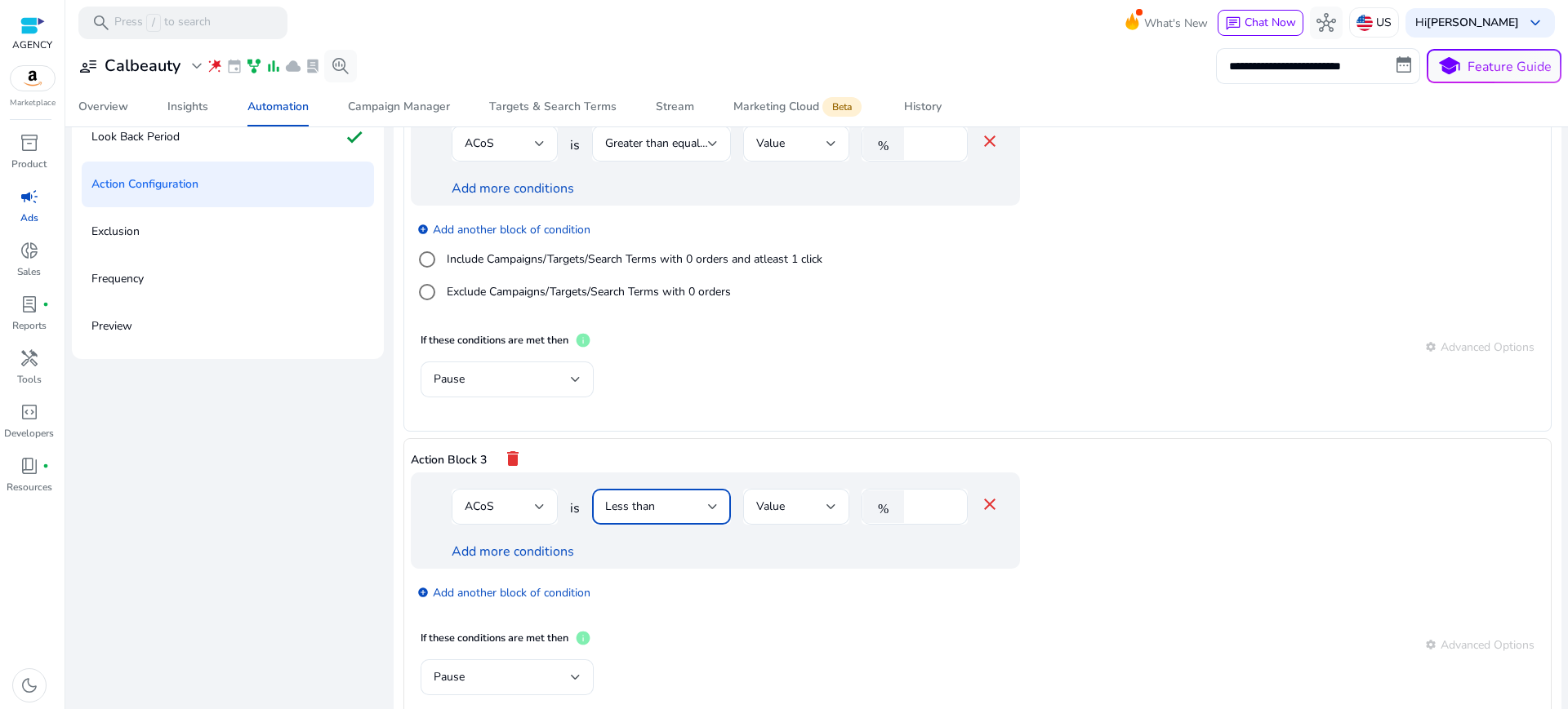
click at [641, 498] on div "Less than" at bounding box center [657, 507] width 103 height 18
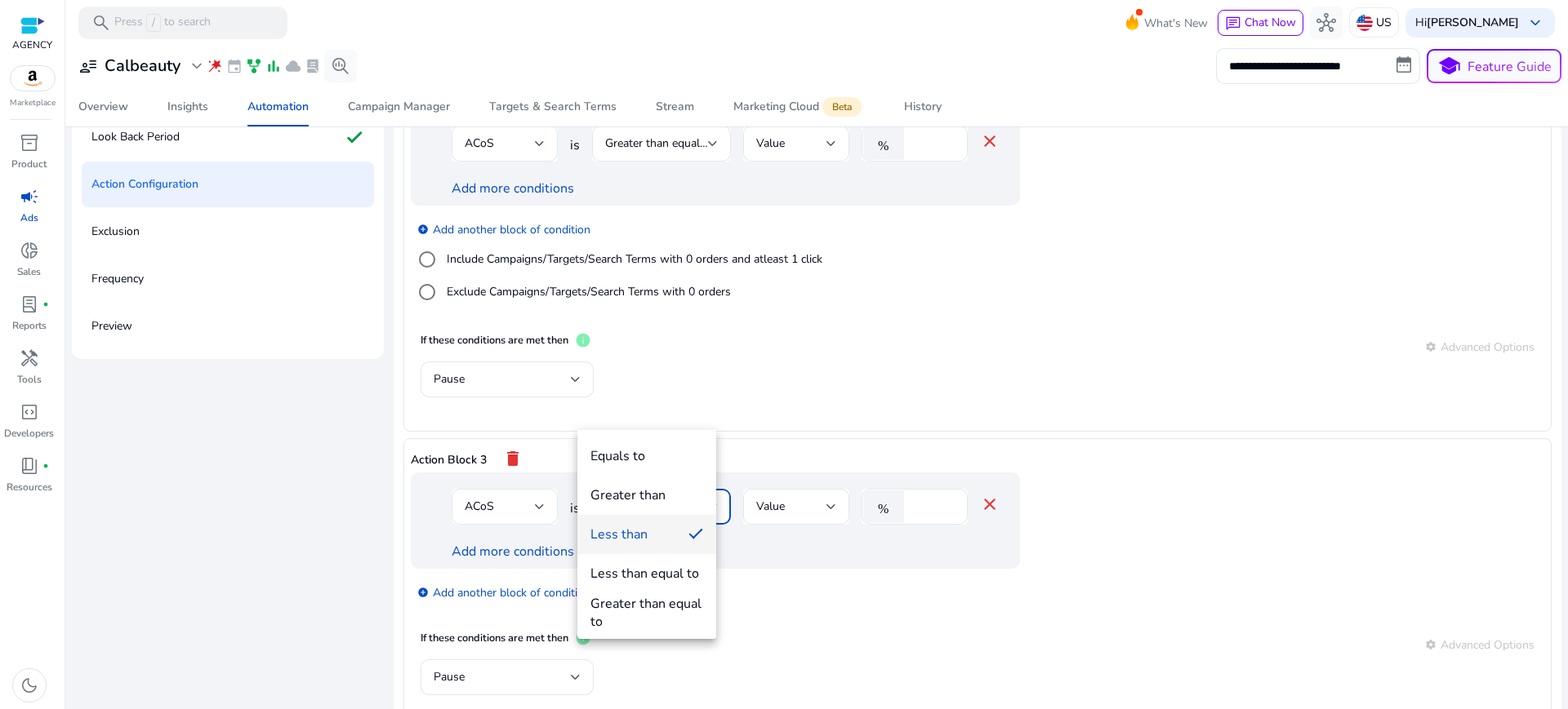
click at [943, 582] on div at bounding box center [784, 354] width 1568 height 709
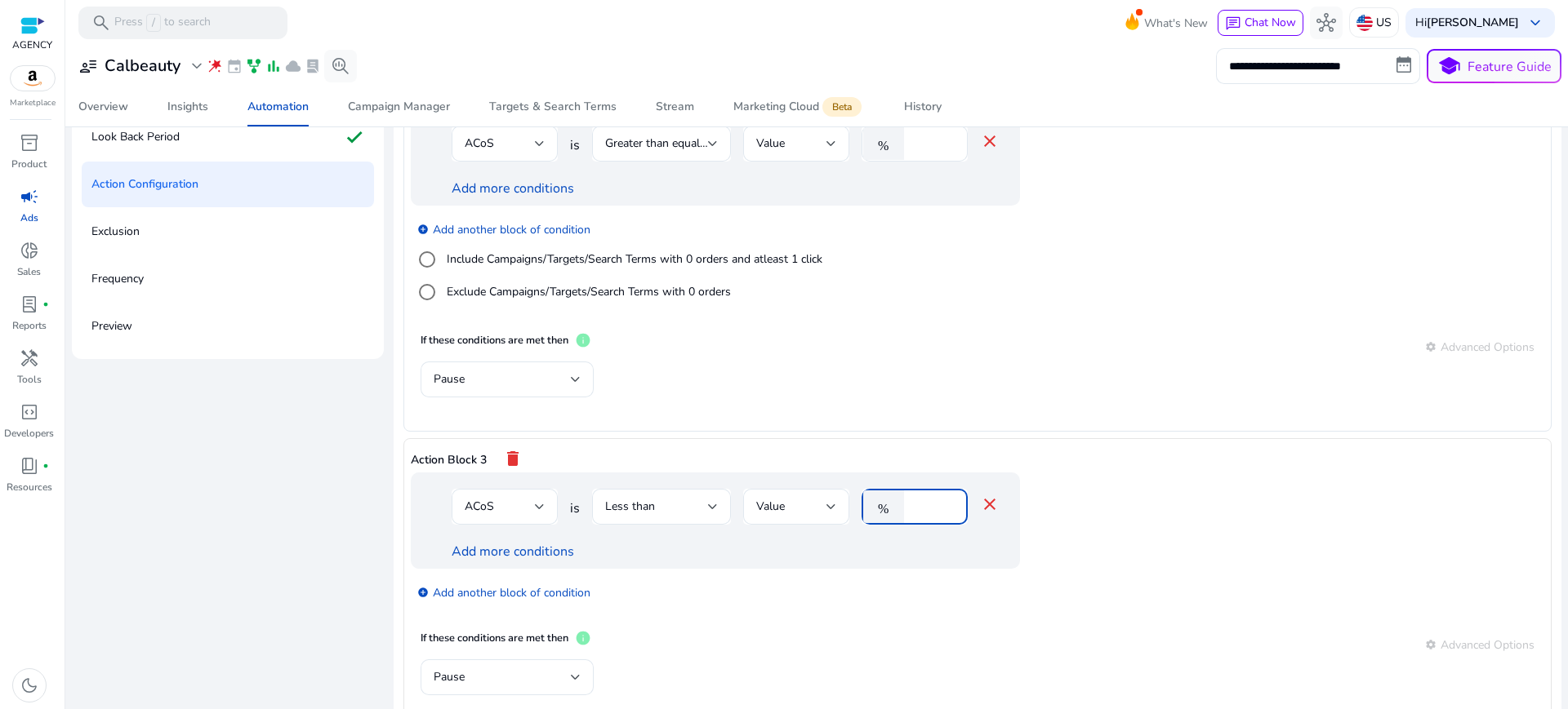
click at [912, 498] on input "*" at bounding box center [933, 507] width 42 height 18
type input "**"
click at [1140, 473] on app-ppc-editable-conditions "ACoS is Less than Value % ** close Add more conditions add_circle Add another b…" at bounding box center [978, 547] width 1134 height 148
click at [459, 543] on link "Add more conditions" at bounding box center [513, 552] width 123 height 18
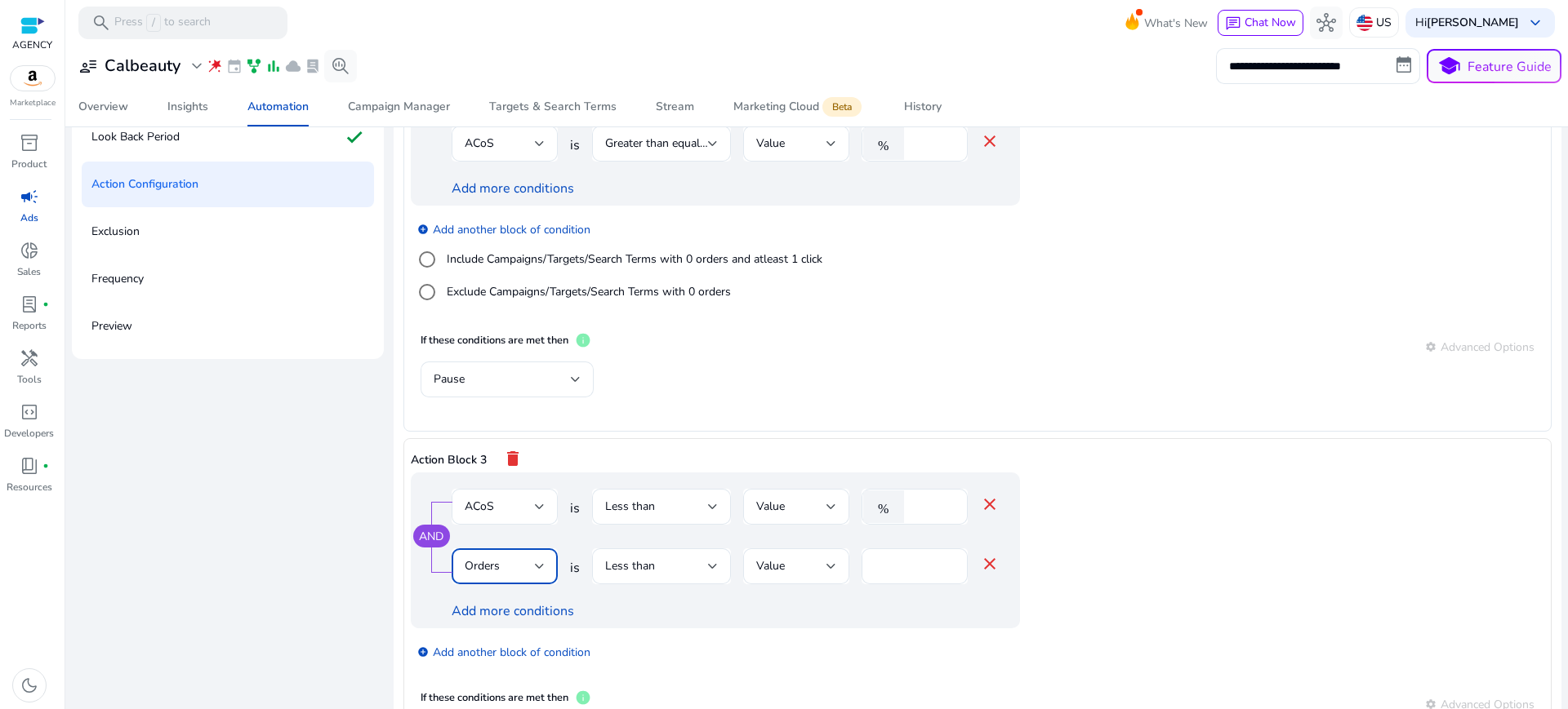
click at [476, 559] on span "Orders" at bounding box center [482, 567] width 36 height 16
click at [870, 603] on div at bounding box center [784, 354] width 1568 height 709
click at [980, 554] on mat-icon "close" at bounding box center [990, 564] width 20 height 20
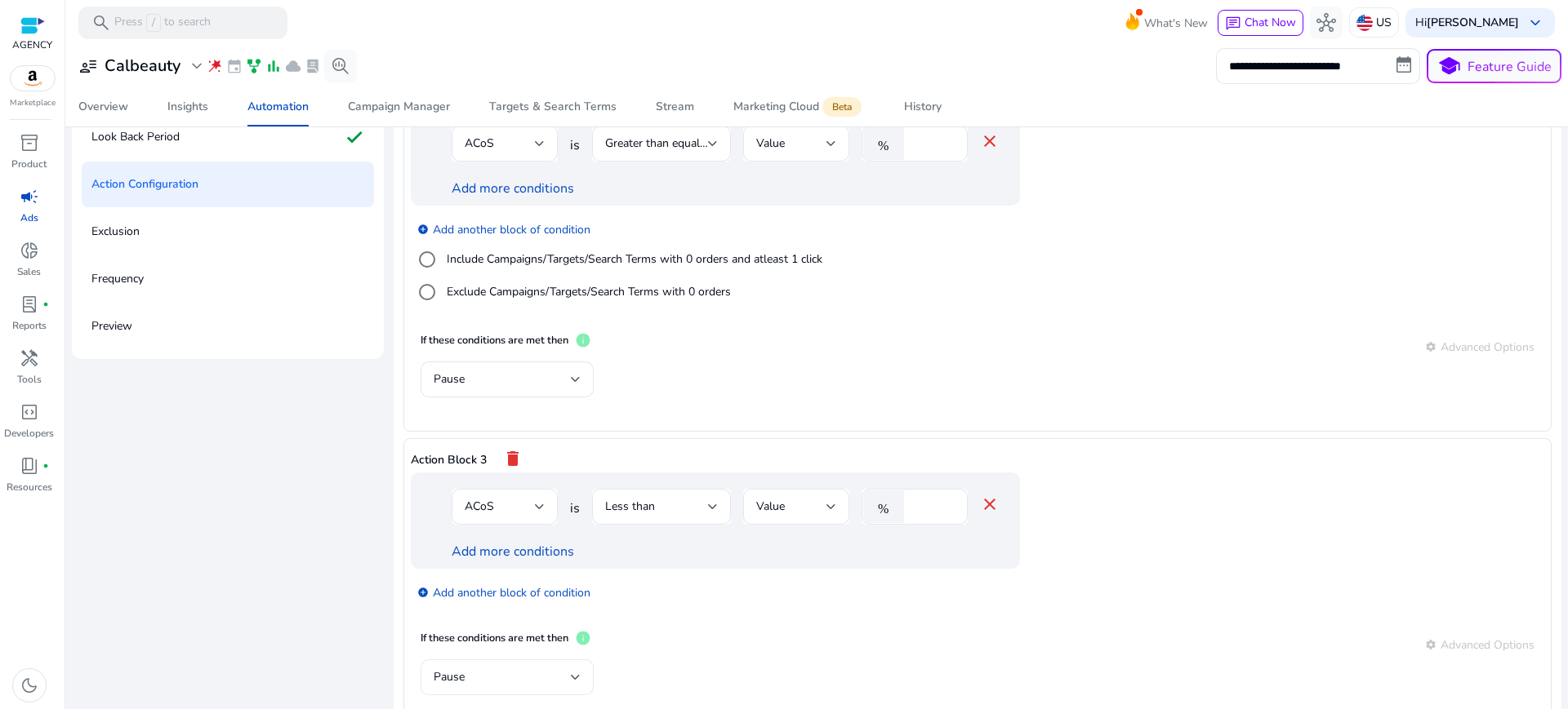
click at [491, 660] on div "Pause" at bounding box center [507, 677] width 147 height 36
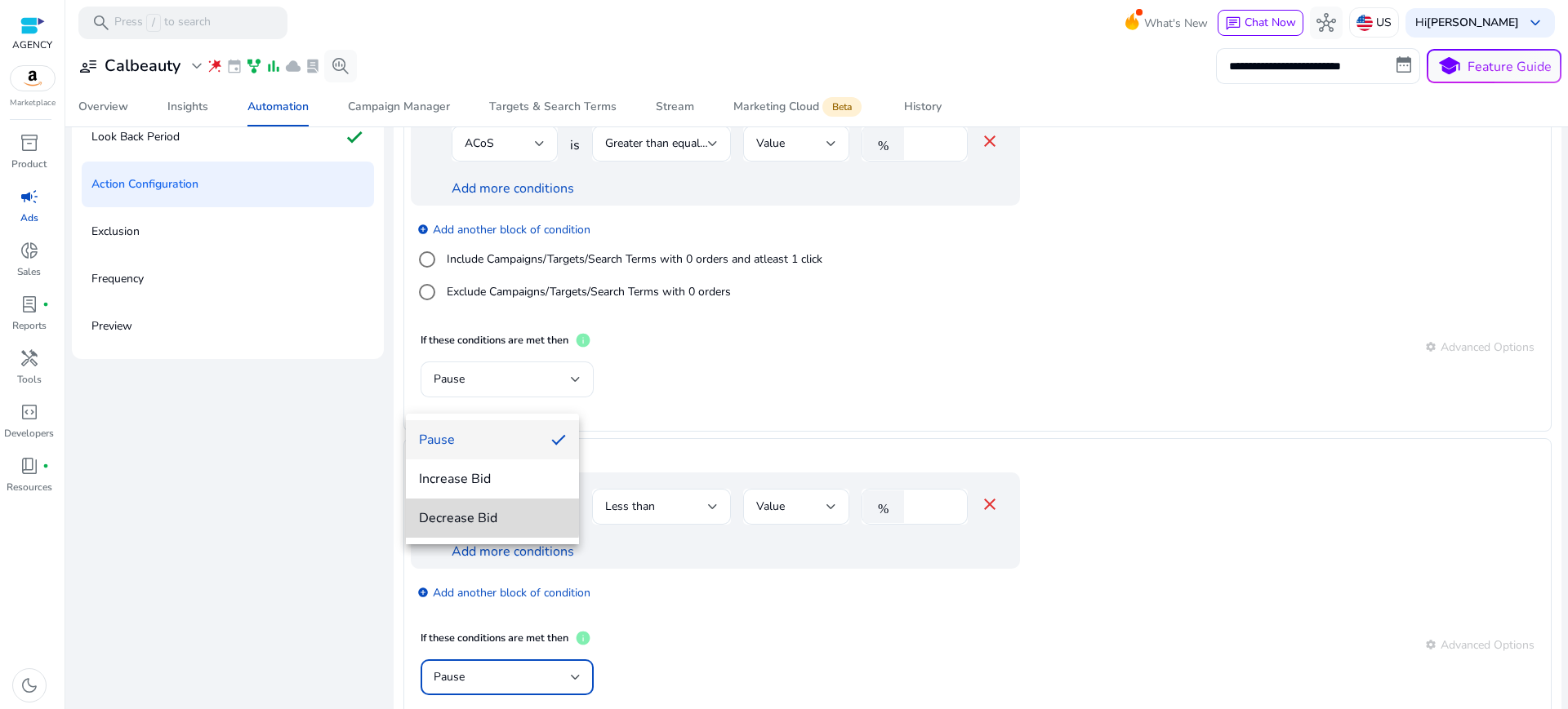
click at [476, 516] on span "Decrease Bid" at bounding box center [492, 518] width 147 height 18
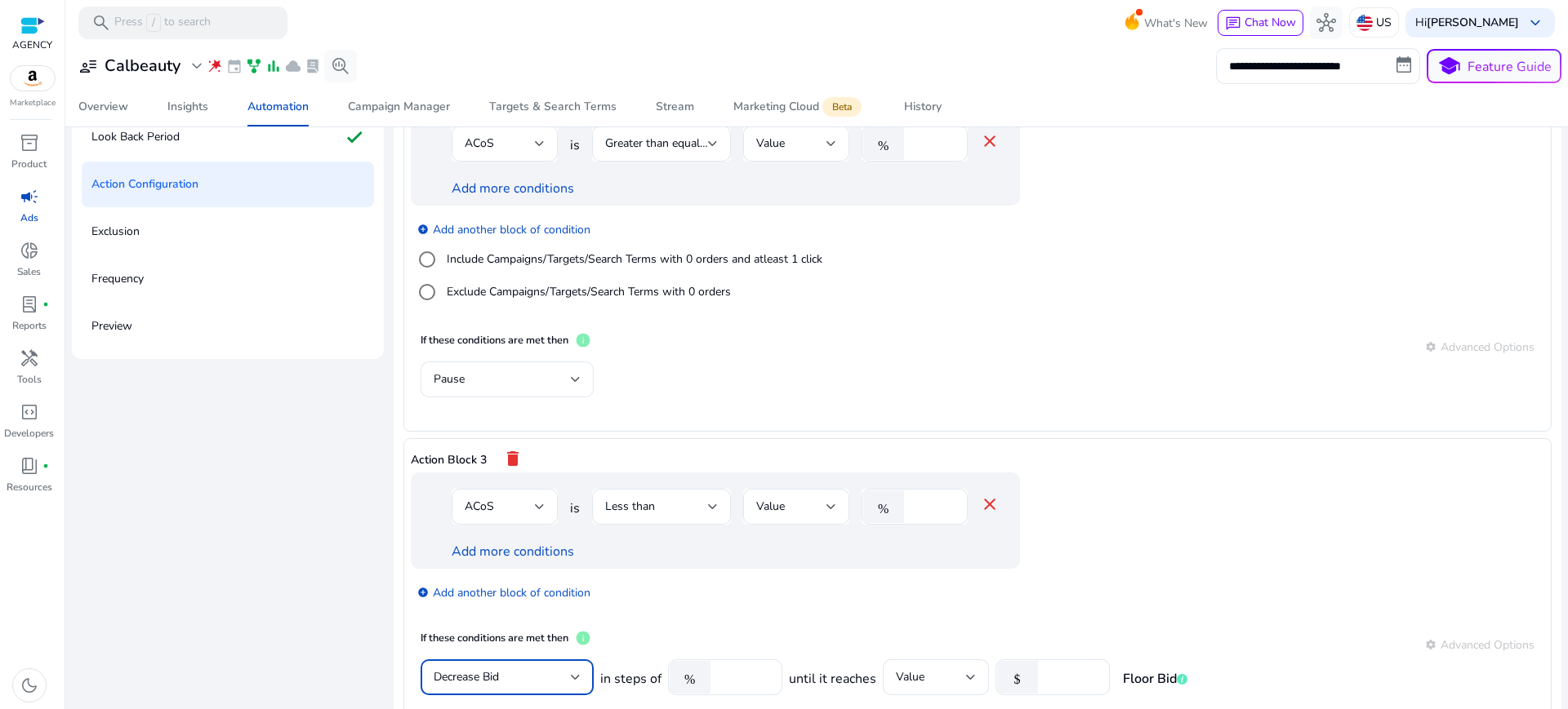
click at [507, 669] on div "Decrease Bid" at bounding box center [502, 677] width 137 height 18
click at [474, 483] on span "Increase Bid" at bounding box center [492, 479] width 147 height 18
click at [681, 662] on div "%" at bounding box center [693, 677] width 50 height 33
click at [719, 669] on input "****" at bounding box center [744, 677] width 50 height 18
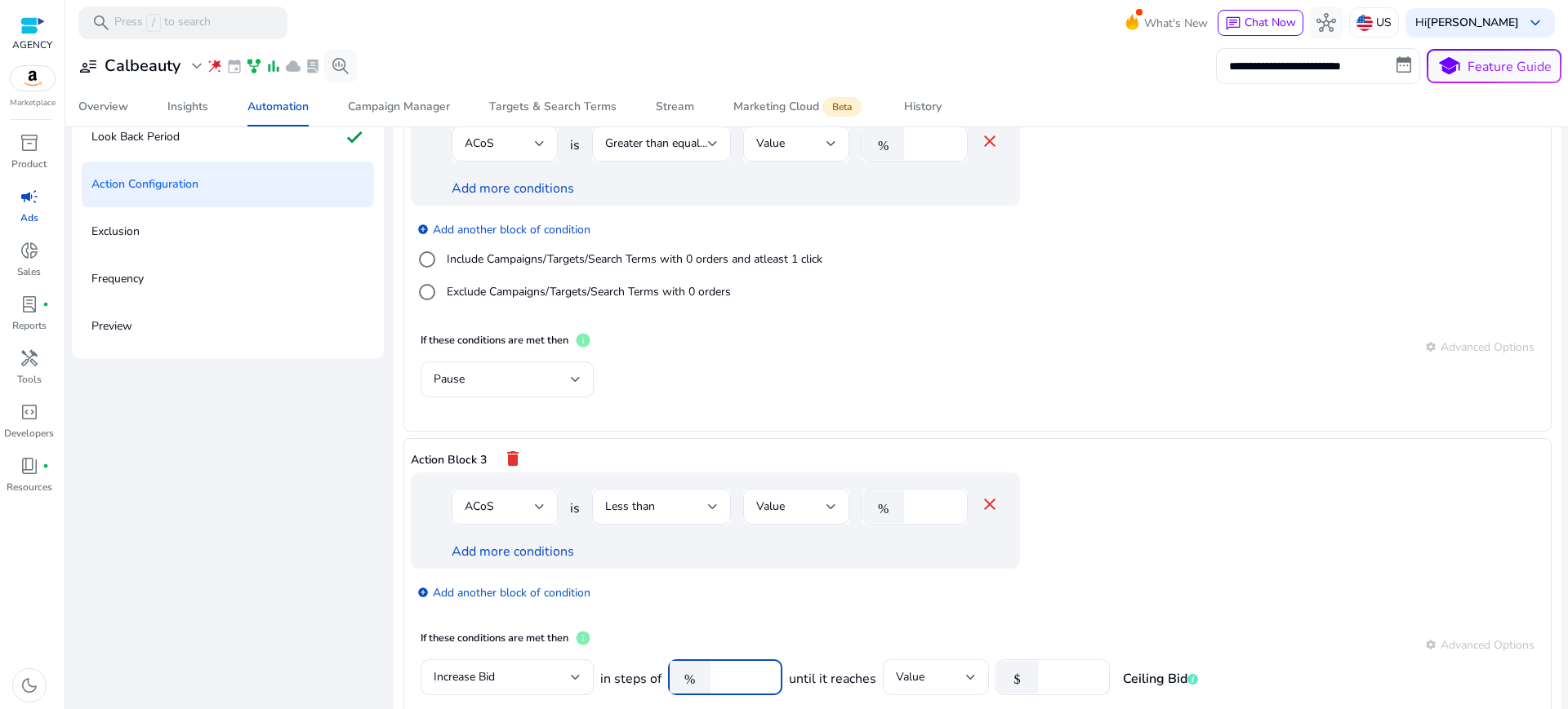
click at [719, 669] on input "****" at bounding box center [744, 677] width 50 height 18
type input "**"
click at [809, 569] on div "add_circle Add another block of condition" at bounding box center [748, 591] width 675 height 45
click at [1046, 669] on input "****" at bounding box center [1071, 677] width 50 height 18
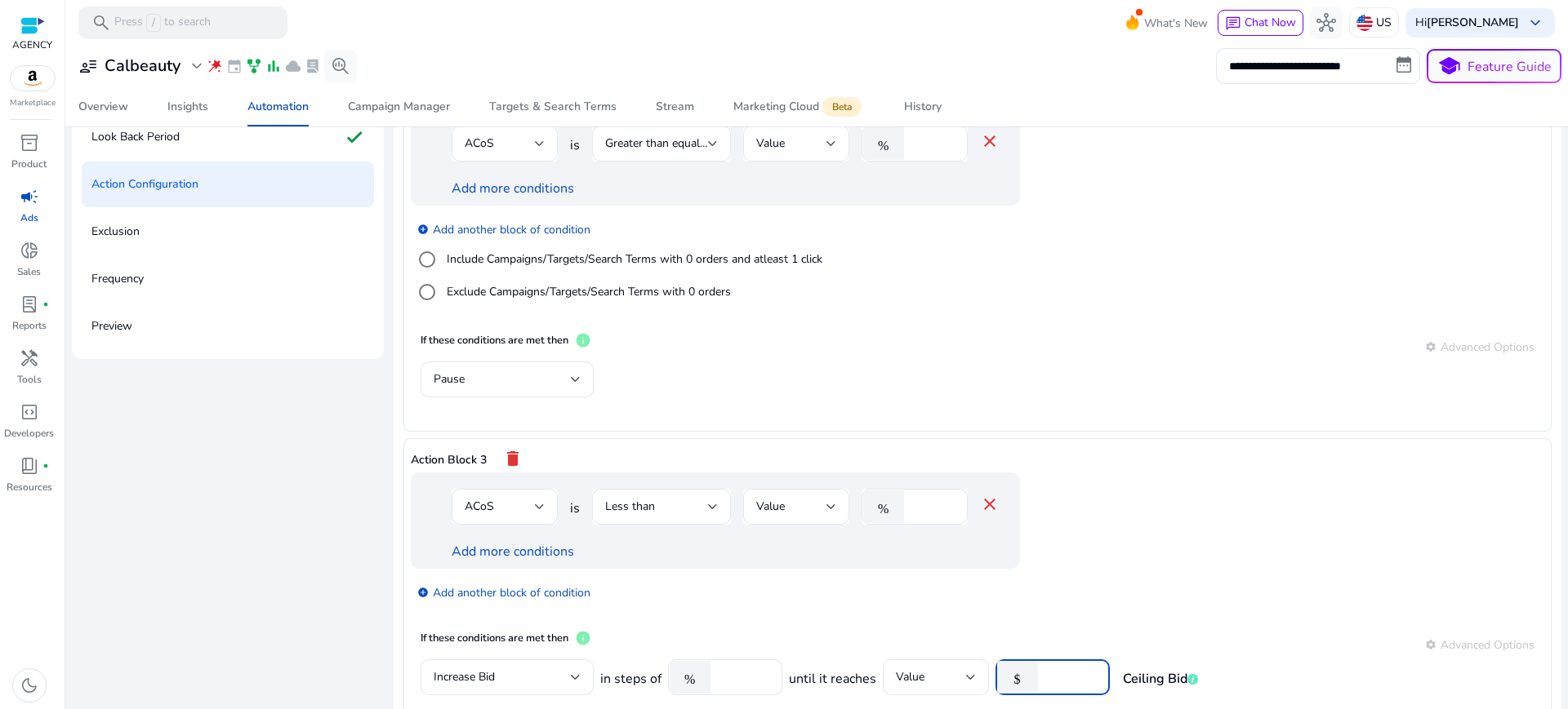
type input "***"
click at [1146, 473] on app-ppc-editable-conditions "ACoS is Less than Value % ** close Add more conditions add_circle Add another b…" at bounding box center [978, 547] width 1134 height 148
click at [505, 543] on link "Add more conditions" at bounding box center [513, 552] width 123 height 18
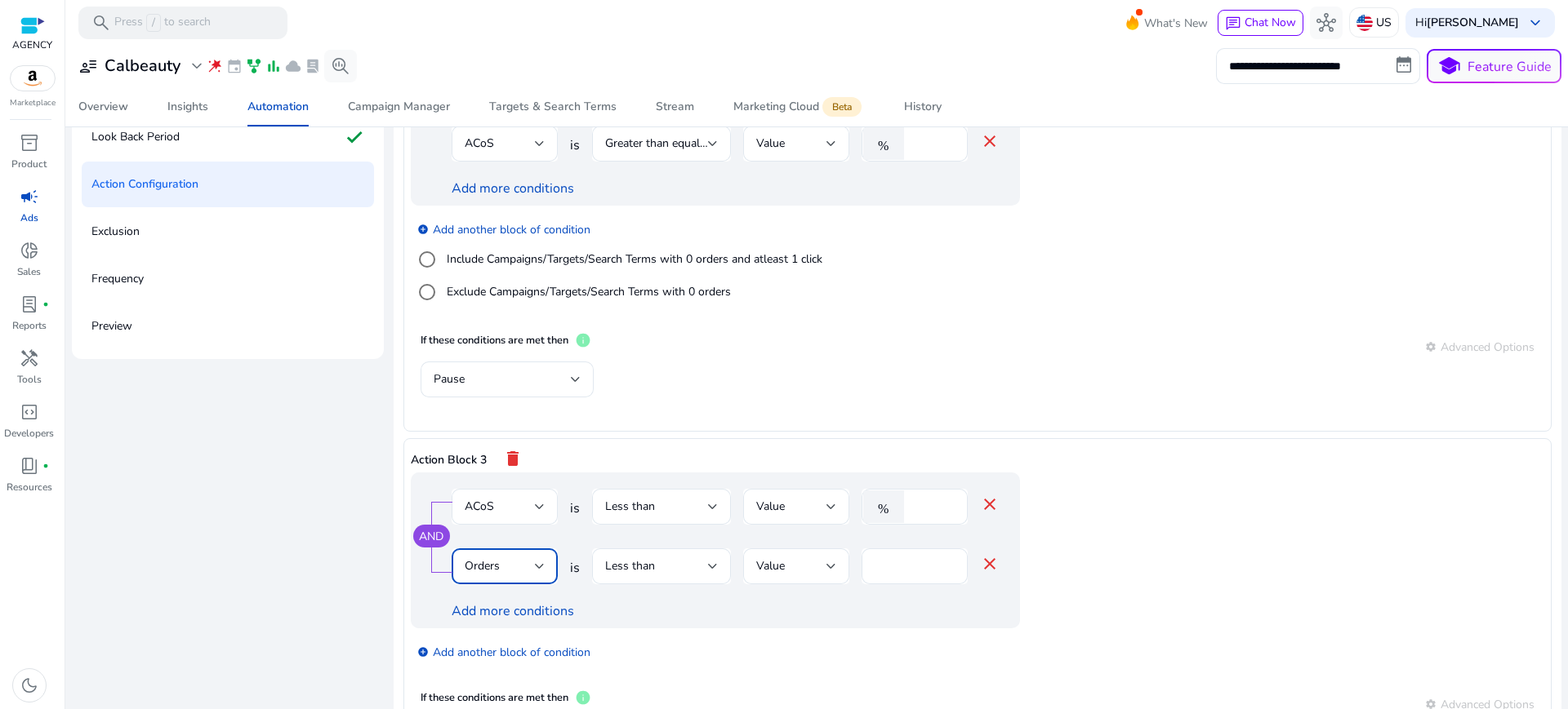
click at [498, 558] on div "Orders" at bounding box center [499, 567] width 70 height 18
click at [466, 248] on span "Bid" at bounding box center [492, 254] width 80 height 18
click at [912, 558] on input "*" at bounding box center [933, 567] width 42 height 18
click at [1192, 473] on app-ppc-editable-conditions "AND ACoS is Less than Value % ** close Bid is Less than Value $ **** close Add …" at bounding box center [978, 577] width 1134 height 207
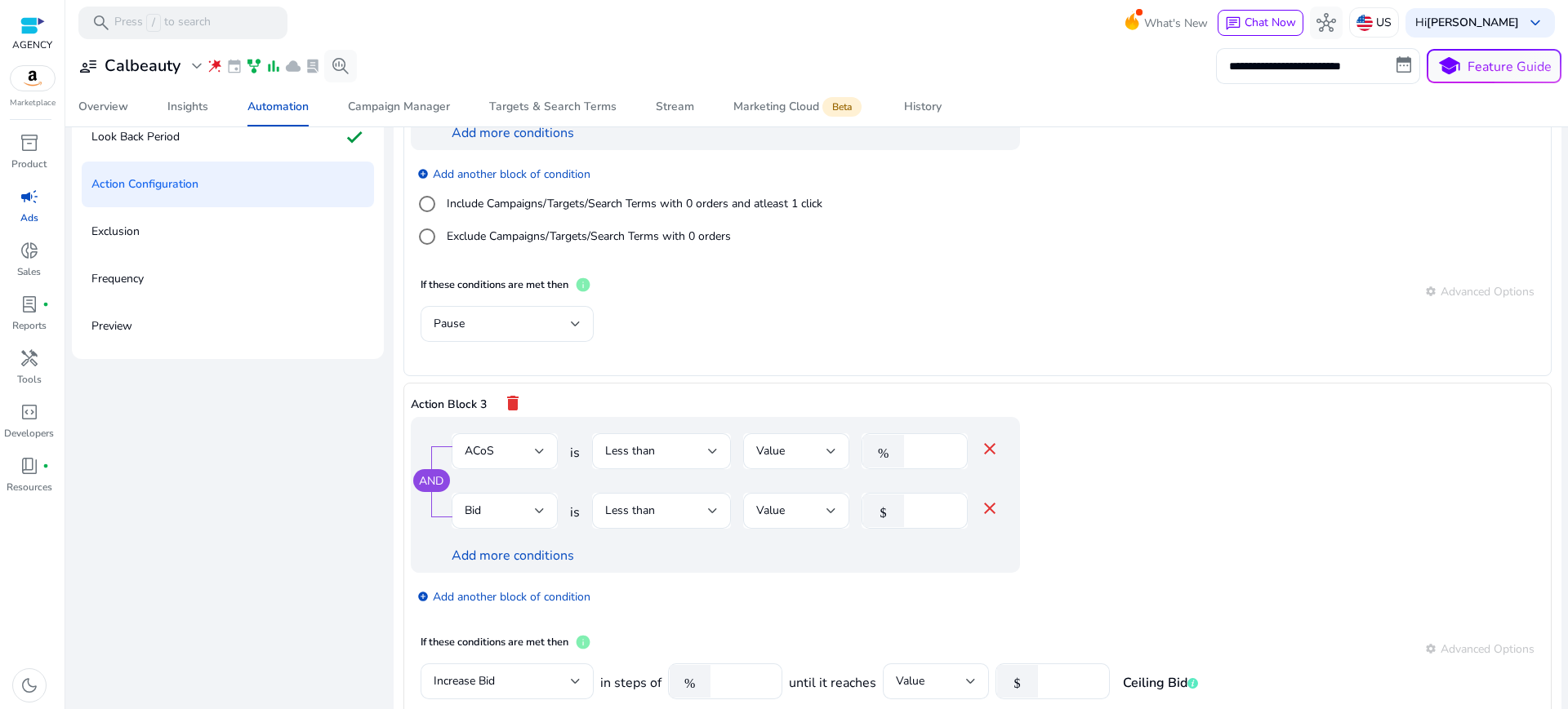
scroll to position [422, 0]
click at [916, 500] on input "****" at bounding box center [933, 509] width 42 height 18
type input "***"
click at [1110, 450] on app-ppc-editable-conditions "AND ACoS is Less than Value % ** close Bid is Less than Value $ *** close Add m…" at bounding box center [978, 518] width 1134 height 207
click at [1046, 670] on input "***" at bounding box center [1071, 679] width 50 height 18
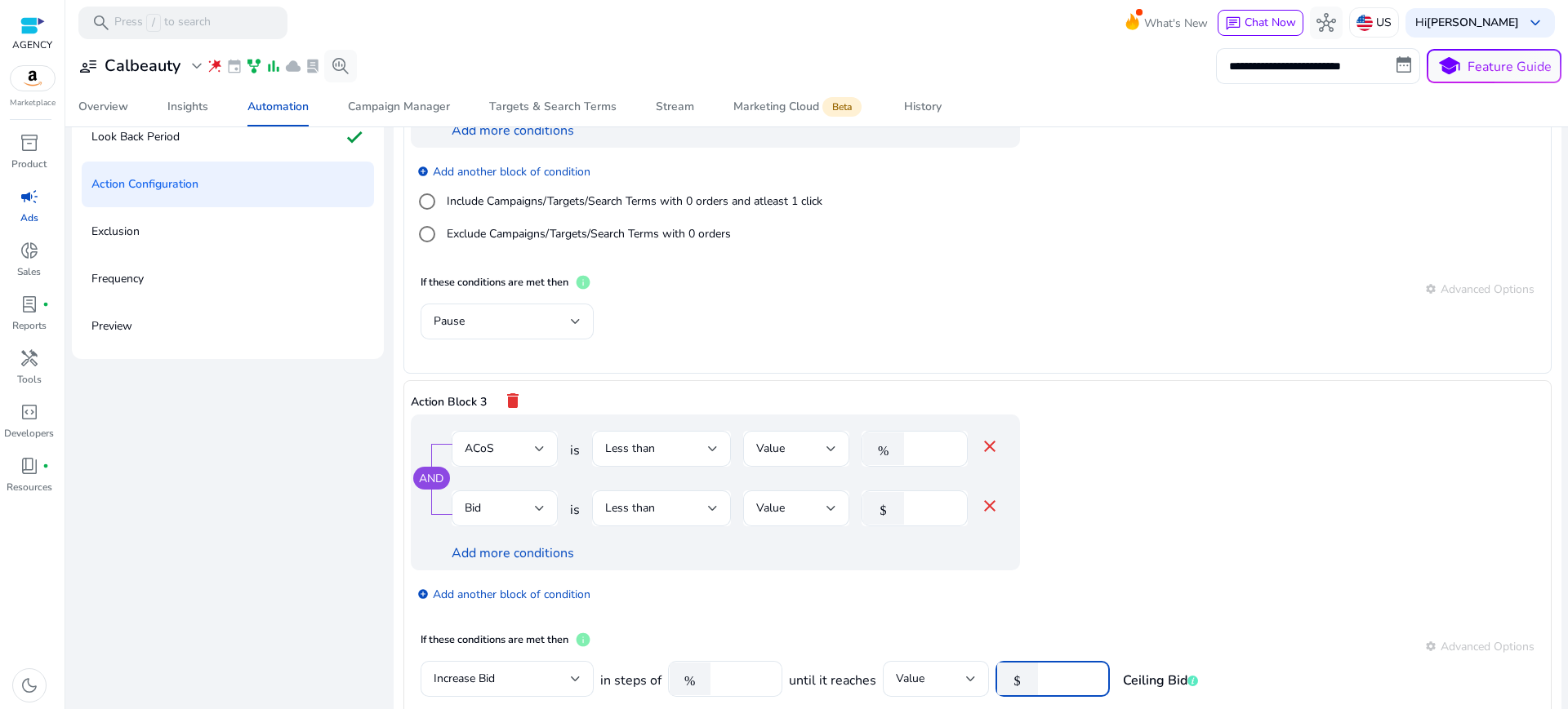
type input "***"
click at [1102, 507] on app-ppc-editable-conditions "AND ACoS is Less than Value % ** close Bid is Less than Value $ *** close Add m…" at bounding box center [978, 518] width 1134 height 207
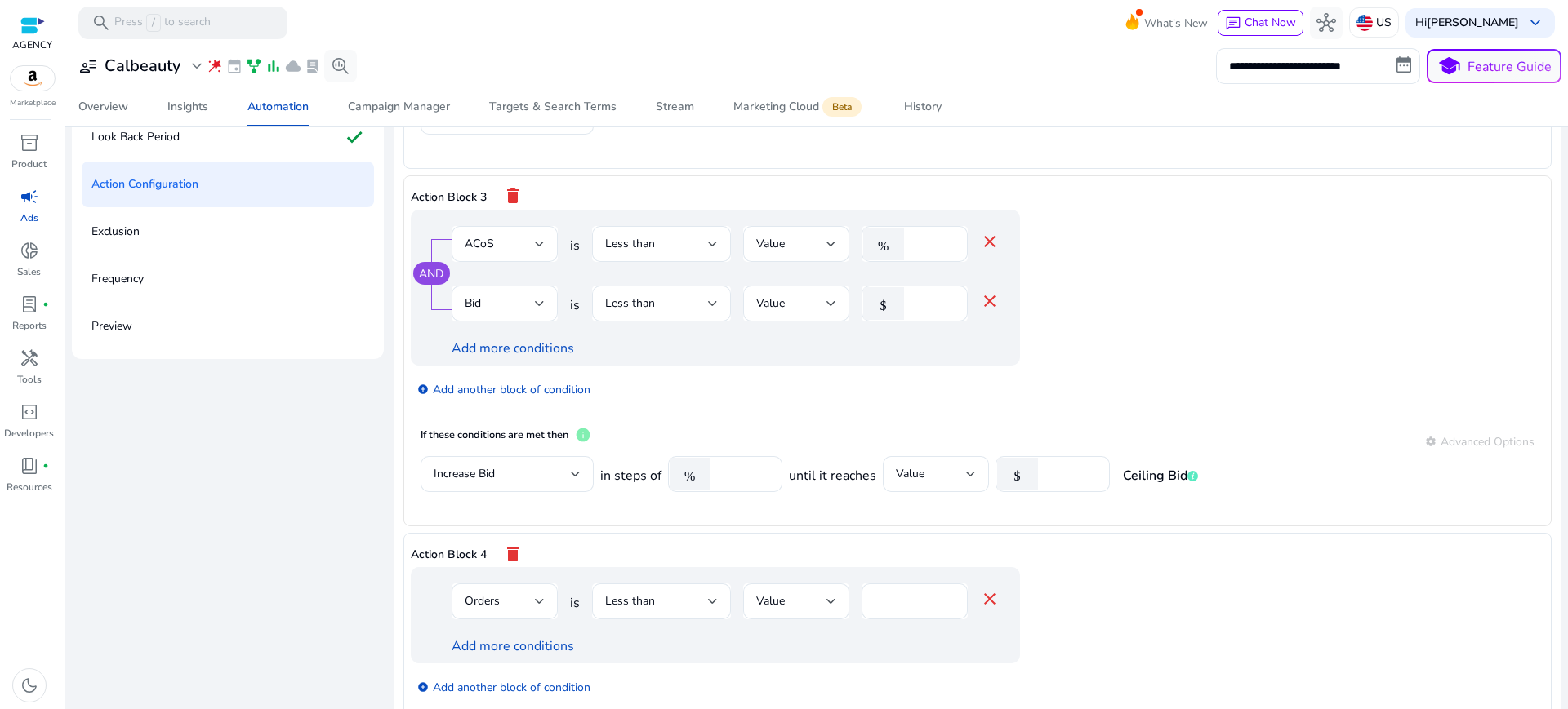
scroll to position [629, 0]
click at [536, 595] on div at bounding box center [540, 598] width 10 height 7
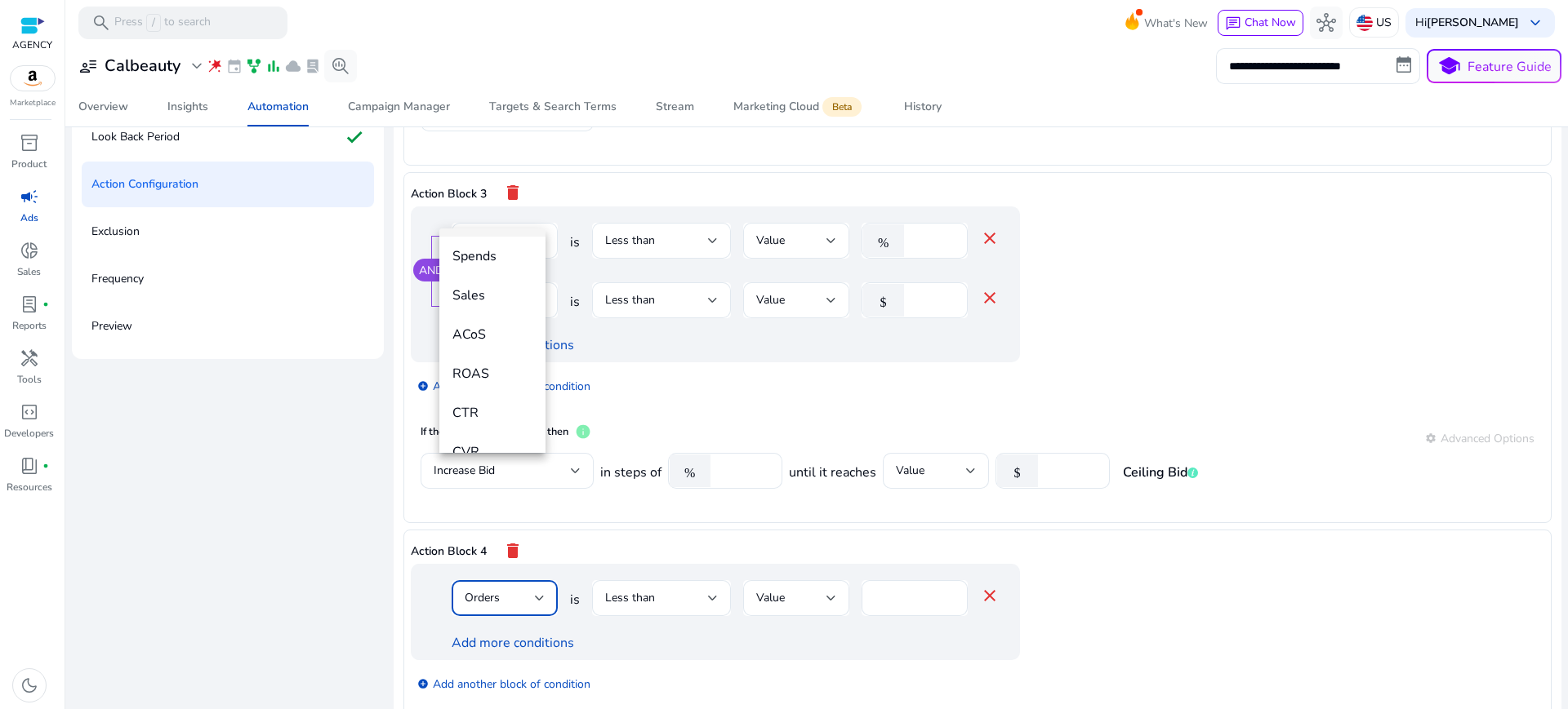
scroll to position [170, 0]
click at [487, 323] on span "ACoS" at bounding box center [492, 320] width 80 height 18
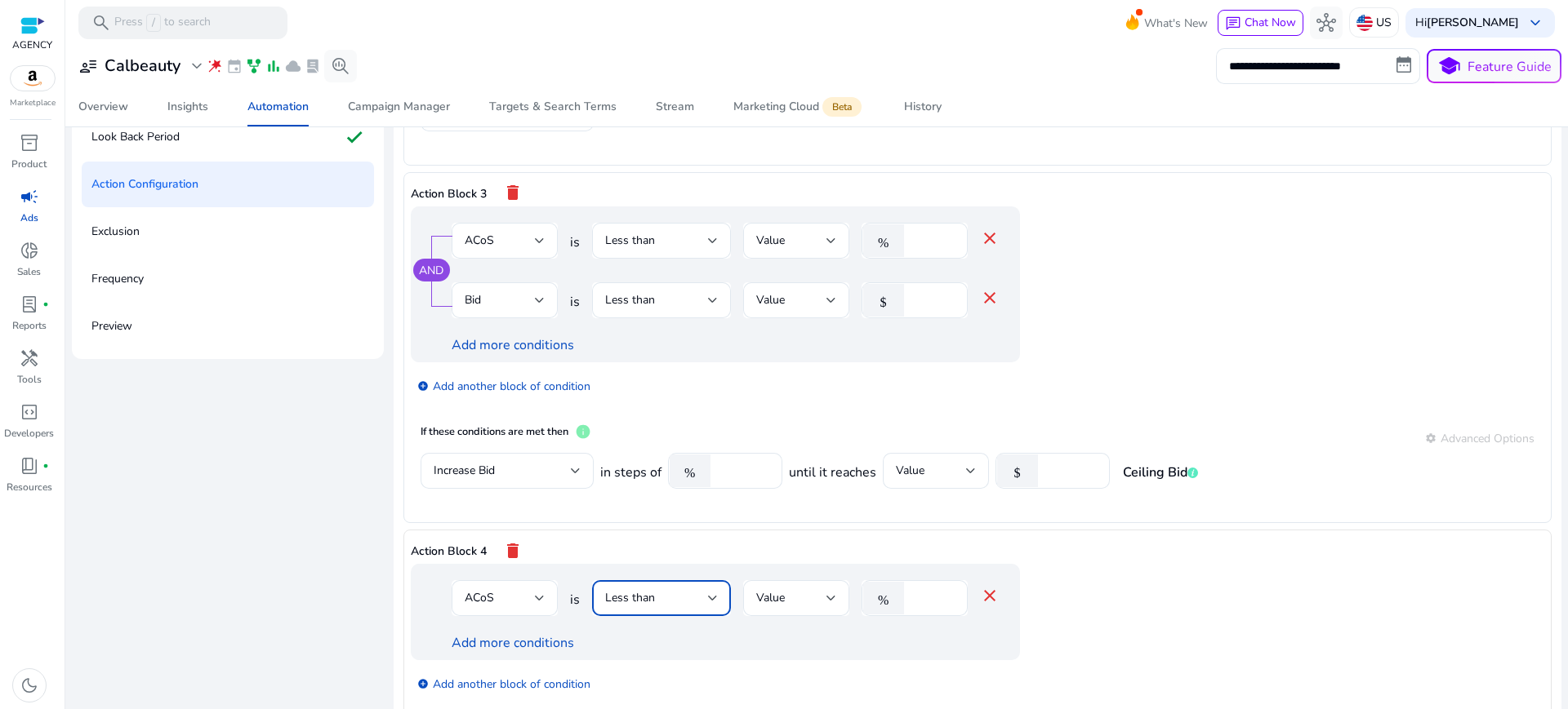
click at [606, 591] on span "Less than" at bounding box center [630, 598] width 49 height 16
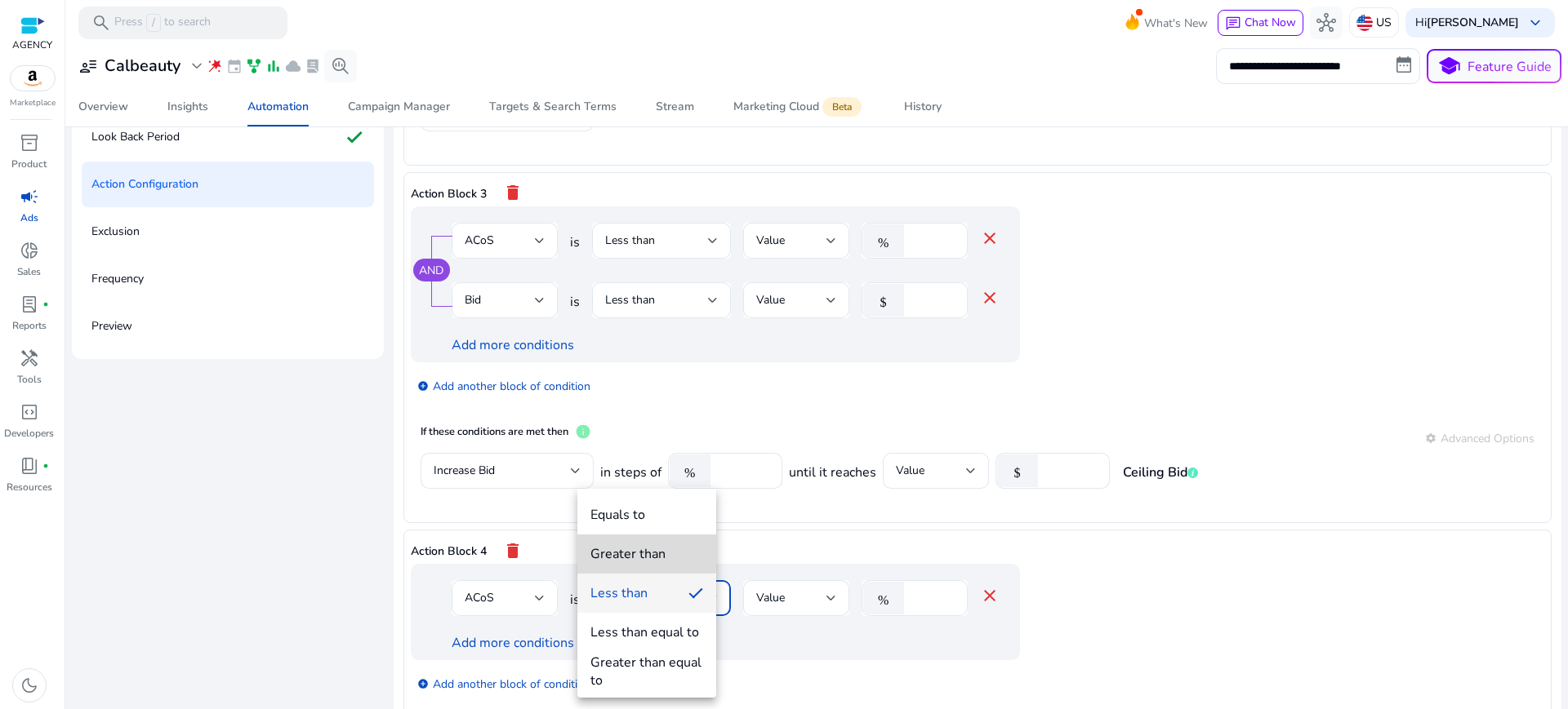
click at [619, 550] on div "Greater than" at bounding box center [628, 554] width 75 height 18
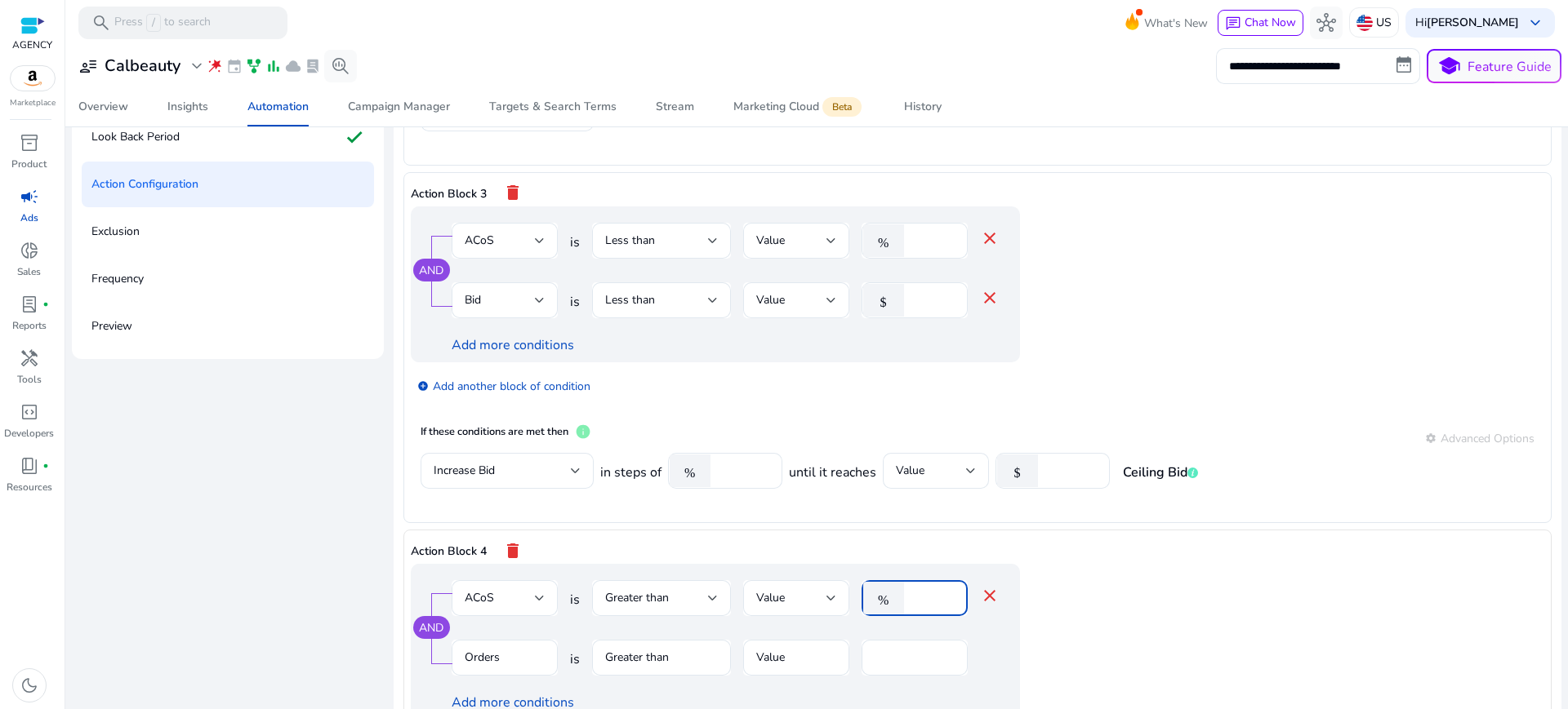
click at [912, 590] on input "*" at bounding box center [933, 598] width 42 height 18
type input "**"
click at [1067, 564] on div "AND ACoS is Greater than Value % ** close Orders is Greater than Value * Add mo…" at bounding box center [748, 642] width 675 height 156
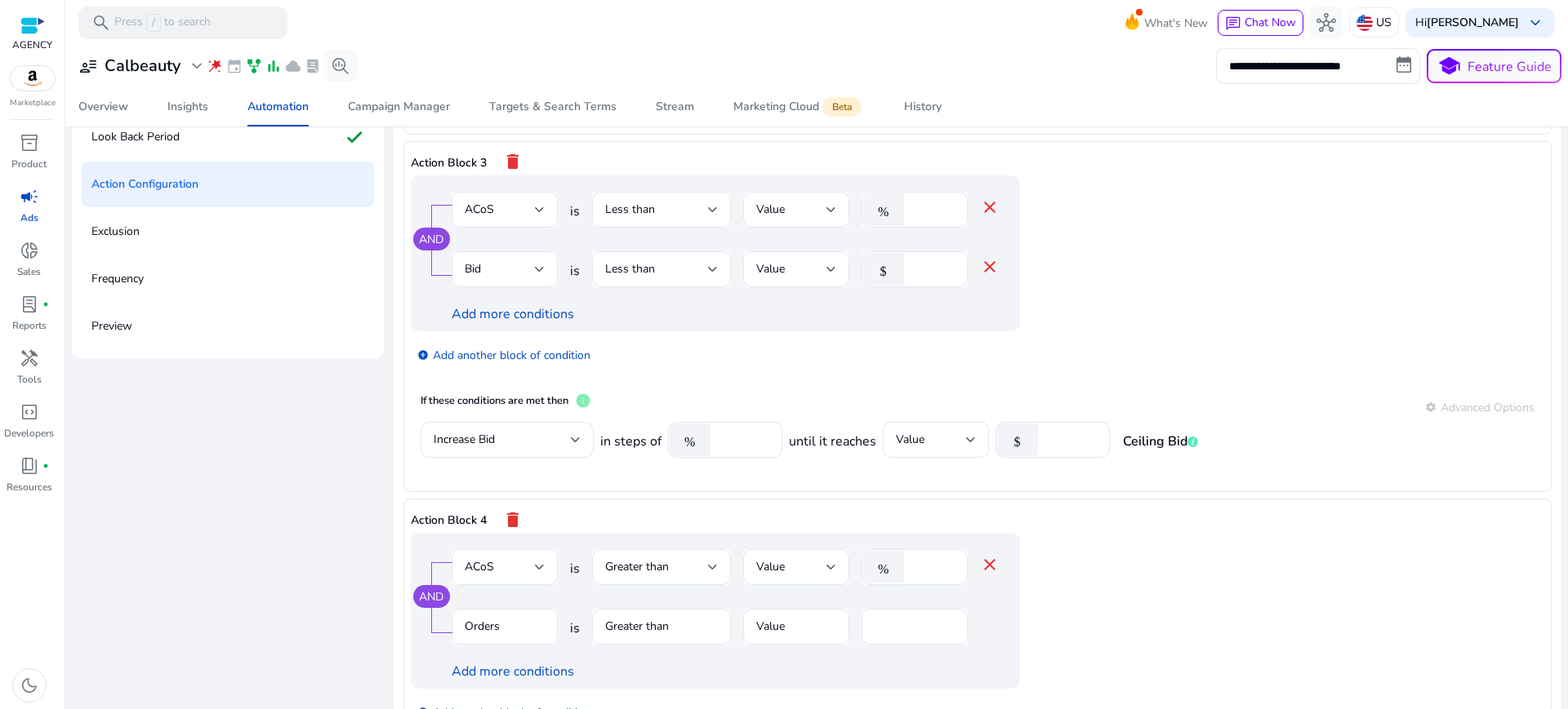
scroll to position [674, 0]
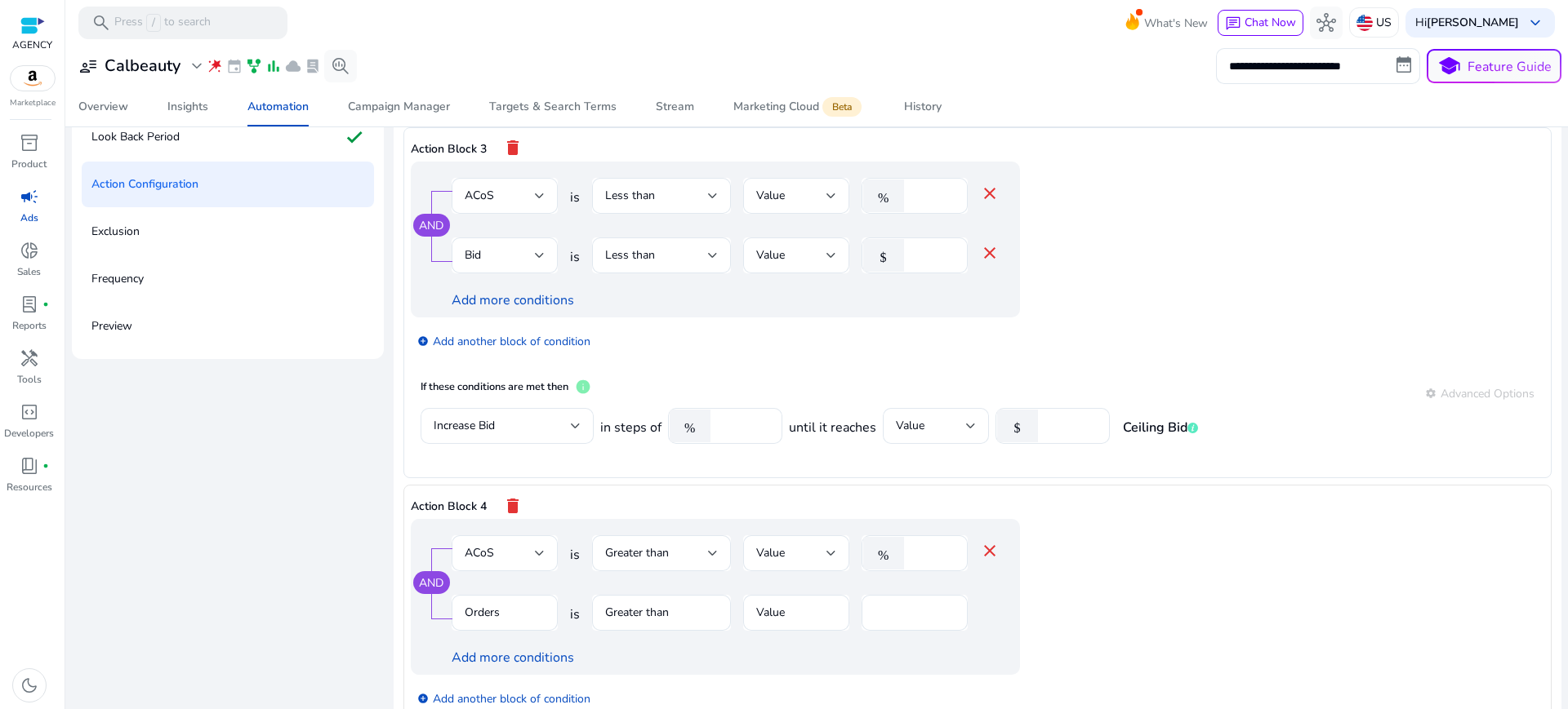
click at [499, 595] on mat-form-field "Orders" at bounding box center [504, 622] width 106 height 53
click at [480, 605] on span "Clicks" at bounding box center [479, 613] width 30 height 16
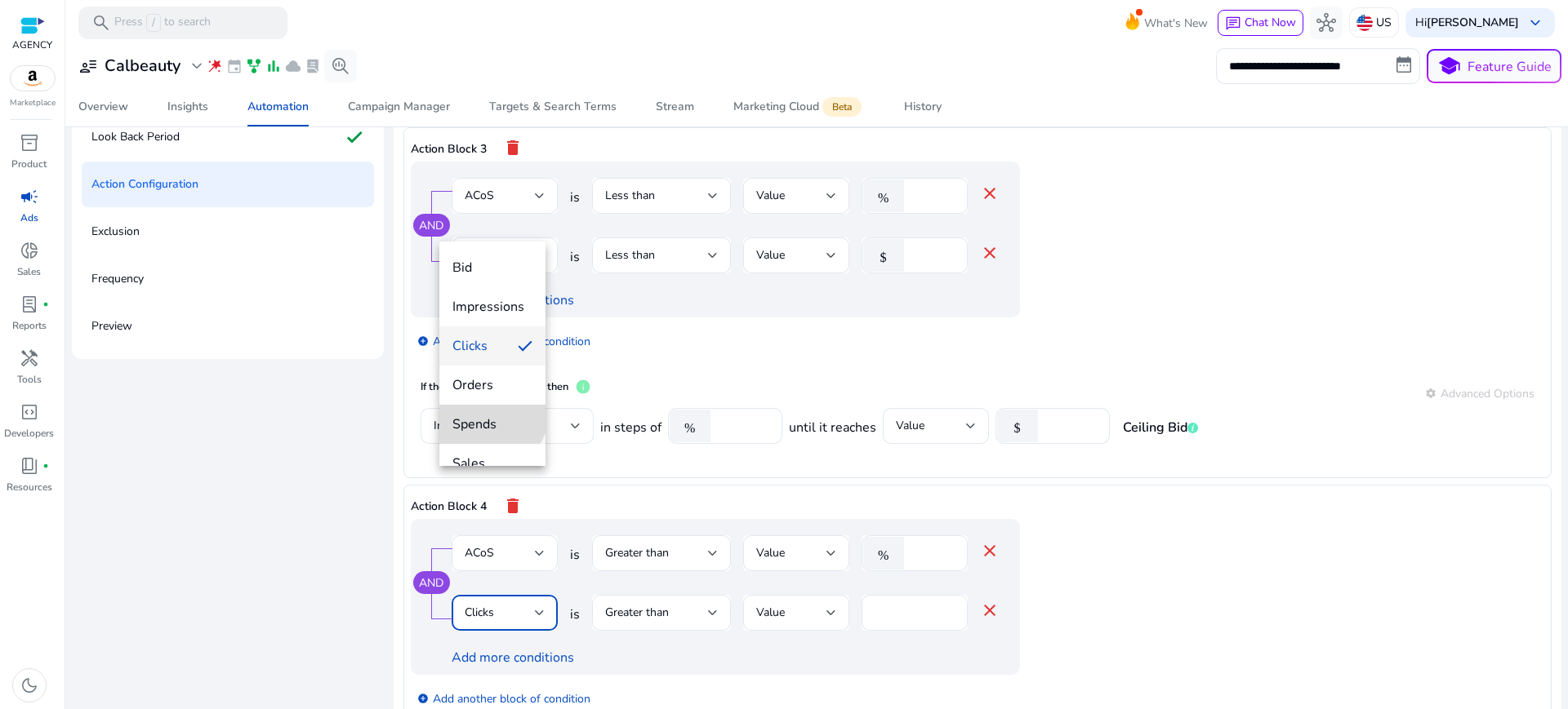
click at [478, 407] on mat-option "Spends" at bounding box center [492, 425] width 106 height 39
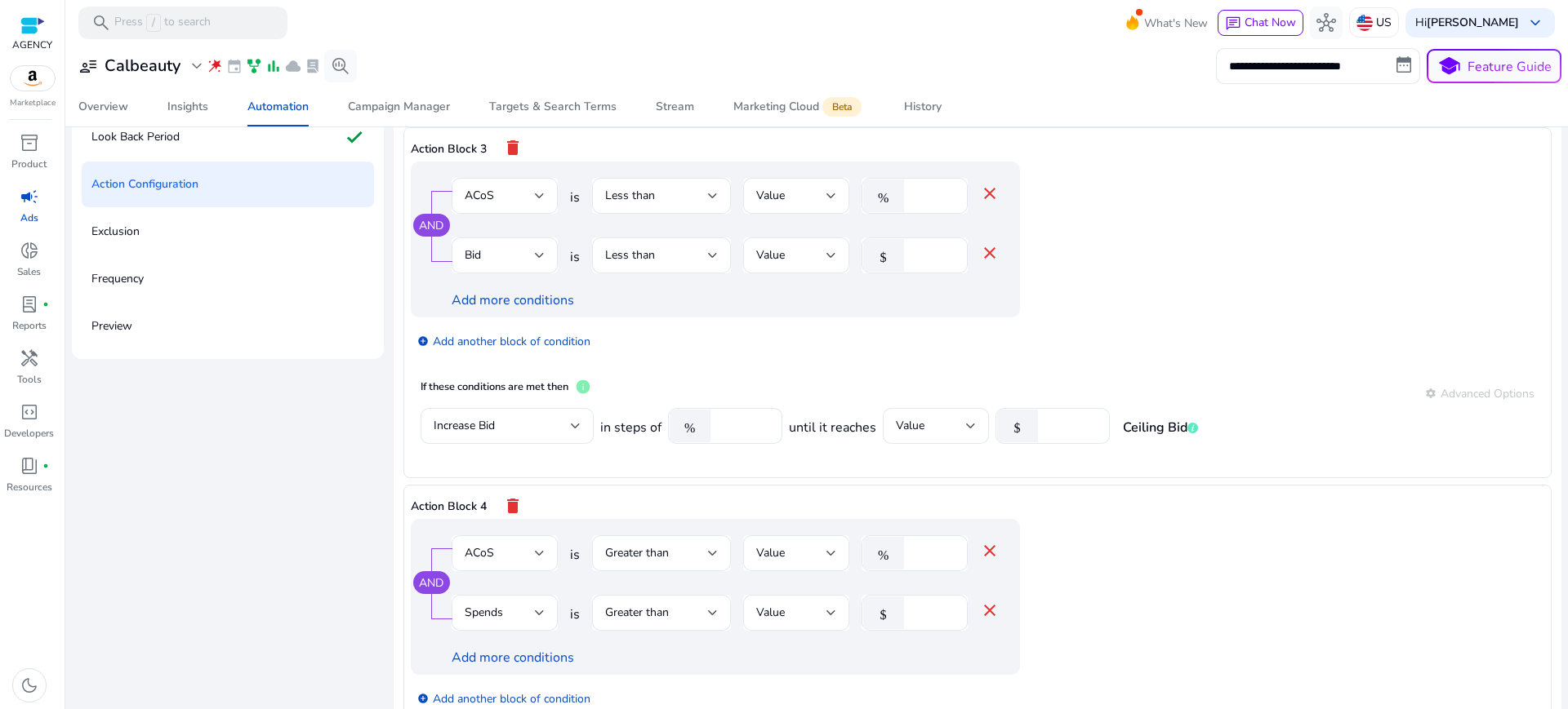
click at [1071, 547] on app-ppc-editable-conditions "AND ACoS is Greater than Value % ** close Spends is Greater than Value $ * clos…" at bounding box center [978, 656] width 1134 height 273
click at [627, 603] on div "Greater than" at bounding box center [662, 613] width 113 height 20
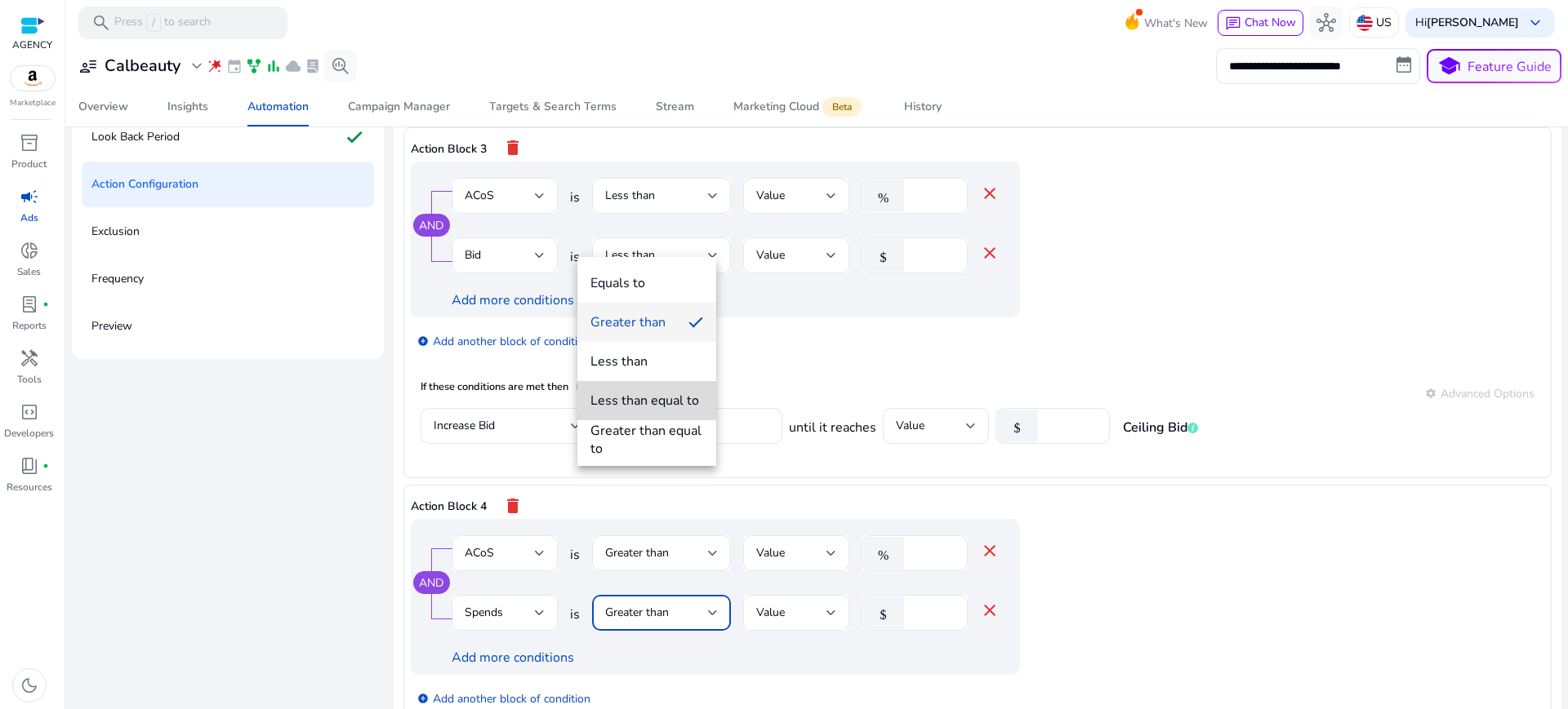
click at [643, 400] on div "Less than equal to" at bounding box center [645, 401] width 109 height 18
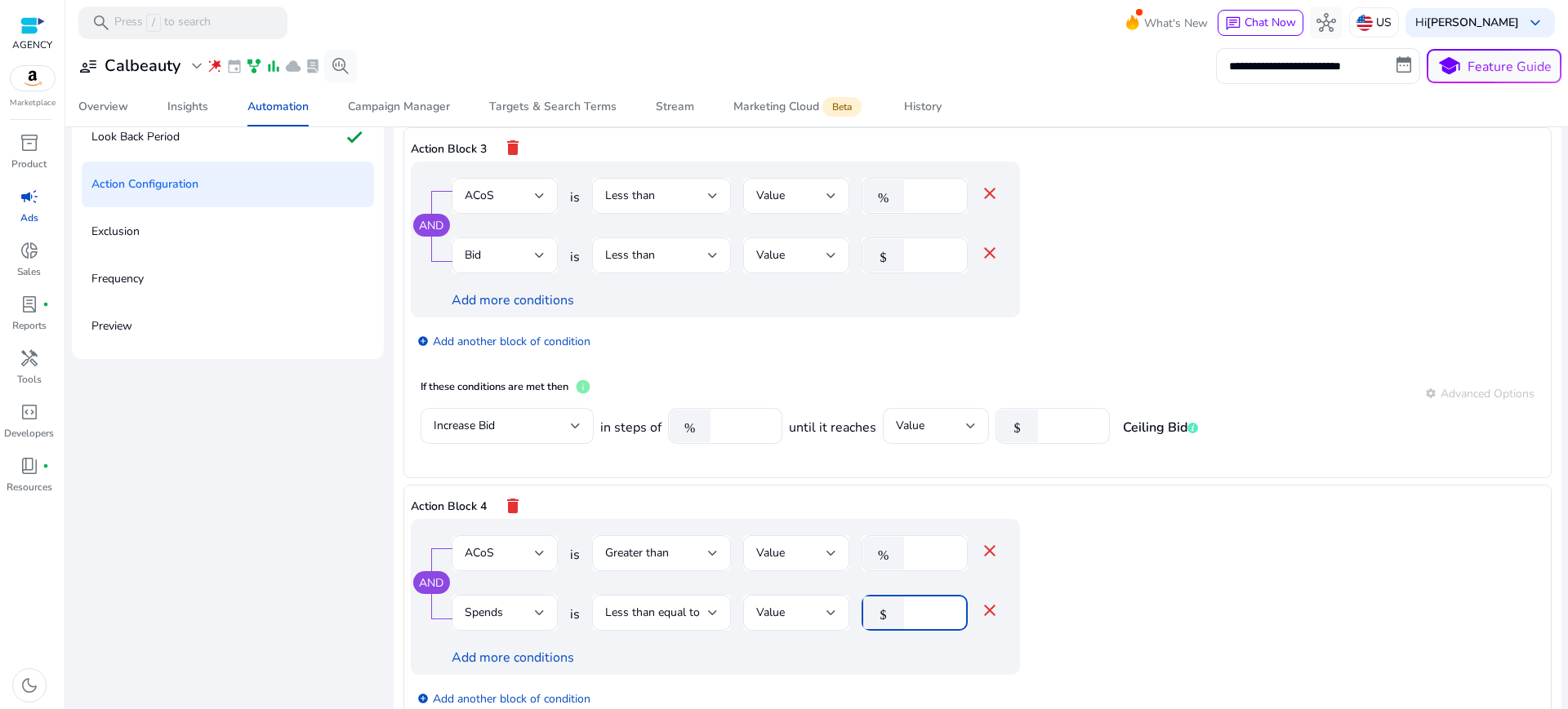
click at [912, 604] on input "*" at bounding box center [933, 613] width 42 height 18
type input "**"
click at [1142, 519] on app-ppc-editable-conditions "AND ACoS is Greater than Value % ** close Spends is Less than equal to Value $ …" at bounding box center [978, 656] width 1134 height 273
click at [1175, 578] on app-ppc-editable-conditions "AND ACoS is Greater than Value % ** close Spends is Less than equal to Value $ …" at bounding box center [978, 656] width 1134 height 273
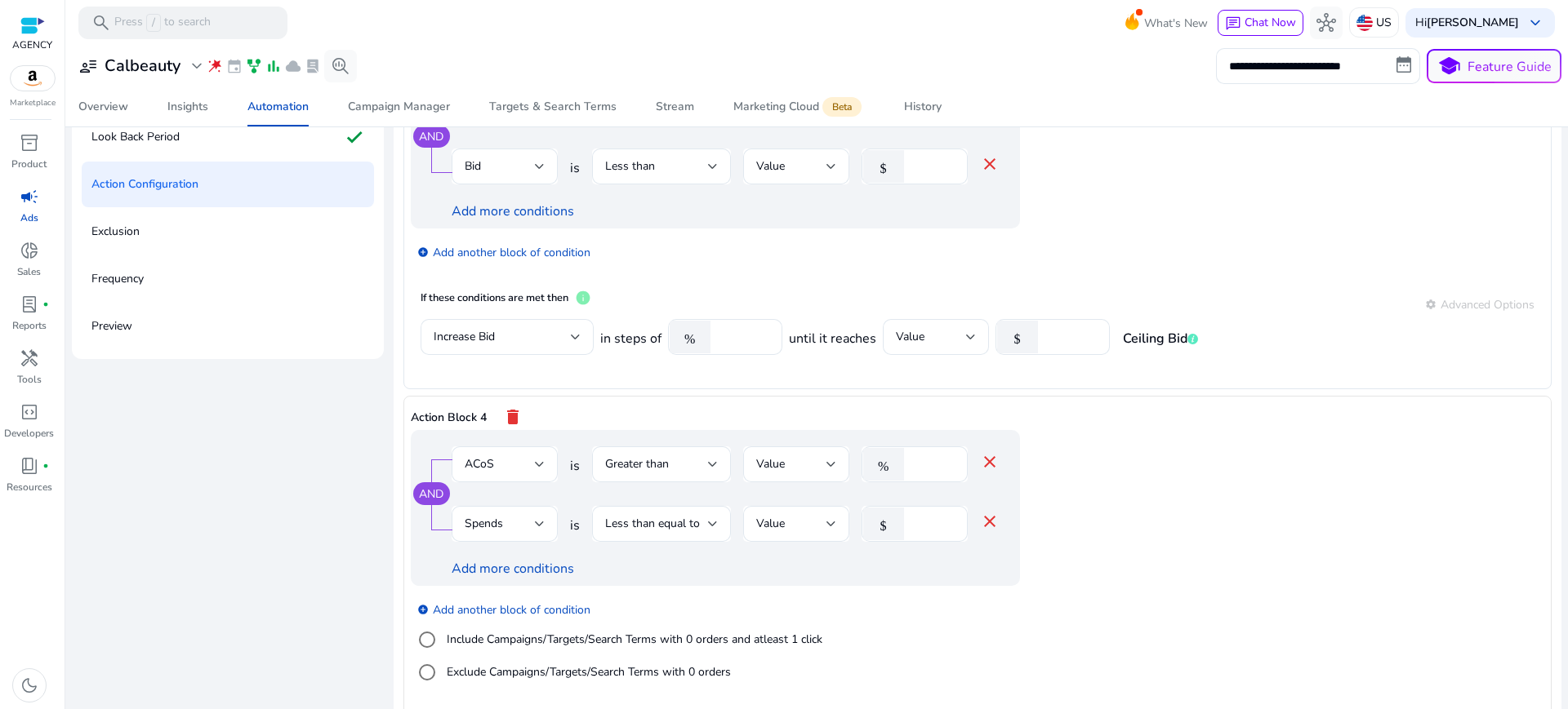
scroll to position [764, 0]
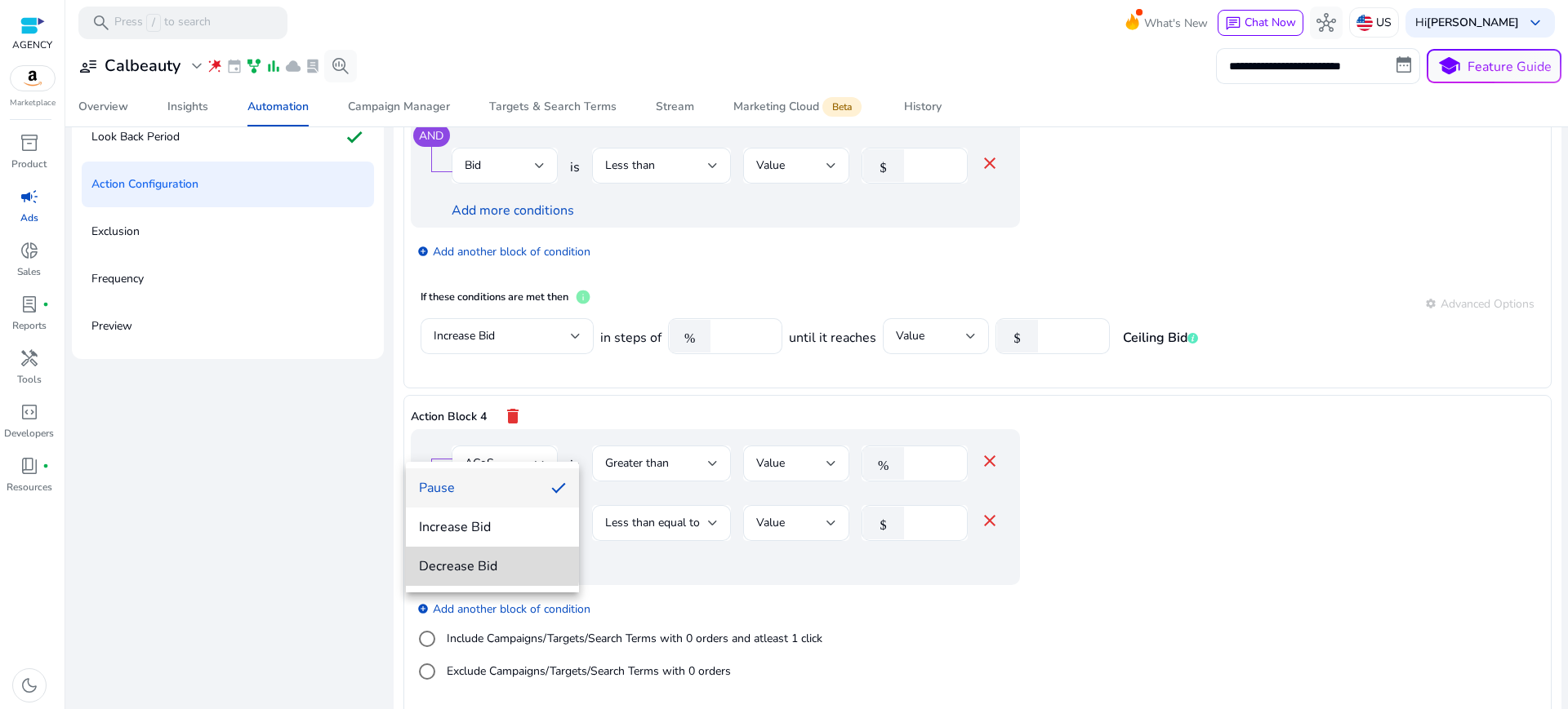
click at [468, 563] on span "Decrease Bid" at bounding box center [492, 567] width 147 height 18
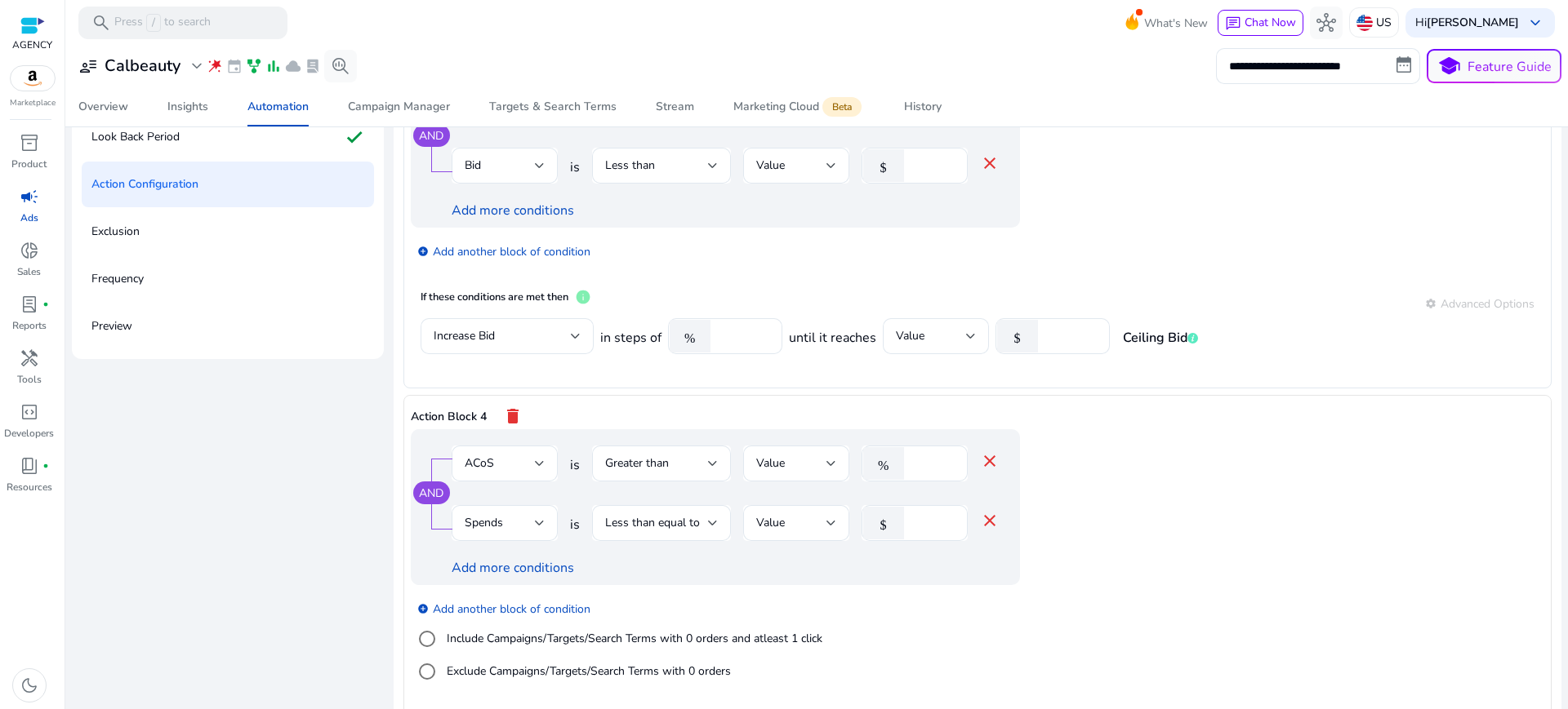
type input "**"
click at [1068, 586] on div "add_circle Add another block of condition Include Campaigns/Targets/Search Term…" at bounding box center [748, 641] width 675 height 111
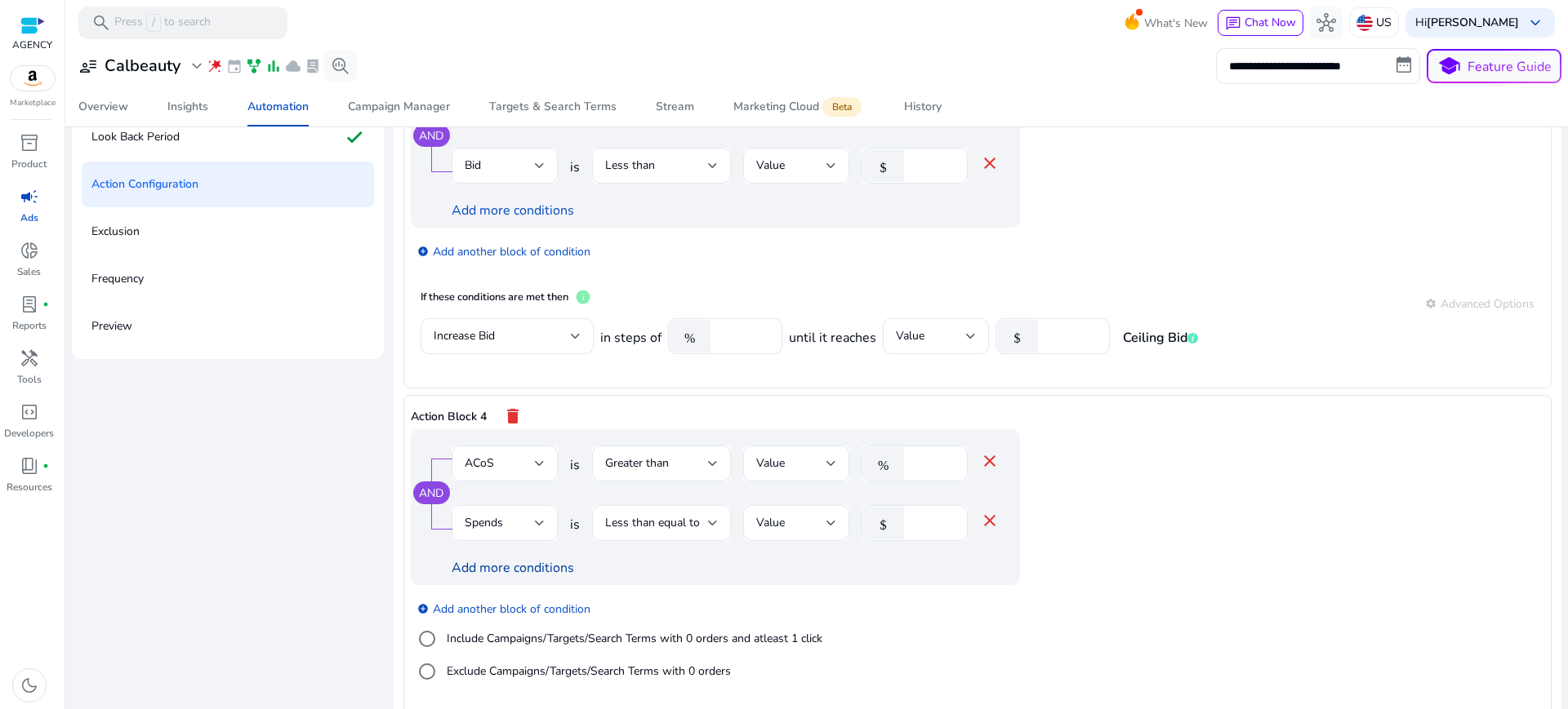
click at [517, 559] on link "Add more conditions" at bounding box center [513, 568] width 123 height 18
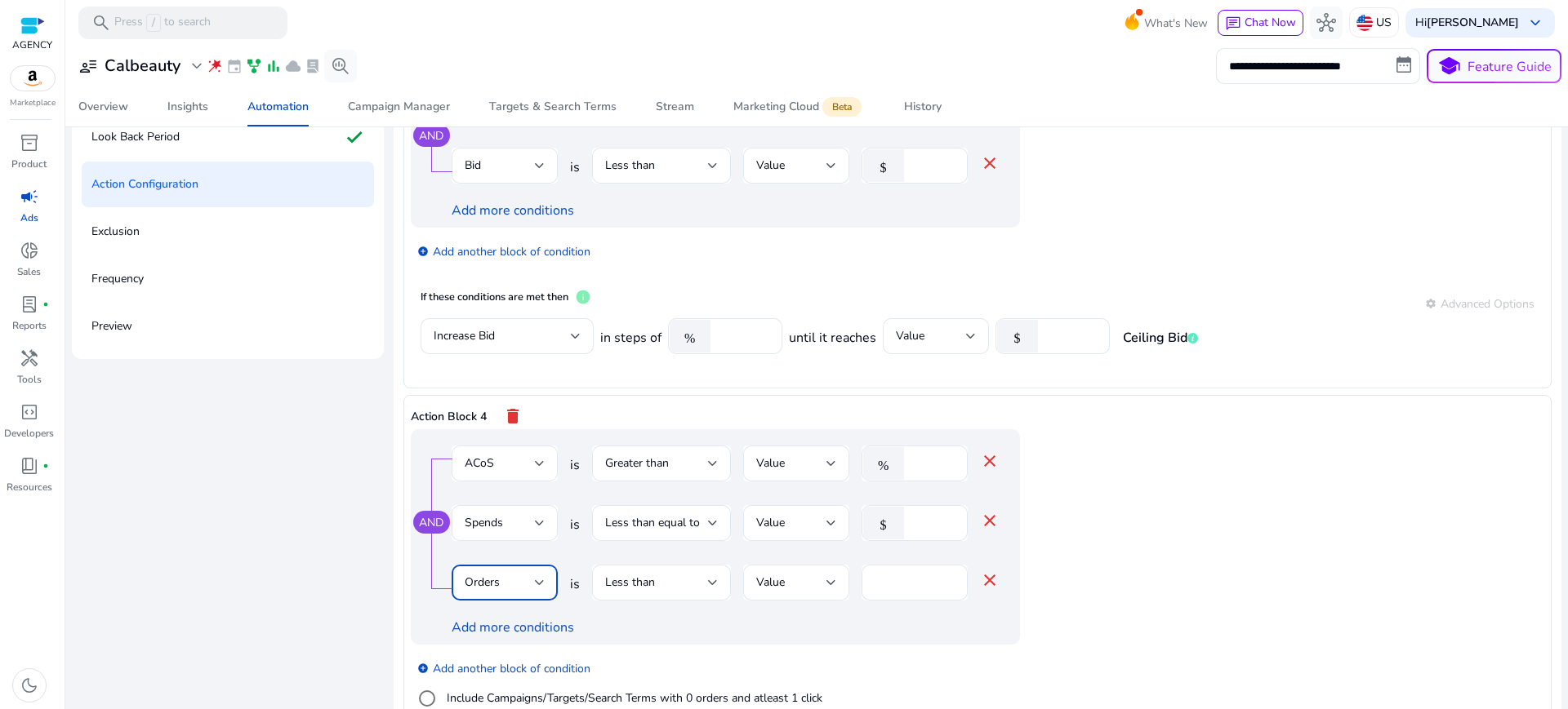
click at [498, 574] on div "Orders" at bounding box center [499, 583] width 70 height 18
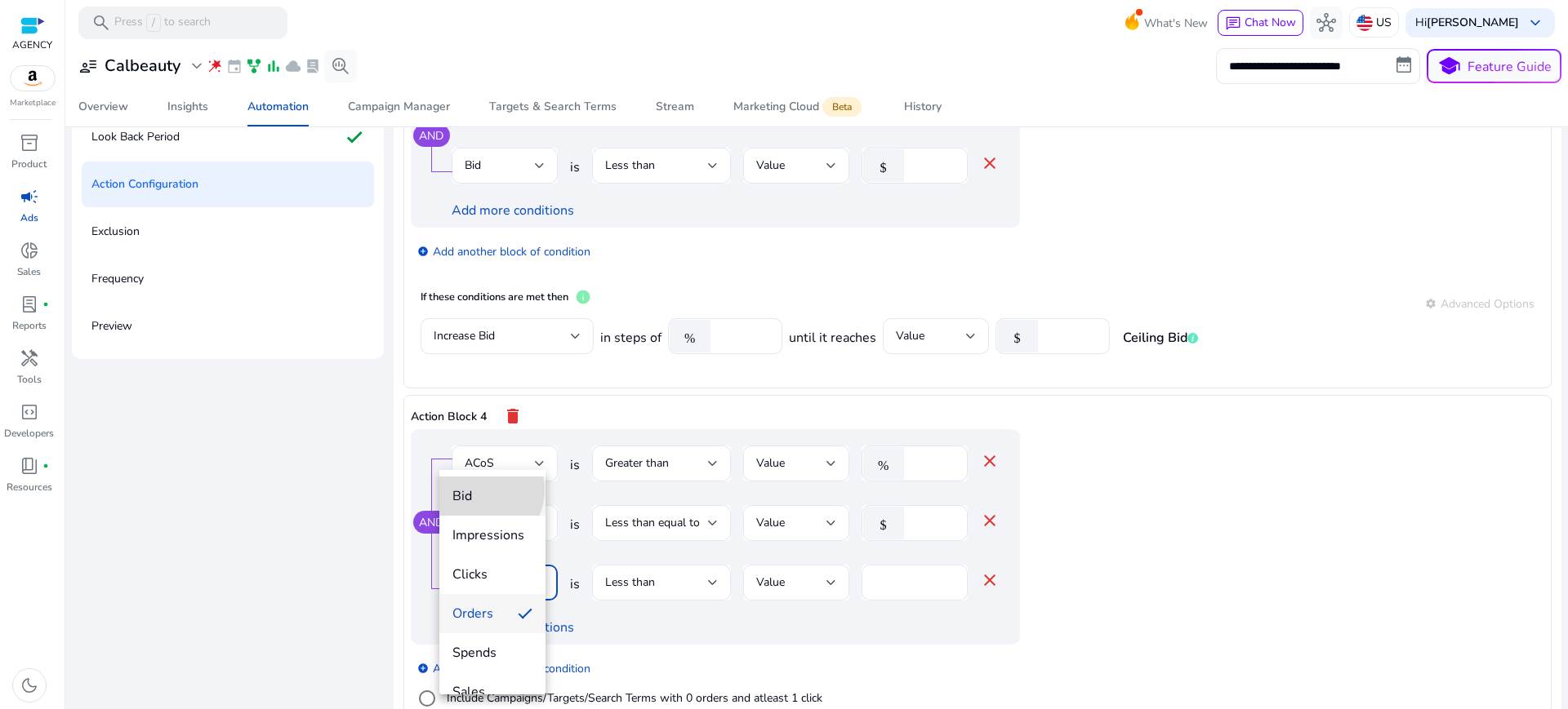
click at [478, 490] on span "Bid" at bounding box center [492, 497] width 80 height 18
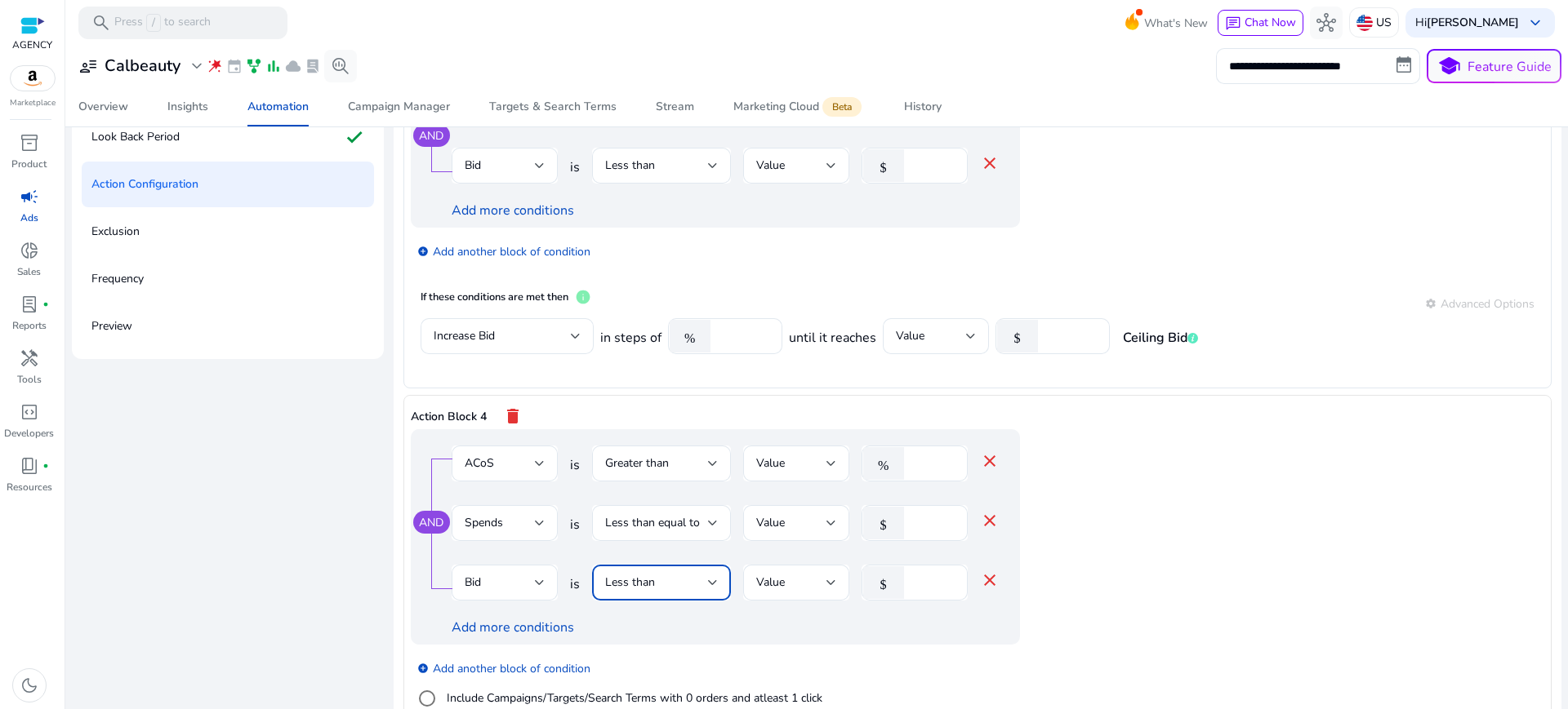
click at [614, 575] on span "Less than" at bounding box center [630, 583] width 49 height 16
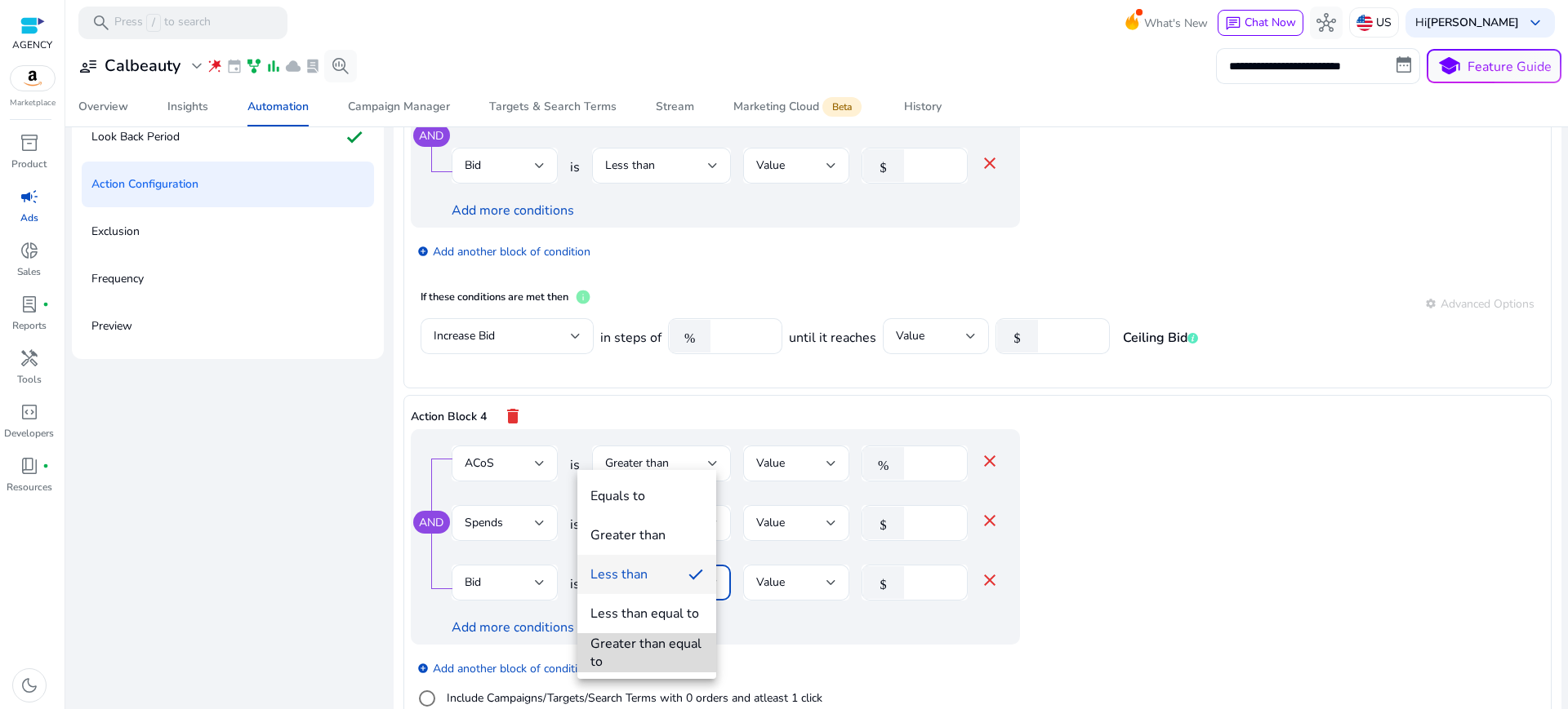
click at [664, 657] on div "Greater than equal to" at bounding box center [647, 653] width 113 height 36
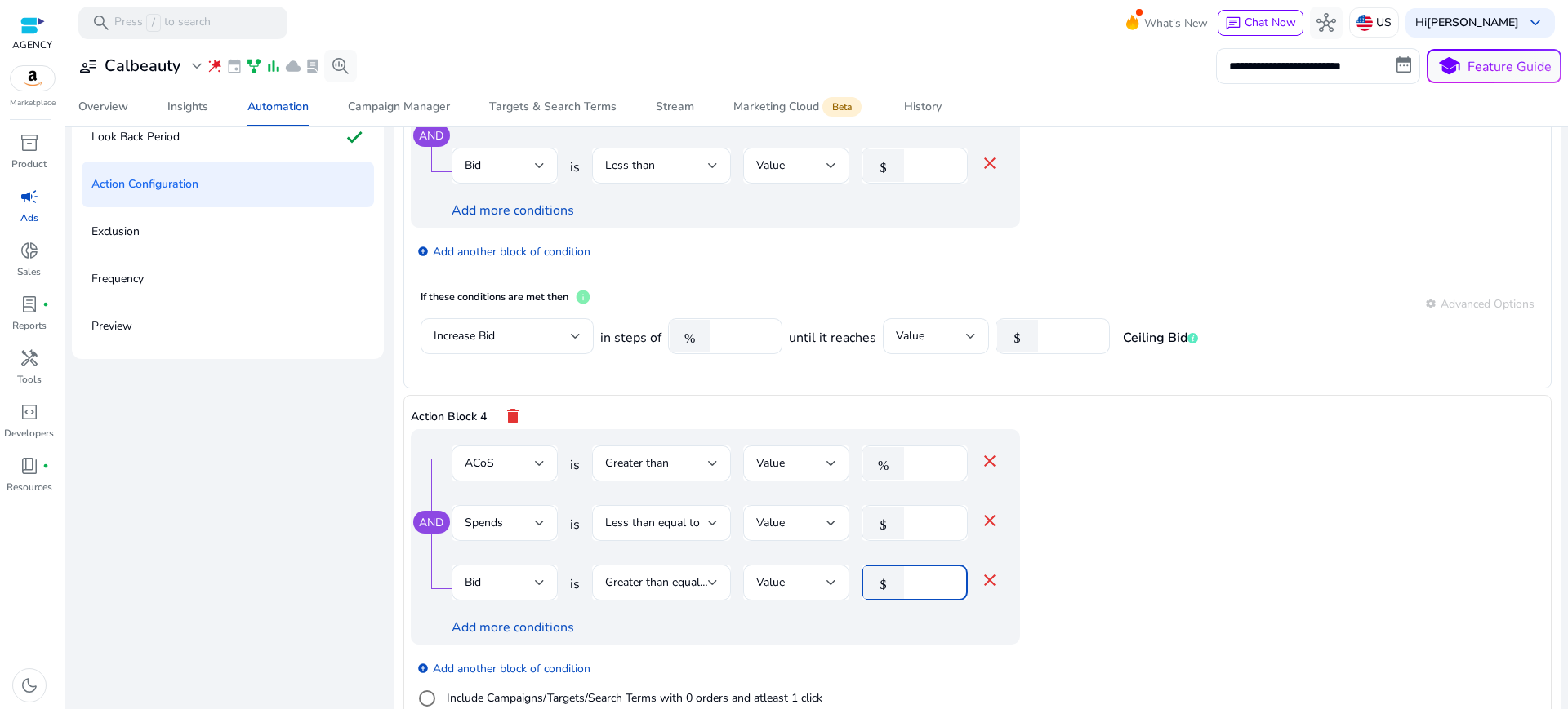
click at [912, 574] on input "*" at bounding box center [933, 583] width 42 height 18
type input "***"
click at [1207, 430] on app-ppc-editable-conditions "AND ACoS is Greater than Value % ** close Spends is Less than equal to Value $ …" at bounding box center [978, 595] width 1134 height 332
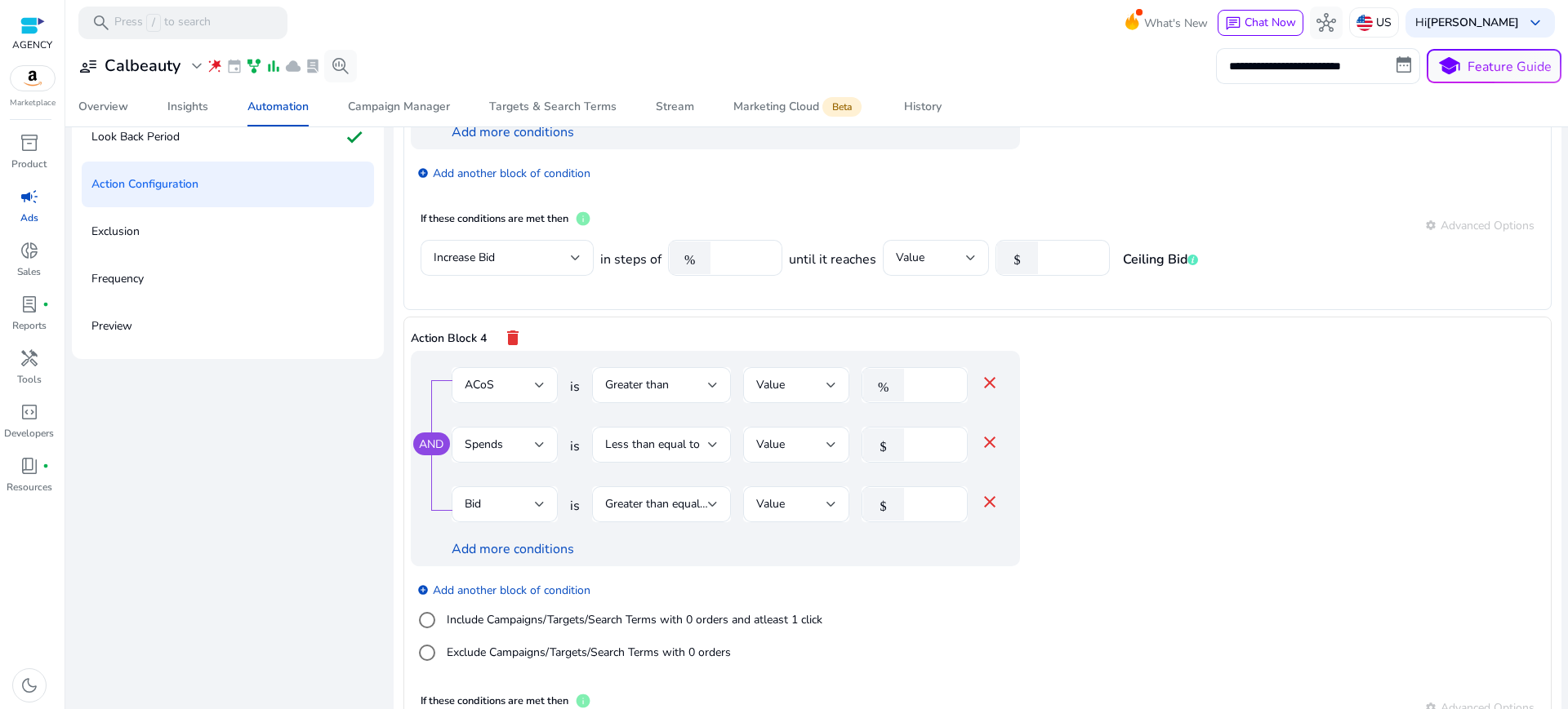
scroll to position [846, 0]
type input "***"
click at [1211, 484] on app-ppc-editable-conditions "AND ACoS is Greater than Value % ** close Spends is Less than equal to Value $ …" at bounding box center [978, 513] width 1134 height 332
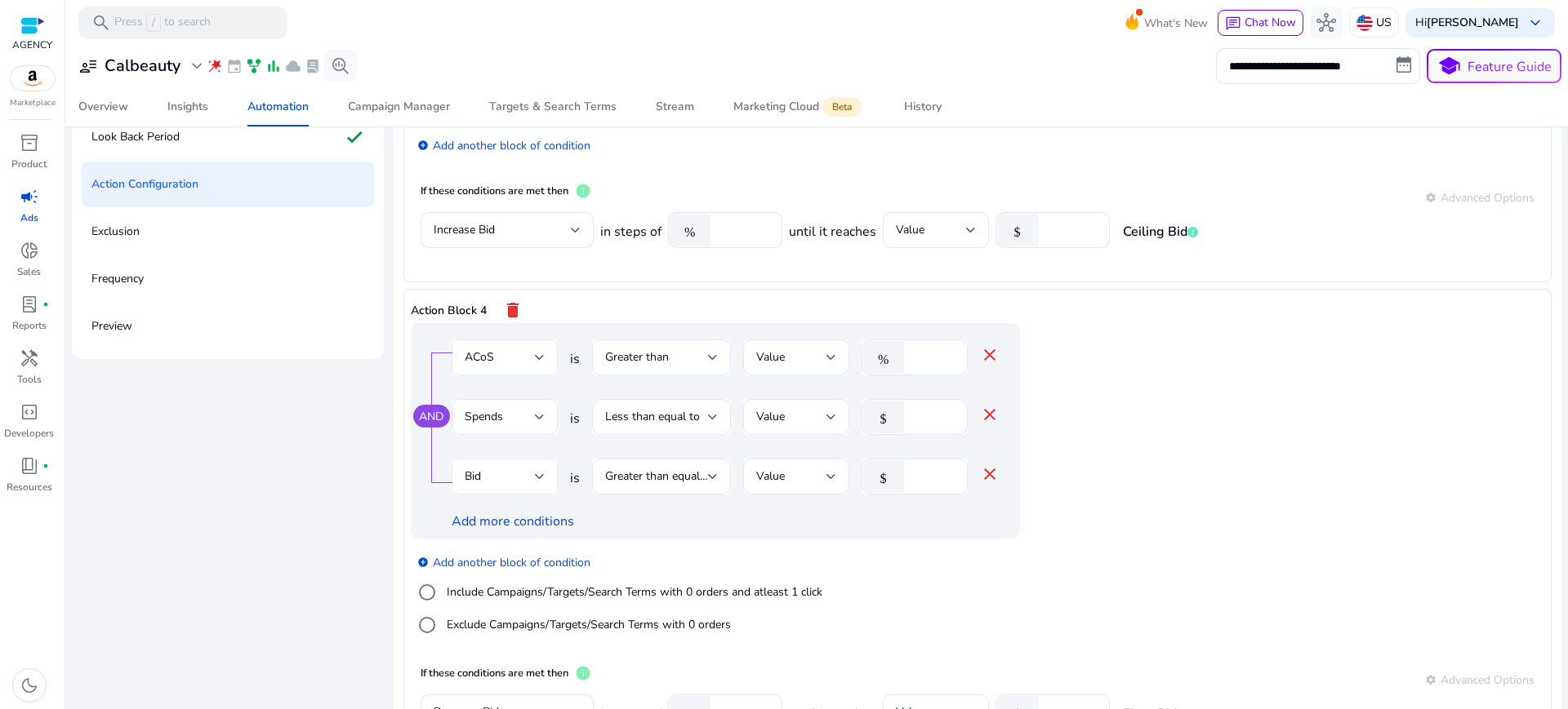
click at [513, 468] on div "Bid" at bounding box center [499, 477] width 70 height 18
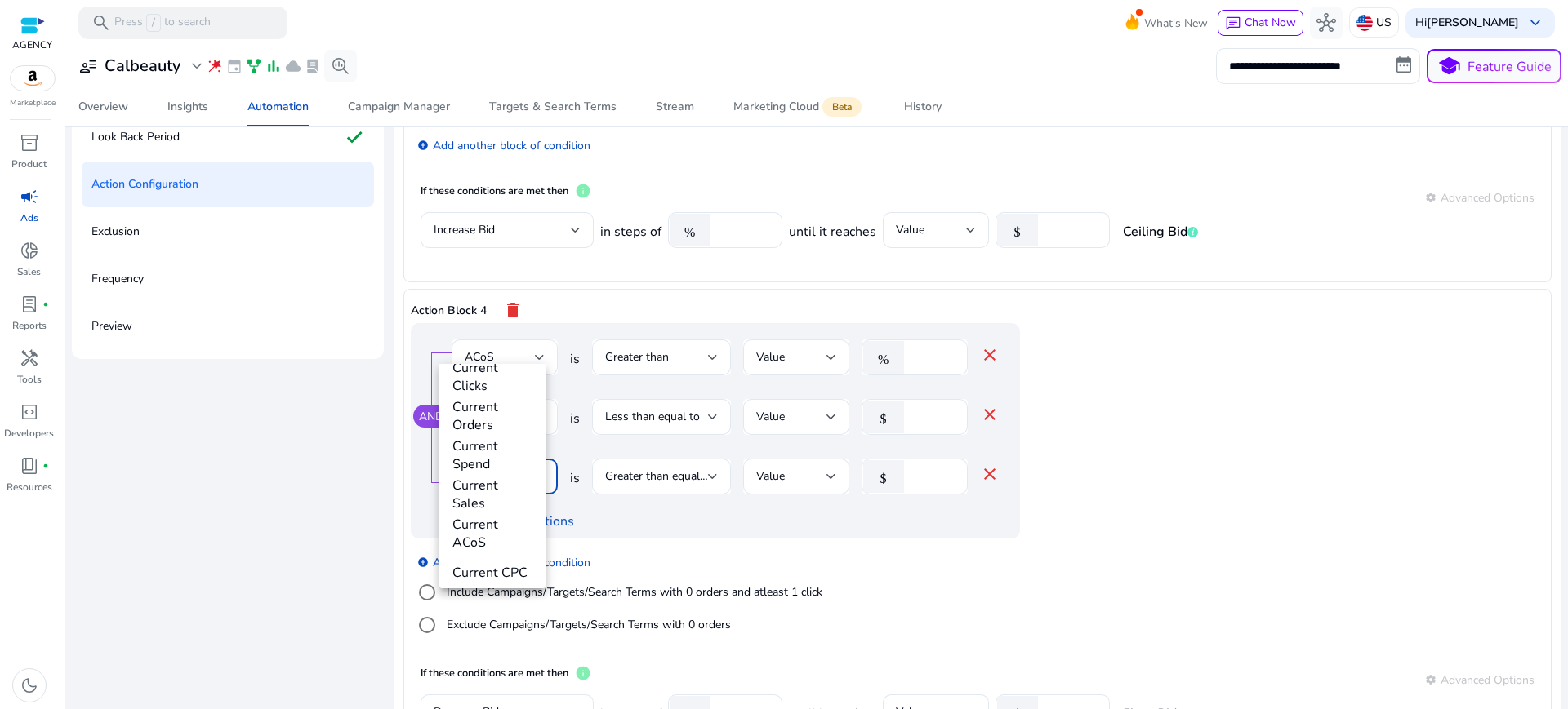
scroll to position [539, 0]
click at [532, 337] on div at bounding box center [784, 354] width 1568 height 709
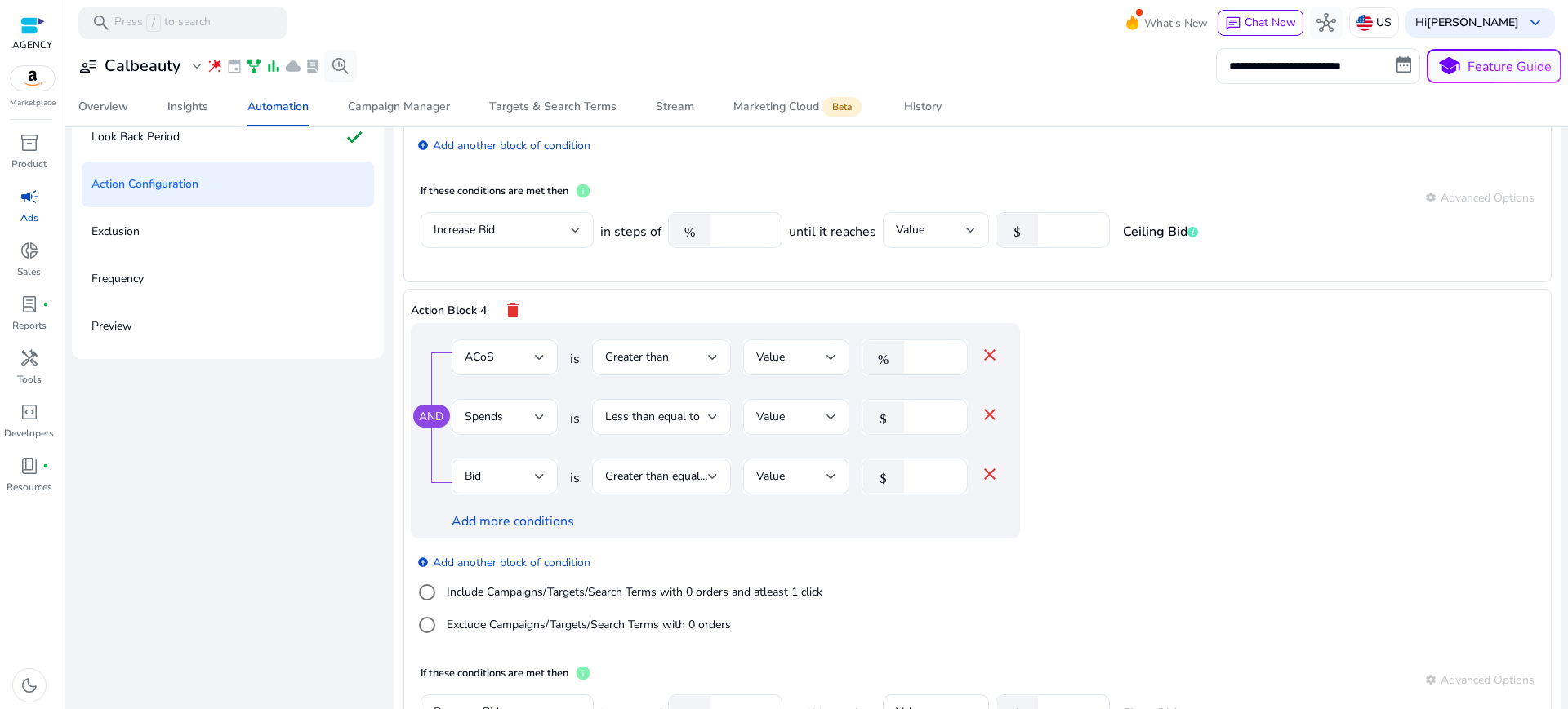
click at [1182, 432] on app-ppc-editable-conditions "AND ACoS is Greater than Value % ** close Spends is Less than equal to Value $ …" at bounding box center [978, 489] width 1134 height 332
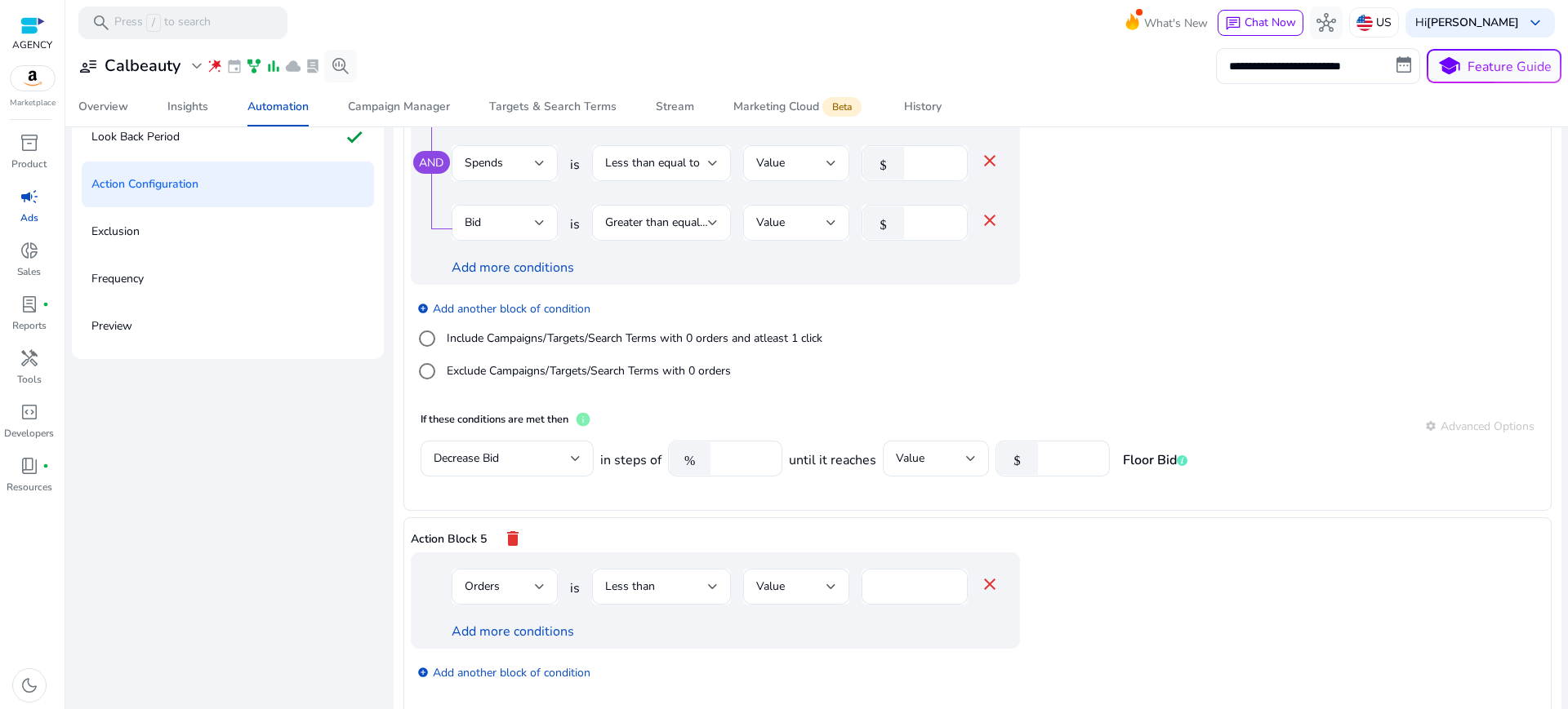
scroll to position [1126, 0]
click at [494, 568] on div "Orders" at bounding box center [504, 586] width 80 height 36
click at [490, 598] on span "ROAS" at bounding box center [492, 591] width 80 height 18
click at [1023, 708] on div "If these conditions are met then info settings Advanced Options" at bounding box center [978, 723] width 1114 height 30
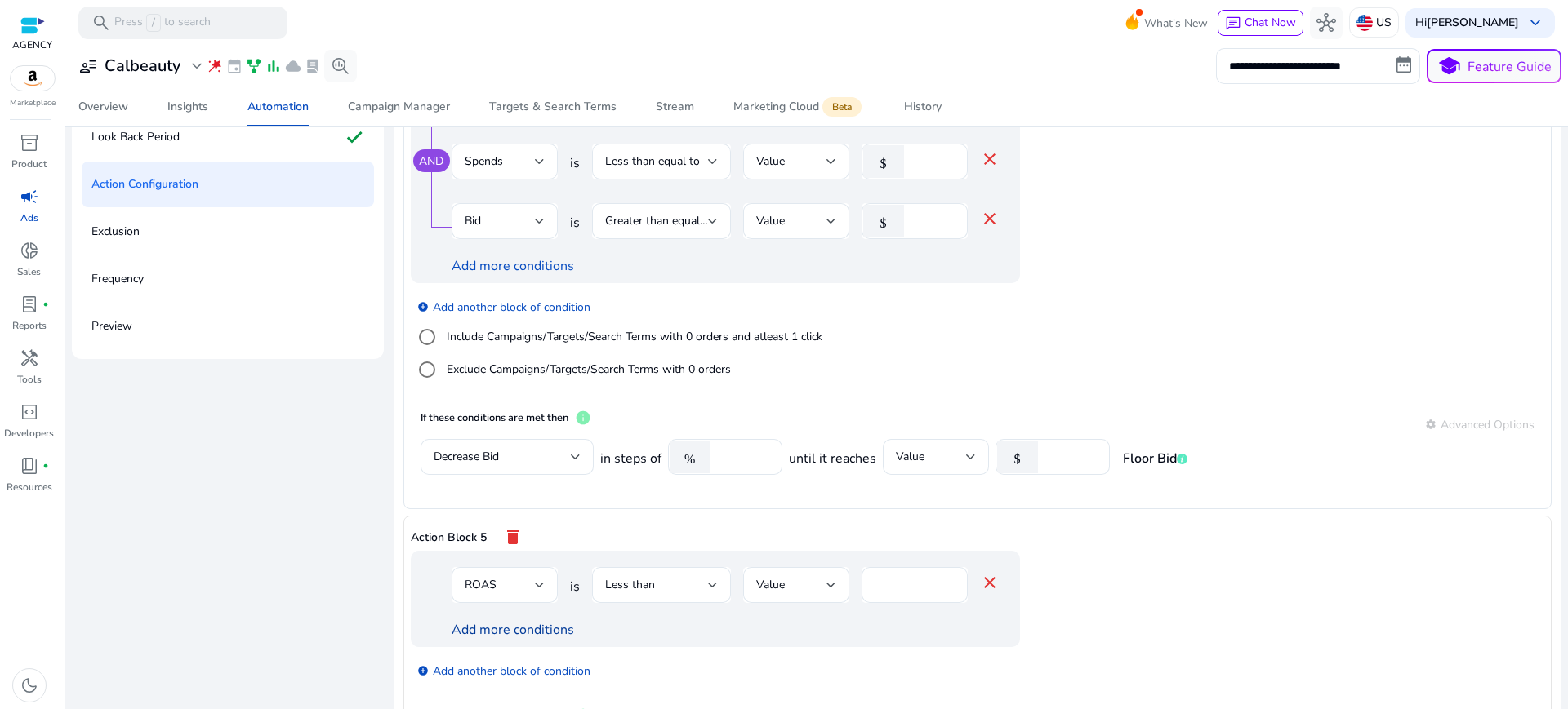
click at [458, 621] on link "Add more conditions" at bounding box center [513, 630] width 123 height 18
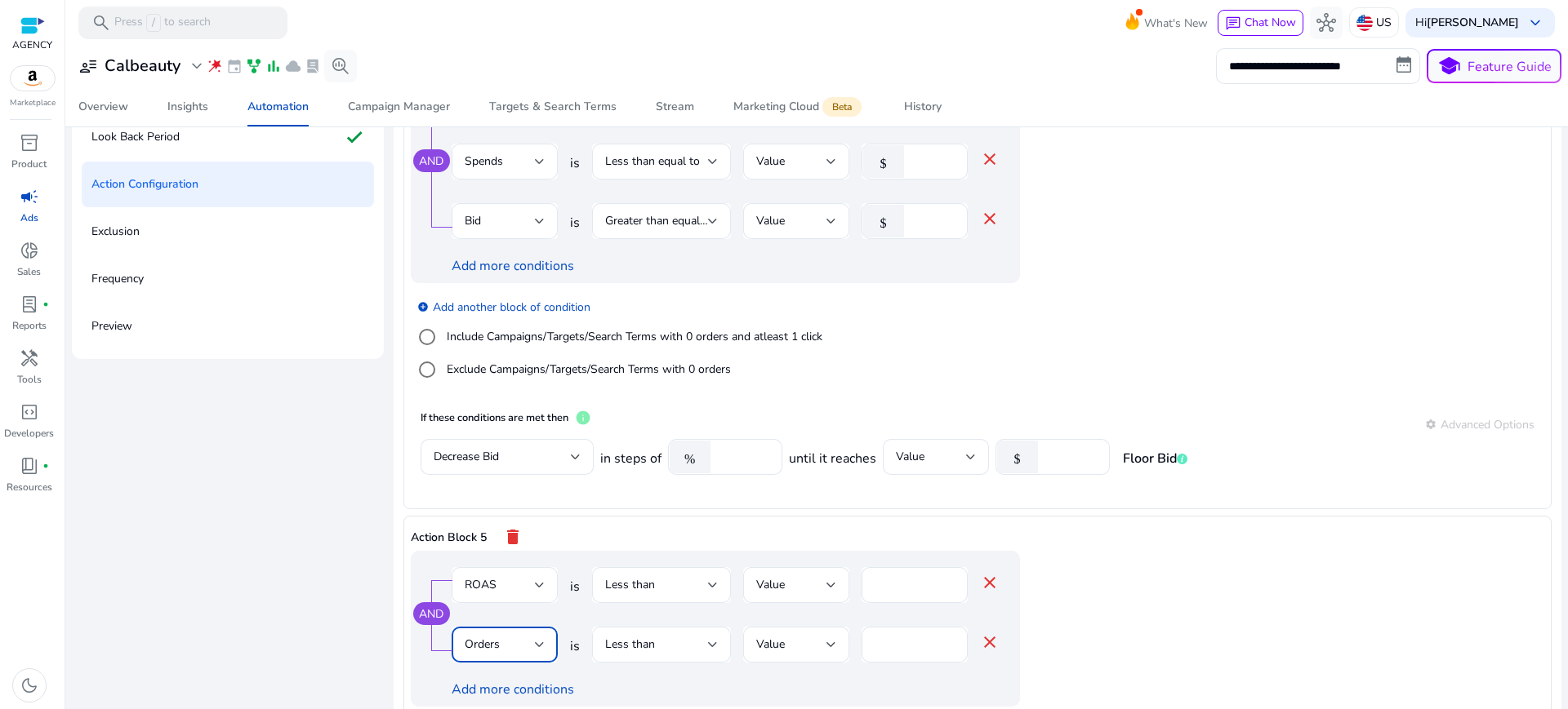
click at [492, 636] on div "Orders" at bounding box center [499, 645] width 70 height 18
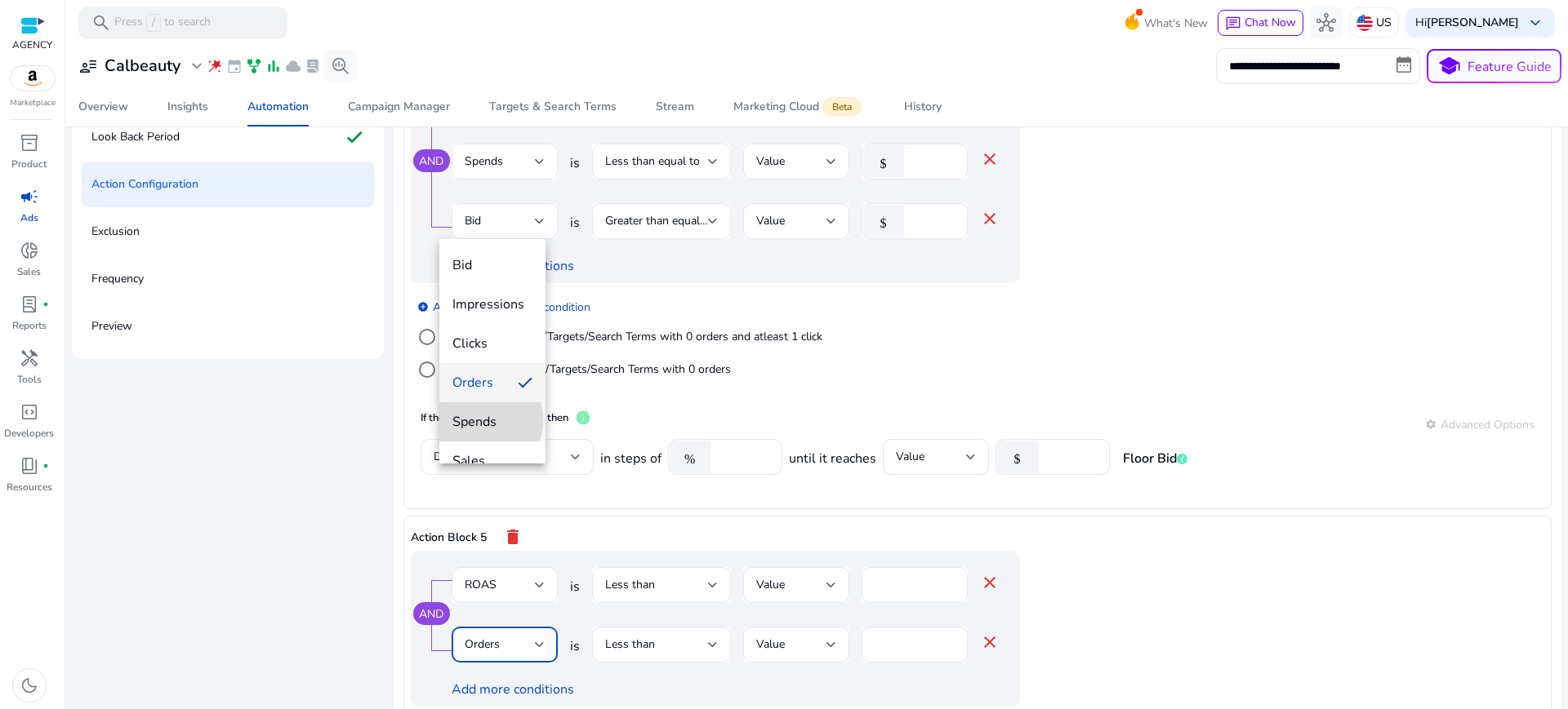
click at [475, 421] on span "Spends" at bounding box center [492, 422] width 80 height 18
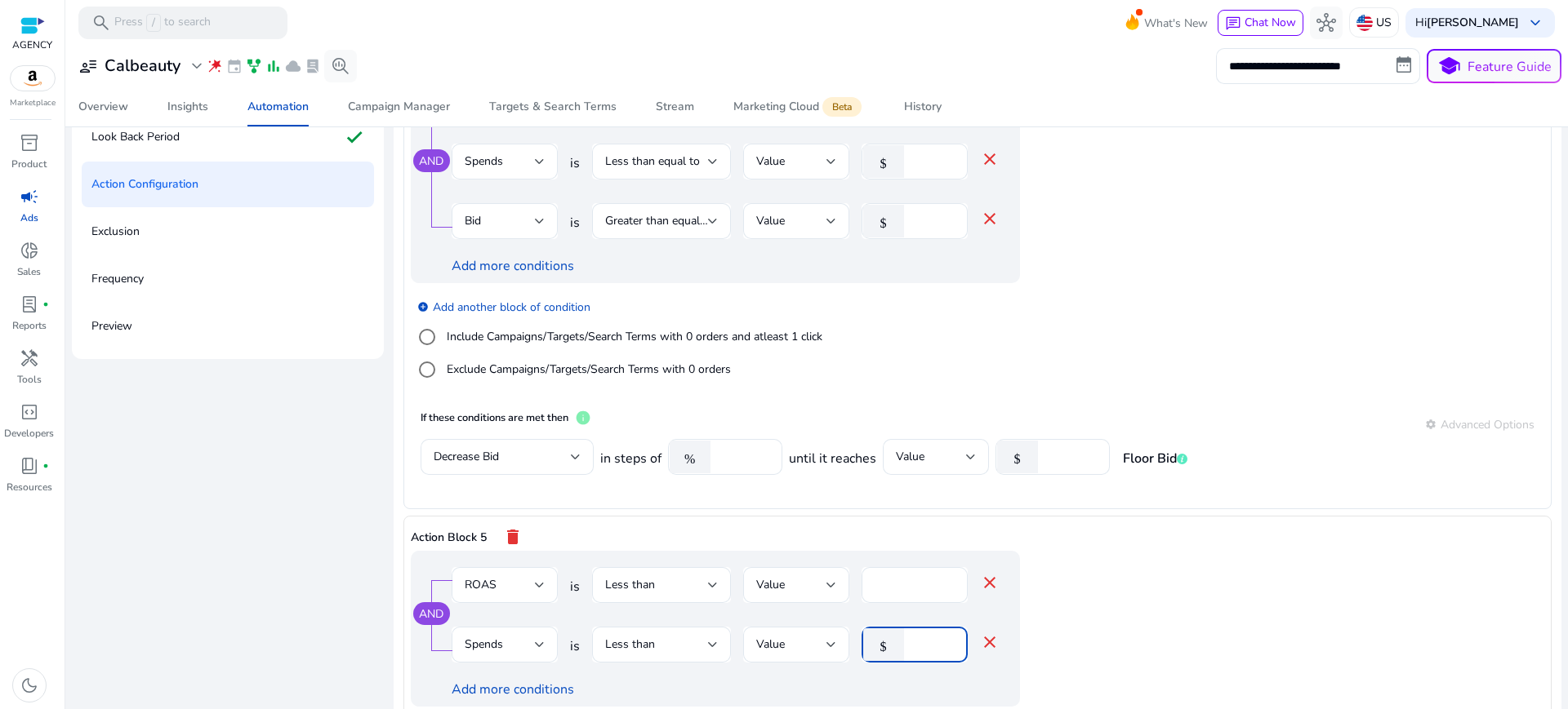
click at [912, 636] on input "*" at bounding box center [933, 645] width 42 height 18
type input "**"
click at [1134, 551] on app-ppc-editable-conditions "AND ROAS is Less than Value * close Spends is Less than Value $ ** close Add mo…" at bounding box center [978, 655] width 1134 height 207
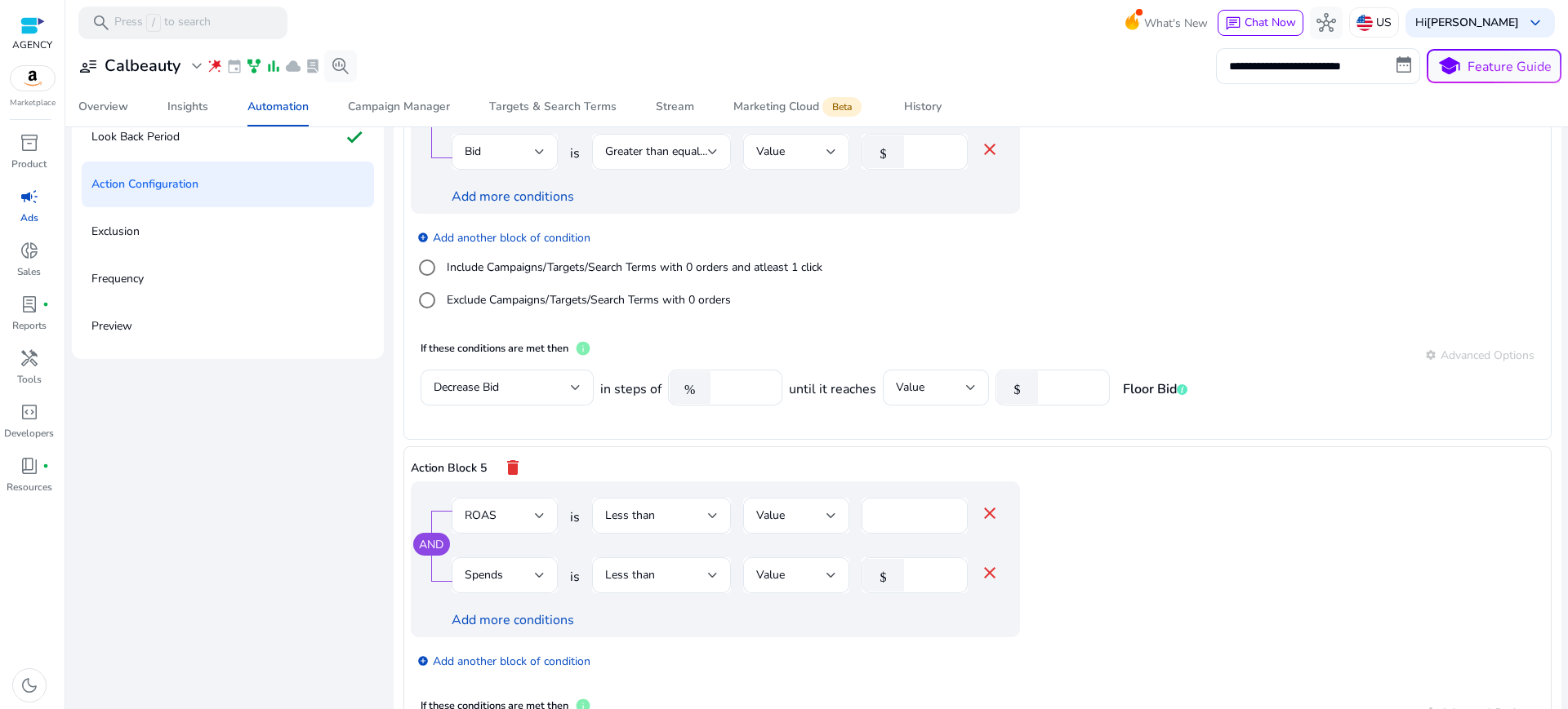
click at [451, 519] on span "Decrease Bid" at bounding box center [492, 518] width 147 height 18
type input "*"
type input "**"
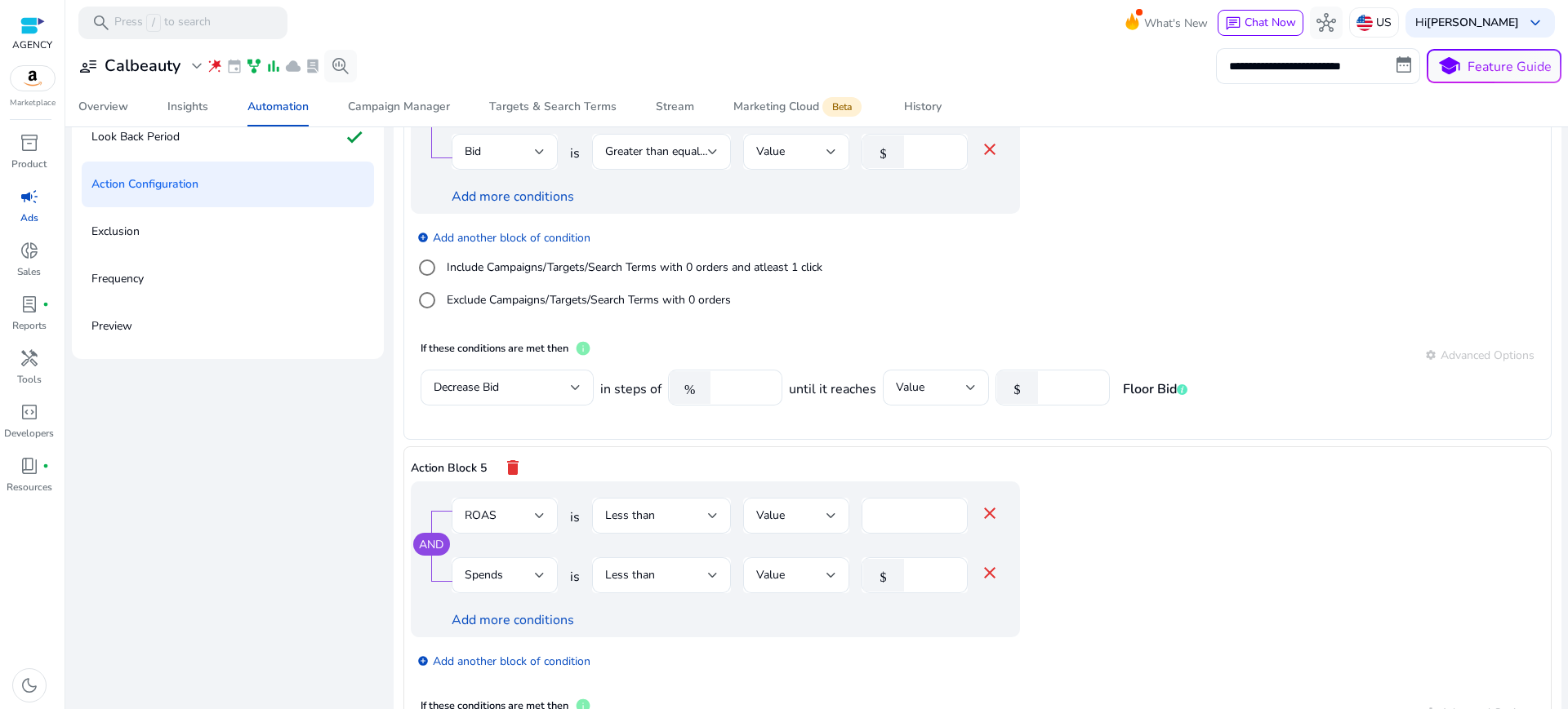
click at [1023, 638] on div "add_circle Add another block of condition" at bounding box center [748, 661] width 675 height 45
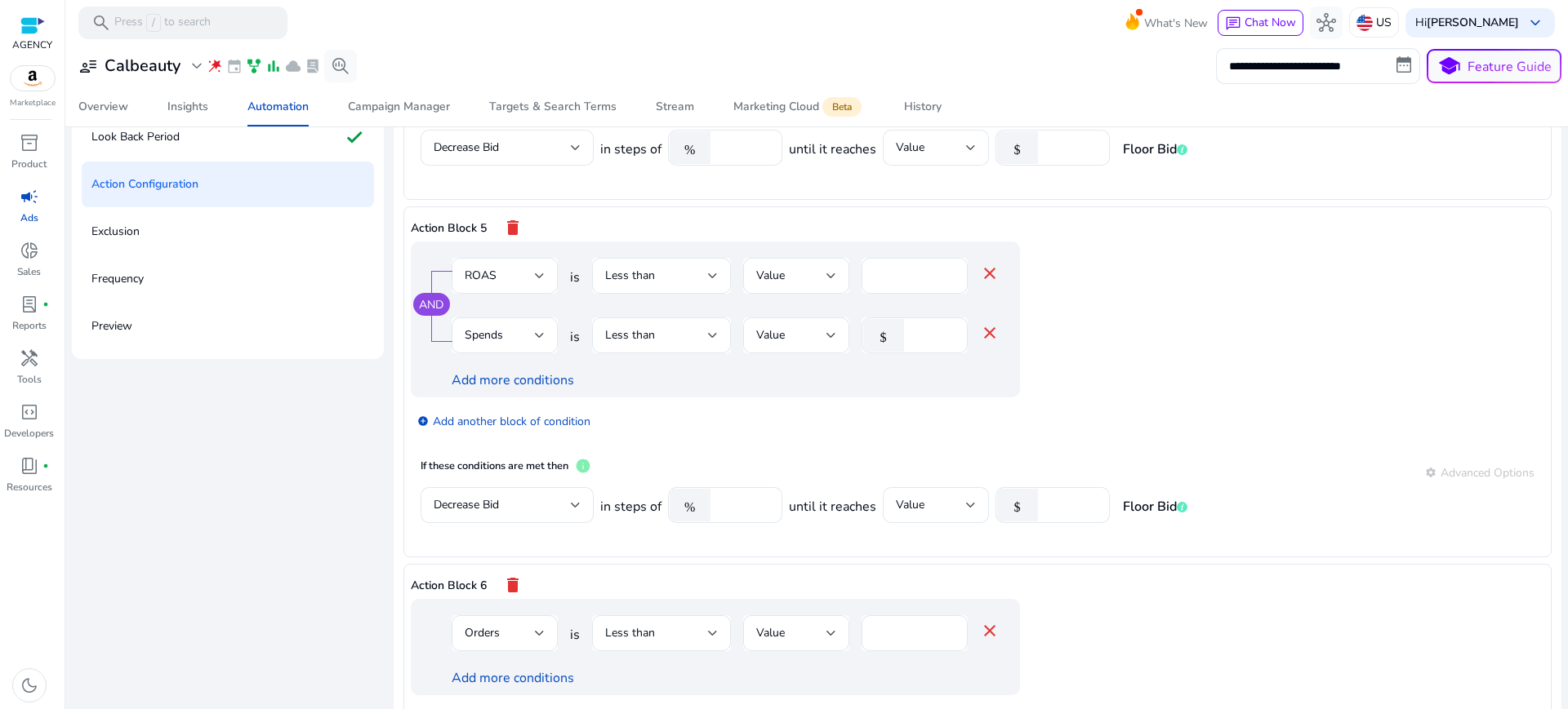
scroll to position [1463, 0]
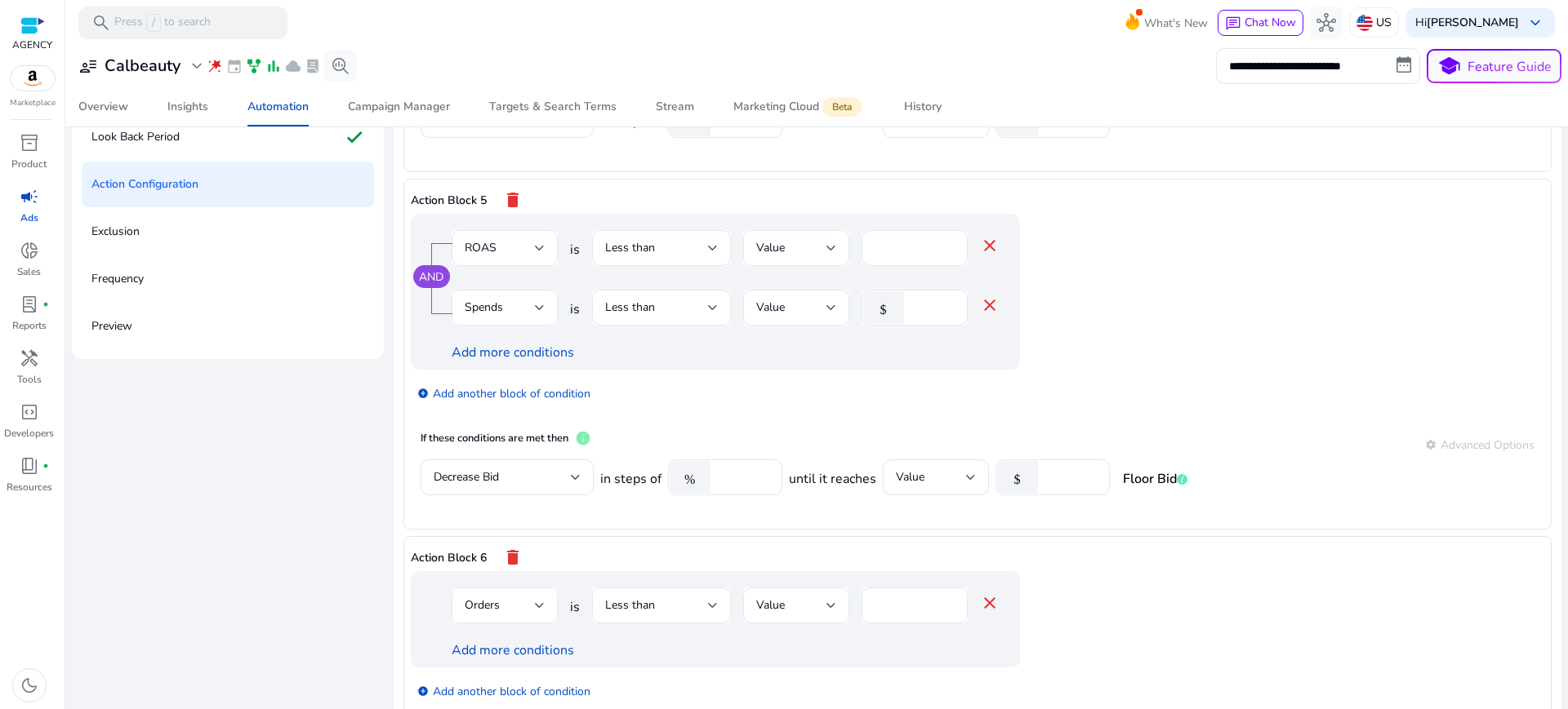
click at [481, 588] on div "Orders" at bounding box center [504, 605] width 80 height 36
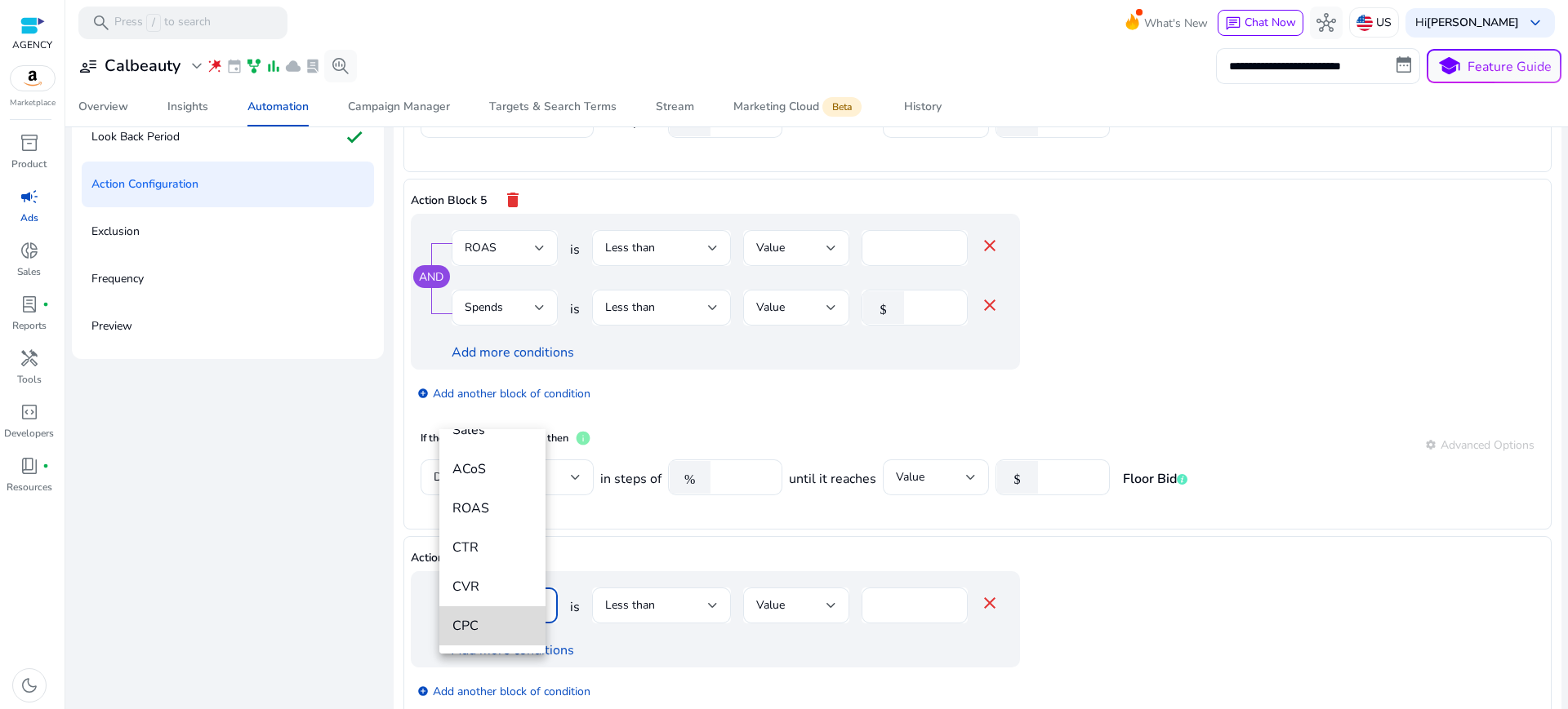
click at [495, 632] on span "CPC" at bounding box center [492, 626] width 80 height 18
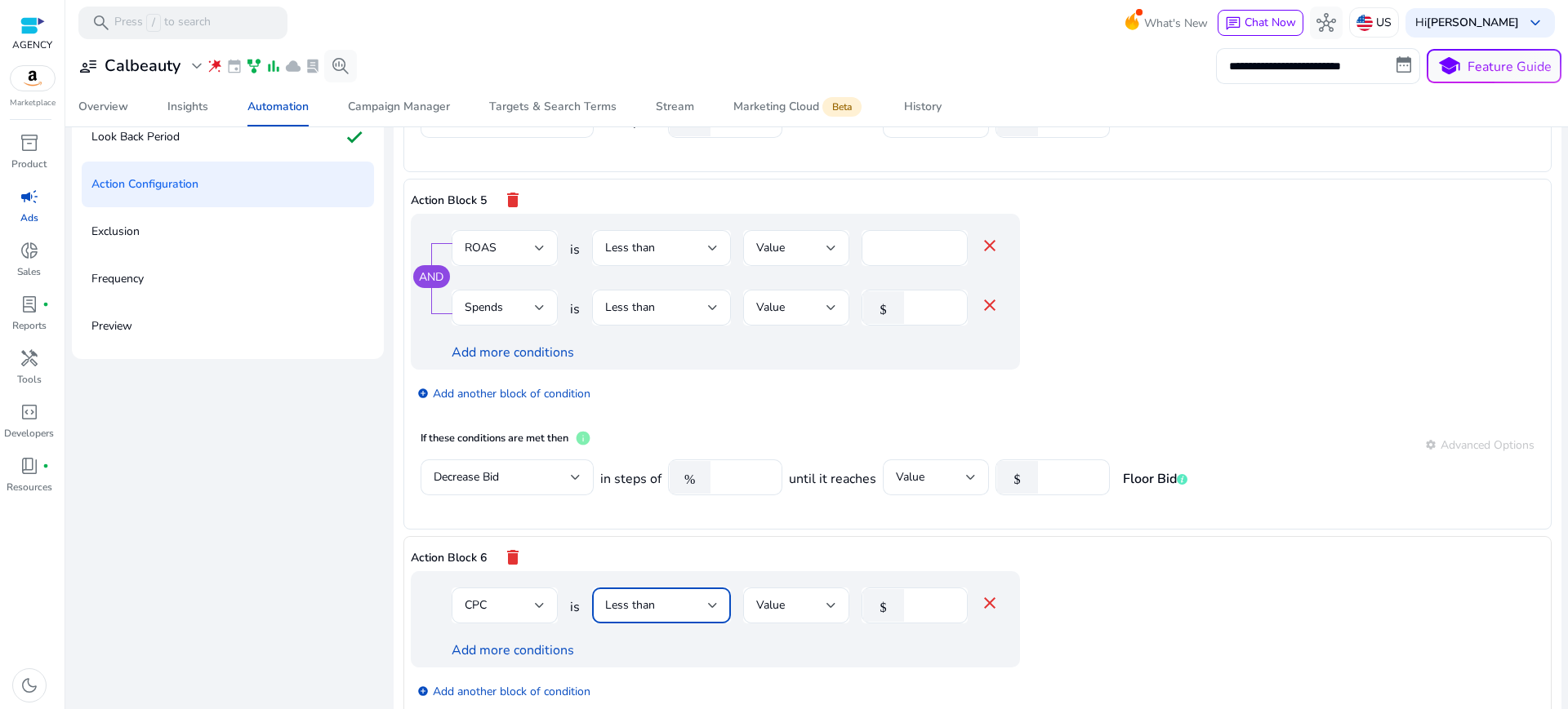
click at [678, 596] on div "Less than" at bounding box center [657, 605] width 103 height 18
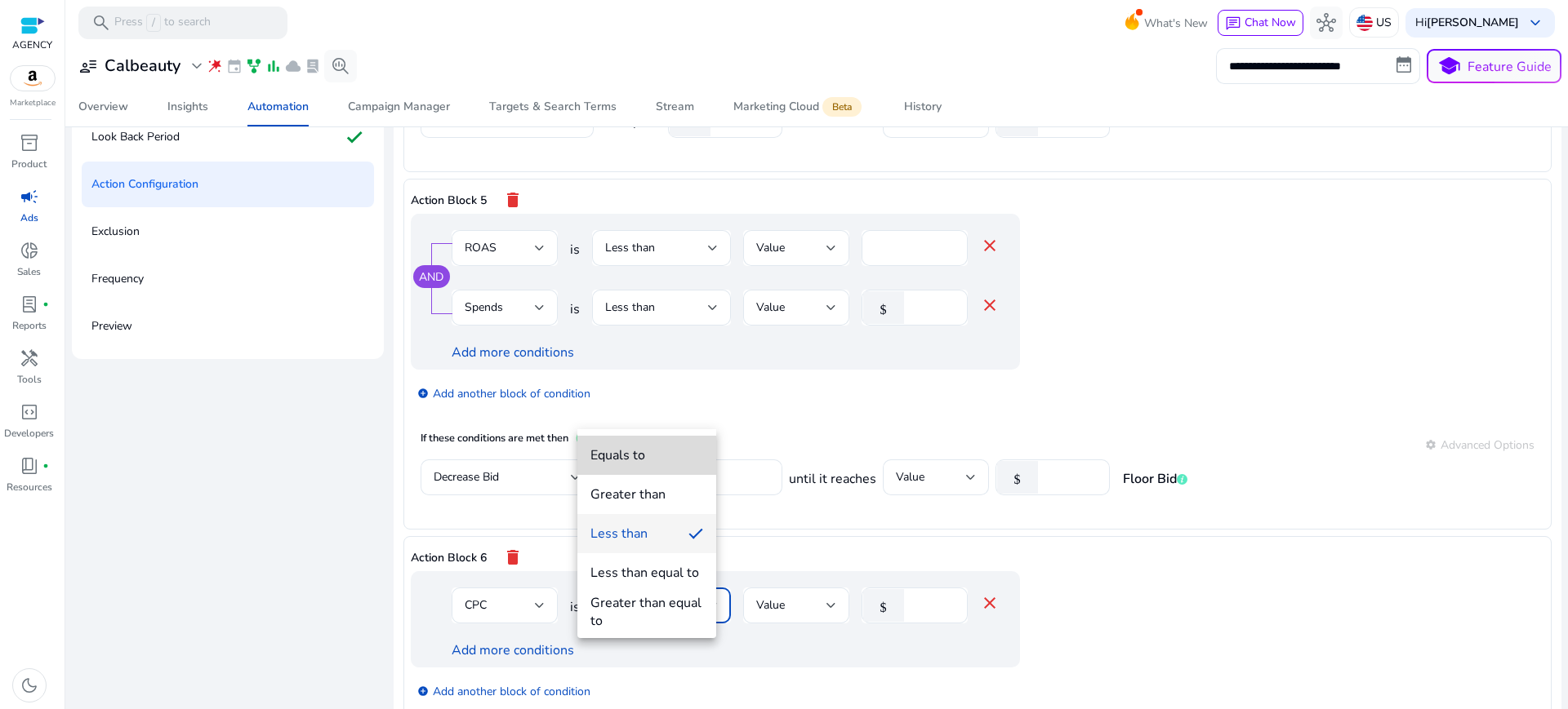
click at [658, 451] on span "Equals to" at bounding box center [647, 455] width 113 height 18
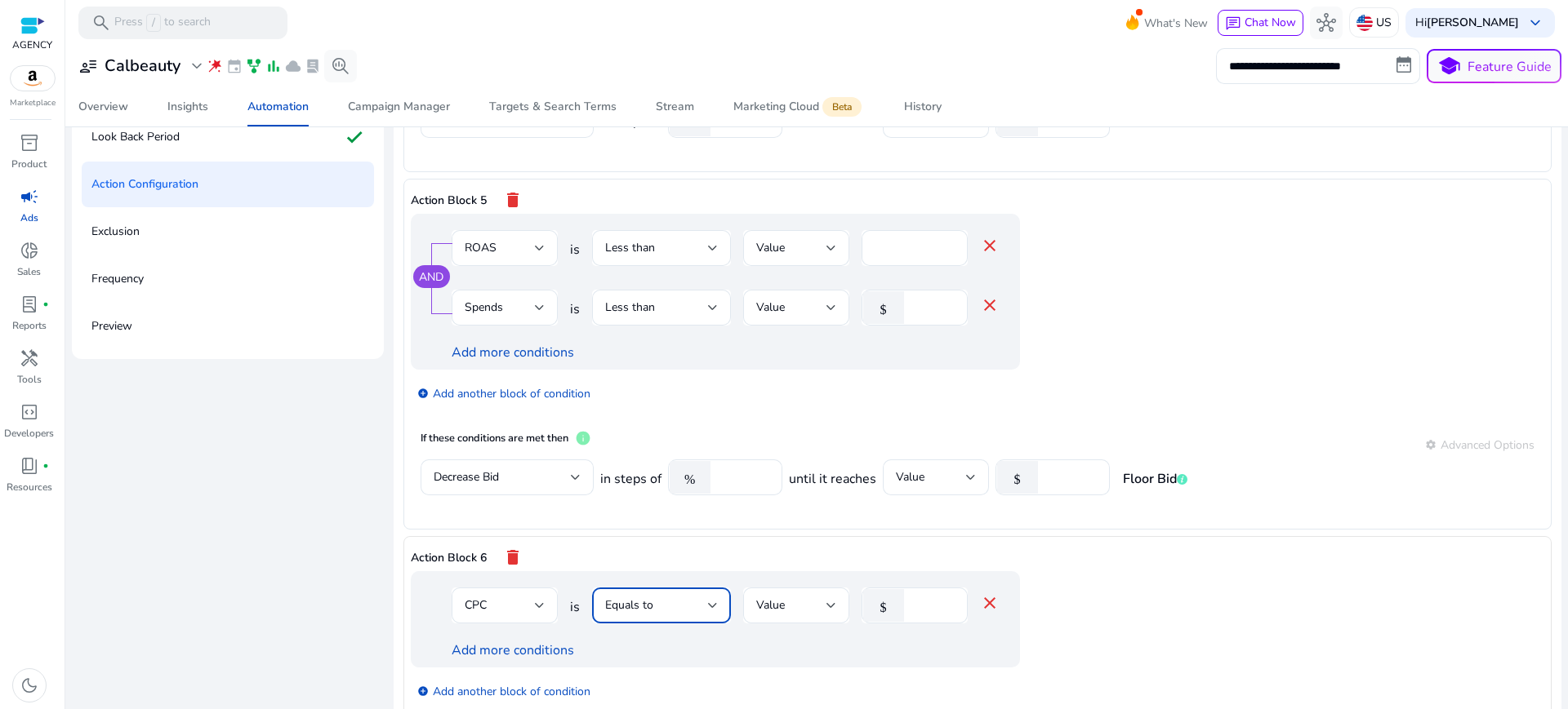
click at [672, 596] on div "Equals to" at bounding box center [657, 605] width 103 height 18
click at [672, 410] on div at bounding box center [784, 354] width 1568 height 709
click at [791, 596] on div "Value" at bounding box center [791, 605] width 70 height 18
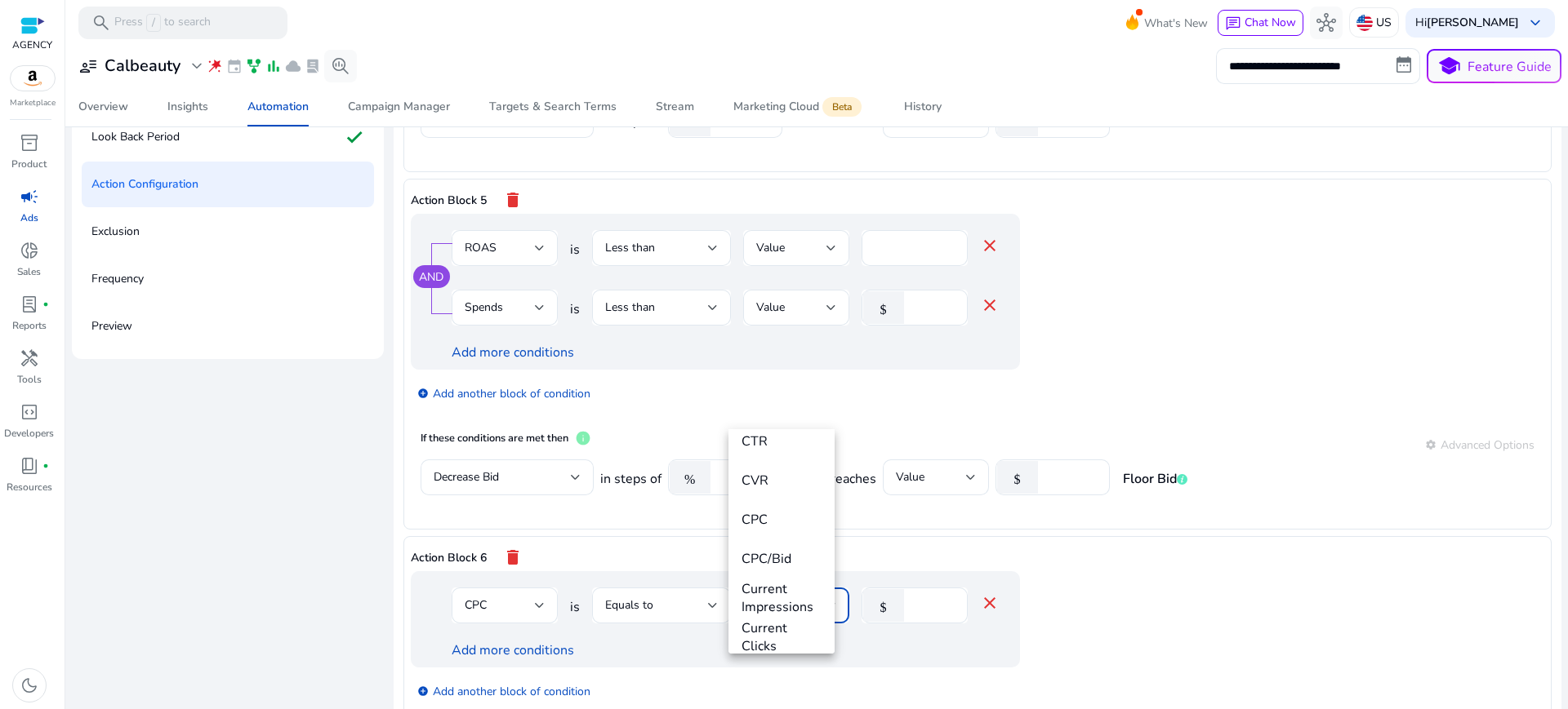
scroll to position [365, 0]
click at [865, 534] on div at bounding box center [784, 354] width 1568 height 709
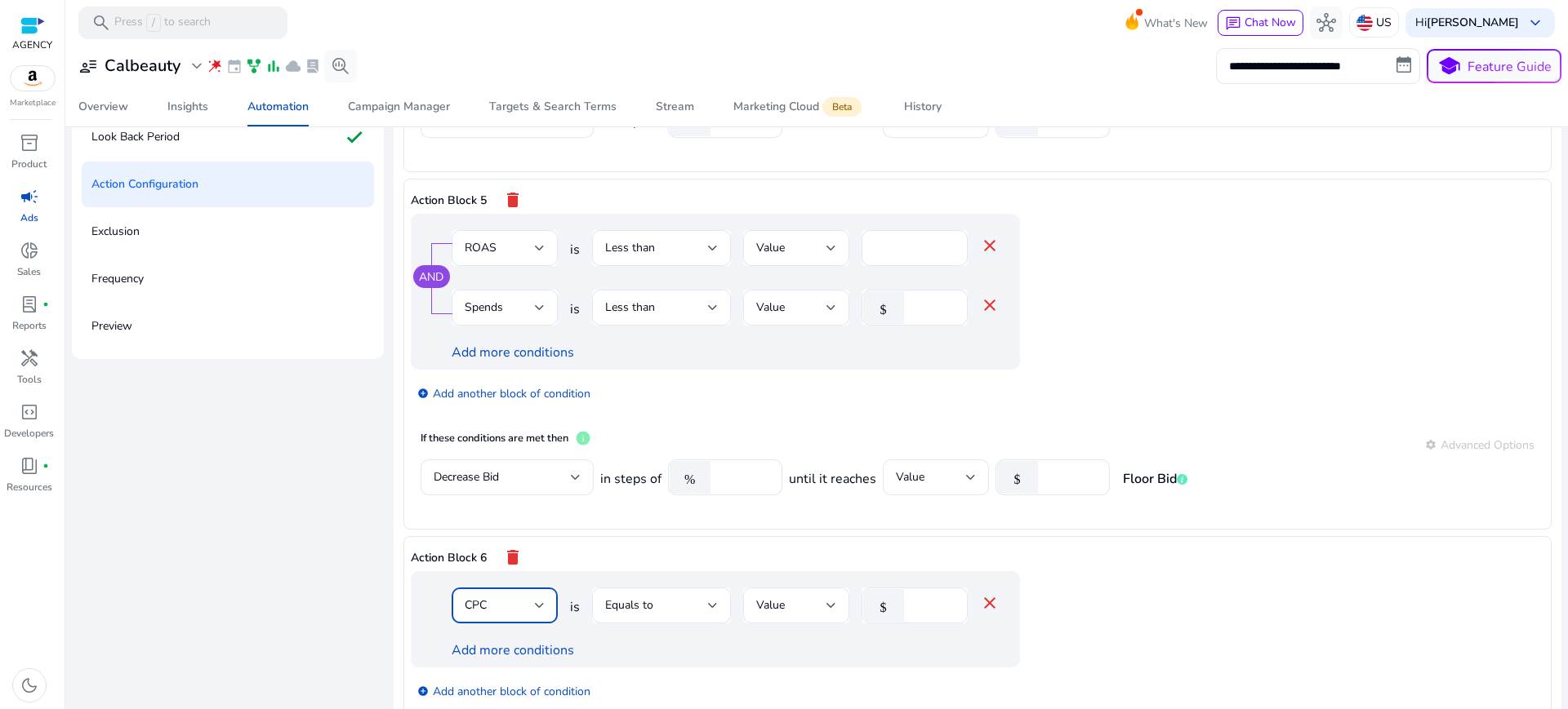
click at [498, 596] on div "CPC" at bounding box center [499, 605] width 70 height 18
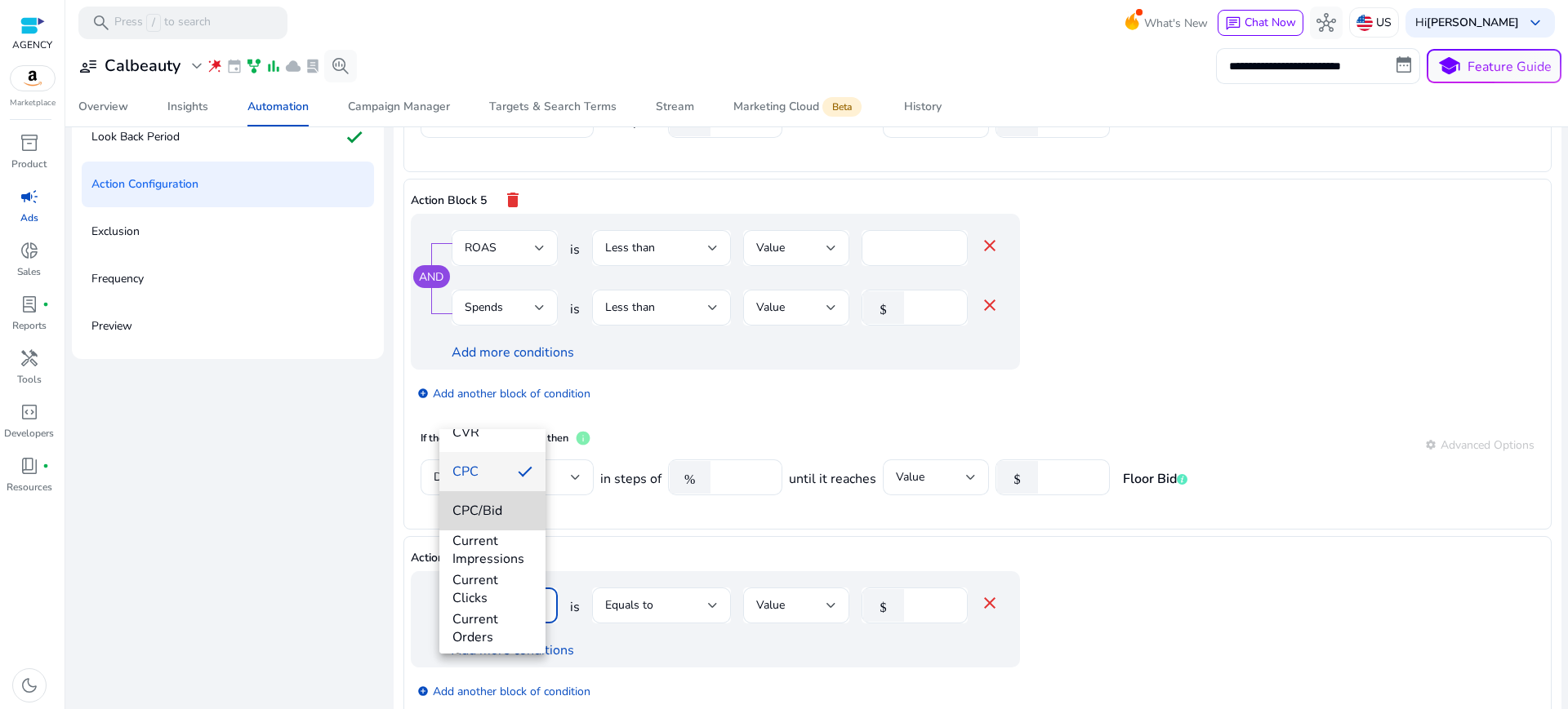
click at [497, 511] on span "CPC/Bid" at bounding box center [492, 511] width 80 height 18
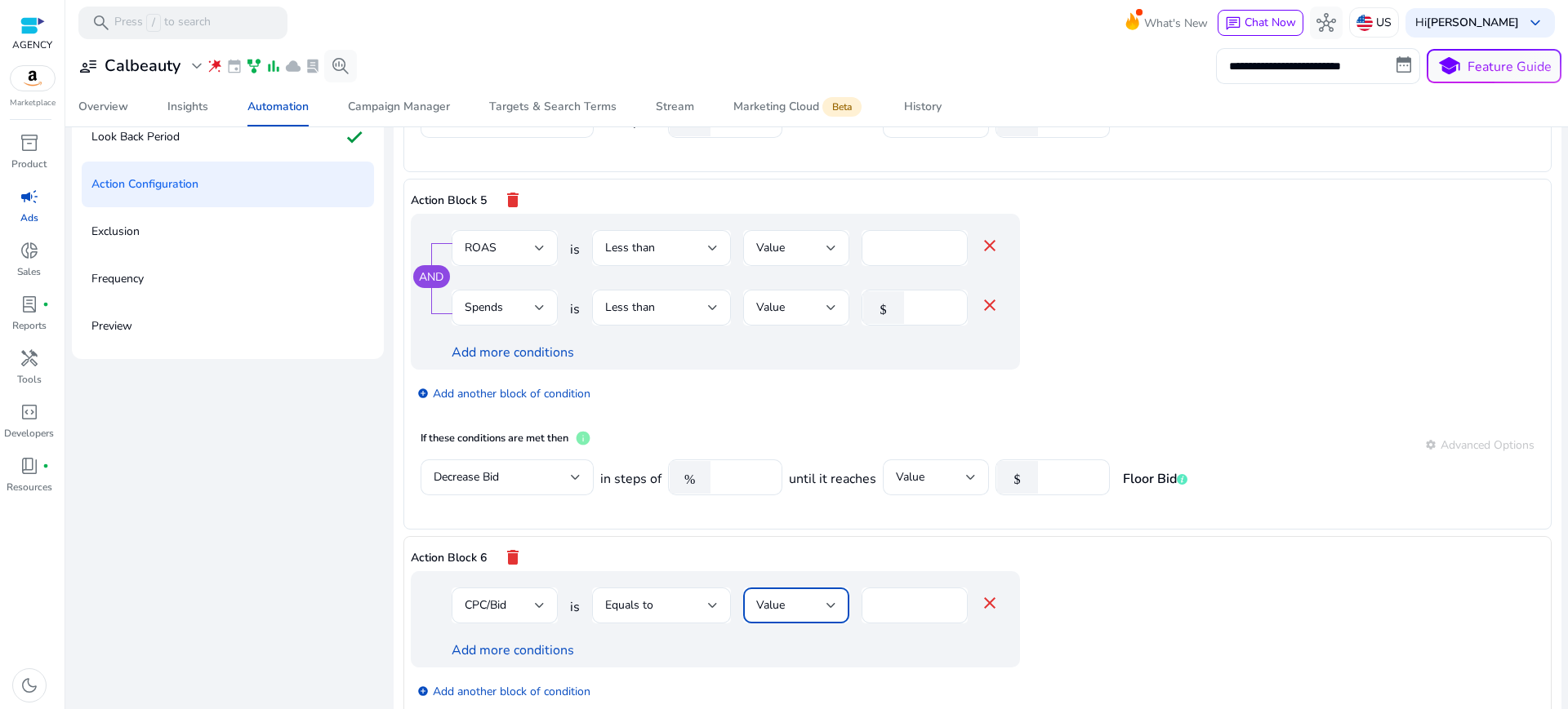
click at [757, 597] on span "Value" at bounding box center [771, 605] width 29 height 16
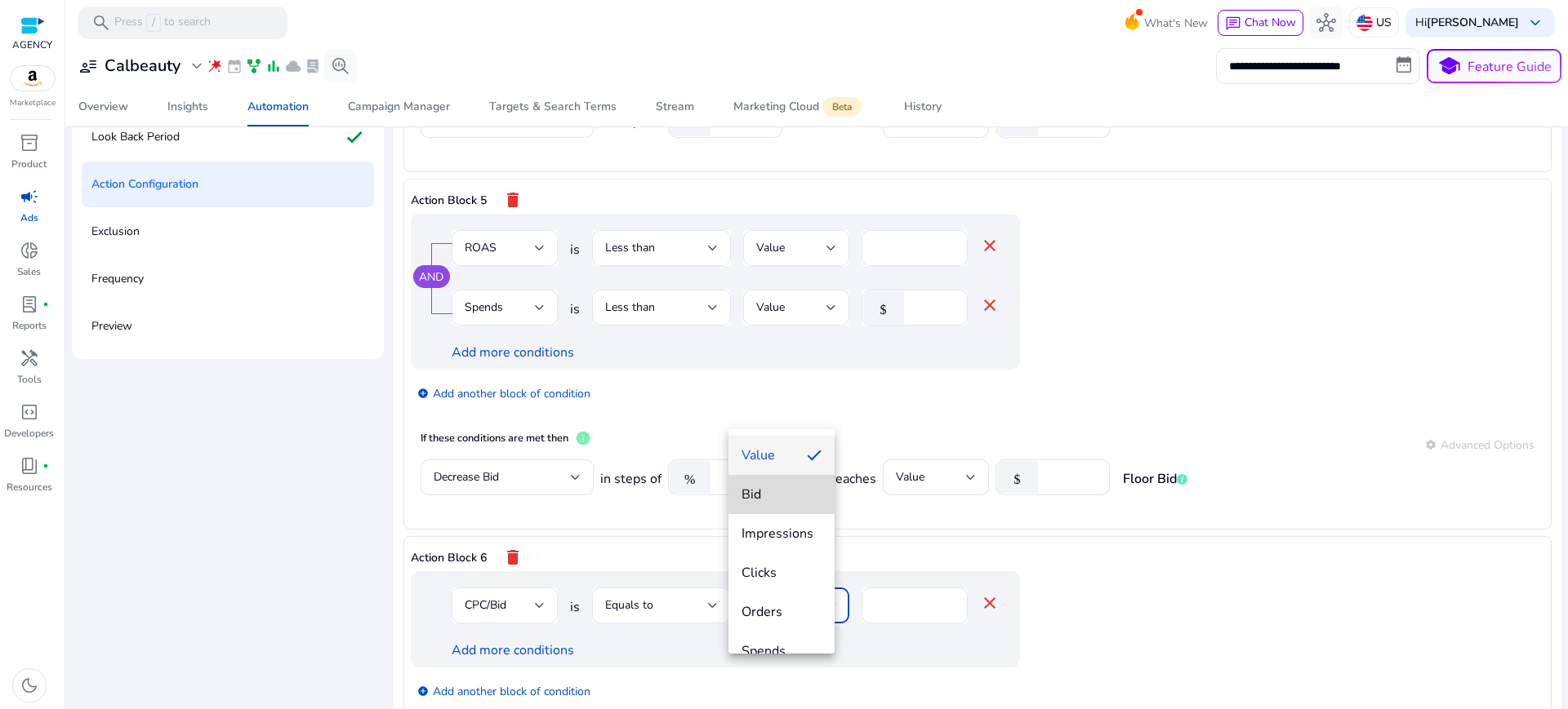
click at [789, 498] on span "Bid" at bounding box center [782, 495] width 80 height 18
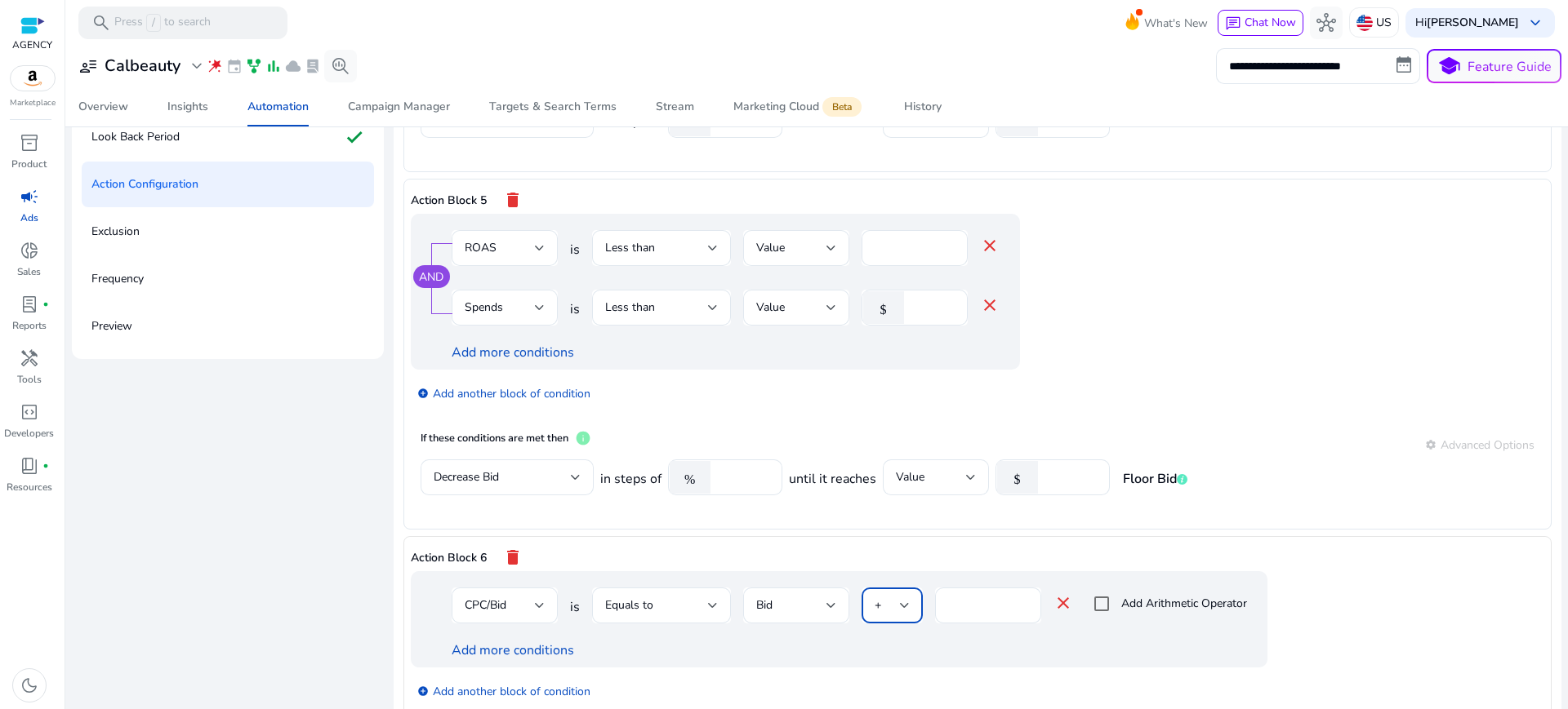
click at [884, 596] on div "+" at bounding box center [887, 605] width 26 height 18
click at [950, 470] on div at bounding box center [784, 354] width 1568 height 709
click at [1054, 593] on mat-icon "close" at bounding box center [1064, 603] width 20 height 20
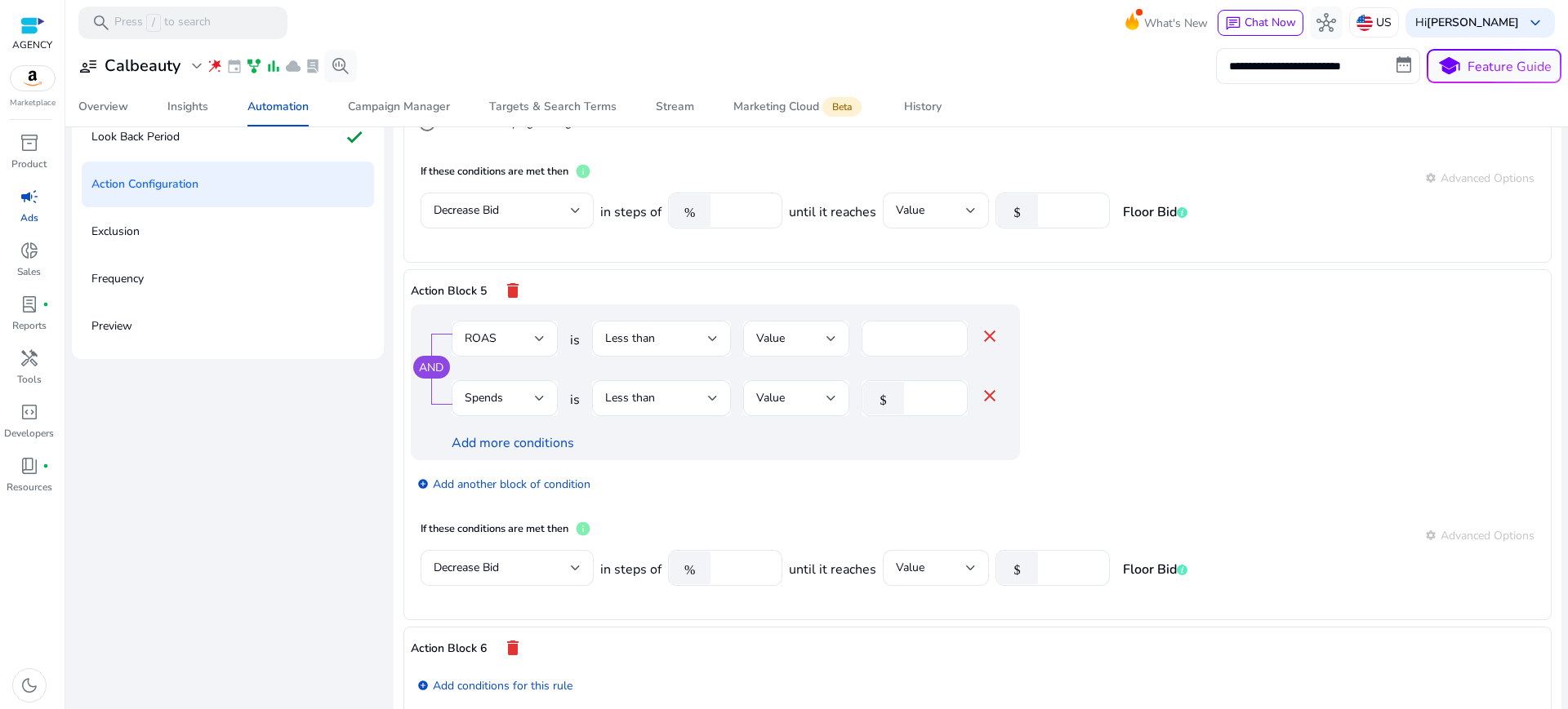
scroll to position [1372, 0]
click at [497, 676] on link "add_circle Add conditions for this rule" at bounding box center [494, 685] width 155 height 19
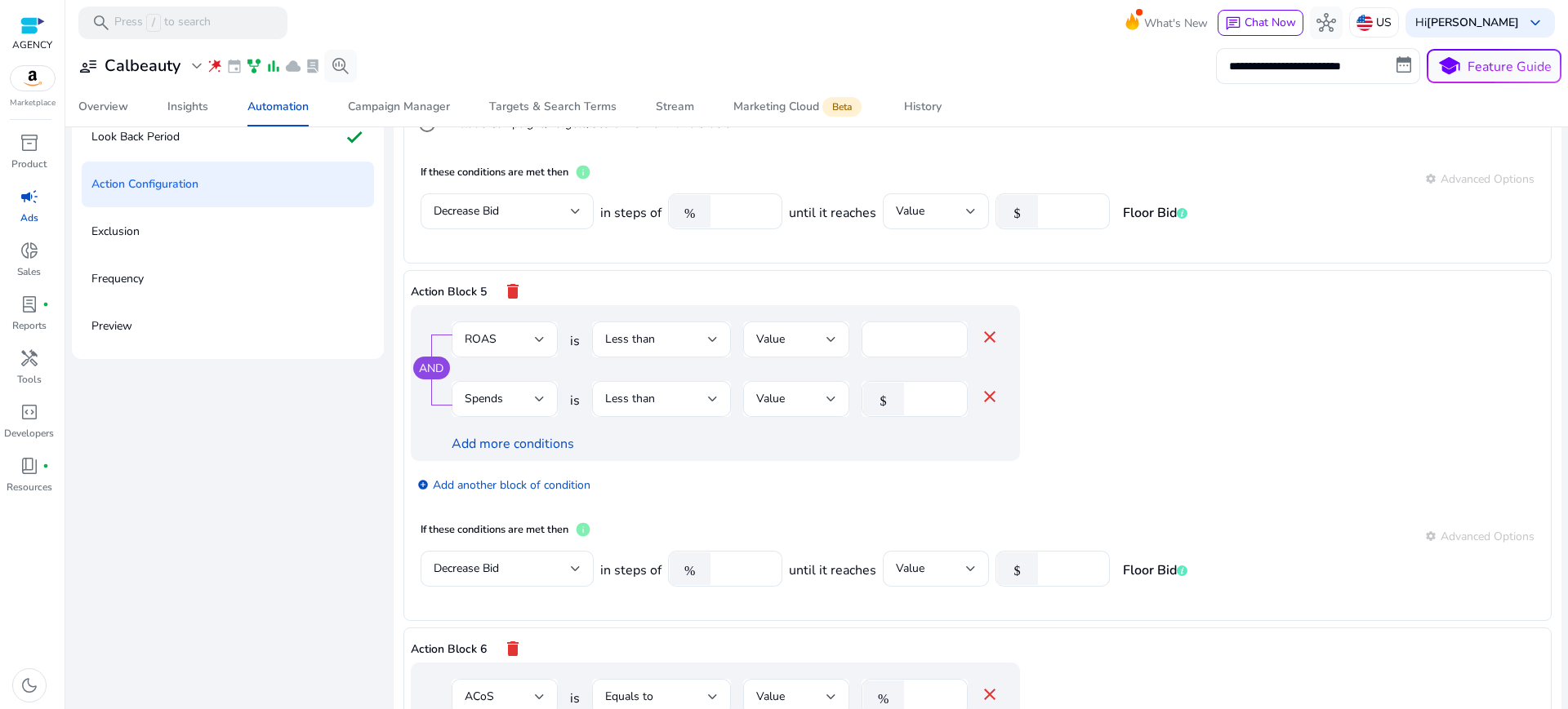
scroll to position [1463, 0]
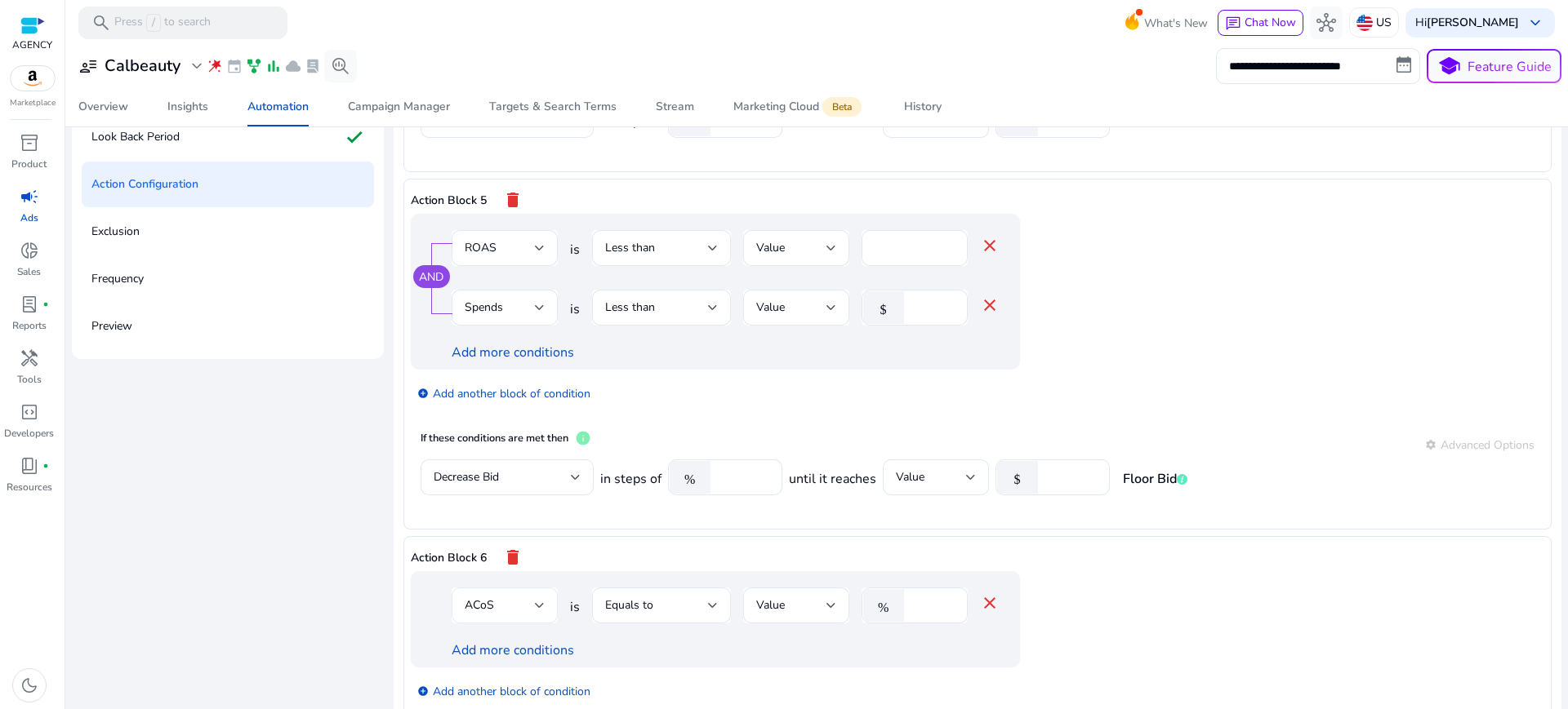
click at [493, 588] on div "ACoS" at bounding box center [504, 605] width 80 height 36
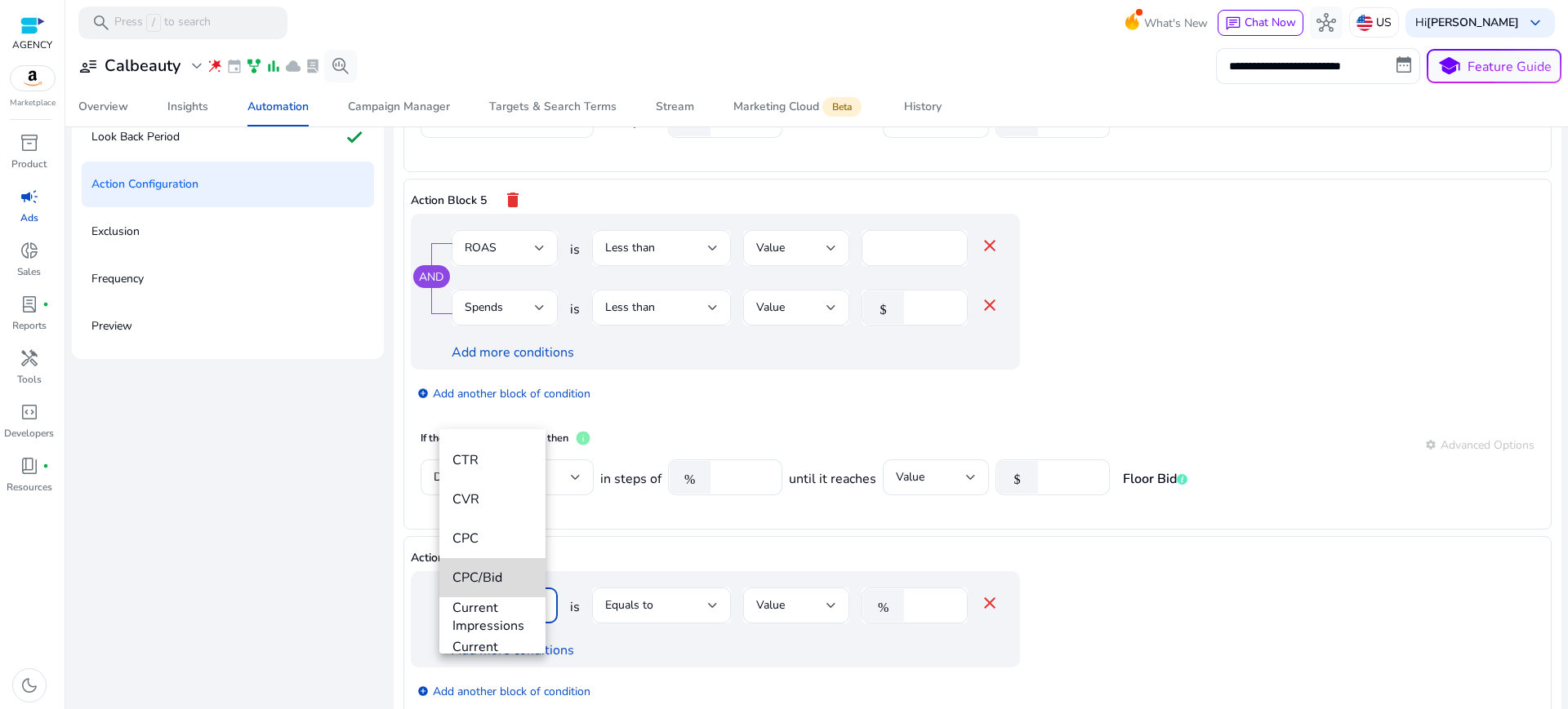
click at [503, 578] on span "CPC/Bid" at bounding box center [492, 578] width 80 height 18
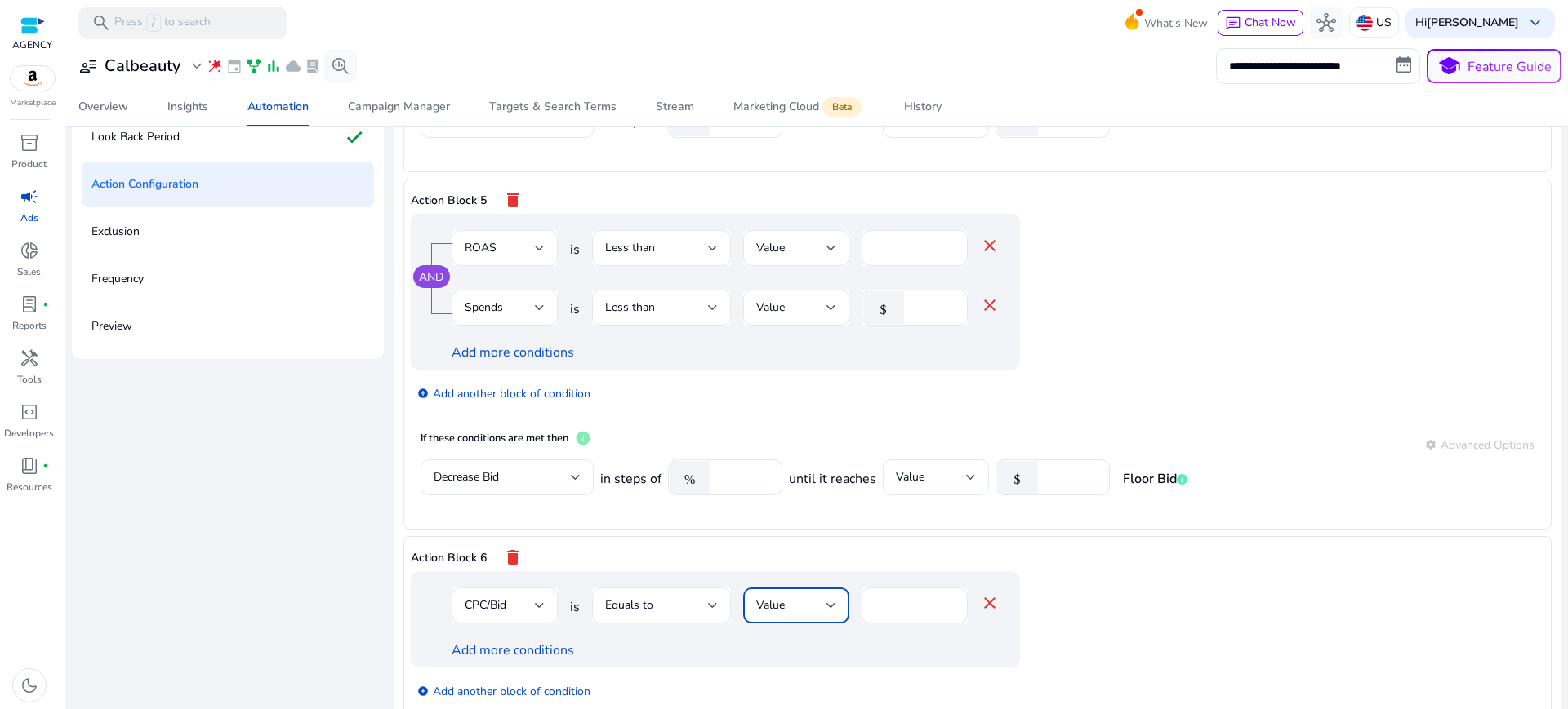
click at [757, 597] on span "Value" at bounding box center [771, 605] width 29 height 16
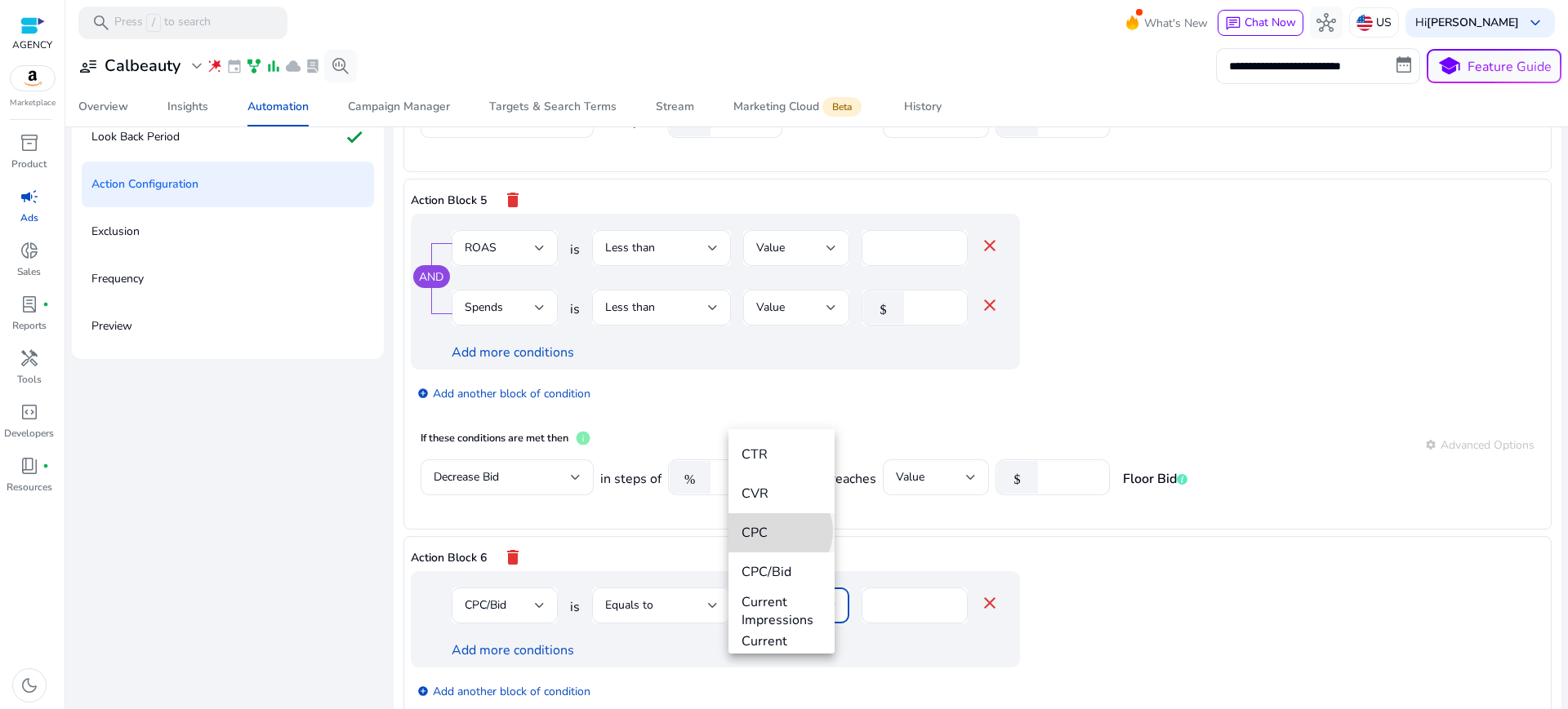
click at [776, 531] on span "CPC" at bounding box center [782, 533] width 80 height 18
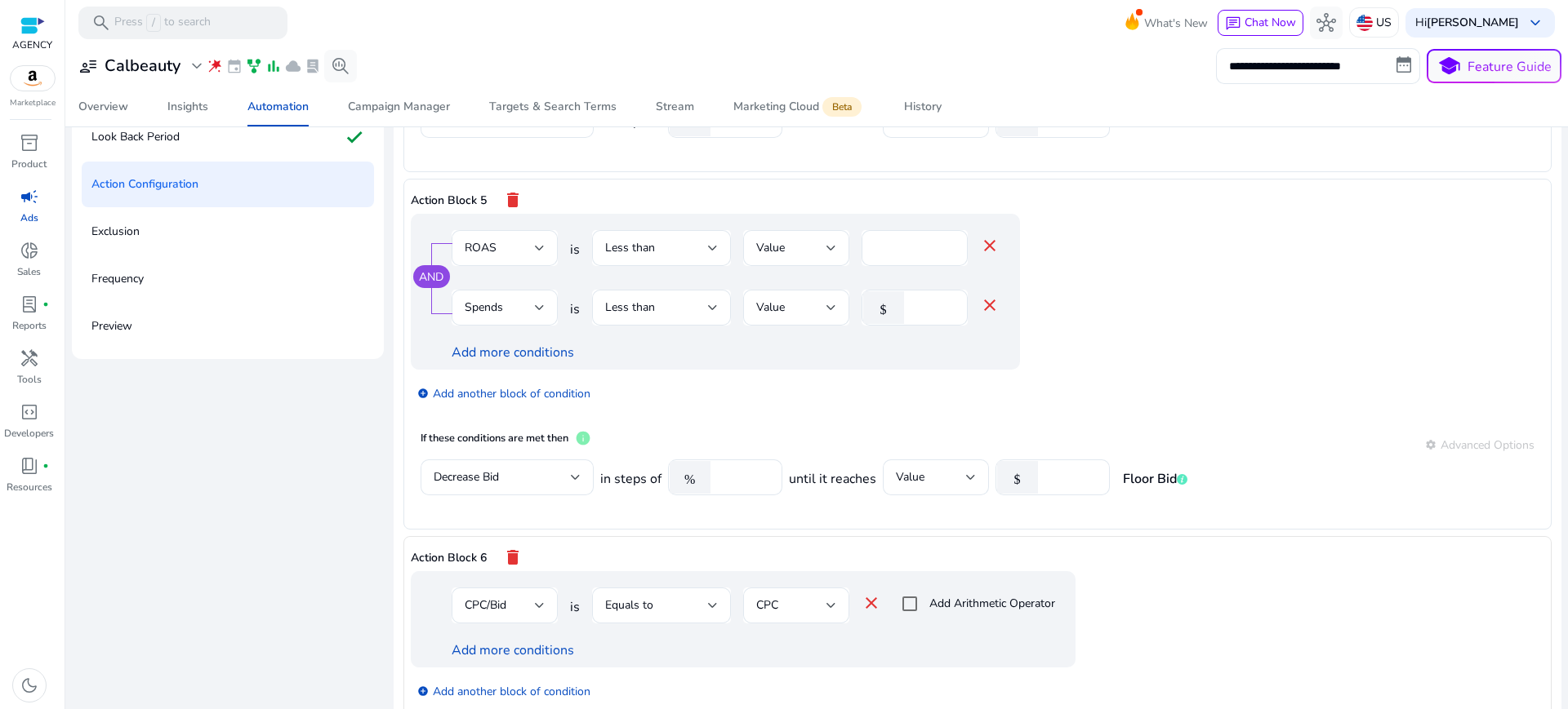
click at [518, 596] on div "CPC/Bid" at bounding box center [499, 605] width 70 height 18
click at [715, 479] on div at bounding box center [784, 354] width 1568 height 709
click at [498, 642] on link "Add more conditions" at bounding box center [513, 651] width 123 height 18
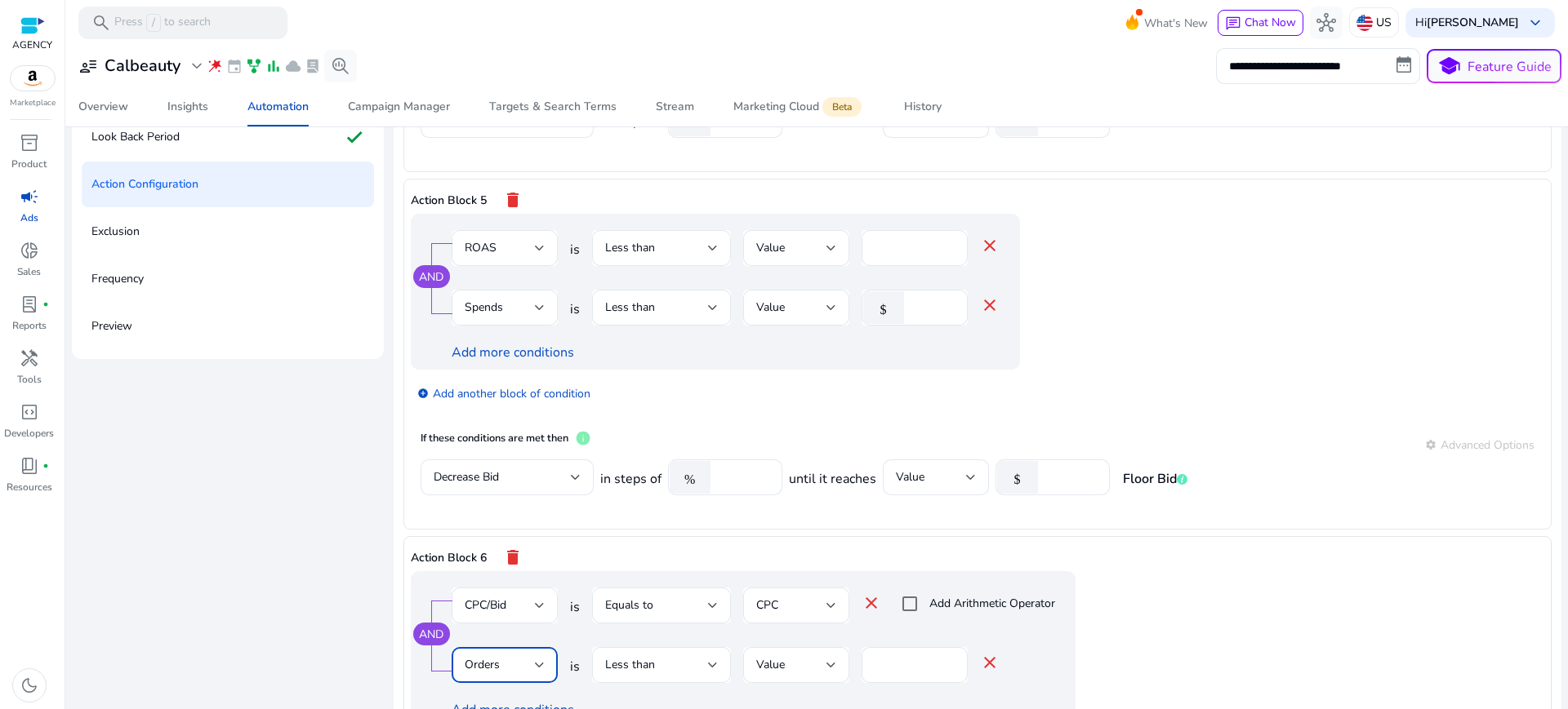
click at [501, 657] on div "Orders" at bounding box center [499, 666] width 70 height 18
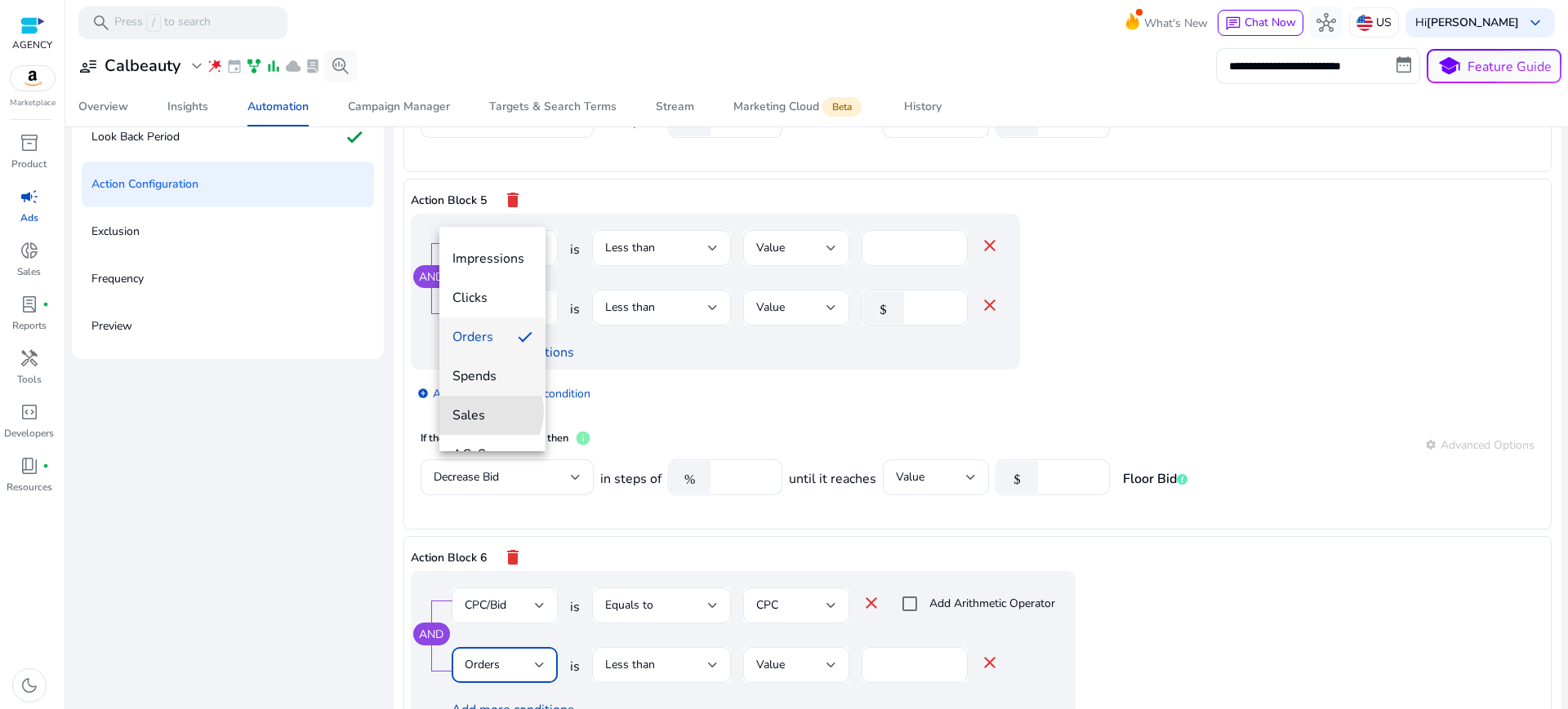
click at [477, 412] on span "Sales" at bounding box center [492, 416] width 80 height 18
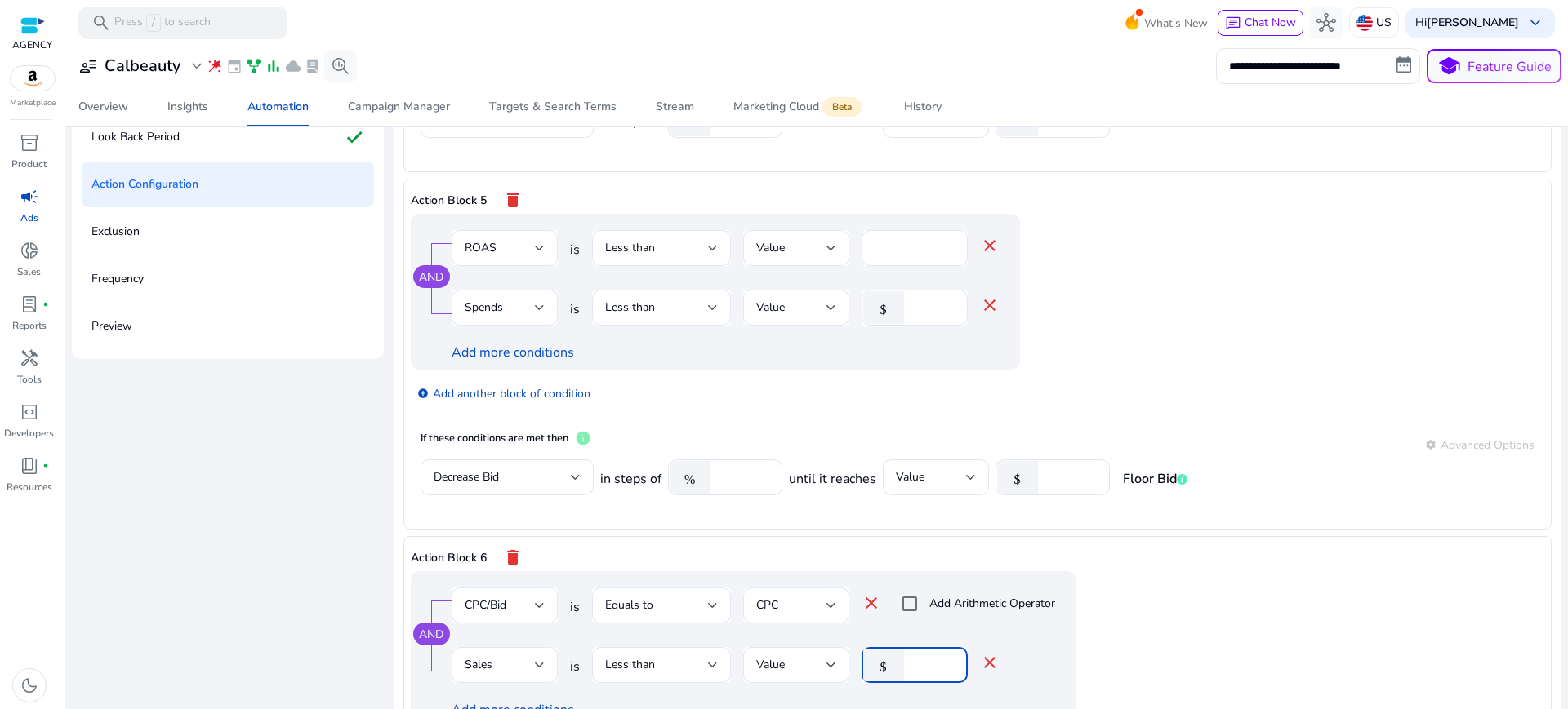
click at [916, 657] on input "*" at bounding box center [933, 666] width 42 height 18
type input "*"
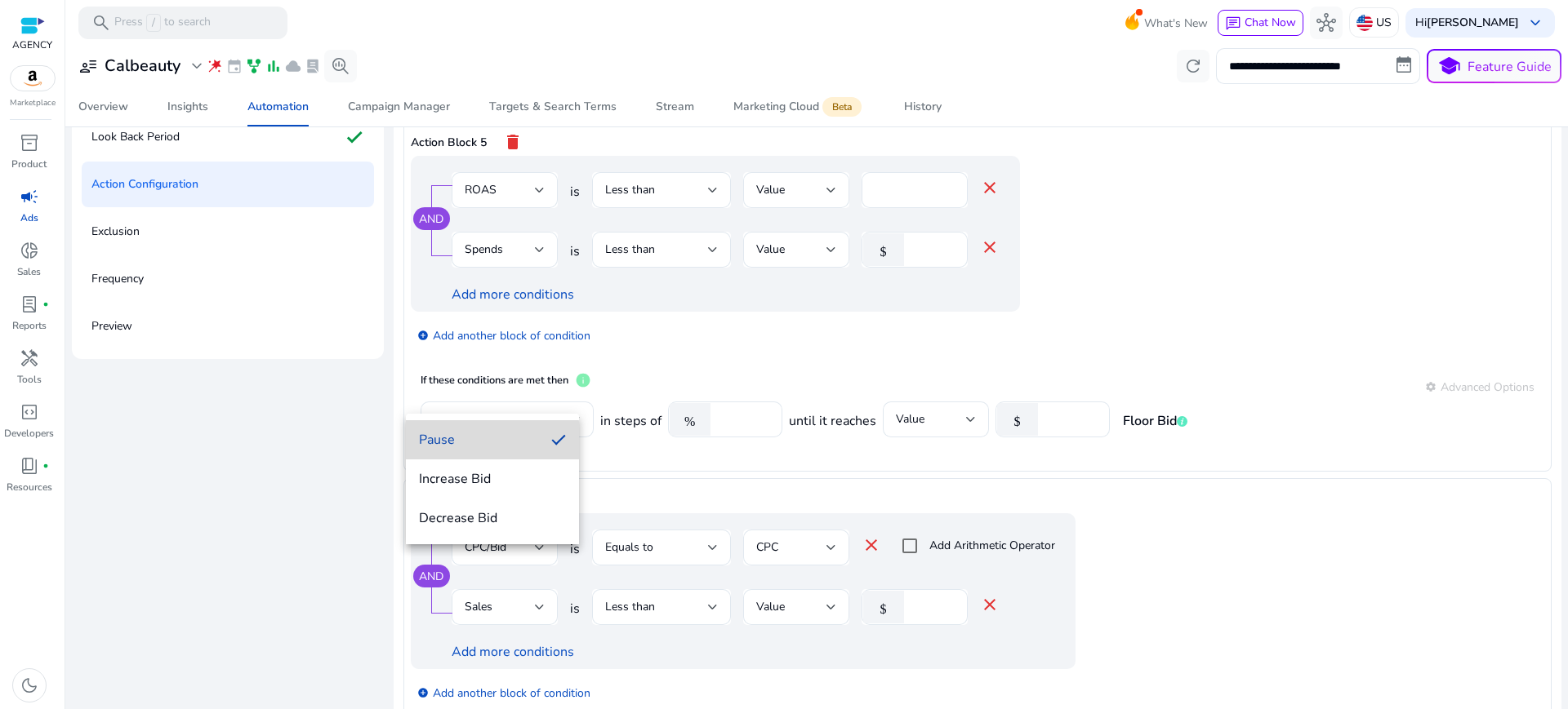
click at [461, 445] on span "Pause" at bounding box center [478, 440] width 120 height 18
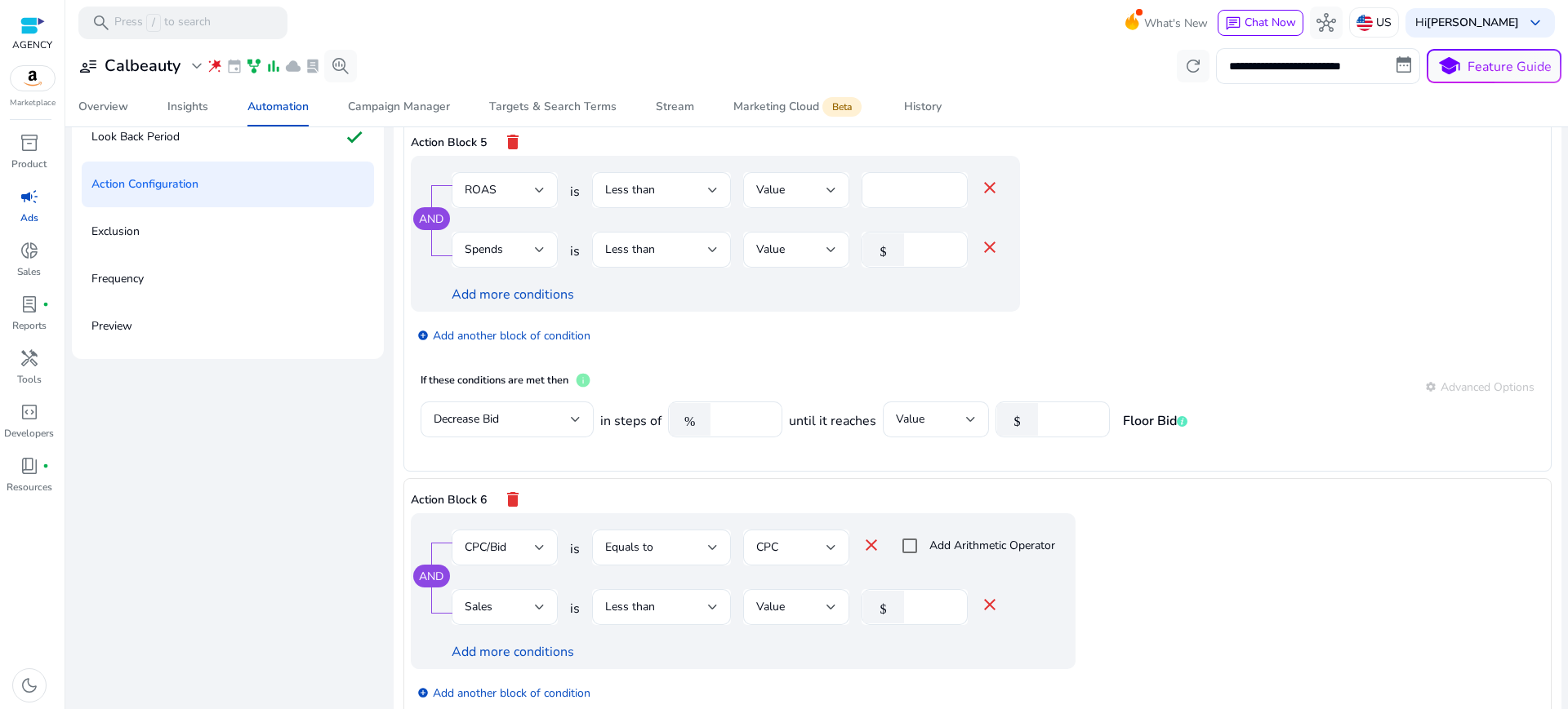
click at [1223, 513] on app-ppc-editable-conditions "AND CPC/Bid is Equals to CPC close Add Arithmetic Operator Sales is Less than V…" at bounding box center [978, 617] width 1134 height 207
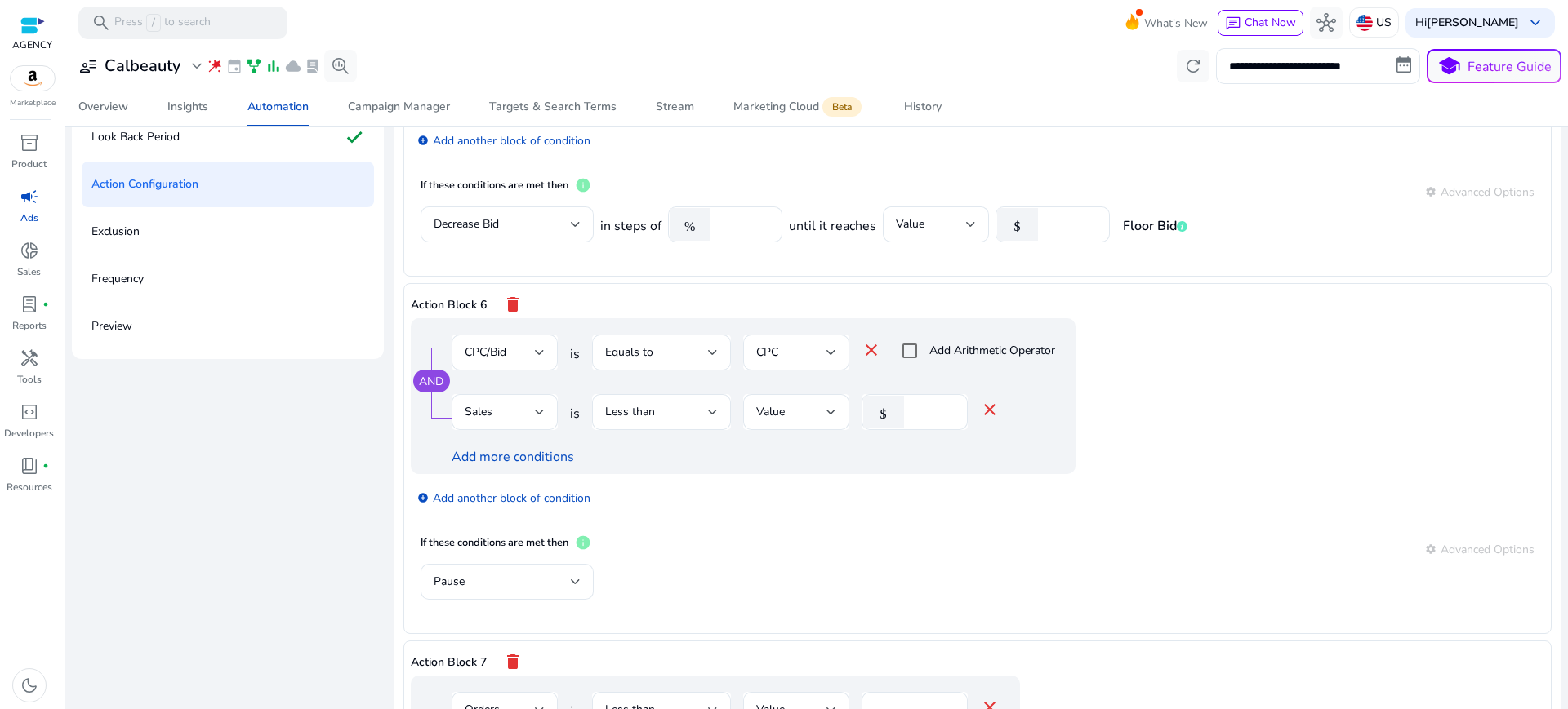
scroll to position [1788, 0]
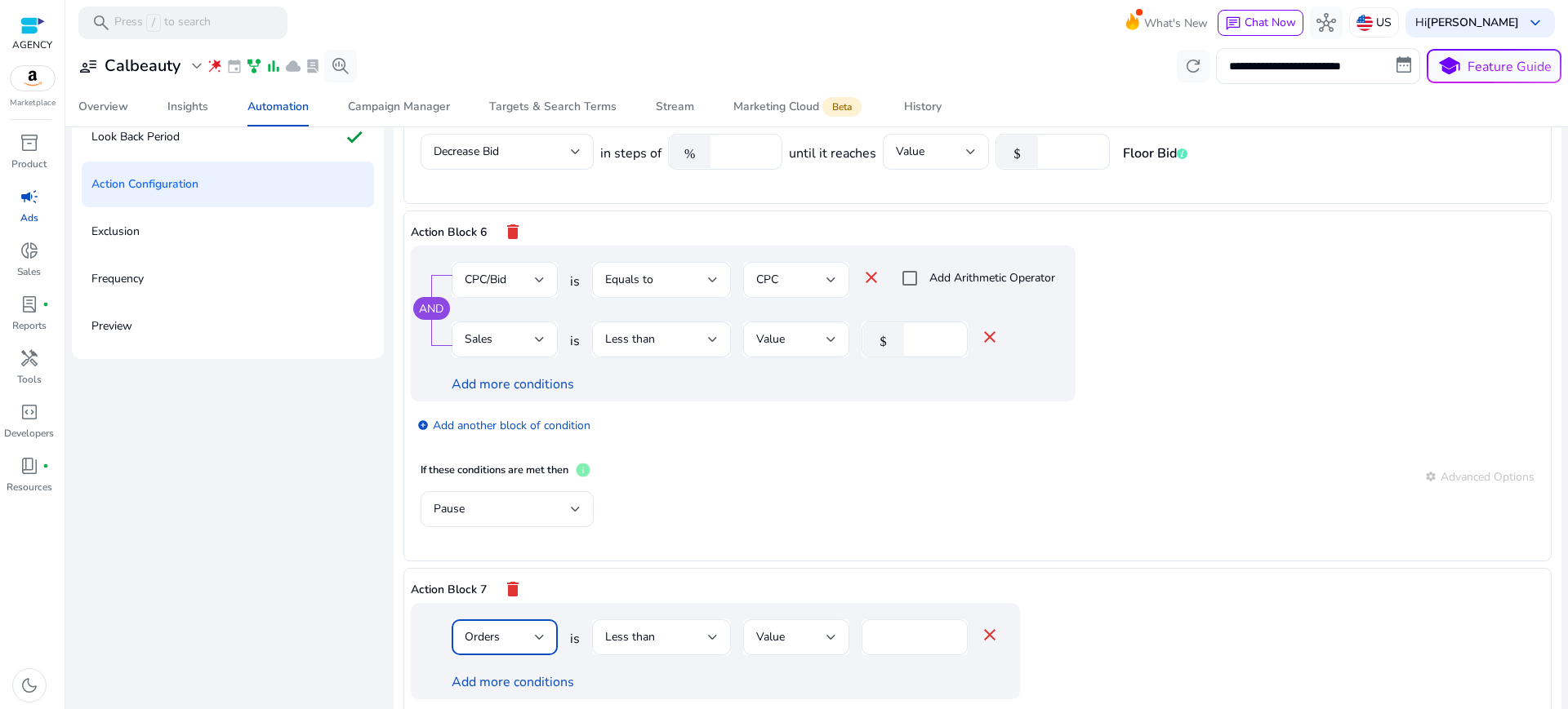
click at [502, 629] on div "Orders" at bounding box center [499, 638] width 70 height 18
click at [627, 280] on div at bounding box center [784, 354] width 1568 height 709
click at [497, 629] on div "Orders" at bounding box center [504, 639] width 80 height 20
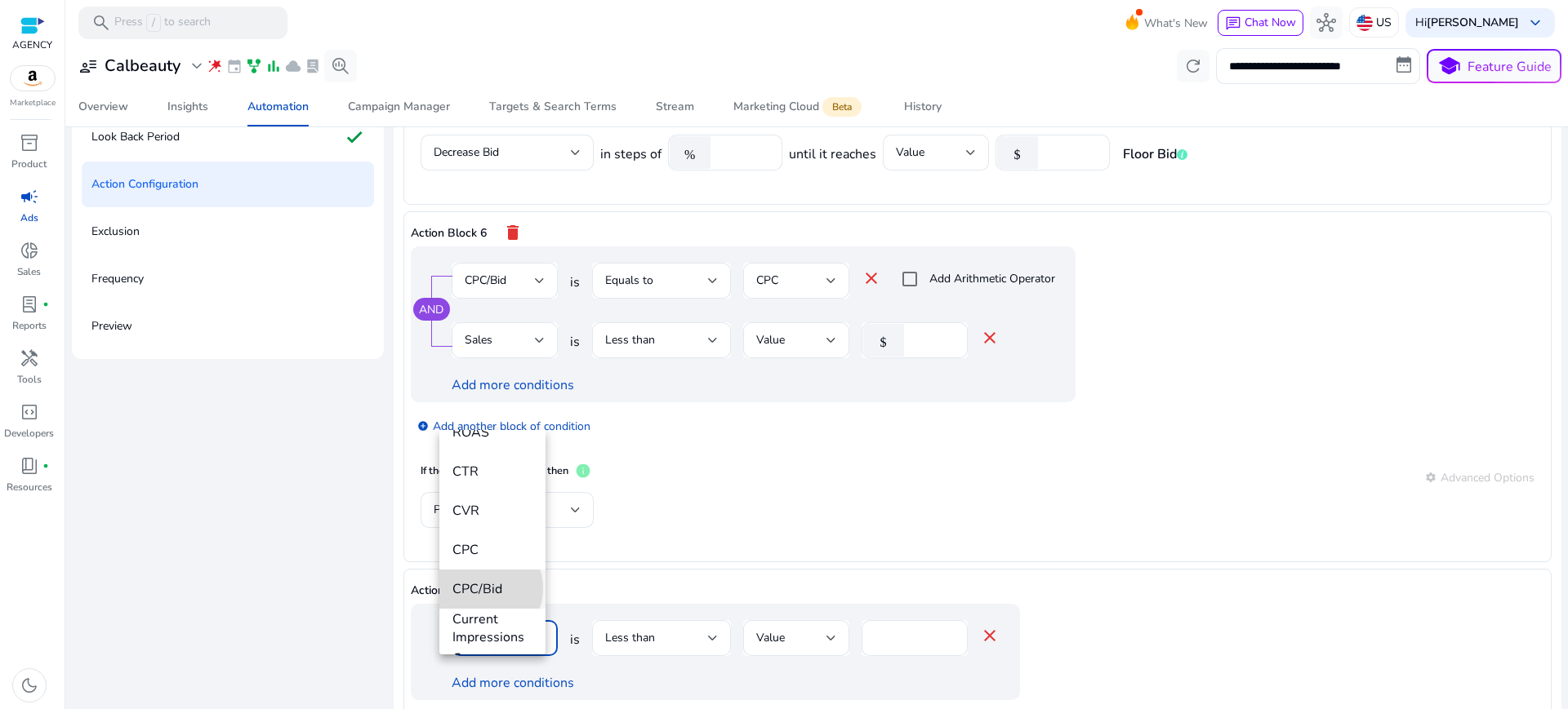
click at [481, 589] on span "CPC/Bid" at bounding box center [492, 590] width 80 height 18
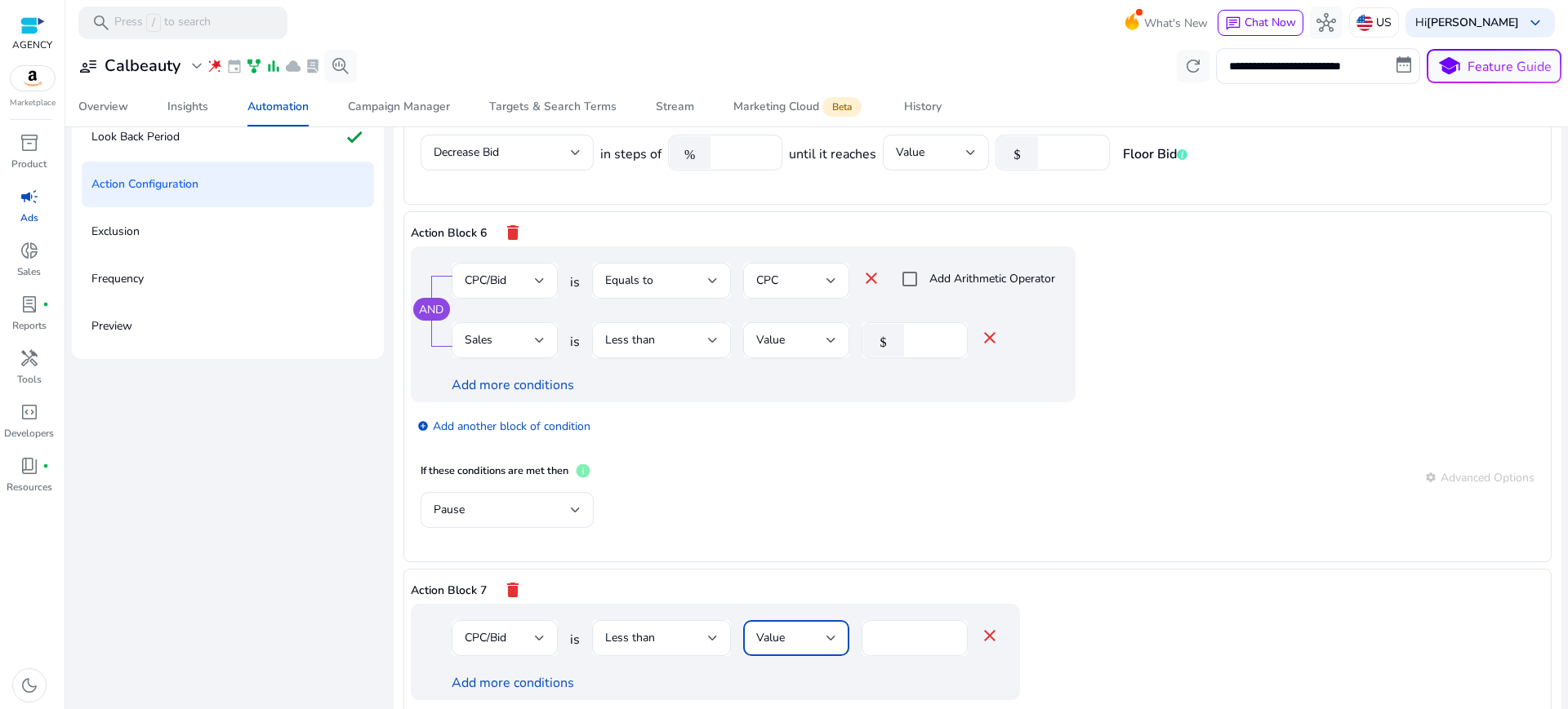
click at [773, 629] on div "Value" at bounding box center [791, 638] width 70 height 18
click at [776, 587] on span "CPC" at bounding box center [782, 582] width 80 height 18
click at [488, 674] on link "Add more conditions" at bounding box center [513, 683] width 123 height 18
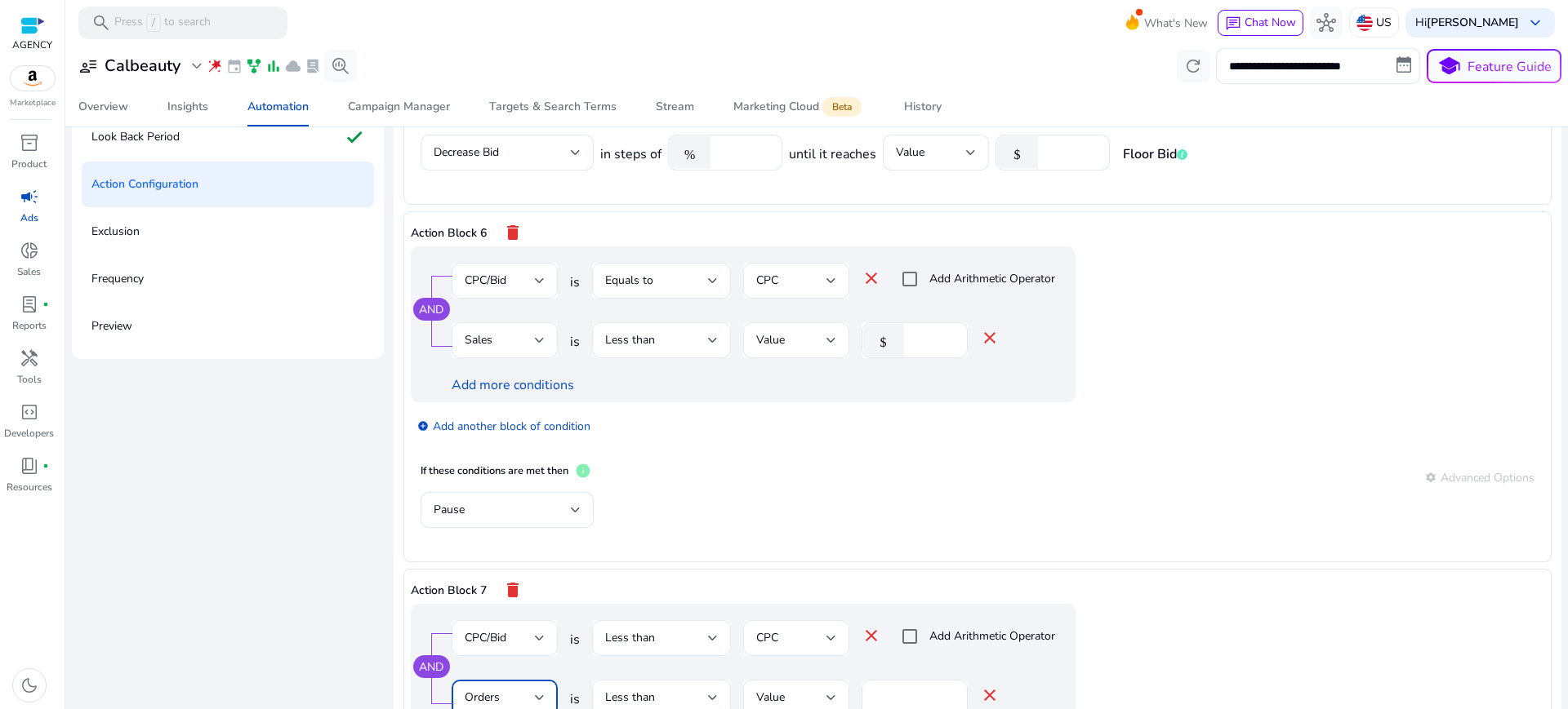
click at [488, 689] on div "Orders" at bounding box center [499, 698] width 70 height 18
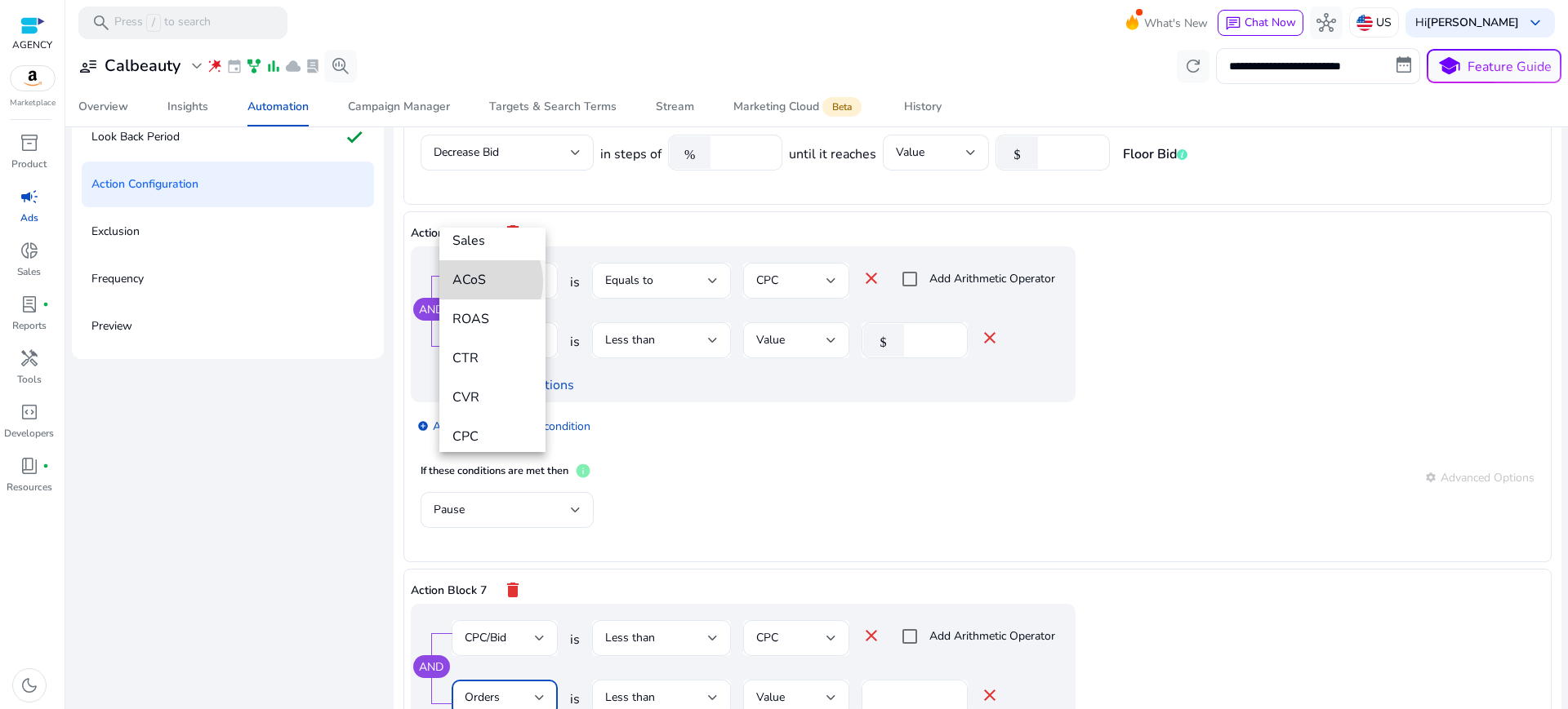
click at [472, 281] on span "ACoS" at bounding box center [492, 279] width 80 height 18
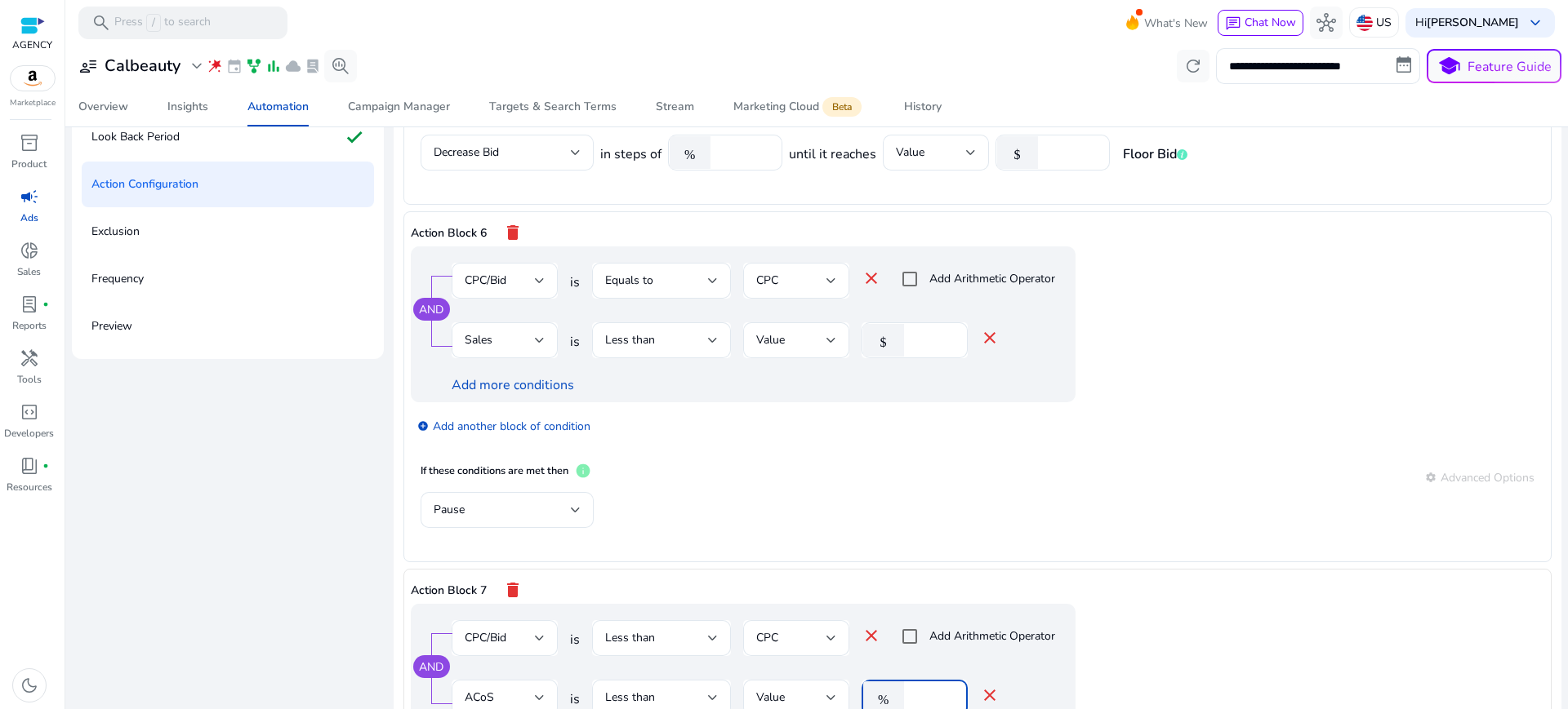
click at [914, 689] on input "*" at bounding box center [933, 698] width 42 height 18
type input "**"
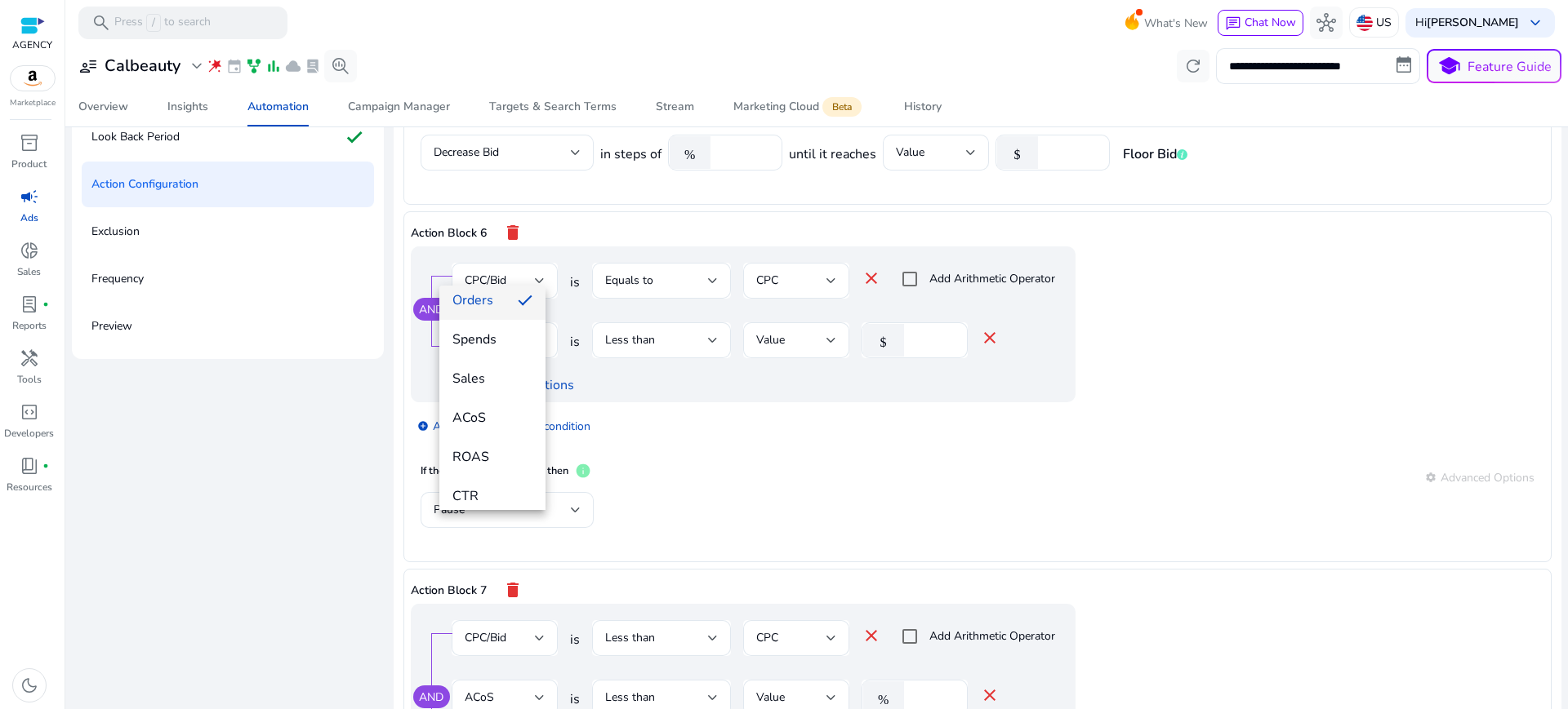
scroll to position [147, 0]
click at [480, 446] on span "ROAS" at bounding box center [492, 439] width 80 height 18
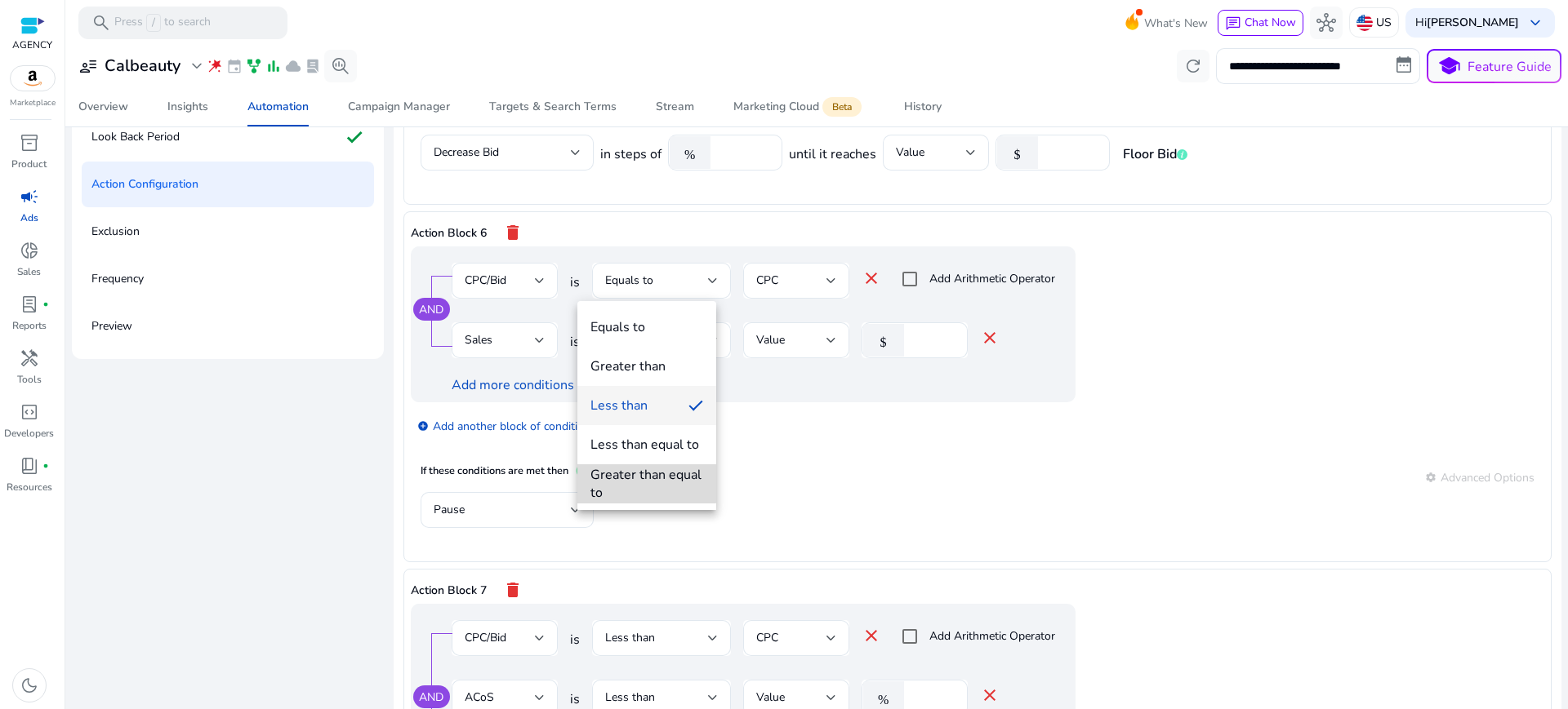
click at [642, 471] on div "Greater than equal to" at bounding box center [647, 484] width 113 height 36
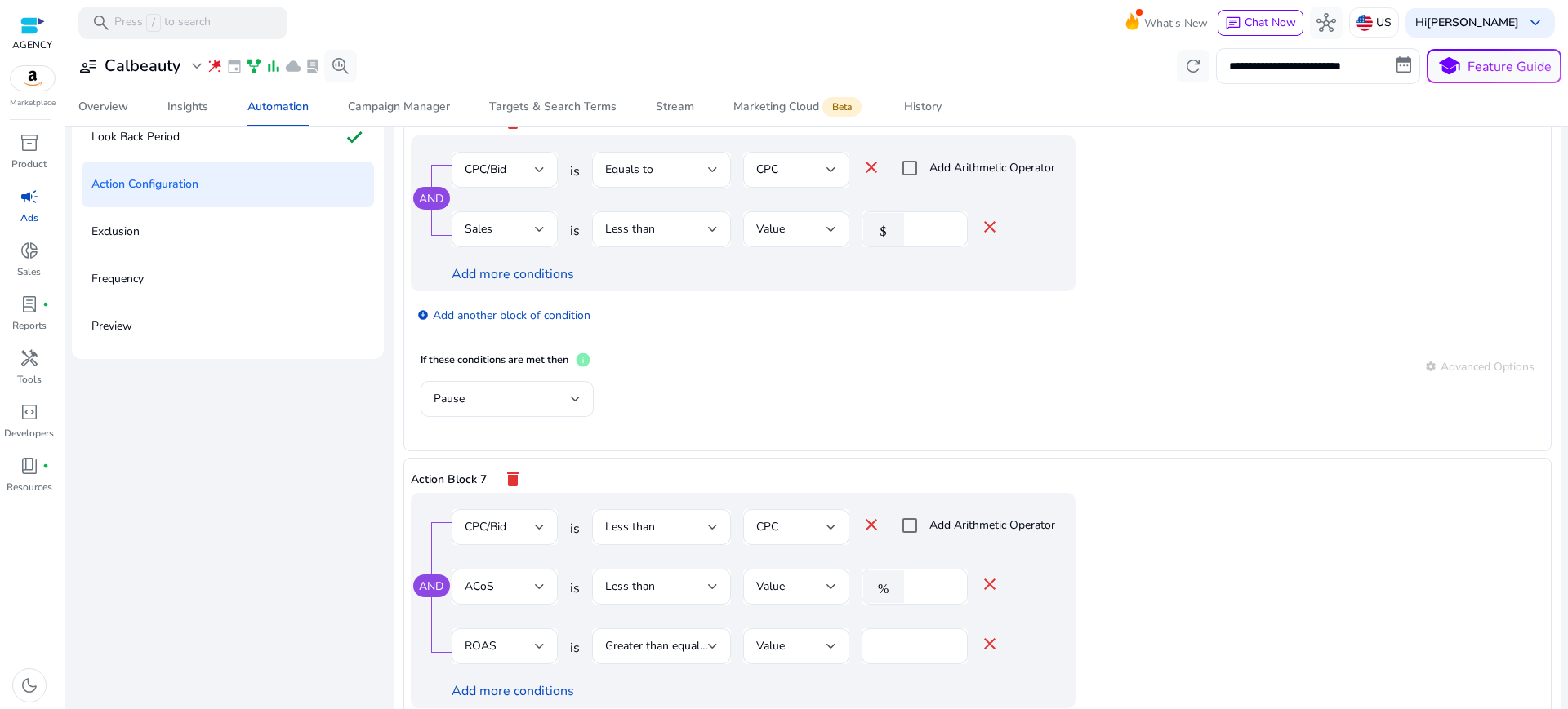
scroll to position [1905, 0]
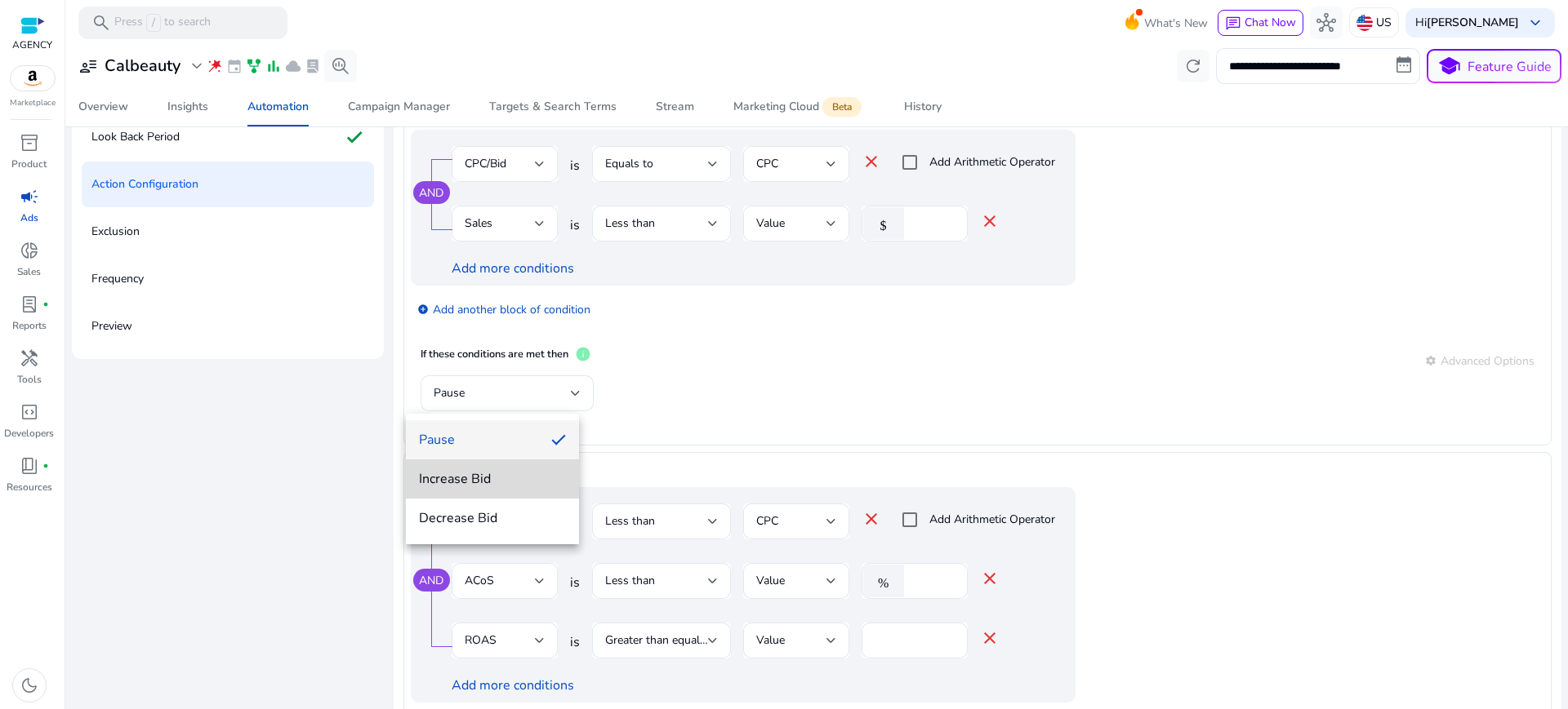
click at [449, 481] on span "Increase Bid" at bounding box center [492, 479] width 147 height 18
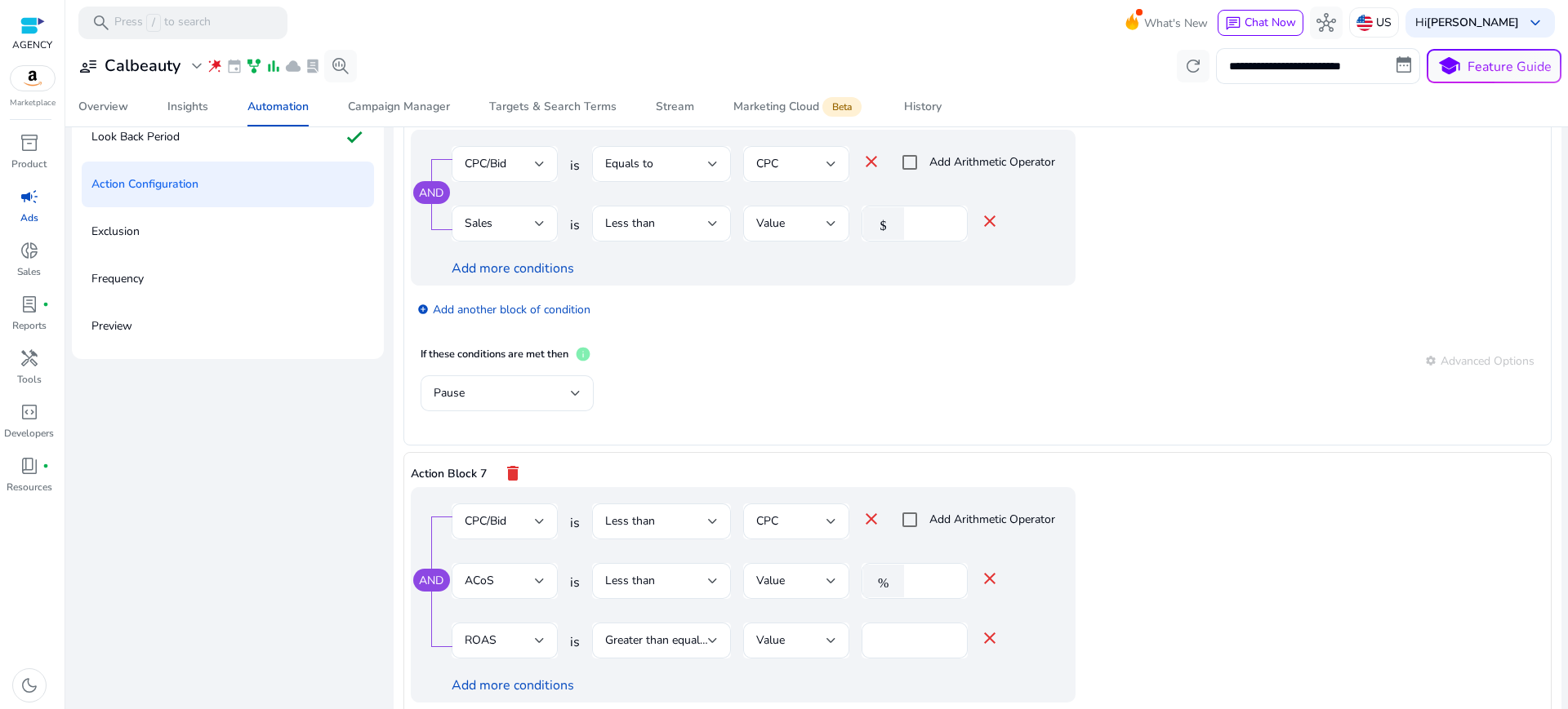
click at [943, 511] on app-ppc-editable-conditions "AND CPC/Bid is Less than CPC close Add Arithmetic Operator ACoS is Less than Va…" at bounding box center [978, 621] width 1134 height 267
type input "***"
click at [1141, 488] on app-ppc-editable-conditions "AND CPC/Bid is Less than CPC close Add Arithmetic Operator ACoS is Less than Va…" at bounding box center [978, 621] width 1134 height 267
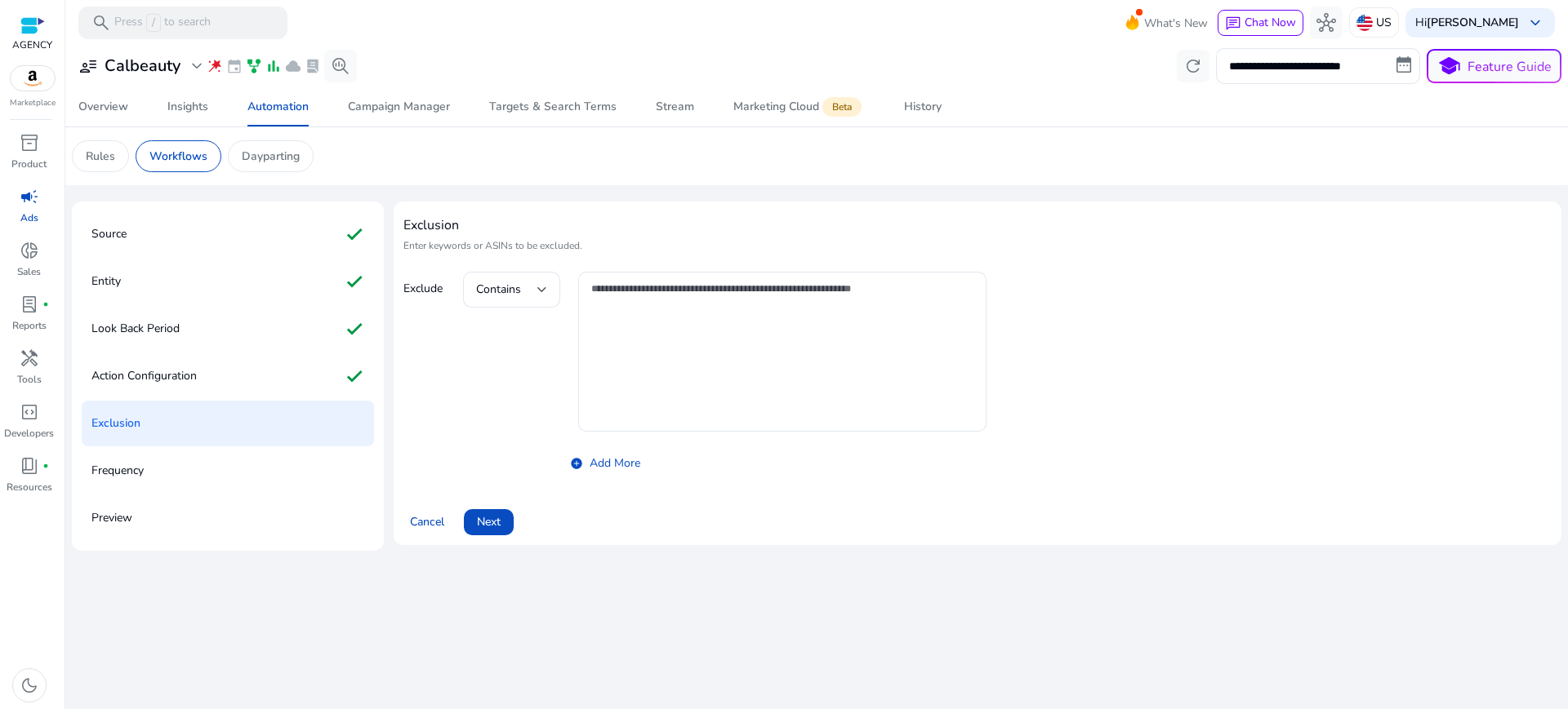
scroll to position [0, 0]
click at [476, 503] on span at bounding box center [489, 522] width 49 height 39
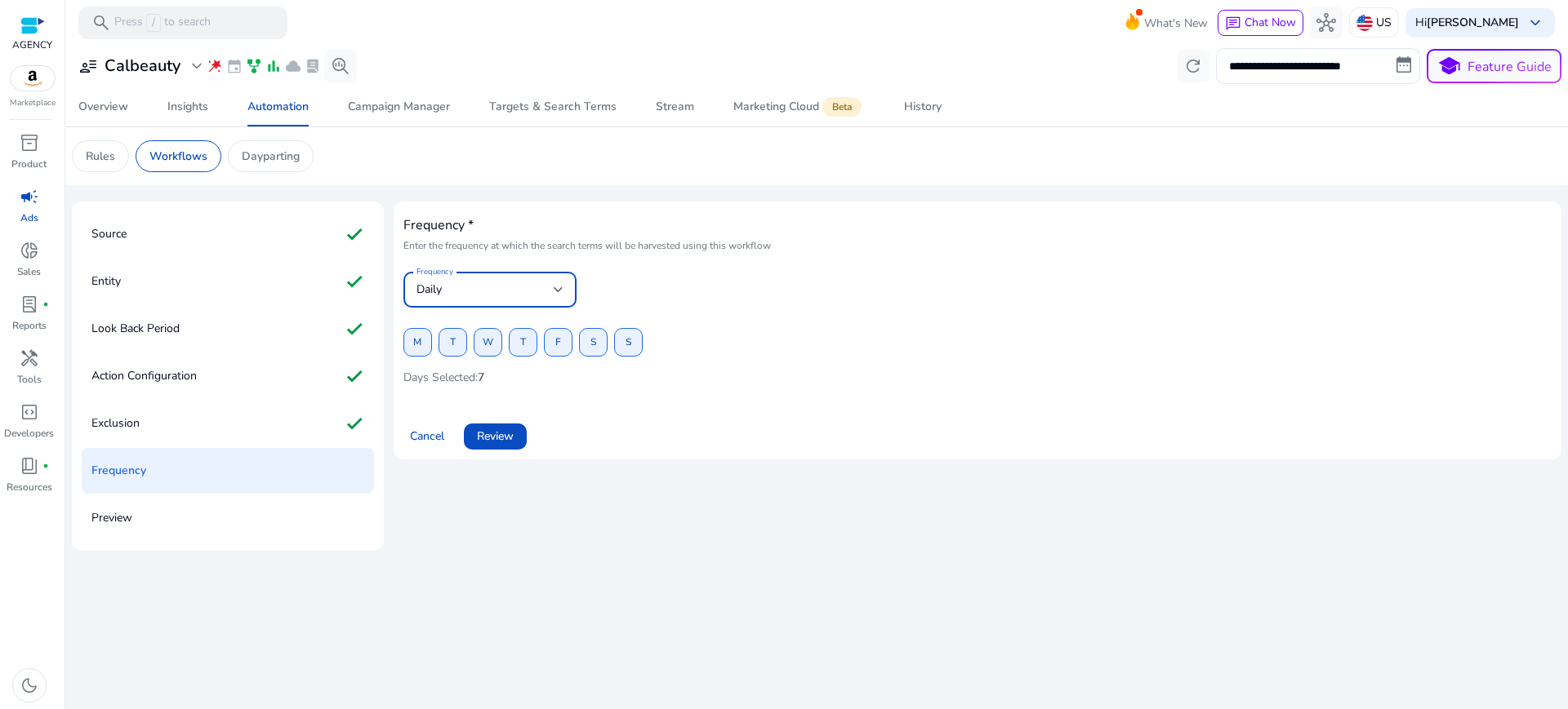
click at [432, 281] on span "Daily" at bounding box center [430, 289] width 26 height 16
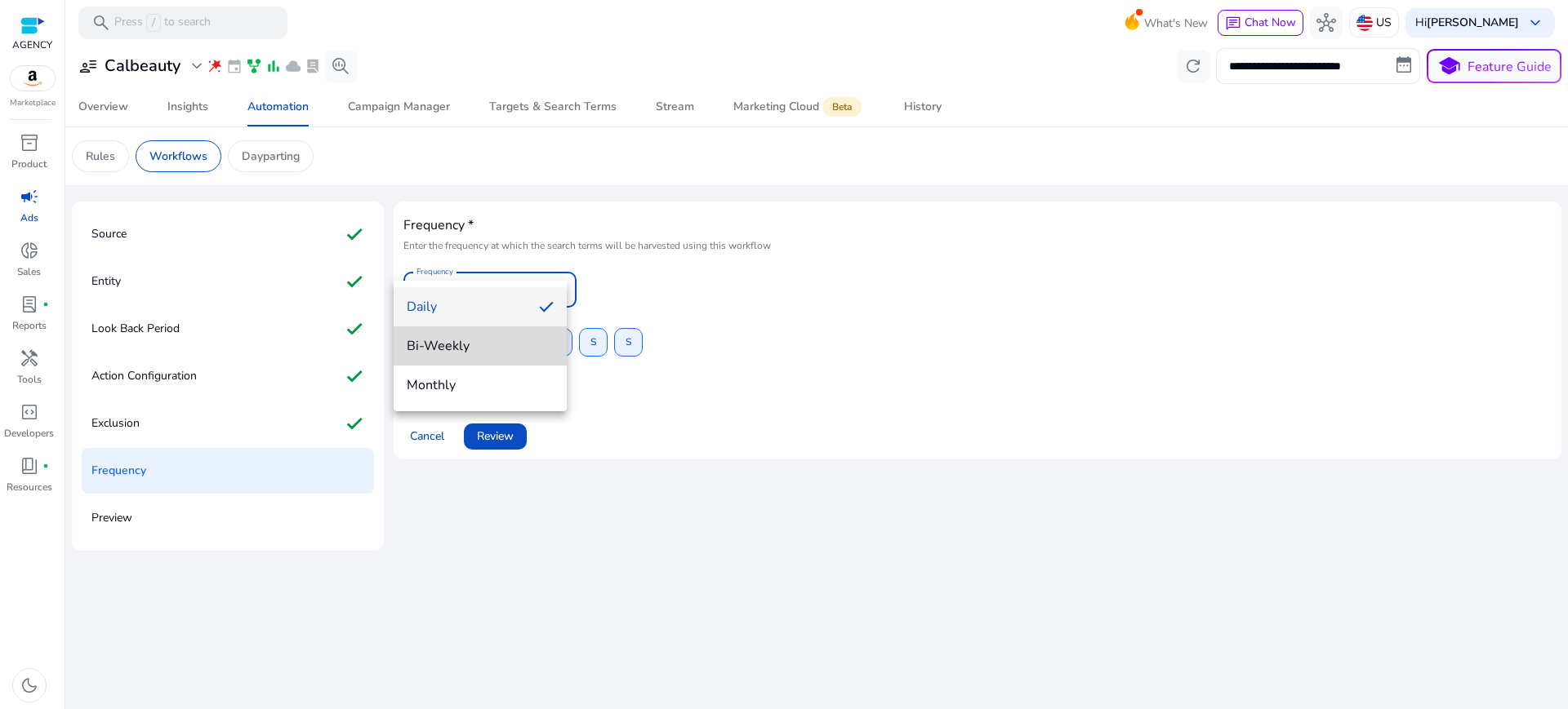
click at [441, 337] on span "Bi-Weekly" at bounding box center [480, 346] width 147 height 18
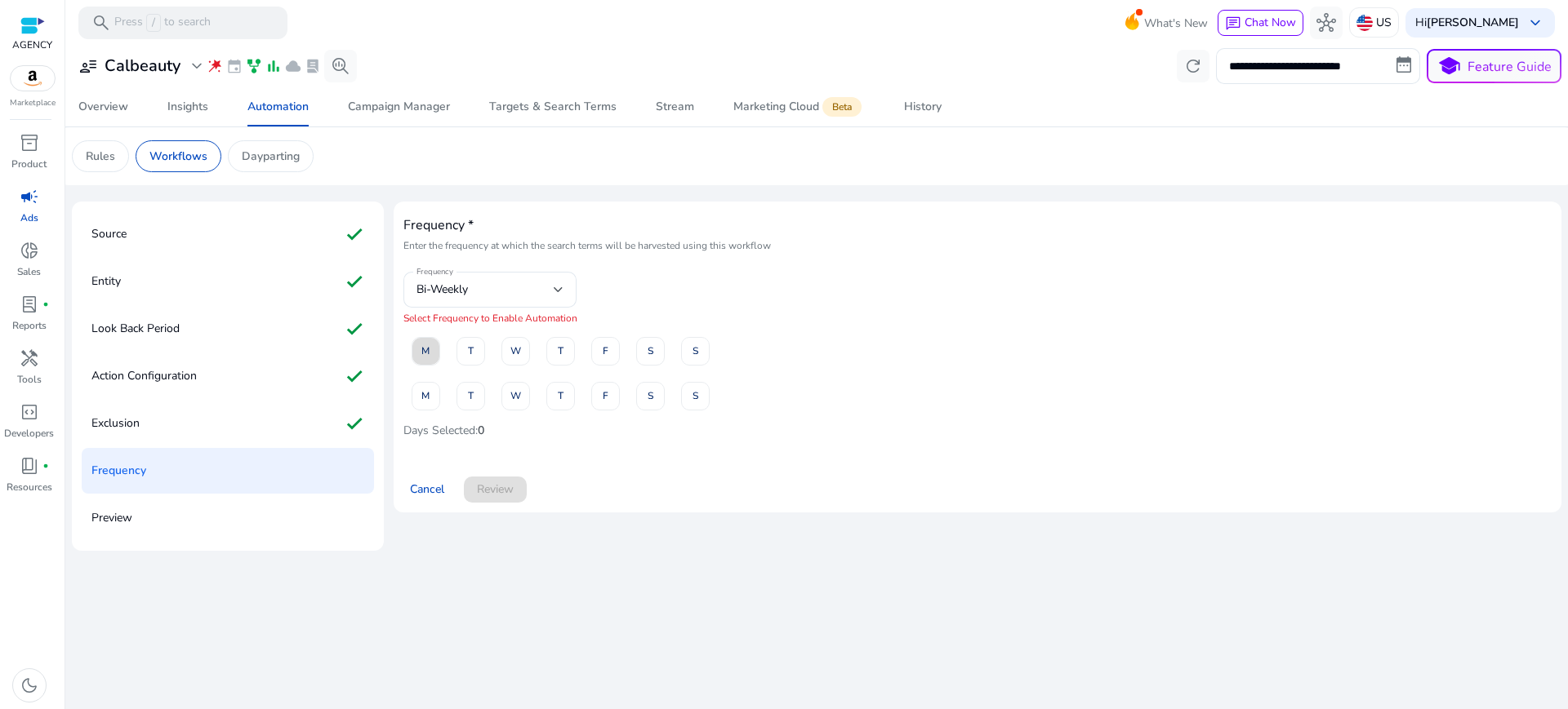
click at [422, 332] on span at bounding box center [426, 352] width 27 height 39
click at [514, 332] on span at bounding box center [515, 352] width 27 height 39
click at [601, 332] on span at bounding box center [605, 352] width 27 height 39
click at [422, 382] on span "M" at bounding box center [426, 396] width 8 height 29
click at [502, 376] on span at bounding box center [515, 396] width 27 height 39
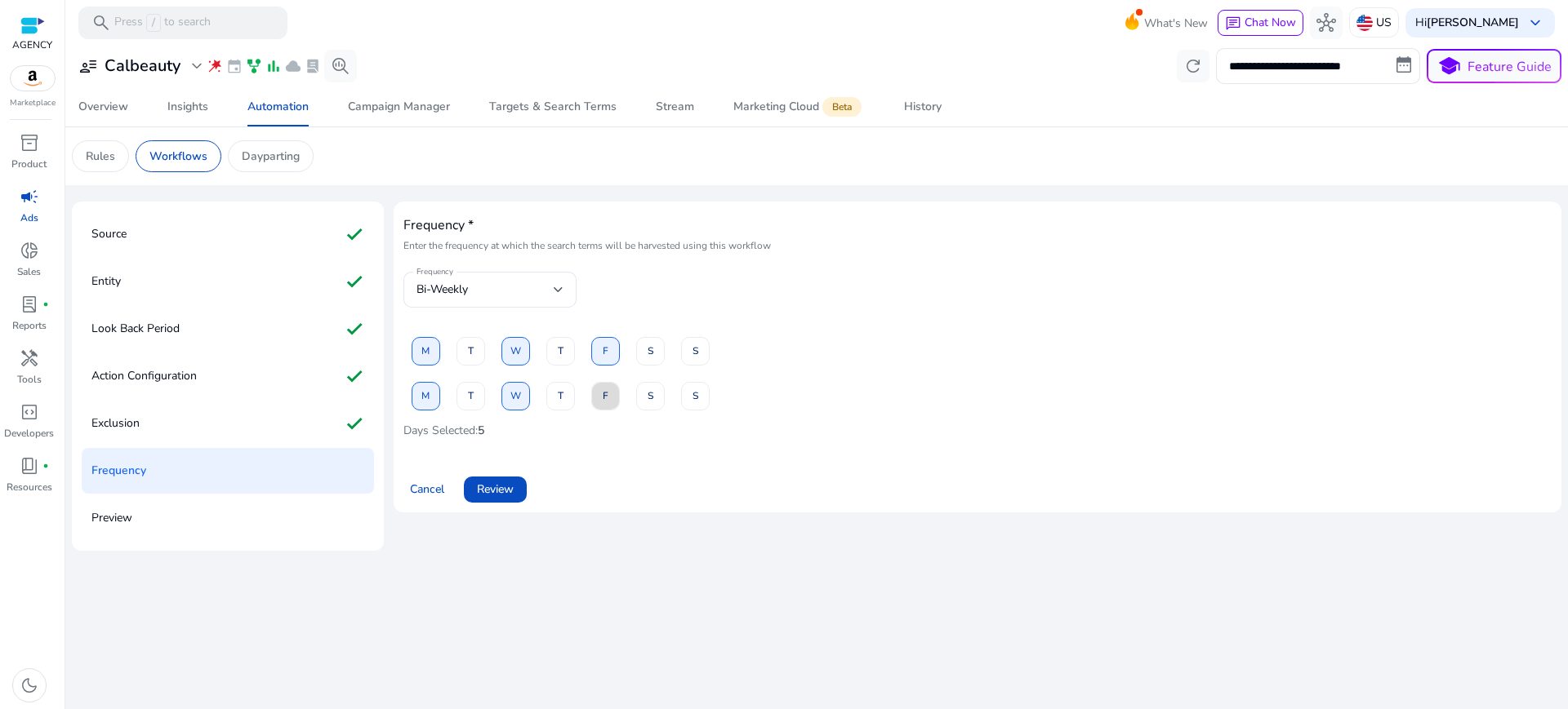
click at [603, 382] on span "F" at bounding box center [606, 396] width 6 height 29
click at [477, 481] on span "Review" at bounding box center [495, 489] width 37 height 17
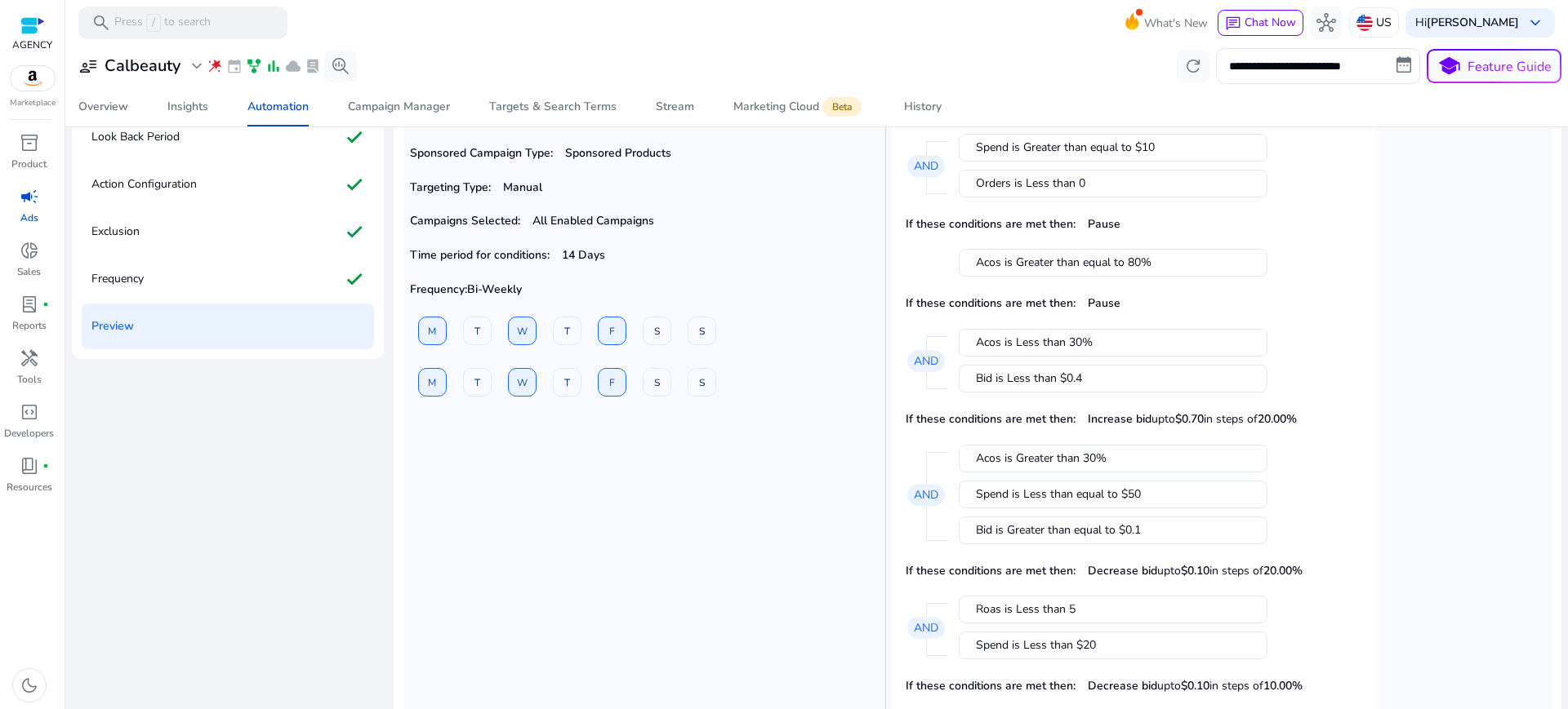
scroll to position [265, 0]
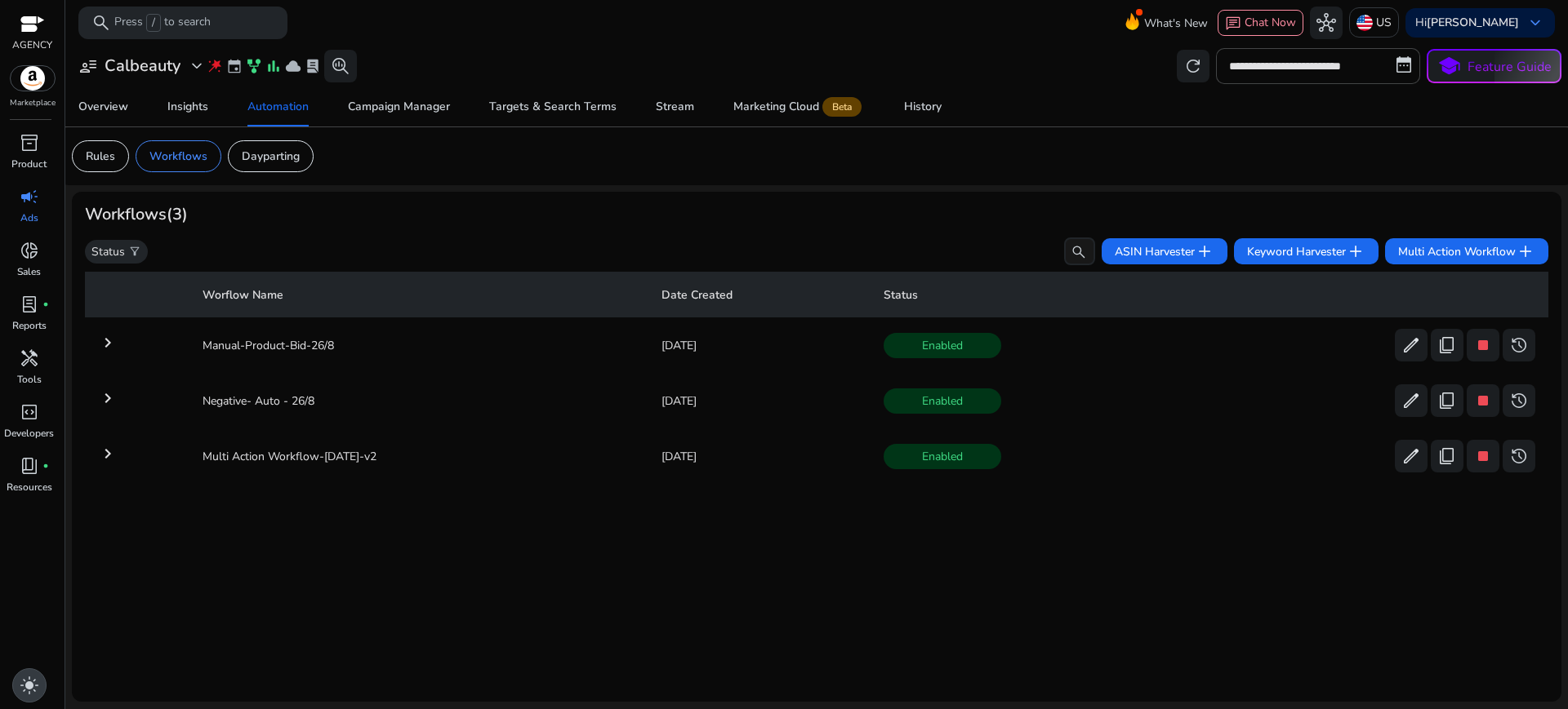
click at [36, 683] on span "light_mode" at bounding box center [30, 686] width 20 height 20
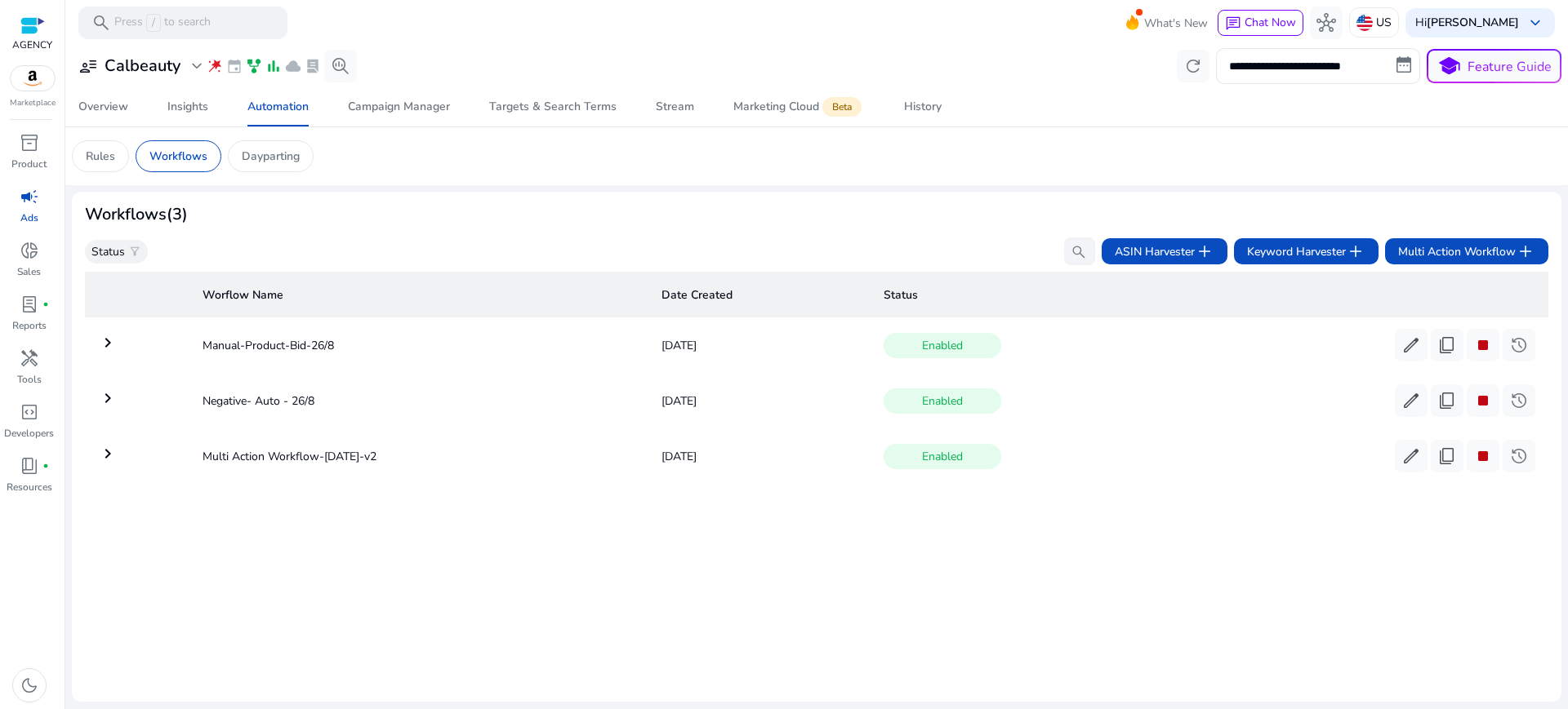
click at [248, 614] on div "Worflow Name Date Created Status keyboard_arrow_right Manual-Product-Bid-26/8 A…" at bounding box center [817, 477] width 1464 height 424
click at [661, 562] on div "Worflow Name Date Created Status keyboard_arrow_right Manual-Product-Bid-26/8 A…" at bounding box center [817, 477] width 1464 height 424
click at [1470, 242] on span "Multi Action Workflow add" at bounding box center [1466, 252] width 137 height 20
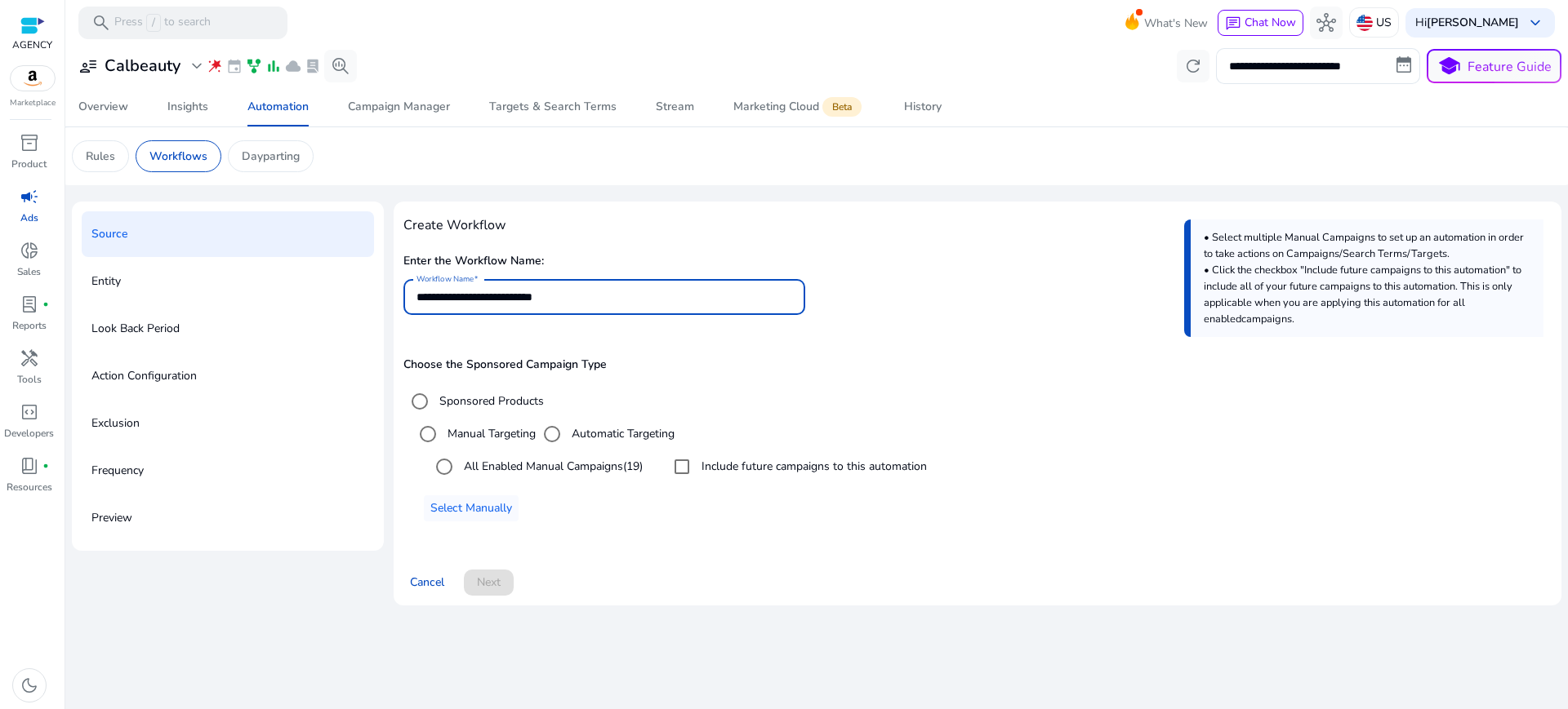
click at [473, 288] on input "**********" at bounding box center [605, 297] width 375 height 18
type input "**********"
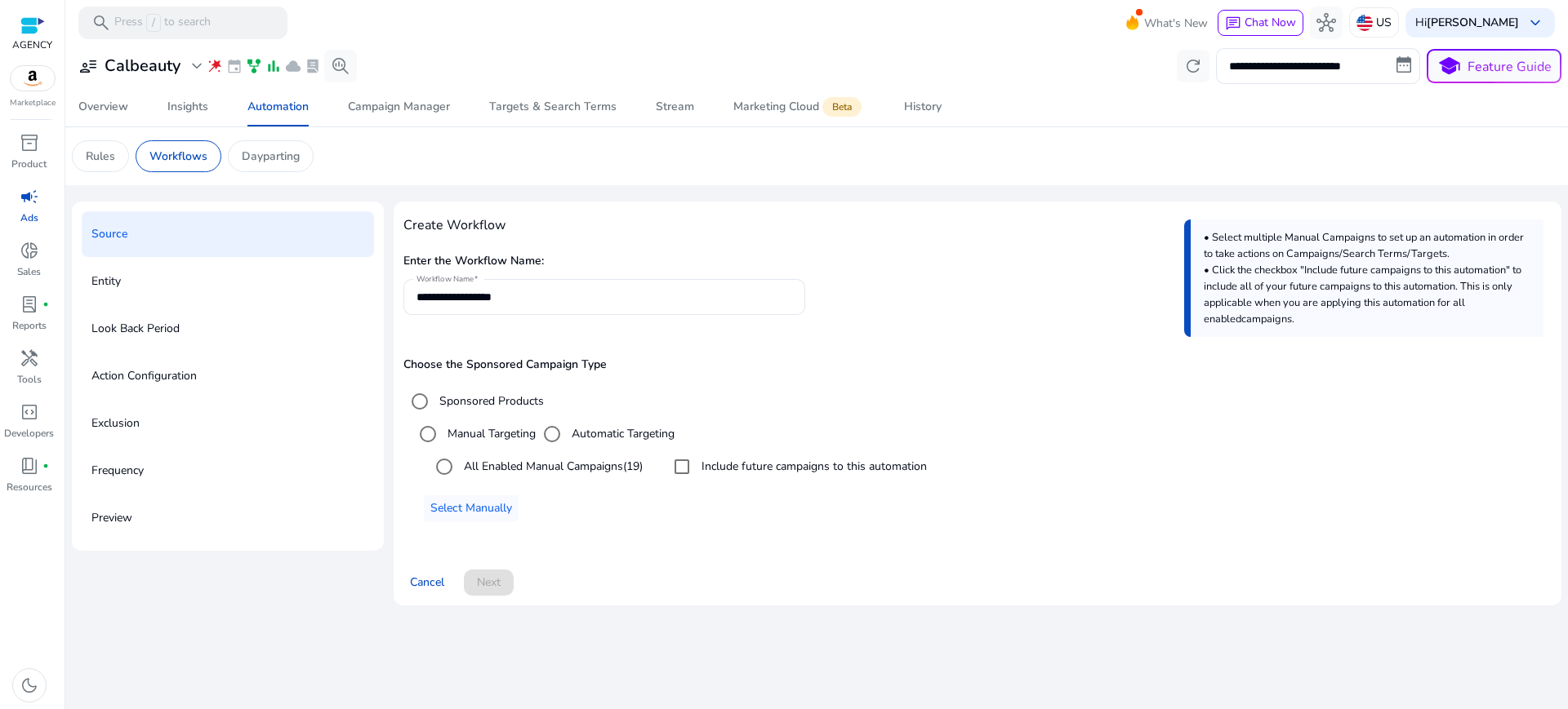
click at [752, 315] on div at bounding box center [604, 323] width 402 height 17
click at [477, 574] on span "Next" at bounding box center [489, 582] width 24 height 17
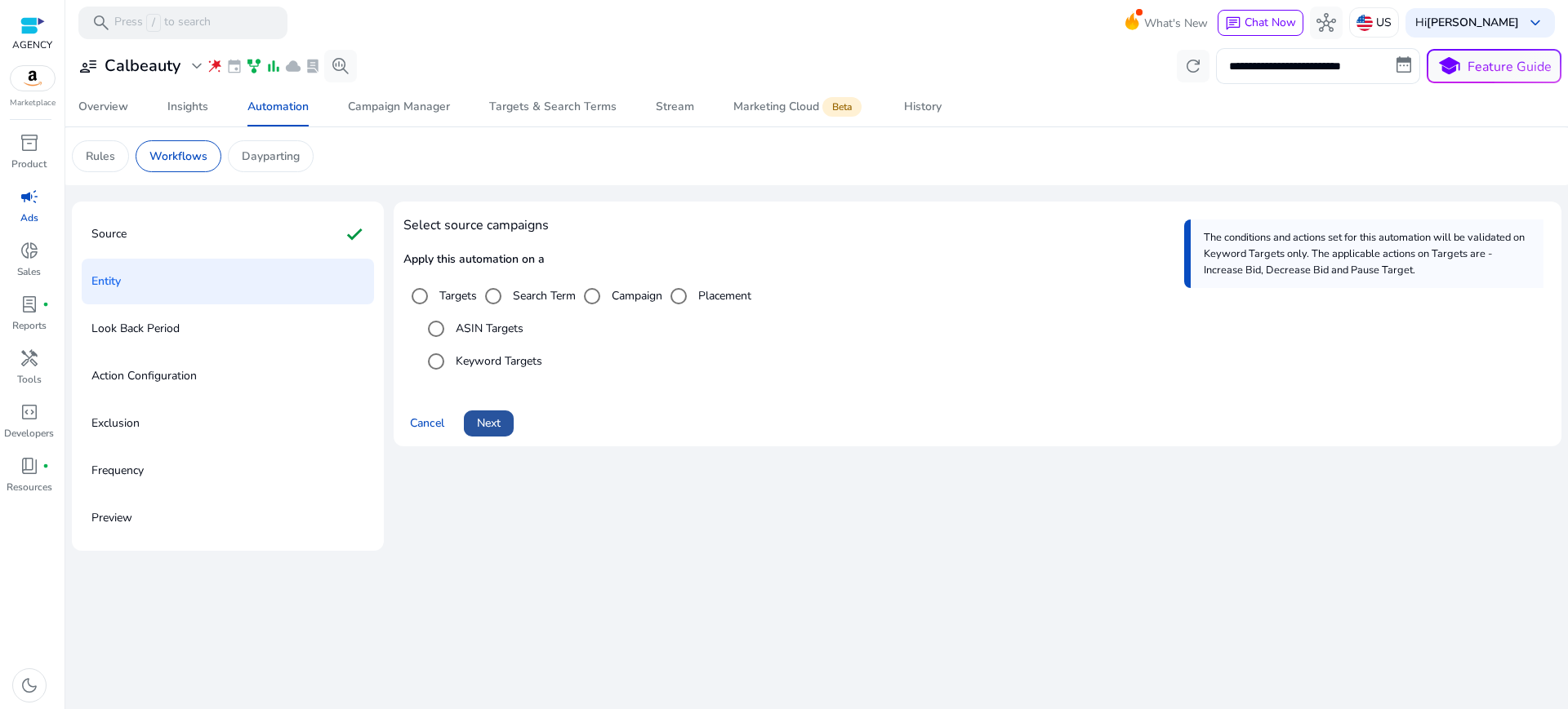
click at [481, 415] on span "Next" at bounding box center [489, 423] width 24 height 17
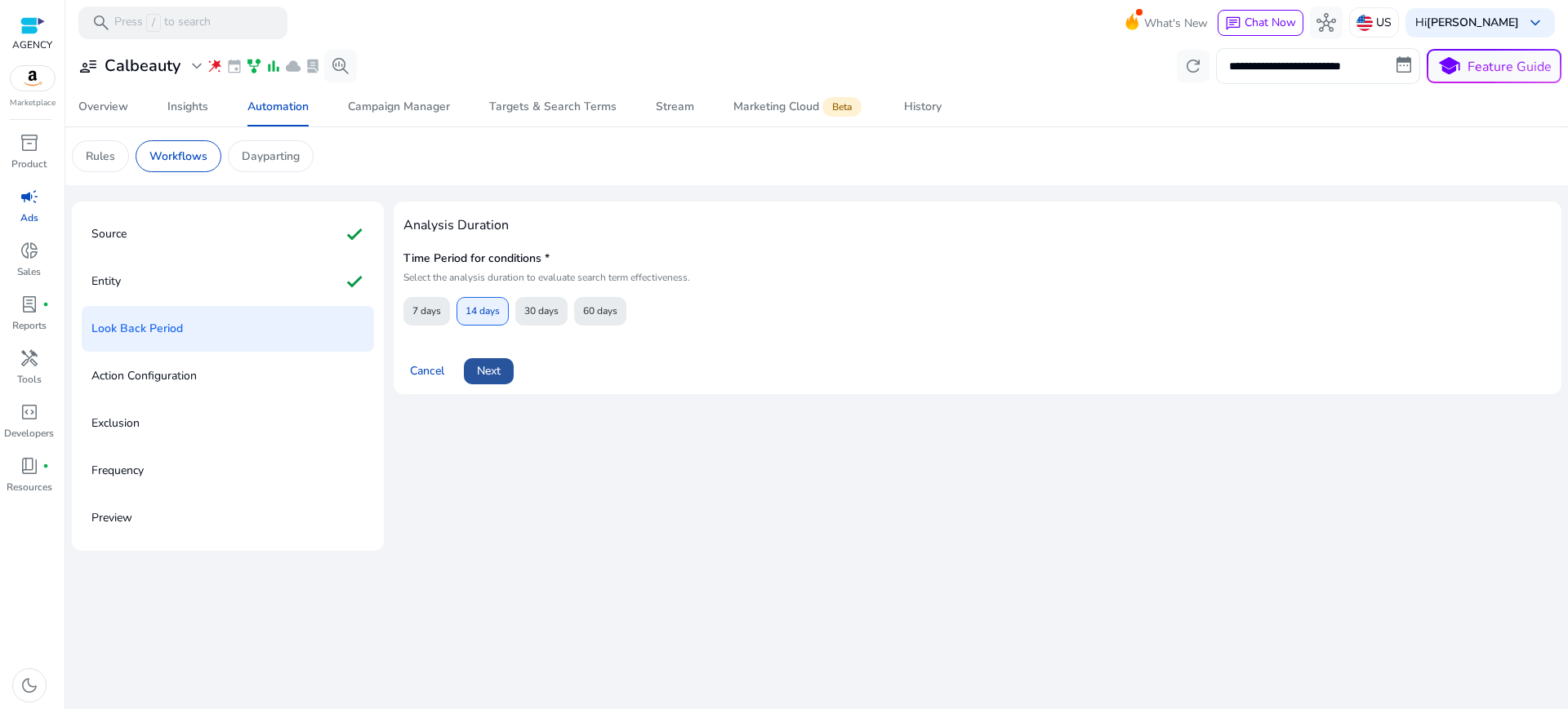
click at [478, 362] on span "Next" at bounding box center [489, 370] width 24 height 17
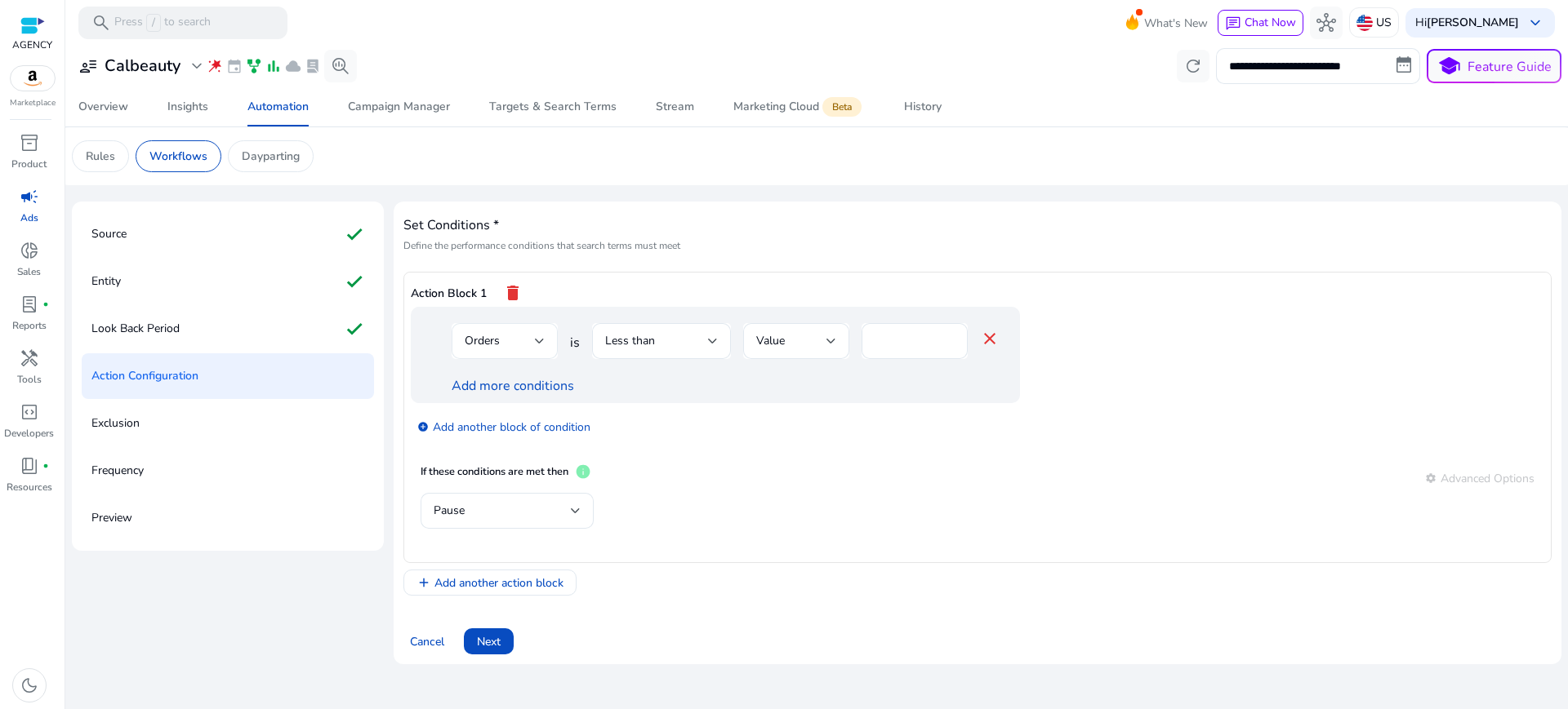
click at [484, 333] on span "Orders" at bounding box center [482, 341] width 36 height 16
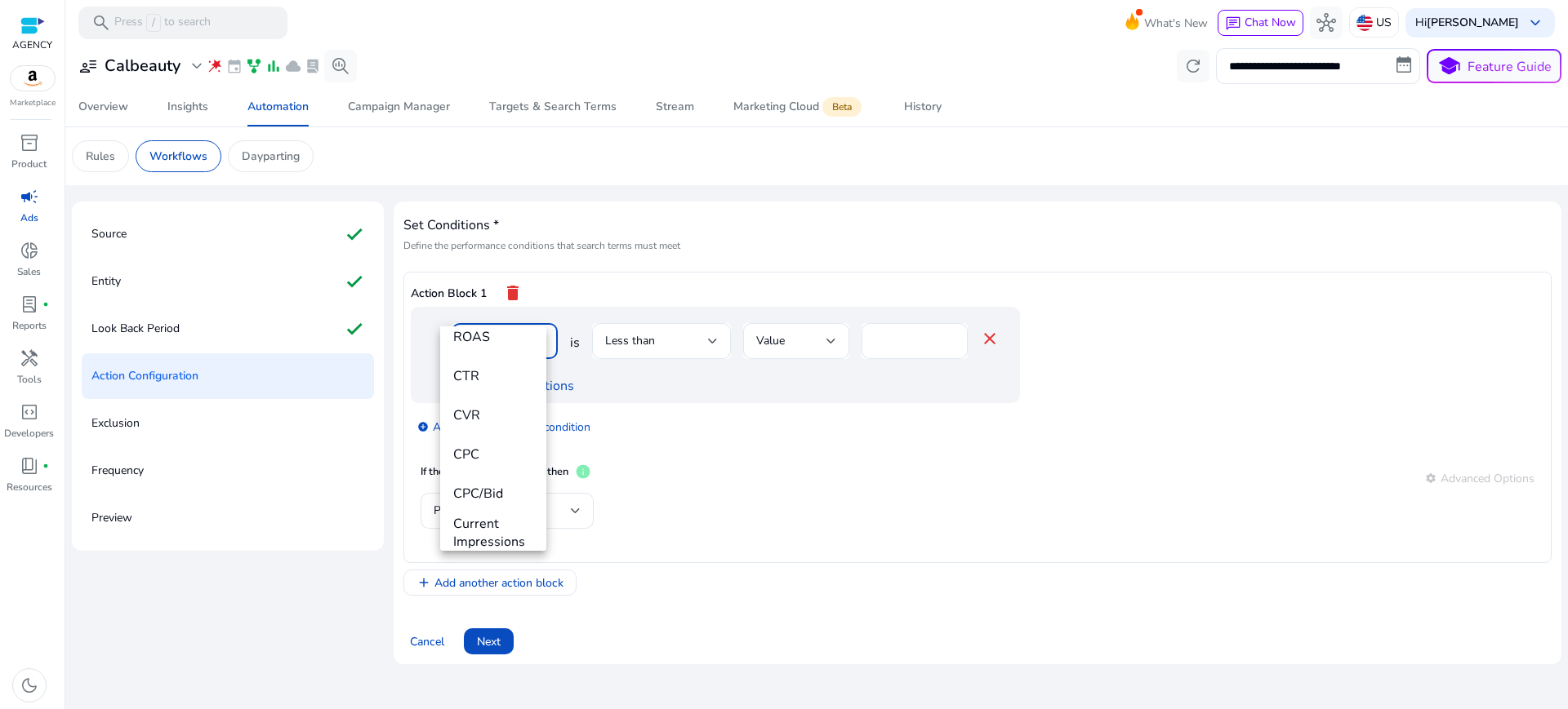
scroll to position [290, 0]
click at [490, 403] on mat-option "CVR" at bounding box center [493, 415] width 106 height 39
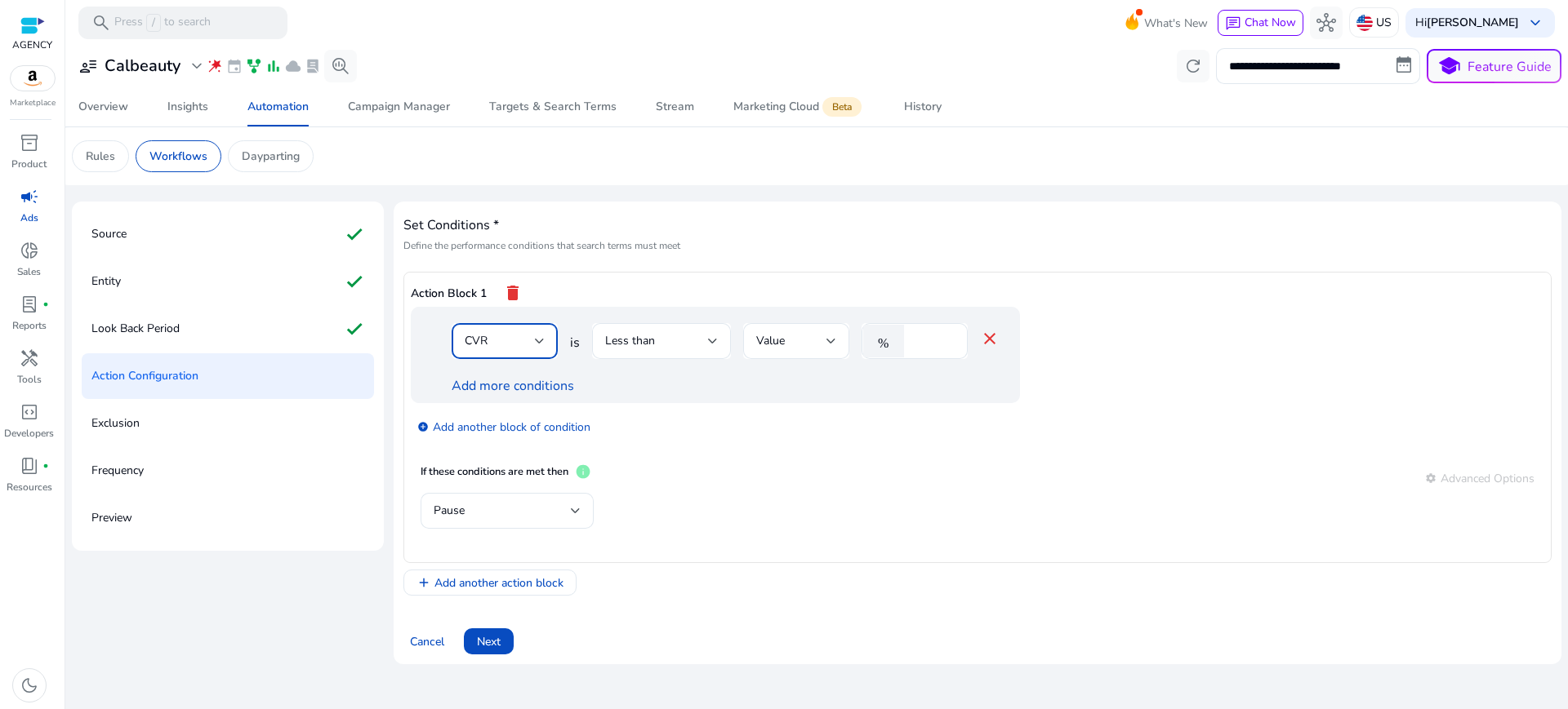
click at [517, 332] on div "CVR" at bounding box center [499, 341] width 70 height 18
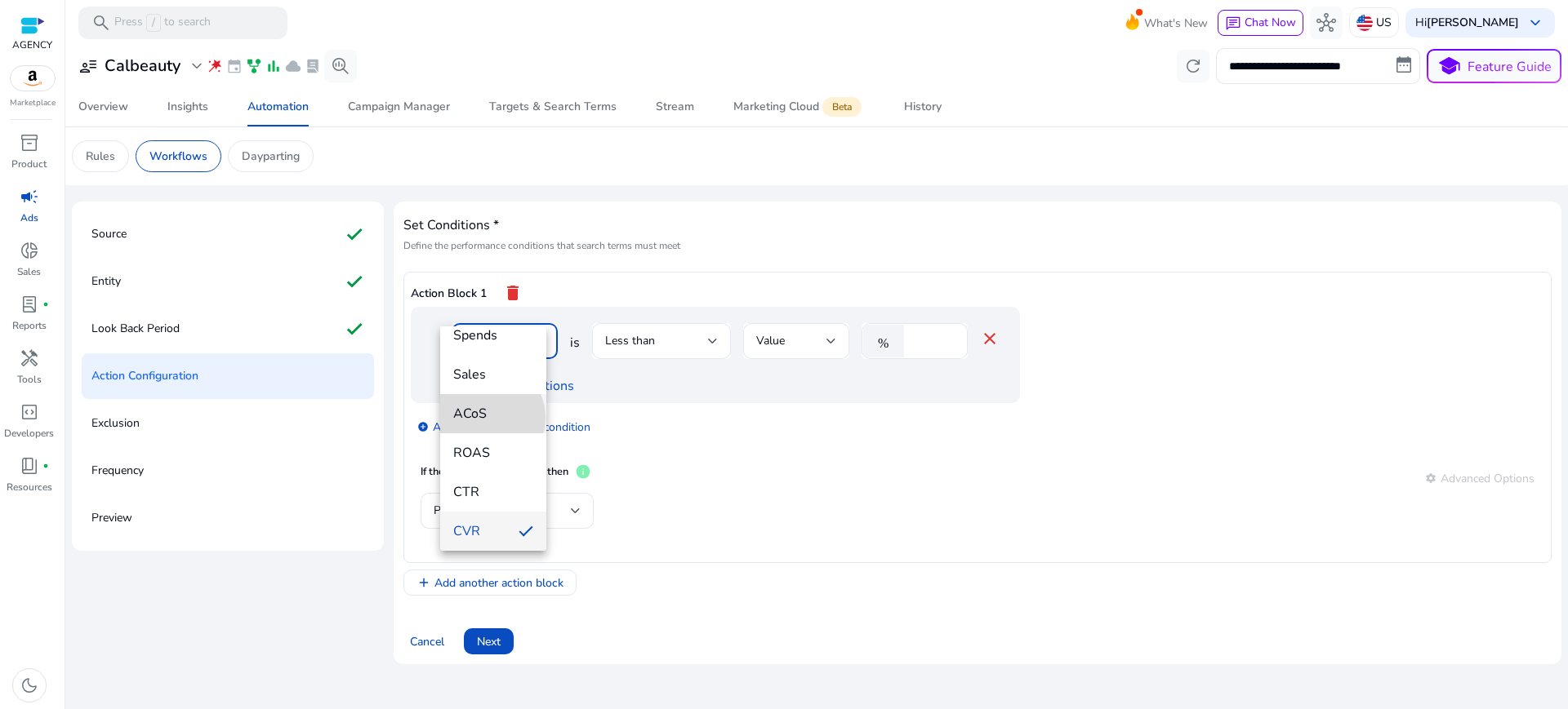
click at [484, 418] on span "ACoS" at bounding box center [493, 414] width 80 height 18
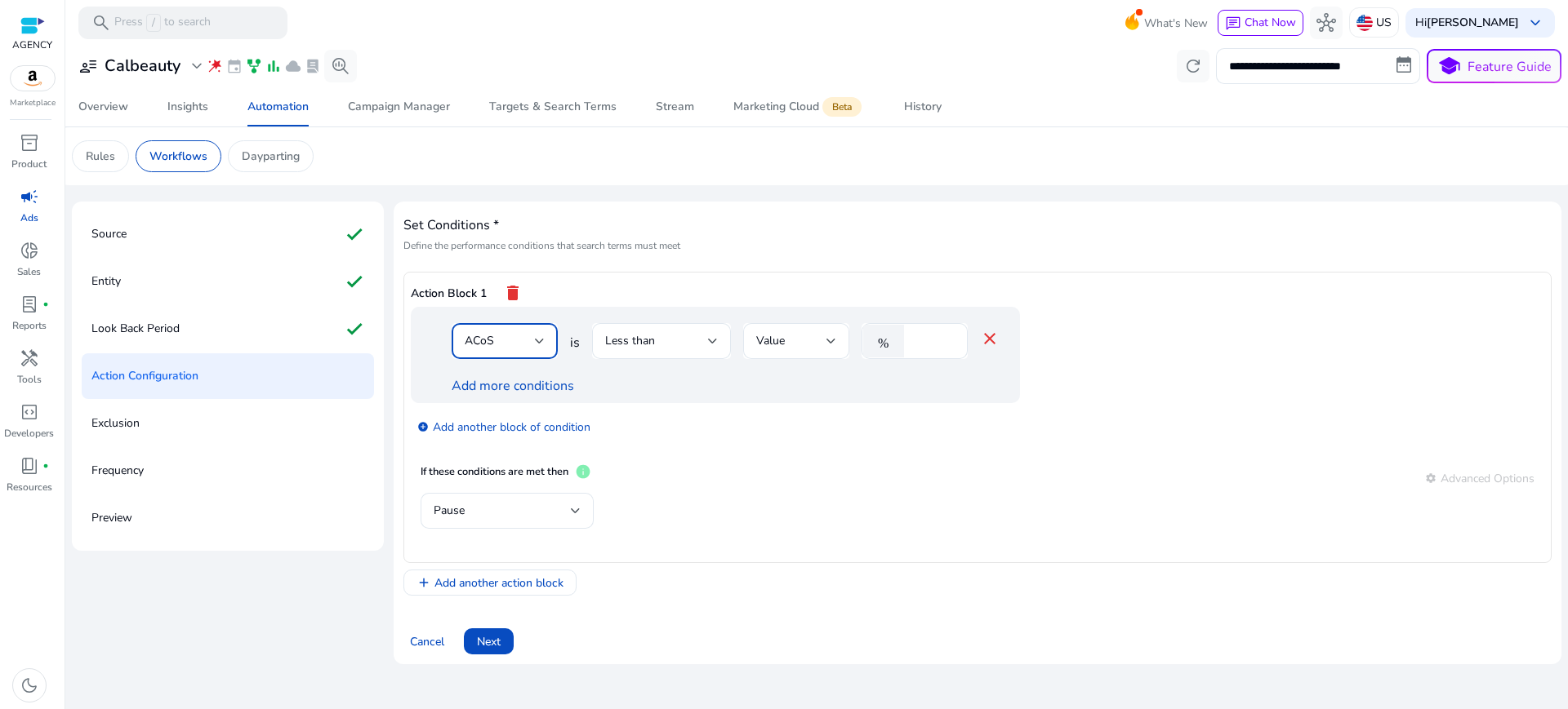
click at [481, 323] on div "ACoS" at bounding box center [504, 341] width 80 height 36
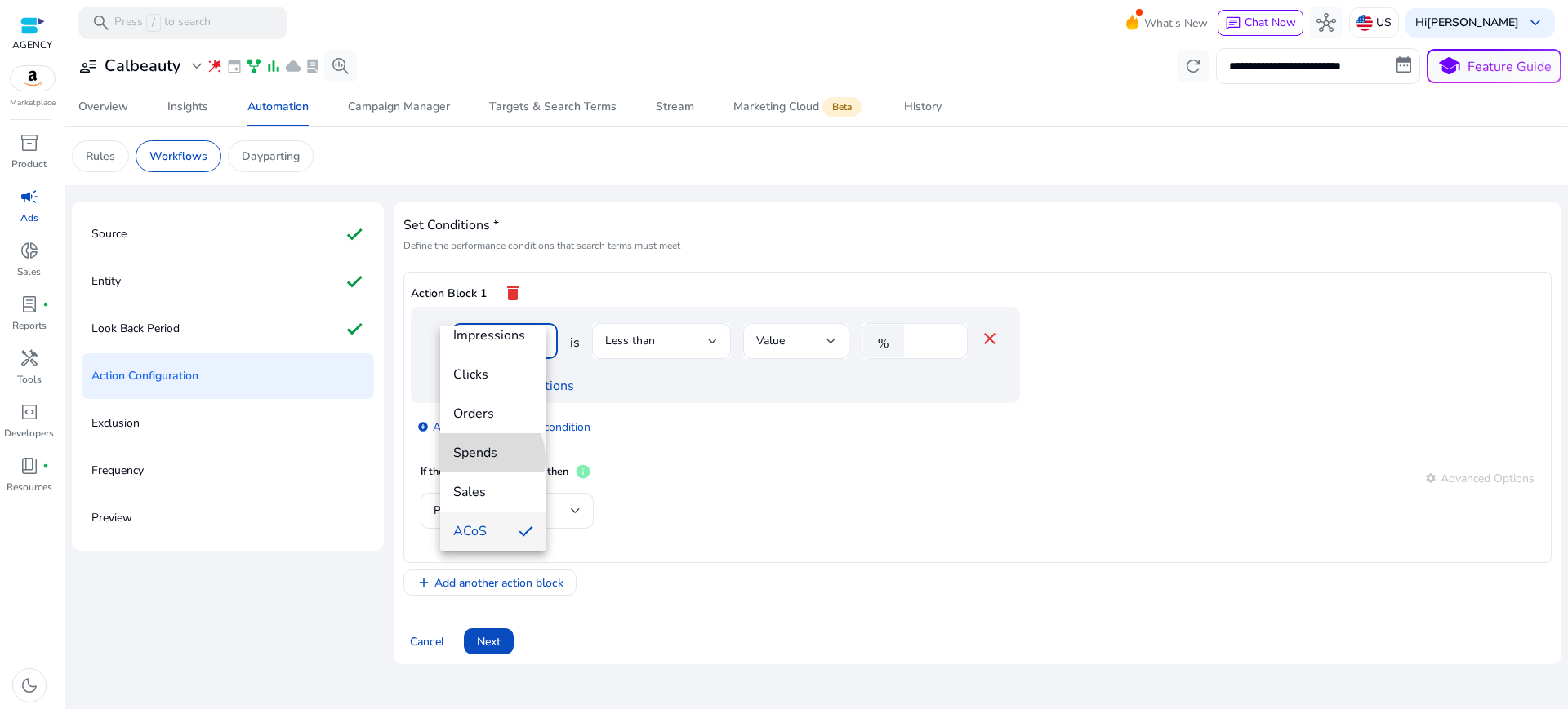
click at [480, 459] on span "Spends" at bounding box center [493, 453] width 80 height 18
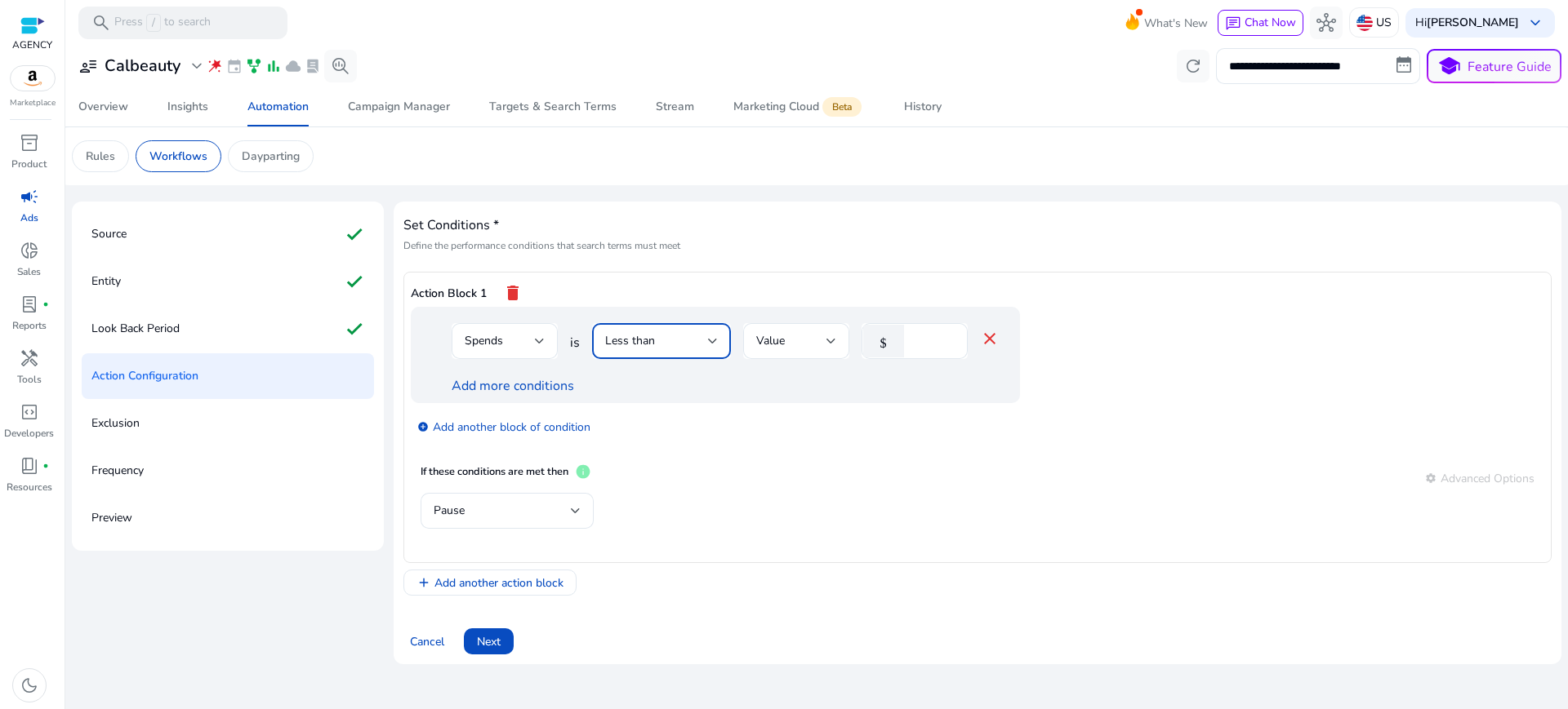
click at [640, 333] on span "Less than" at bounding box center [630, 341] width 49 height 16
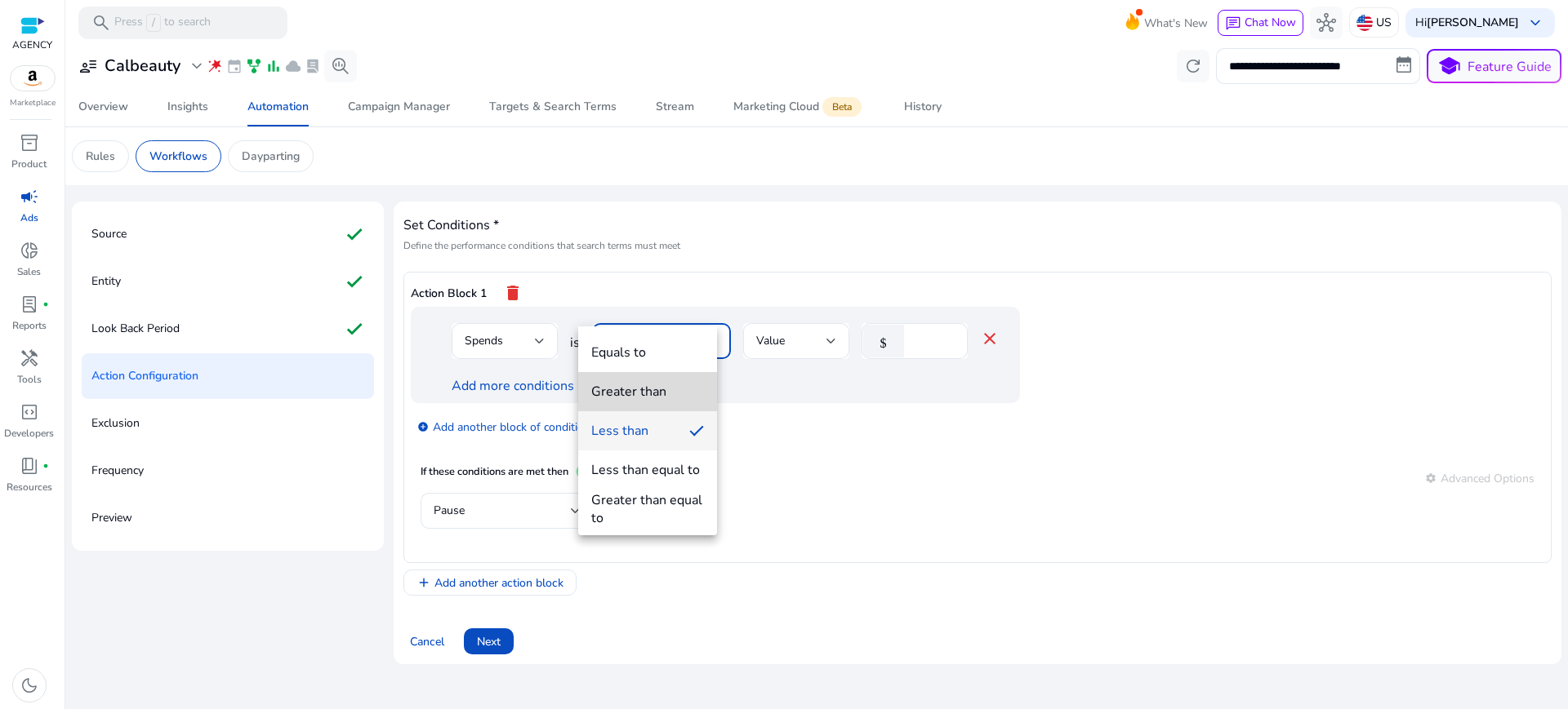
click at [656, 389] on div "Greater than" at bounding box center [629, 392] width 75 height 18
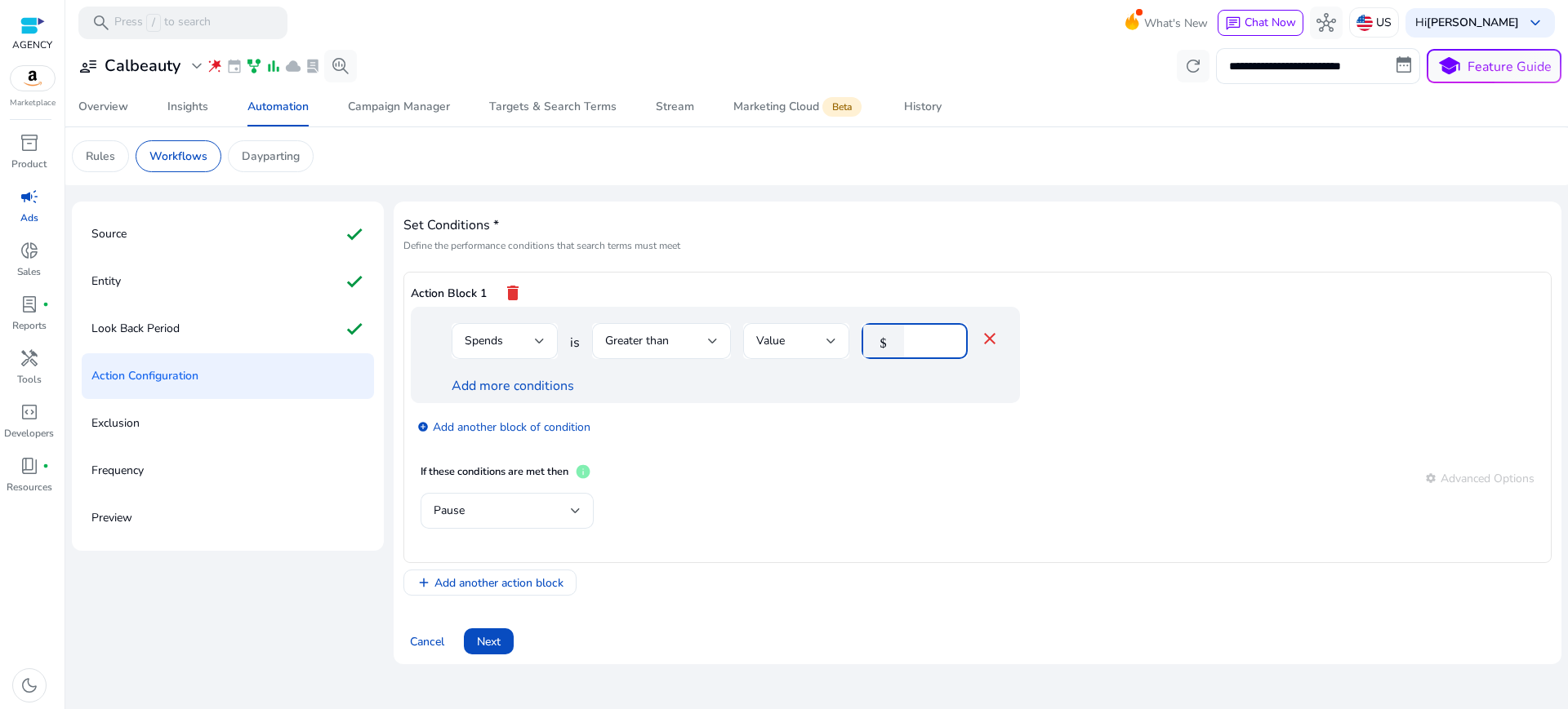
click at [914, 332] on input "*" at bounding box center [933, 341] width 42 height 18
type input "**"
click at [951, 454] on mat-card "If these conditions are met then info settings Advanced Options Pause" at bounding box center [978, 505] width 1134 height 102
click at [459, 417] on link "add_circle Add another block of condition" at bounding box center [503, 426] width 173 height 19
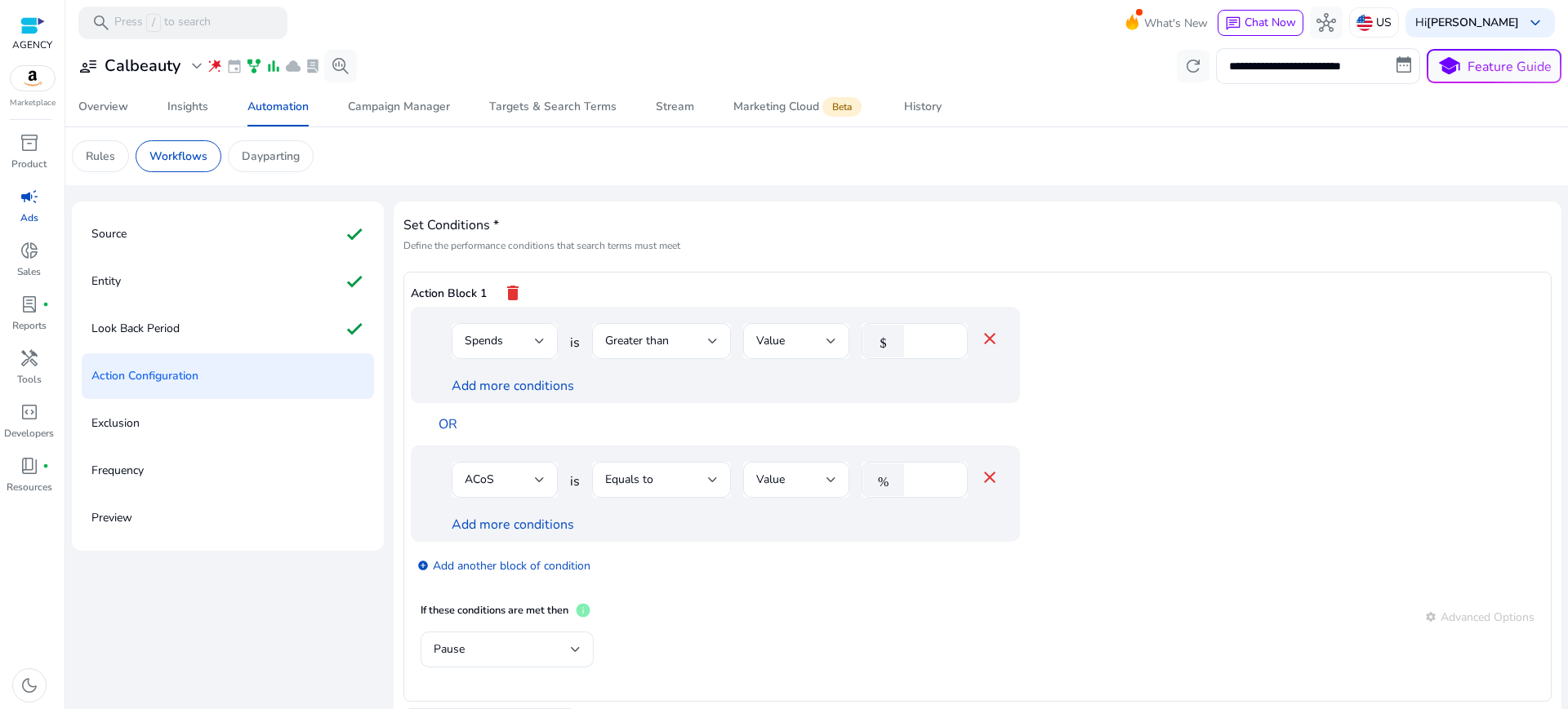
click at [980, 468] on mat-icon "close" at bounding box center [990, 478] width 20 height 20
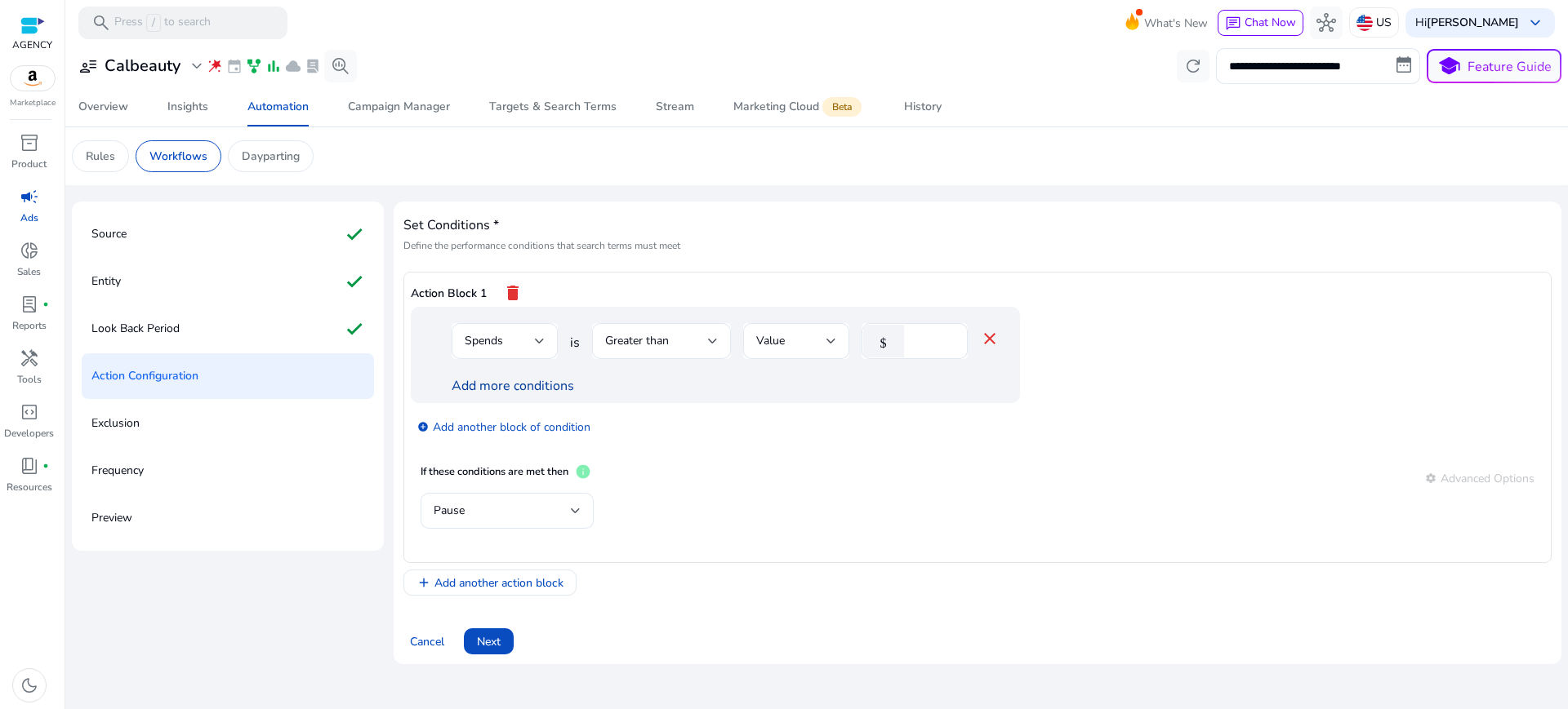
click at [504, 377] on link "Add more conditions" at bounding box center [513, 386] width 123 height 18
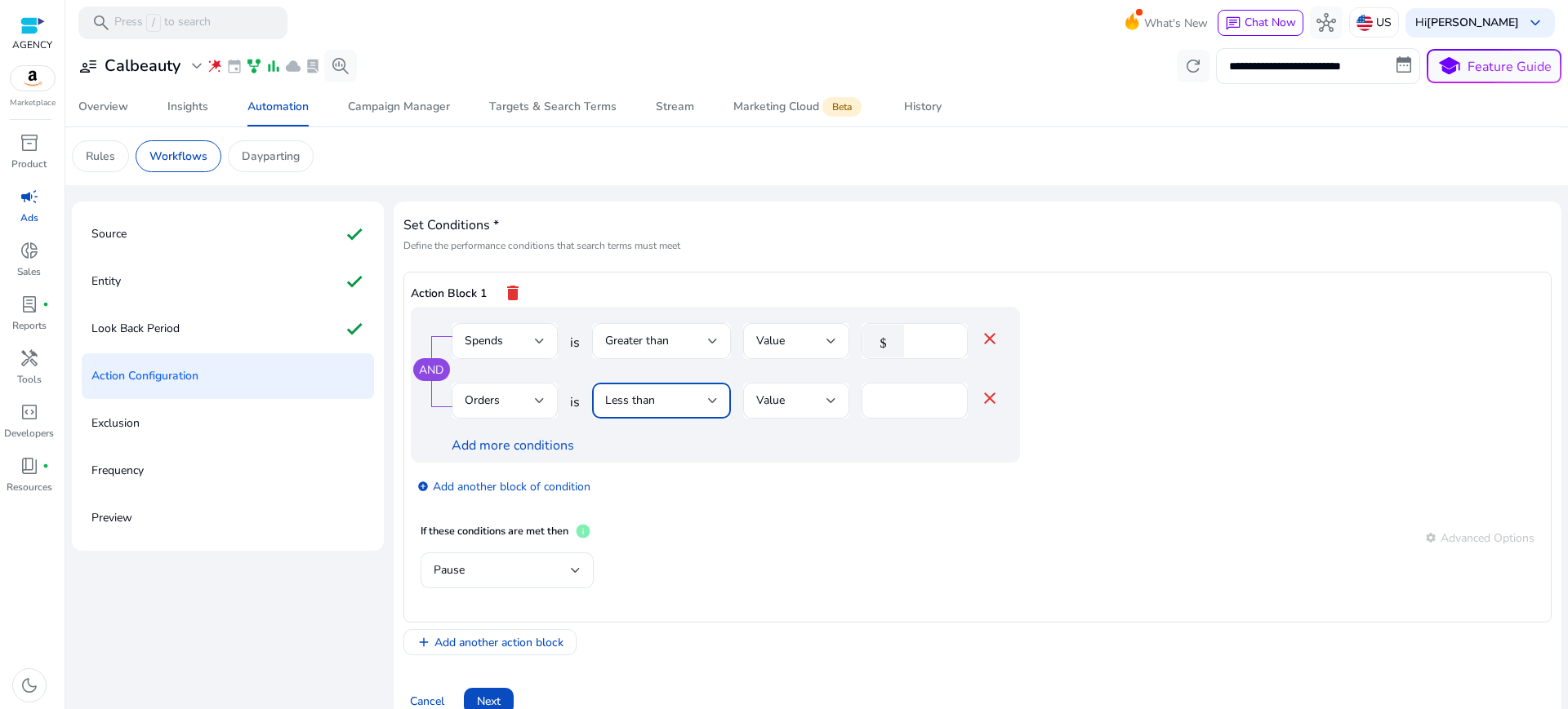
click at [708, 391] on div at bounding box center [713, 401] width 10 height 20
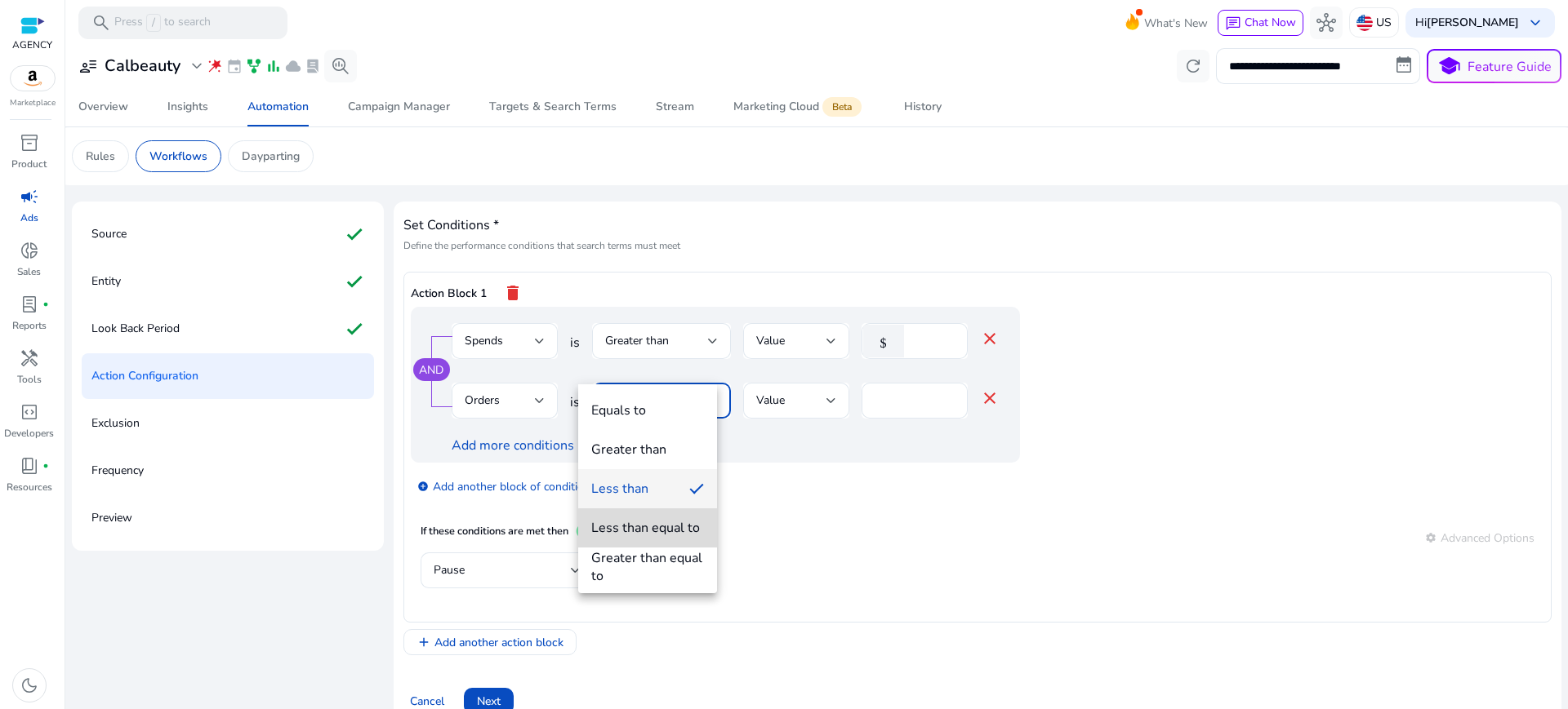
click at [663, 540] on mat-option "Less than equal to" at bounding box center [647, 528] width 139 height 39
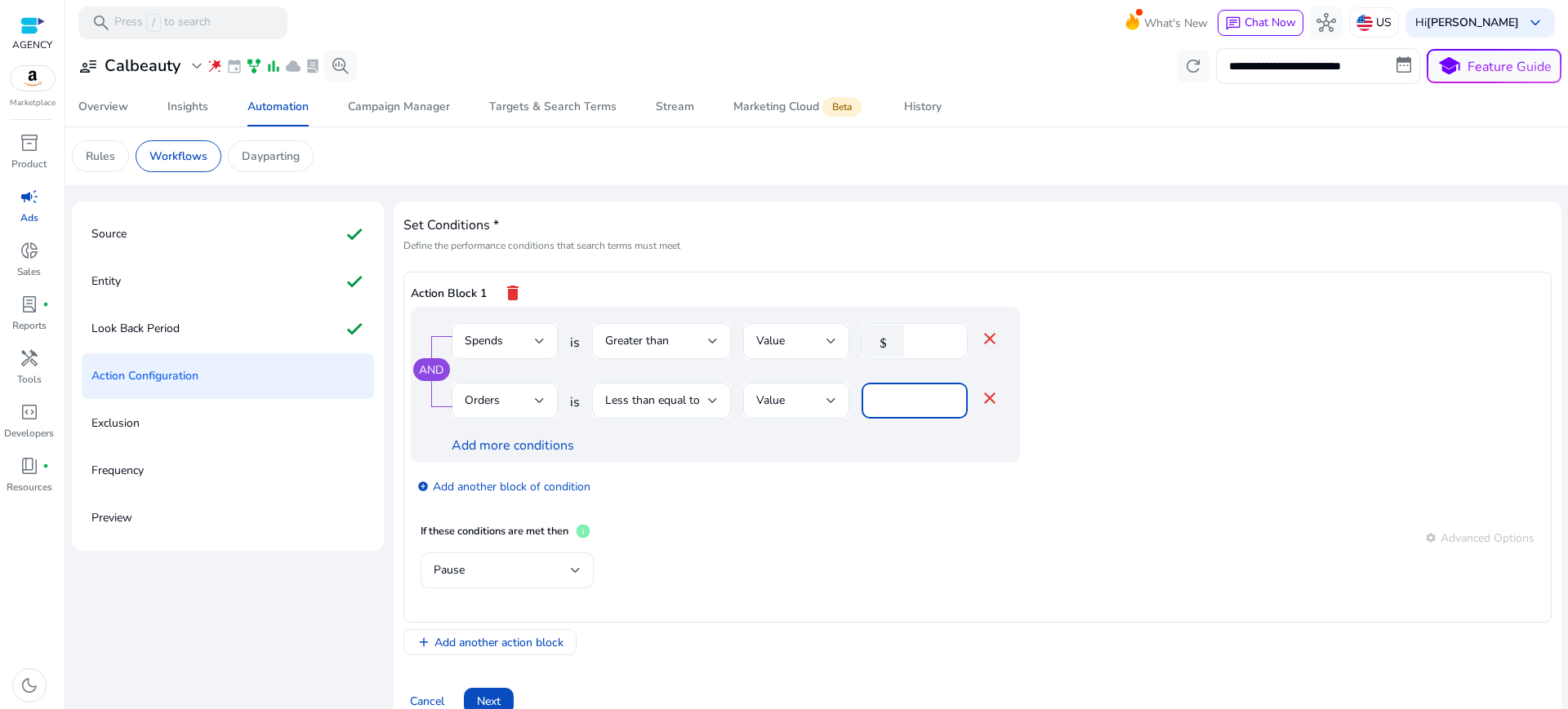
click at [884, 392] on input "*" at bounding box center [914, 401] width 80 height 18
type input "*"
click at [516, 562] on div "Pause" at bounding box center [502, 571] width 137 height 18
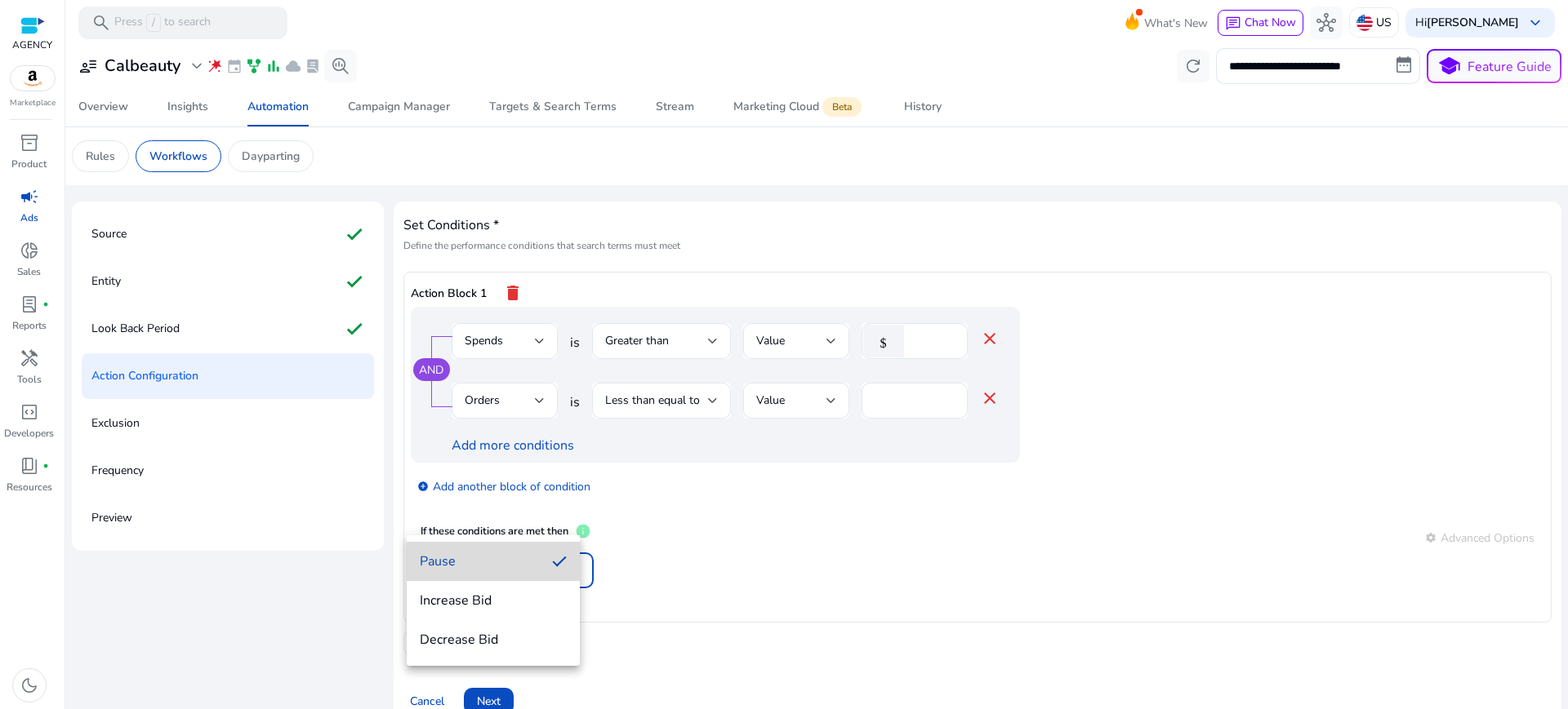
click at [461, 563] on span "Pause" at bounding box center [479, 562] width 120 height 18
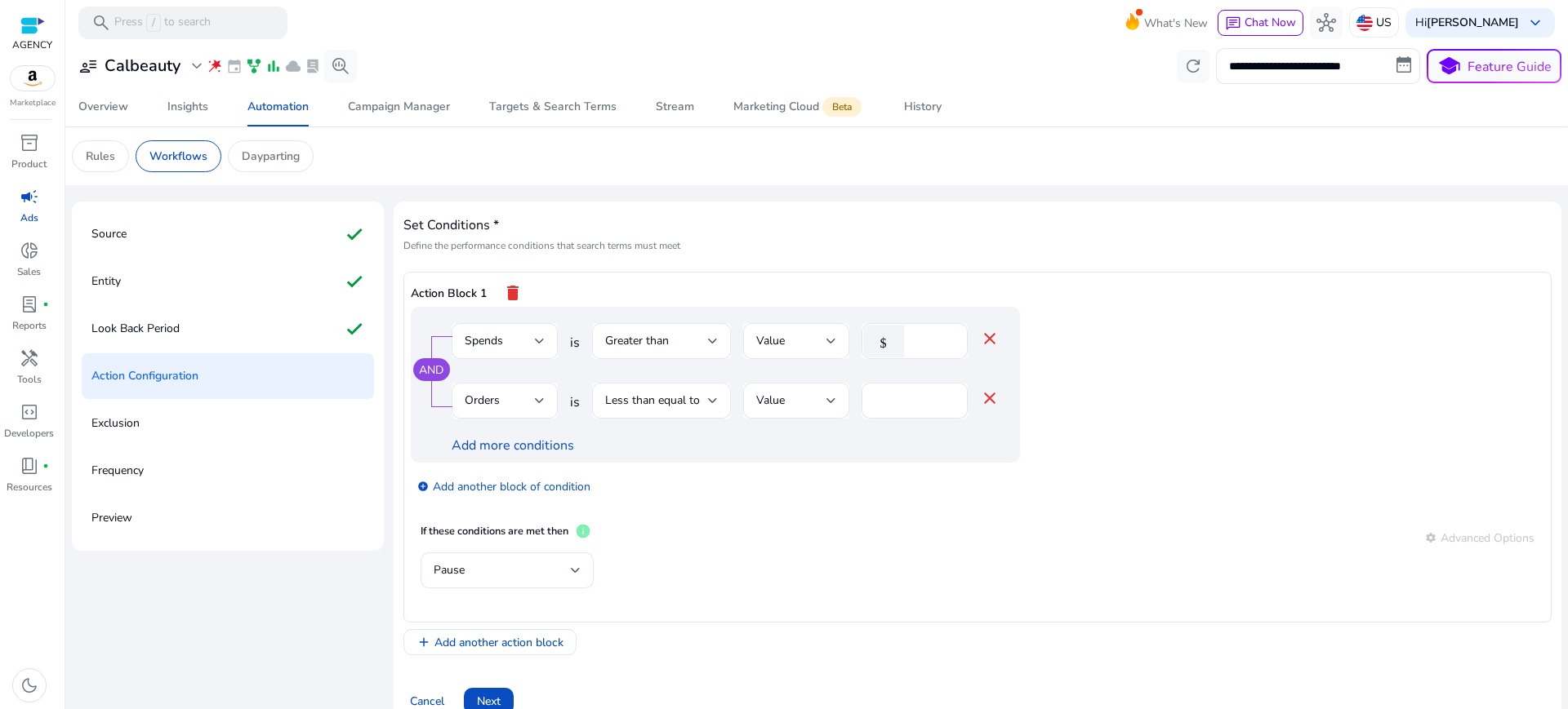
click at [788, 465] on app-ppc-editable-conditions "AND Spends is Greater than Value $ ** close Orders is Less than equal to Value …" at bounding box center [978, 411] width 1134 height 207
click at [477, 693] on span "Next" at bounding box center [489, 701] width 24 height 17
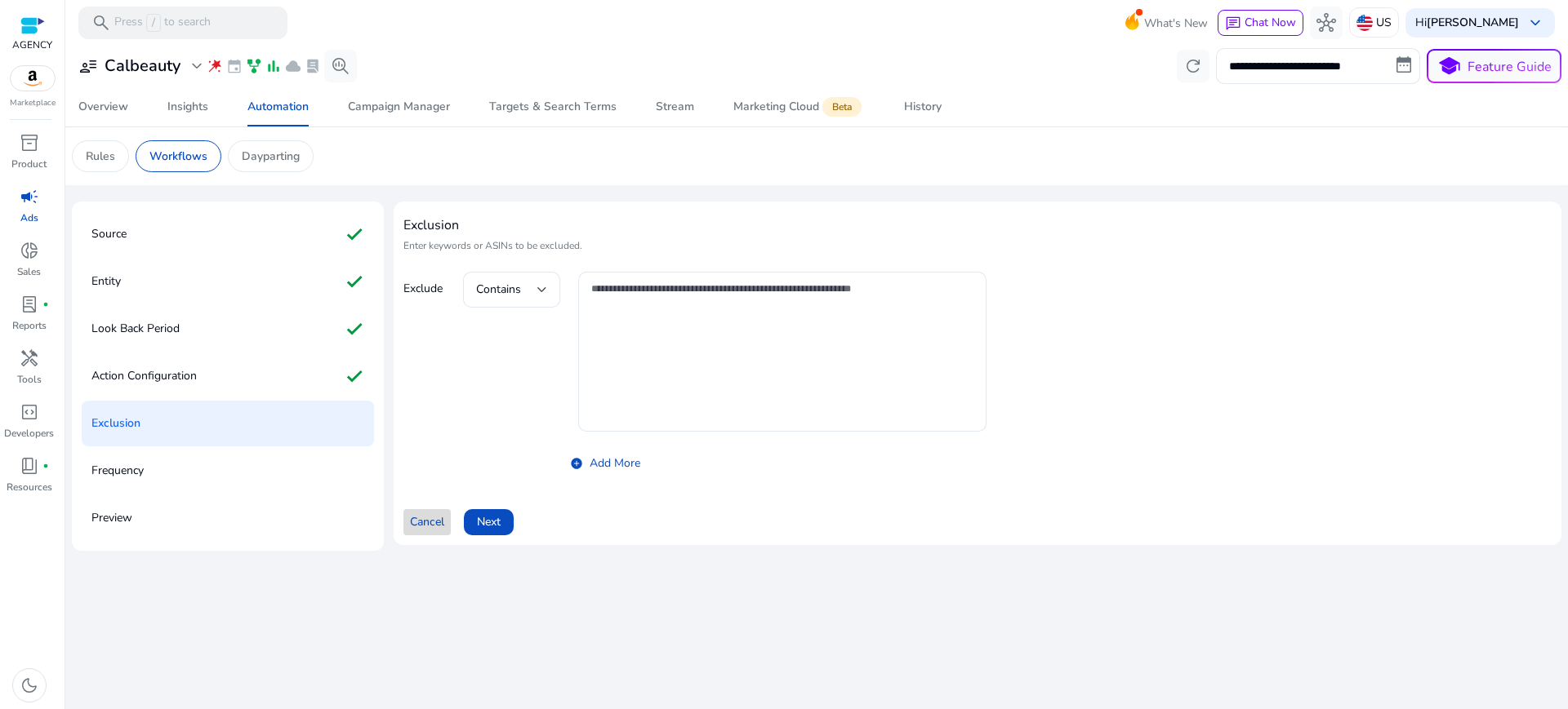
click at [412, 513] on span "Cancel" at bounding box center [427, 521] width 35 height 17
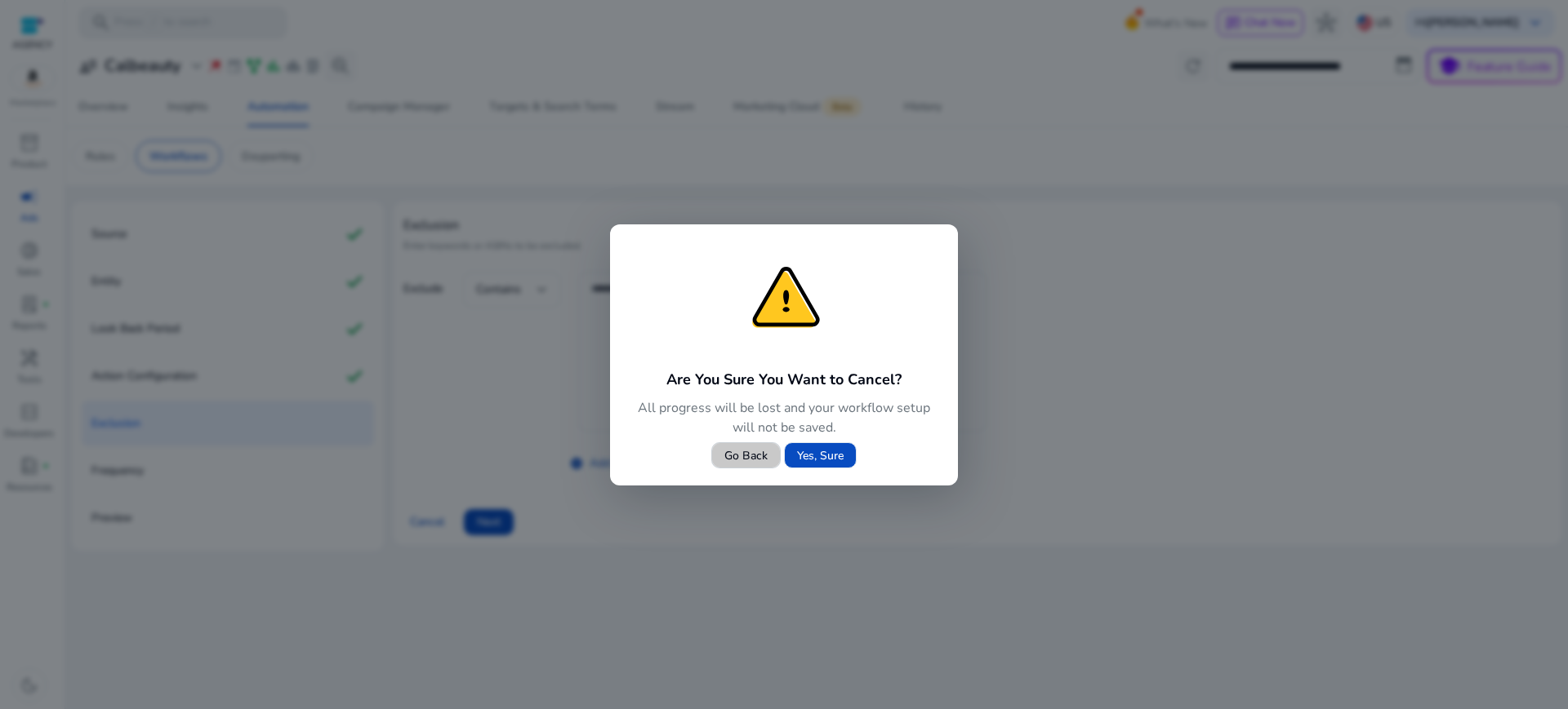
click at [766, 455] on span "Go Back" at bounding box center [746, 455] width 43 height 17
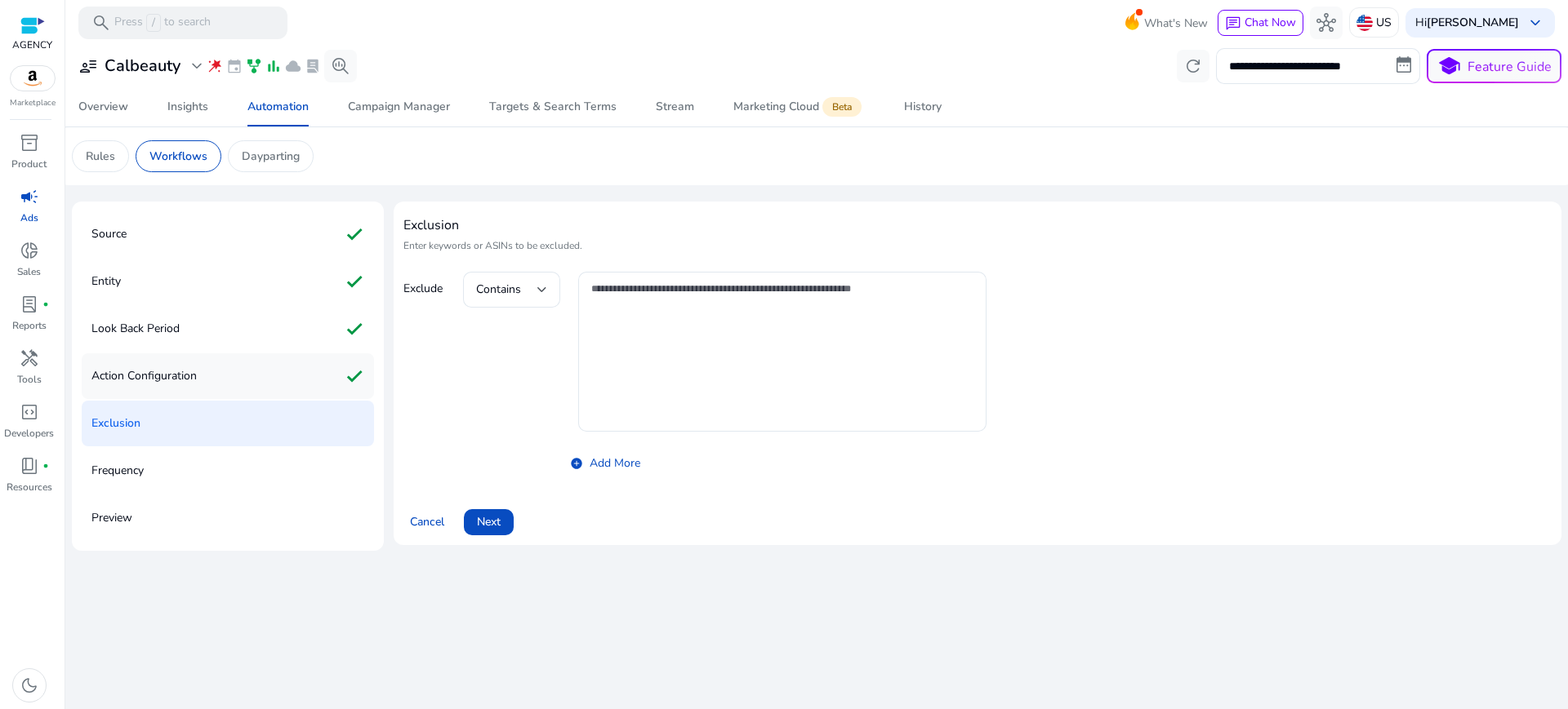
click at [167, 363] on p "Action Configuration" at bounding box center [144, 376] width 106 height 26
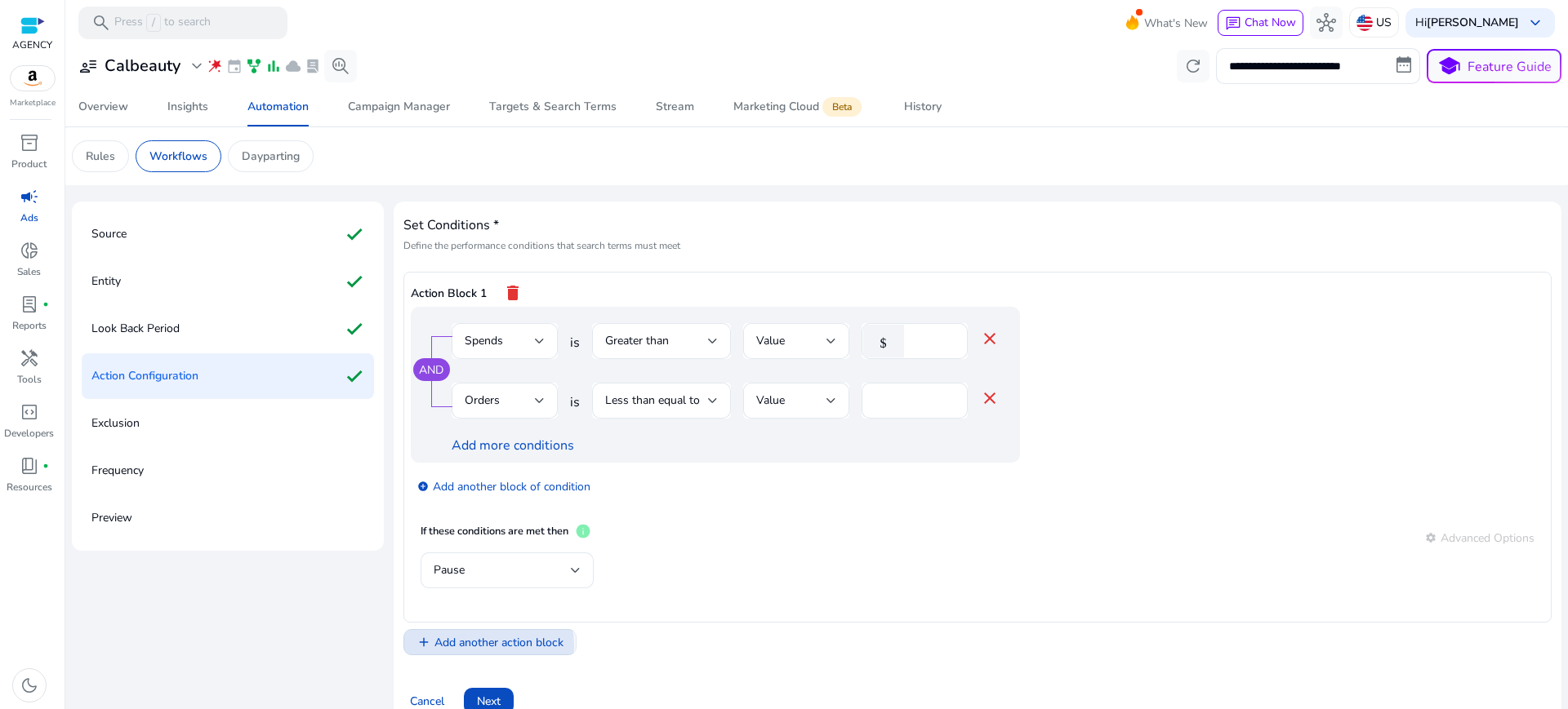
click at [446, 634] on span "Add another action block" at bounding box center [499, 642] width 129 height 17
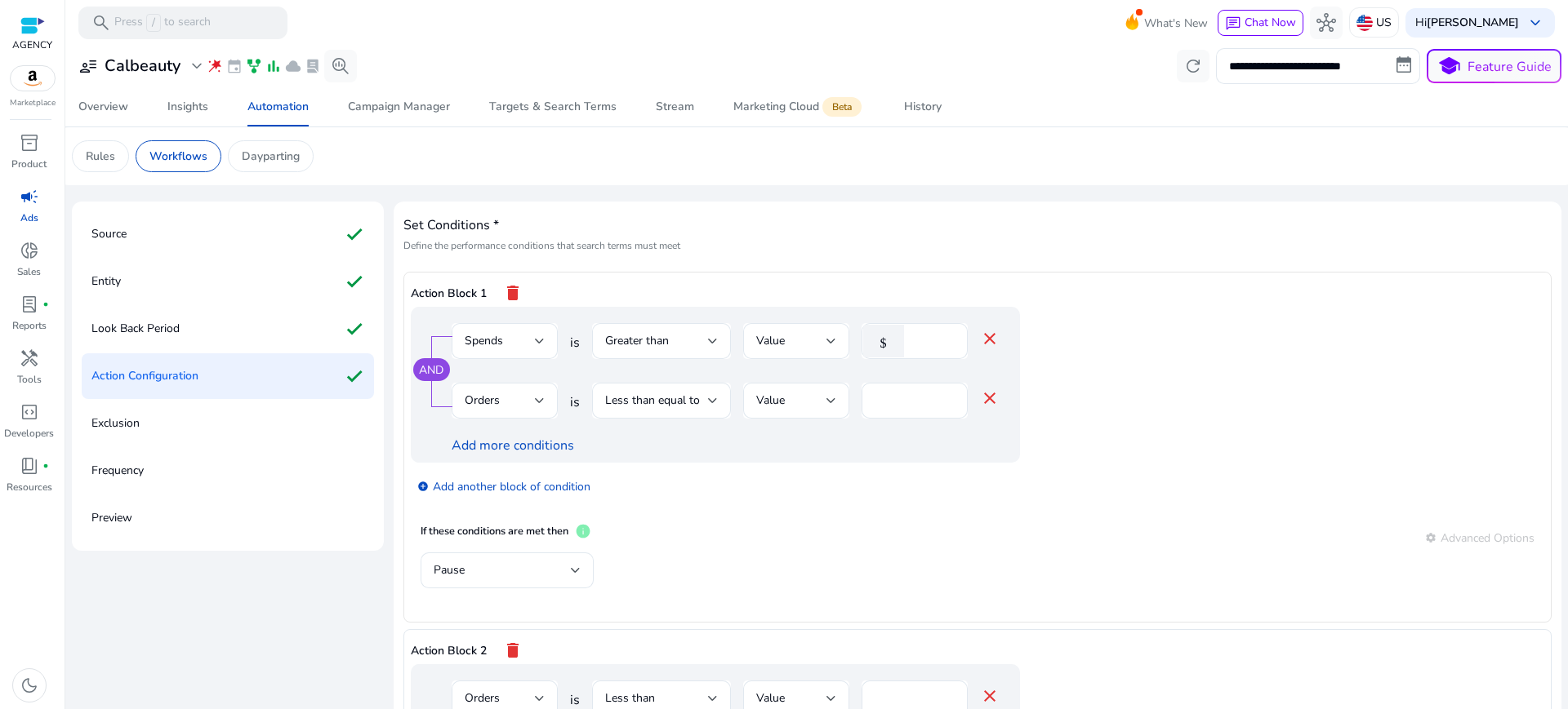
scroll to position [31, 0]
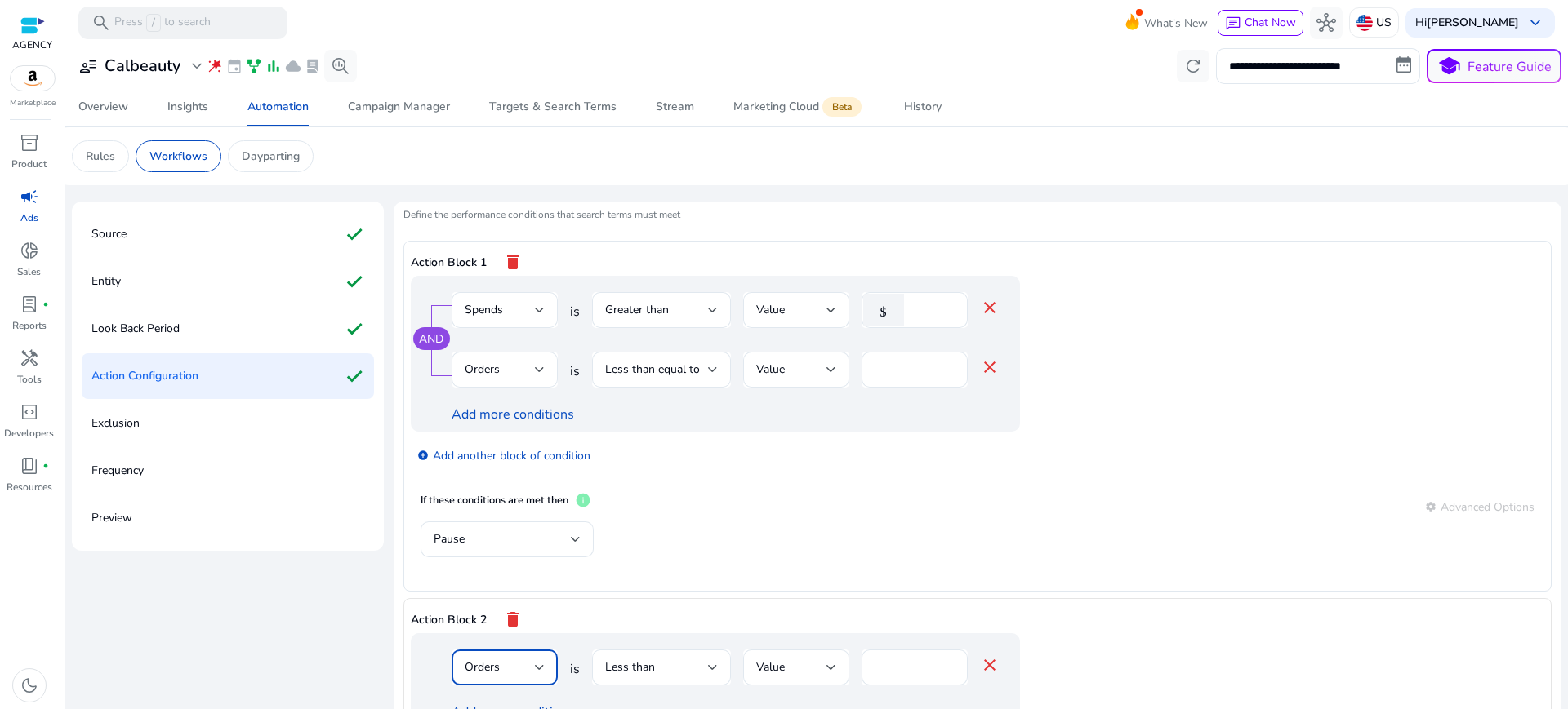
click at [485, 660] on span "Orders" at bounding box center [482, 668] width 36 height 16
click at [483, 476] on span "ACoS" at bounding box center [492, 468] width 80 height 18
click at [912, 659] on input "*" at bounding box center [933, 668] width 42 height 18
type input "**"
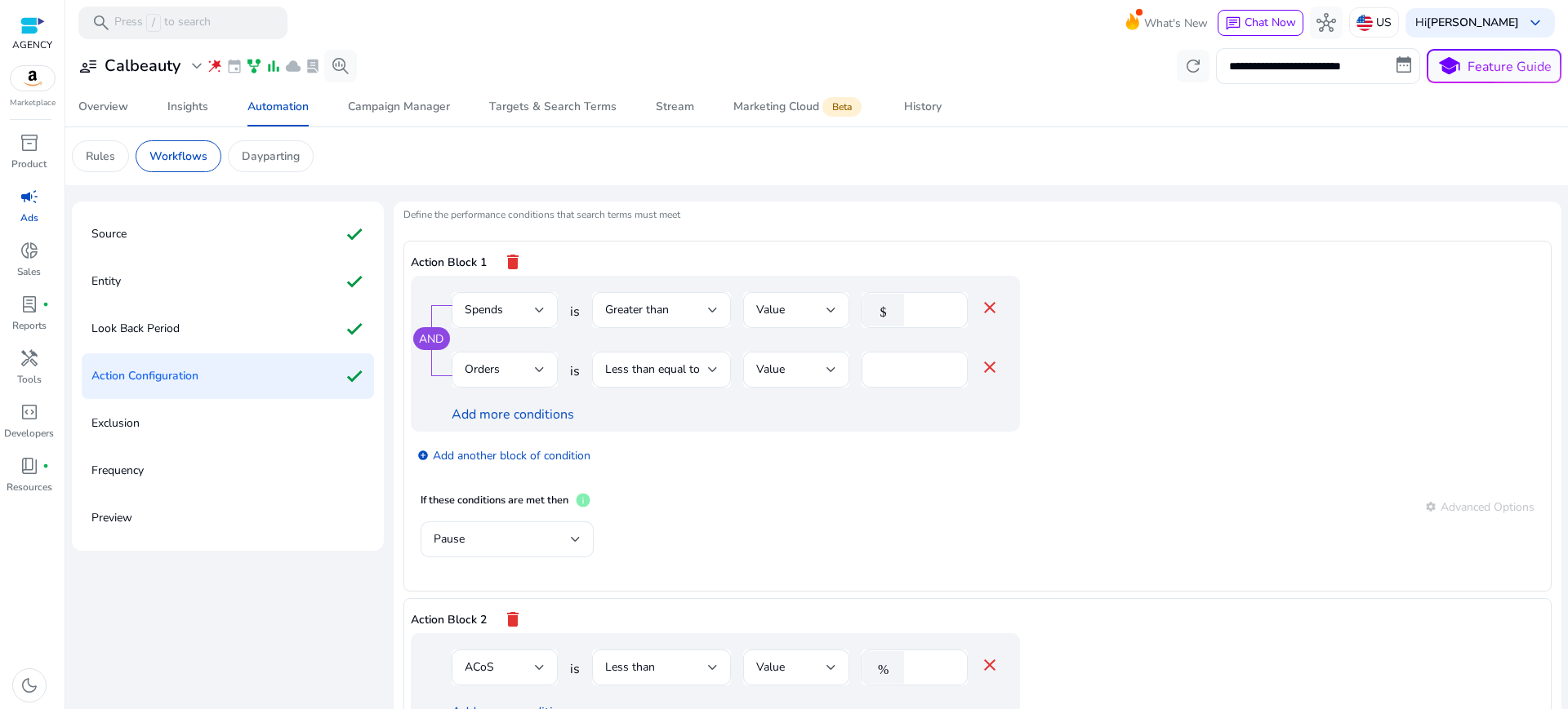
click at [946, 521] on div "Pause" at bounding box center [978, 548] width 1114 height 53
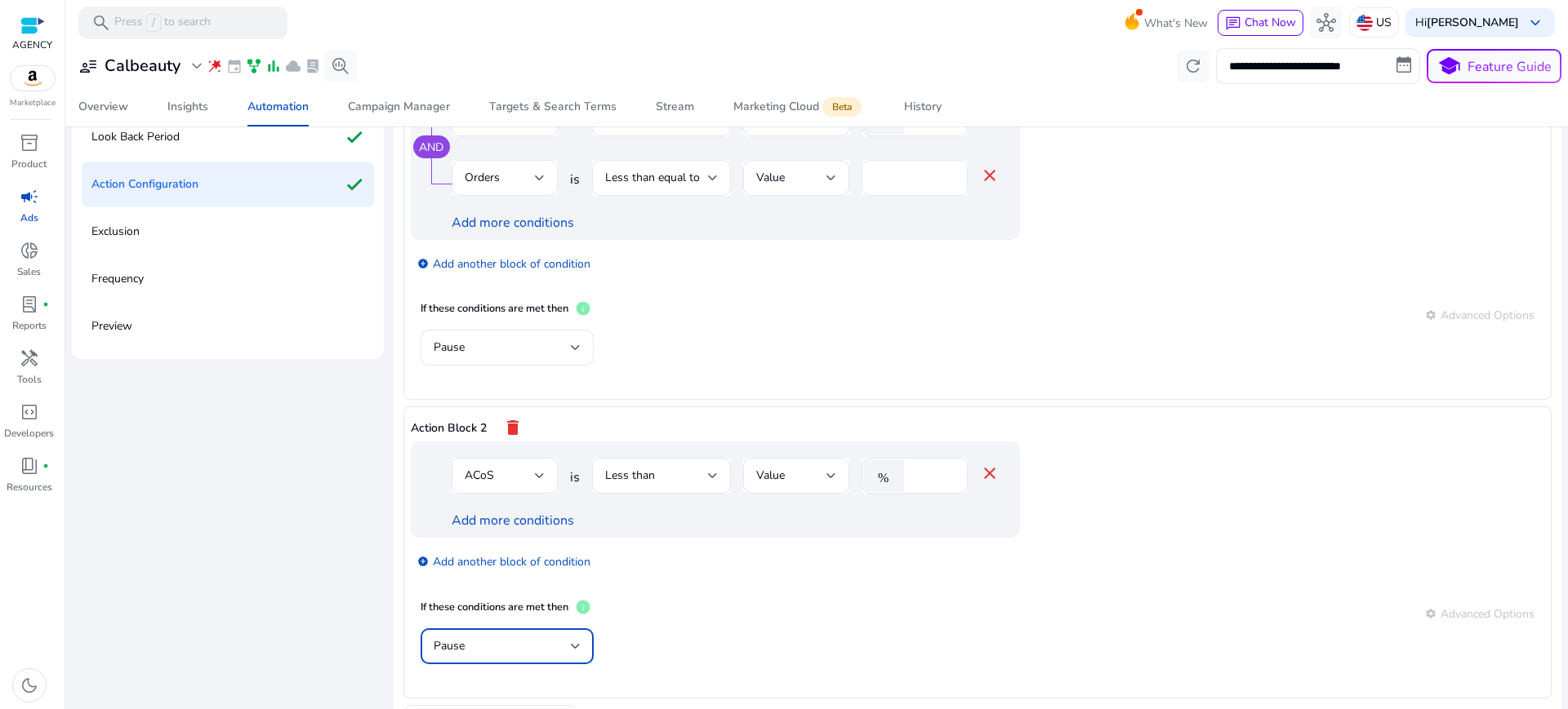
click at [538, 638] on div "Pause" at bounding box center [502, 647] width 137 height 18
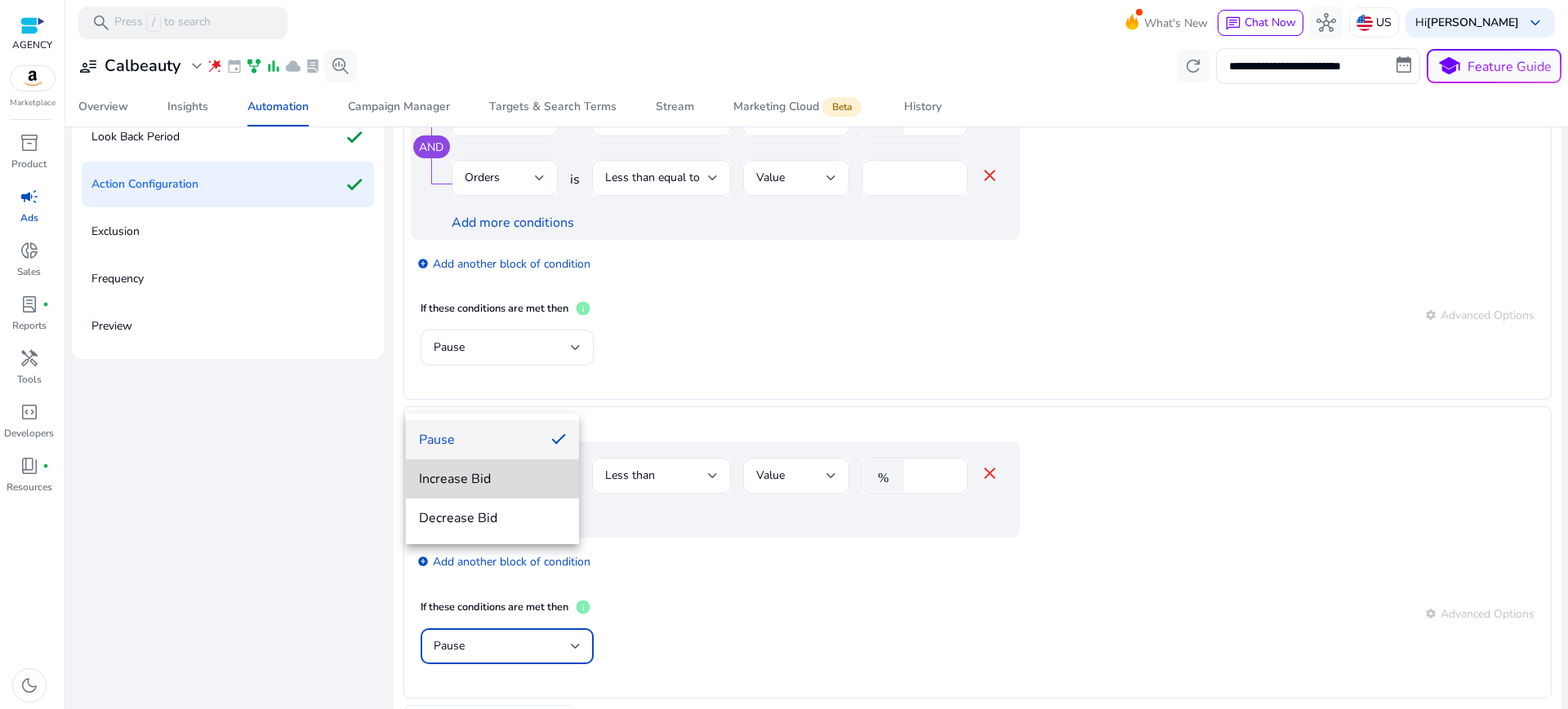
click at [487, 470] on span "Increase Bid" at bounding box center [492, 479] width 147 height 18
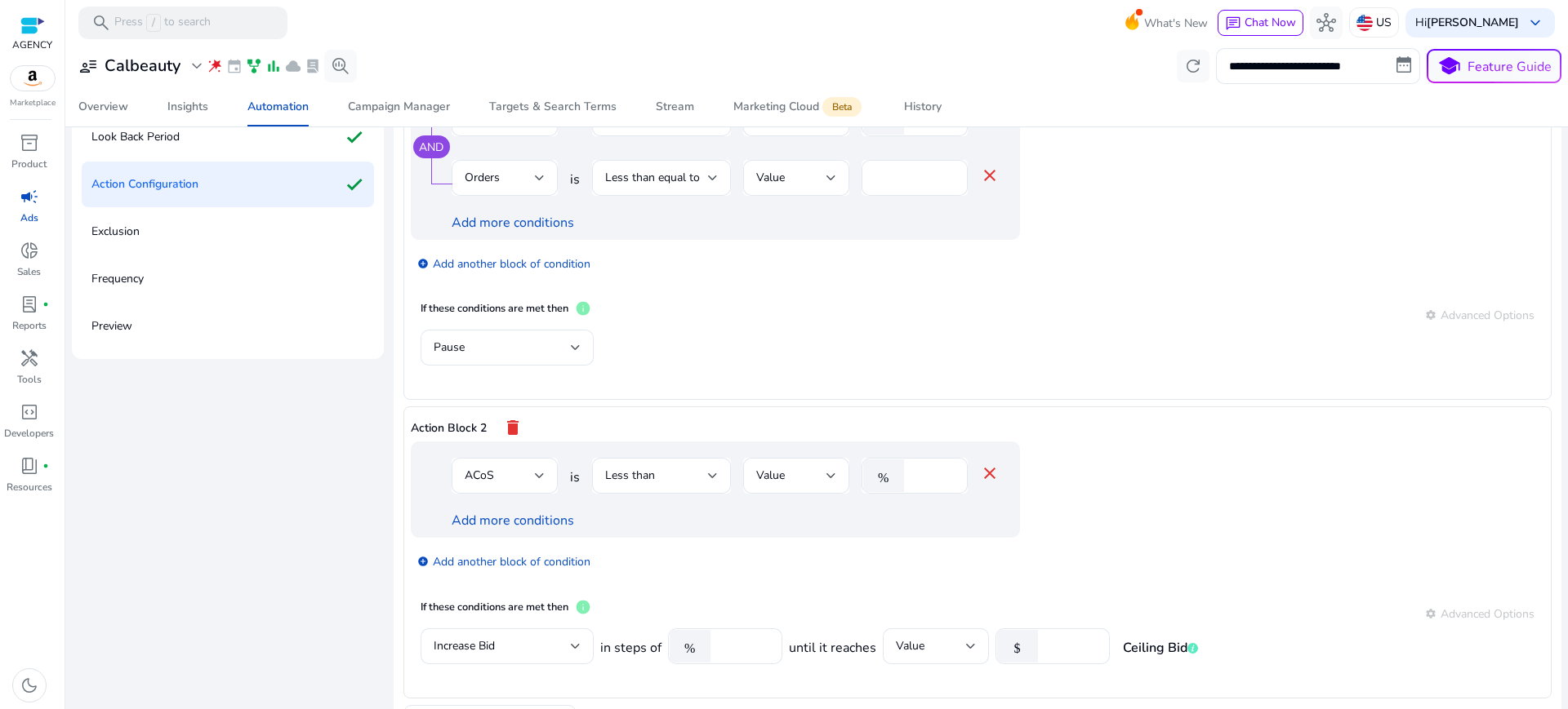
click at [1058, 538] on div "add_circle Add another block of condition" at bounding box center [748, 561] width 675 height 45
click at [1046, 638] on input "***" at bounding box center [1071, 647] width 50 height 18
type input "***"
click at [1039, 538] on div "add_circle Add another block of condition" at bounding box center [748, 561] width 675 height 45
click at [451, 709] on span "Add another action block" at bounding box center [499, 717] width 129 height 17
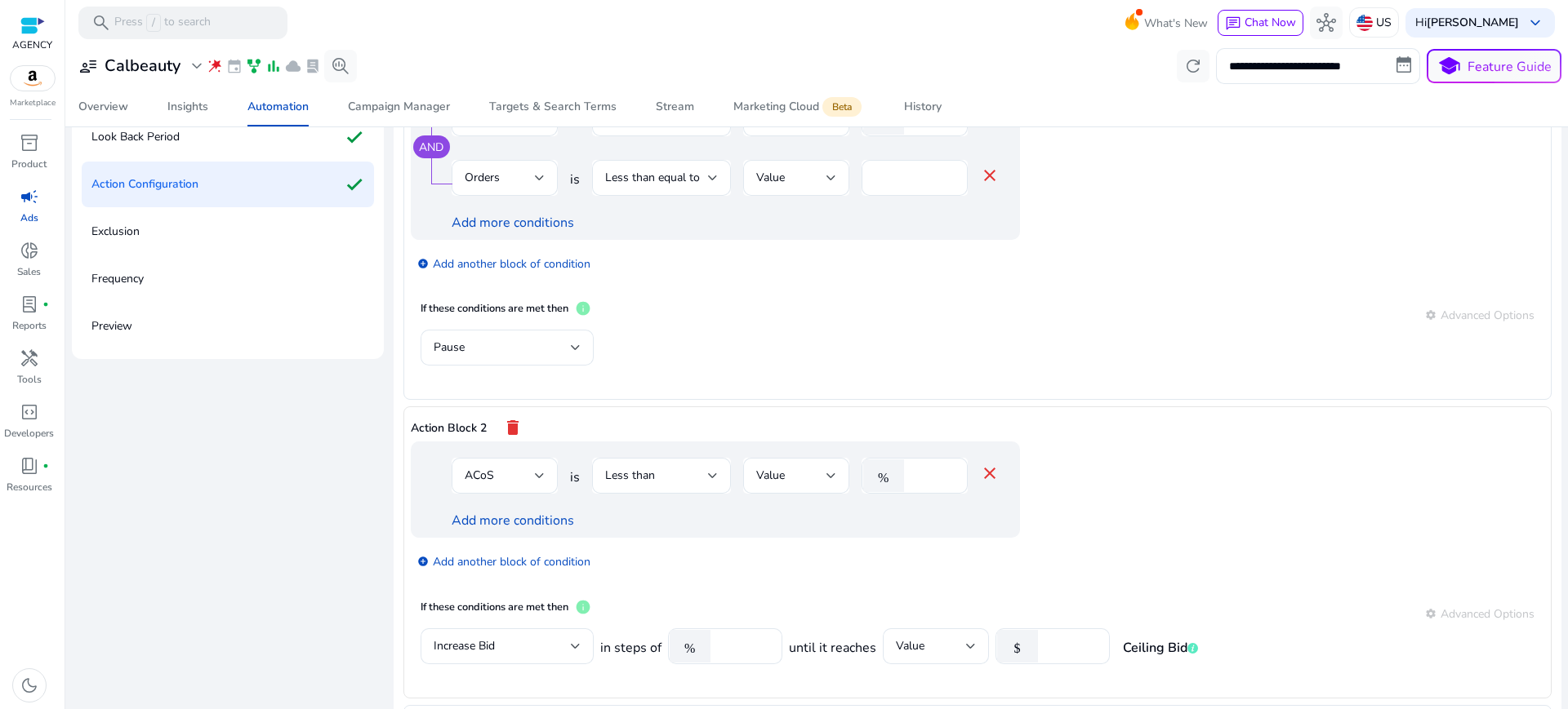
scroll to position [298, 0]
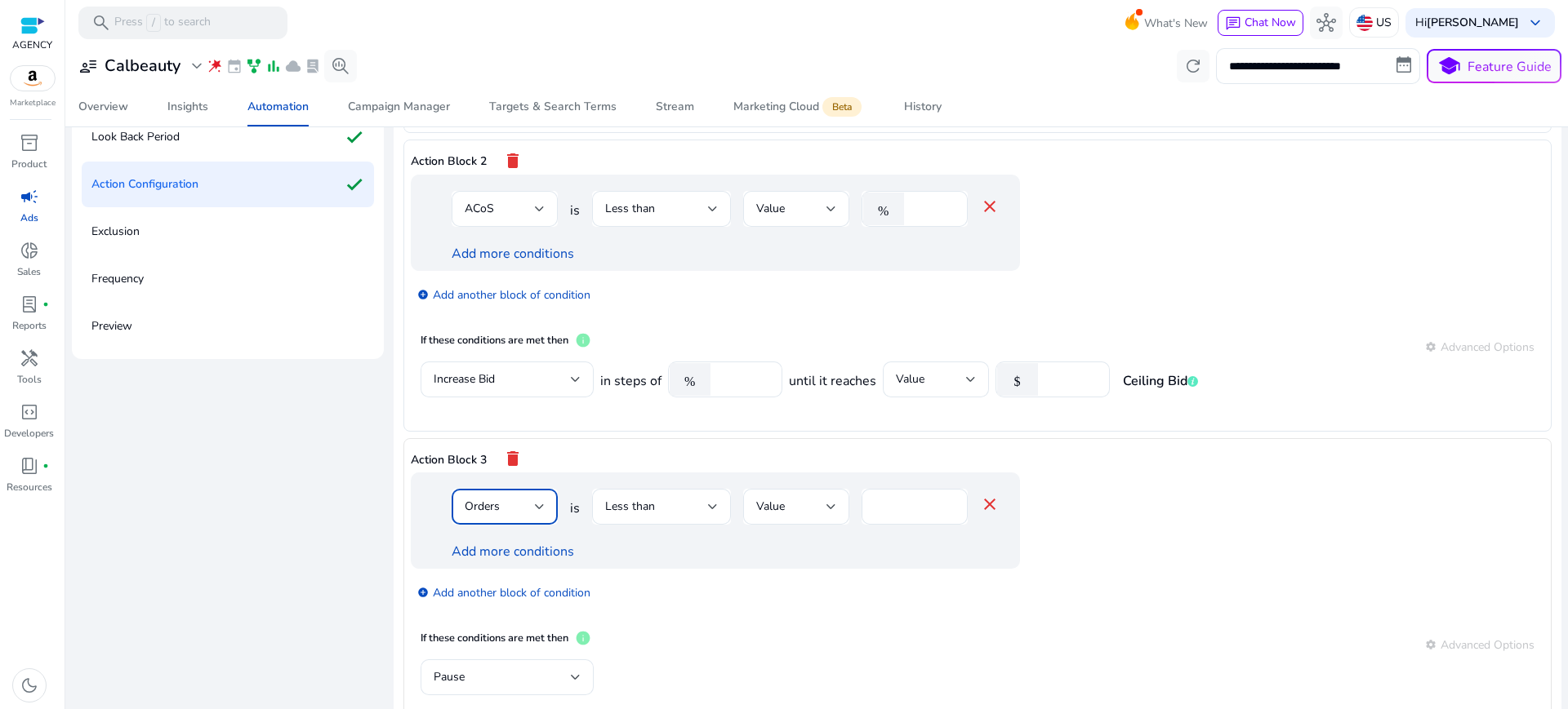
click at [488, 498] on div "Orders" at bounding box center [499, 507] width 70 height 18
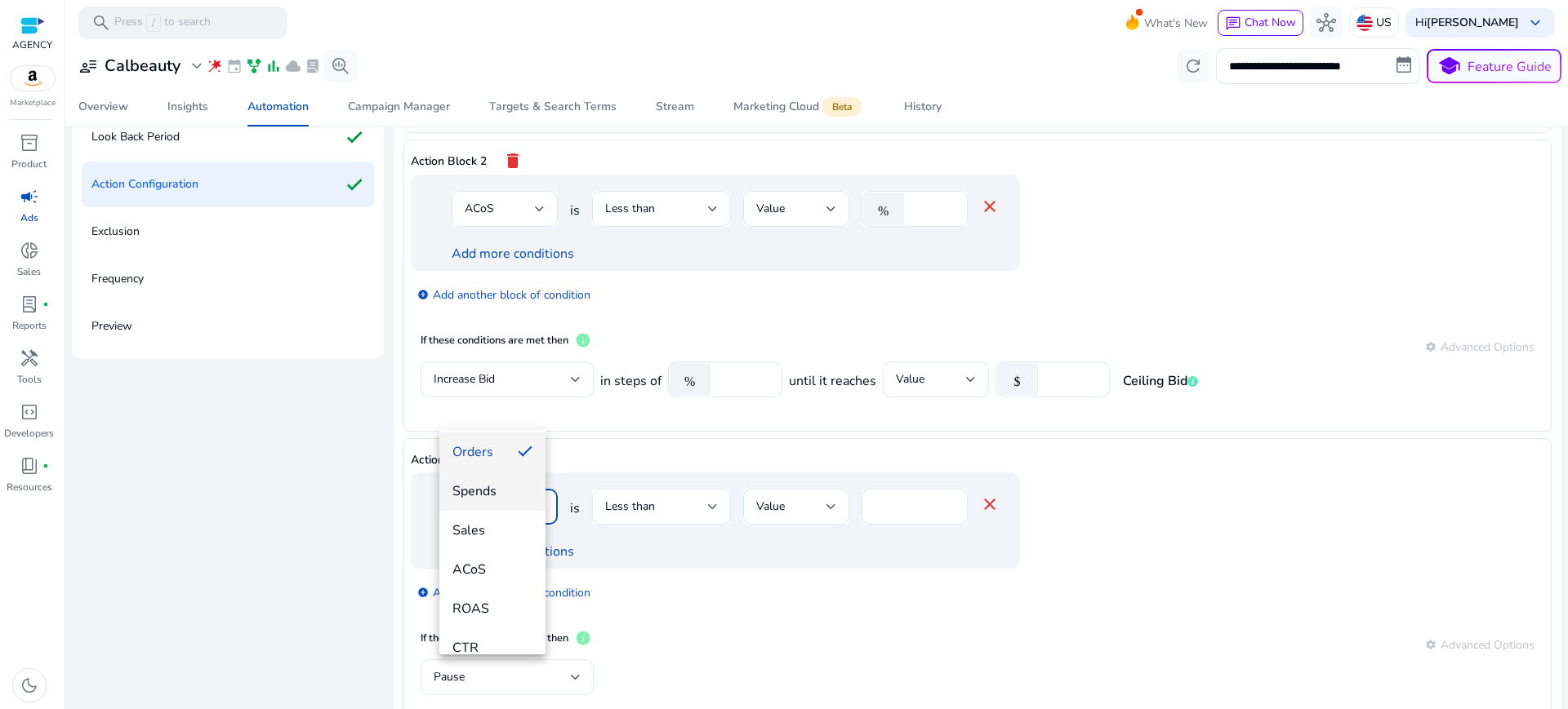
scroll to position [122, 0]
click at [484, 570] on span "ACoS" at bounding box center [492, 569] width 80 height 18
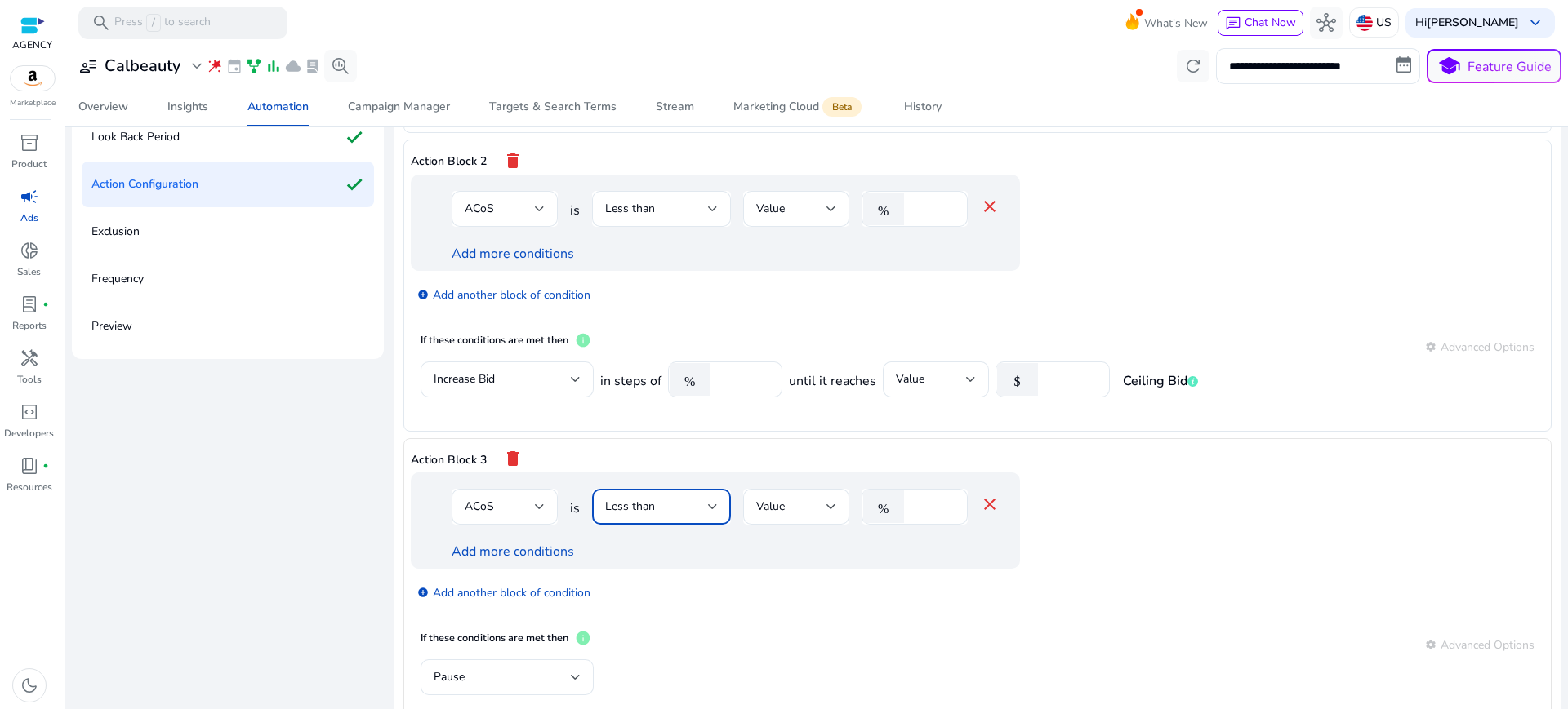
click at [643, 498] on div "Less than" at bounding box center [657, 507] width 103 height 18
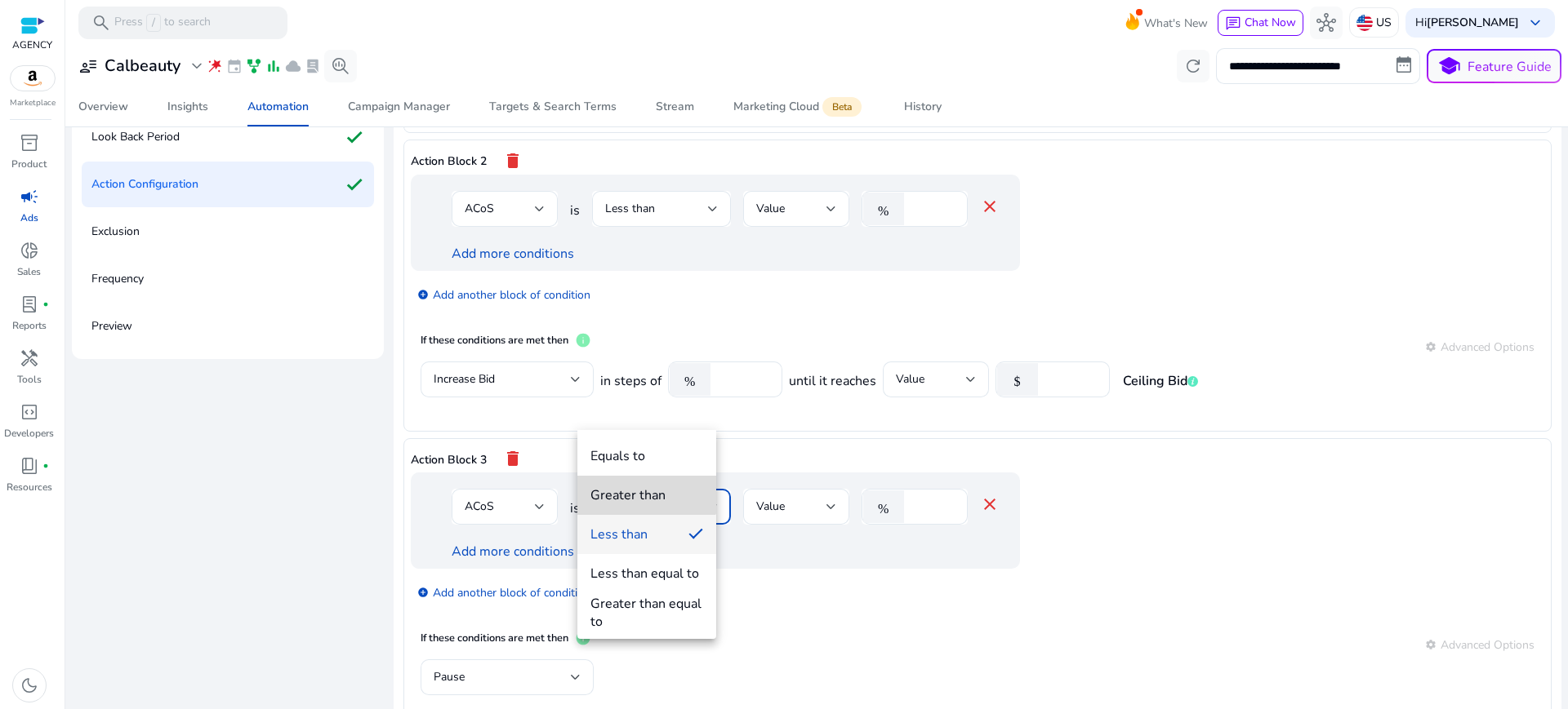
click at [638, 488] on div "Greater than" at bounding box center [628, 496] width 75 height 18
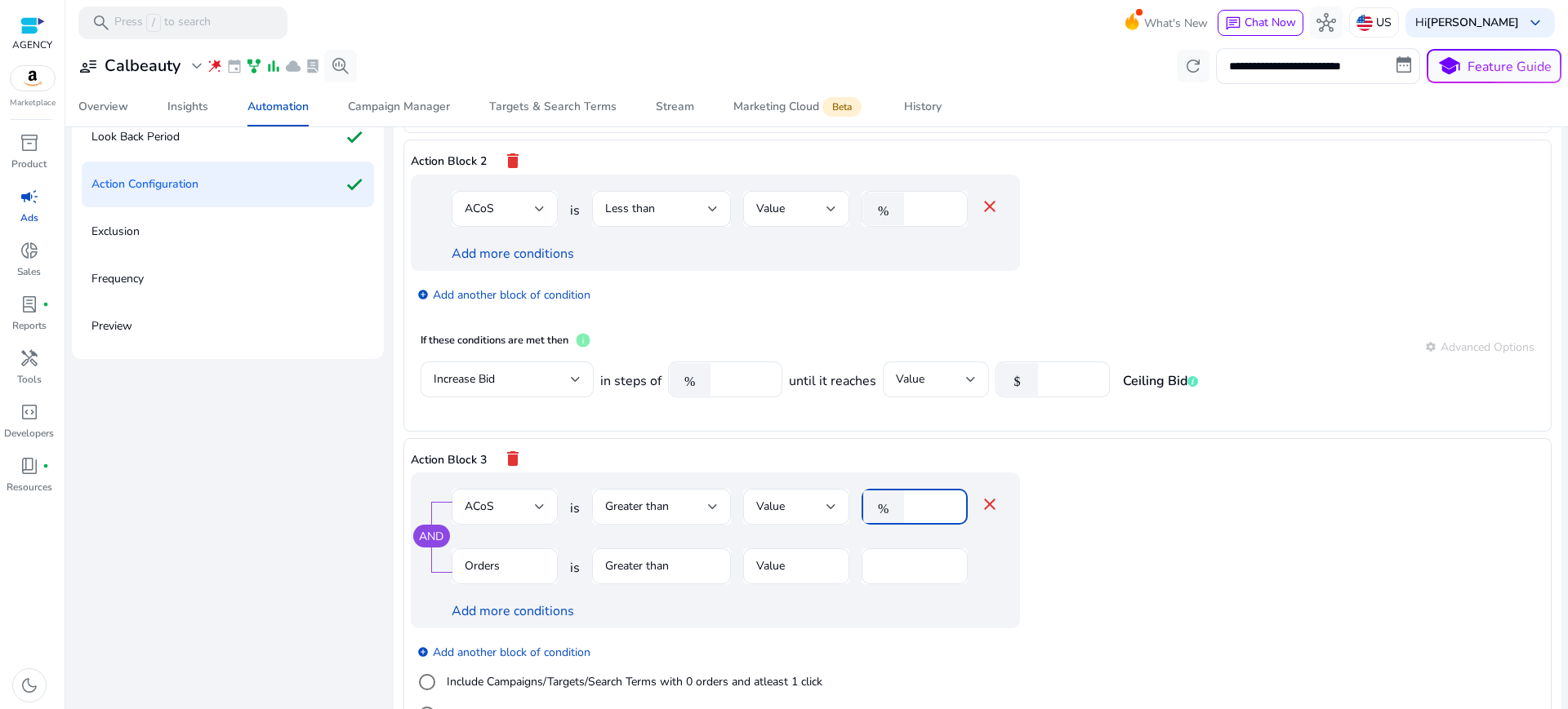
click at [912, 498] on input "*" at bounding box center [933, 507] width 42 height 18
type input "**"
click at [463, 673] on label "Include Campaigns/Targets/Search Terms with 0 orders and atleast 1 click" at bounding box center [633, 681] width 379 height 17
click at [469, 559] on span "Clicks" at bounding box center [479, 567] width 30 height 16
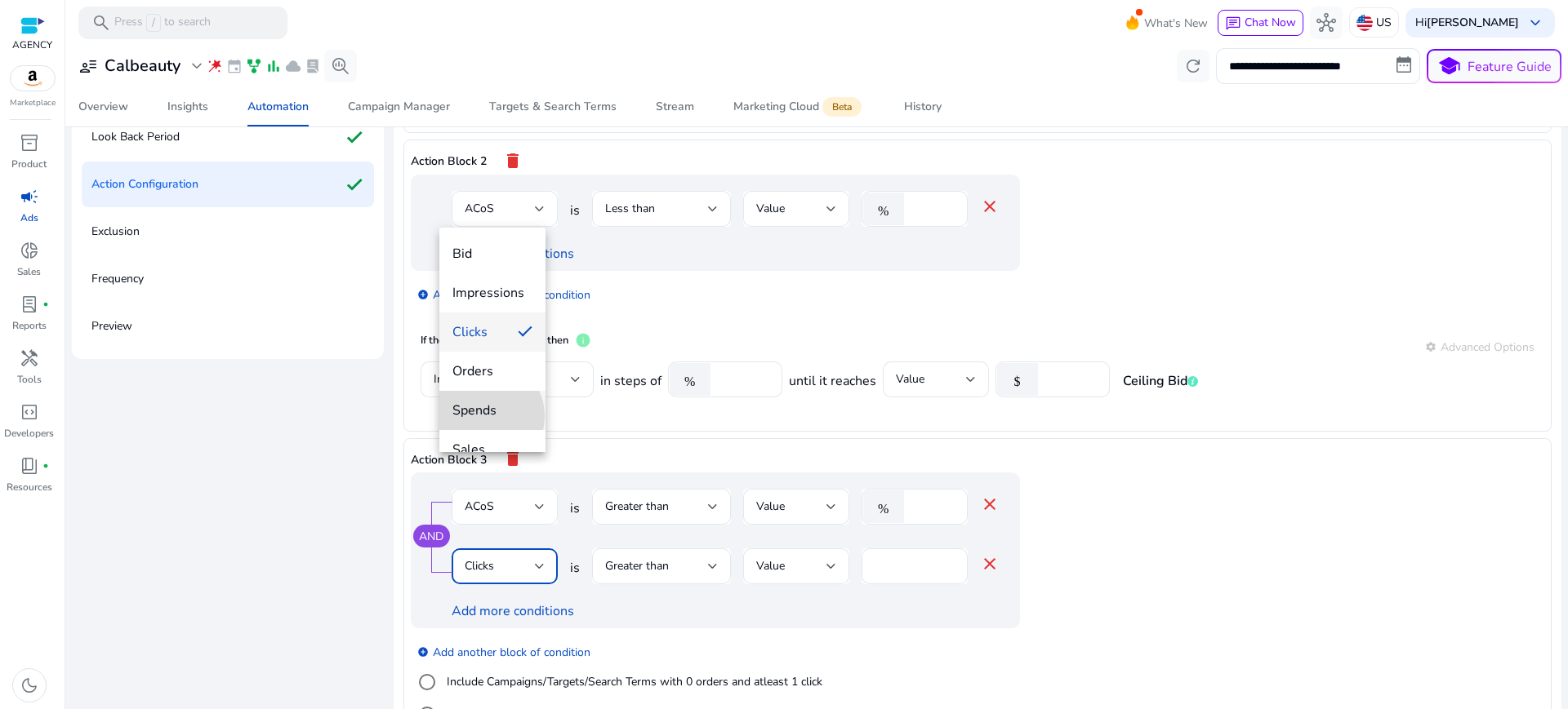
click at [483, 417] on span "Spends" at bounding box center [492, 411] width 80 height 18
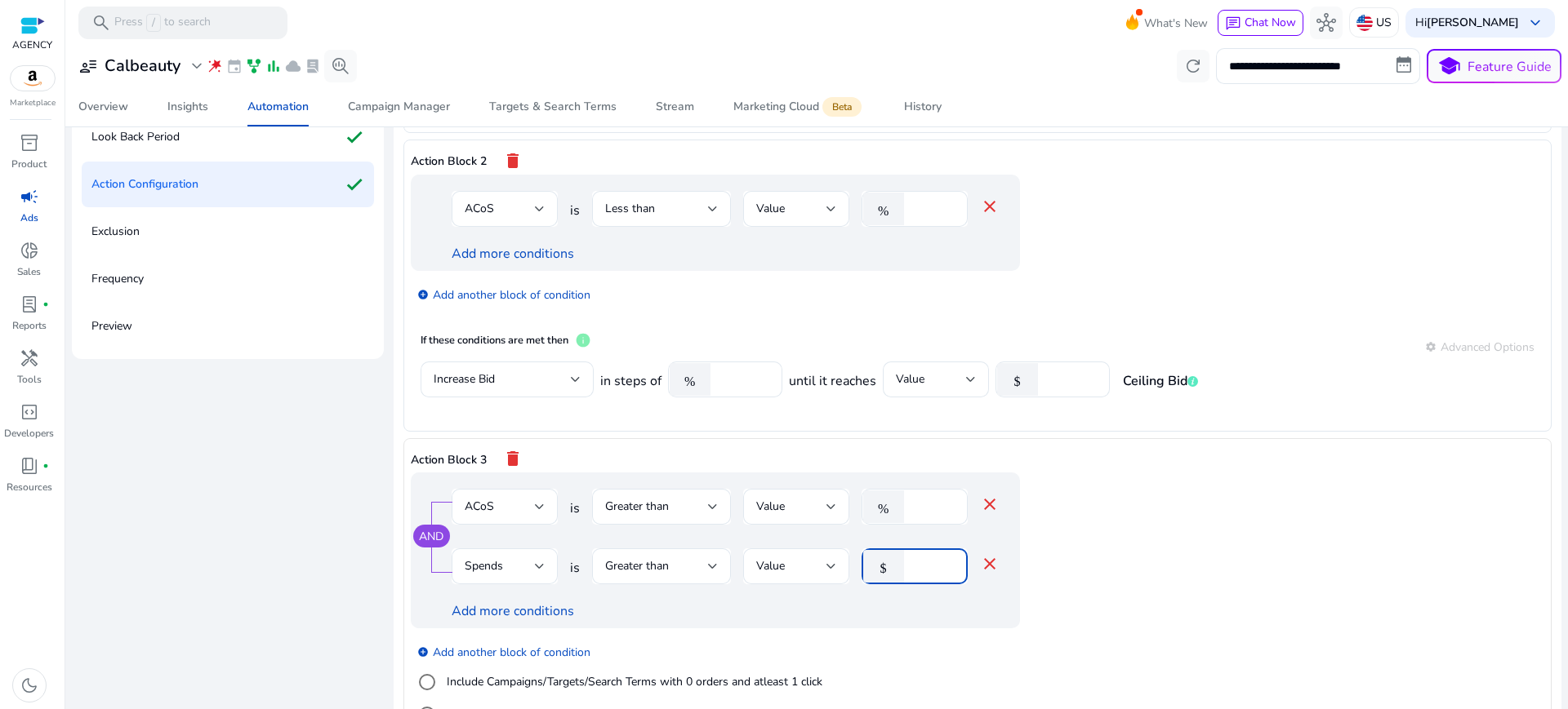
click at [917, 558] on input "*" at bounding box center [933, 567] width 42 height 18
type input "*"
type input "**"
click at [1221, 517] on app-ppc-editable-conditions "AND ACoS is Greater than Value % ** close Spends is Greater than Value $ ** clo…" at bounding box center [978, 609] width 1134 height 273
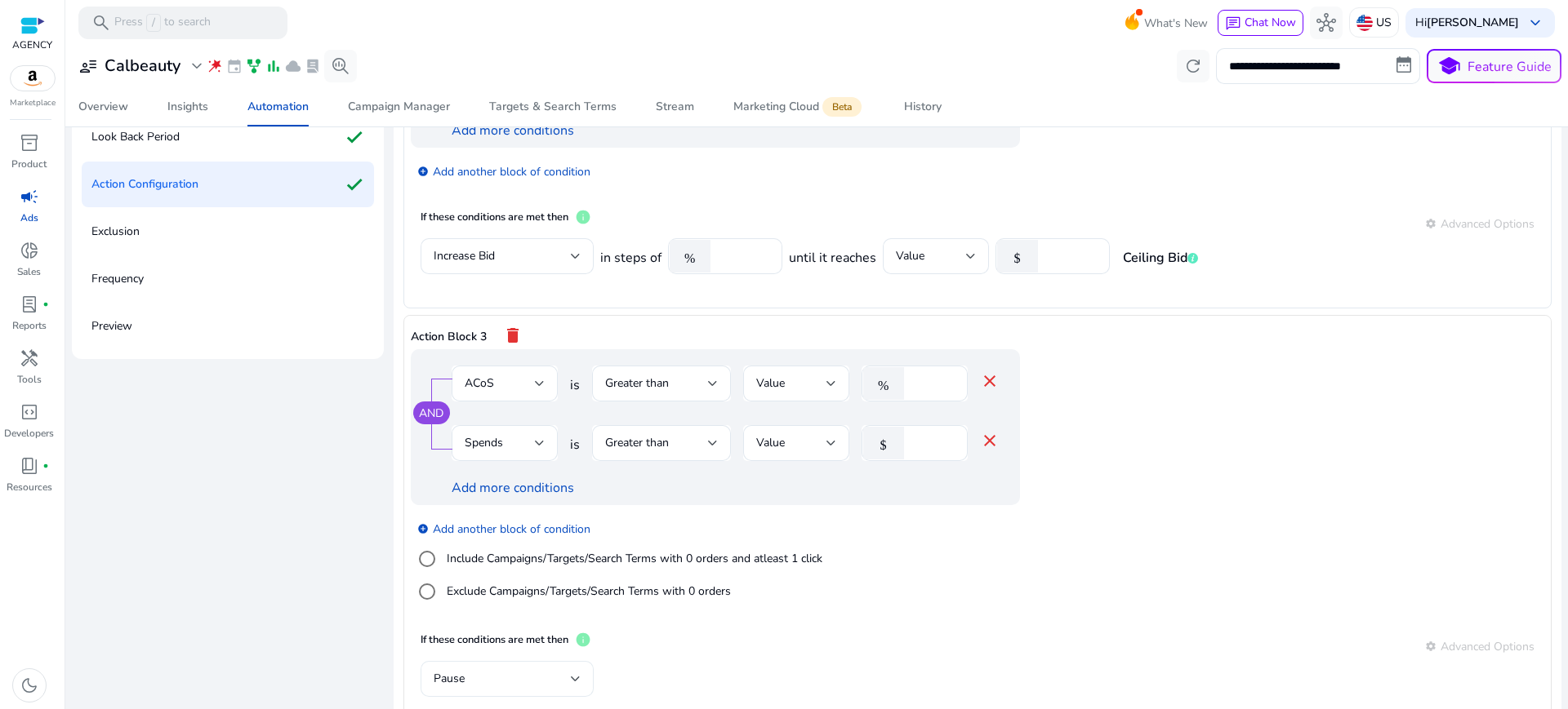
click at [442, 662] on div "Pause" at bounding box center [507, 679] width 147 height 36
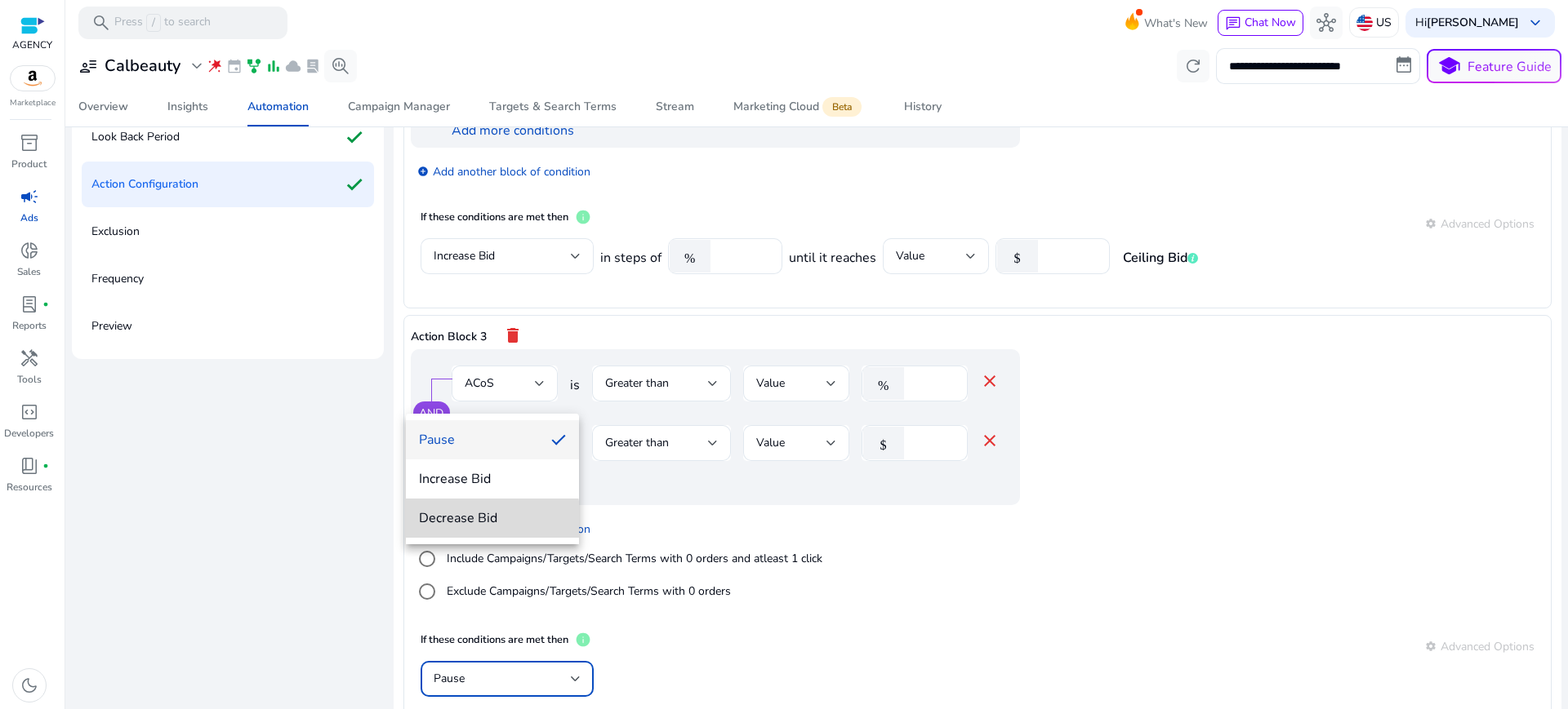
click at [459, 529] on mat-option "Decrease Bid" at bounding box center [492, 518] width 173 height 39
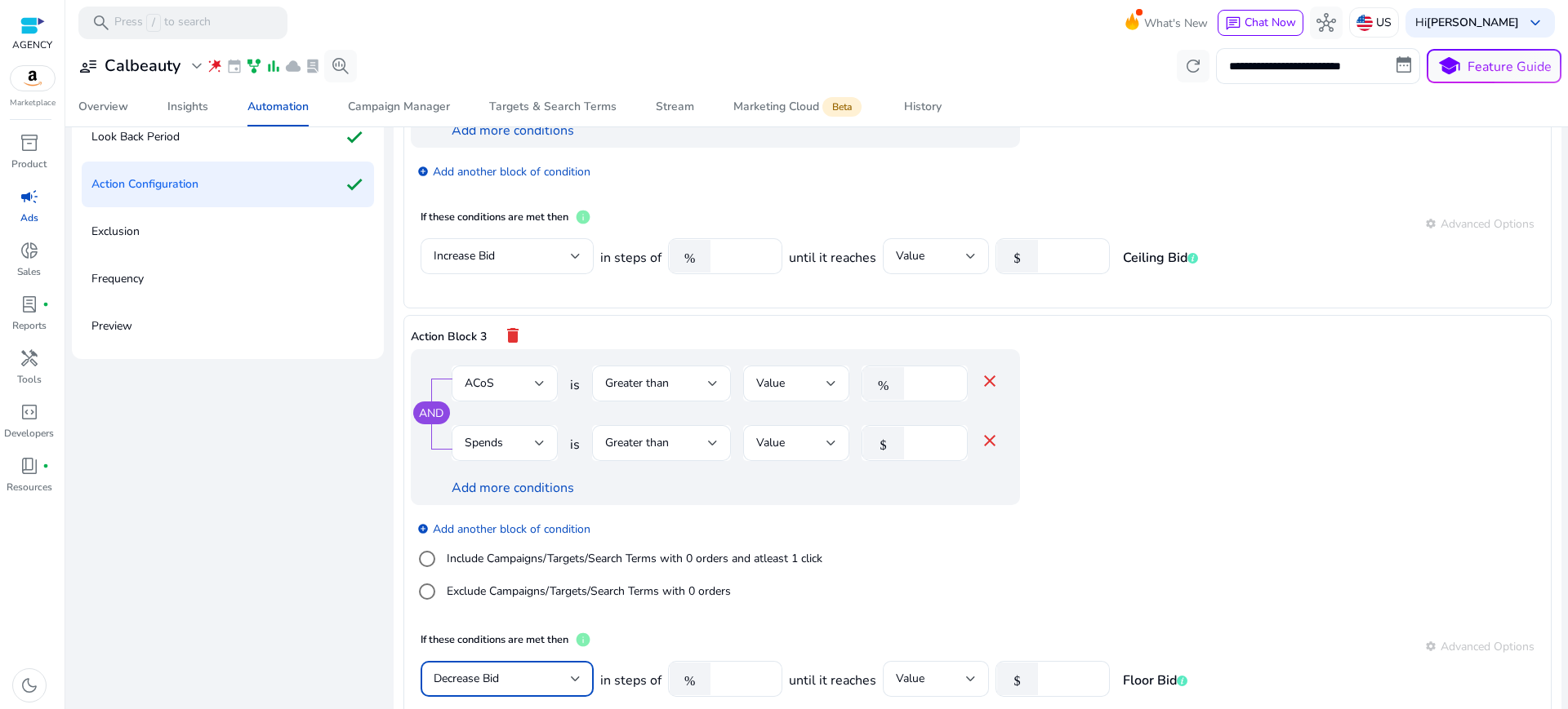
click at [1158, 403] on app-ppc-editable-conditions "AND ACoS is Greater than Value % ** close Spends is Greater than Value $ ** clo…" at bounding box center [978, 486] width 1134 height 273
click at [502, 479] on link "Add more conditions" at bounding box center [513, 488] width 123 height 18
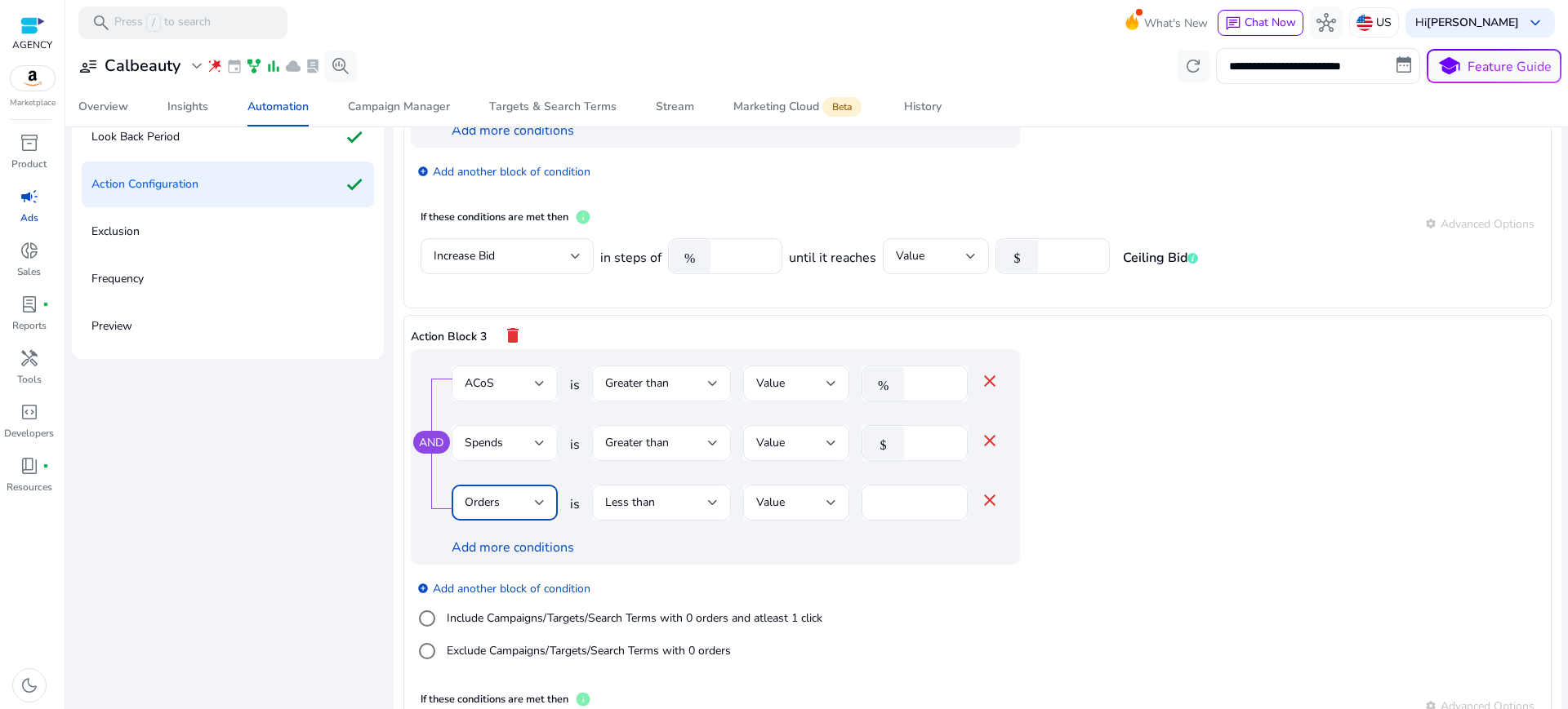
click at [498, 494] on div "Orders" at bounding box center [499, 503] width 70 height 18
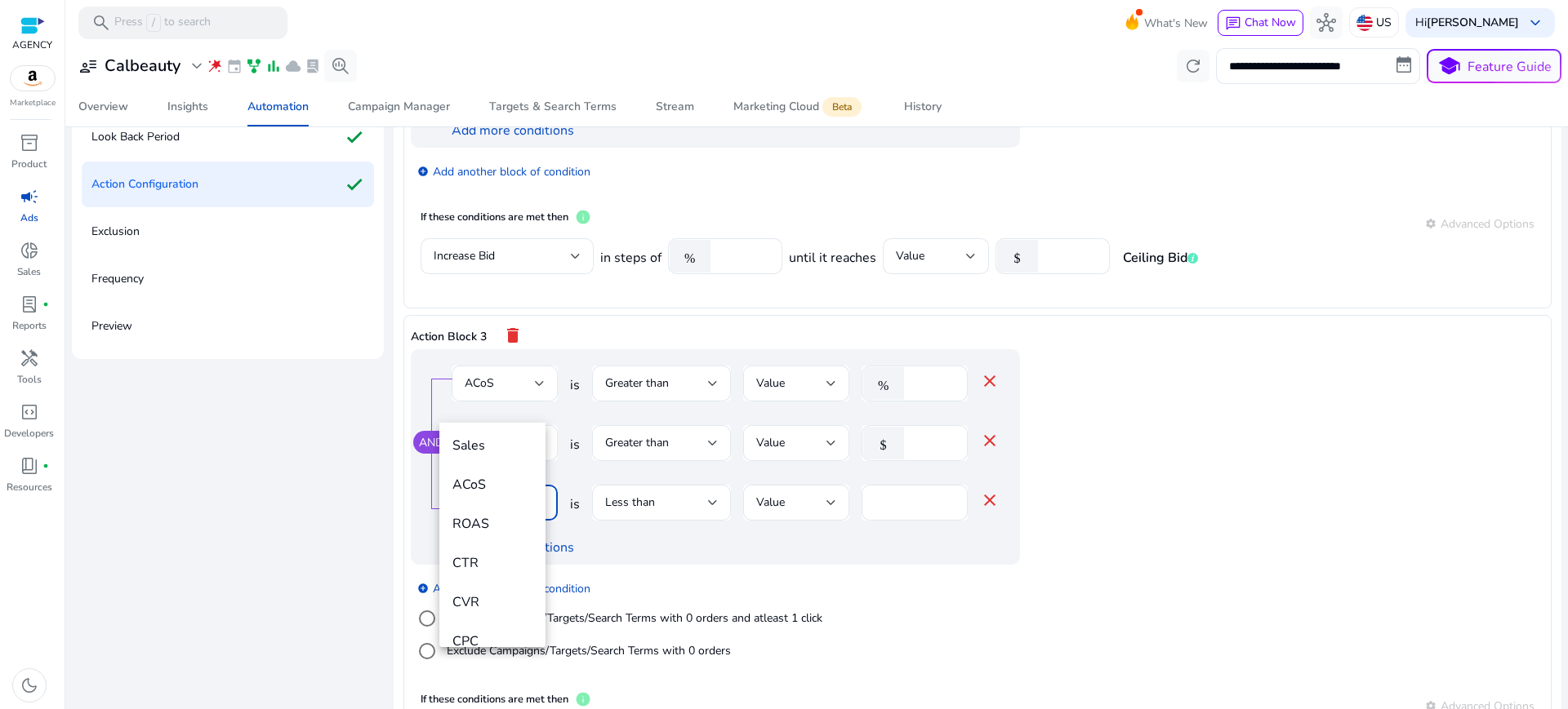
scroll to position [200, 0]
click at [972, 398] on div at bounding box center [784, 354] width 1568 height 709
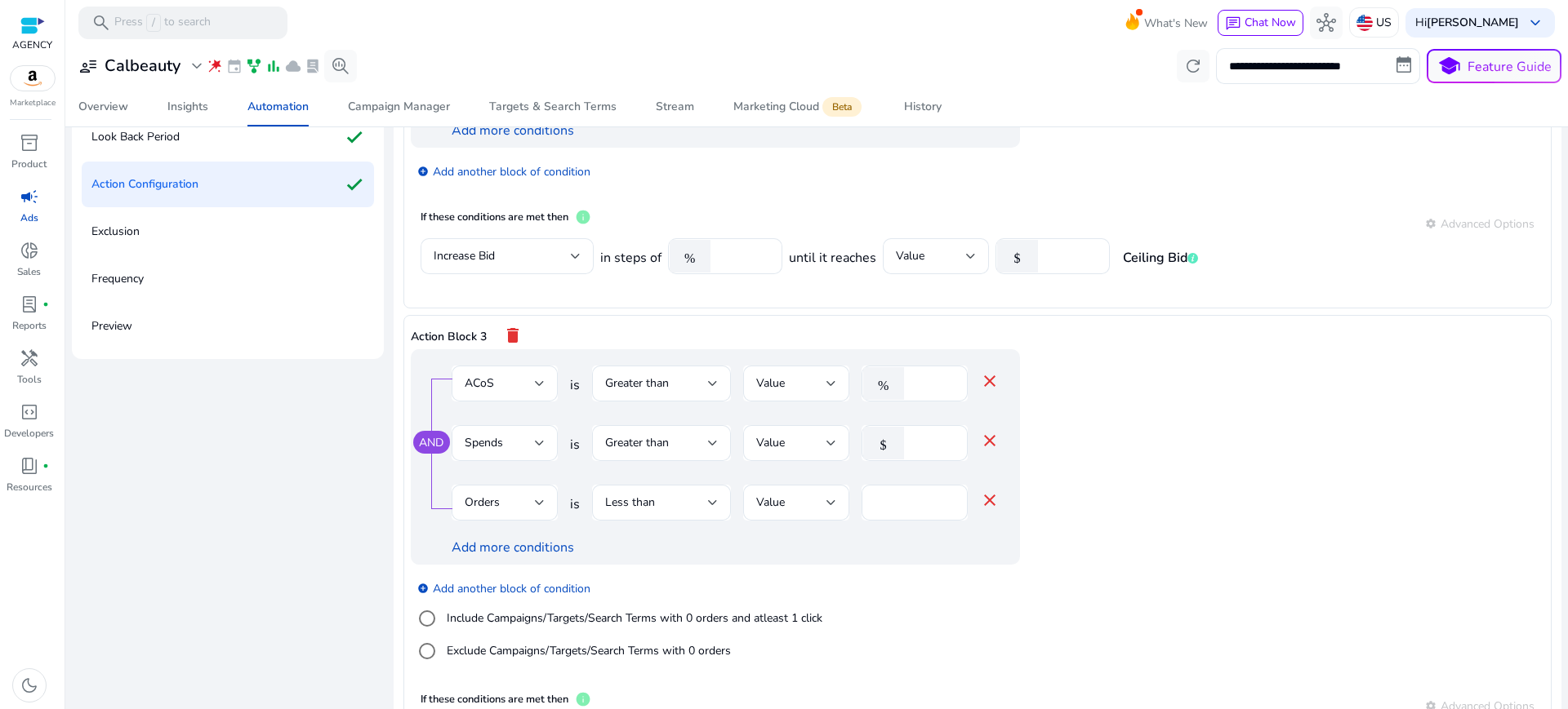
click at [980, 491] on mat-icon "close" at bounding box center [990, 501] width 20 height 20
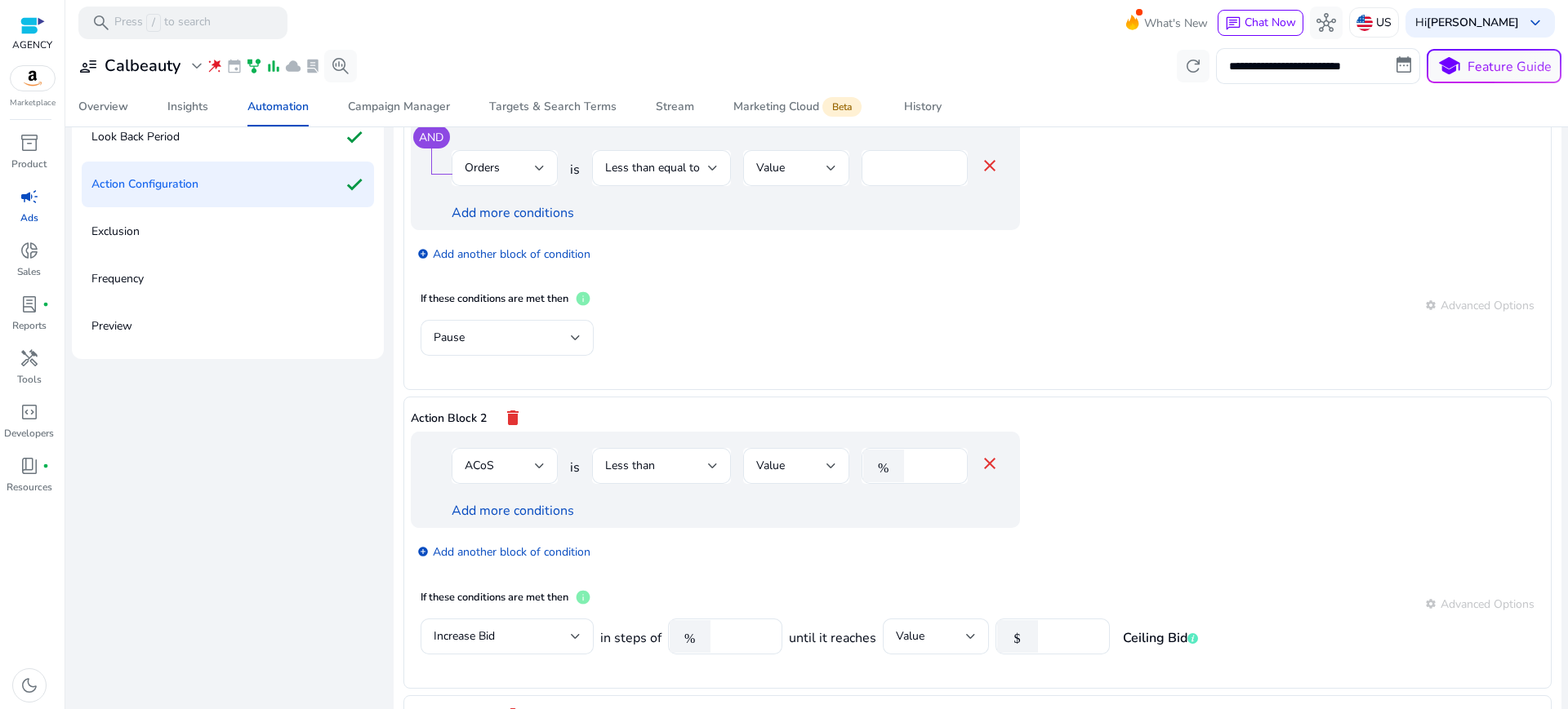
scroll to position [0, 0]
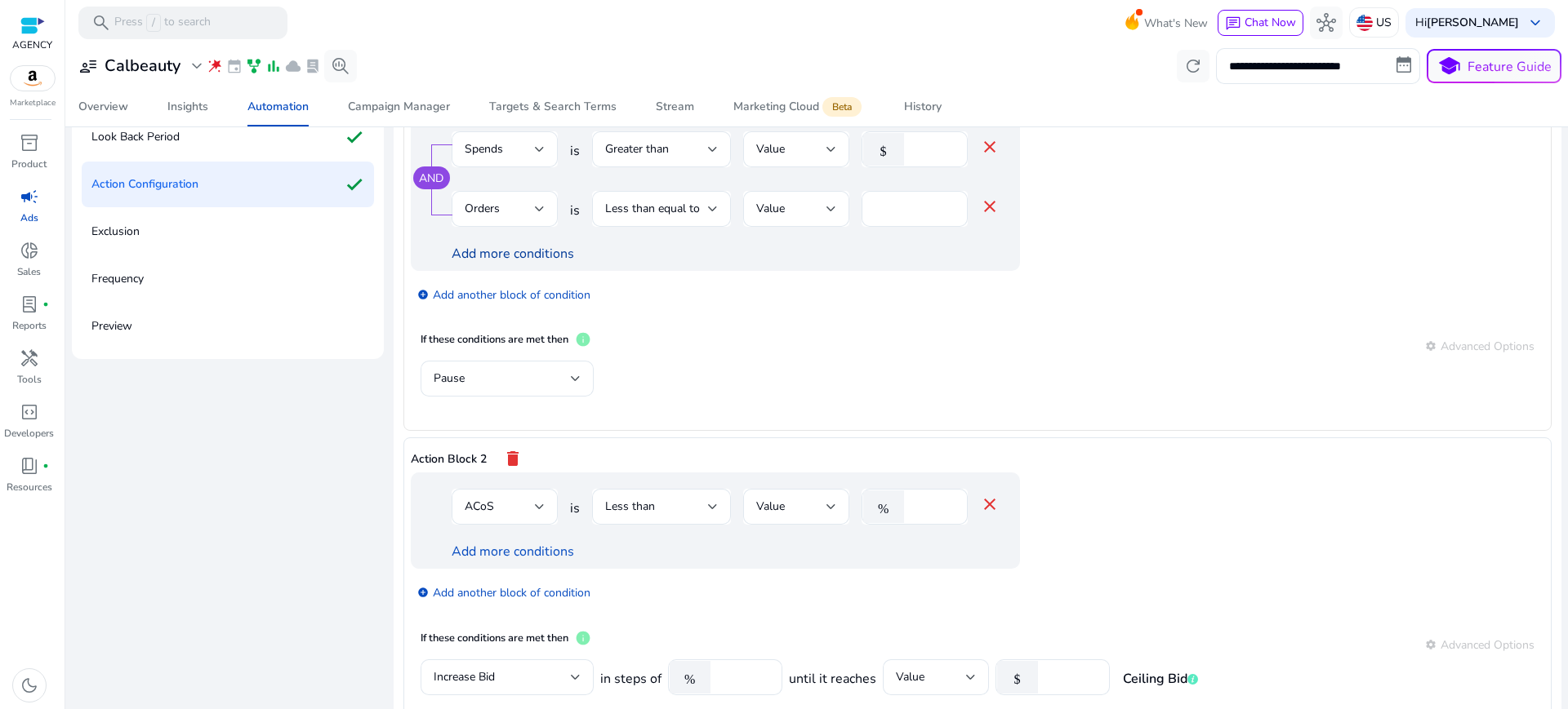
click at [483, 245] on link "Add more conditions" at bounding box center [513, 254] width 123 height 18
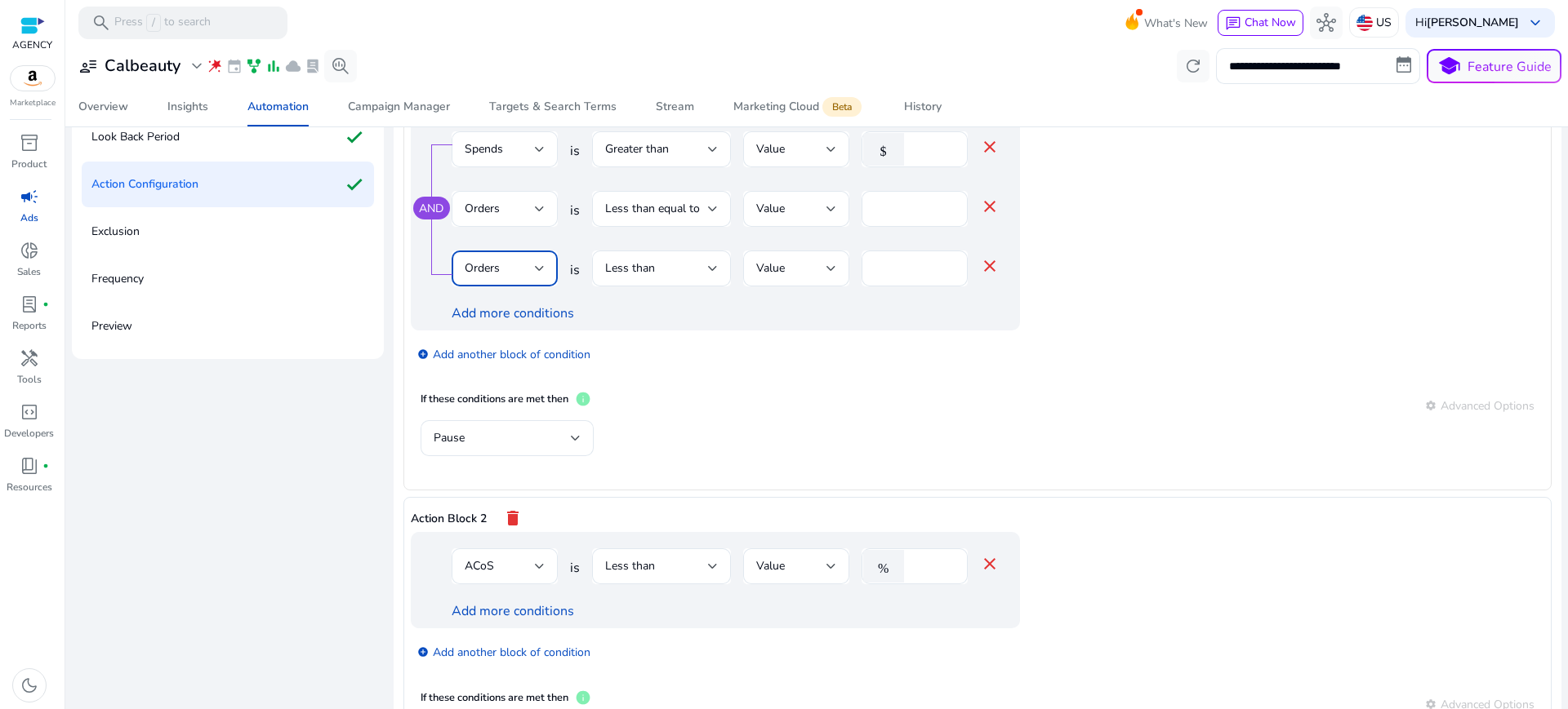
click at [485, 261] on span "Orders" at bounding box center [482, 269] width 36 height 16
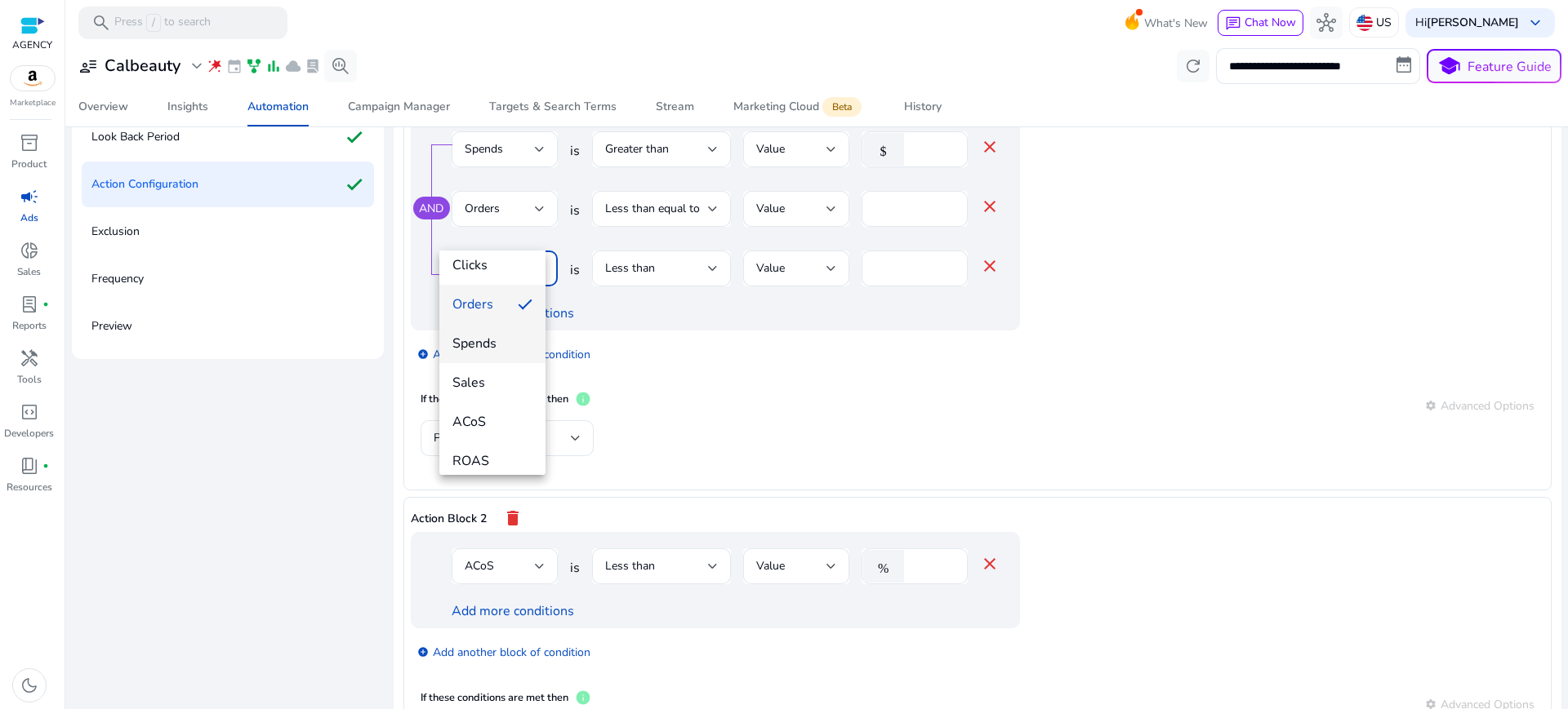
scroll to position [91, 0]
click at [477, 462] on span "ROAS" at bounding box center [492, 460] width 80 height 18
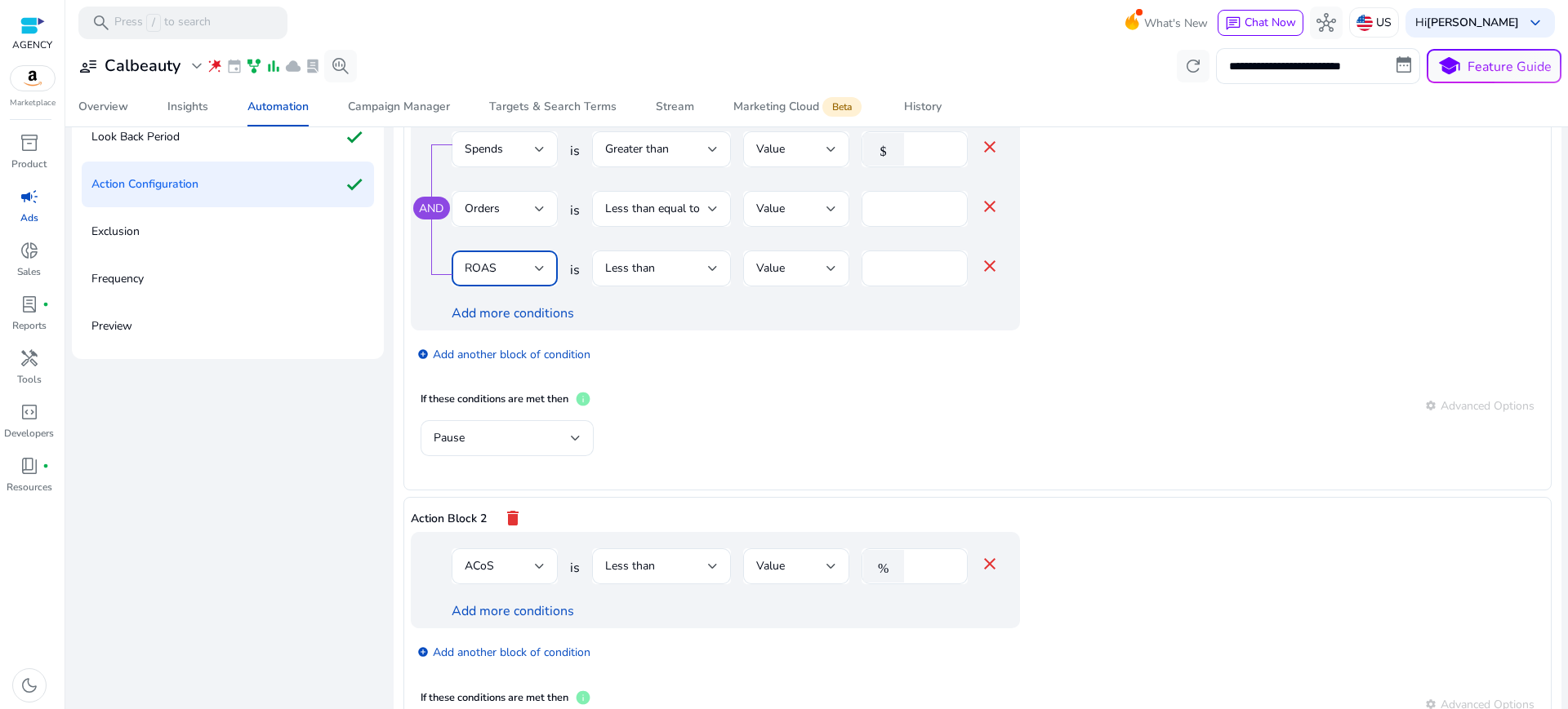
scroll to position [96, 0]
click at [614, 261] on span "Less than" at bounding box center [630, 269] width 49 height 16
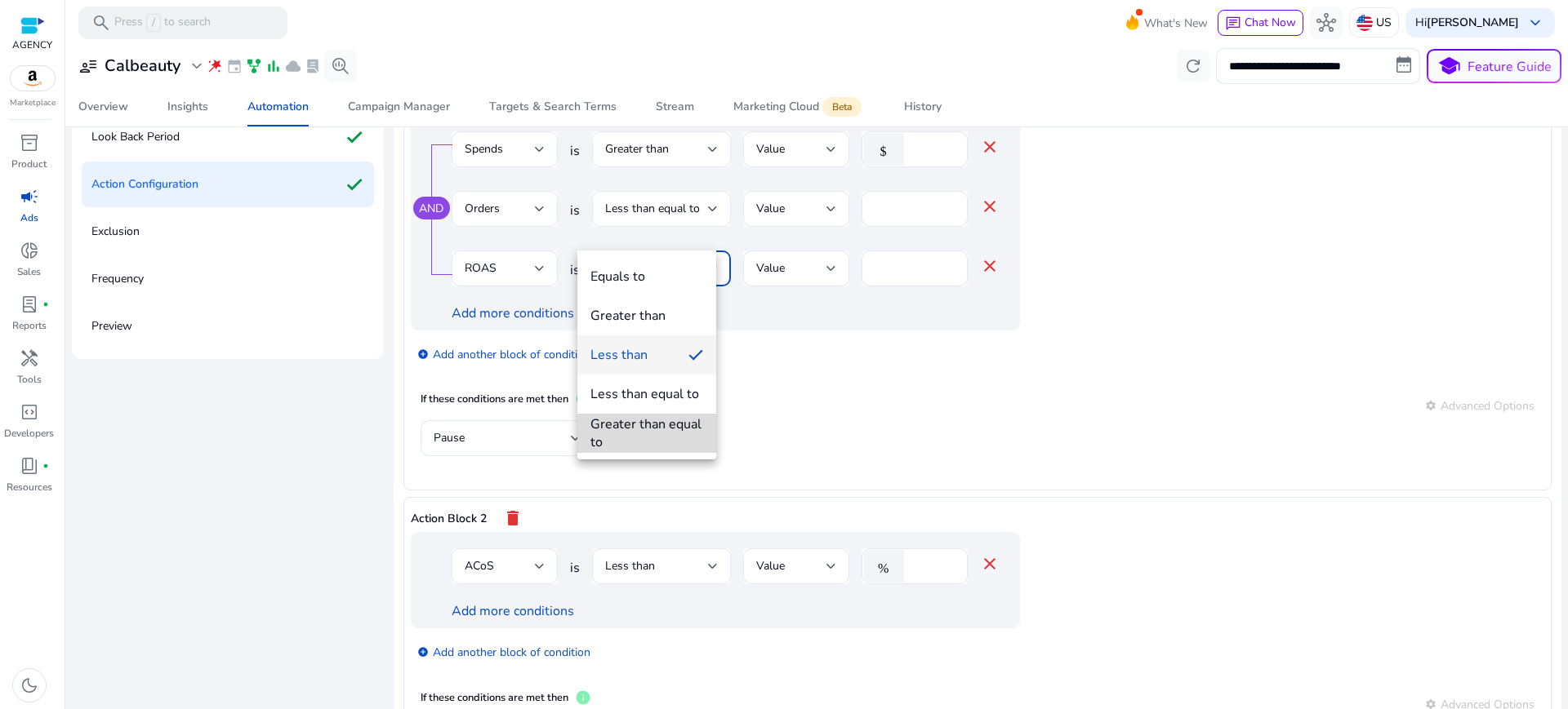
click at [641, 439] on div "Greater than equal to" at bounding box center [647, 433] width 113 height 36
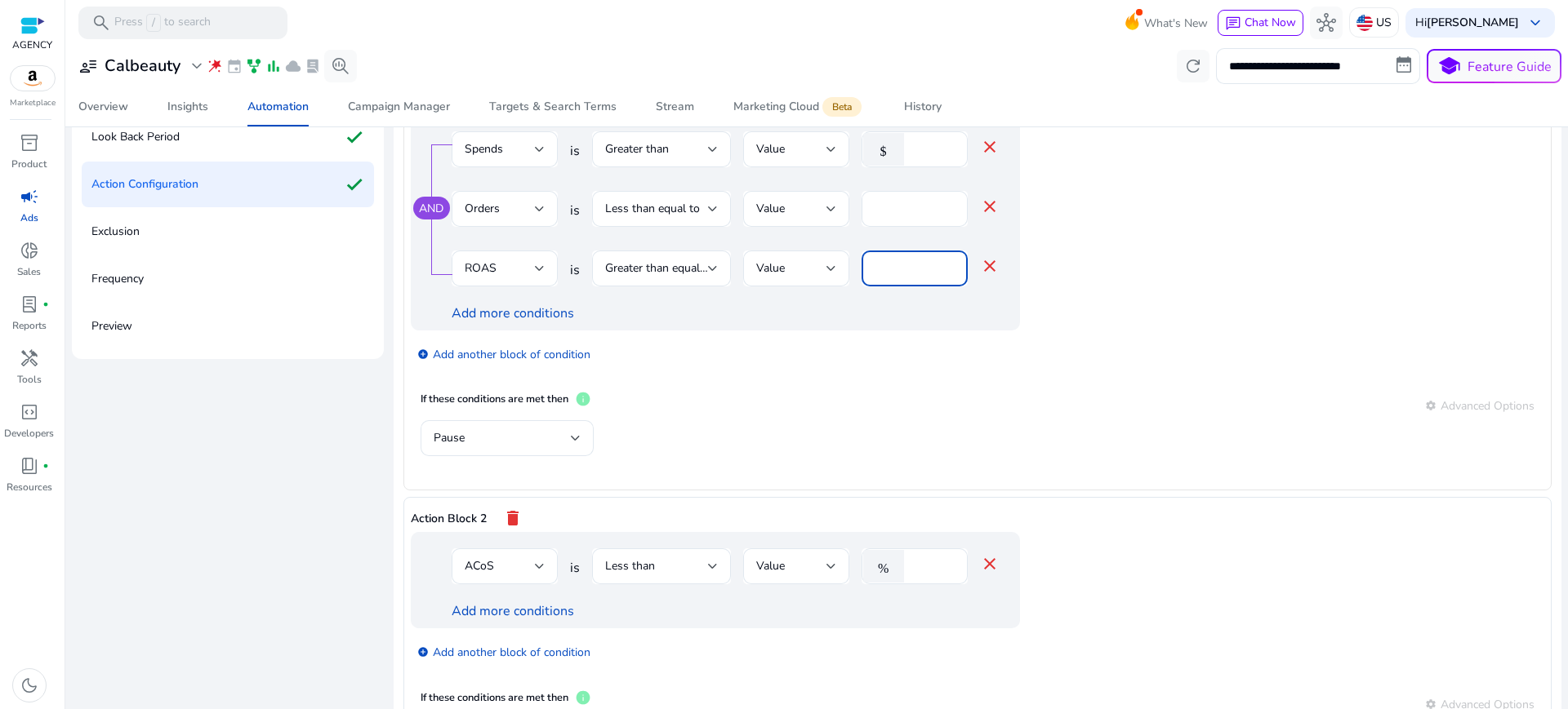
click at [893, 260] on input "*" at bounding box center [914, 269] width 80 height 18
type input "*"
click at [1078, 278] on app-ppc-editable-conditions "AND Spends is Greater than Value $ ** close Orders is Less than equal to Value …" at bounding box center [978, 249] width 1134 height 267
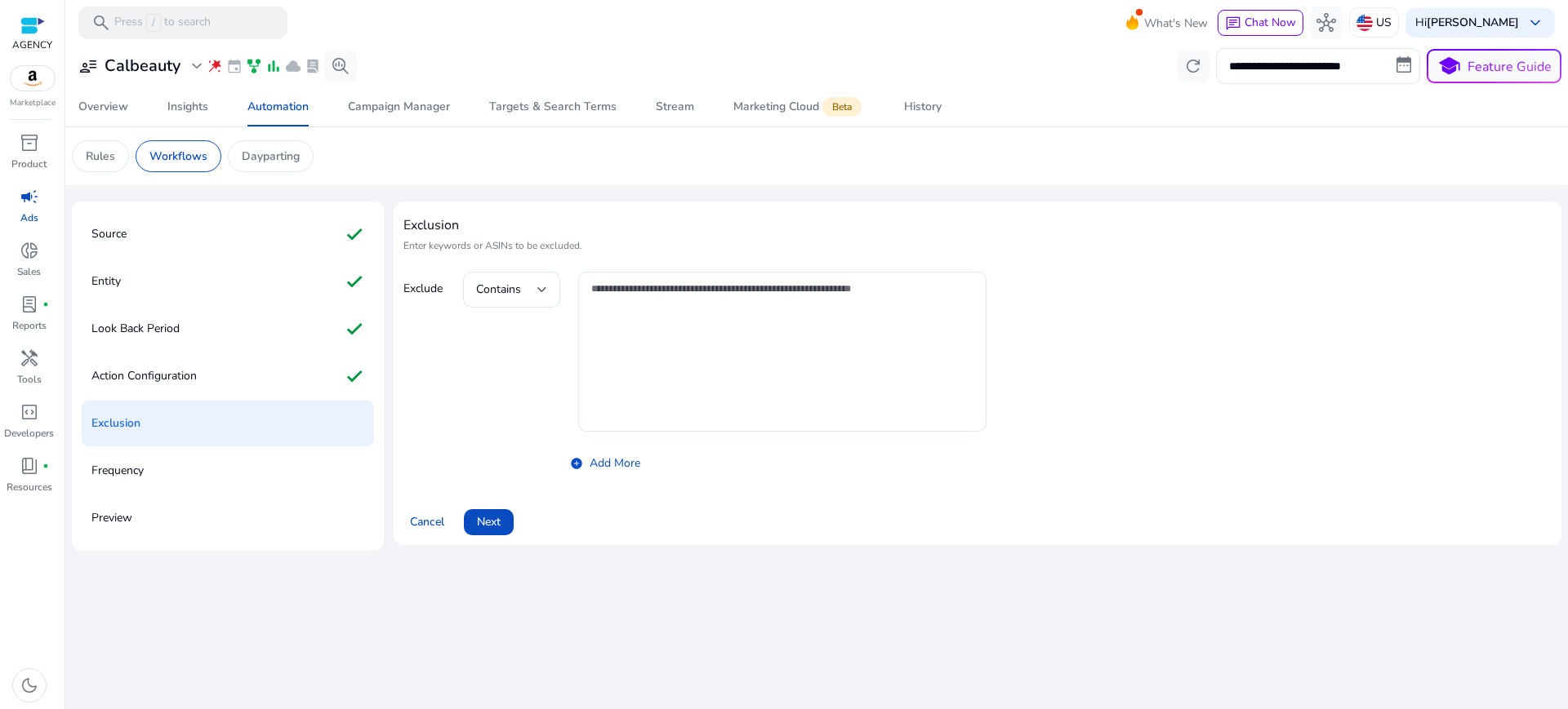
scroll to position [0, 0]
click at [480, 513] on span "Next" at bounding box center [489, 521] width 24 height 17
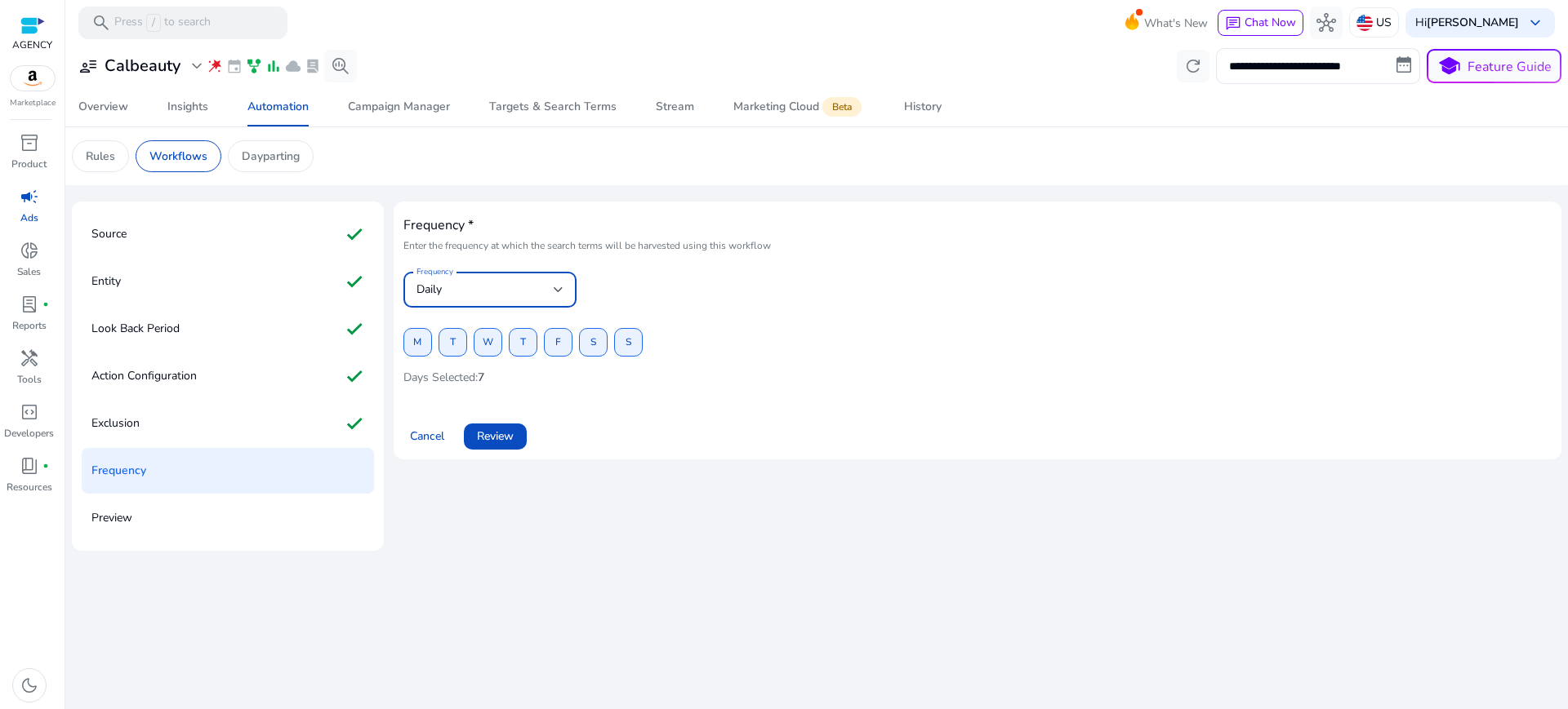
click at [449, 280] on div "Daily" at bounding box center [485, 289] width 137 height 18
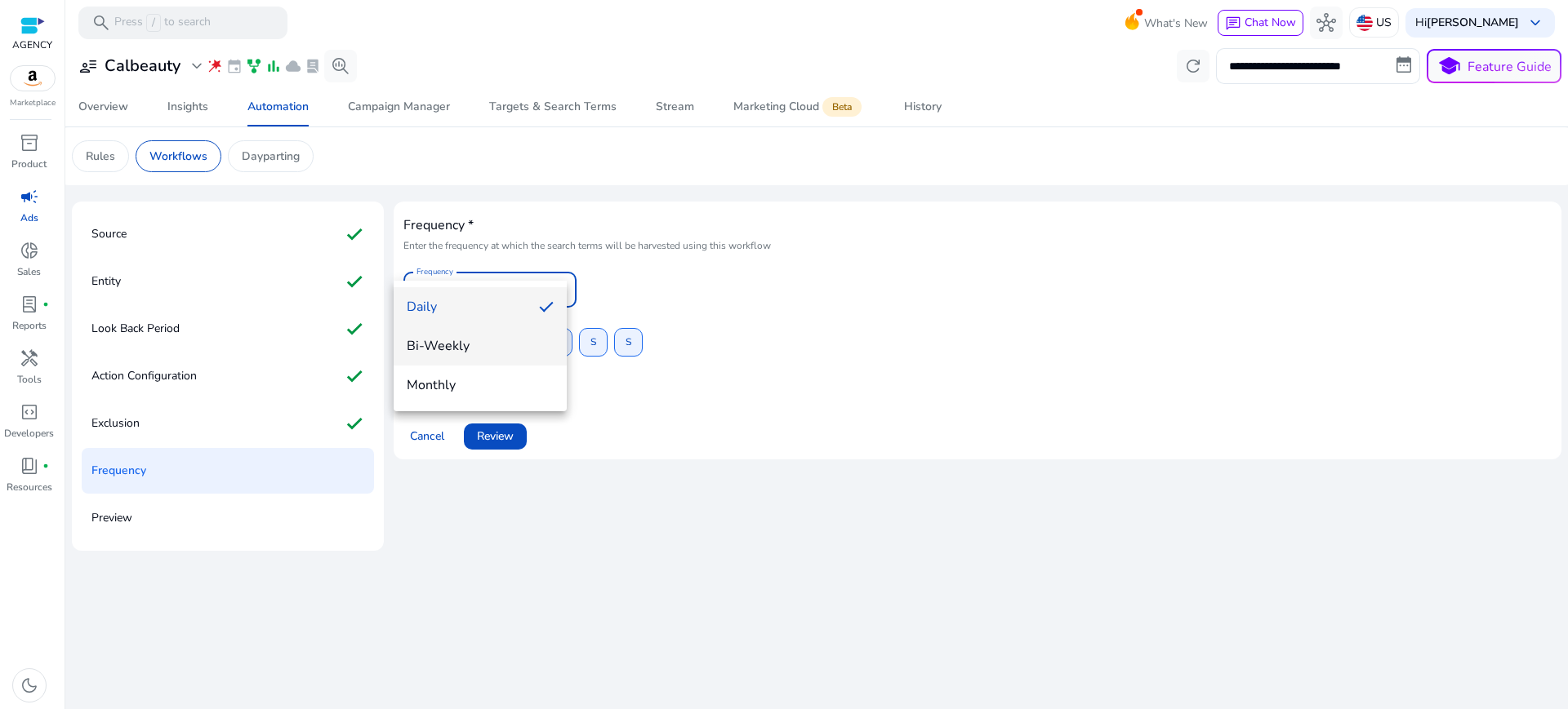
click at [443, 339] on span "Bi-Weekly" at bounding box center [480, 346] width 147 height 18
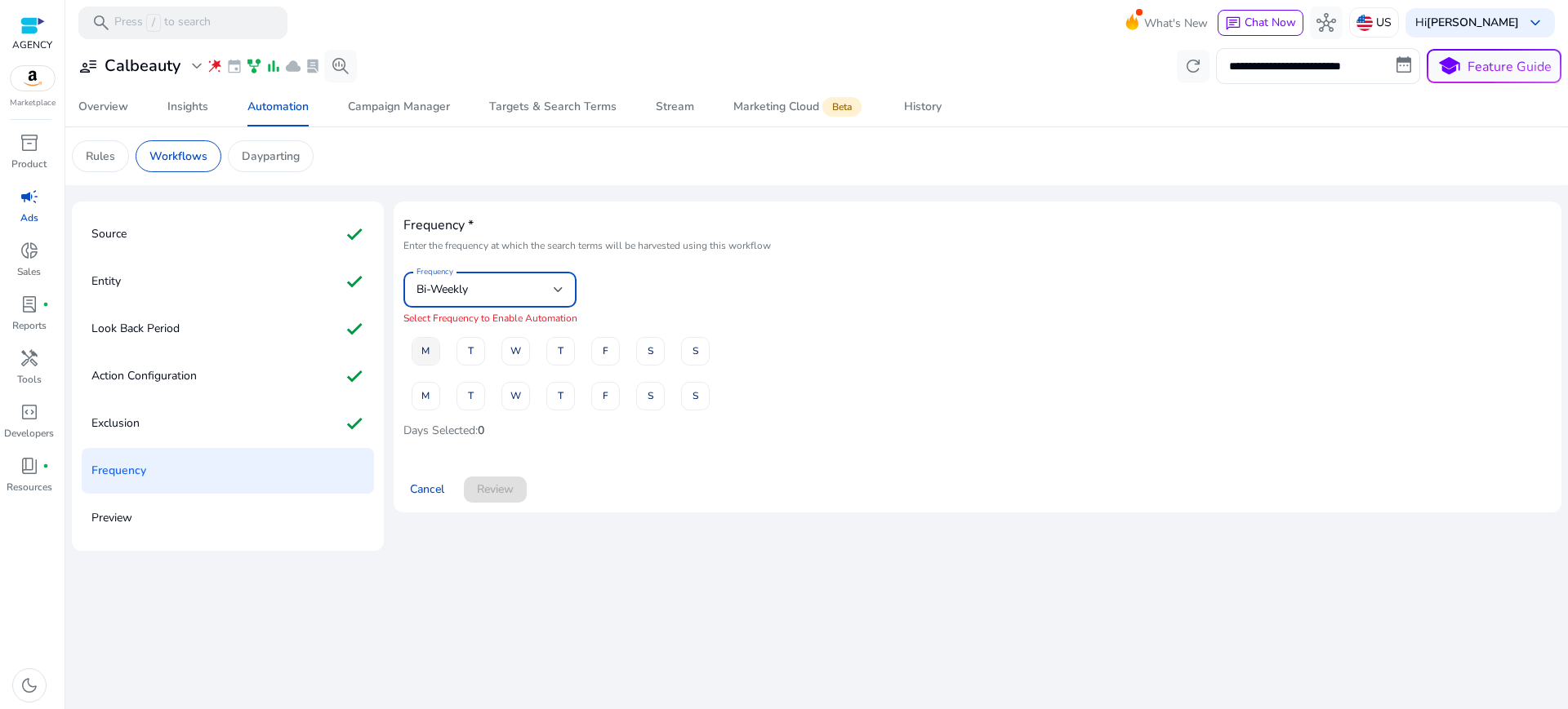
click at [413, 332] on span at bounding box center [426, 352] width 27 height 39
click at [514, 332] on span at bounding box center [515, 352] width 27 height 39
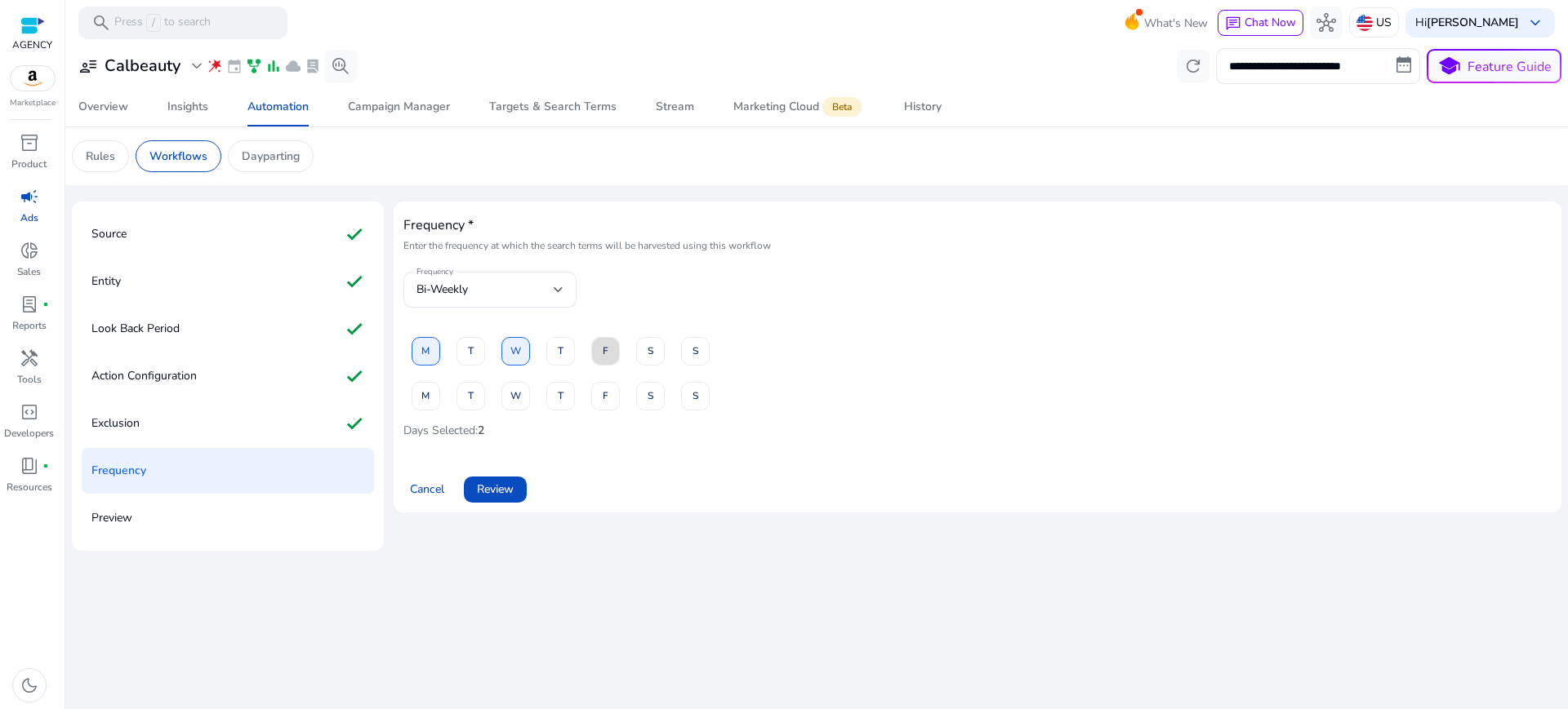
click at [603, 337] on span "F" at bounding box center [606, 351] width 6 height 29
click at [422, 382] on span "M" at bounding box center [426, 396] width 8 height 29
click at [511, 382] on span "W" at bounding box center [516, 396] width 11 height 29
click at [603, 376] on span at bounding box center [605, 396] width 27 height 39
click at [483, 481] on span "Review" at bounding box center [495, 489] width 37 height 17
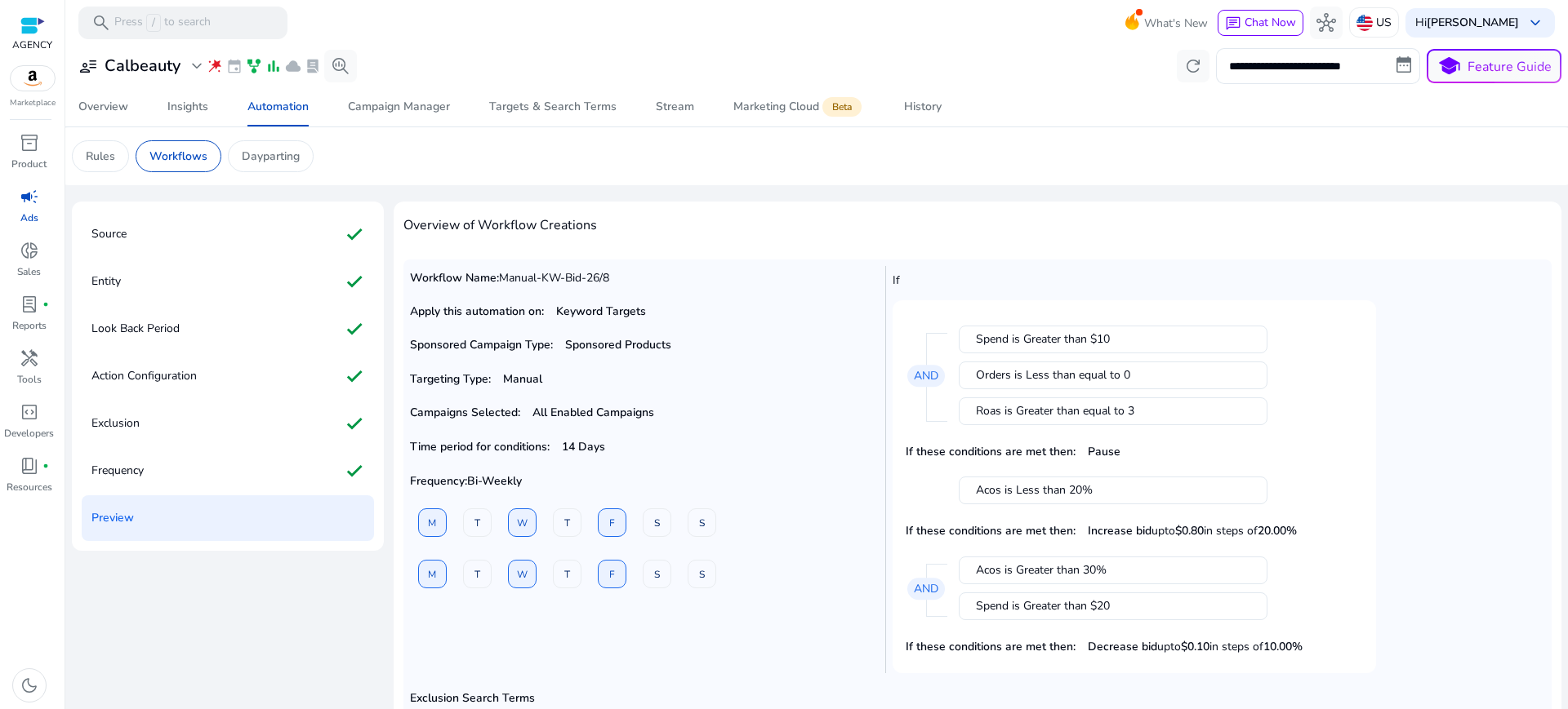
scroll to position [10, 0]
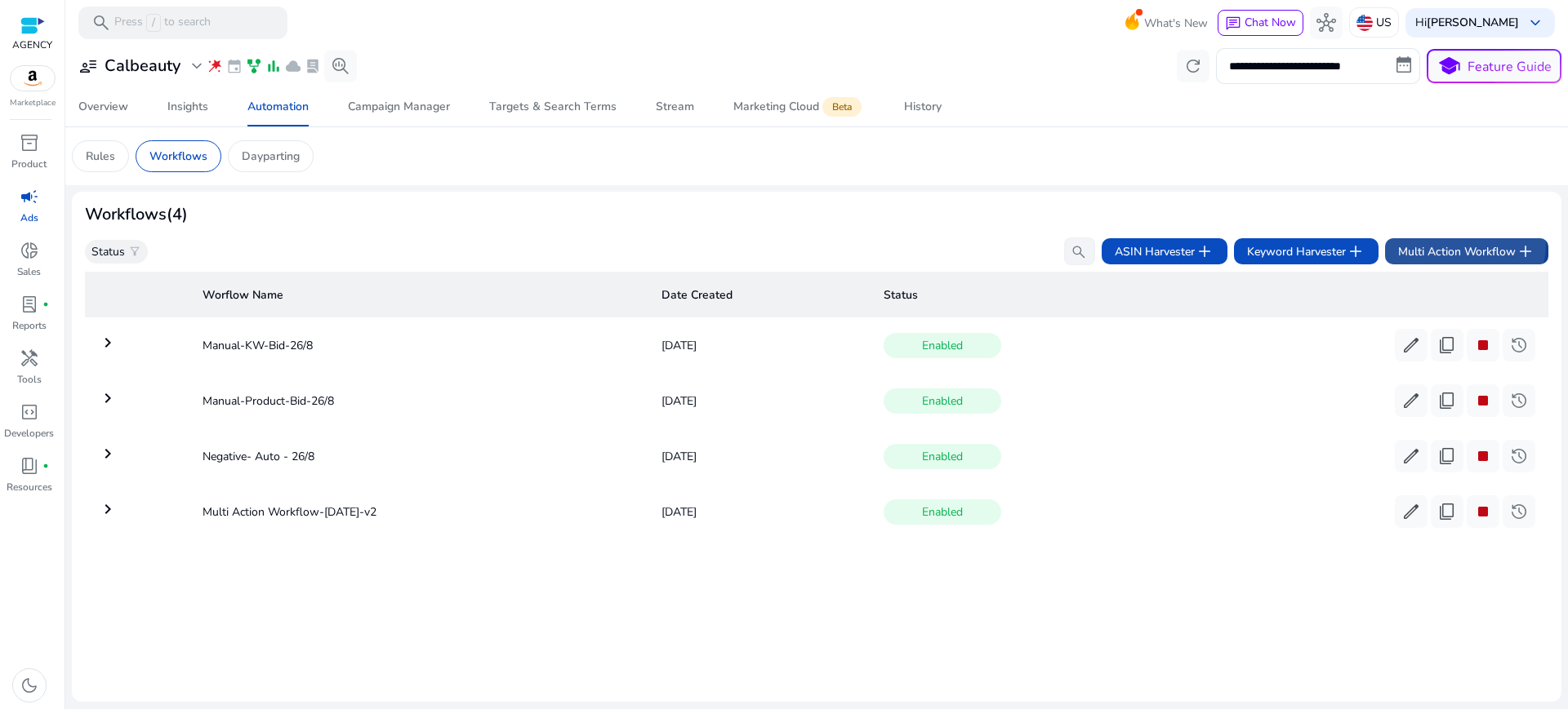
click at [1459, 242] on span "Multi Action Workflow add" at bounding box center [1466, 252] width 137 height 20
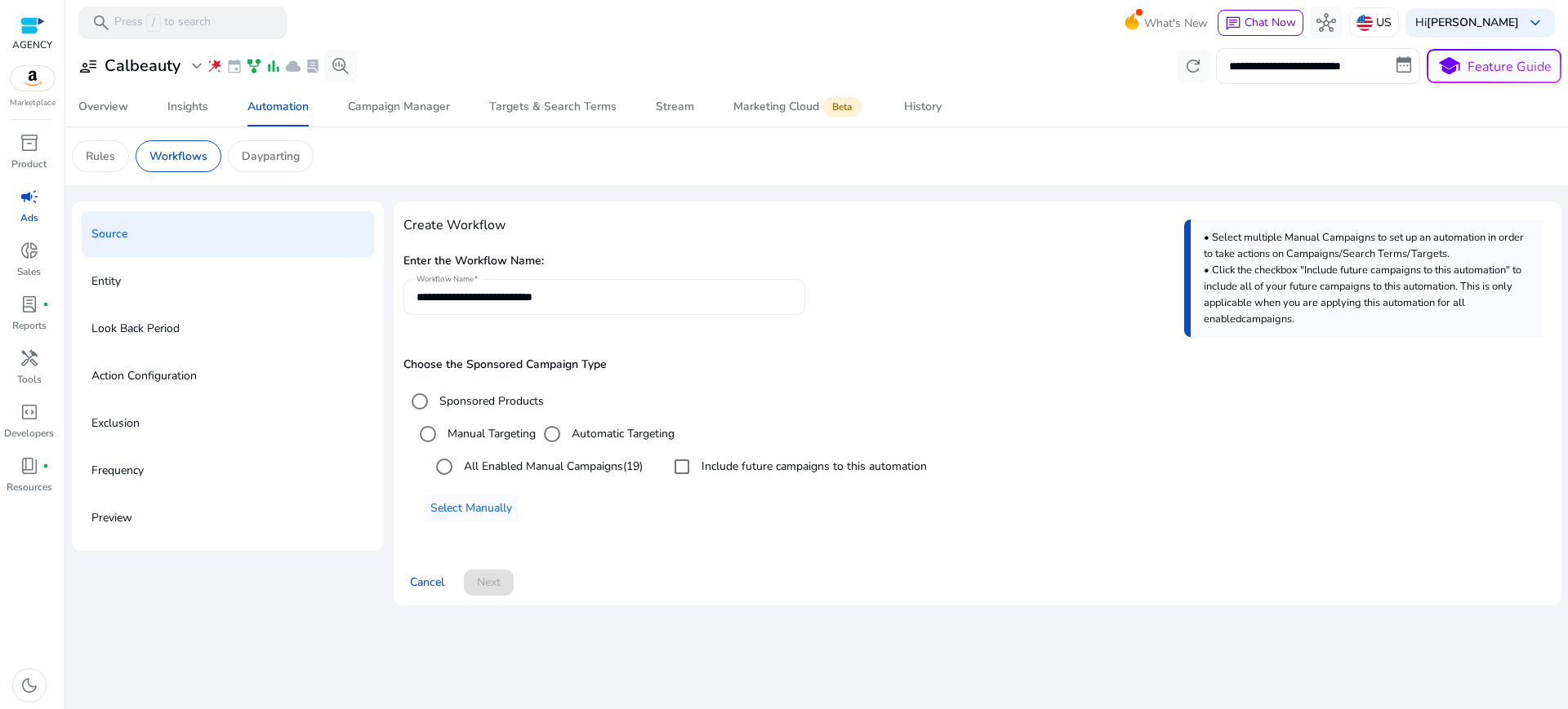
click at [478, 279] on div "**********" at bounding box center [605, 297] width 375 height 36
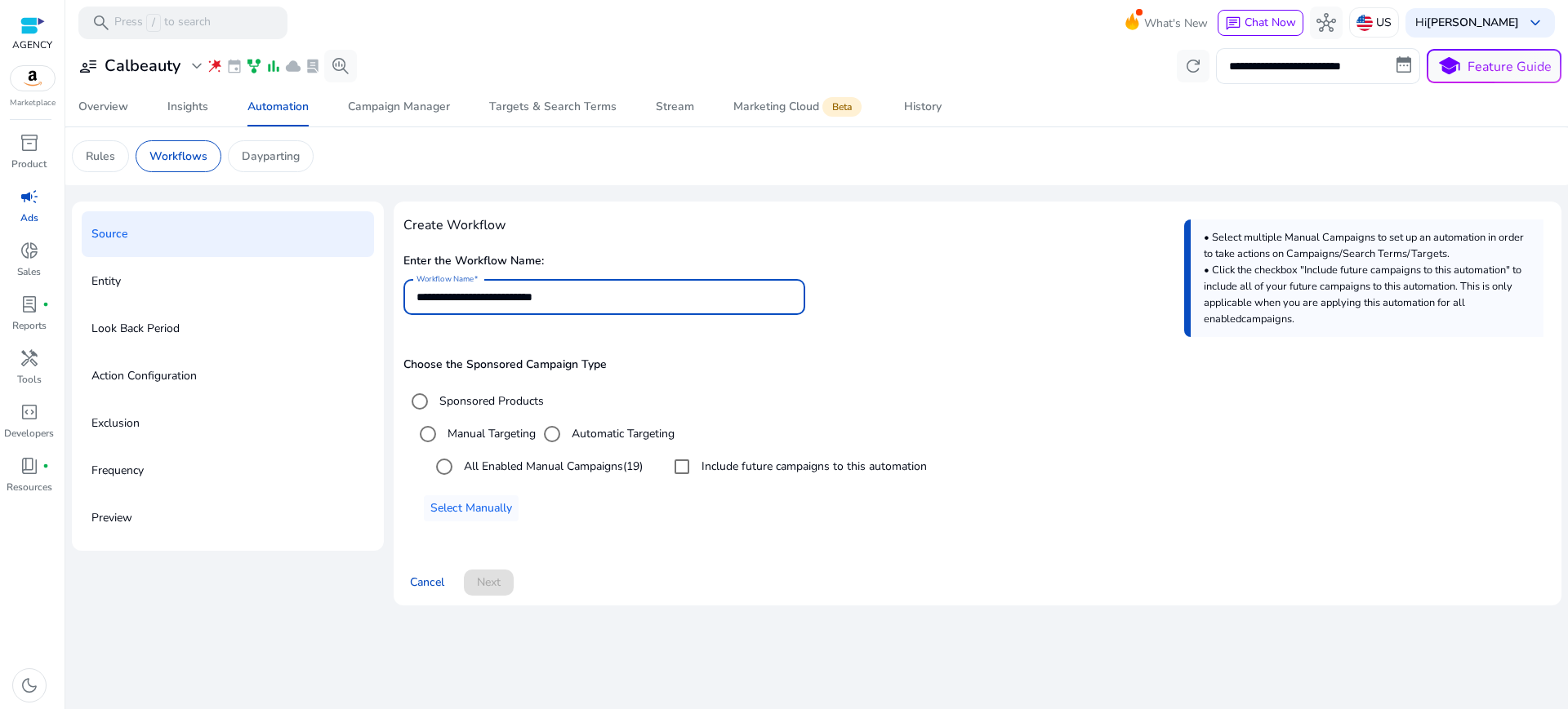
type input "**********"
type input "*****"
type input "**********"
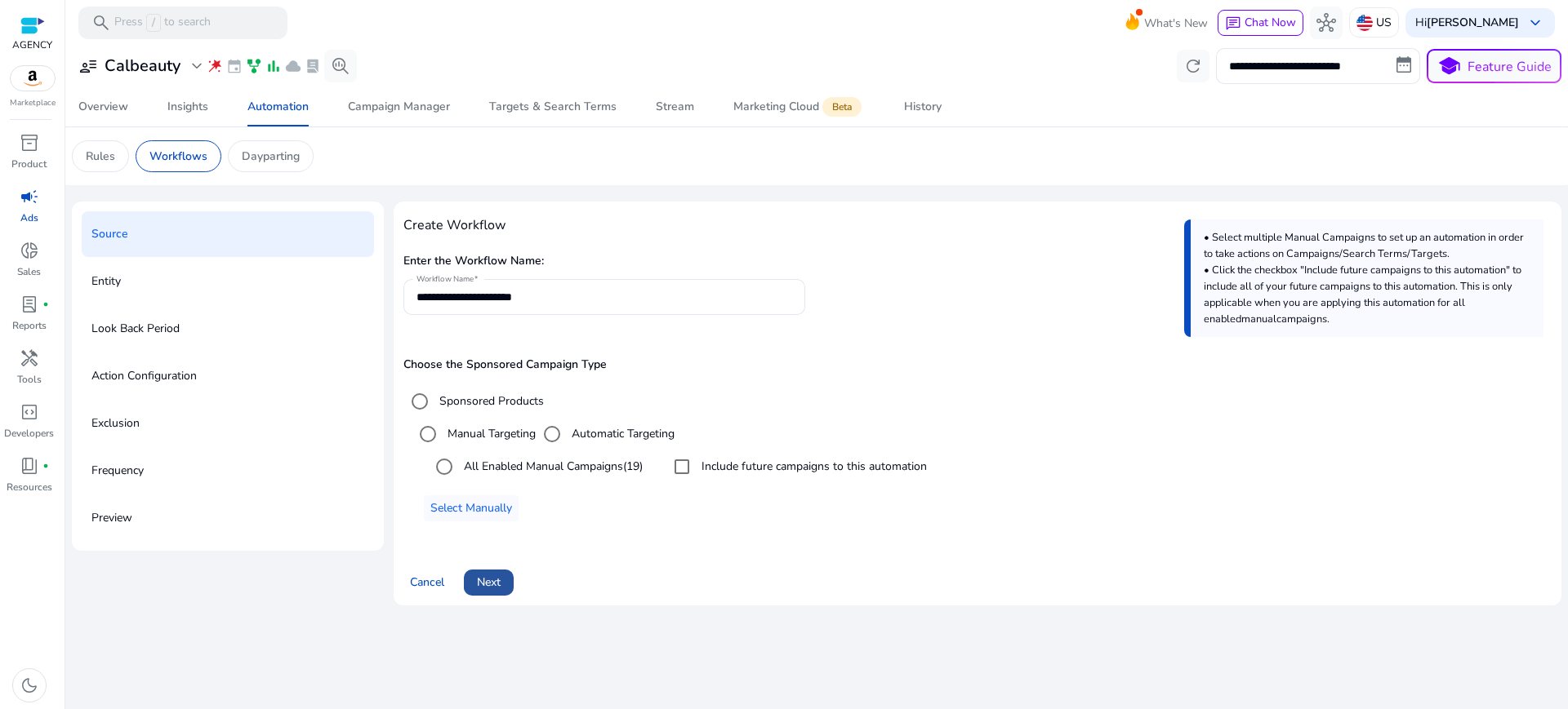
click at [477, 574] on span "Next" at bounding box center [489, 582] width 24 height 17
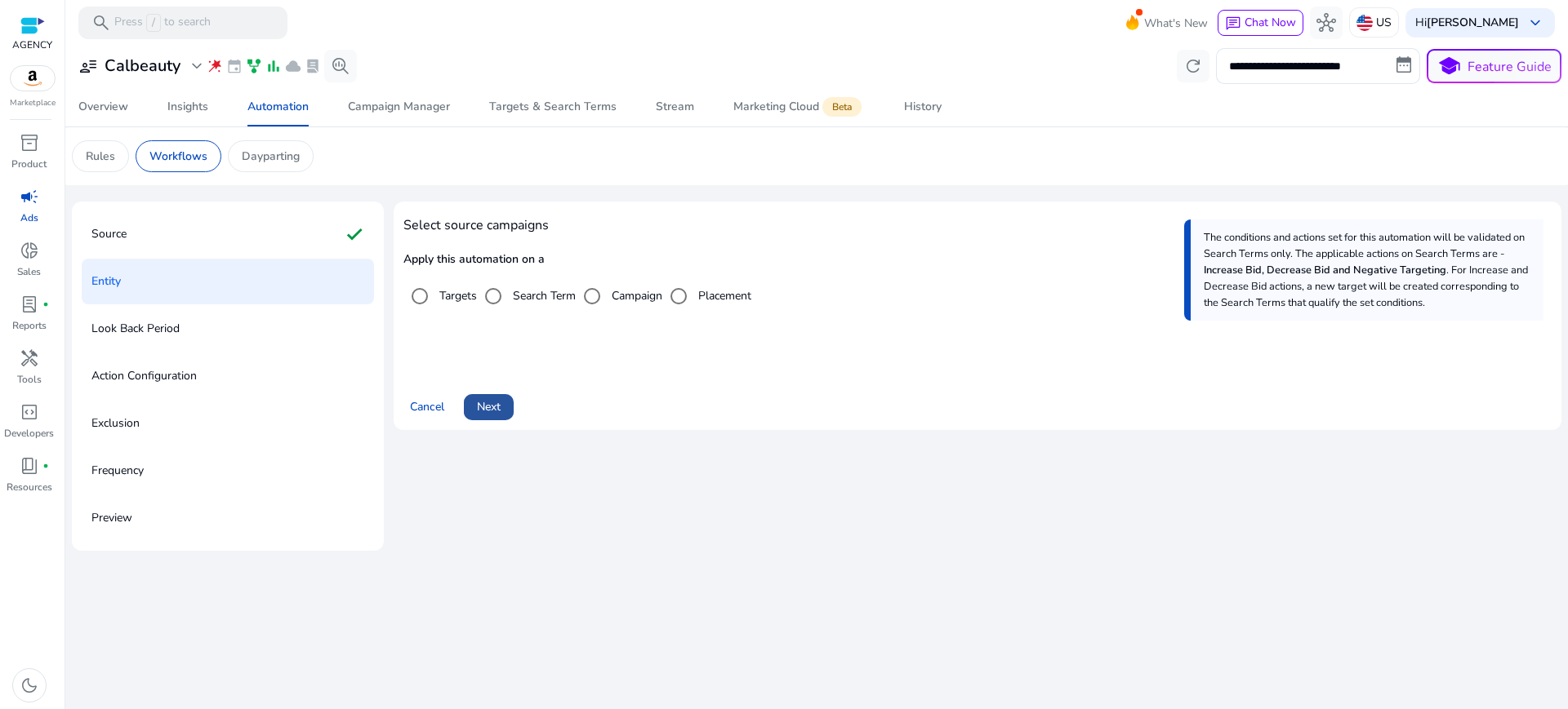
click at [490, 388] on span at bounding box center [489, 408] width 49 height 39
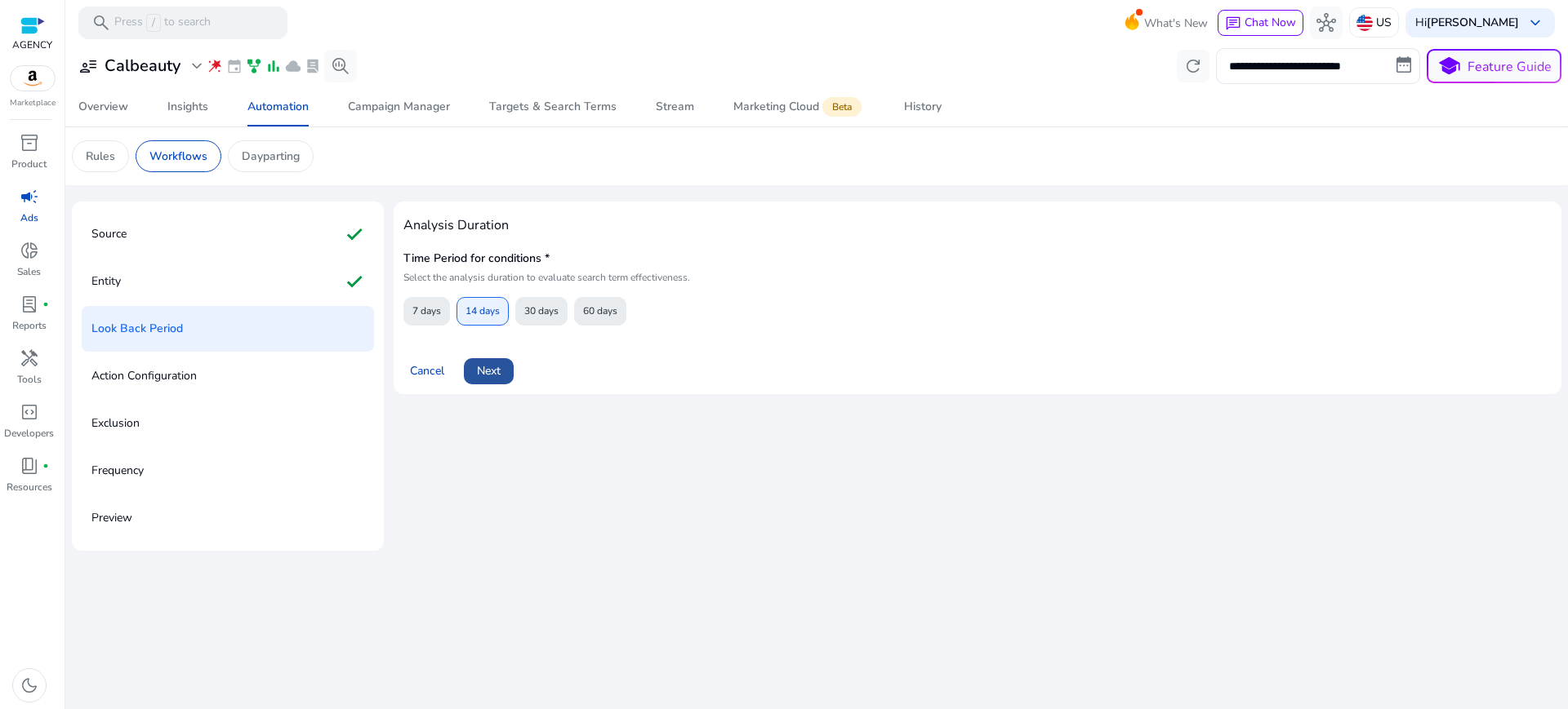
click at [478, 362] on span "Next" at bounding box center [489, 370] width 24 height 17
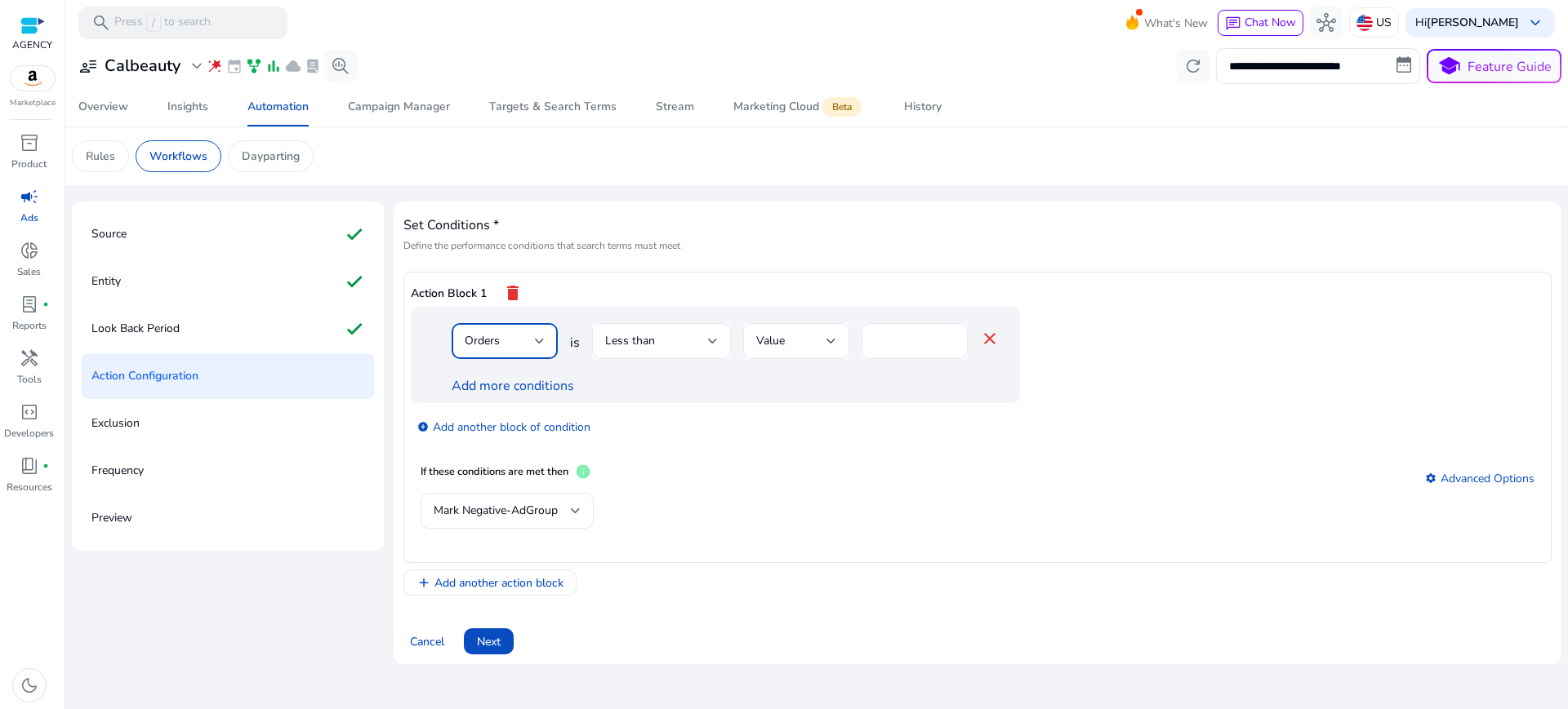
click at [484, 333] on span "Orders" at bounding box center [482, 341] width 36 height 16
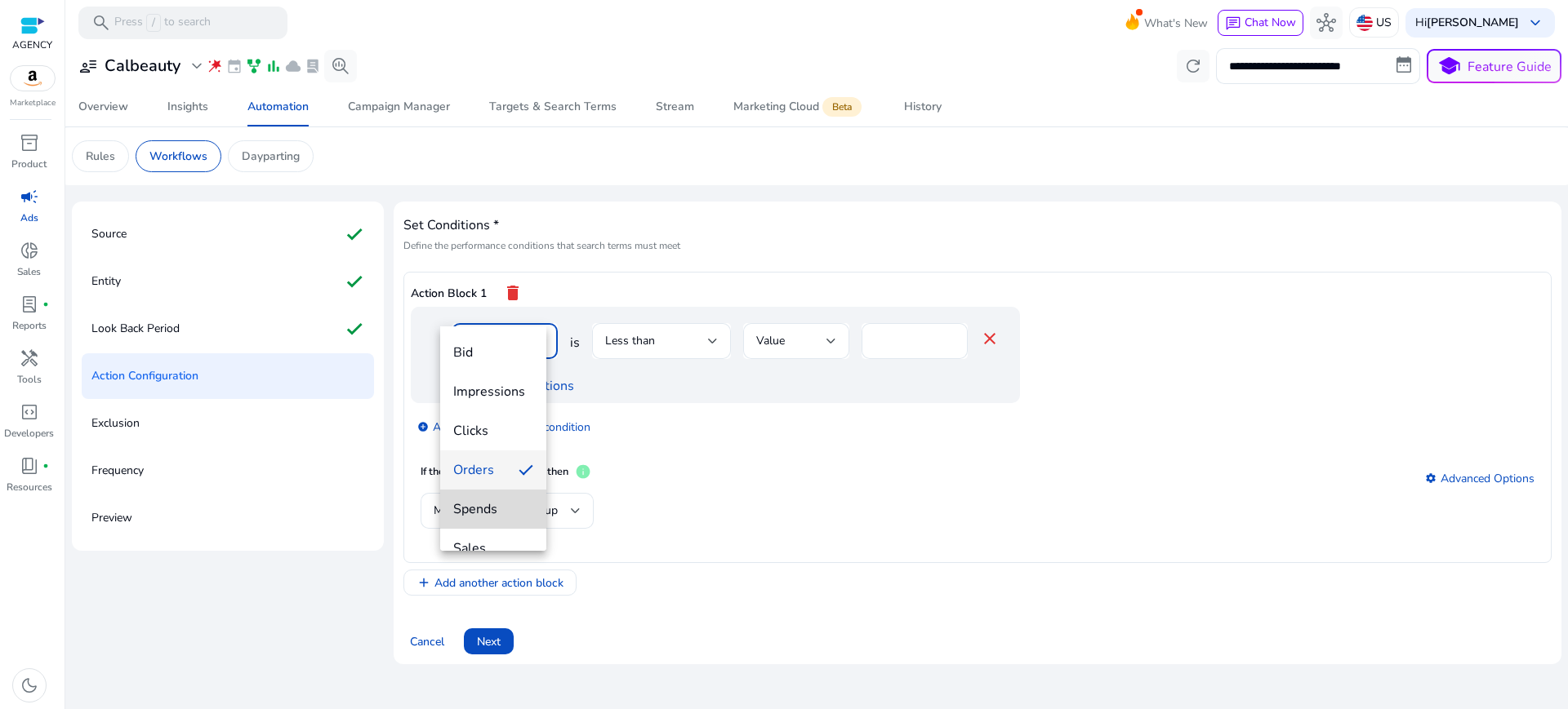
click at [498, 512] on span "Spends" at bounding box center [493, 510] width 80 height 18
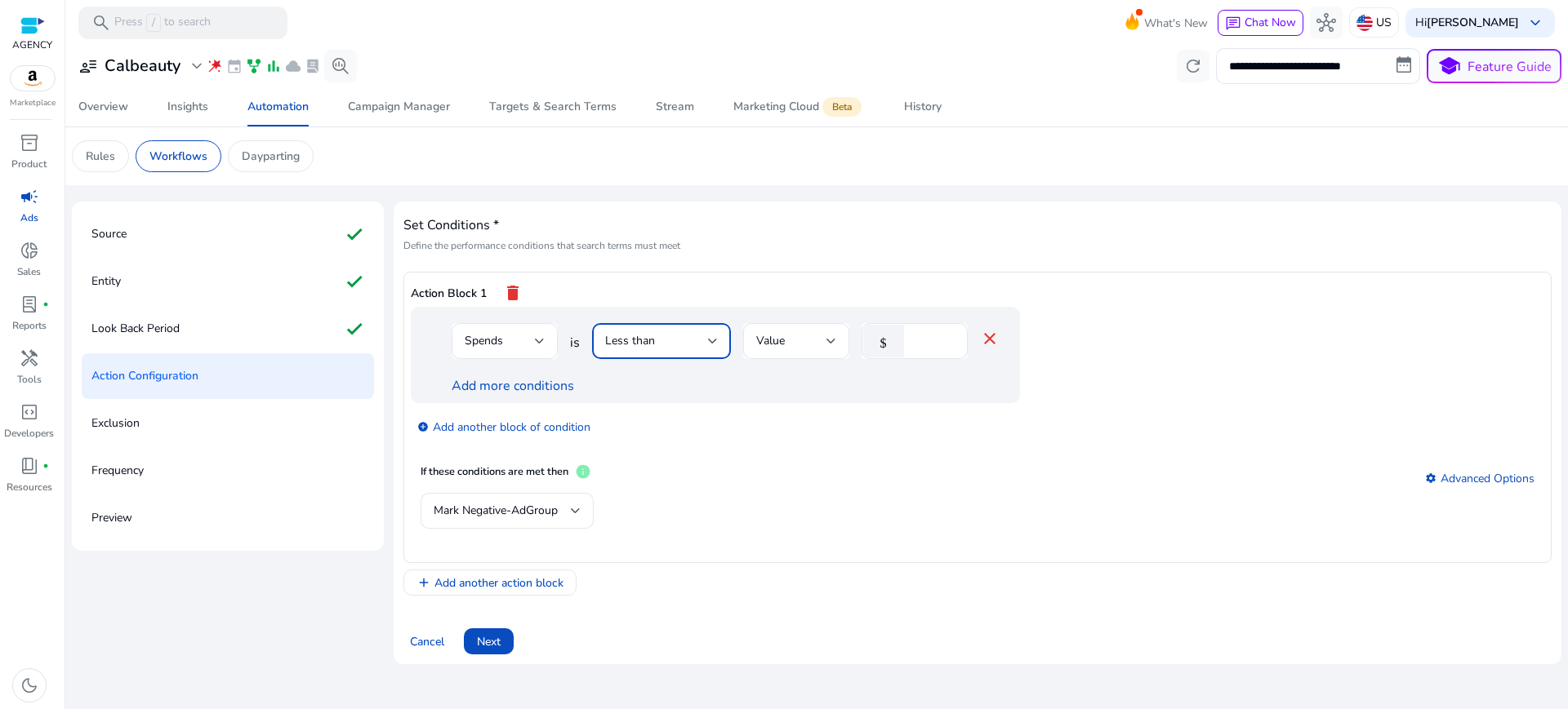
click at [688, 332] on div "Less than" at bounding box center [657, 341] width 103 height 18
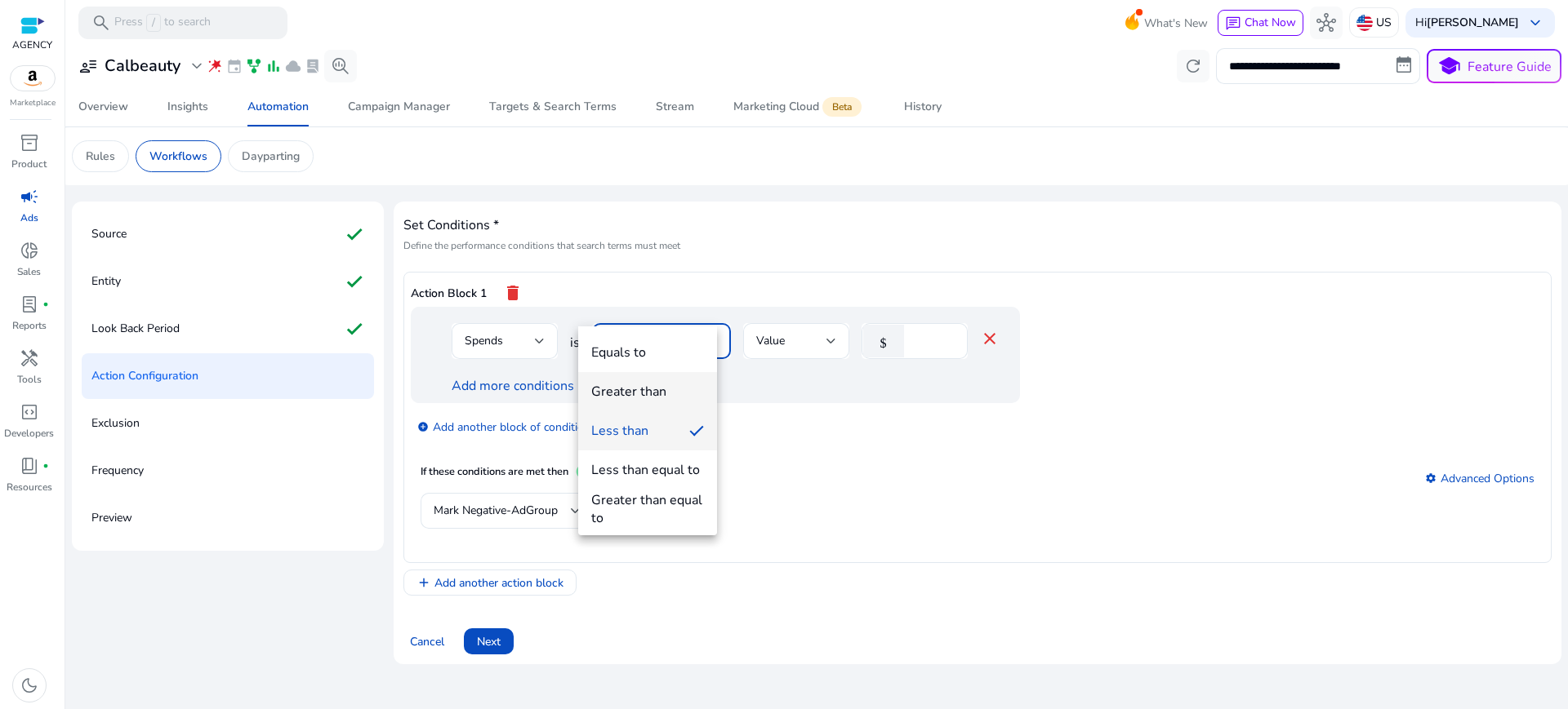
click at [661, 392] on div "Greater than" at bounding box center [629, 392] width 75 height 18
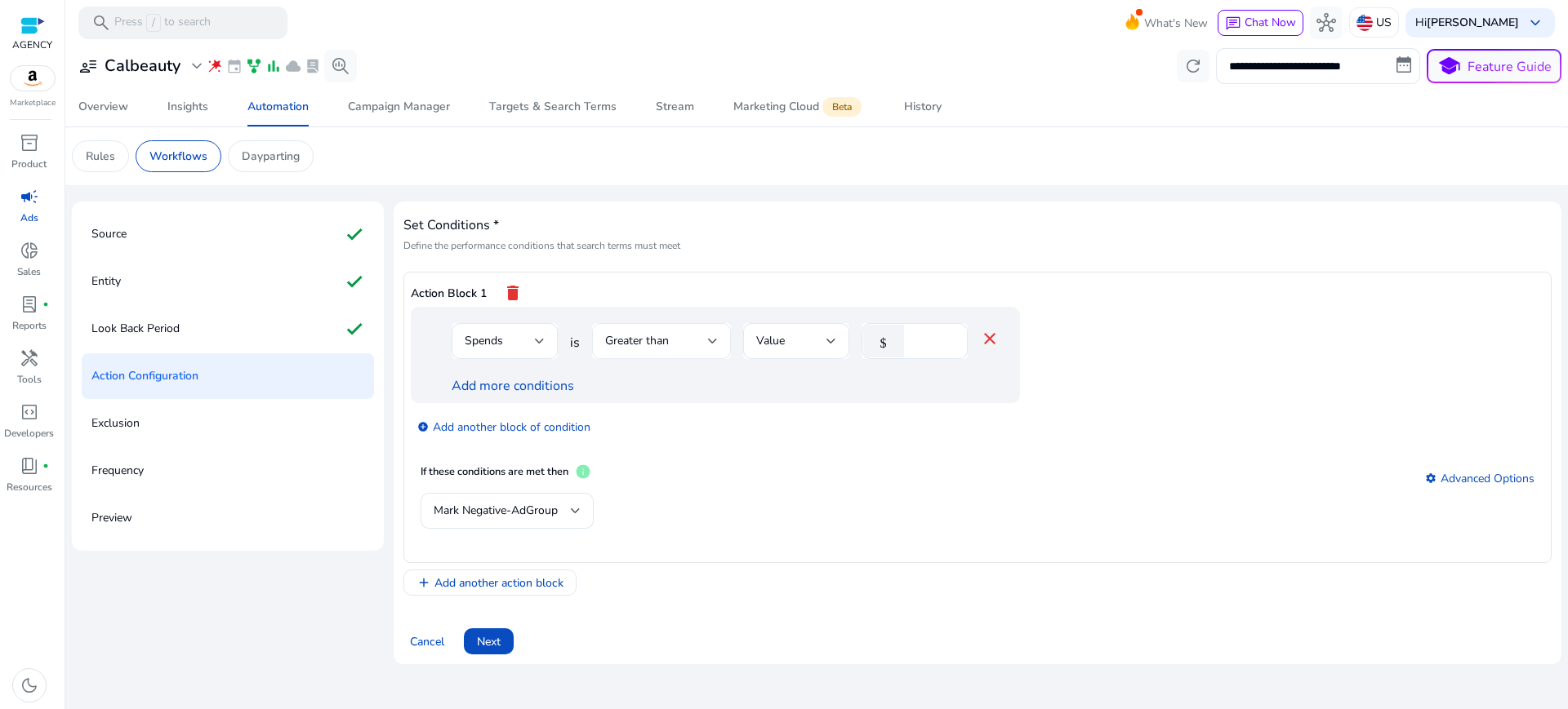
click at [672, 323] on div "Greater than" at bounding box center [662, 341] width 113 height 36
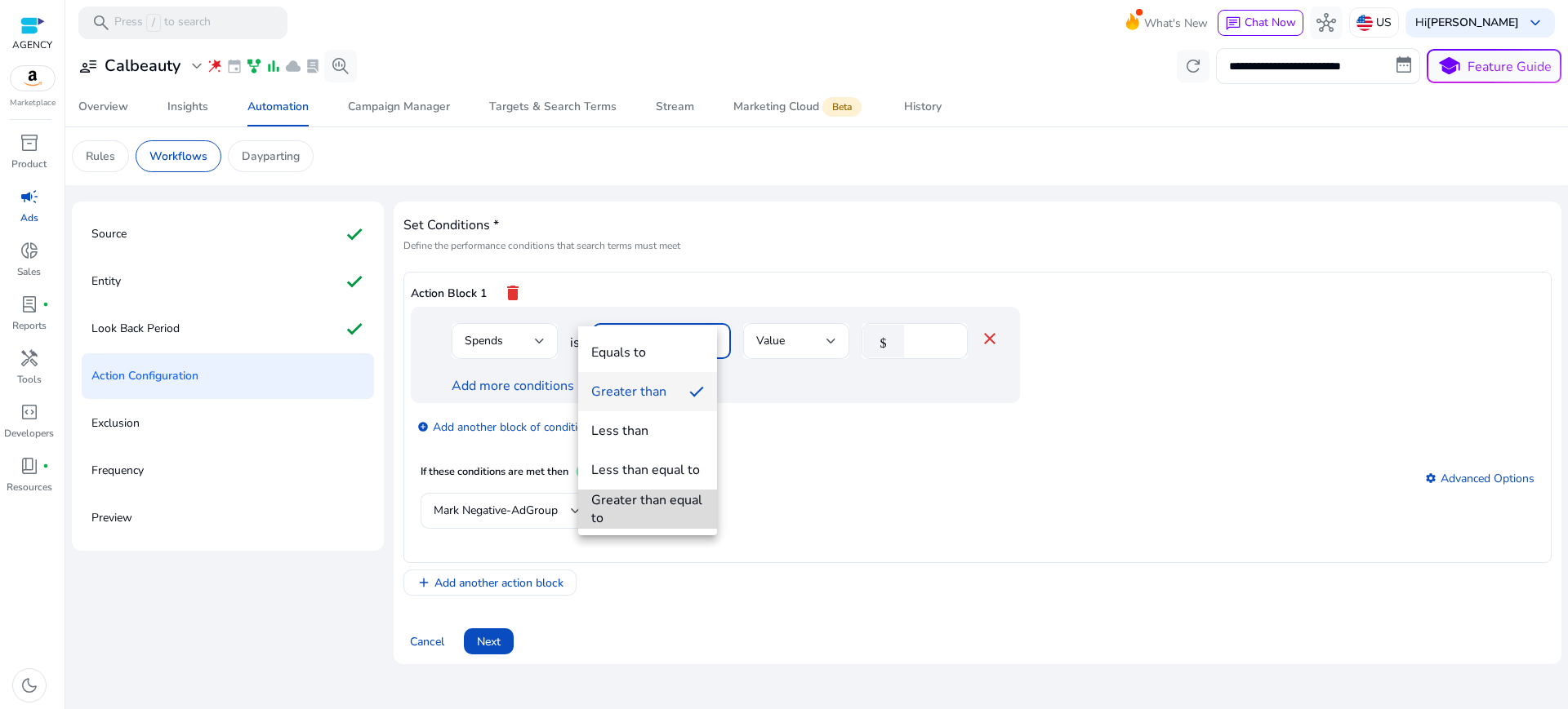
click at [686, 505] on div "Greater than equal to" at bounding box center [648, 510] width 113 height 36
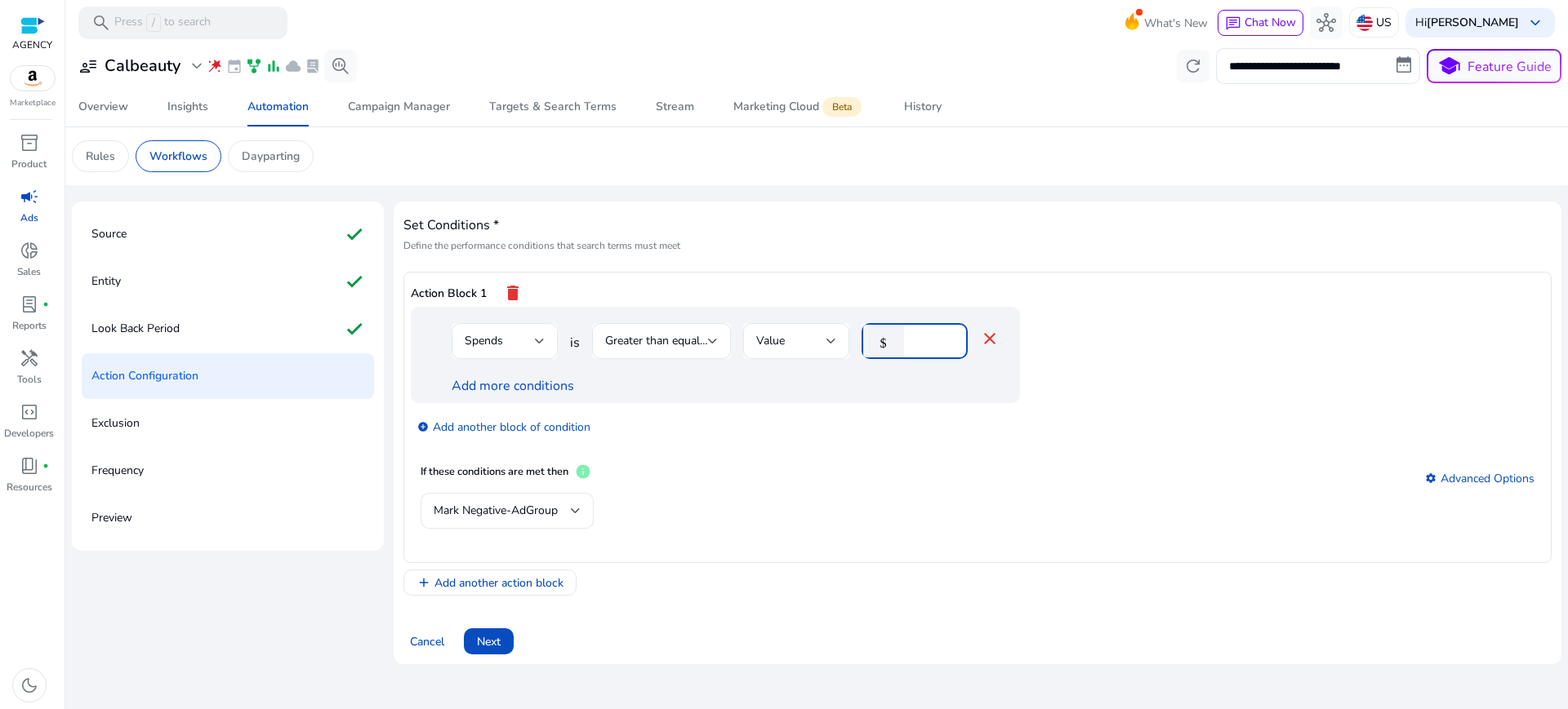
click at [918, 332] on input "*" at bounding box center [933, 341] width 42 height 18
click at [1093, 338] on app-ppc-editable-conditions "Spends is Greater than equal to Value $ ** close Add more conditions add_circle…" at bounding box center [978, 381] width 1134 height 148
click at [912, 332] on input "**" at bounding box center [933, 341] width 42 height 18
click at [1003, 454] on mat-card "If these conditions are met then info settings Advanced Options Mark Negative-A…" at bounding box center [978, 505] width 1134 height 102
click at [912, 332] on input "**" at bounding box center [933, 341] width 42 height 18
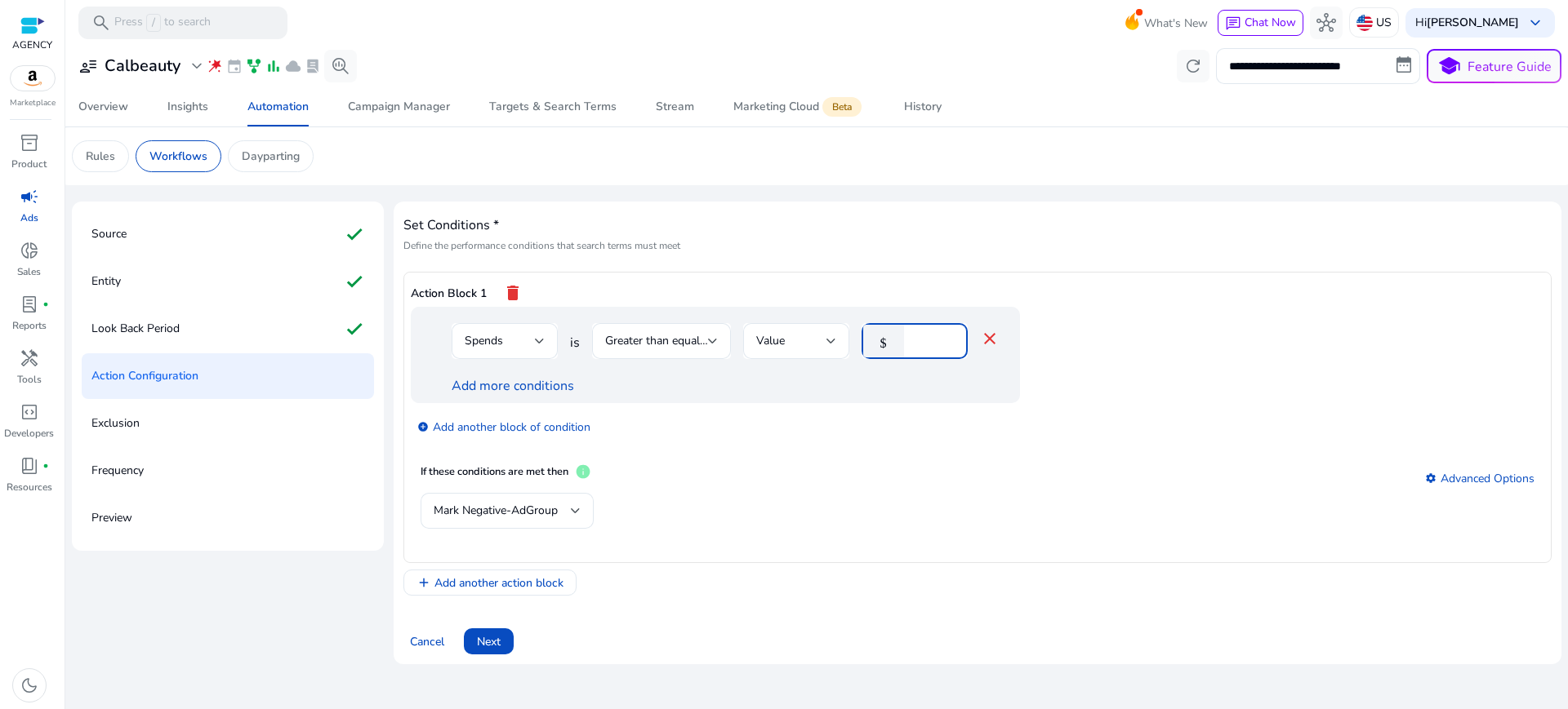
type input "**"
click at [1021, 353] on div "Spends is Greater than equal to Value $ ** close Add more conditions" at bounding box center [748, 355] width 675 height 97
click at [454, 377] on link "Add more conditions" at bounding box center [513, 386] width 123 height 18
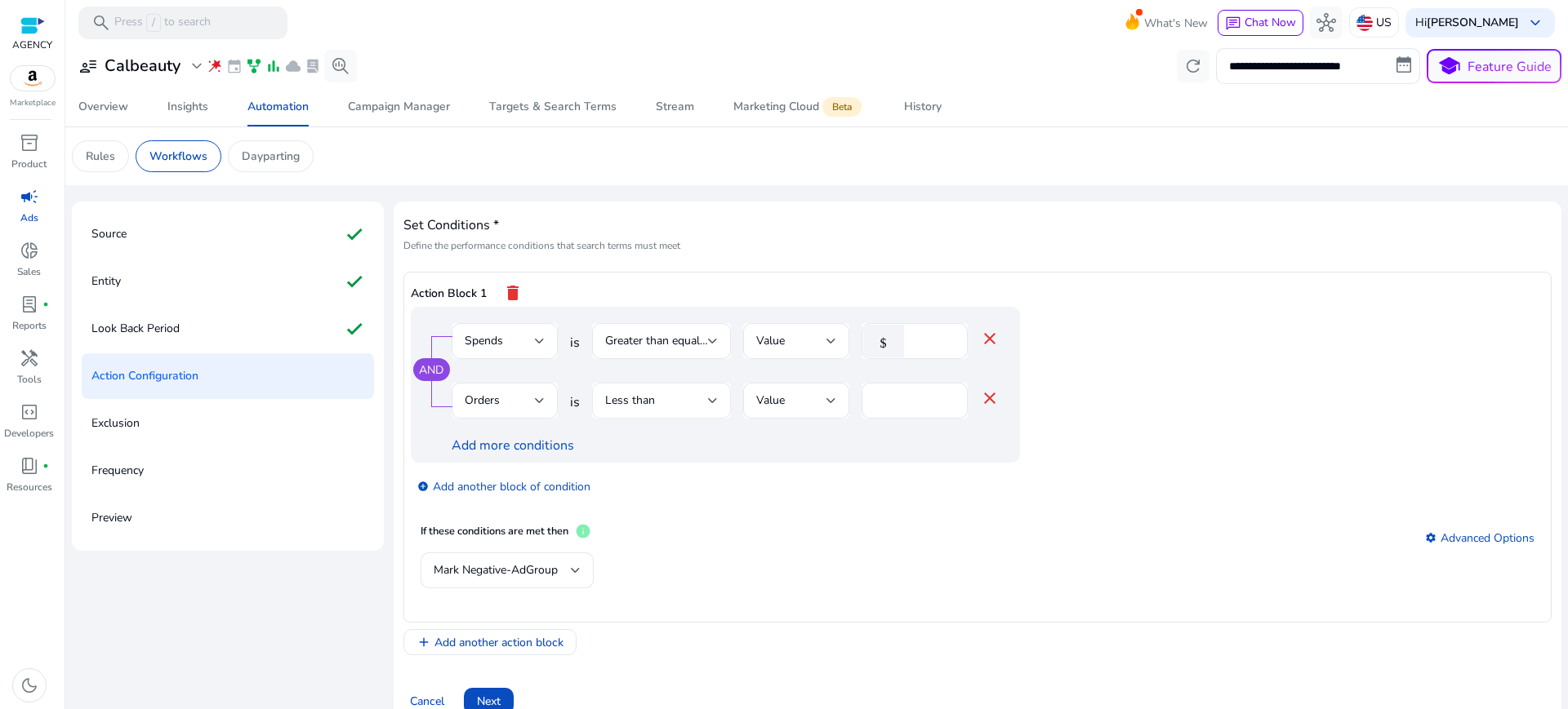
click at [663, 383] on div "Less than" at bounding box center [662, 401] width 113 height 36
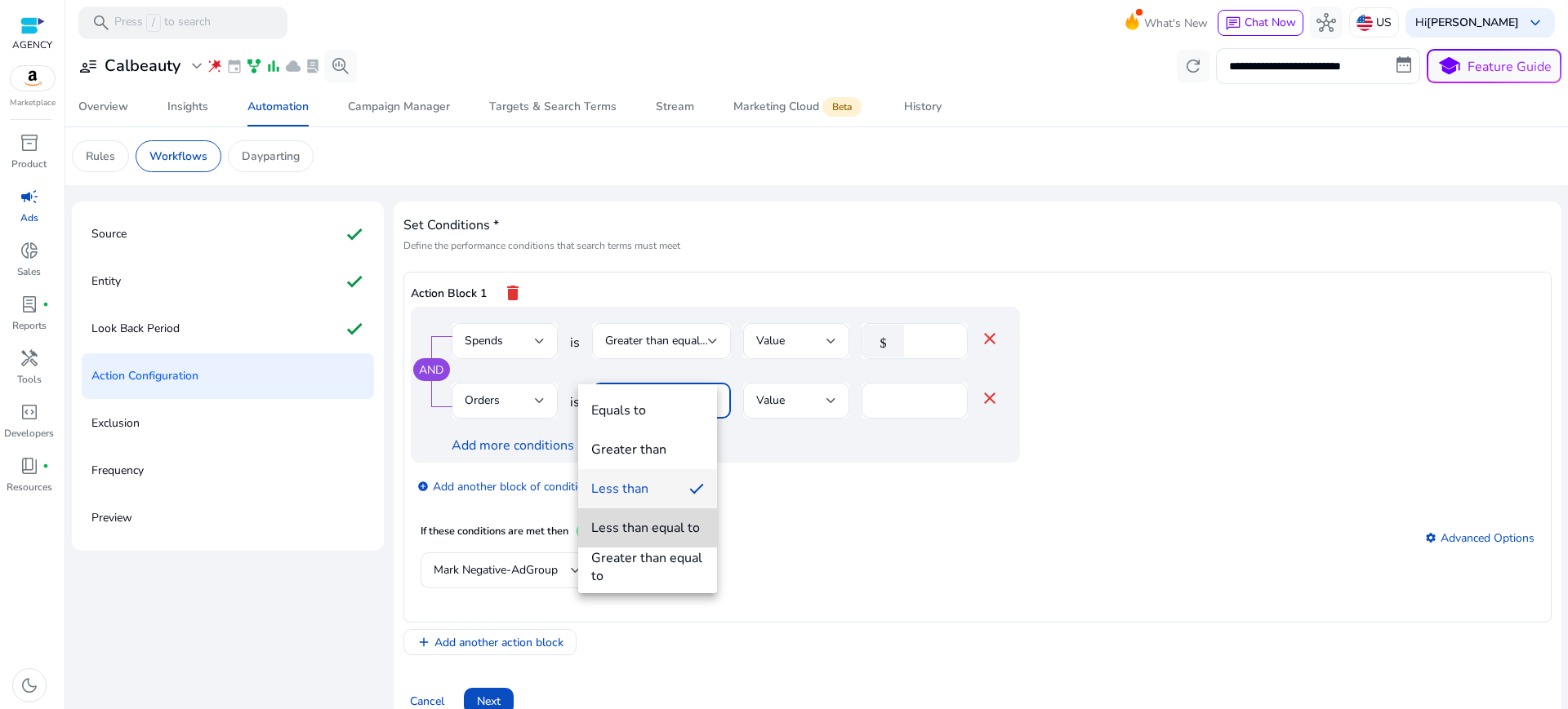
click at [639, 545] on mat-option "Less than equal to" at bounding box center [647, 528] width 139 height 39
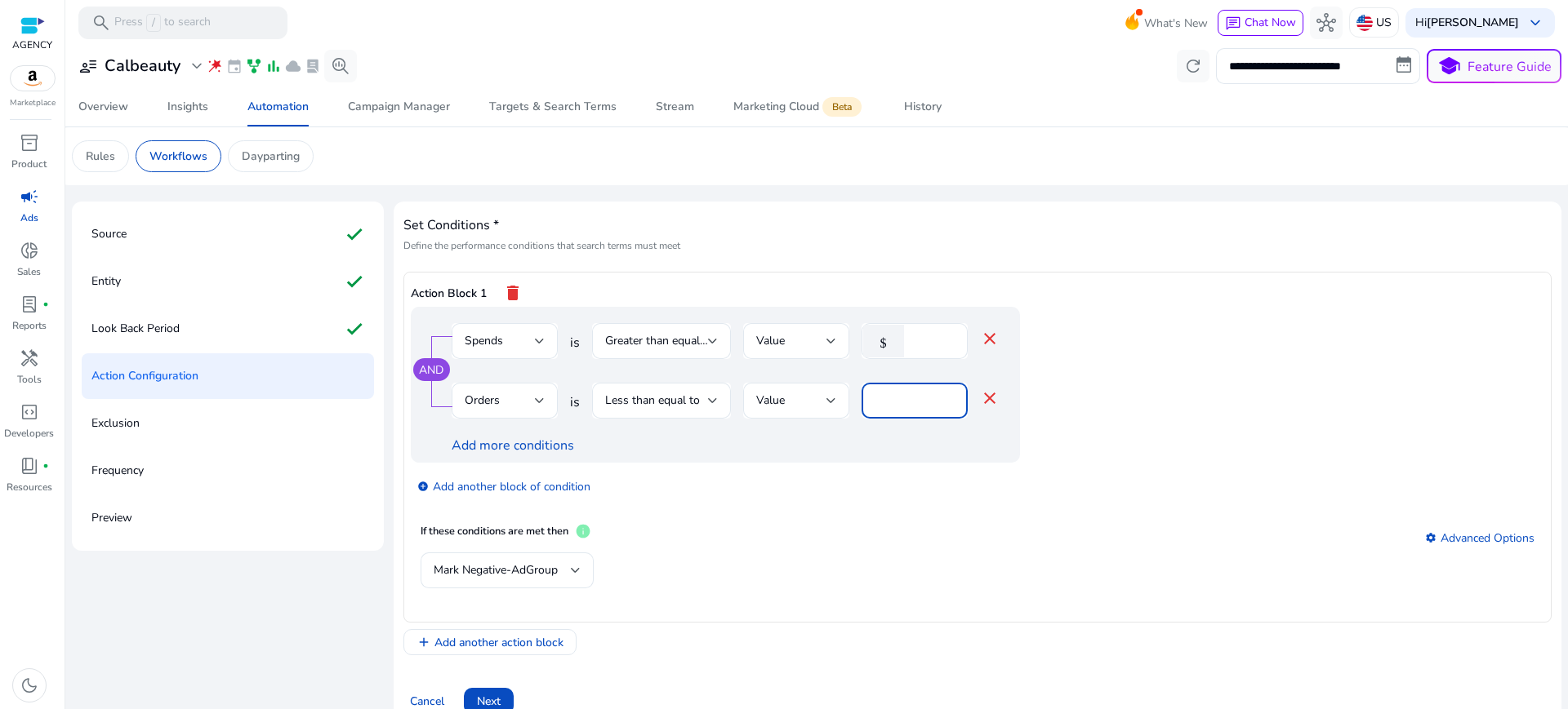
click at [903, 392] on input "*" at bounding box center [914, 401] width 80 height 18
type input "*"
click at [1111, 398] on app-ppc-editable-conditions "AND Spends is Greater than equal to Value $ ** close Orders is Less than equal …" at bounding box center [978, 411] width 1134 height 207
click at [507, 563] on span "Mark Negative-AdGroup" at bounding box center [496, 571] width 124 height 16
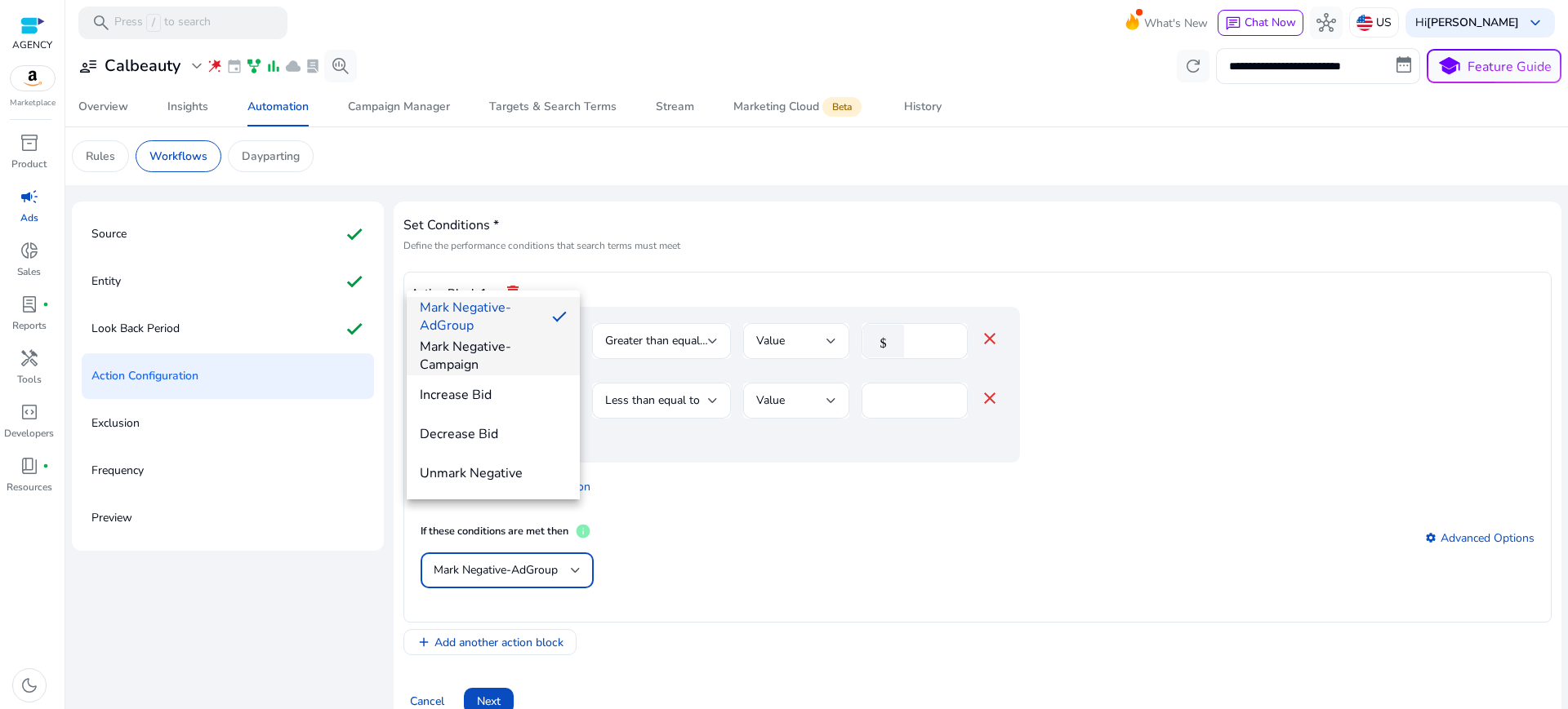
click at [490, 362] on span "Mark Negative-Campaign" at bounding box center [493, 355] width 147 height 36
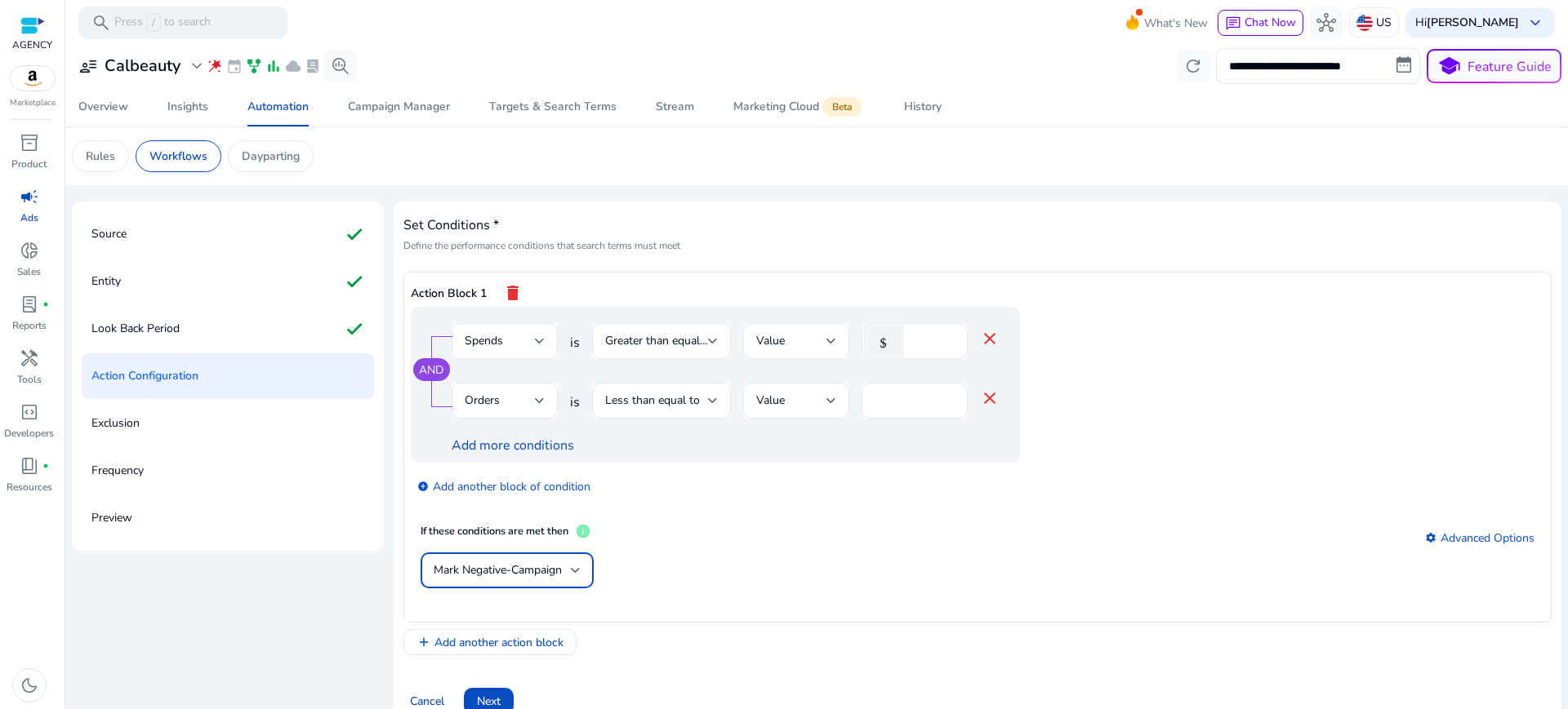
click at [709, 553] on div "Mark Negative-Campaign" at bounding box center [978, 580] width 1114 height 53
click at [469, 681] on span at bounding box center [489, 701] width 49 height 39
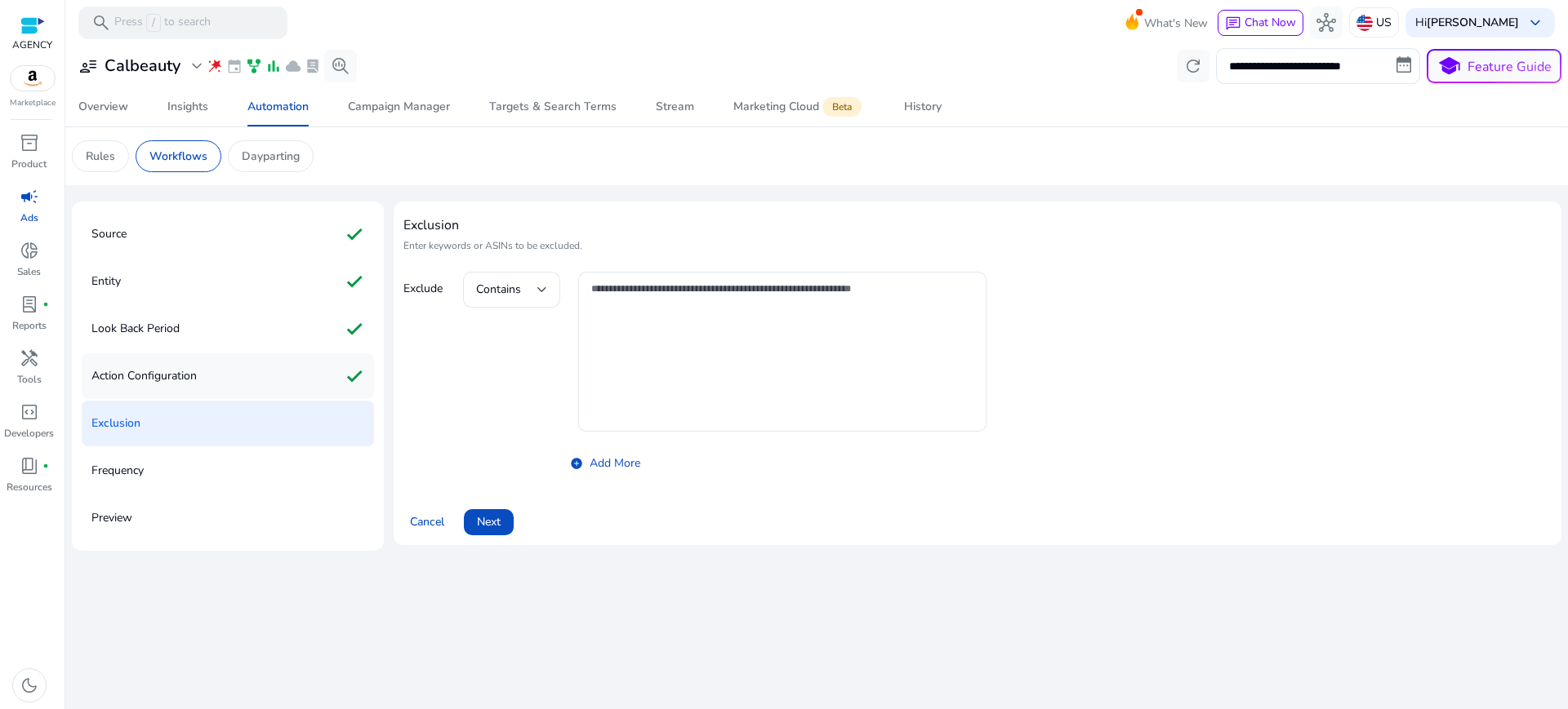
click at [165, 363] on p "Action Configuration" at bounding box center [144, 376] width 106 height 26
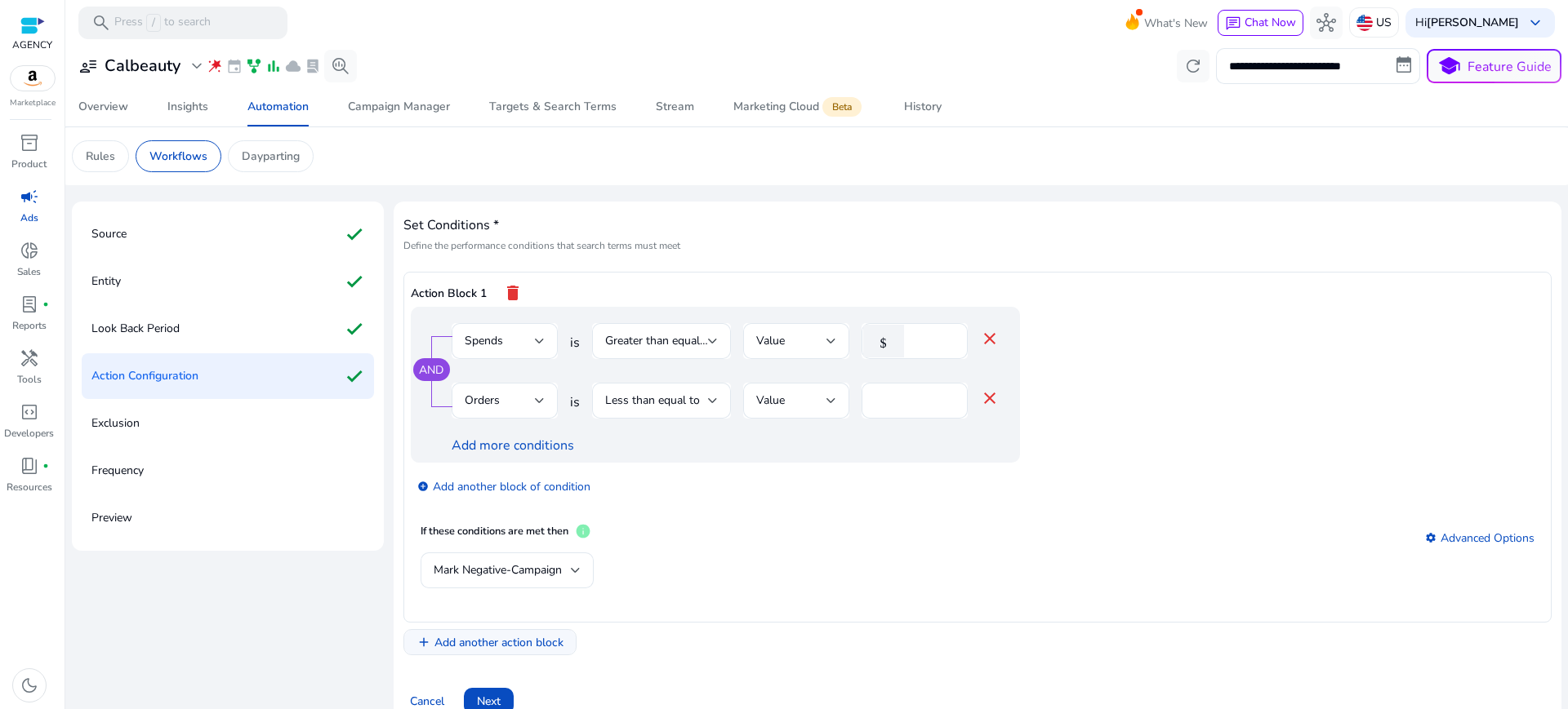
click at [466, 634] on span "Add another action block" at bounding box center [499, 642] width 129 height 17
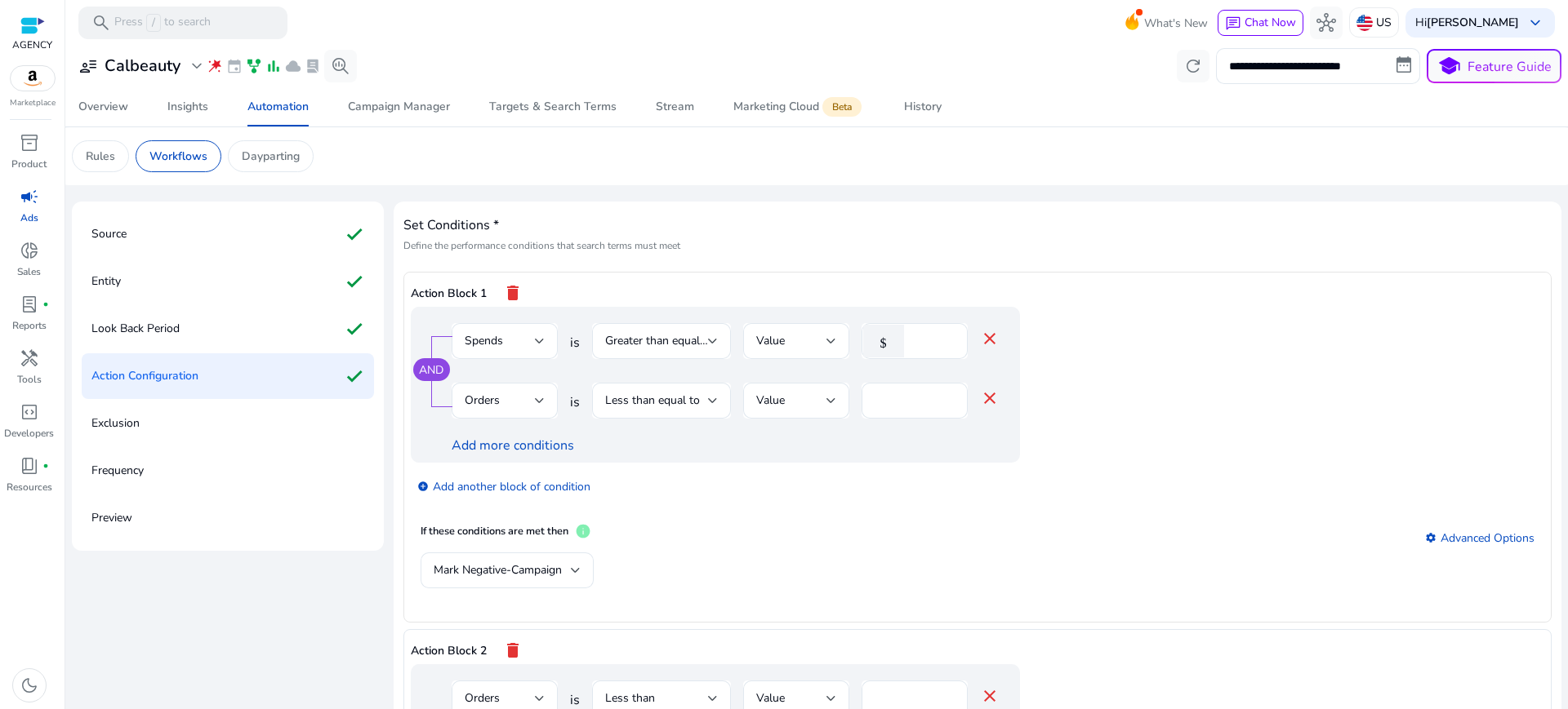
scroll to position [31, 0]
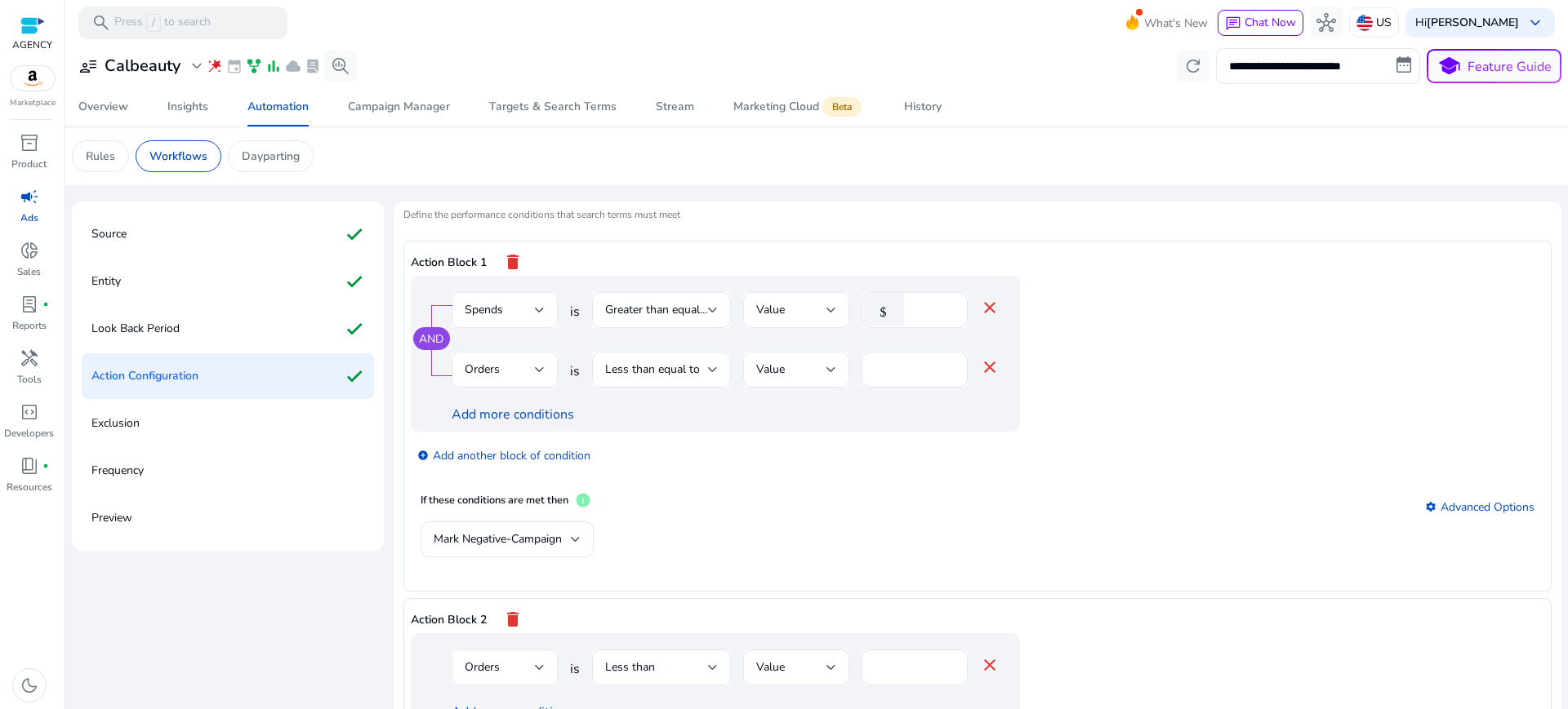
click at [488, 650] on div "Orders" at bounding box center [504, 668] width 80 height 36
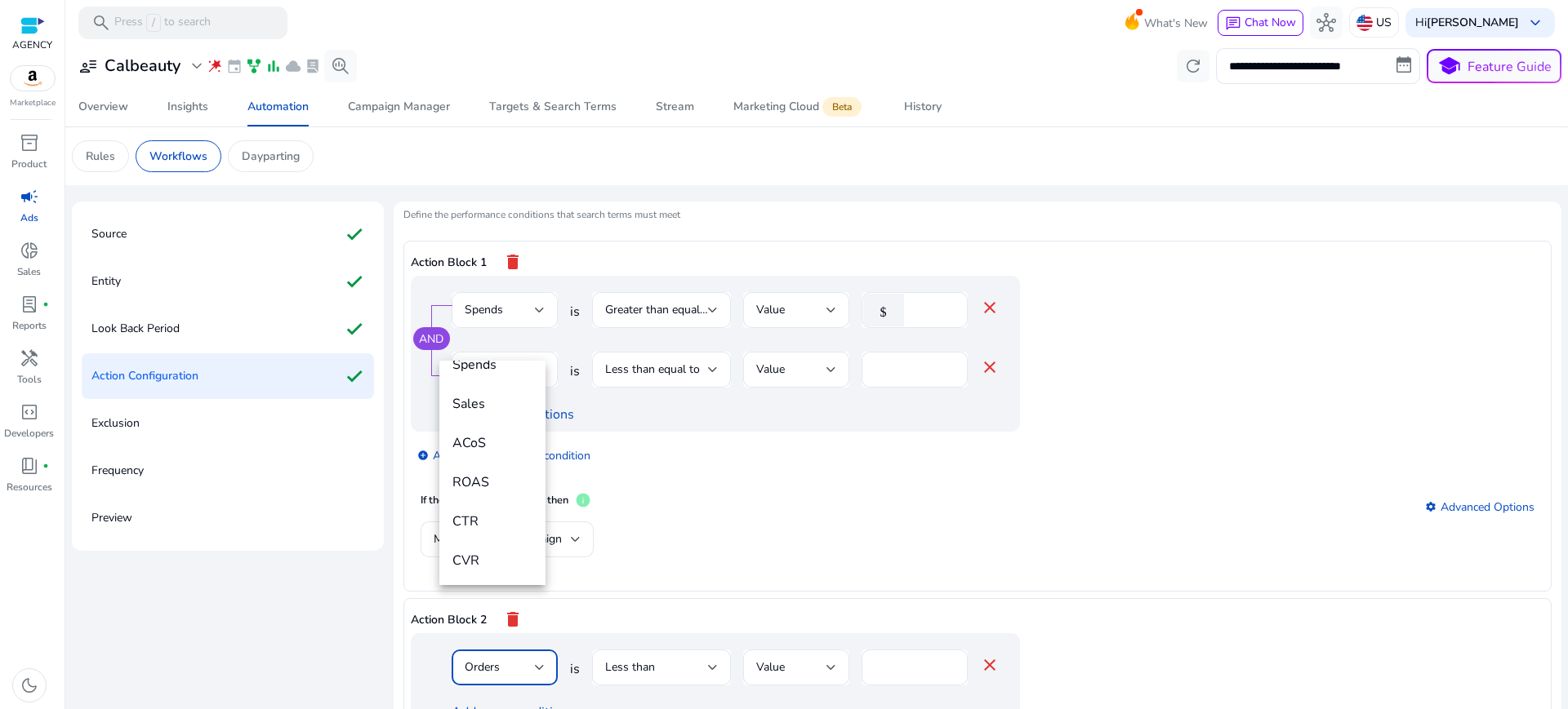
scroll to position [178, 0]
click at [487, 456] on mat-option "ACoS" at bounding box center [492, 444] width 106 height 39
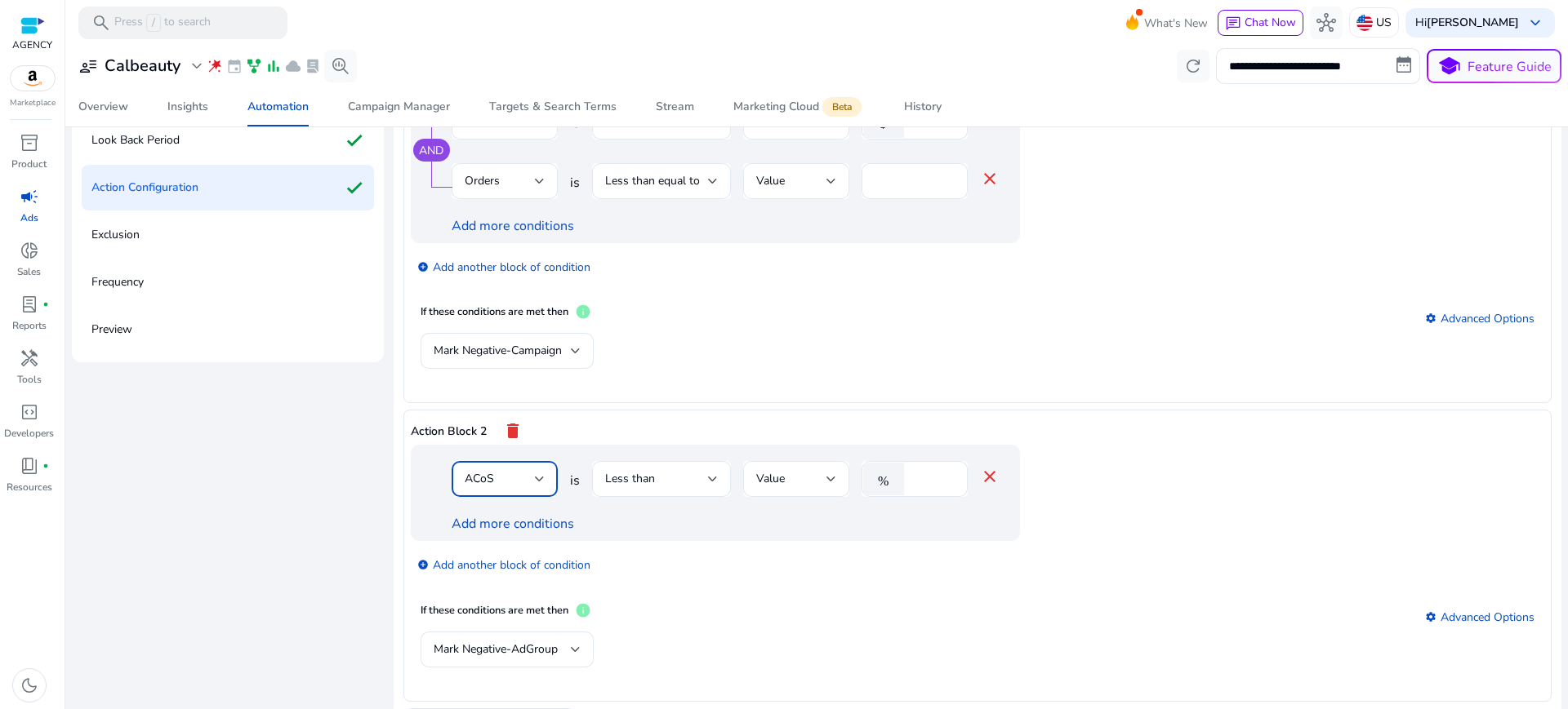
scroll to position [192, 0]
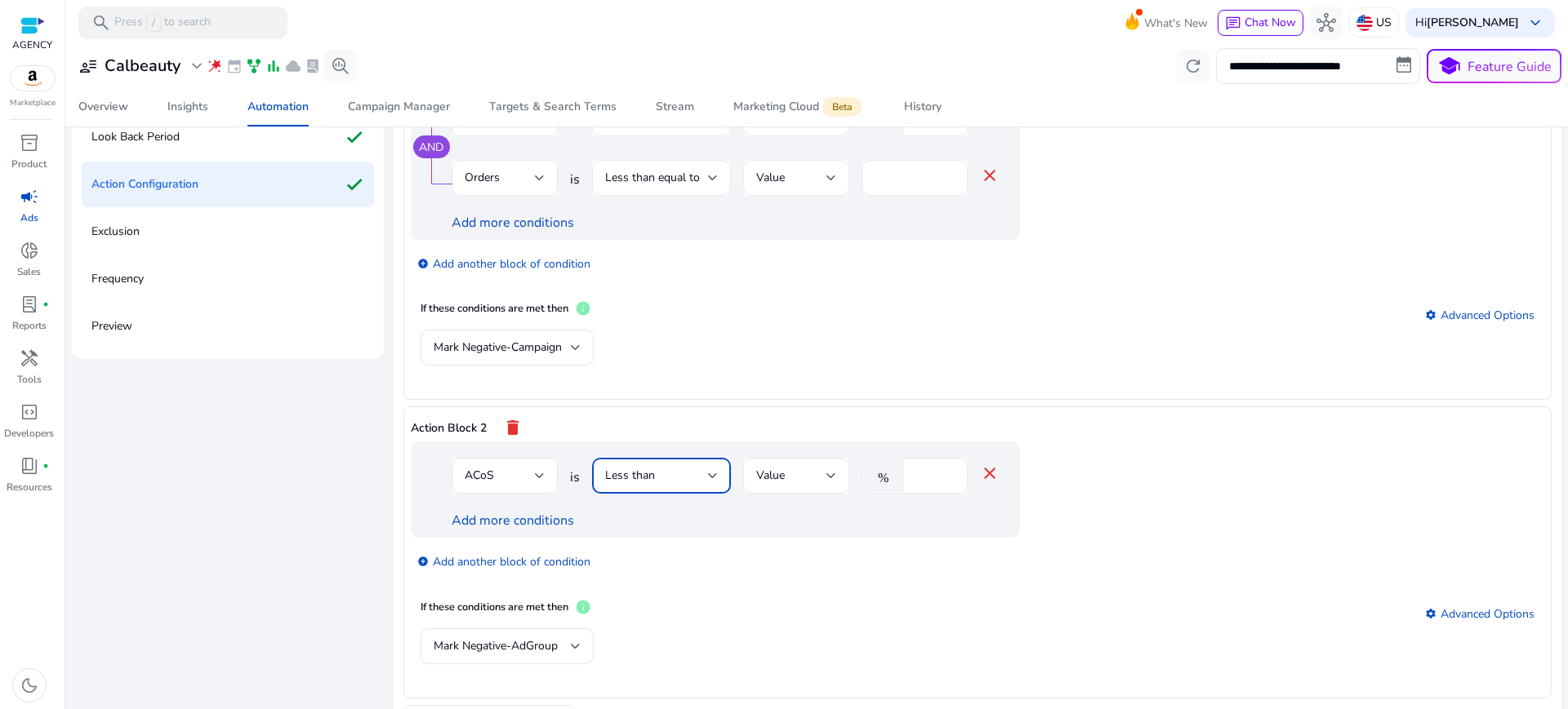
click at [649, 467] on div "Less than" at bounding box center [657, 476] width 103 height 18
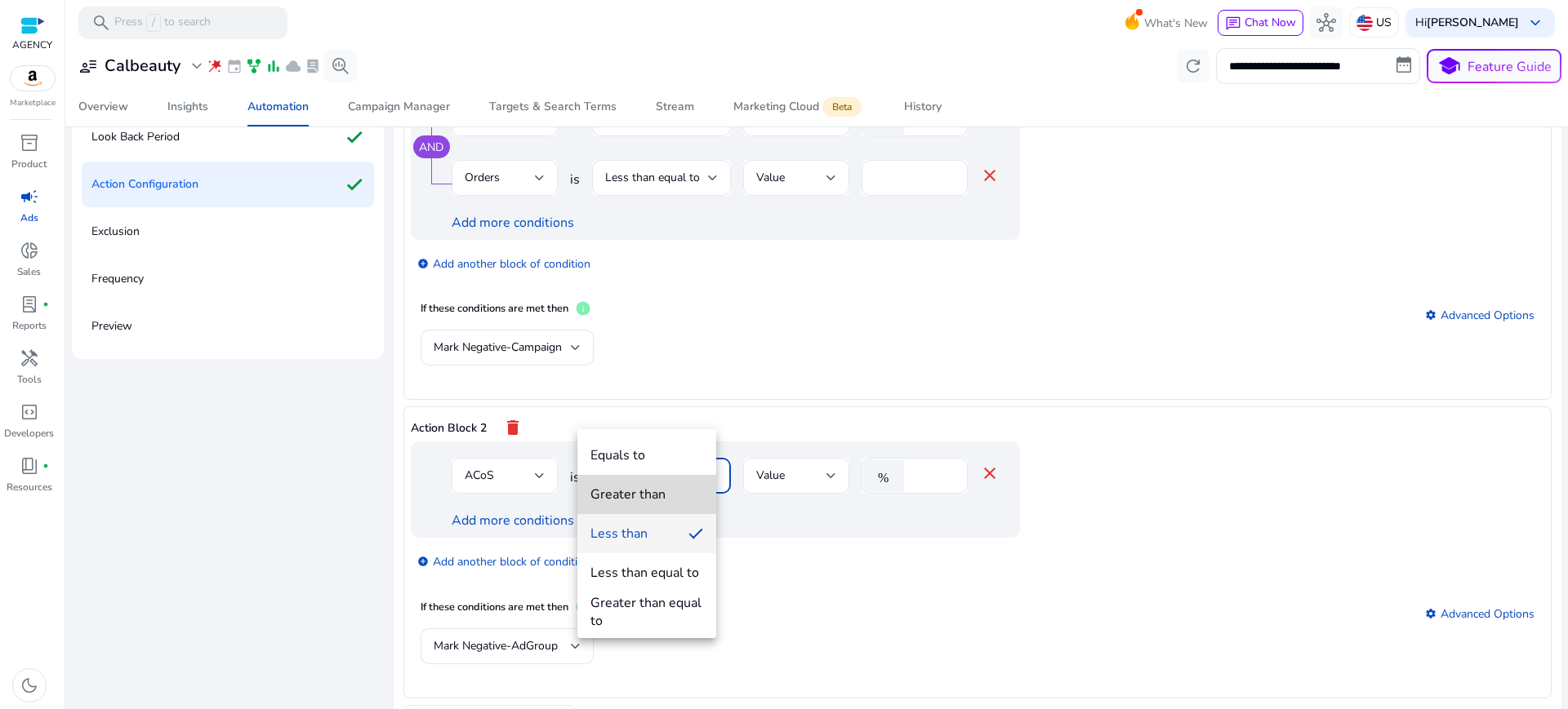
click at [656, 494] on div "Greater than" at bounding box center [628, 495] width 75 height 18
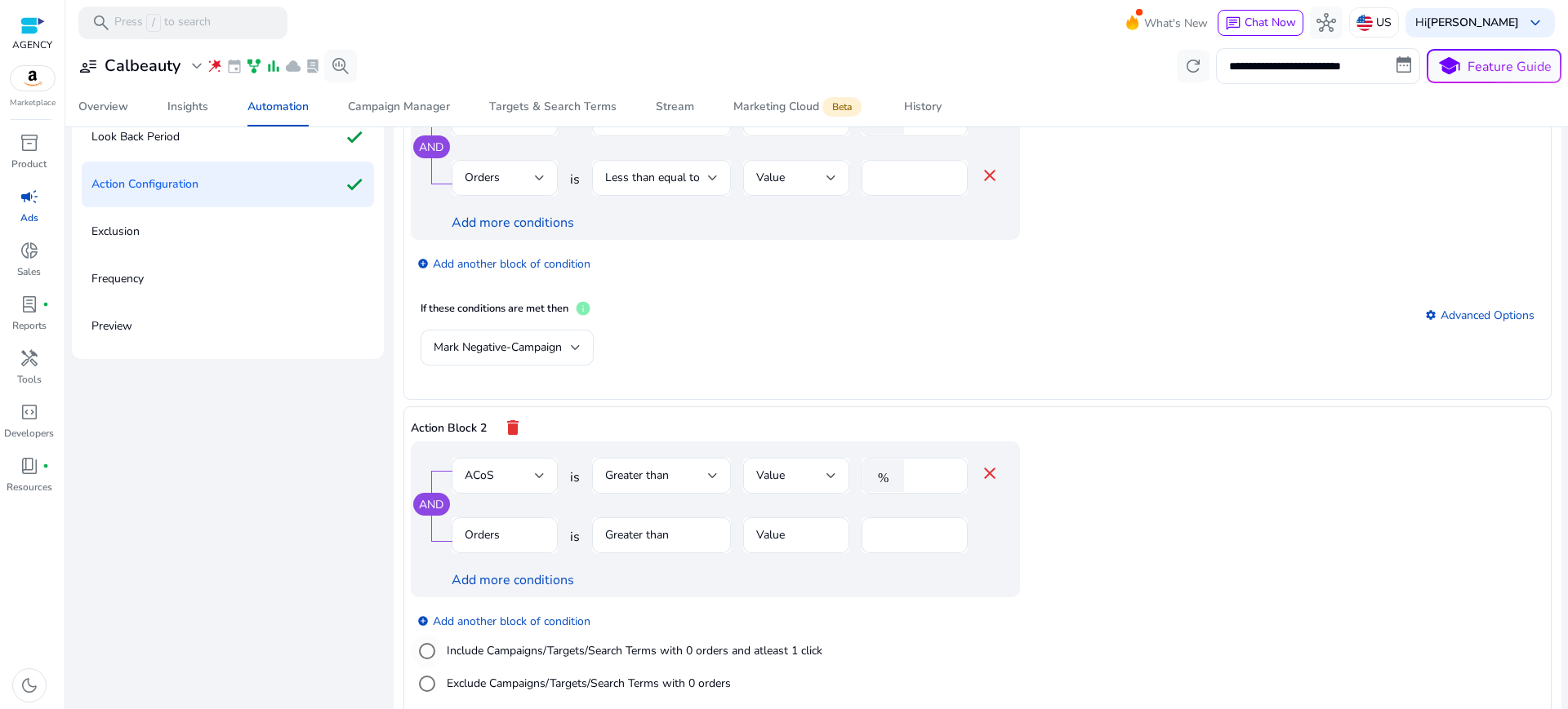
click at [474, 643] on label "Include Campaigns/Targets/Search Terms with 0 orders and atleast 1 click" at bounding box center [633, 651] width 379 height 17
click at [912, 467] on input "*" at bounding box center [933, 476] width 42 height 18
type input "**"
click at [1134, 441] on app-ppc-editable-conditions "AND ACoS is Greater than Value % ** close Clicks is Greater than Value * close …" at bounding box center [978, 578] width 1134 height 273
click at [474, 527] on span "Clicks" at bounding box center [479, 535] width 30 height 16
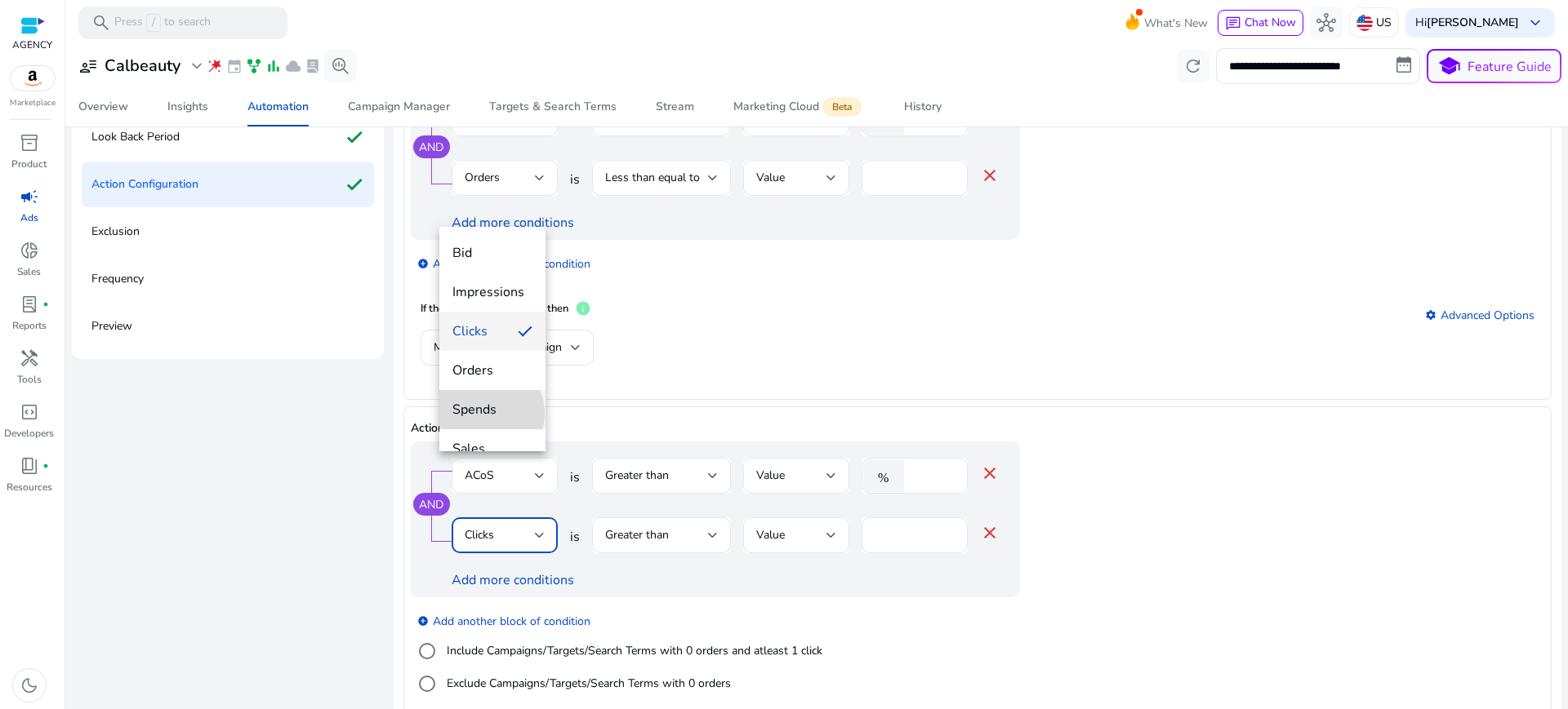
click at [485, 414] on span "Spends" at bounding box center [492, 410] width 80 height 18
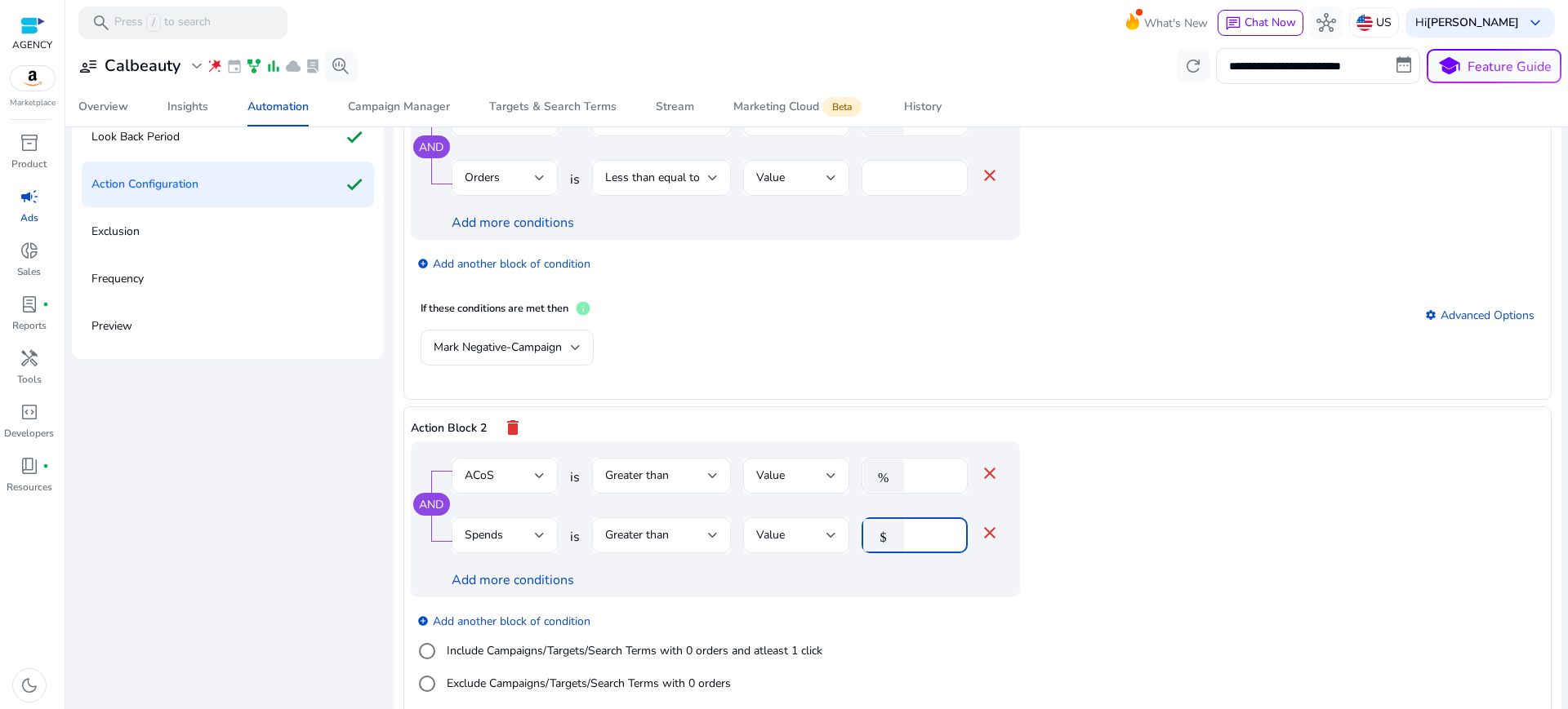
click at [912, 526] on input "*" at bounding box center [933, 535] width 42 height 18
type input "**"
click at [1216, 507] on app-ppc-editable-conditions "AND ACoS is Greater than Value % ** close Spends is Greater than Value $ ** clo…" at bounding box center [978, 578] width 1134 height 273
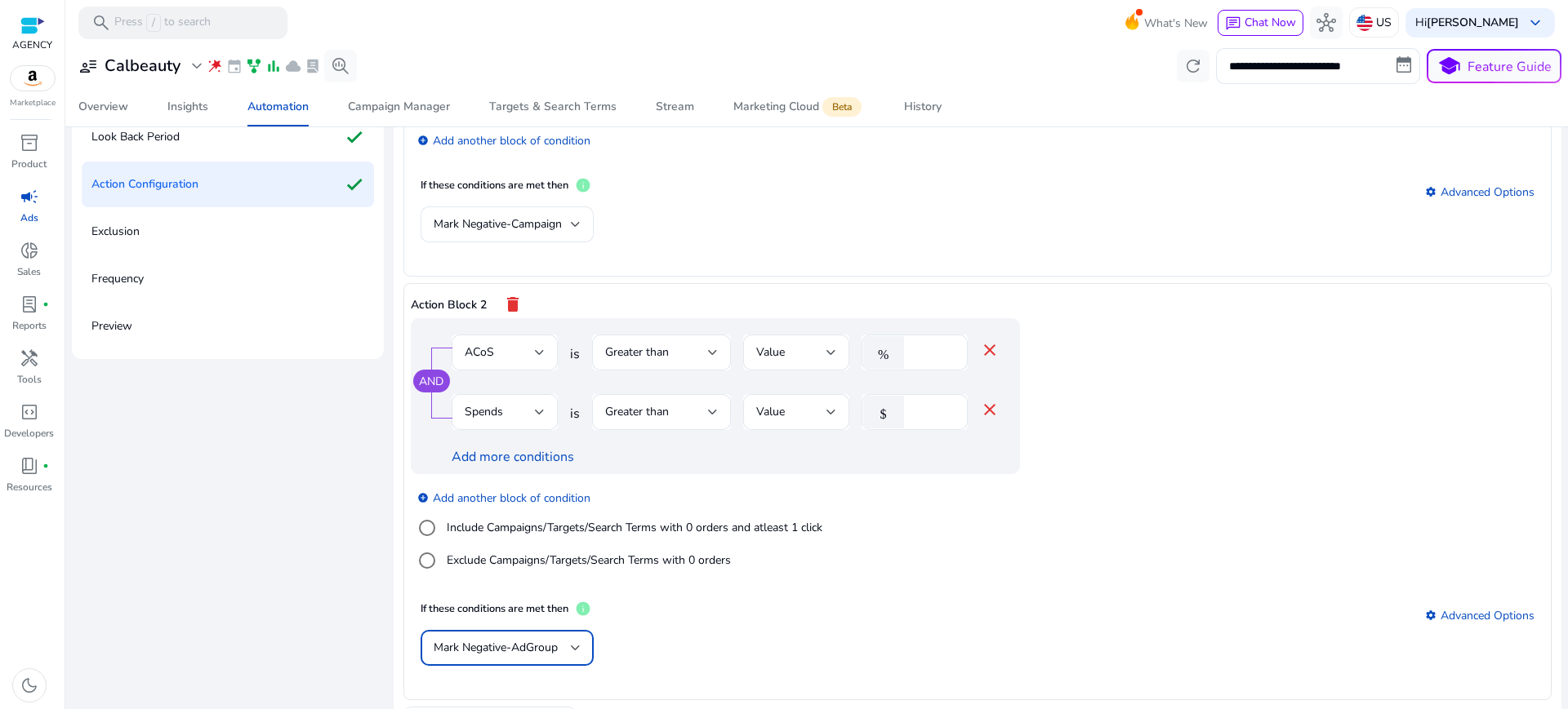
click at [506, 639] on div "Mark Negative-AdGroup" at bounding box center [507, 649] width 147 height 20
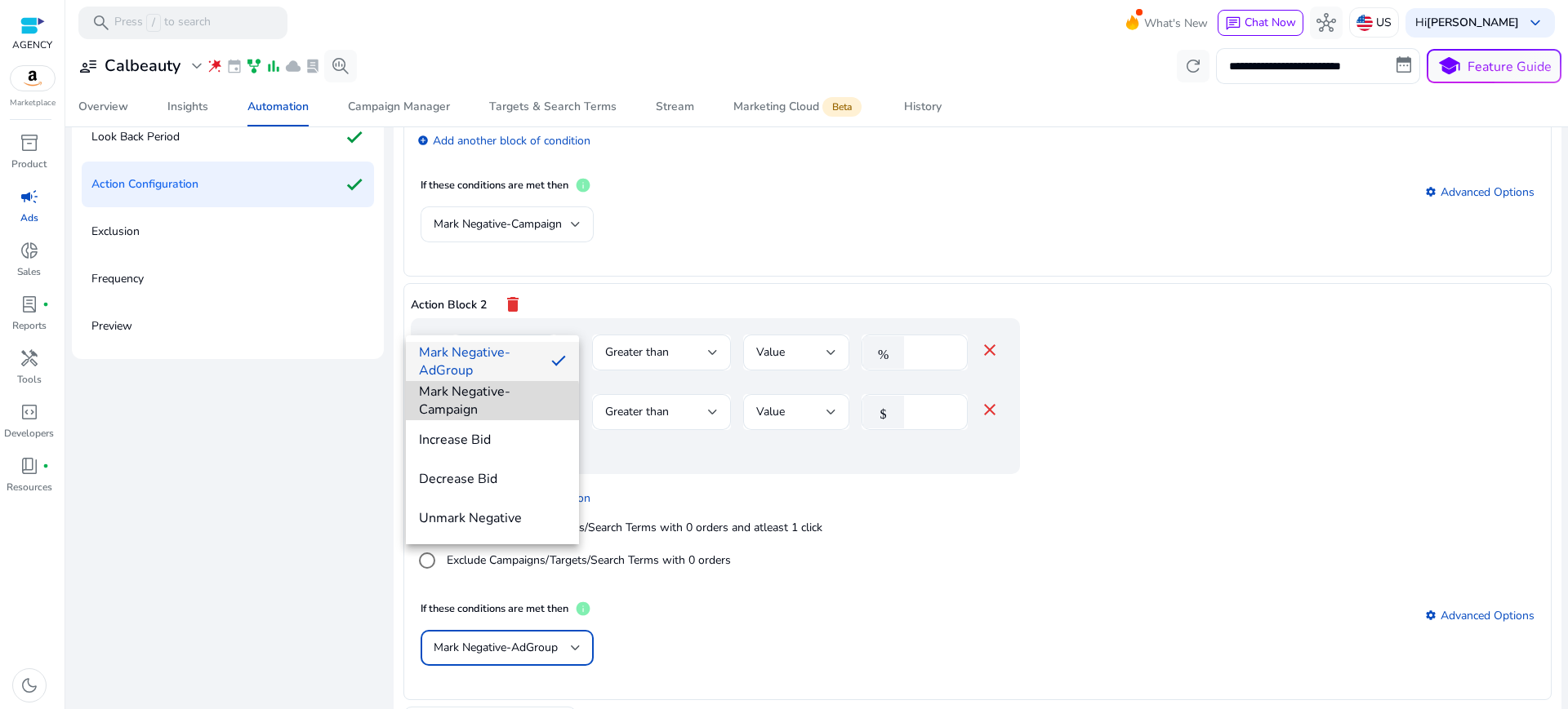
click at [478, 403] on span "Mark Negative-Campaign" at bounding box center [492, 401] width 147 height 36
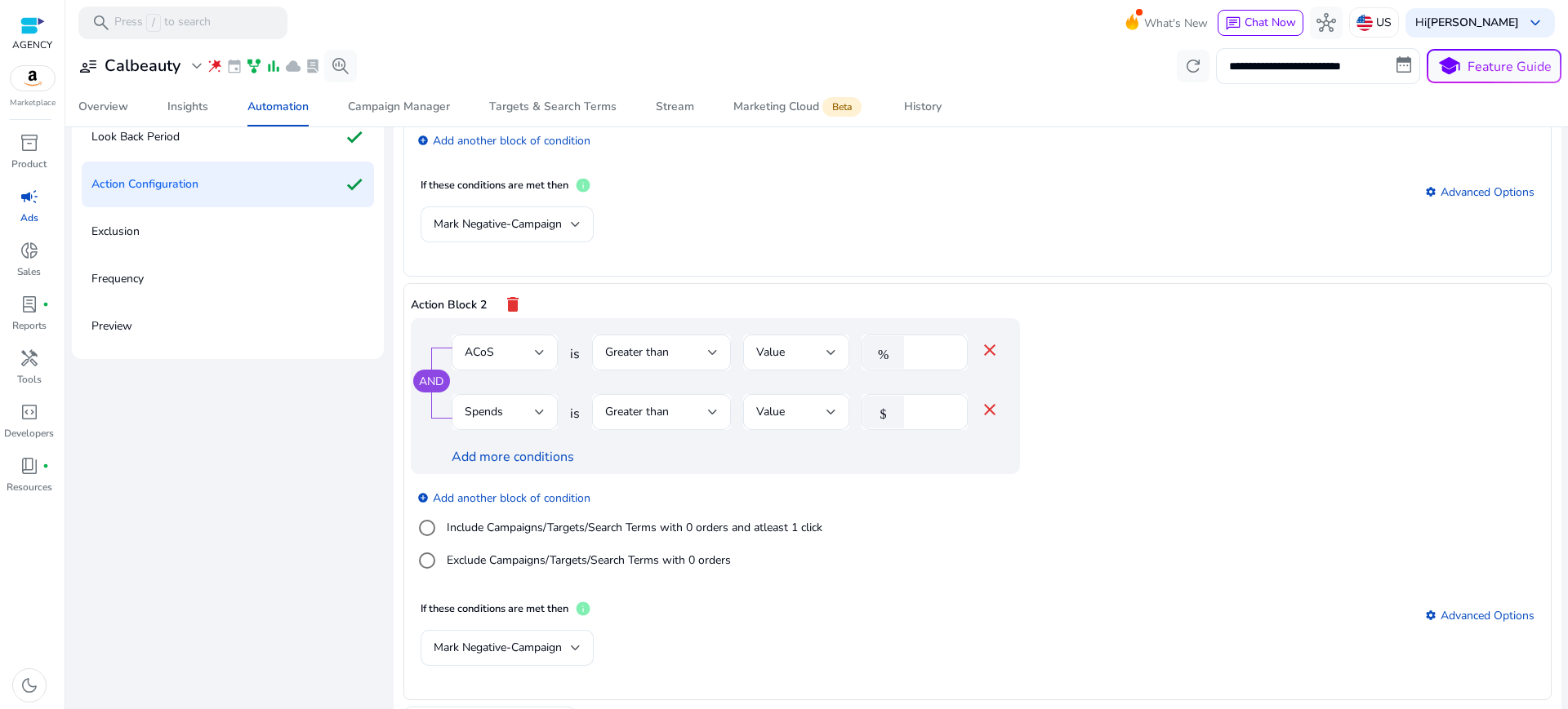
click at [1107, 493] on app-ppc-editable-conditions "AND ACoS is Greater than Value % ** close Spends is Greater than Value $ ** clo…" at bounding box center [978, 454] width 1134 height 273
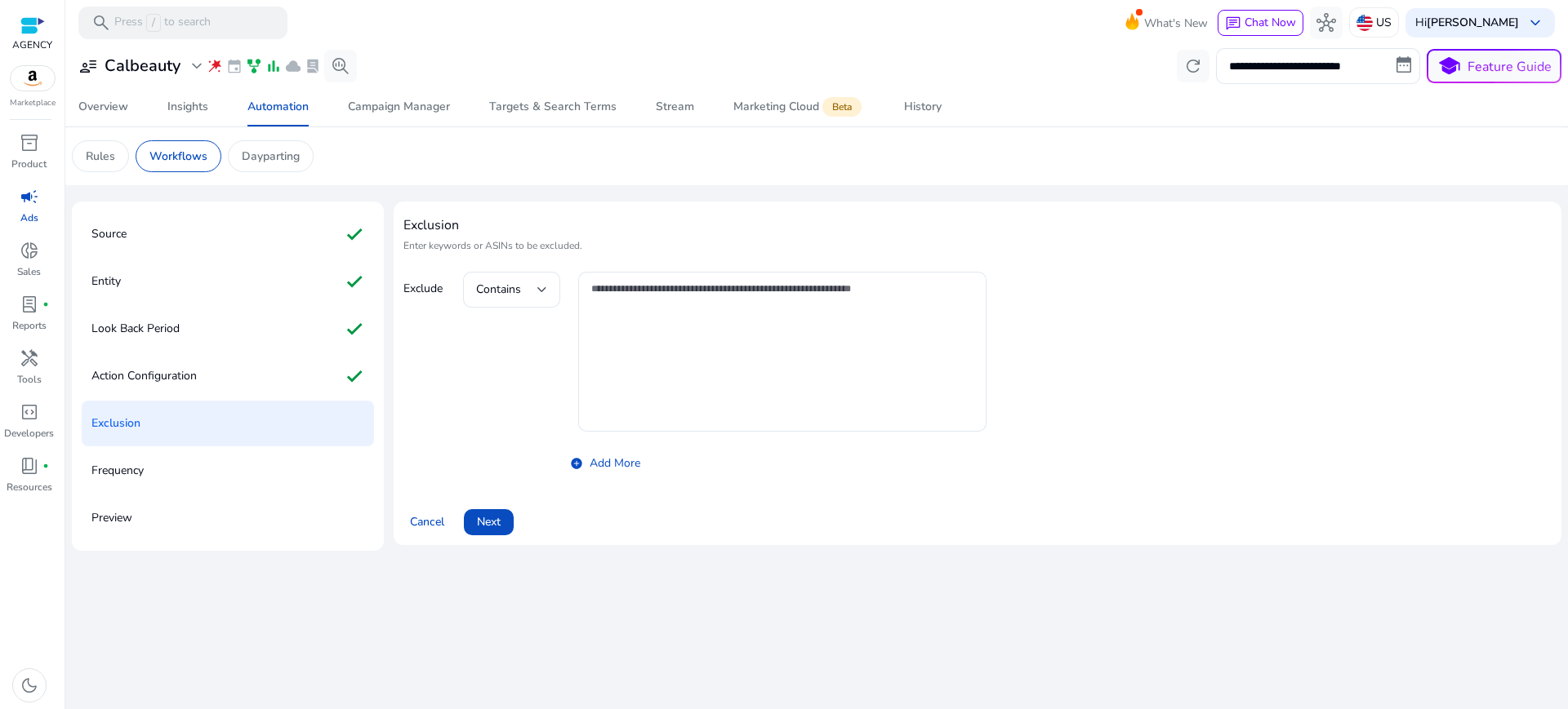
scroll to position [0, 0]
click at [477, 513] on span "Next" at bounding box center [489, 521] width 24 height 17
click at [474, 487] on div "**********" at bounding box center [817, 376] width 1490 height 665
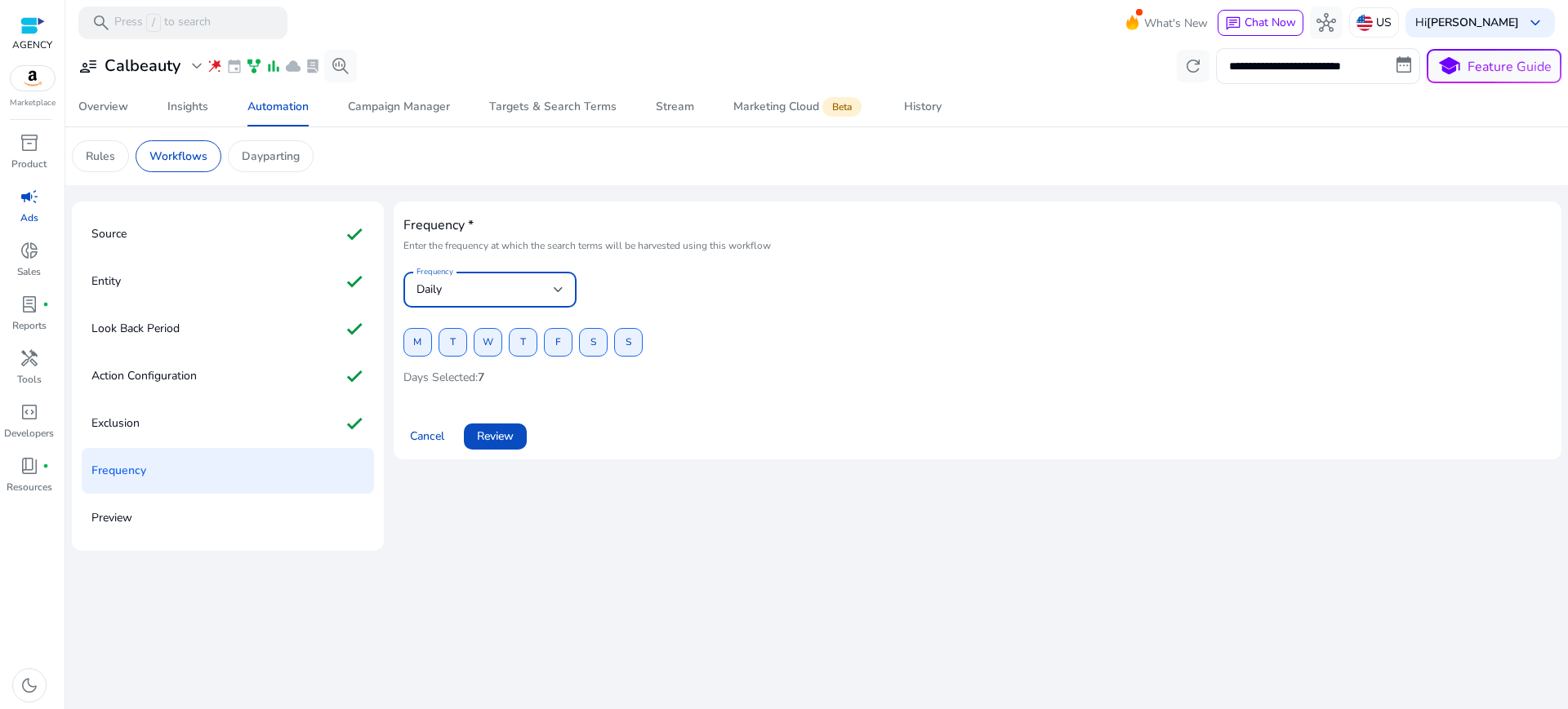
click at [417, 281] on span "Daily" at bounding box center [430, 289] width 26 height 16
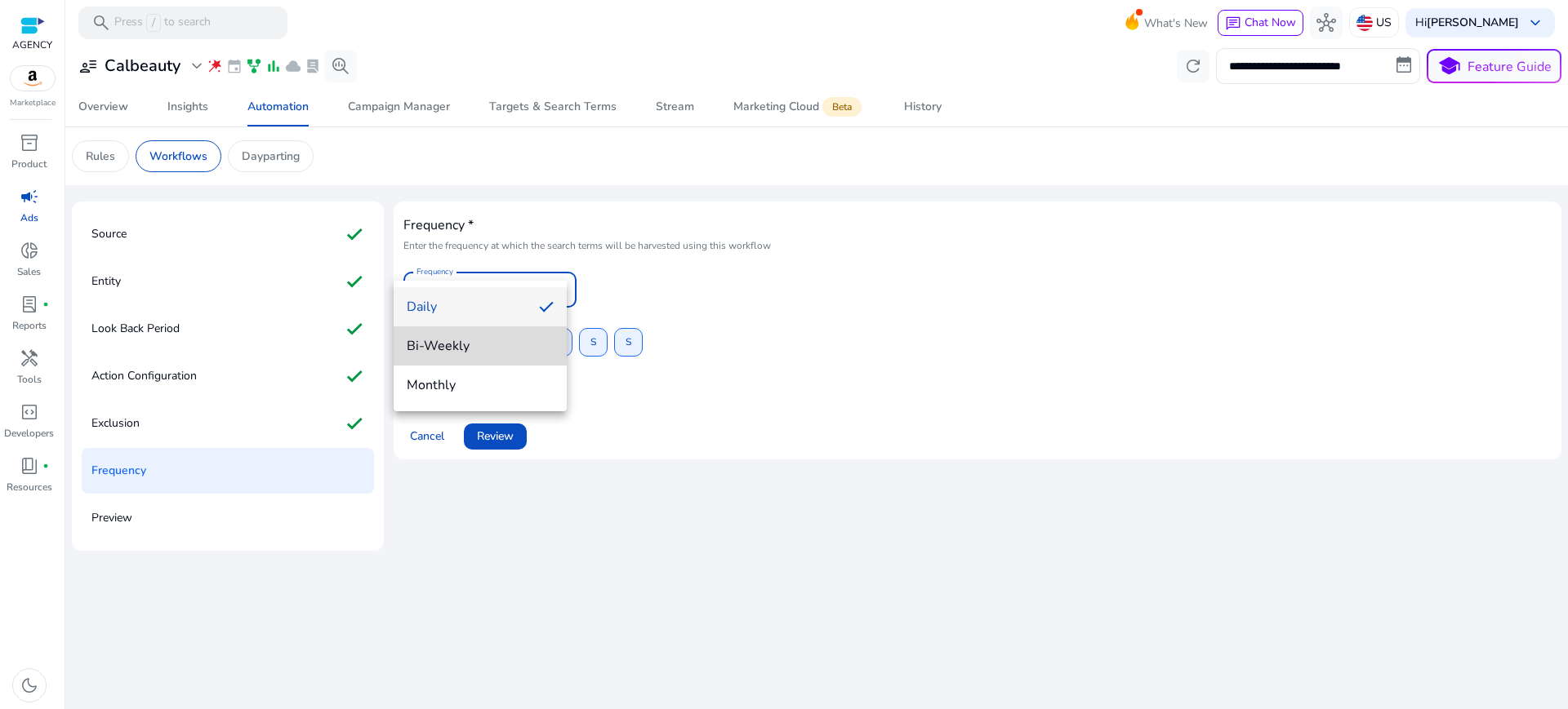
click at [444, 353] on span "Bi-Weekly" at bounding box center [480, 346] width 147 height 18
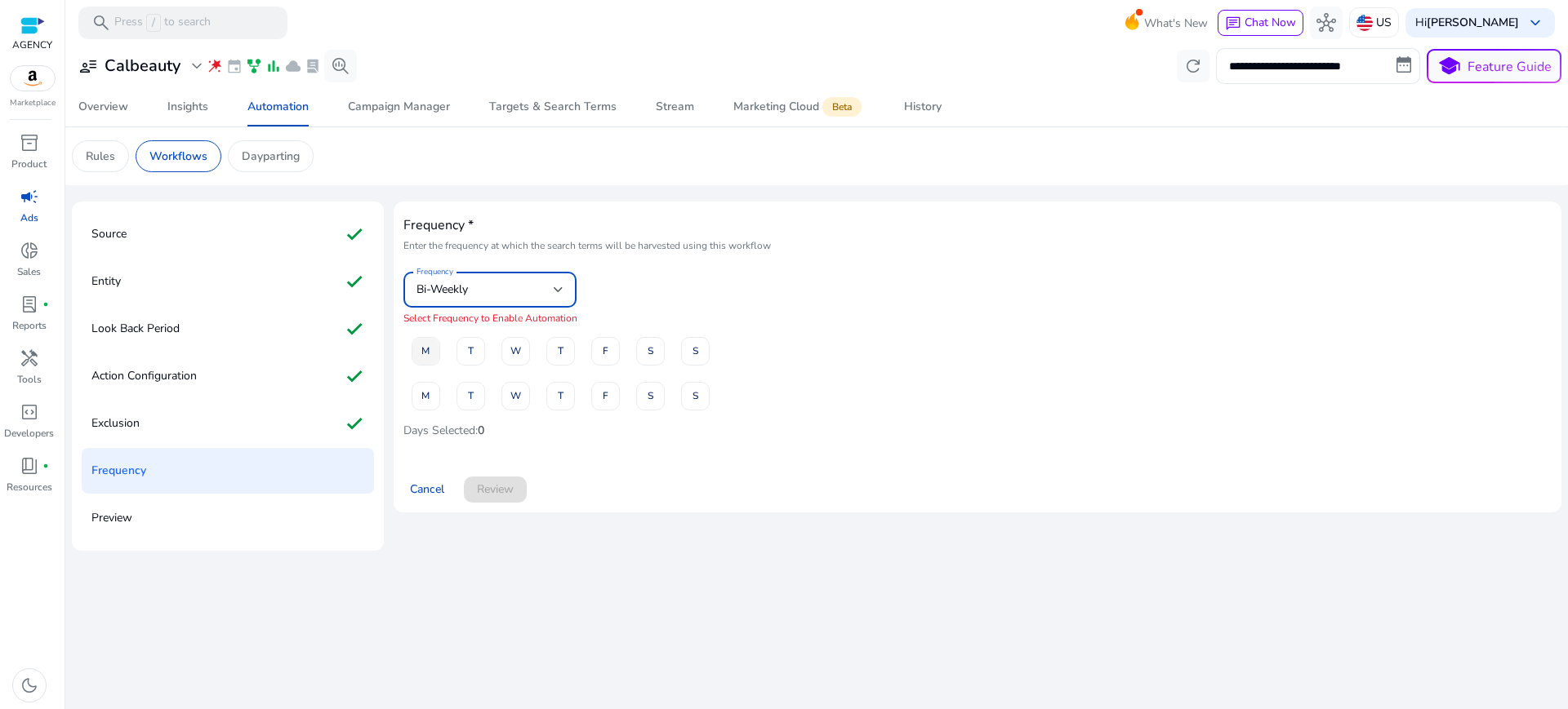
click at [422, 337] on span "M" at bounding box center [426, 351] width 8 height 29
click at [511, 337] on span "W" at bounding box center [516, 351] width 11 height 29
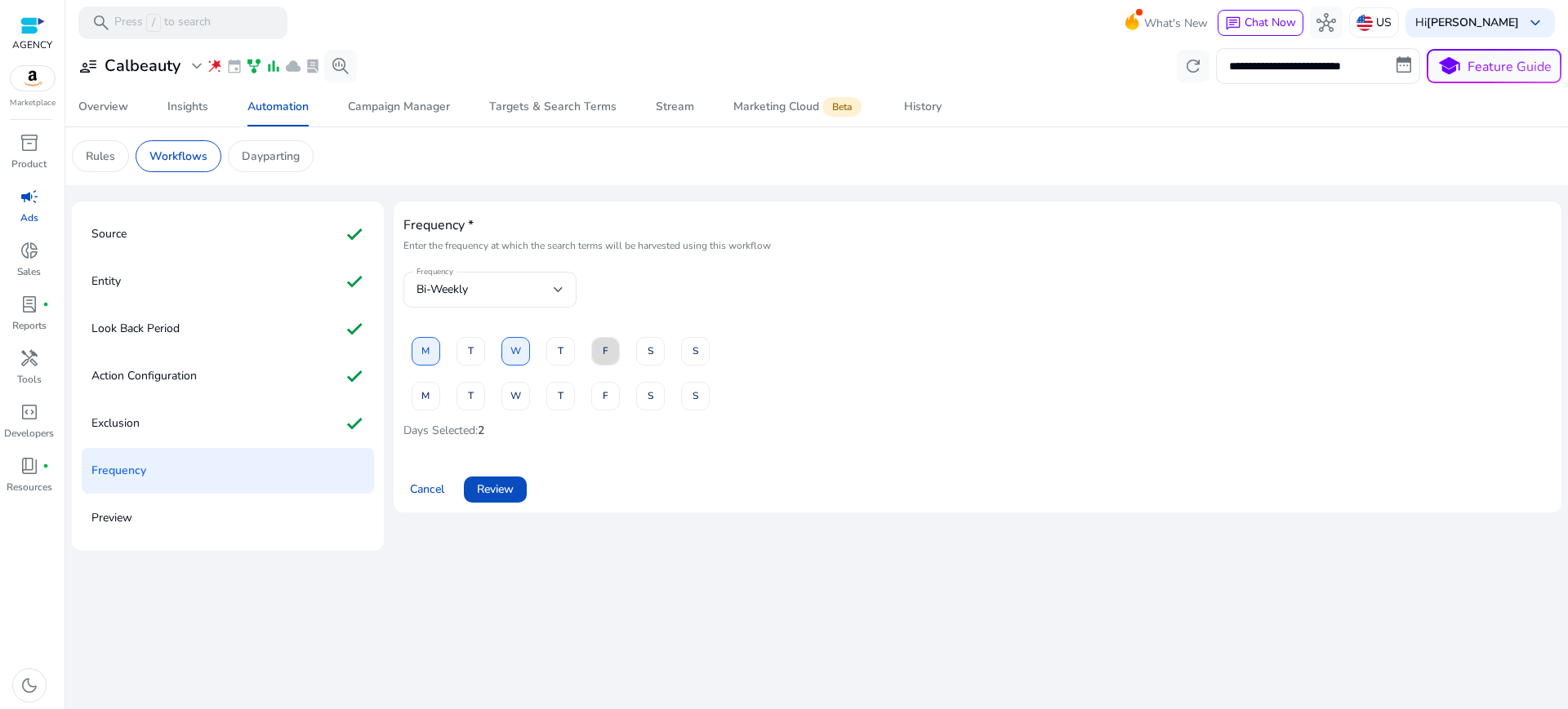
click at [603, 337] on span "F" at bounding box center [606, 351] width 6 height 29
click at [603, 382] on span "F" at bounding box center [606, 396] width 6 height 29
click at [477, 481] on span "Review" at bounding box center [495, 489] width 37 height 17
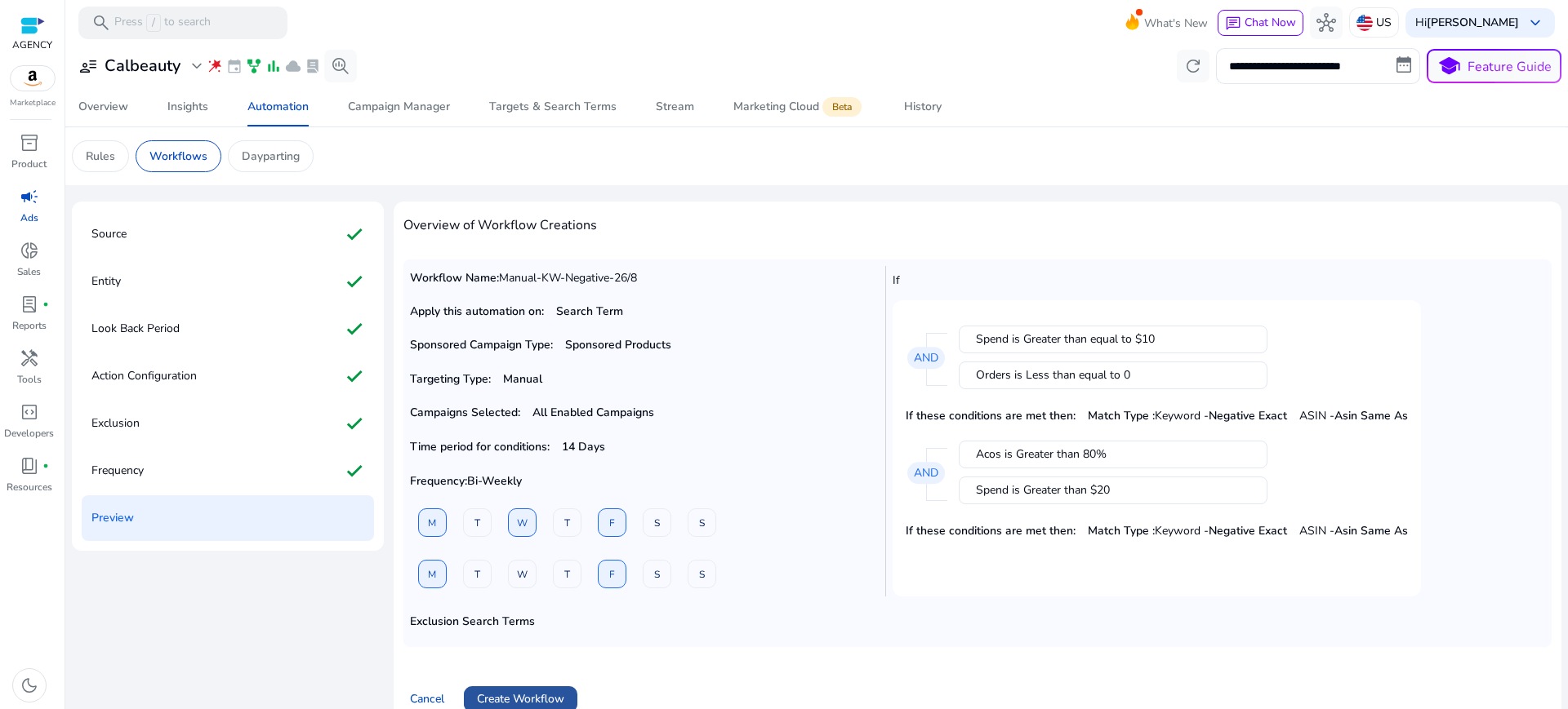
click at [521, 680] on span at bounding box center [521, 700] width 114 height 39
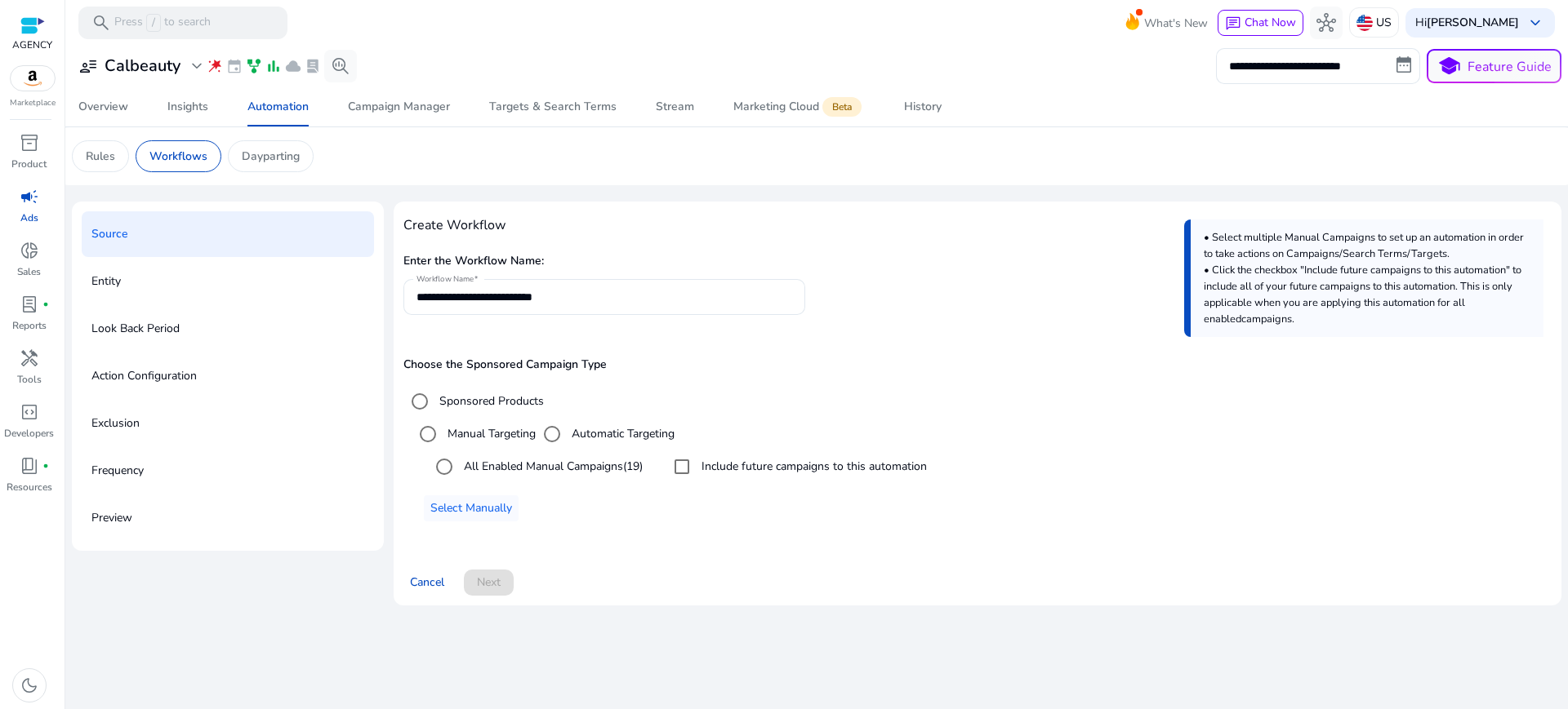
click at [159, 153] on p "Workflows" at bounding box center [178, 156] width 58 height 17
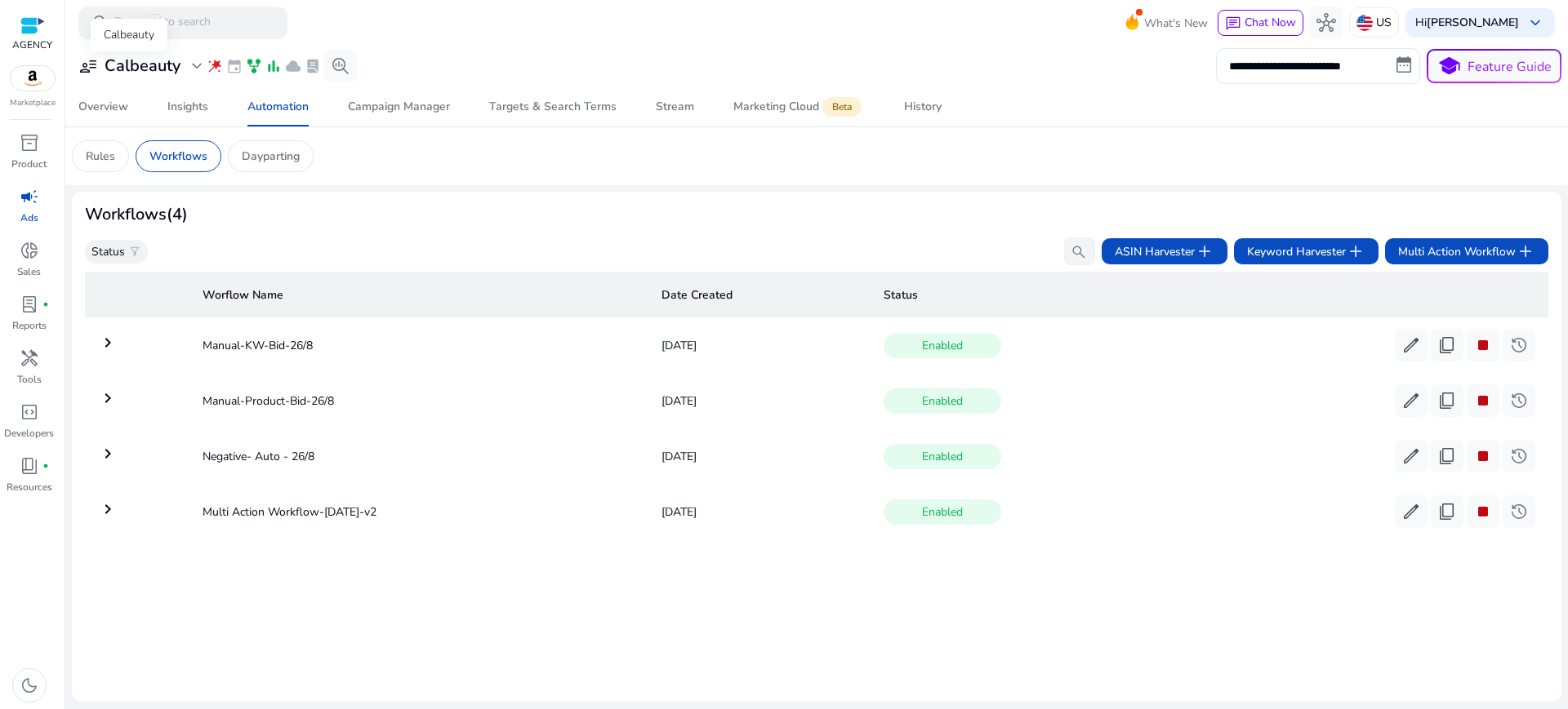
click at [139, 59] on h3 "Calbeauty" at bounding box center [142, 66] width 76 height 20
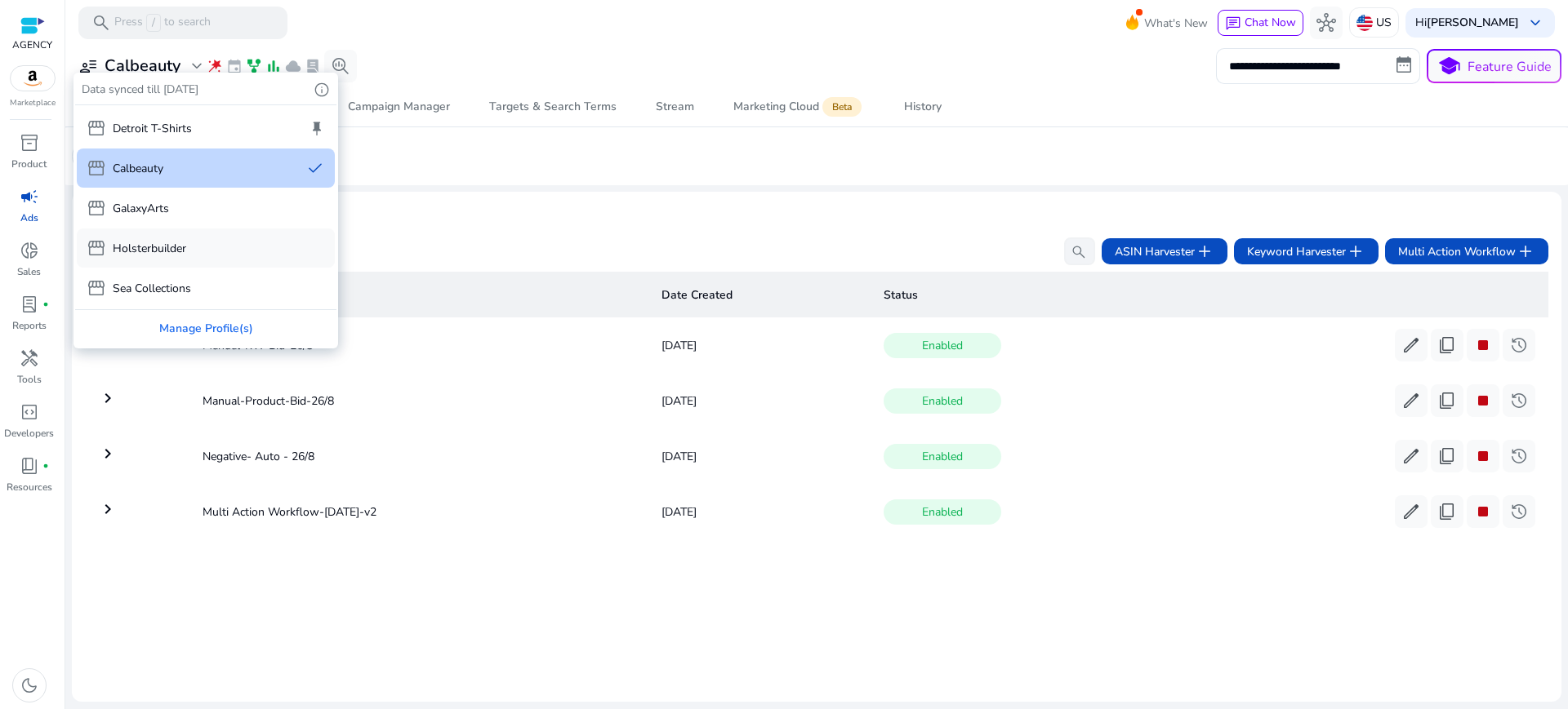
click at [129, 240] on p "Holsterbuilder" at bounding box center [149, 248] width 73 height 17
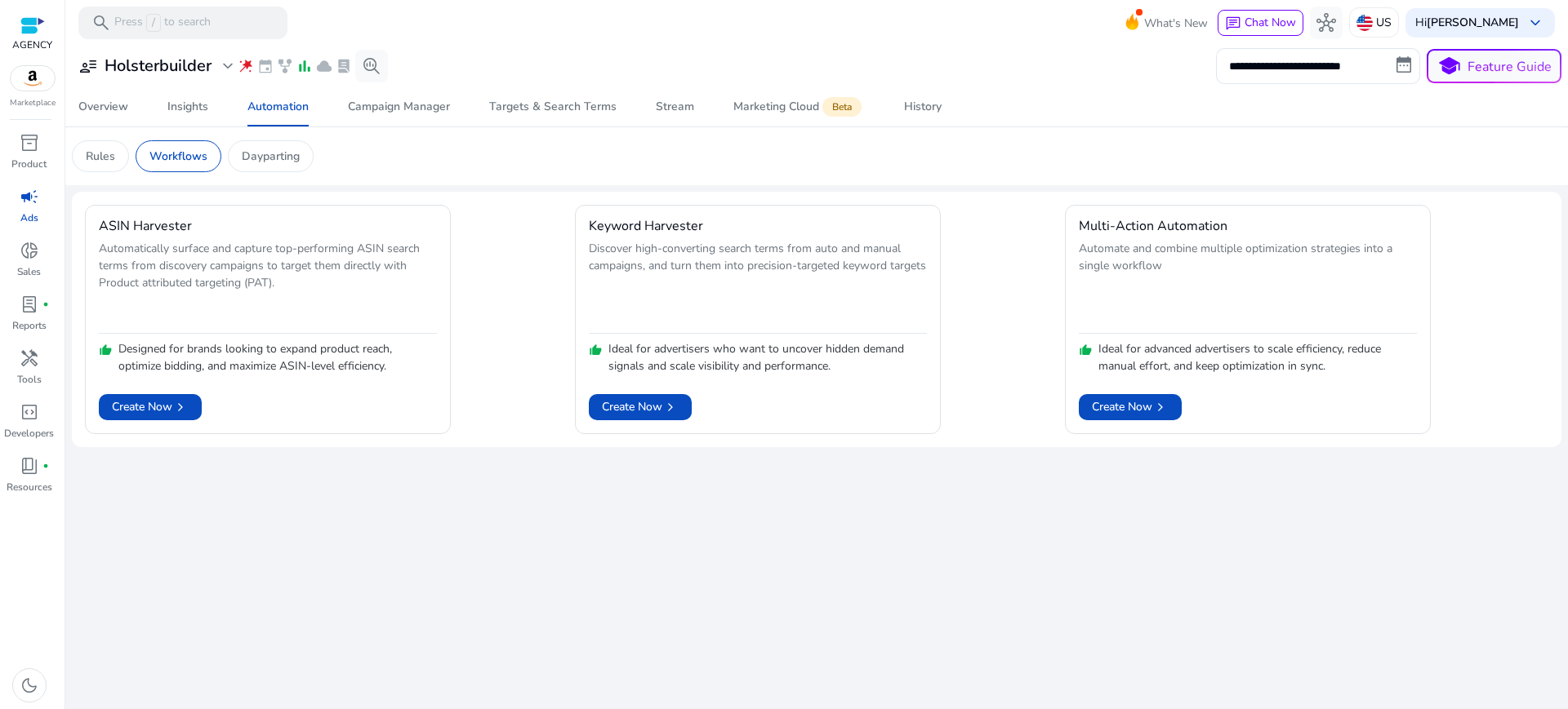
click at [40, 22] on div at bounding box center [33, 26] width 25 height 19
